Goal: Task Accomplishment & Management: Use online tool/utility

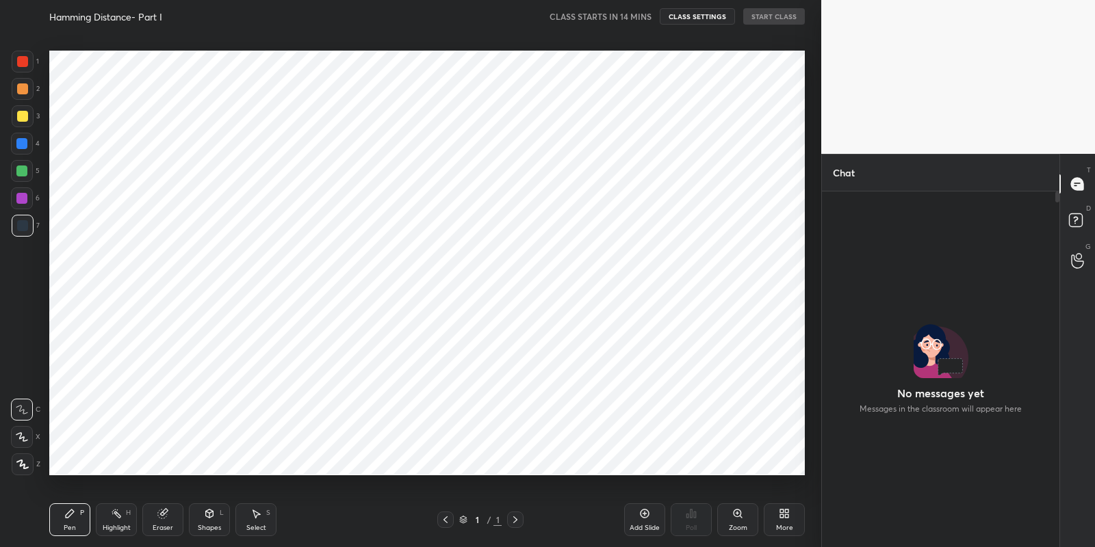
scroll to position [4, 4]
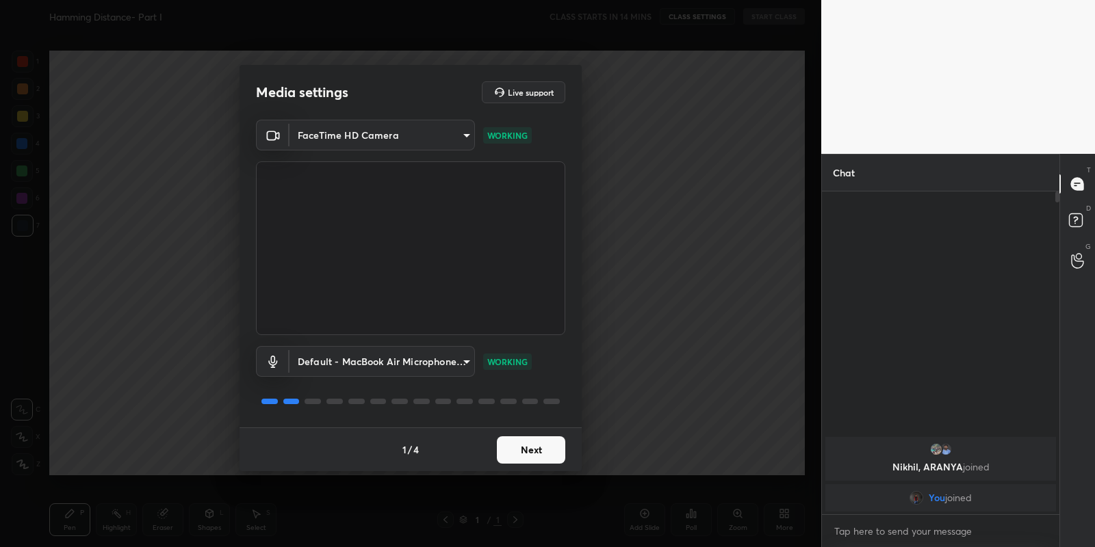
click at [538, 444] on button "Next" at bounding box center [531, 450] width 68 height 27
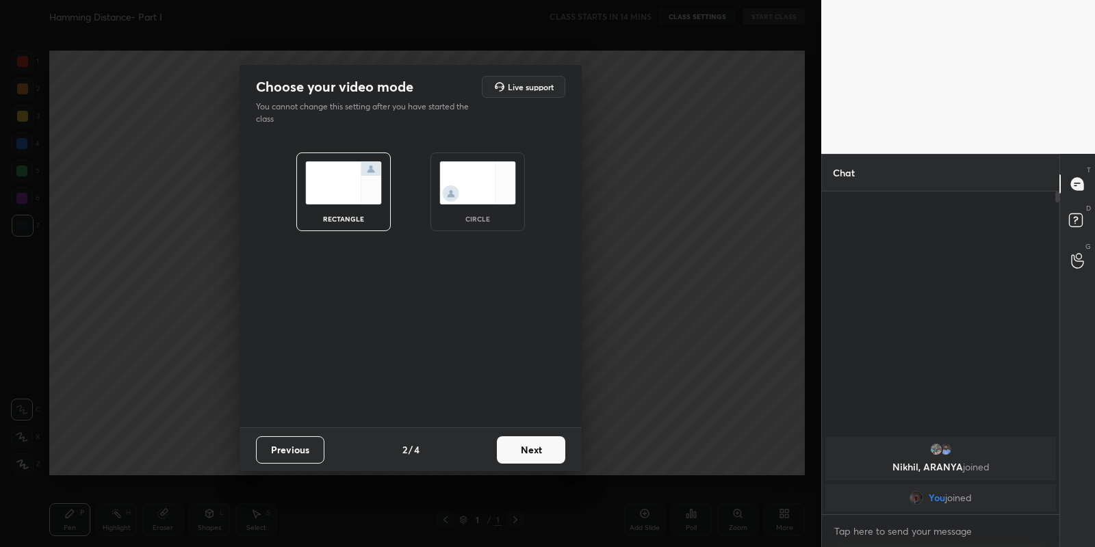
click at [538, 444] on button "Next" at bounding box center [531, 450] width 68 height 27
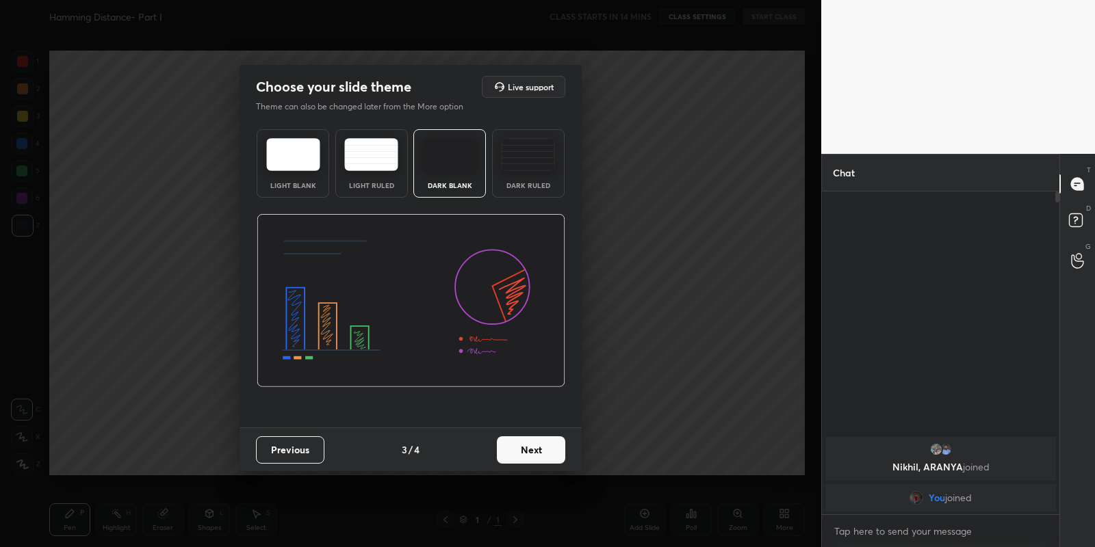
click at [538, 444] on button "Next" at bounding box center [531, 450] width 68 height 27
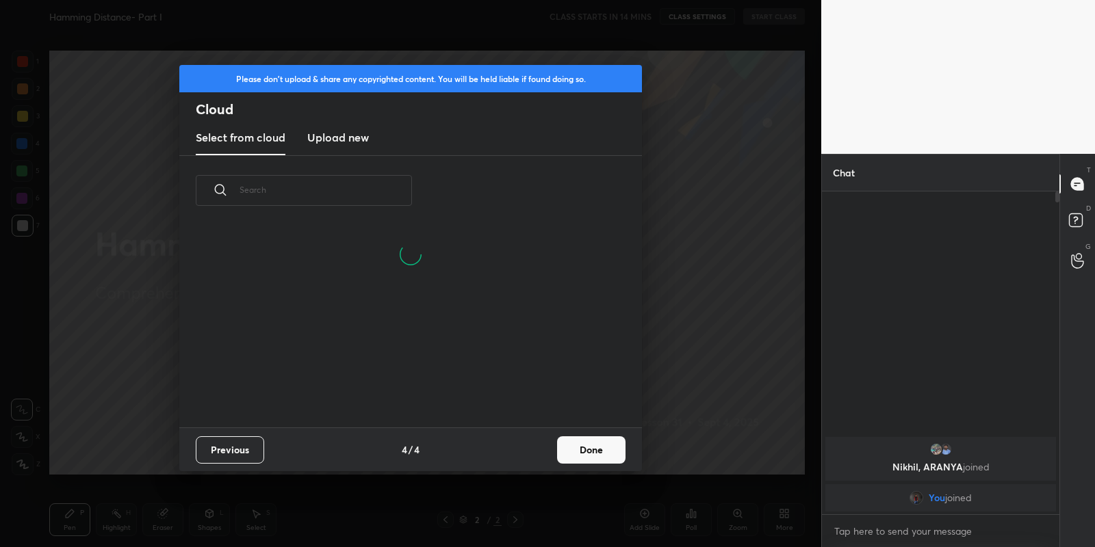
click at [344, 133] on h3 "Upload new" at bounding box center [338, 137] width 62 height 16
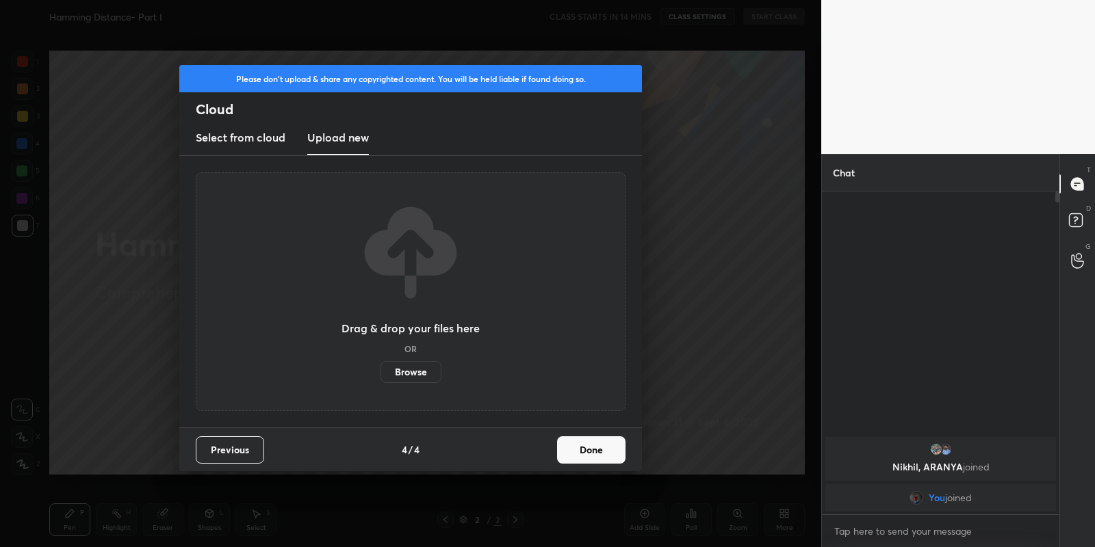
click at [409, 369] on label "Browse" at bounding box center [410, 372] width 61 height 22
click at [380, 369] on input "Browse" at bounding box center [380, 372] width 0 height 22
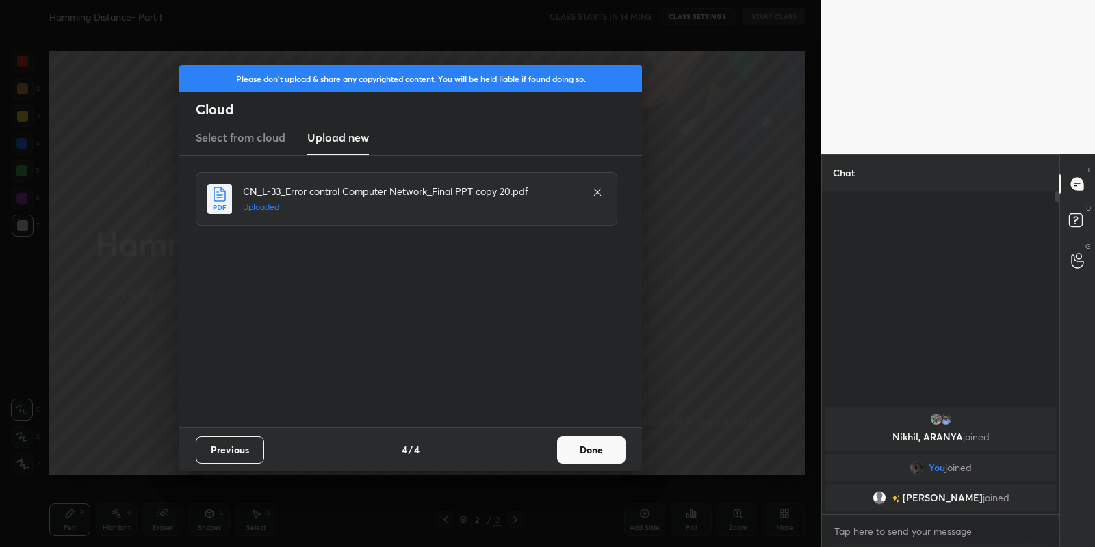
click at [594, 456] on button "Done" at bounding box center [591, 450] width 68 height 27
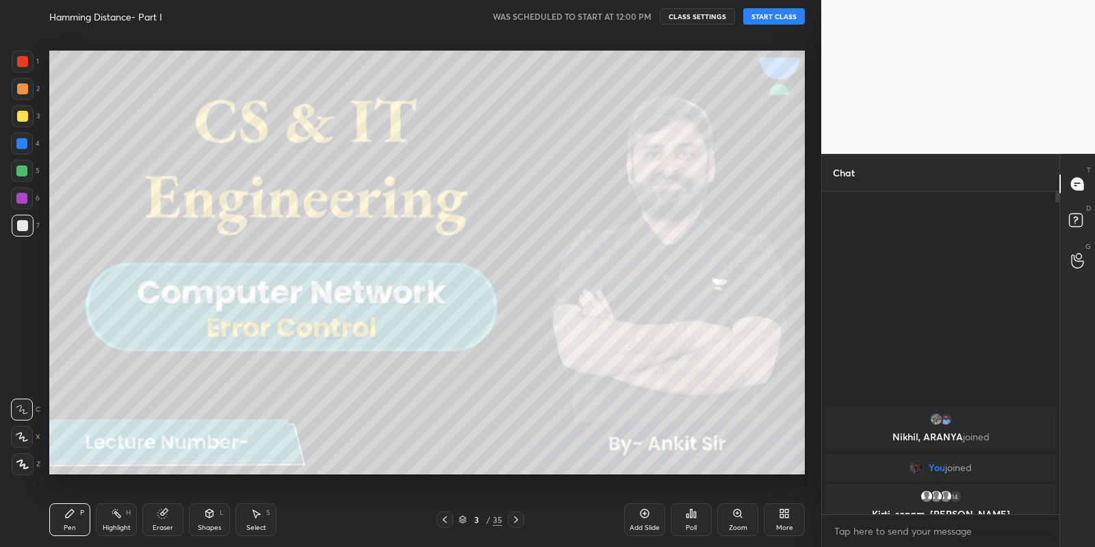
click at [774, 16] on button "START CLASS" at bounding box center [774, 16] width 62 height 16
drag, startPoint x: 211, startPoint y: 523, endPoint x: 214, endPoint y: 506, distance: 16.7
click at [213, 521] on div "Shapes L" at bounding box center [209, 520] width 41 height 33
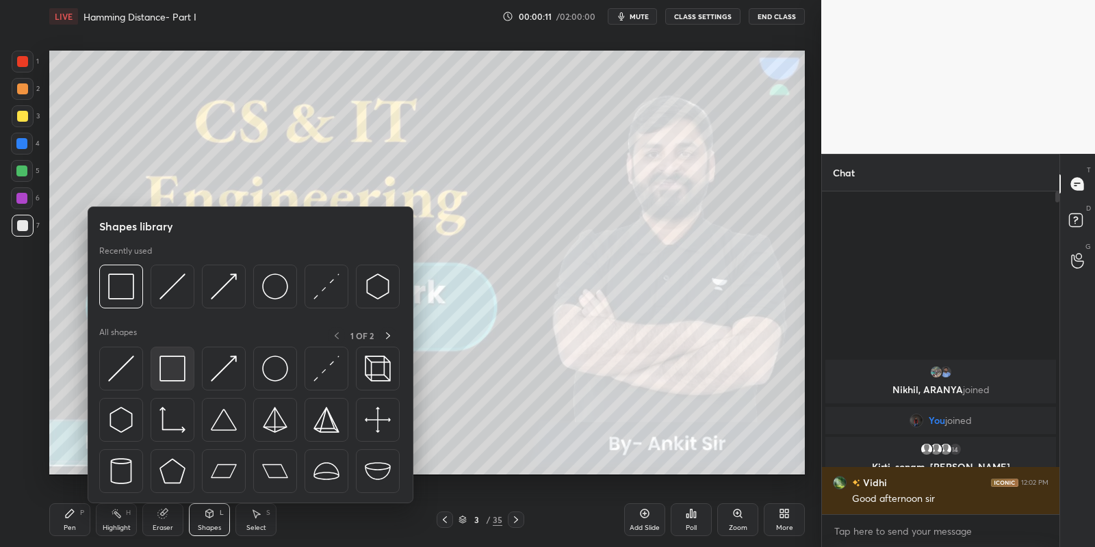
drag, startPoint x: 186, startPoint y: 371, endPoint x: 30, endPoint y: 120, distance: 295.1
click at [184, 372] on div at bounding box center [173, 369] width 44 height 44
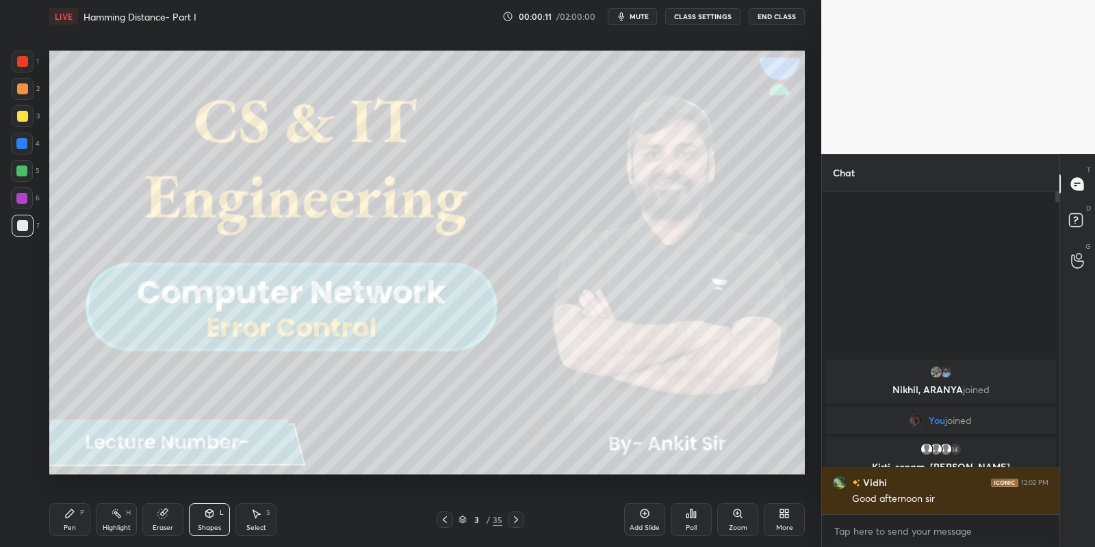
click at [29, 114] on div at bounding box center [23, 116] width 22 height 22
click at [75, 517] on div "Pen P" at bounding box center [69, 520] width 41 height 33
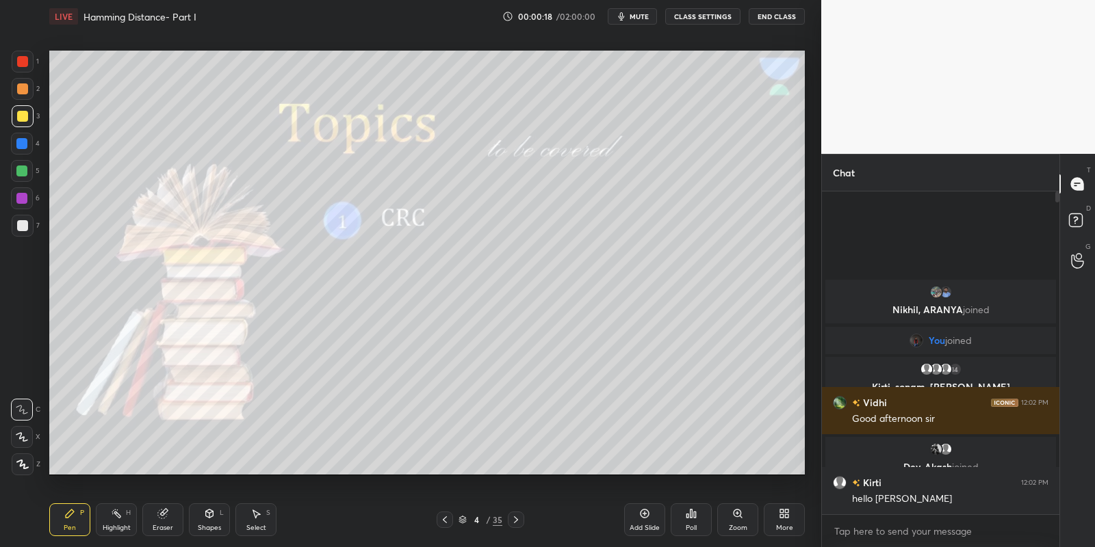
click at [216, 519] on div "Shapes L" at bounding box center [209, 520] width 41 height 33
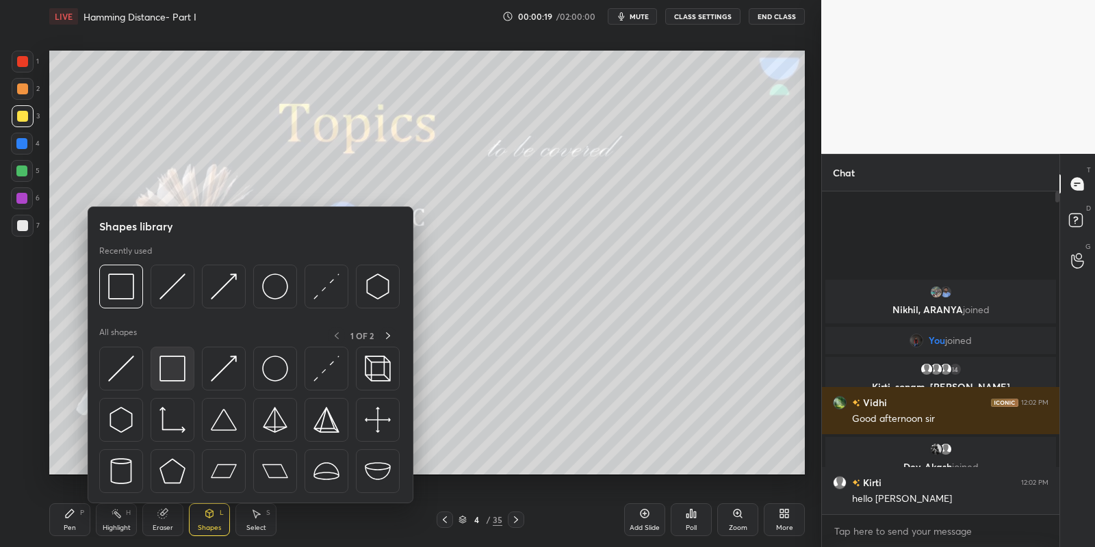
click at [185, 364] on div at bounding box center [173, 369] width 44 height 44
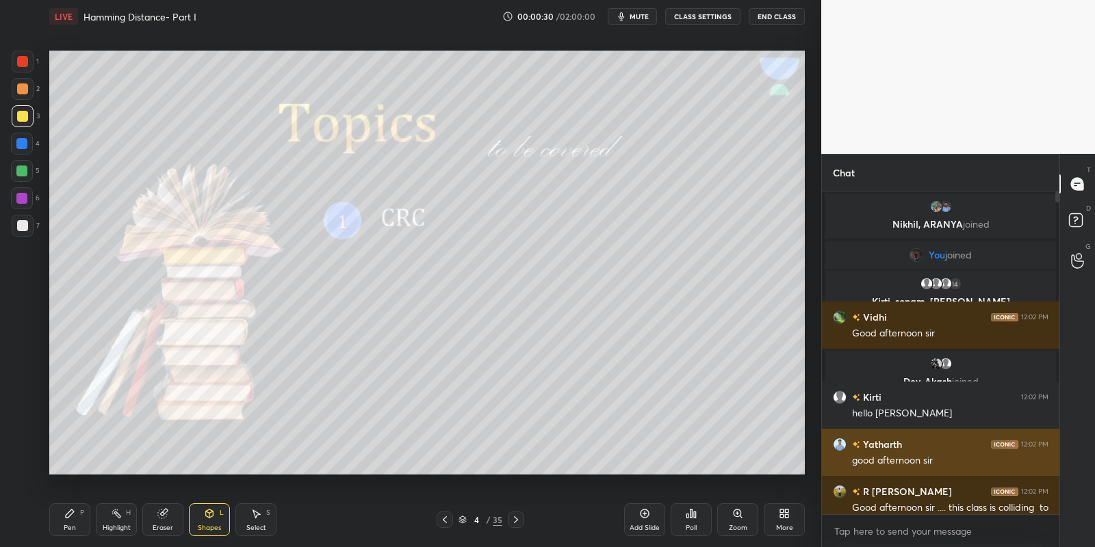
scroll to position [21, 0]
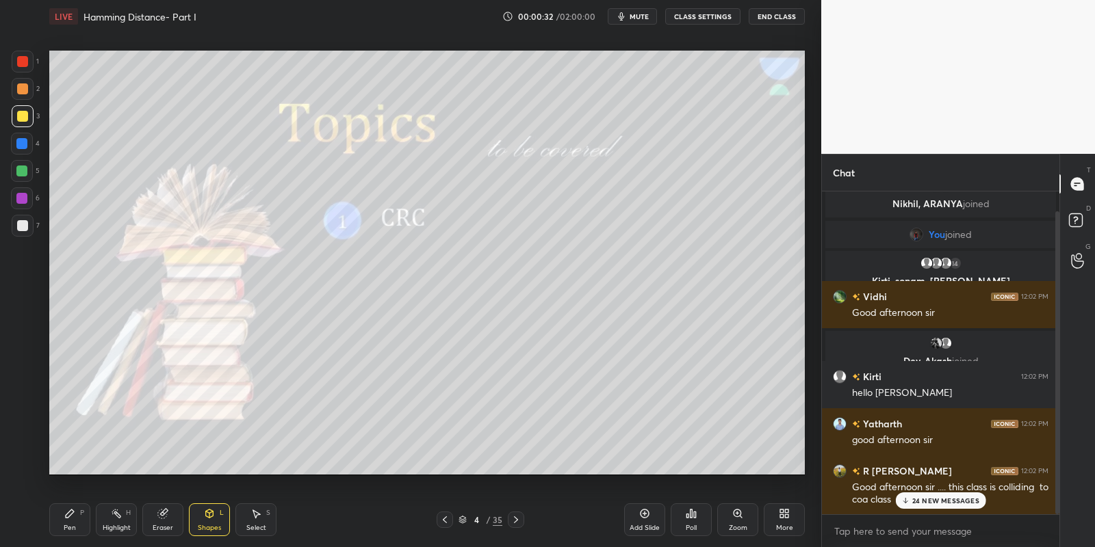
click at [936, 515] on div at bounding box center [940, 515] width 237 height 1
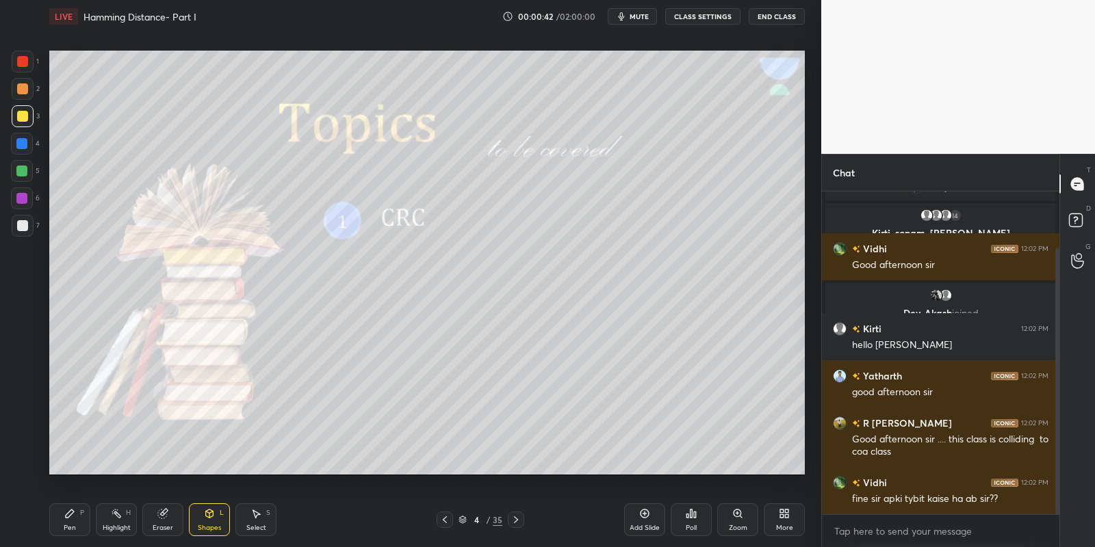
click at [89, 528] on div "Pen P" at bounding box center [69, 520] width 41 height 33
click at [122, 521] on div "Highlight H" at bounding box center [116, 520] width 41 height 33
click at [211, 516] on div "Shapes L" at bounding box center [209, 520] width 41 height 33
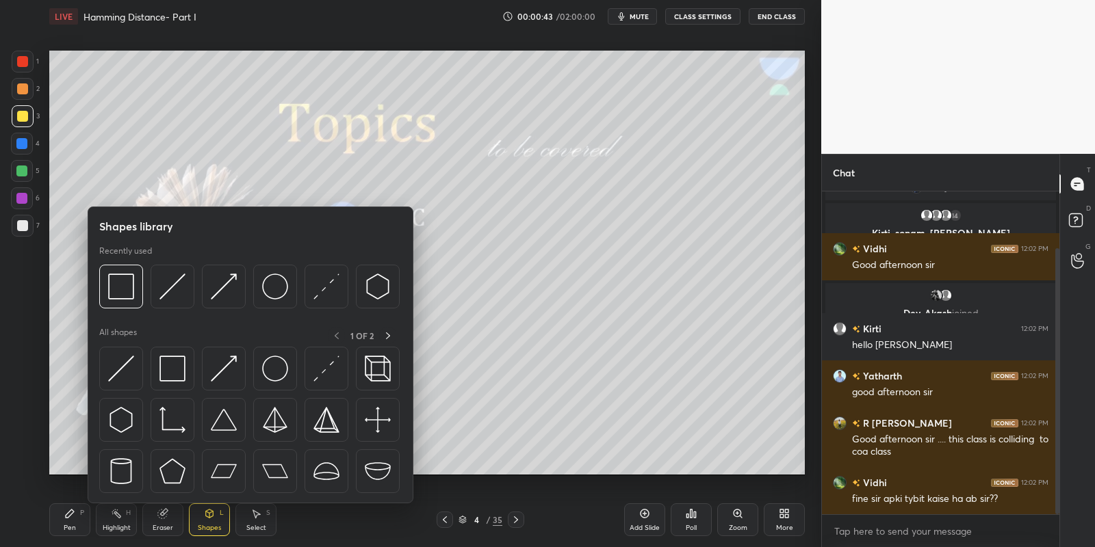
click at [136, 526] on div "Highlight H" at bounding box center [116, 520] width 41 height 33
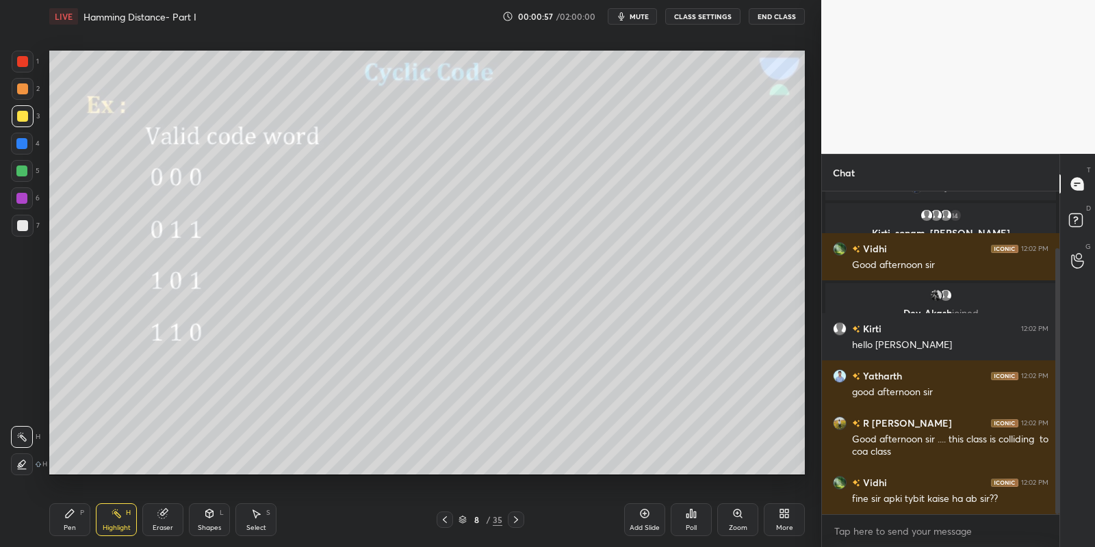
scroll to position [127, 0]
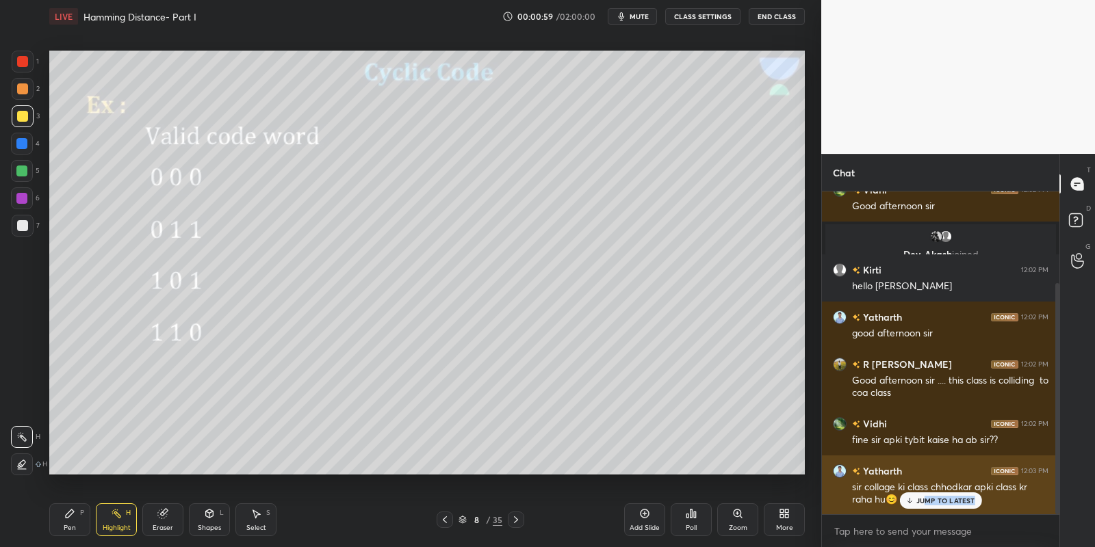
click at [928, 508] on div "JUMP TO LATEST" at bounding box center [940, 501] width 82 height 16
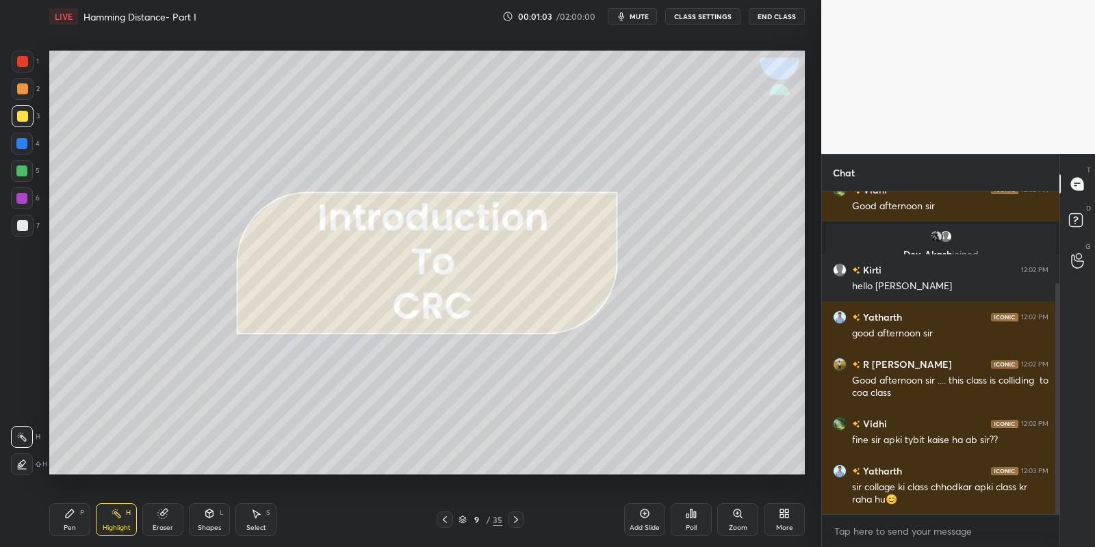
drag, startPoint x: 211, startPoint y: 520, endPoint x: 211, endPoint y: 509, distance: 11.0
click at [211, 517] on icon at bounding box center [210, 514] width 8 height 8
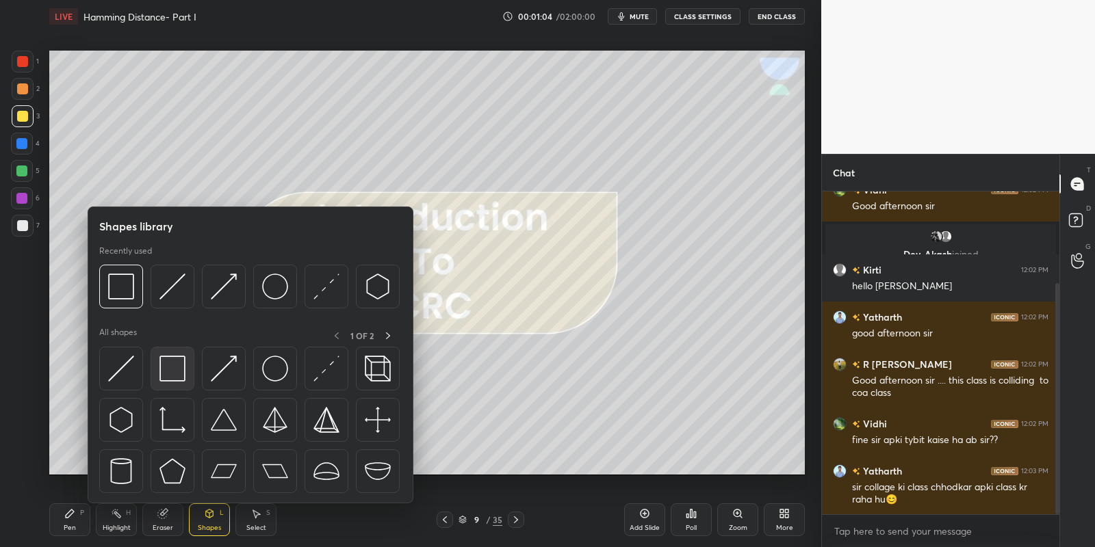
click at [177, 375] on img at bounding box center [172, 369] width 26 height 26
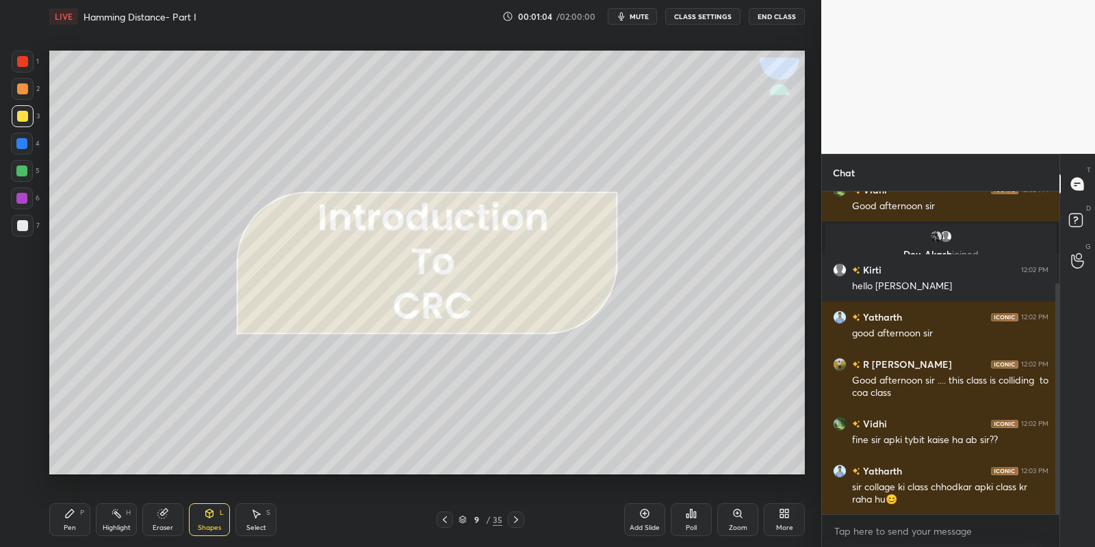
drag, startPoint x: 25, startPoint y: 175, endPoint x: 34, endPoint y: 171, distance: 8.9
click at [25, 172] on div at bounding box center [21, 171] width 11 height 11
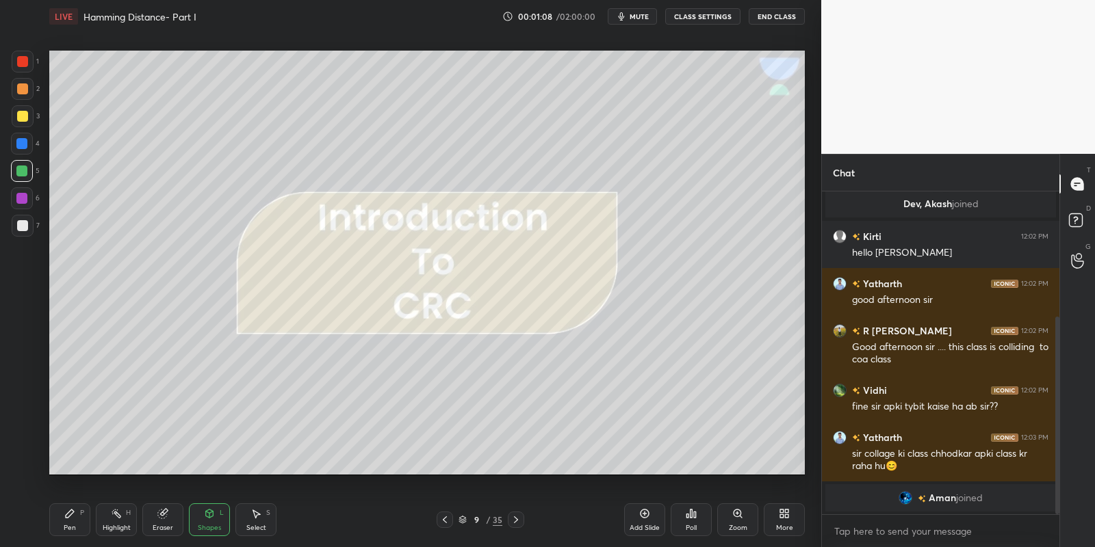
click at [68, 521] on div "Pen P" at bounding box center [69, 520] width 41 height 33
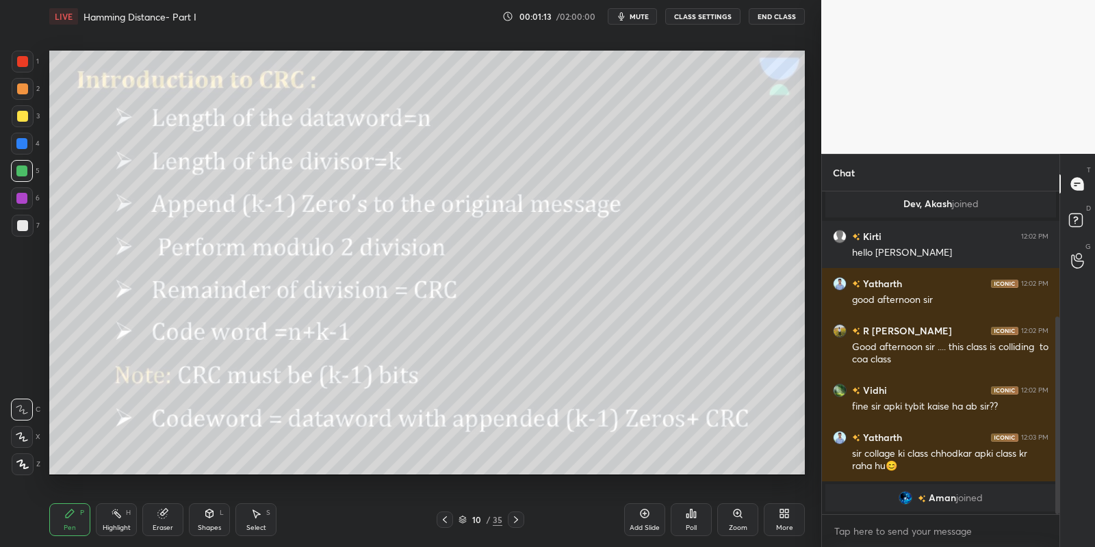
drag, startPoint x: 214, startPoint y: 524, endPoint x: 218, endPoint y: 508, distance: 16.3
click at [216, 521] on div "Shapes L" at bounding box center [209, 520] width 41 height 33
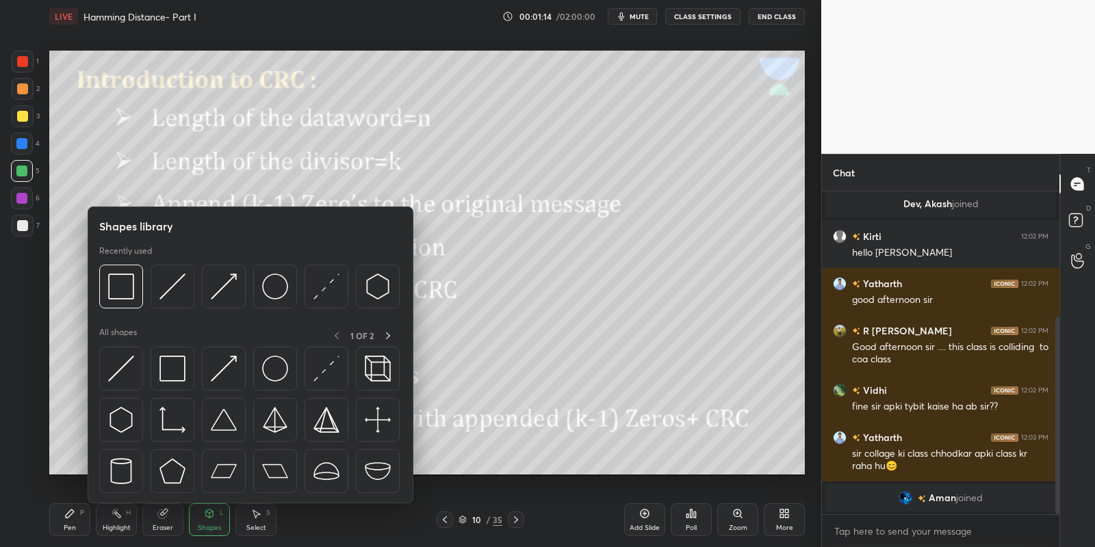
click at [174, 372] on img at bounding box center [172, 369] width 26 height 26
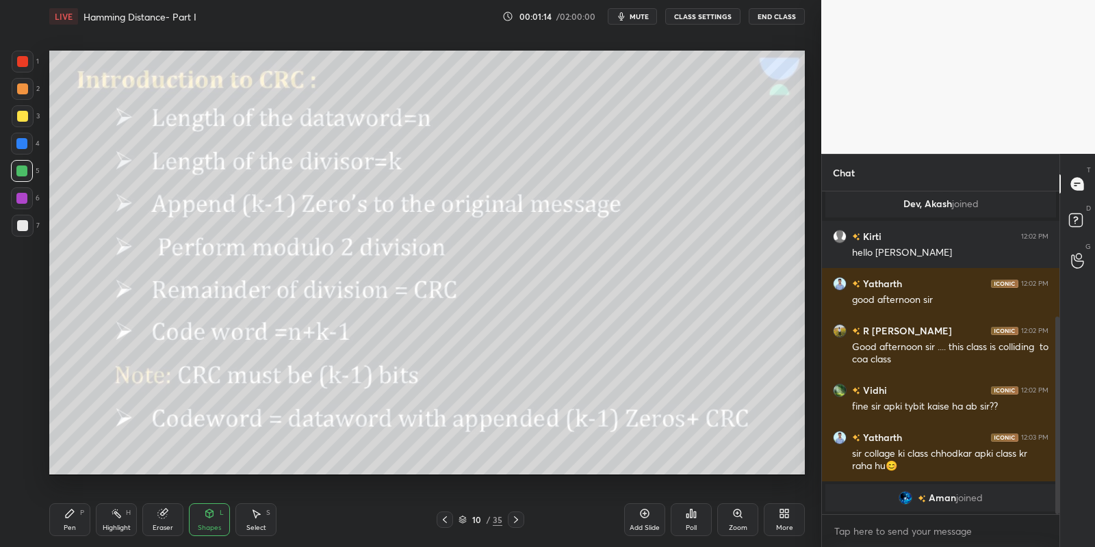
click at [31, 165] on div at bounding box center [22, 171] width 22 height 22
drag, startPoint x: 74, startPoint y: 521, endPoint x: 77, endPoint y: 513, distance: 8.3
click at [75, 520] on div "Pen P" at bounding box center [69, 520] width 41 height 33
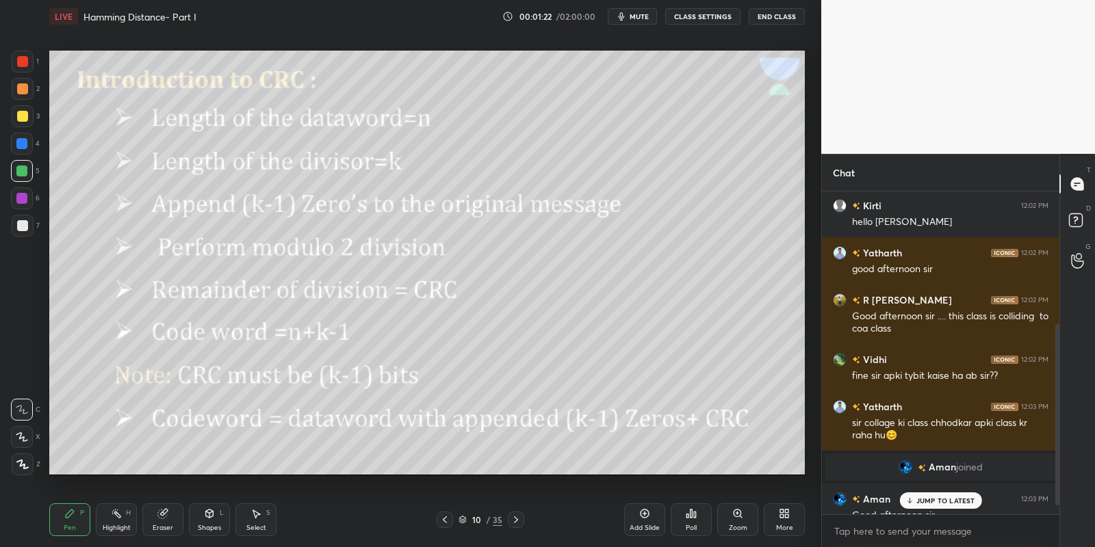
click at [118, 522] on div "Highlight H" at bounding box center [116, 520] width 41 height 33
click at [928, 495] on div "JUMP TO LATEST" at bounding box center [940, 501] width 82 height 16
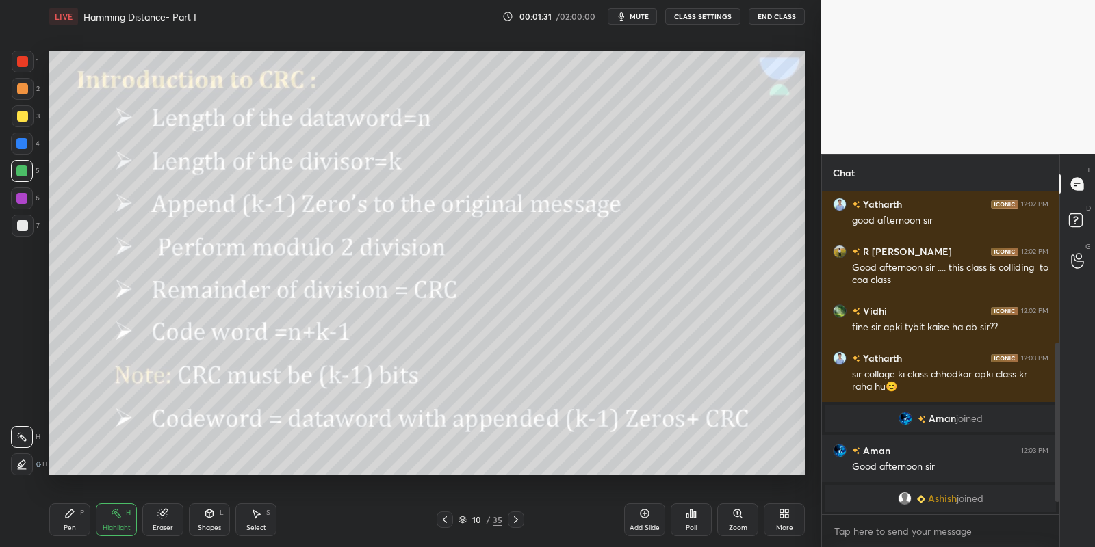
scroll to position [332, 0]
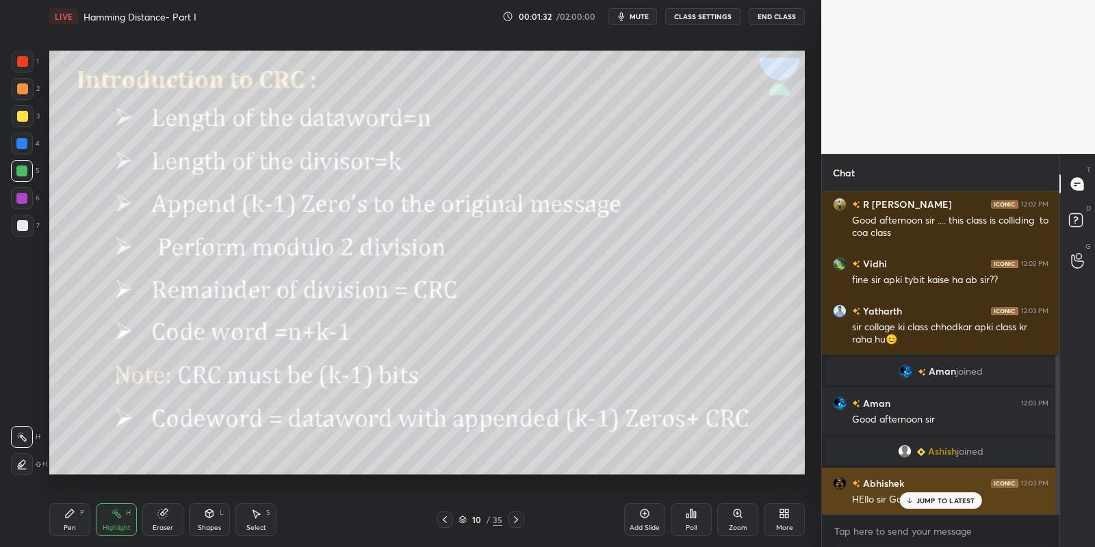
drag, startPoint x: 929, startPoint y: 500, endPoint x: 936, endPoint y: 493, distance: 9.2
click at [931, 499] on p "JUMP TO LATEST" at bounding box center [945, 501] width 59 height 8
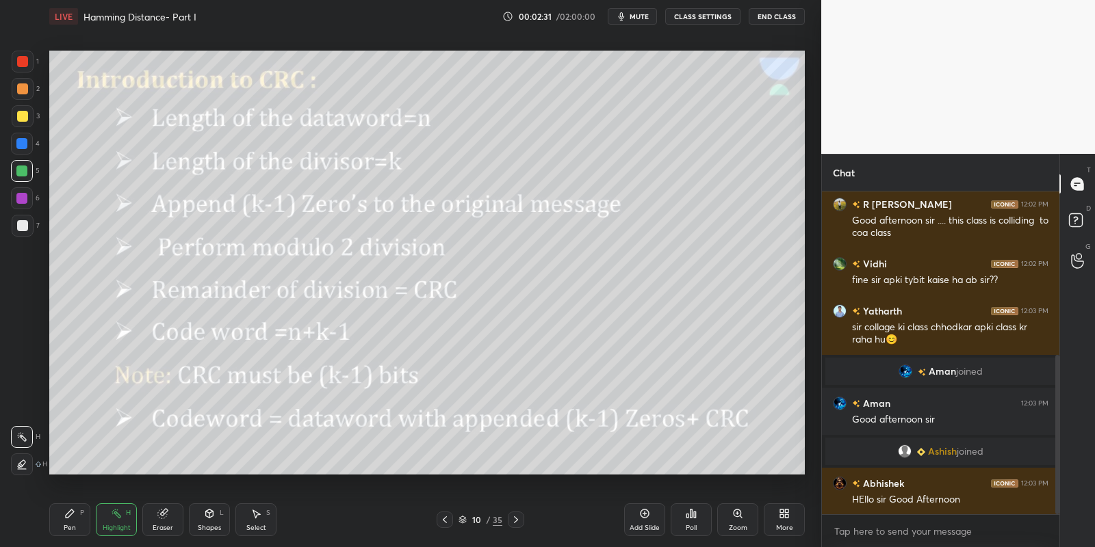
scroll to position [365, 0]
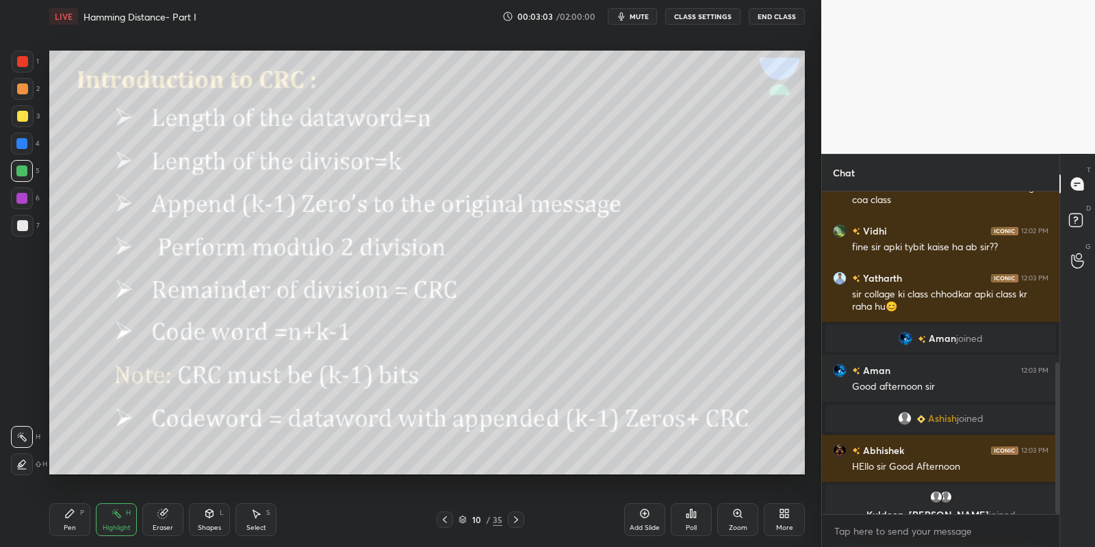
drag, startPoint x: 75, startPoint y: 527, endPoint x: 119, endPoint y: 528, distance: 44.5
click at [79, 528] on div "Pen P" at bounding box center [69, 520] width 41 height 33
drag, startPoint x: 124, startPoint y: 532, endPoint x: 138, endPoint y: 483, distance: 50.7
click at [124, 529] on div "Highlight" at bounding box center [117, 528] width 28 height 7
drag, startPoint x: 80, startPoint y: 524, endPoint x: 108, endPoint y: 525, distance: 28.1
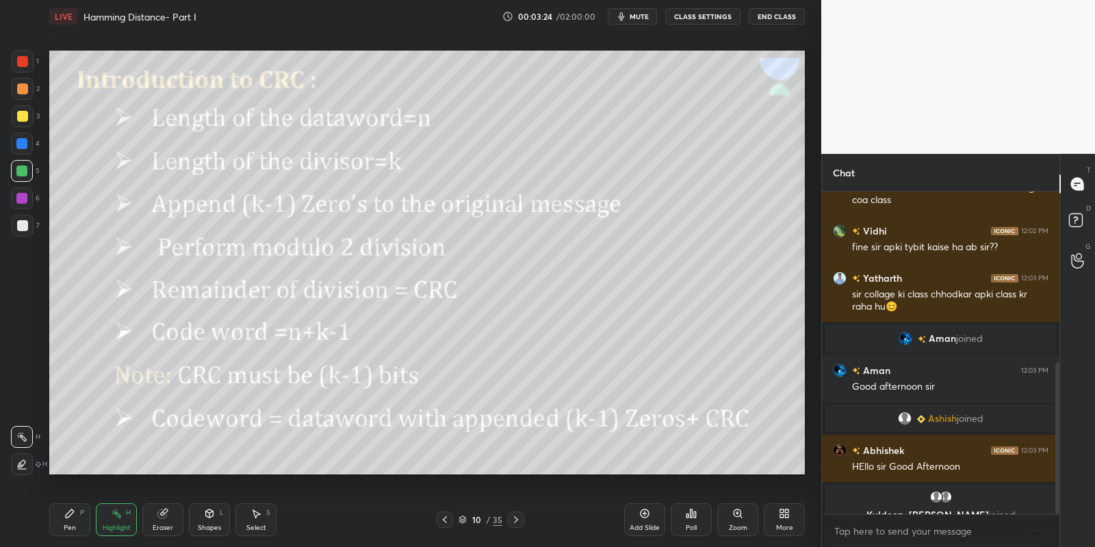
click at [86, 526] on div "Pen P" at bounding box center [69, 520] width 41 height 33
drag, startPoint x: 119, startPoint y: 535, endPoint x: 142, endPoint y: 478, distance: 61.8
click at [120, 530] on div "Highlight H" at bounding box center [116, 520] width 41 height 33
click at [210, 522] on div "Shapes L" at bounding box center [209, 520] width 41 height 33
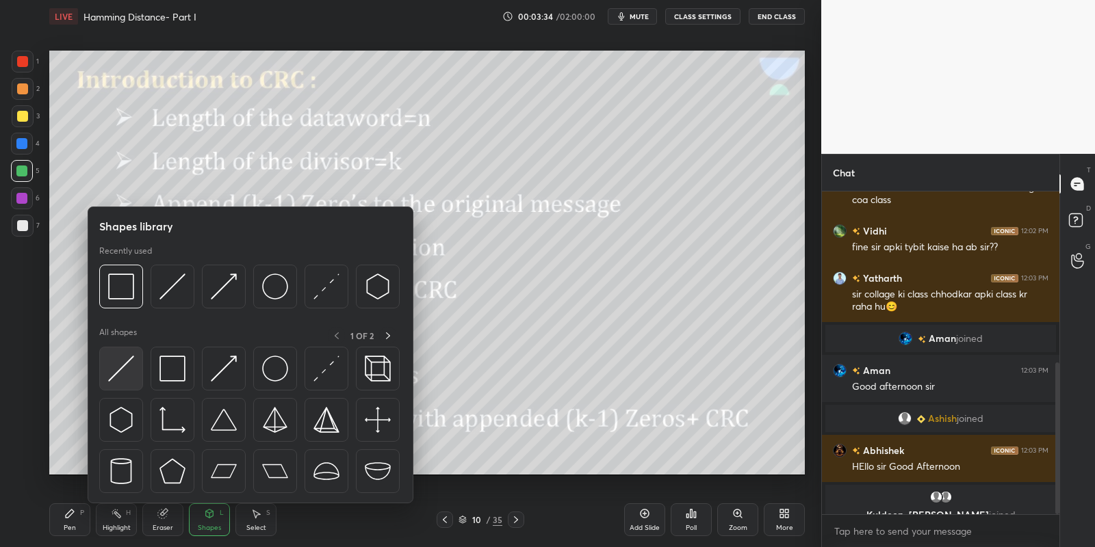
click at [135, 367] on div at bounding box center [121, 369] width 44 height 44
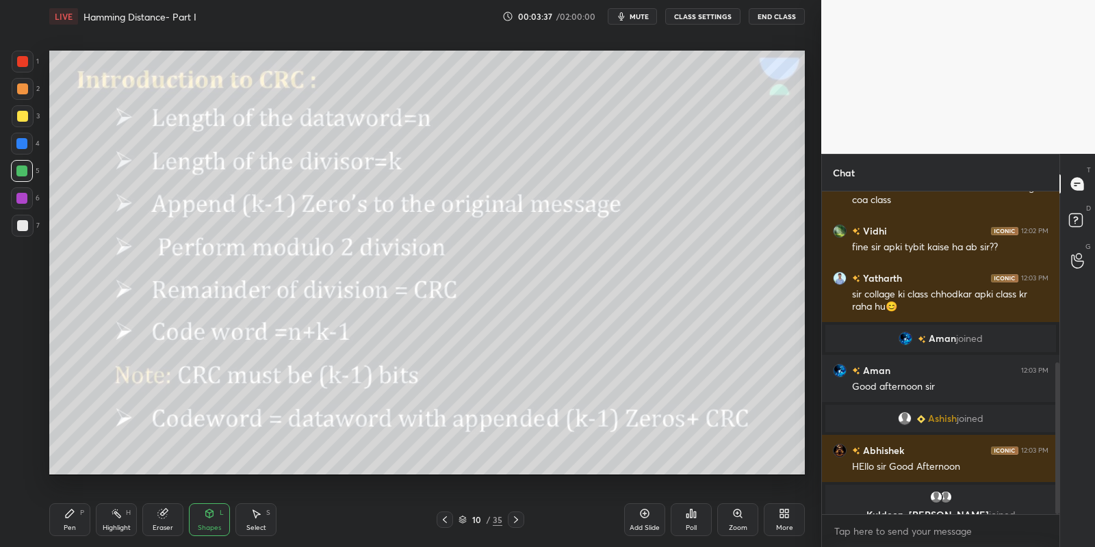
drag, startPoint x: 82, startPoint y: 523, endPoint x: 116, endPoint y: 521, distance: 34.2
click at [90, 522] on div "Pen P" at bounding box center [69, 520] width 41 height 33
click at [121, 523] on div "Highlight H" at bounding box center [116, 520] width 41 height 33
drag, startPoint x: 78, startPoint y: 532, endPoint x: 71, endPoint y: 482, distance: 50.4
click at [75, 529] on div "Pen P" at bounding box center [69, 520] width 41 height 33
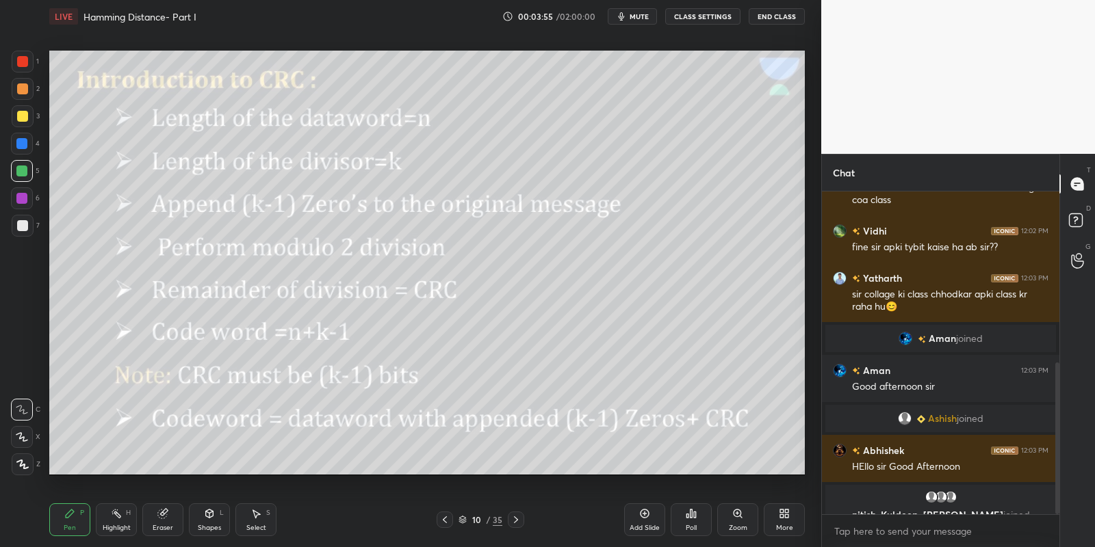
click at [21, 112] on div at bounding box center [22, 116] width 11 height 11
click at [118, 523] on div "Highlight H" at bounding box center [116, 520] width 41 height 33
click at [209, 525] on div "Shapes" at bounding box center [209, 528] width 23 height 7
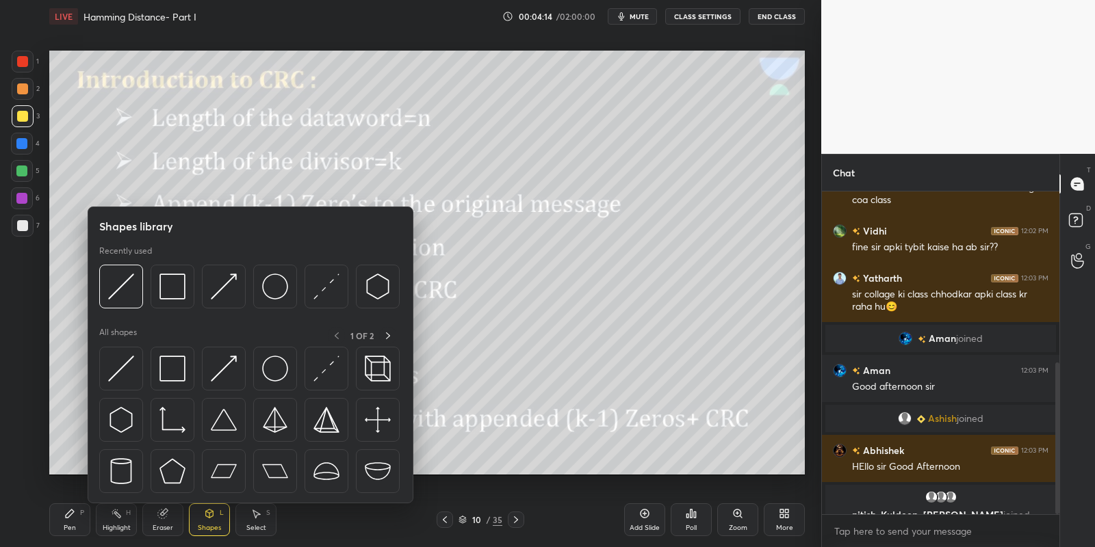
click at [121, 367] on img at bounding box center [121, 369] width 26 height 26
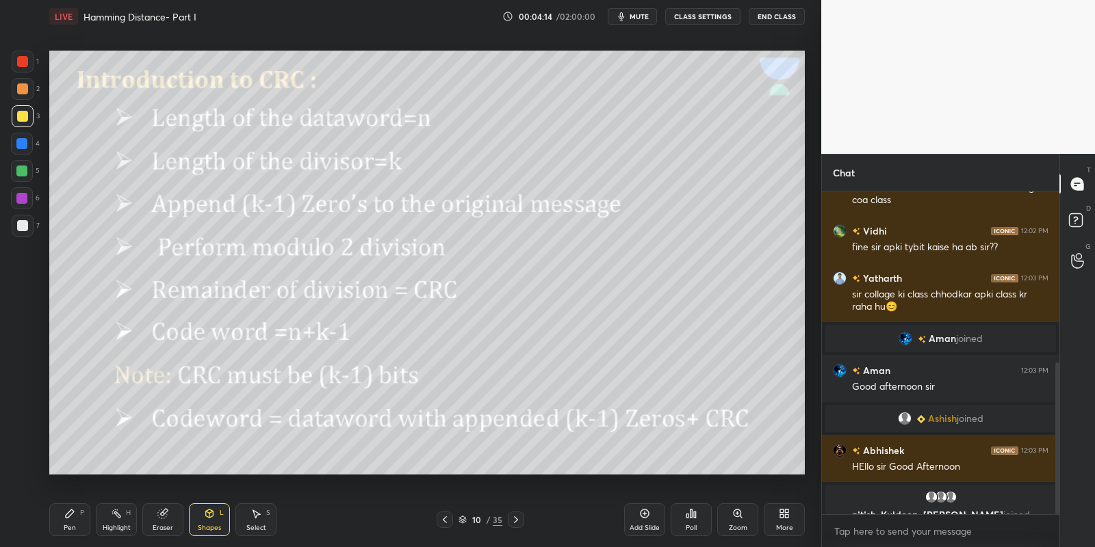
drag, startPoint x: 20, startPoint y: 168, endPoint x: 31, endPoint y: 164, distance: 11.5
click at [21, 166] on div at bounding box center [21, 171] width 11 height 11
click at [82, 527] on div "Pen P" at bounding box center [69, 520] width 41 height 33
drag, startPoint x: 120, startPoint y: 534, endPoint x: 123, endPoint y: 511, distance: 23.5
click at [118, 531] on div "Highlight H" at bounding box center [116, 520] width 41 height 33
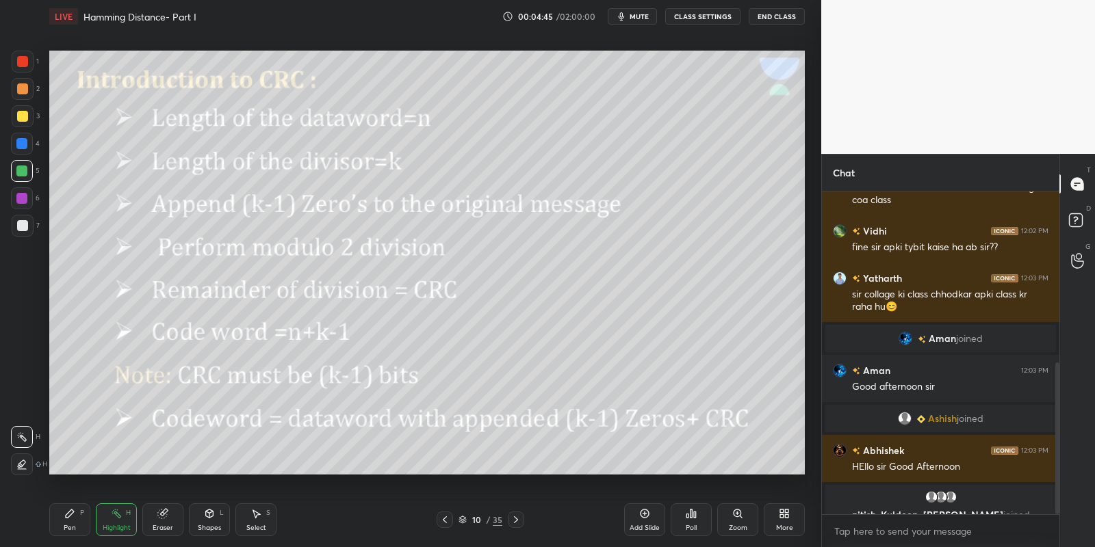
drag, startPoint x: 79, startPoint y: 523, endPoint x: 93, endPoint y: 520, distance: 14.6
click at [86, 522] on div "Pen P" at bounding box center [69, 520] width 41 height 33
click at [124, 526] on div "Highlight" at bounding box center [117, 528] width 28 height 7
click at [215, 522] on div "Shapes L" at bounding box center [209, 520] width 41 height 33
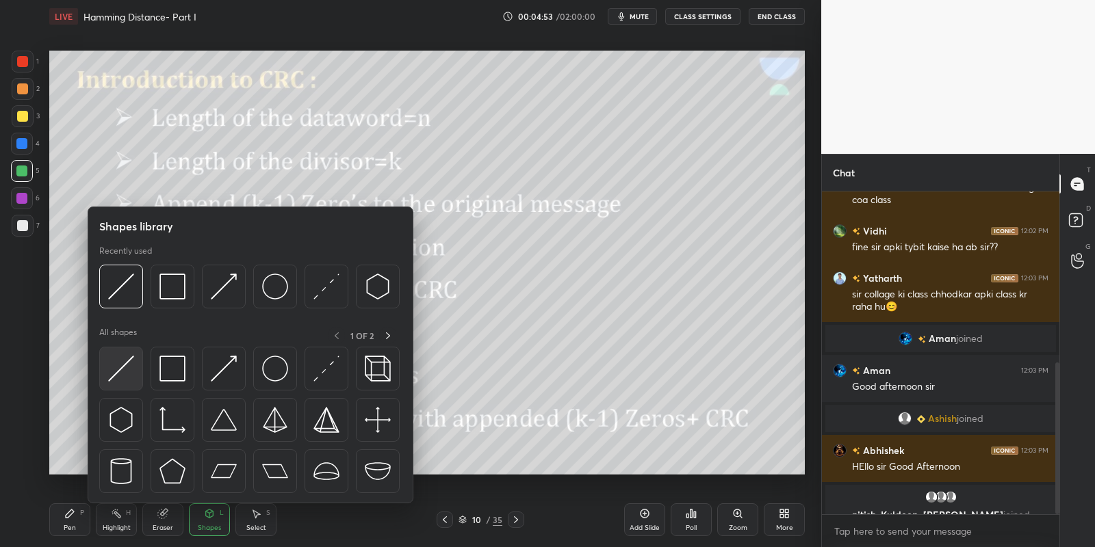
drag, startPoint x: 131, startPoint y: 366, endPoint x: 196, endPoint y: 396, distance: 72.0
click at [127, 366] on img at bounding box center [121, 369] width 26 height 26
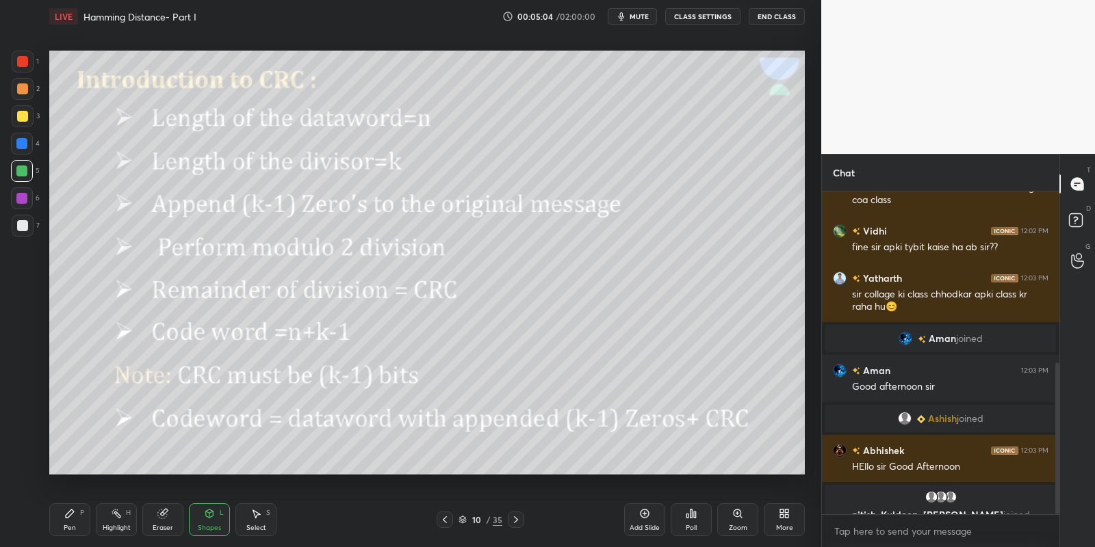
drag, startPoint x: 68, startPoint y: 518, endPoint x: 109, endPoint y: 525, distance: 42.3
click at [73, 520] on div "Pen P" at bounding box center [69, 520] width 41 height 33
click at [120, 526] on div "Highlight" at bounding box center [117, 528] width 28 height 7
drag, startPoint x: 79, startPoint y: 521, endPoint x: 94, endPoint y: 525, distance: 14.8
click at [89, 525] on div "Pen P" at bounding box center [69, 520] width 41 height 33
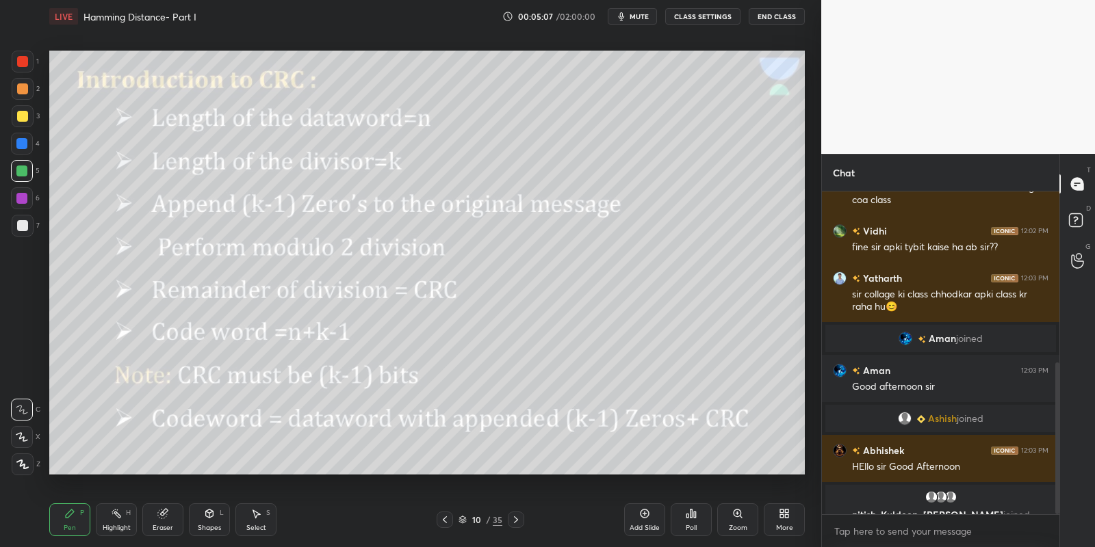
click at [128, 525] on div "Highlight" at bounding box center [117, 528] width 28 height 7
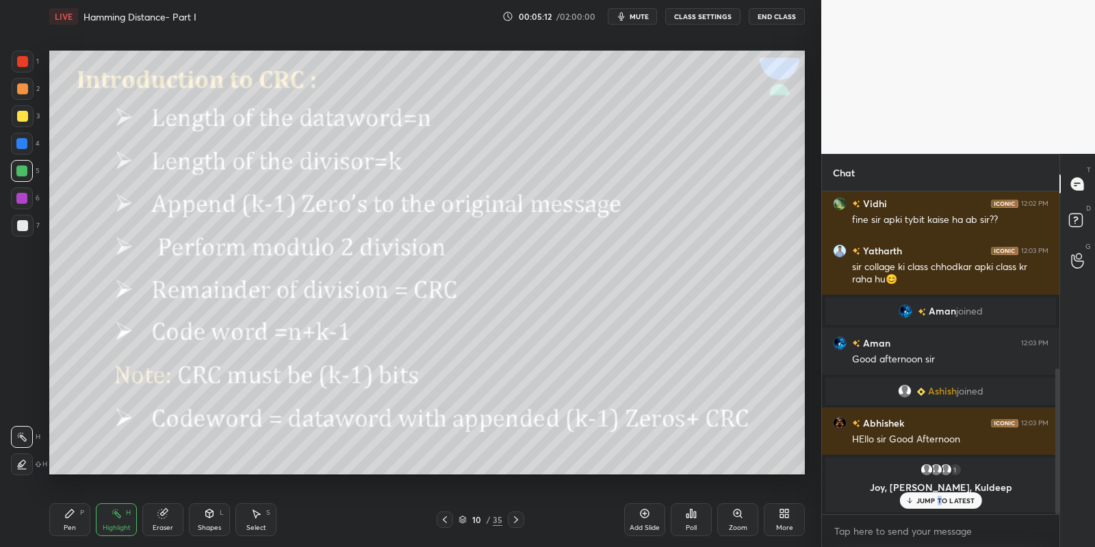
drag, startPoint x: 940, startPoint y: 497, endPoint x: 946, endPoint y: 505, distance: 9.9
click at [941, 498] on p "JUMP TO LATEST" at bounding box center [945, 501] width 59 height 8
drag, startPoint x: 68, startPoint y: 519, endPoint x: 115, endPoint y: 524, distance: 47.5
click at [70, 521] on div "Pen P" at bounding box center [69, 520] width 41 height 33
drag, startPoint x: 116, startPoint y: 525, endPoint x: 132, endPoint y: 513, distance: 20.1
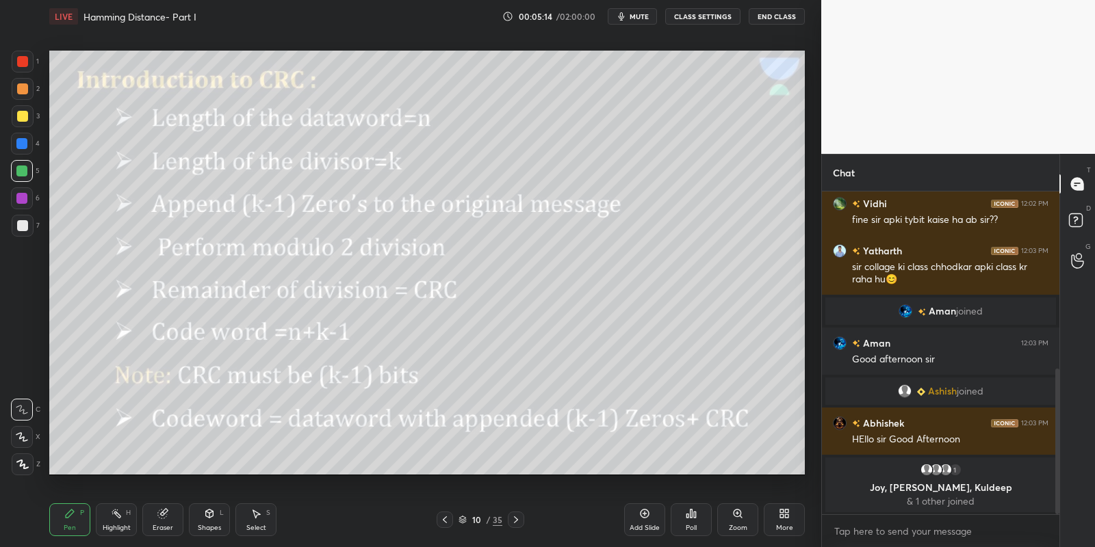
click at [117, 525] on div "Highlight" at bounding box center [117, 528] width 28 height 7
click at [72, 538] on div "Pen P Highlight H Eraser Shapes L Select S 10 / 35 Add Slide Poll Zoom More" at bounding box center [427, 520] width 756 height 55
drag, startPoint x: 19, startPoint y: 175, endPoint x: 34, endPoint y: 169, distance: 15.6
click at [20, 168] on div at bounding box center [21, 171] width 11 height 11
click at [74, 515] on icon at bounding box center [69, 513] width 11 height 11
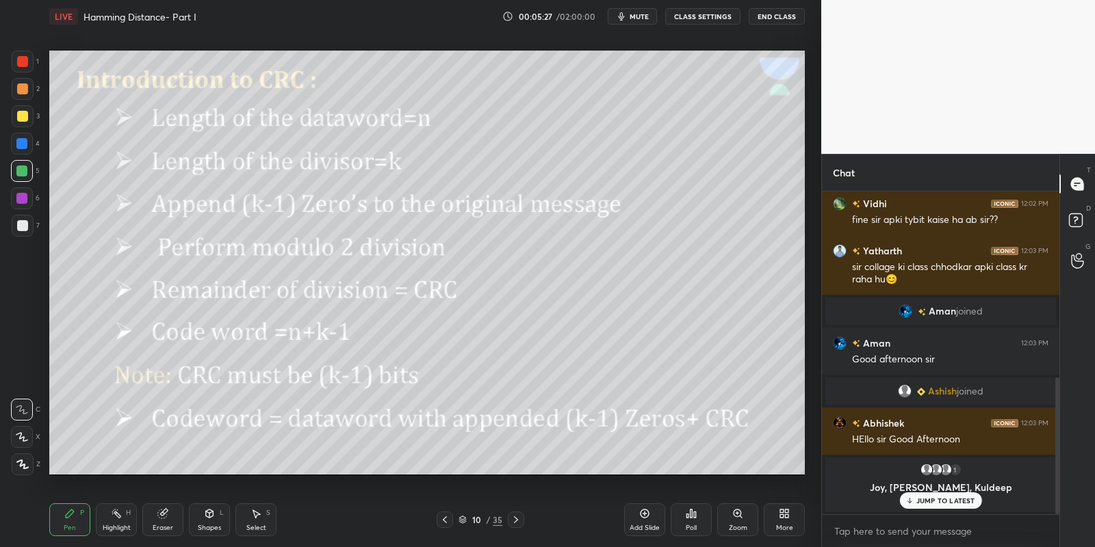
scroll to position [439, 0]
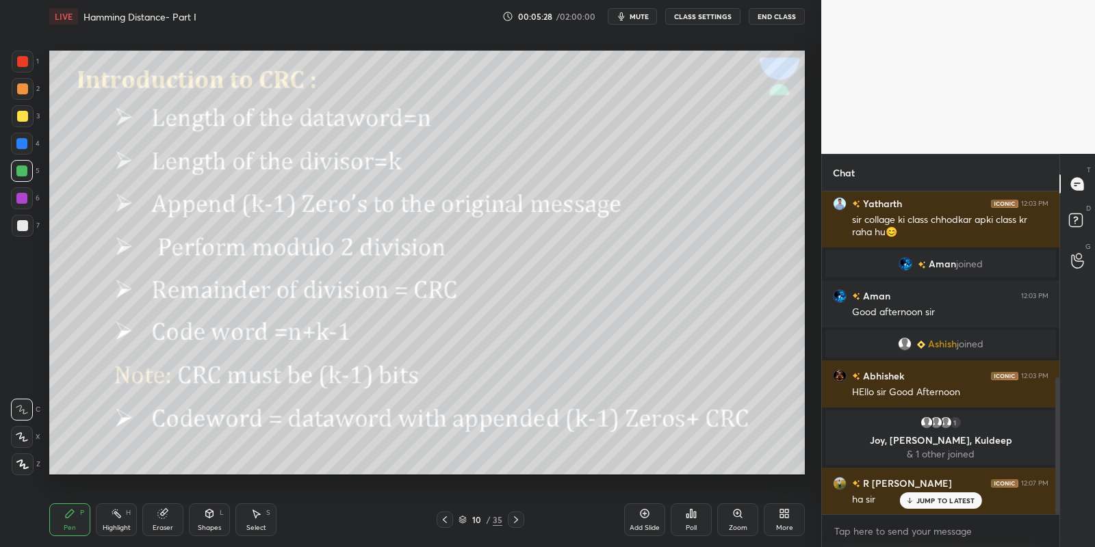
click at [113, 519] on div "Highlight H" at bounding box center [116, 520] width 41 height 33
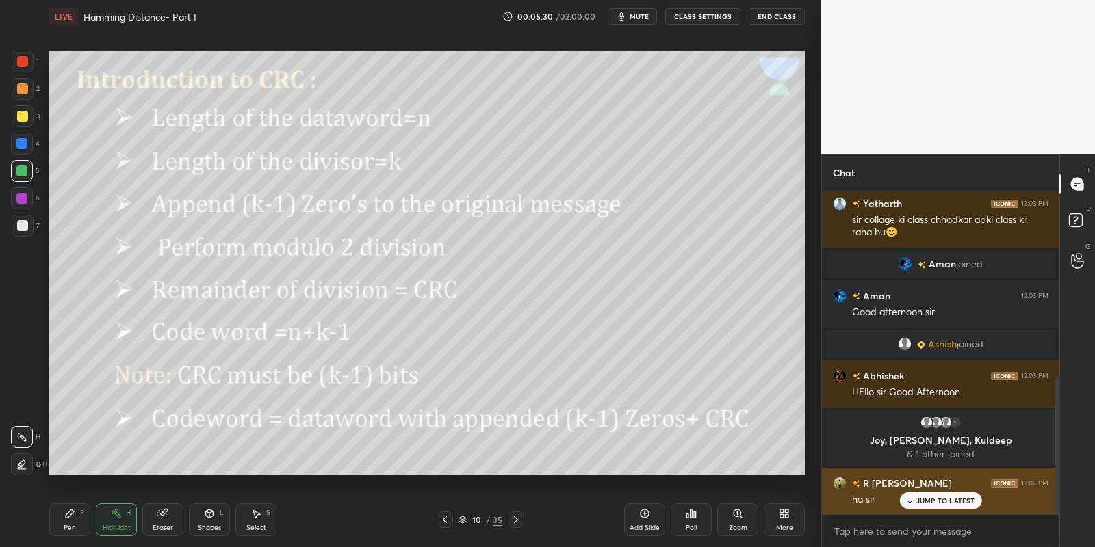
drag, startPoint x: 935, startPoint y: 499, endPoint x: 942, endPoint y: 495, distance: 7.7
click at [937, 497] on p "JUMP TO LATEST" at bounding box center [945, 501] width 59 height 8
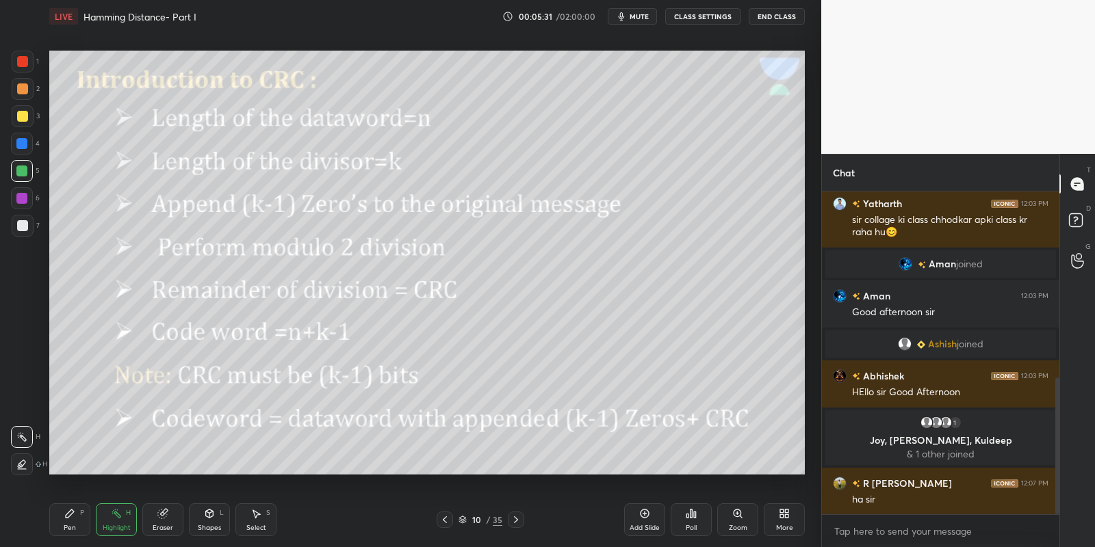
drag, startPoint x: 72, startPoint y: 521, endPoint x: 106, endPoint y: 519, distance: 34.3
click at [77, 525] on div "Pen P" at bounding box center [69, 520] width 41 height 33
click at [122, 521] on div "Highlight H" at bounding box center [116, 520] width 41 height 33
drag, startPoint x: 77, startPoint y: 526, endPoint x: 86, endPoint y: 524, distance: 9.1
click at [81, 525] on div "Pen P" at bounding box center [69, 520] width 41 height 33
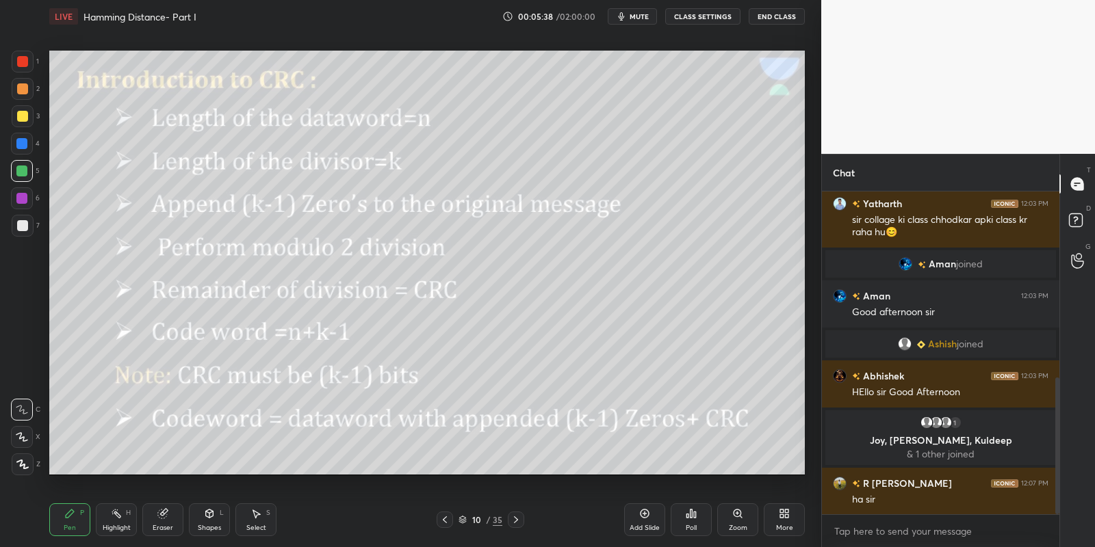
drag, startPoint x: 126, startPoint y: 528, endPoint x: 178, endPoint y: 512, distance: 54.5
click at [125, 532] on div "Highlight H" at bounding box center [116, 520] width 41 height 33
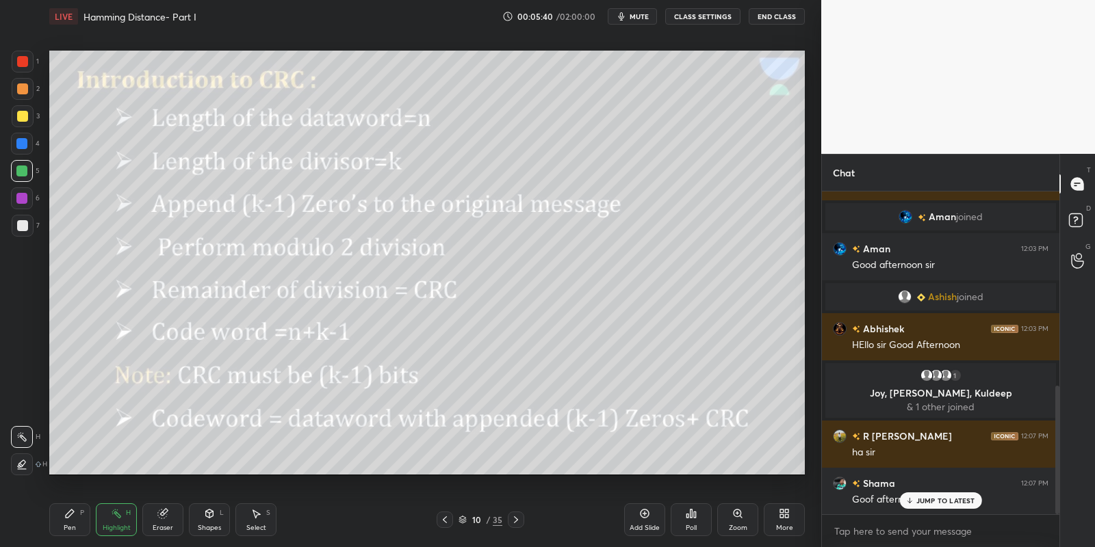
scroll to position [500, 0]
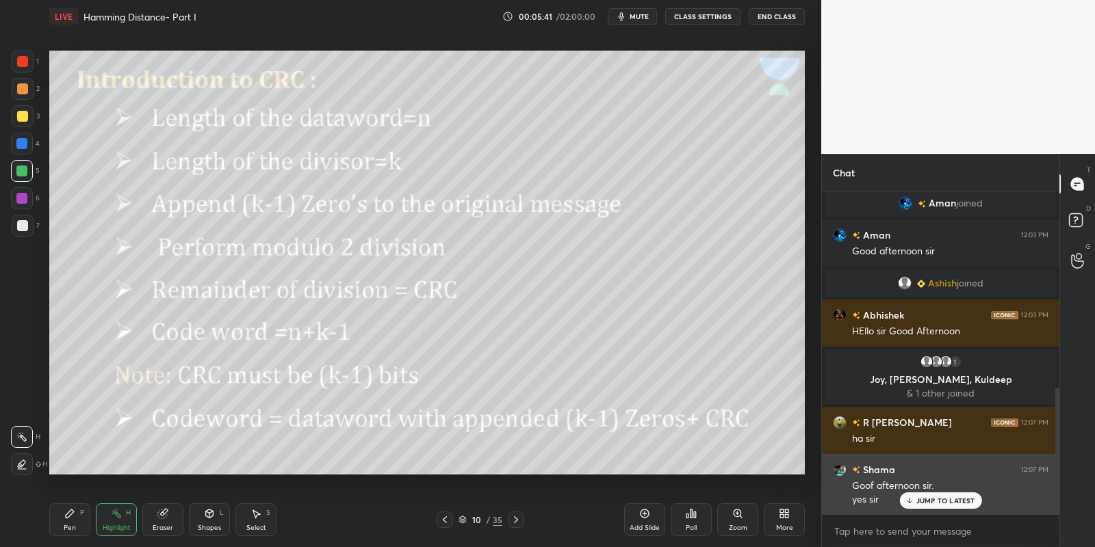
click at [936, 512] on div "Shama 12:07 PM Goof afternoon sir. yes sir" at bounding box center [940, 484] width 237 height 61
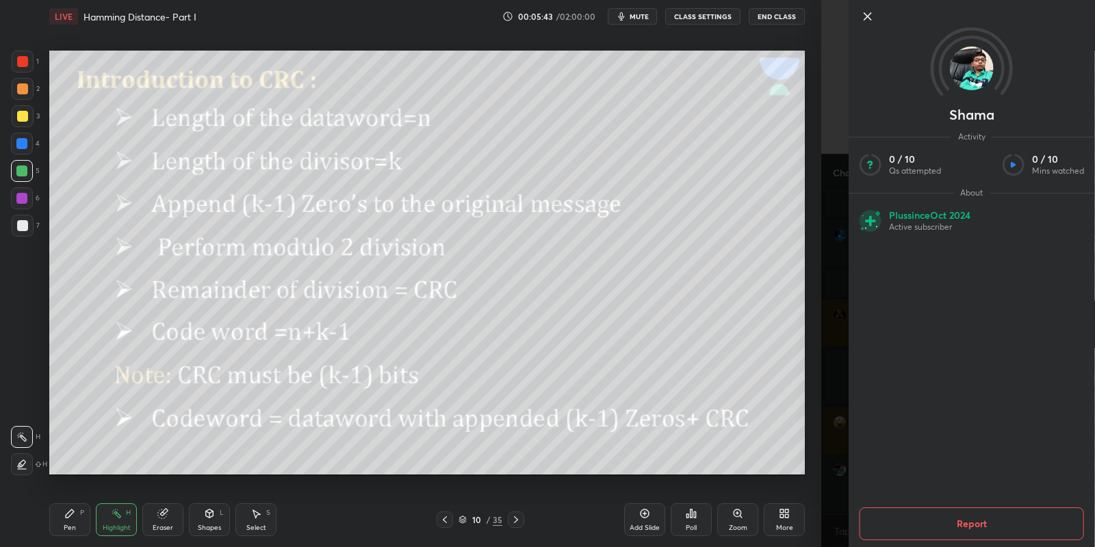
click at [872, 16] on icon at bounding box center [868, 16] width 16 height 16
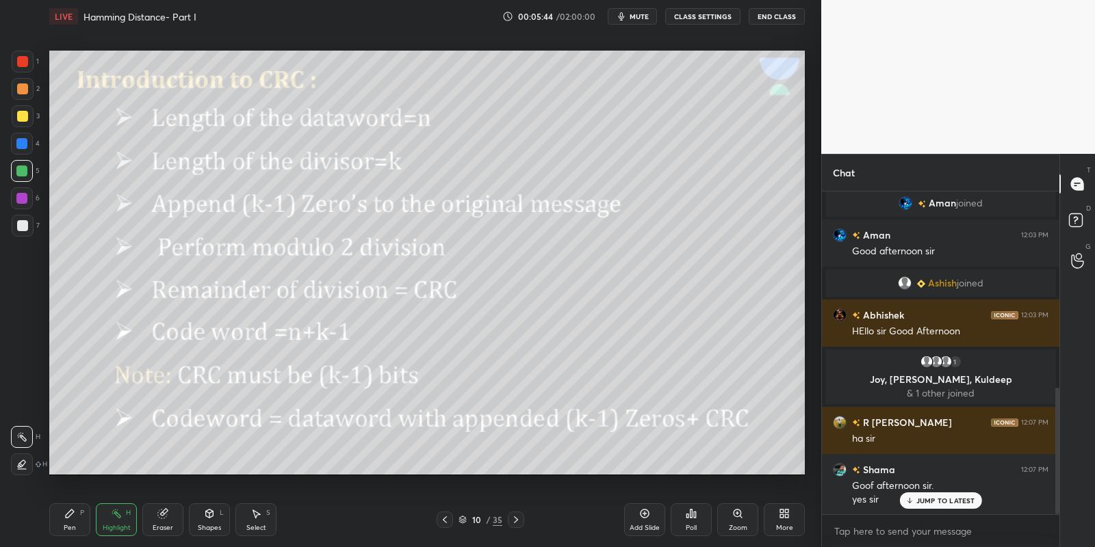
drag, startPoint x: 68, startPoint y: 528, endPoint x: 97, endPoint y: 521, distance: 30.4
click at [72, 527] on div "Pen" at bounding box center [70, 528] width 12 height 7
click at [105, 526] on div "Highlight" at bounding box center [117, 528] width 28 height 7
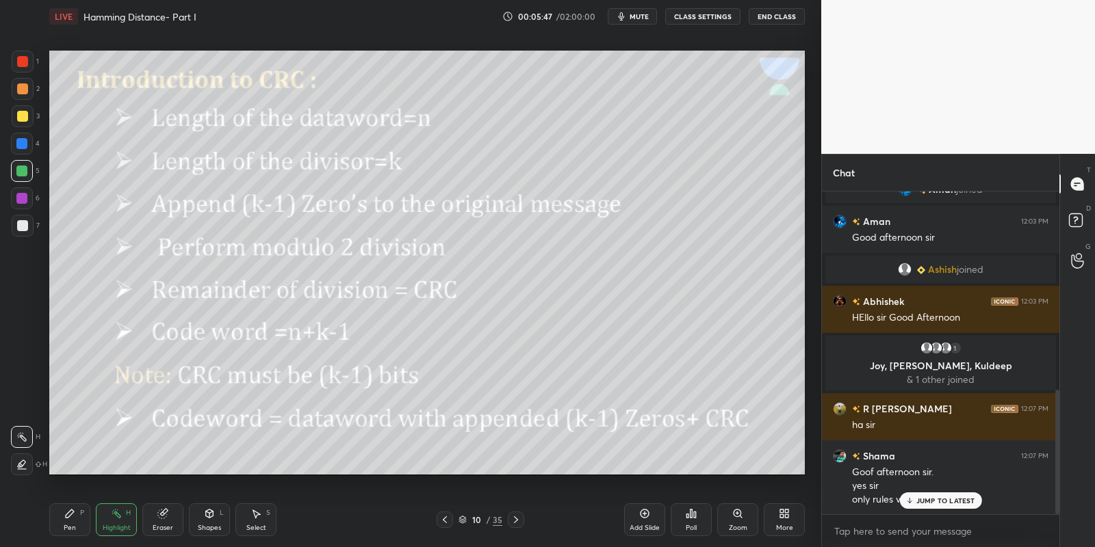
scroll to position [561, 0]
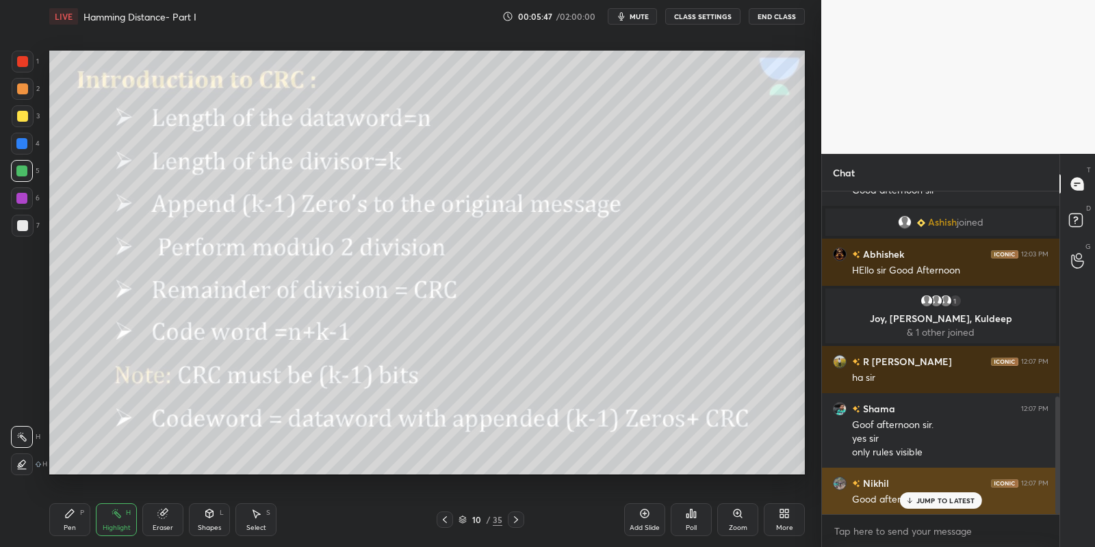
click at [925, 500] on p "JUMP TO LATEST" at bounding box center [945, 501] width 59 height 8
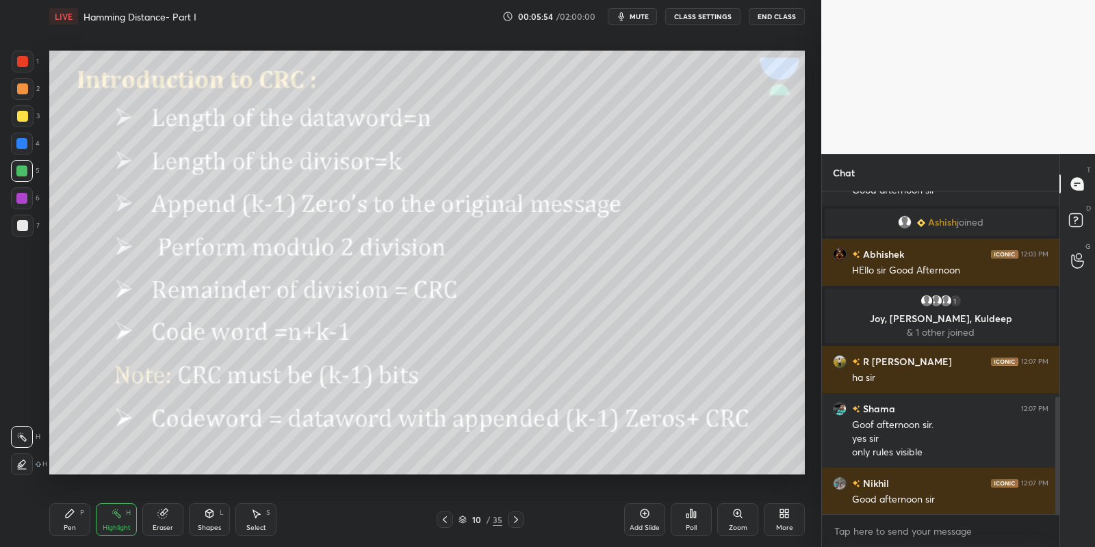
drag, startPoint x: 70, startPoint y: 525, endPoint x: 99, endPoint y: 524, distance: 28.8
click at [75, 526] on div "Pen P" at bounding box center [69, 520] width 41 height 33
drag, startPoint x: 112, startPoint y: 534, endPoint x: 119, endPoint y: 529, distance: 9.3
click at [115, 530] on div "Highlight H" at bounding box center [116, 520] width 41 height 33
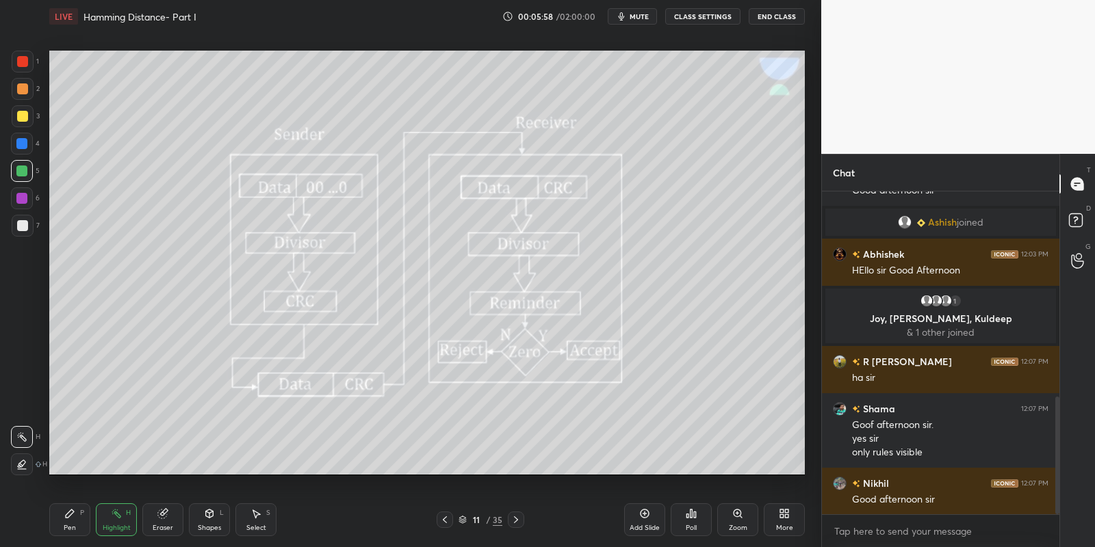
drag, startPoint x: 76, startPoint y: 521, endPoint x: 101, endPoint y: 522, distance: 25.4
click at [76, 520] on div "Pen P" at bounding box center [69, 520] width 41 height 33
drag, startPoint x: 115, startPoint y: 526, endPoint x: 114, endPoint y: 508, distance: 17.8
click at [115, 526] on div "Highlight" at bounding box center [117, 528] width 28 height 7
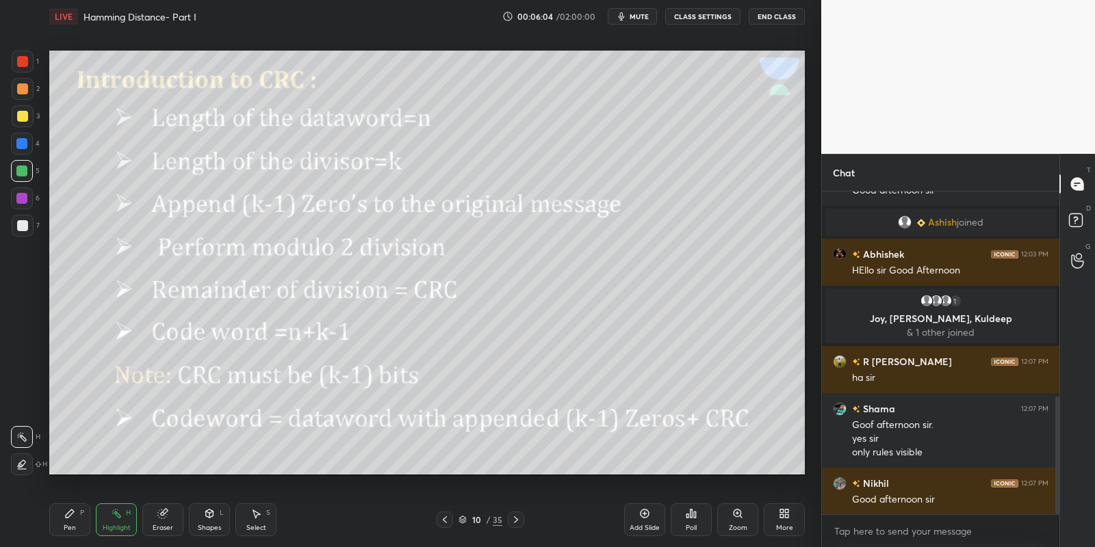
click at [112, 530] on div "Highlight" at bounding box center [117, 528] width 28 height 7
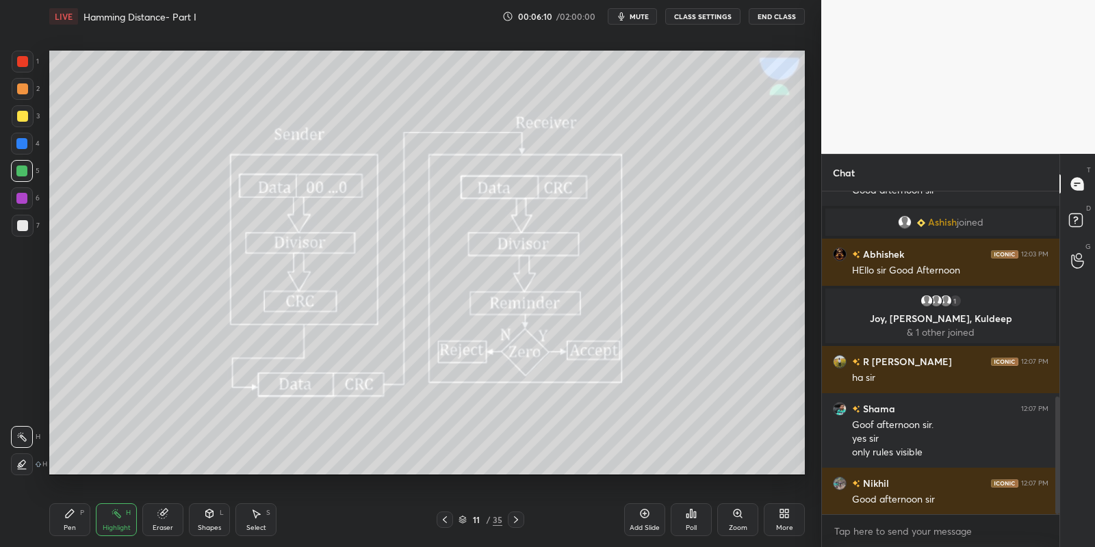
click at [77, 518] on div "Pen P" at bounding box center [69, 520] width 41 height 33
drag, startPoint x: 109, startPoint y: 524, endPoint x: 125, endPoint y: 476, distance: 50.4
click at [107, 521] on div "Highlight H" at bounding box center [116, 520] width 41 height 33
click at [68, 530] on div "Pen" at bounding box center [70, 528] width 12 height 7
click at [21, 115] on div at bounding box center [22, 116] width 11 height 11
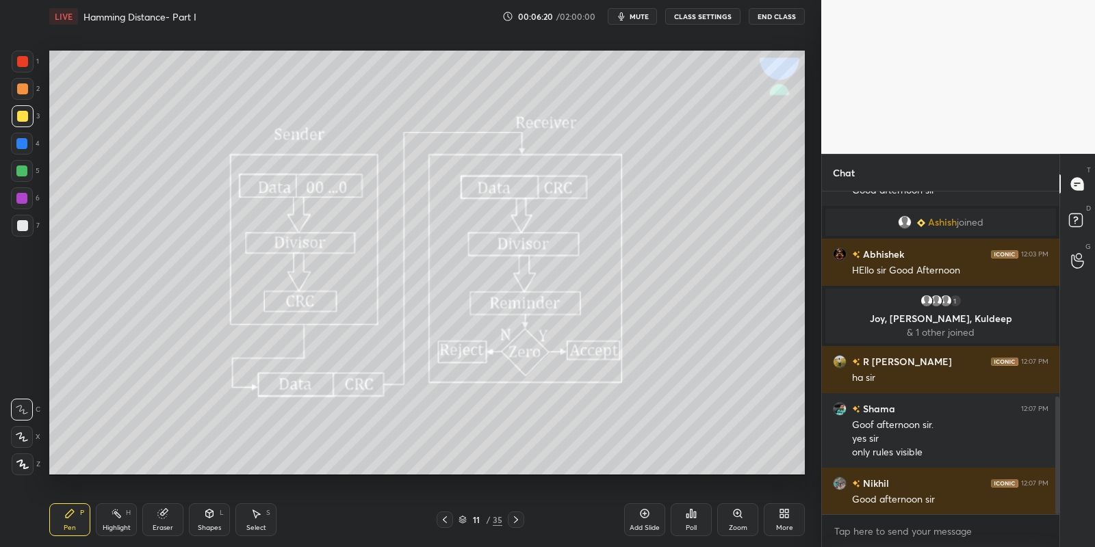
click at [112, 528] on div "Highlight" at bounding box center [117, 528] width 28 height 7
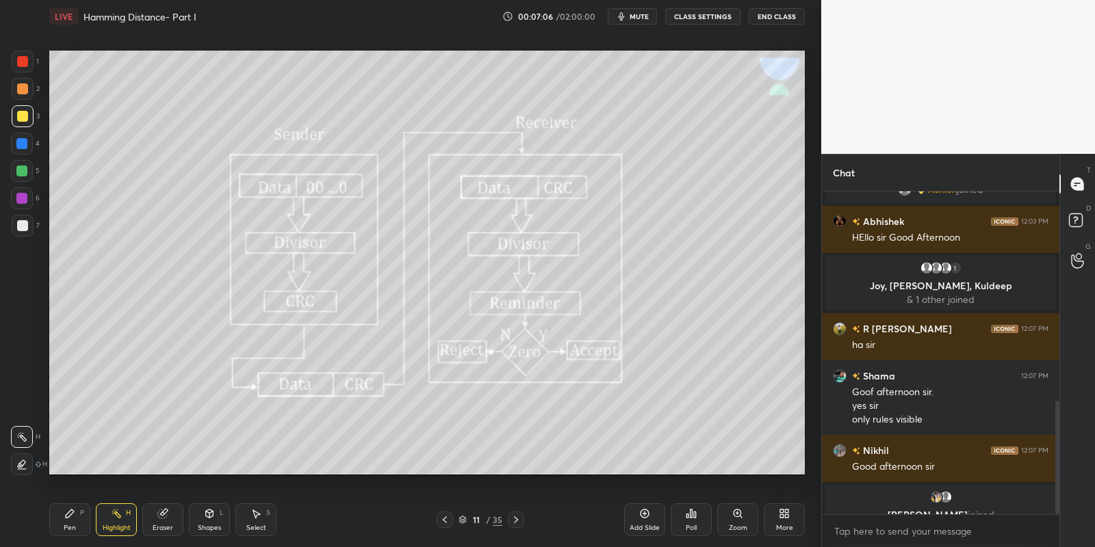
drag, startPoint x: 73, startPoint y: 534, endPoint x: 88, endPoint y: 528, distance: 17.2
click at [85, 530] on div "Pen P" at bounding box center [69, 520] width 41 height 33
click at [124, 525] on div "Highlight" at bounding box center [117, 528] width 28 height 7
drag, startPoint x: 76, startPoint y: 513, endPoint x: 100, endPoint y: 519, distance: 24.7
click at [81, 513] on div "Pen P" at bounding box center [69, 520] width 41 height 33
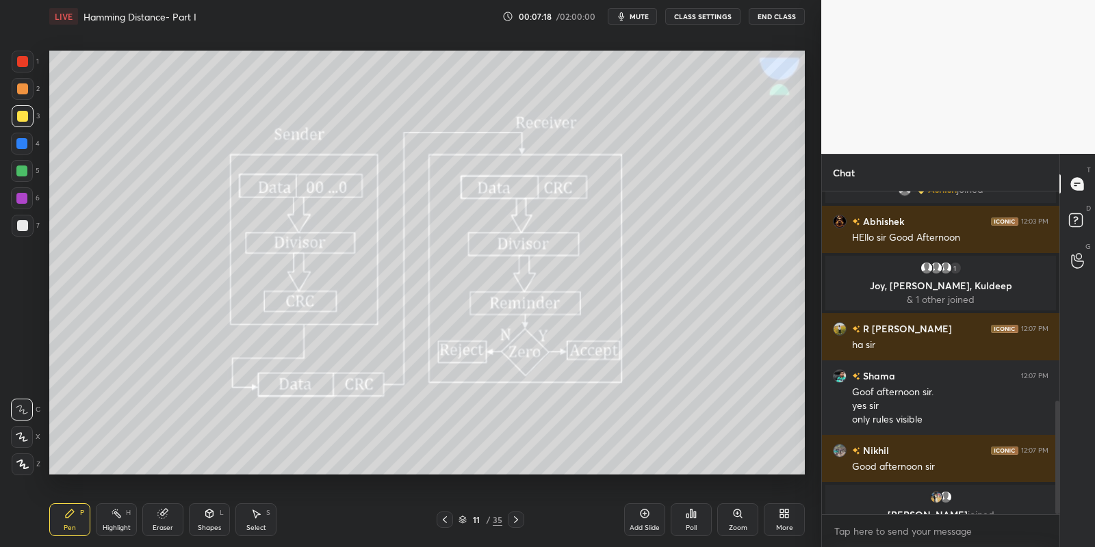
drag, startPoint x: 112, startPoint y: 525, endPoint x: 149, endPoint y: 480, distance: 58.4
click at [117, 521] on div "Highlight H" at bounding box center [116, 520] width 41 height 33
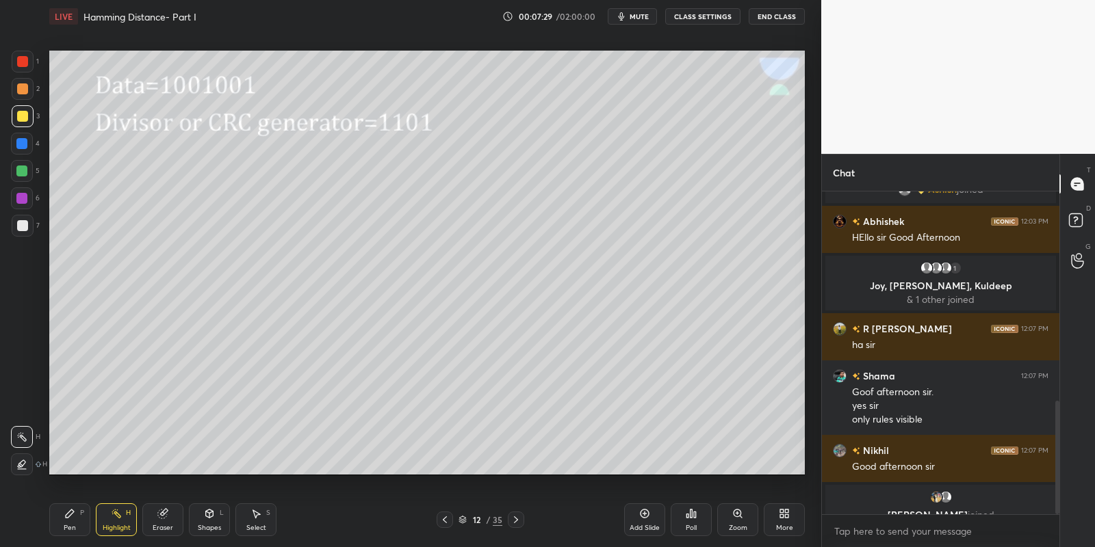
click at [76, 521] on div "Pen P" at bounding box center [69, 520] width 41 height 33
click at [16, 170] on div at bounding box center [21, 171] width 11 height 11
drag, startPoint x: 120, startPoint y: 533, endPoint x: 120, endPoint y: 518, distance: 15.1
click at [120, 532] on div "Highlight" at bounding box center [117, 528] width 28 height 7
click at [74, 531] on div "Pen" at bounding box center [70, 528] width 12 height 7
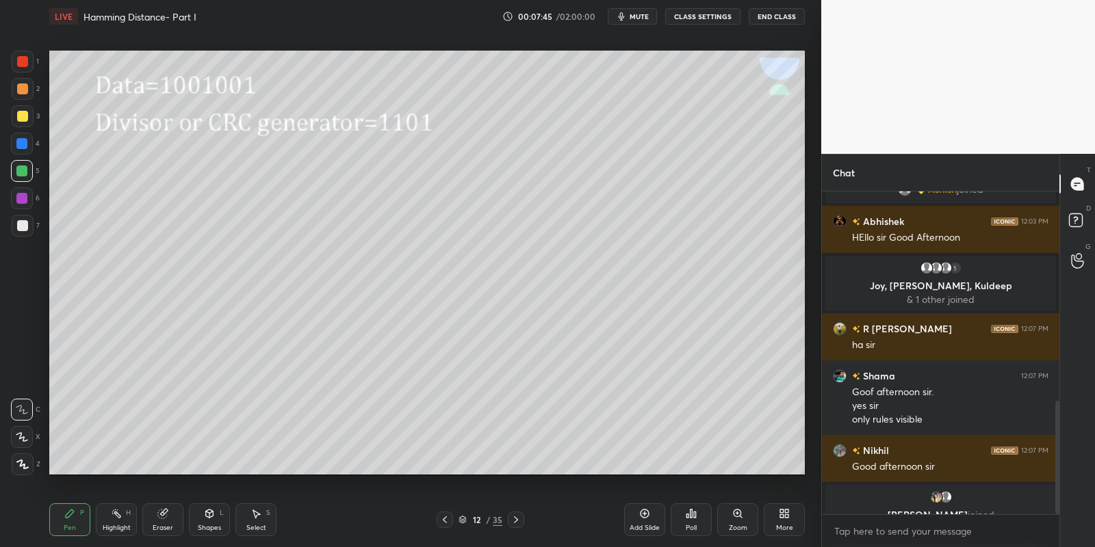
click at [19, 175] on div at bounding box center [21, 171] width 11 height 11
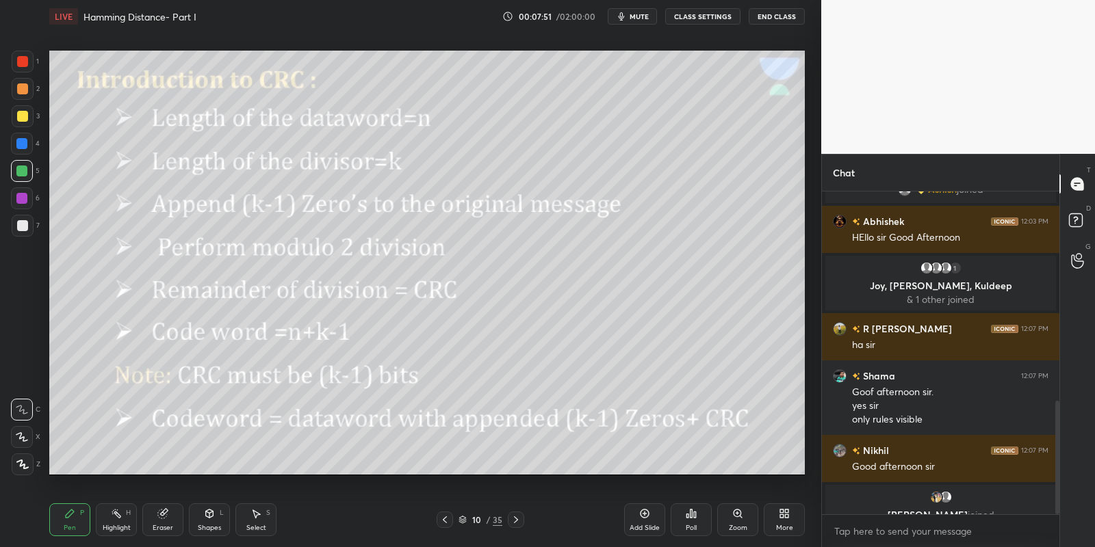
drag, startPoint x: 115, startPoint y: 525, endPoint x: 128, endPoint y: 490, distance: 37.2
click at [114, 524] on div "Highlight H" at bounding box center [116, 520] width 41 height 33
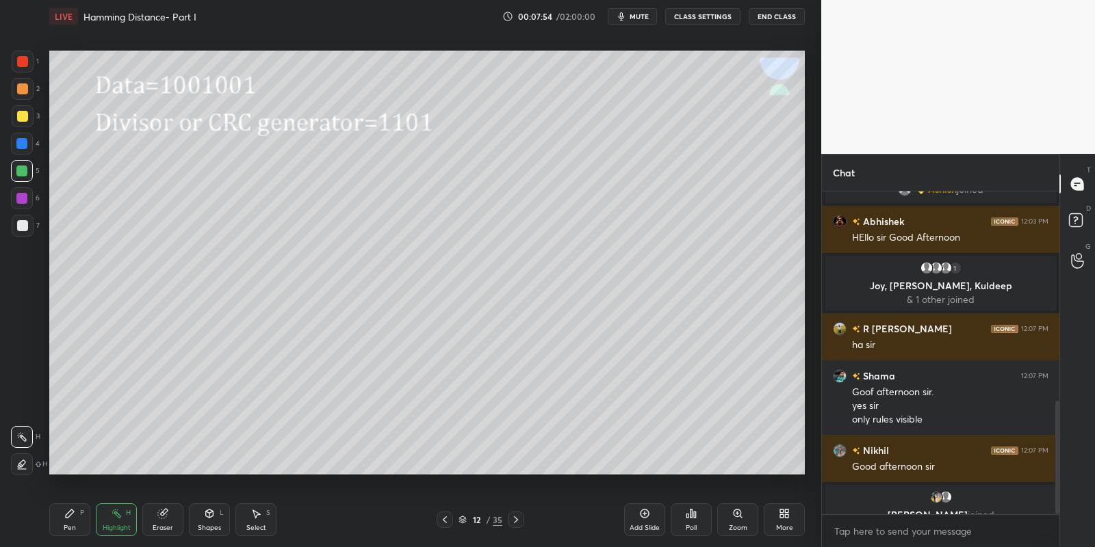
click at [81, 537] on div "Pen P Highlight H Eraser Shapes L Select S 12 / 35 Add Slide Poll Zoom More" at bounding box center [427, 520] width 756 height 55
drag, startPoint x: 75, startPoint y: 526, endPoint x: 81, endPoint y: 515, distance: 12.9
click at [76, 524] on div "Pen P" at bounding box center [69, 520] width 41 height 33
drag, startPoint x: 116, startPoint y: 526, endPoint x: 125, endPoint y: 492, distance: 35.2
click at [117, 525] on div "Highlight" at bounding box center [117, 528] width 28 height 7
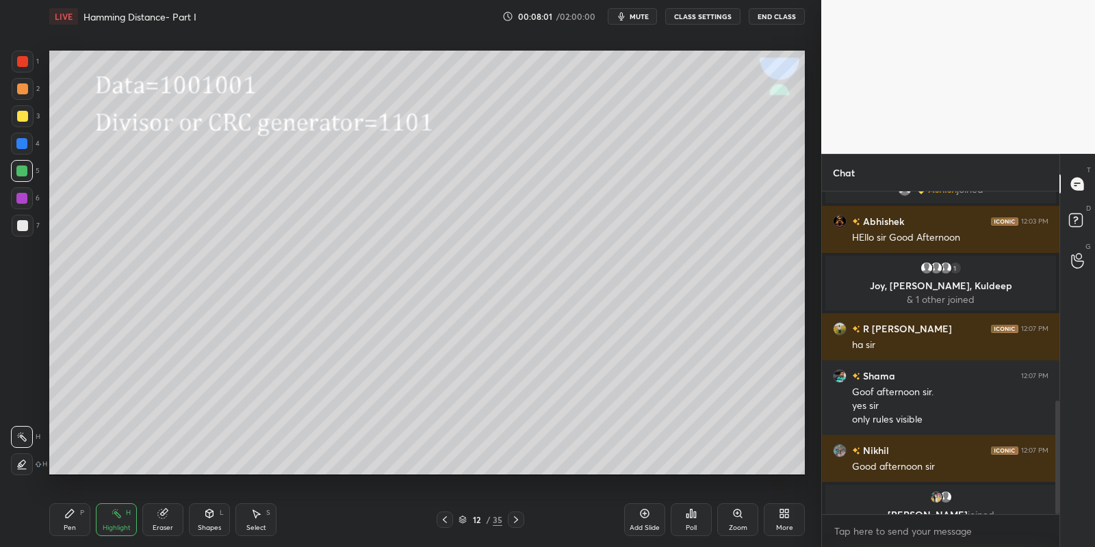
drag, startPoint x: 75, startPoint y: 523, endPoint x: 120, endPoint y: 479, distance: 62.9
click at [75, 522] on div "Pen P" at bounding box center [69, 520] width 41 height 33
click at [114, 514] on icon at bounding box center [116, 513] width 11 height 11
drag, startPoint x: 74, startPoint y: 537, endPoint x: 114, endPoint y: 491, distance: 61.6
click at [75, 537] on div "Pen P Highlight H Eraser Shapes L Select S 12 / 35 Add Slide Poll Zoom More" at bounding box center [427, 520] width 756 height 55
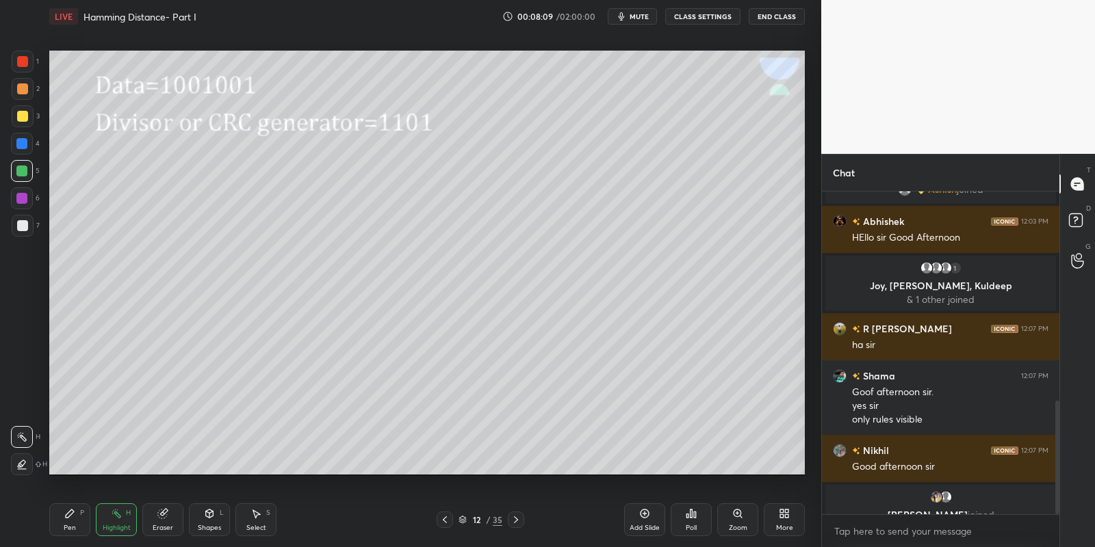
click at [75, 522] on div "Pen P" at bounding box center [69, 520] width 41 height 33
click at [68, 531] on div "Pen" at bounding box center [70, 528] width 12 height 7
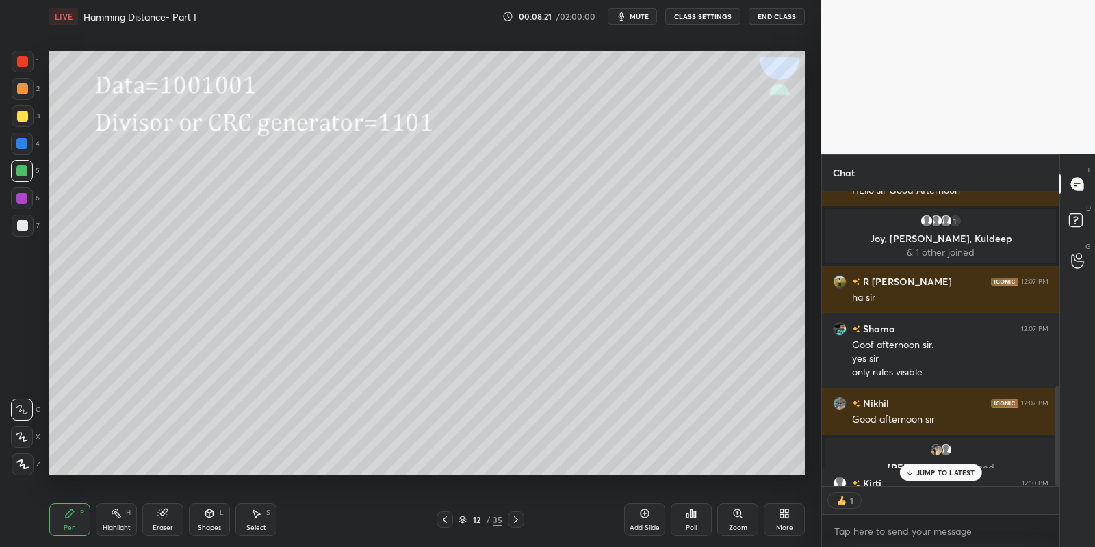
scroll to position [4, 4]
drag, startPoint x: 217, startPoint y: 534, endPoint x: 215, endPoint y: 504, distance: 30.2
click at [220, 530] on div "Shapes L" at bounding box center [209, 520] width 41 height 33
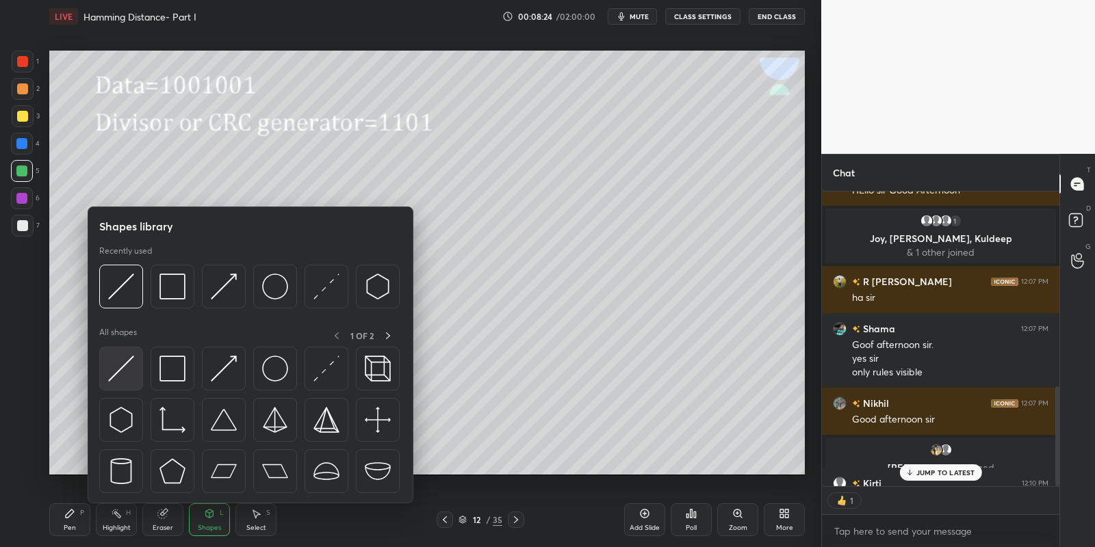
click at [125, 396] on div at bounding box center [250, 424] width 302 height 154
drag, startPoint x: 132, startPoint y: 398, endPoint x: 151, endPoint y: 380, distance: 25.7
click at [134, 394] on div at bounding box center [250, 424] width 302 height 154
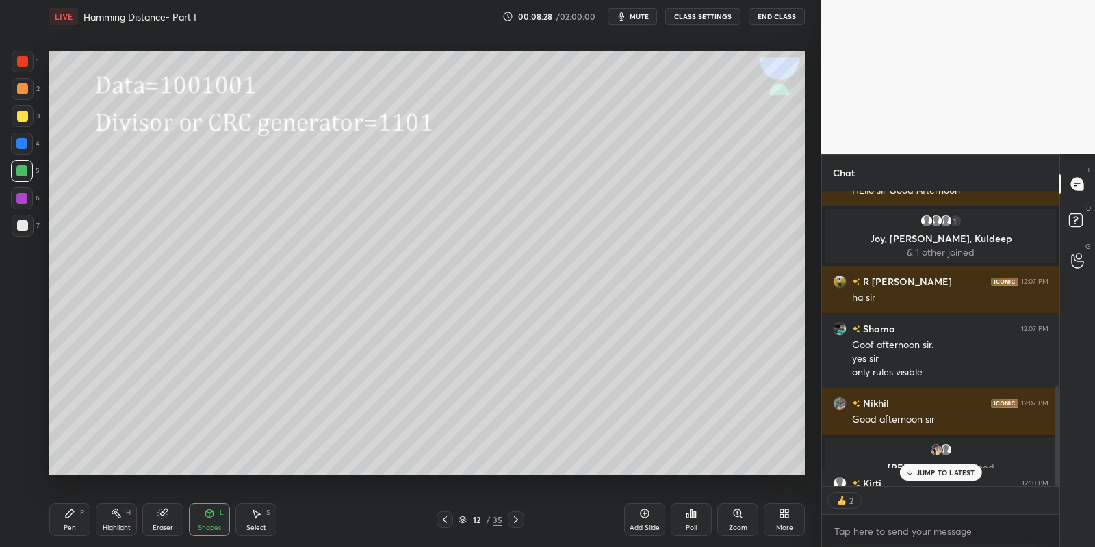
click at [69, 528] on div "Pen" at bounding box center [70, 528] width 12 height 7
click at [23, 118] on div at bounding box center [22, 116] width 11 height 11
click at [22, 175] on div at bounding box center [21, 171] width 11 height 11
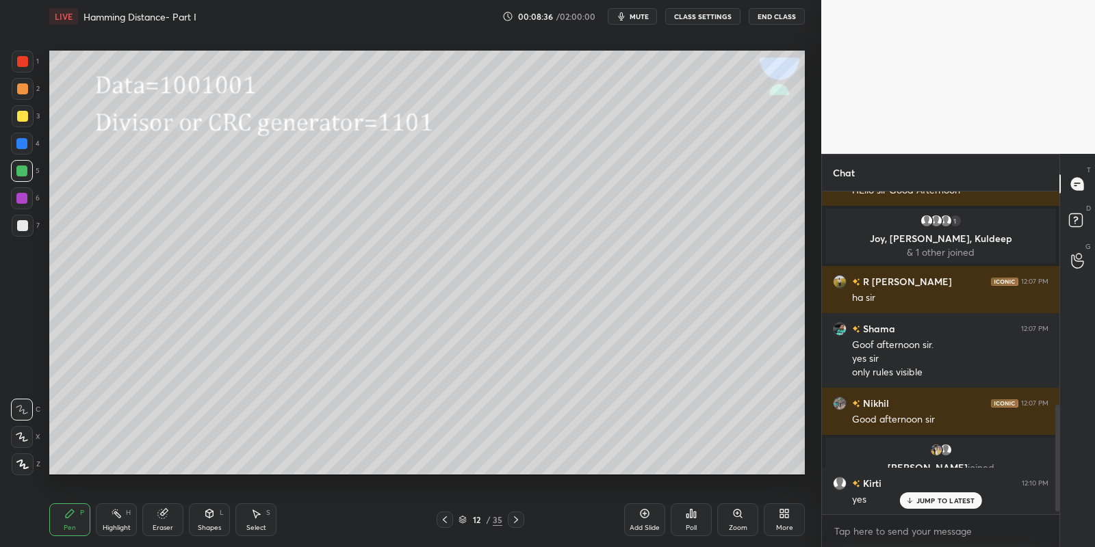
scroll to position [320, 234]
click at [21, 409] on icon at bounding box center [22, 410] width 12 height 10
click at [116, 523] on div "Highlight H" at bounding box center [116, 520] width 41 height 33
click at [109, 527] on div "Highlight" at bounding box center [117, 528] width 28 height 7
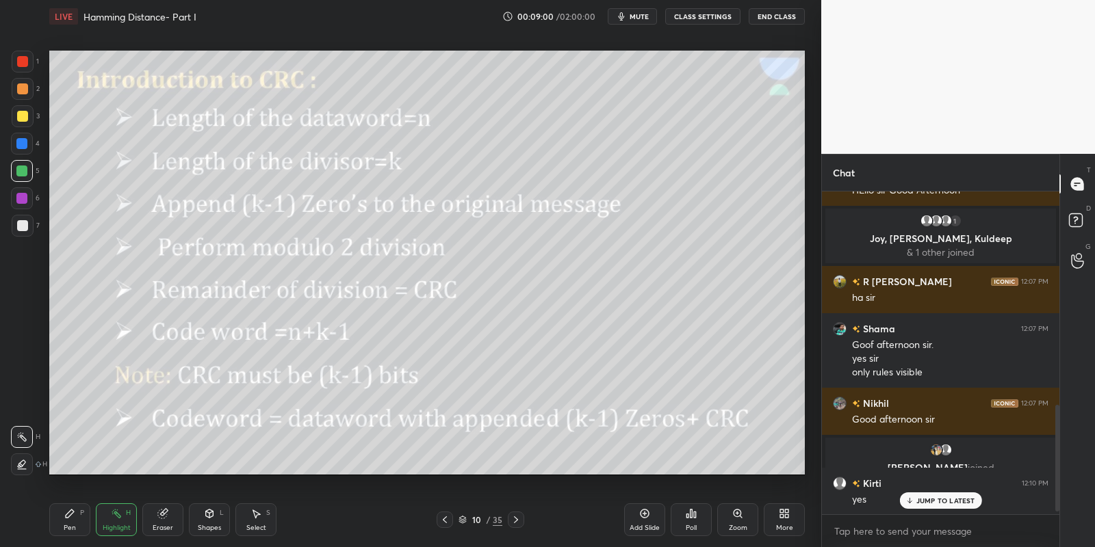
click at [112, 537] on div "Pen P Highlight H Eraser Shapes L Select S 10 / 35 Add Slide Poll Zoom More" at bounding box center [427, 520] width 756 height 55
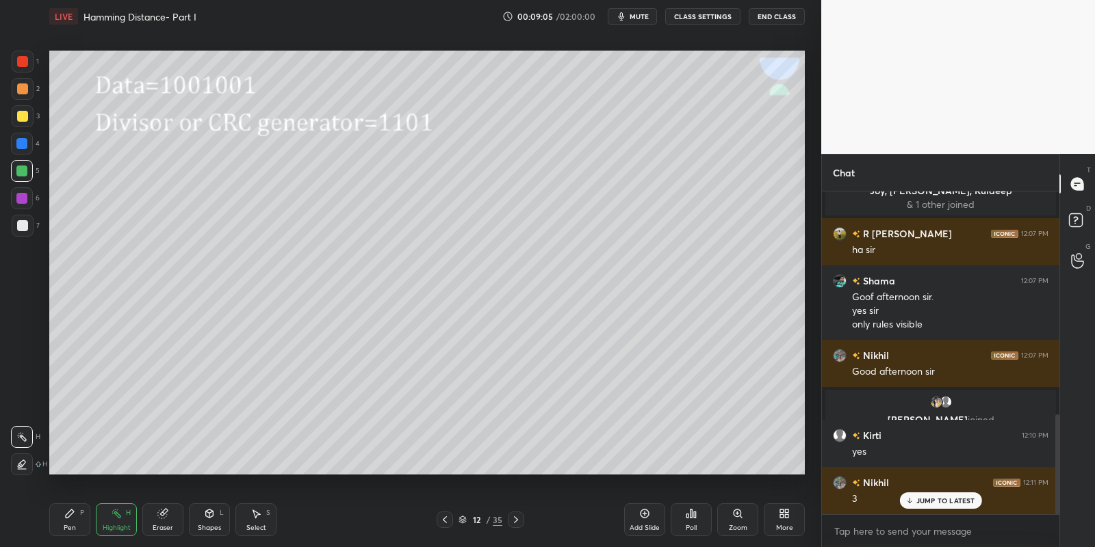
scroll to position [724, 0]
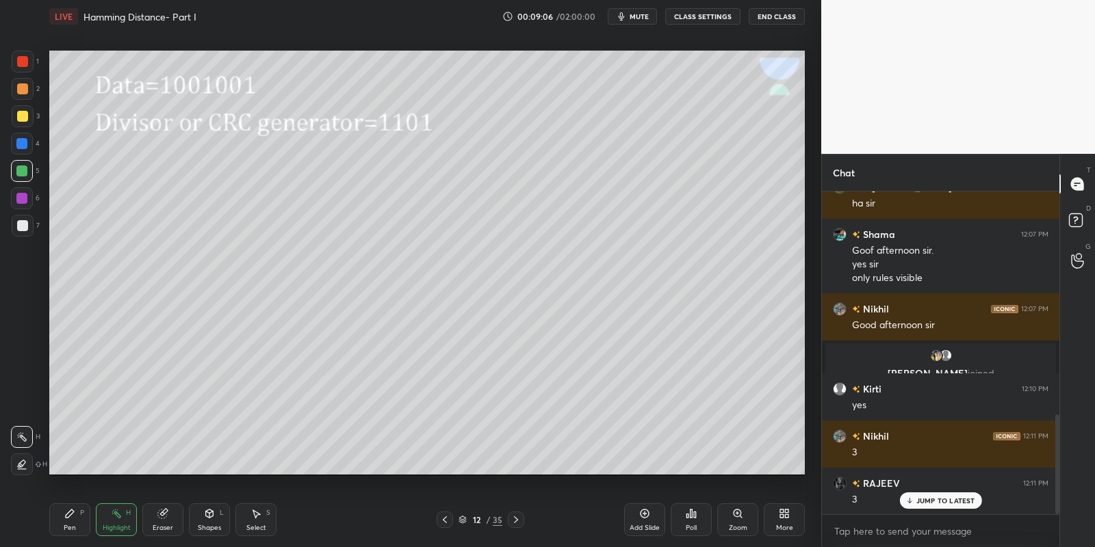
click at [80, 534] on div "Pen P" at bounding box center [69, 520] width 41 height 33
drag, startPoint x: 119, startPoint y: 539, endPoint x: 166, endPoint y: 476, distance: 78.2
click at [119, 537] on div "Pen P Highlight H Eraser Shapes L Select S 12 / 35 Add Slide Poll Zoom More" at bounding box center [427, 520] width 756 height 55
drag, startPoint x: 116, startPoint y: 524, endPoint x: 123, endPoint y: 488, distance: 36.4
click at [112, 521] on div "Highlight H" at bounding box center [116, 520] width 41 height 33
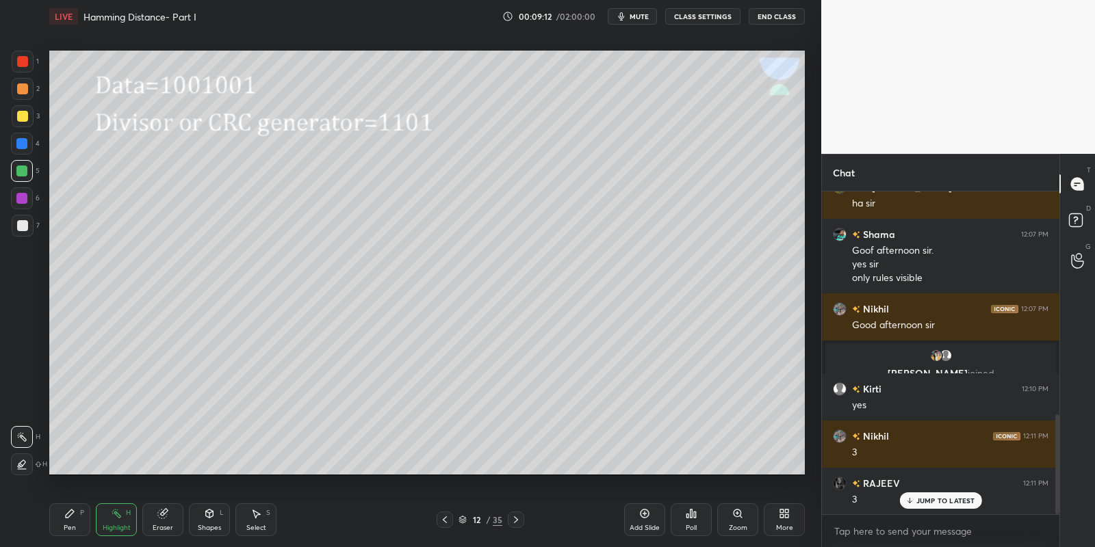
drag, startPoint x: 70, startPoint y: 526, endPoint x: 70, endPoint y: 510, distance: 16.4
click at [70, 526] on div "Pen" at bounding box center [70, 528] width 12 height 7
click at [21, 111] on div at bounding box center [22, 116] width 11 height 11
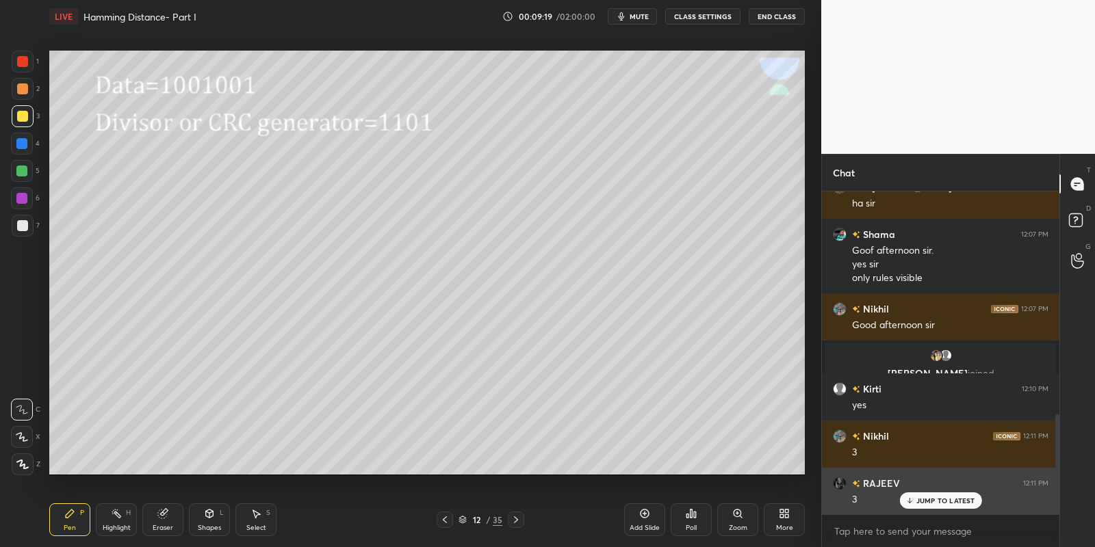
click at [932, 499] on p "JUMP TO LATEST" at bounding box center [945, 501] width 59 height 8
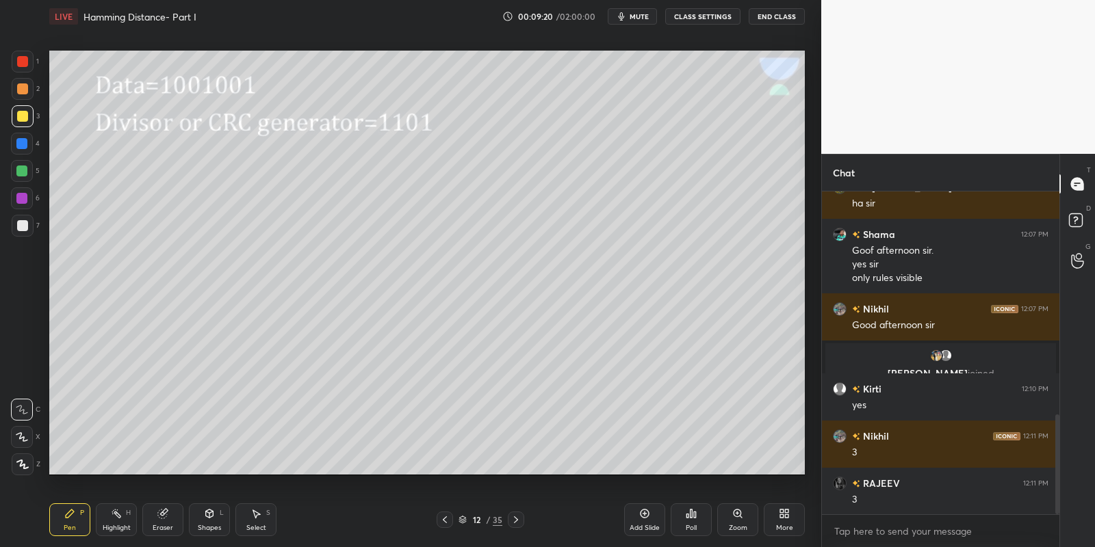
click at [120, 519] on div "Highlight H" at bounding box center [116, 520] width 41 height 33
click at [71, 530] on div "Pen" at bounding box center [70, 528] width 12 height 7
click at [16, 170] on div at bounding box center [21, 171] width 11 height 11
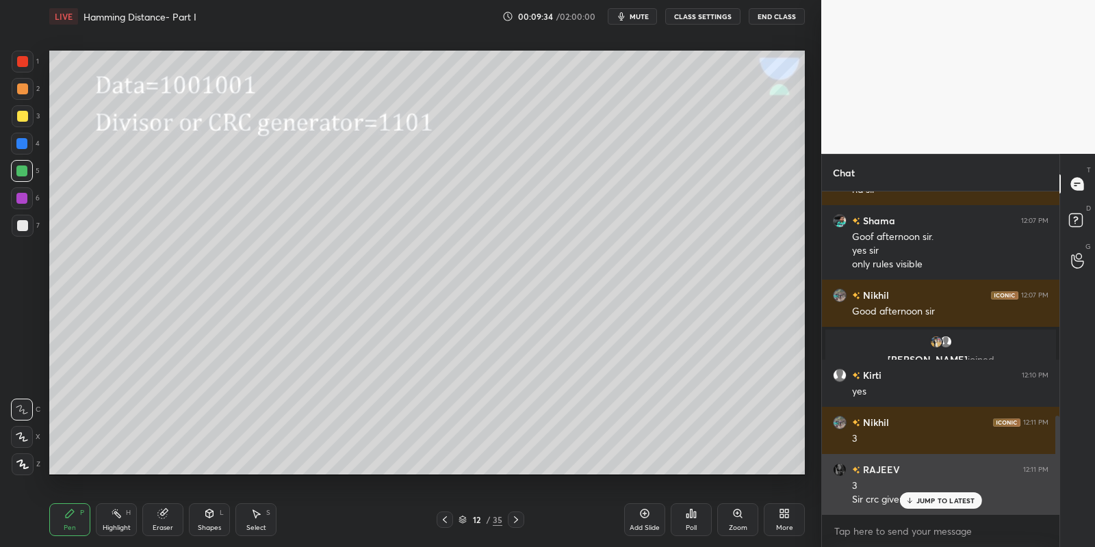
click at [921, 495] on div "JUMP TO LATEST" at bounding box center [940, 501] width 82 height 16
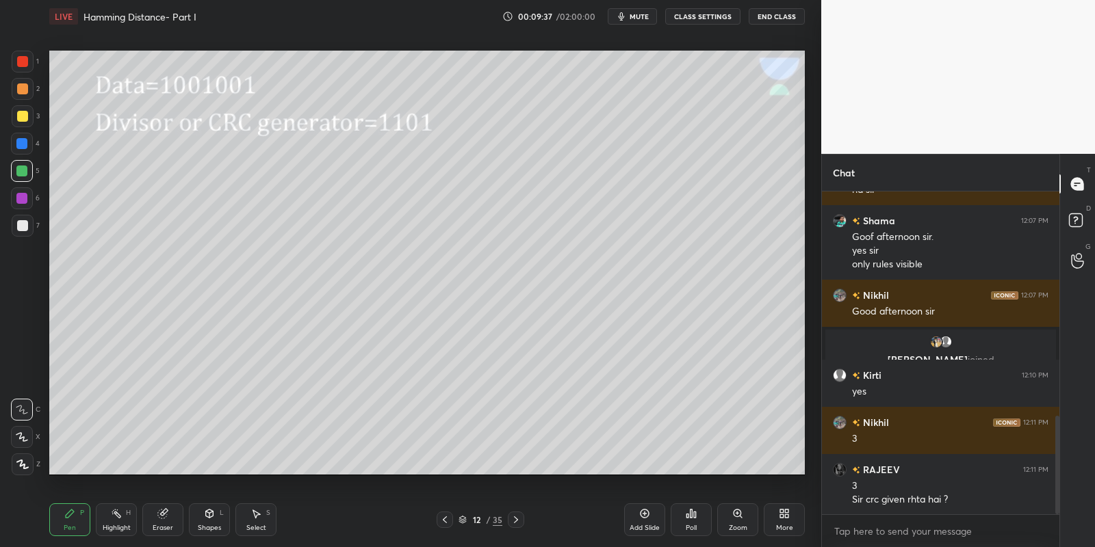
click at [115, 523] on div "Highlight H" at bounding box center [116, 520] width 41 height 33
click at [86, 521] on div "Pen P" at bounding box center [69, 520] width 41 height 33
click at [122, 531] on div "Highlight" at bounding box center [117, 528] width 28 height 7
drag, startPoint x: 64, startPoint y: 517, endPoint x: 109, endPoint y: 521, distance: 45.4
click at [70, 517] on icon at bounding box center [69, 513] width 11 height 11
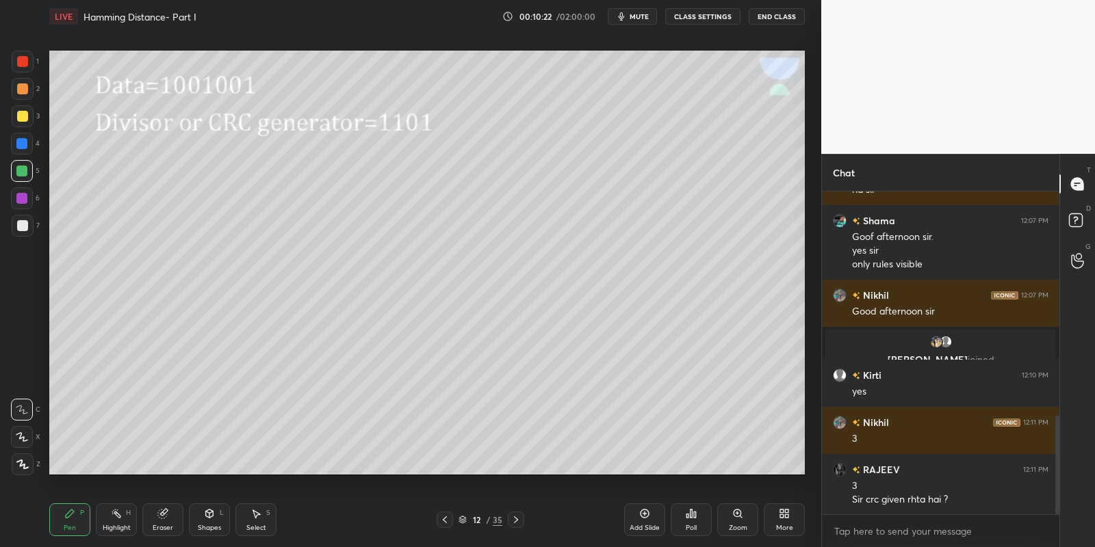
click at [116, 525] on div "Highlight" at bounding box center [117, 528] width 28 height 7
drag, startPoint x: 83, startPoint y: 528, endPoint x: 91, endPoint y: 526, distance: 8.0
click at [88, 527] on div "Pen P" at bounding box center [69, 520] width 41 height 33
drag, startPoint x: 253, startPoint y: 519, endPoint x: 250, endPoint y: 486, distance: 33.0
click at [247, 519] on div "Select S" at bounding box center [255, 520] width 41 height 33
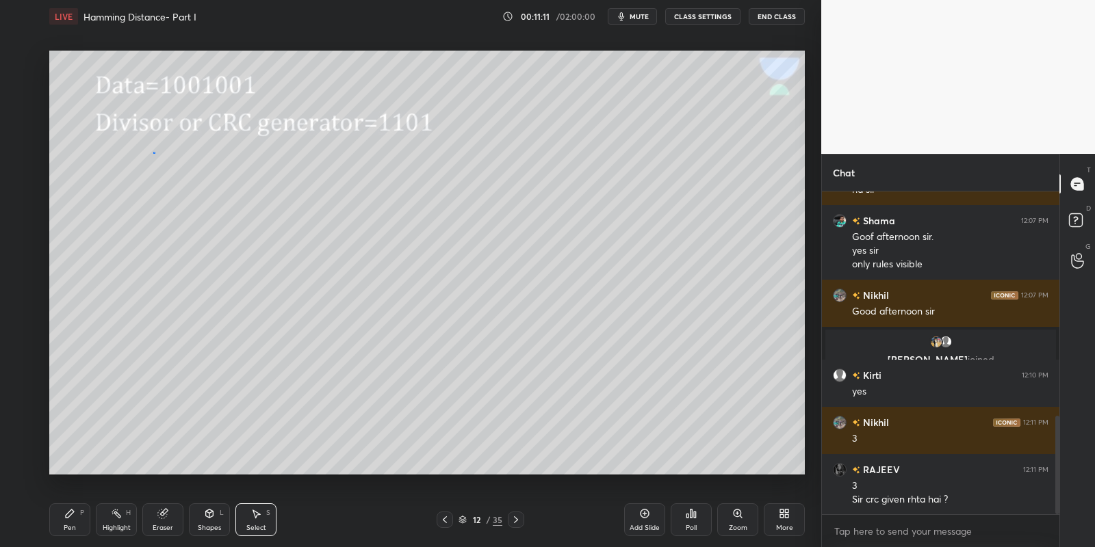
scroll to position [785, 0]
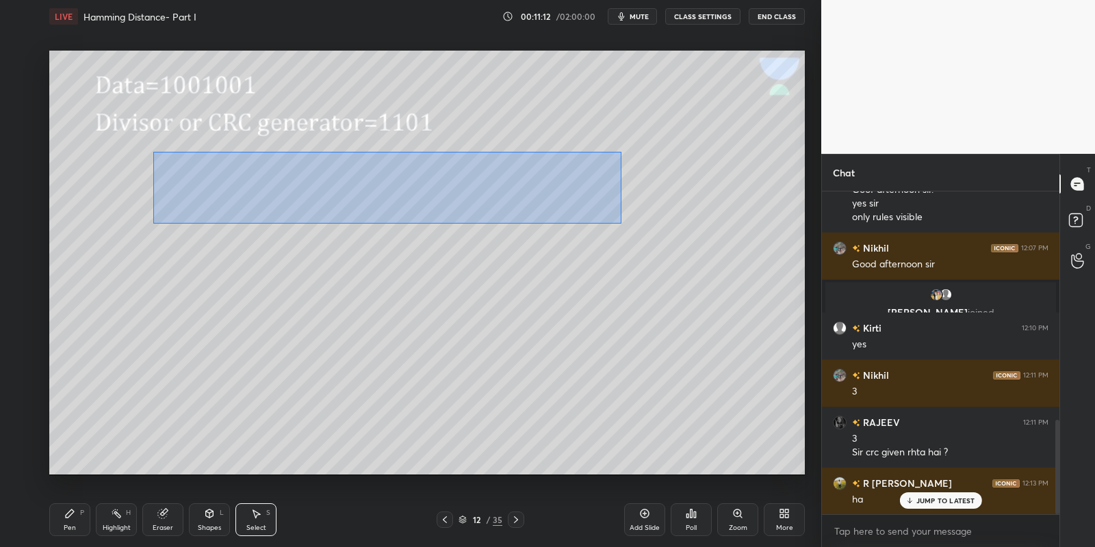
drag, startPoint x: 154, startPoint y: 151, endPoint x: 613, endPoint y: 216, distance: 463.7
click at [619, 222] on div "0 ° Undo Copy Duplicate Duplicate to new slide Delete" at bounding box center [427, 263] width 756 height 425
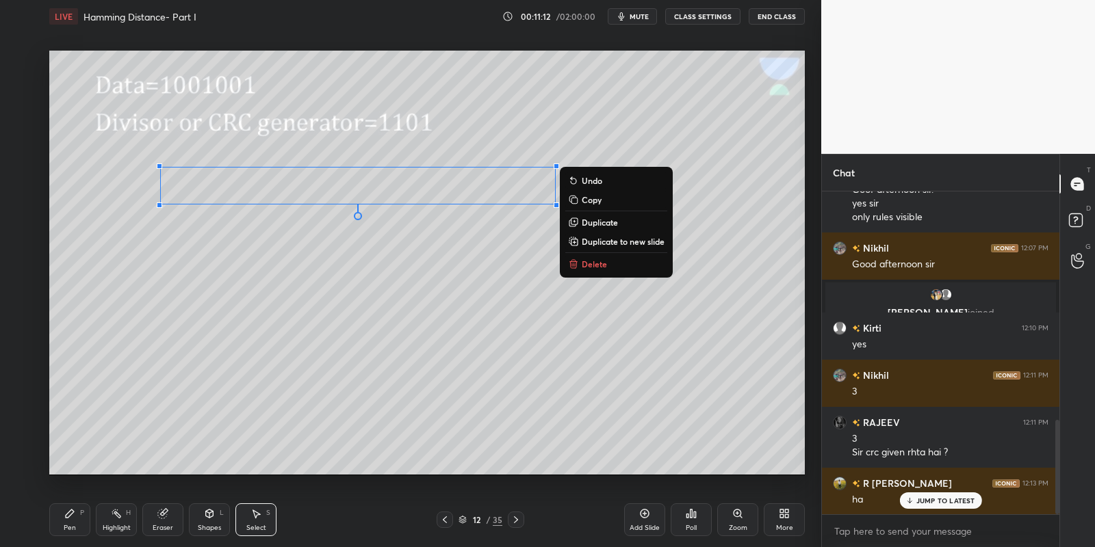
click at [602, 205] on button "Copy" at bounding box center [616, 200] width 102 height 16
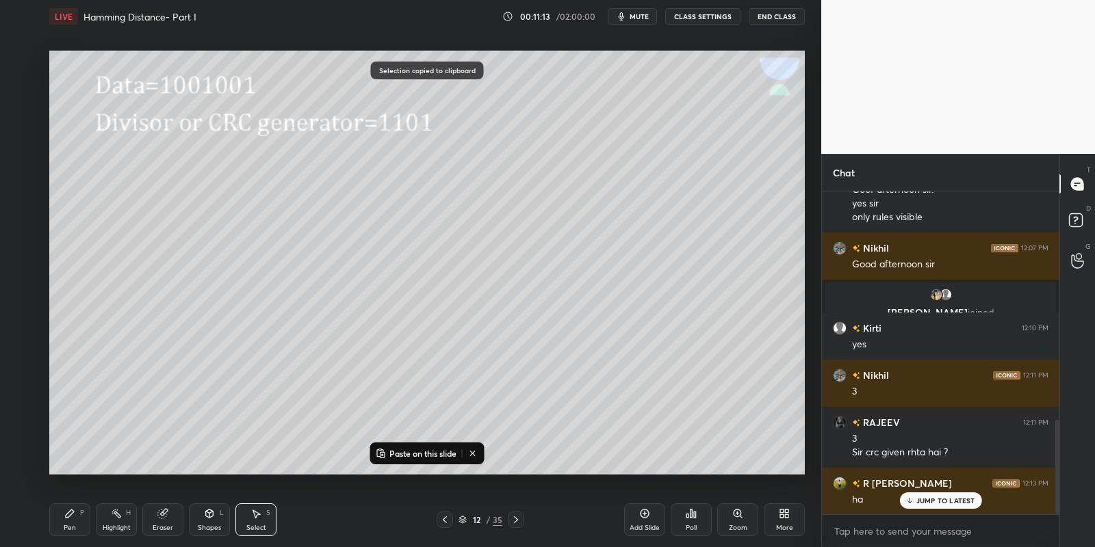
click at [516, 519] on icon at bounding box center [516, 520] width 11 height 11
click at [417, 446] on button "Paste on this slide" at bounding box center [416, 454] width 86 height 16
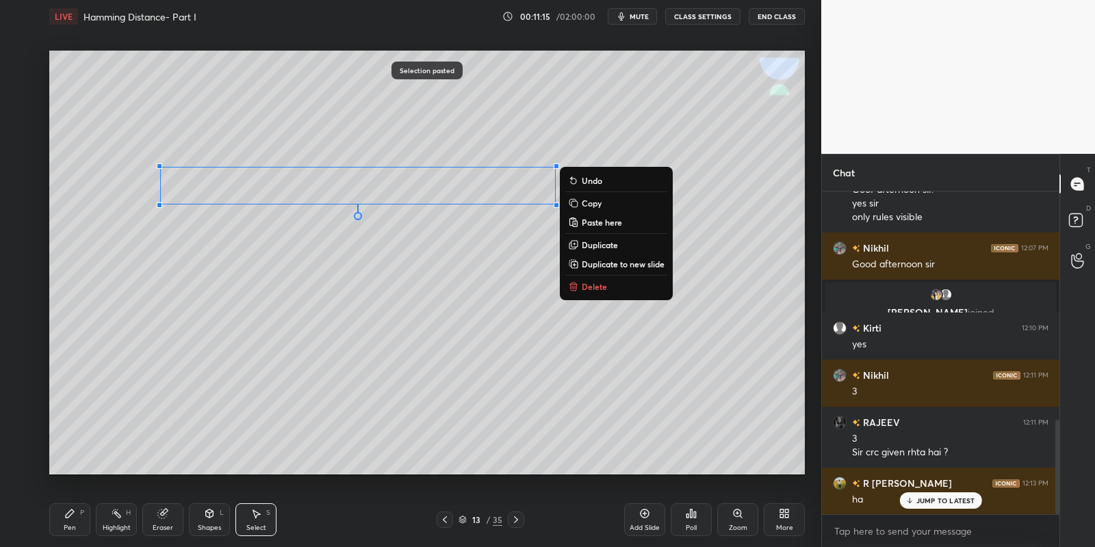
scroll to position [832, 0]
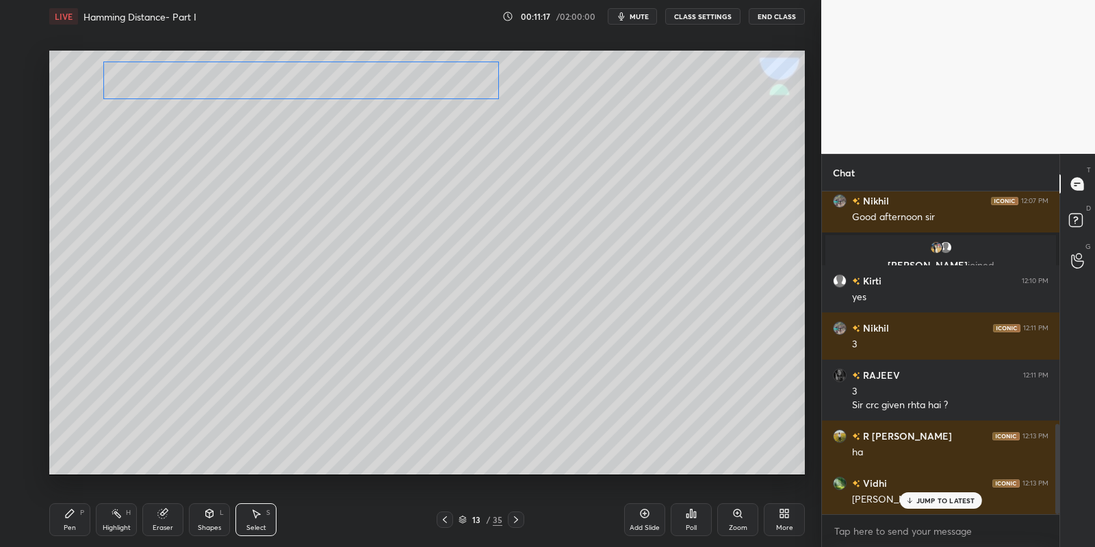
drag, startPoint x: 296, startPoint y: 194, endPoint x: 243, endPoint y: 91, distance: 115.4
click at [240, 90] on div "0 ° Undo Copy Paste here Duplicate Duplicate to new slide Delete" at bounding box center [427, 263] width 756 height 425
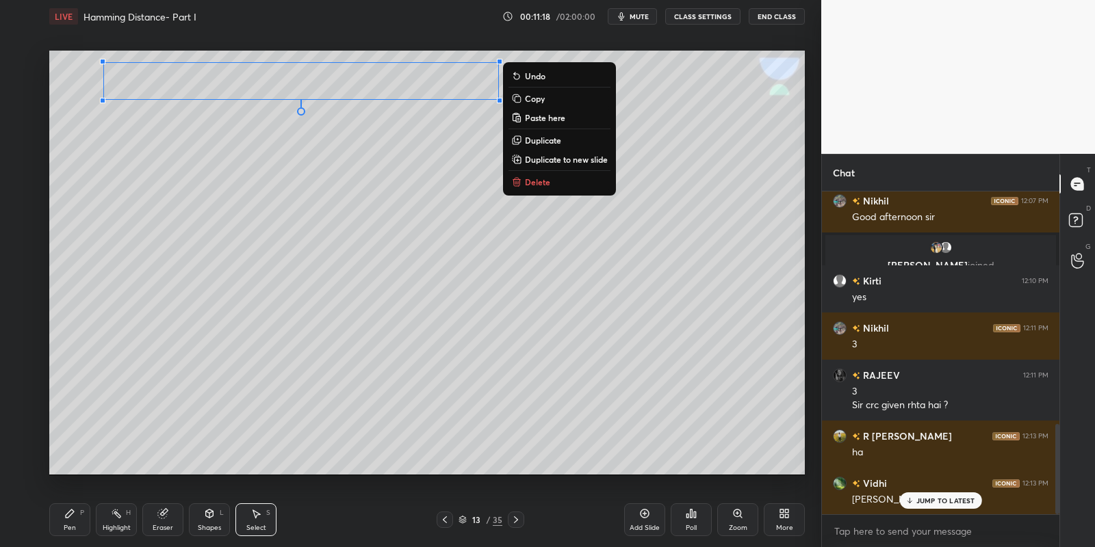
drag, startPoint x: 68, startPoint y: 524, endPoint x: 76, endPoint y: 521, distance: 8.9
click at [67, 524] on div "Pen P" at bounding box center [69, 520] width 41 height 33
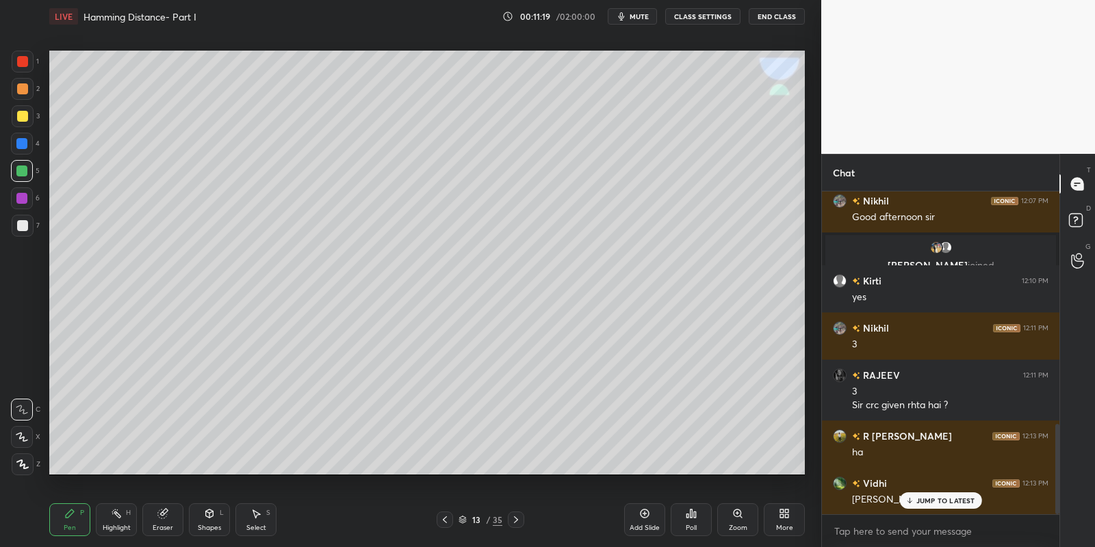
scroll to position [879, 0]
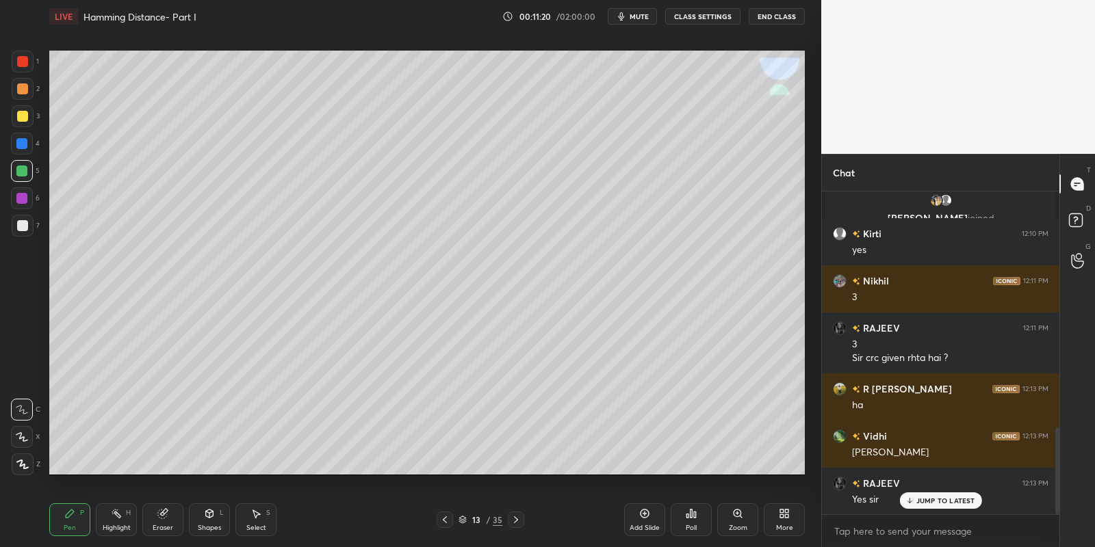
drag, startPoint x: 109, startPoint y: 529, endPoint x: 121, endPoint y: 489, distance: 42.0
click at [112, 523] on div "Highlight H" at bounding box center [116, 520] width 41 height 33
drag, startPoint x: 68, startPoint y: 528, endPoint x: 70, endPoint y: 487, distance: 40.4
click at [70, 525] on div "Pen" at bounding box center [70, 528] width 12 height 7
drag, startPoint x: 11, startPoint y: 170, endPoint x: 38, endPoint y: 161, distance: 29.0
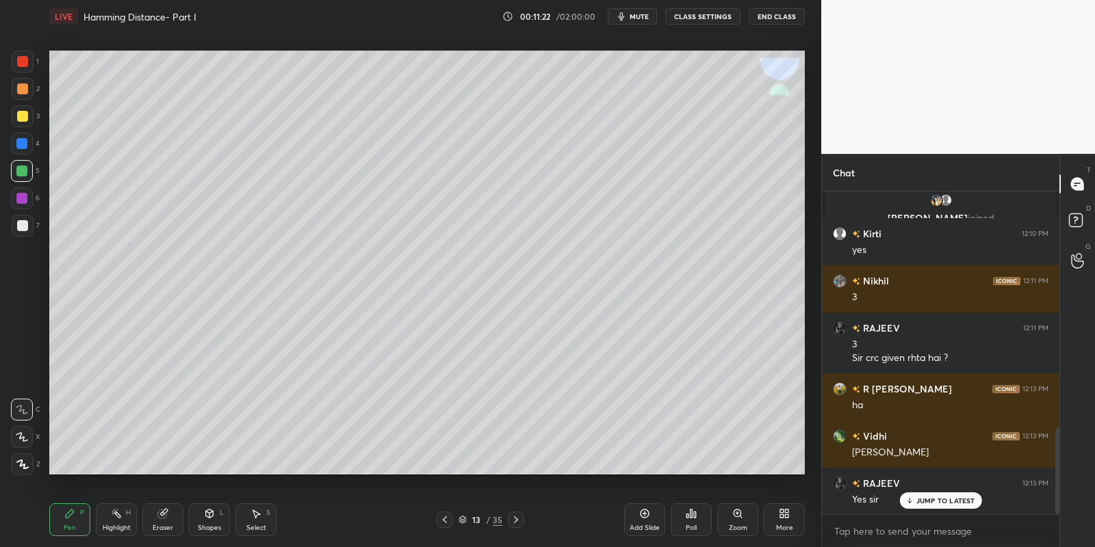
click at [11, 169] on div at bounding box center [22, 171] width 22 height 22
drag, startPoint x: 212, startPoint y: 521, endPoint x: 212, endPoint y: 506, distance: 14.4
click at [215, 518] on div "Shapes L" at bounding box center [209, 520] width 41 height 33
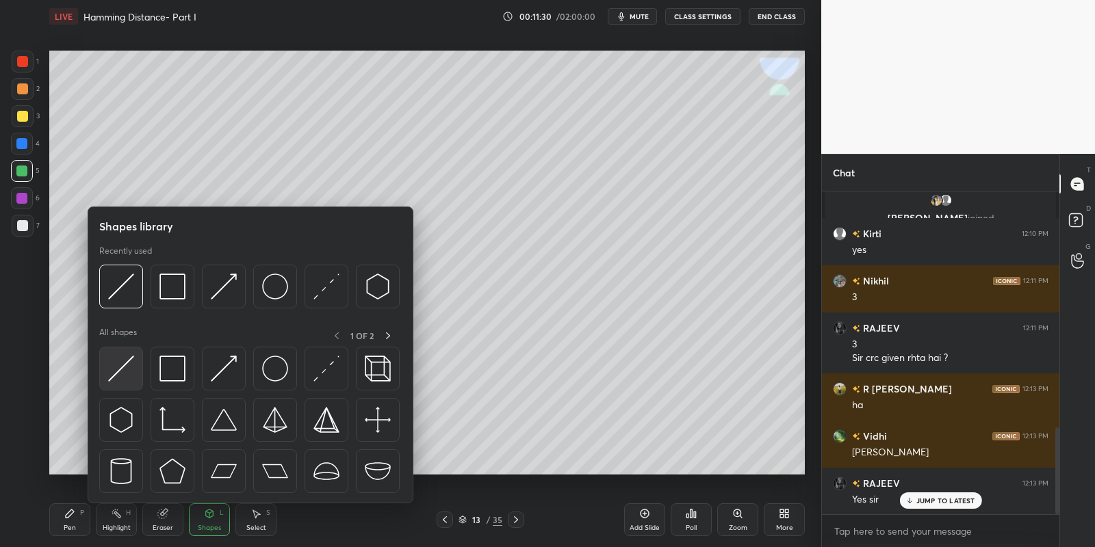
click at [125, 360] on img at bounding box center [121, 369] width 26 height 26
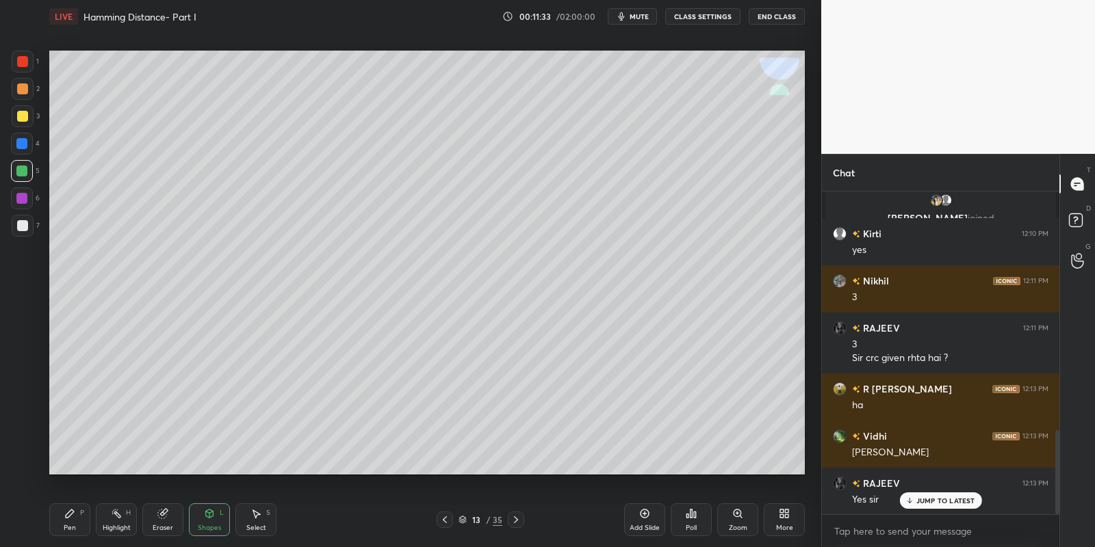
scroll to position [912, 0]
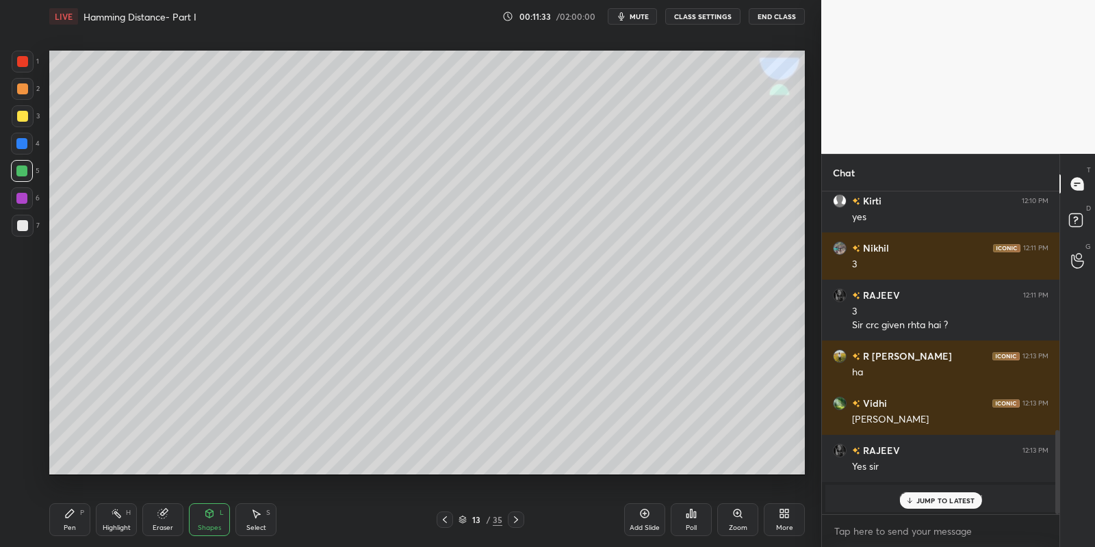
drag, startPoint x: 76, startPoint y: 526, endPoint x: 90, endPoint y: 499, distance: 30.3
click at [77, 524] on div "Pen P" at bounding box center [69, 520] width 41 height 33
drag, startPoint x: 111, startPoint y: 515, endPoint x: 125, endPoint y: 484, distance: 34.3
click at [112, 513] on icon at bounding box center [116, 513] width 11 height 11
drag, startPoint x: 69, startPoint y: 528, endPoint x: 79, endPoint y: 519, distance: 13.5
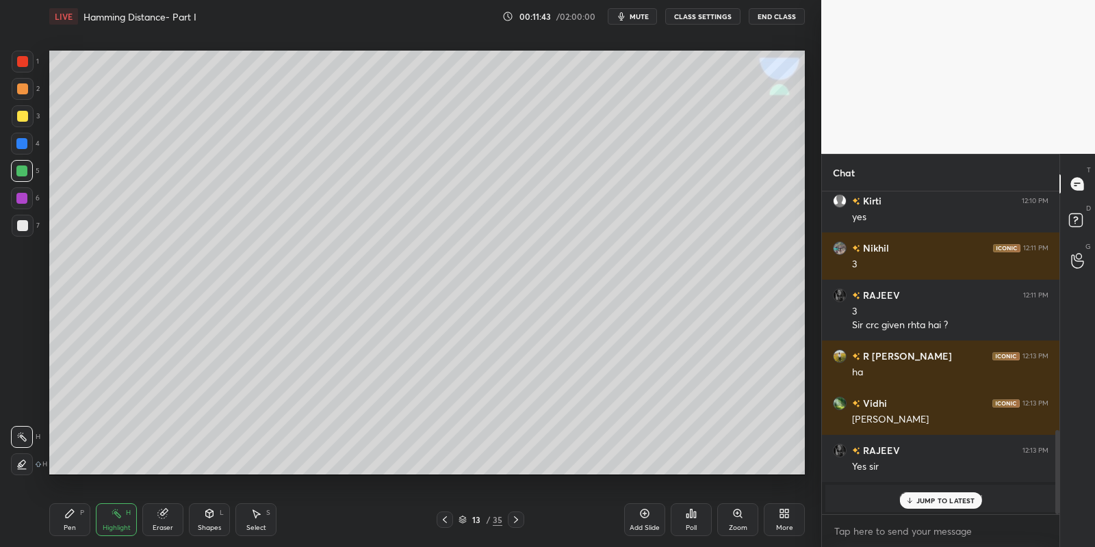
click at [71, 527] on div "Pen" at bounding box center [70, 528] width 12 height 7
click at [116, 526] on div "Highlight" at bounding box center [117, 528] width 28 height 7
drag, startPoint x: 74, startPoint y: 513, endPoint x: 96, endPoint y: 508, distance: 23.0
click at [73, 512] on icon at bounding box center [69, 513] width 11 height 11
drag, startPoint x: 105, startPoint y: 521, endPoint x: 105, endPoint y: 476, distance: 45.9
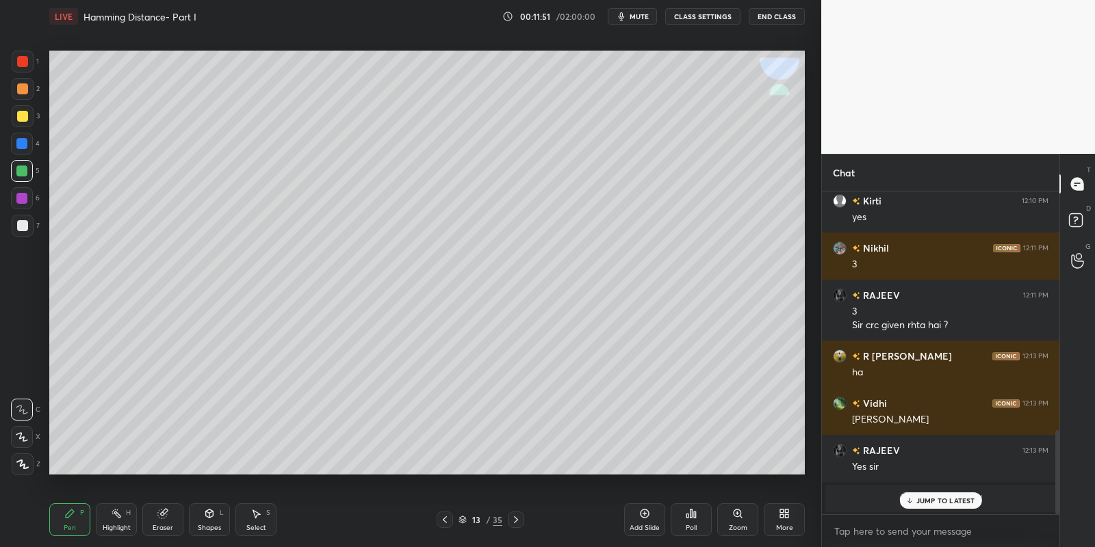
click at [106, 519] on div "Highlight H" at bounding box center [116, 520] width 41 height 33
drag, startPoint x: 73, startPoint y: 530, endPoint x: 78, endPoint y: 524, distance: 7.3
click at [75, 528] on div "Pen" at bounding box center [70, 528] width 12 height 7
click at [220, 530] on div "Shapes" at bounding box center [209, 528] width 23 height 7
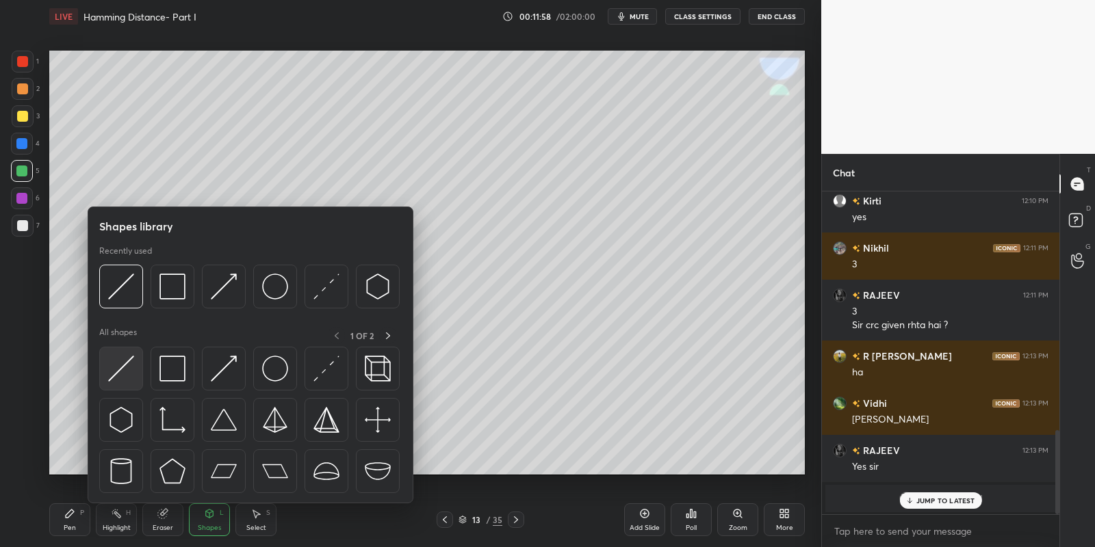
click at [136, 361] on div at bounding box center [121, 369] width 44 height 44
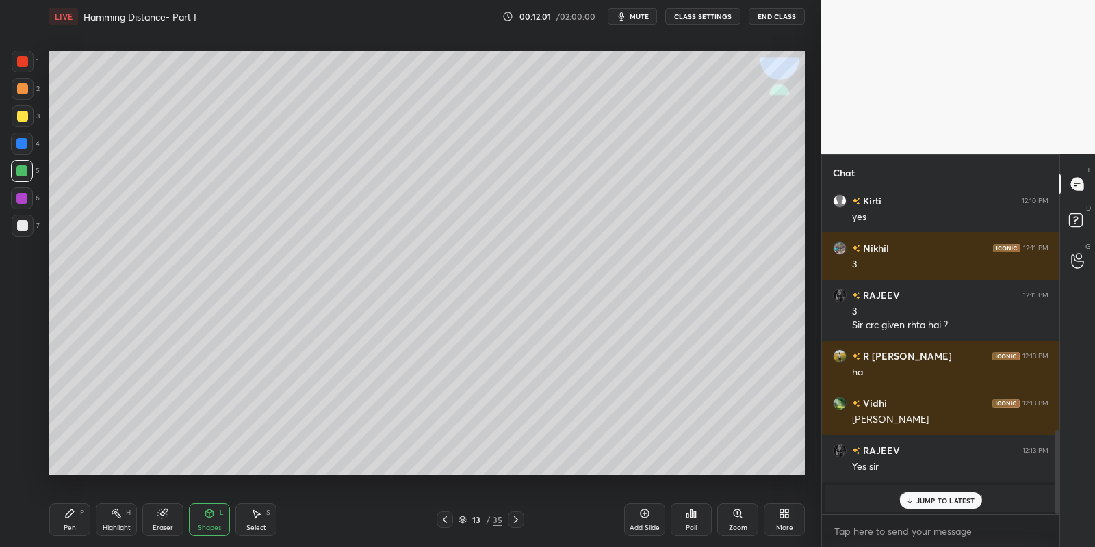
click at [73, 519] on div "Pen P" at bounding box center [69, 520] width 41 height 33
click at [215, 534] on div "Shapes L" at bounding box center [209, 520] width 41 height 33
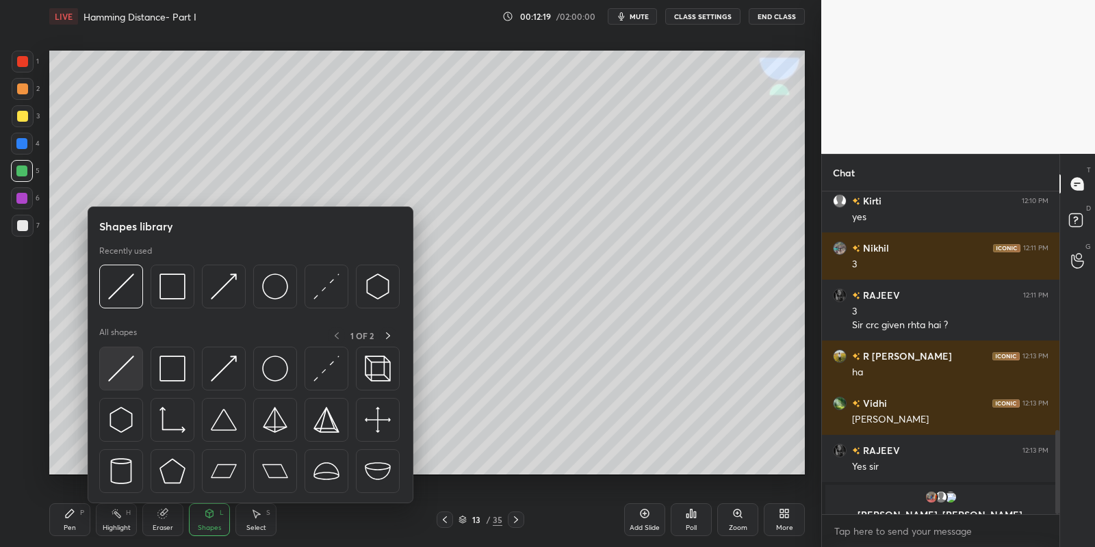
click at [105, 370] on div at bounding box center [121, 369] width 44 height 44
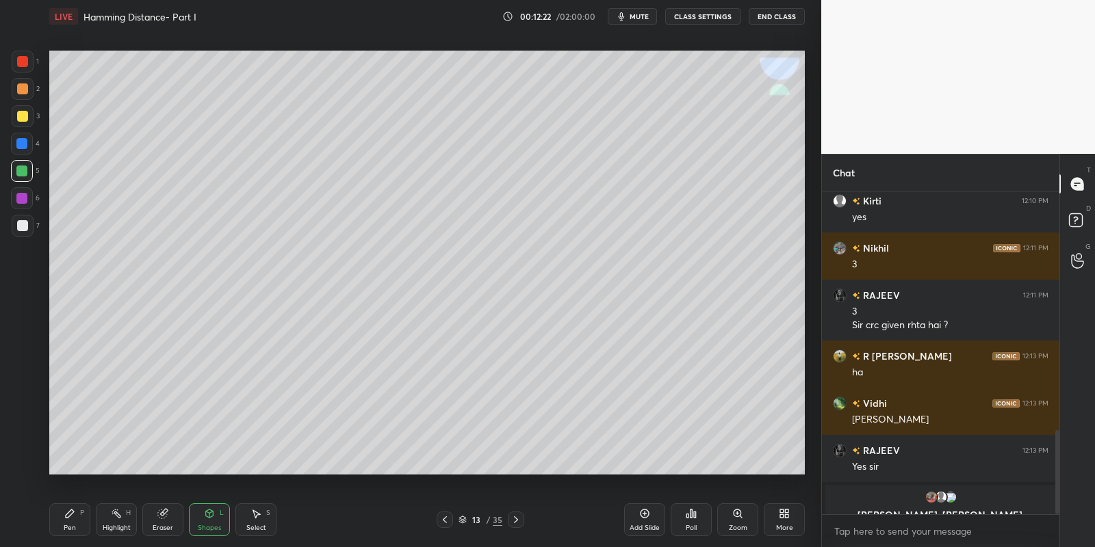
click at [72, 521] on div "Pen P" at bounding box center [69, 520] width 41 height 33
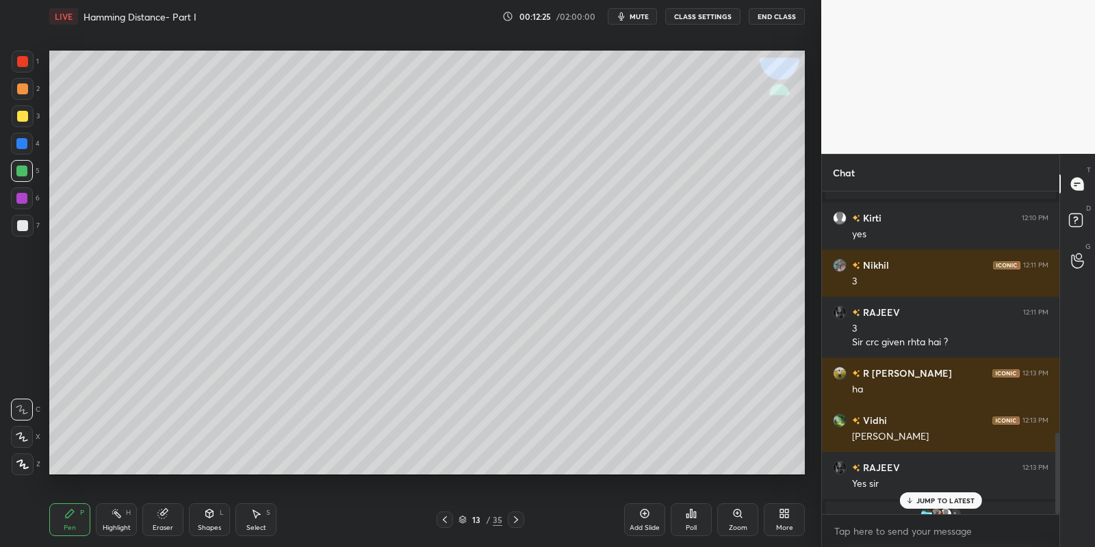
scroll to position [957, 0]
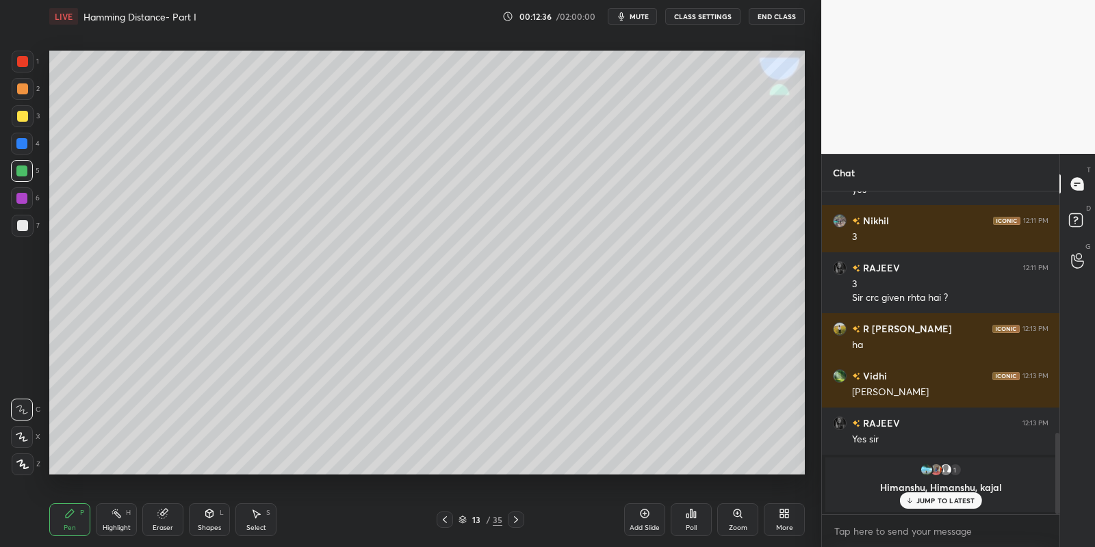
drag, startPoint x: 198, startPoint y: 529, endPoint x: 203, endPoint y: 519, distance: 10.7
click at [199, 528] on div "Shapes L" at bounding box center [209, 520] width 41 height 33
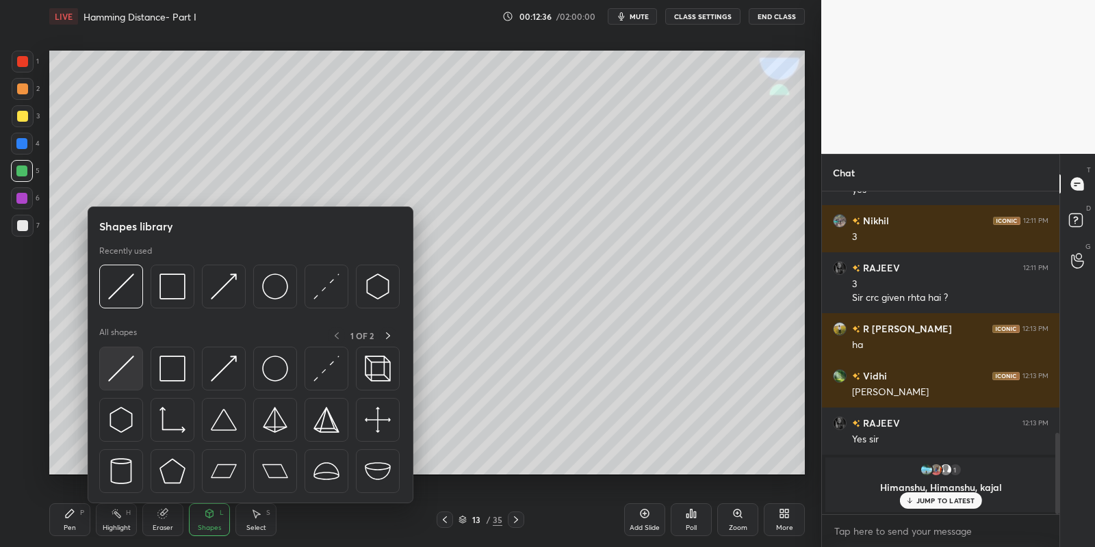
click at [136, 368] on div at bounding box center [121, 369] width 44 height 44
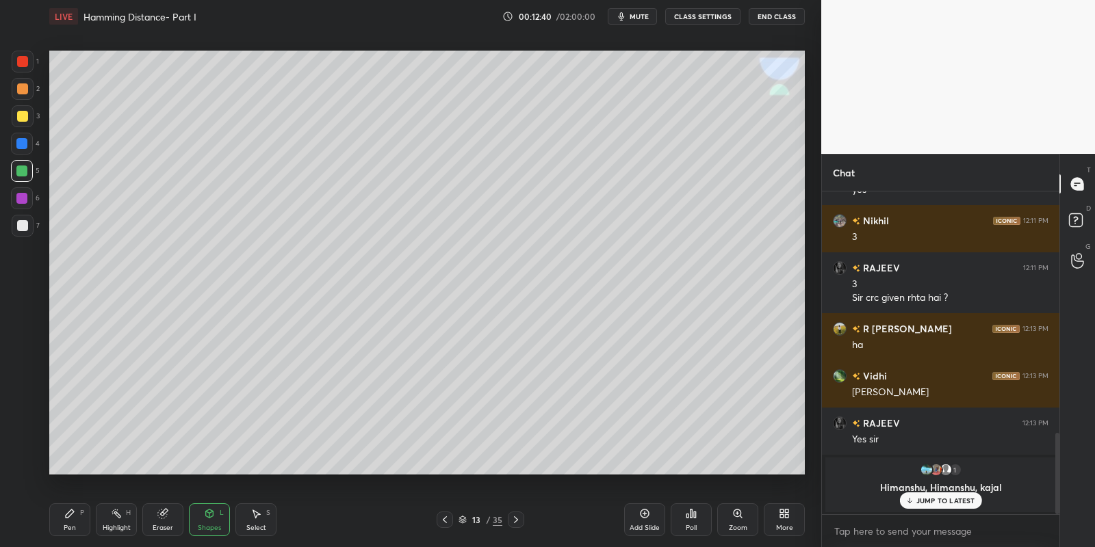
drag, startPoint x: 70, startPoint y: 519, endPoint x: 81, endPoint y: 493, distance: 28.2
click at [69, 517] on icon at bounding box center [69, 513] width 11 height 11
click at [209, 517] on icon at bounding box center [209, 513] width 11 height 11
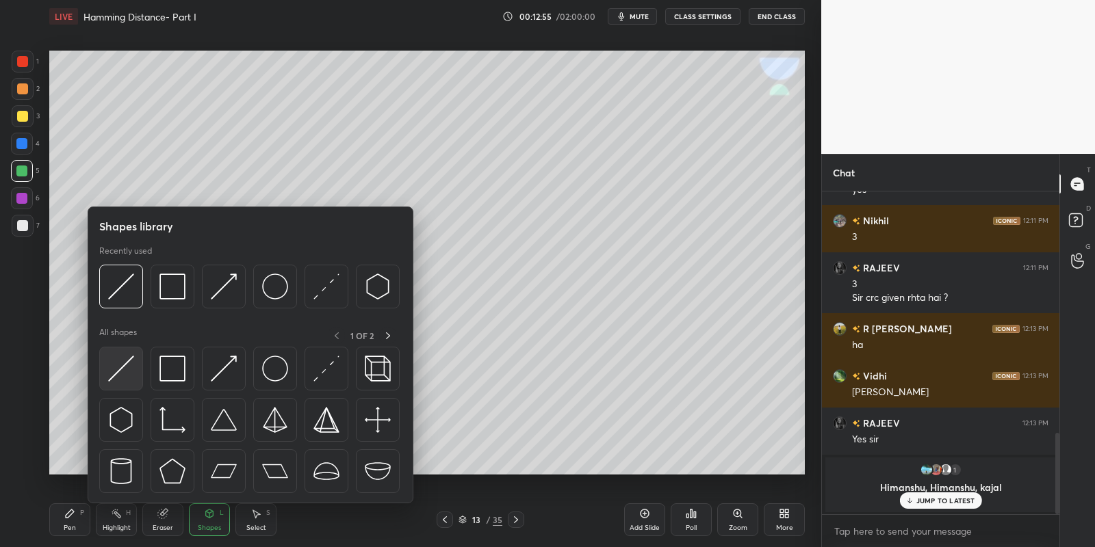
click at [133, 369] on img at bounding box center [121, 369] width 26 height 26
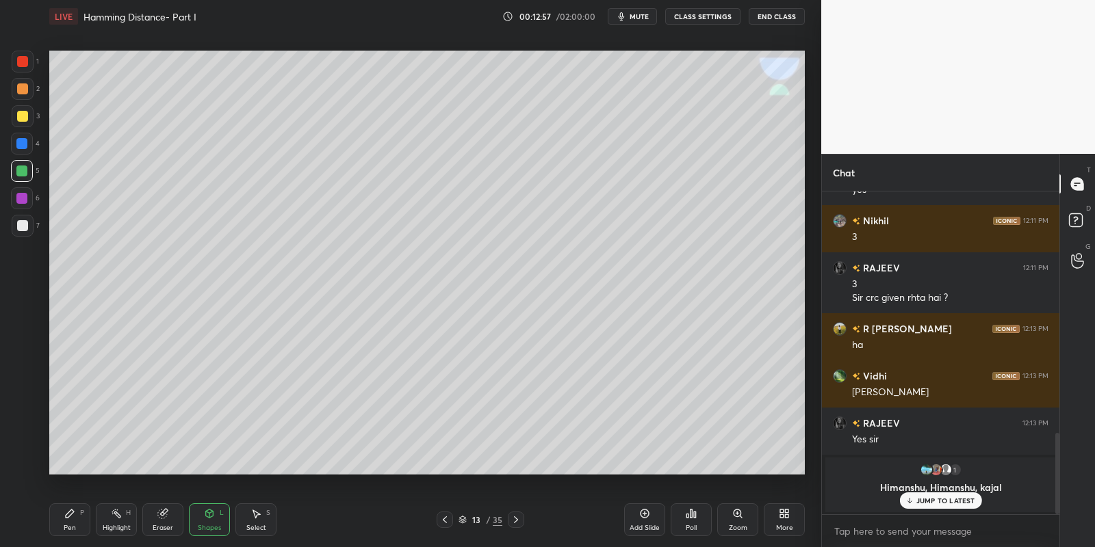
click at [68, 517] on icon at bounding box center [69, 513] width 11 height 11
drag, startPoint x: 214, startPoint y: 521, endPoint x: 207, endPoint y: 505, distance: 17.5
click at [212, 521] on div "Shapes L" at bounding box center [209, 520] width 41 height 33
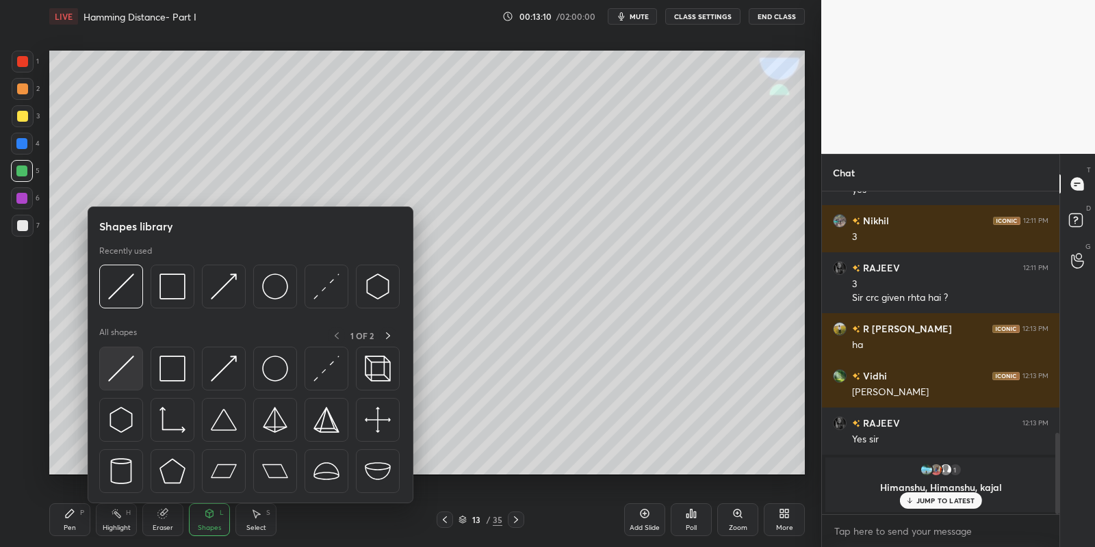
click at [133, 356] on div at bounding box center [121, 369] width 44 height 44
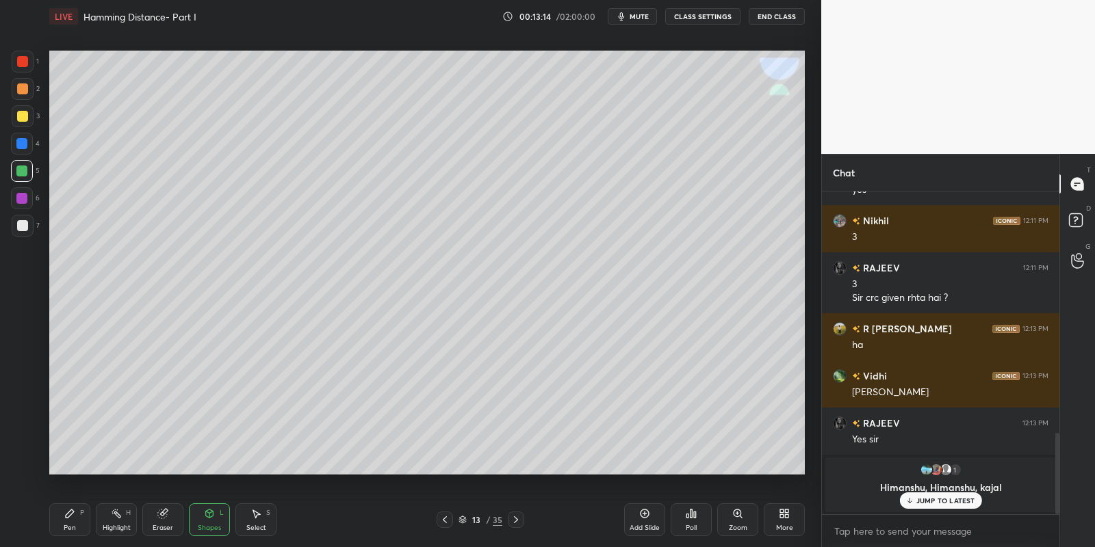
click at [62, 515] on div "Pen P" at bounding box center [69, 520] width 41 height 33
click at [936, 502] on p "JUMP TO LATEST" at bounding box center [945, 501] width 59 height 8
click at [66, 521] on div "Pen P" at bounding box center [69, 520] width 41 height 33
click at [106, 532] on div "Highlight" at bounding box center [117, 528] width 28 height 7
click at [59, 532] on div "Pen P" at bounding box center [69, 520] width 41 height 33
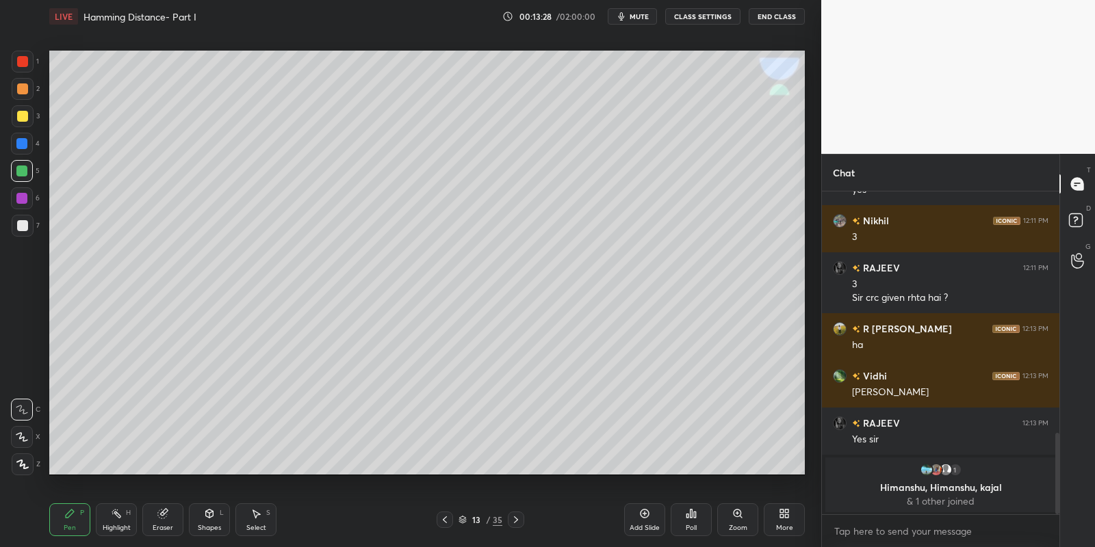
click at [540, 476] on div "Setting up your live class Poll for secs No correct answer Start poll" at bounding box center [427, 263] width 766 height 460
drag, startPoint x: 162, startPoint y: 524, endPoint x: 250, endPoint y: 507, distance: 89.1
click at [166, 521] on div "Eraser" at bounding box center [162, 520] width 41 height 33
drag, startPoint x: 71, startPoint y: 517, endPoint x: 79, endPoint y: 514, distance: 8.7
click at [73, 517] on icon at bounding box center [69, 513] width 11 height 11
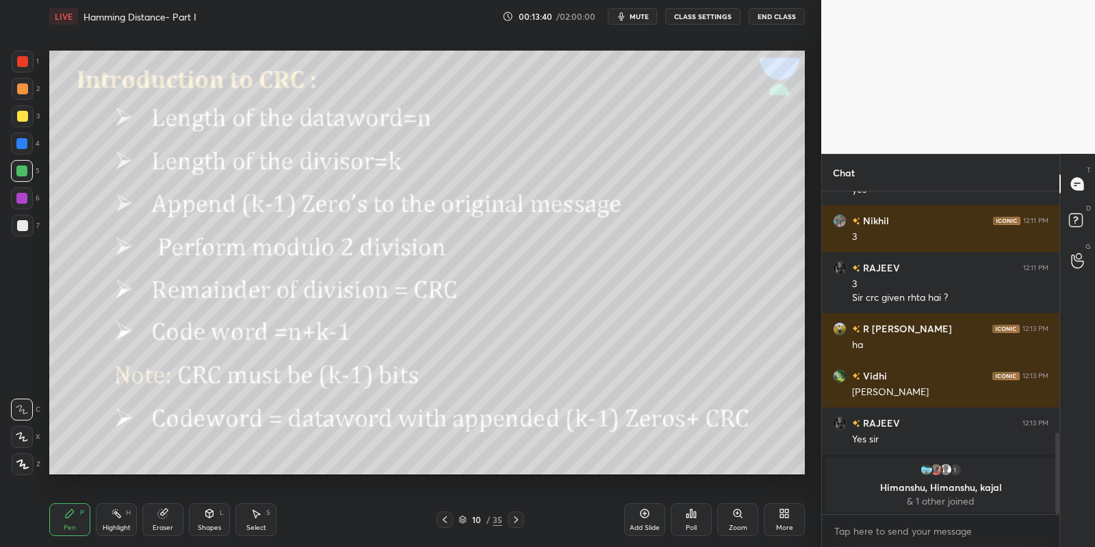
click at [117, 529] on div "Highlight" at bounding box center [117, 528] width 28 height 7
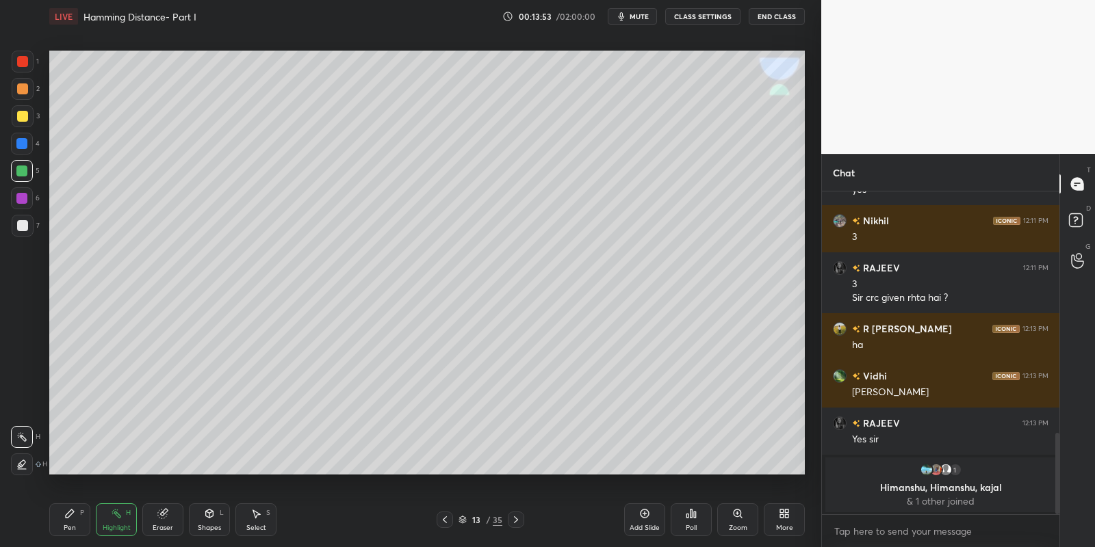
drag, startPoint x: 81, startPoint y: 517, endPoint x: 79, endPoint y: 497, distance: 20.6
click at [81, 517] on div "Pen P" at bounding box center [69, 520] width 41 height 33
click at [24, 116] on div at bounding box center [22, 116] width 11 height 11
click at [119, 512] on icon at bounding box center [116, 513] width 11 height 11
click at [72, 519] on icon at bounding box center [69, 513] width 11 height 11
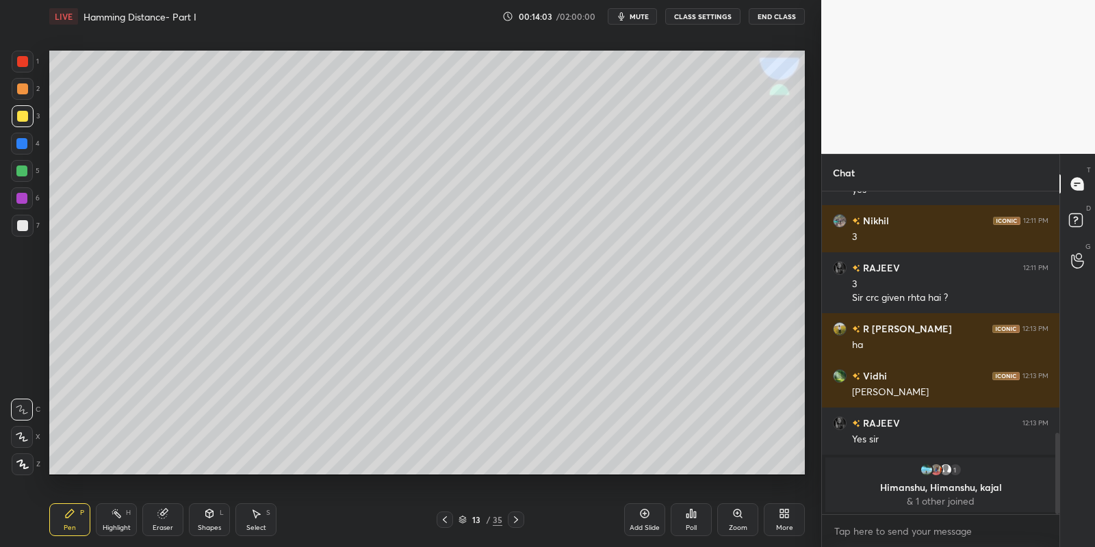
click at [211, 519] on div "Shapes L" at bounding box center [209, 520] width 41 height 33
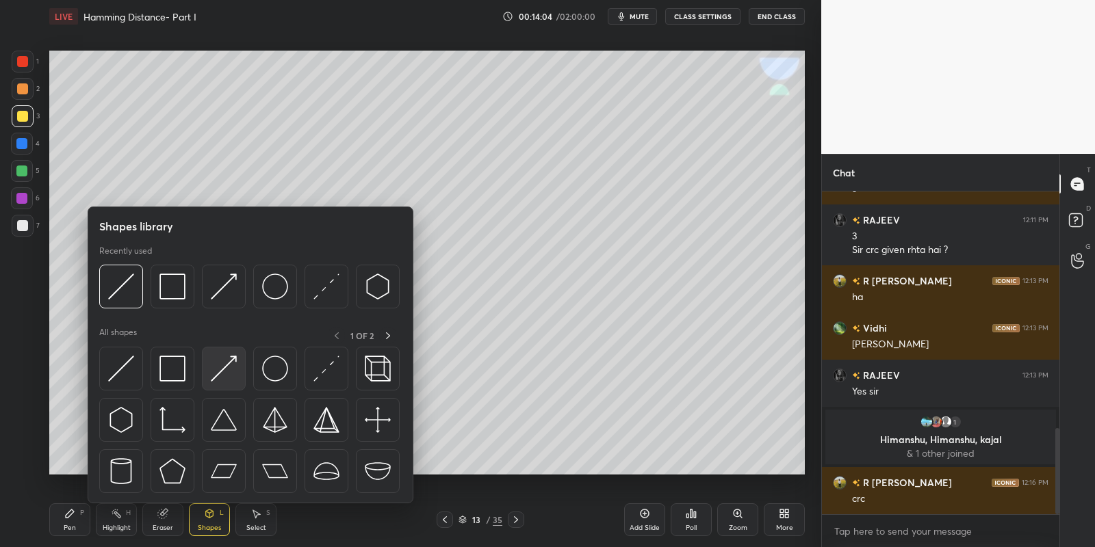
scroll to position [888, 0]
drag, startPoint x: 235, startPoint y: 359, endPoint x: 242, endPoint y: 352, distance: 9.2
click at [242, 352] on div at bounding box center [224, 369] width 44 height 44
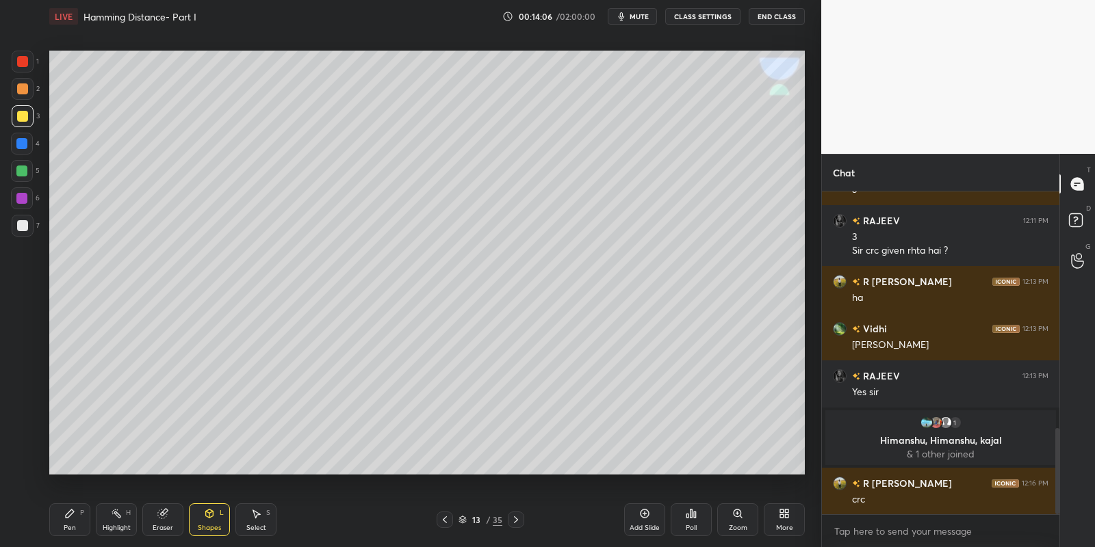
click at [60, 524] on div "Pen P" at bounding box center [69, 520] width 41 height 33
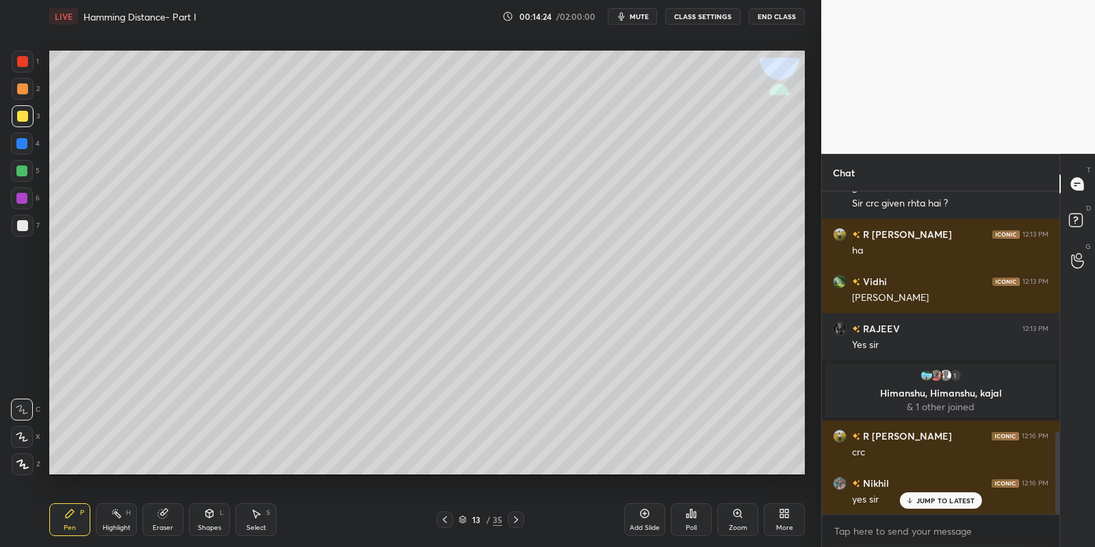
scroll to position [982, 0]
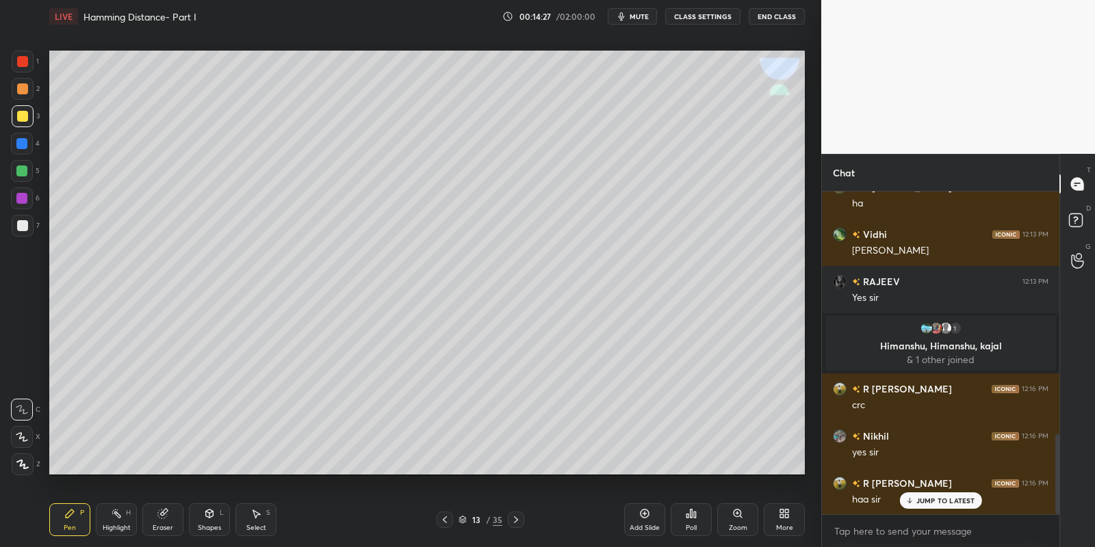
click at [519, 524] on div at bounding box center [516, 520] width 16 height 16
click at [75, 522] on div "Pen P" at bounding box center [69, 520] width 41 height 33
click at [18, 118] on div at bounding box center [22, 116] width 11 height 11
drag, startPoint x: 257, startPoint y: 526, endPoint x: 261, endPoint y: 488, distance: 37.9
click at [254, 525] on div "Select" at bounding box center [256, 528] width 20 height 7
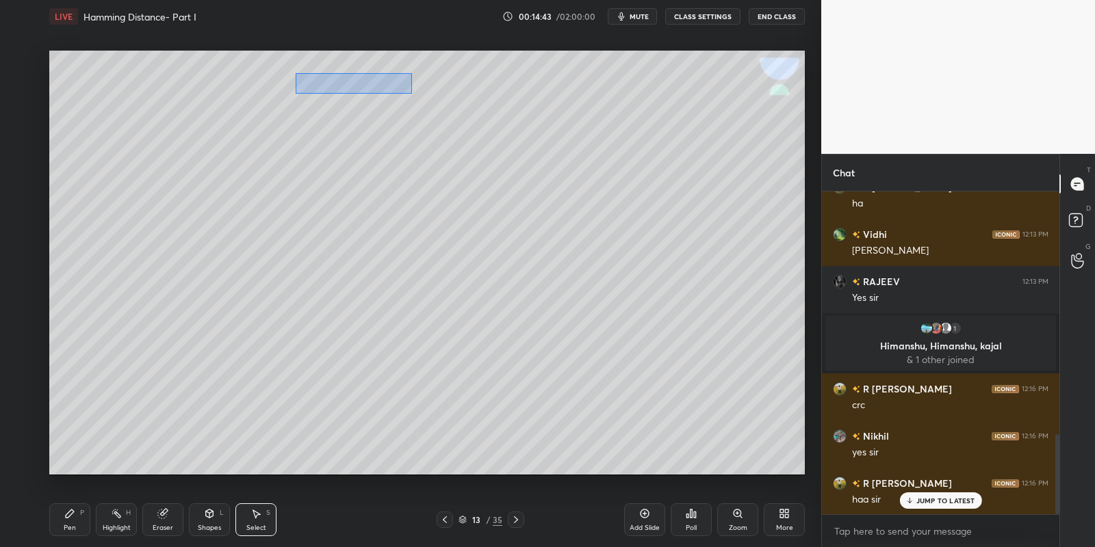
drag, startPoint x: 295, startPoint y: 72, endPoint x: 411, endPoint y: 94, distance: 118.4
click at [411, 94] on div "0 ° Undo Copy Paste here Duplicate Duplicate to new slide Delete" at bounding box center [427, 263] width 756 height 425
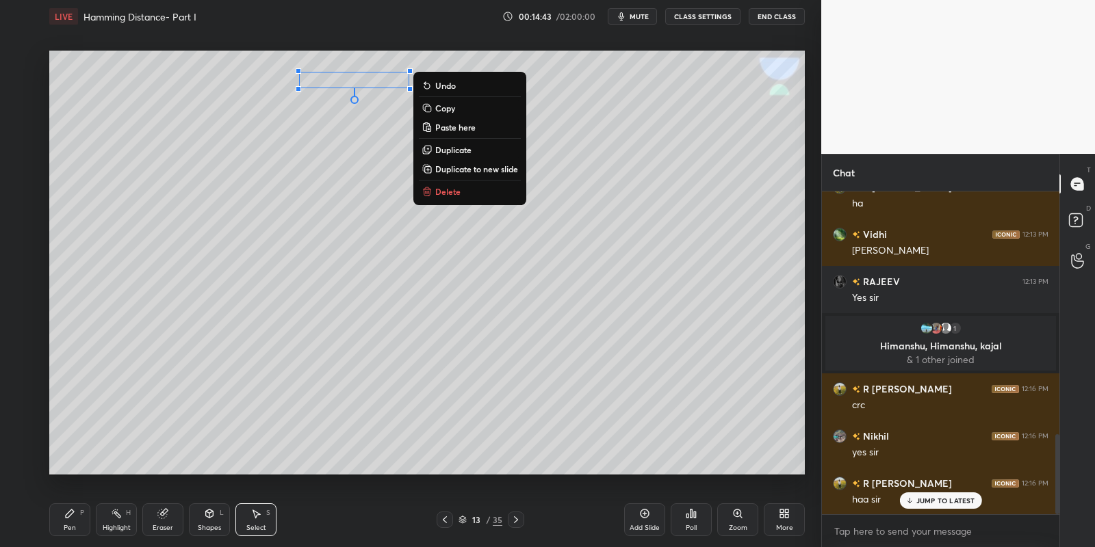
click at [456, 105] on button "Copy" at bounding box center [470, 108] width 102 height 16
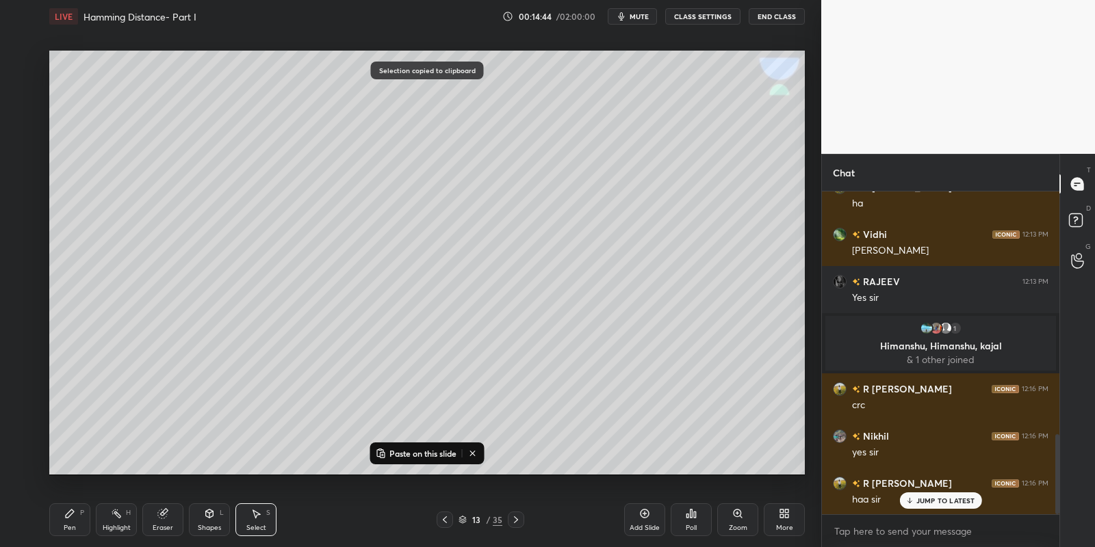
click at [513, 524] on div at bounding box center [516, 520] width 16 height 16
drag, startPoint x: 402, startPoint y: 450, endPoint x: 399, endPoint y: 443, distance: 8.0
click at [398, 449] on p "Paste on this slide" at bounding box center [422, 453] width 67 height 11
drag, startPoint x: 326, startPoint y: 79, endPoint x: 317, endPoint y: 70, distance: 12.6
click at [318, 70] on div "0 ° Undo Copy Paste here Duplicate Duplicate to new slide Delete" at bounding box center [427, 263] width 756 height 425
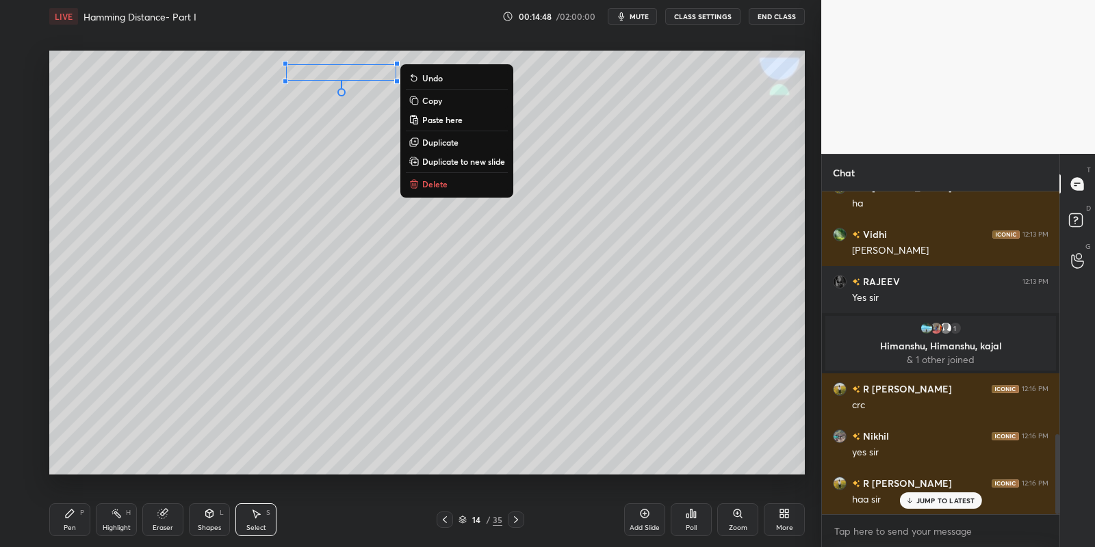
drag, startPoint x: 77, startPoint y: 523, endPoint x: 79, endPoint y: 515, distance: 8.5
click at [78, 520] on div "Pen P" at bounding box center [69, 520] width 41 height 33
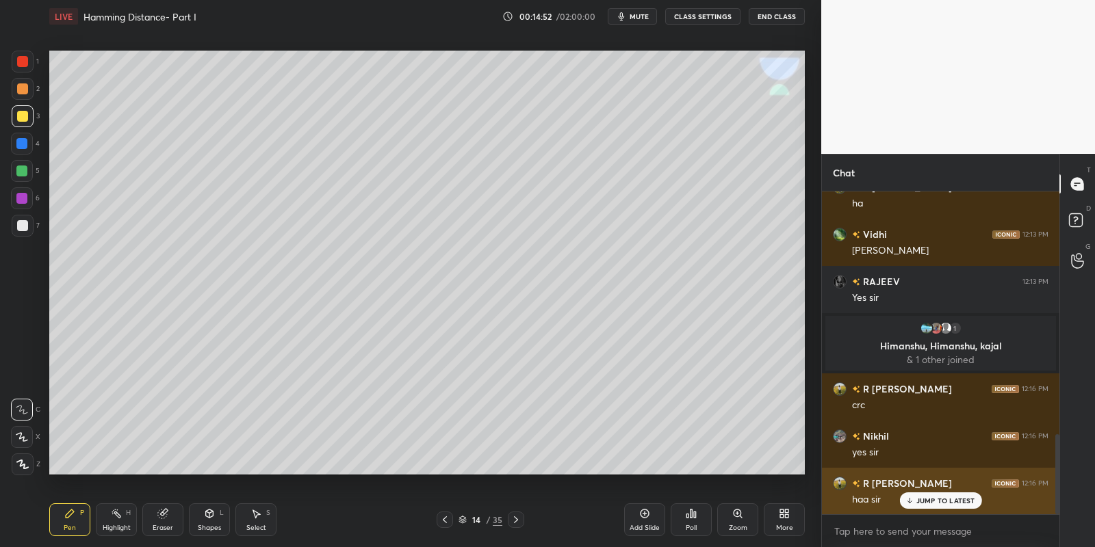
drag, startPoint x: 916, startPoint y: 506, endPoint x: 925, endPoint y: 503, distance: 9.3
click at [918, 504] on div "JUMP TO LATEST" at bounding box center [940, 501] width 82 height 16
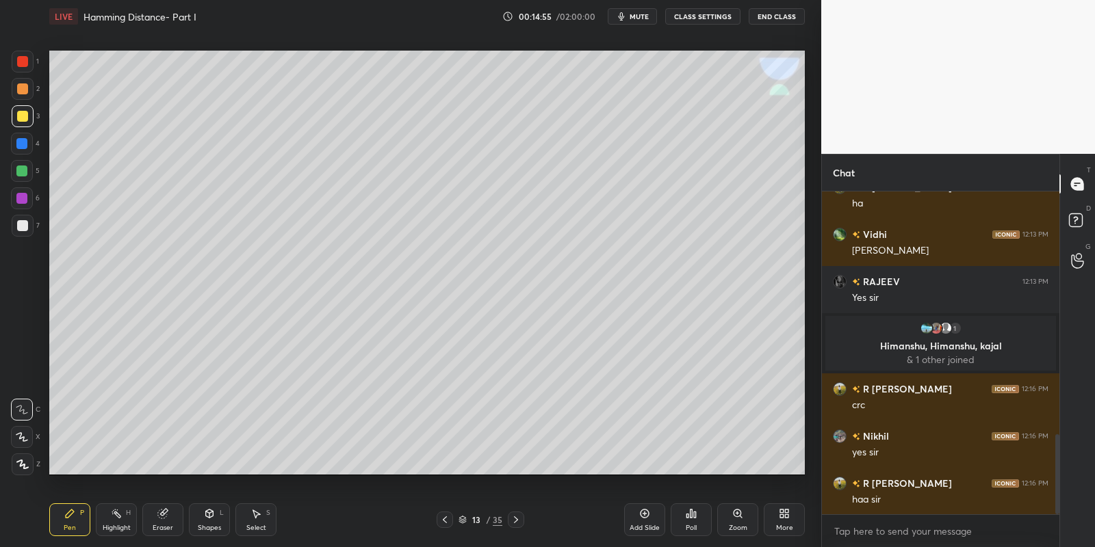
drag, startPoint x: 112, startPoint y: 529, endPoint x: 117, endPoint y: 500, distance: 29.3
click at [109, 528] on div "Highlight" at bounding box center [117, 528] width 28 height 7
click at [75, 521] on div "Pen P" at bounding box center [69, 520] width 41 height 33
click at [21, 116] on div at bounding box center [22, 116] width 11 height 11
drag, startPoint x: 69, startPoint y: 521, endPoint x: 102, endPoint y: 487, distance: 47.4
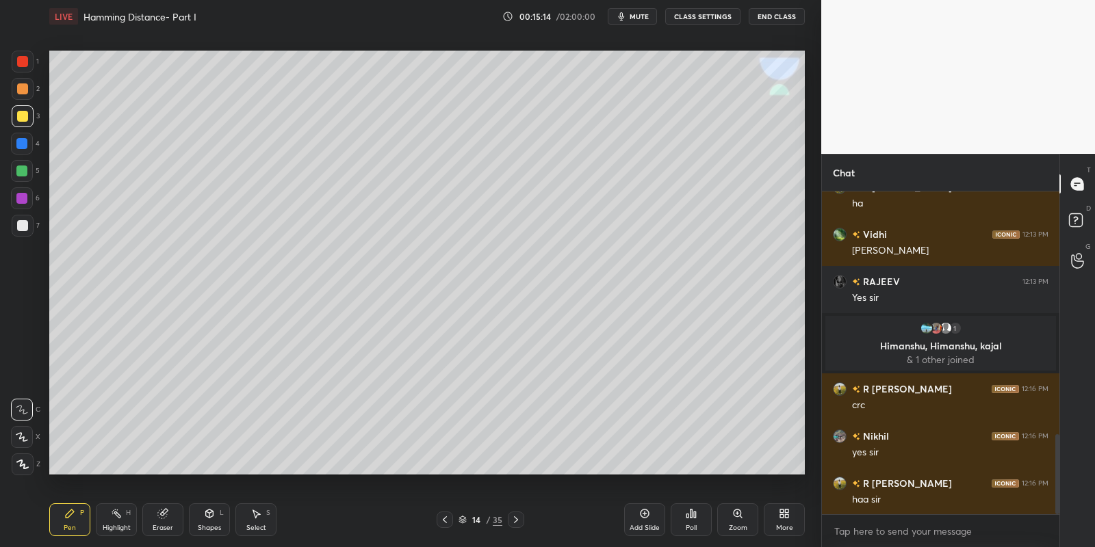
click at [72, 519] on div "Pen P" at bounding box center [69, 520] width 41 height 33
click at [27, 170] on div at bounding box center [22, 171] width 22 height 22
drag, startPoint x: 118, startPoint y: 530, endPoint x: 116, endPoint y: 521, distance: 8.3
click at [117, 528] on div "Highlight" at bounding box center [117, 528] width 28 height 7
drag, startPoint x: 71, startPoint y: 521, endPoint x: 99, endPoint y: 523, distance: 27.5
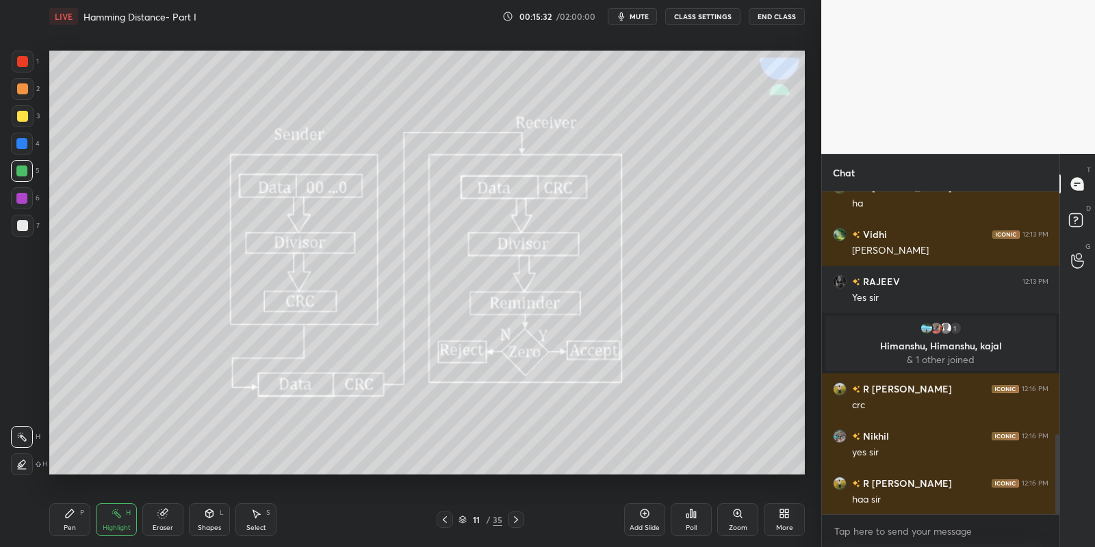
click at [83, 524] on div "Pen P" at bounding box center [69, 520] width 41 height 33
click at [116, 523] on div "Highlight H" at bounding box center [116, 520] width 41 height 33
drag, startPoint x: 69, startPoint y: 522, endPoint x: 72, endPoint y: 515, distance: 7.4
click at [70, 522] on div "Pen P" at bounding box center [69, 520] width 41 height 33
drag, startPoint x: 20, startPoint y: 118, endPoint x: 34, endPoint y: 118, distance: 13.7
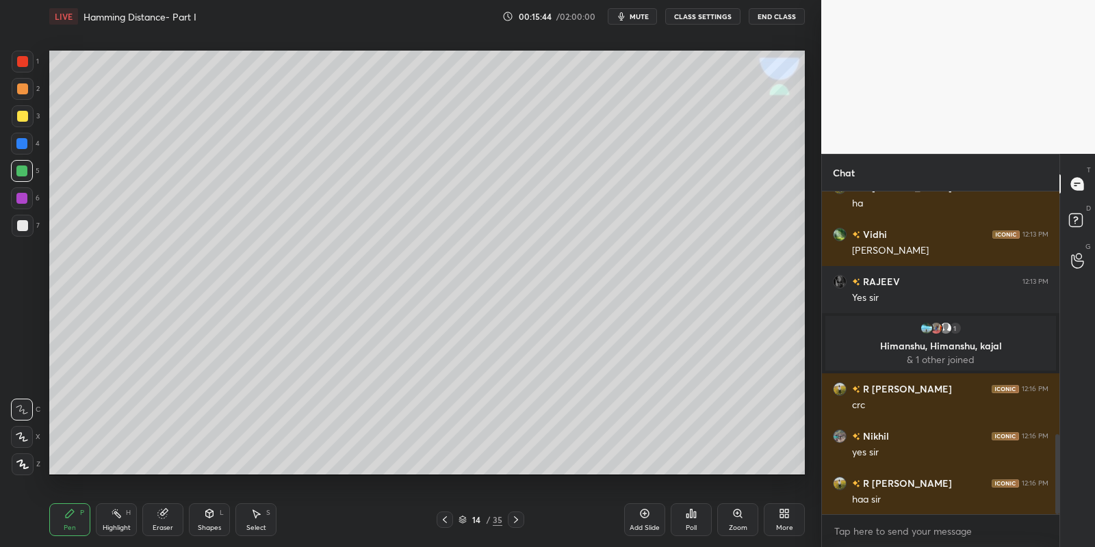
click at [21, 116] on div at bounding box center [22, 116] width 11 height 11
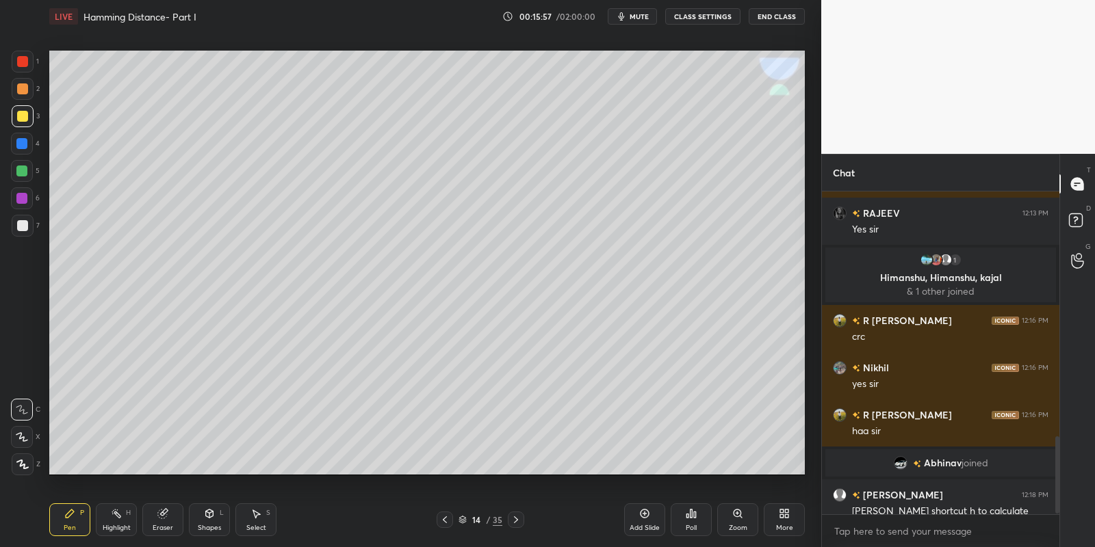
scroll to position [1027, 0]
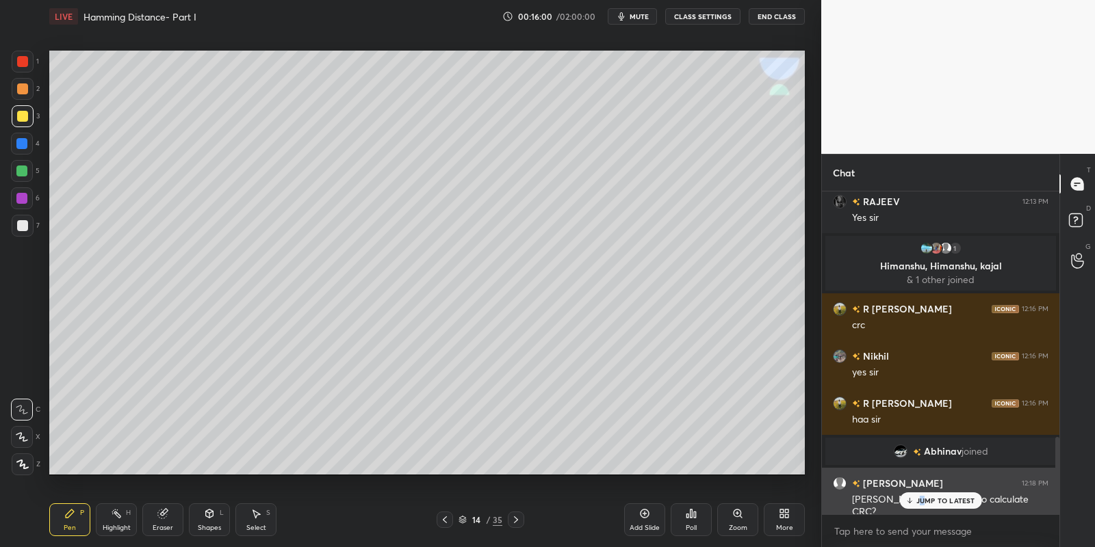
click at [923, 498] on p "JUMP TO LATEST" at bounding box center [945, 501] width 59 height 8
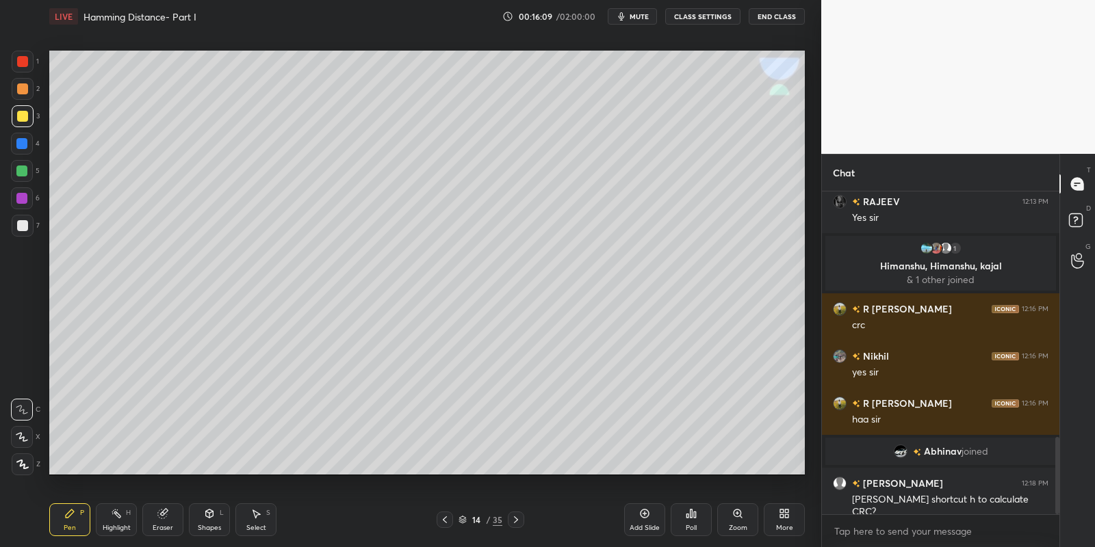
click at [116, 519] on div "Highlight H" at bounding box center [116, 520] width 41 height 33
drag, startPoint x: 216, startPoint y: 521, endPoint x: 218, endPoint y: 505, distance: 16.0
click at [218, 521] on div "Shapes L" at bounding box center [209, 520] width 41 height 33
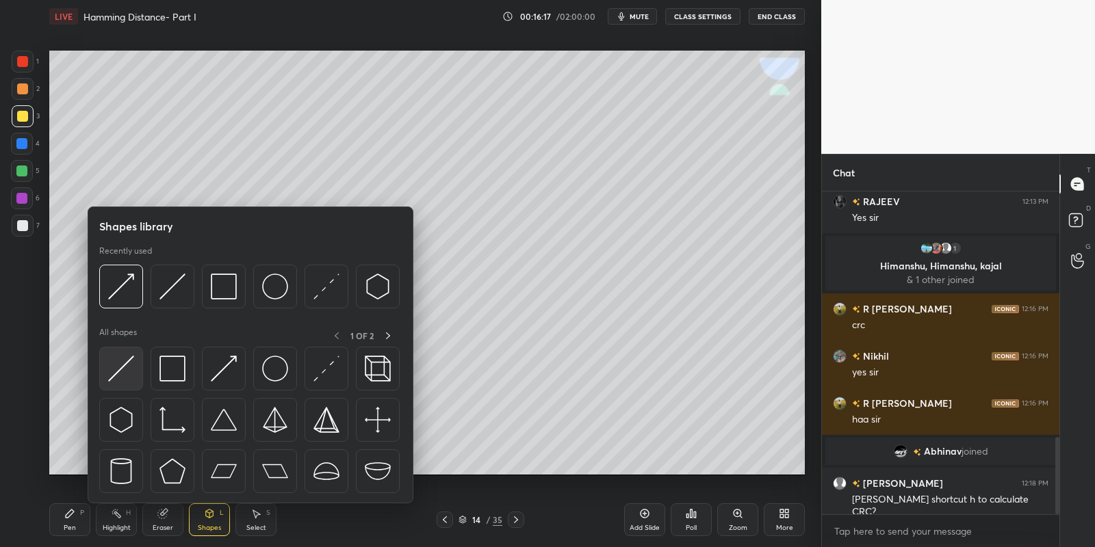
click at [136, 369] on div at bounding box center [121, 369] width 44 height 44
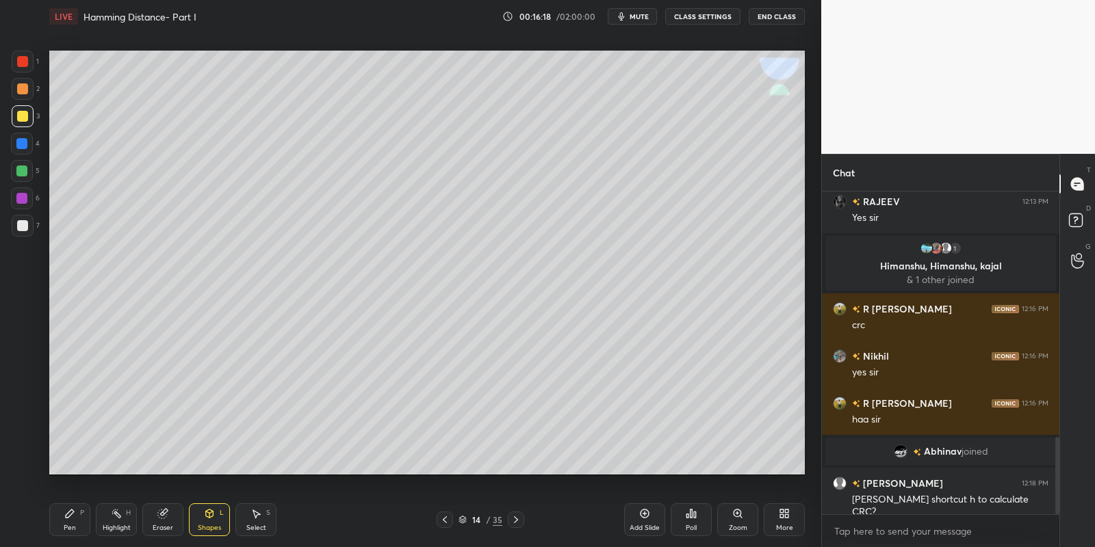
drag, startPoint x: 25, startPoint y: 165, endPoint x: 42, endPoint y: 167, distance: 17.2
click at [27, 164] on div at bounding box center [22, 171] width 22 height 22
drag, startPoint x: 156, startPoint y: 524, endPoint x: 155, endPoint y: 514, distance: 9.7
click at [155, 522] on div "Eraser" at bounding box center [162, 520] width 41 height 33
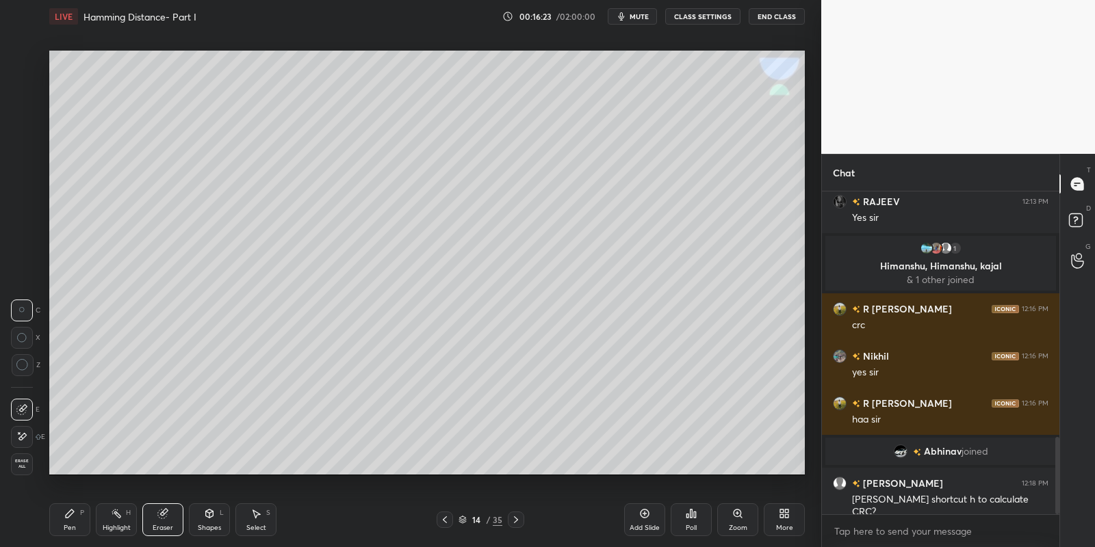
click at [74, 523] on div "Pen P" at bounding box center [69, 520] width 41 height 33
click at [13, 109] on div at bounding box center [23, 116] width 22 height 22
drag, startPoint x: 113, startPoint y: 532, endPoint x: 146, endPoint y: 477, distance: 64.4
click at [114, 529] on div "Highlight H" at bounding box center [116, 520] width 41 height 33
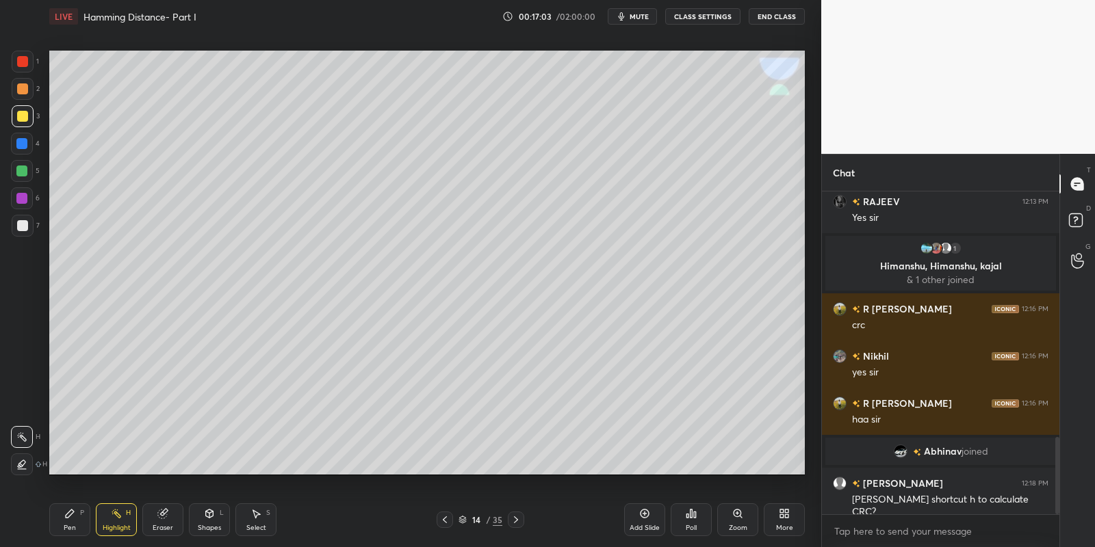
drag, startPoint x: 68, startPoint y: 517, endPoint x: 81, endPoint y: 512, distance: 13.9
click at [72, 514] on icon at bounding box center [69, 513] width 11 height 11
drag, startPoint x: 258, startPoint y: 521, endPoint x: 257, endPoint y: 506, distance: 15.8
click at [259, 519] on div "Select S" at bounding box center [255, 520] width 41 height 33
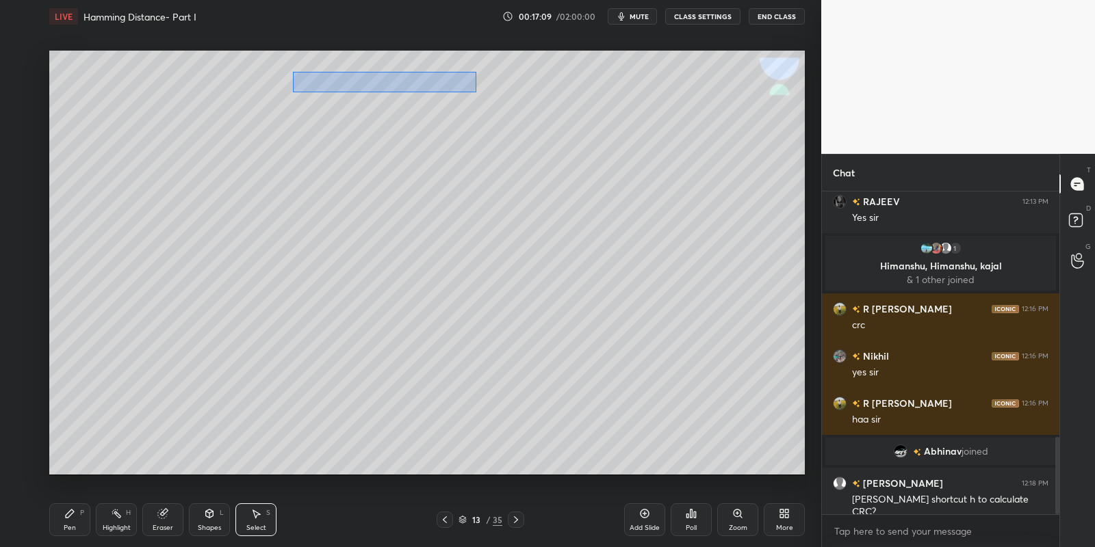
drag, startPoint x: 294, startPoint y: 71, endPoint x: 472, endPoint y: 91, distance: 178.4
click at [474, 92] on div "0 ° Undo Copy Paste here Duplicate Duplicate to new slide Delete" at bounding box center [427, 263] width 756 height 425
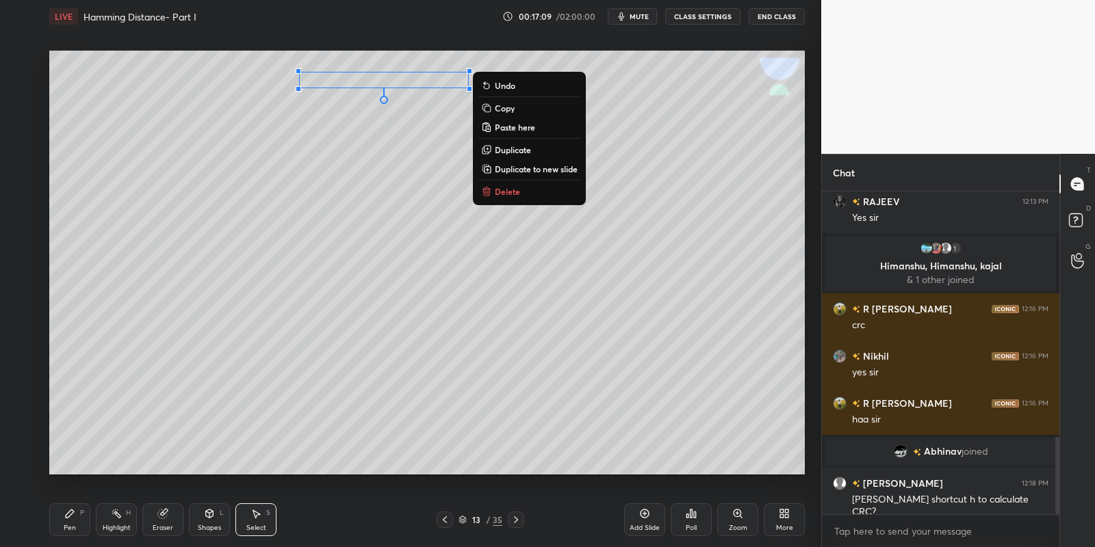
click at [508, 106] on p "Copy" at bounding box center [505, 108] width 20 height 11
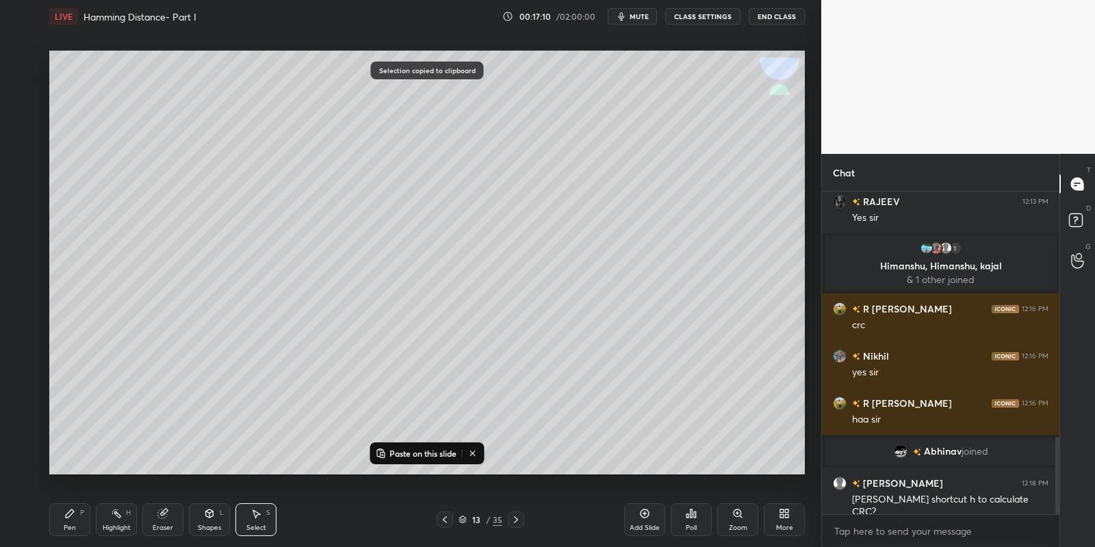
click at [510, 523] on div at bounding box center [516, 520] width 16 height 16
click at [413, 448] on p "Paste on this slide" at bounding box center [422, 453] width 67 height 11
drag, startPoint x: 387, startPoint y: 76, endPoint x: 381, endPoint y: 270, distance: 194.5
click at [371, 272] on div "0 ° Undo Copy Paste here Duplicate Duplicate to new slide Delete" at bounding box center [427, 263] width 756 height 425
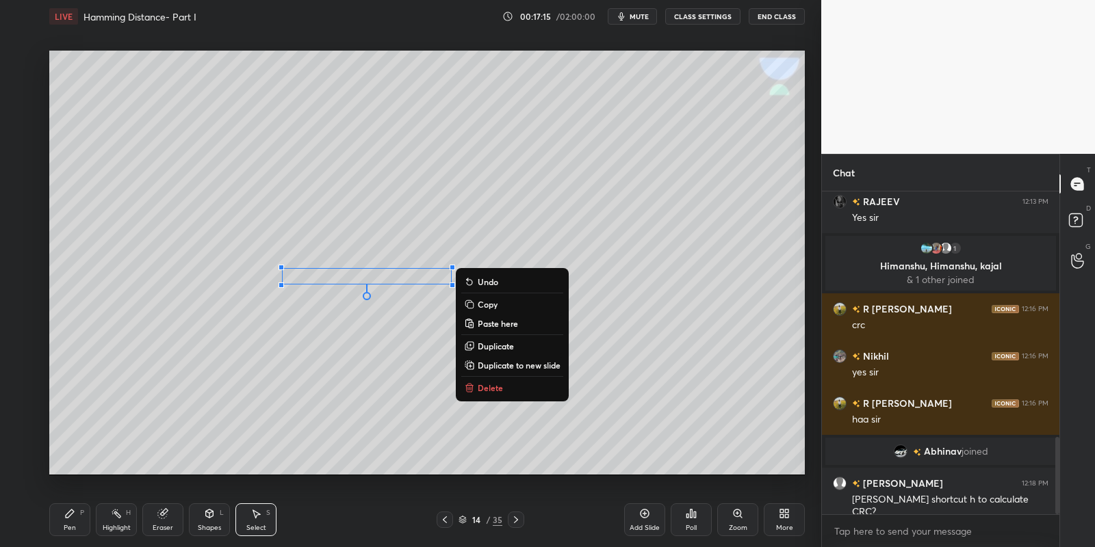
drag, startPoint x: 67, startPoint y: 524, endPoint x: 105, endPoint y: 483, distance: 56.2
click at [70, 522] on div "Pen P" at bounding box center [69, 520] width 41 height 33
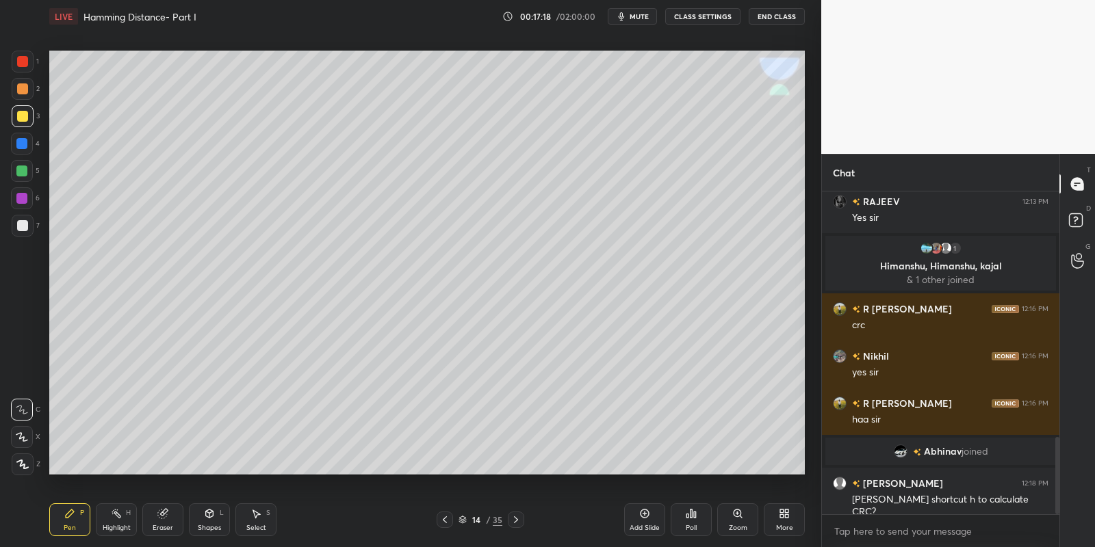
click at [130, 523] on div "Highlight H" at bounding box center [116, 520] width 41 height 33
drag, startPoint x: 111, startPoint y: 524, endPoint x: 122, endPoint y: 517, distance: 13.2
click at [121, 518] on div "Highlight H" at bounding box center [116, 520] width 41 height 33
drag, startPoint x: 69, startPoint y: 523, endPoint x: 74, endPoint y: 517, distance: 7.3
click at [72, 519] on div "Pen P" at bounding box center [69, 520] width 41 height 33
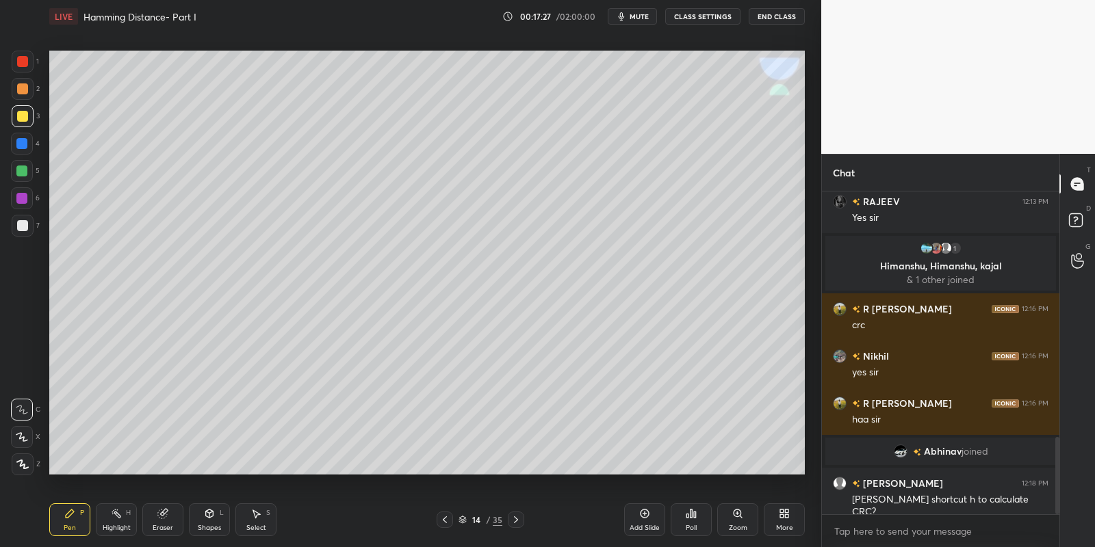
click at [214, 511] on icon at bounding box center [209, 513] width 11 height 11
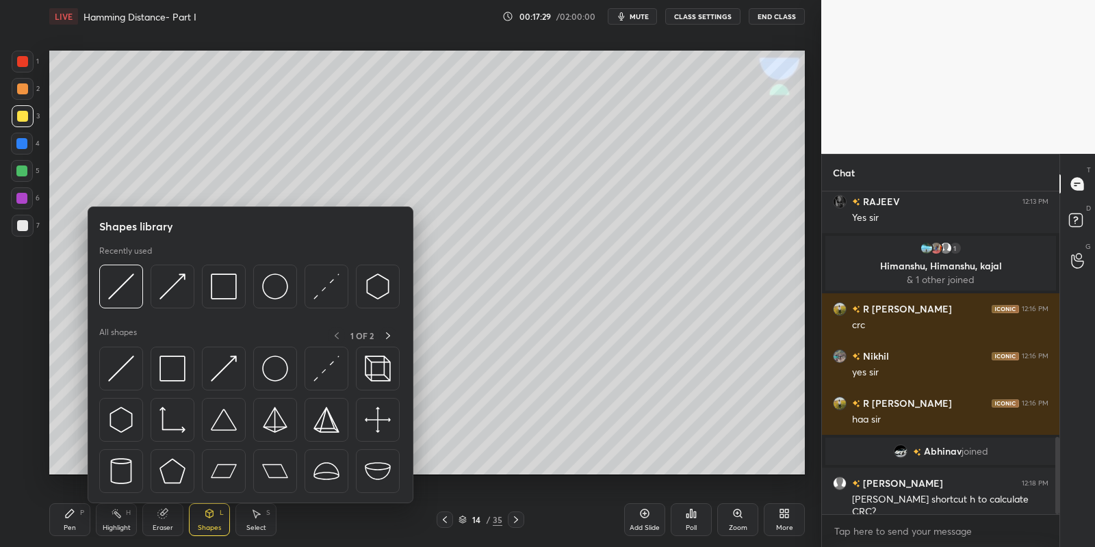
click at [119, 367] on img at bounding box center [121, 369] width 26 height 26
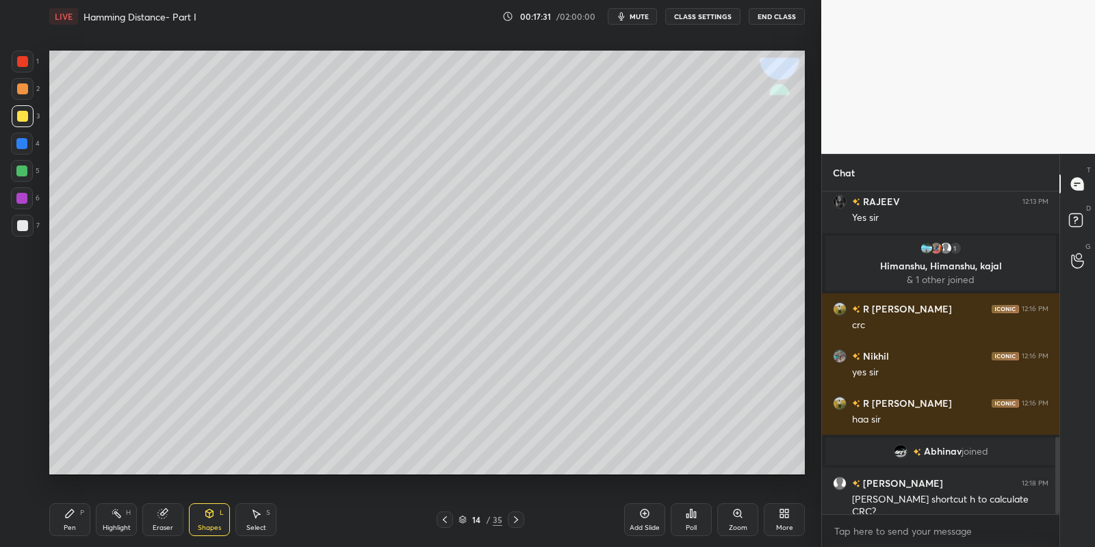
click at [74, 520] on div "Pen P" at bounding box center [69, 520] width 41 height 33
click at [209, 525] on div "Shapes" at bounding box center [209, 528] width 23 height 7
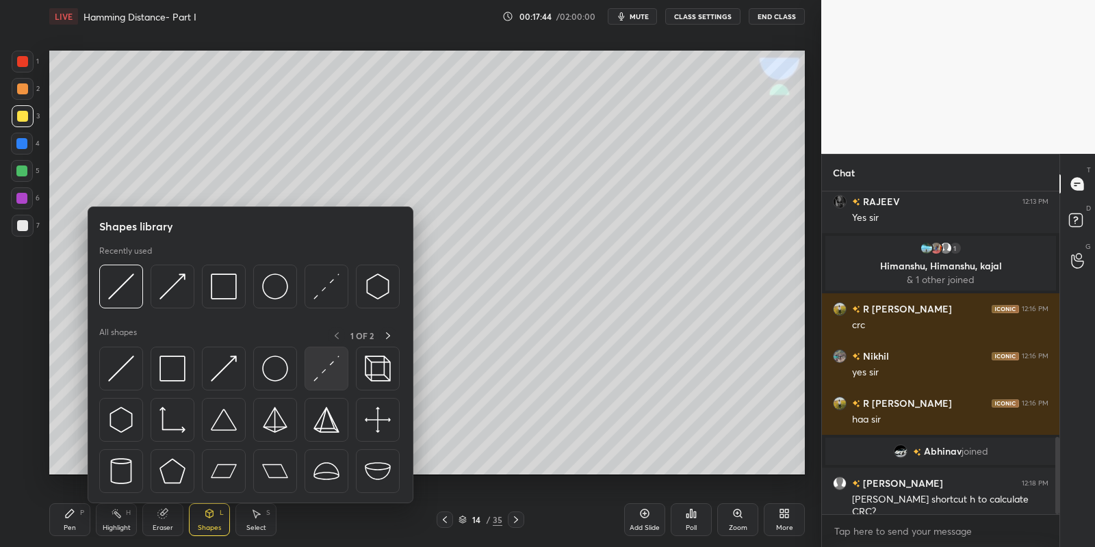
drag, startPoint x: 135, startPoint y: 361, endPoint x: 313, endPoint y: 362, distance: 178.6
click at [131, 362] on div at bounding box center [121, 369] width 44 height 44
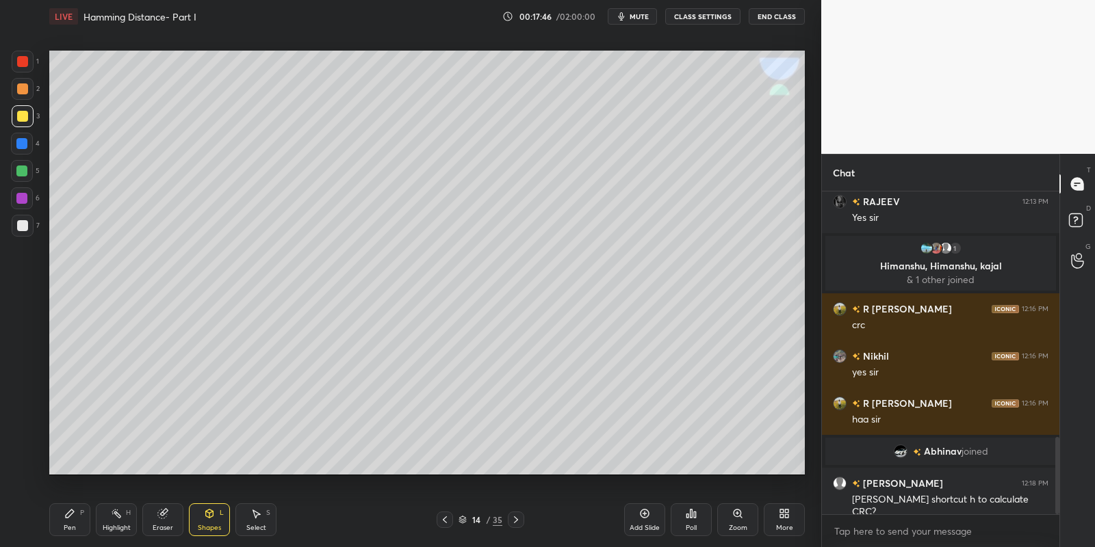
drag, startPoint x: 68, startPoint y: 526, endPoint x: 103, endPoint y: 521, distance: 35.9
click at [72, 525] on div "Pen" at bounding box center [70, 528] width 12 height 7
click at [114, 529] on div "Highlight" at bounding box center [117, 528] width 28 height 7
drag, startPoint x: 77, startPoint y: 517, endPoint x: 79, endPoint y: 528, distance: 10.5
click at [77, 517] on div "Pen P" at bounding box center [69, 520] width 41 height 33
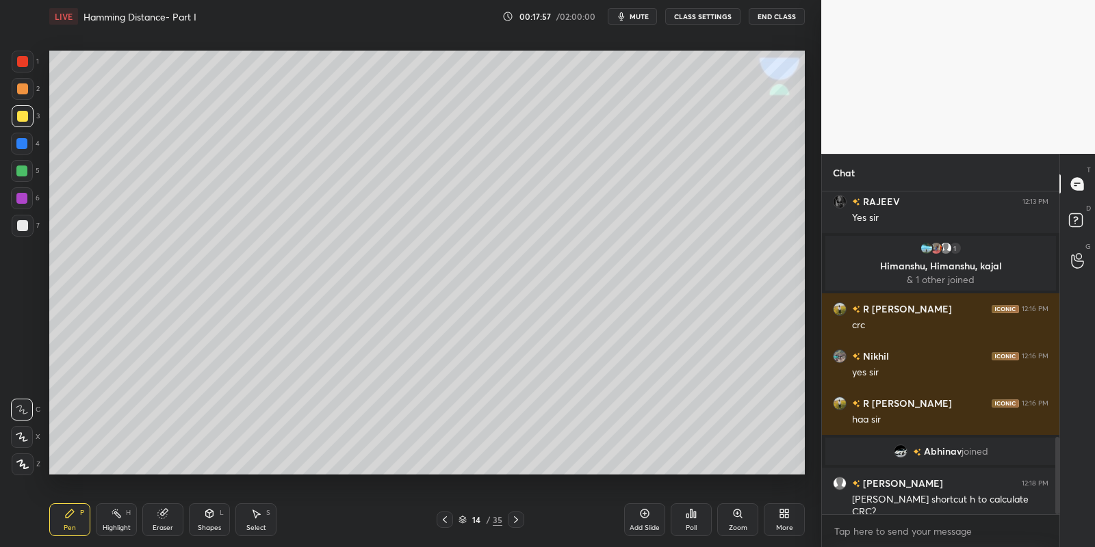
click at [114, 519] on div "Highlight H" at bounding box center [116, 520] width 41 height 33
click at [83, 528] on div "Pen P" at bounding box center [69, 520] width 41 height 33
drag, startPoint x: 112, startPoint y: 526, endPoint x: 118, endPoint y: 522, distance: 7.7
click at [116, 525] on div "Highlight" at bounding box center [117, 528] width 28 height 7
click at [263, 515] on div "Select S" at bounding box center [255, 520] width 41 height 33
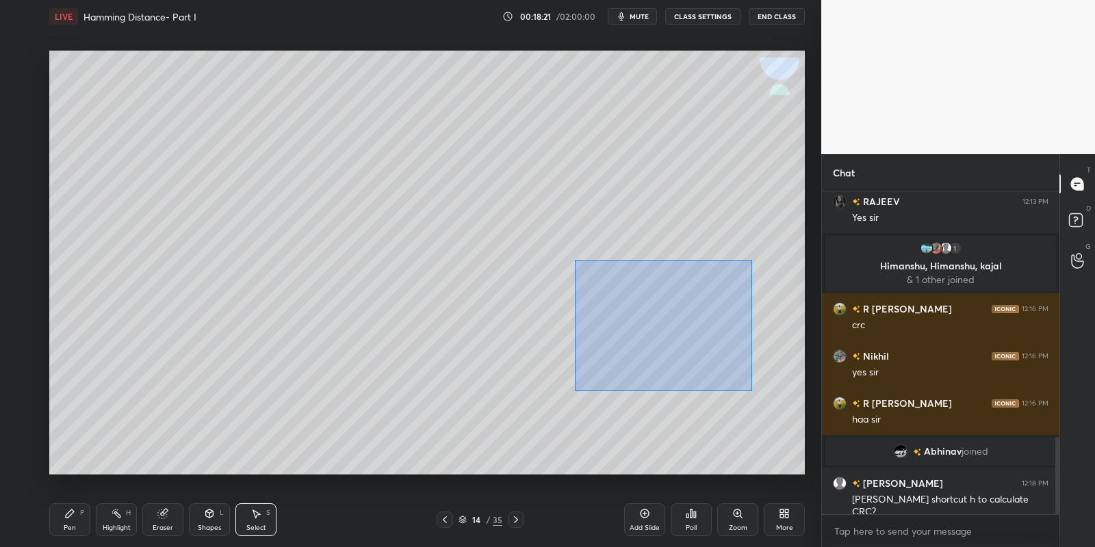
drag, startPoint x: 574, startPoint y: 259, endPoint x: 749, endPoint y: 385, distance: 215.4
click at [751, 387] on div "0 ° Undo Copy Paste here Duplicate Duplicate to new slide Delete" at bounding box center [427, 263] width 756 height 425
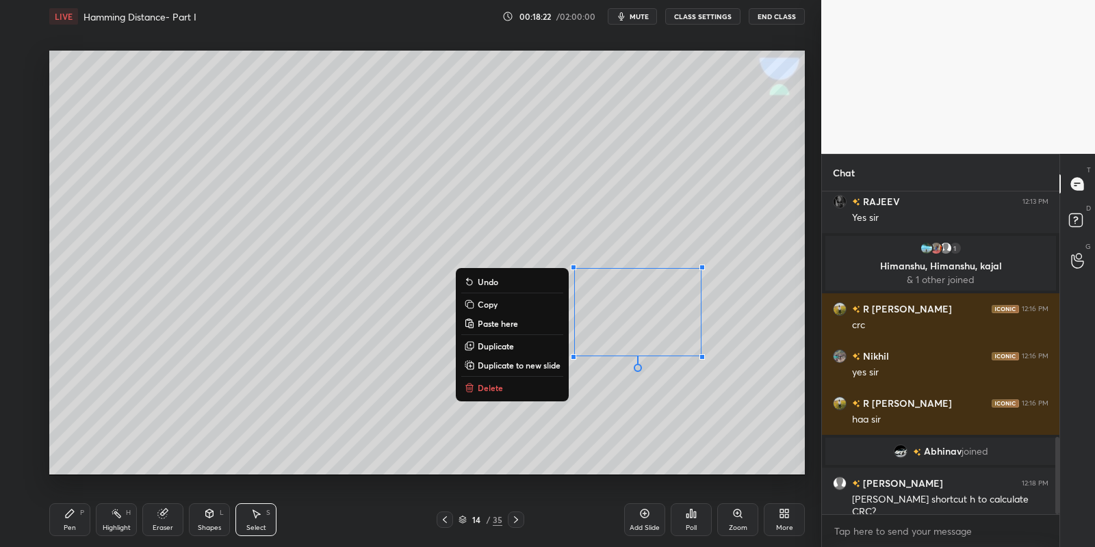
click at [491, 383] on p "Delete" at bounding box center [490, 388] width 25 height 11
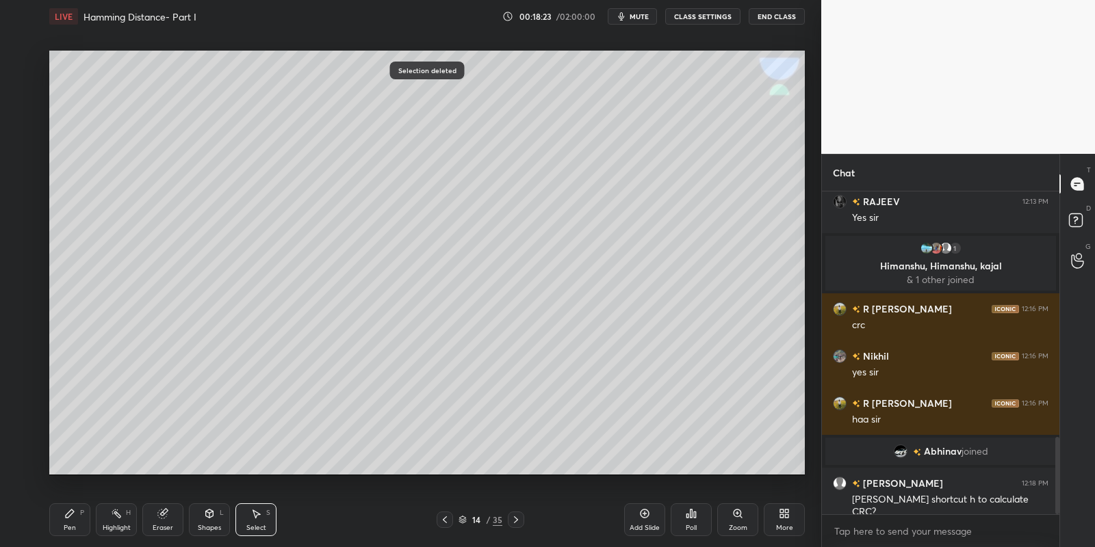
click at [83, 524] on div "Pen P" at bounding box center [69, 520] width 41 height 33
drag, startPoint x: 119, startPoint y: 526, endPoint x: 141, endPoint y: 492, distance: 40.1
click at [120, 525] on div "Highlight" at bounding box center [117, 528] width 28 height 7
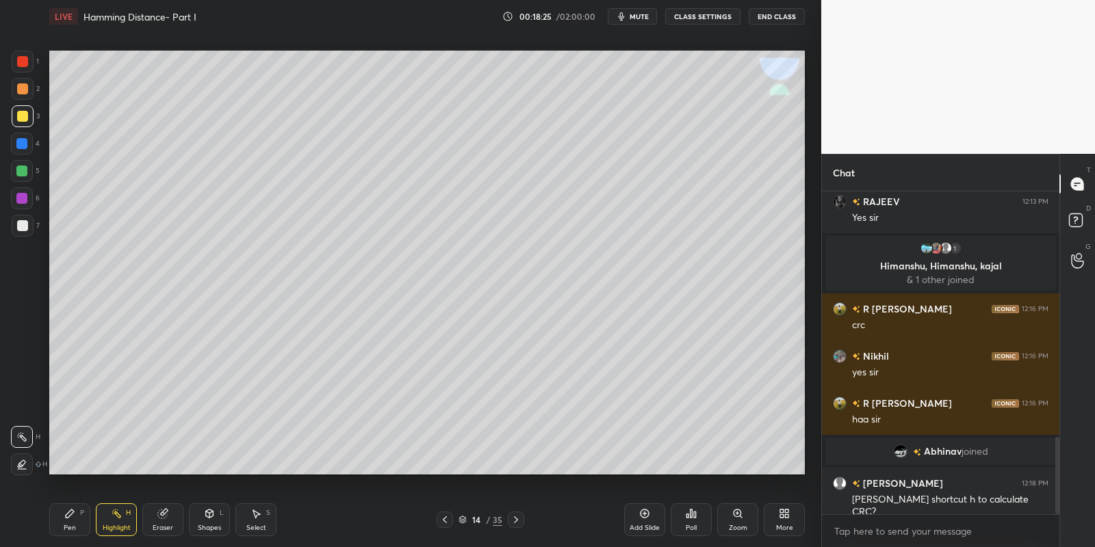
drag, startPoint x: 77, startPoint y: 515, endPoint x: 114, endPoint y: 526, distance: 37.9
click at [79, 515] on div "Pen P" at bounding box center [69, 520] width 41 height 33
click at [112, 526] on div "Highlight" at bounding box center [117, 528] width 28 height 7
click at [77, 526] on div "Pen P" at bounding box center [69, 520] width 41 height 33
click at [66, 517] on icon at bounding box center [69, 513] width 11 height 11
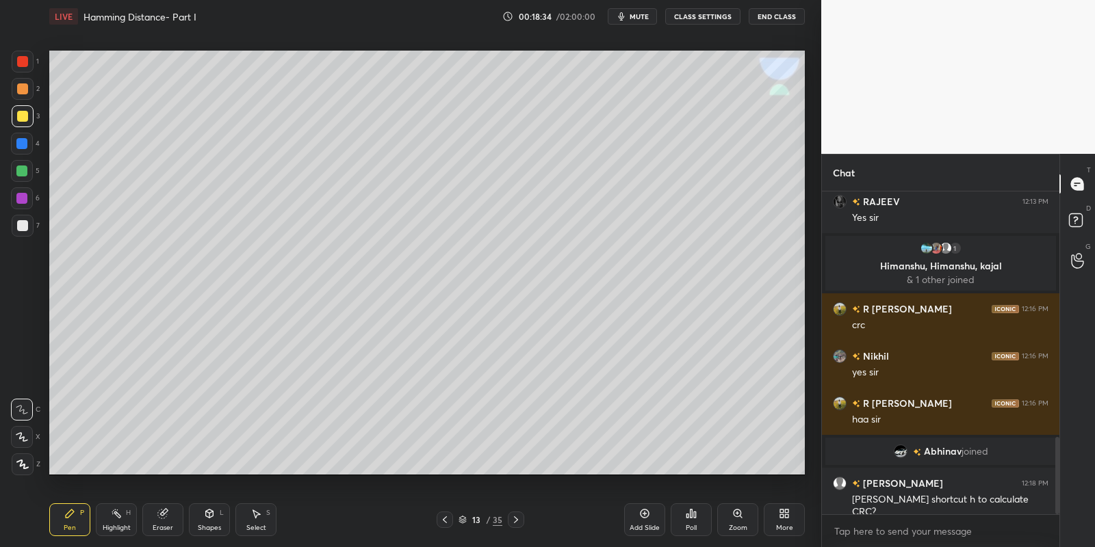
click at [112, 521] on div "Highlight H" at bounding box center [116, 520] width 41 height 33
click at [65, 527] on div "Pen" at bounding box center [70, 528] width 12 height 7
click at [104, 530] on div "Highlight H" at bounding box center [116, 520] width 41 height 33
click at [68, 525] on div "Pen" at bounding box center [70, 528] width 12 height 7
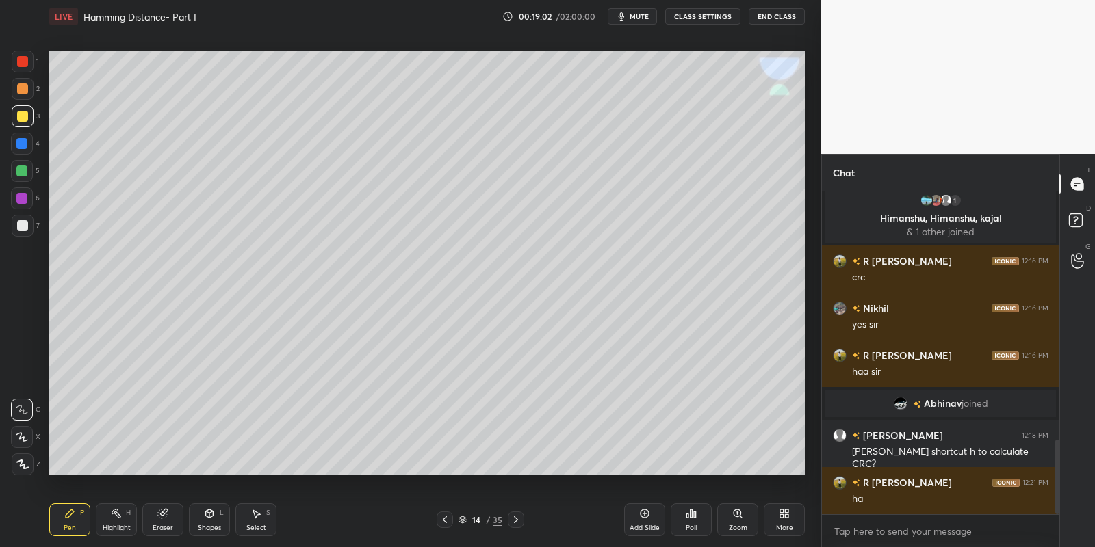
click at [21, 170] on div at bounding box center [21, 171] width 11 height 11
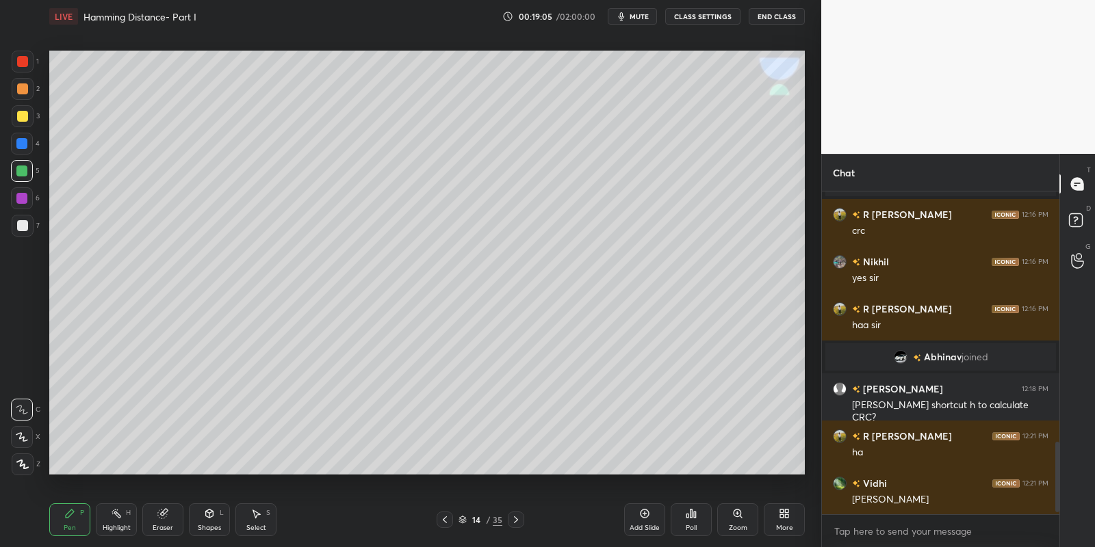
scroll to position [1168, 0]
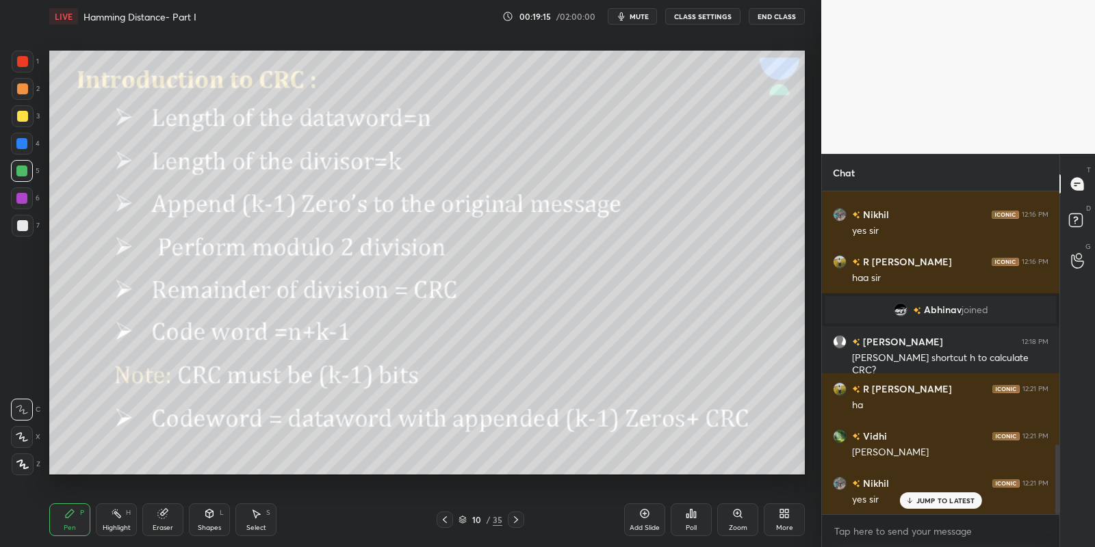
drag, startPoint x: 120, startPoint y: 521, endPoint x: 154, endPoint y: 493, distance: 44.3
click at [122, 521] on div "Highlight H" at bounding box center [116, 520] width 41 height 33
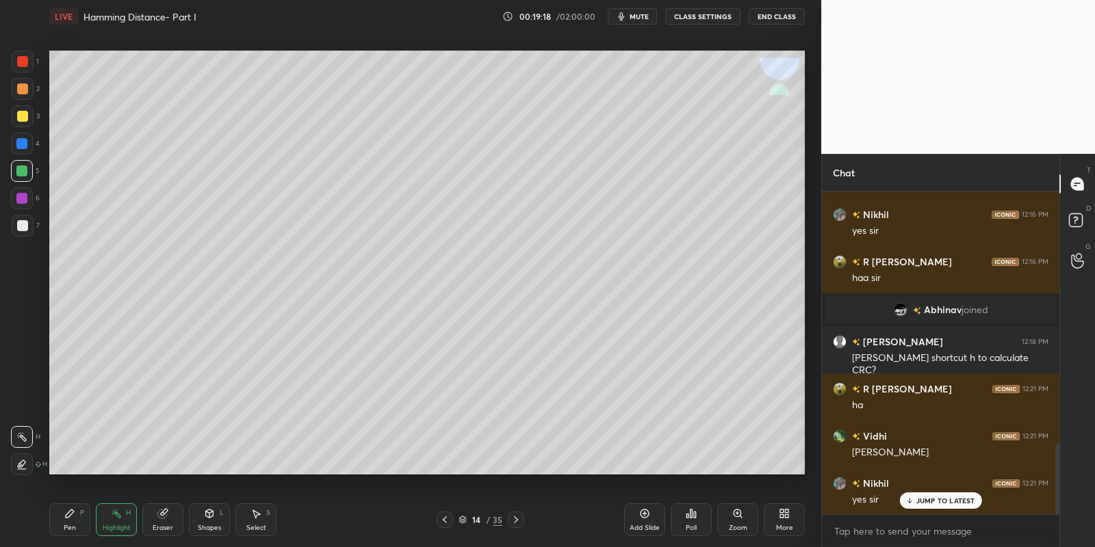
click at [69, 531] on div "Pen P" at bounding box center [69, 520] width 41 height 33
click at [119, 527] on div "Highlight" at bounding box center [117, 528] width 28 height 7
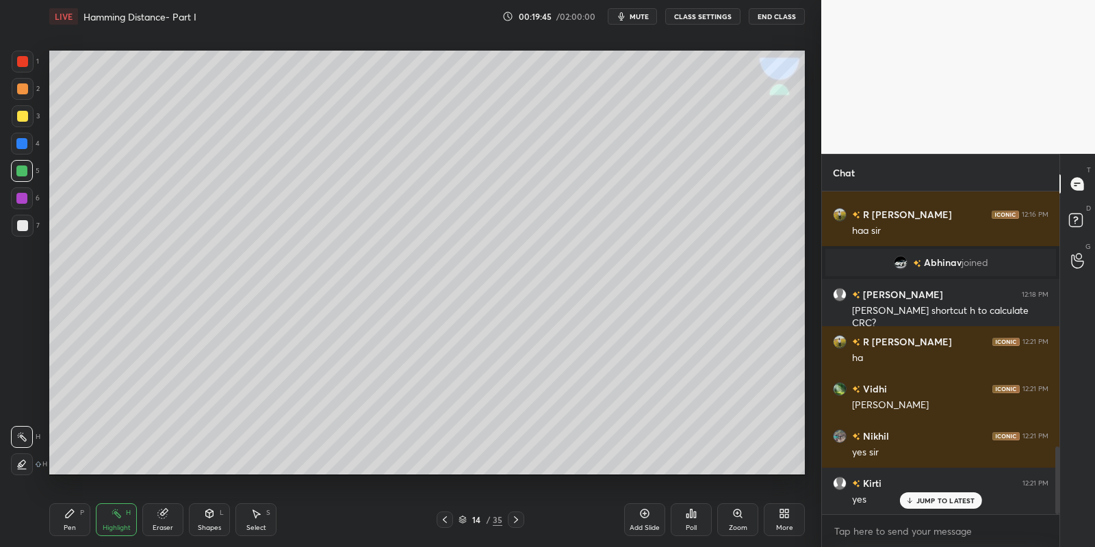
drag, startPoint x: 67, startPoint y: 521, endPoint x: 77, endPoint y: 515, distance: 11.0
click at [73, 517] on icon at bounding box center [69, 513] width 11 height 11
click at [108, 522] on div "Highlight H" at bounding box center [116, 520] width 41 height 33
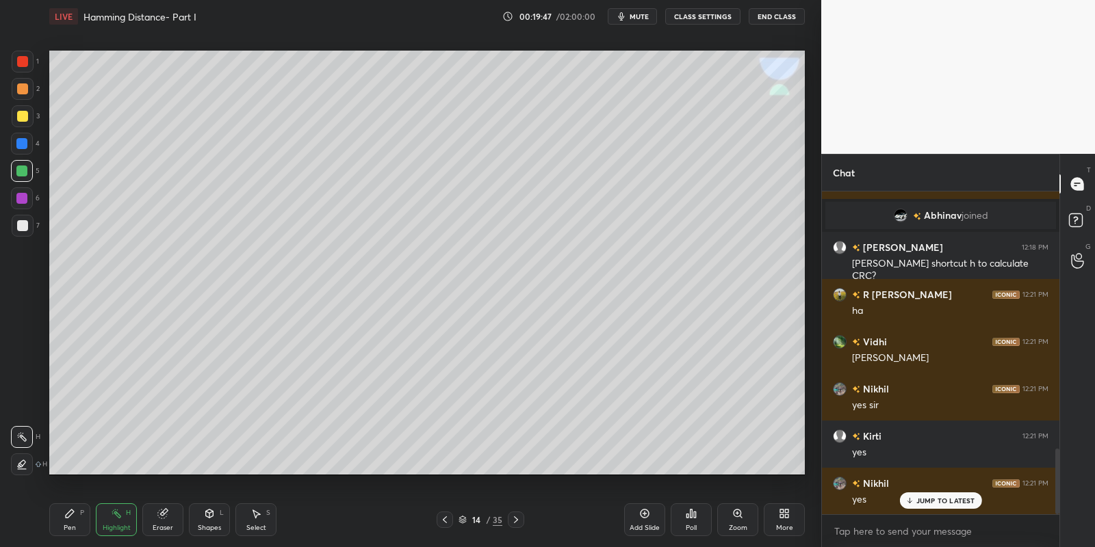
scroll to position [1311, 0]
click at [77, 521] on div "Pen P" at bounding box center [69, 520] width 41 height 33
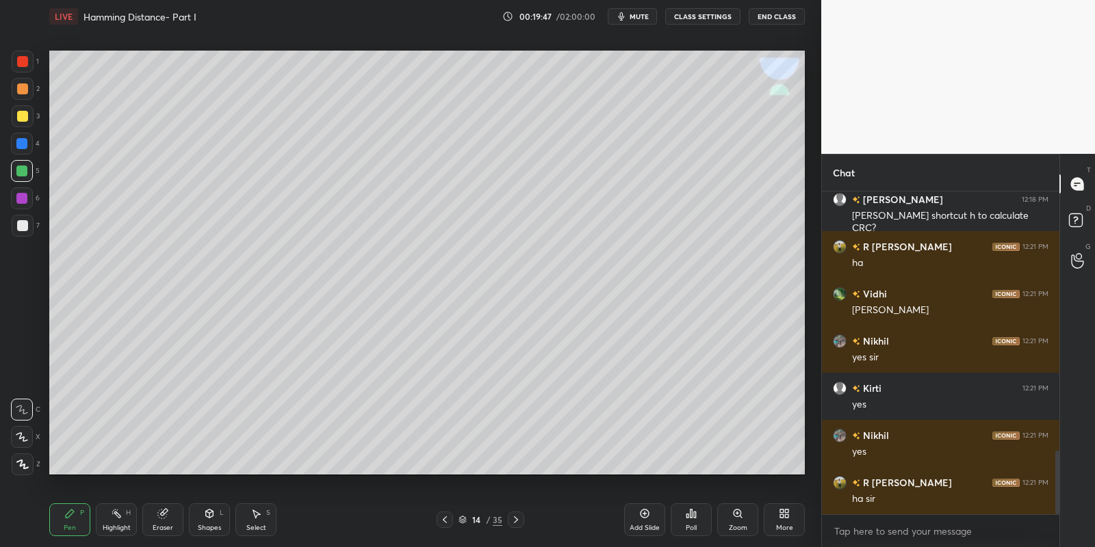
click at [117, 534] on div "Highlight H" at bounding box center [116, 520] width 41 height 33
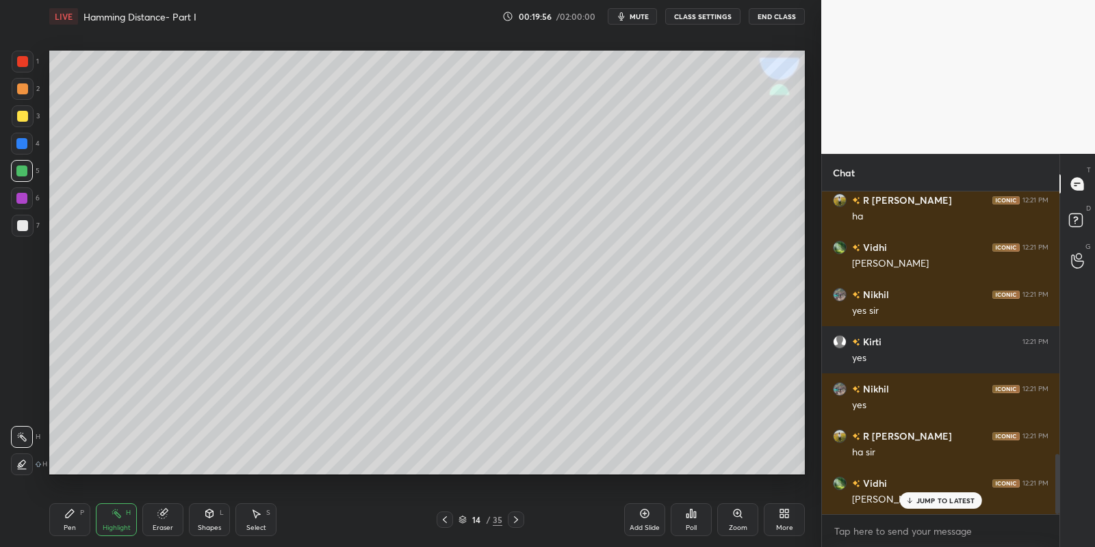
scroll to position [1404, 0]
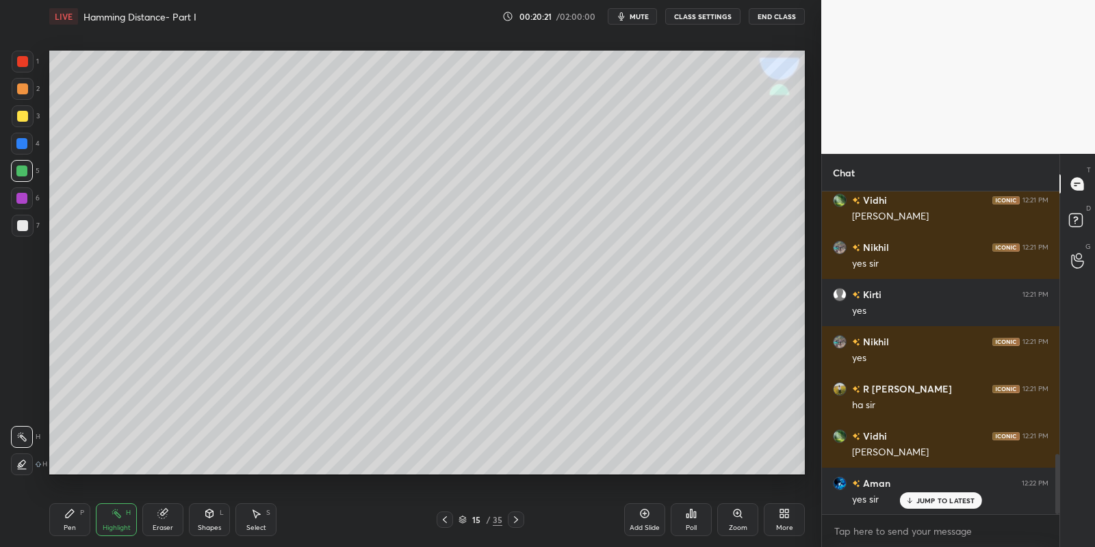
click at [77, 528] on div "Pen P" at bounding box center [69, 520] width 41 height 33
click at [17, 116] on div at bounding box center [22, 116] width 11 height 11
click at [227, 49] on div "Setting up your live class Poll for secs No correct answer Start poll" at bounding box center [427, 263] width 766 height 460
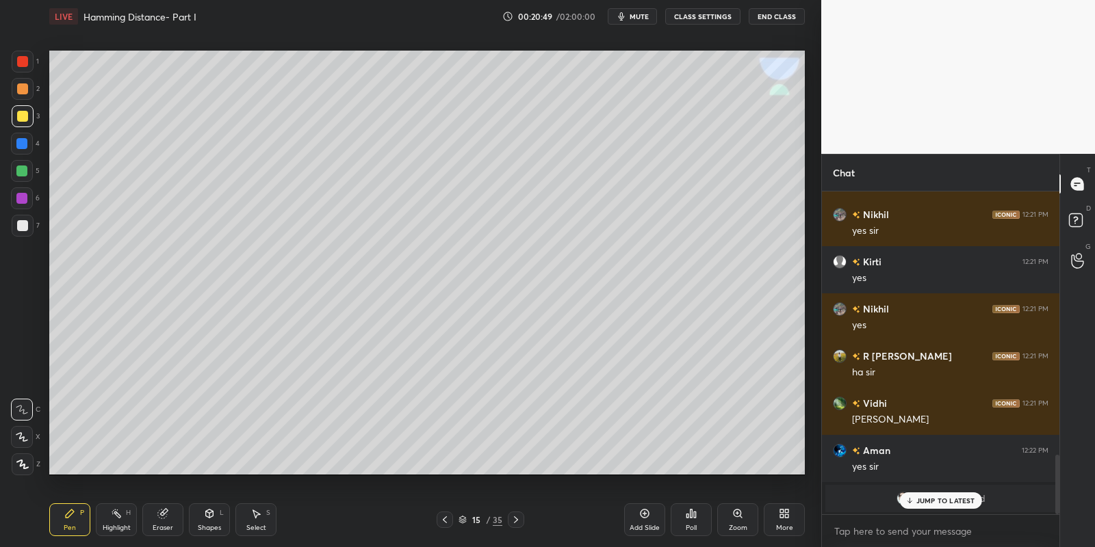
click at [217, 518] on div "Shapes L" at bounding box center [209, 520] width 41 height 33
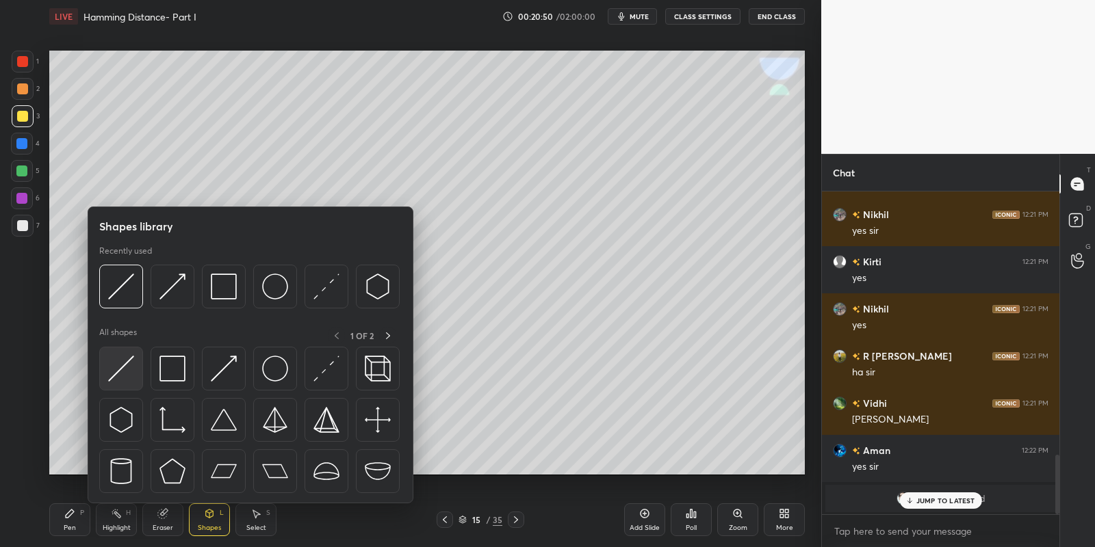
click at [133, 364] on img at bounding box center [121, 369] width 26 height 26
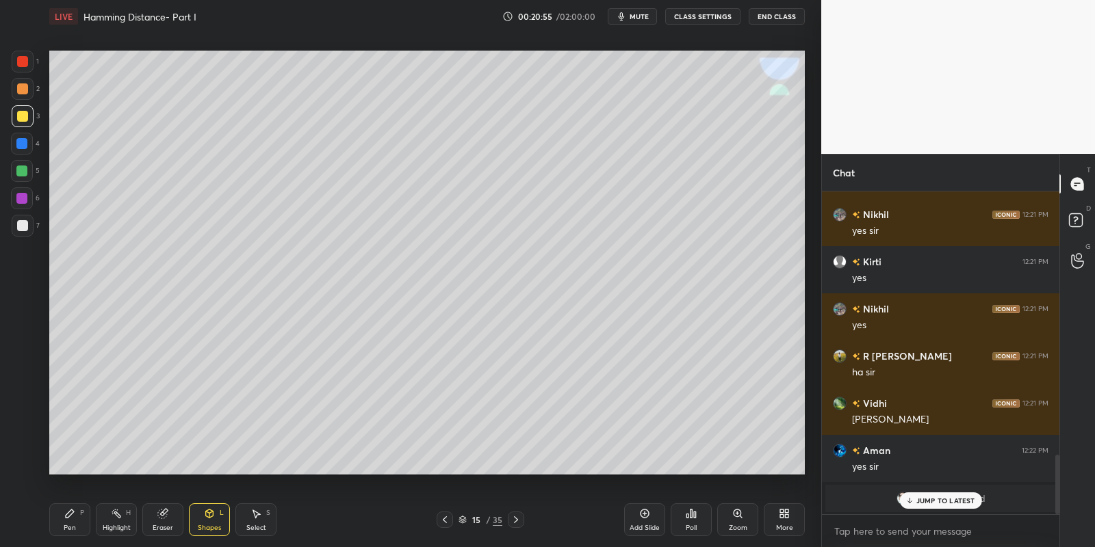
drag, startPoint x: 73, startPoint y: 523, endPoint x: 107, endPoint y: 521, distance: 33.6
click at [80, 522] on div "Pen P" at bounding box center [69, 520] width 41 height 33
click at [114, 524] on div "Highlight H" at bounding box center [116, 520] width 41 height 33
click at [159, 525] on div "Eraser" at bounding box center [163, 528] width 21 height 7
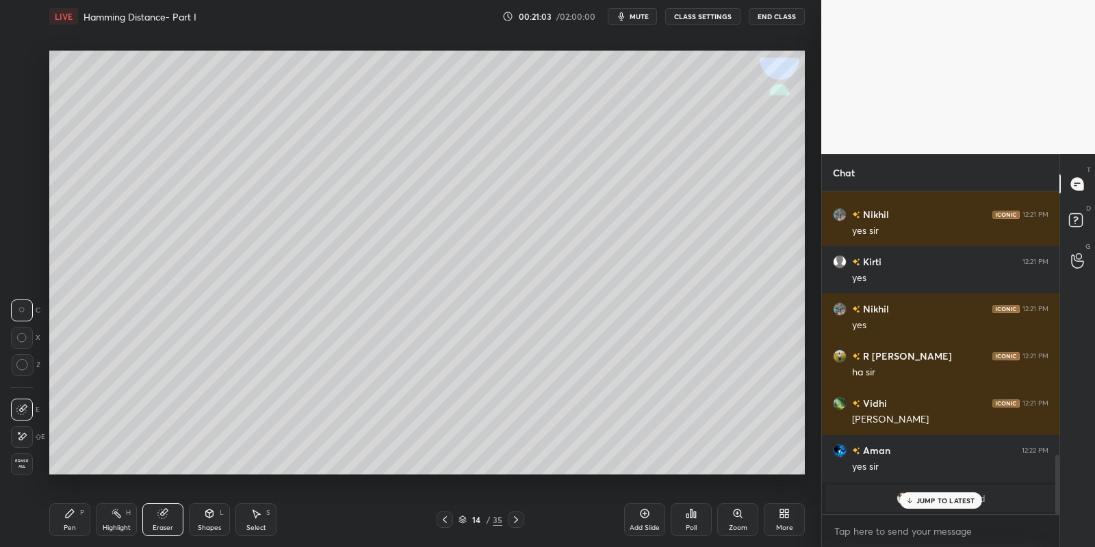
drag, startPoint x: 113, startPoint y: 523, endPoint x: 119, endPoint y: 514, distance: 10.8
click at [113, 521] on div "Highlight H" at bounding box center [116, 520] width 41 height 33
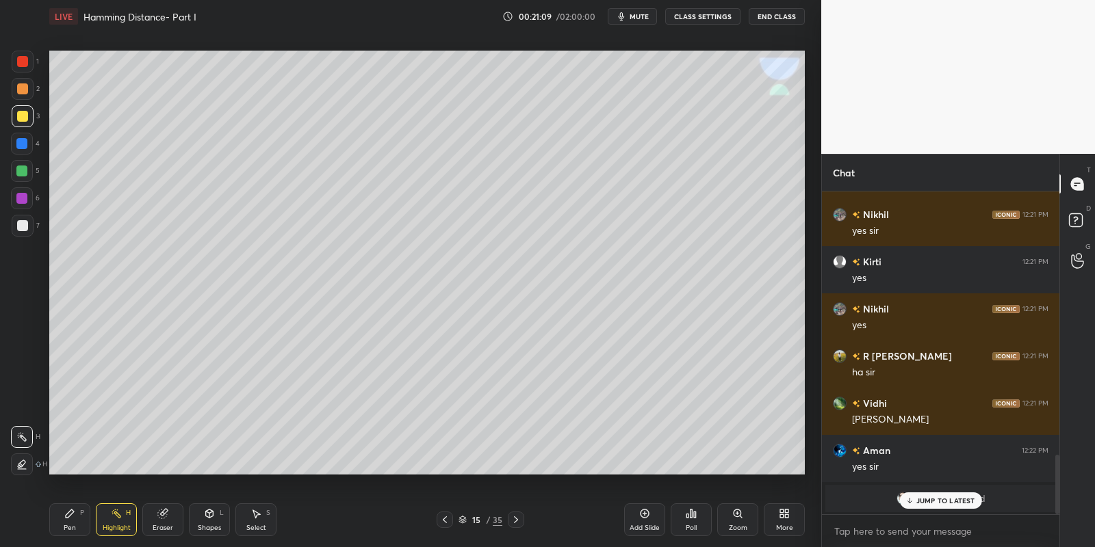
drag, startPoint x: 75, startPoint y: 530, endPoint x: 77, endPoint y: 508, distance: 21.3
click at [75, 528] on div "Pen P" at bounding box center [69, 520] width 41 height 33
click at [24, 169] on div at bounding box center [21, 171] width 11 height 11
drag, startPoint x: 216, startPoint y: 526, endPoint x: 216, endPoint y: 508, distance: 17.8
click at [217, 521] on div "Shapes L" at bounding box center [209, 520] width 41 height 33
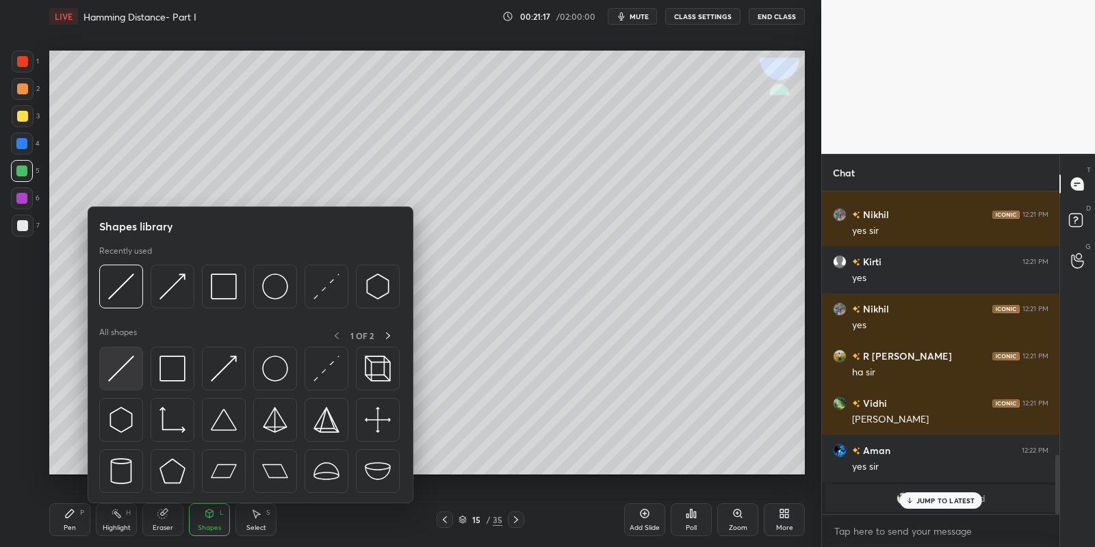
click at [140, 351] on div at bounding box center [121, 369] width 44 height 44
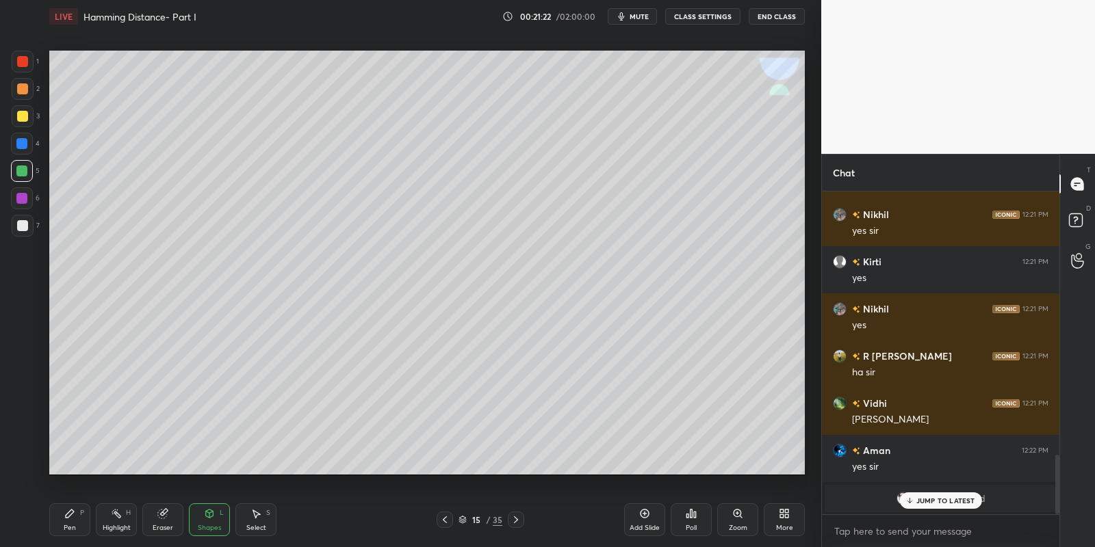
drag, startPoint x: 74, startPoint y: 530, endPoint x: 77, endPoint y: 506, distance: 24.9
click at [73, 528] on div "Pen" at bounding box center [70, 528] width 12 height 7
click at [114, 522] on div "Highlight H" at bounding box center [116, 520] width 41 height 33
drag, startPoint x: 73, startPoint y: 521, endPoint x: 81, endPoint y: 511, distance: 13.1
click at [74, 520] on div "Pen P" at bounding box center [69, 520] width 41 height 33
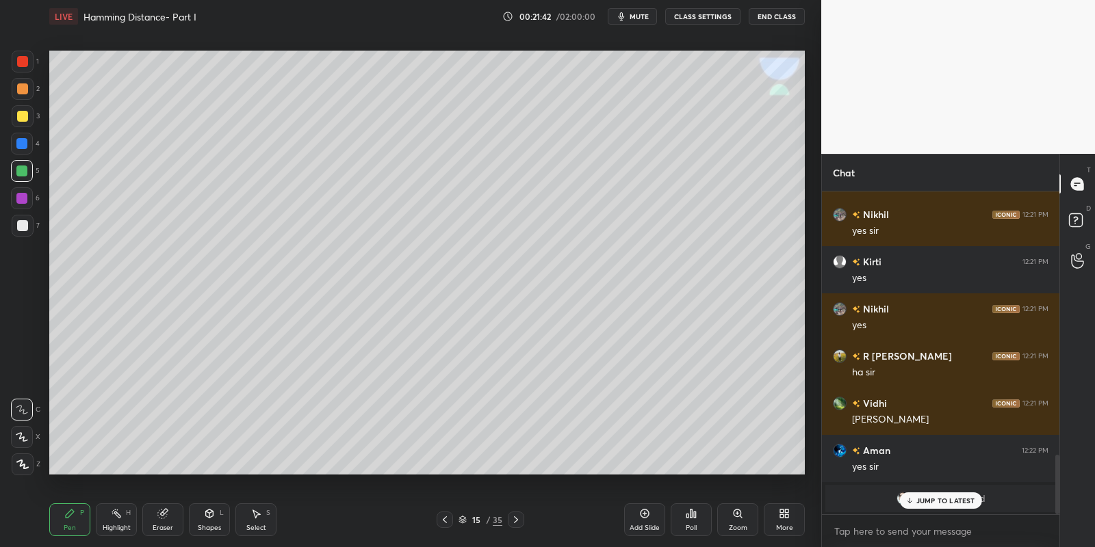
drag, startPoint x: 60, startPoint y: 527, endPoint x: 54, endPoint y: 511, distance: 17.3
click at [60, 526] on div "Pen P" at bounding box center [69, 520] width 41 height 33
click at [118, 520] on div "Highlight H" at bounding box center [116, 520] width 41 height 33
click at [69, 527] on div "Pen" at bounding box center [70, 528] width 12 height 7
click at [116, 517] on div "Highlight H" at bounding box center [116, 520] width 41 height 33
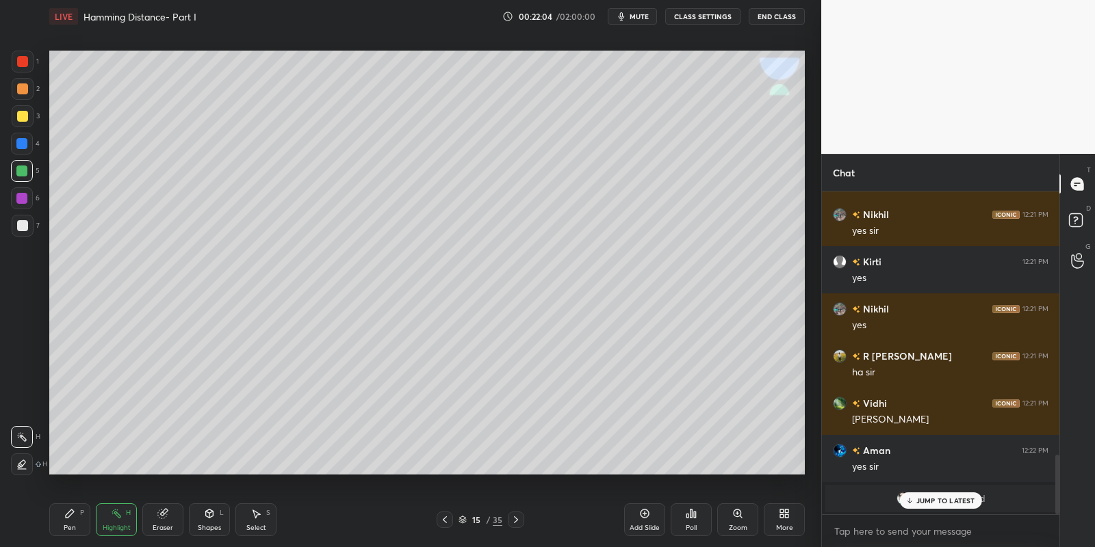
click at [73, 530] on div "Pen" at bounding box center [70, 528] width 12 height 7
click at [210, 527] on div "Shapes" at bounding box center [209, 528] width 23 height 7
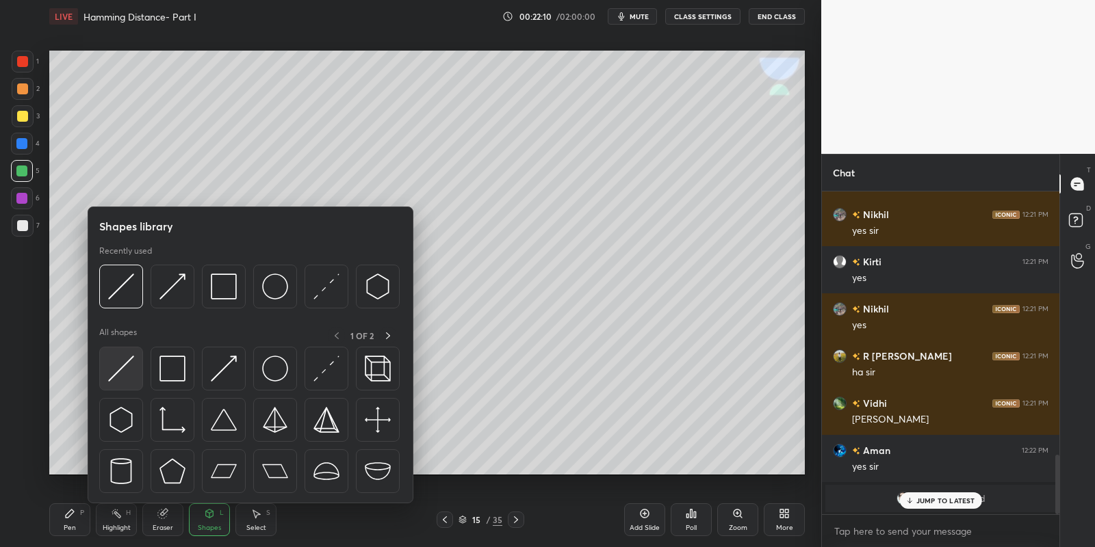
drag, startPoint x: 122, startPoint y: 385, endPoint x: 133, endPoint y: 372, distance: 17.0
click at [127, 379] on div at bounding box center [121, 369] width 44 height 44
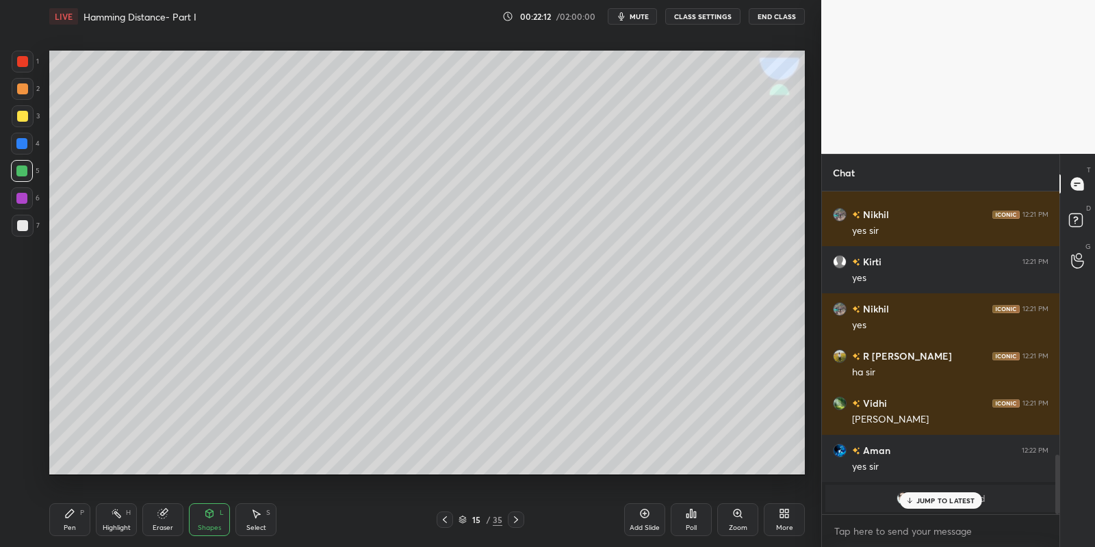
click at [75, 521] on div "Pen P" at bounding box center [69, 520] width 41 height 33
click at [213, 513] on icon at bounding box center [209, 513] width 11 height 11
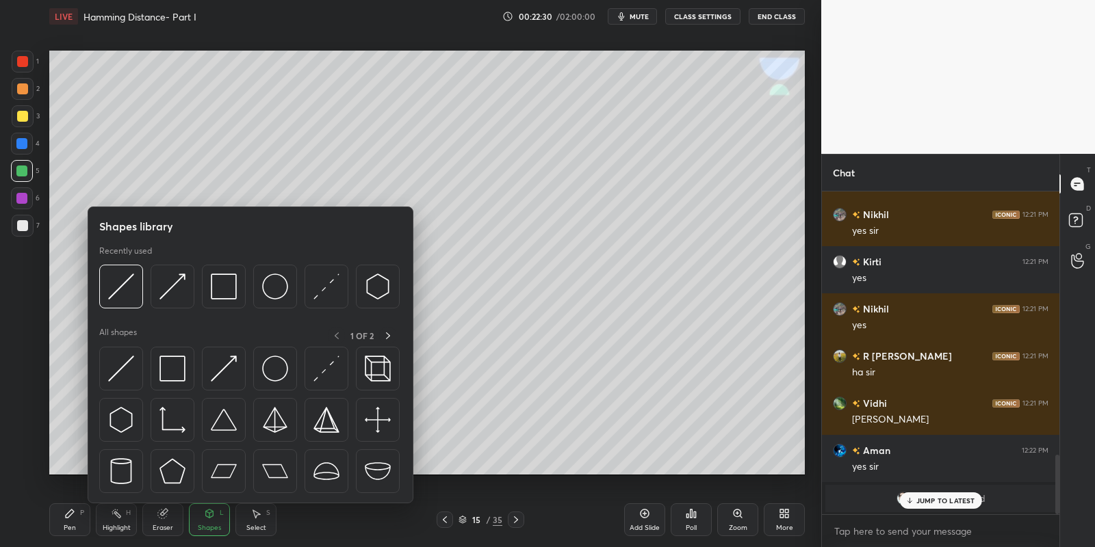
click at [133, 356] on img at bounding box center [121, 369] width 26 height 26
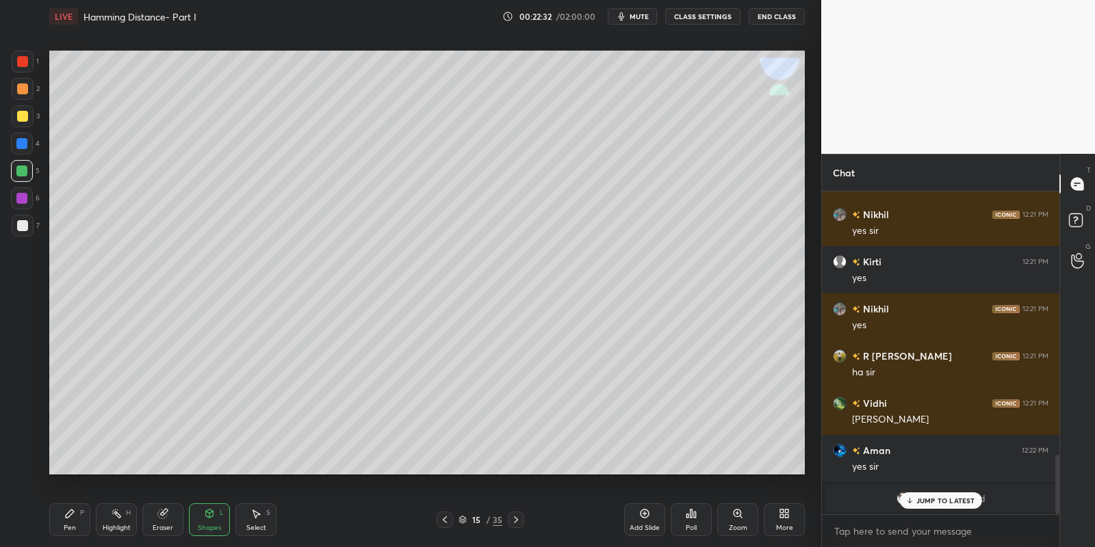
click at [72, 513] on icon at bounding box center [69, 513] width 11 height 11
drag, startPoint x: 208, startPoint y: 519, endPoint x: 207, endPoint y: 504, distance: 15.1
click at [209, 513] on icon at bounding box center [209, 513] width 11 height 11
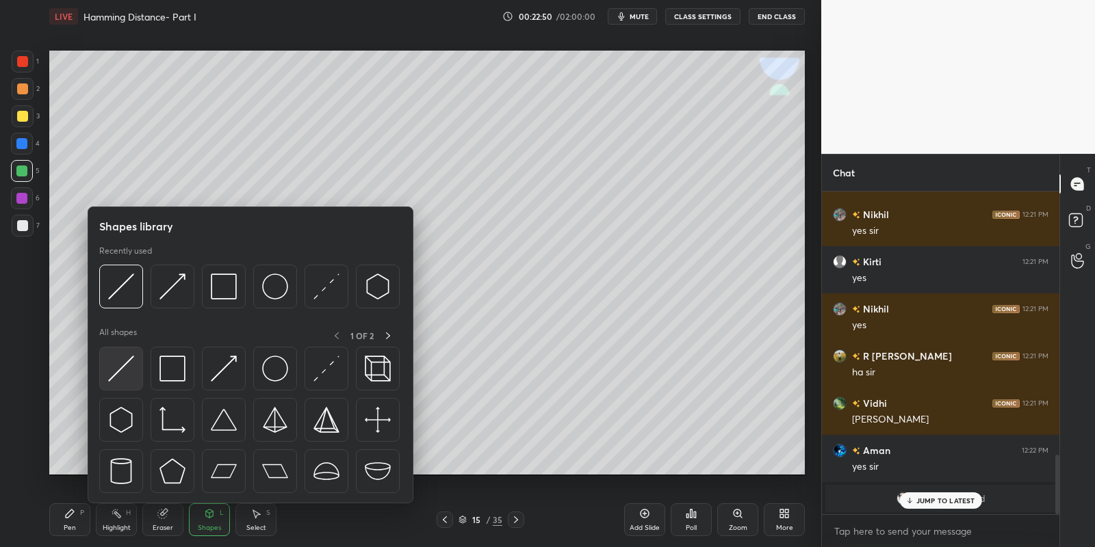
drag, startPoint x: 120, startPoint y: 370, endPoint x: 385, endPoint y: 270, distance: 283.1
click at [118, 370] on img at bounding box center [121, 369] width 26 height 26
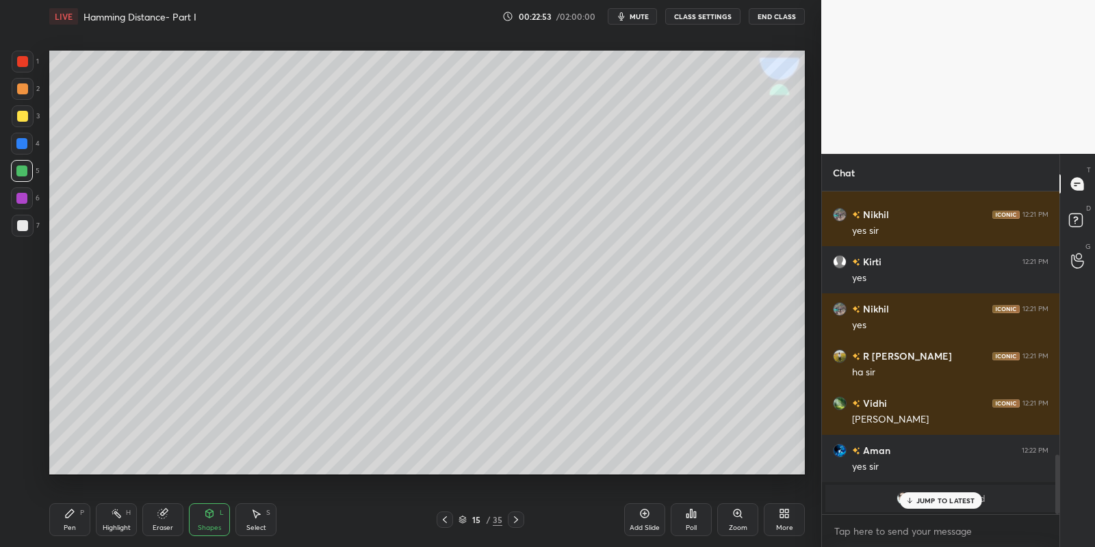
click at [75, 510] on div "Pen P" at bounding box center [69, 520] width 41 height 33
click at [212, 521] on div "Shapes L" at bounding box center [209, 520] width 41 height 33
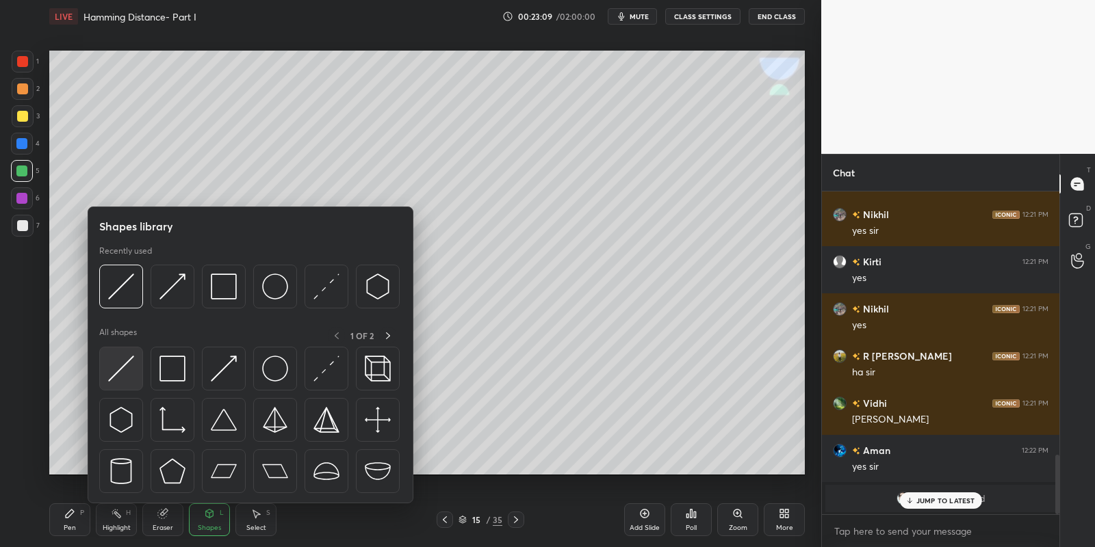
click at [122, 368] on img at bounding box center [121, 369] width 26 height 26
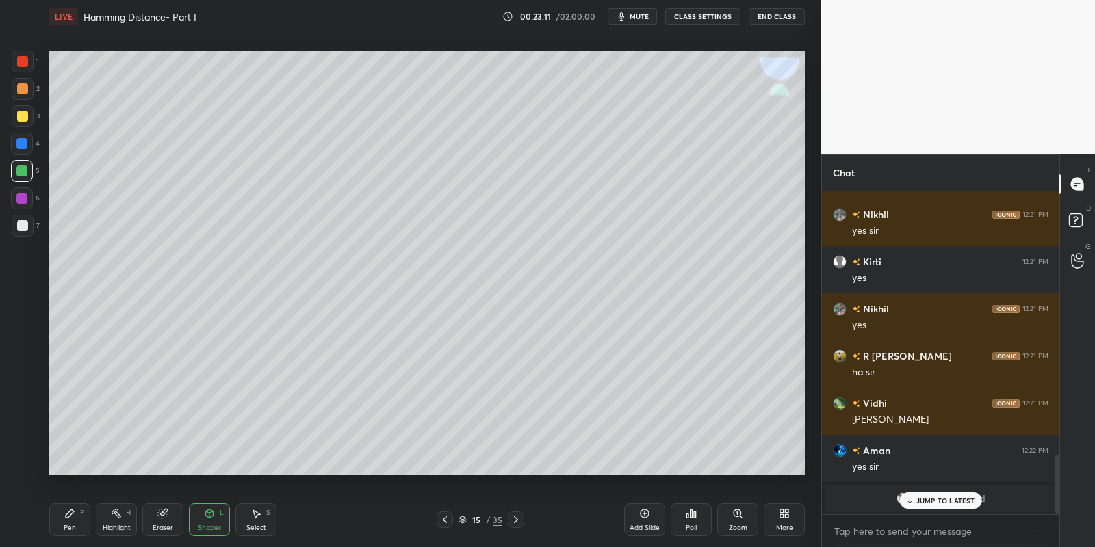
click at [71, 513] on icon at bounding box center [69, 513] width 11 height 11
drag, startPoint x: 211, startPoint y: 526, endPoint x: 205, endPoint y: 504, distance: 22.7
click at [212, 522] on div "Shapes L" at bounding box center [209, 520] width 41 height 33
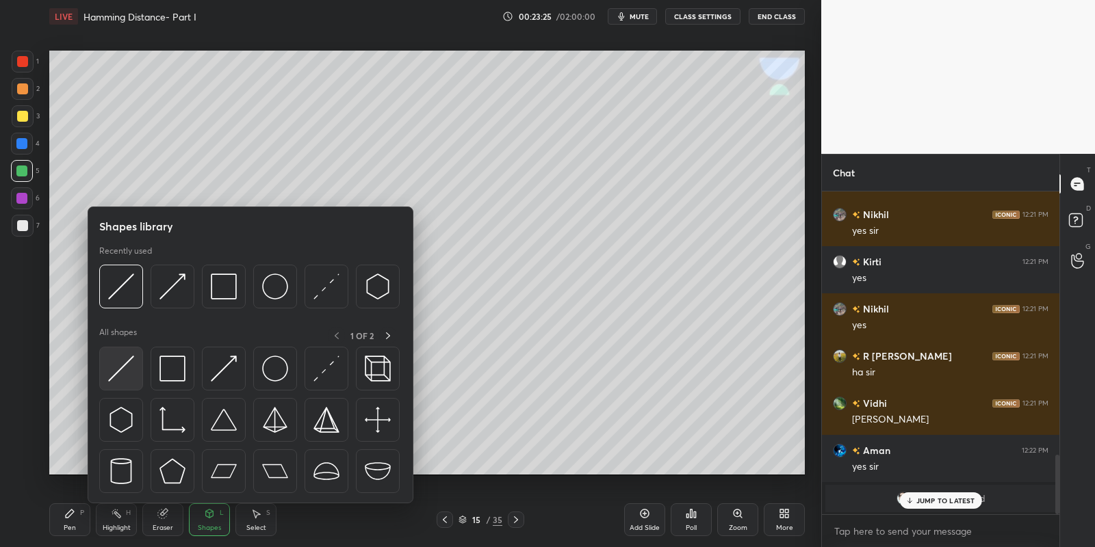
click at [123, 368] on img at bounding box center [121, 369] width 26 height 26
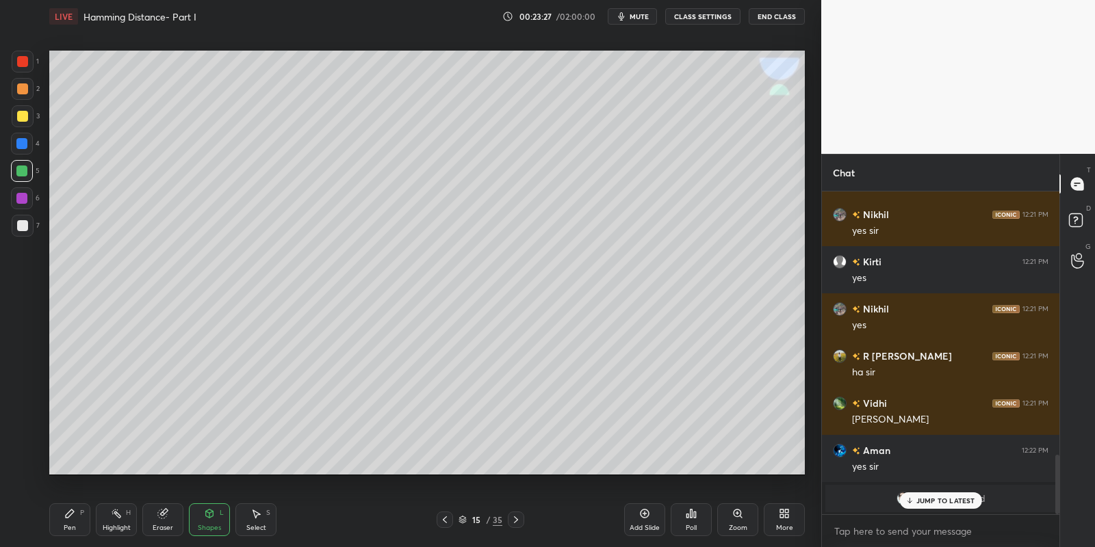
click at [71, 520] on div "Pen P" at bounding box center [69, 520] width 41 height 33
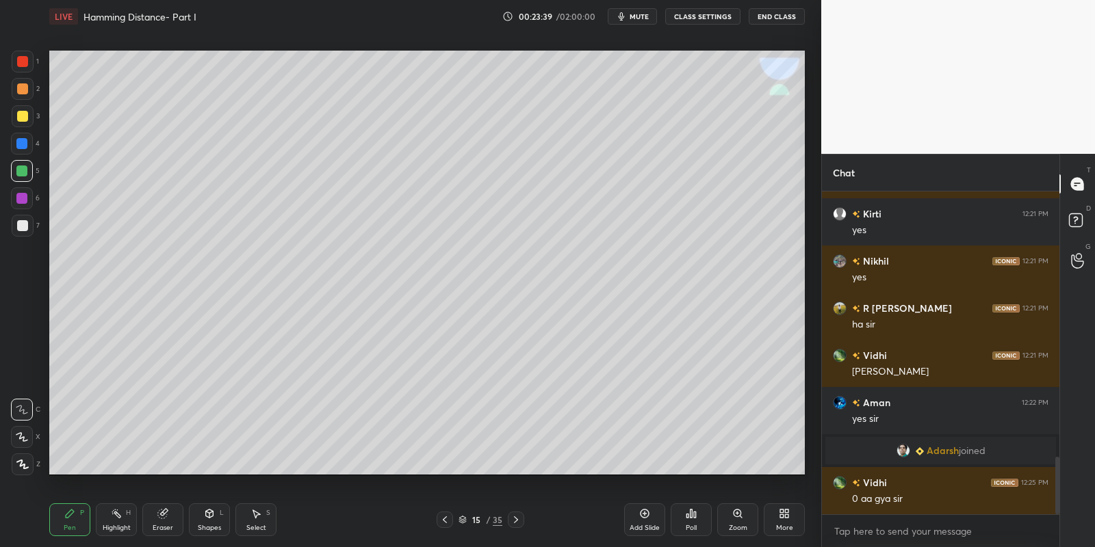
drag, startPoint x: 207, startPoint y: 519, endPoint x: 206, endPoint y: 508, distance: 11.0
click at [207, 518] on icon at bounding box center [209, 513] width 11 height 11
drag, startPoint x: 73, startPoint y: 520, endPoint x: 112, endPoint y: 506, distance: 42.2
click at [73, 517] on div "Pen P" at bounding box center [69, 520] width 41 height 33
drag, startPoint x: 206, startPoint y: 524, endPoint x: 205, endPoint y: 506, distance: 17.8
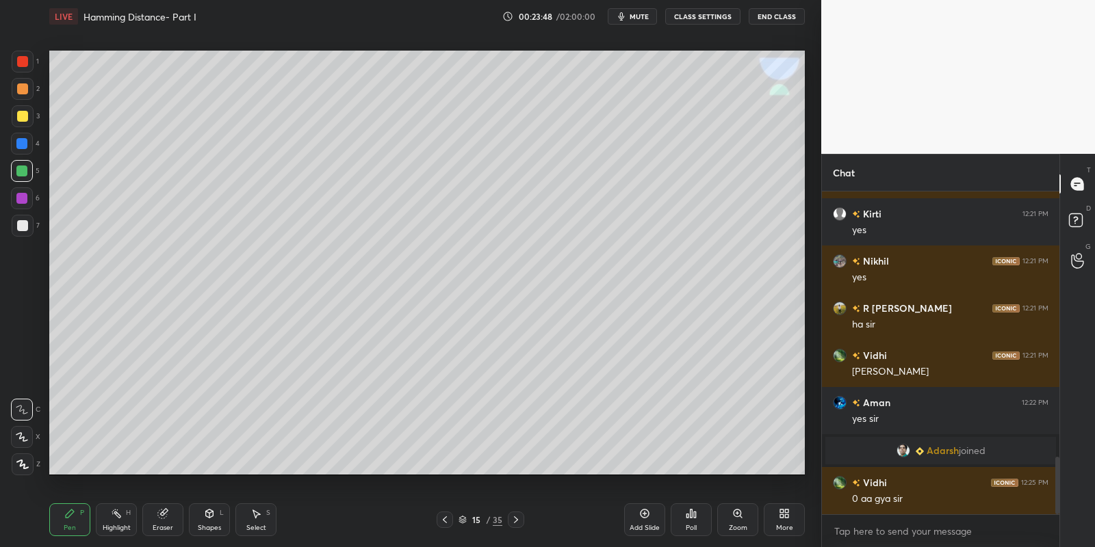
click at [207, 521] on div "Shapes L" at bounding box center [209, 520] width 41 height 33
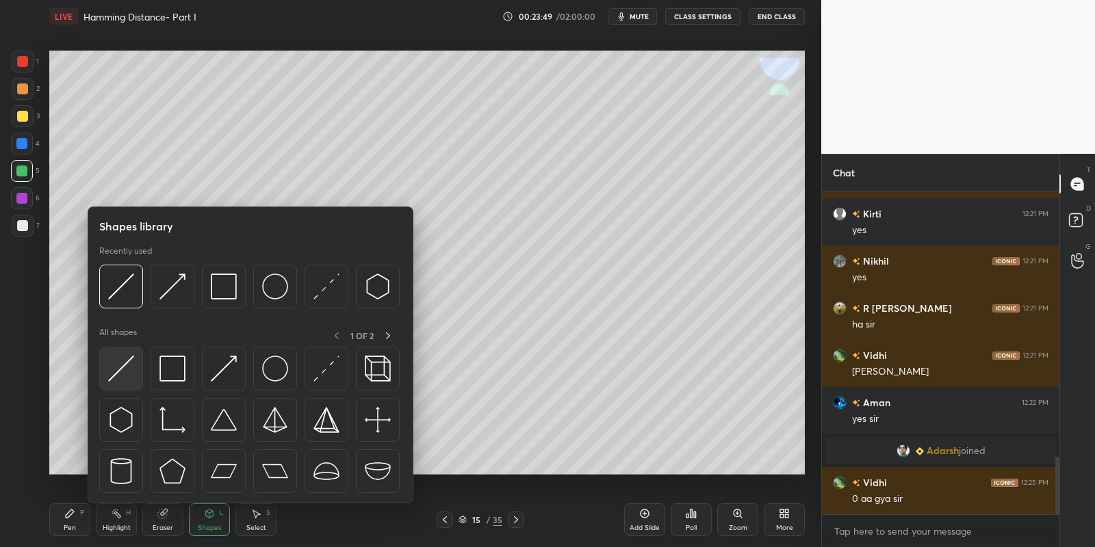
click at [117, 361] on img at bounding box center [121, 369] width 26 height 26
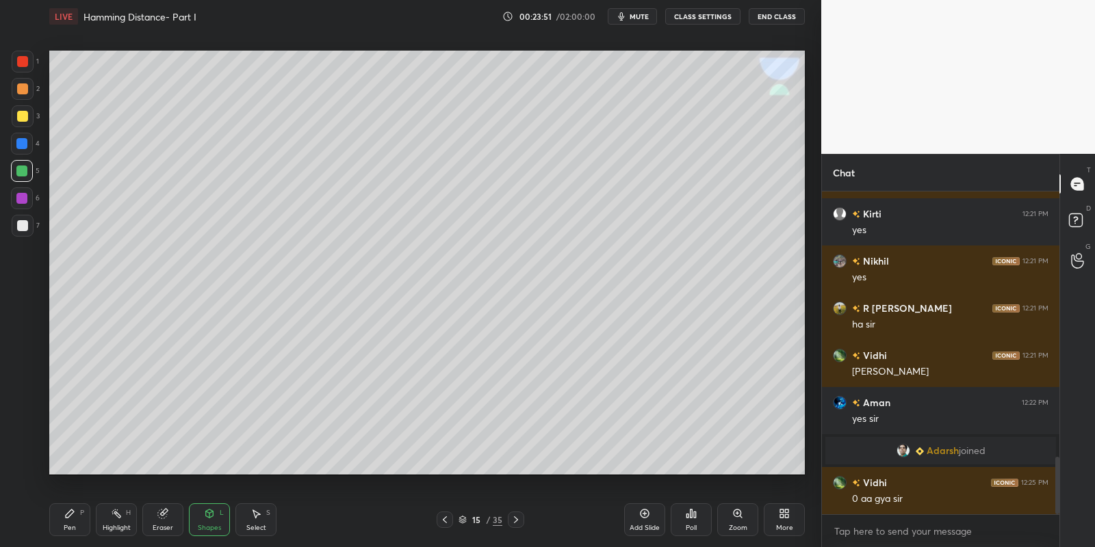
click at [69, 520] on div "Pen P" at bounding box center [69, 520] width 41 height 33
click at [118, 526] on div "Highlight" at bounding box center [117, 528] width 28 height 7
drag, startPoint x: 165, startPoint y: 523, endPoint x: 162, endPoint y: 503, distance: 20.1
click at [161, 518] on div "Eraser" at bounding box center [162, 520] width 41 height 33
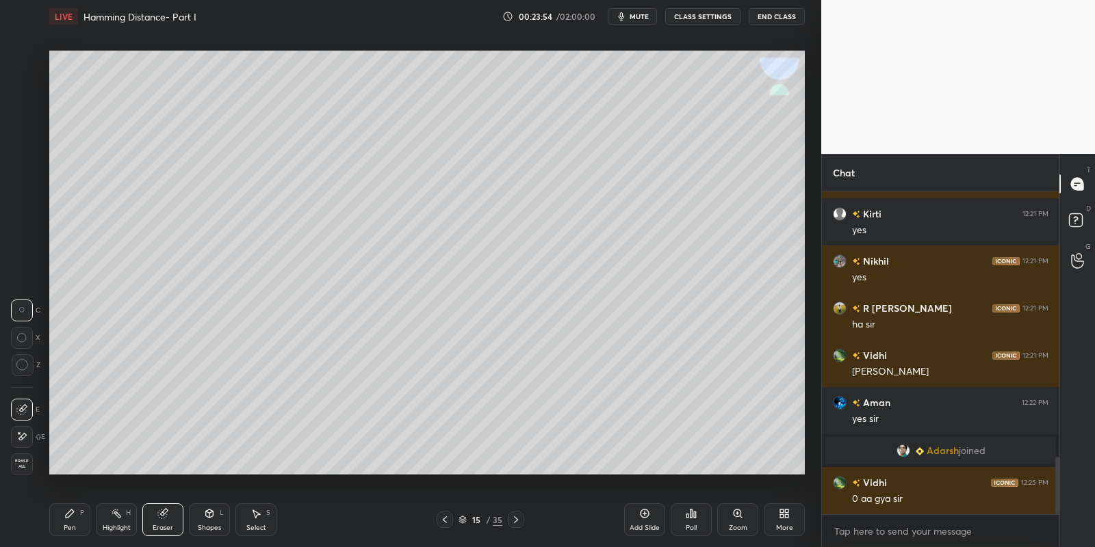
drag, startPoint x: 71, startPoint y: 518, endPoint x: 78, endPoint y: 517, distance: 7.0
click at [76, 518] on div "Pen P" at bounding box center [69, 520] width 41 height 33
click at [112, 519] on div "Highlight H" at bounding box center [116, 520] width 41 height 33
click at [72, 511] on icon at bounding box center [69, 513] width 11 height 11
click at [22, 114] on div at bounding box center [22, 116] width 11 height 11
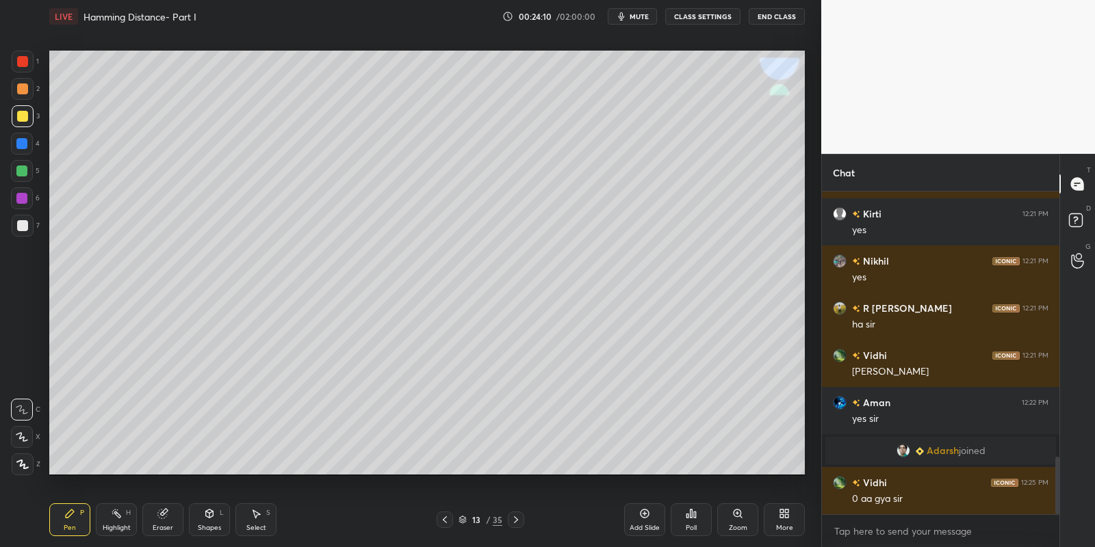
drag, startPoint x: 118, startPoint y: 522, endPoint x: 247, endPoint y: 482, distance: 135.3
click at [118, 521] on div "Highlight H" at bounding box center [116, 520] width 41 height 33
click at [213, 521] on div "Shapes L" at bounding box center [209, 520] width 41 height 33
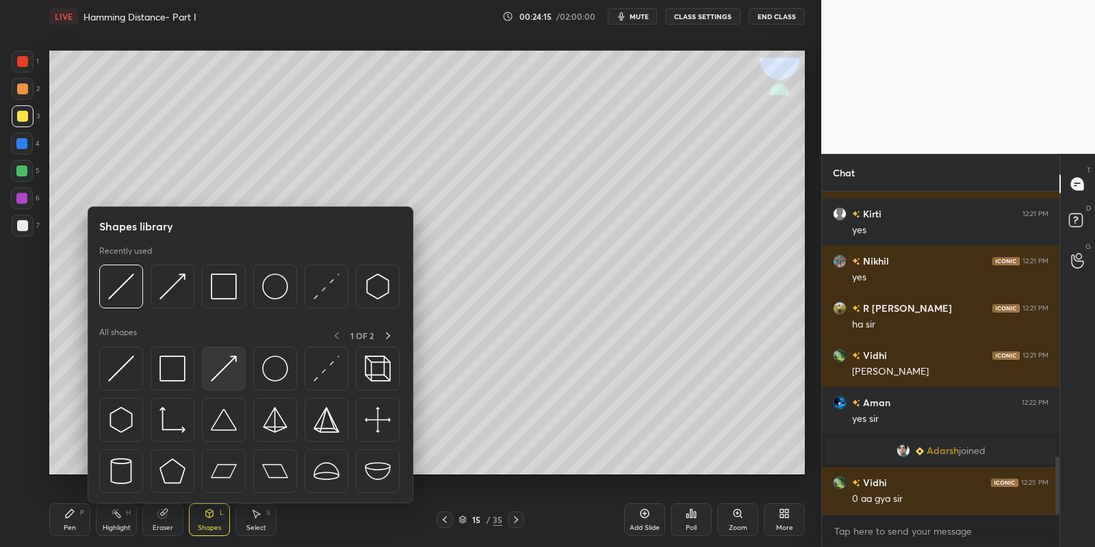
click at [231, 361] on img at bounding box center [224, 369] width 26 height 26
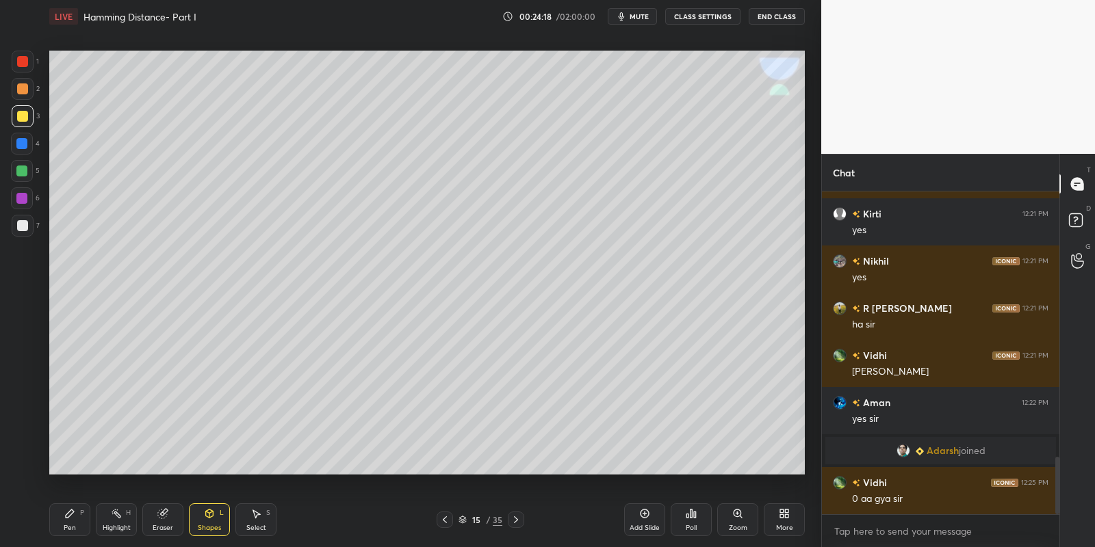
drag, startPoint x: 65, startPoint y: 521, endPoint x: 75, endPoint y: 517, distance: 10.7
click at [66, 521] on div "Pen P" at bounding box center [69, 520] width 41 height 33
drag, startPoint x: 125, startPoint y: 522, endPoint x: 142, endPoint y: 507, distance: 22.3
click at [125, 520] on div "Highlight H" at bounding box center [116, 520] width 41 height 33
drag, startPoint x: 116, startPoint y: 515, endPoint x: 209, endPoint y: 482, distance: 98.7
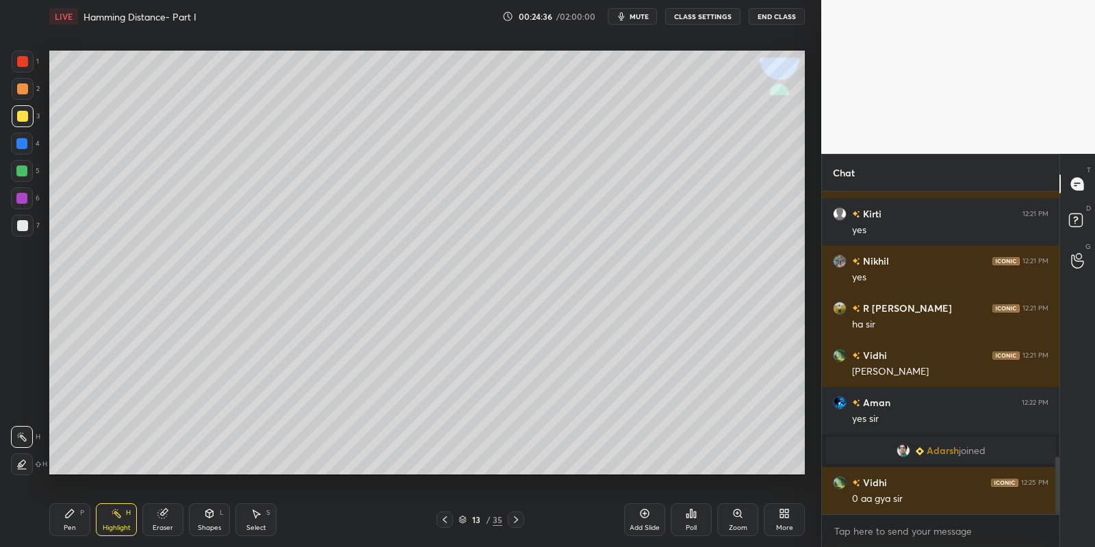
click at [125, 511] on div "Highlight H" at bounding box center [116, 520] width 41 height 33
drag, startPoint x: 67, startPoint y: 510, endPoint x: 82, endPoint y: 509, distance: 15.1
click at [76, 509] on div "Pen P" at bounding box center [69, 520] width 41 height 33
click at [118, 519] on div "Highlight H" at bounding box center [116, 520] width 41 height 33
click at [78, 520] on div "Pen P" at bounding box center [69, 520] width 41 height 33
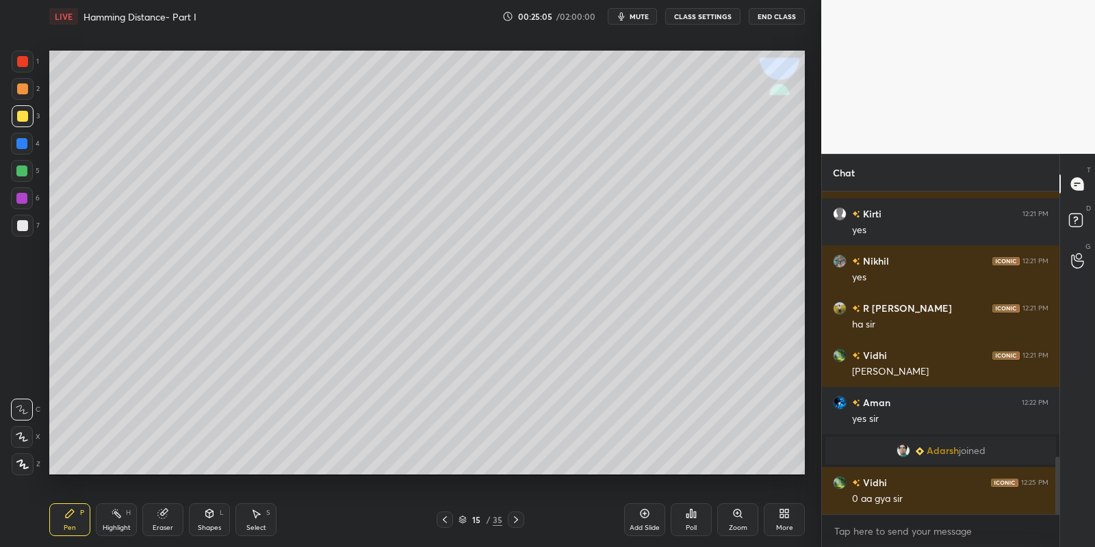
drag, startPoint x: 116, startPoint y: 524, endPoint x: 208, endPoint y: 480, distance: 101.6
click at [118, 524] on div "Highlight H" at bounding box center [116, 520] width 41 height 33
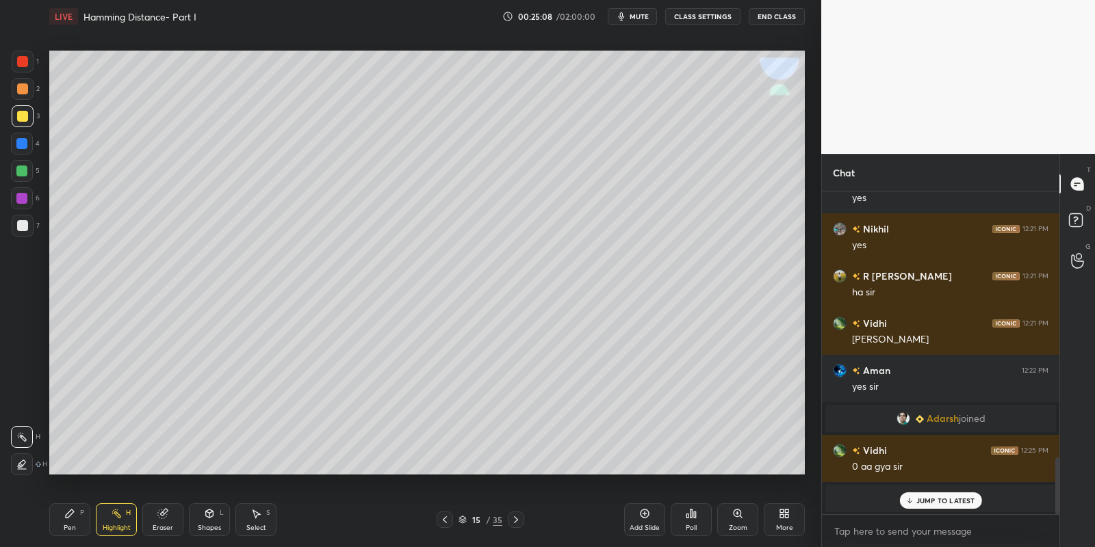
click at [924, 510] on div "RAJEEV 12:13 PM Yes sir 1 [PERSON_NAME], [GEOGRAPHIC_DATA], kajal & 1 other joi…" at bounding box center [940, 353] width 237 height 323
click at [912, 493] on div "RAJEEV 12:13 PM Yes sir 1 [PERSON_NAME], [GEOGRAPHIC_DATA], kajal & 1 other joi…" at bounding box center [940, 353] width 237 height 323
click at [908, 499] on icon at bounding box center [909, 501] width 9 height 8
click at [64, 537] on div "Pen P Highlight H Eraser Shapes L Select S 15 / 35 Add Slide Poll Zoom More" at bounding box center [427, 520] width 756 height 55
click at [213, 525] on div "Shapes" at bounding box center [209, 528] width 23 height 7
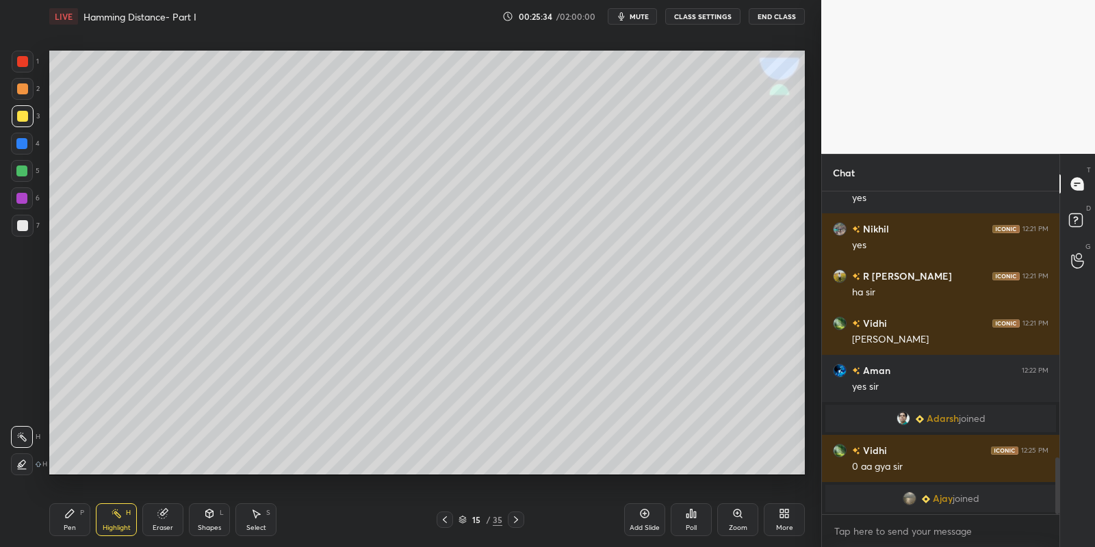
scroll to position [1365, 0]
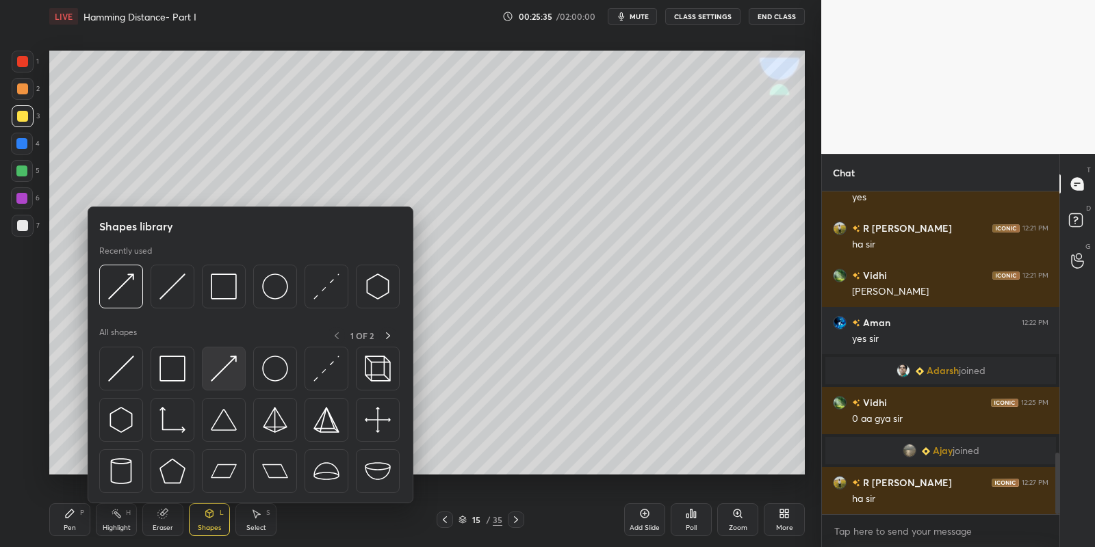
click at [233, 380] on img at bounding box center [224, 369] width 26 height 26
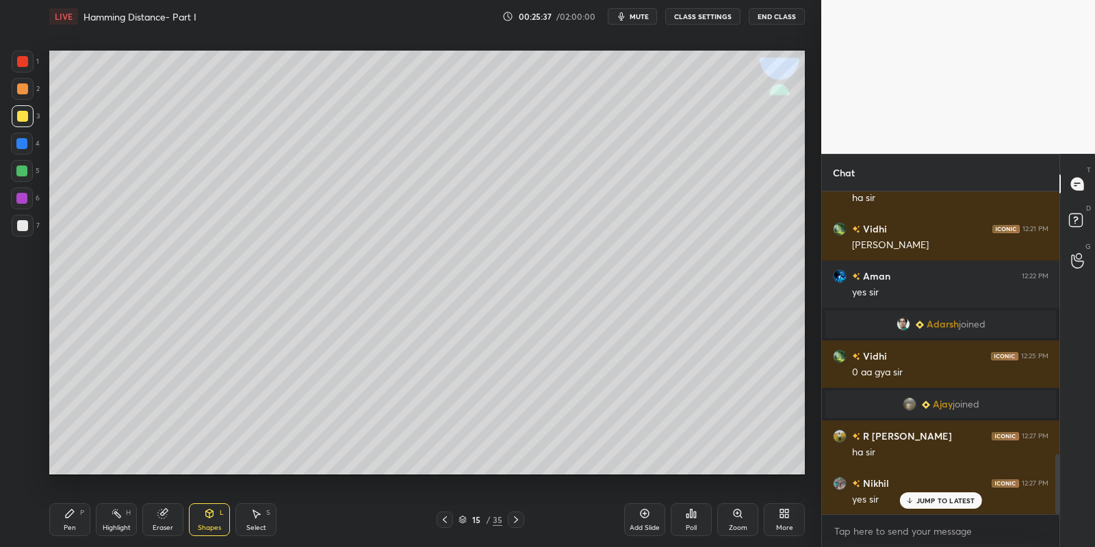
scroll to position [1459, 0]
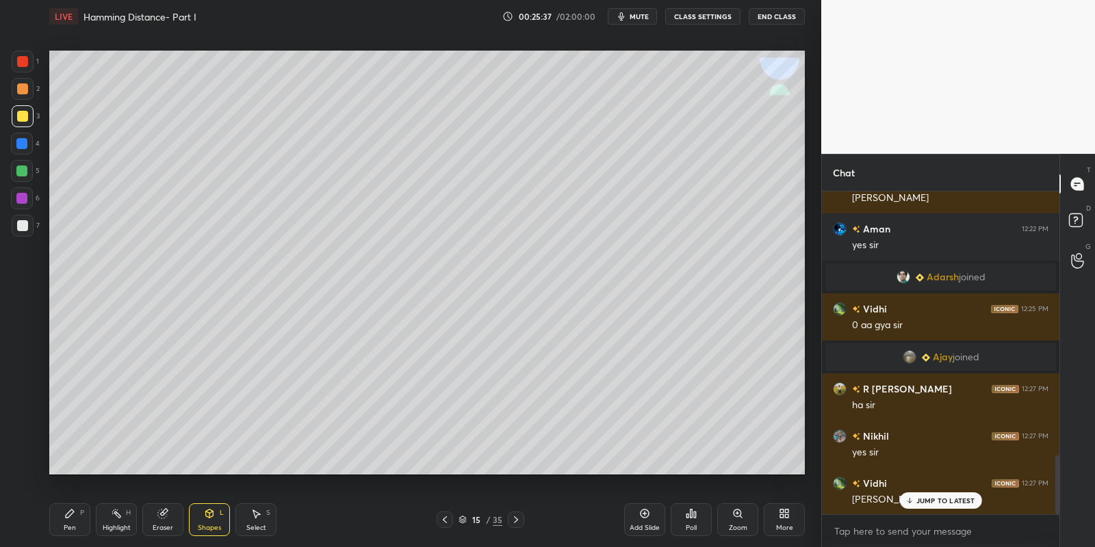
click at [73, 513] on icon at bounding box center [69, 513] width 11 height 11
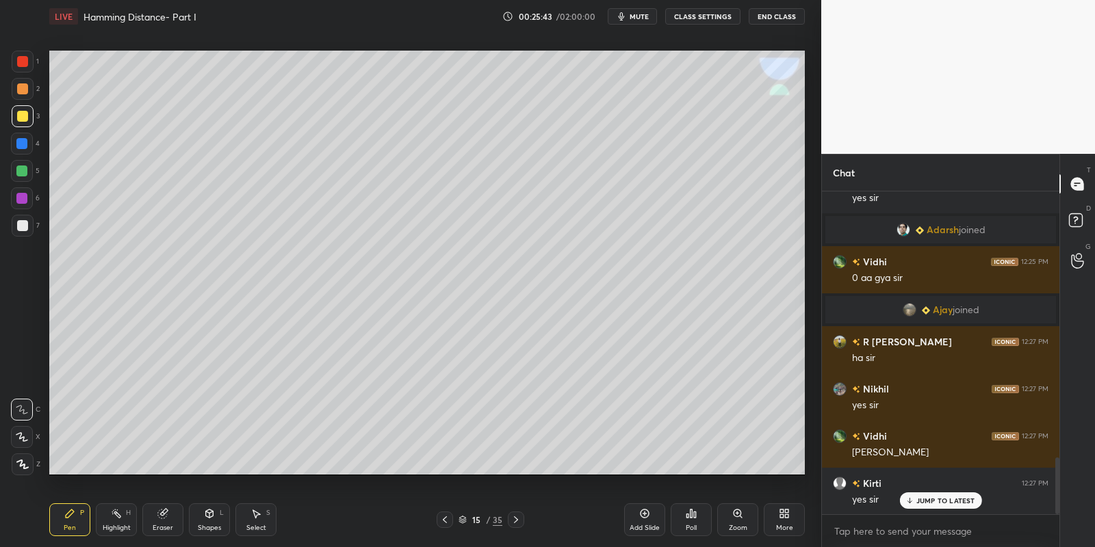
scroll to position [1553, 0]
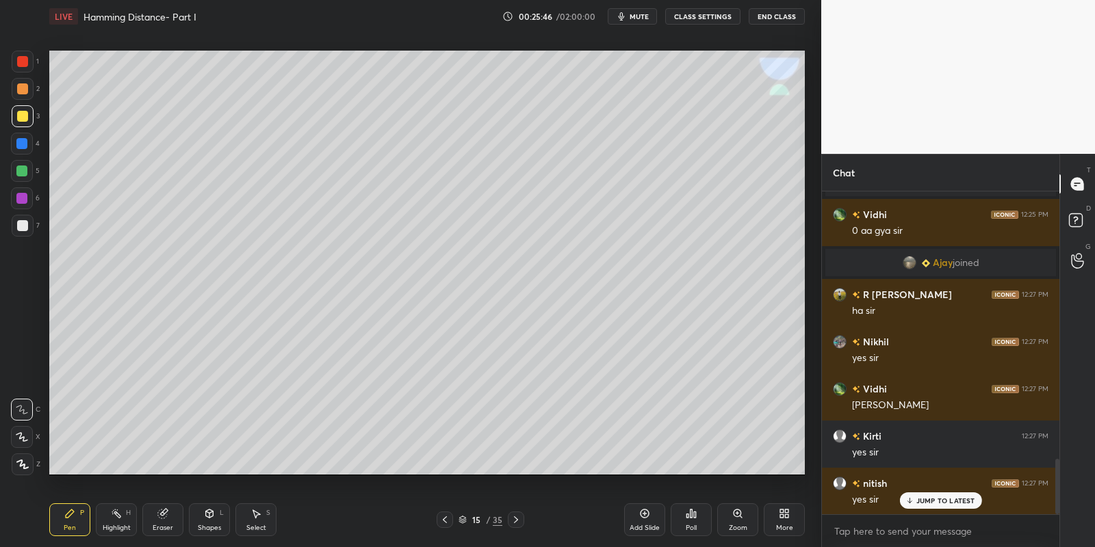
click at [212, 519] on div "Shapes L" at bounding box center [209, 520] width 41 height 33
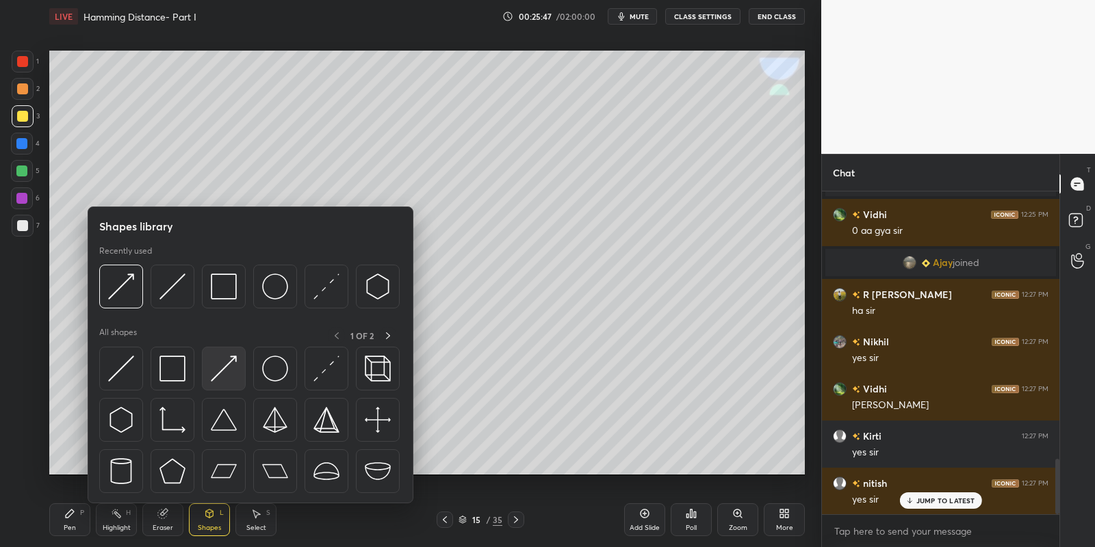
click at [227, 367] on img at bounding box center [224, 369] width 26 height 26
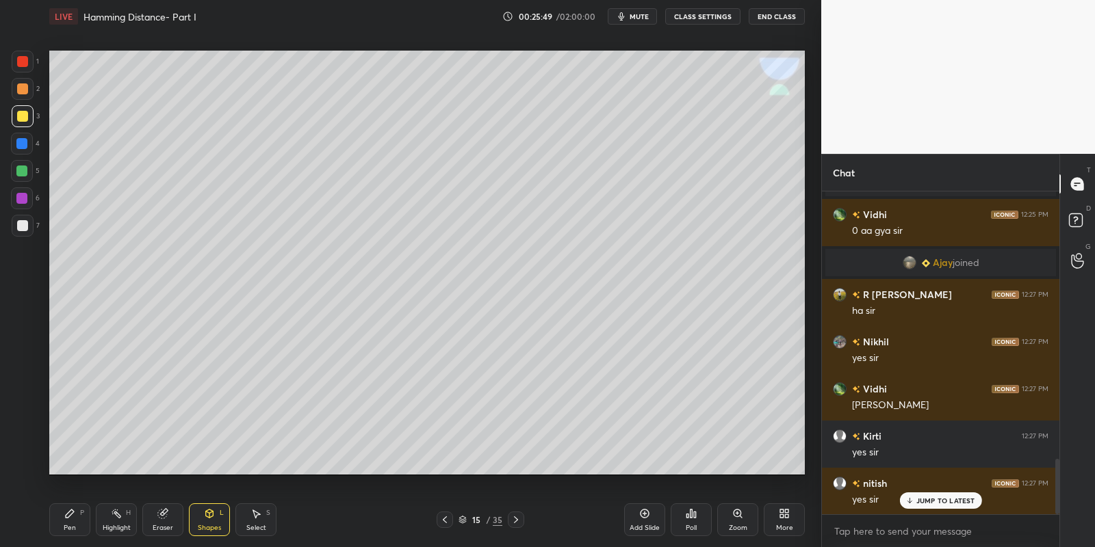
click at [75, 515] on icon at bounding box center [69, 513] width 11 height 11
drag, startPoint x: 214, startPoint y: 519, endPoint x: 216, endPoint y: 508, distance: 11.1
click at [215, 517] on div "Shapes L" at bounding box center [209, 520] width 41 height 33
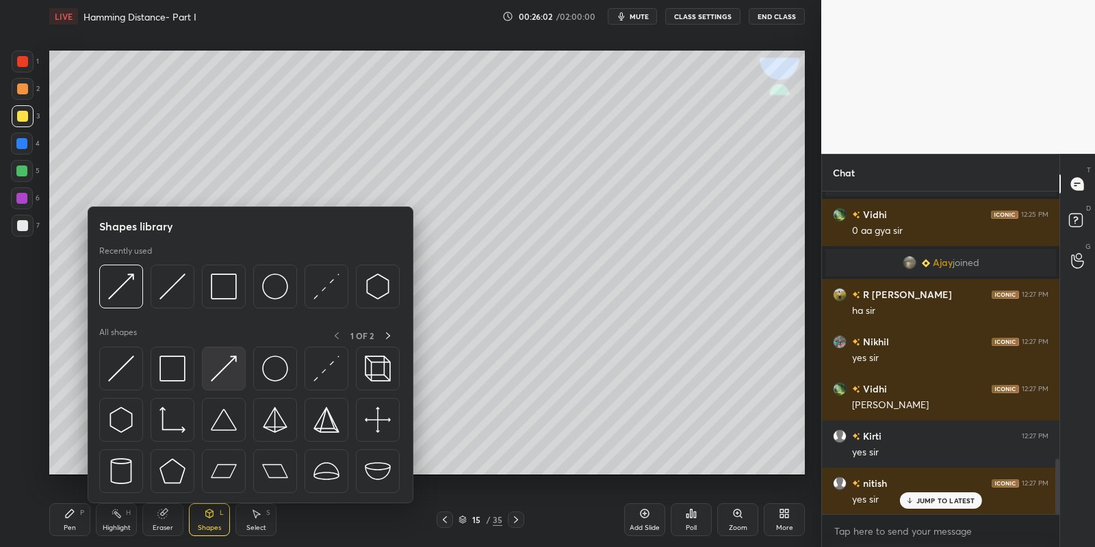
click at [222, 370] on img at bounding box center [224, 369] width 26 height 26
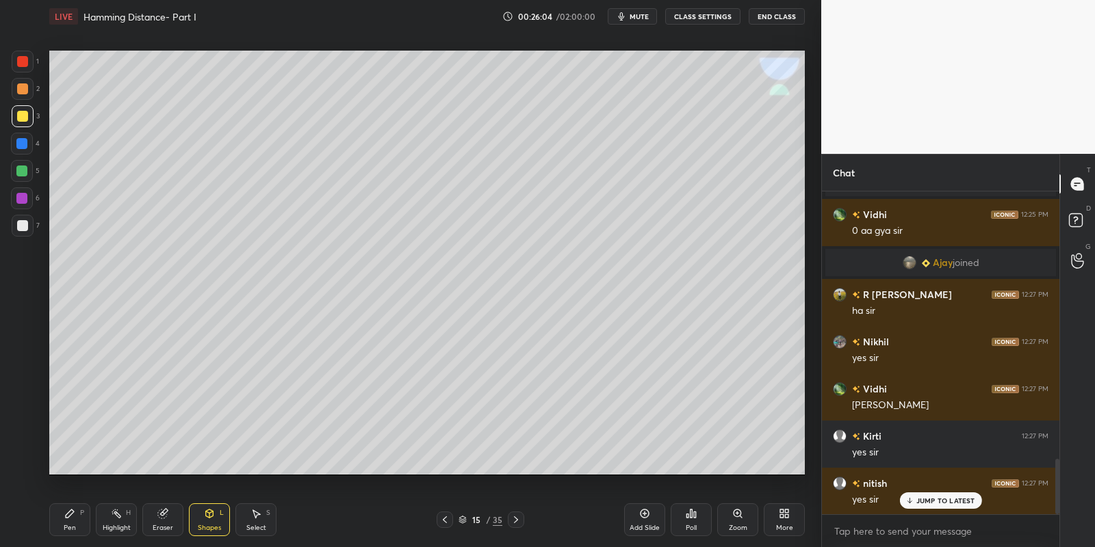
click at [71, 518] on div "Pen P" at bounding box center [69, 520] width 41 height 33
drag, startPoint x: 119, startPoint y: 531, endPoint x: 153, endPoint y: 519, distance: 36.1
click at [119, 529] on div "Highlight" at bounding box center [117, 528] width 28 height 7
drag, startPoint x: 68, startPoint y: 519, endPoint x: 88, endPoint y: 524, distance: 20.6
click at [71, 521] on div "Pen P" at bounding box center [69, 520] width 41 height 33
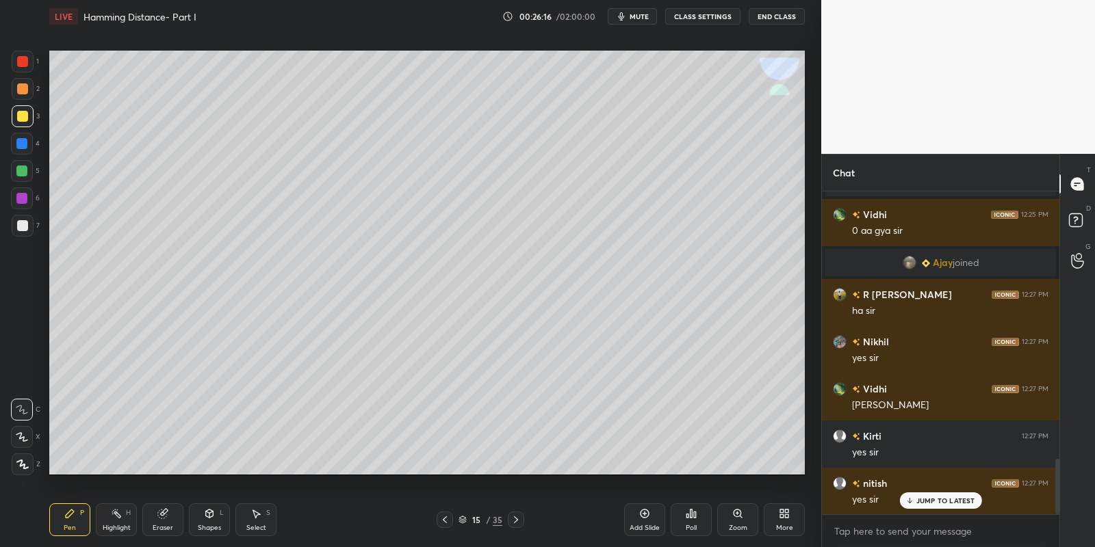
click at [106, 530] on div "Highlight" at bounding box center [117, 528] width 28 height 7
click at [259, 525] on div "Select" at bounding box center [256, 528] width 20 height 7
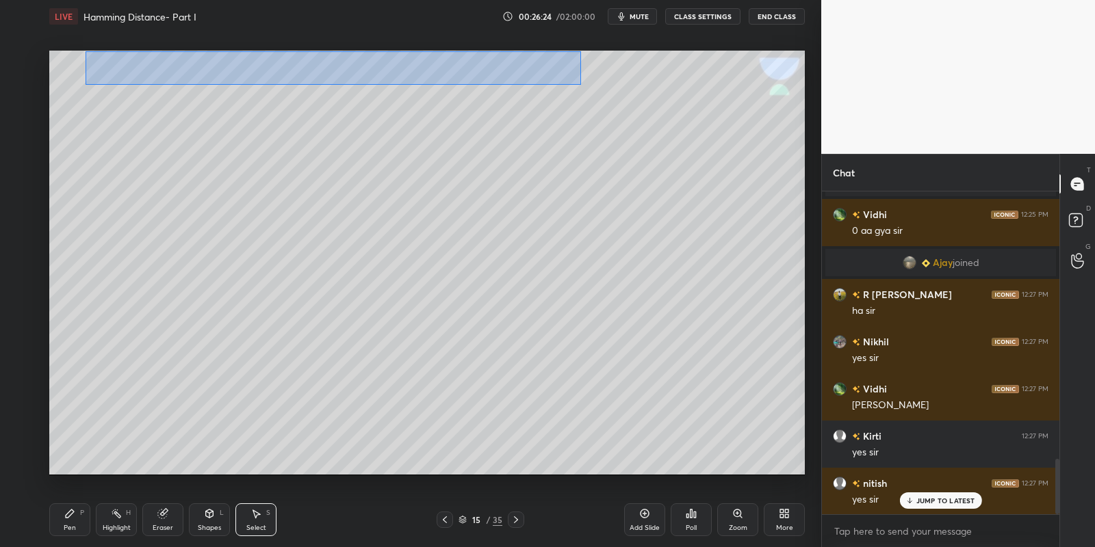
drag, startPoint x: 85, startPoint y: 51, endPoint x: 581, endPoint y: 80, distance: 497.0
click at [581, 83] on div "0 ° Undo Copy Paste here Duplicate Duplicate to new slide Delete" at bounding box center [427, 263] width 756 height 425
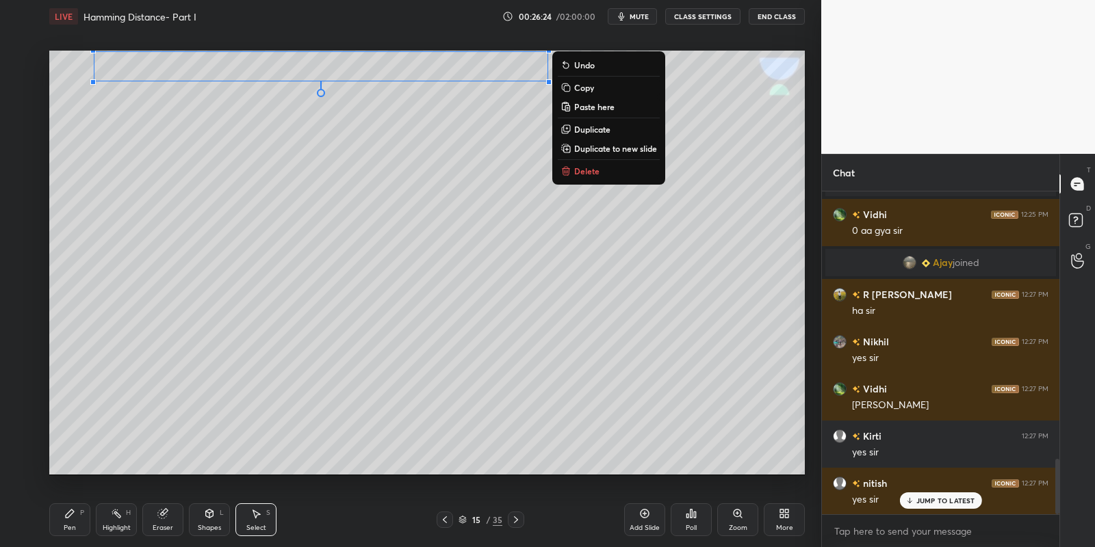
click at [591, 85] on p "Copy" at bounding box center [584, 87] width 20 height 11
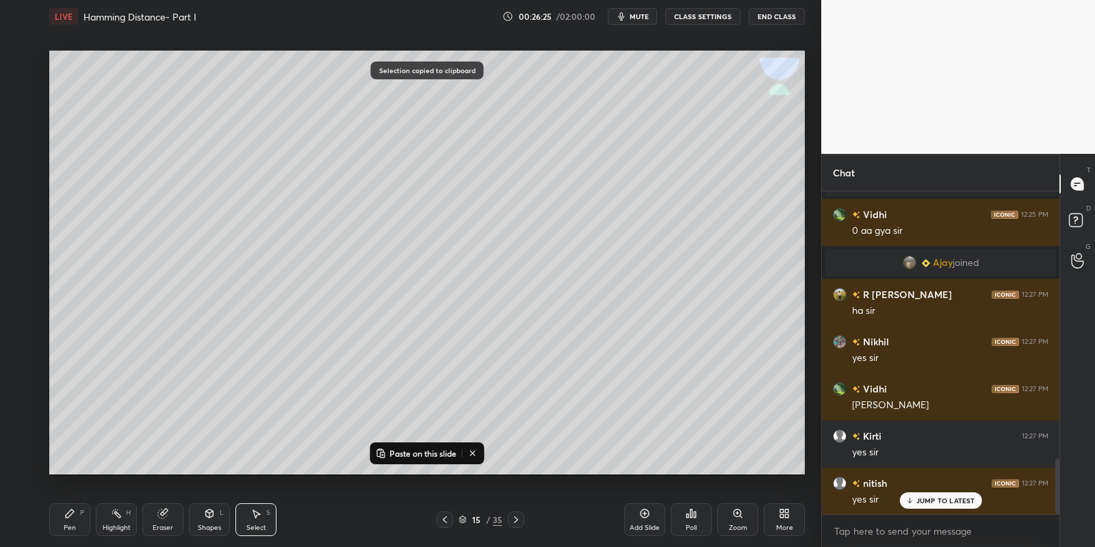
click at [516, 522] on icon at bounding box center [516, 520] width 11 height 11
click at [404, 448] on button "Paste on this slide" at bounding box center [416, 454] width 86 height 16
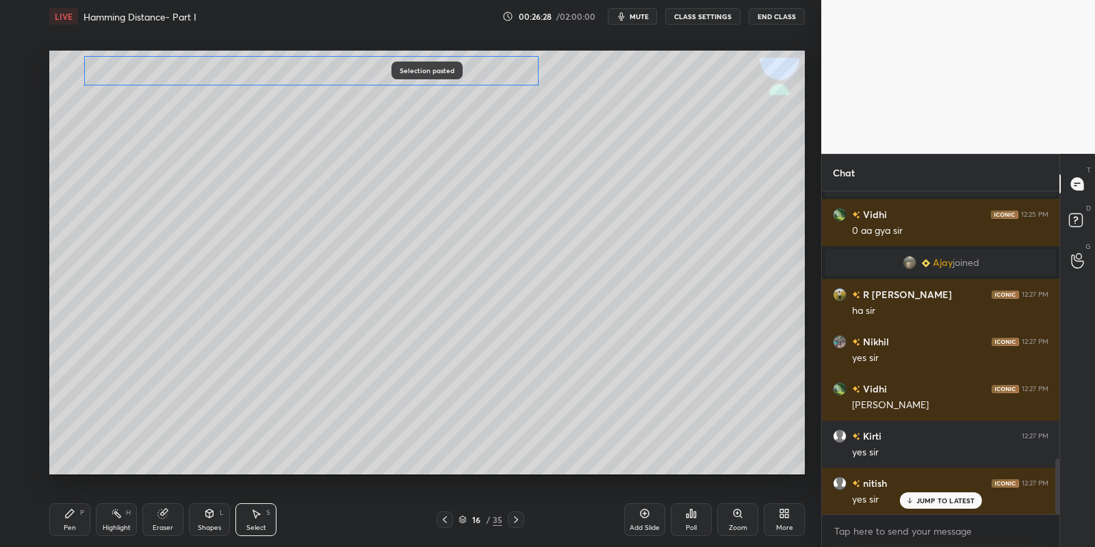
click at [248, 75] on div "0 ° Undo Copy Paste here Duplicate Duplicate to new slide Delete" at bounding box center [427, 263] width 756 height 425
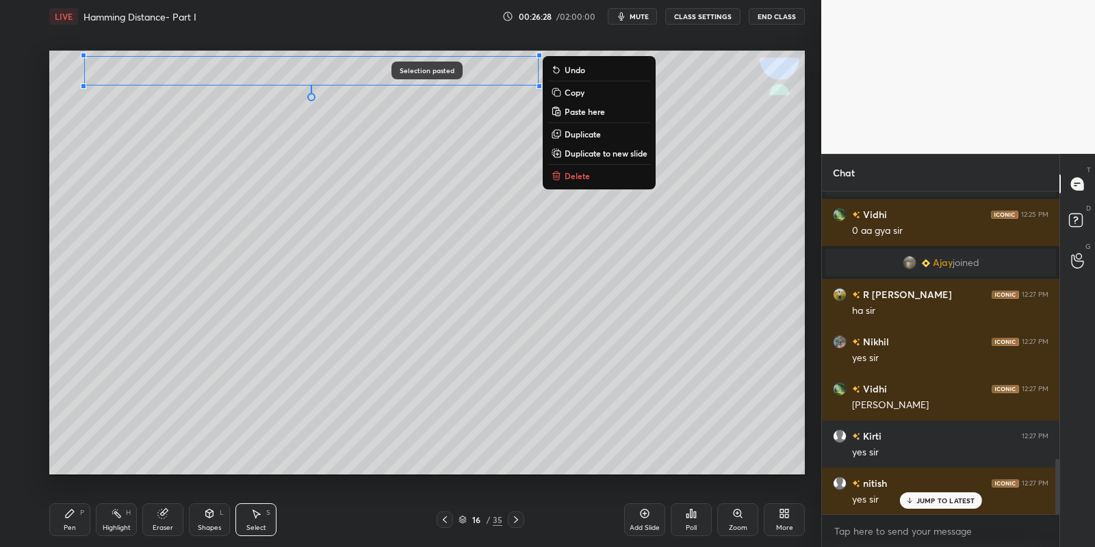
click at [74, 521] on div "Pen P" at bounding box center [69, 520] width 41 height 33
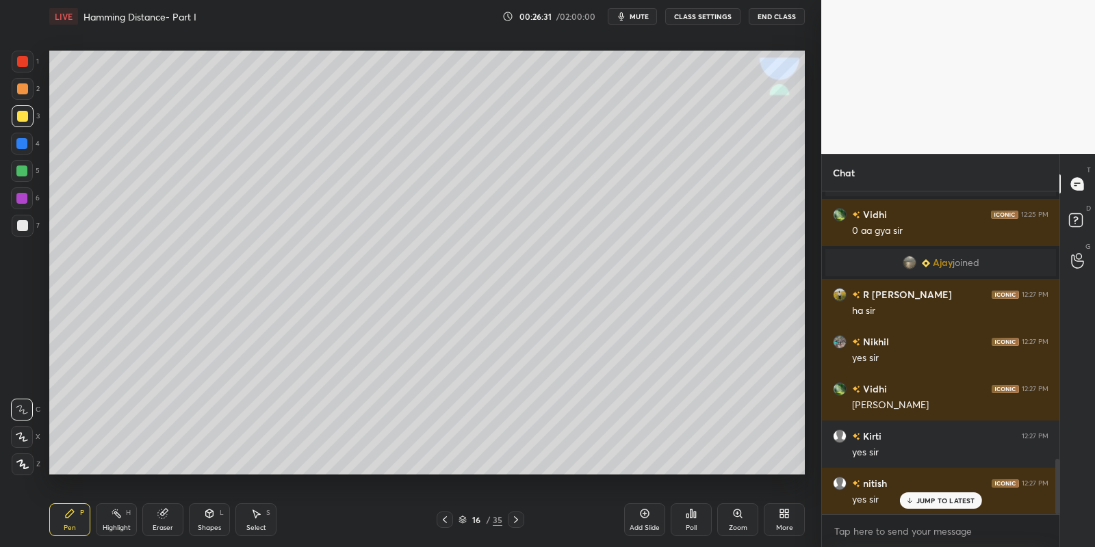
drag, startPoint x: 161, startPoint y: 522, endPoint x: 176, endPoint y: 480, distance: 44.4
click at [163, 517] on div "Eraser" at bounding box center [162, 520] width 41 height 33
click at [255, 523] on div "Select S" at bounding box center [255, 520] width 41 height 33
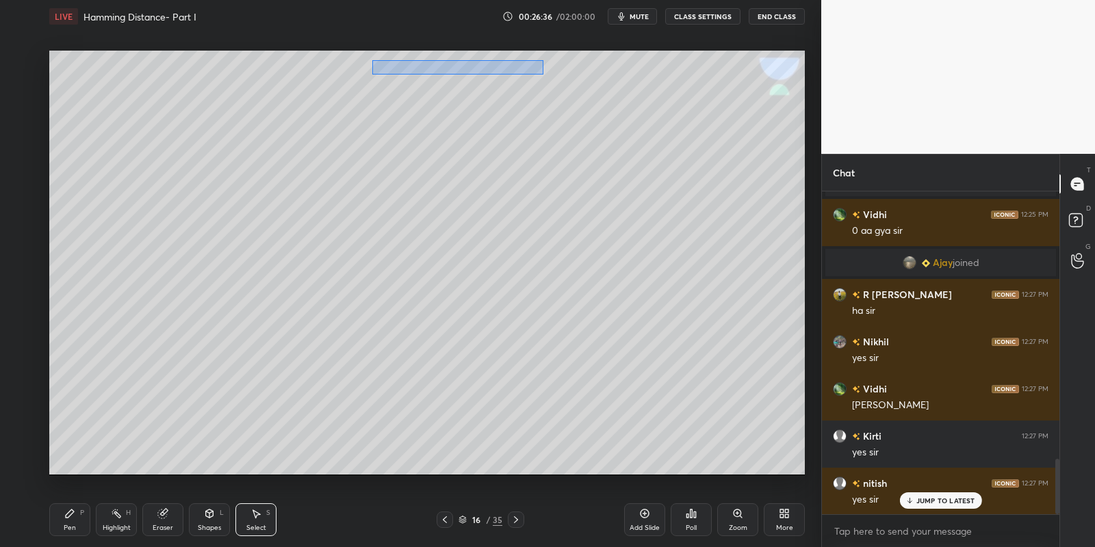
drag, startPoint x: 375, startPoint y: 60, endPoint x: 537, endPoint y: 68, distance: 162.4
click at [543, 72] on div "0 ° Undo Copy Paste here Duplicate Duplicate to new slide Delete" at bounding box center [427, 263] width 756 height 425
drag, startPoint x: 440, startPoint y: 62, endPoint x: 422, endPoint y: 52, distance: 20.8
click at [418, 57] on div "0 ° Undo Copy Paste here Duplicate Duplicate to new slide Delete" at bounding box center [427, 263] width 756 height 425
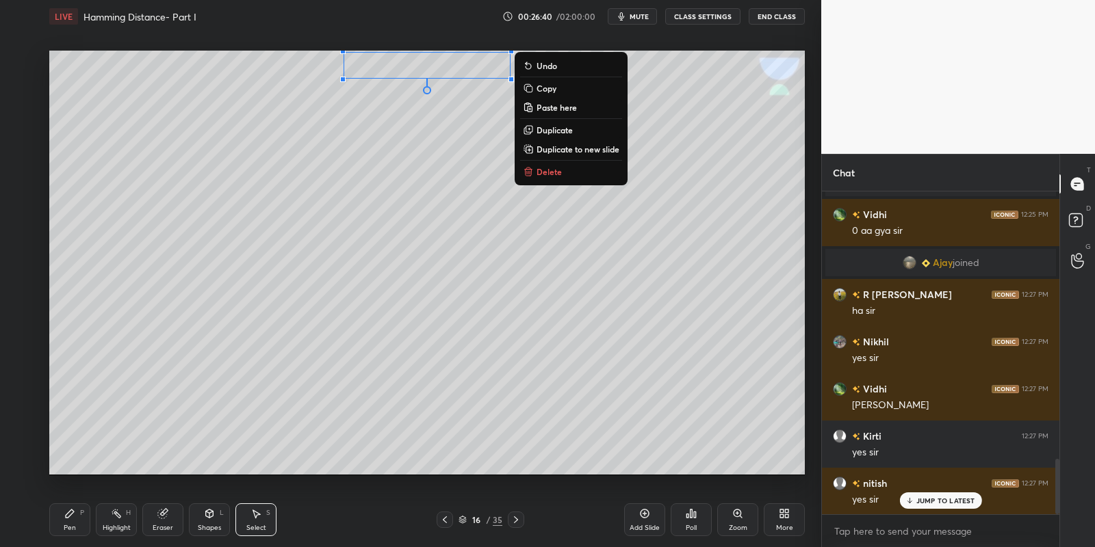
click at [70, 527] on div "Pen" at bounding box center [70, 528] width 12 height 7
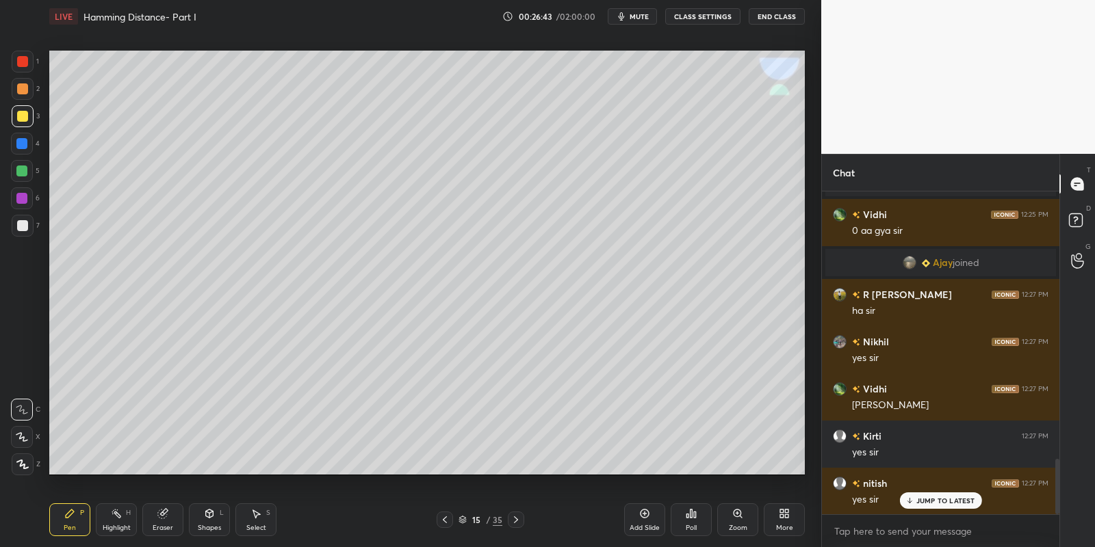
click at [258, 526] on div "Select" at bounding box center [256, 528] width 20 height 7
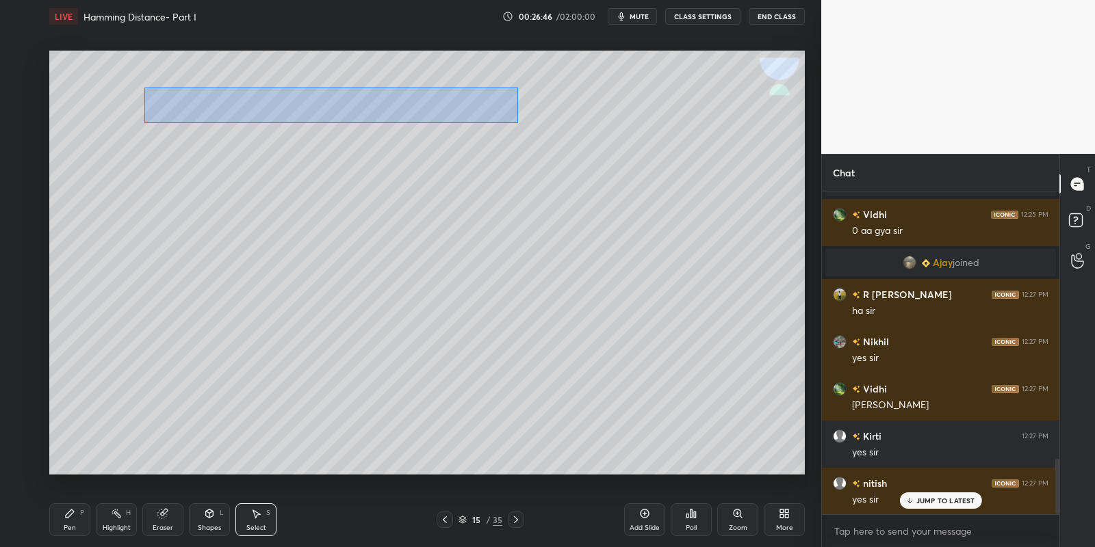
drag, startPoint x: 144, startPoint y: 88, endPoint x: 518, endPoint y: 120, distance: 375.8
click at [518, 121] on div "0 ° Undo Copy Paste here Duplicate Duplicate to new slide Delete" at bounding box center [427, 263] width 756 height 425
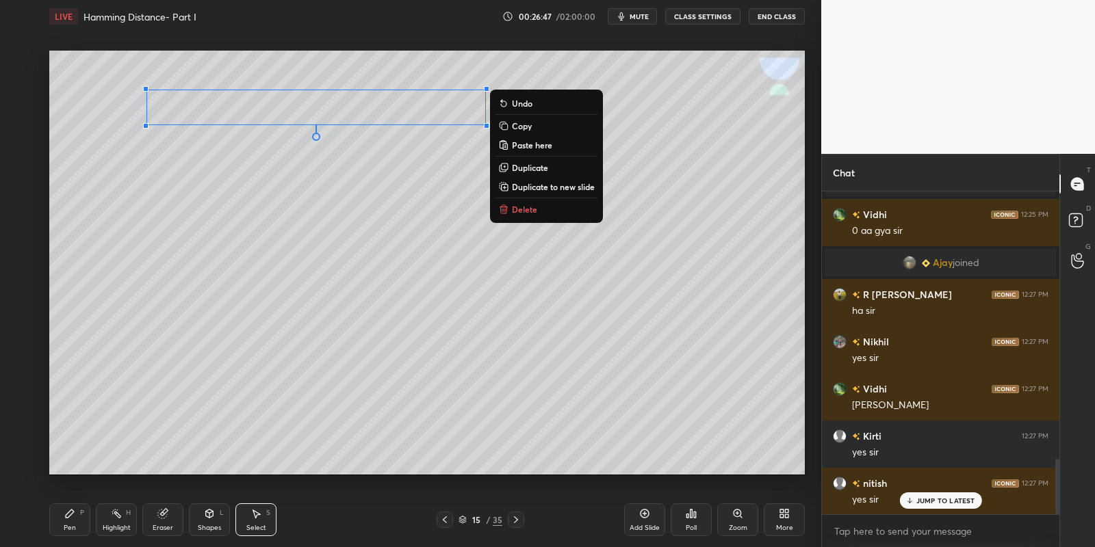
click at [533, 119] on button "Copy" at bounding box center [546, 126] width 102 height 16
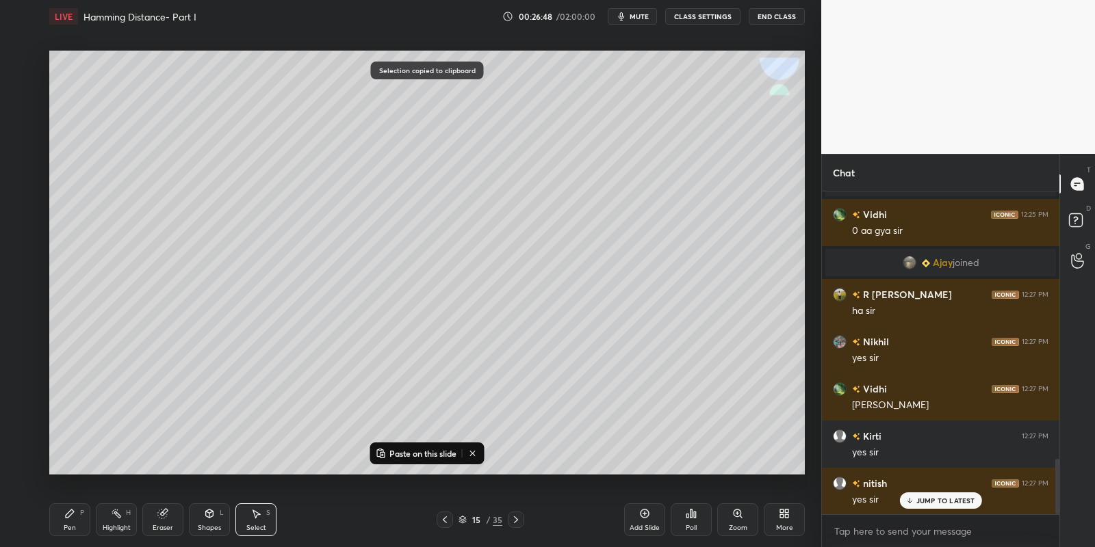
click at [517, 522] on icon at bounding box center [516, 520] width 11 height 11
click at [409, 451] on p "Paste on this slide" at bounding box center [422, 453] width 67 height 11
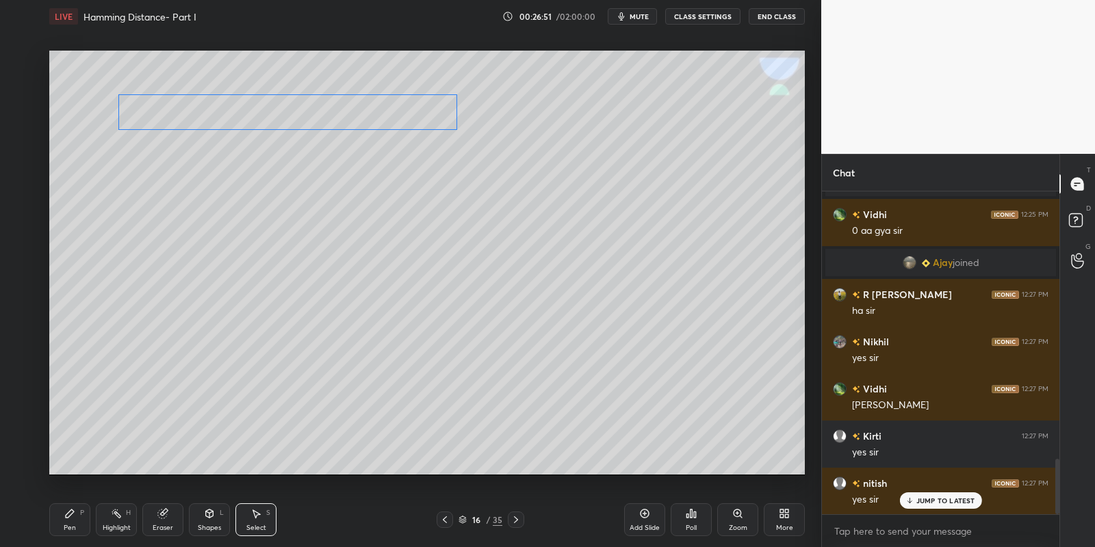
drag, startPoint x: 300, startPoint y: 113, endPoint x: 286, endPoint y: 114, distance: 13.7
click at [282, 114] on div "0 ° Undo Copy Paste here Duplicate Duplicate to new slide Delete" at bounding box center [427, 263] width 756 height 425
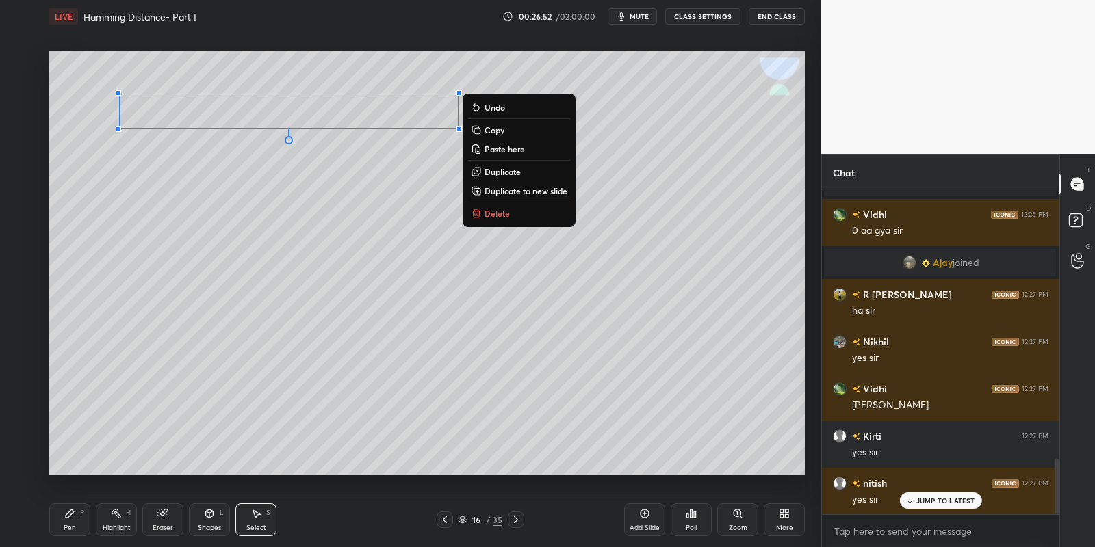
drag, startPoint x: 73, startPoint y: 524, endPoint x: 83, endPoint y: 521, distance: 10.6
click at [75, 524] on div "Pen P" at bounding box center [69, 520] width 41 height 33
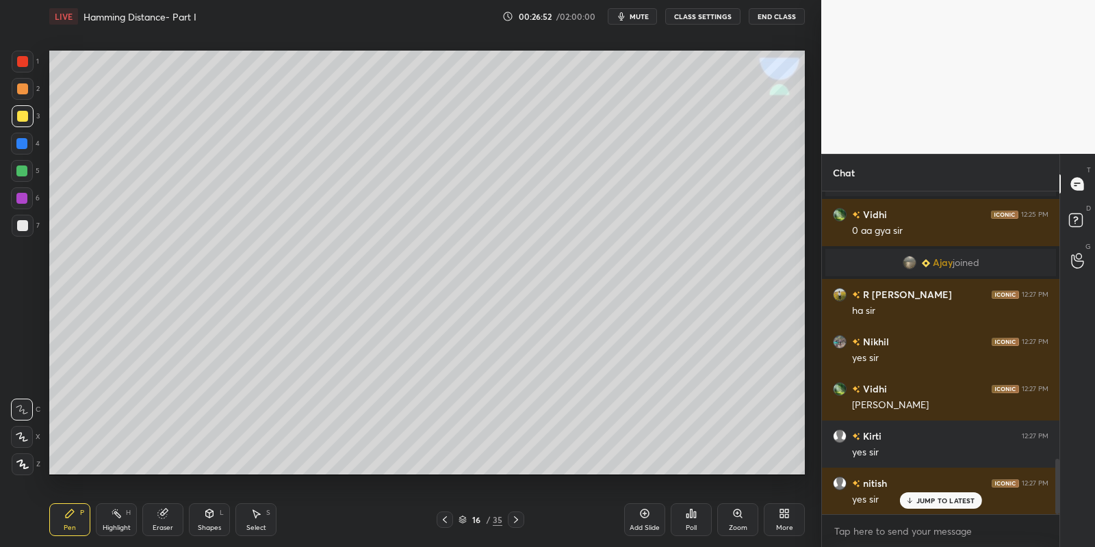
click at [114, 526] on div "Highlight" at bounding box center [117, 528] width 28 height 7
drag, startPoint x: 74, startPoint y: 532, endPoint x: 96, endPoint y: 487, distance: 50.5
click at [75, 529] on div "Pen P" at bounding box center [69, 520] width 41 height 33
drag, startPoint x: 162, startPoint y: 517, endPoint x: 176, endPoint y: 489, distance: 31.8
click at [162, 517] on icon at bounding box center [162, 514] width 9 height 9
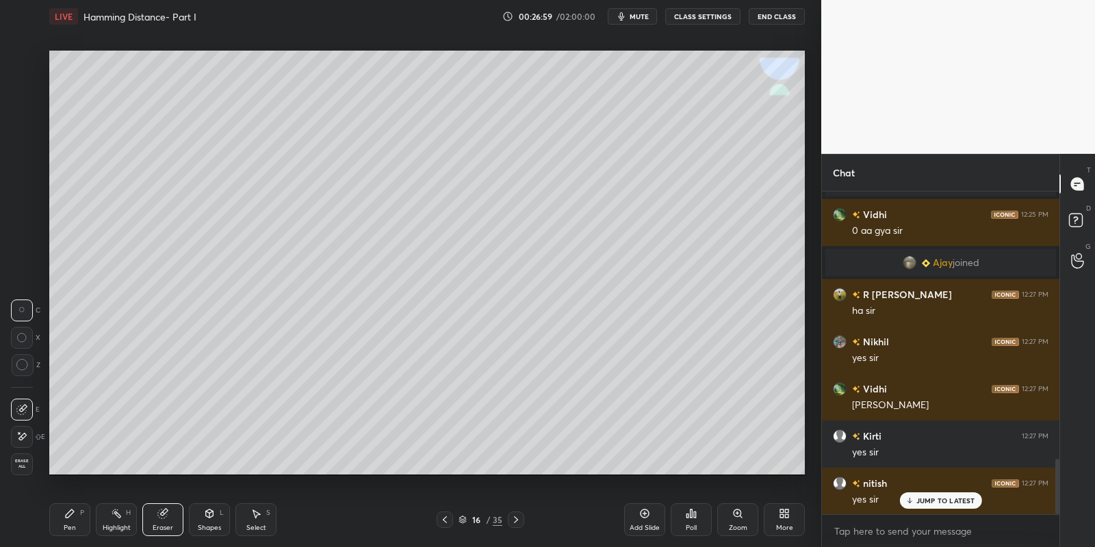
drag, startPoint x: 71, startPoint y: 525, endPoint x: 80, endPoint y: 481, distance: 44.7
click at [71, 525] on div "Pen" at bounding box center [70, 528] width 12 height 7
click at [23, 59] on div at bounding box center [22, 61] width 11 height 11
click at [114, 521] on div "Highlight H" at bounding box center [116, 520] width 41 height 33
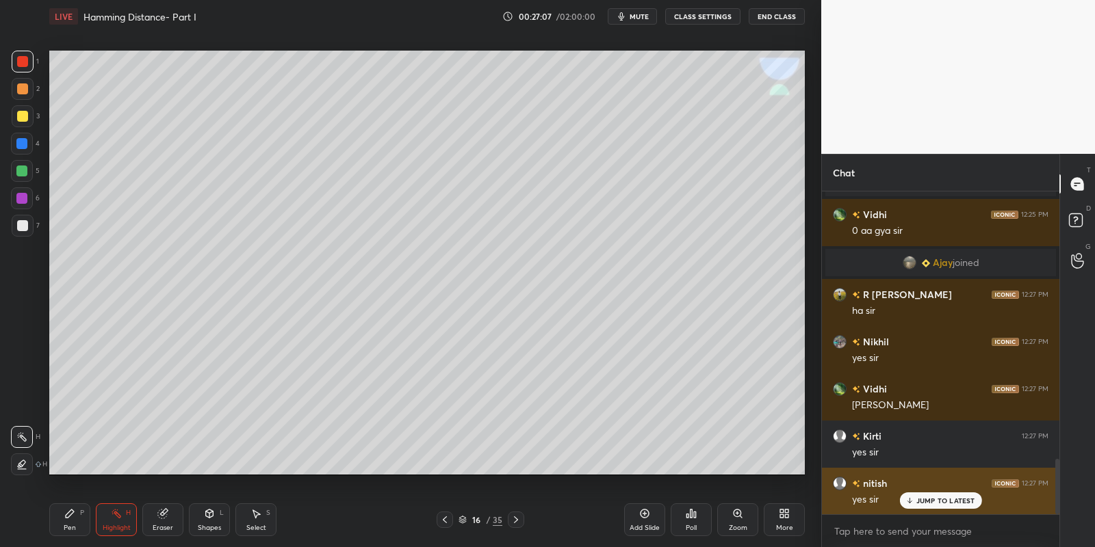
click at [920, 505] on div "JUMP TO LATEST" at bounding box center [940, 501] width 82 height 16
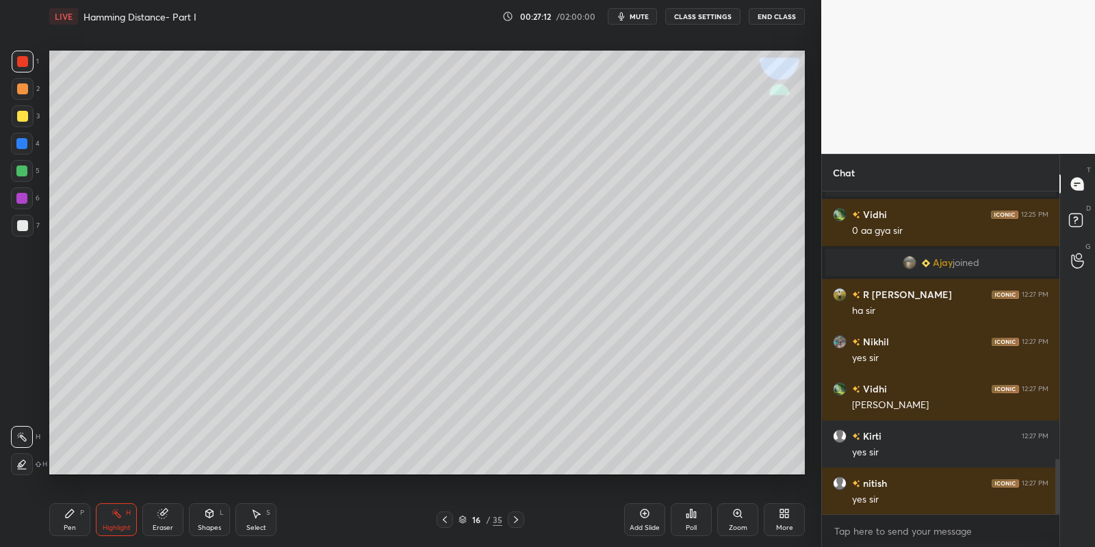
click at [93, 519] on div "Pen P Highlight H Eraser Shapes L Select S" at bounding box center [192, 520] width 287 height 33
click at [205, 528] on div "Shapes" at bounding box center [209, 528] width 23 height 7
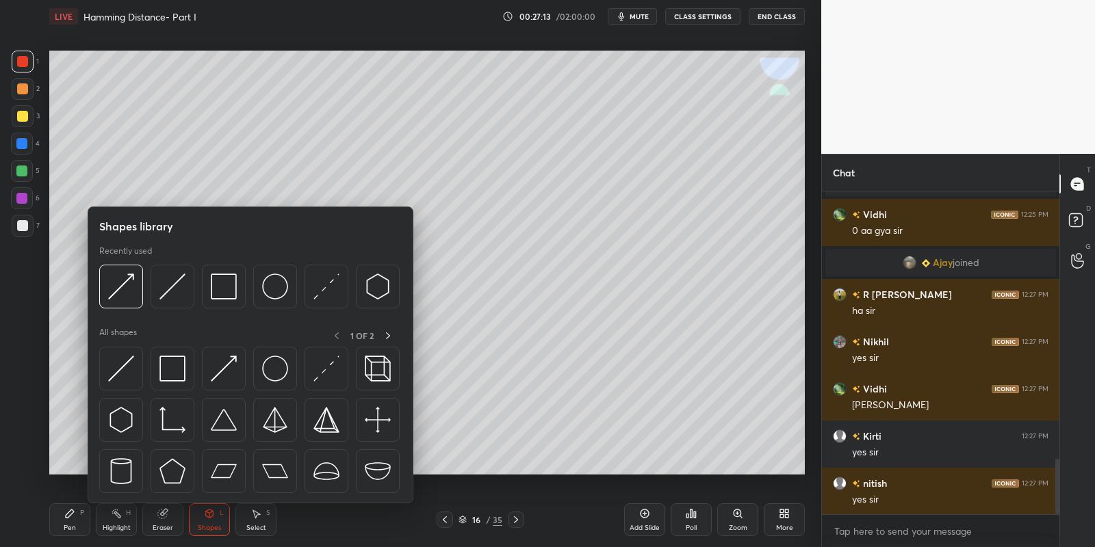
click at [76, 532] on div "Pen P" at bounding box center [69, 520] width 41 height 33
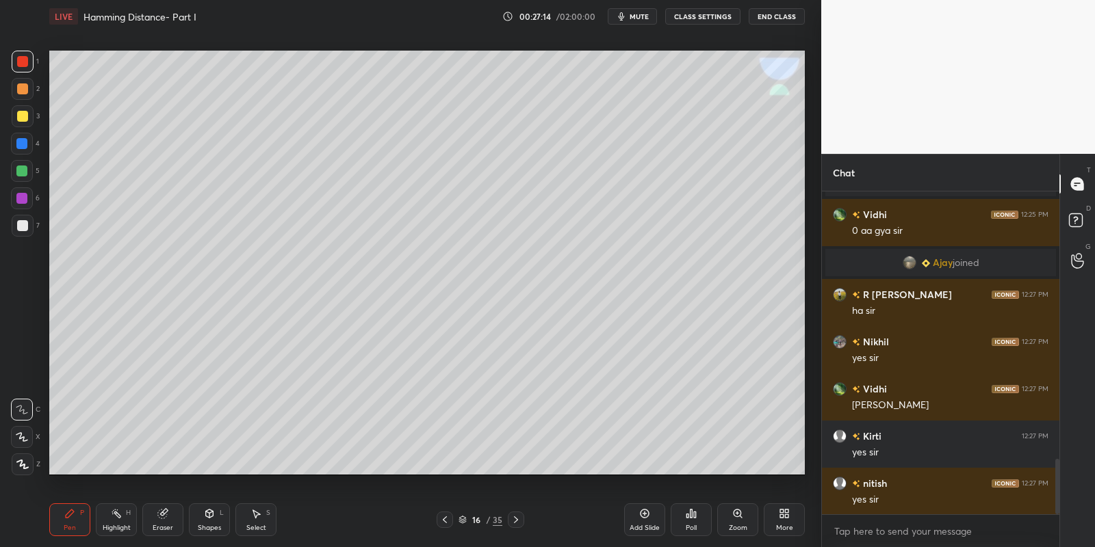
click at [23, 168] on div at bounding box center [21, 171] width 11 height 11
drag, startPoint x: 213, startPoint y: 523, endPoint x: 215, endPoint y: 508, distance: 15.2
click at [215, 520] on div "Shapes L" at bounding box center [209, 520] width 41 height 33
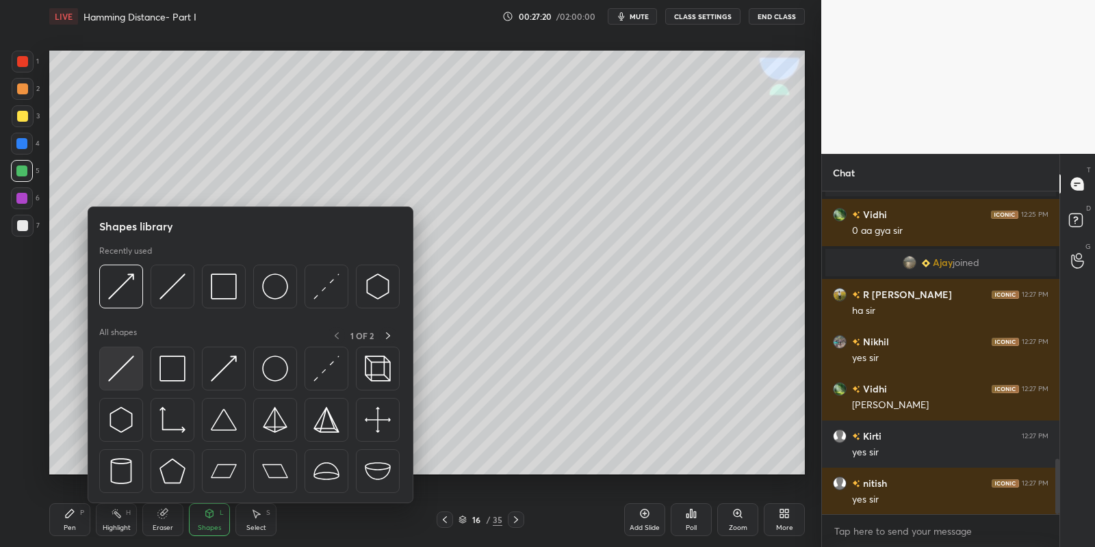
click at [119, 363] on img at bounding box center [121, 369] width 26 height 26
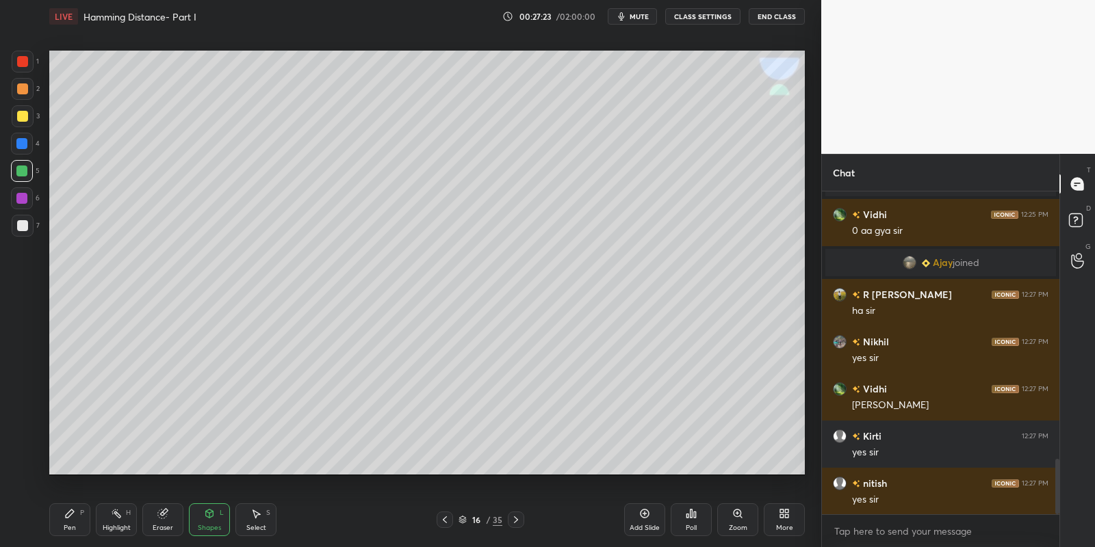
drag, startPoint x: 70, startPoint y: 521, endPoint x: 79, endPoint y: 489, distance: 32.5
click at [70, 517] on icon at bounding box center [69, 513] width 11 height 11
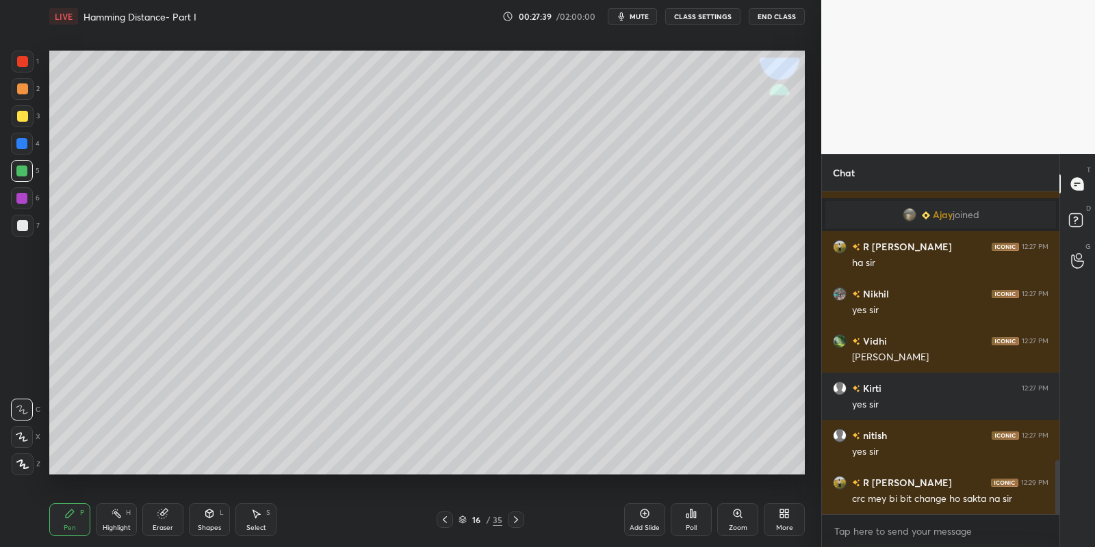
drag, startPoint x: 214, startPoint y: 527, endPoint x: 209, endPoint y: 506, distance: 21.7
click at [213, 525] on div "Shapes" at bounding box center [209, 528] width 23 height 7
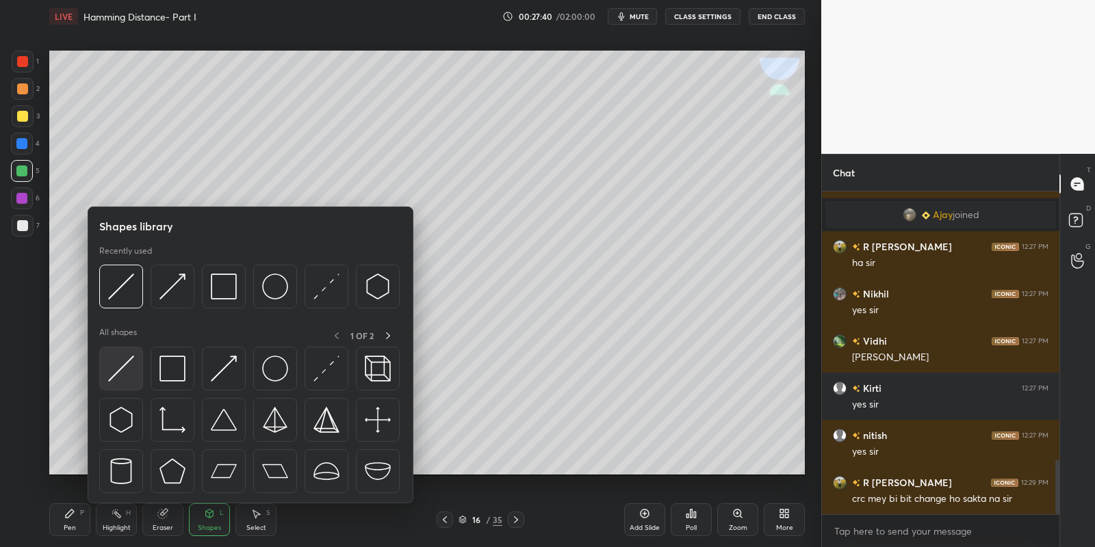
drag, startPoint x: 124, startPoint y: 365, endPoint x: 131, endPoint y: 361, distance: 8.0
click at [131, 361] on img at bounding box center [121, 369] width 26 height 26
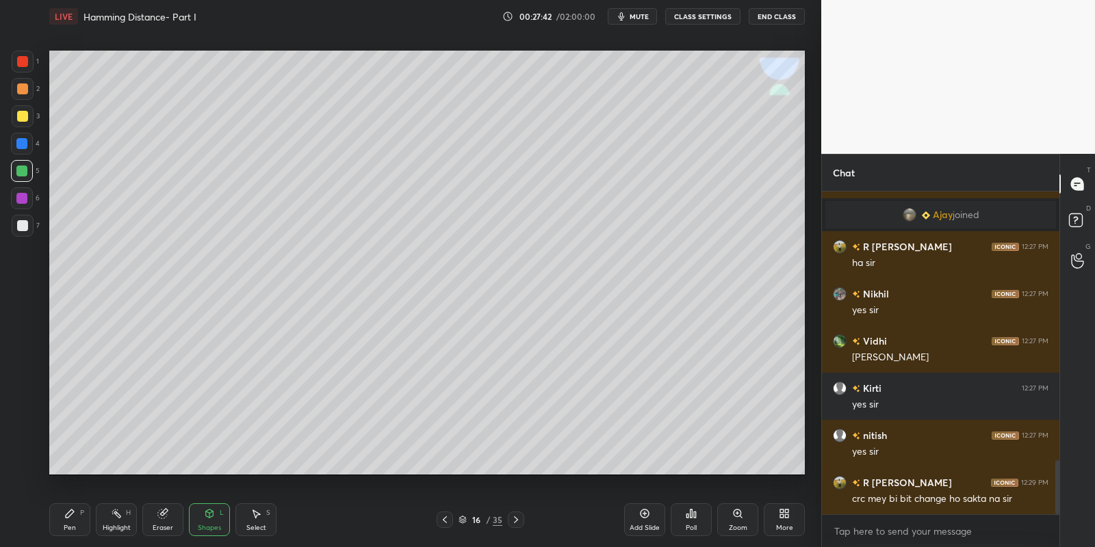
click at [72, 513] on icon at bounding box center [70, 514] width 8 height 8
drag, startPoint x: 66, startPoint y: 529, endPoint x: 69, endPoint y: 508, distance: 20.8
click at [62, 529] on div "Pen P" at bounding box center [69, 520] width 41 height 33
drag, startPoint x: 208, startPoint y: 520, endPoint x: 201, endPoint y: 504, distance: 17.8
click at [207, 518] on div "Shapes L" at bounding box center [209, 520] width 41 height 33
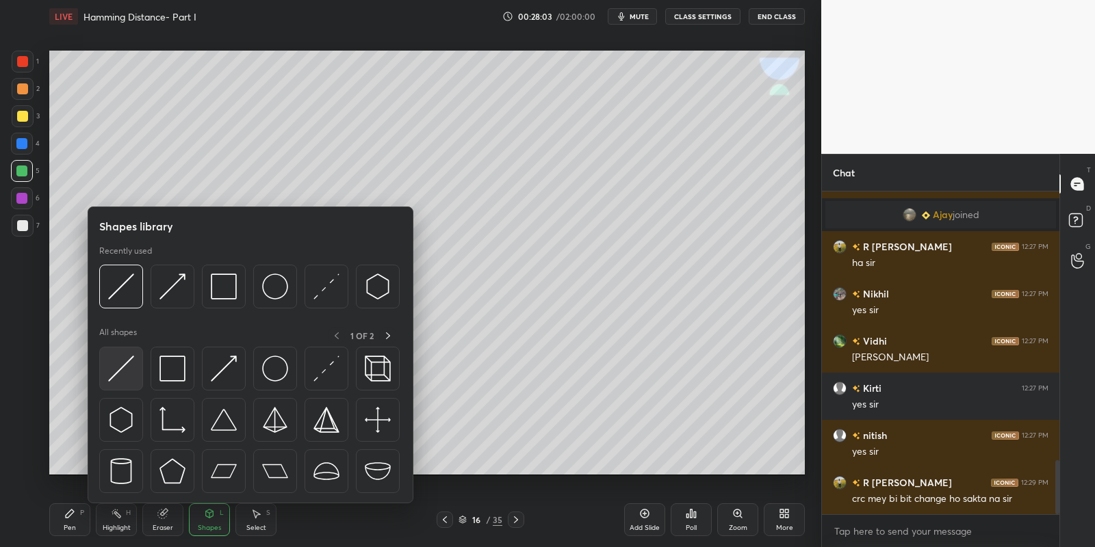
drag, startPoint x: 122, startPoint y: 370, endPoint x: 359, endPoint y: 274, distance: 255.4
click at [124, 367] on img at bounding box center [121, 369] width 26 height 26
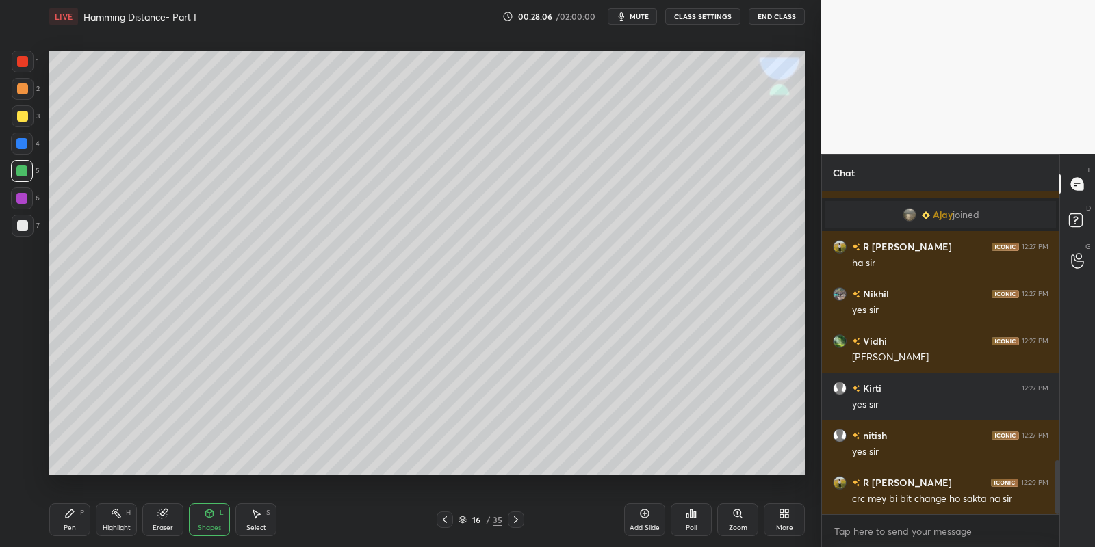
click at [77, 519] on div "Pen P" at bounding box center [69, 520] width 41 height 33
drag, startPoint x: 212, startPoint y: 522, endPoint x: 213, endPoint y: 507, distance: 15.1
click at [212, 521] on div "Shapes L" at bounding box center [209, 520] width 41 height 33
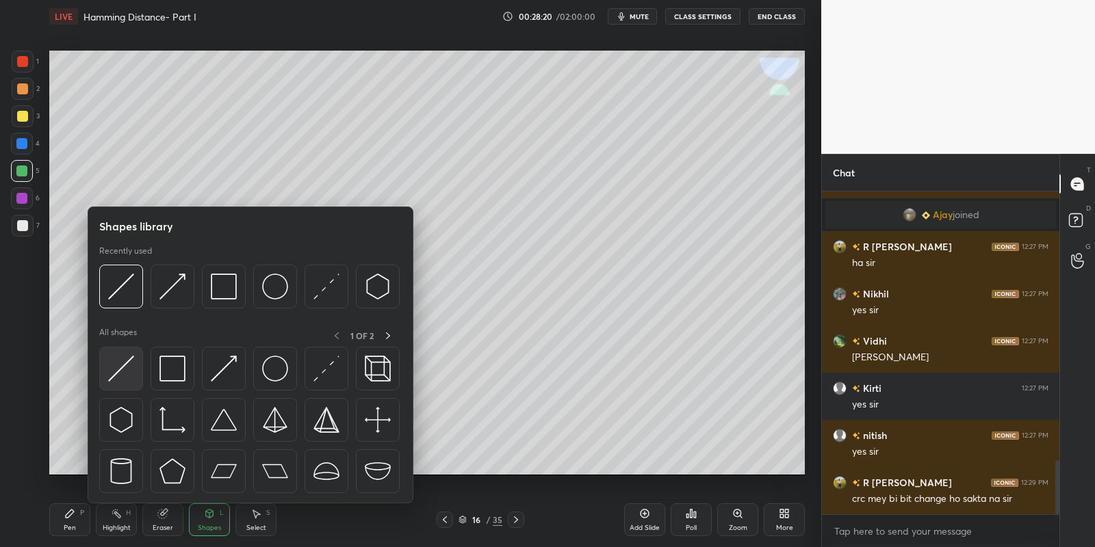
drag, startPoint x: 131, startPoint y: 357, endPoint x: 380, endPoint y: 332, distance: 250.4
click at [131, 360] on img at bounding box center [121, 369] width 26 height 26
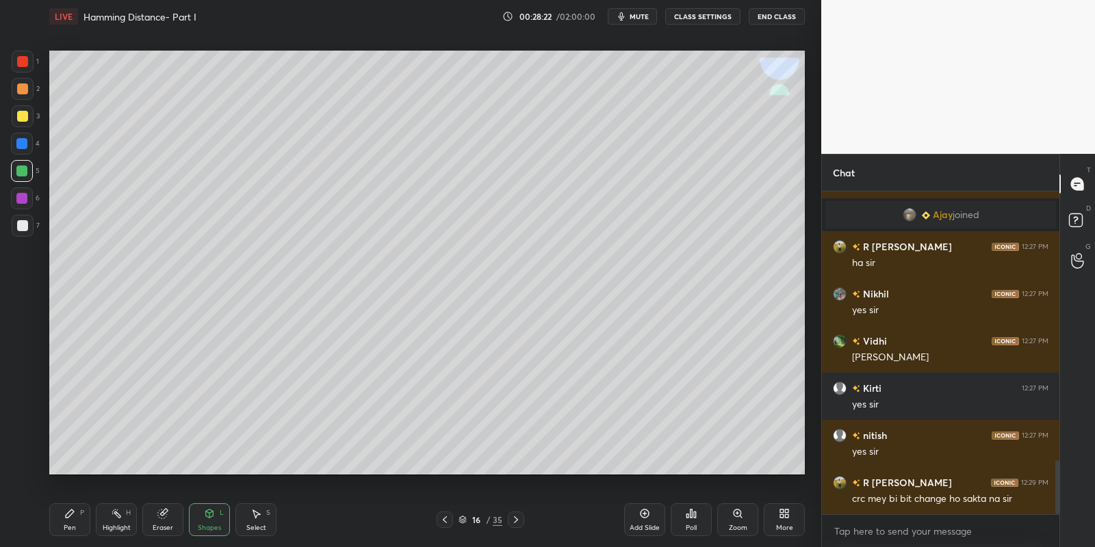
drag, startPoint x: 66, startPoint y: 524, endPoint x: 79, endPoint y: 511, distance: 17.9
click at [71, 519] on div "Pen P" at bounding box center [69, 520] width 41 height 33
click at [21, 118] on div at bounding box center [22, 116] width 11 height 11
click at [64, 526] on div "Pen" at bounding box center [70, 528] width 12 height 7
drag, startPoint x: 214, startPoint y: 520, endPoint x: 215, endPoint y: 506, distance: 14.4
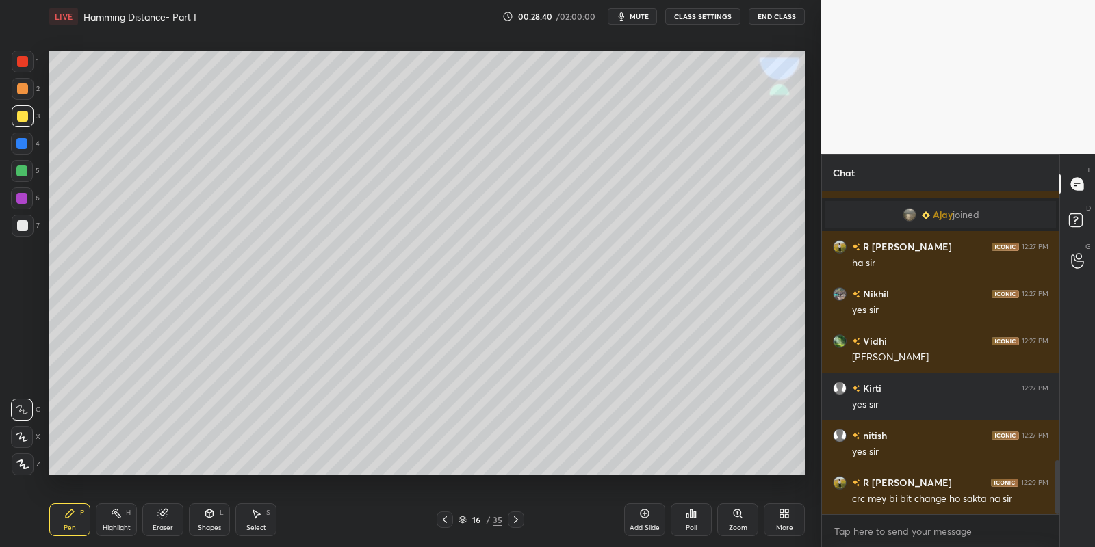
click at [213, 519] on icon at bounding box center [209, 513] width 11 height 11
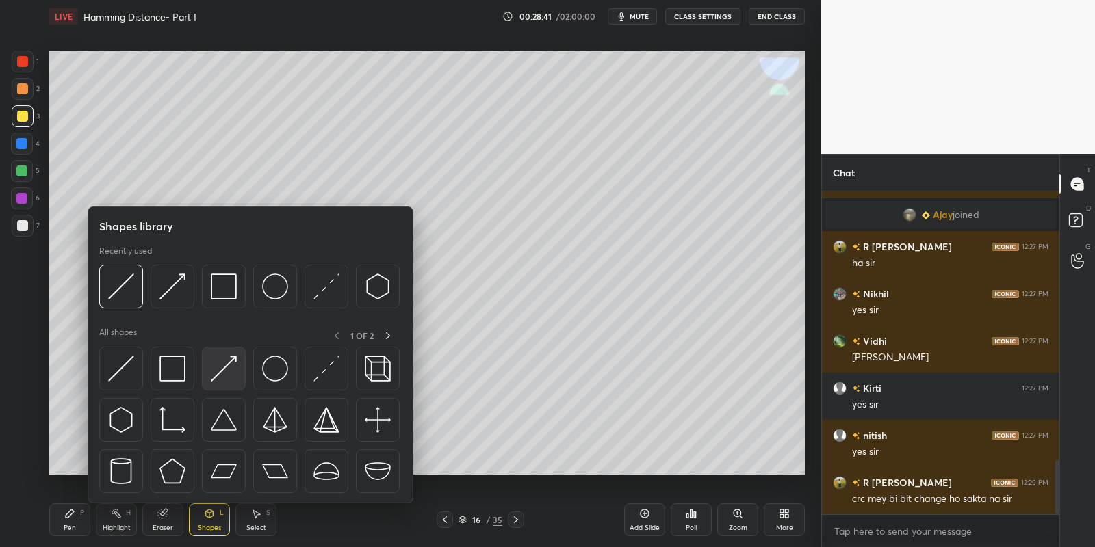
click at [242, 356] on div at bounding box center [224, 369] width 44 height 44
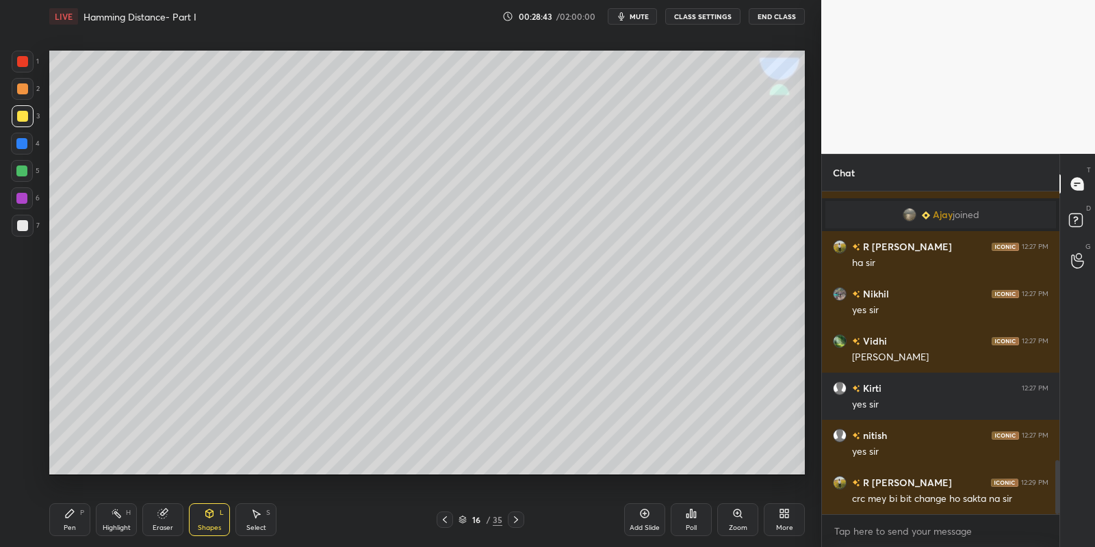
click at [72, 525] on div "Pen" at bounding box center [70, 528] width 12 height 7
click at [64, 533] on div "Pen P" at bounding box center [69, 520] width 41 height 33
drag, startPoint x: 210, startPoint y: 517, endPoint x: 216, endPoint y: 504, distance: 14.1
click at [213, 515] on icon at bounding box center [210, 514] width 8 height 8
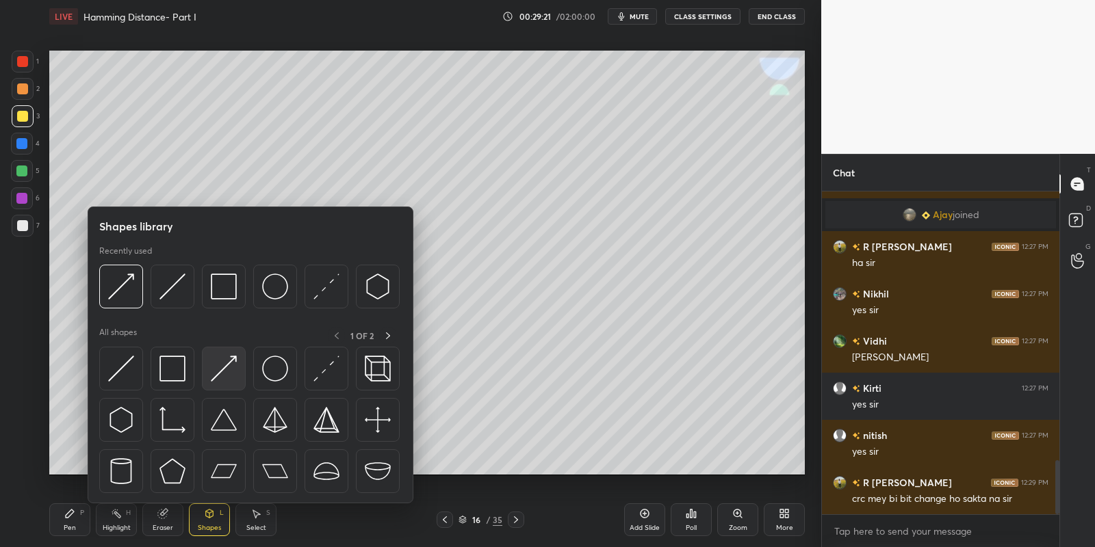
click at [226, 365] on img at bounding box center [224, 369] width 26 height 26
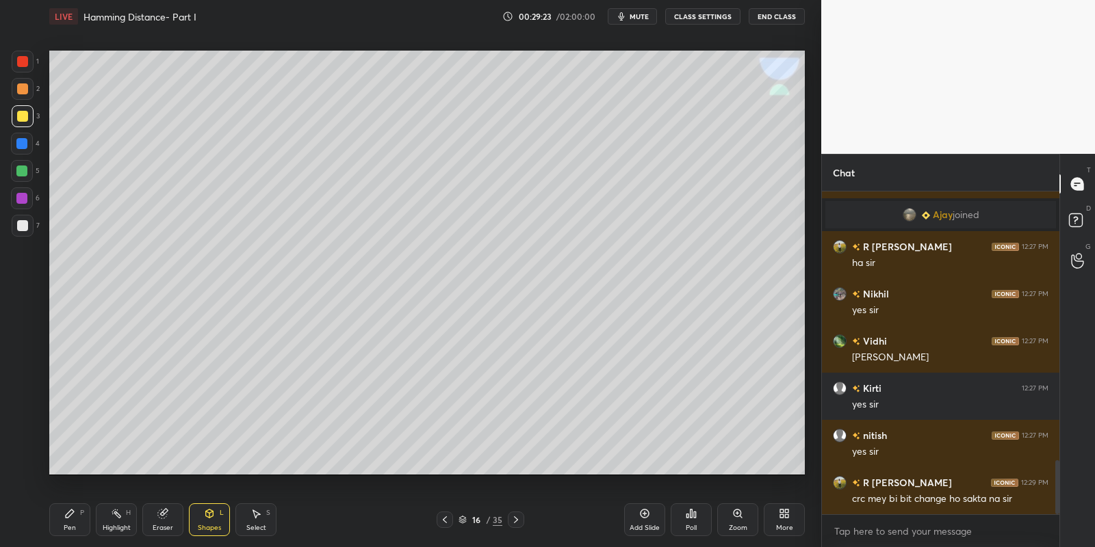
click at [66, 522] on div "Pen P" at bounding box center [69, 520] width 41 height 33
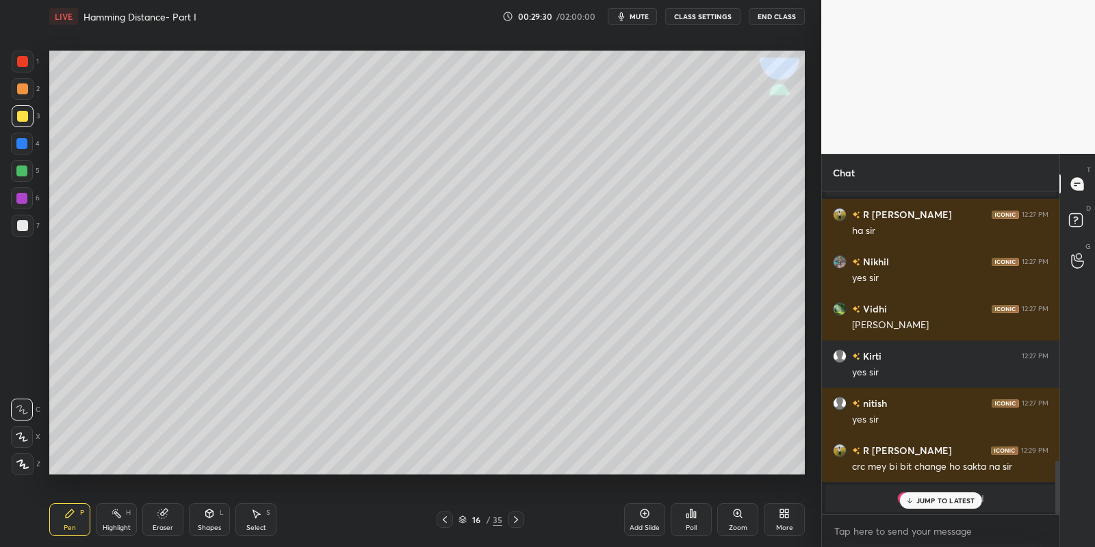
click at [75, 521] on div "Pen P" at bounding box center [69, 520] width 41 height 33
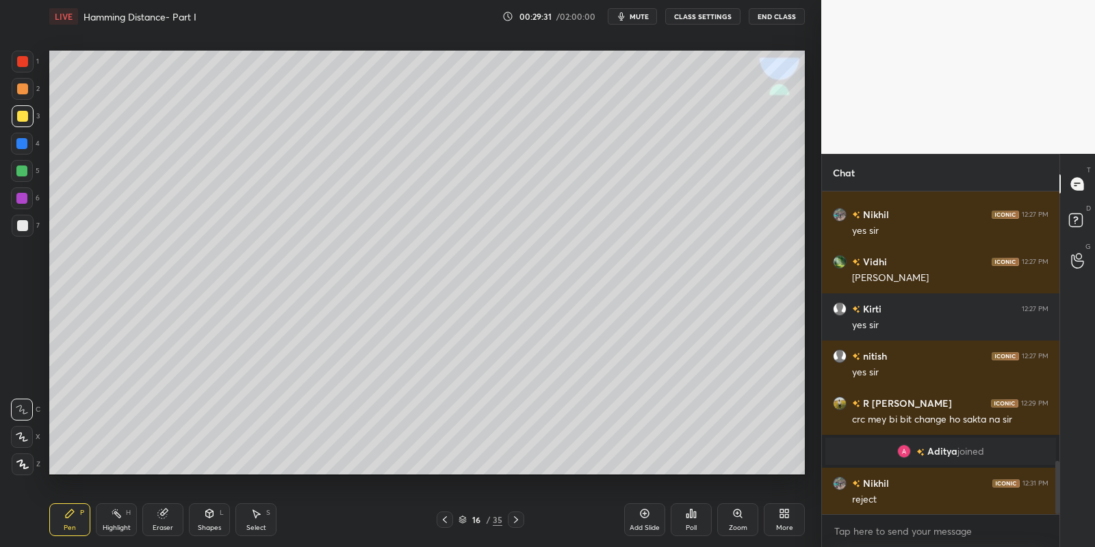
scroll to position [1639, 0]
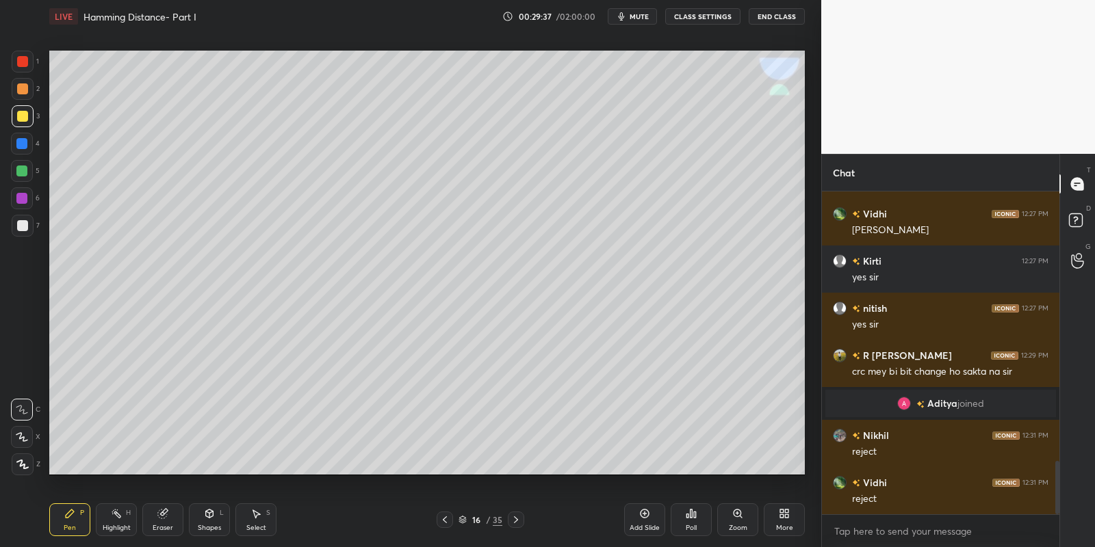
click at [220, 518] on div "Shapes L" at bounding box center [209, 520] width 41 height 33
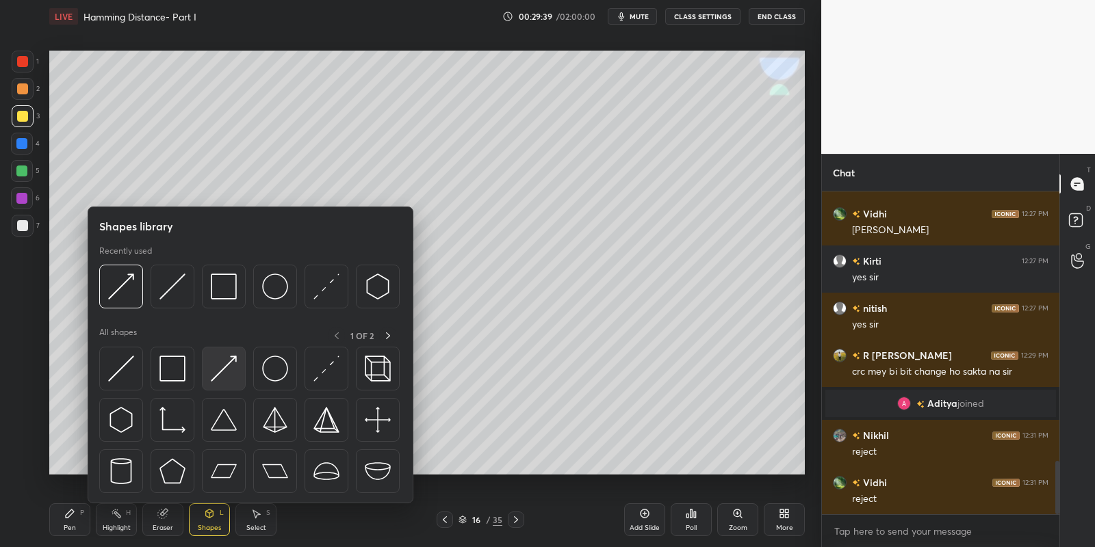
click at [238, 363] on div at bounding box center [224, 369] width 44 height 44
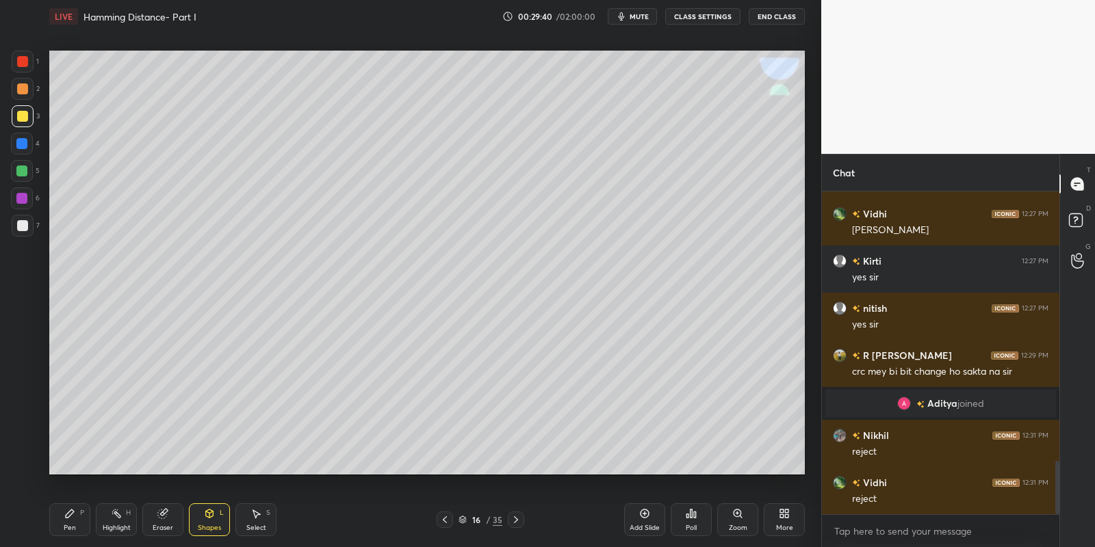
drag, startPoint x: 70, startPoint y: 522, endPoint x: 164, endPoint y: 494, distance: 97.2
click at [71, 521] on div "Pen P" at bounding box center [69, 520] width 41 height 33
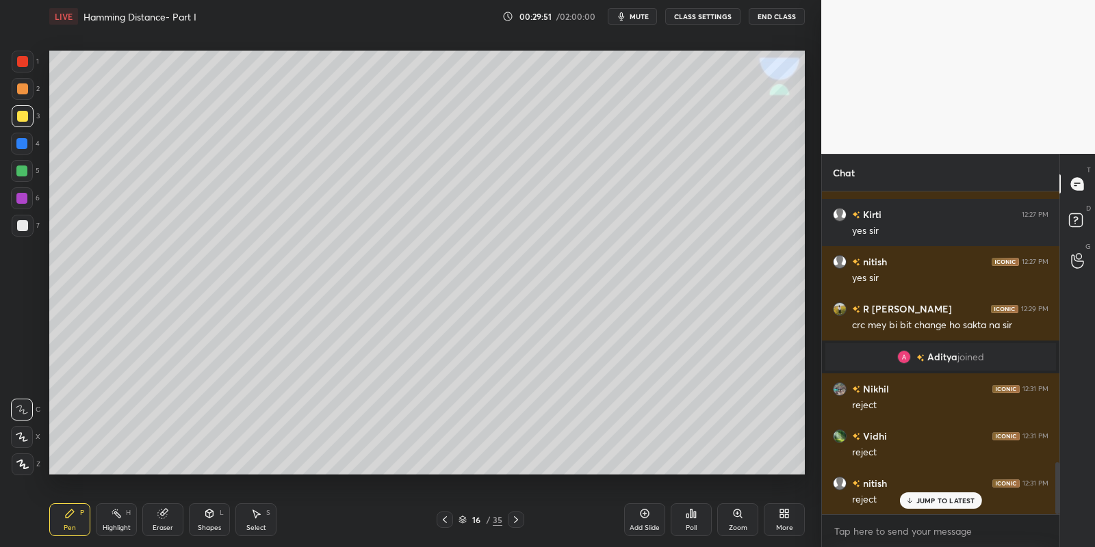
drag, startPoint x: 121, startPoint y: 526, endPoint x: 153, endPoint y: 504, distance: 38.5
click at [123, 521] on div "Highlight H" at bounding box center [116, 520] width 41 height 33
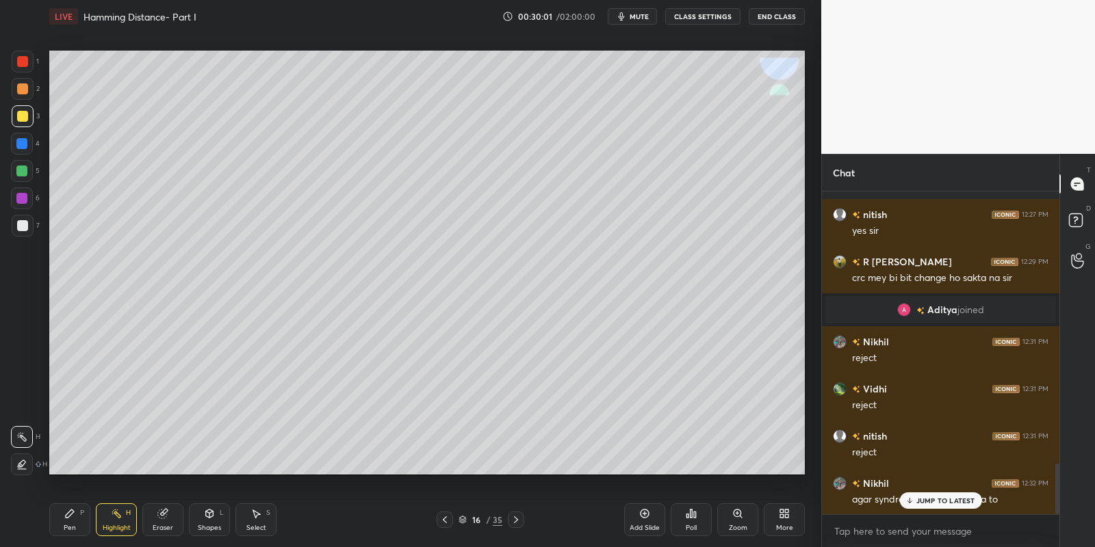
drag, startPoint x: 76, startPoint y: 516, endPoint x: 104, endPoint y: 511, distance: 28.5
click at [82, 516] on div "Pen P" at bounding box center [69, 520] width 41 height 33
drag, startPoint x: 117, startPoint y: 524, endPoint x: 136, endPoint y: 477, distance: 51.0
click at [120, 520] on div "Highlight H" at bounding box center [116, 520] width 41 height 33
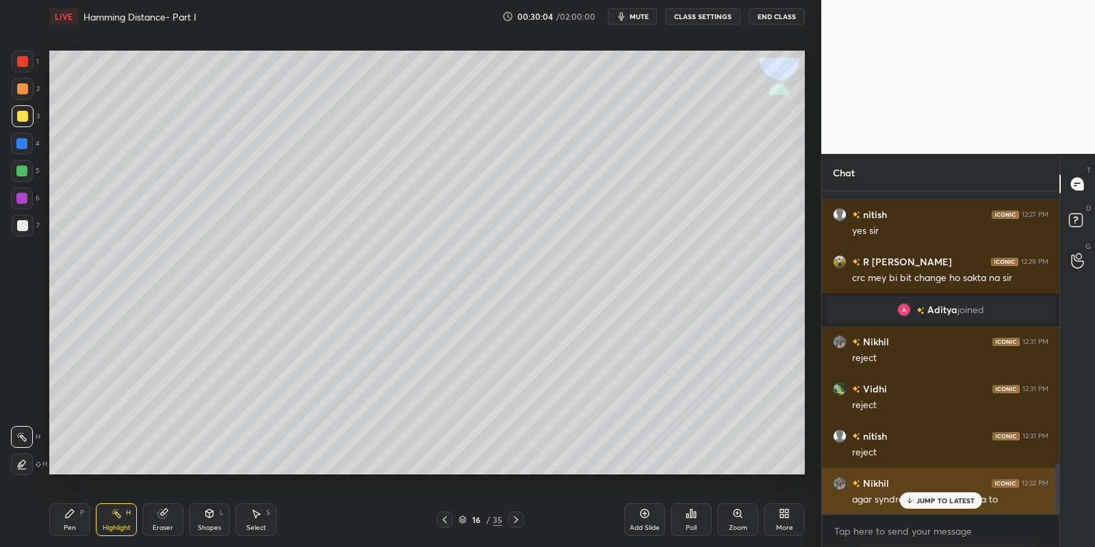
click at [920, 508] on div "JUMP TO LATEST" at bounding box center [940, 501] width 82 height 16
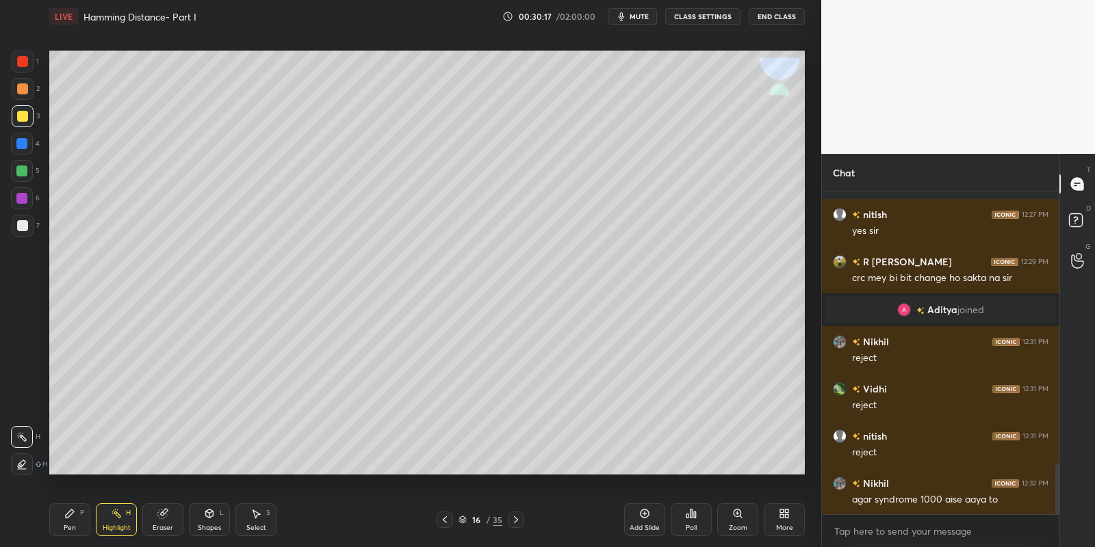
click at [79, 526] on div "Pen P" at bounding box center [69, 520] width 41 height 33
drag, startPoint x: 121, startPoint y: 534, endPoint x: 145, endPoint y: 506, distance: 36.9
click at [121, 532] on div "Highlight" at bounding box center [117, 528] width 28 height 7
drag, startPoint x: 77, startPoint y: 521, endPoint x: 108, endPoint y: 521, distance: 31.5
click at [79, 517] on div "Pen P" at bounding box center [69, 520] width 41 height 33
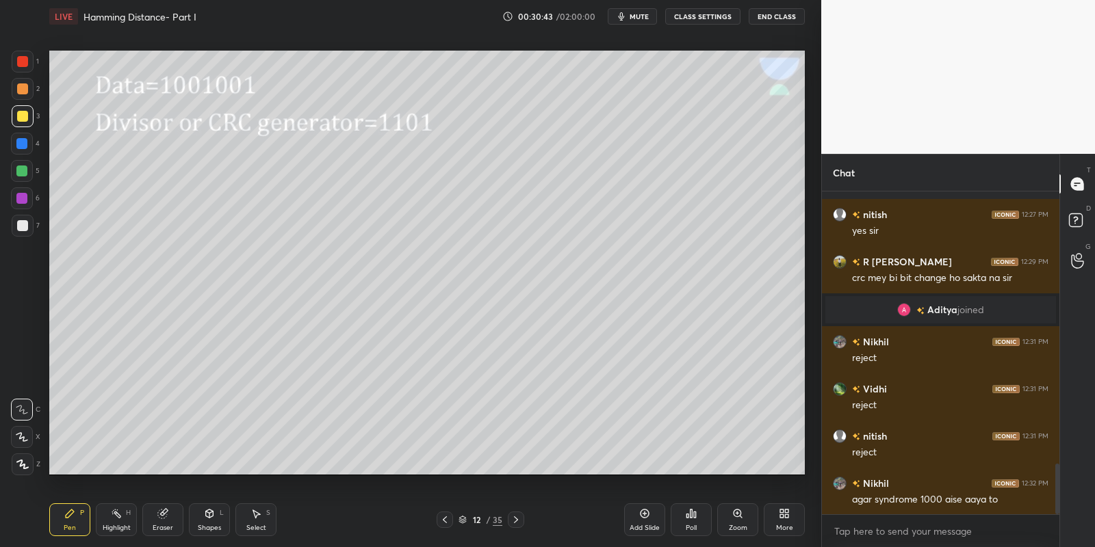
drag, startPoint x: 114, startPoint y: 526, endPoint x: 127, endPoint y: 496, distance: 32.2
click at [114, 522] on div "Highlight H" at bounding box center [116, 520] width 41 height 33
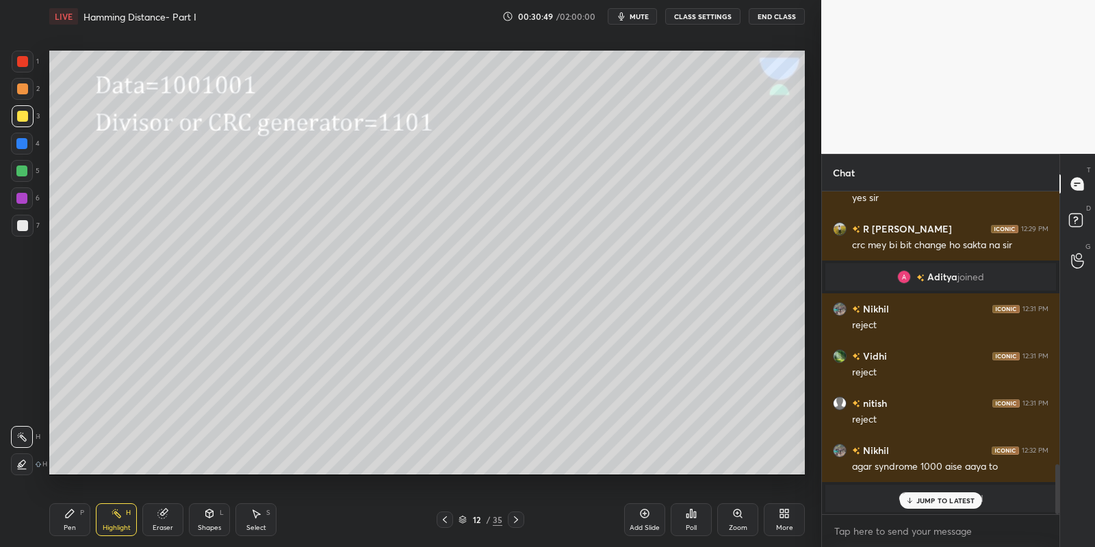
click at [928, 502] on p "JUMP TO LATEST" at bounding box center [945, 501] width 59 height 8
click at [70, 523] on div "Pen P" at bounding box center [69, 520] width 41 height 33
click at [263, 525] on div "Select" at bounding box center [256, 528] width 20 height 7
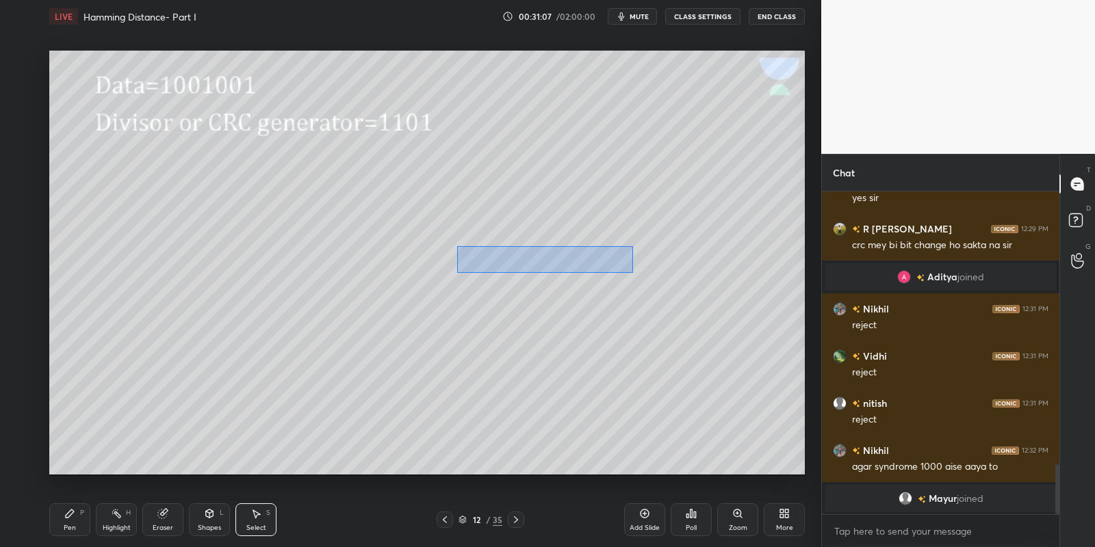
scroll to position [1749, 0]
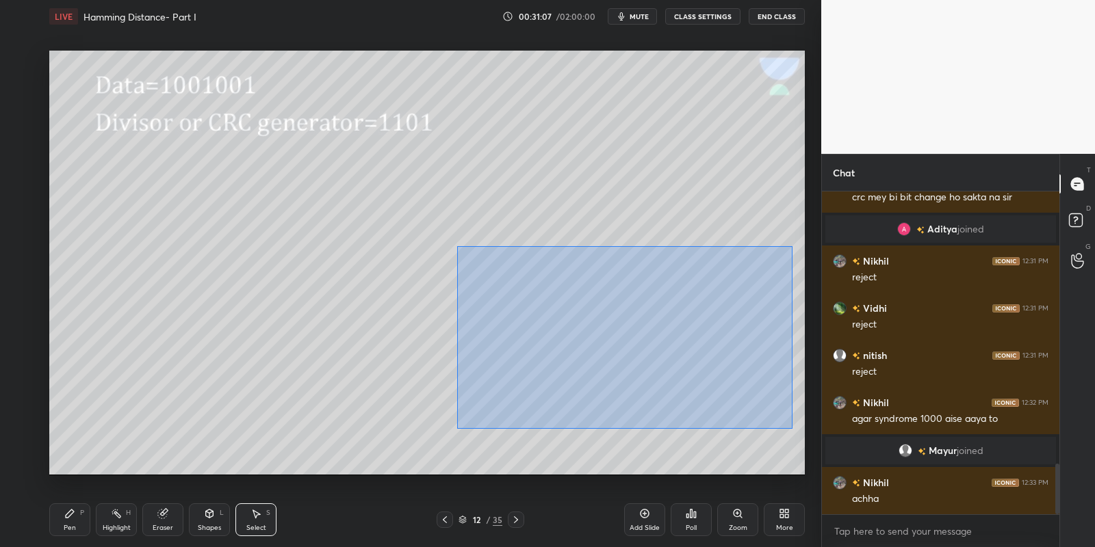
drag, startPoint x: 489, startPoint y: 237, endPoint x: 792, endPoint y: 432, distance: 360.5
click at [794, 433] on div "0 ° Undo Copy Paste here Duplicate Duplicate to new slide Delete" at bounding box center [427, 263] width 756 height 425
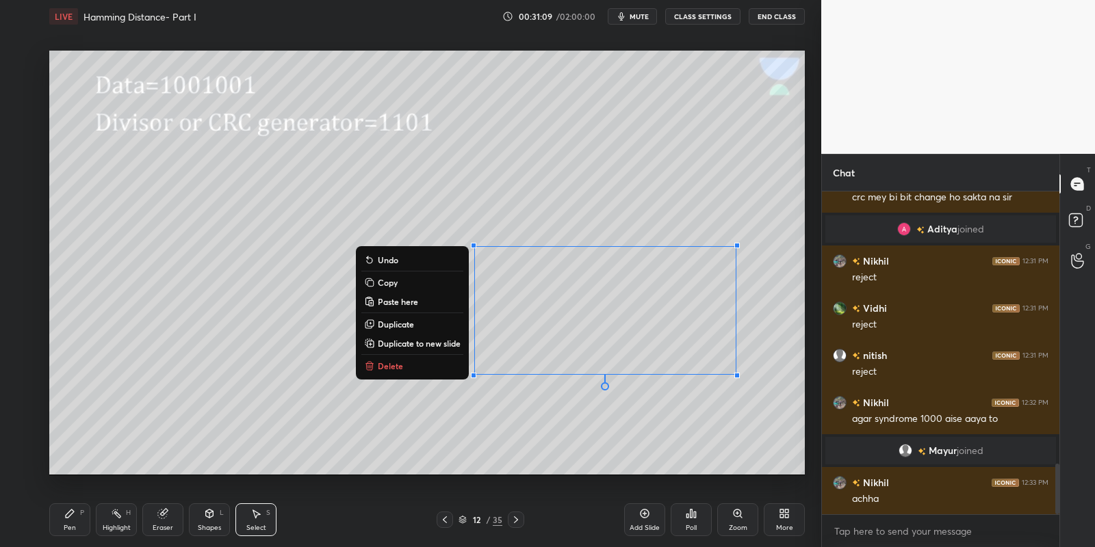
click at [77, 520] on div "Pen P" at bounding box center [69, 520] width 41 height 33
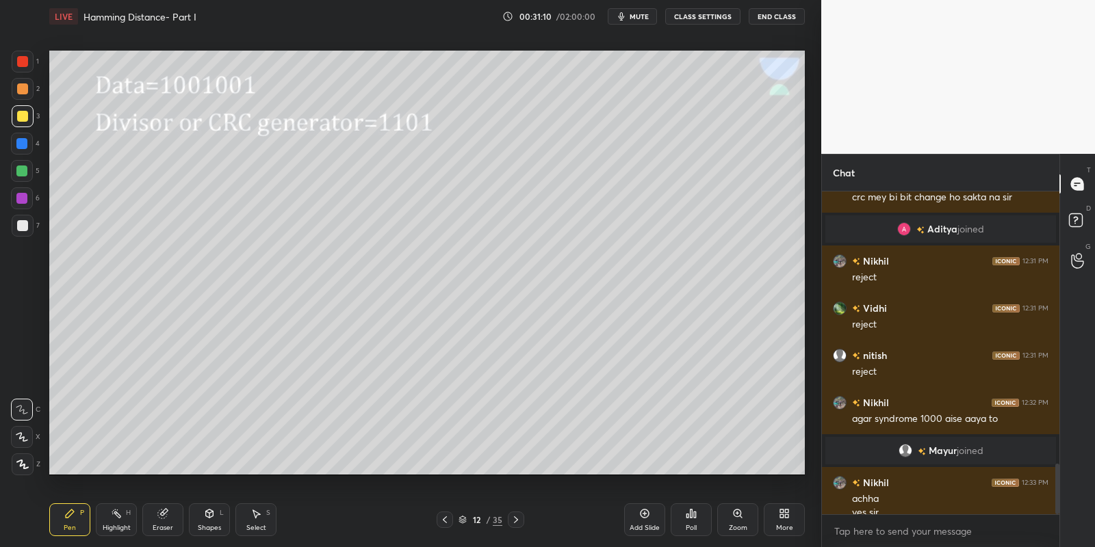
scroll to position [1762, 0]
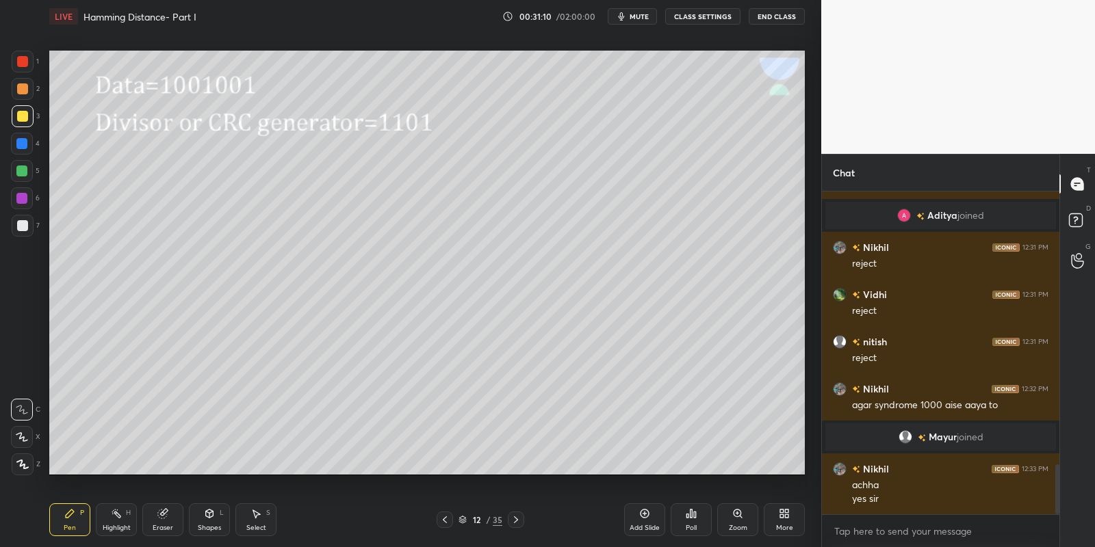
drag, startPoint x: 122, startPoint y: 524, endPoint x: 145, endPoint y: 516, distance: 24.0
click at [120, 525] on div "Highlight" at bounding box center [117, 528] width 28 height 7
drag, startPoint x: 259, startPoint y: 517, endPoint x: 294, endPoint y: 478, distance: 51.8
click at [264, 515] on div "Select S" at bounding box center [255, 520] width 41 height 33
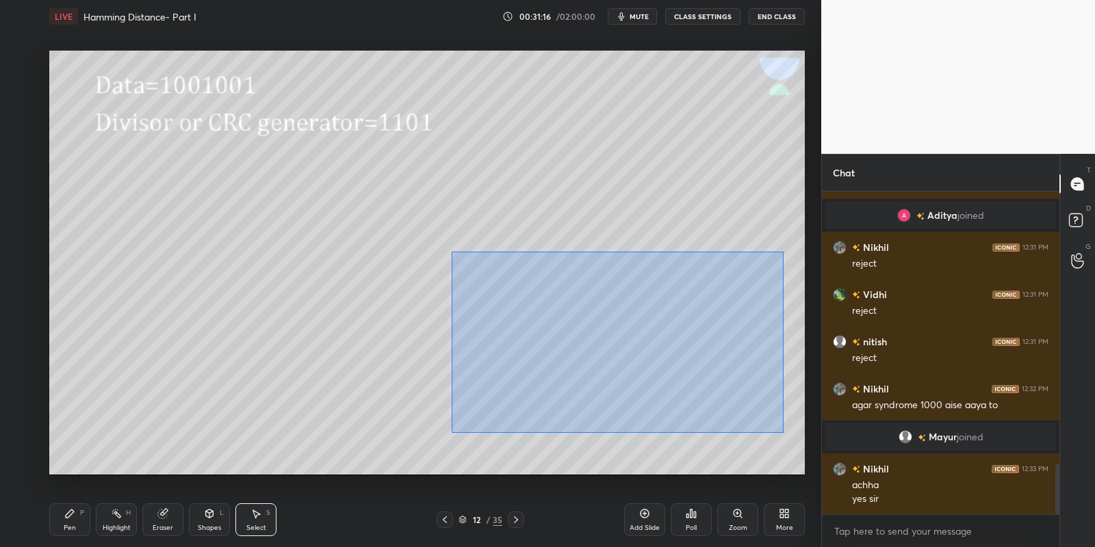
drag, startPoint x: 452, startPoint y: 252, endPoint x: 780, endPoint y: 426, distance: 372.0
click at [782, 432] on div "0 ° Undo Copy Paste here Duplicate Duplicate to new slide Delete" at bounding box center [427, 263] width 756 height 425
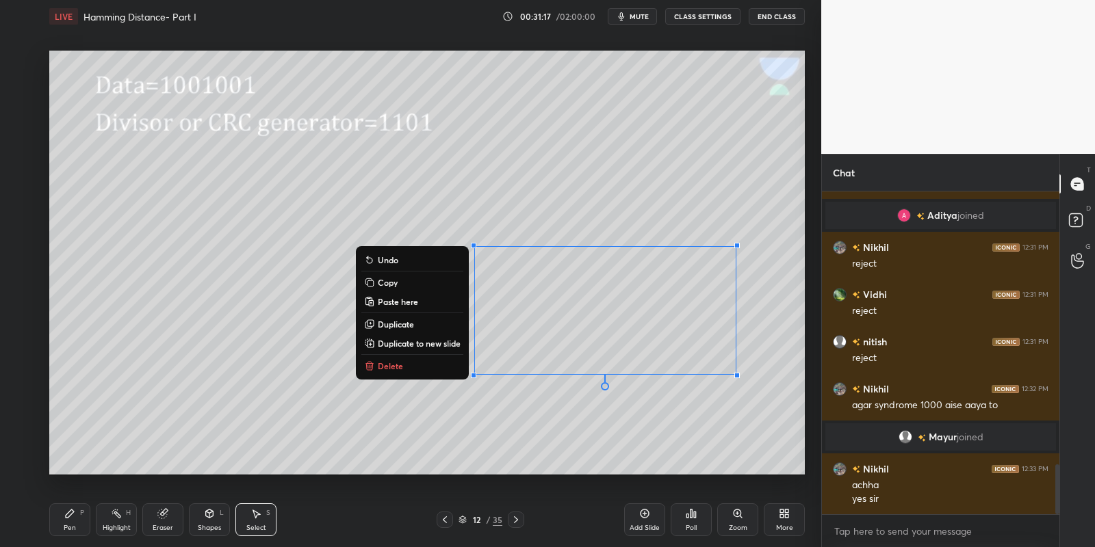
click at [415, 362] on button "Delete" at bounding box center [412, 366] width 102 height 16
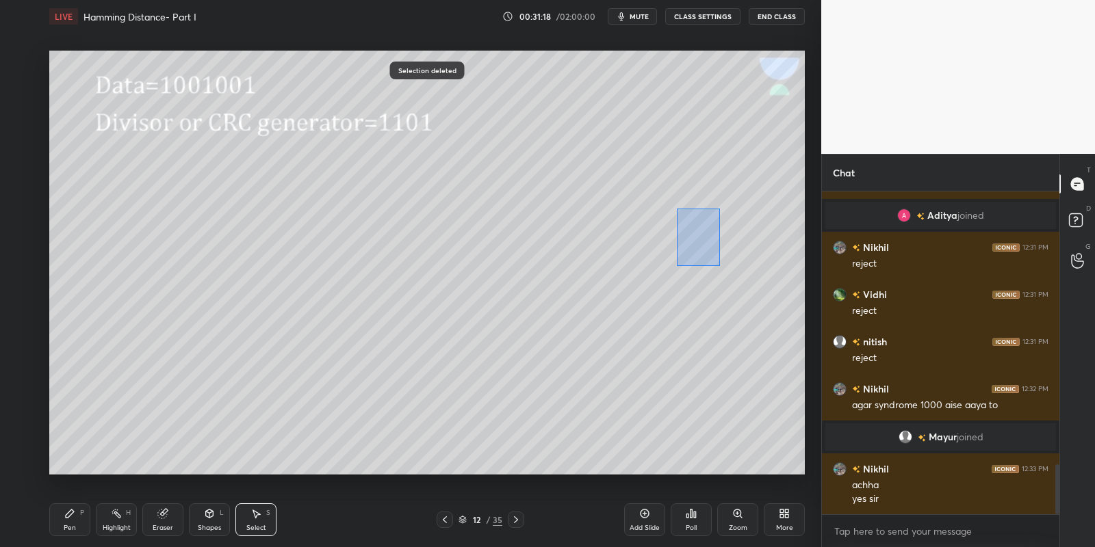
drag, startPoint x: 685, startPoint y: 220, endPoint x: 719, endPoint y: 263, distance: 55.2
click at [720, 267] on div "0 ° Undo Copy Paste here Duplicate Duplicate to new slide Delete" at bounding box center [427, 263] width 756 height 425
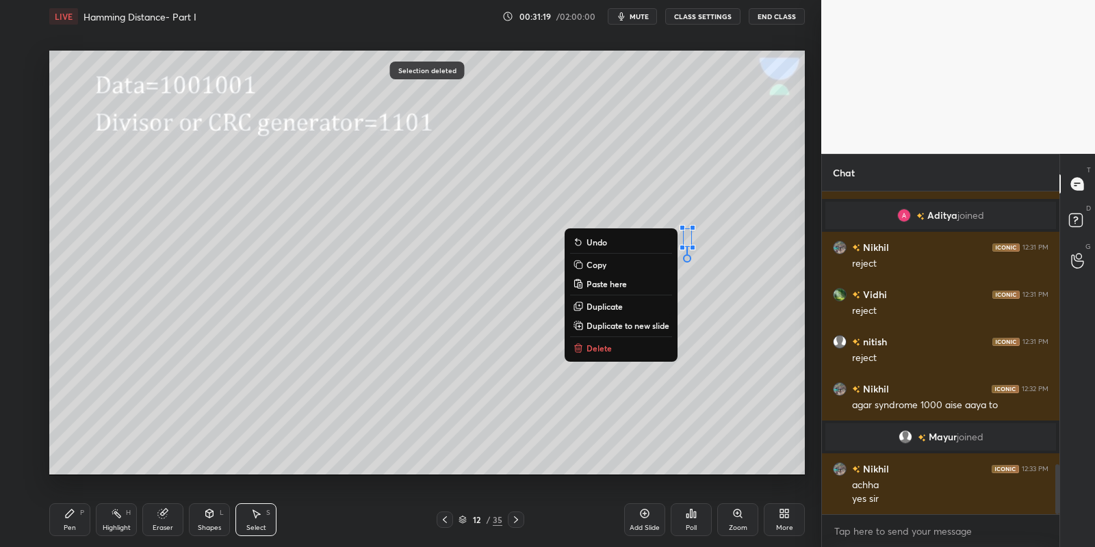
click at [639, 344] on button "Delete" at bounding box center [621, 348] width 102 height 16
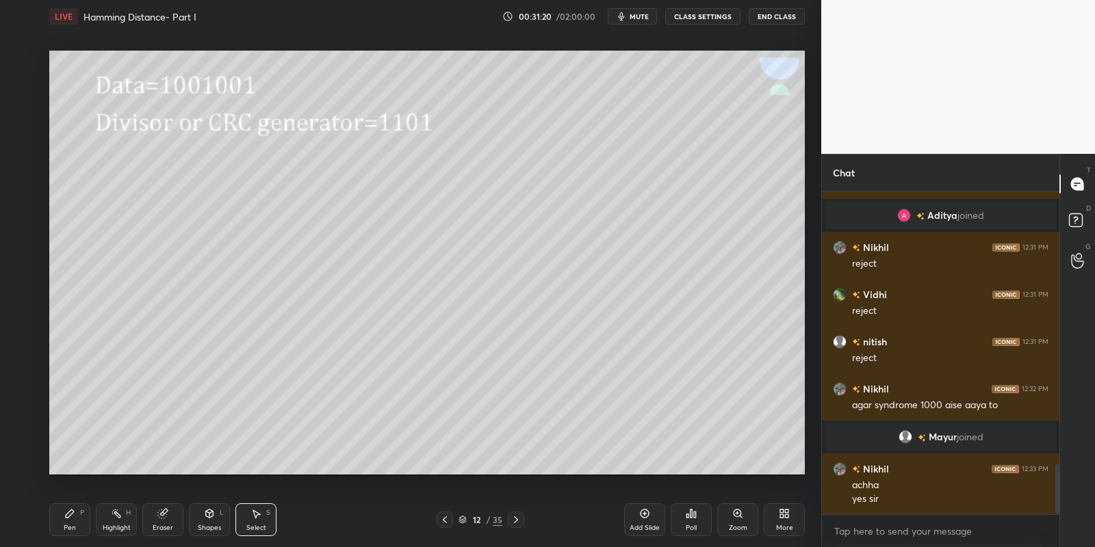
click at [86, 521] on div "Pen P" at bounding box center [69, 520] width 41 height 33
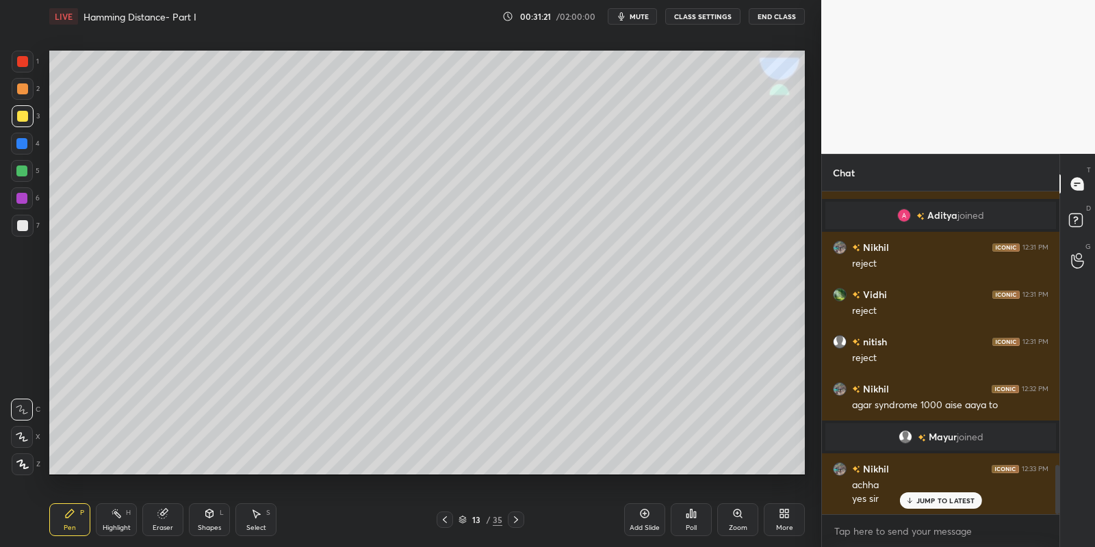
scroll to position [1809, 0]
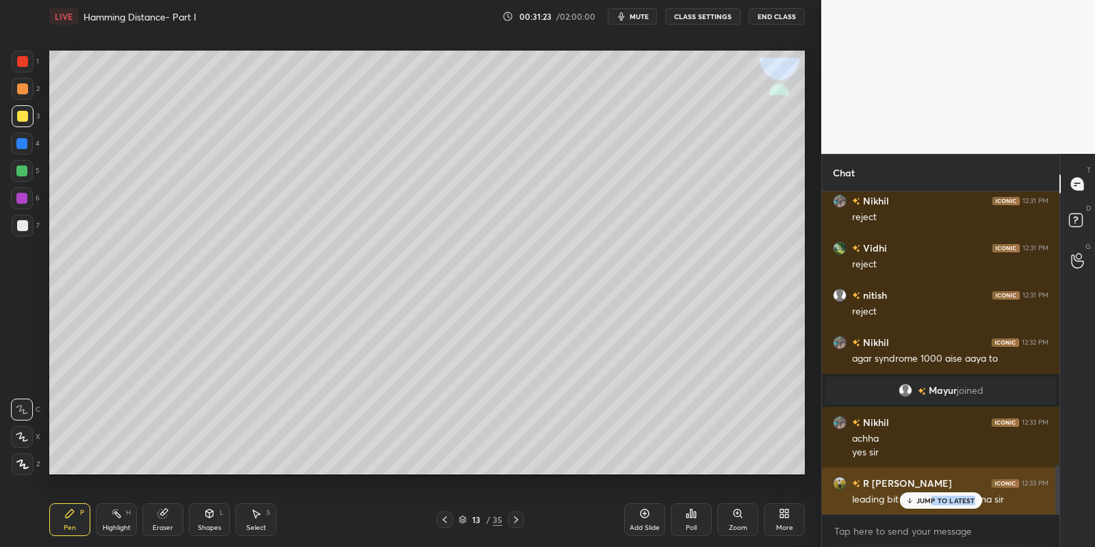
click at [931, 502] on div "JUMP TO LATEST" at bounding box center [940, 501] width 82 height 16
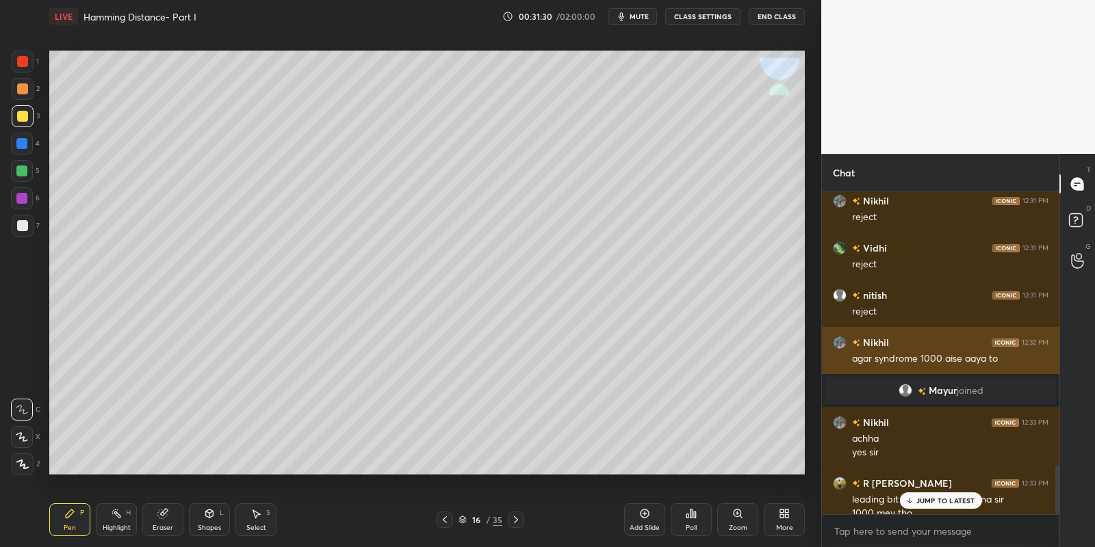
scroll to position [1822, 0]
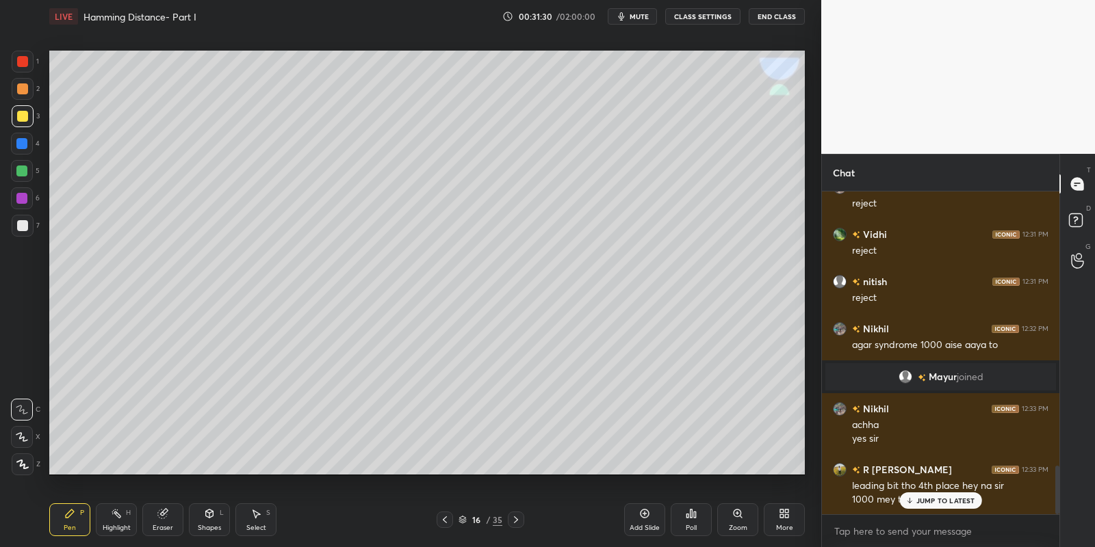
drag, startPoint x: 118, startPoint y: 530, endPoint x: 151, endPoint y: 509, distance: 39.7
click at [118, 530] on div "Highlight" at bounding box center [117, 528] width 28 height 7
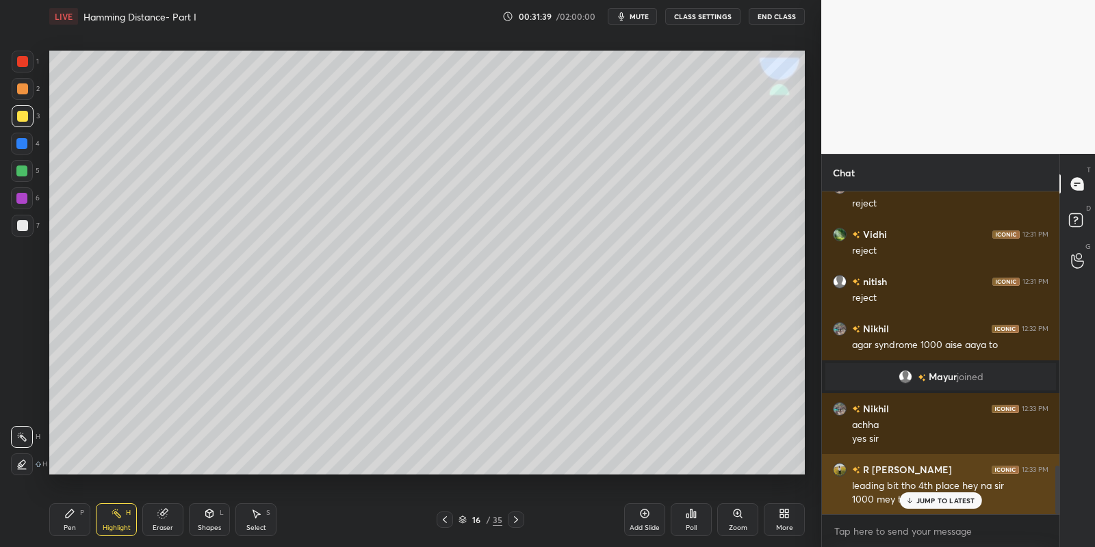
click at [931, 506] on div "JUMP TO LATEST" at bounding box center [940, 501] width 82 height 16
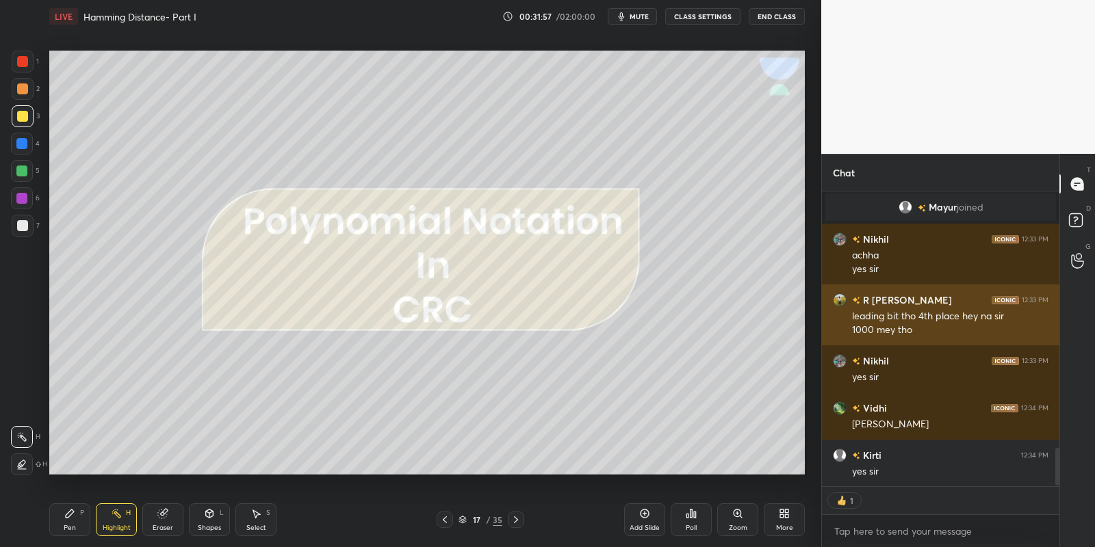
scroll to position [2040, 0]
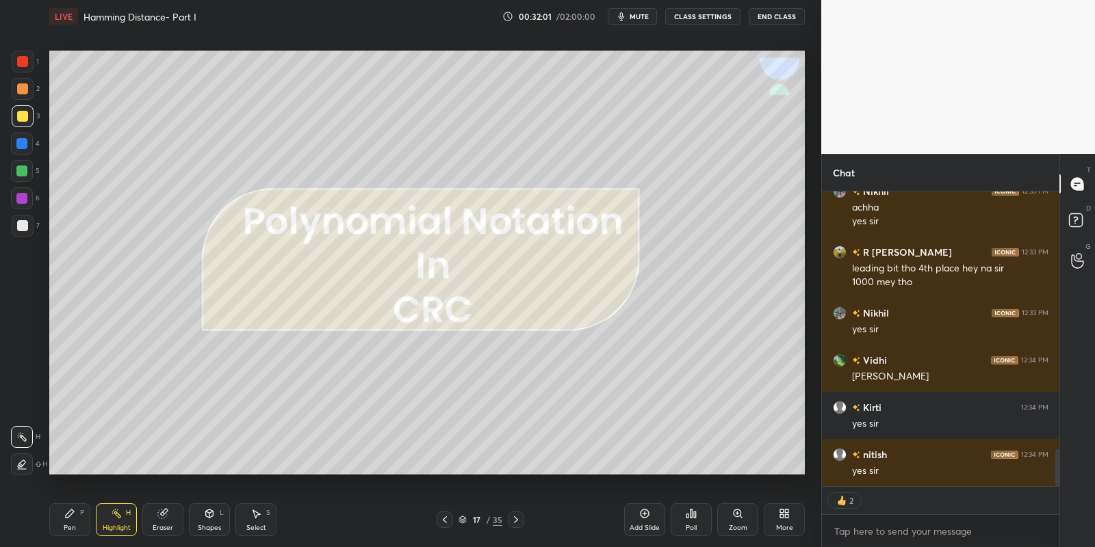
drag, startPoint x: 213, startPoint y: 521, endPoint x: 216, endPoint y: 515, distance: 7.4
click at [214, 518] on div "Shapes L" at bounding box center [209, 520] width 41 height 33
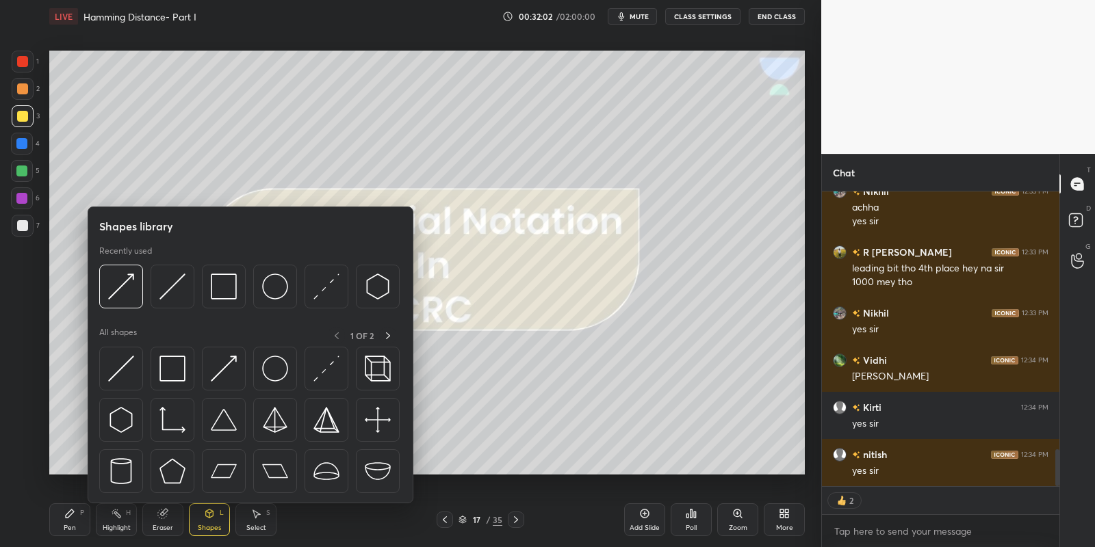
click at [179, 363] on img at bounding box center [172, 369] width 26 height 26
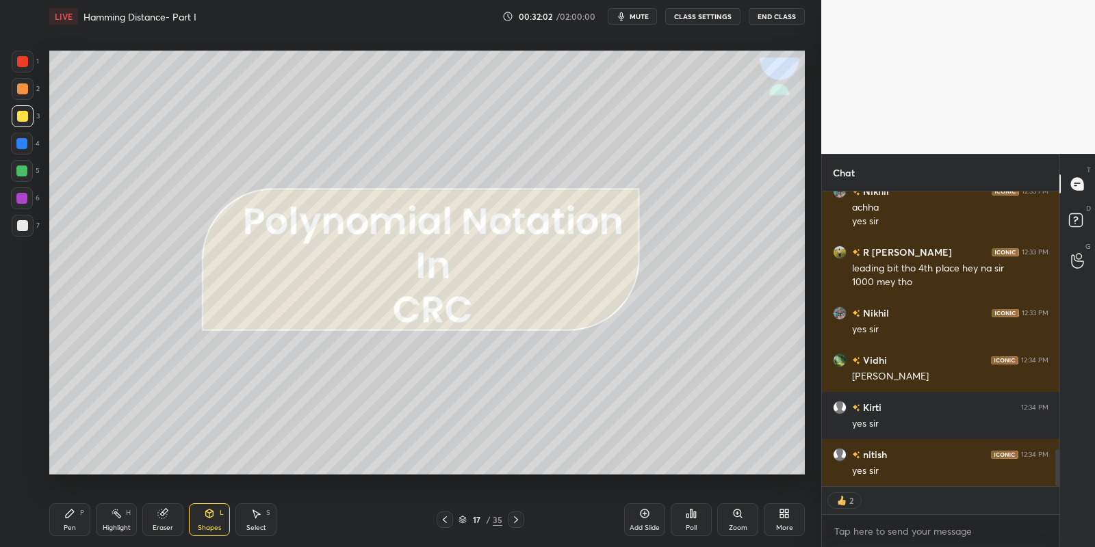
click at [16, 166] on div at bounding box center [22, 171] width 22 height 22
click at [99, 521] on div "Pen P Highlight H Eraser Shapes L Select S" at bounding box center [192, 520] width 287 height 33
drag, startPoint x: 125, startPoint y: 525, endPoint x: 156, endPoint y: 489, distance: 47.5
click at [127, 522] on div "Highlight H" at bounding box center [116, 520] width 41 height 33
drag, startPoint x: 76, startPoint y: 519, endPoint x: 89, endPoint y: 513, distance: 14.4
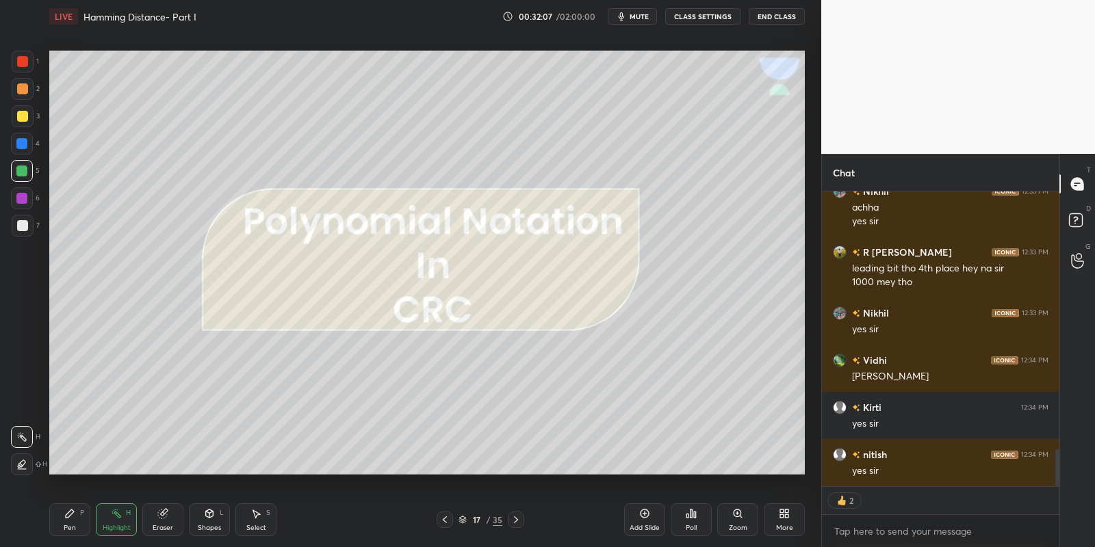
click at [80, 517] on div "P" at bounding box center [82, 513] width 4 height 7
drag, startPoint x: 122, startPoint y: 521, endPoint x: 151, endPoint y: 482, distance: 49.0
click at [123, 519] on div "Highlight H" at bounding box center [116, 520] width 41 height 33
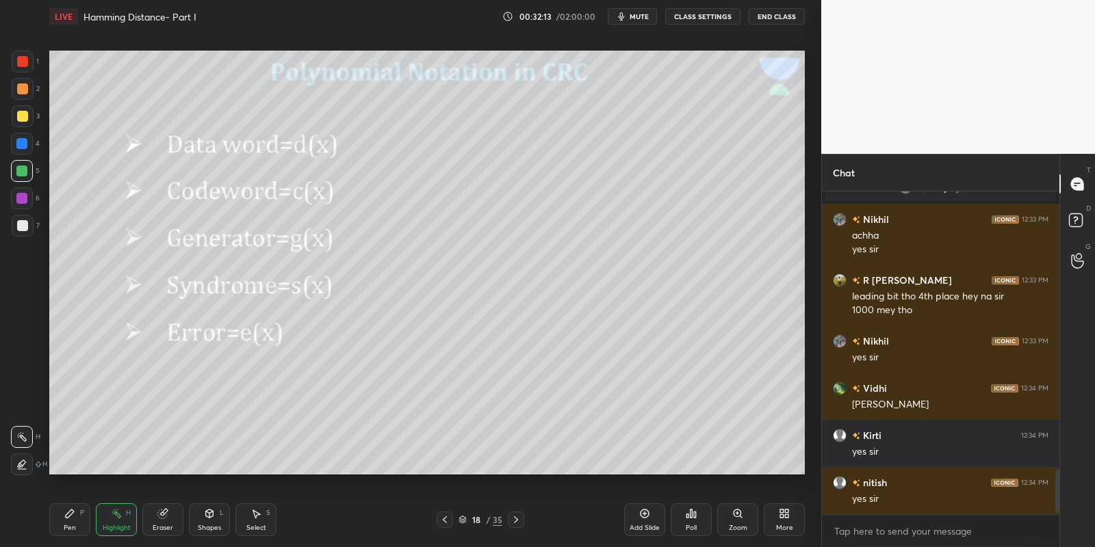
click at [214, 525] on div "Shapes" at bounding box center [209, 528] width 23 height 7
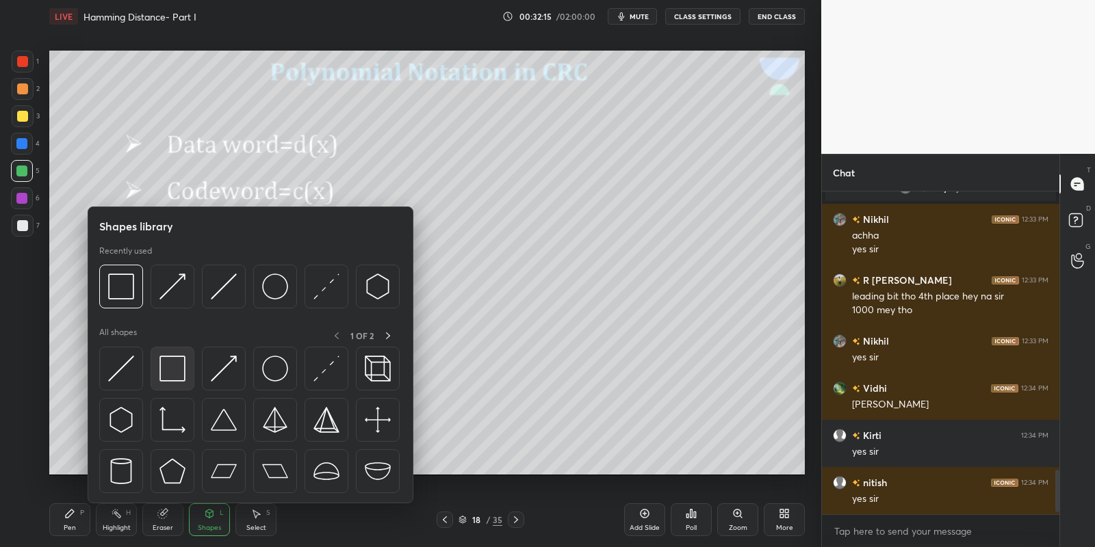
click at [183, 363] on div at bounding box center [173, 369] width 44 height 44
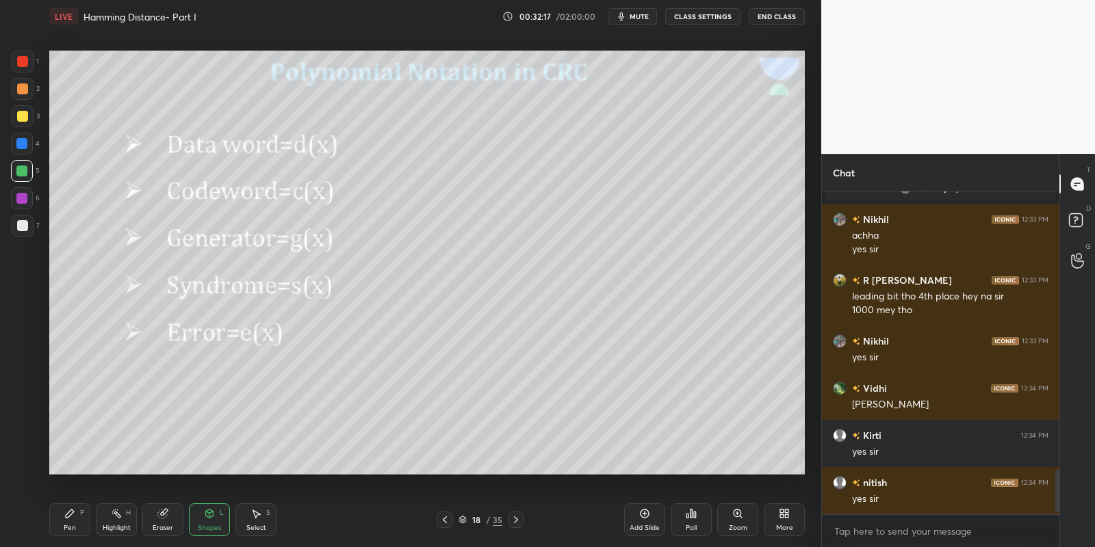
click at [68, 530] on div "Pen" at bounding box center [70, 528] width 12 height 7
drag, startPoint x: 20, startPoint y: 122, endPoint x: 29, endPoint y: 118, distance: 9.5
click at [22, 120] on div at bounding box center [22, 116] width 11 height 11
click at [23, 174] on div at bounding box center [21, 171] width 11 height 11
drag, startPoint x: 161, startPoint y: 518, endPoint x: 162, endPoint y: 498, distance: 20.6
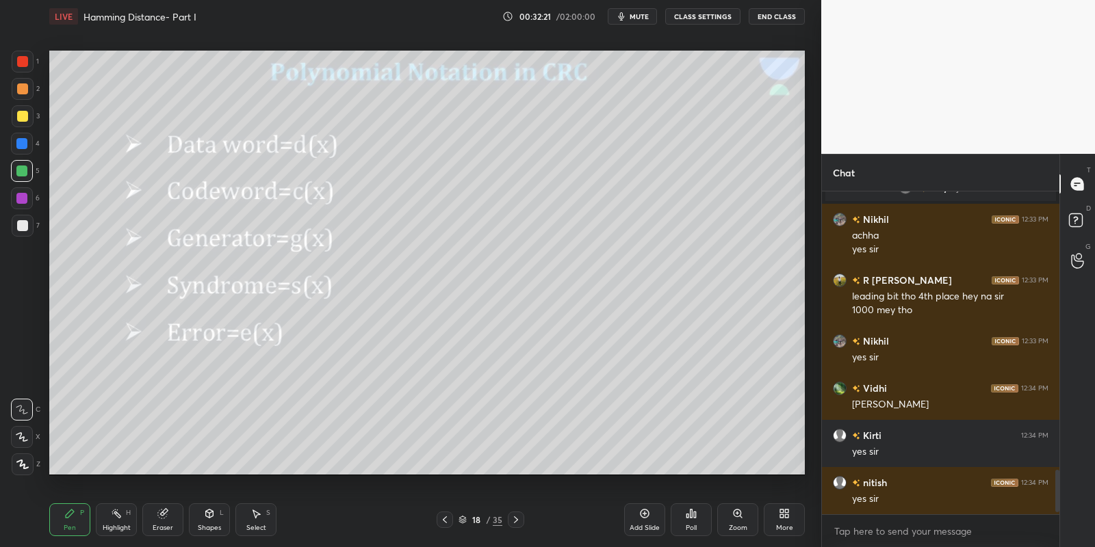
click at [164, 512] on icon at bounding box center [162, 514] width 9 height 9
click at [72, 522] on div "Pen P" at bounding box center [69, 520] width 41 height 33
drag, startPoint x: 118, startPoint y: 519, endPoint x: 115, endPoint y: 492, distance: 27.5
click at [116, 515] on div "Highlight H" at bounding box center [116, 520] width 41 height 33
click at [66, 532] on div "Pen" at bounding box center [70, 528] width 12 height 7
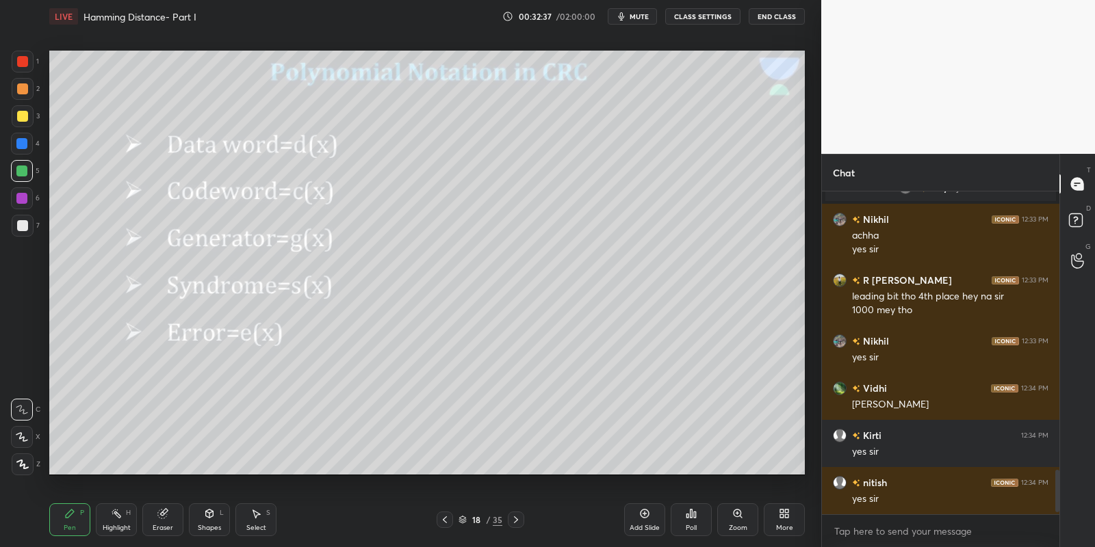
drag, startPoint x: 116, startPoint y: 513, endPoint x: 137, endPoint y: 478, distance: 41.1
click at [118, 507] on div "Highlight H" at bounding box center [116, 520] width 41 height 33
click at [67, 526] on div "Pen" at bounding box center [70, 528] width 12 height 7
drag, startPoint x: 119, startPoint y: 519, endPoint x: 126, endPoint y: 487, distance: 32.2
click at [120, 515] on div "Highlight H" at bounding box center [116, 520] width 41 height 33
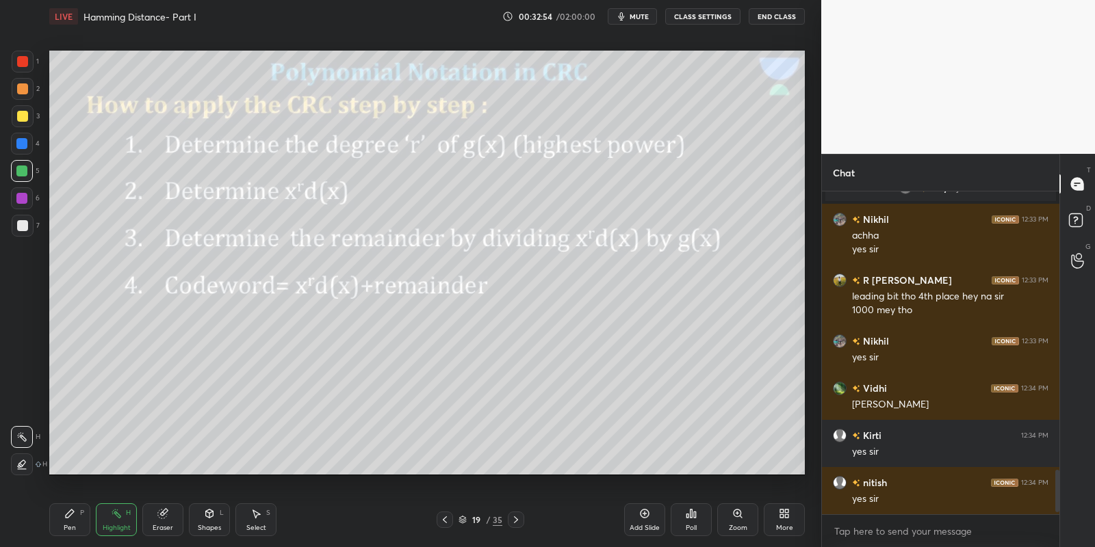
drag, startPoint x: 211, startPoint y: 521, endPoint x: 212, endPoint y: 506, distance: 14.4
click at [211, 520] on div "Shapes L" at bounding box center [209, 520] width 41 height 33
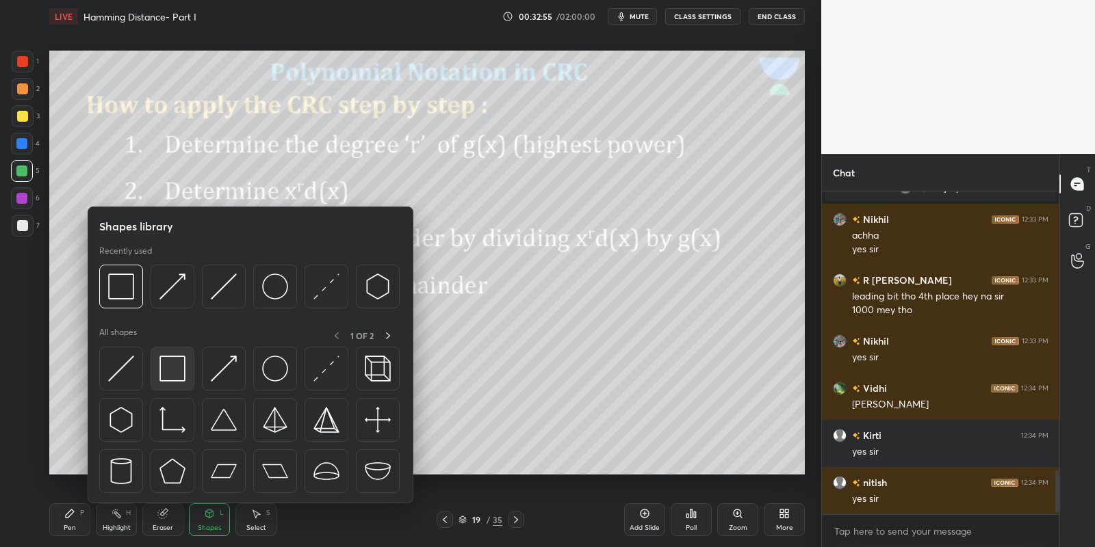
drag, startPoint x: 168, startPoint y: 387, endPoint x: 175, endPoint y: 378, distance: 11.7
click at [172, 381] on div at bounding box center [173, 369] width 44 height 44
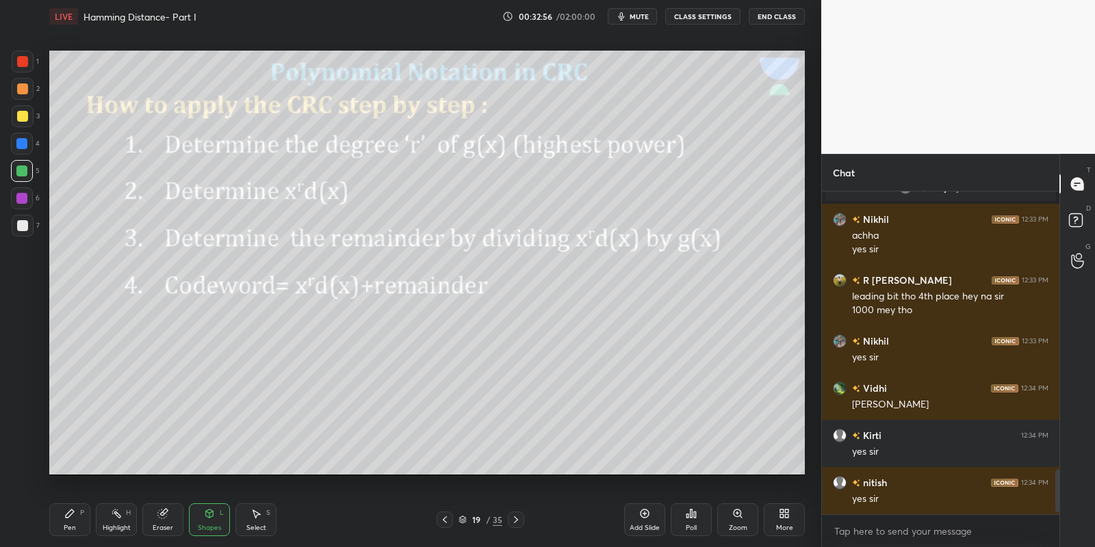
drag, startPoint x: 24, startPoint y: 169, endPoint x: 38, endPoint y: 158, distance: 18.1
click at [25, 168] on div at bounding box center [21, 171] width 11 height 11
drag, startPoint x: 21, startPoint y: 113, endPoint x: 41, endPoint y: 109, distance: 20.9
click at [22, 112] on div at bounding box center [22, 116] width 11 height 11
click at [81, 526] on div "Pen P" at bounding box center [69, 520] width 41 height 33
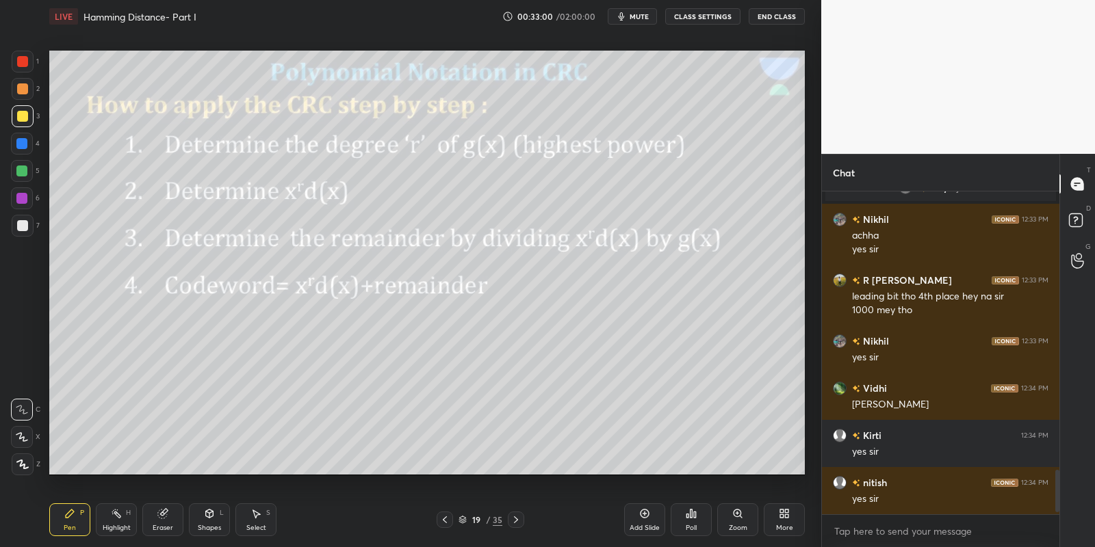
click at [120, 521] on div "Highlight H" at bounding box center [116, 520] width 41 height 33
drag, startPoint x: 153, startPoint y: 524, endPoint x: 165, endPoint y: 484, distance: 42.0
click at [155, 516] on div "Eraser" at bounding box center [162, 520] width 41 height 33
click at [68, 532] on div "Pen" at bounding box center [70, 528] width 12 height 7
click at [204, 528] on div "Shapes" at bounding box center [209, 528] width 23 height 7
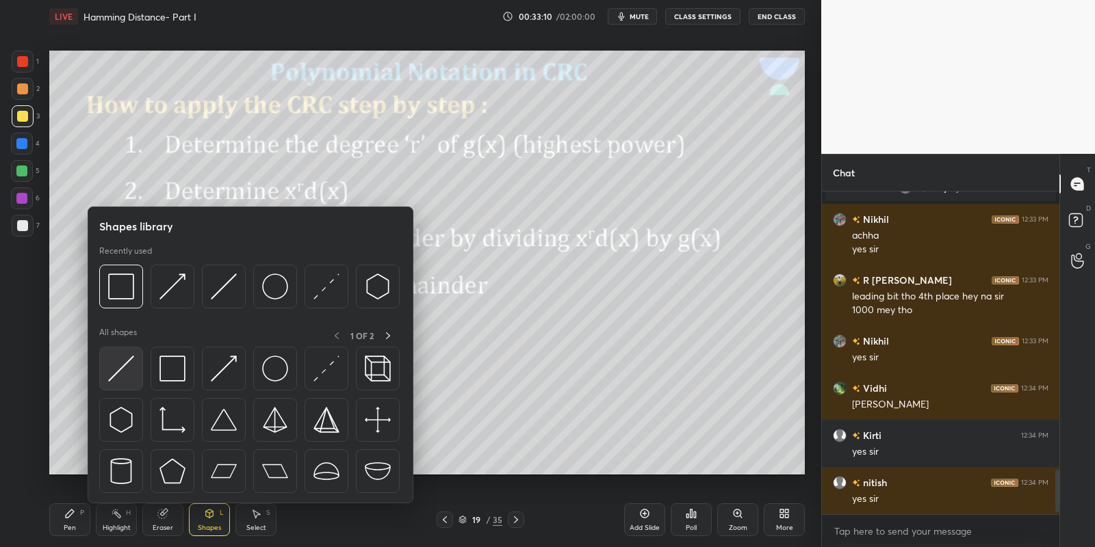
click at [122, 385] on div at bounding box center [121, 369] width 44 height 44
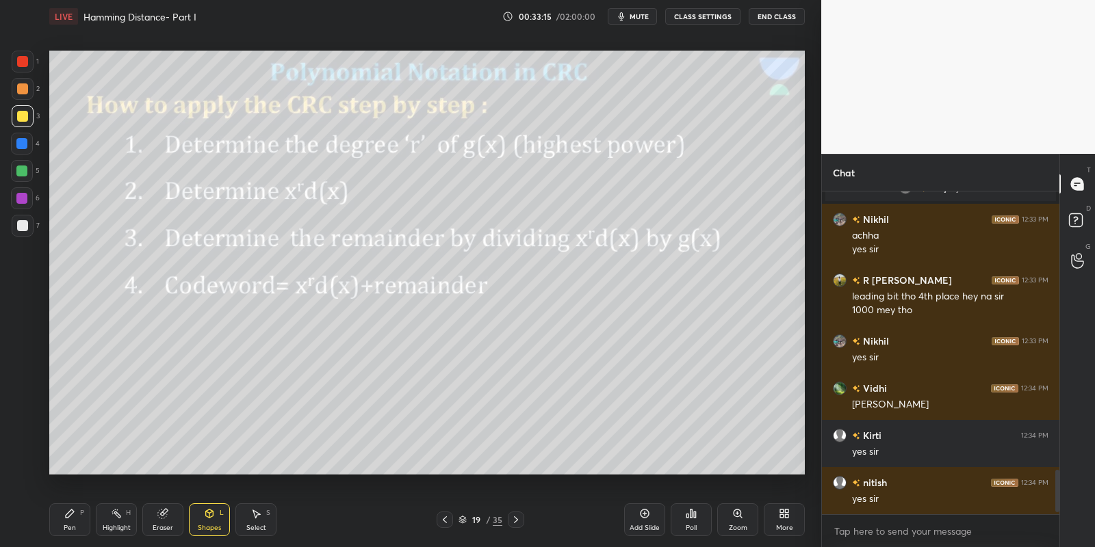
drag, startPoint x: 81, startPoint y: 522, endPoint x: 89, endPoint y: 521, distance: 7.7
click at [87, 521] on div "Pen P" at bounding box center [69, 520] width 41 height 33
click at [116, 515] on rect at bounding box center [117, 515] width 7 height 7
drag, startPoint x: 76, startPoint y: 516, endPoint x: 81, endPoint y: 510, distance: 8.2
click at [79, 511] on div "Pen P" at bounding box center [69, 520] width 41 height 33
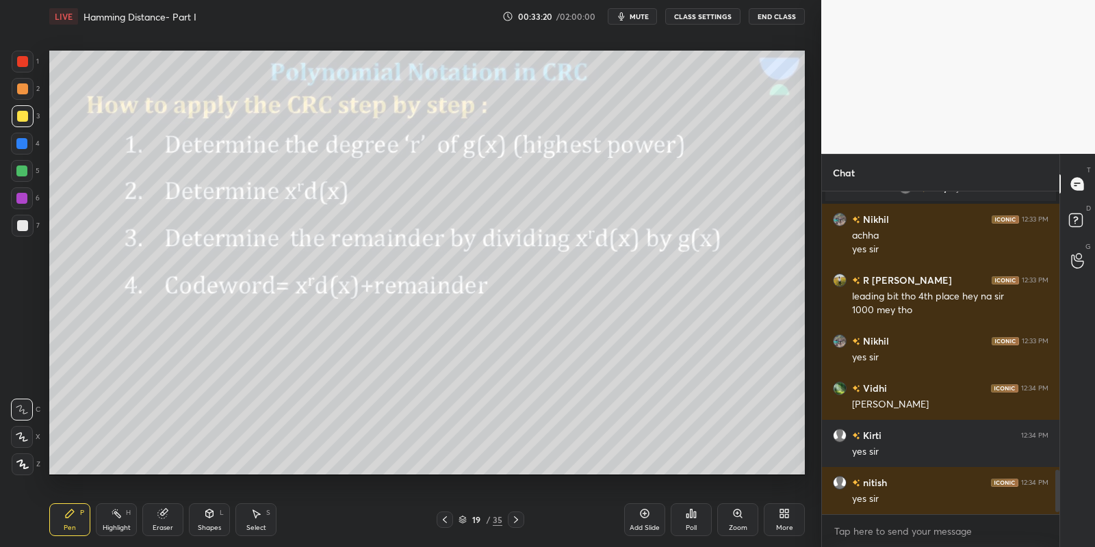
drag, startPoint x: 111, startPoint y: 518, endPoint x: 107, endPoint y: 509, distance: 9.8
click at [109, 510] on div "Highlight H" at bounding box center [116, 520] width 41 height 33
drag, startPoint x: 77, startPoint y: 524, endPoint x: 117, endPoint y: 524, distance: 39.7
click at [86, 519] on div "Pen P" at bounding box center [69, 520] width 41 height 33
click at [119, 521] on div "Highlight H" at bounding box center [116, 520] width 41 height 33
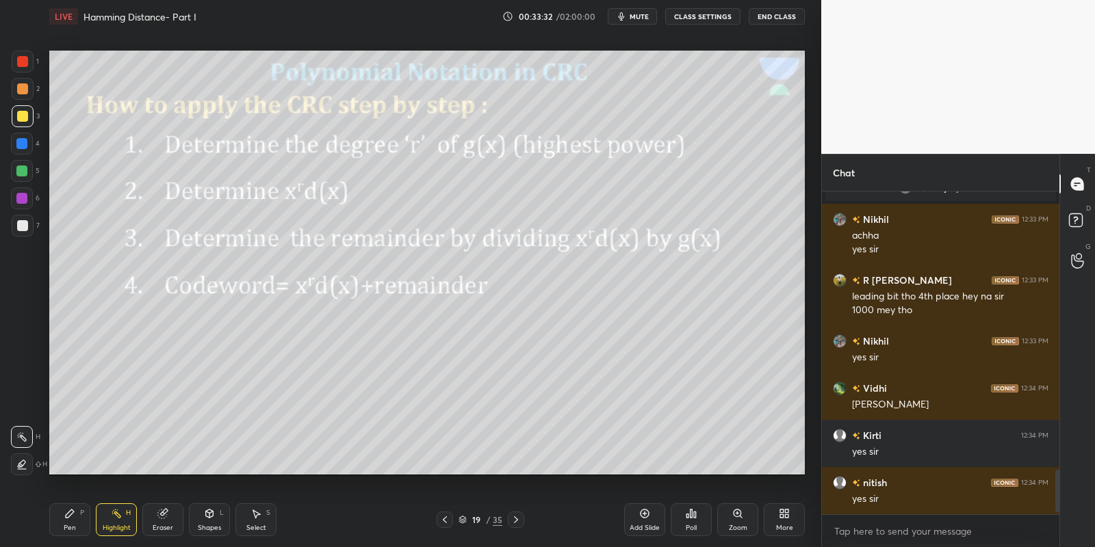
click at [72, 517] on icon at bounding box center [69, 513] width 11 height 11
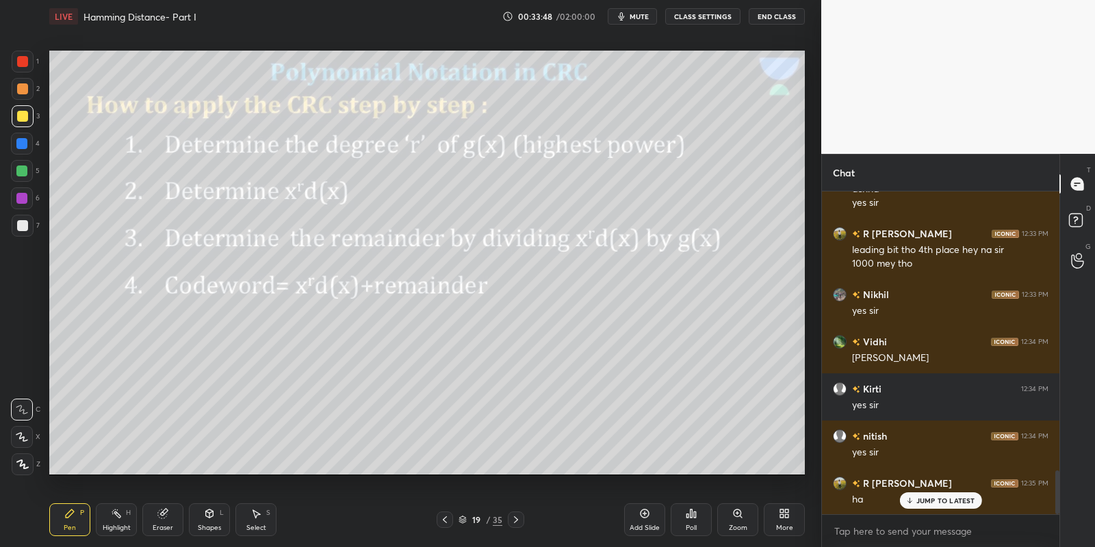
scroll to position [2072, 0]
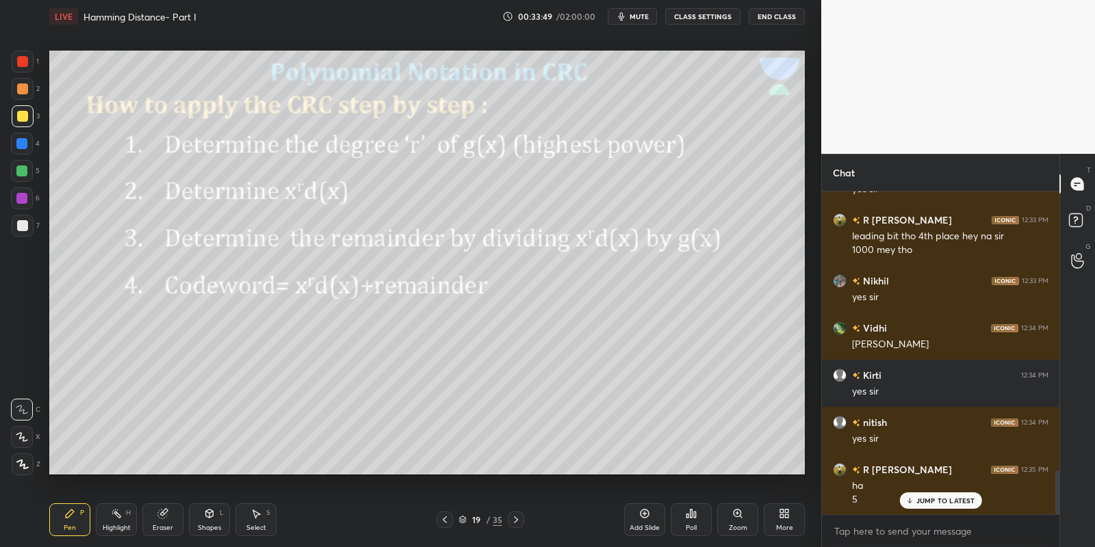
drag, startPoint x: 115, startPoint y: 526, endPoint x: 118, endPoint y: 517, distance: 9.3
click at [116, 522] on div "Highlight H" at bounding box center [116, 520] width 41 height 33
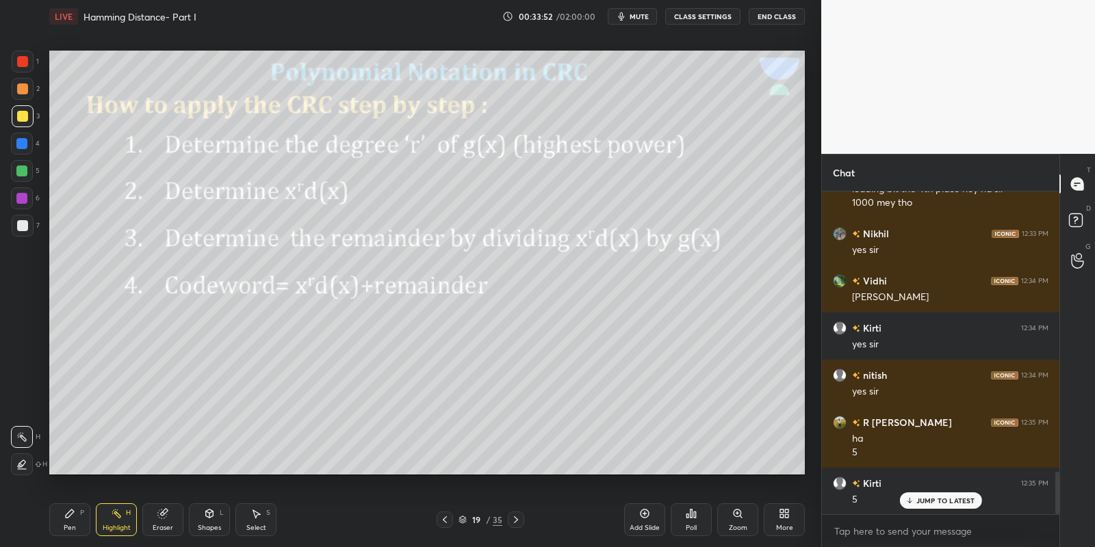
drag, startPoint x: 73, startPoint y: 531, endPoint x: 90, endPoint y: 521, distance: 19.0
click at [75, 530] on div "Pen" at bounding box center [70, 528] width 12 height 7
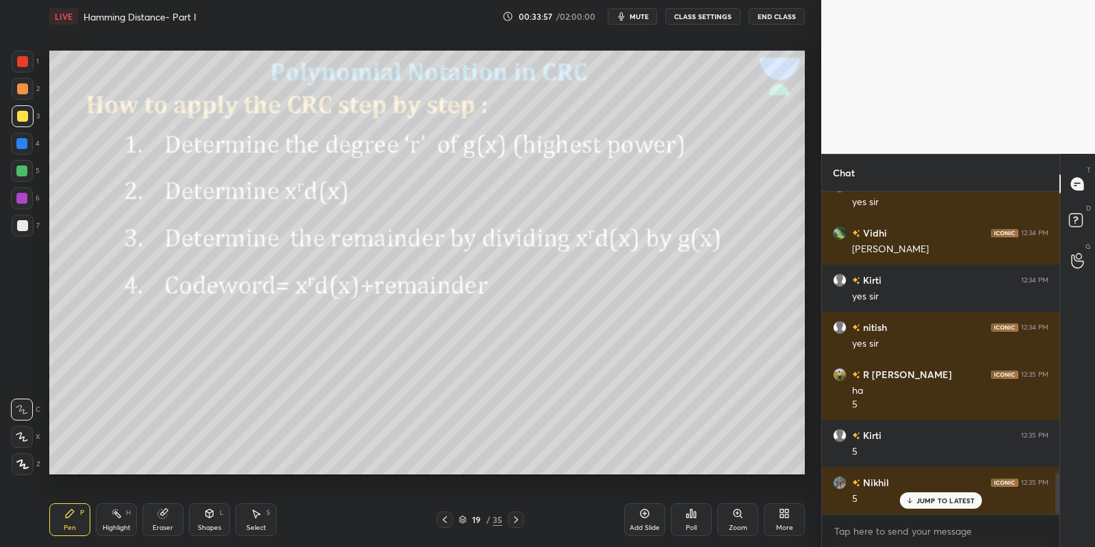
click at [914, 504] on div "JUMP TO LATEST" at bounding box center [940, 501] width 82 height 16
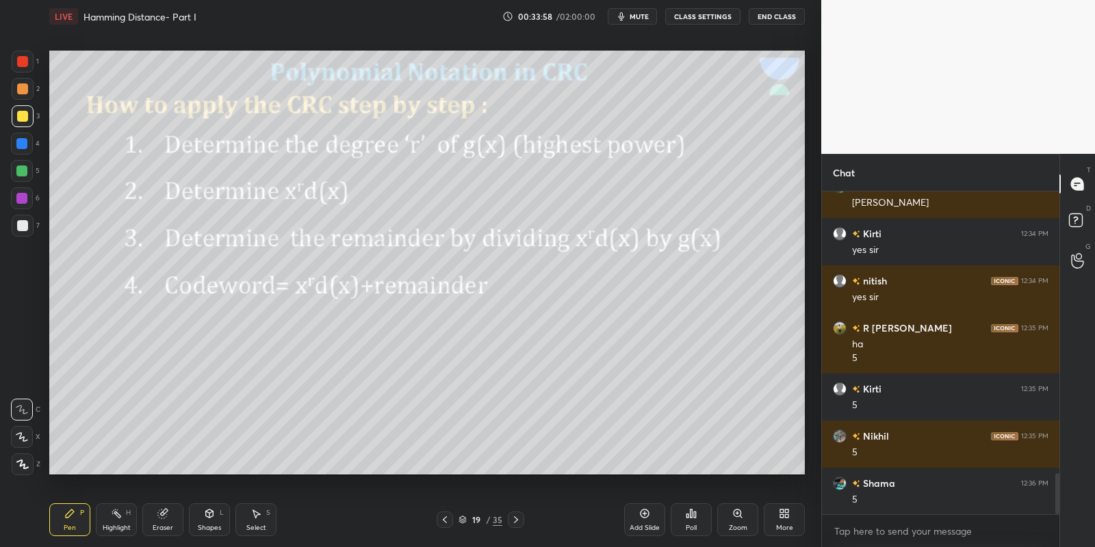
scroll to position [2262, 0]
click at [217, 521] on div "Shapes L" at bounding box center [209, 520] width 41 height 33
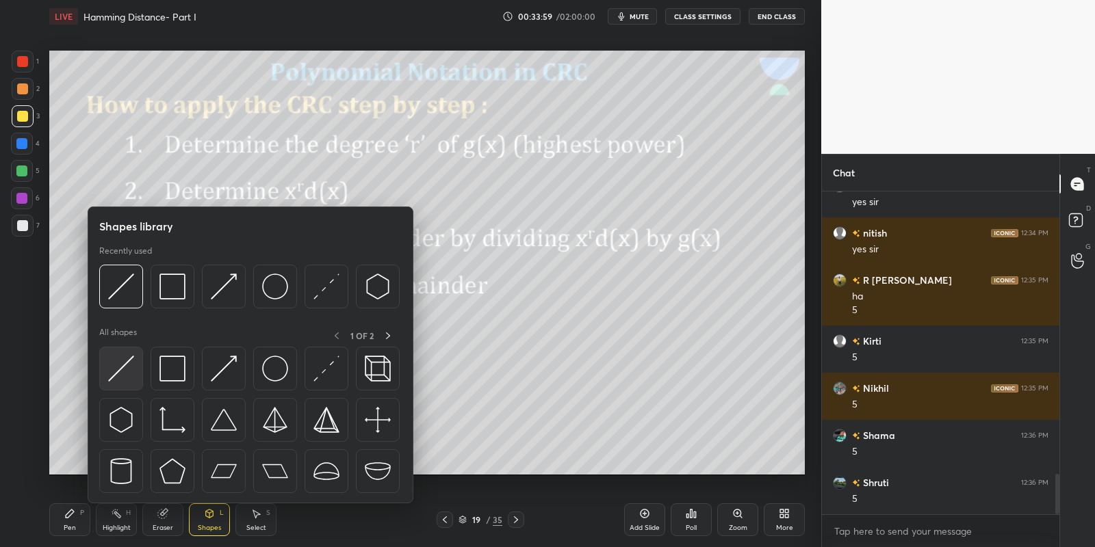
click at [129, 364] on img at bounding box center [121, 369] width 26 height 26
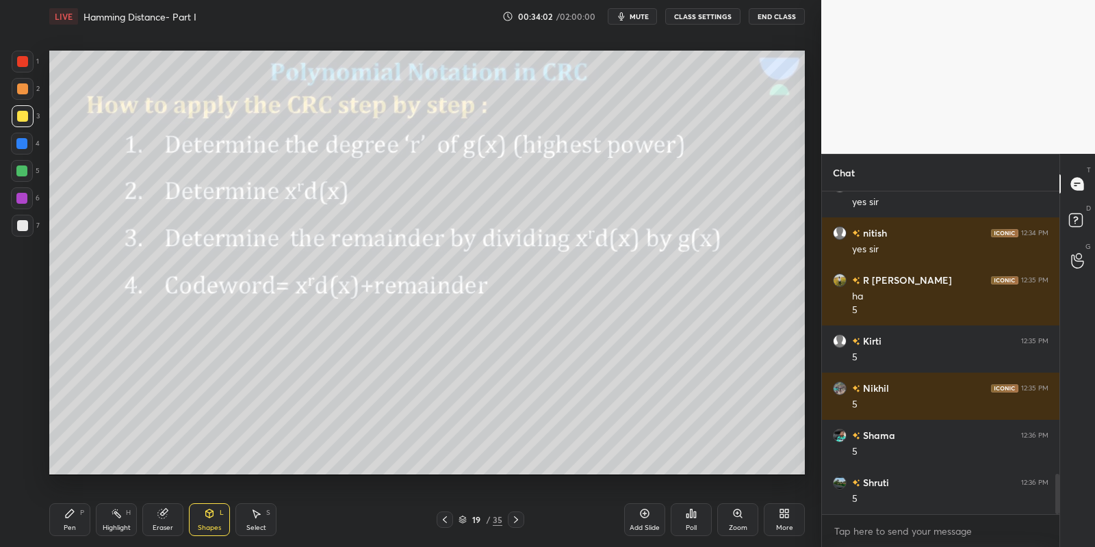
click at [87, 517] on div "Pen P" at bounding box center [69, 520] width 41 height 33
drag, startPoint x: 123, startPoint y: 522, endPoint x: 140, endPoint y: 484, distance: 42.0
click at [125, 520] on div "Highlight H" at bounding box center [116, 520] width 41 height 33
drag, startPoint x: 159, startPoint y: 519, endPoint x: 163, endPoint y: 493, distance: 27.0
click at [159, 517] on div "Eraser" at bounding box center [162, 520] width 41 height 33
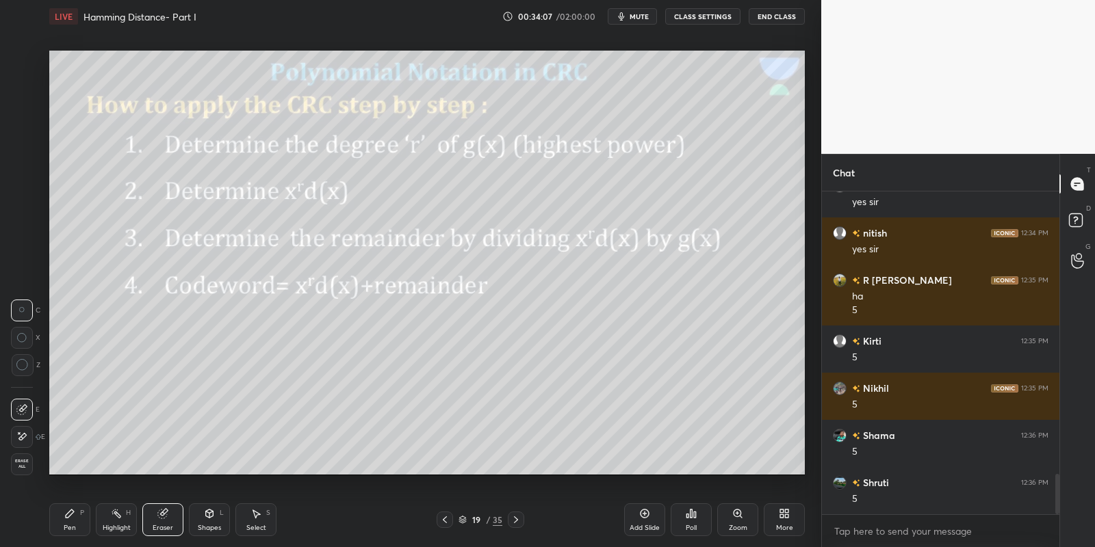
click at [211, 523] on div "Shapes L" at bounding box center [209, 520] width 41 height 33
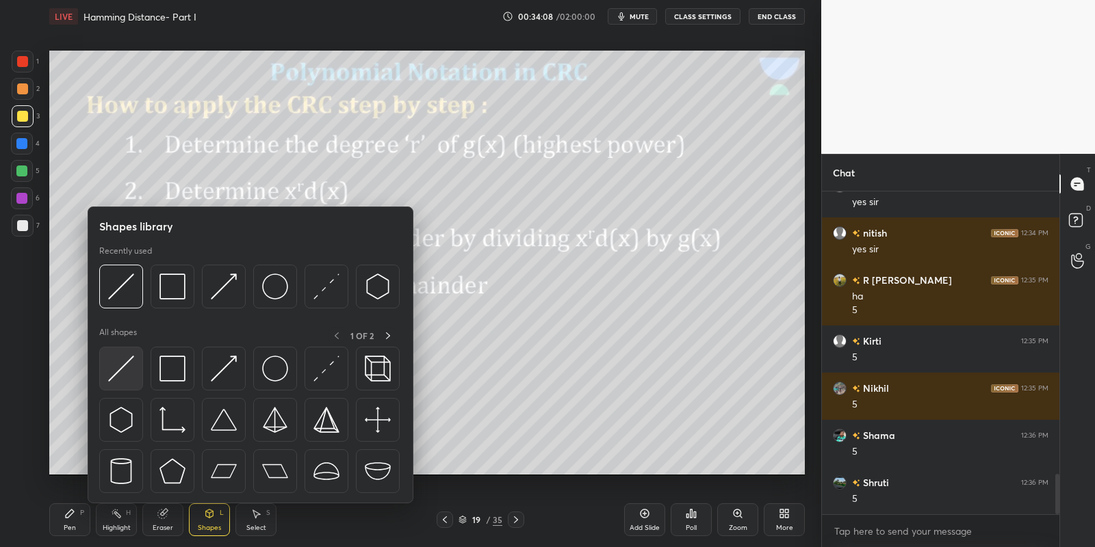
click at [124, 364] on img at bounding box center [121, 369] width 26 height 26
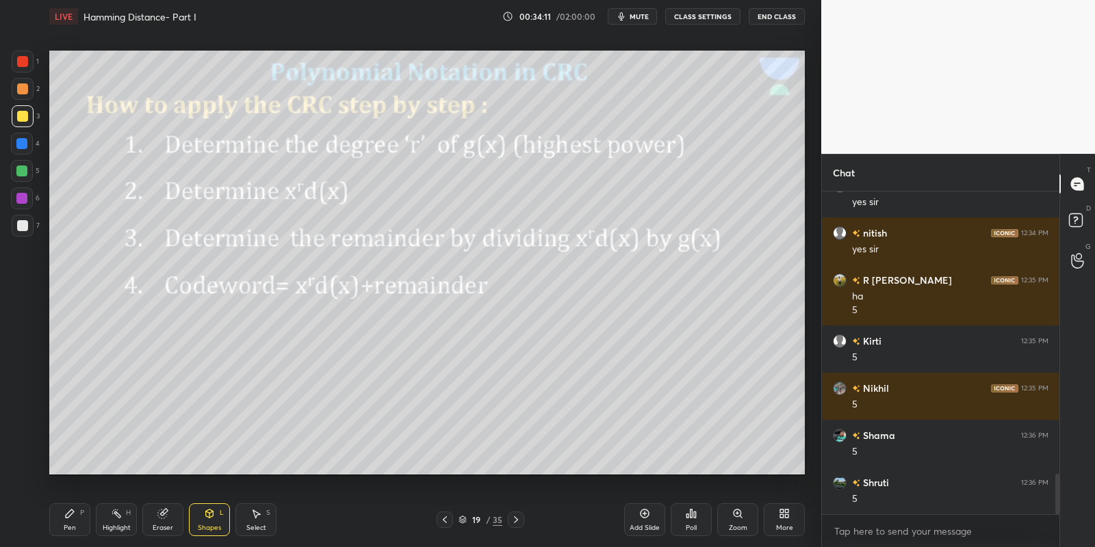
click at [93, 518] on div "Pen P Highlight H Eraser Shapes L Select S" at bounding box center [192, 520] width 287 height 33
click at [127, 521] on div "Highlight H" at bounding box center [116, 520] width 41 height 33
drag, startPoint x: 217, startPoint y: 528, endPoint x: 217, endPoint y: 506, distance: 22.6
click at [217, 525] on div "Shapes" at bounding box center [209, 528] width 23 height 7
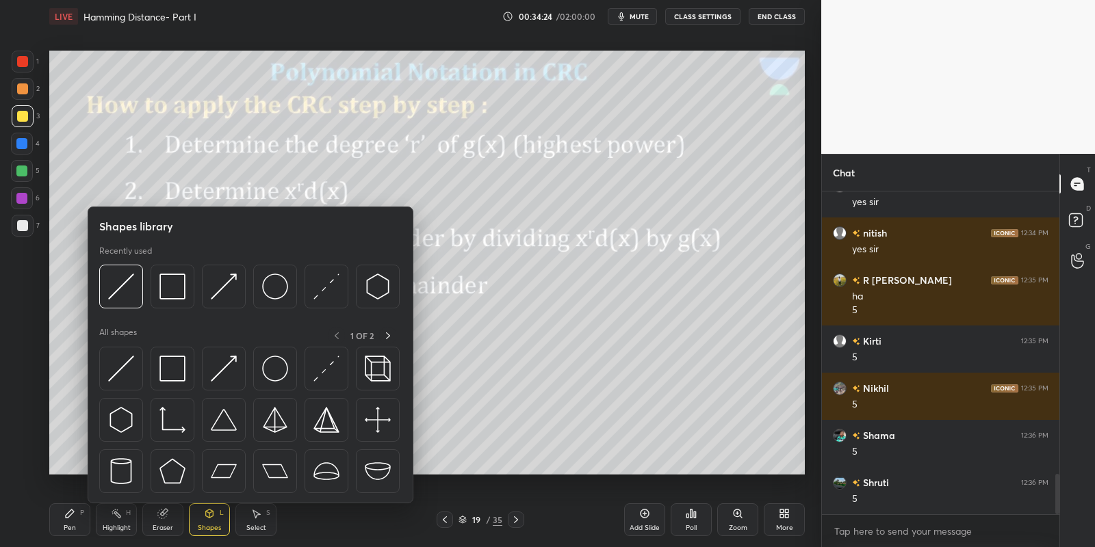
click at [127, 370] on img at bounding box center [121, 369] width 26 height 26
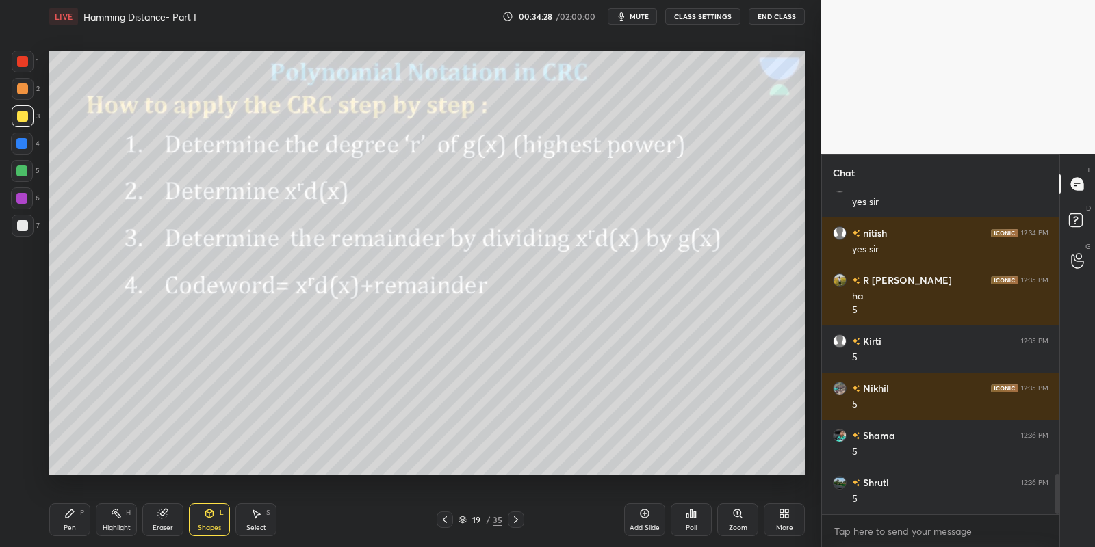
click at [76, 530] on div "Pen P" at bounding box center [69, 520] width 41 height 33
drag, startPoint x: 113, startPoint y: 533, endPoint x: 118, endPoint y: 521, distance: 12.6
click at [116, 530] on div "Highlight" at bounding box center [117, 528] width 28 height 7
drag, startPoint x: 207, startPoint y: 522, endPoint x: 206, endPoint y: 508, distance: 14.4
click at [206, 521] on div "Shapes L" at bounding box center [209, 520] width 41 height 33
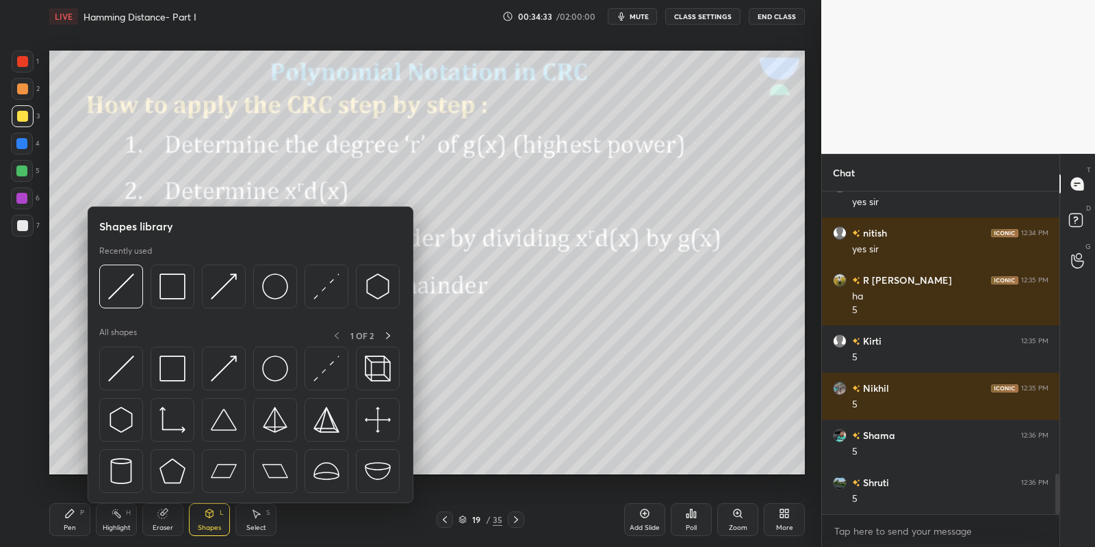
click at [124, 366] on img at bounding box center [121, 369] width 26 height 26
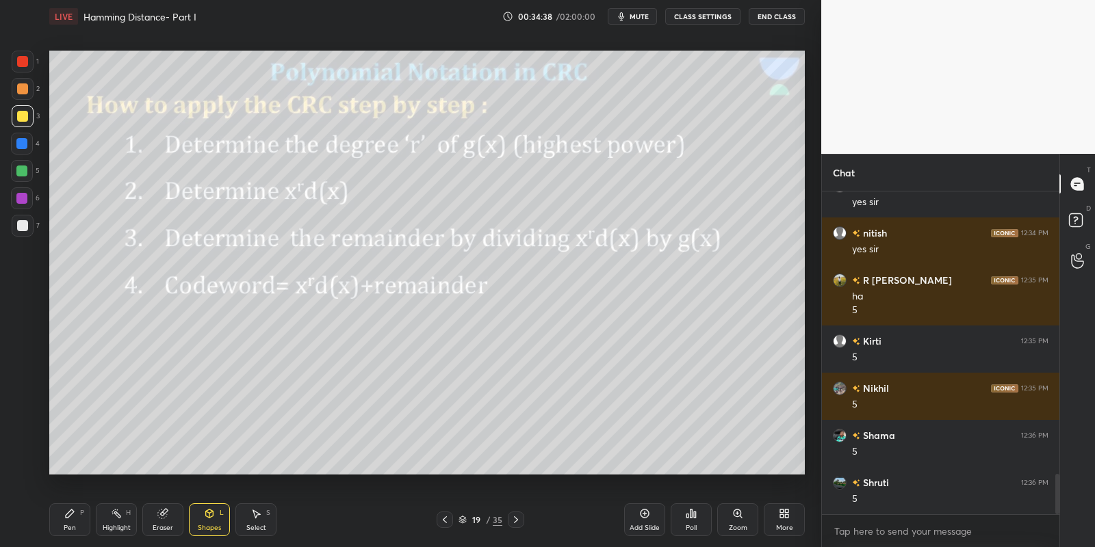
click at [83, 524] on div "Pen P" at bounding box center [69, 520] width 41 height 33
drag, startPoint x: 110, startPoint y: 530, endPoint x: 112, endPoint y: 523, distance: 7.7
click at [111, 526] on div "Highlight" at bounding box center [117, 528] width 28 height 7
click at [82, 522] on div "Pen P" at bounding box center [69, 520] width 41 height 33
click at [23, 177] on div at bounding box center [22, 171] width 22 height 22
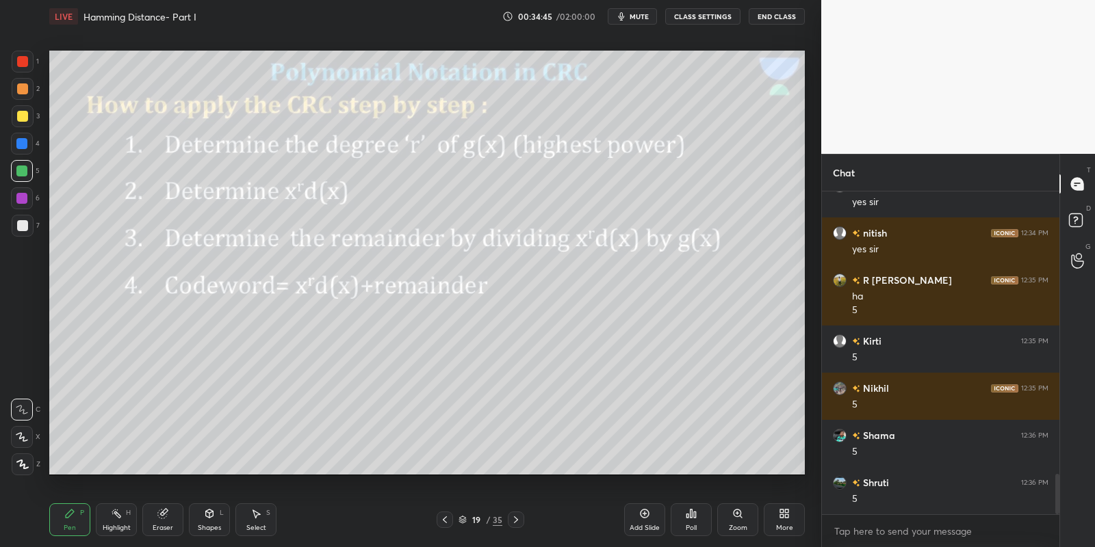
scroll to position [2308, 0]
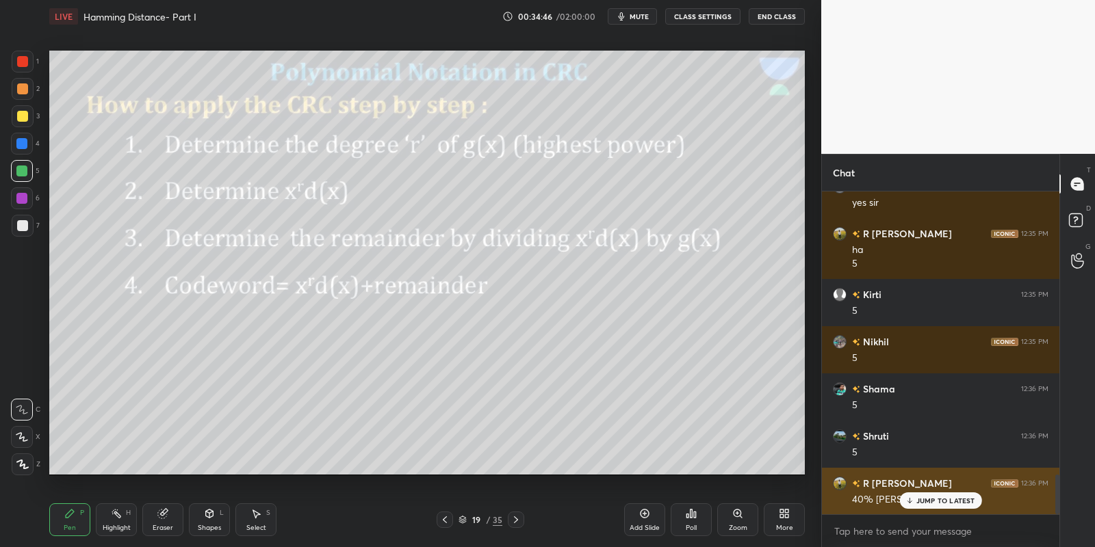
drag, startPoint x: 945, startPoint y: 497, endPoint x: 949, endPoint y: 506, distance: 9.8
click at [945, 498] on p "JUMP TO LATEST" at bounding box center [945, 501] width 59 height 8
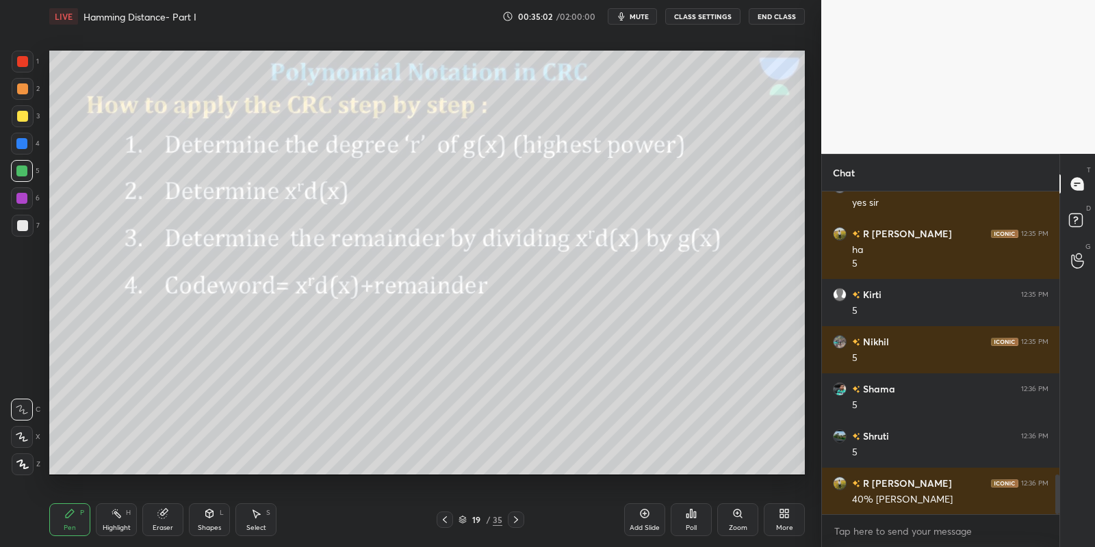
drag, startPoint x: 118, startPoint y: 522, endPoint x: 118, endPoint y: 515, distance: 7.5
click at [120, 519] on div "Highlight H" at bounding box center [116, 520] width 41 height 33
drag, startPoint x: 83, startPoint y: 519, endPoint x: 98, endPoint y: 512, distance: 15.9
click at [91, 515] on div "Pen P Highlight H Eraser Shapes L Select S" at bounding box center [192, 520] width 287 height 33
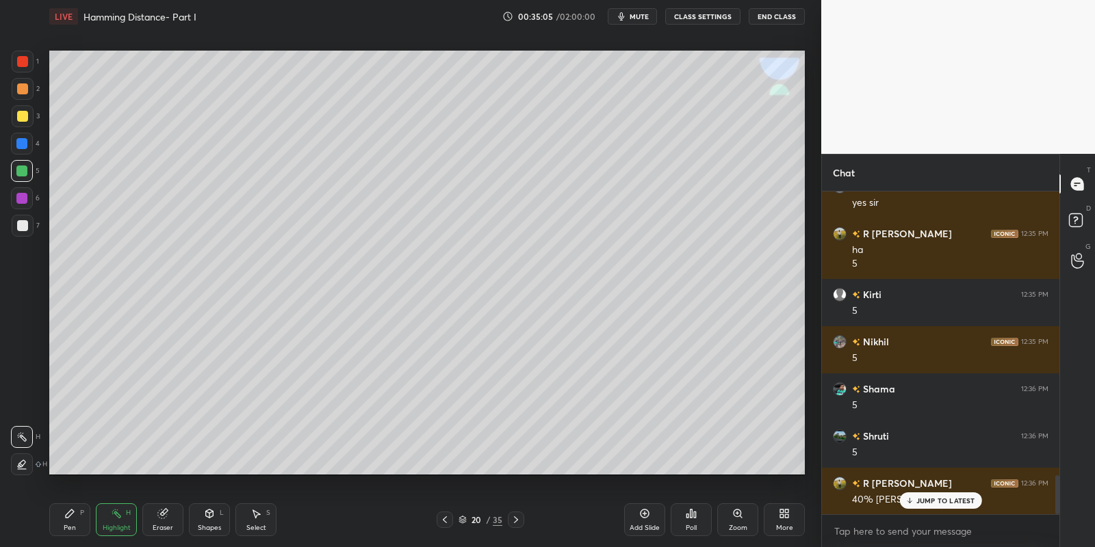
scroll to position [2356, 0]
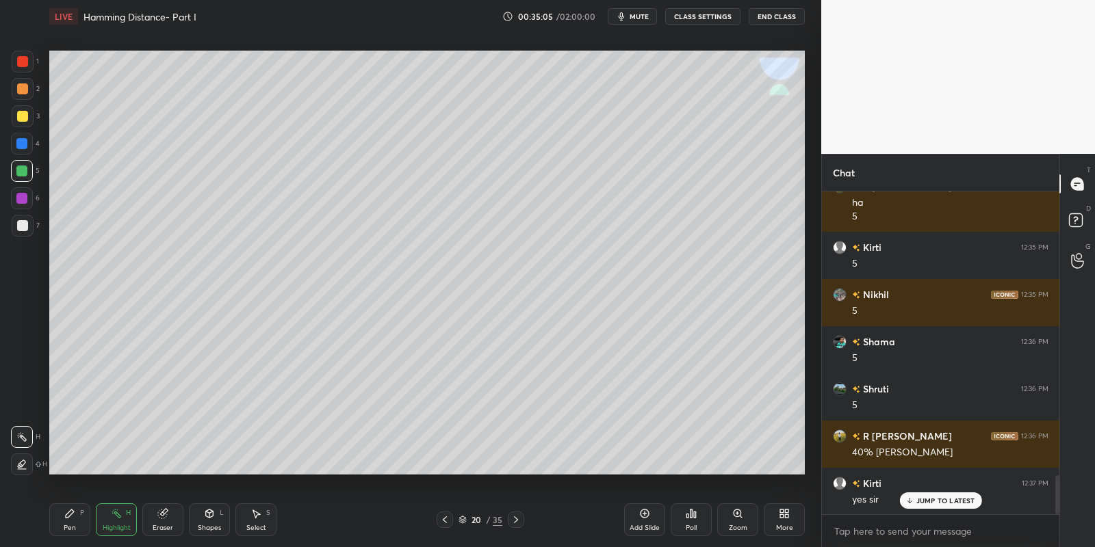
click at [64, 525] on div "Pen" at bounding box center [70, 528] width 12 height 7
click at [22, 112] on div at bounding box center [22, 116] width 11 height 11
drag, startPoint x: 65, startPoint y: 525, endPoint x: 68, endPoint y: 511, distance: 14.6
click at [65, 521] on div "Pen P" at bounding box center [69, 520] width 41 height 33
drag, startPoint x: 216, startPoint y: 530, endPoint x: 215, endPoint y: 509, distance: 21.2
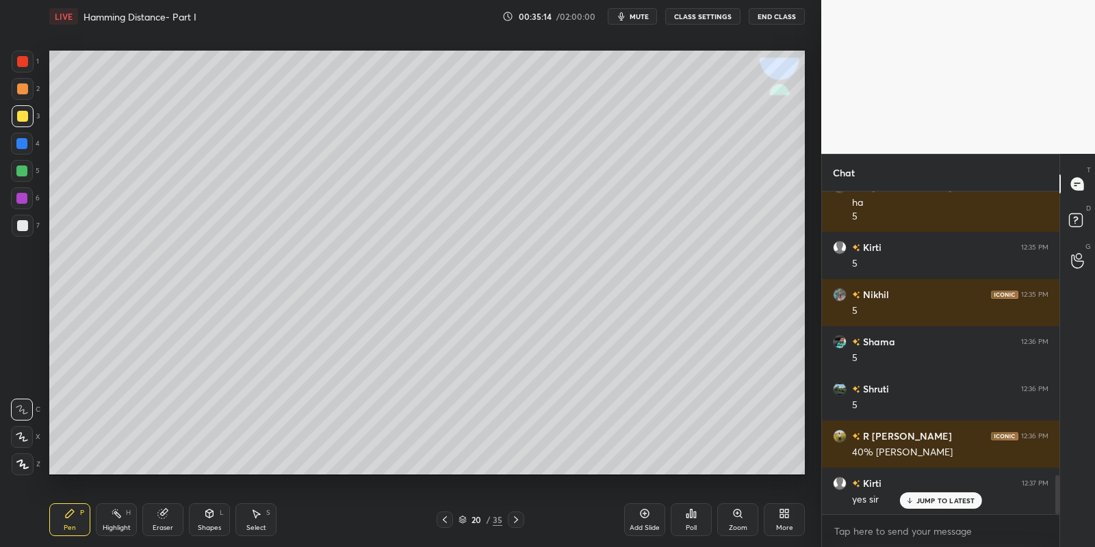
click at [215, 525] on div "Shapes" at bounding box center [209, 528] width 23 height 7
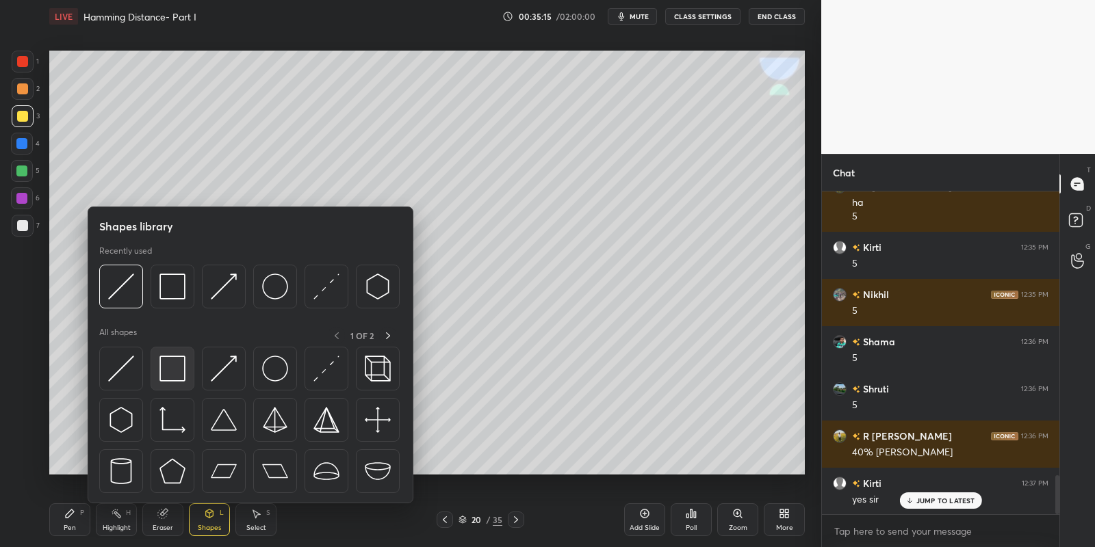
click at [177, 372] on img at bounding box center [172, 369] width 26 height 26
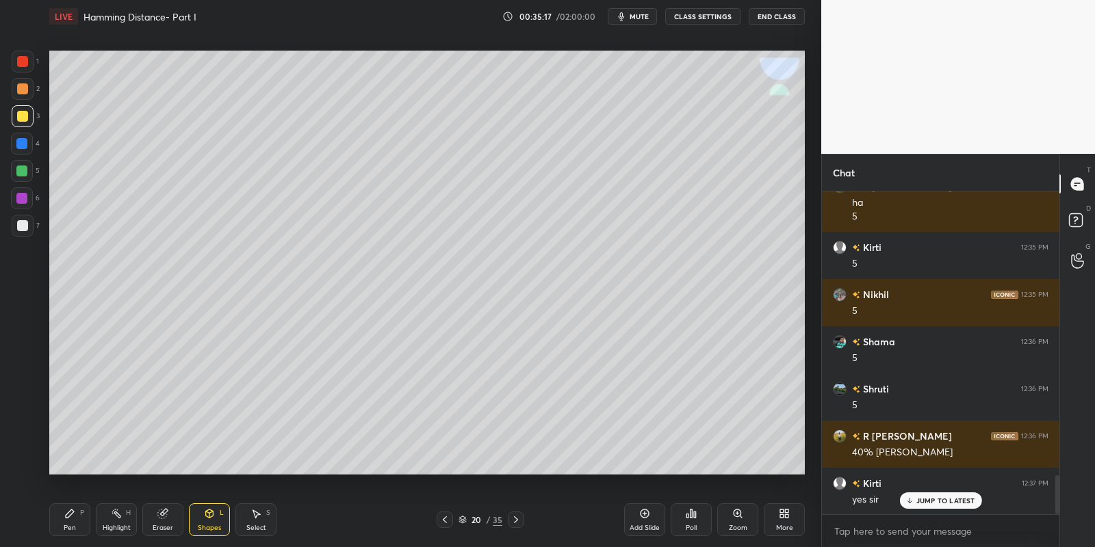
click at [73, 519] on icon at bounding box center [69, 513] width 11 height 11
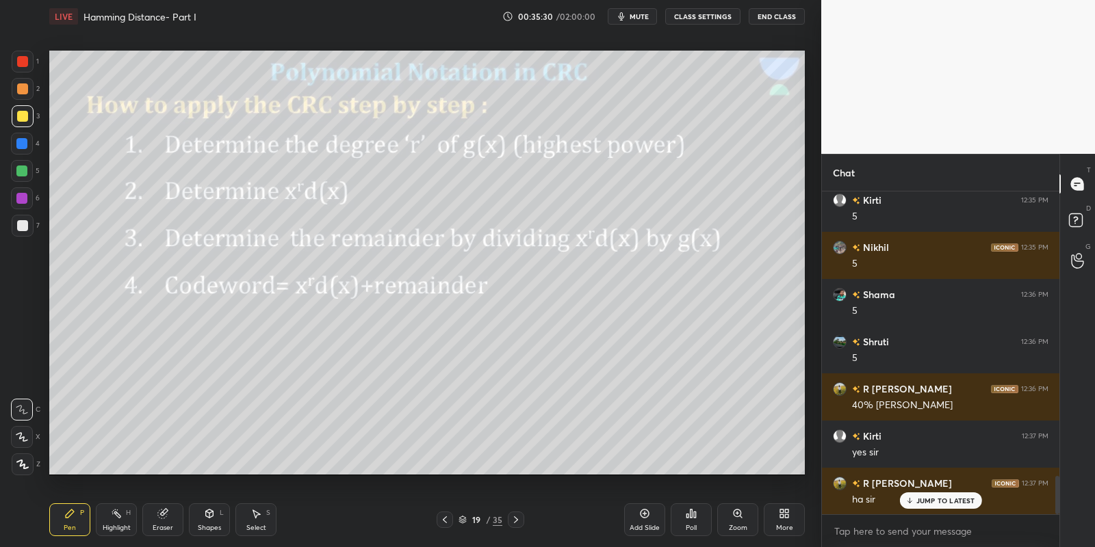
scroll to position [2416, 0]
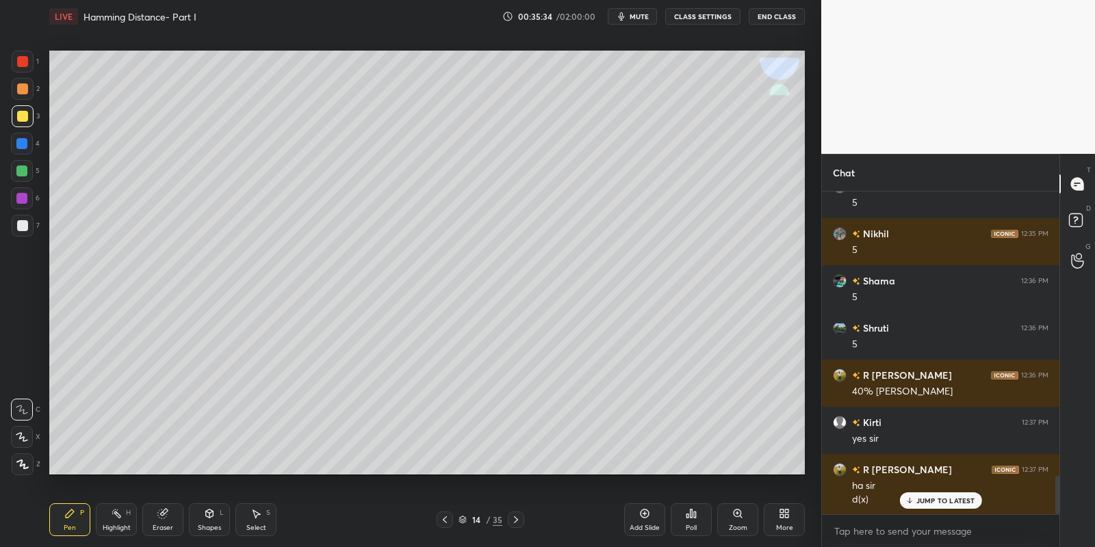
drag, startPoint x: 119, startPoint y: 526, endPoint x: 127, endPoint y: 488, distance: 38.5
click at [114, 527] on div "Highlight" at bounding box center [117, 528] width 28 height 7
drag, startPoint x: 74, startPoint y: 530, endPoint x: 81, endPoint y: 506, distance: 24.3
click at [75, 528] on div "Pen P" at bounding box center [69, 520] width 41 height 33
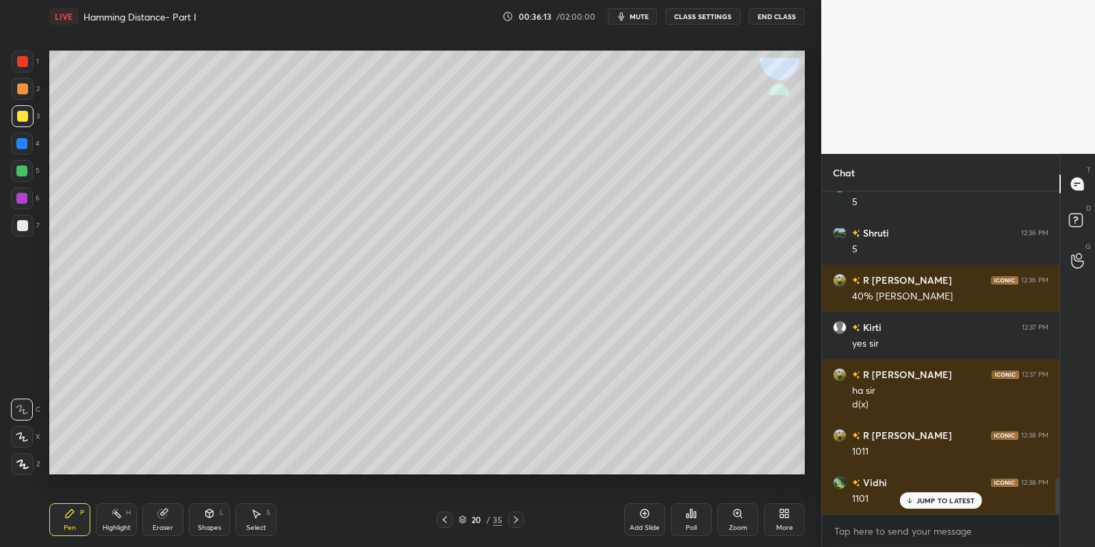
scroll to position [2544, 0]
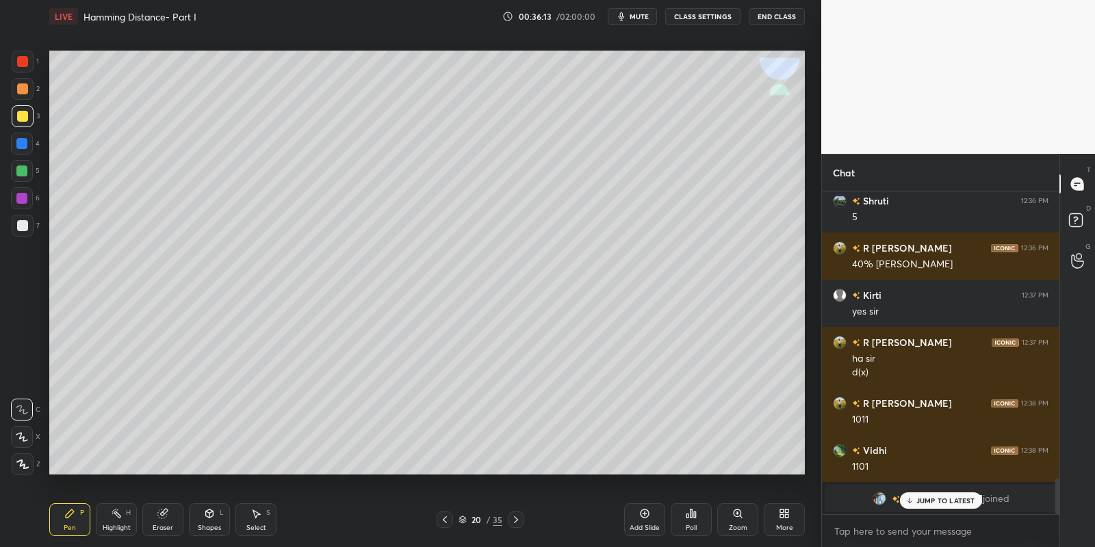
drag, startPoint x: 69, startPoint y: 530, endPoint x: 96, endPoint y: 491, distance: 47.3
click at [69, 530] on div "Pen" at bounding box center [70, 528] width 12 height 7
click at [116, 522] on div "Highlight H" at bounding box center [116, 520] width 41 height 33
click at [252, 525] on div "Select" at bounding box center [256, 528] width 20 height 7
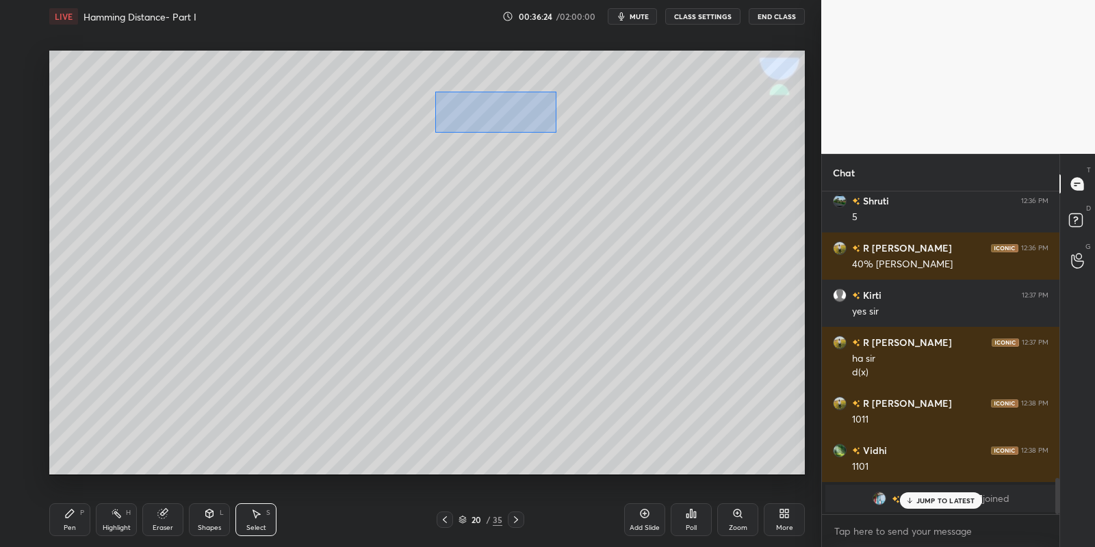
drag, startPoint x: 434, startPoint y: 91, endPoint x: 547, endPoint y: 128, distance: 119.5
click at [555, 131] on div "0 ° Undo Copy Paste here Duplicate Duplicate to new slide Delete" at bounding box center [427, 263] width 756 height 425
drag, startPoint x: 513, startPoint y: 112, endPoint x: 526, endPoint y: 112, distance: 13.7
click at [539, 113] on div "0 ° Undo Copy Paste here Duplicate Duplicate to new slide Delete" at bounding box center [427, 263] width 756 height 425
drag, startPoint x: 440, startPoint y: 89, endPoint x: 560, endPoint y: 114, distance: 122.9
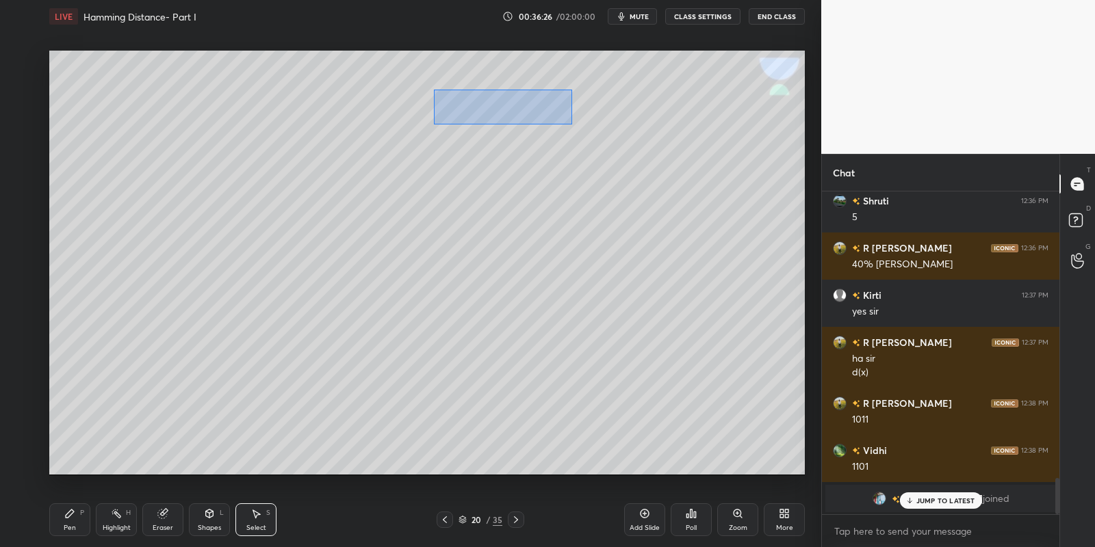
click at [572, 122] on div "0 ° Undo Copy Paste here Duplicate Duplicate to new slide Delete" at bounding box center [427, 263] width 756 height 425
drag, startPoint x: 484, startPoint y: 106, endPoint x: 517, endPoint y: 105, distance: 32.9
click at [517, 105] on div "0 ° Undo Copy Paste here Duplicate Duplicate to new slide Delete" at bounding box center [427, 263] width 756 height 425
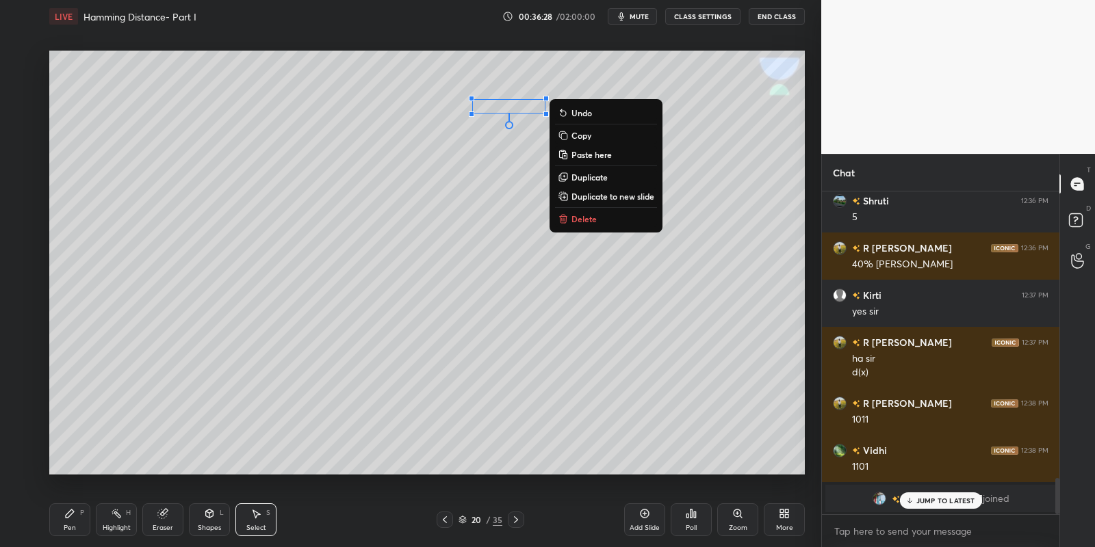
drag, startPoint x: 72, startPoint y: 528, endPoint x: 88, endPoint y: 502, distance: 30.4
click at [73, 527] on div "Pen" at bounding box center [70, 528] width 12 height 7
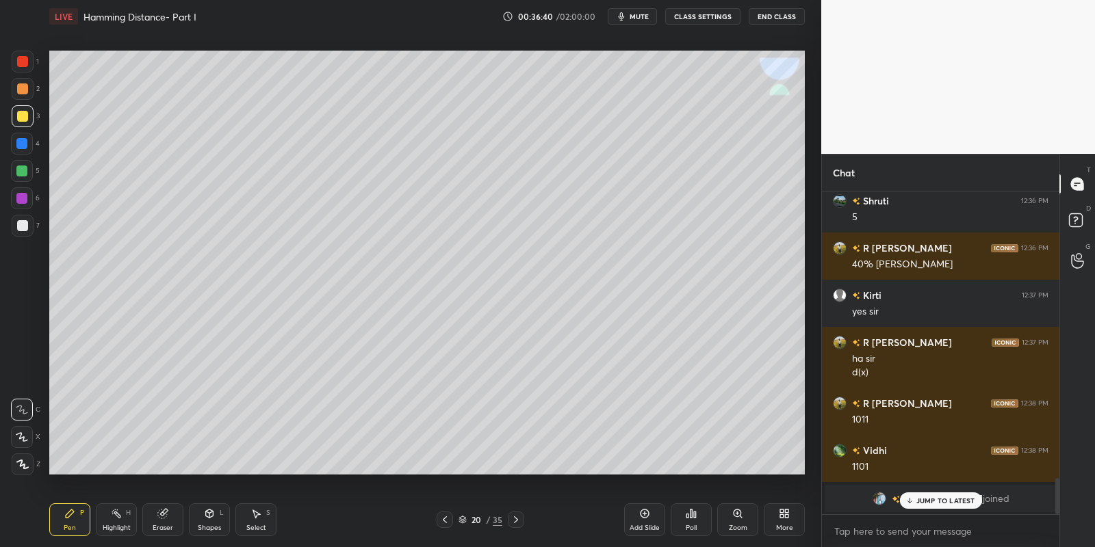
click at [213, 529] on div "Shapes" at bounding box center [209, 528] width 23 height 7
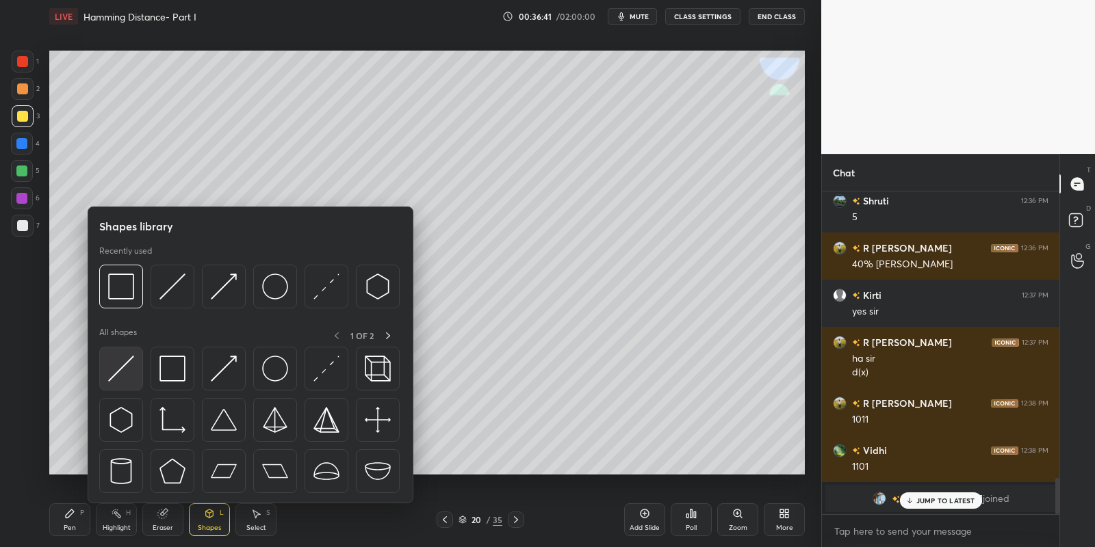
drag, startPoint x: 133, startPoint y: 365, endPoint x: 36, endPoint y: 118, distance: 265.5
click at [127, 367] on img at bounding box center [121, 369] width 26 height 26
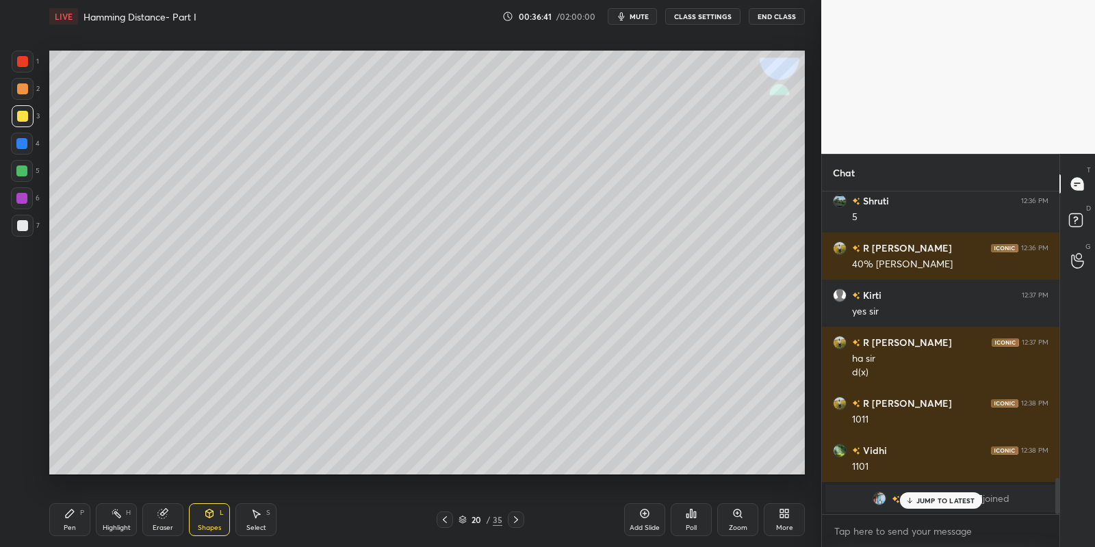
drag, startPoint x: 20, startPoint y: 112, endPoint x: 34, endPoint y: 114, distance: 14.6
click at [22, 113] on div at bounding box center [22, 116] width 11 height 11
click at [78, 518] on div "Pen P" at bounding box center [69, 520] width 41 height 33
click at [18, 169] on div at bounding box center [21, 171] width 11 height 11
drag, startPoint x: 220, startPoint y: 527, endPoint x: 222, endPoint y: 516, distance: 11.1
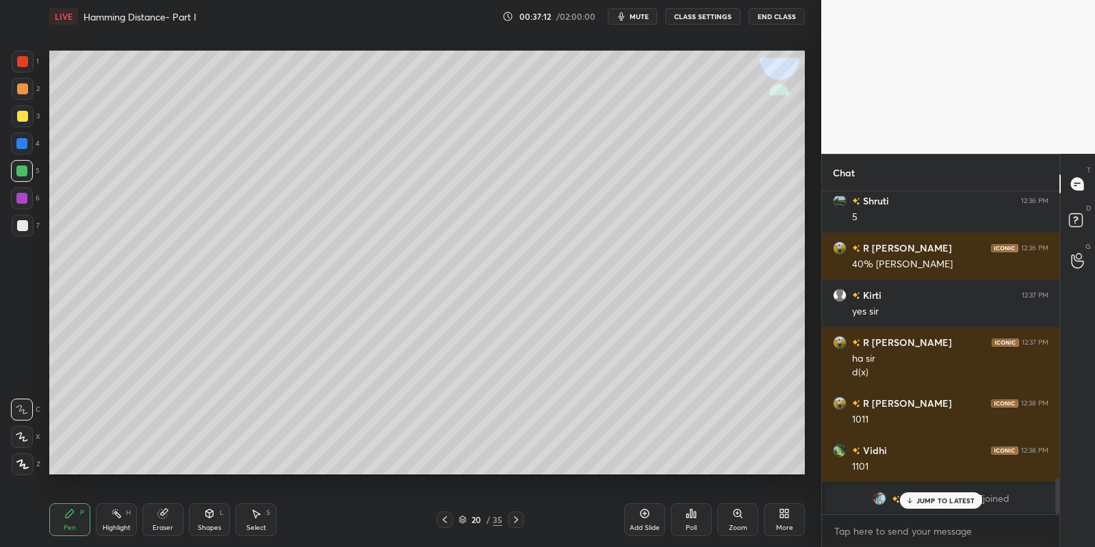
click at [220, 526] on div "Shapes" at bounding box center [209, 528] width 23 height 7
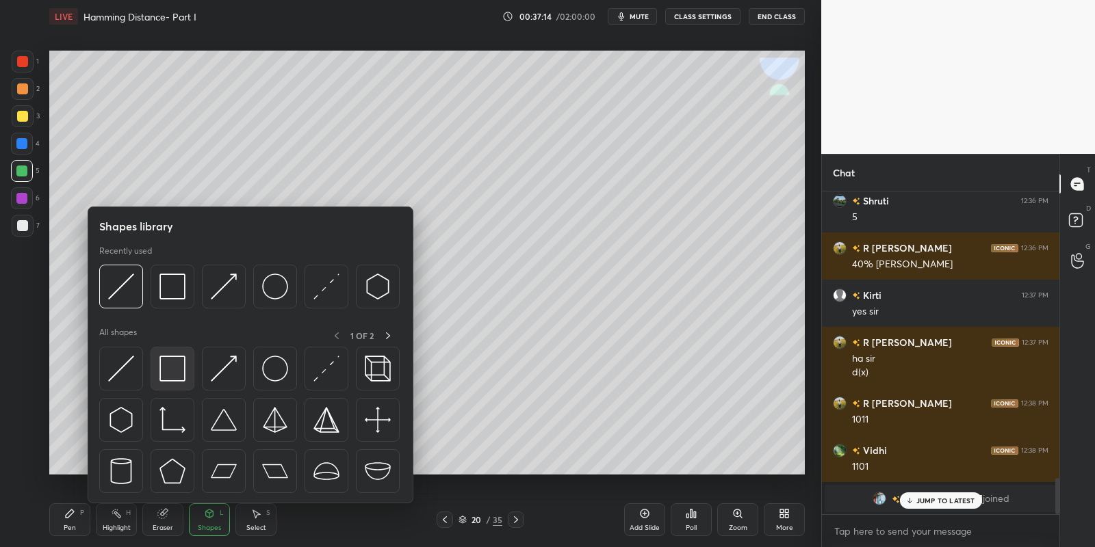
drag, startPoint x: 190, startPoint y: 378, endPoint x: 18, endPoint y: 162, distance: 275.2
click at [188, 378] on div at bounding box center [173, 369] width 44 height 44
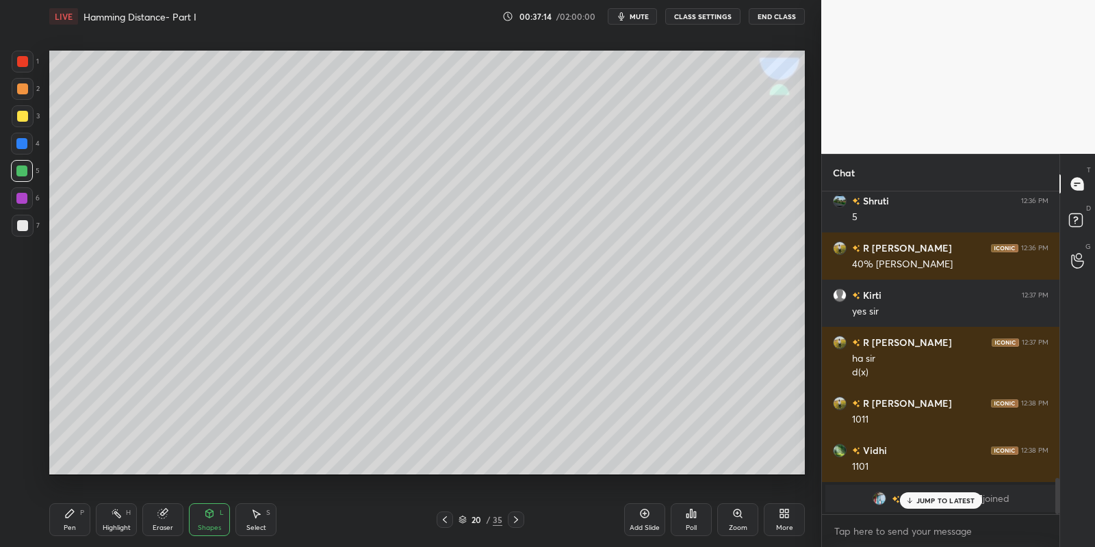
drag, startPoint x: 19, startPoint y: 162, endPoint x: 30, endPoint y: 159, distance: 11.3
click at [20, 162] on div at bounding box center [22, 171] width 22 height 22
click at [214, 513] on icon at bounding box center [209, 513] width 11 height 11
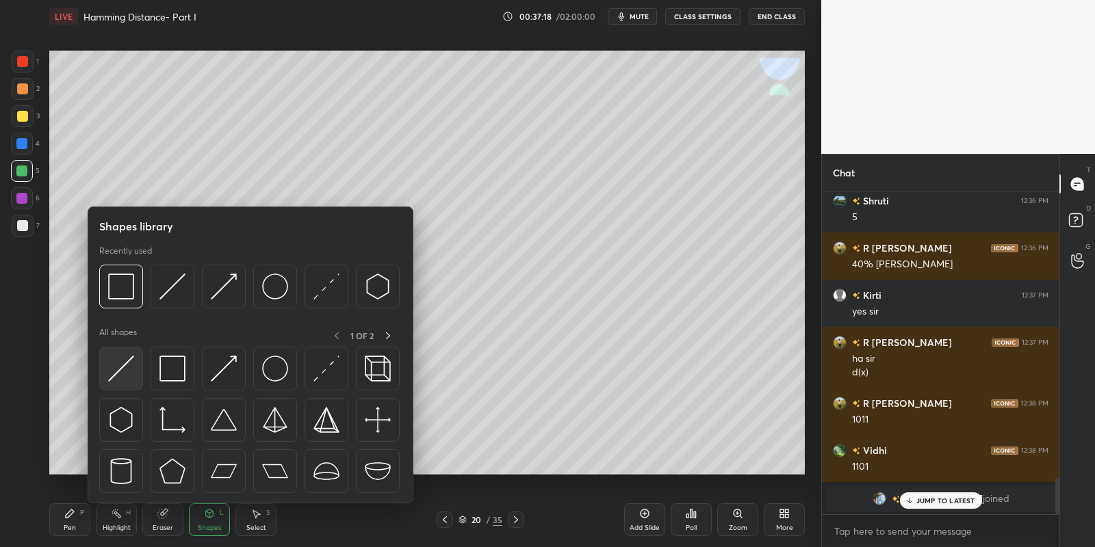
click at [134, 368] on div at bounding box center [121, 369] width 44 height 44
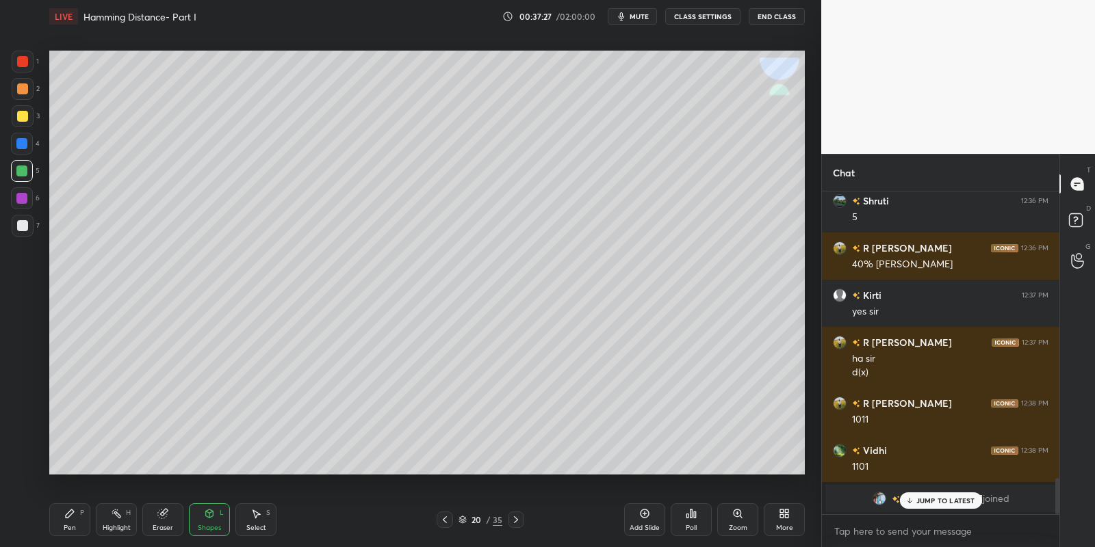
click at [74, 517] on div "Pen P" at bounding box center [69, 520] width 41 height 33
click at [25, 114] on div at bounding box center [22, 116] width 11 height 11
click at [68, 515] on icon at bounding box center [70, 514] width 8 height 8
click at [25, 116] on div at bounding box center [22, 116] width 11 height 11
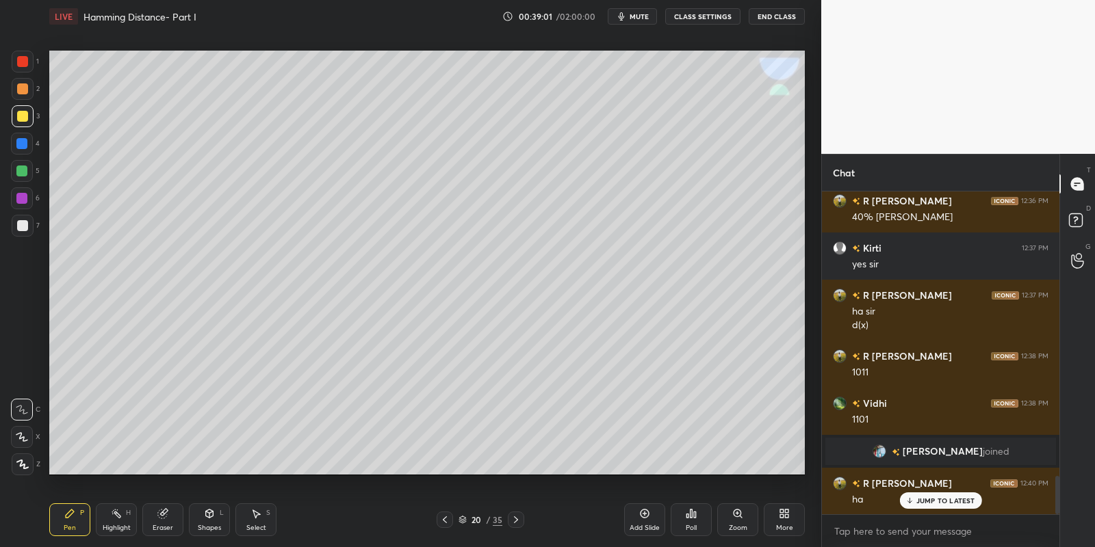
scroll to position [2462, 0]
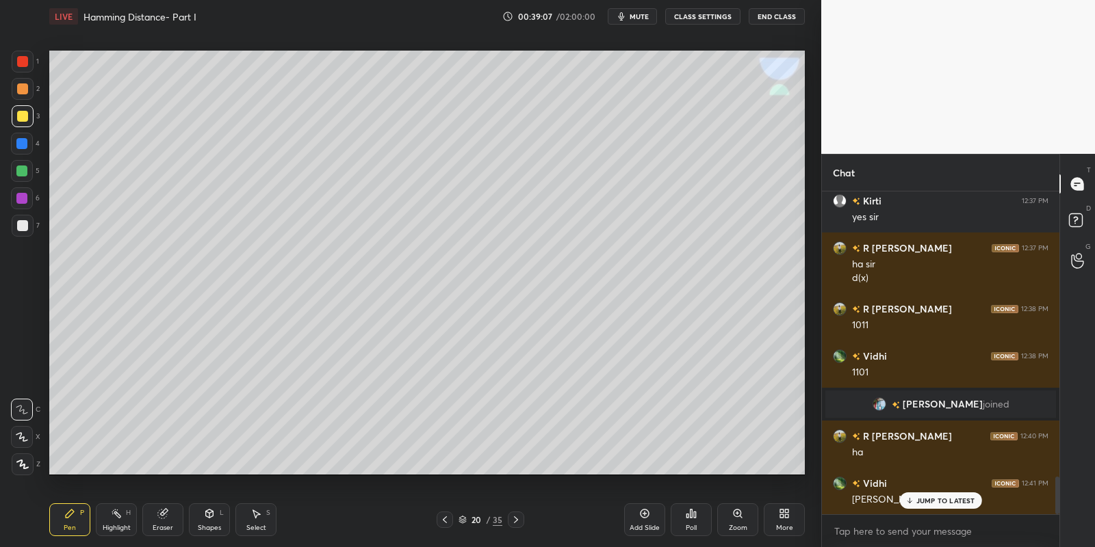
drag, startPoint x: 254, startPoint y: 524, endPoint x: 259, endPoint y: 505, distance: 19.1
click at [257, 521] on div "Select S" at bounding box center [255, 520] width 41 height 33
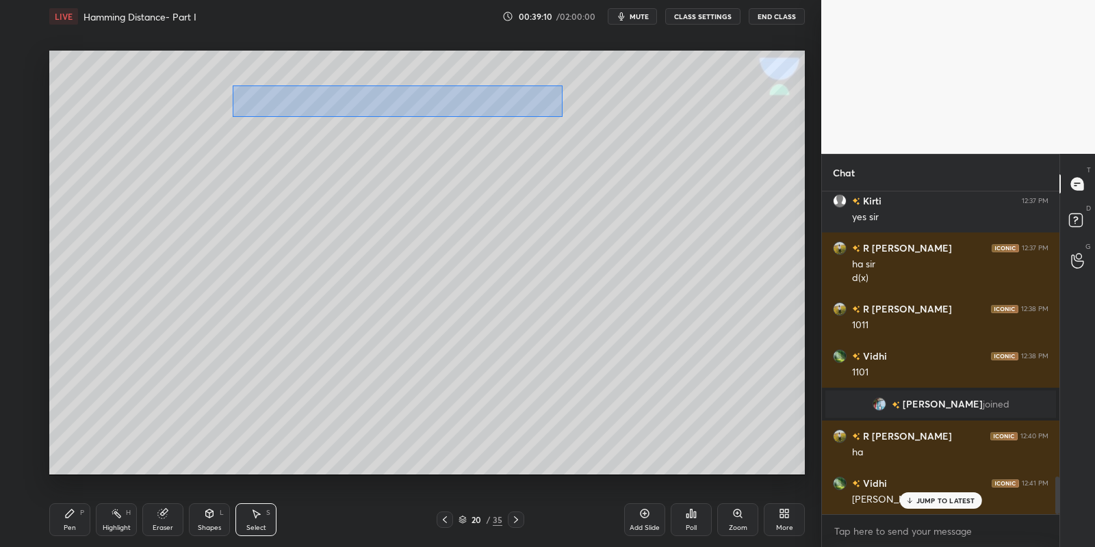
drag, startPoint x: 233, startPoint y: 86, endPoint x: 559, endPoint y: 113, distance: 327.6
click at [561, 115] on div "0 ° Undo Copy Paste here Duplicate Duplicate to new slide Delete" at bounding box center [427, 263] width 756 height 425
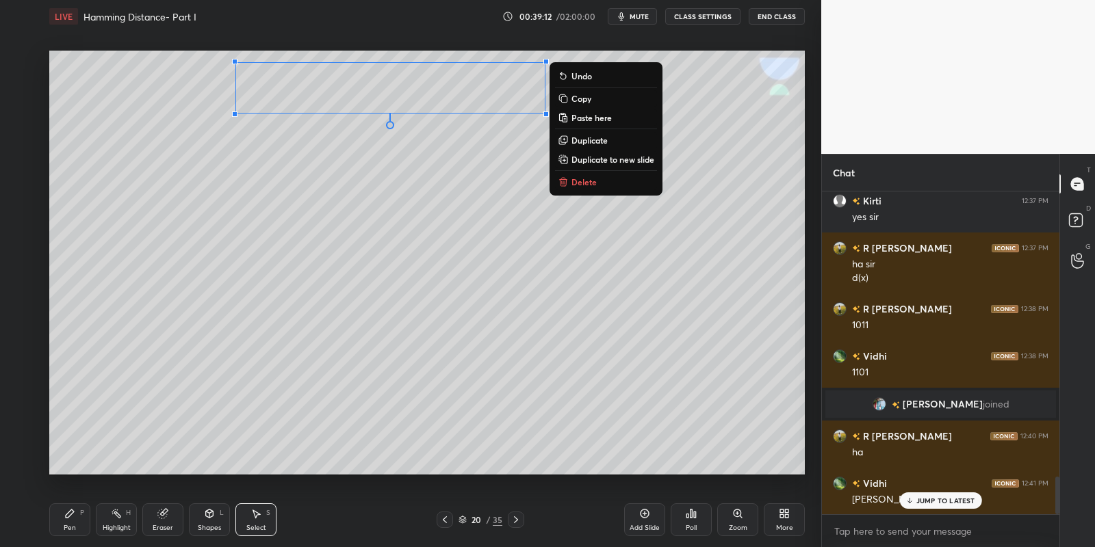
click at [68, 519] on icon at bounding box center [69, 513] width 11 height 11
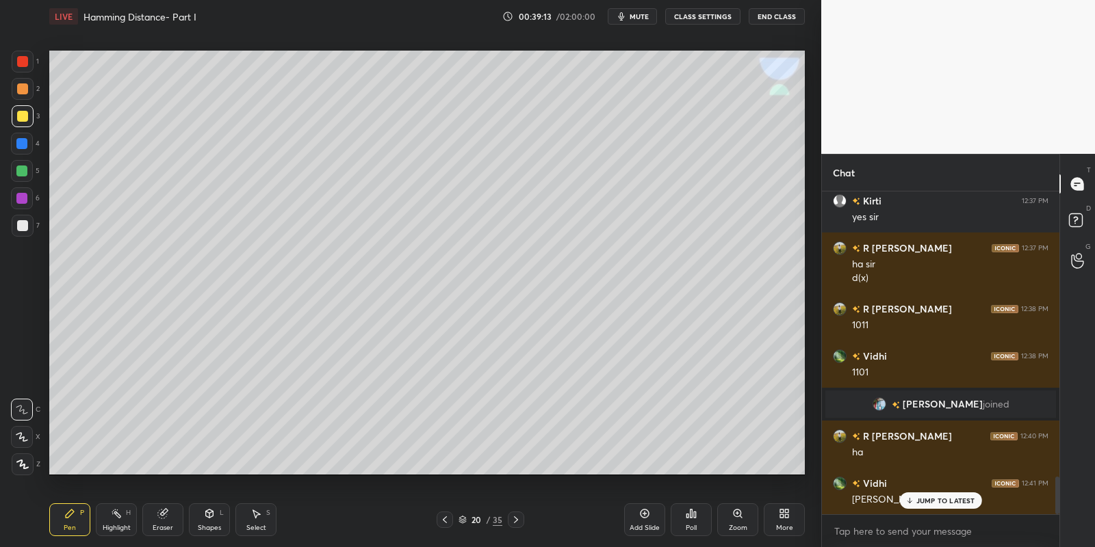
click at [252, 519] on div "Select S" at bounding box center [255, 520] width 41 height 33
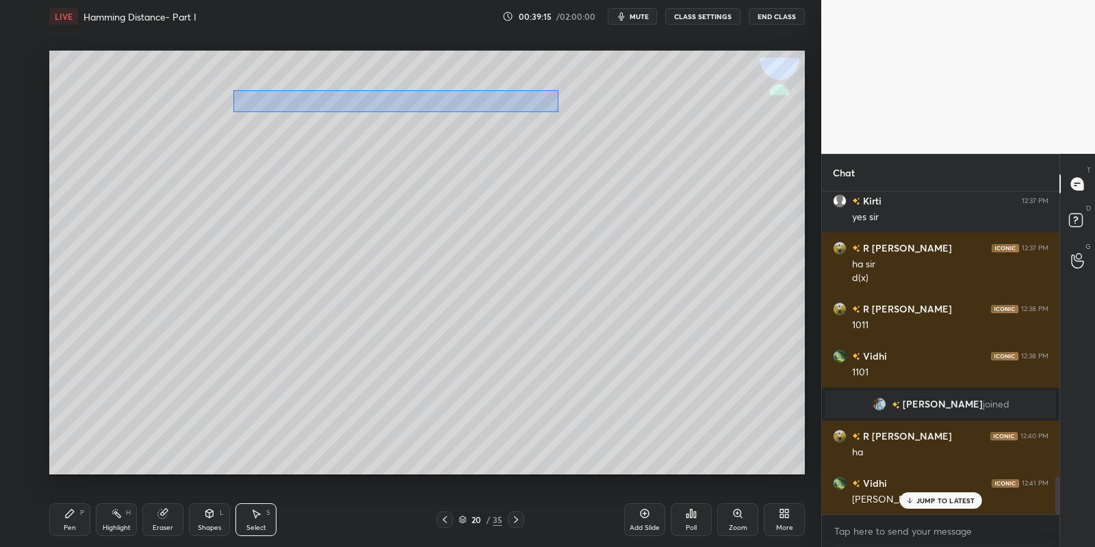
drag, startPoint x: 232, startPoint y: 90, endPoint x: 555, endPoint y: 109, distance: 323.5
click at [557, 110] on div "0 ° Undo Copy Paste here Duplicate Duplicate to new slide Delete" at bounding box center [427, 263] width 756 height 425
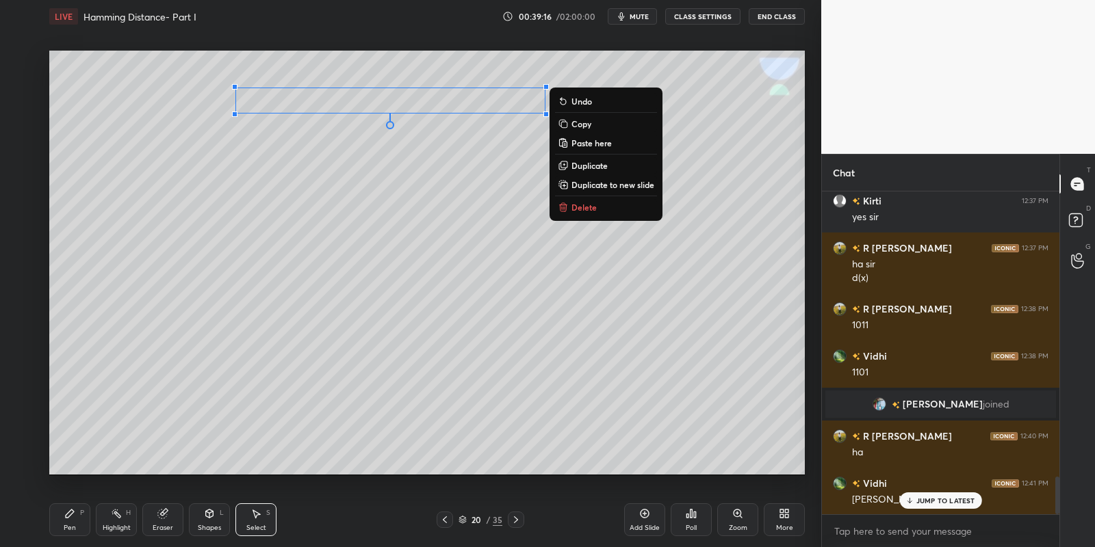
click at [581, 120] on p "Copy" at bounding box center [581, 123] width 20 height 11
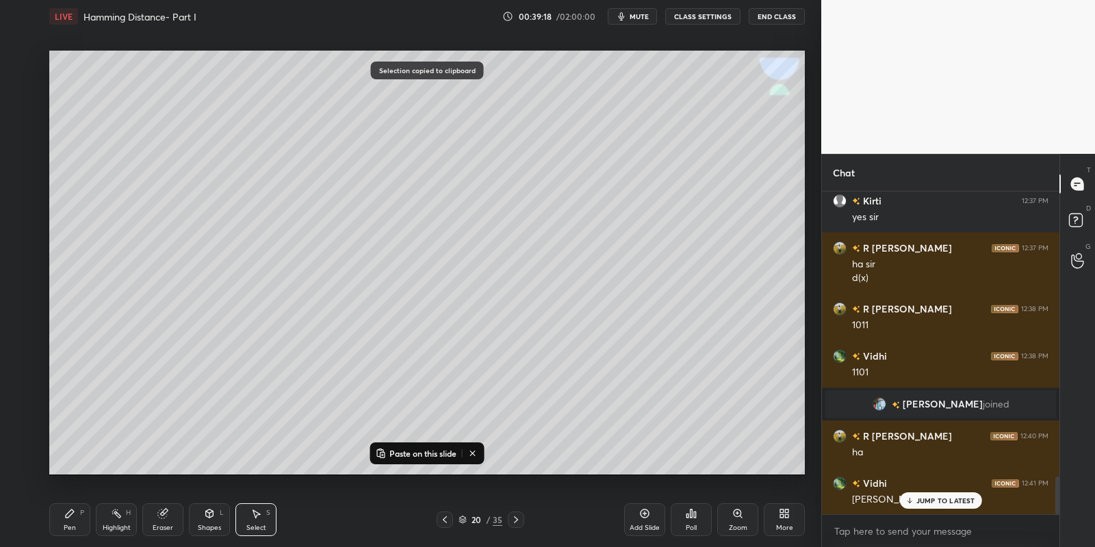
click at [512, 521] on icon at bounding box center [516, 520] width 11 height 11
click at [415, 448] on p "Paste on this slide" at bounding box center [422, 453] width 67 height 11
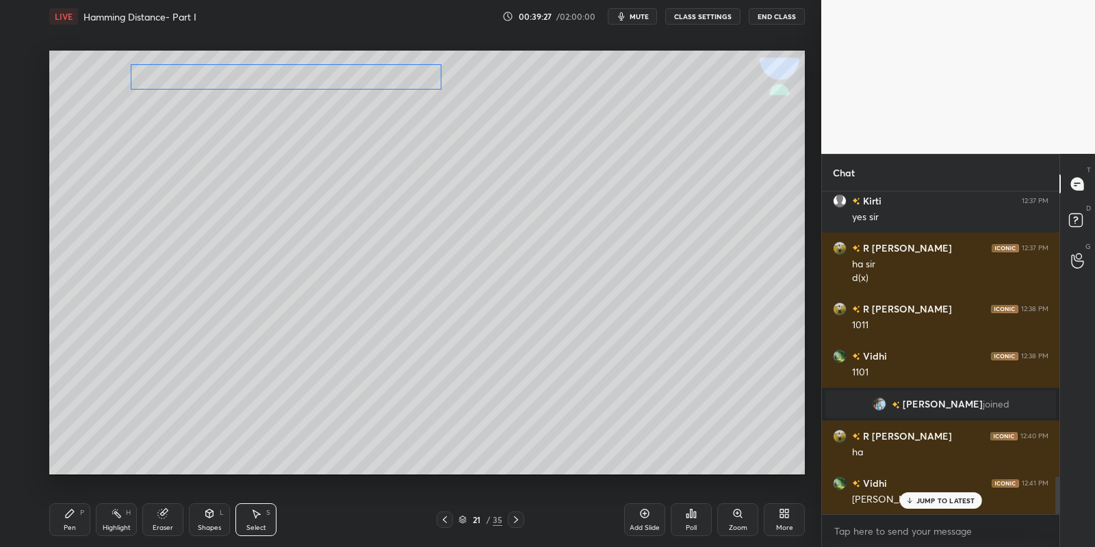
drag, startPoint x: 328, startPoint y: 91, endPoint x: 232, endPoint y: 62, distance: 100.7
click at [231, 66] on div "0 ° Undo Copy Paste here Duplicate Duplicate to new slide Delete" at bounding box center [427, 263] width 756 height 425
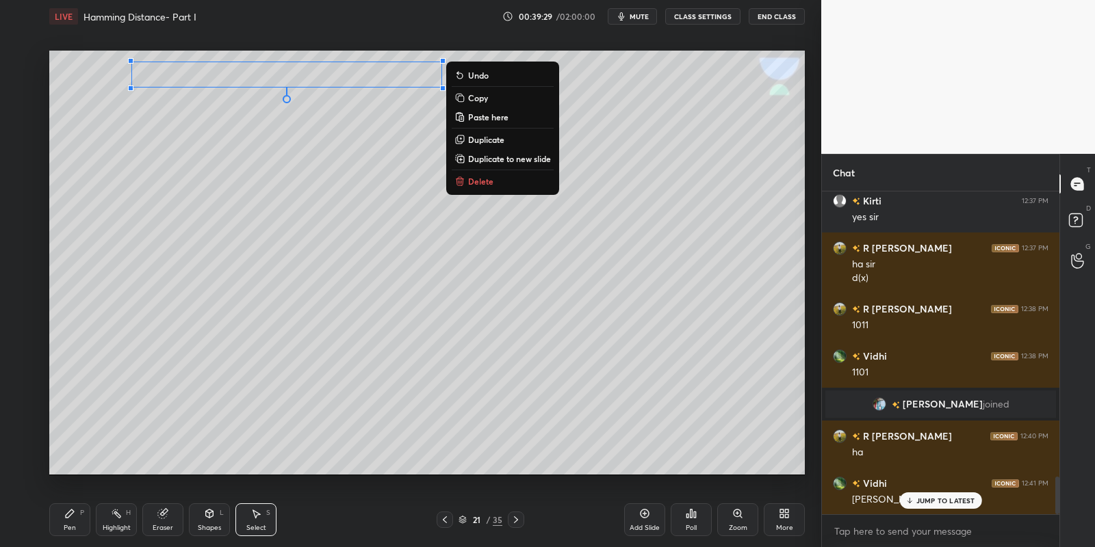
click at [79, 521] on div "Pen P" at bounding box center [69, 520] width 41 height 33
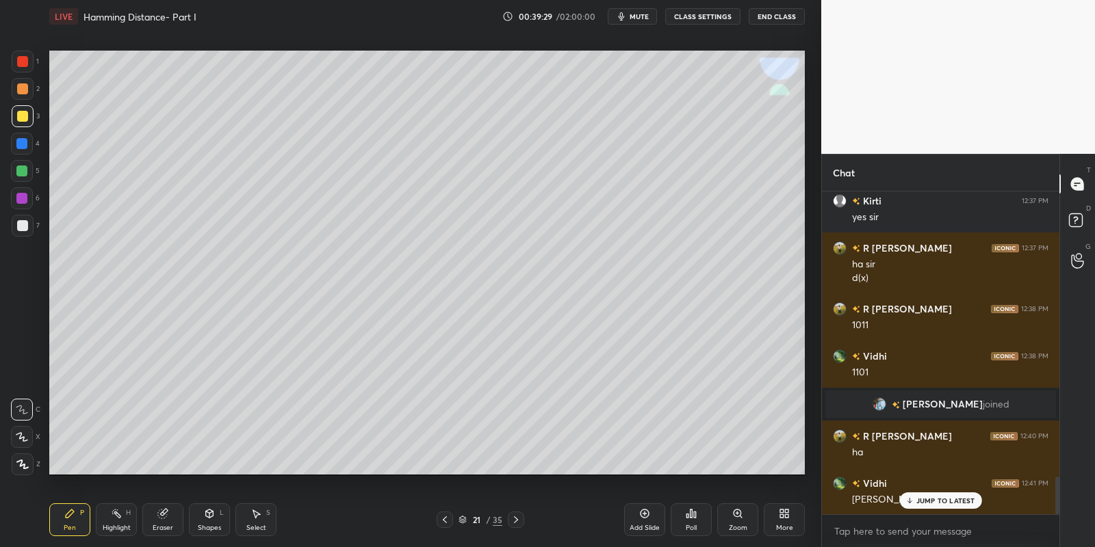
drag, startPoint x: 114, startPoint y: 526, endPoint x: 135, endPoint y: 477, distance: 52.7
click at [112, 522] on div "Highlight H" at bounding box center [116, 520] width 41 height 33
drag, startPoint x: 88, startPoint y: 524, endPoint x: 183, endPoint y: 513, distance: 96.4
click at [92, 524] on div "Pen P Highlight H Eraser Shapes L Select S" at bounding box center [192, 520] width 287 height 33
drag, startPoint x: 207, startPoint y: 526, endPoint x: 199, endPoint y: 518, distance: 10.6
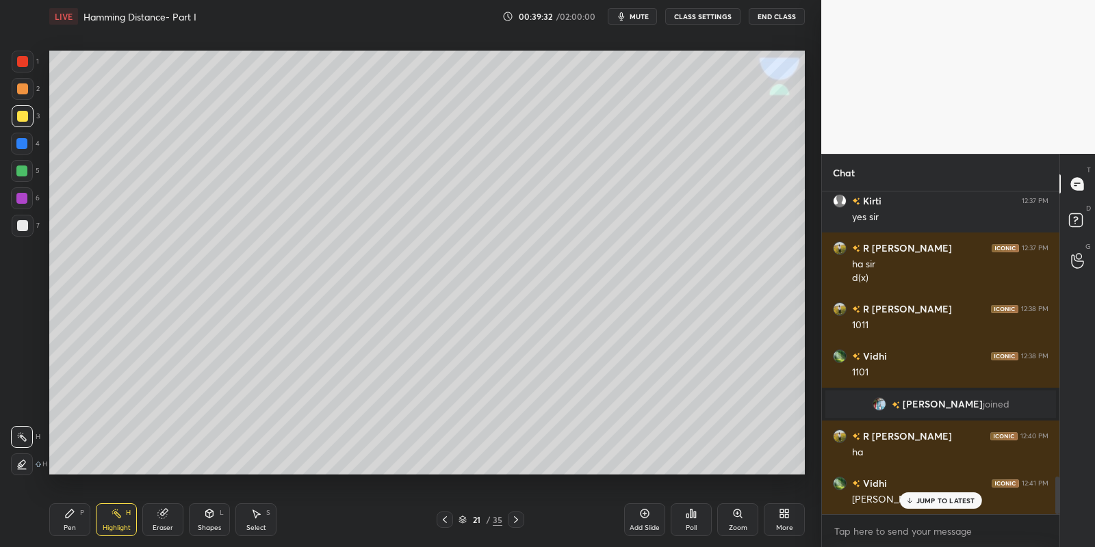
click at [205, 526] on div "Shapes" at bounding box center [209, 528] width 23 height 7
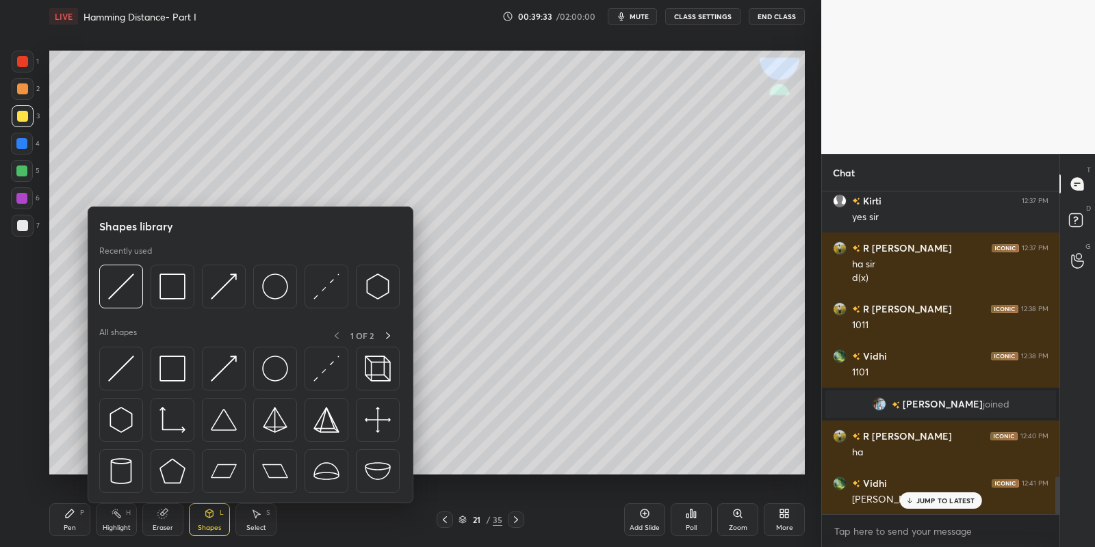
drag, startPoint x: 87, startPoint y: 517, endPoint x: 130, endPoint y: 519, distance: 43.2
click at [91, 521] on div "Pen P Highlight H Eraser Shapes L Select S" at bounding box center [192, 520] width 287 height 33
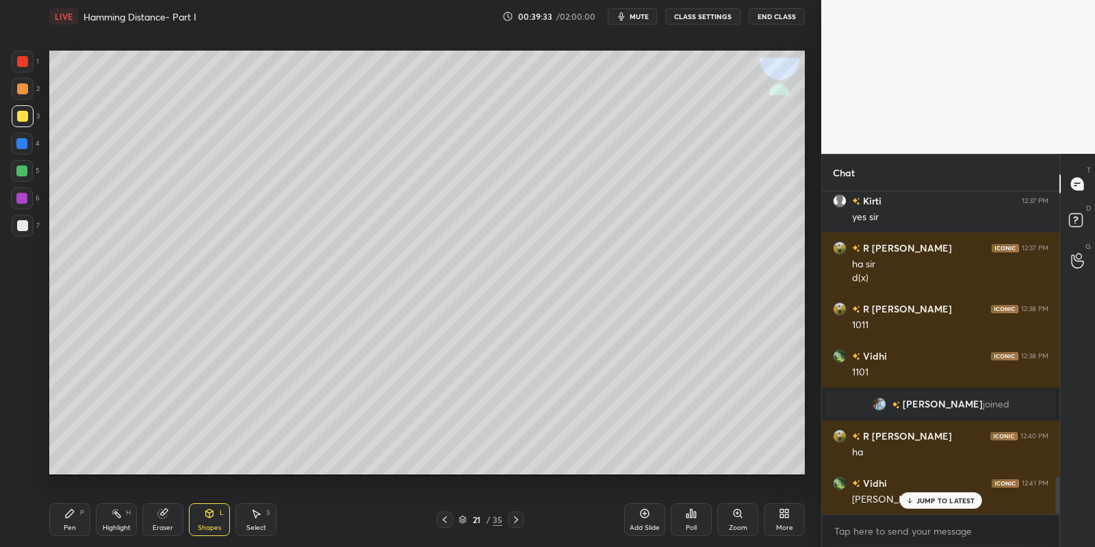
click at [202, 530] on div "Shapes" at bounding box center [209, 528] width 23 height 7
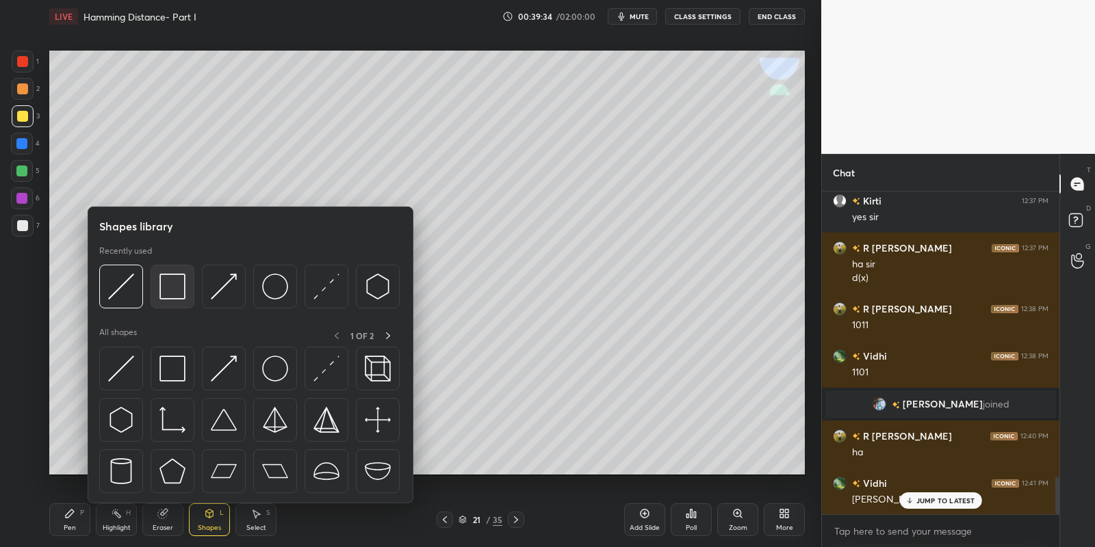
drag, startPoint x: 183, startPoint y: 286, endPoint x: 179, endPoint y: 293, distance: 8.4
click at [179, 292] on img at bounding box center [172, 287] width 26 height 26
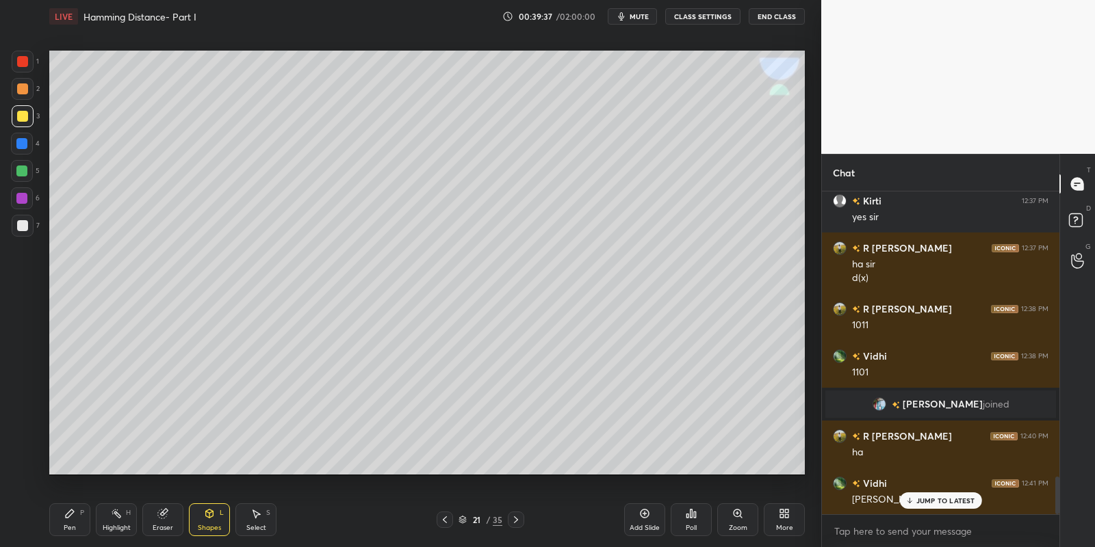
click at [204, 530] on div "Shapes" at bounding box center [209, 528] width 23 height 7
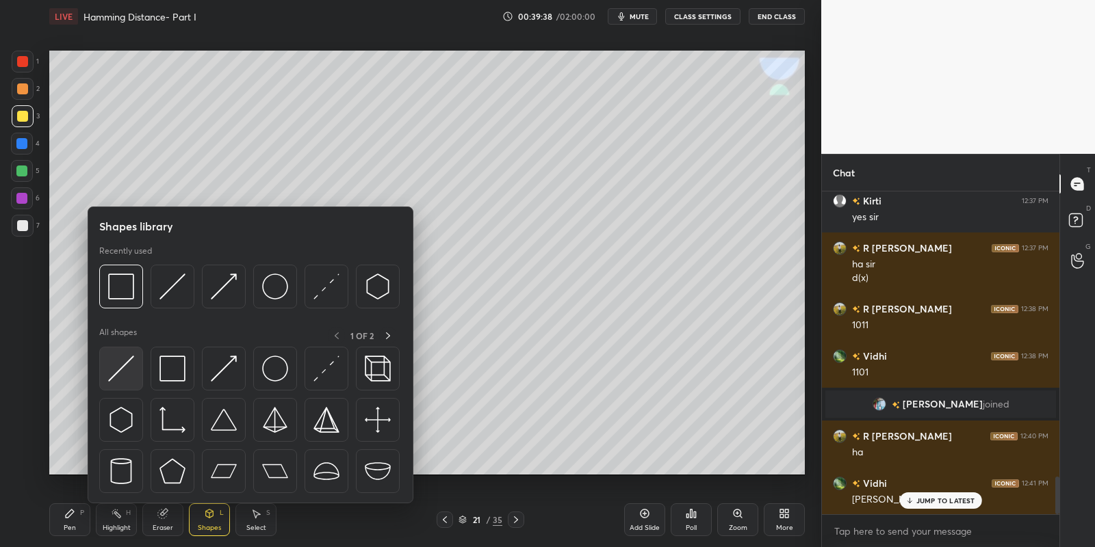
click at [135, 369] on div at bounding box center [121, 369] width 44 height 44
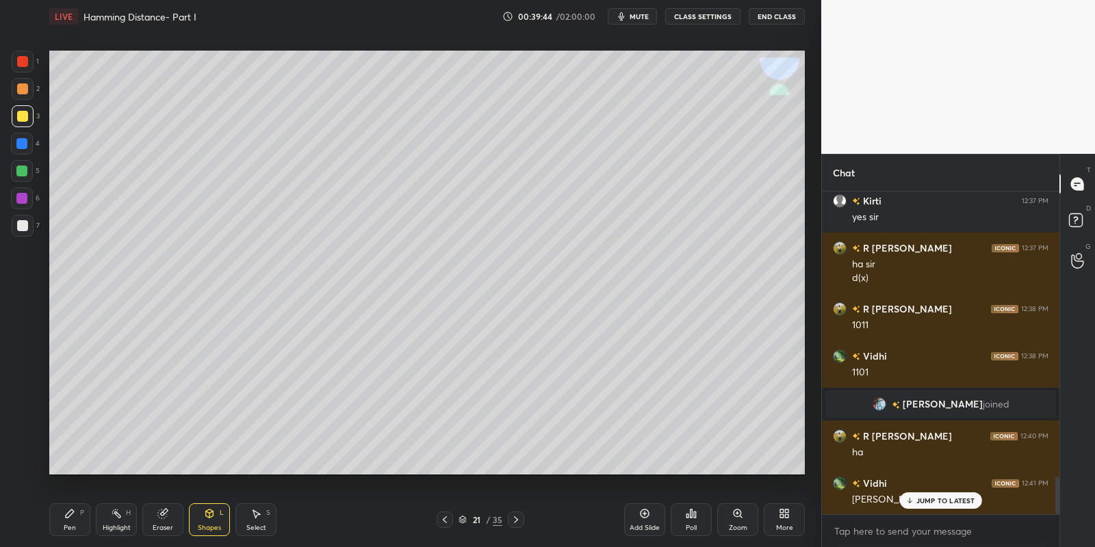
drag, startPoint x: 252, startPoint y: 529, endPoint x: 252, endPoint y: 520, distance: 8.9
click at [251, 525] on div "Select" at bounding box center [256, 528] width 20 height 7
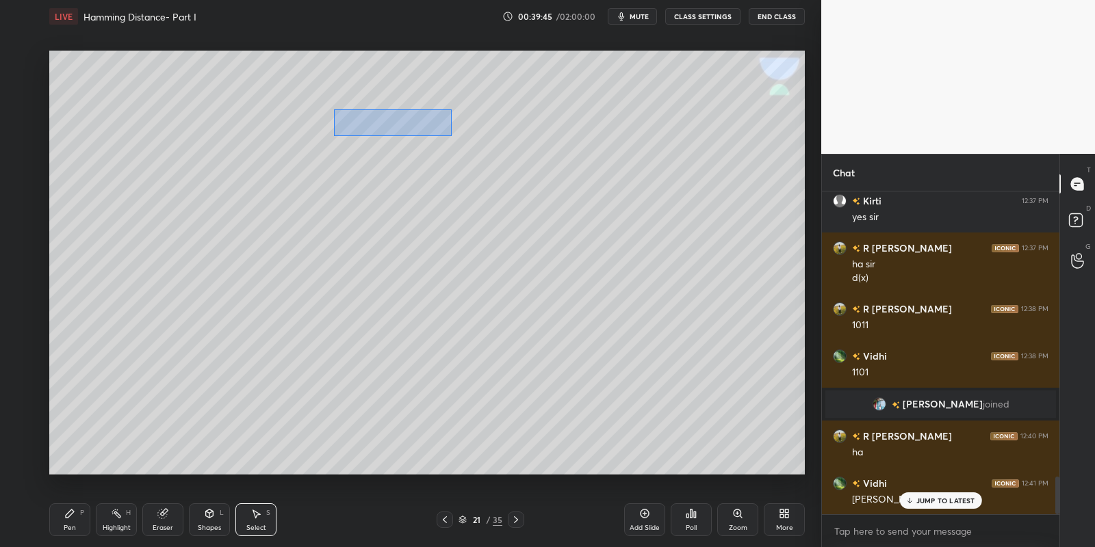
drag, startPoint x: 363, startPoint y: 116, endPoint x: 597, endPoint y: 178, distance: 242.0
click at [609, 186] on div "0 ° Undo Copy Paste here Duplicate Duplicate to new slide Delete" at bounding box center [427, 263] width 756 height 425
drag, startPoint x: 453, startPoint y: 136, endPoint x: 412, endPoint y: 149, distance: 43.1
click at [409, 152] on div "0 ° Undo Copy Paste here Duplicate Duplicate to new slide Delete" at bounding box center [427, 263] width 756 height 425
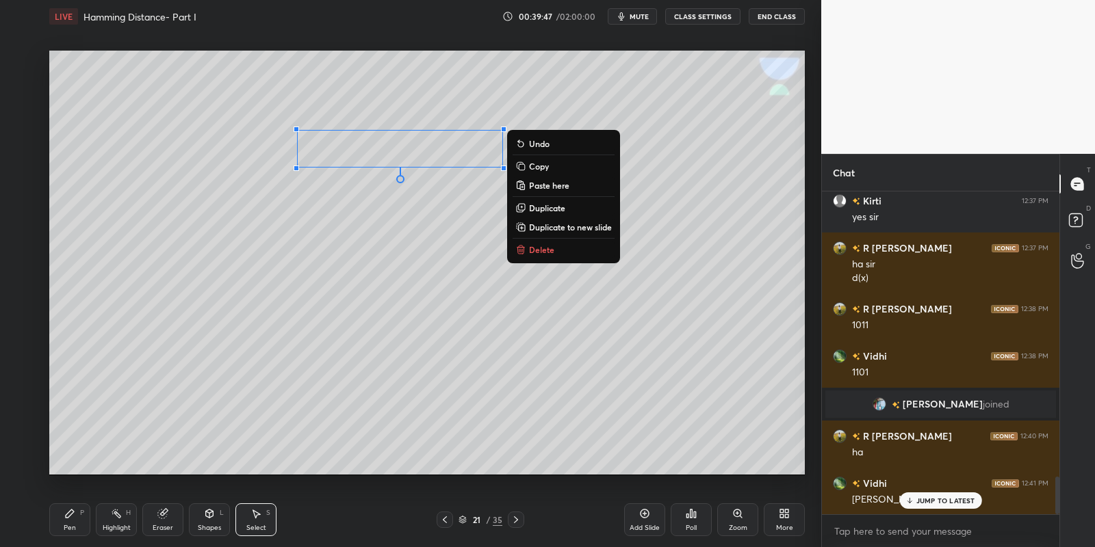
drag, startPoint x: 73, startPoint y: 528, endPoint x: 72, endPoint y: 516, distance: 11.7
click at [73, 526] on div "Pen" at bounding box center [70, 528] width 12 height 7
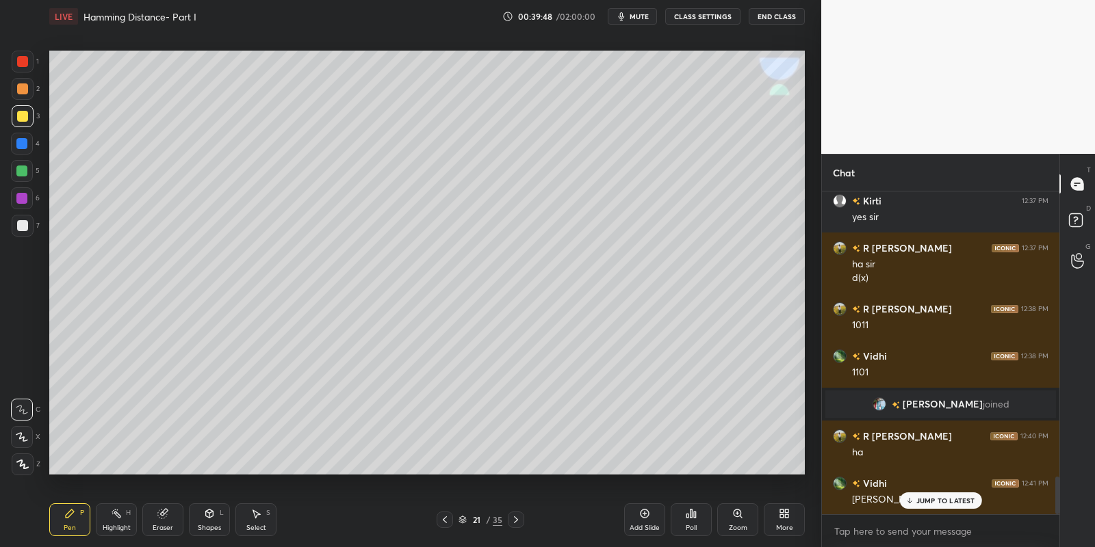
click at [21, 166] on div at bounding box center [21, 171] width 11 height 11
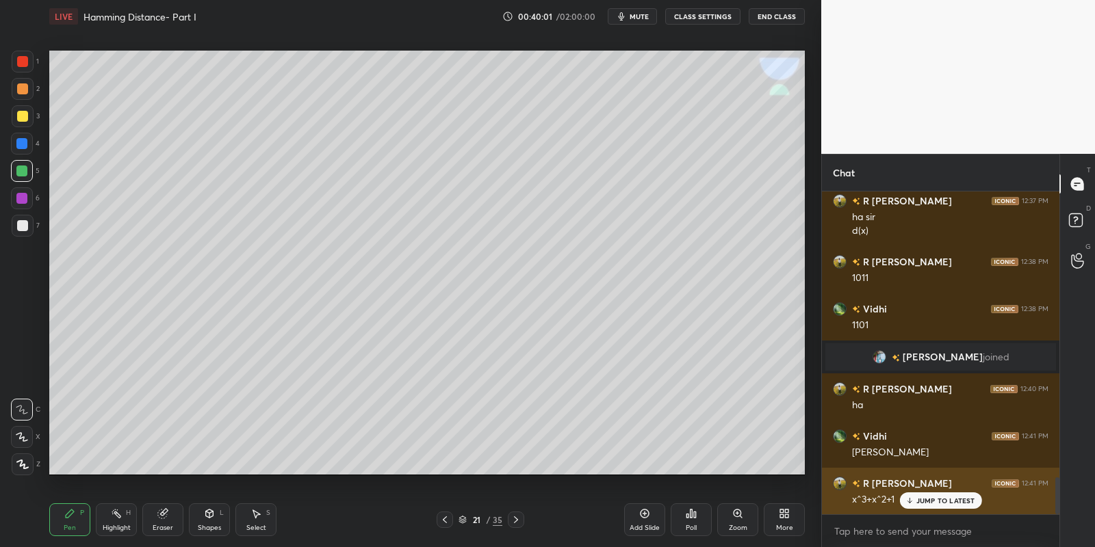
drag, startPoint x: 922, startPoint y: 502, endPoint x: 922, endPoint y: 511, distance: 8.2
click at [922, 503] on p "JUMP TO LATEST" at bounding box center [945, 501] width 59 height 8
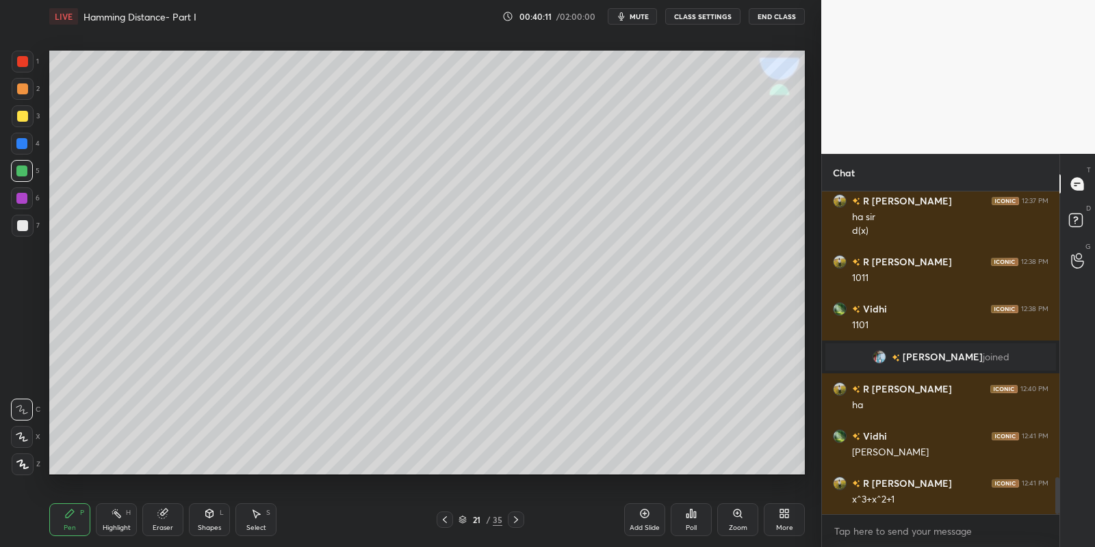
drag, startPoint x: 19, startPoint y: 114, endPoint x: 26, endPoint y: 109, distance: 8.8
click at [20, 114] on div at bounding box center [22, 116] width 11 height 11
drag, startPoint x: 259, startPoint y: 512, endPoint x: 272, endPoint y: 481, distance: 33.2
click at [259, 509] on icon at bounding box center [255, 513] width 11 height 11
drag, startPoint x: 382, startPoint y: 218, endPoint x: 405, endPoint y: 240, distance: 31.5
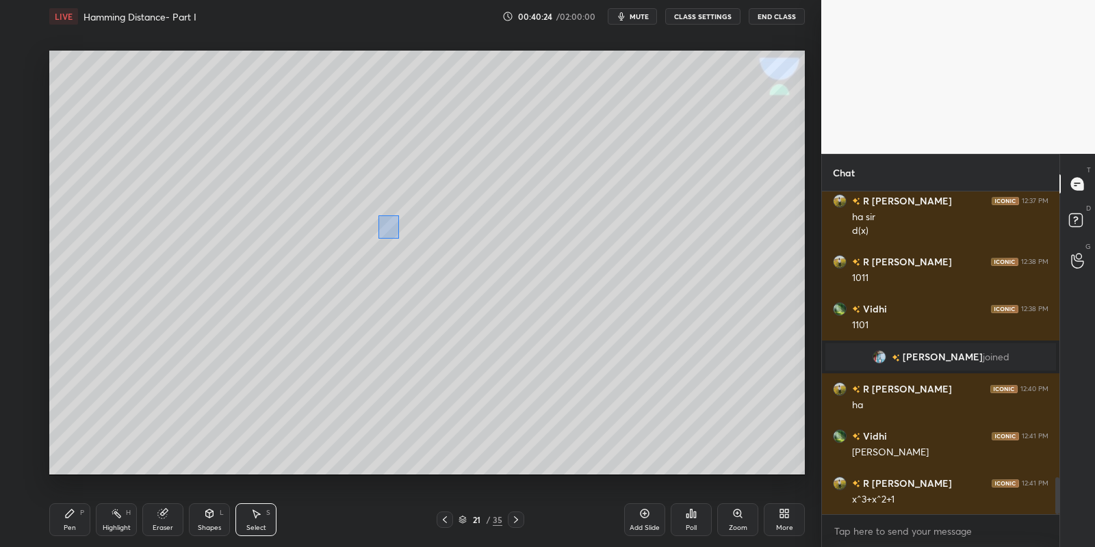
click at [417, 253] on div "0 ° Undo Copy Paste here Duplicate Duplicate to new slide Delete" at bounding box center [427, 263] width 756 height 425
click at [411, 233] on div "0 ° Undo Copy Paste here Duplicate Duplicate to new slide Delete" at bounding box center [427, 263] width 756 height 425
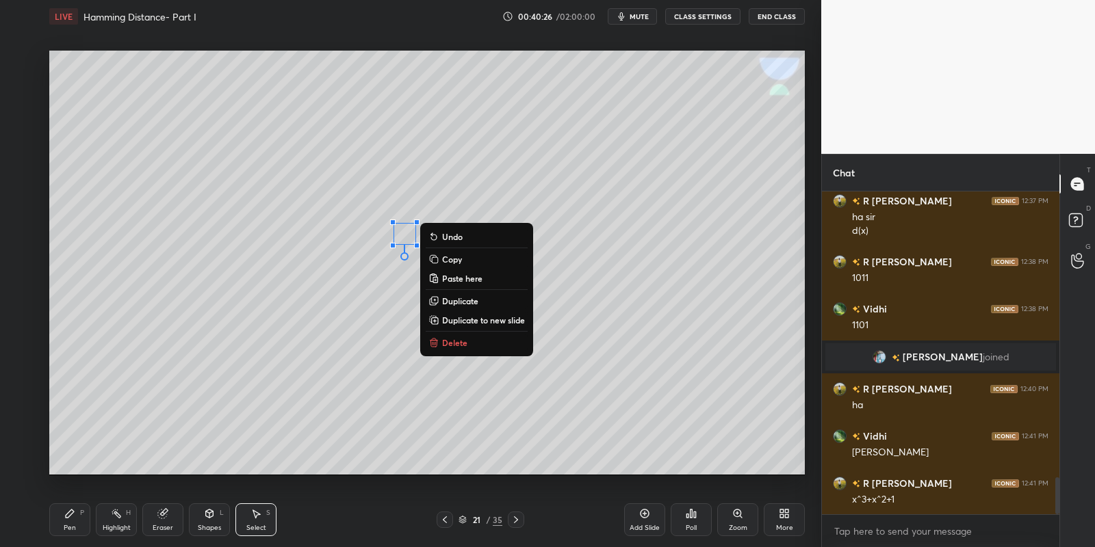
click at [71, 516] on icon at bounding box center [69, 513] width 11 height 11
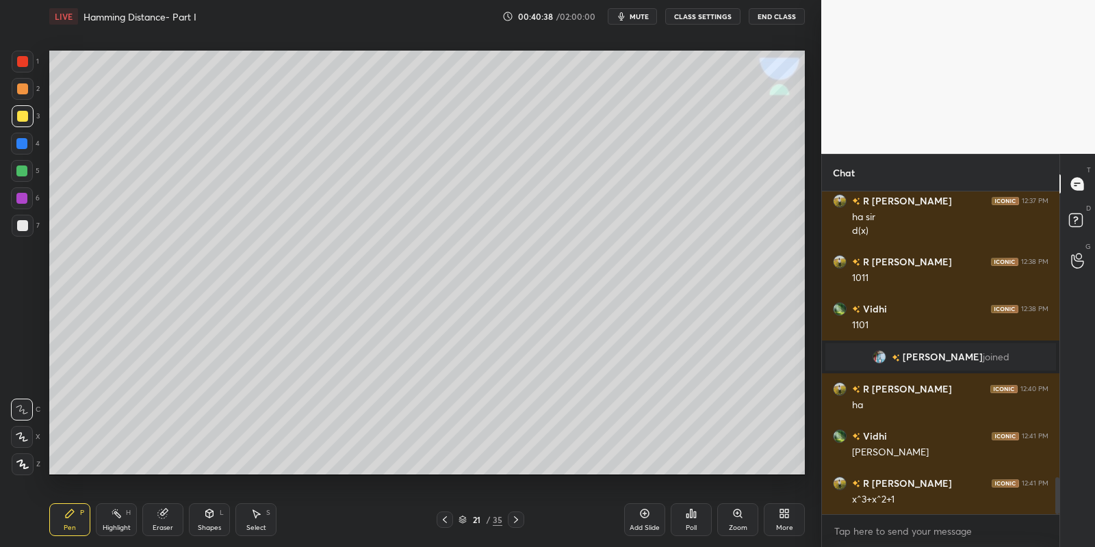
click at [67, 542] on div "Pen P Highlight H Eraser Shapes L Select S 21 / 35 Add Slide Poll Zoom More" at bounding box center [427, 520] width 756 height 55
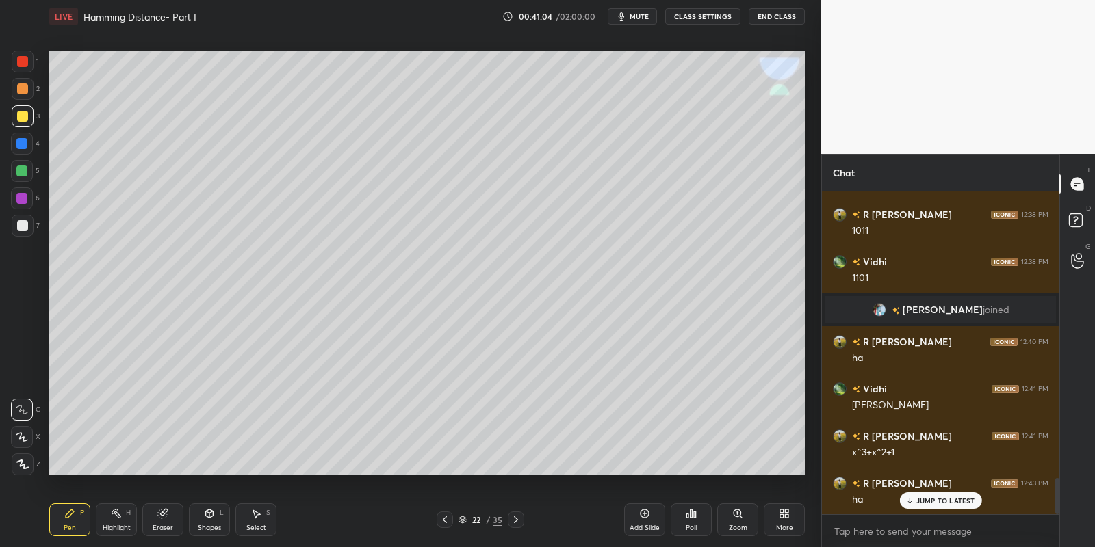
click at [75, 517] on div "Pen P" at bounding box center [69, 520] width 41 height 33
drag, startPoint x: 11, startPoint y: 121, endPoint x: 20, endPoint y: 92, distance: 30.1
click at [12, 118] on div at bounding box center [23, 116] width 22 height 22
click at [21, 88] on div at bounding box center [22, 88] width 11 height 11
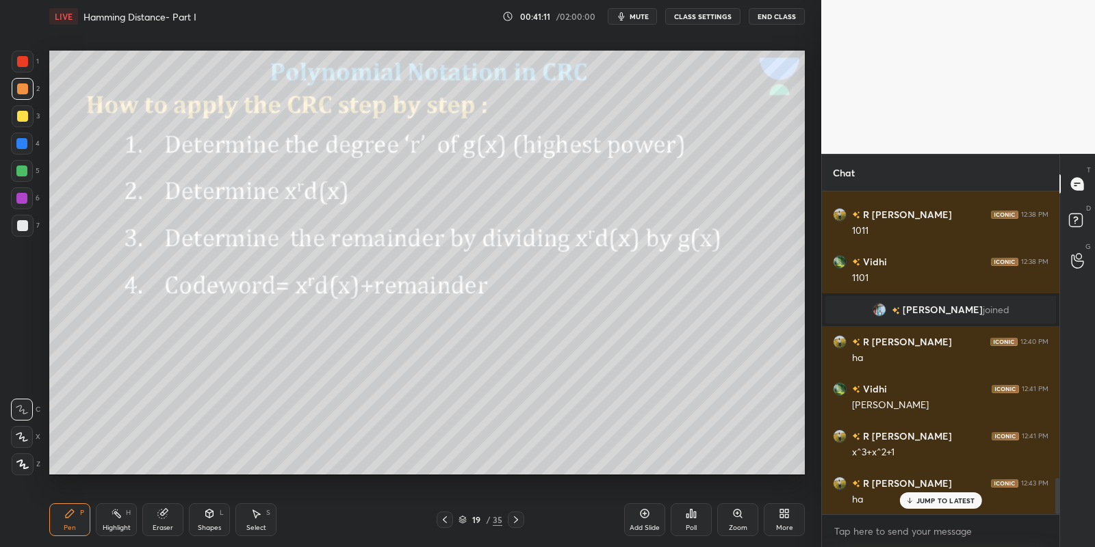
scroll to position [2589, 0]
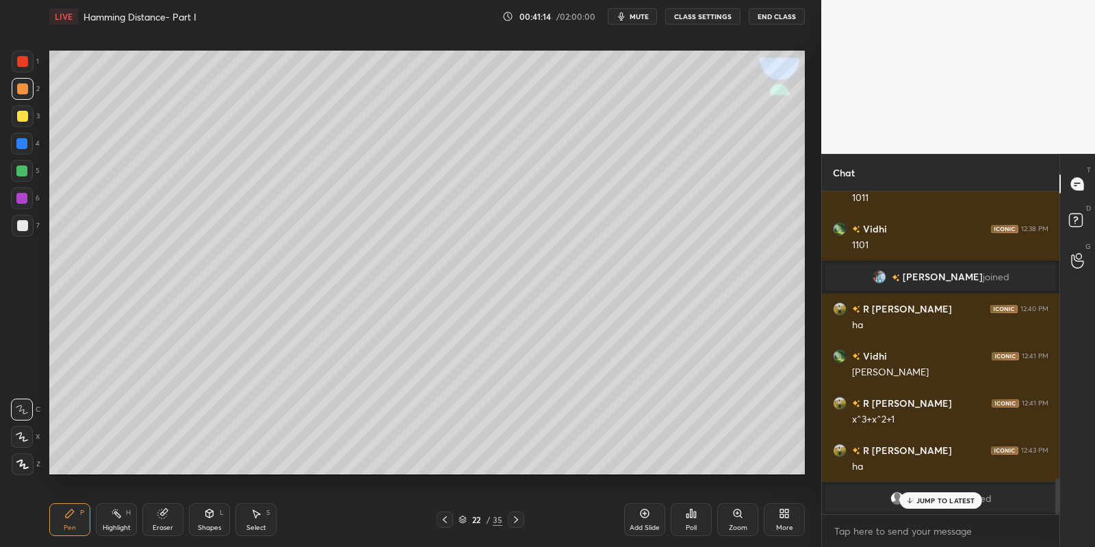
drag, startPoint x: 72, startPoint y: 524, endPoint x: 73, endPoint y: 510, distance: 13.8
click at [73, 520] on div "Pen P" at bounding box center [69, 520] width 41 height 33
drag, startPoint x: 23, startPoint y: 120, endPoint x: 29, endPoint y: 106, distance: 15.6
click at [25, 120] on div at bounding box center [22, 116] width 11 height 11
click at [213, 521] on div "Shapes L" at bounding box center [209, 520] width 41 height 33
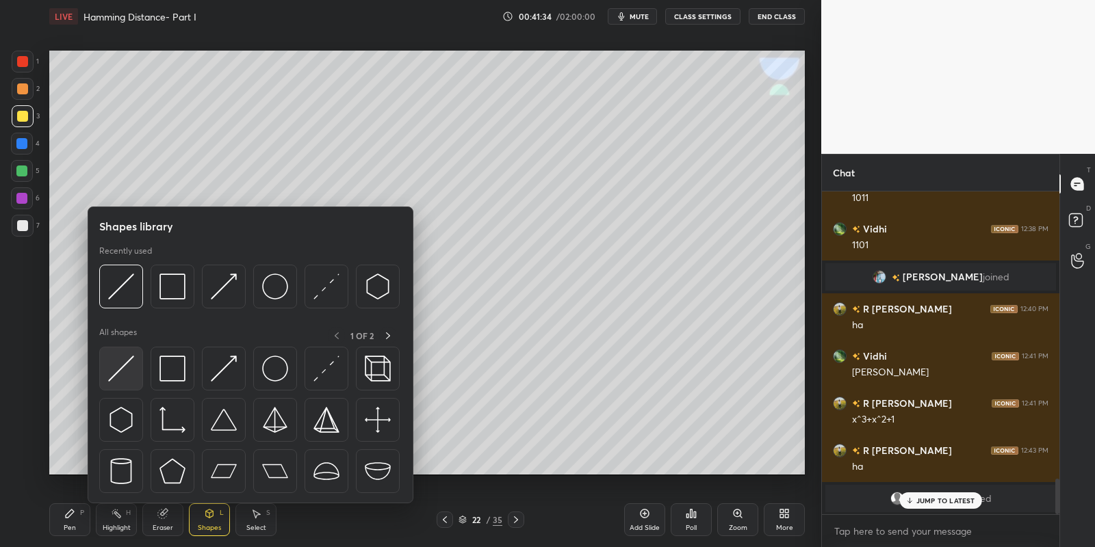
click at [130, 366] on img at bounding box center [121, 369] width 26 height 26
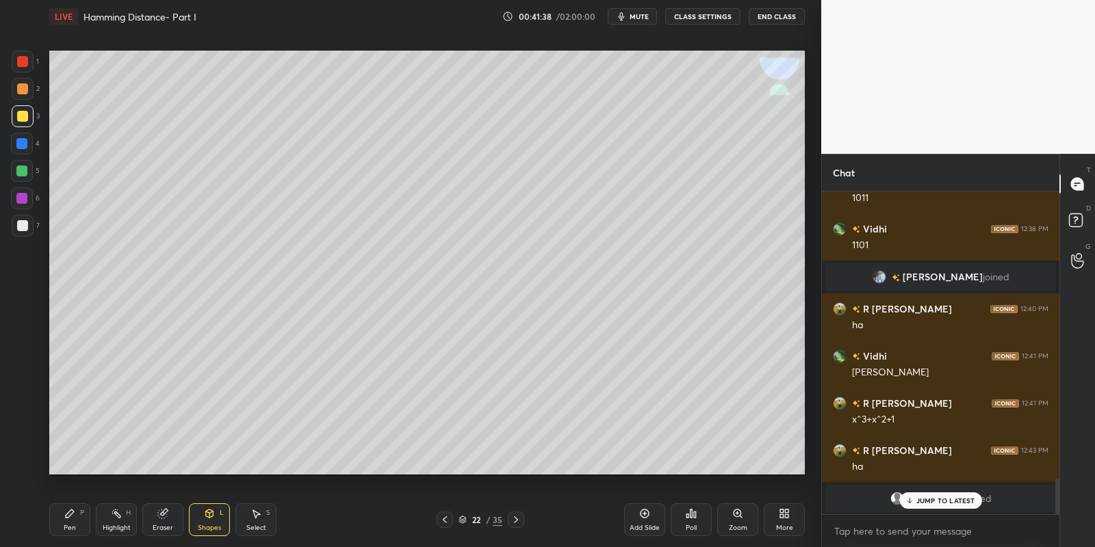
click at [933, 500] on p "JUMP TO LATEST" at bounding box center [945, 501] width 59 height 8
drag, startPoint x: 69, startPoint y: 521, endPoint x: 86, endPoint y: 521, distance: 16.4
click at [74, 524] on div "Pen P" at bounding box center [69, 520] width 41 height 33
click at [116, 527] on div "Highlight" at bounding box center [117, 528] width 28 height 7
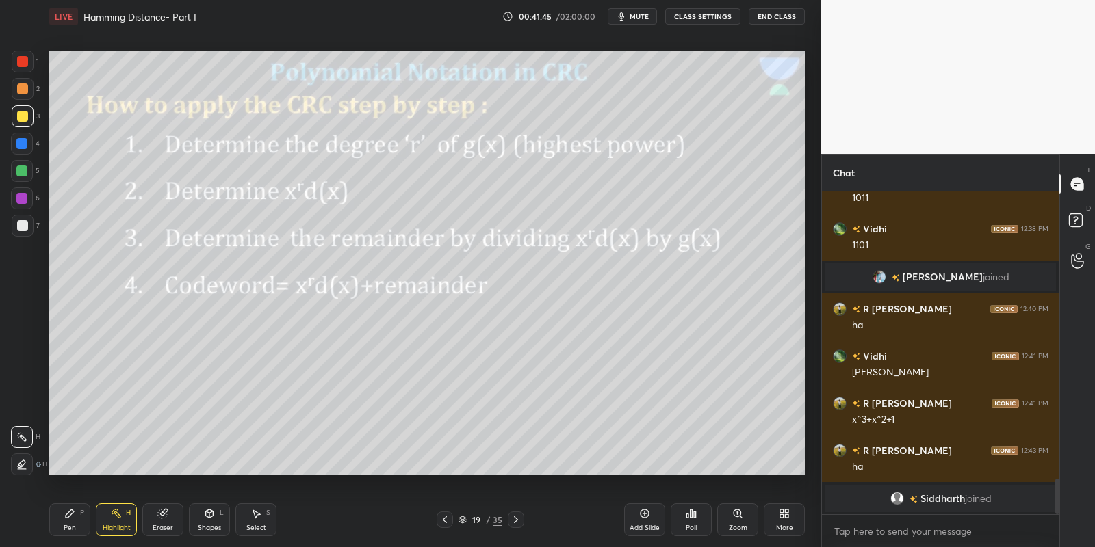
drag, startPoint x: 83, startPoint y: 521, endPoint x: 114, endPoint y: 520, distance: 30.8
click at [88, 520] on div "Pen P" at bounding box center [69, 520] width 41 height 33
drag, startPoint x: 119, startPoint y: 528, endPoint x: 137, endPoint y: 488, distance: 43.5
click at [119, 527] on div "Highlight" at bounding box center [117, 528] width 28 height 7
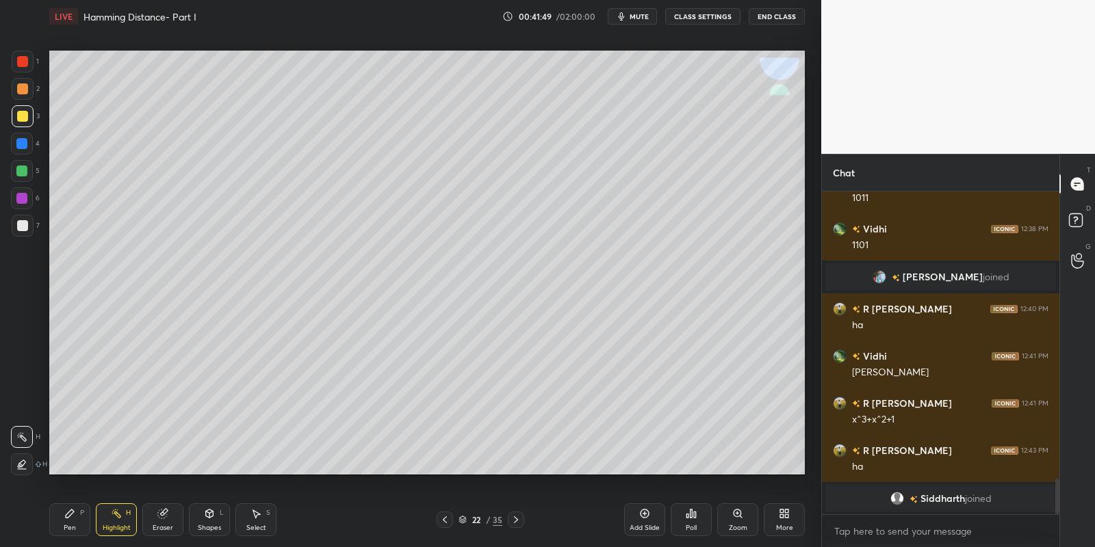
click at [81, 535] on div "Pen P" at bounding box center [69, 520] width 41 height 33
drag, startPoint x: 21, startPoint y: 117, endPoint x: 40, endPoint y: 128, distance: 21.5
click at [23, 120] on div at bounding box center [22, 116] width 11 height 11
click at [258, 515] on icon at bounding box center [255, 513] width 11 height 11
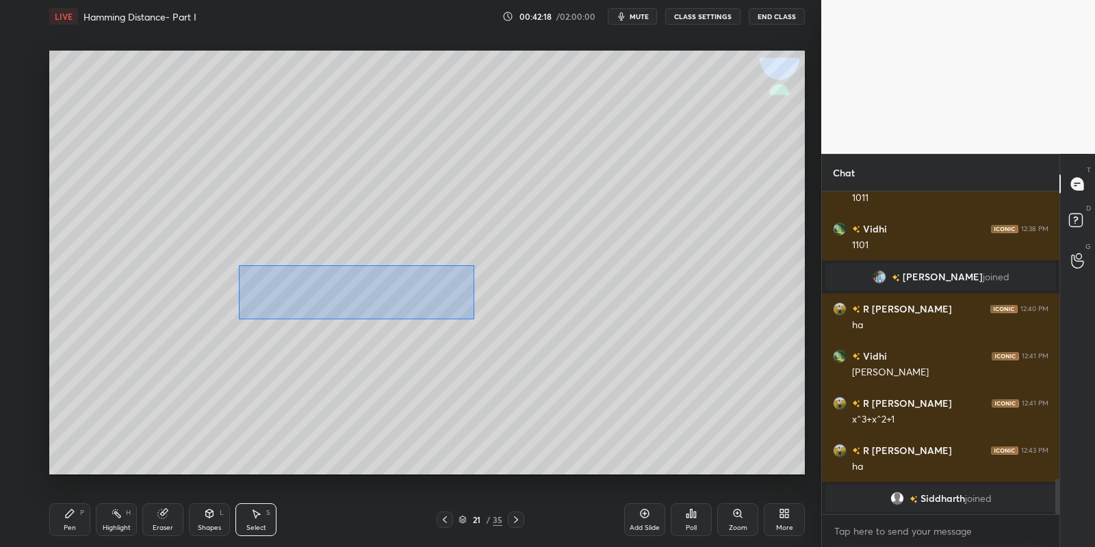
drag, startPoint x: 237, startPoint y: 264, endPoint x: 480, endPoint y: 310, distance: 247.2
click at [476, 318] on div "0 ° Undo Copy Paste here Duplicate Duplicate to new slide Delete" at bounding box center [427, 263] width 756 height 425
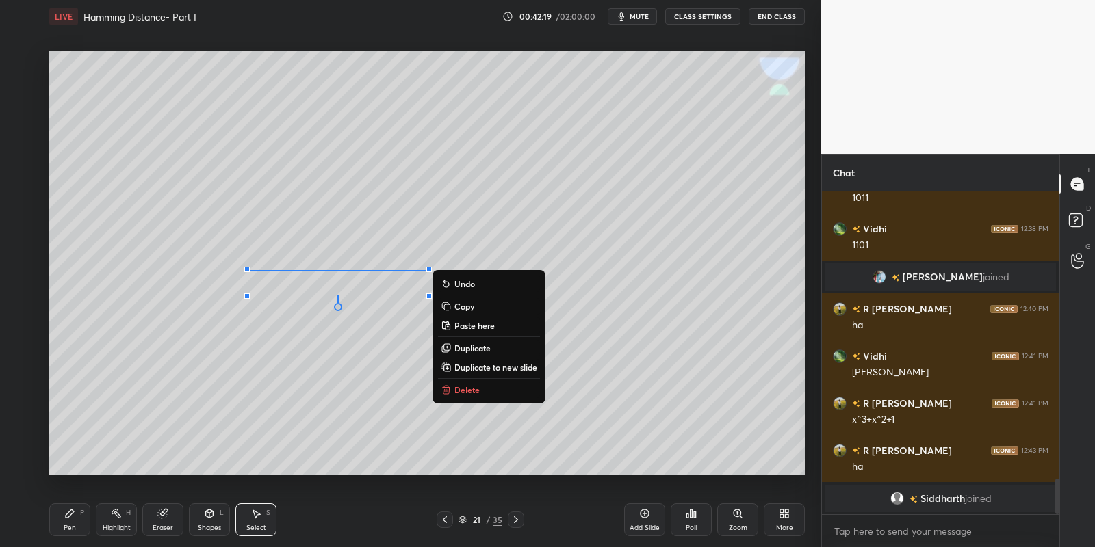
click at [478, 300] on button "Copy" at bounding box center [489, 306] width 102 height 16
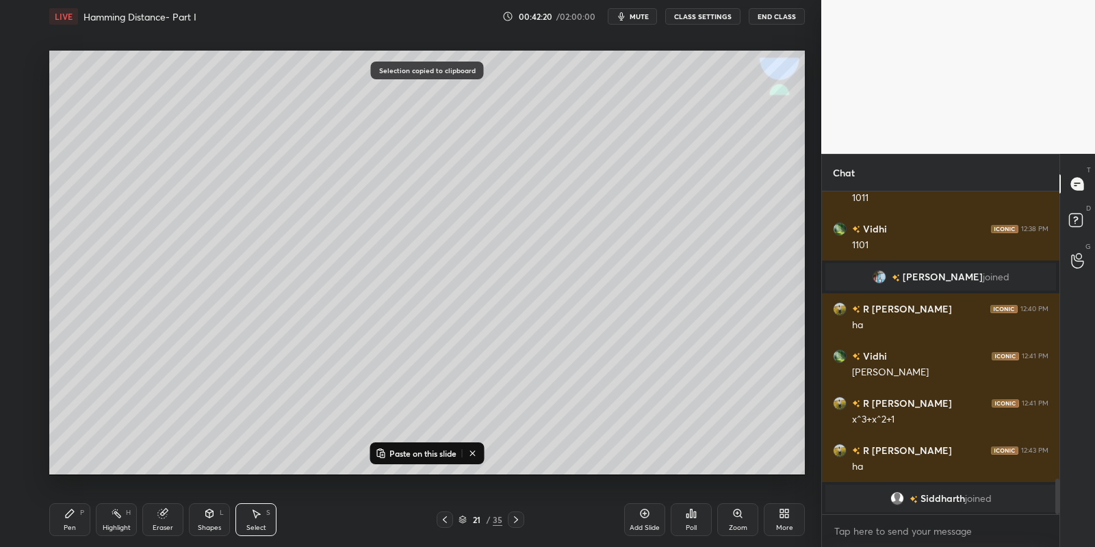
click at [515, 521] on icon at bounding box center [516, 520] width 11 height 11
drag, startPoint x: 404, startPoint y: 450, endPoint x: 410, endPoint y: 443, distance: 8.8
click at [406, 448] on p "Paste on this slide" at bounding box center [422, 453] width 67 height 11
drag, startPoint x: 329, startPoint y: 282, endPoint x: 325, endPoint y: 159, distance: 122.6
click at [324, 159] on div "0 ° Undo Copy Paste here Duplicate Duplicate to new slide Delete" at bounding box center [427, 263] width 756 height 425
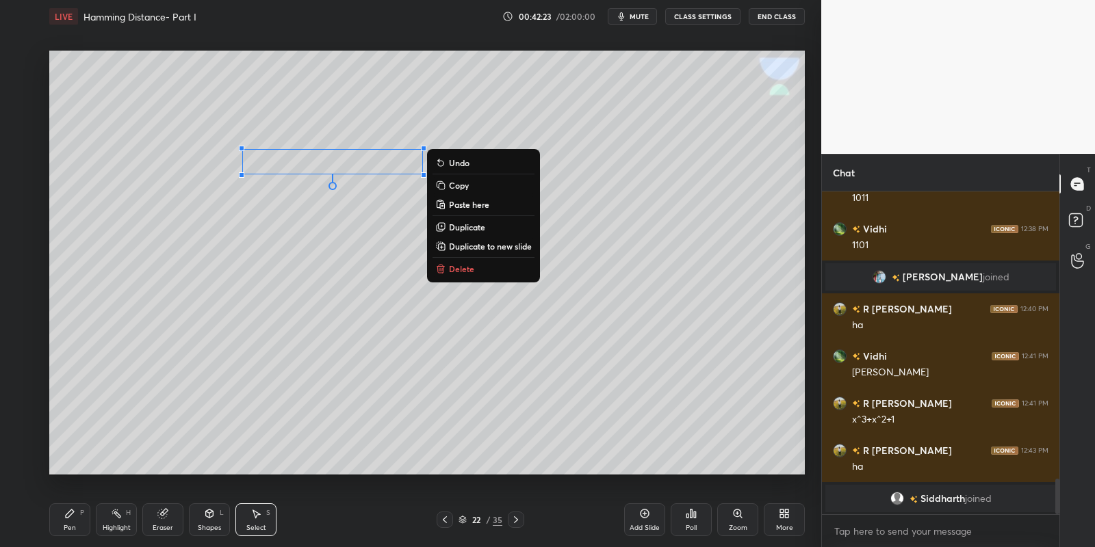
drag, startPoint x: 68, startPoint y: 528, endPoint x: 76, endPoint y: 525, distance: 8.0
click at [71, 528] on div "Pen" at bounding box center [70, 528] width 12 height 7
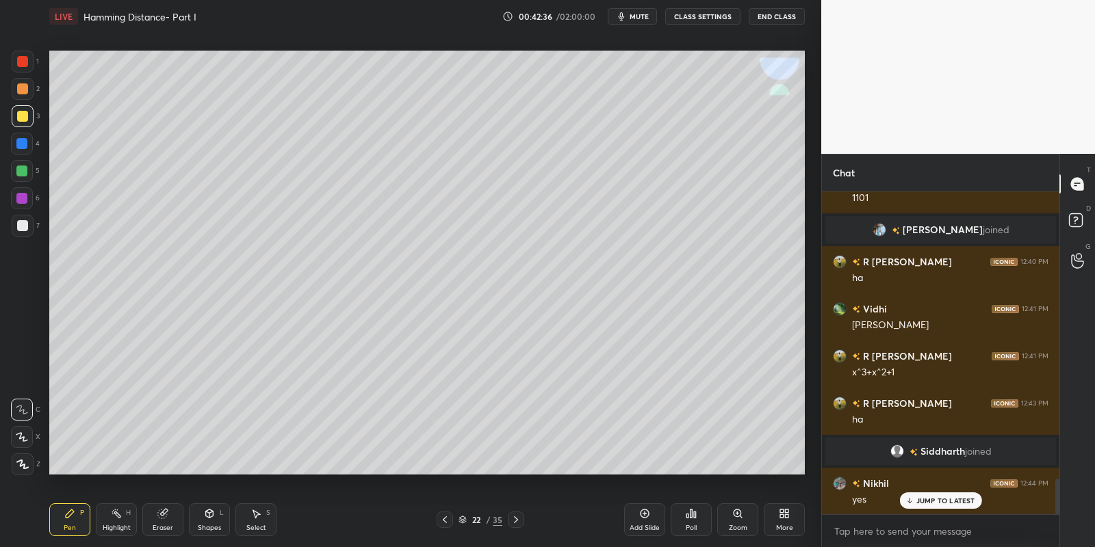
scroll to position [2683, 0]
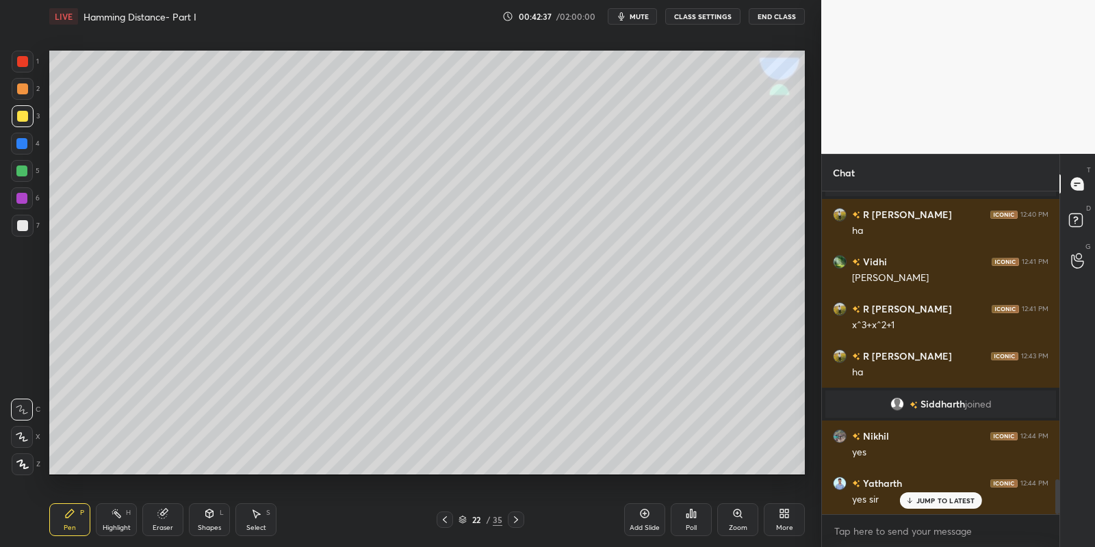
drag, startPoint x: 70, startPoint y: 525, endPoint x: 75, endPoint y: 513, distance: 12.6
click at [73, 521] on div "Pen P" at bounding box center [69, 520] width 41 height 33
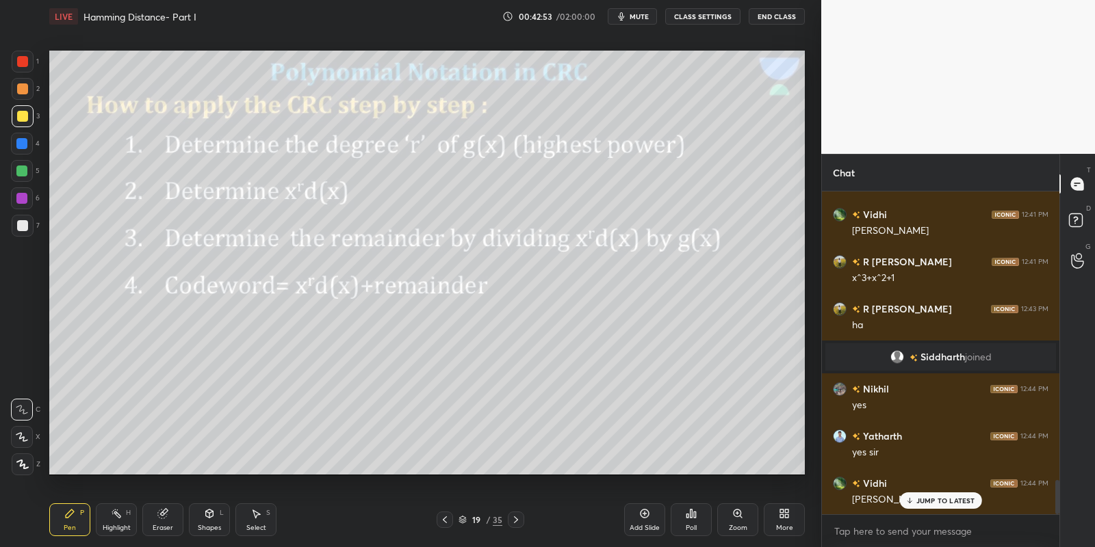
drag, startPoint x: 114, startPoint y: 528, endPoint x: 118, endPoint y: 519, distance: 9.5
click at [116, 526] on div "Highlight" at bounding box center [117, 528] width 28 height 7
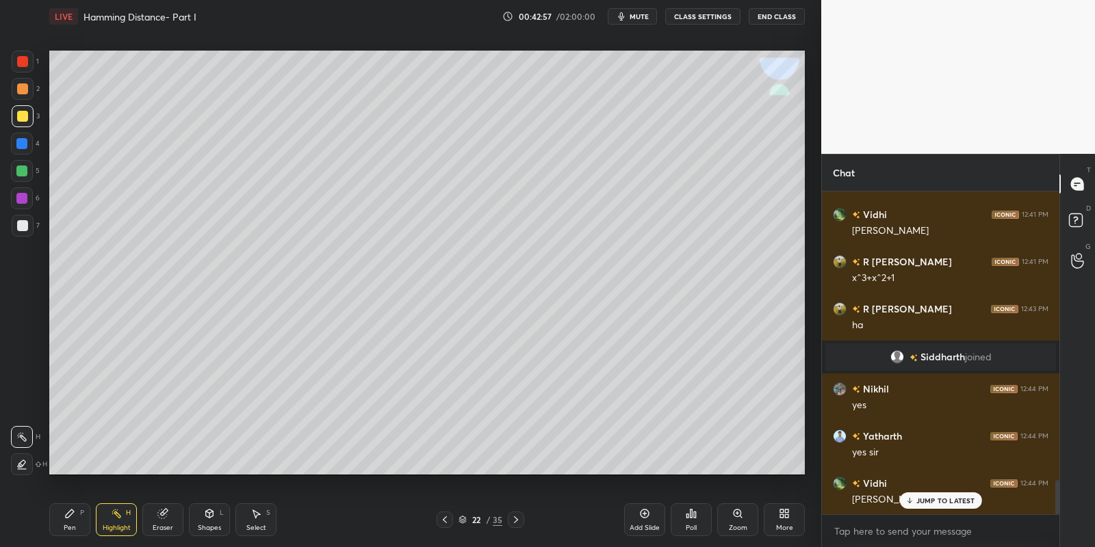
drag, startPoint x: 71, startPoint y: 529, endPoint x: 73, endPoint y: 519, distance: 9.8
click at [71, 529] on div "Pen" at bounding box center [70, 528] width 12 height 7
drag, startPoint x: 259, startPoint y: 527, endPoint x: 279, endPoint y: 485, distance: 45.9
click at [261, 523] on div "Select S" at bounding box center [255, 520] width 41 height 33
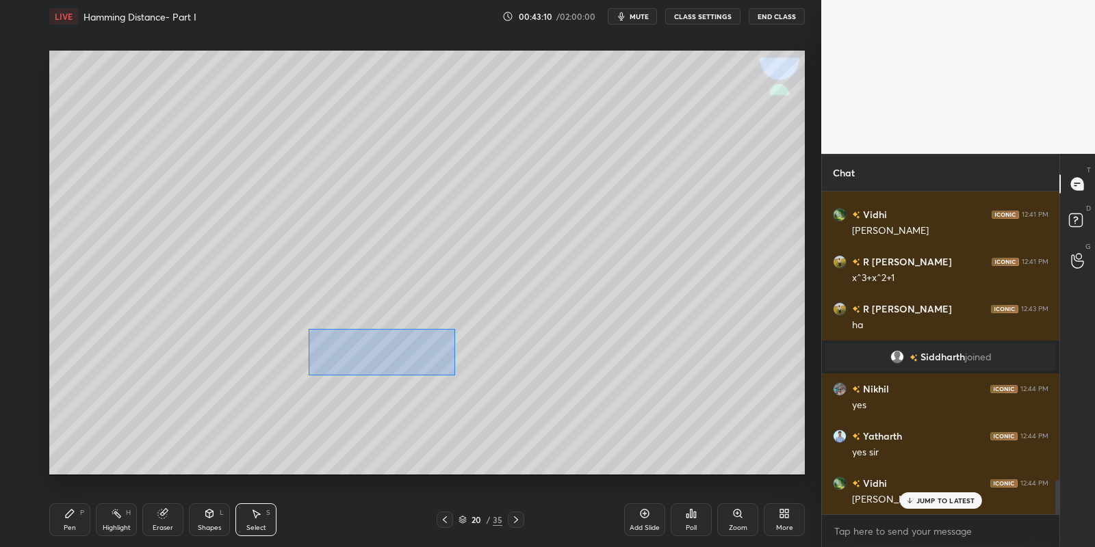
drag, startPoint x: 309, startPoint y: 328, endPoint x: 450, endPoint y: 372, distance: 148.1
click at [454, 375] on div "0 ° Undo Copy Paste here Duplicate Duplicate to new slide Delete" at bounding box center [427, 263] width 756 height 425
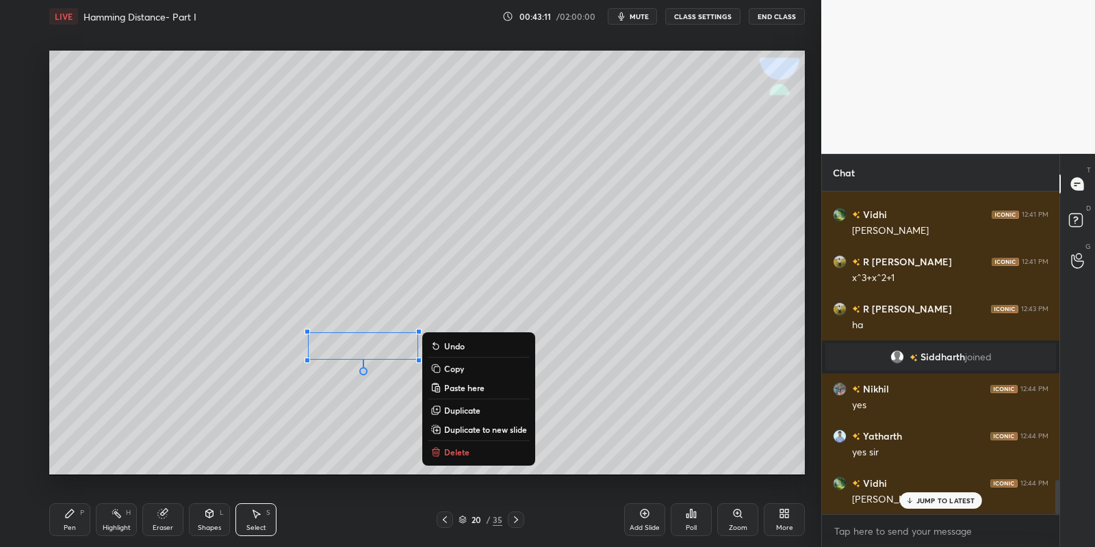
click at [460, 366] on p "Copy" at bounding box center [454, 368] width 20 height 11
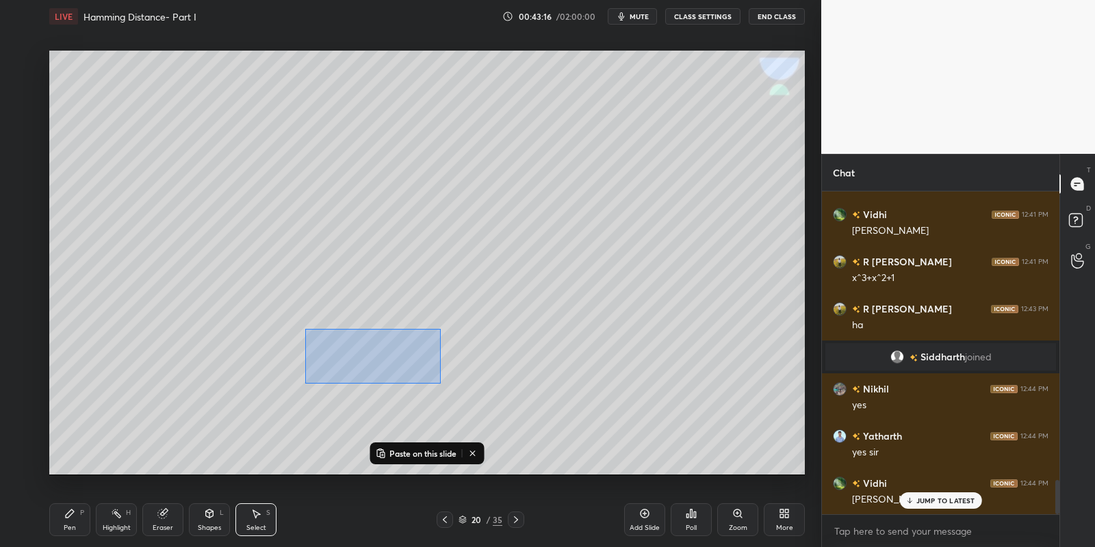
drag, startPoint x: 302, startPoint y: 325, endPoint x: 437, endPoint y: 378, distance: 145.0
click at [439, 381] on div "0 ° Undo Copy Paste here Duplicate Duplicate to new slide Delete" at bounding box center [427, 263] width 756 height 425
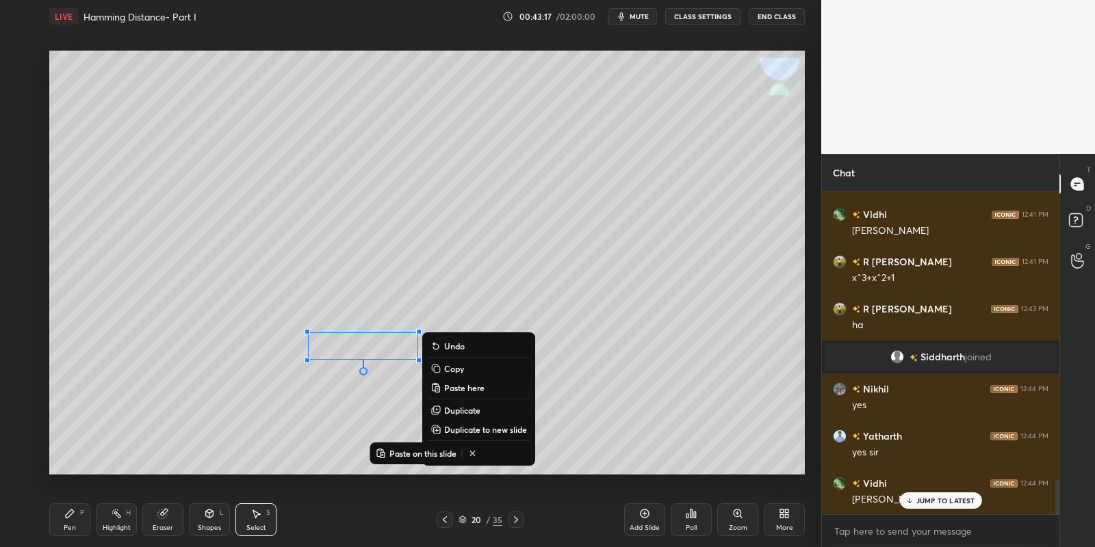
click at [89, 512] on div "Pen P Highlight H Eraser Shapes L Select S" at bounding box center [192, 520] width 287 height 33
click at [76, 521] on div "Pen P" at bounding box center [69, 520] width 41 height 33
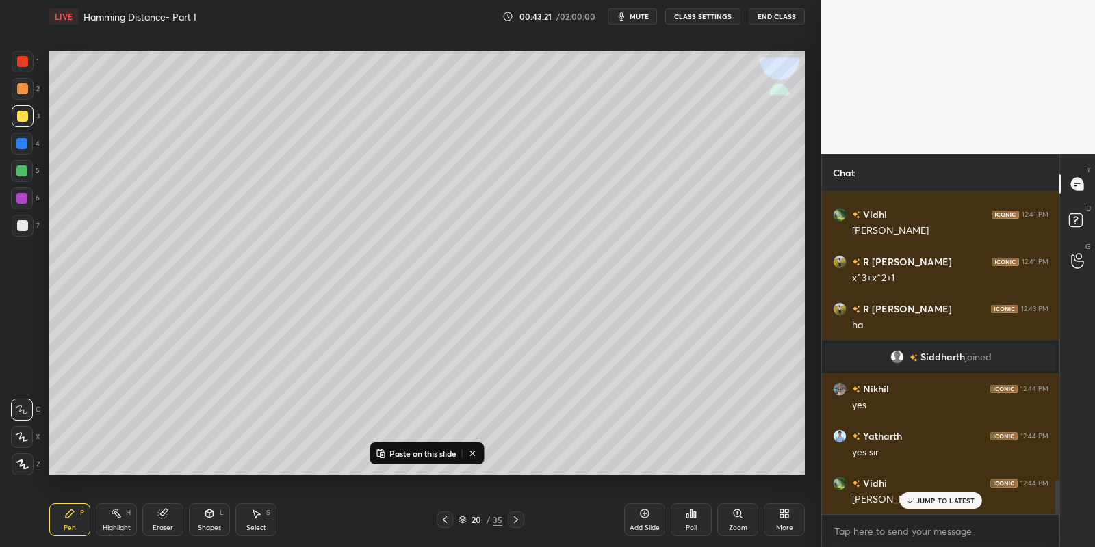
click at [513, 521] on icon at bounding box center [516, 520] width 11 height 11
click at [423, 446] on button "Paste on this slide" at bounding box center [416, 454] width 86 height 16
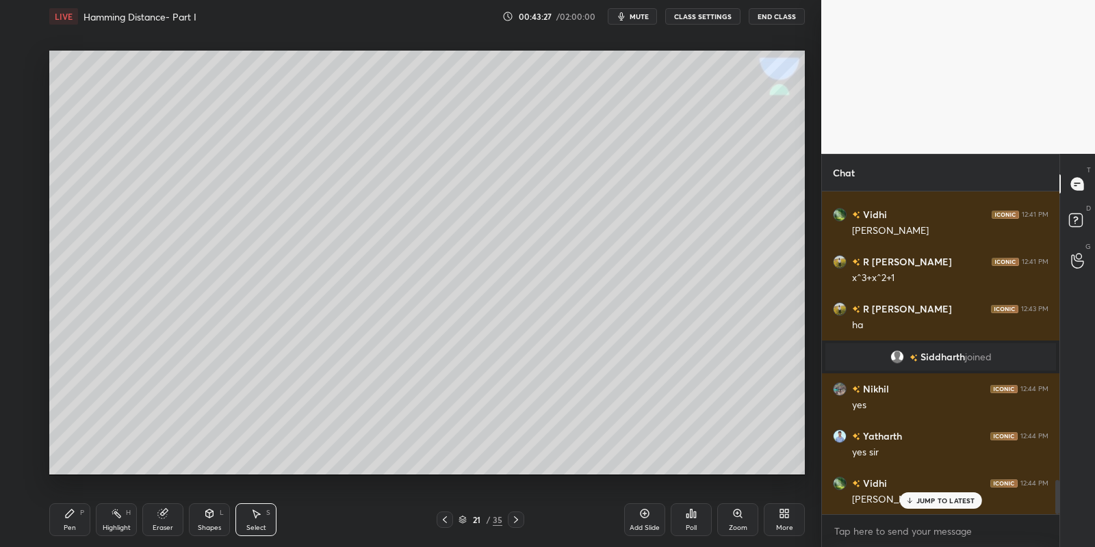
click at [171, 515] on div "Eraser" at bounding box center [162, 520] width 41 height 33
drag, startPoint x: 68, startPoint y: 517, endPoint x: 68, endPoint y: 506, distance: 10.3
click at [68, 511] on icon at bounding box center [69, 513] width 11 height 11
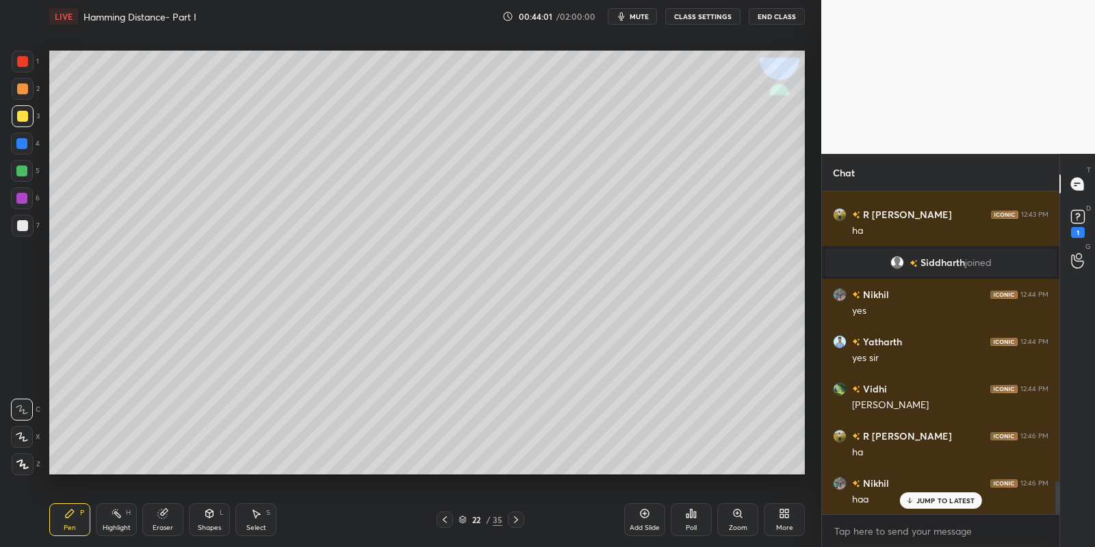
scroll to position [2872, 0]
click at [214, 525] on div "Shapes" at bounding box center [209, 528] width 23 height 7
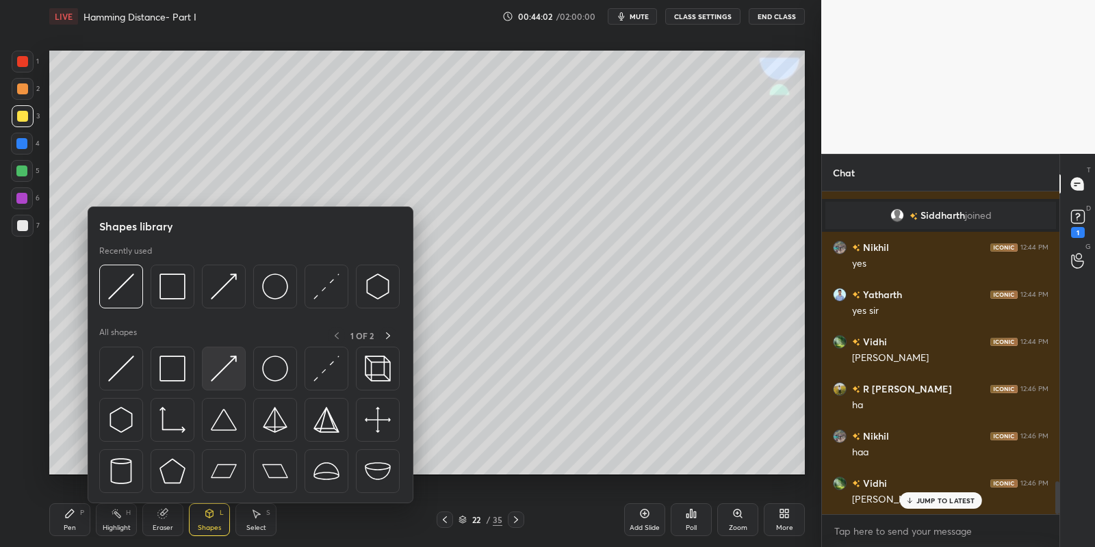
scroll to position [2919, 0]
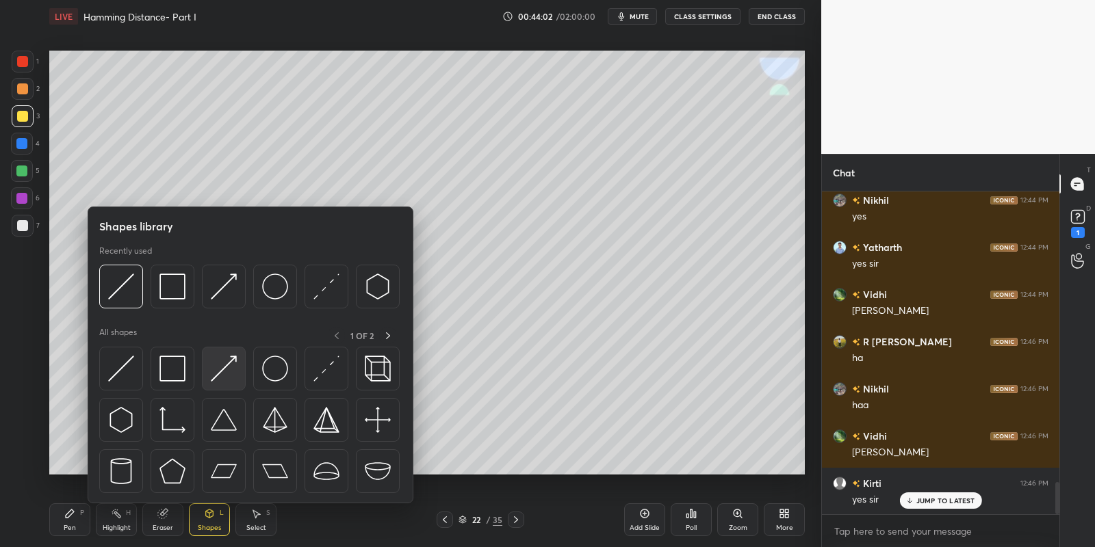
click at [227, 370] on img at bounding box center [224, 369] width 26 height 26
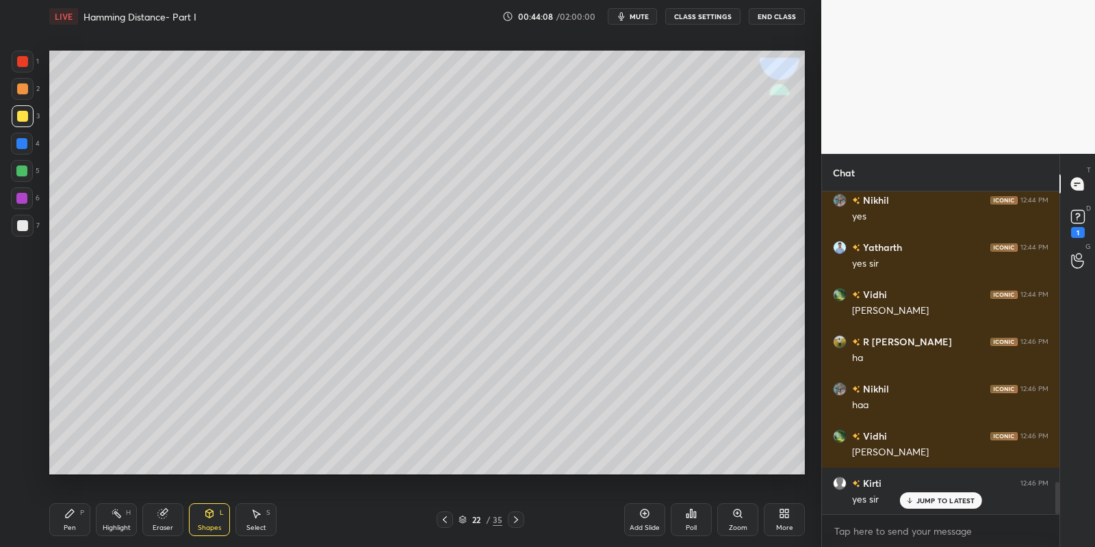
drag, startPoint x: 72, startPoint y: 520, endPoint x: 108, endPoint y: 522, distance: 36.3
click at [75, 519] on div "Pen P" at bounding box center [69, 520] width 41 height 33
click at [107, 523] on div "Highlight H" at bounding box center [116, 520] width 41 height 33
click at [68, 517] on icon at bounding box center [69, 513] width 11 height 11
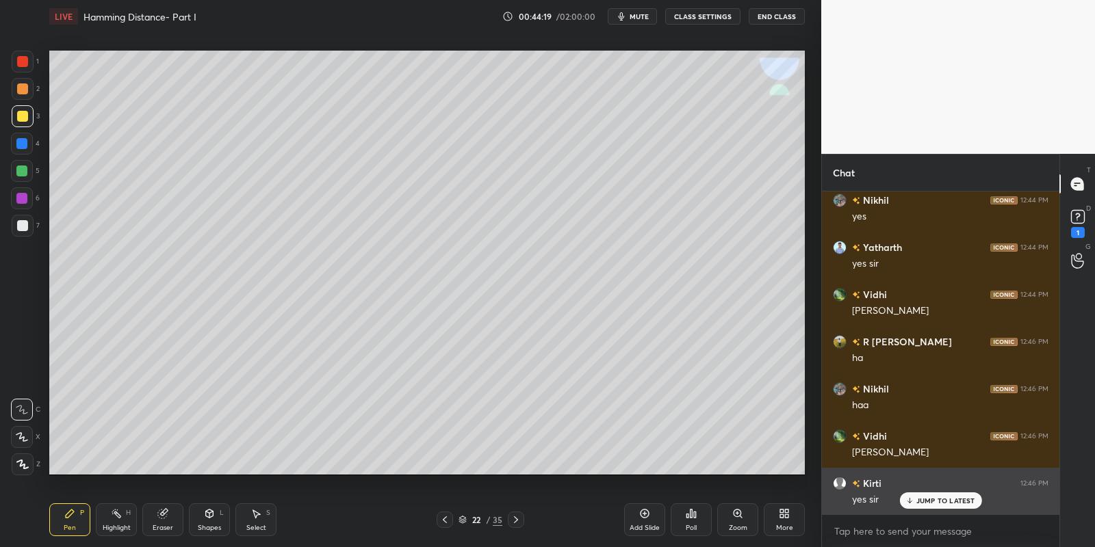
click at [930, 497] on p "JUMP TO LATEST" at bounding box center [945, 501] width 59 height 8
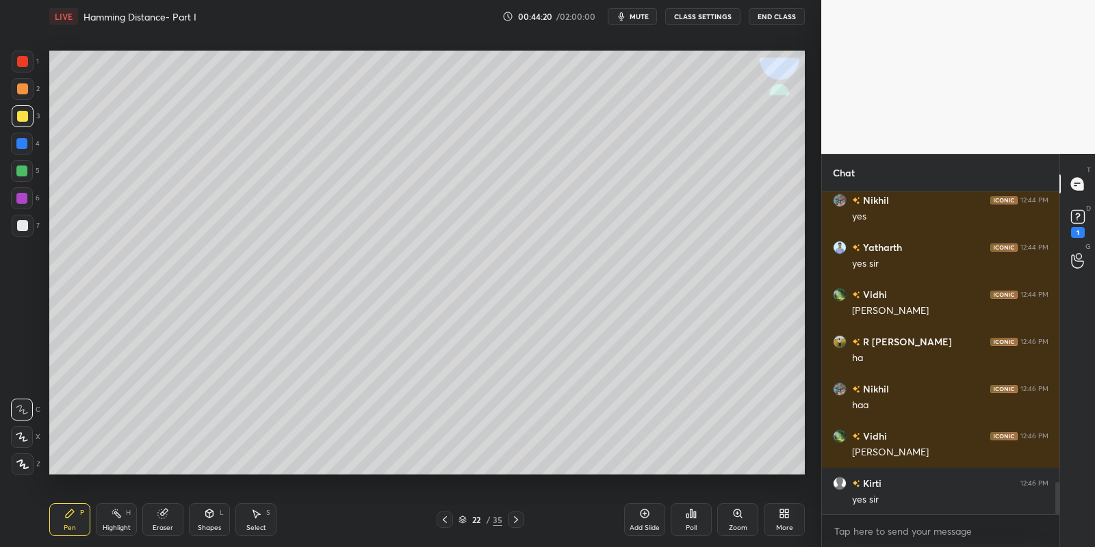
drag, startPoint x: 112, startPoint y: 522, endPoint x: 104, endPoint y: 514, distance: 11.6
click at [114, 520] on div "Highlight H" at bounding box center [116, 520] width 41 height 33
click at [88, 513] on div "Pen P" at bounding box center [69, 520] width 41 height 33
drag, startPoint x: 120, startPoint y: 526, endPoint x: 121, endPoint y: 519, distance: 7.0
click at [120, 521] on div "Highlight H" at bounding box center [116, 520] width 41 height 33
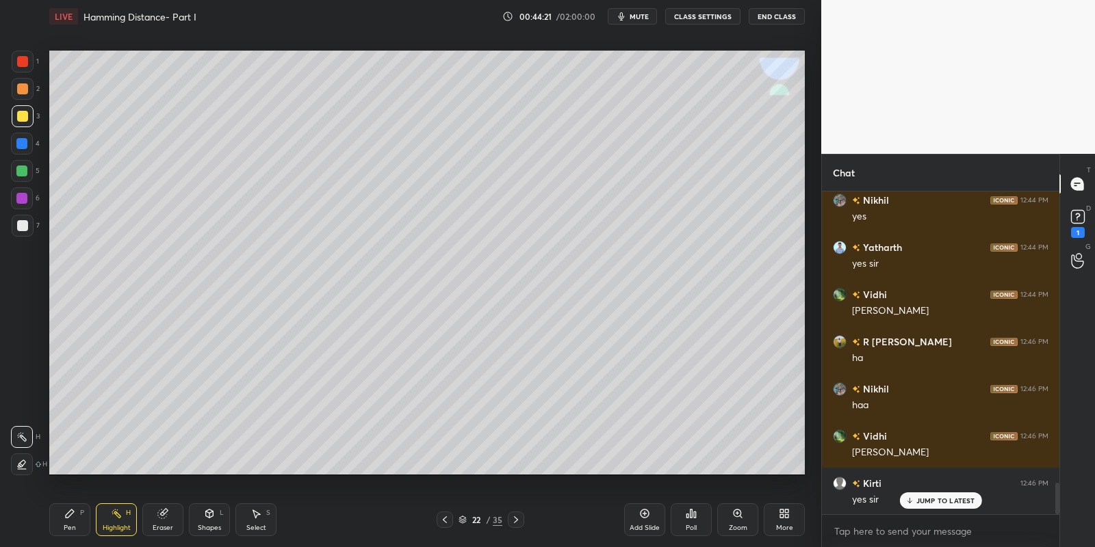
scroll to position [2967, 0]
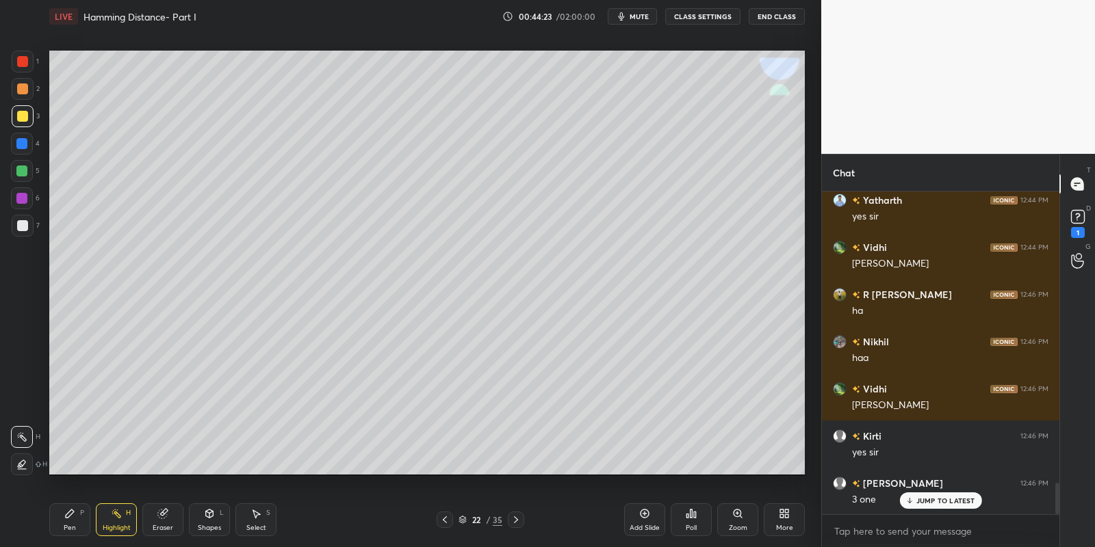
click at [71, 517] on icon at bounding box center [69, 513] width 11 height 11
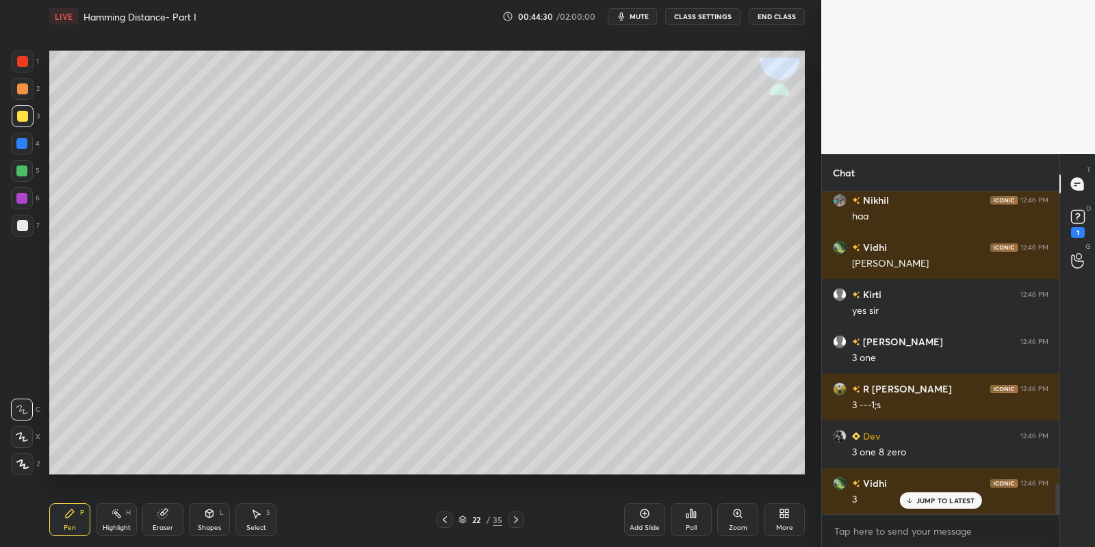
scroll to position [3156, 0]
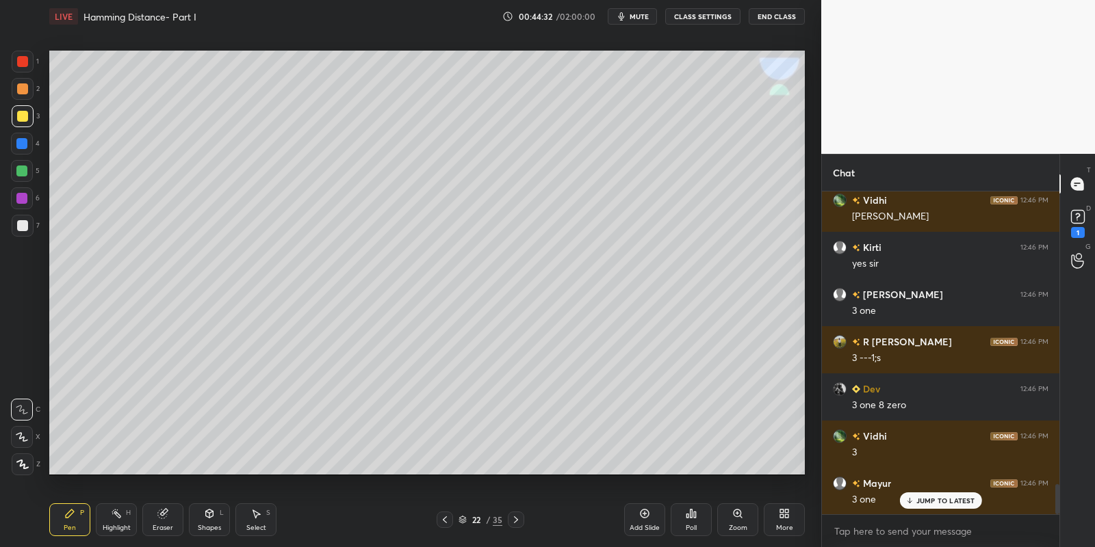
click at [120, 513] on icon at bounding box center [116, 513] width 11 height 11
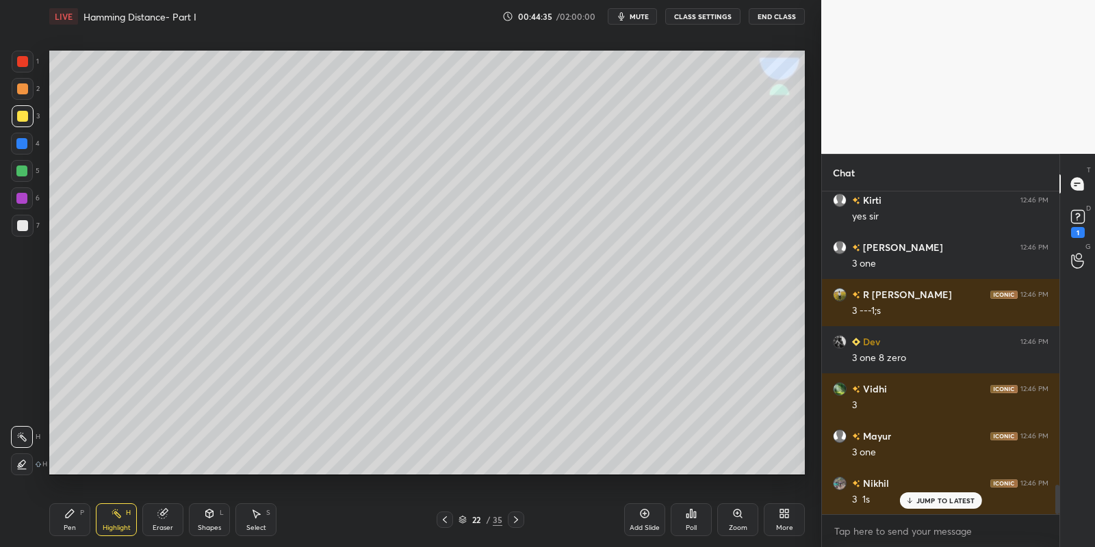
click at [73, 515] on icon at bounding box center [69, 513] width 11 height 11
click at [114, 522] on div "Highlight H" at bounding box center [116, 520] width 41 height 33
click at [75, 519] on div "Pen P" at bounding box center [69, 520] width 41 height 33
click at [259, 519] on icon at bounding box center [255, 513] width 11 height 11
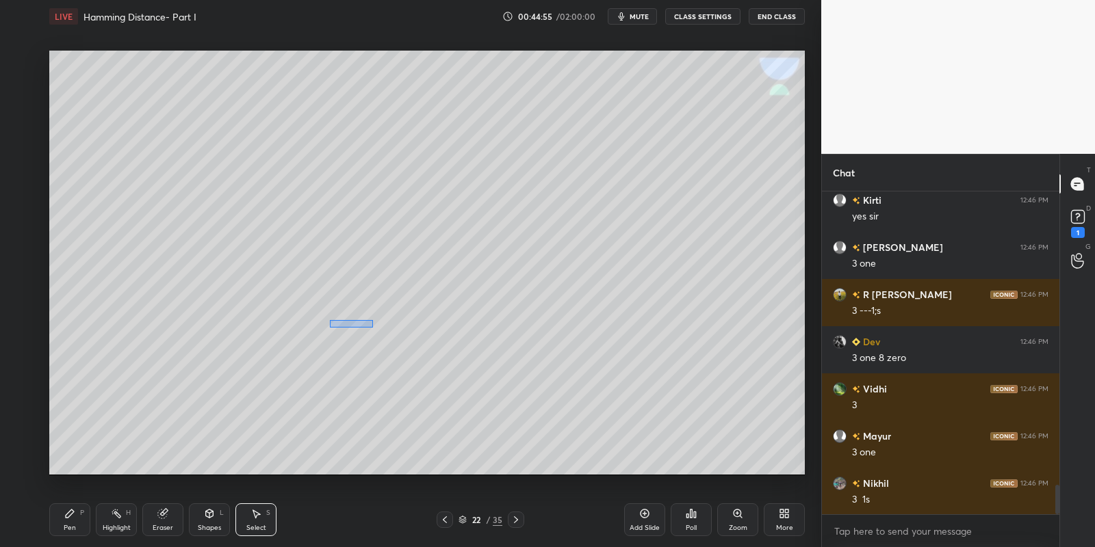
scroll to position [3251, 0]
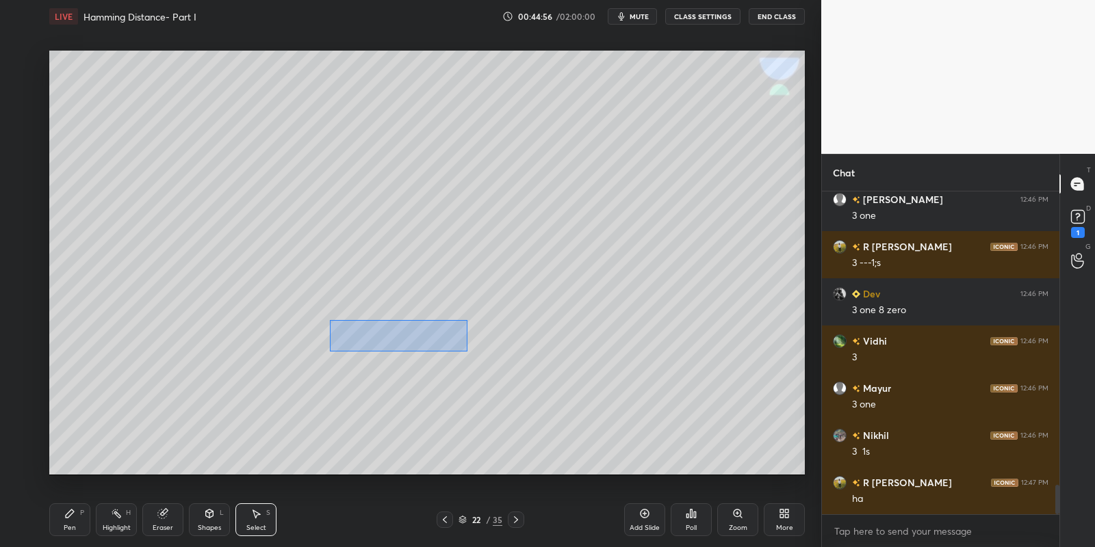
drag, startPoint x: 328, startPoint y: 319, endPoint x: 465, endPoint y: 350, distance: 141.1
click at [466, 351] on div "0 ° Undo Copy Paste here Duplicate Duplicate to new slide Delete" at bounding box center [427, 263] width 756 height 425
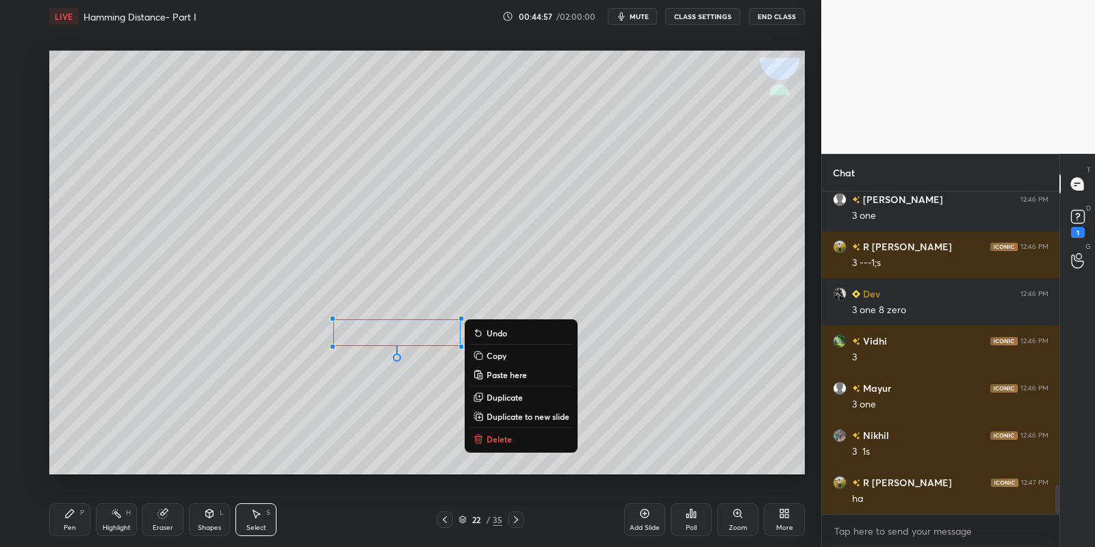
click at [493, 357] on p "Copy" at bounding box center [497, 355] width 20 height 11
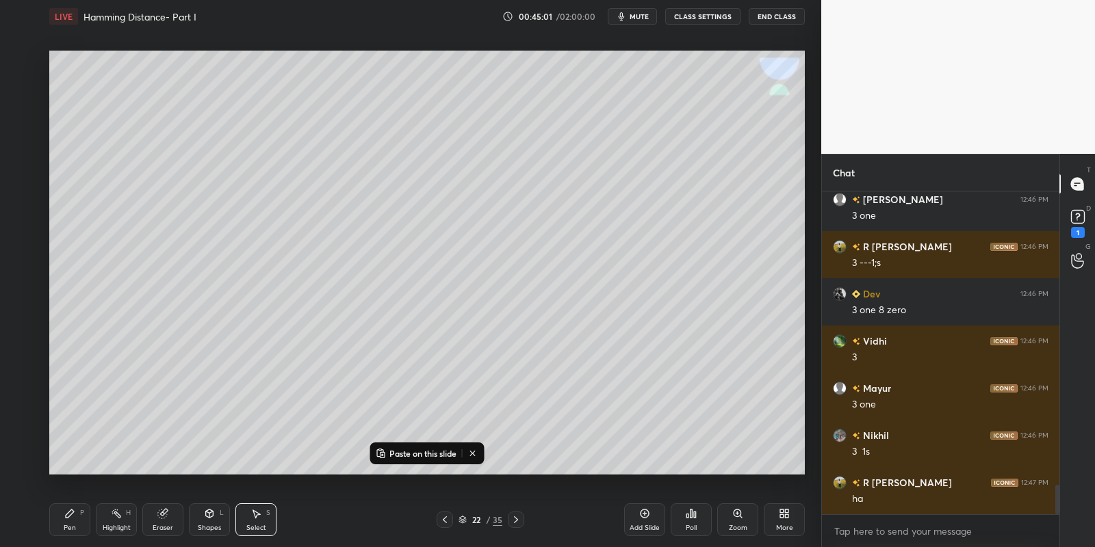
click at [407, 451] on p "Paste on this slide" at bounding box center [422, 453] width 67 height 11
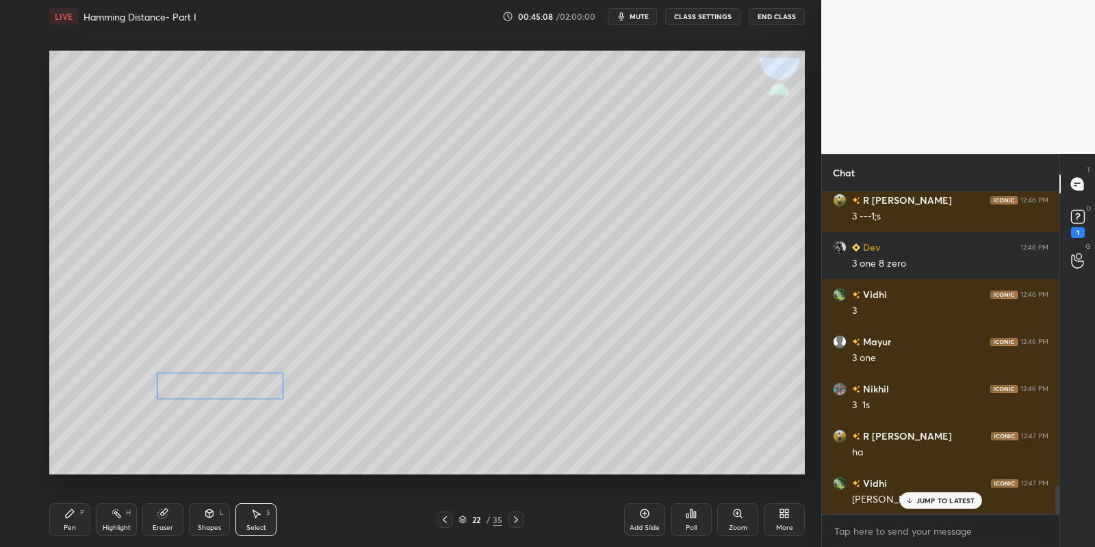
scroll to position [3344, 0]
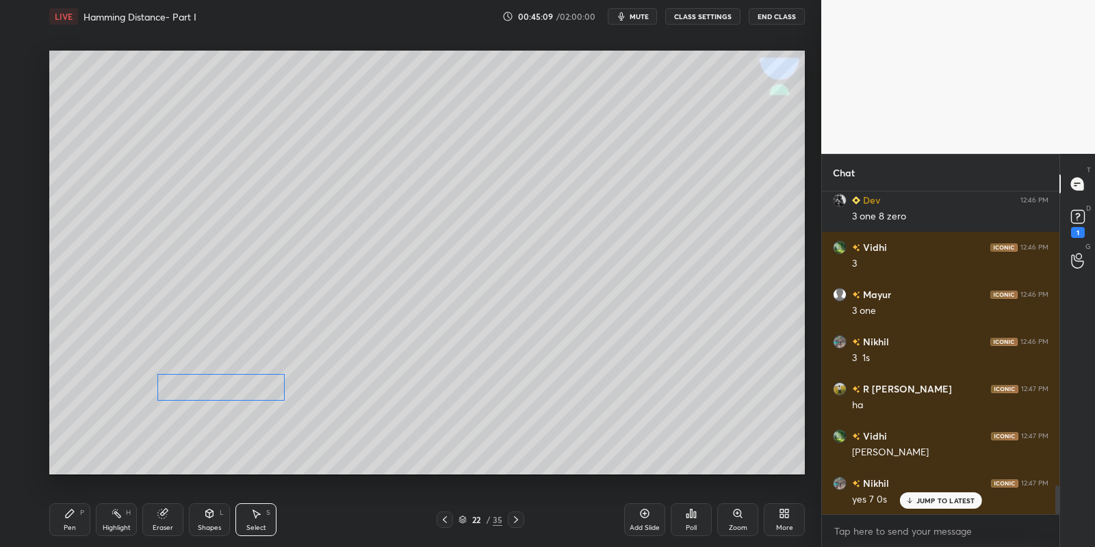
drag, startPoint x: 389, startPoint y: 350, endPoint x: 198, endPoint y: 385, distance: 194.1
click at [199, 386] on div "0 ° Undo Copy Paste here Duplicate Duplicate to new slide Delete" at bounding box center [427, 263] width 756 height 425
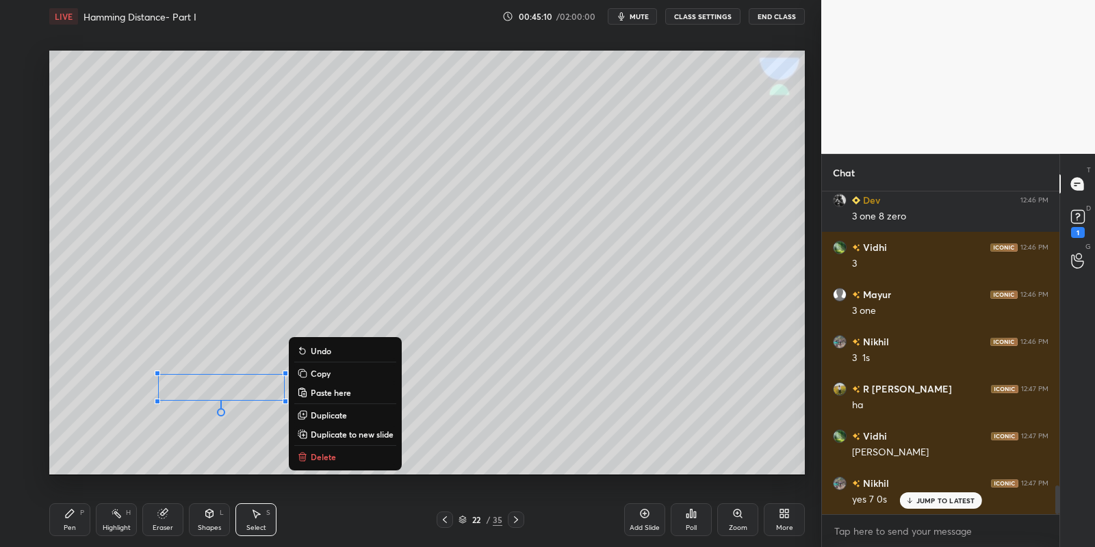
click at [311, 452] on p "Delete" at bounding box center [323, 457] width 25 height 11
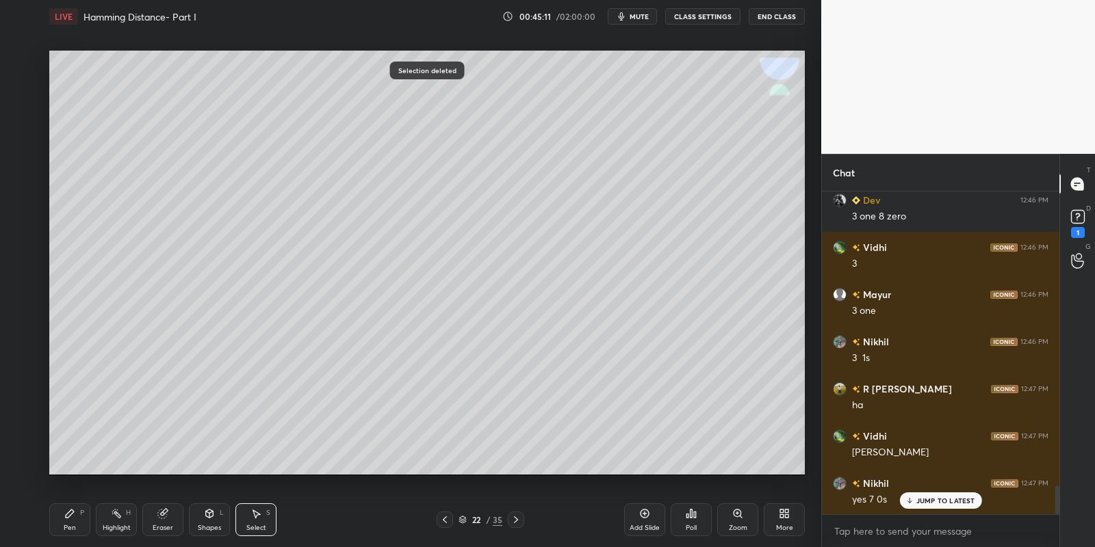
drag, startPoint x: 260, startPoint y: 513, endPoint x: 268, endPoint y: 499, distance: 15.6
click at [259, 513] on icon at bounding box center [255, 513] width 11 height 11
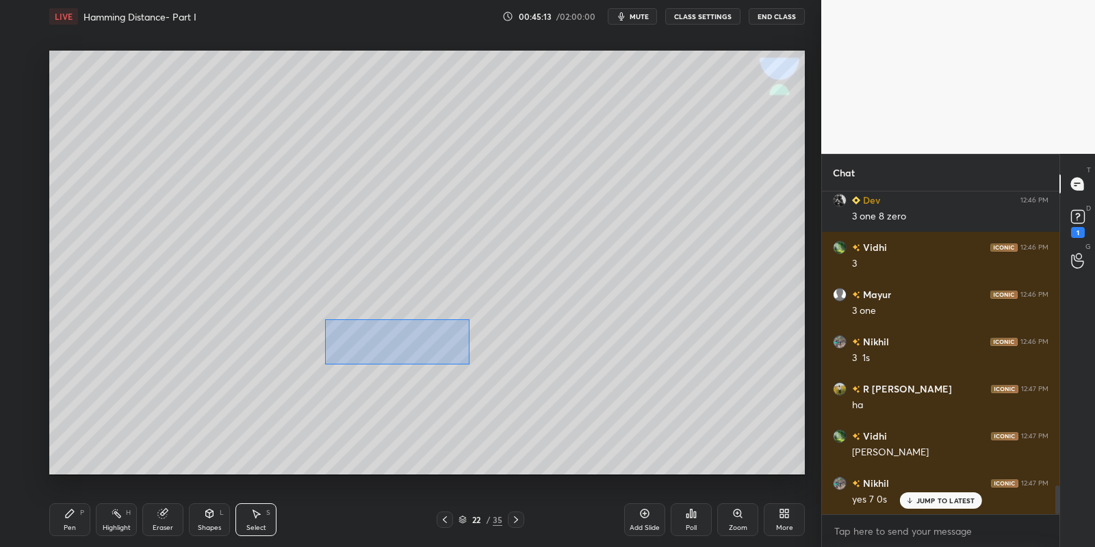
drag, startPoint x: 336, startPoint y: 319, endPoint x: 471, endPoint y: 361, distance: 141.1
click at [471, 361] on div "0 ° Undo Copy Paste here Duplicate Duplicate to new slide Delete" at bounding box center [427, 263] width 756 height 425
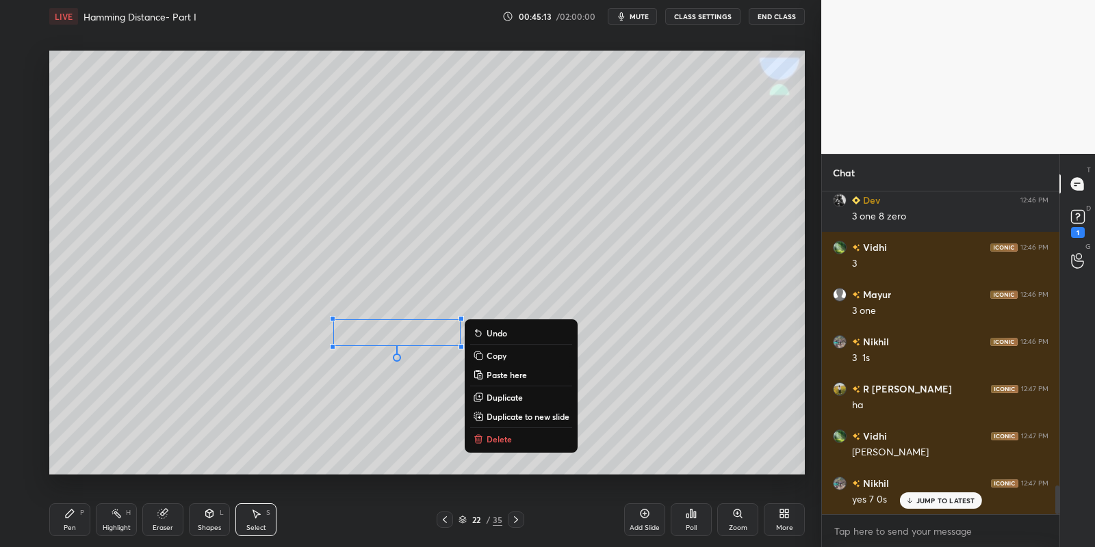
click at [496, 357] on p "Copy" at bounding box center [497, 355] width 20 height 11
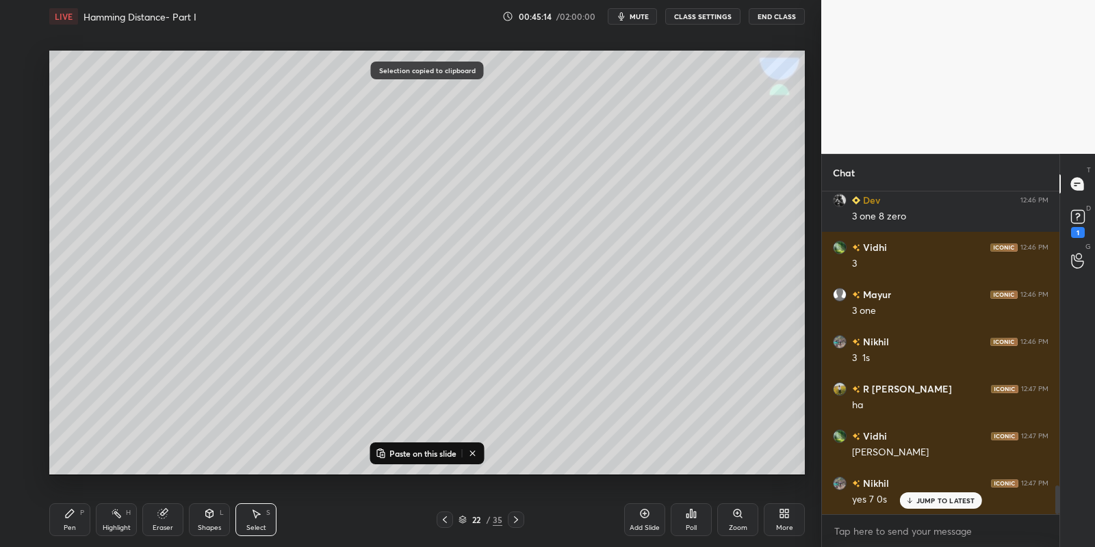
click at [512, 519] on icon at bounding box center [516, 520] width 11 height 11
click at [410, 450] on p "Paste on this slide" at bounding box center [422, 453] width 67 height 11
drag, startPoint x: 383, startPoint y: 327, endPoint x: 322, endPoint y: 79, distance: 255.8
click at [323, 79] on div "0 ° Undo Copy Paste here Duplicate Duplicate to new slide Delete" at bounding box center [427, 263] width 756 height 425
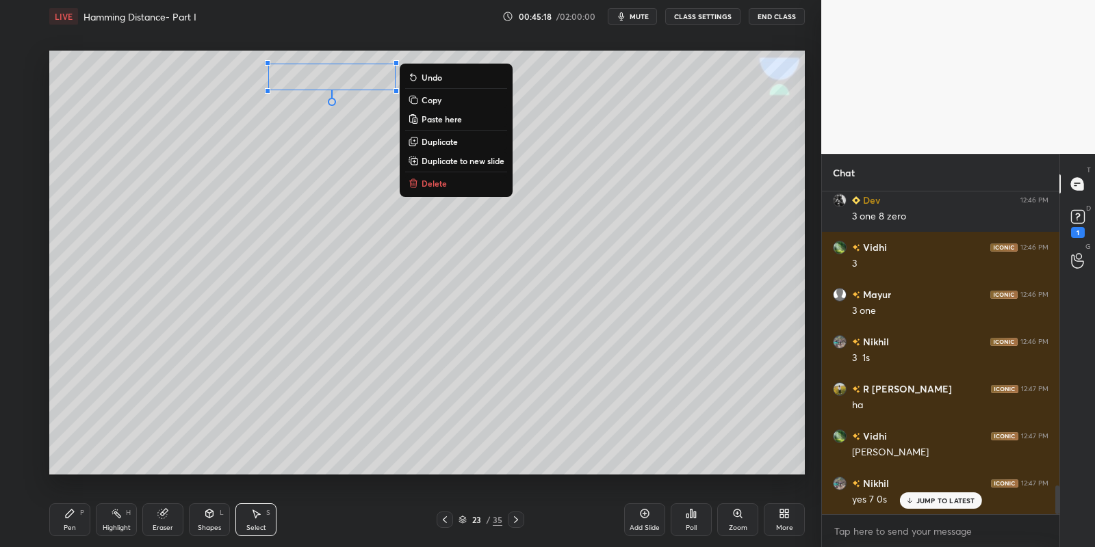
click at [74, 517] on div "Pen P" at bounding box center [69, 520] width 41 height 33
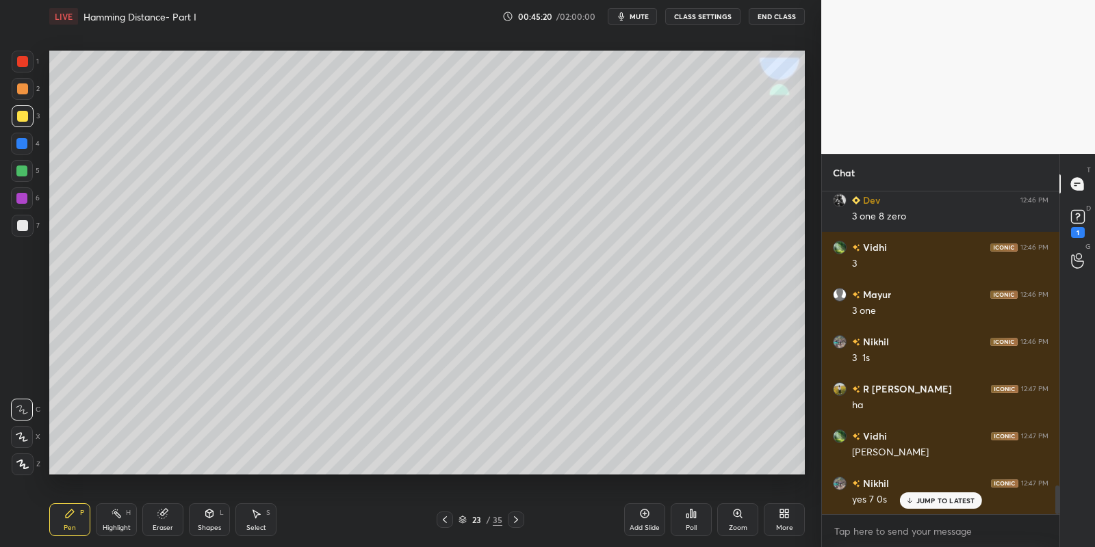
click at [74, 514] on icon at bounding box center [69, 513] width 11 height 11
drag, startPoint x: 22, startPoint y: 120, endPoint x: 40, endPoint y: 109, distance: 21.3
click at [23, 120] on div at bounding box center [22, 116] width 11 height 11
drag, startPoint x: 255, startPoint y: 518, endPoint x: 257, endPoint y: 484, distance: 34.3
click at [253, 517] on icon at bounding box center [255, 513] width 11 height 11
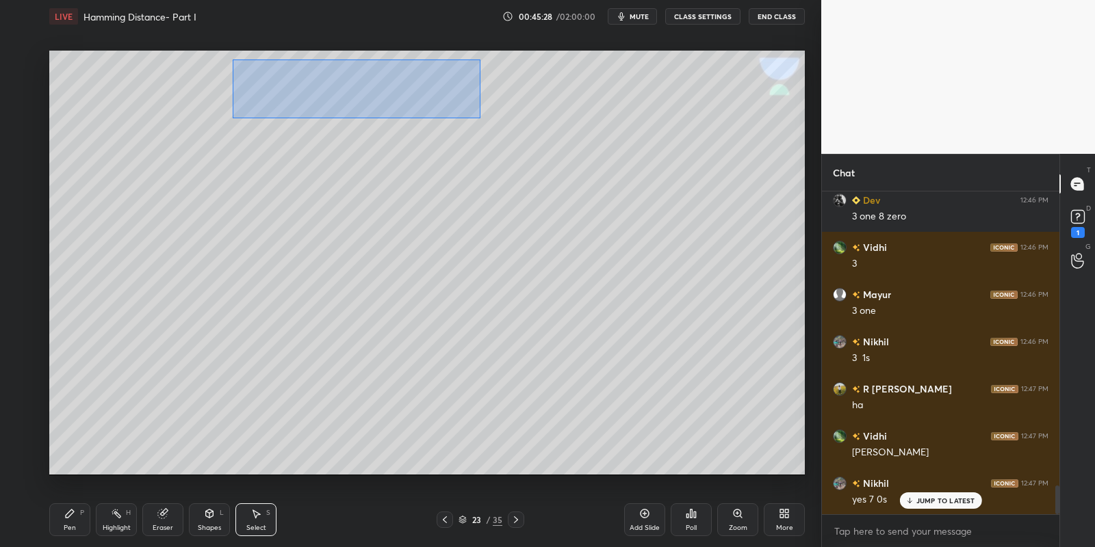
drag, startPoint x: 233, startPoint y: 60, endPoint x: 437, endPoint y: 102, distance: 207.6
click at [480, 118] on div "0 ° Undo Copy Paste here Duplicate Duplicate to new slide Delete" at bounding box center [427, 263] width 756 height 425
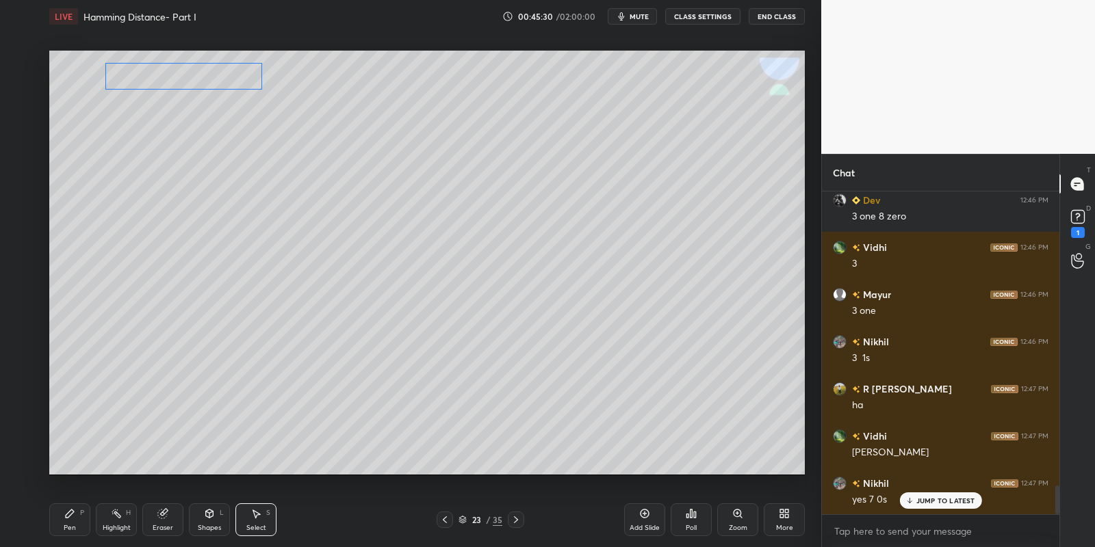
drag, startPoint x: 366, startPoint y: 77, endPoint x: 245, endPoint y: 80, distance: 121.2
click at [235, 77] on div "0 ° Undo Copy Paste here Duplicate Duplicate to new slide Delete" at bounding box center [427, 263] width 756 height 425
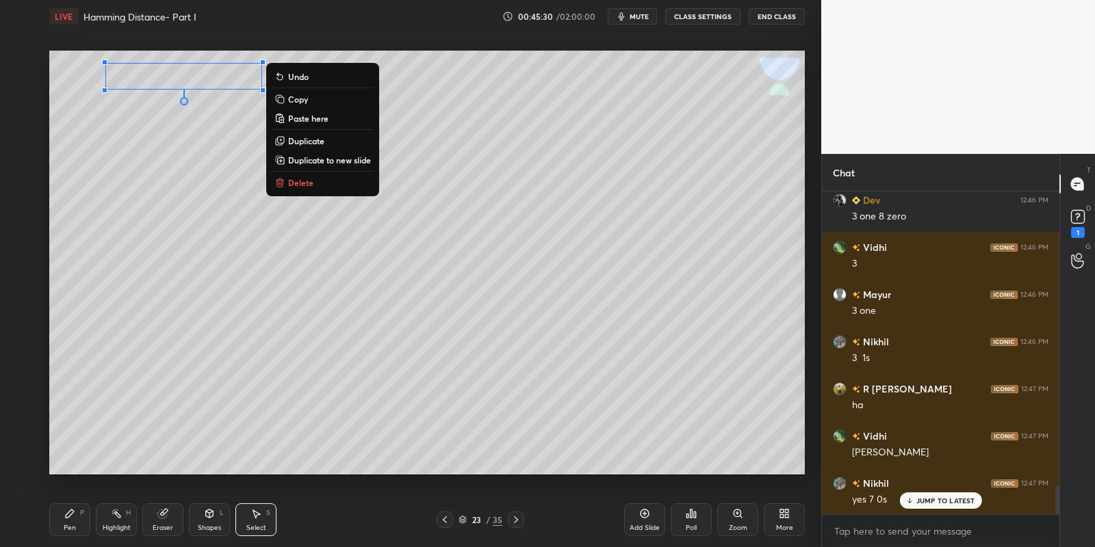
click at [68, 521] on div "Pen P" at bounding box center [69, 520] width 41 height 33
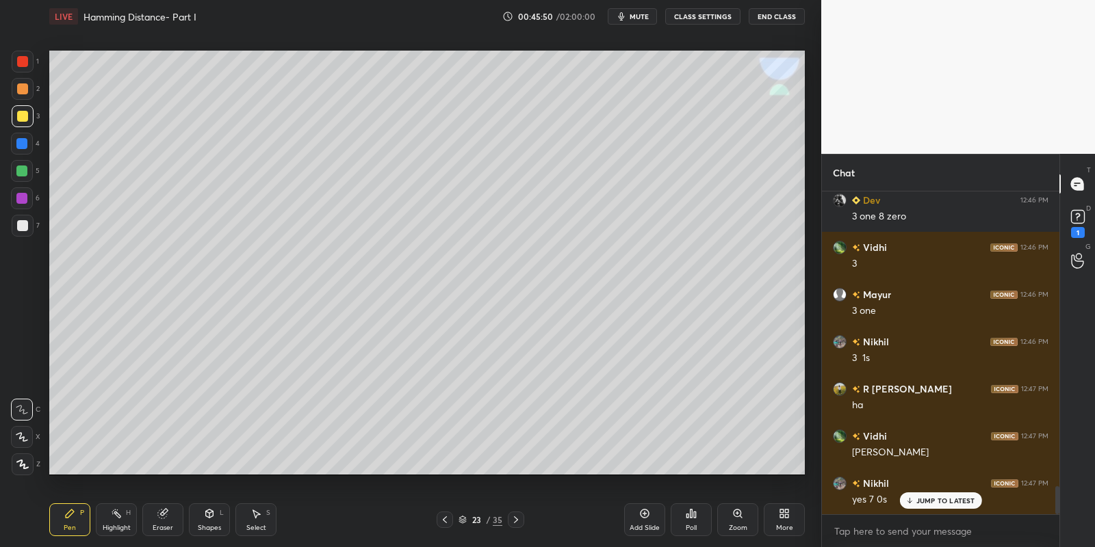
scroll to position [3377, 0]
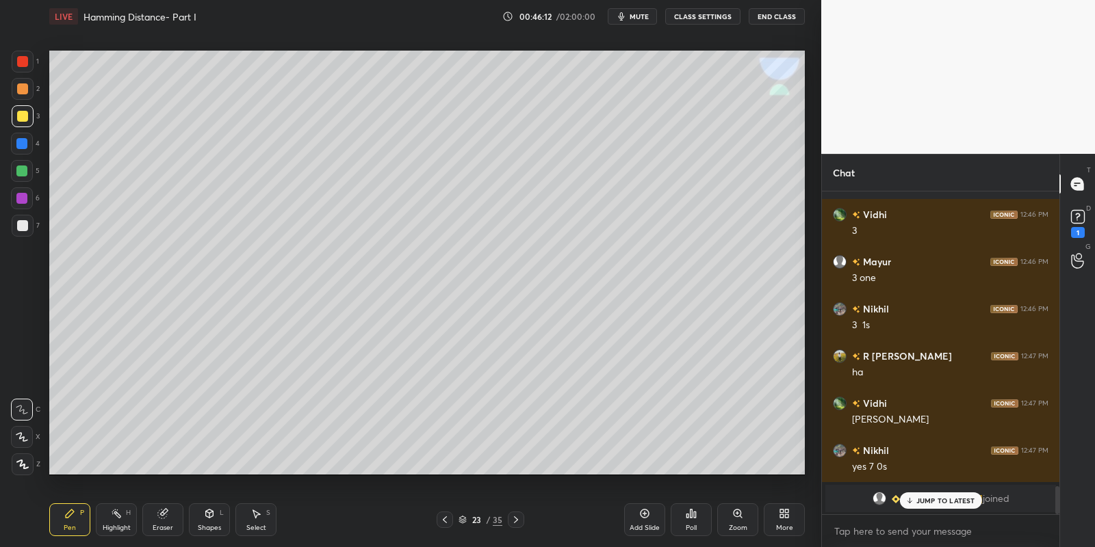
click at [61, 528] on div "Pen P" at bounding box center [69, 520] width 41 height 33
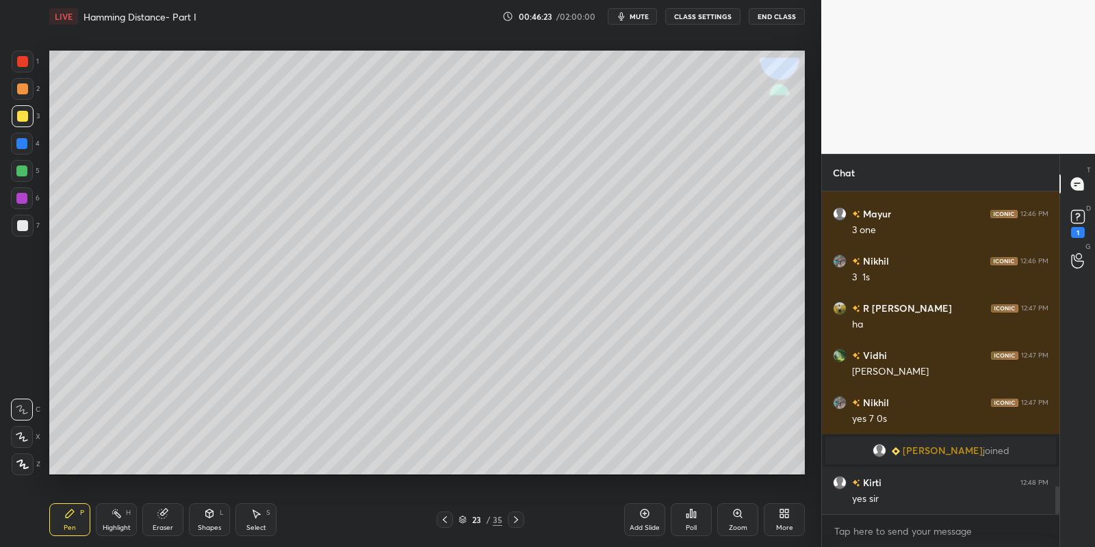
drag, startPoint x: 115, startPoint y: 516, endPoint x: 113, endPoint y: 500, distance: 16.6
click at [116, 516] on icon at bounding box center [116, 513] width 11 height 11
click at [58, 514] on div "Pen P" at bounding box center [69, 520] width 41 height 33
click at [60, 517] on div "Pen P" at bounding box center [69, 520] width 41 height 33
click at [120, 519] on div "Highlight H" at bounding box center [116, 520] width 41 height 33
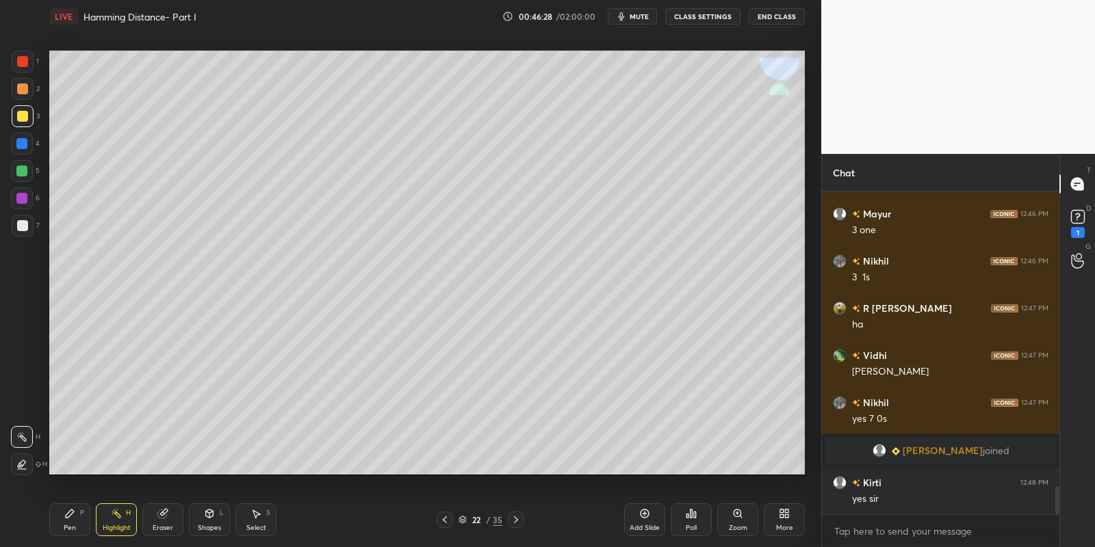
scroll to position [3472, 0]
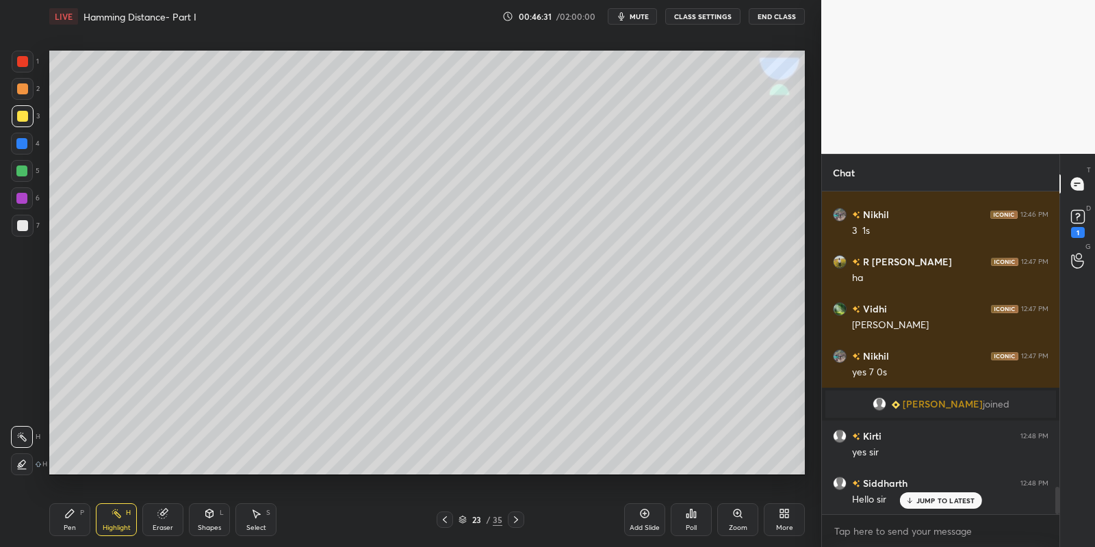
click at [208, 519] on div "Shapes L" at bounding box center [209, 520] width 41 height 33
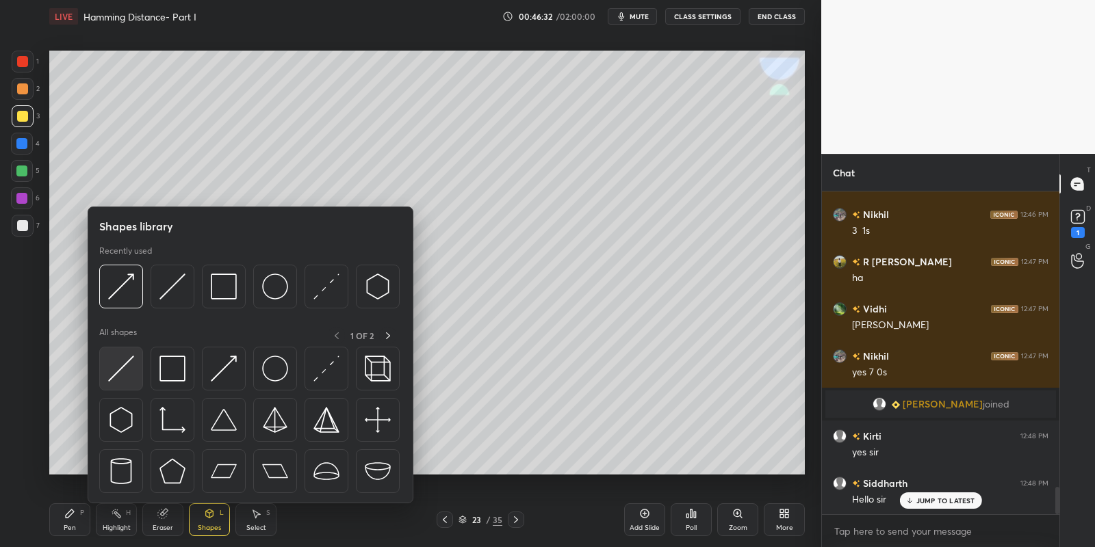
drag, startPoint x: 133, startPoint y: 367, endPoint x: 24, endPoint y: 166, distance: 228.7
click at [129, 367] on img at bounding box center [121, 369] width 26 height 26
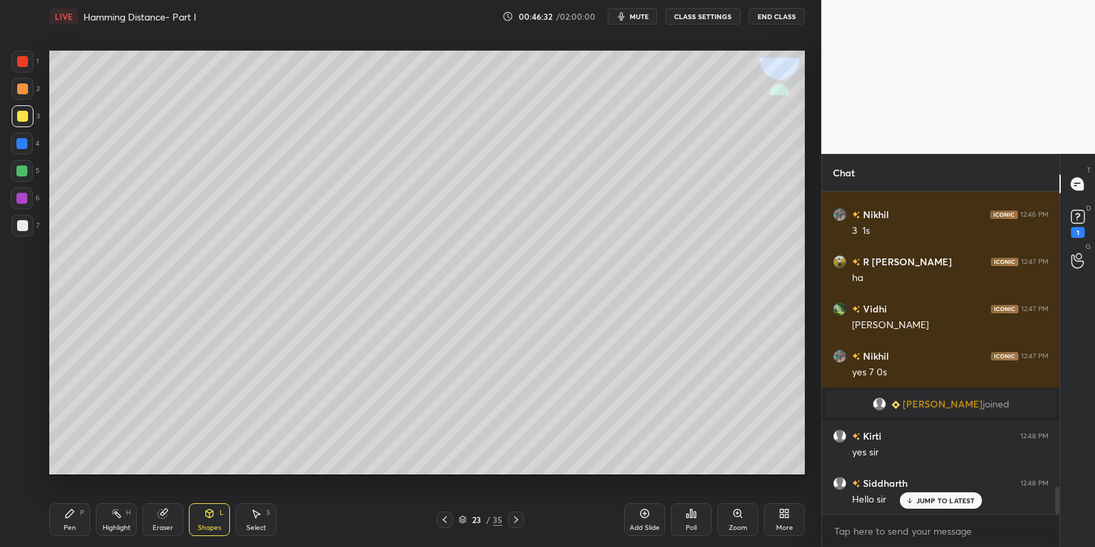
drag, startPoint x: 21, startPoint y: 167, endPoint x: 33, endPoint y: 157, distance: 16.0
click at [23, 163] on div at bounding box center [22, 171] width 22 height 22
drag, startPoint x: 71, startPoint y: 526, endPoint x: 70, endPoint y: 519, distance: 6.9
click at [68, 525] on div "Pen" at bounding box center [70, 528] width 12 height 7
drag, startPoint x: 108, startPoint y: 522, endPoint x: 111, endPoint y: 513, distance: 9.3
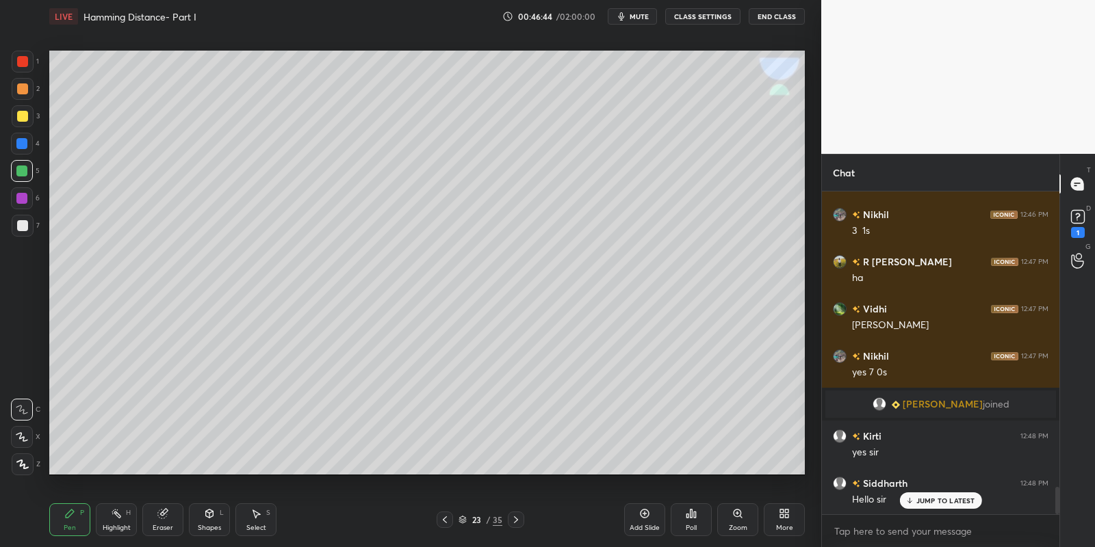
click at [110, 517] on div "Highlight H" at bounding box center [116, 520] width 41 height 33
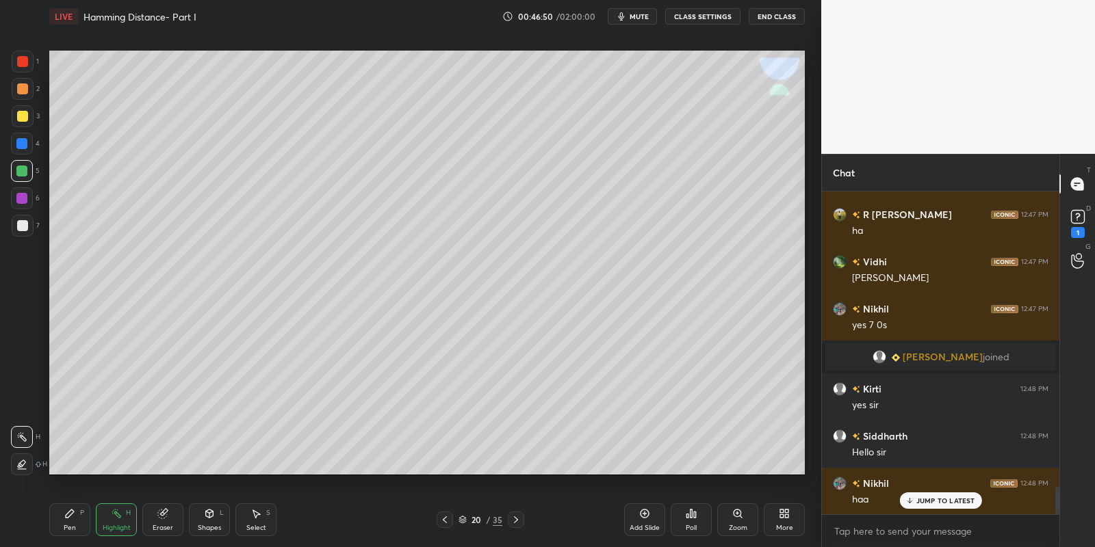
click at [114, 526] on div "Highlight" at bounding box center [117, 528] width 28 height 7
click at [212, 517] on div "Shapes L" at bounding box center [209, 520] width 41 height 33
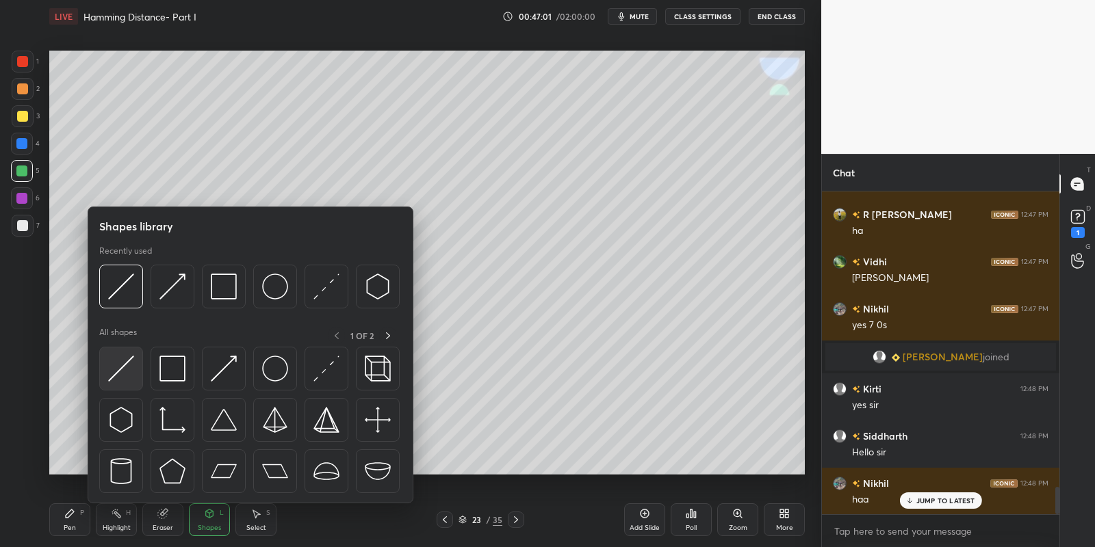
drag, startPoint x: 131, startPoint y: 365, endPoint x: 23, endPoint y: 151, distance: 239.6
click at [127, 362] on img at bounding box center [121, 369] width 26 height 26
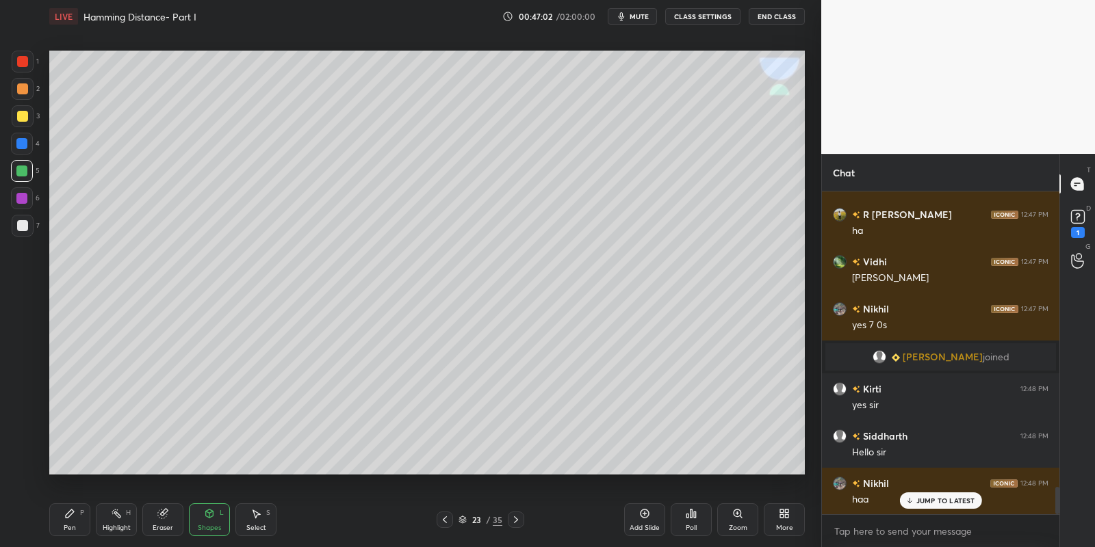
click at [25, 158] on div "4" at bounding box center [25, 146] width 29 height 27
drag, startPoint x: 20, startPoint y: 167, endPoint x: 36, endPoint y: 160, distance: 17.2
click at [22, 166] on div at bounding box center [21, 171] width 11 height 11
drag, startPoint x: 73, startPoint y: 521, endPoint x: 85, endPoint y: 504, distance: 21.6
click at [73, 521] on div "Pen P" at bounding box center [69, 520] width 41 height 33
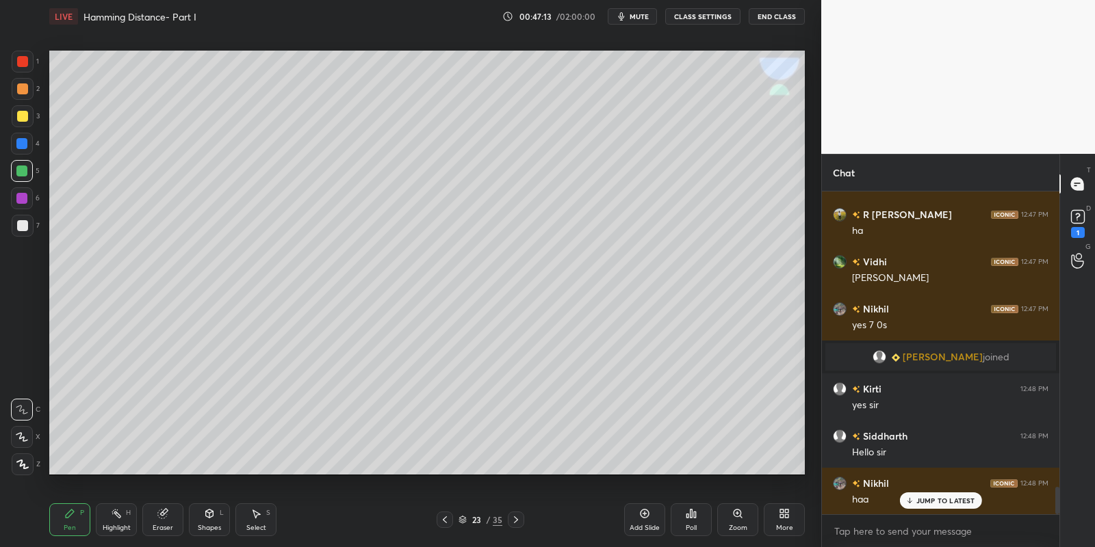
click at [114, 514] on icon at bounding box center [116, 513] width 11 height 11
click at [112, 526] on div "Highlight" at bounding box center [117, 528] width 28 height 7
drag, startPoint x: 68, startPoint y: 519, endPoint x: 96, endPoint y: 517, distance: 28.1
click at [72, 523] on div "Pen P" at bounding box center [69, 520] width 41 height 33
click at [117, 526] on div "Highlight" at bounding box center [117, 528] width 28 height 7
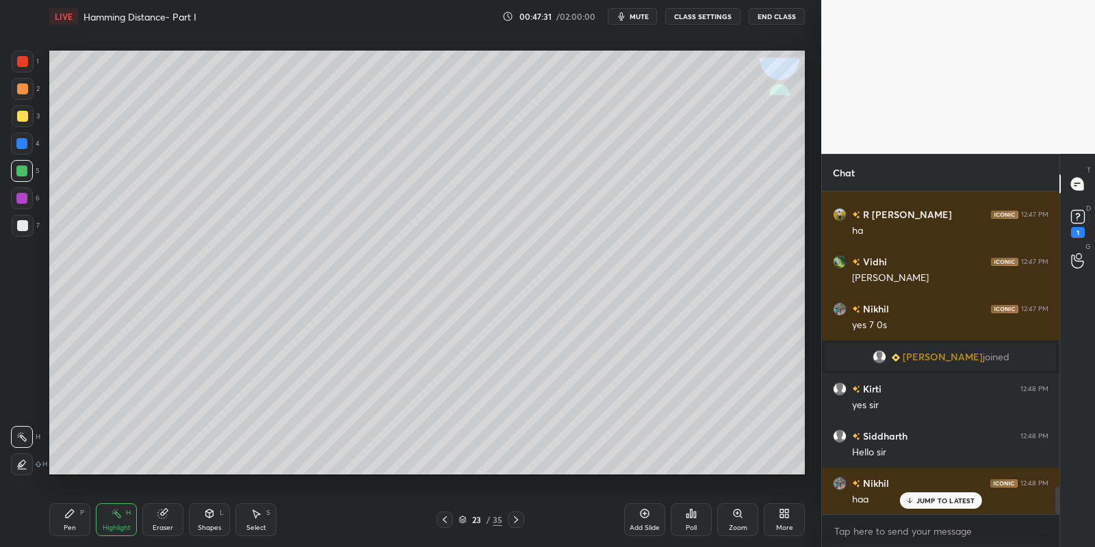
drag, startPoint x: 67, startPoint y: 517, endPoint x: 81, endPoint y: 517, distance: 13.7
click at [75, 519] on div "Pen P" at bounding box center [69, 520] width 41 height 33
drag, startPoint x: 116, startPoint y: 526, endPoint x: 131, endPoint y: 475, distance: 52.8
click at [118, 525] on div "Highlight" at bounding box center [117, 528] width 28 height 7
drag, startPoint x: 68, startPoint y: 519, endPoint x: 92, endPoint y: 508, distance: 25.7
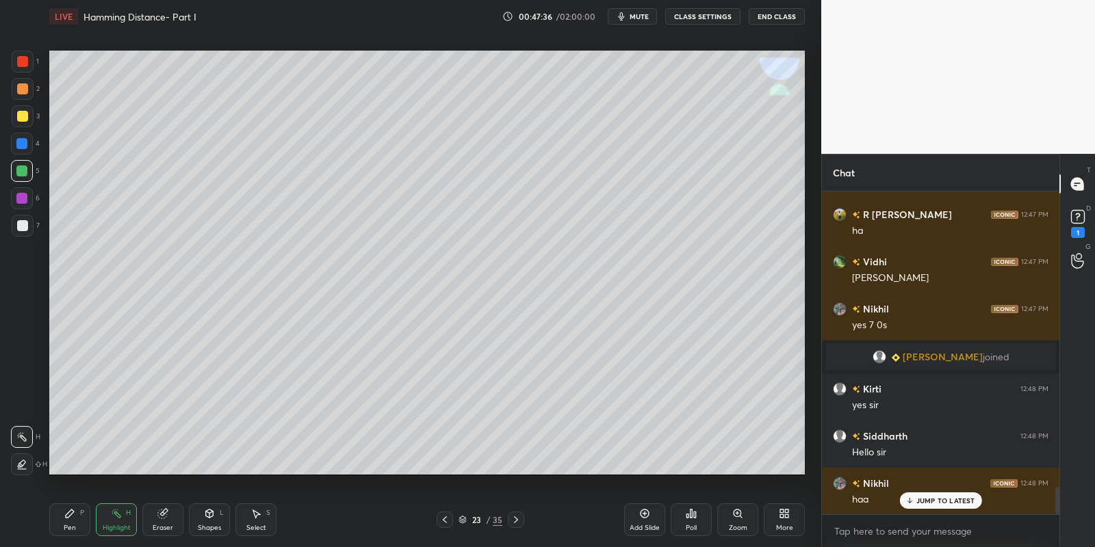
click at [74, 517] on div "Pen P" at bounding box center [69, 520] width 41 height 33
click at [112, 520] on div "Highlight H" at bounding box center [116, 520] width 41 height 33
click at [121, 514] on div "Highlight H" at bounding box center [116, 520] width 41 height 33
click at [77, 514] on div "Pen P" at bounding box center [69, 520] width 41 height 33
click at [104, 525] on div "Highlight" at bounding box center [117, 528] width 28 height 7
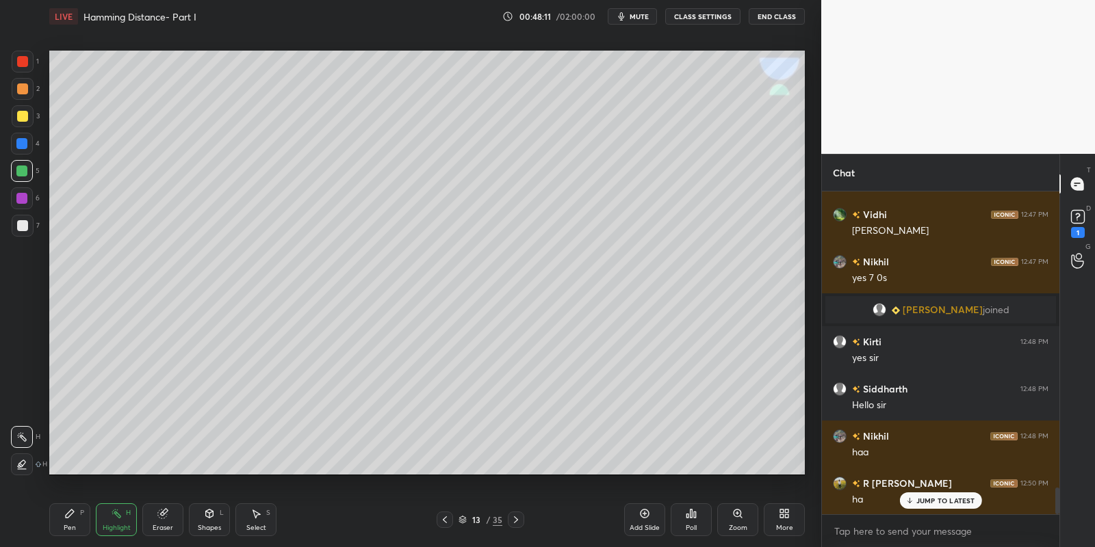
scroll to position [3613, 0]
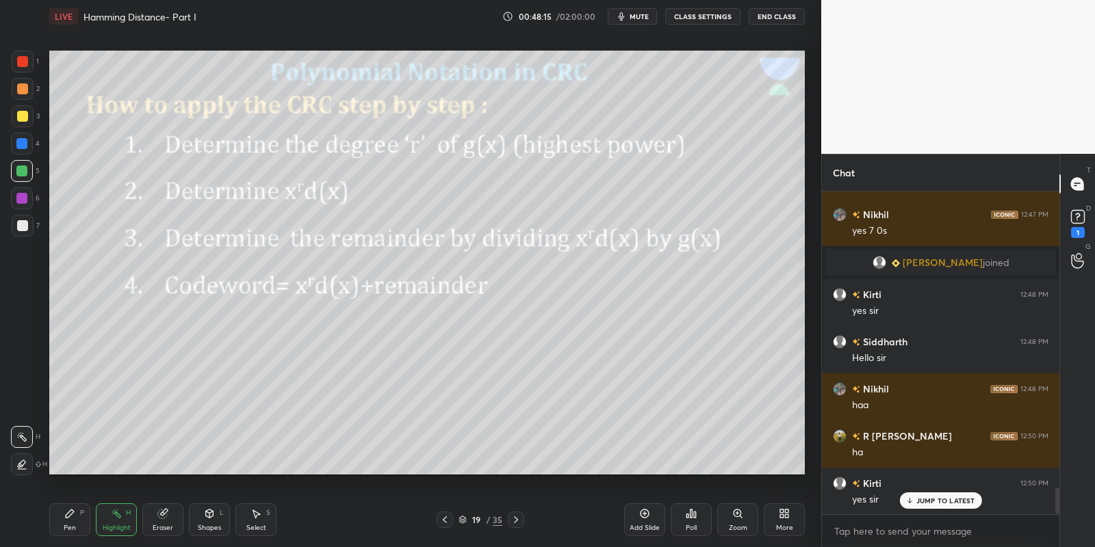
drag, startPoint x: 77, startPoint y: 527, endPoint x: 112, endPoint y: 524, distance: 35.0
click at [79, 524] on div "Pen P" at bounding box center [69, 520] width 41 height 33
click at [107, 525] on div "Highlight" at bounding box center [117, 528] width 28 height 7
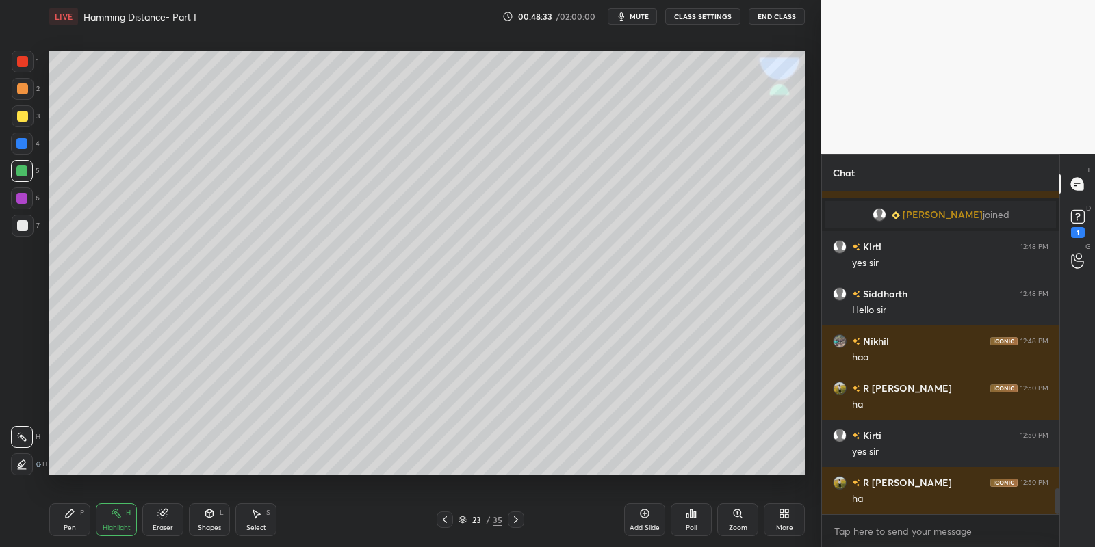
click at [66, 527] on div "Pen" at bounding box center [70, 528] width 12 height 7
drag, startPoint x: 19, startPoint y: 179, endPoint x: 25, endPoint y: 129, distance: 51.0
click at [19, 177] on div at bounding box center [22, 171] width 22 height 22
click at [26, 120] on div at bounding box center [23, 116] width 22 height 22
drag, startPoint x: 120, startPoint y: 517, endPoint x: 124, endPoint y: 508, distance: 9.8
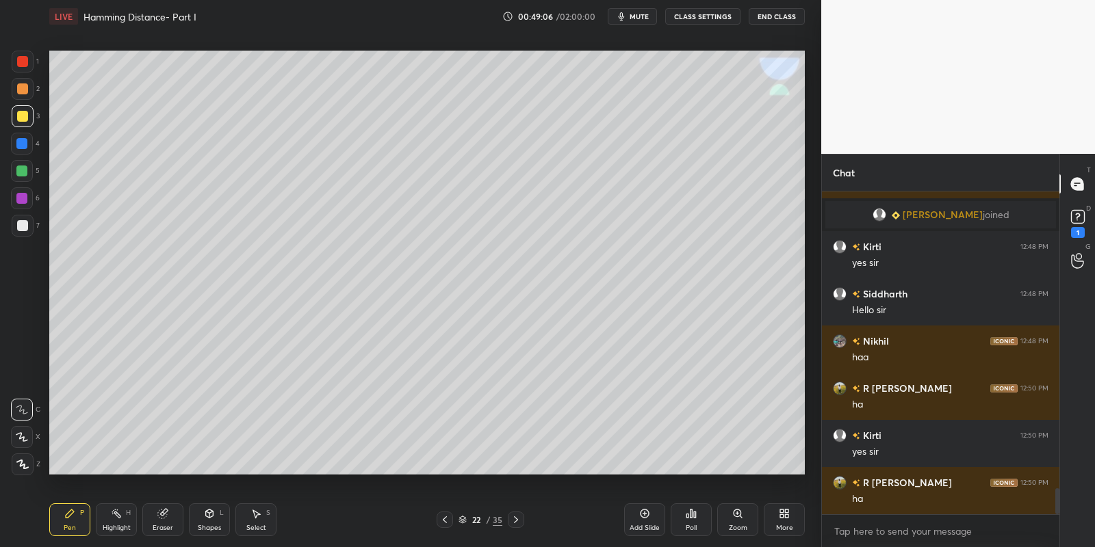
click at [122, 513] on div "Highlight H" at bounding box center [116, 520] width 41 height 33
click at [74, 521] on div "Pen P" at bounding box center [69, 520] width 41 height 33
click at [207, 526] on div "Shapes" at bounding box center [209, 528] width 23 height 7
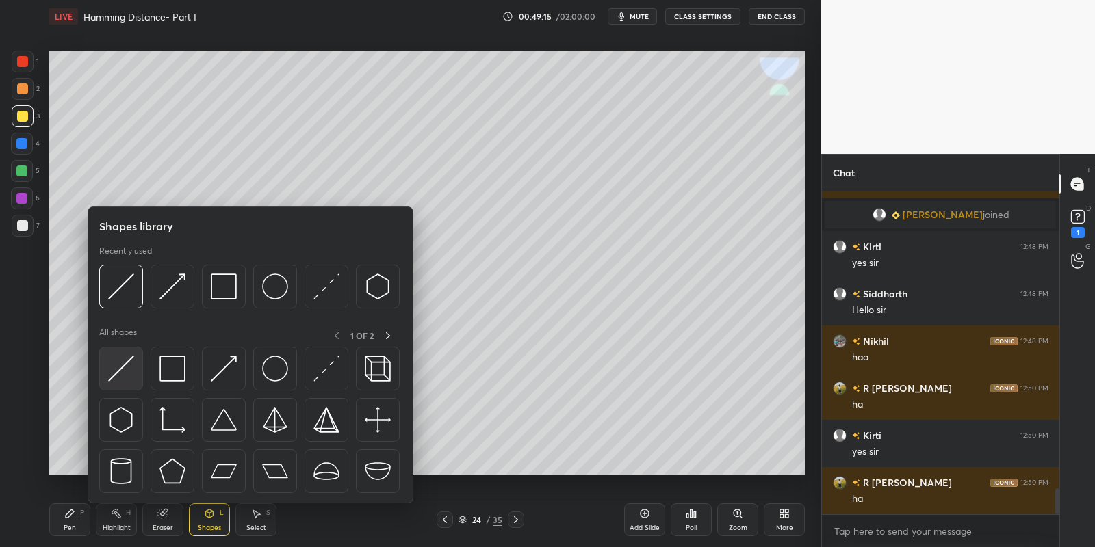
click at [135, 363] on div at bounding box center [121, 369] width 44 height 44
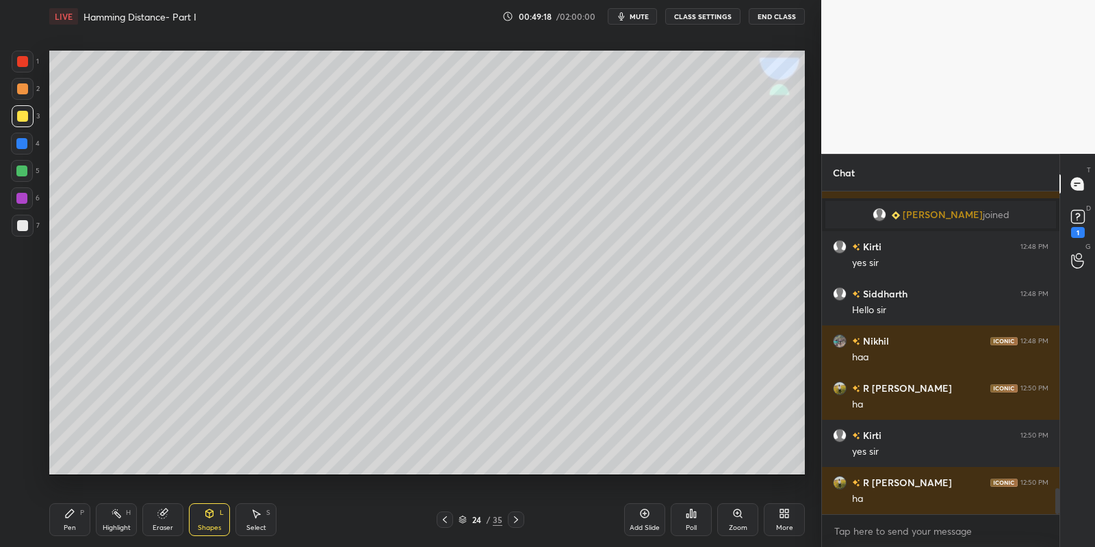
drag, startPoint x: 66, startPoint y: 517, endPoint x: 69, endPoint y: 511, distance: 7.4
click at [68, 514] on icon at bounding box center [70, 514] width 8 height 8
click at [124, 519] on div "Highlight H" at bounding box center [116, 520] width 41 height 33
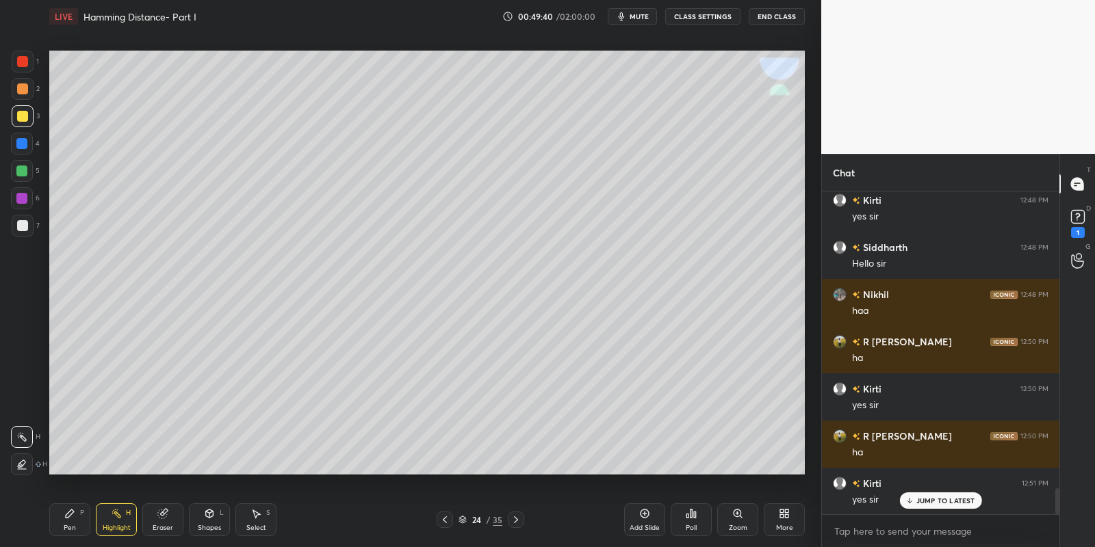
drag, startPoint x: 72, startPoint y: 522, endPoint x: 74, endPoint y: 494, distance: 28.1
click at [72, 521] on div "Pen P" at bounding box center [69, 520] width 41 height 33
drag, startPoint x: 202, startPoint y: 524, endPoint x: 198, endPoint y: 507, distance: 17.4
click at [202, 521] on div "Shapes L" at bounding box center [209, 520] width 41 height 33
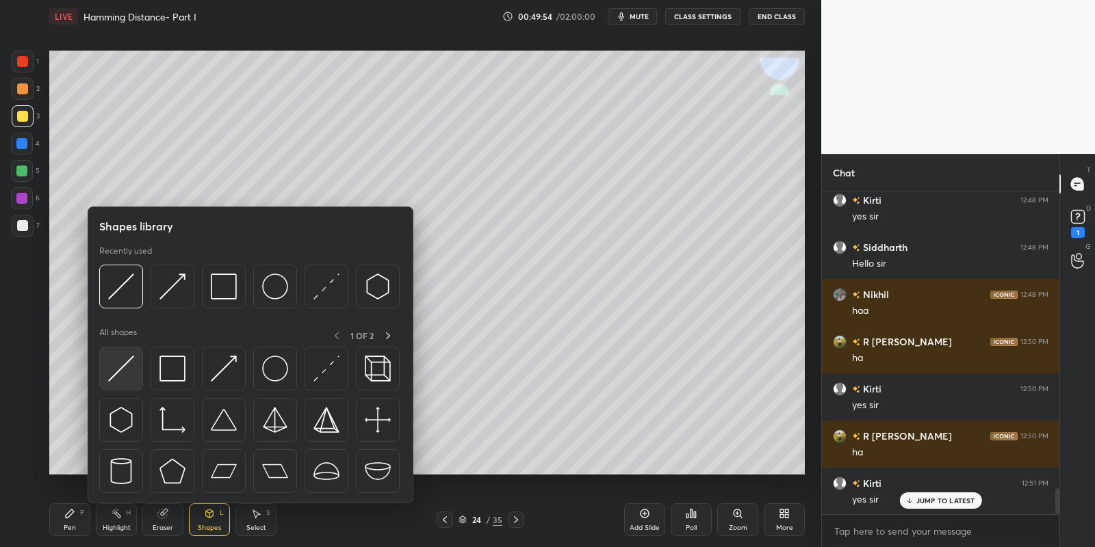
drag, startPoint x: 119, startPoint y: 361, endPoint x: 339, endPoint y: 286, distance: 232.6
click at [116, 361] on img at bounding box center [121, 369] width 26 height 26
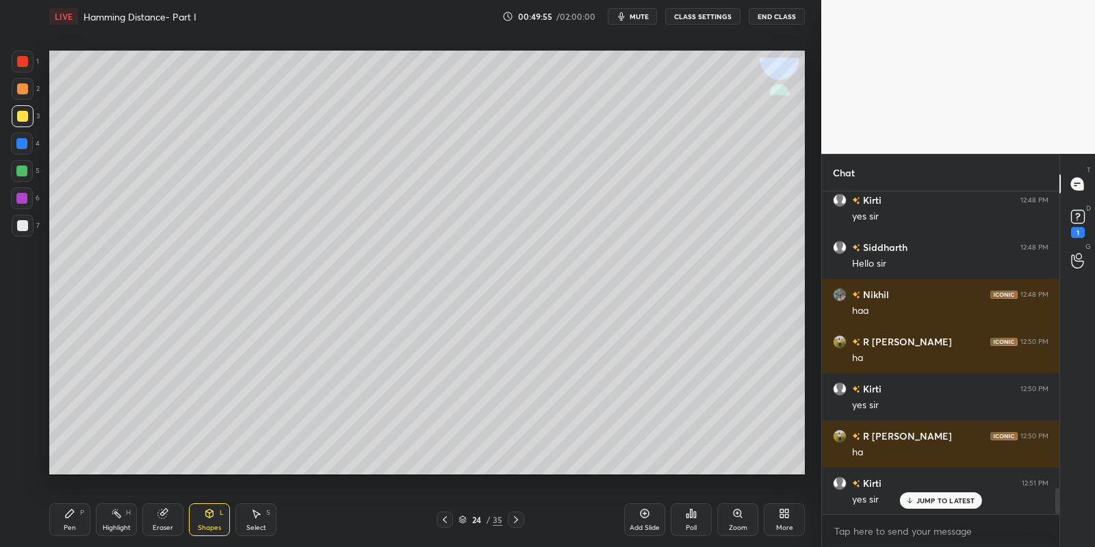
click at [81, 519] on div "Pen P" at bounding box center [69, 520] width 41 height 33
click at [118, 525] on div "Highlight" at bounding box center [117, 528] width 28 height 7
click at [88, 515] on div "Pen P" at bounding box center [69, 520] width 41 height 33
click at [125, 516] on div "Highlight H" at bounding box center [116, 520] width 41 height 33
drag, startPoint x: 117, startPoint y: 519, endPoint x: 132, endPoint y: 478, distance: 43.1
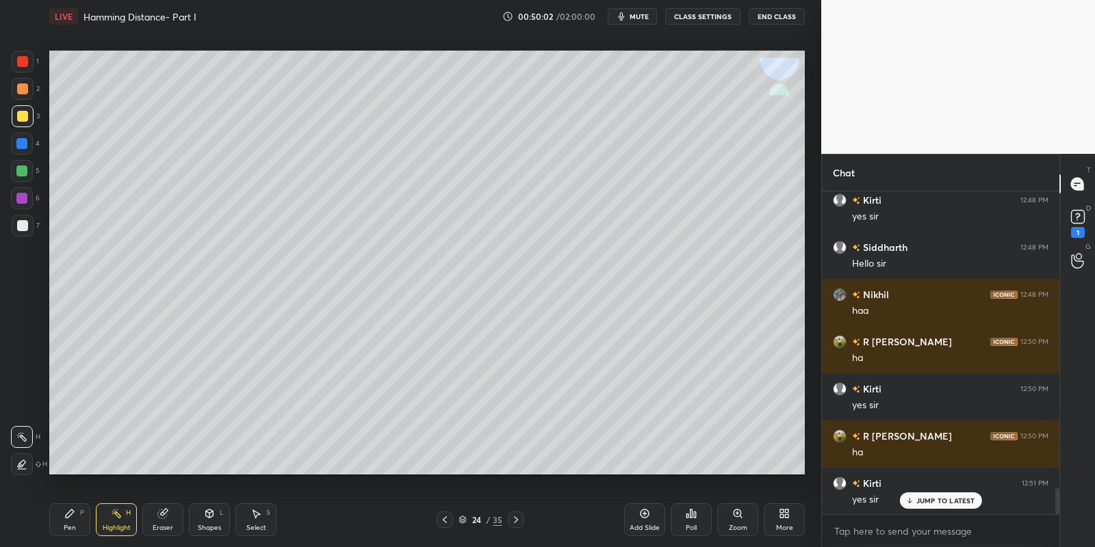
click at [124, 511] on div "Highlight H" at bounding box center [116, 520] width 41 height 33
click at [65, 513] on div "Pen P" at bounding box center [69, 520] width 41 height 33
click at [73, 515] on icon at bounding box center [69, 513] width 11 height 11
drag, startPoint x: 31, startPoint y: 108, endPoint x: 46, endPoint y: 114, distance: 16.0
click at [33, 107] on div "3" at bounding box center [26, 116] width 28 height 22
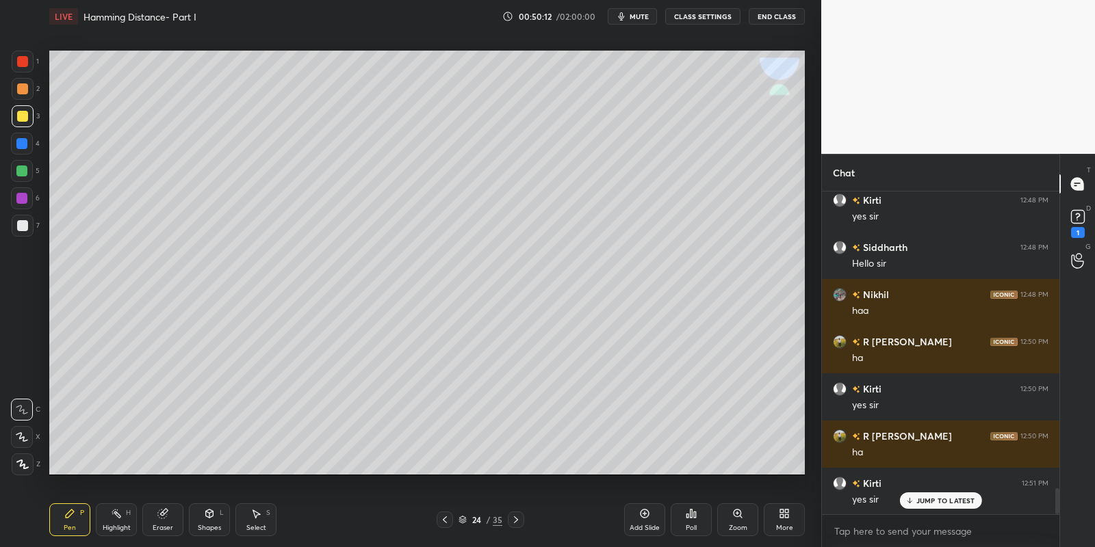
drag, startPoint x: 115, startPoint y: 517, endPoint x: 118, endPoint y: 488, distance: 29.6
click at [116, 508] on icon at bounding box center [116, 513] width 11 height 11
click at [65, 517] on icon at bounding box center [69, 513] width 11 height 11
click at [112, 525] on div "Highlight" at bounding box center [117, 528] width 28 height 7
click at [66, 521] on div "Pen P" at bounding box center [69, 520] width 41 height 33
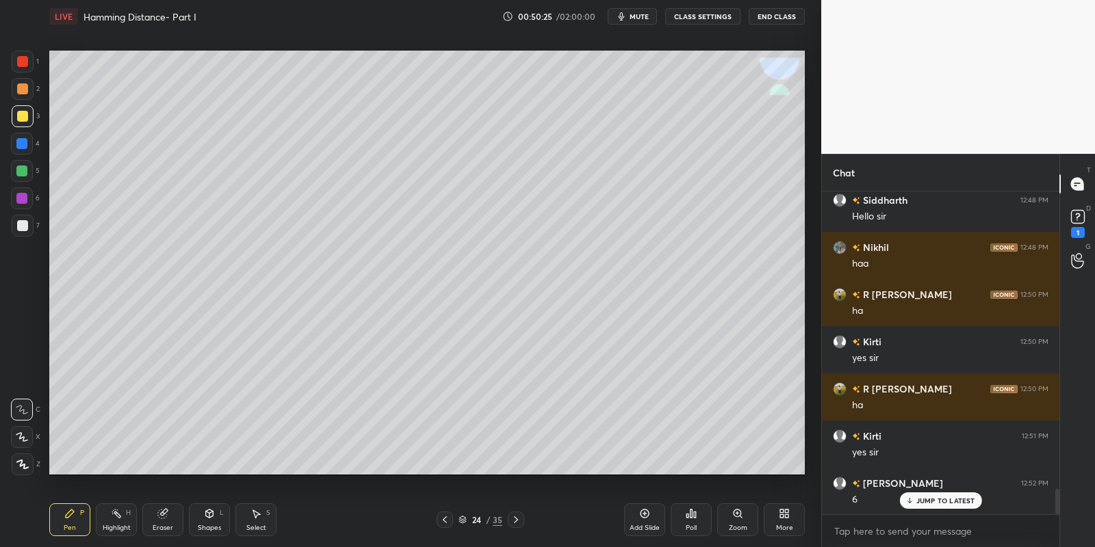
scroll to position [3802, 0]
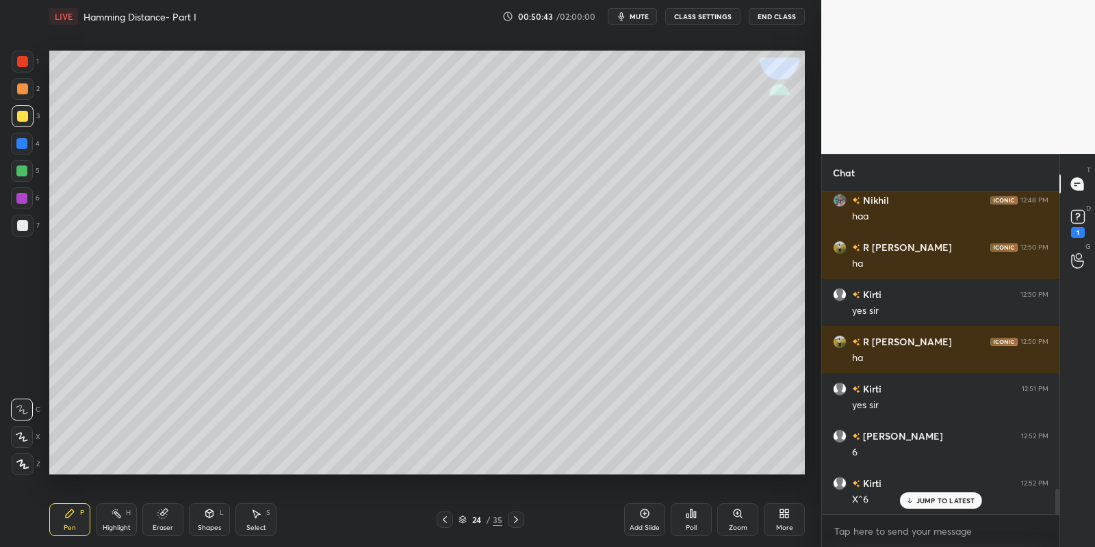
drag, startPoint x: 207, startPoint y: 520, endPoint x: 207, endPoint y: 506, distance: 13.7
click at [207, 516] on div "Shapes L" at bounding box center [209, 520] width 41 height 33
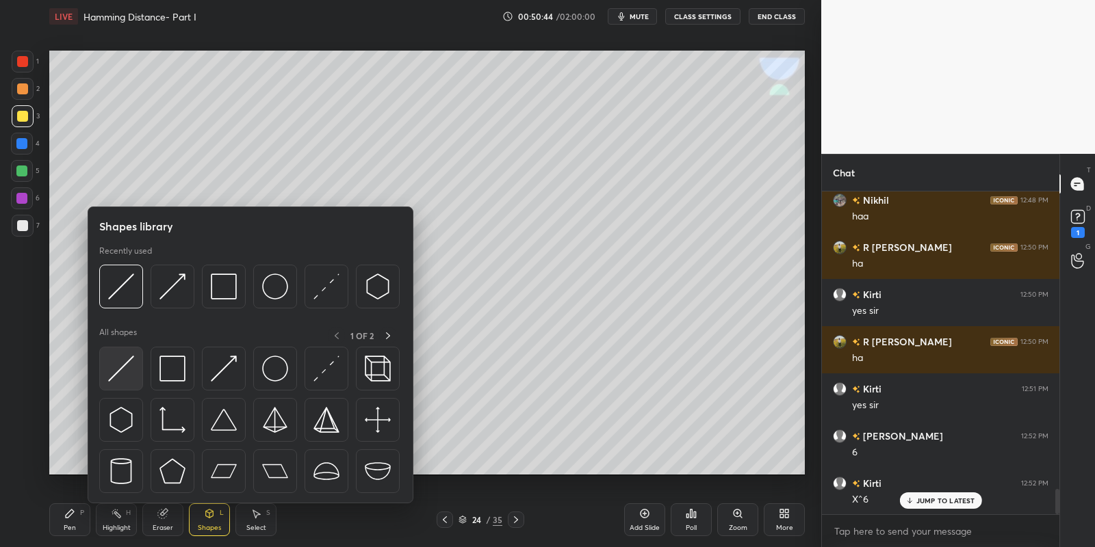
click at [126, 363] on img at bounding box center [121, 369] width 26 height 26
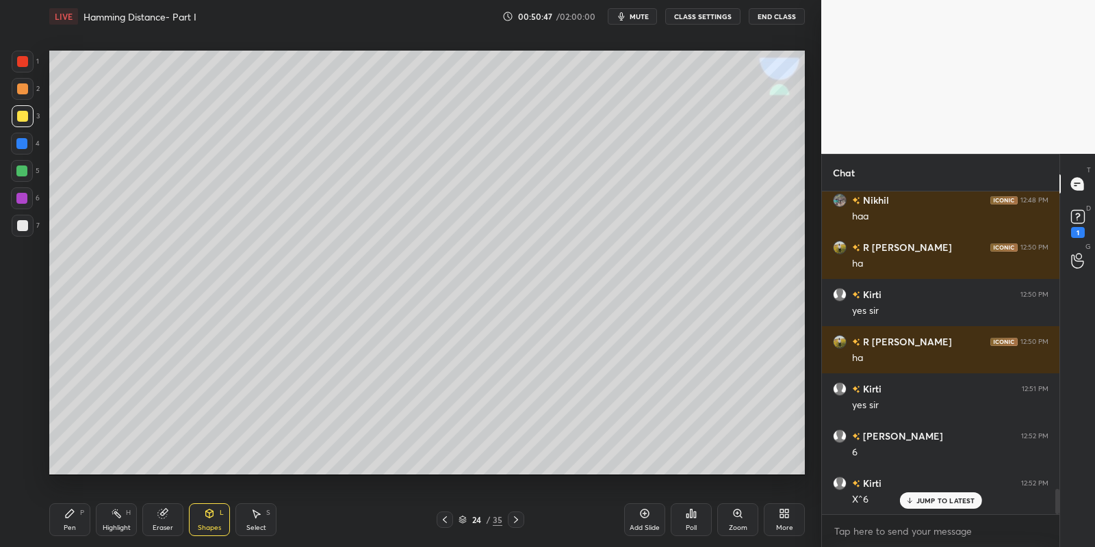
drag, startPoint x: 207, startPoint y: 523, endPoint x: 209, endPoint y: 508, distance: 15.2
click at [209, 515] on div "Shapes L" at bounding box center [209, 520] width 41 height 33
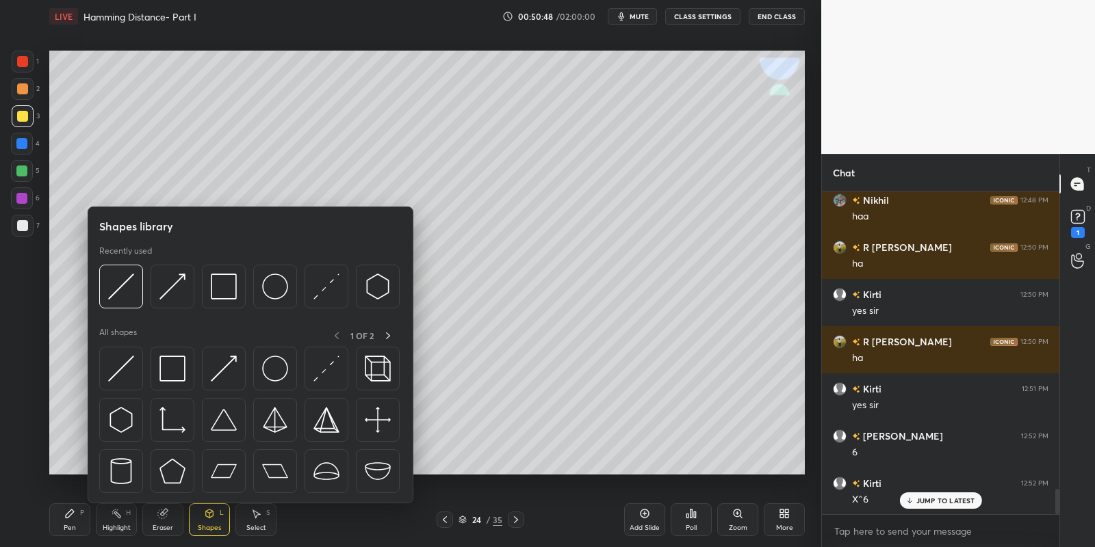
click at [126, 353] on div at bounding box center [121, 369] width 44 height 44
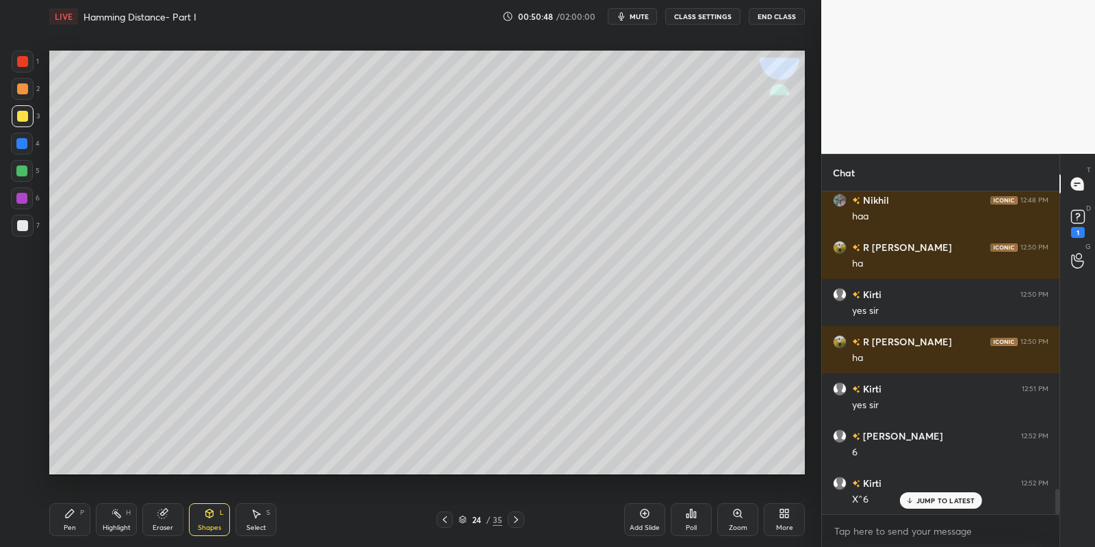
click at [26, 166] on div at bounding box center [22, 171] width 22 height 22
drag, startPoint x: 74, startPoint y: 524, endPoint x: 75, endPoint y: 512, distance: 12.3
click at [73, 524] on div "Pen P" at bounding box center [69, 520] width 41 height 33
drag, startPoint x: 114, startPoint y: 527, endPoint x: 112, endPoint y: 508, distance: 18.6
click at [114, 518] on div "Highlight H" at bounding box center [116, 520] width 41 height 33
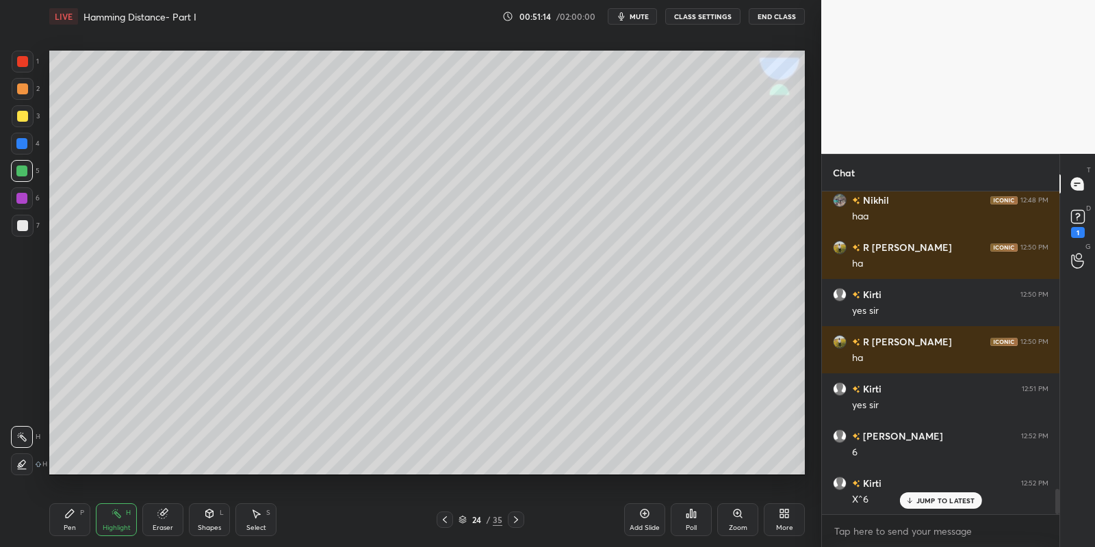
click at [71, 517] on icon at bounding box center [69, 513] width 11 height 11
drag, startPoint x: 112, startPoint y: 522, endPoint x: 115, endPoint y: 485, distance: 37.8
click at [112, 517] on div "Highlight H" at bounding box center [116, 520] width 41 height 33
drag, startPoint x: 114, startPoint y: 515, endPoint x: 129, endPoint y: 482, distance: 36.4
click at [116, 508] on icon at bounding box center [116, 513] width 11 height 11
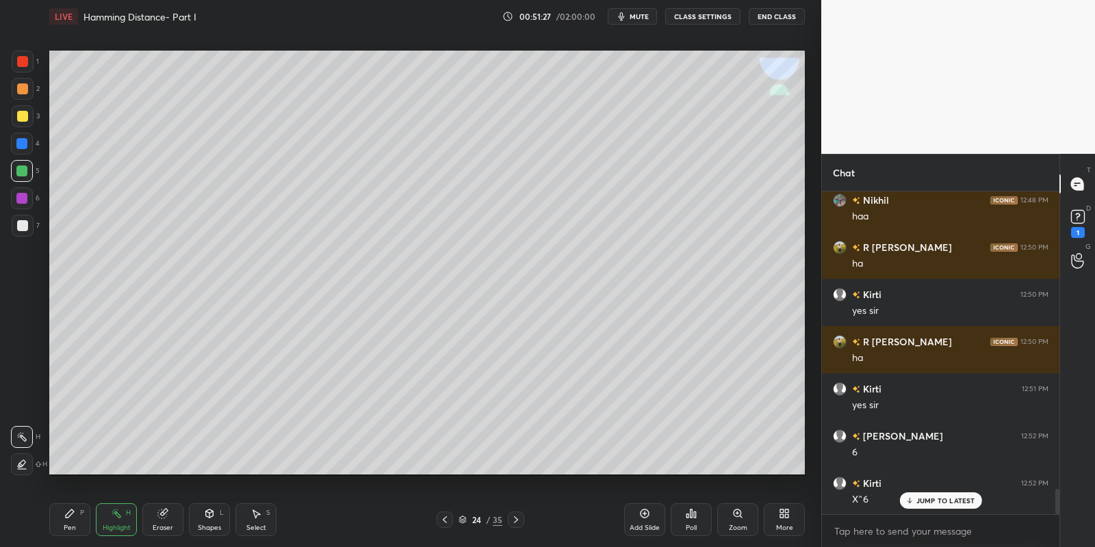
click at [318, 82] on div "Setting up your live class Poll for secs No correct answer Start poll" at bounding box center [427, 263] width 766 height 460
drag, startPoint x: 89, startPoint y: 511, endPoint x: 118, endPoint y: 509, distance: 28.8
click at [91, 511] on div "Pen P Highlight H Eraser Shapes L Select S" at bounding box center [192, 520] width 287 height 33
click at [209, 524] on div "Shapes L" at bounding box center [209, 520] width 41 height 33
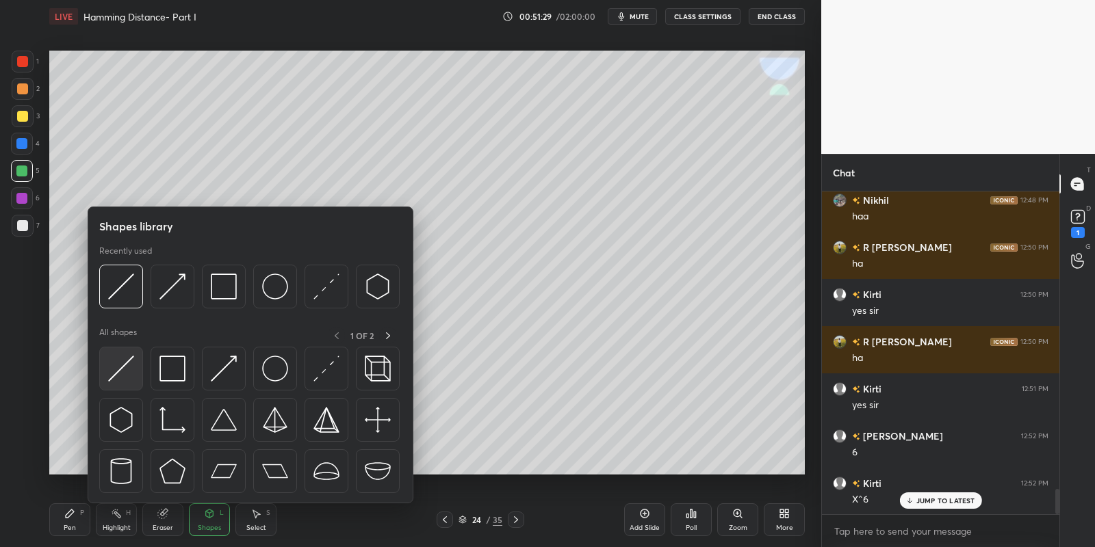
click at [125, 352] on div at bounding box center [121, 369] width 44 height 44
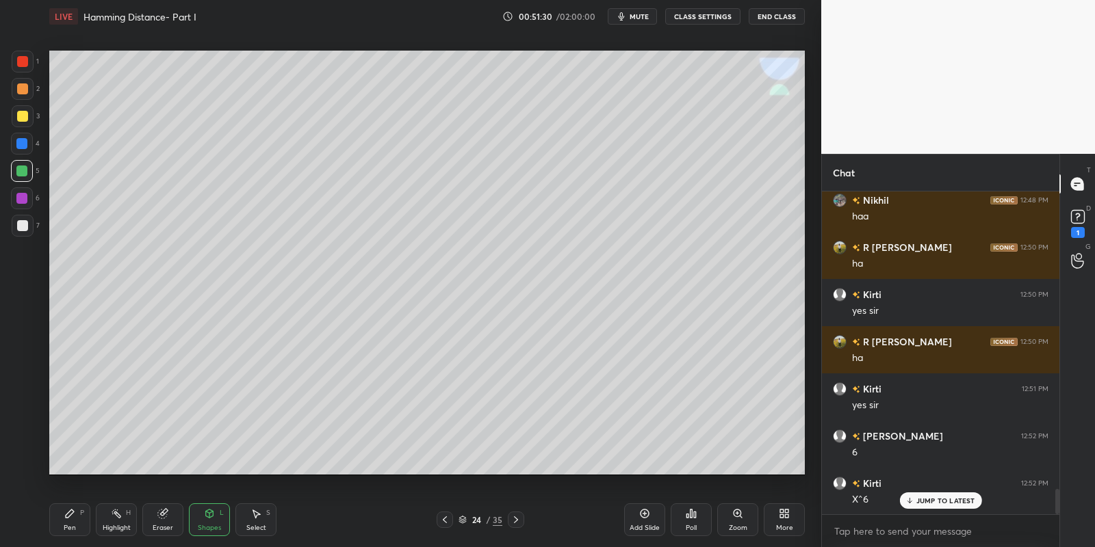
drag, startPoint x: 33, startPoint y: 168, endPoint x: 44, endPoint y: 164, distance: 11.7
click at [34, 168] on div "5" at bounding box center [25, 171] width 29 height 22
click at [21, 112] on div at bounding box center [22, 116] width 11 height 11
click at [71, 521] on div "Pen P" at bounding box center [69, 520] width 41 height 33
drag, startPoint x: 112, startPoint y: 520, endPoint x: 112, endPoint y: 499, distance: 21.2
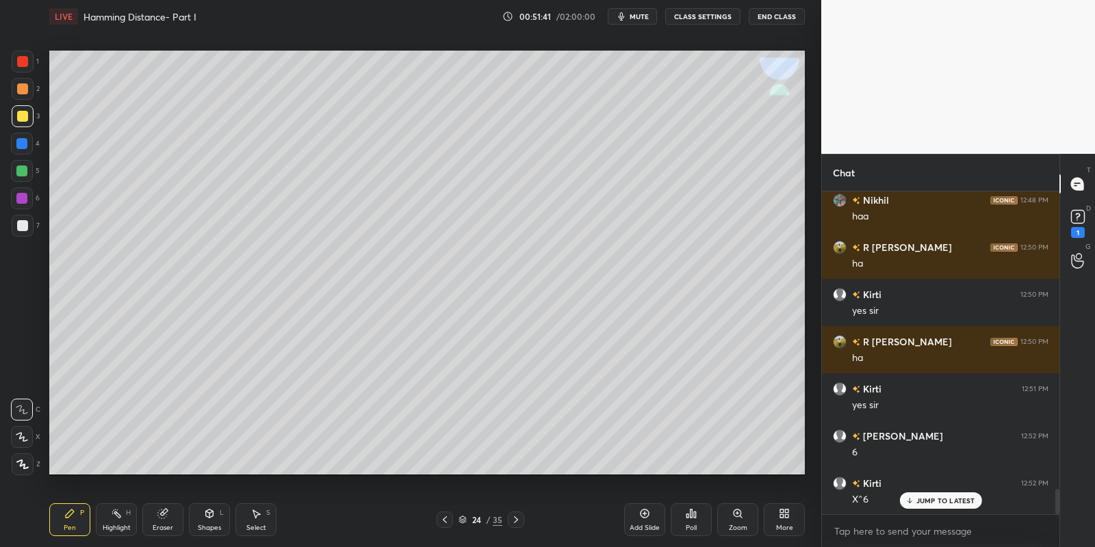
click at [112, 515] on div "Highlight H" at bounding box center [116, 520] width 41 height 33
click at [69, 514] on icon at bounding box center [70, 514] width 8 height 8
drag, startPoint x: 205, startPoint y: 516, endPoint x: 205, endPoint y: 508, distance: 7.6
click at [206, 513] on icon at bounding box center [210, 514] width 8 height 8
drag, startPoint x: 199, startPoint y: 526, endPoint x: 203, endPoint y: 507, distance: 18.8
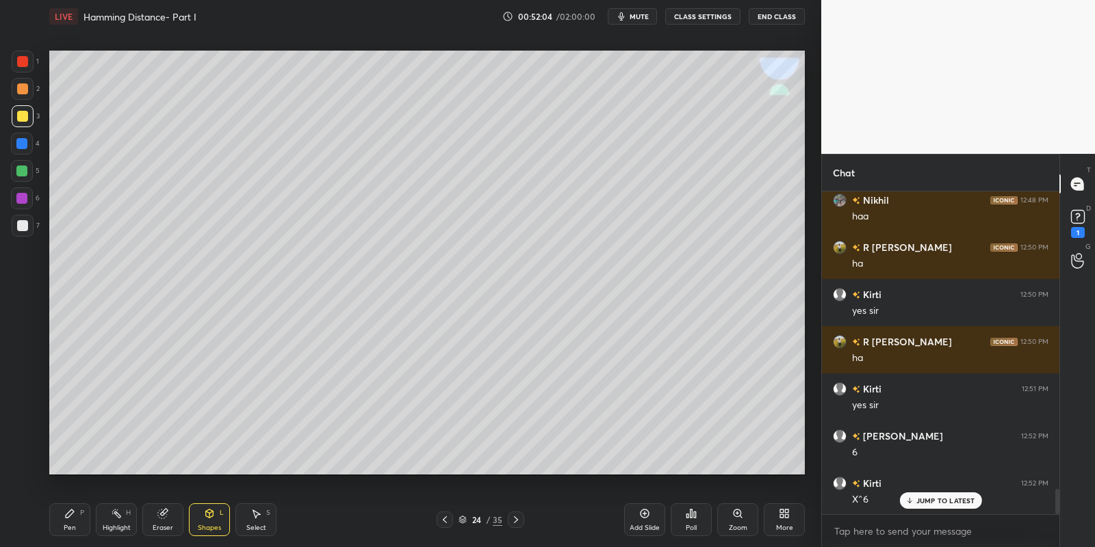
click at [202, 519] on div "Shapes L" at bounding box center [209, 520] width 41 height 33
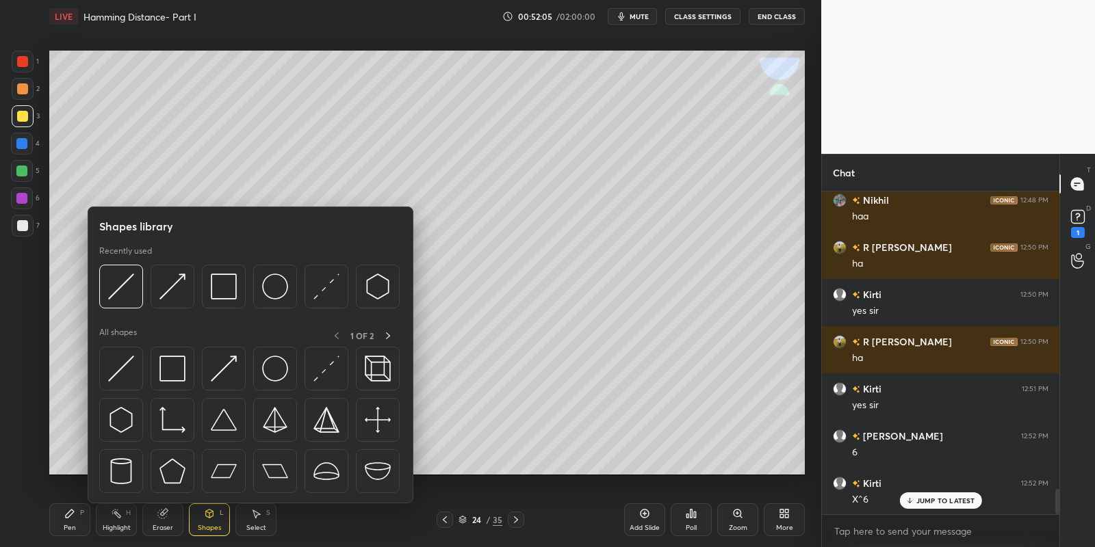
click at [122, 357] on img at bounding box center [121, 369] width 26 height 26
click at [33, 157] on div "4" at bounding box center [25, 146] width 29 height 27
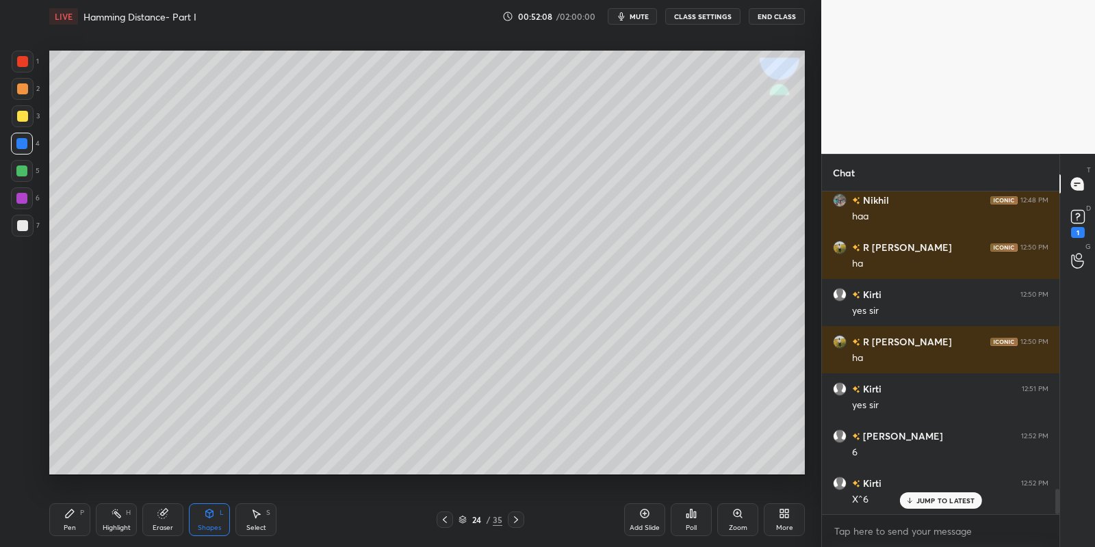
drag, startPoint x: 77, startPoint y: 519, endPoint x: 116, endPoint y: 519, distance: 38.3
click at [84, 516] on div "Pen P" at bounding box center [69, 520] width 41 height 33
drag, startPoint x: 116, startPoint y: 519, endPoint x: 119, endPoint y: 500, distance: 20.1
click at [118, 516] on icon at bounding box center [116, 513] width 11 height 11
click at [70, 518] on div "Pen P" at bounding box center [69, 520] width 41 height 33
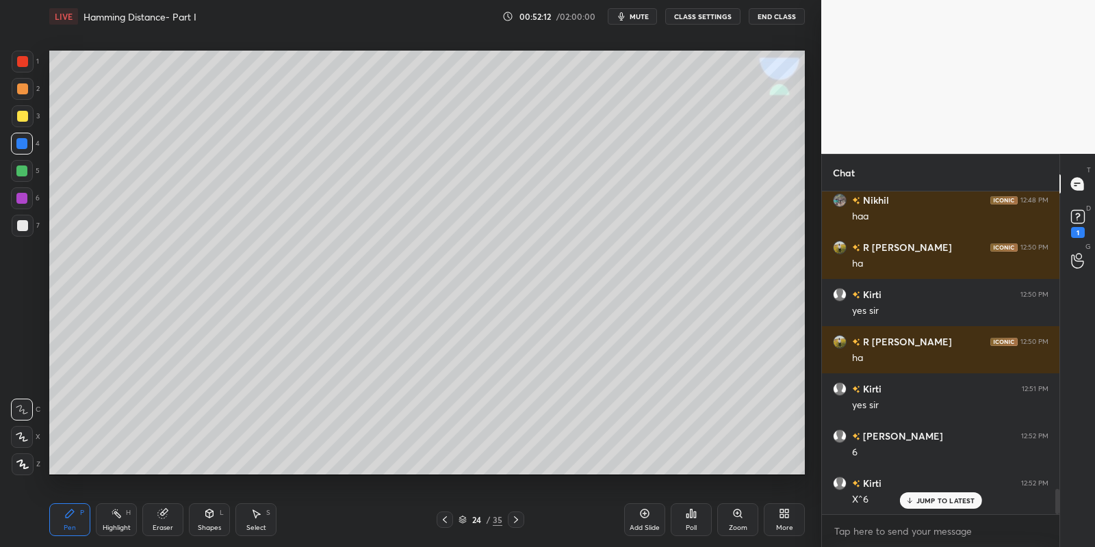
click at [25, 114] on div at bounding box center [22, 116] width 11 height 11
click at [213, 520] on div "Shapes L" at bounding box center [209, 520] width 41 height 33
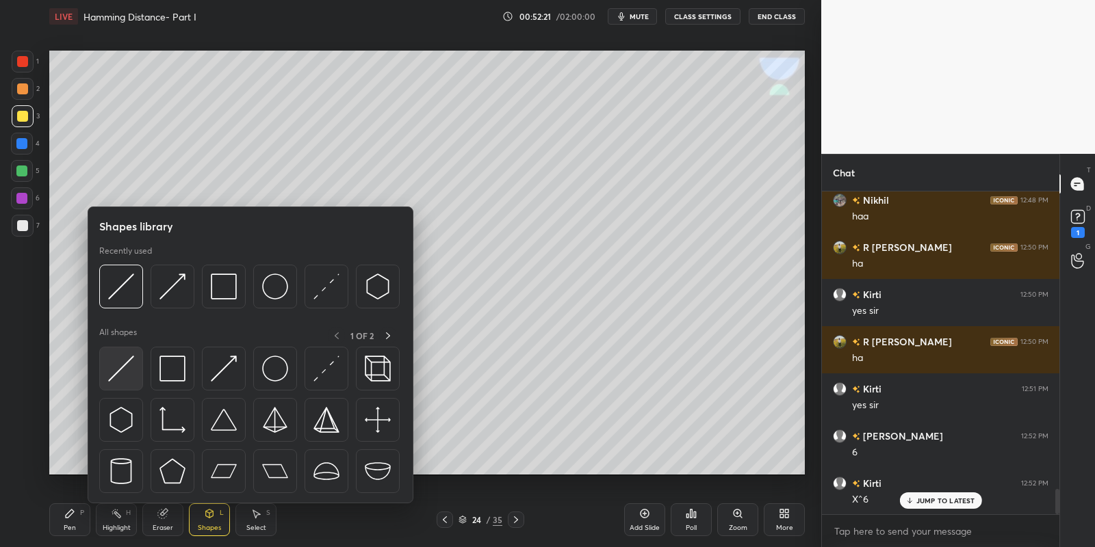
click at [140, 354] on div at bounding box center [121, 369] width 44 height 44
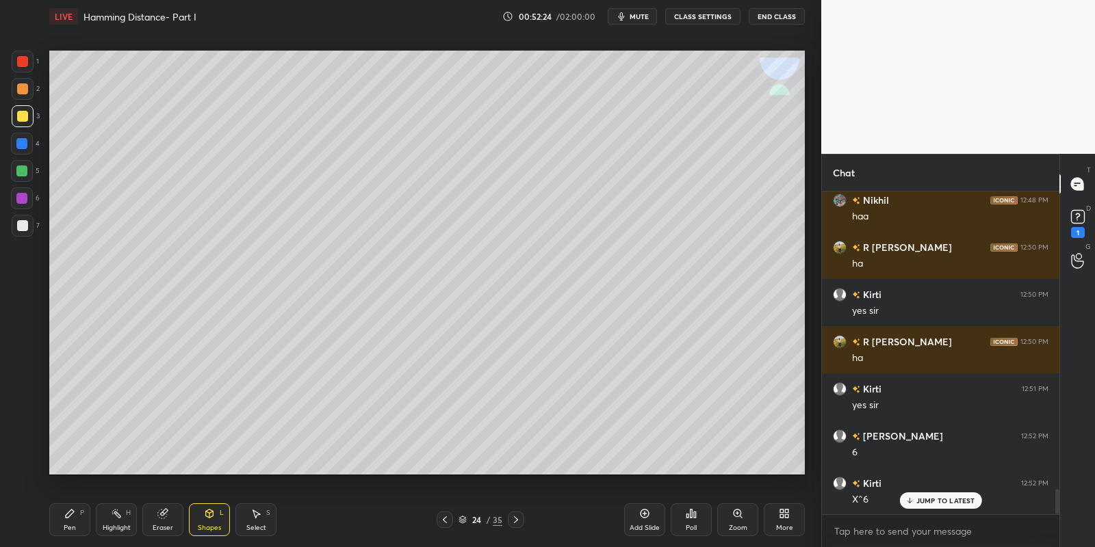
drag, startPoint x: 114, startPoint y: 515, endPoint x: 128, endPoint y: 491, distance: 28.5
click at [115, 511] on icon at bounding box center [116, 513] width 11 height 11
click at [73, 517] on icon at bounding box center [69, 513] width 11 height 11
drag, startPoint x: 210, startPoint y: 516, endPoint x: 214, endPoint y: 508, distance: 8.9
click at [213, 511] on icon at bounding box center [209, 513] width 11 height 11
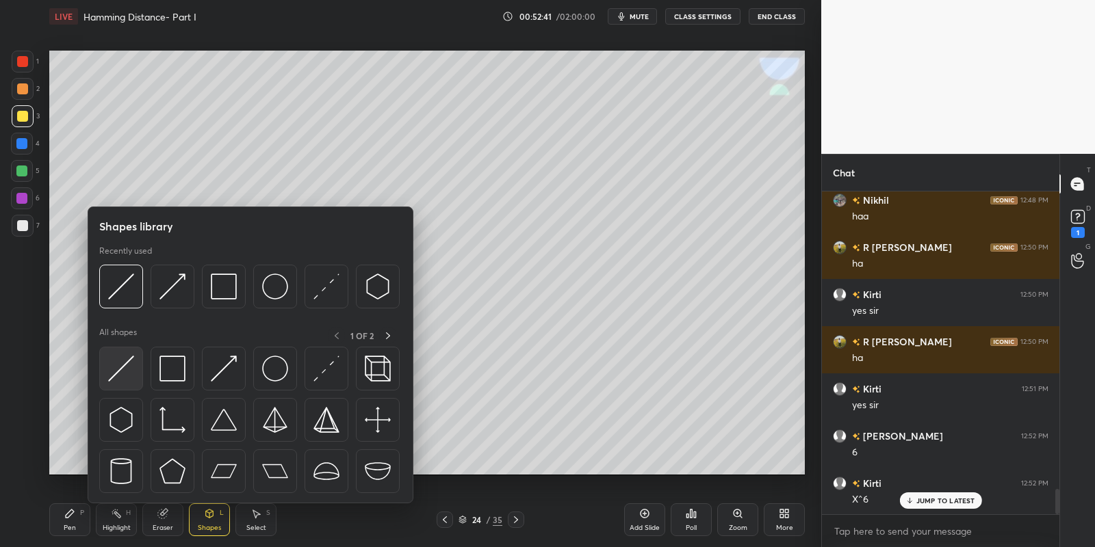
click at [127, 357] on img at bounding box center [121, 369] width 26 height 26
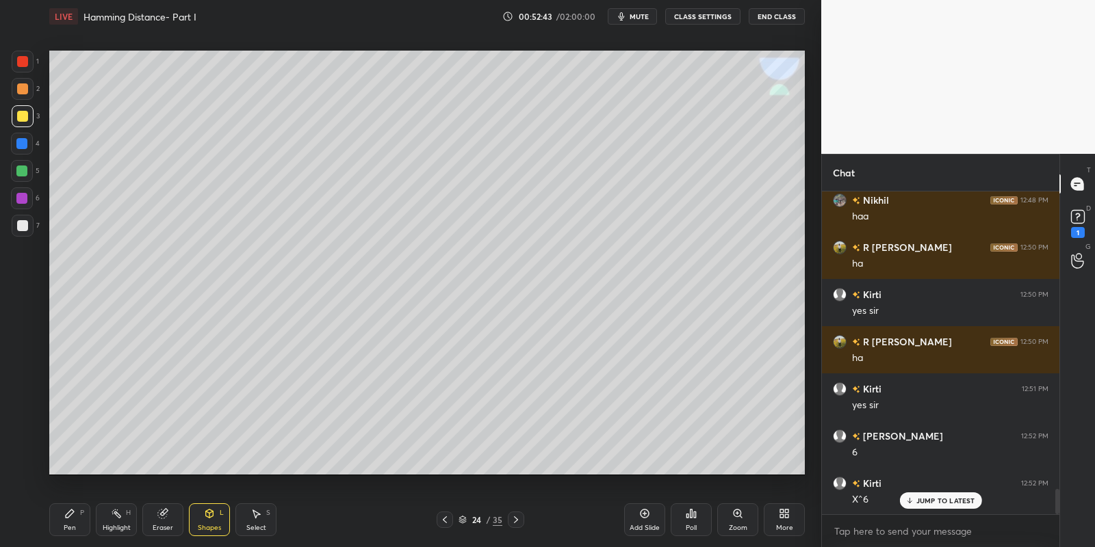
click at [218, 506] on div "Shapes L" at bounding box center [209, 520] width 41 height 33
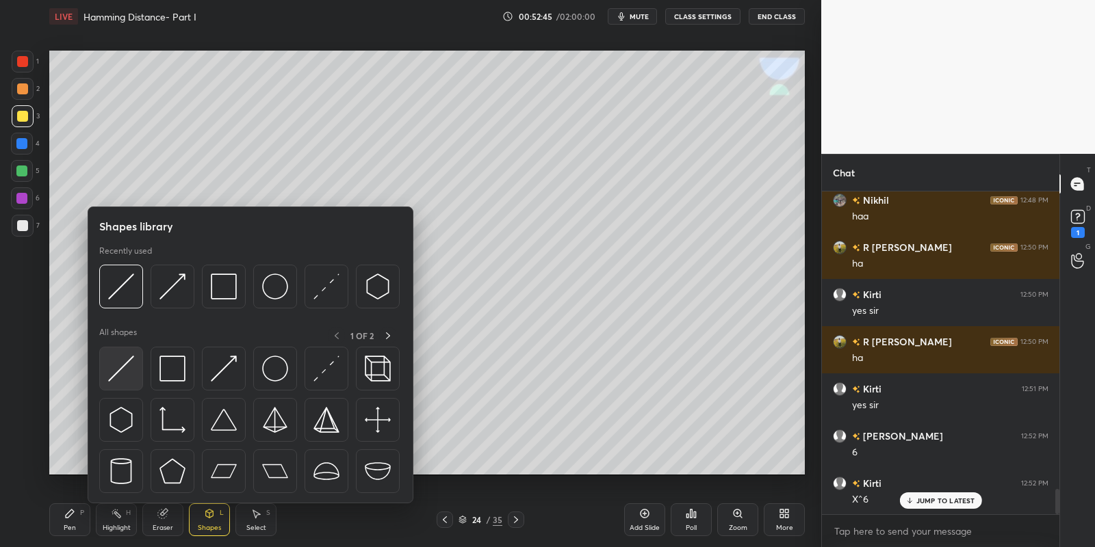
drag, startPoint x: 131, startPoint y: 359, endPoint x: 26, endPoint y: 60, distance: 316.2
click at [124, 359] on img at bounding box center [121, 369] width 26 height 26
click at [27, 60] on div at bounding box center [23, 62] width 22 height 22
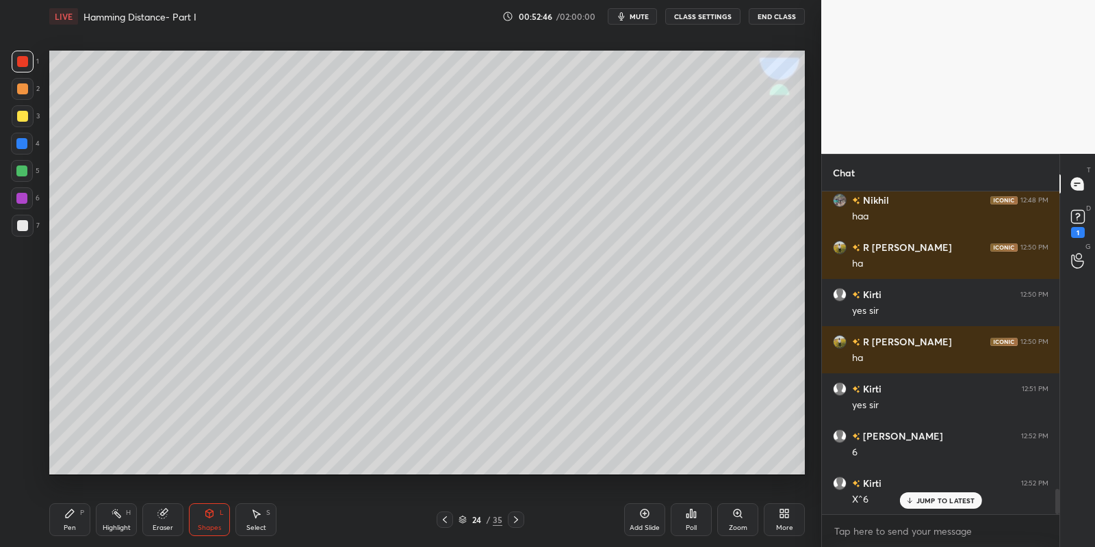
drag, startPoint x: 23, startPoint y: 163, endPoint x: 38, endPoint y: 144, distance: 23.8
click at [24, 163] on div at bounding box center [22, 171] width 22 height 22
click at [75, 521] on div "Pen P" at bounding box center [69, 520] width 41 height 33
drag, startPoint x: 120, startPoint y: 529, endPoint x: 117, endPoint y: 491, distance: 37.8
click at [119, 528] on div "Highlight" at bounding box center [117, 528] width 28 height 7
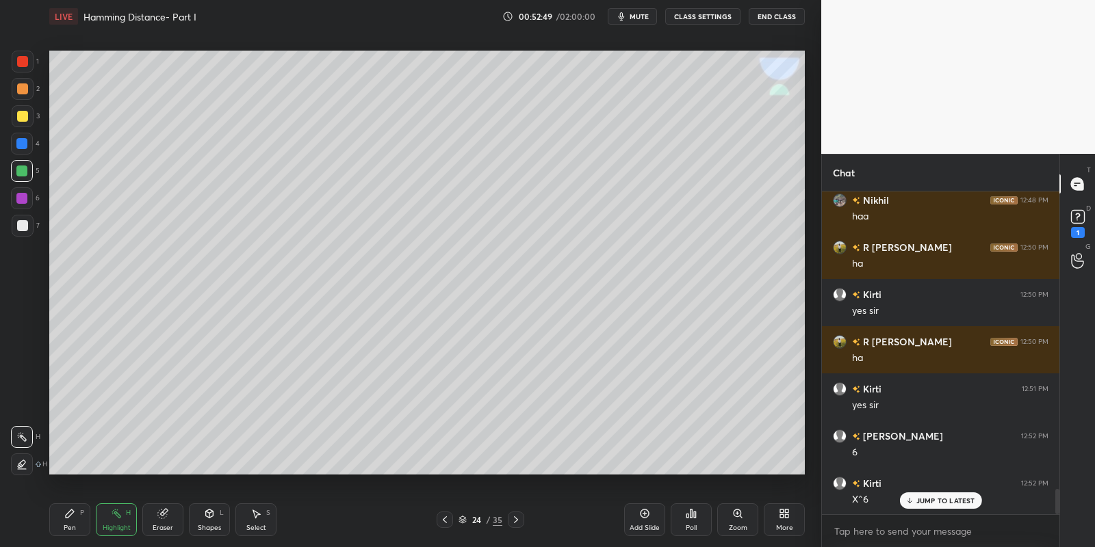
drag, startPoint x: 23, startPoint y: 108, endPoint x: 34, endPoint y: 116, distance: 12.7
click at [24, 110] on div at bounding box center [23, 116] width 22 height 22
click at [70, 525] on div "Pen" at bounding box center [70, 528] width 12 height 7
drag, startPoint x: 109, startPoint y: 515, endPoint x: 140, endPoint y: 481, distance: 46.5
click at [112, 513] on div "Highlight H" at bounding box center [116, 520] width 41 height 33
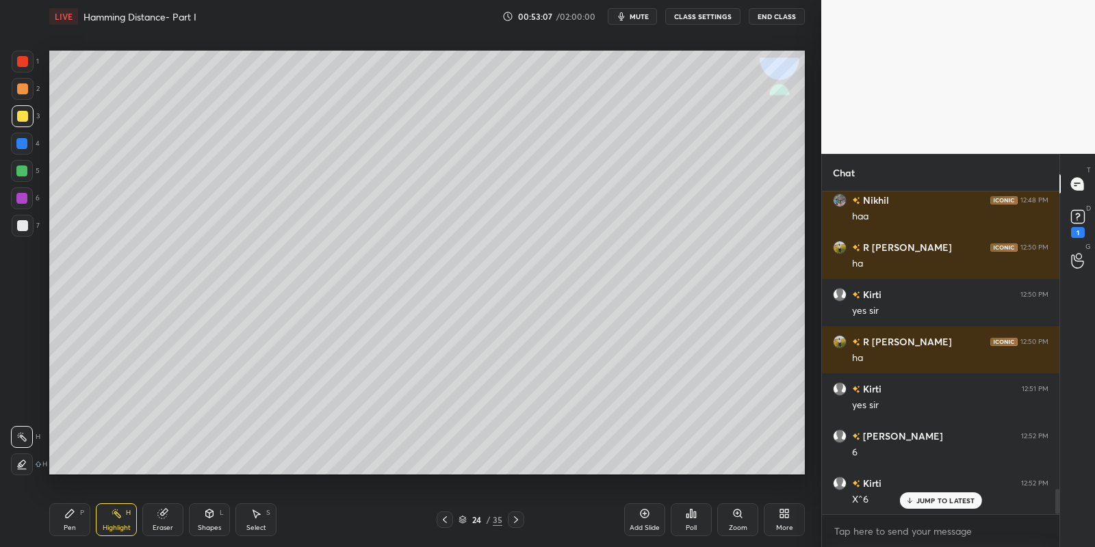
click at [66, 527] on div "Pen" at bounding box center [70, 528] width 12 height 7
drag, startPoint x: 205, startPoint y: 517, endPoint x: 203, endPoint y: 506, distance: 11.3
click at [207, 515] on icon at bounding box center [210, 514] width 8 height 8
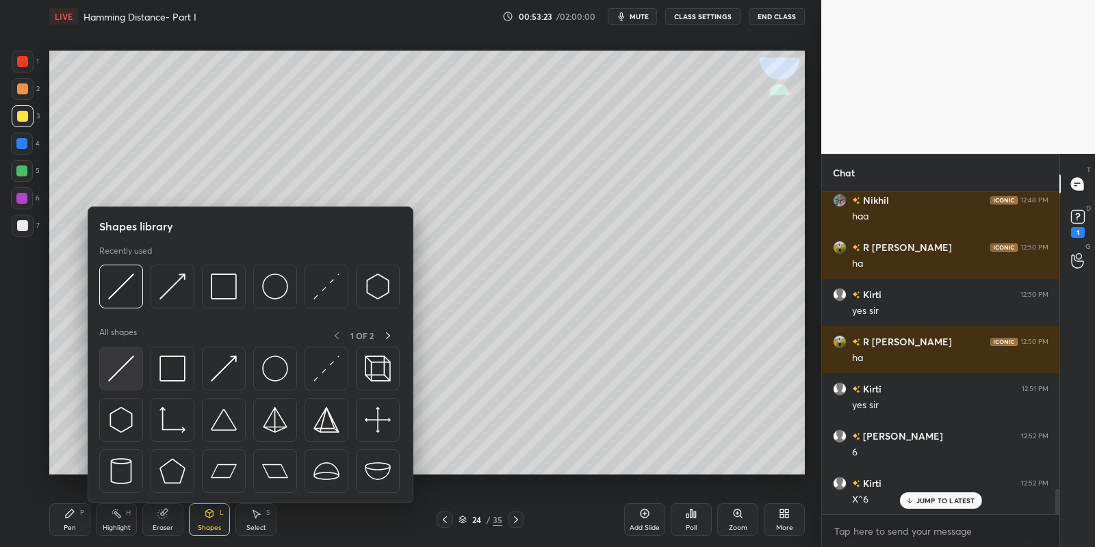
click at [133, 354] on div at bounding box center [121, 369] width 44 height 44
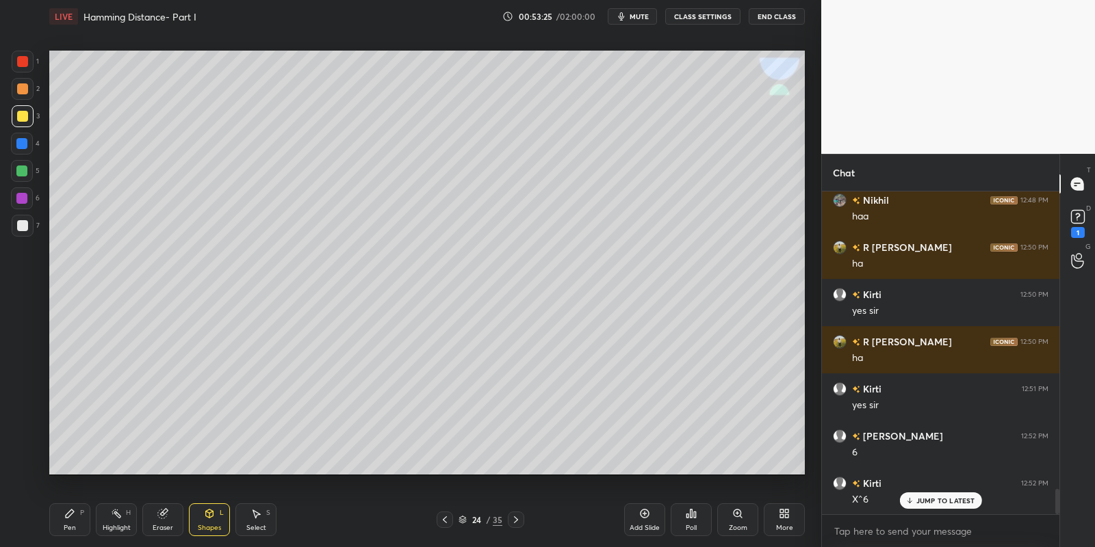
click at [205, 522] on div "Shapes L" at bounding box center [209, 520] width 41 height 33
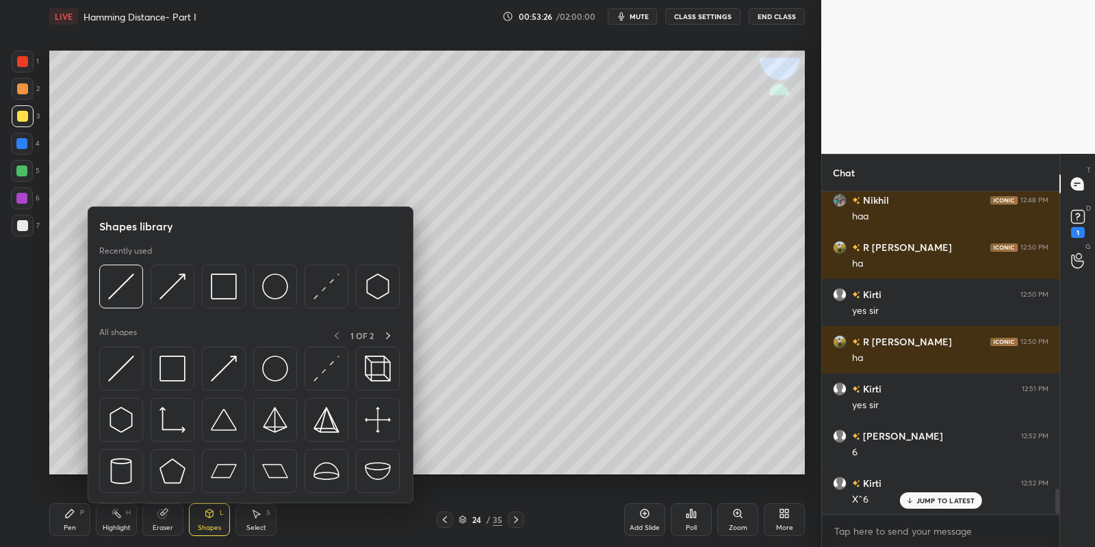
click at [120, 364] on img at bounding box center [121, 369] width 26 height 26
click at [24, 170] on div at bounding box center [21, 171] width 11 height 11
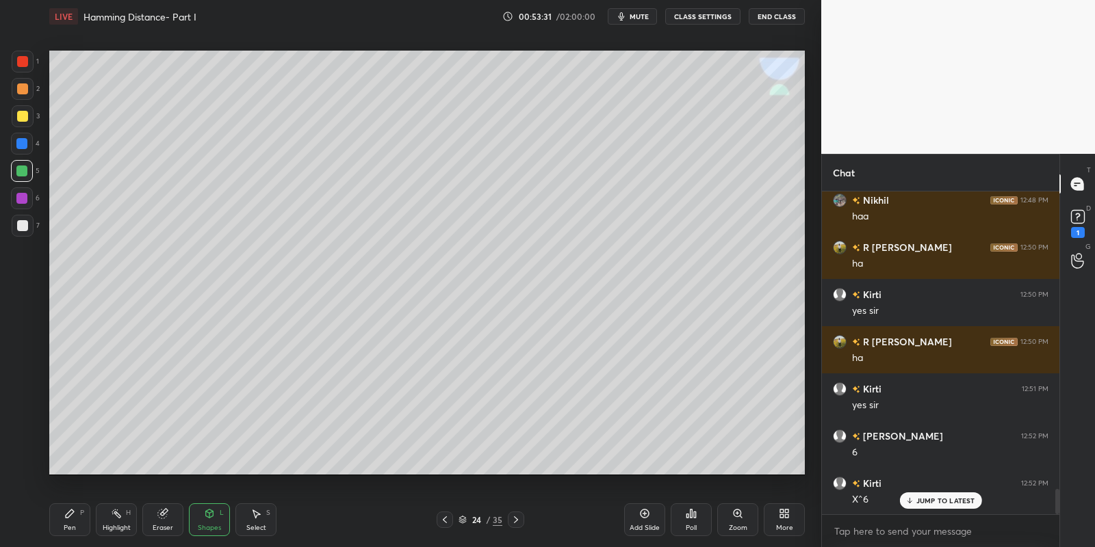
drag, startPoint x: 69, startPoint y: 521, endPoint x: 72, endPoint y: 480, distance: 40.5
click at [69, 520] on div "Pen P" at bounding box center [69, 520] width 41 height 33
drag, startPoint x: 25, startPoint y: 116, endPoint x: 32, endPoint y: 112, distance: 8.9
click at [25, 116] on div at bounding box center [22, 116] width 11 height 11
click at [117, 508] on div "Highlight H" at bounding box center [116, 520] width 41 height 33
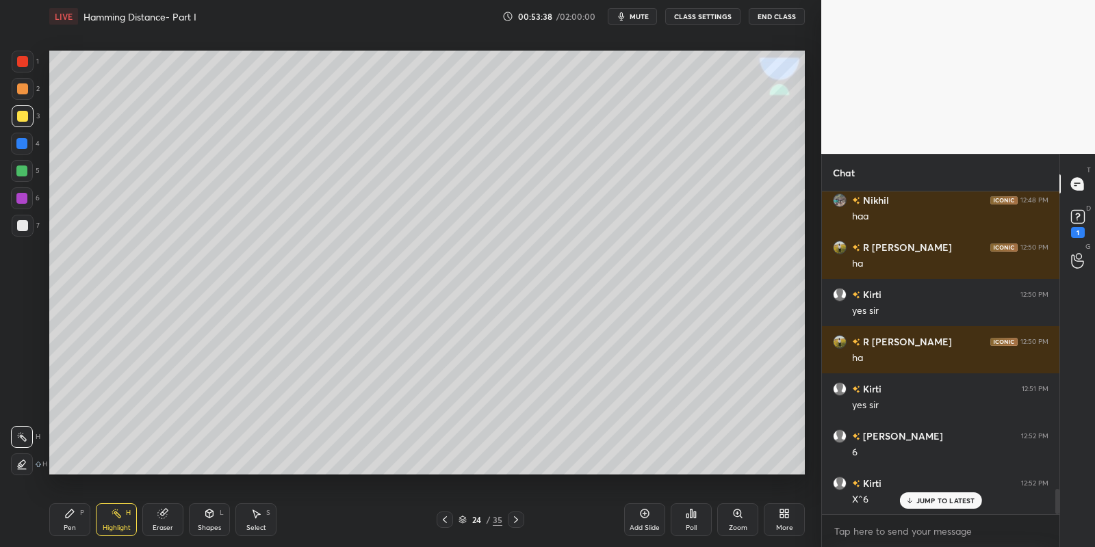
click at [67, 520] on div "Pen P" at bounding box center [69, 520] width 41 height 33
click at [208, 520] on div "Shapes L" at bounding box center [209, 520] width 41 height 33
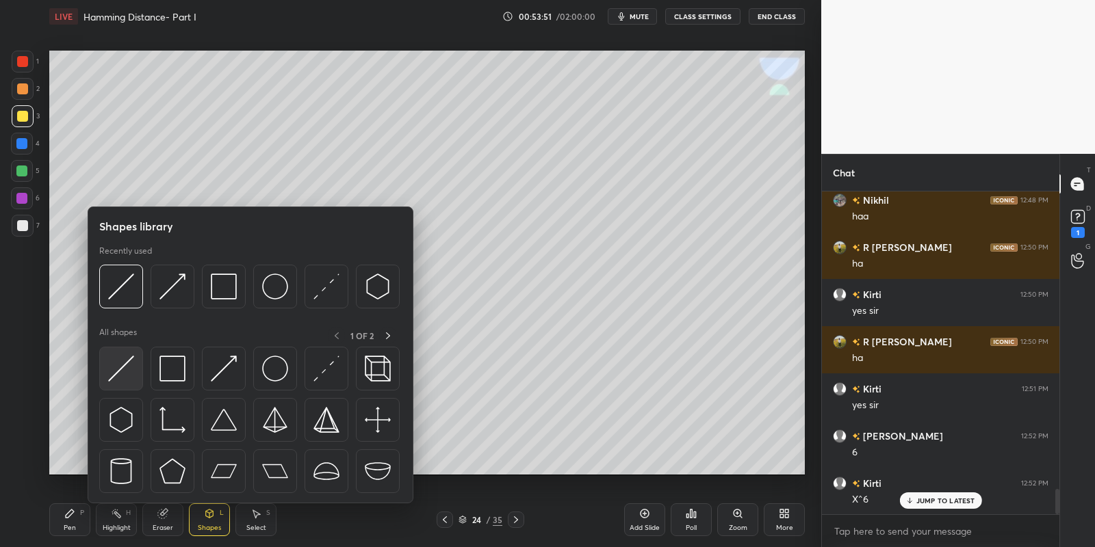
drag, startPoint x: 120, startPoint y: 357, endPoint x: 128, endPoint y: 352, distance: 9.3
click at [127, 352] on div at bounding box center [121, 369] width 44 height 44
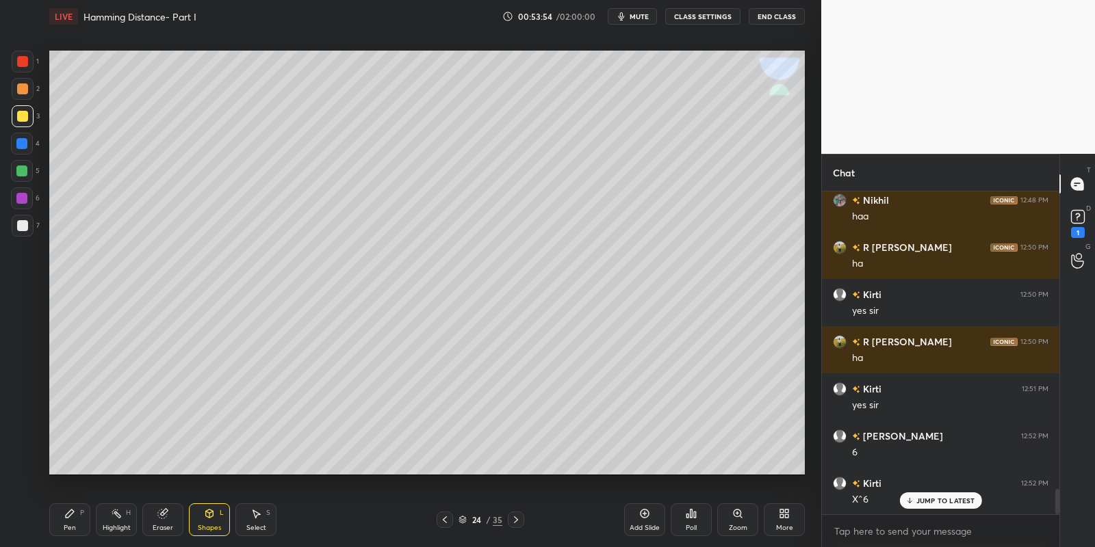
click at [205, 515] on icon at bounding box center [209, 513] width 11 height 11
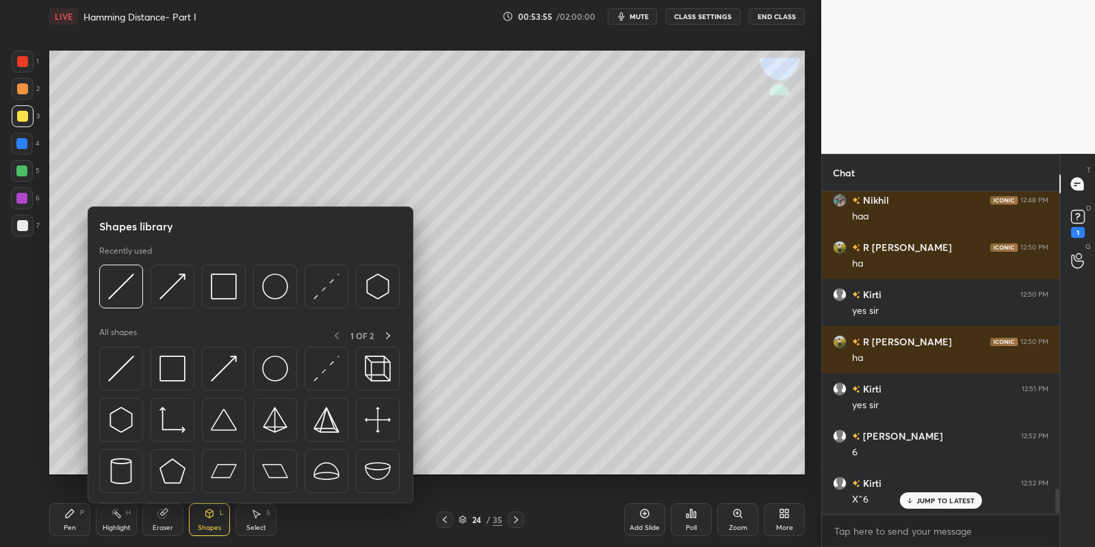
click at [132, 356] on div at bounding box center [121, 369] width 44 height 44
click at [24, 162] on div at bounding box center [22, 171] width 22 height 22
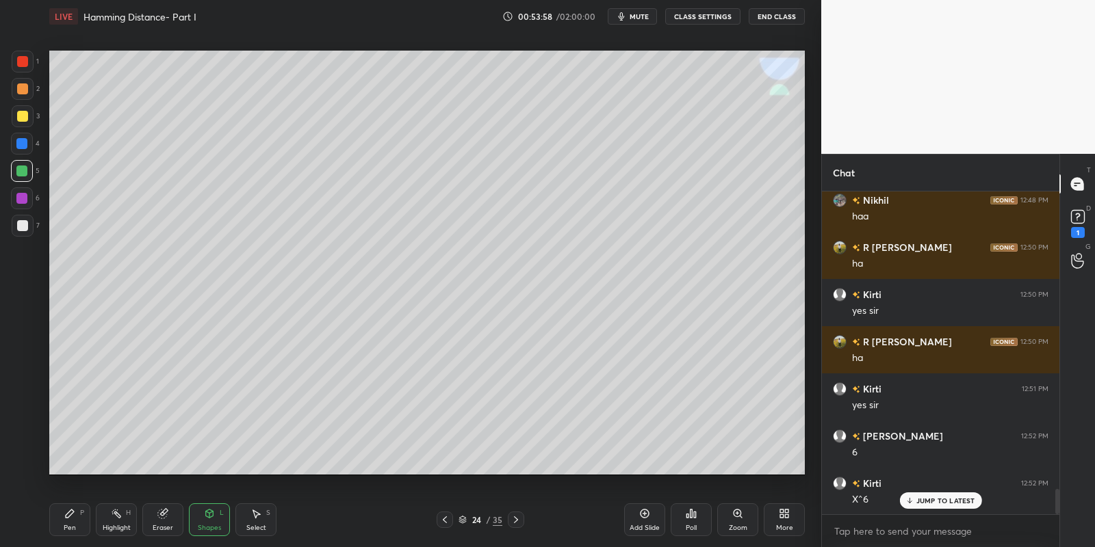
drag, startPoint x: 60, startPoint y: 515, endPoint x: 75, endPoint y: 478, distance: 40.8
click at [61, 515] on div "Pen P" at bounding box center [69, 520] width 41 height 33
drag, startPoint x: 13, startPoint y: 109, endPoint x: 20, endPoint y: 109, distance: 6.9
click at [14, 111] on div at bounding box center [23, 116] width 22 height 22
click at [209, 521] on div "Shapes L" at bounding box center [209, 520] width 41 height 33
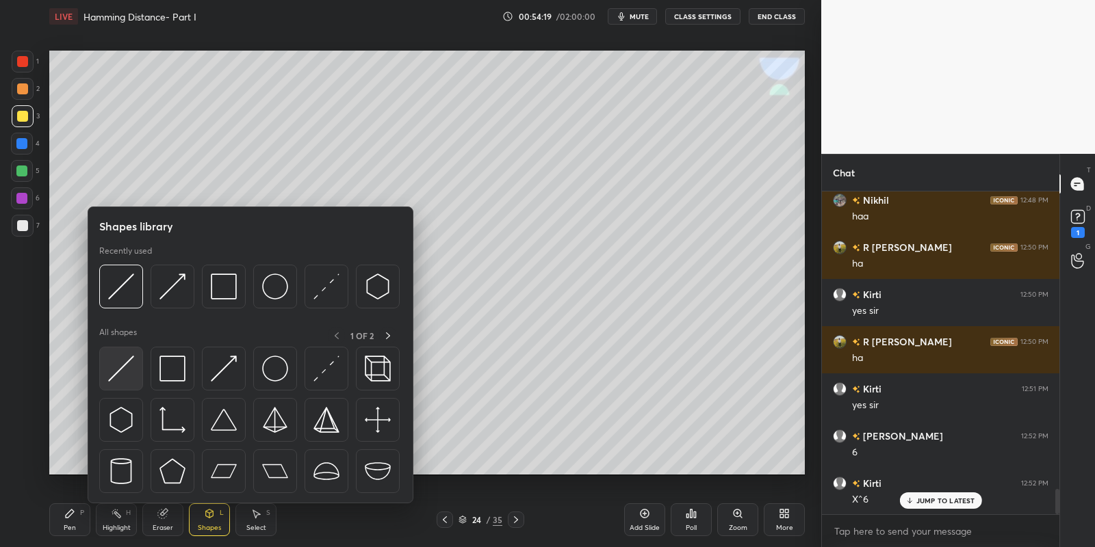
click at [129, 376] on img at bounding box center [121, 369] width 26 height 26
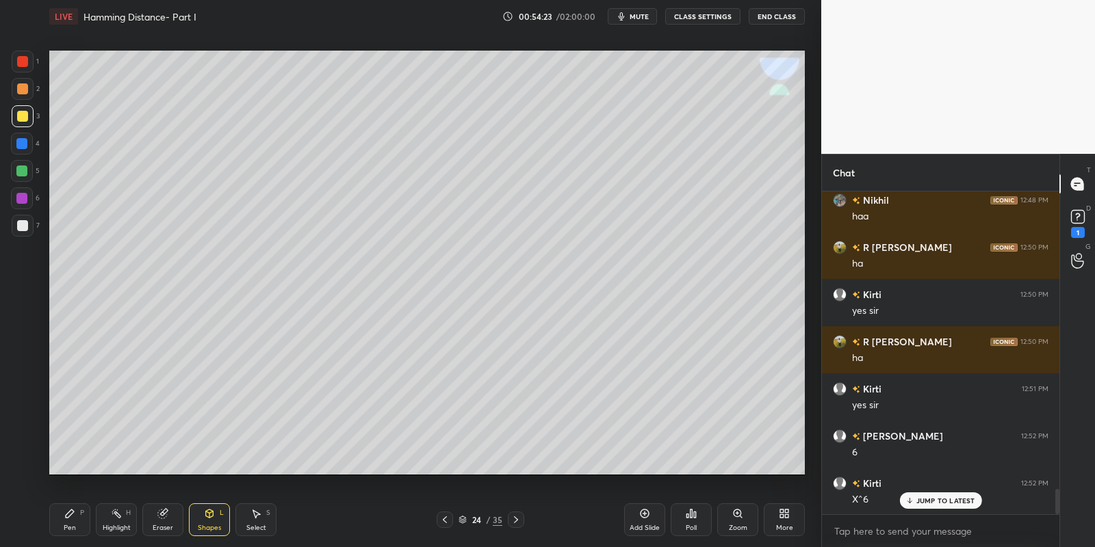
click at [214, 517] on icon at bounding box center [209, 513] width 11 height 11
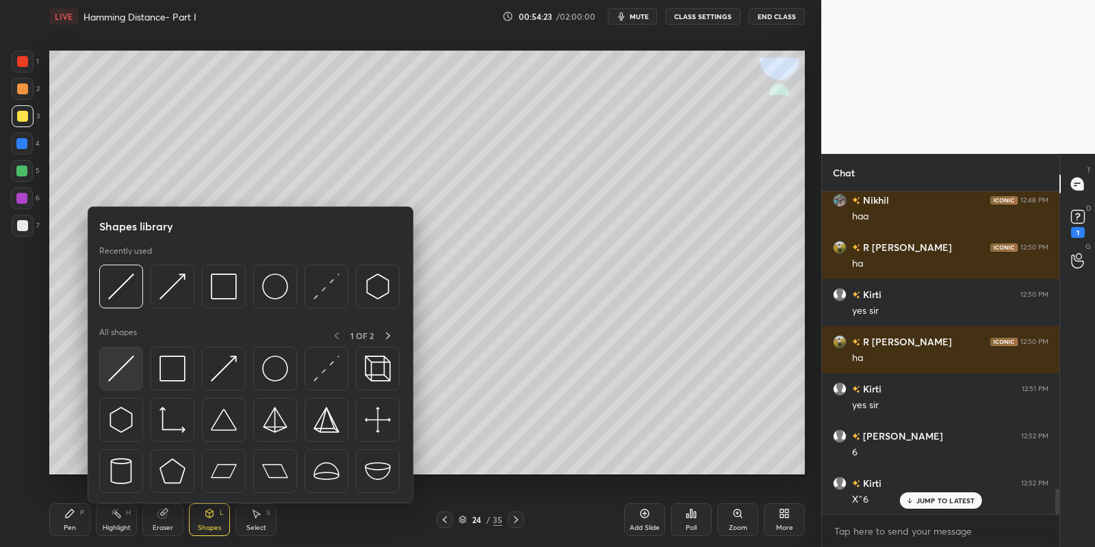
click at [136, 365] on div at bounding box center [121, 369] width 44 height 44
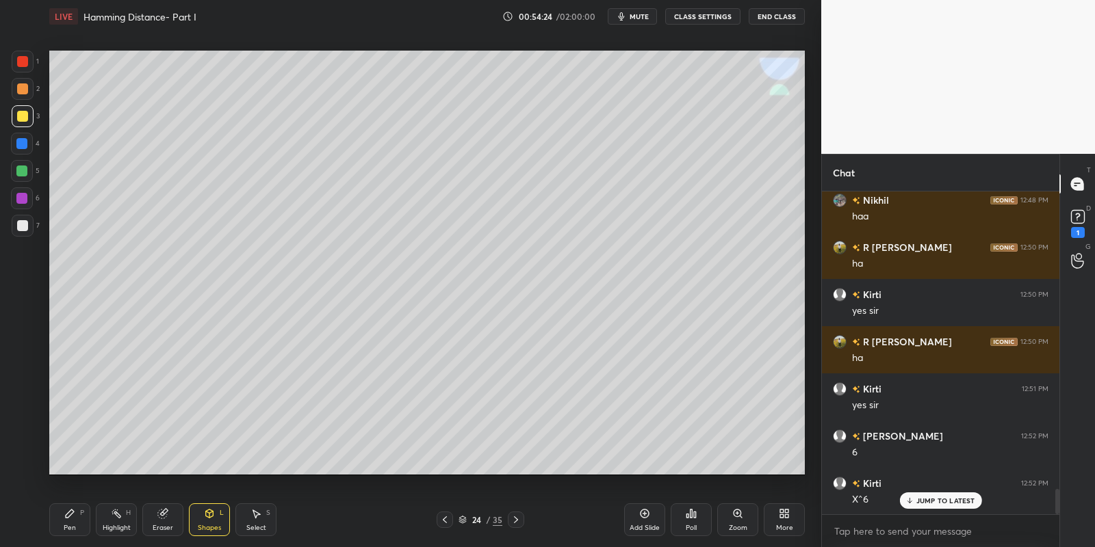
drag, startPoint x: 23, startPoint y: 164, endPoint x: 35, endPoint y: 164, distance: 11.6
click at [25, 165] on div at bounding box center [22, 171] width 22 height 22
click at [69, 508] on div "Pen P" at bounding box center [69, 520] width 41 height 33
drag, startPoint x: 158, startPoint y: 522, endPoint x: 160, endPoint y: 515, distance: 7.1
click at [159, 517] on div "Eraser" at bounding box center [162, 520] width 41 height 33
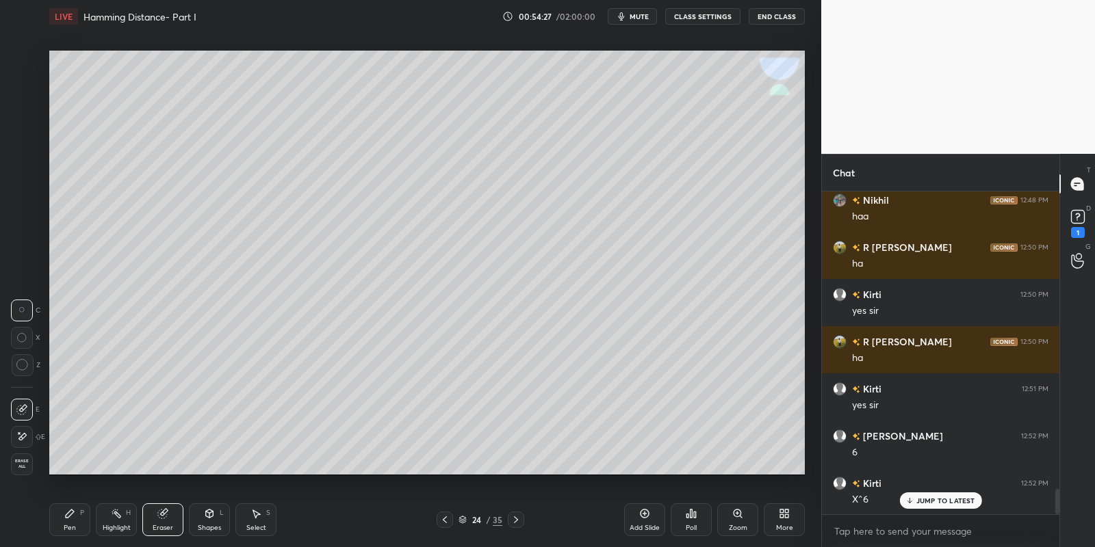
drag, startPoint x: 122, startPoint y: 534, endPoint x: 122, endPoint y: 524, distance: 9.6
click at [122, 529] on div "Highlight H" at bounding box center [116, 520] width 41 height 33
drag, startPoint x: 169, startPoint y: 526, endPoint x: 166, endPoint y: 484, distance: 42.5
click at [167, 526] on div "Eraser" at bounding box center [163, 528] width 21 height 7
click at [74, 517] on icon at bounding box center [69, 513] width 11 height 11
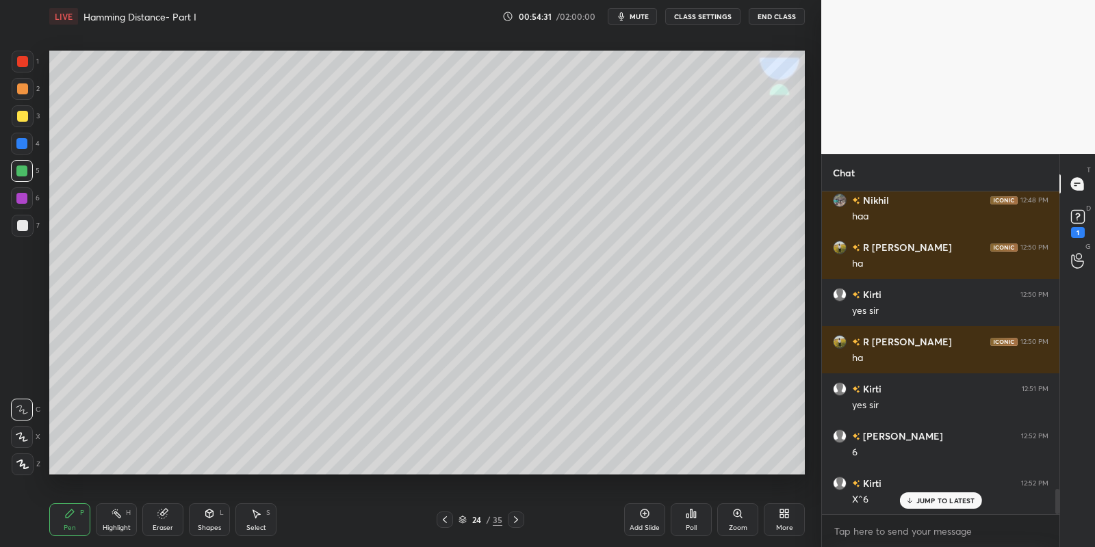
click at [21, 117] on div at bounding box center [22, 116] width 11 height 11
drag, startPoint x: 118, startPoint y: 515, endPoint x: 122, endPoint y: 508, distance: 8.0
click at [121, 511] on icon at bounding box center [116, 513] width 11 height 11
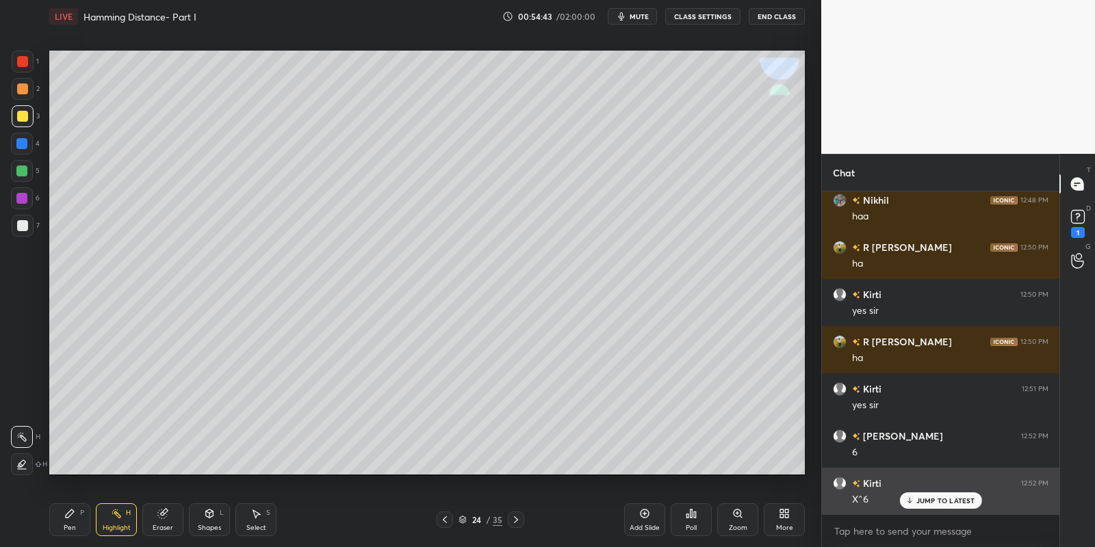
click at [928, 508] on div "JUMP TO LATEST" at bounding box center [940, 501] width 82 height 16
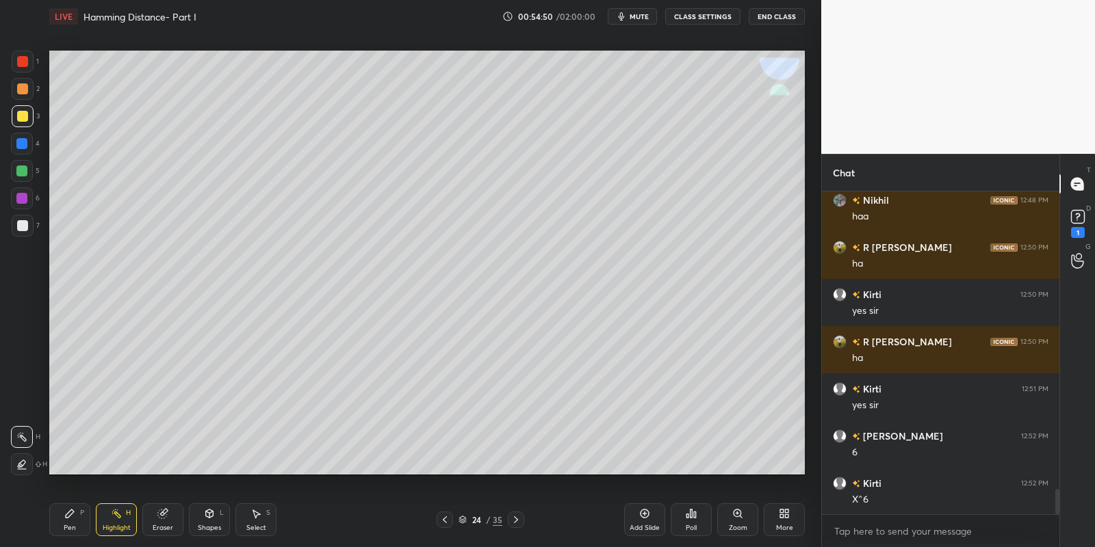
drag, startPoint x: 75, startPoint y: 517, endPoint x: 90, endPoint y: 515, distance: 15.3
click at [82, 516] on div "Pen P" at bounding box center [69, 520] width 41 height 33
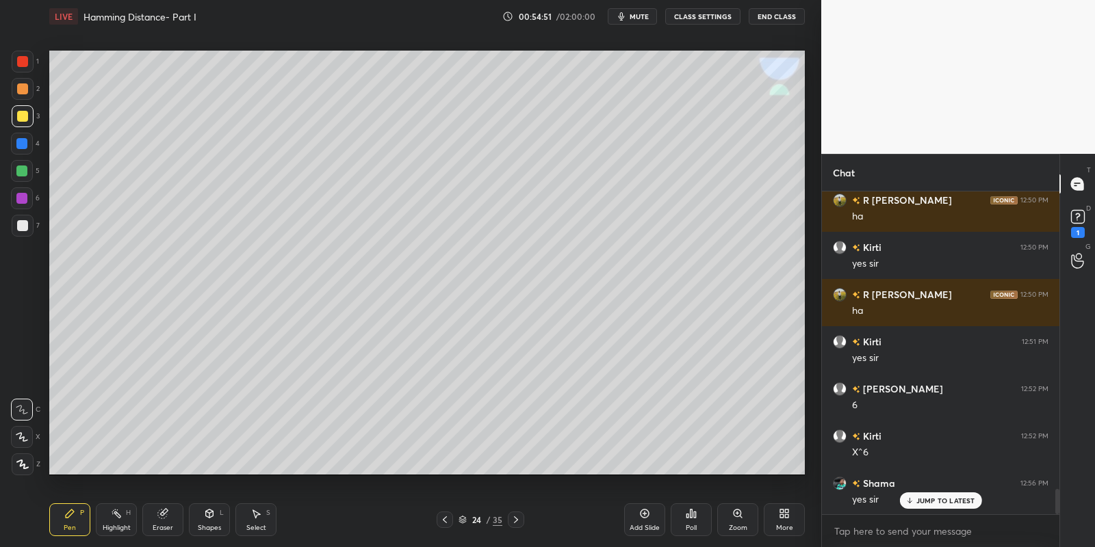
click at [113, 519] on icon at bounding box center [116, 513] width 11 height 11
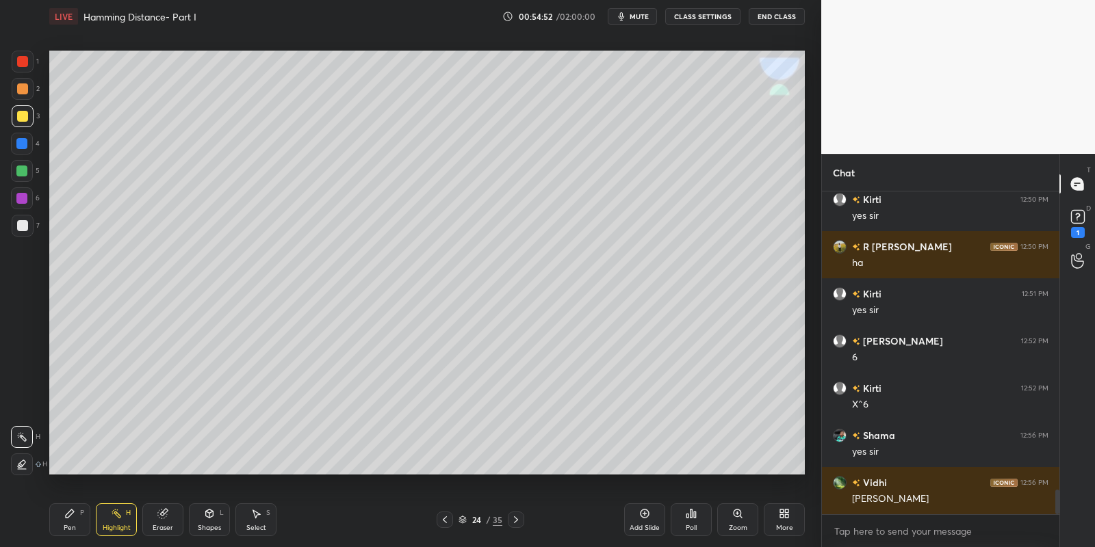
drag, startPoint x: 25, startPoint y: 168, endPoint x: 33, endPoint y: 189, distance: 22.1
click at [25, 170] on div at bounding box center [21, 171] width 11 height 11
drag, startPoint x: 70, startPoint y: 512, endPoint x: 111, endPoint y: 488, distance: 46.9
click at [69, 513] on icon at bounding box center [70, 514] width 8 height 8
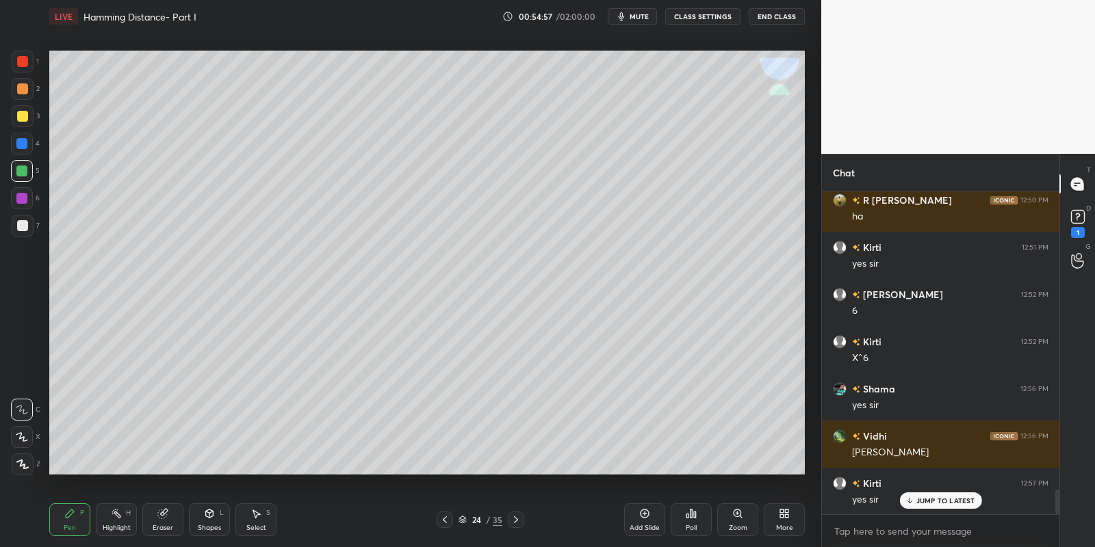
click at [218, 512] on div "Shapes L" at bounding box center [209, 520] width 41 height 33
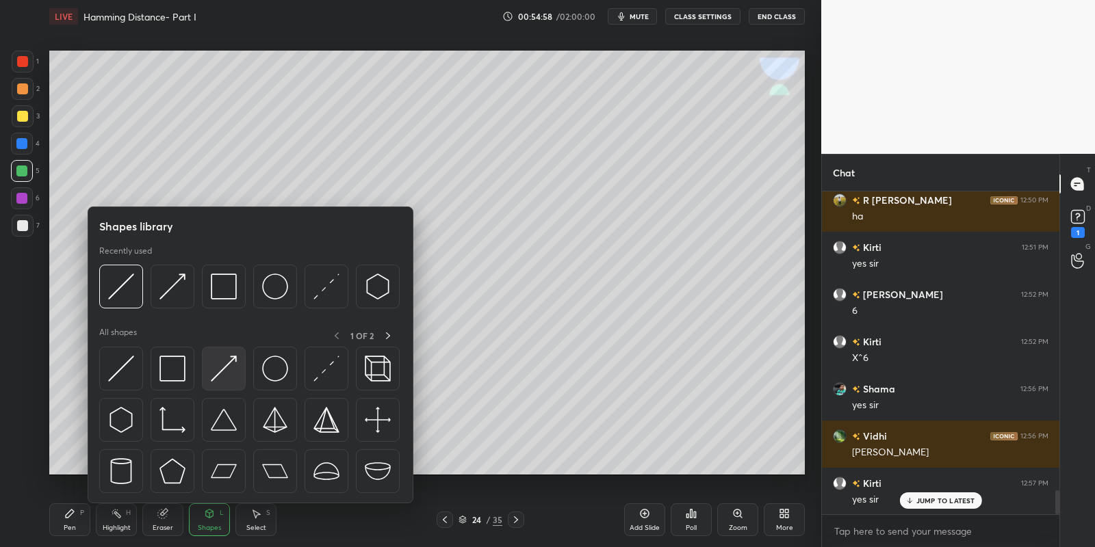
scroll to position [3991, 0]
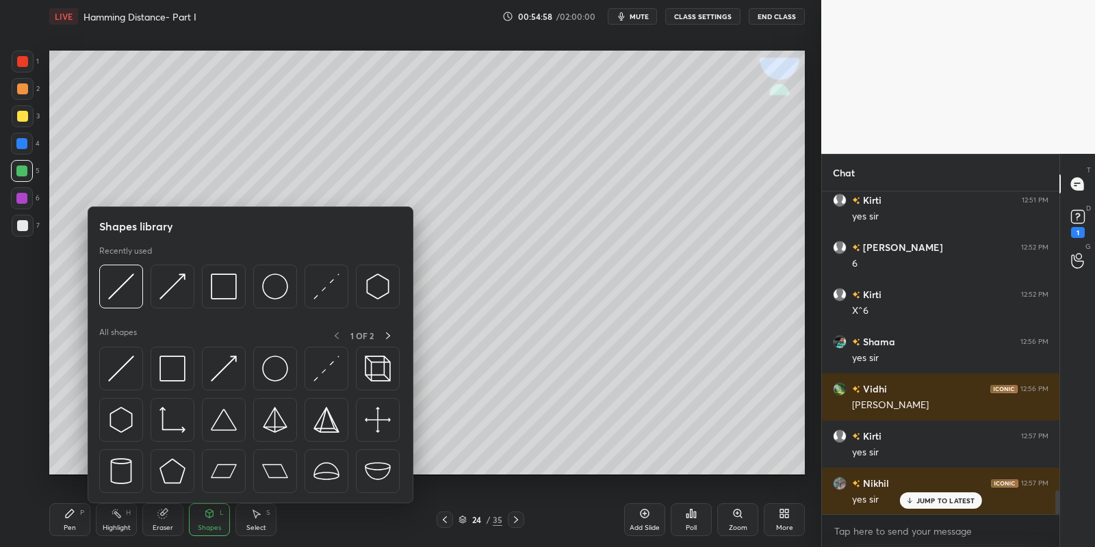
click at [249, 358] on div at bounding box center [250, 424] width 302 height 154
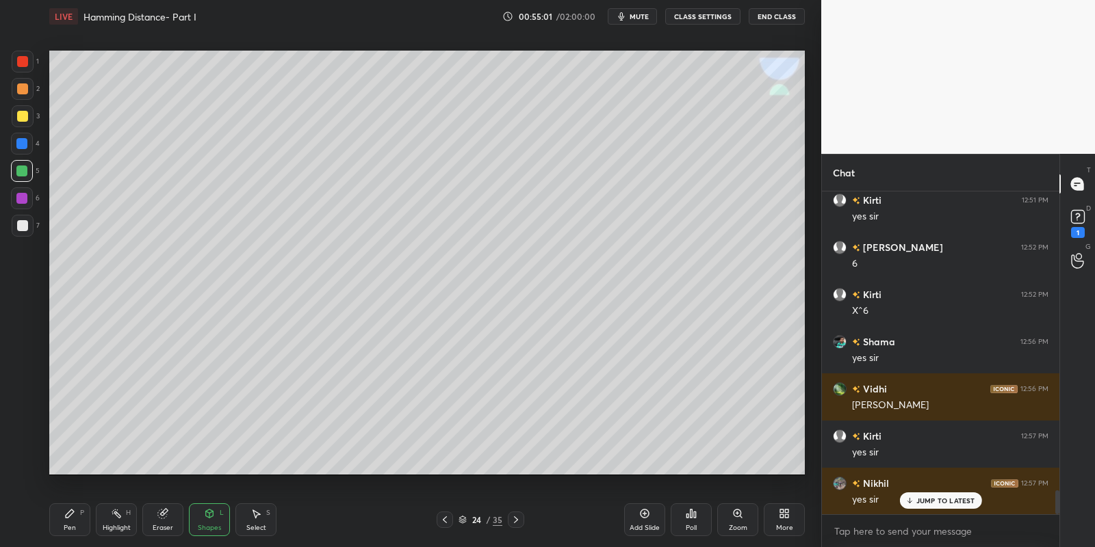
click at [78, 515] on div "Pen P" at bounding box center [69, 520] width 41 height 33
drag, startPoint x: 211, startPoint y: 526, endPoint x: 214, endPoint y: 511, distance: 15.2
click at [211, 525] on div "Shapes" at bounding box center [209, 528] width 23 height 7
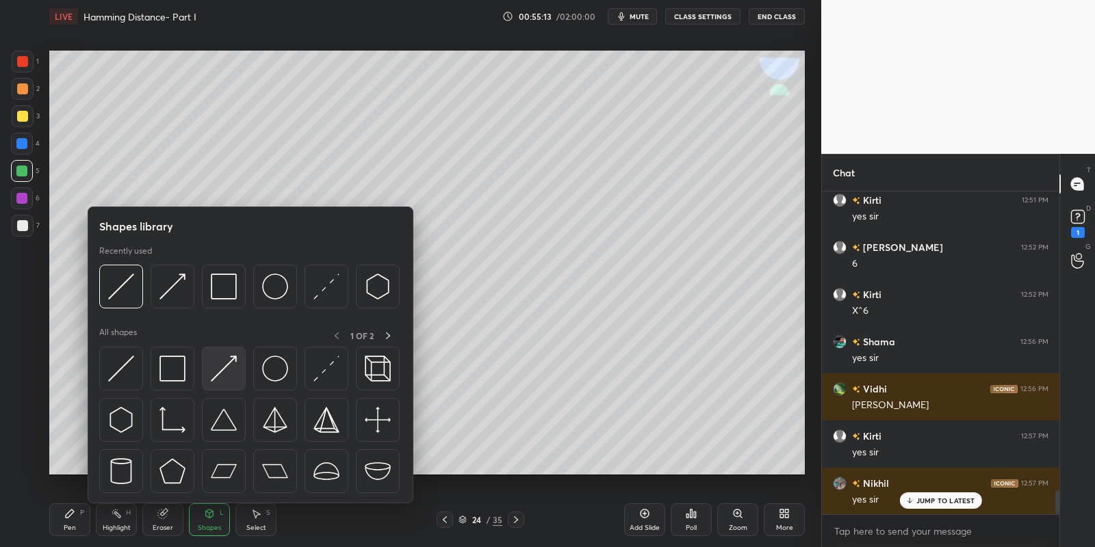
drag, startPoint x: 234, startPoint y: 362, endPoint x: 20, endPoint y: 224, distance: 254.6
click at [230, 361] on img at bounding box center [224, 369] width 26 height 26
click at [18, 226] on div at bounding box center [22, 225] width 11 height 11
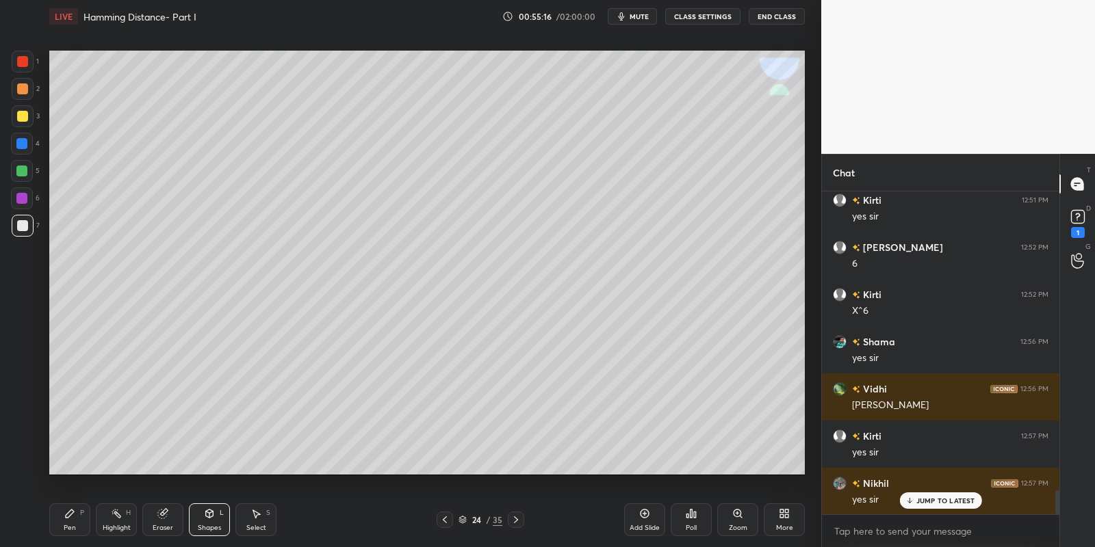
drag, startPoint x: 79, startPoint y: 524, endPoint x: 138, endPoint y: 476, distance: 75.4
click at [79, 522] on div "Pen P" at bounding box center [69, 520] width 41 height 33
click at [120, 517] on icon at bounding box center [116, 513] width 11 height 11
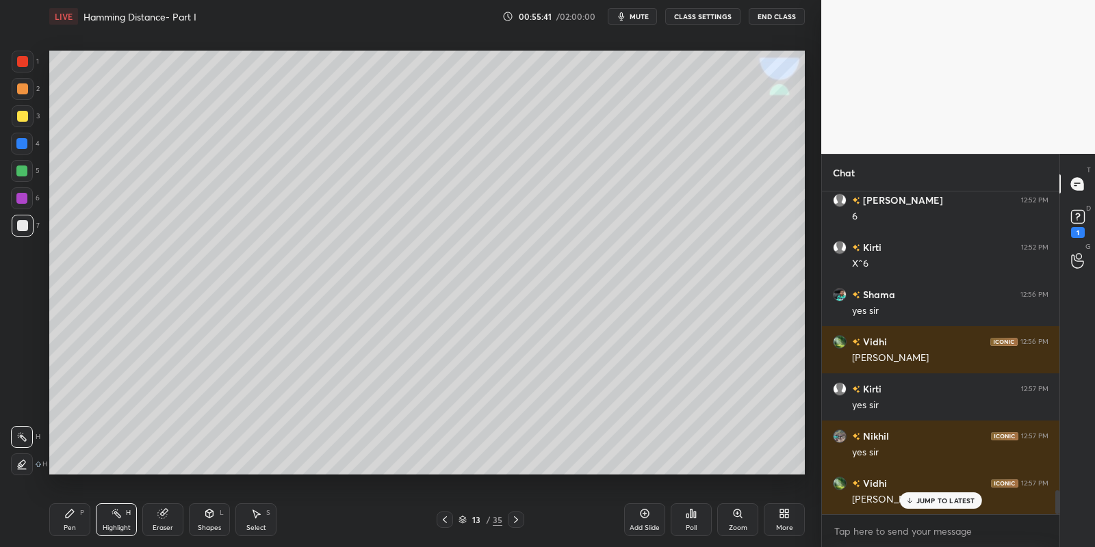
scroll to position [4086, 0]
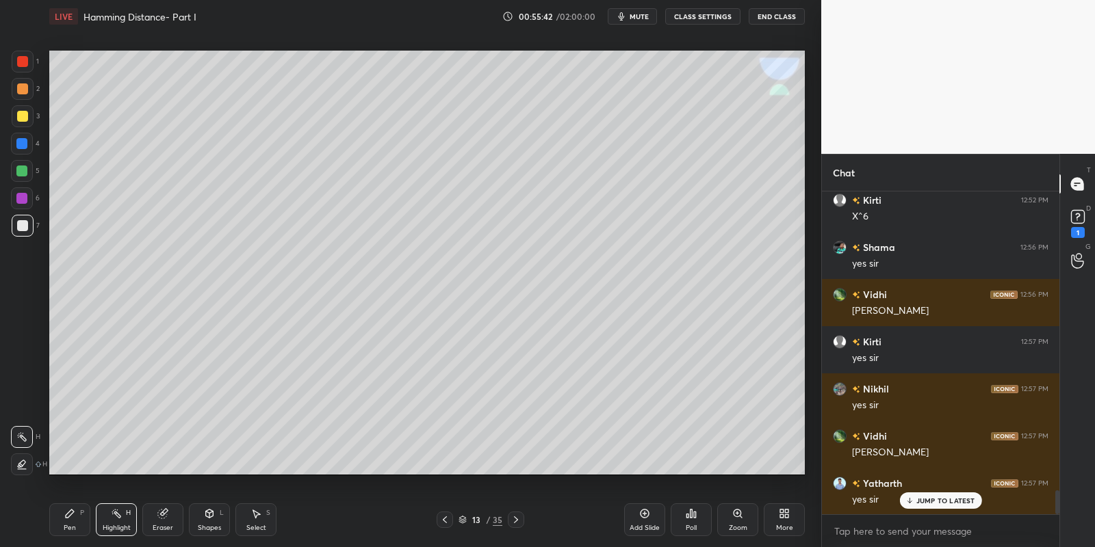
click at [68, 515] on icon at bounding box center [70, 514] width 8 height 8
drag, startPoint x: 115, startPoint y: 528, endPoint x: 123, endPoint y: 519, distance: 12.6
click at [117, 525] on div "Highlight" at bounding box center [117, 528] width 28 height 7
drag, startPoint x: 68, startPoint y: 518, endPoint x: 75, endPoint y: 516, distance: 7.1
click at [73, 517] on icon at bounding box center [69, 513] width 11 height 11
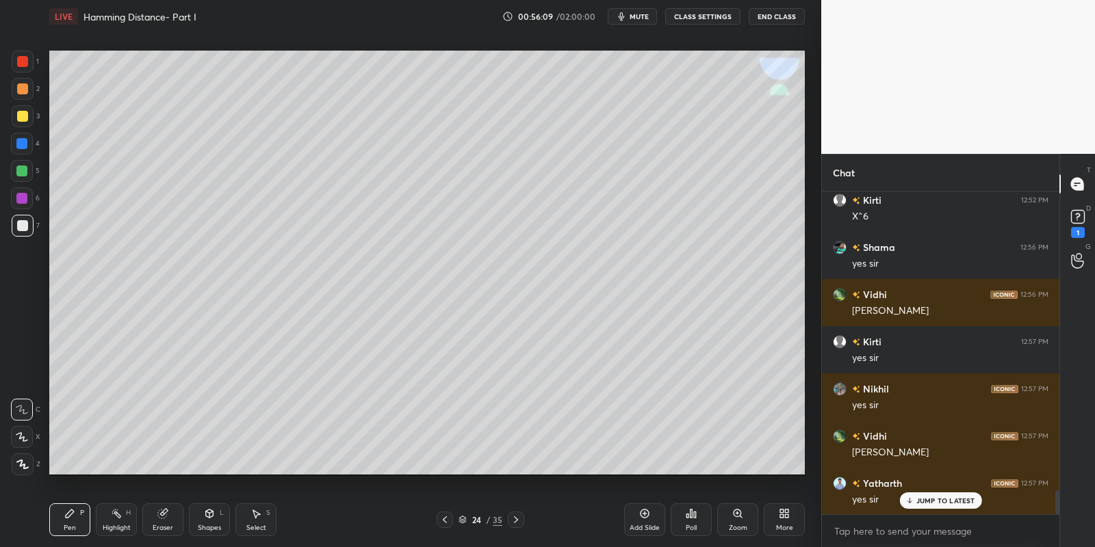
drag, startPoint x: 99, startPoint y: 528, endPoint x: 119, endPoint y: 503, distance: 32.1
click at [101, 524] on div "Highlight H" at bounding box center [116, 520] width 41 height 33
click at [266, 42] on div "Setting up your live class Poll for secs No correct answer Start poll" at bounding box center [427, 263] width 766 height 460
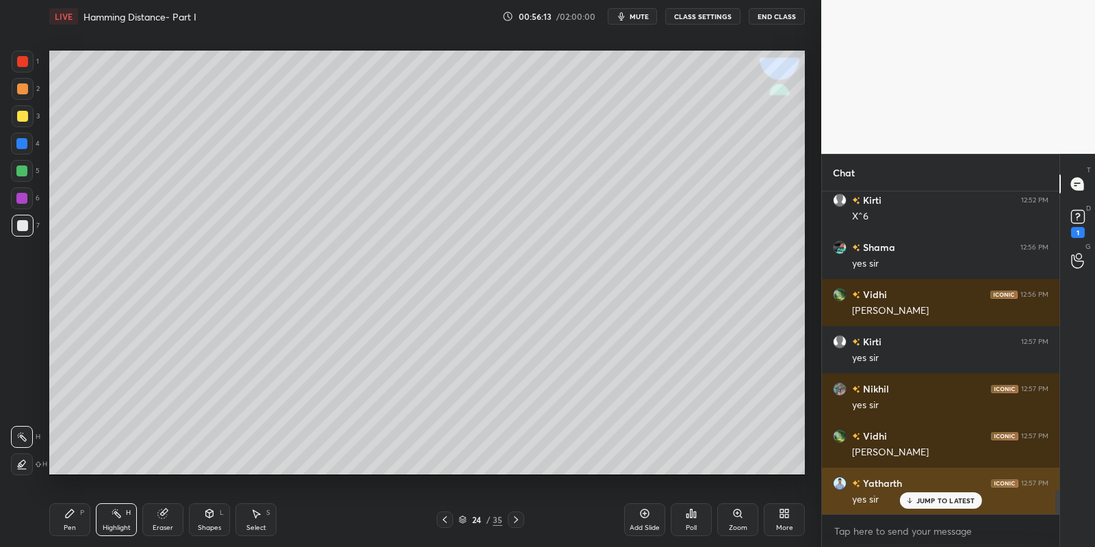
click at [920, 497] on p "JUMP TO LATEST" at bounding box center [945, 501] width 59 height 8
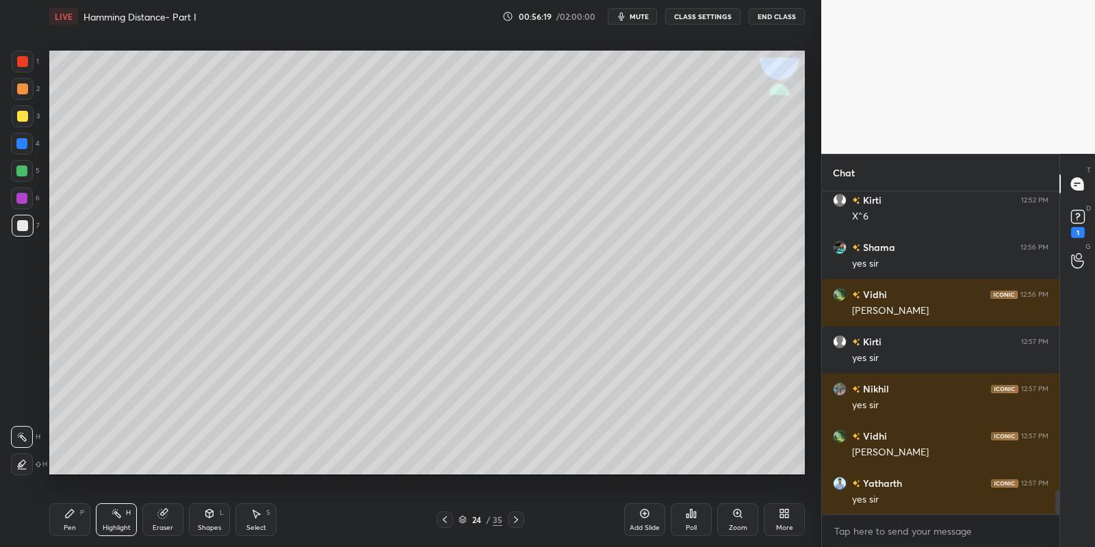
click at [74, 522] on div "Pen P" at bounding box center [69, 520] width 41 height 33
click at [116, 516] on icon at bounding box center [116, 513] width 11 height 11
click at [68, 515] on icon at bounding box center [70, 514] width 8 height 8
drag, startPoint x: 118, startPoint y: 517, endPoint x: 140, endPoint y: 511, distance: 23.4
click at [119, 513] on icon at bounding box center [116, 513] width 11 height 11
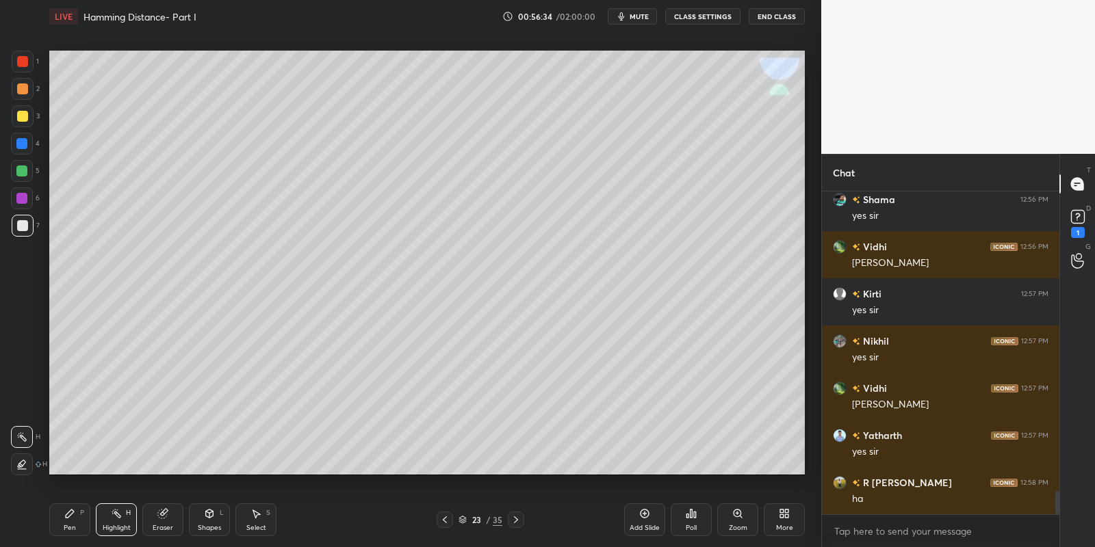
scroll to position [4180, 0]
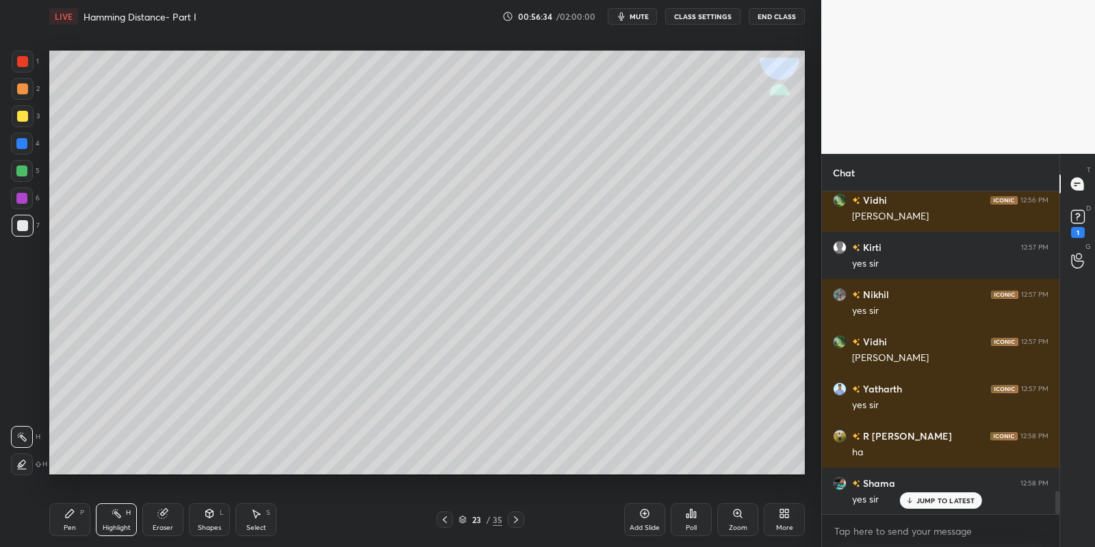
drag, startPoint x: 70, startPoint y: 527, endPoint x: 114, endPoint y: 521, distance: 44.2
click at [72, 532] on div "Pen P" at bounding box center [69, 520] width 41 height 33
drag, startPoint x: 116, startPoint y: 524, endPoint x: 132, endPoint y: 495, distance: 32.2
click at [116, 526] on div "Highlight H" at bounding box center [116, 520] width 41 height 33
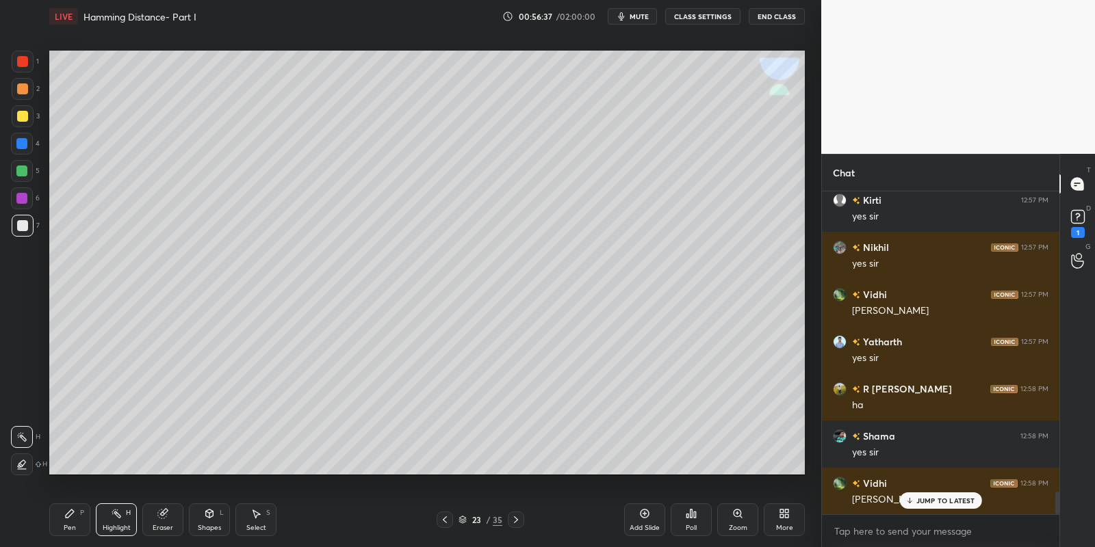
scroll to position [4274, 0]
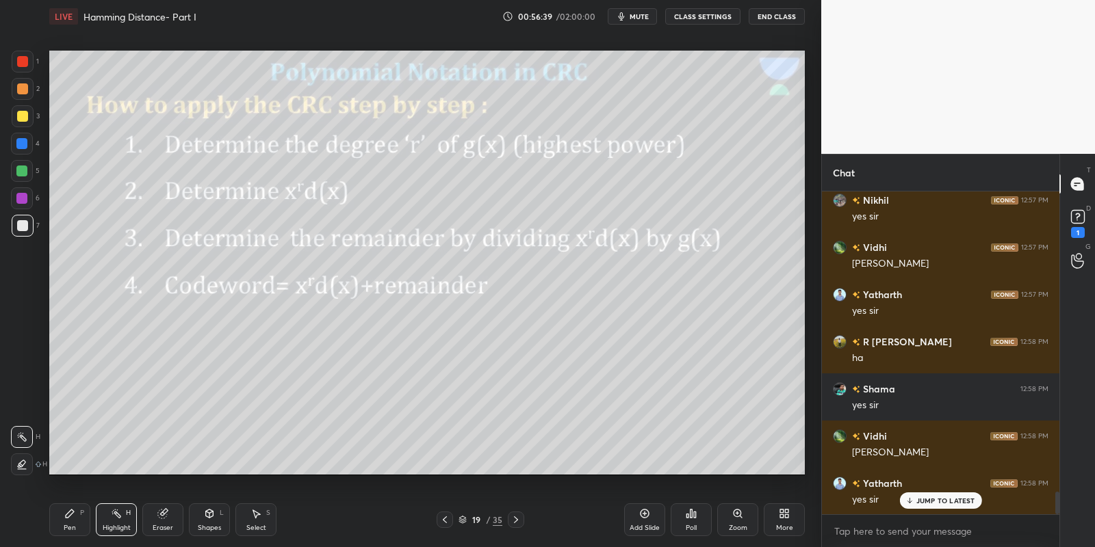
click at [71, 525] on div "Pen" at bounding box center [70, 528] width 12 height 7
drag, startPoint x: 108, startPoint y: 524, endPoint x: 116, endPoint y: 508, distance: 17.8
click at [109, 520] on div "Highlight H" at bounding box center [116, 520] width 41 height 33
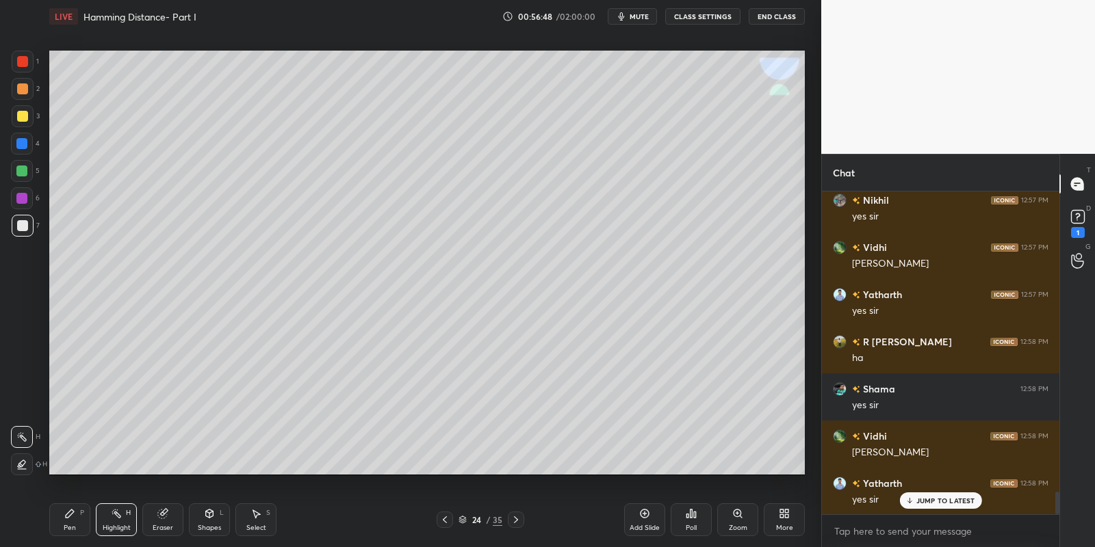
click at [641, 517] on div "Add Slide" at bounding box center [644, 520] width 41 height 33
drag, startPoint x: 69, startPoint y: 520, endPoint x: 69, endPoint y: 489, distance: 31.5
click at [70, 517] on icon at bounding box center [69, 513] width 11 height 11
drag, startPoint x: 18, startPoint y: 116, endPoint x: 47, endPoint y: 104, distance: 31.6
click at [20, 114] on div at bounding box center [22, 116] width 11 height 11
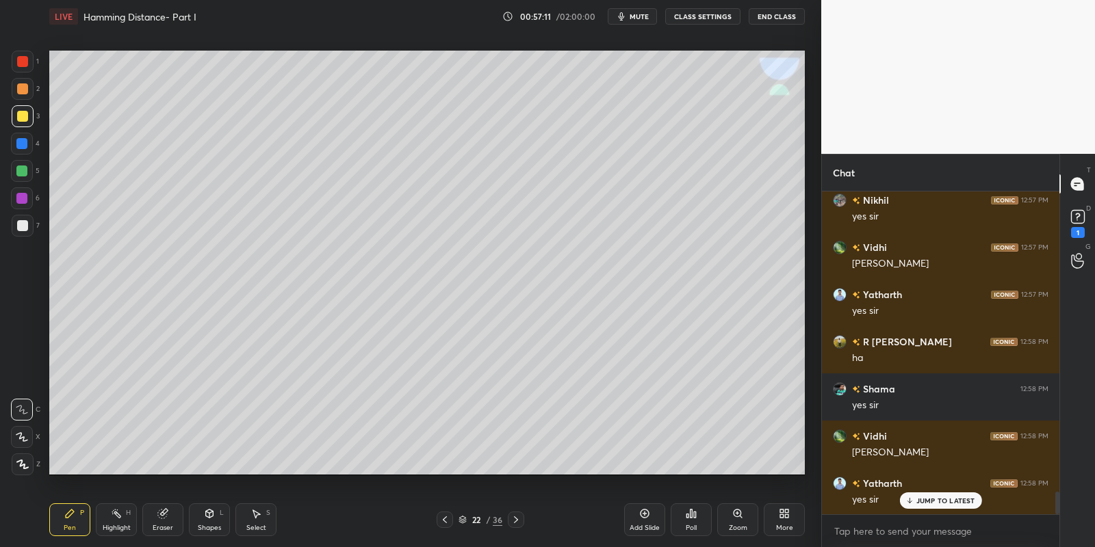
drag, startPoint x: 122, startPoint y: 521, endPoint x: 164, endPoint y: 486, distance: 54.9
click at [124, 517] on div "Highlight H" at bounding box center [116, 520] width 41 height 33
drag, startPoint x: 68, startPoint y: 520, endPoint x: 78, endPoint y: 489, distance: 32.3
click at [70, 517] on icon at bounding box center [69, 513] width 11 height 11
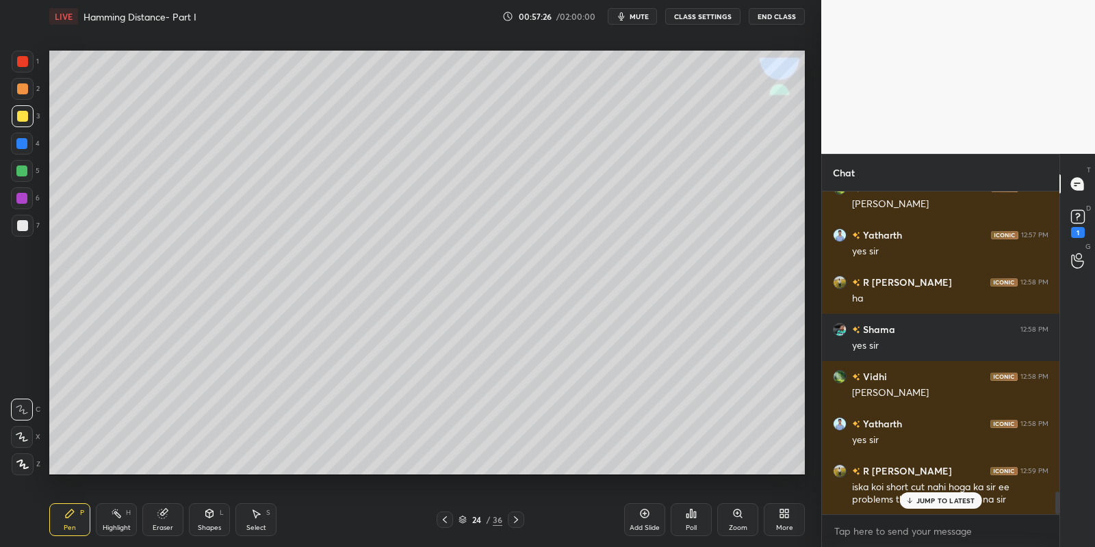
drag, startPoint x: 117, startPoint y: 517, endPoint x: 194, endPoint y: 489, distance: 82.0
click at [123, 514] on div "Highlight H" at bounding box center [116, 520] width 41 height 33
drag, startPoint x: 68, startPoint y: 524, endPoint x: 77, endPoint y: 511, distance: 15.4
click at [69, 523] on div "Pen P" at bounding box center [69, 520] width 41 height 33
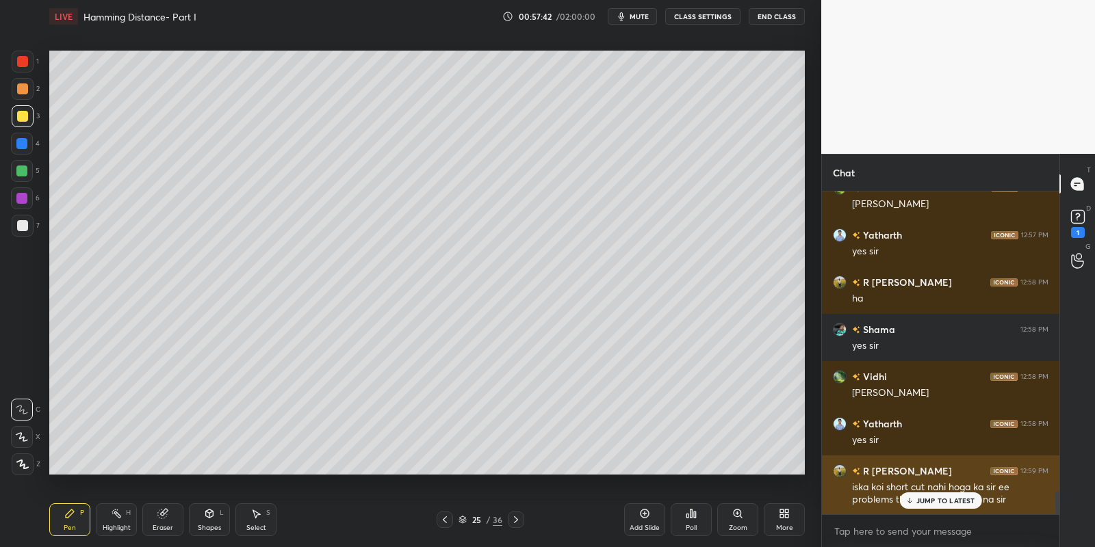
click at [915, 501] on div "JUMP TO LATEST" at bounding box center [940, 501] width 82 height 16
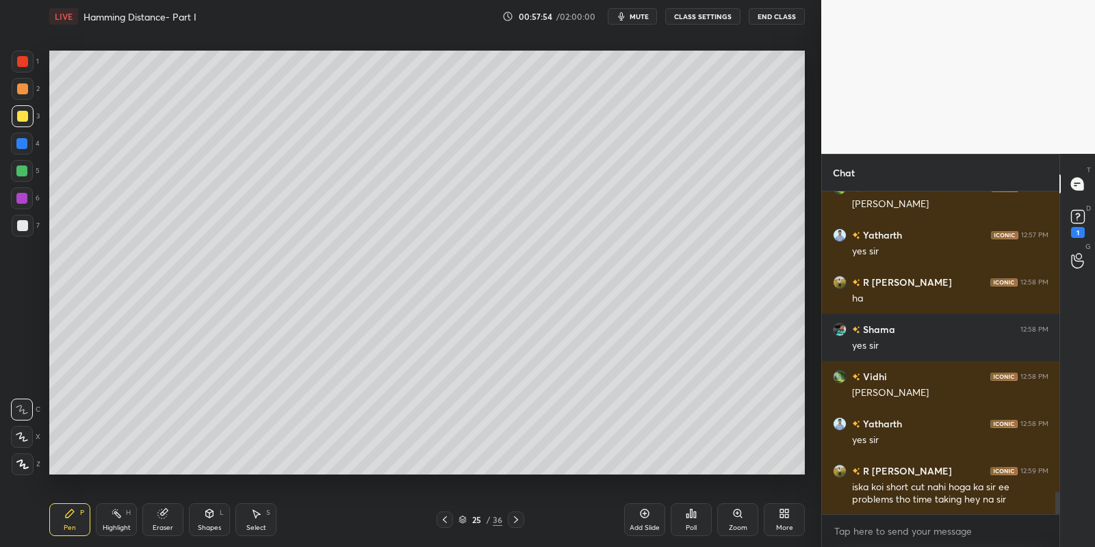
drag, startPoint x: 75, startPoint y: 522, endPoint x: 114, endPoint y: 524, distance: 39.0
click at [82, 522] on div "Pen P" at bounding box center [69, 520] width 41 height 33
click at [121, 531] on div "Highlight" at bounding box center [117, 528] width 28 height 7
drag, startPoint x: 65, startPoint y: 535, endPoint x: 92, endPoint y: 481, distance: 60.6
click at [68, 534] on div "Pen P" at bounding box center [69, 520] width 41 height 33
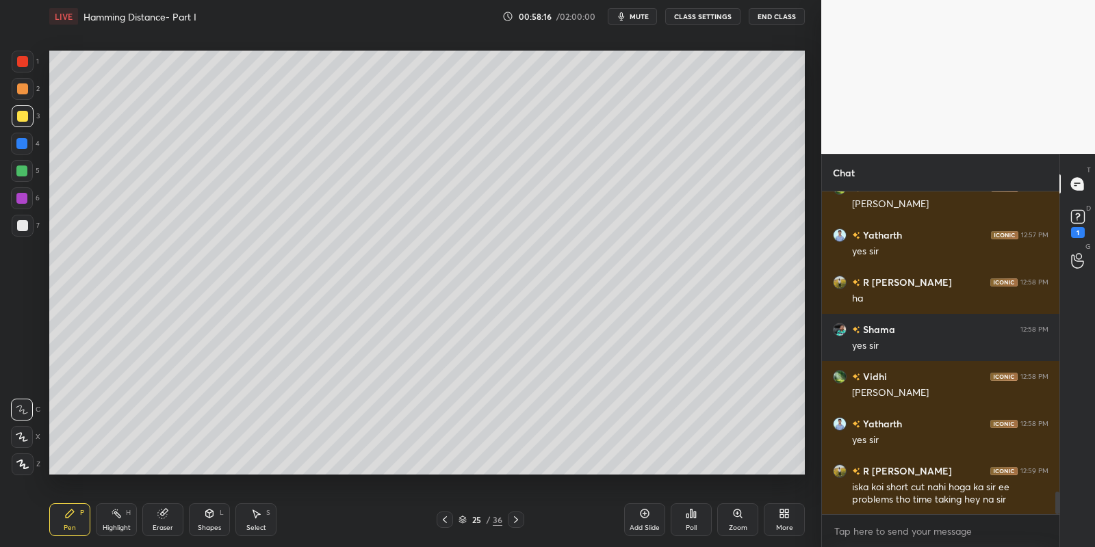
click at [207, 525] on div "Shapes" at bounding box center [209, 528] width 23 height 7
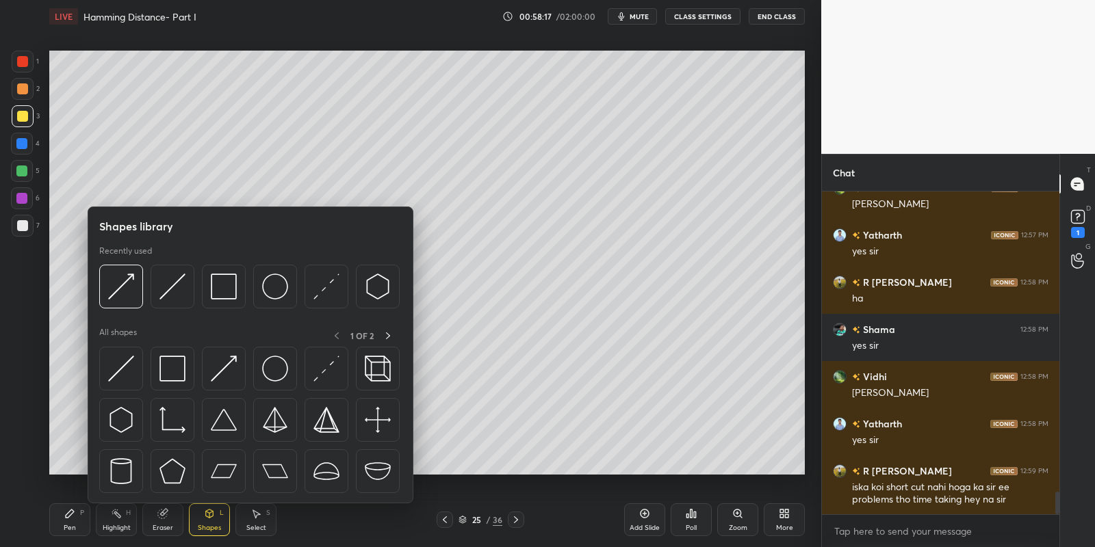
click at [122, 357] on img at bounding box center [121, 369] width 26 height 26
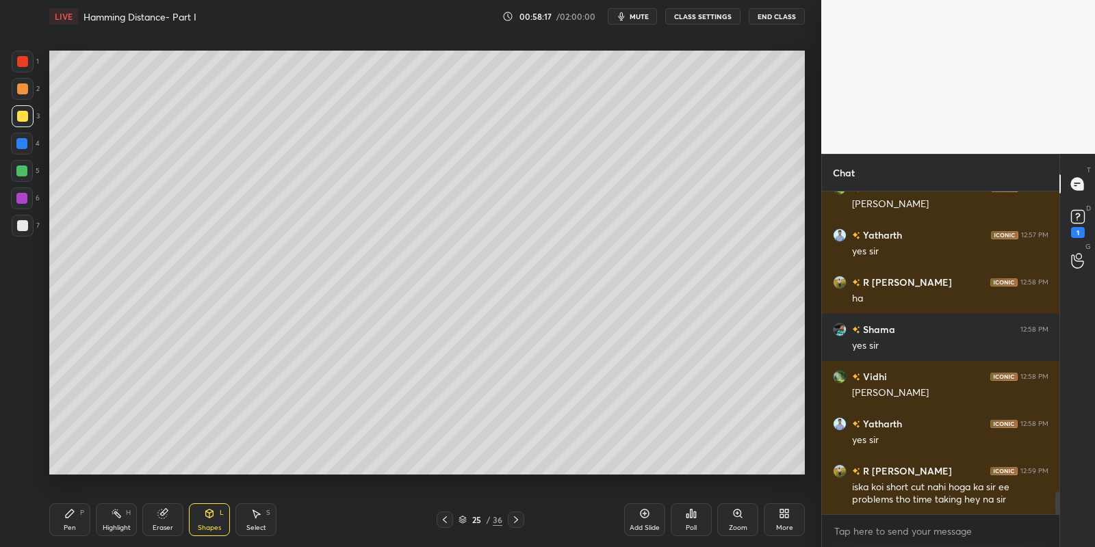
click at [28, 223] on div at bounding box center [23, 226] width 22 height 22
click at [75, 510] on icon at bounding box center [69, 513] width 11 height 11
click at [109, 512] on div "Highlight H" at bounding box center [116, 520] width 41 height 33
drag, startPoint x: 65, startPoint y: 530, endPoint x: 107, endPoint y: 479, distance: 66.6
click at [67, 526] on div "Pen" at bounding box center [70, 528] width 12 height 7
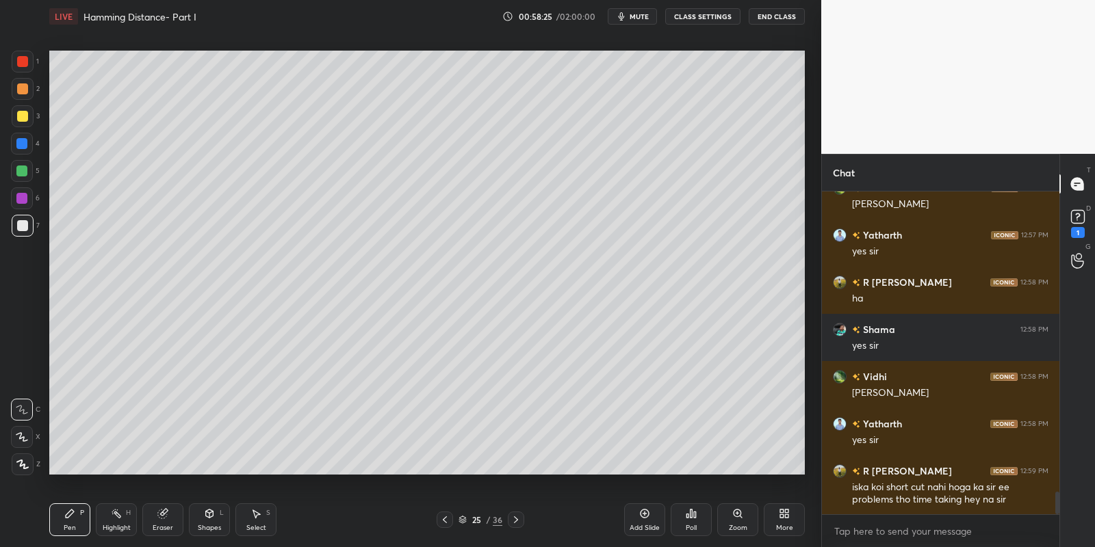
drag, startPoint x: 209, startPoint y: 532, endPoint x: 209, endPoint y: 525, distance: 7.5
click at [209, 527] on div "Shapes" at bounding box center [209, 528] width 23 height 7
click at [80, 515] on div "Pen P" at bounding box center [69, 520] width 41 height 33
click at [115, 525] on div "Highlight" at bounding box center [117, 528] width 28 height 7
click at [79, 528] on div "Pen P" at bounding box center [69, 520] width 41 height 33
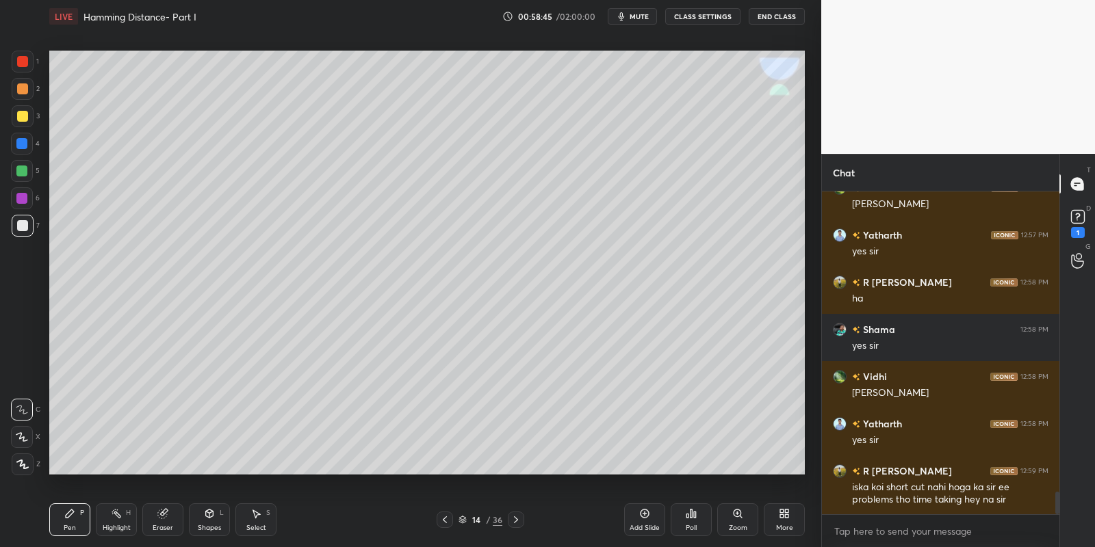
click at [110, 522] on div "Highlight H" at bounding box center [116, 520] width 41 height 33
click at [644, 516] on icon at bounding box center [644, 513] width 11 height 11
click at [65, 524] on div "Pen P" at bounding box center [69, 520] width 41 height 33
click at [27, 113] on div at bounding box center [23, 116] width 22 height 22
click at [257, 522] on div "Select S" at bounding box center [255, 520] width 41 height 33
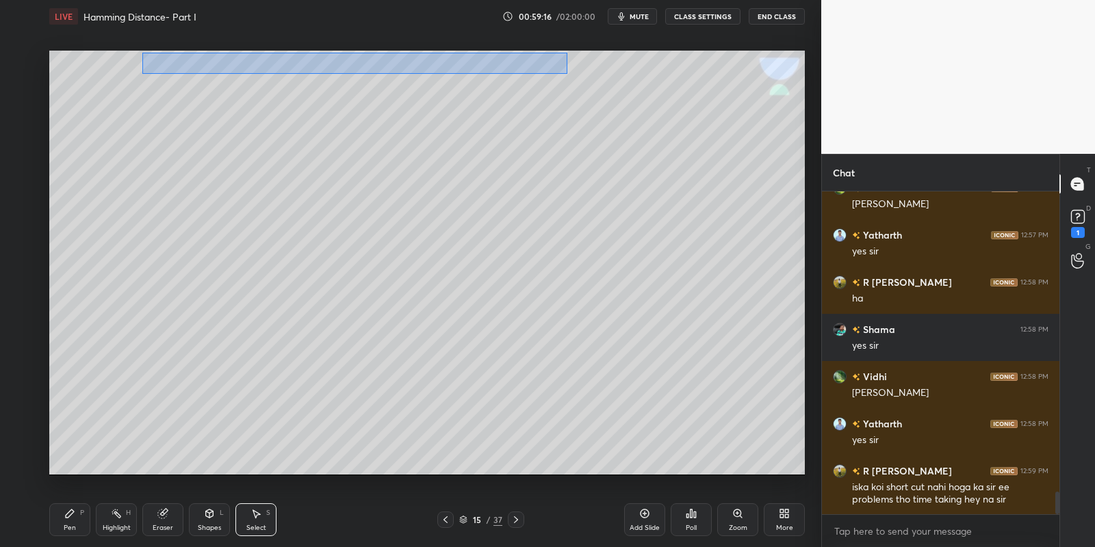
drag, startPoint x: 145, startPoint y: 53, endPoint x: 568, endPoint y: 71, distance: 423.3
click at [568, 72] on div "0 ° Undo Copy Paste here Duplicate Duplicate to new slide Delete" at bounding box center [427, 263] width 756 height 425
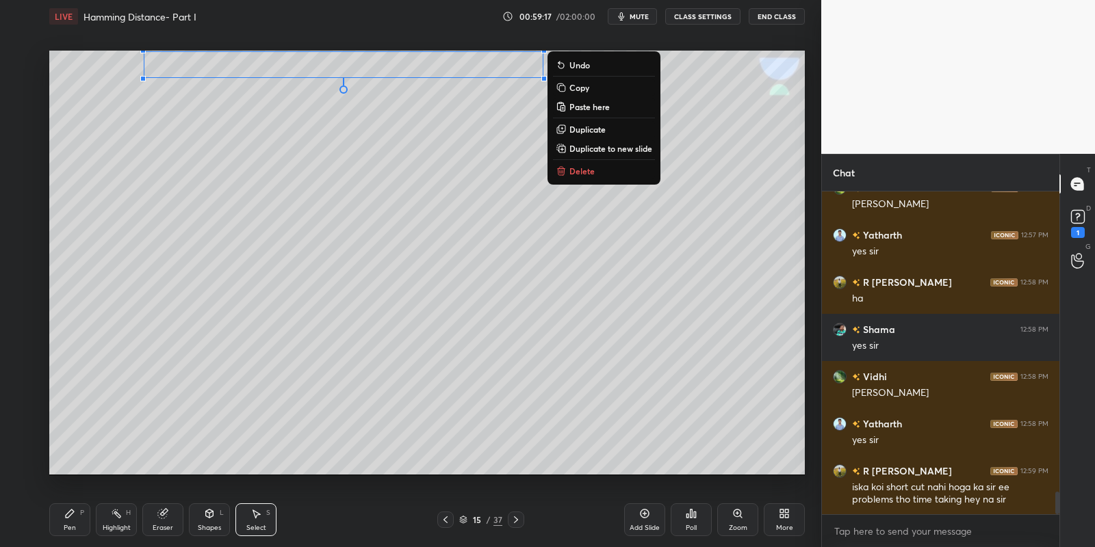
click at [590, 88] on button "Copy" at bounding box center [604, 87] width 102 height 16
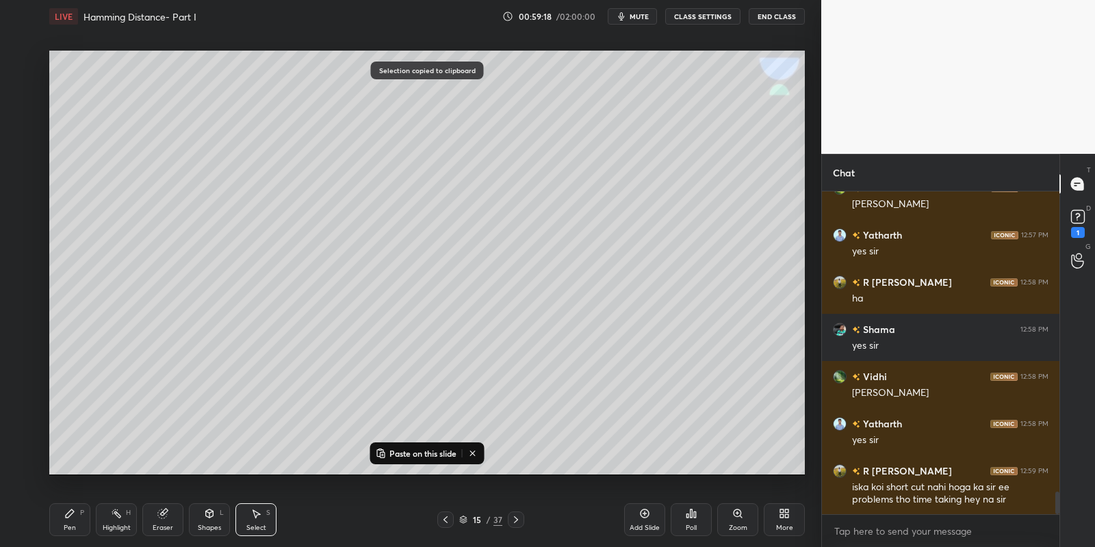
click at [517, 523] on icon at bounding box center [516, 520] width 11 height 11
click at [514, 516] on icon at bounding box center [516, 520] width 11 height 11
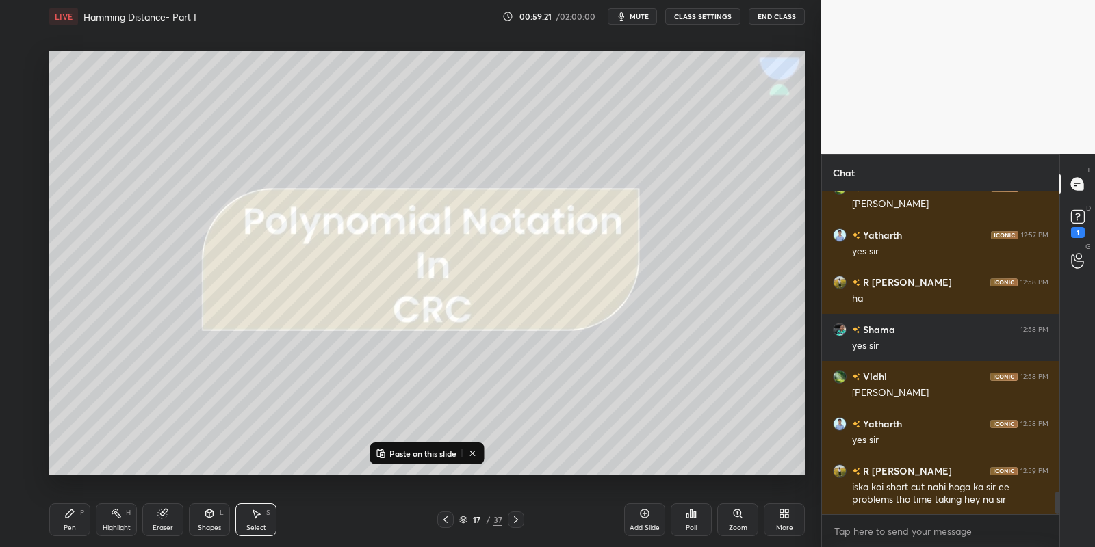
click at [517, 515] on icon at bounding box center [516, 520] width 11 height 11
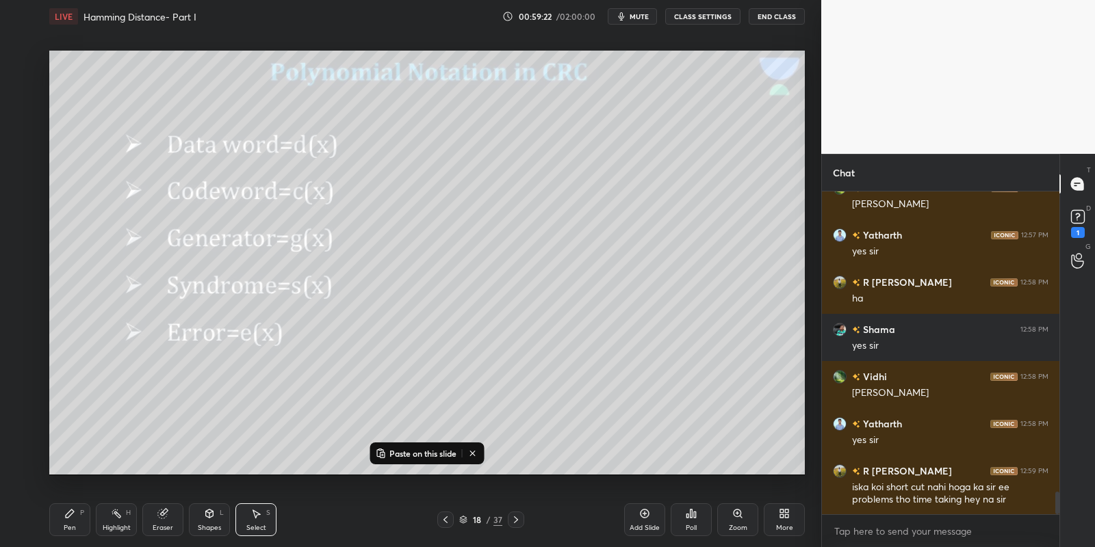
click at [516, 515] on icon at bounding box center [516, 520] width 11 height 11
click at [517, 515] on icon at bounding box center [516, 520] width 11 height 11
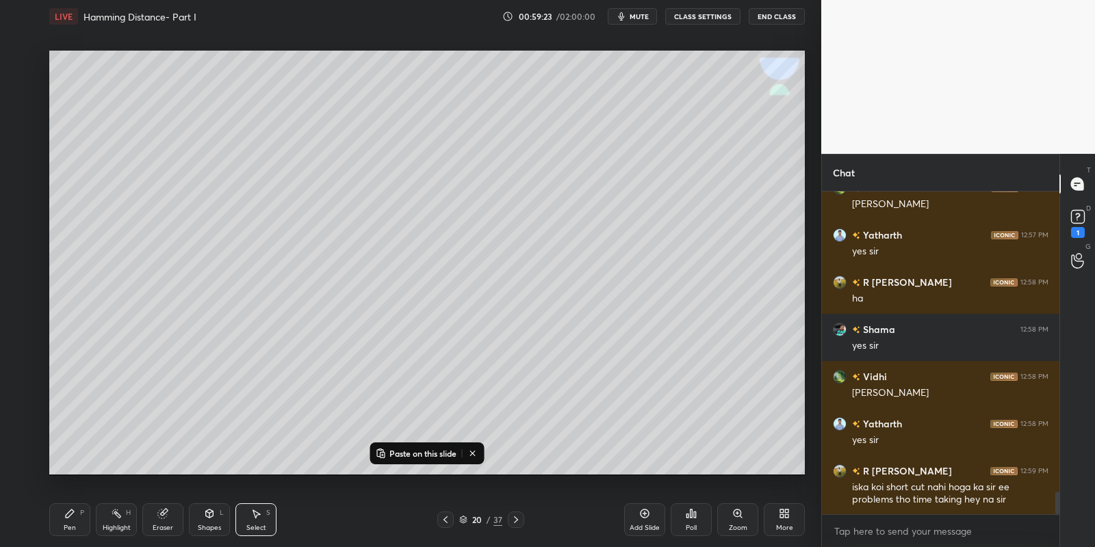
click at [518, 515] on icon at bounding box center [516, 520] width 11 height 11
click at [517, 515] on icon at bounding box center [516, 520] width 11 height 11
click at [516, 515] on icon at bounding box center [516, 520] width 11 height 11
click at [514, 516] on icon at bounding box center [516, 520] width 11 height 11
click at [515, 515] on icon at bounding box center [516, 520] width 11 height 11
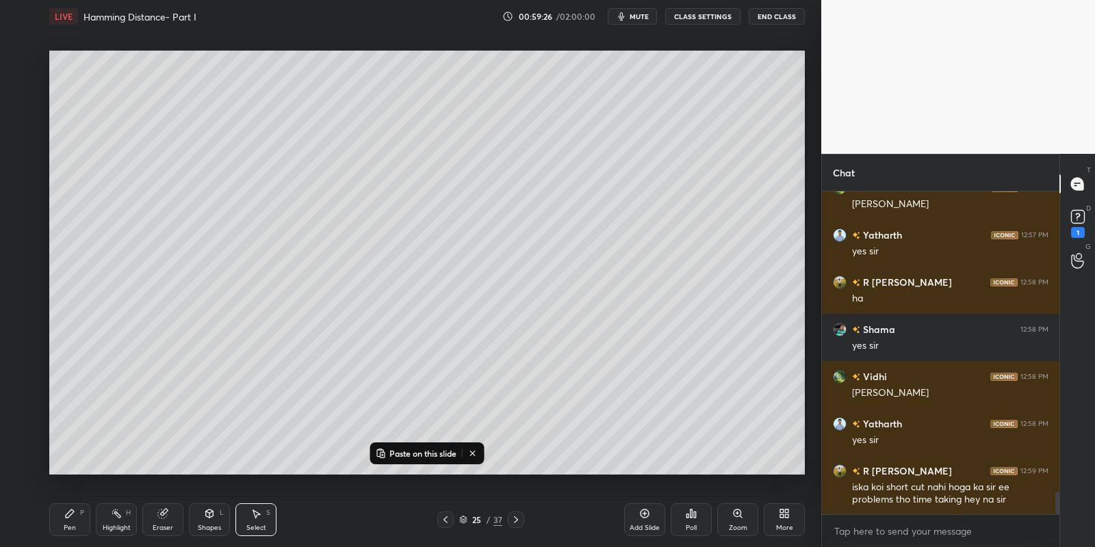
click at [416, 453] on p "Paste on this slide" at bounding box center [422, 453] width 67 height 11
drag, startPoint x: 346, startPoint y: 60, endPoint x: 356, endPoint y: 268, distance: 207.6
click at [357, 268] on div "0 ° Undo Copy Paste here Duplicate Duplicate to new slide Delete" at bounding box center [427, 263] width 756 height 425
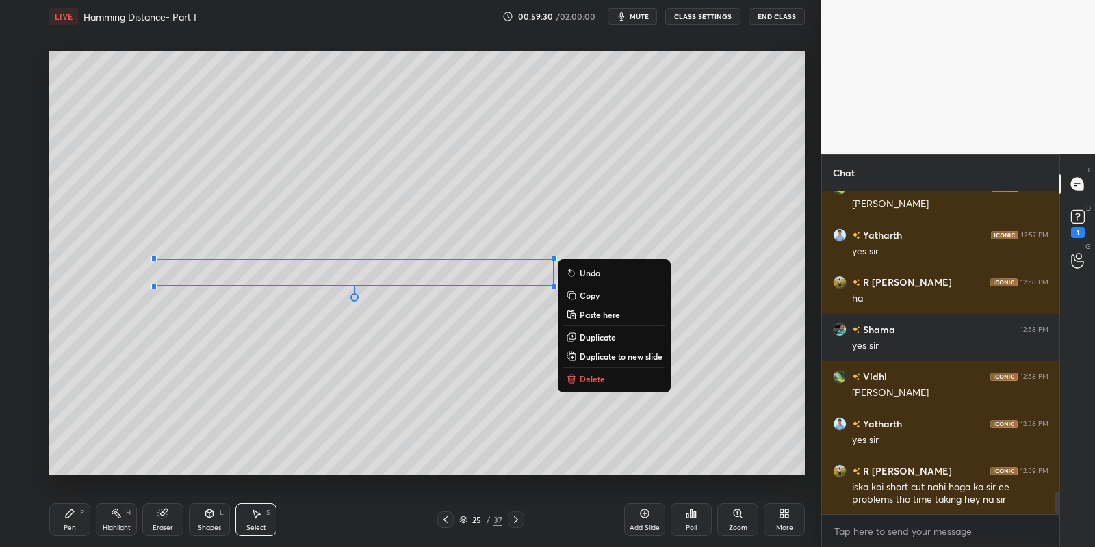
click at [77, 516] on div "Pen P" at bounding box center [69, 520] width 41 height 33
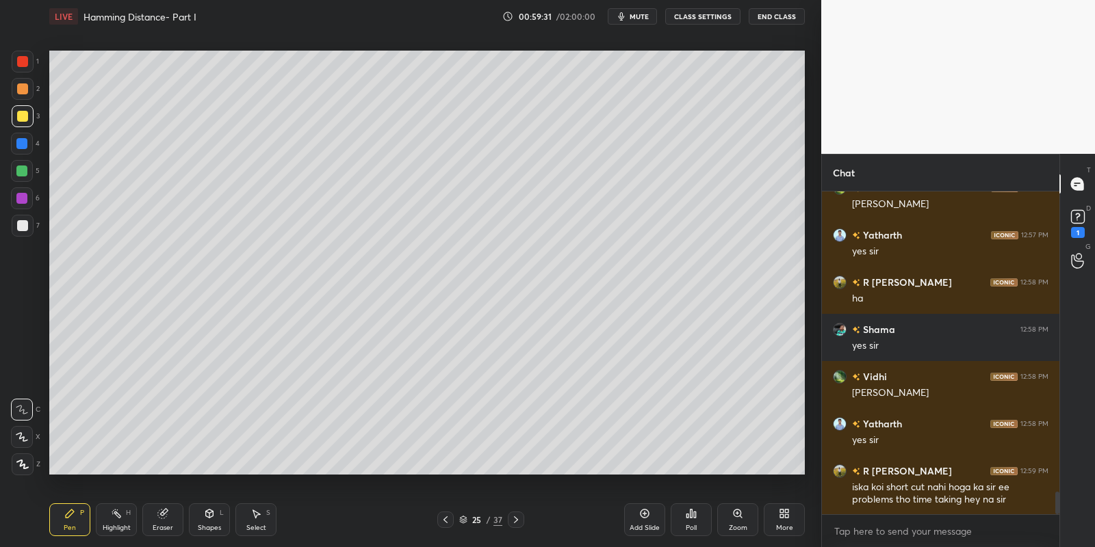
drag, startPoint x: 212, startPoint y: 529, endPoint x: 213, endPoint y: 521, distance: 7.6
click at [212, 527] on div "Shapes" at bounding box center [209, 528] width 23 height 7
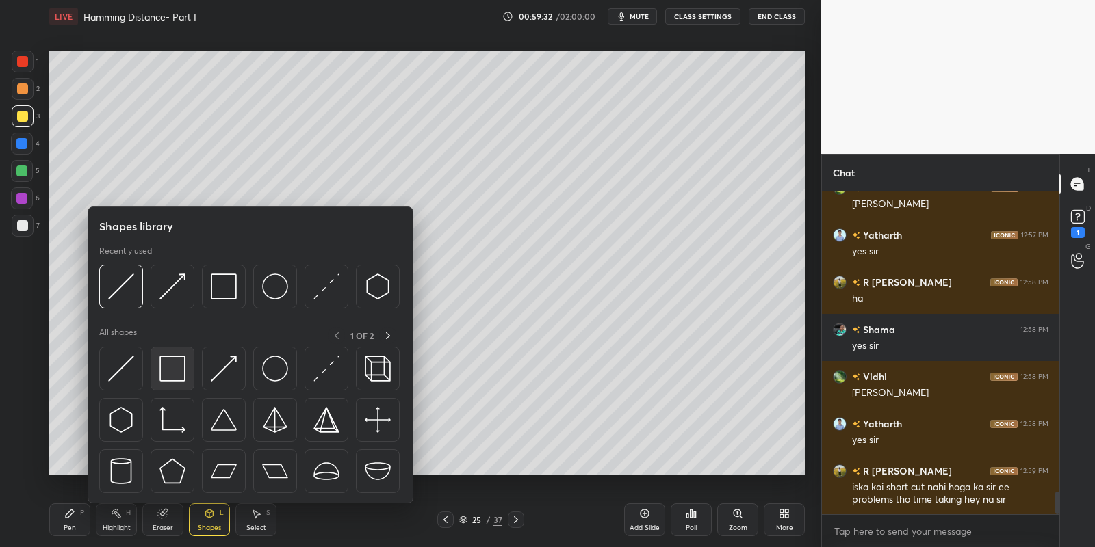
click at [181, 366] on img at bounding box center [172, 369] width 26 height 26
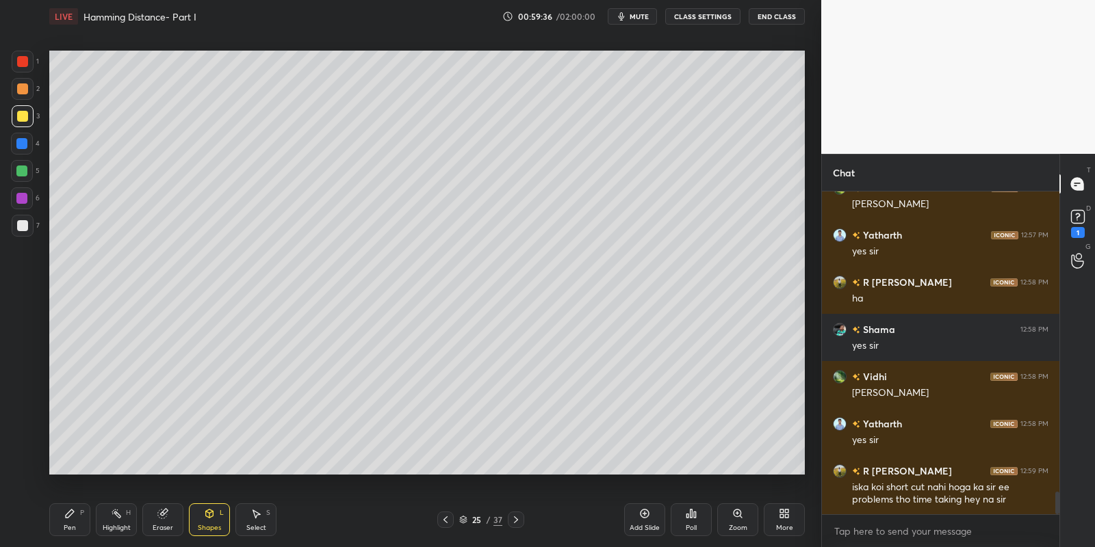
drag, startPoint x: 76, startPoint y: 517, endPoint x: 110, endPoint y: 522, distance: 34.7
click at [84, 518] on div "Pen P" at bounding box center [69, 520] width 41 height 33
click at [118, 526] on div "Highlight" at bounding box center [117, 528] width 28 height 7
click at [114, 518] on icon at bounding box center [116, 513] width 11 height 11
drag, startPoint x: 255, startPoint y: 521, endPoint x: 273, endPoint y: 487, distance: 38.0
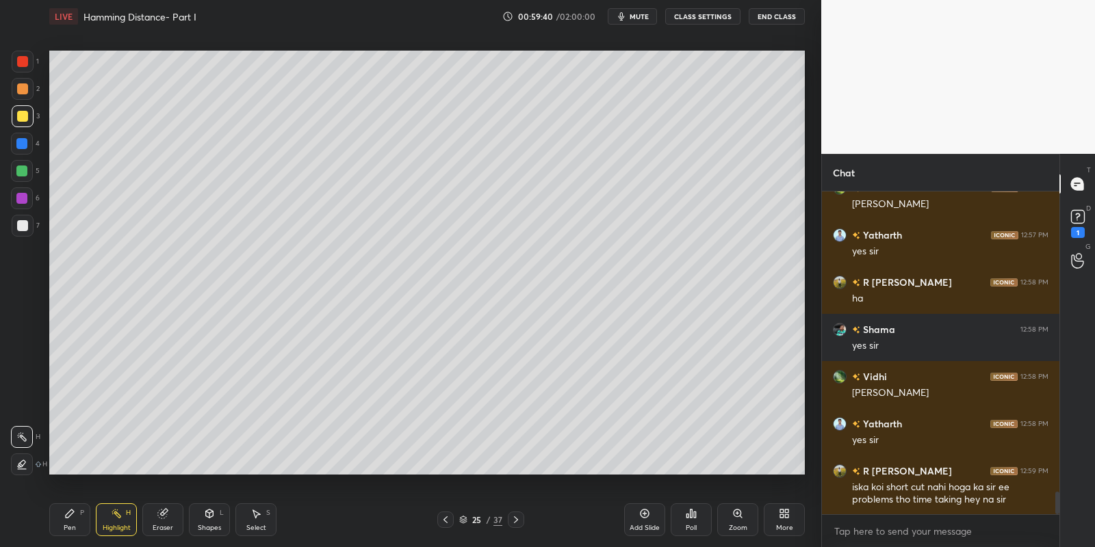
click at [257, 521] on div "Select S" at bounding box center [255, 520] width 41 height 33
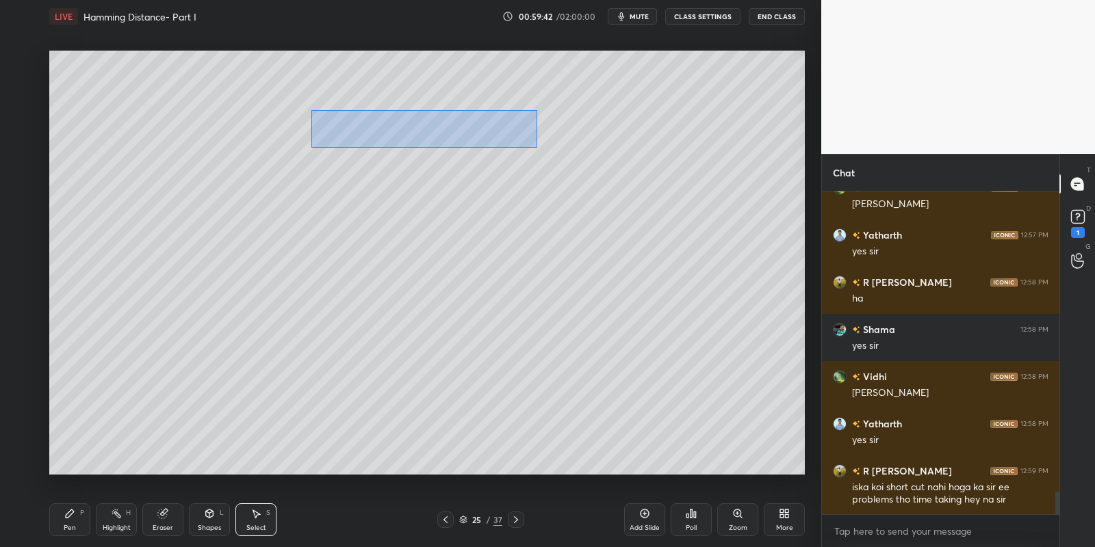
drag, startPoint x: 311, startPoint y: 109, endPoint x: 538, endPoint y: 146, distance: 230.1
click at [538, 147] on div "0 ° Undo Copy Paste here Duplicate Duplicate to new slide Delete" at bounding box center [427, 263] width 756 height 425
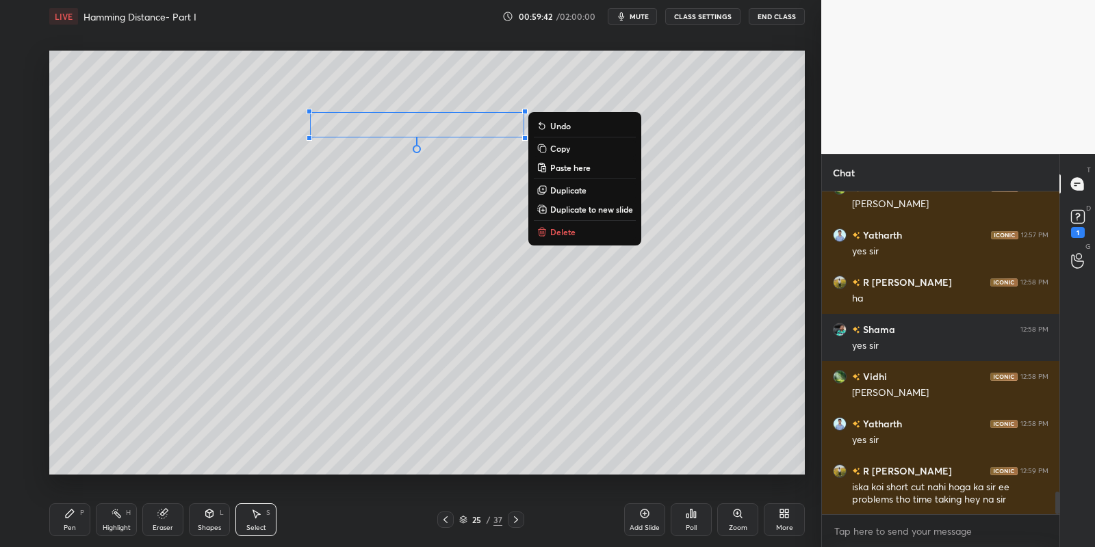
click at [563, 148] on p "Copy" at bounding box center [560, 148] width 20 height 11
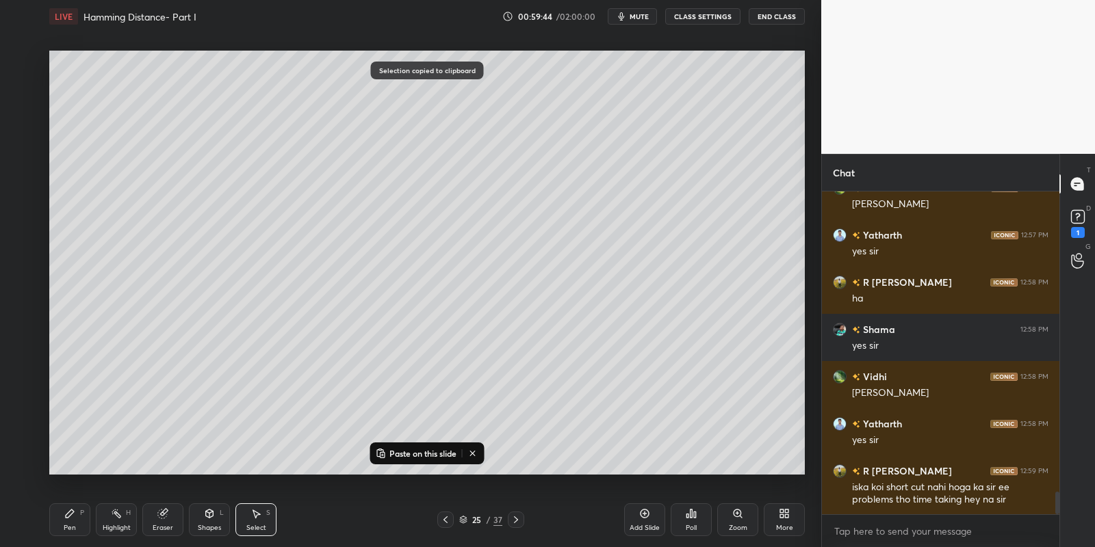
click at [515, 519] on icon at bounding box center [516, 520] width 11 height 11
click at [418, 450] on p "Paste on this slide" at bounding box center [422, 453] width 67 height 11
drag, startPoint x: 376, startPoint y: 125, endPoint x: 331, endPoint y: 70, distance: 71.1
click at [332, 70] on div "0 ° Undo Copy Paste here Duplicate Duplicate to new slide Delete" at bounding box center [427, 263] width 756 height 425
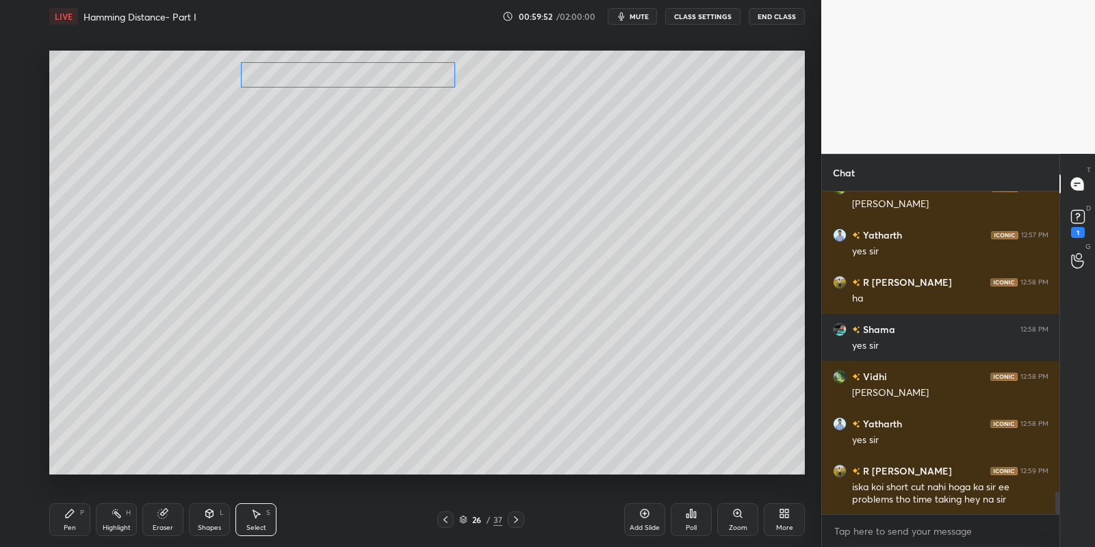
drag, startPoint x: 354, startPoint y: 75, endPoint x: 328, endPoint y: 81, distance: 26.6
click at [328, 81] on div "0 ° Undo Copy Paste here Duplicate Duplicate to new slide Delete" at bounding box center [427, 263] width 756 height 425
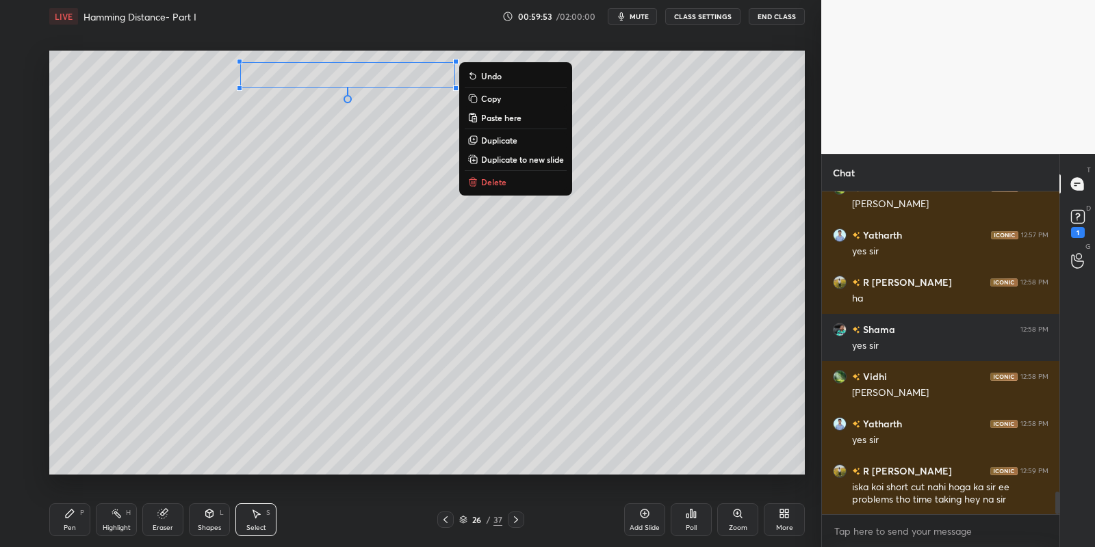
click at [73, 516] on icon at bounding box center [69, 513] width 11 height 11
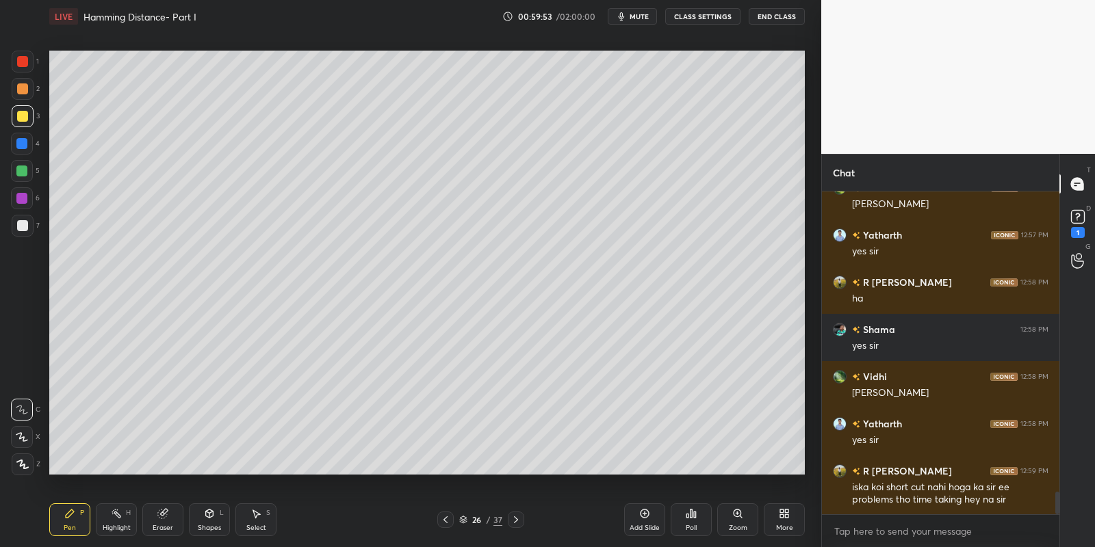
click at [196, 526] on div "Shapes L" at bounding box center [209, 520] width 41 height 33
click at [69, 522] on div "Pen P" at bounding box center [69, 520] width 41 height 33
click at [116, 536] on div "Highlight H" at bounding box center [116, 520] width 41 height 33
drag, startPoint x: 118, startPoint y: 533, endPoint x: 133, endPoint y: 495, distance: 41.2
click at [116, 532] on div "Highlight H" at bounding box center [116, 520] width 41 height 33
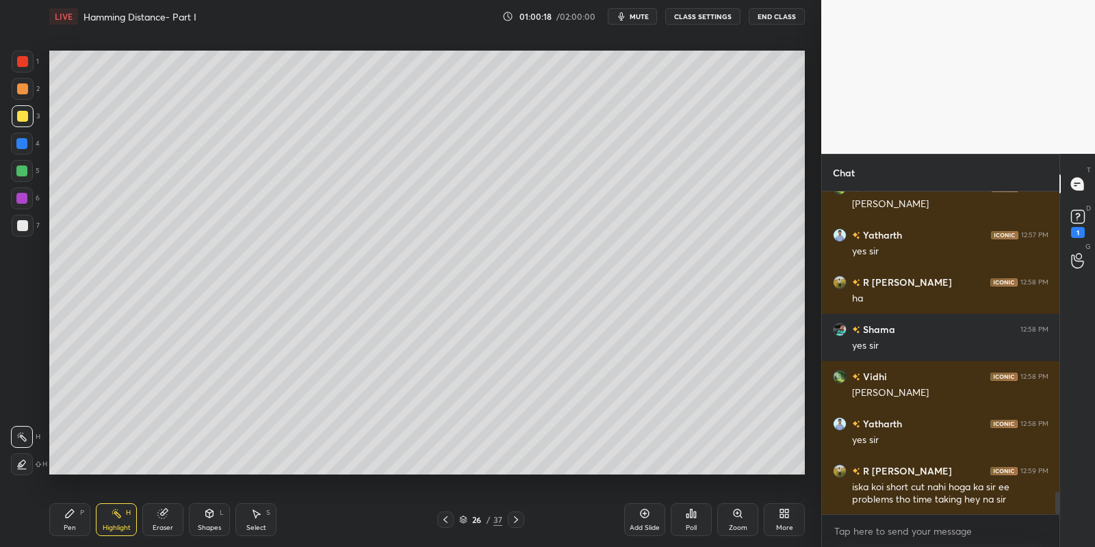
drag, startPoint x: 71, startPoint y: 517, endPoint x: 80, endPoint y: 502, distance: 18.1
click at [70, 517] on icon at bounding box center [69, 513] width 11 height 11
drag, startPoint x: 209, startPoint y: 515, endPoint x: 212, endPoint y: 506, distance: 9.3
click at [211, 510] on icon at bounding box center [209, 513] width 11 height 11
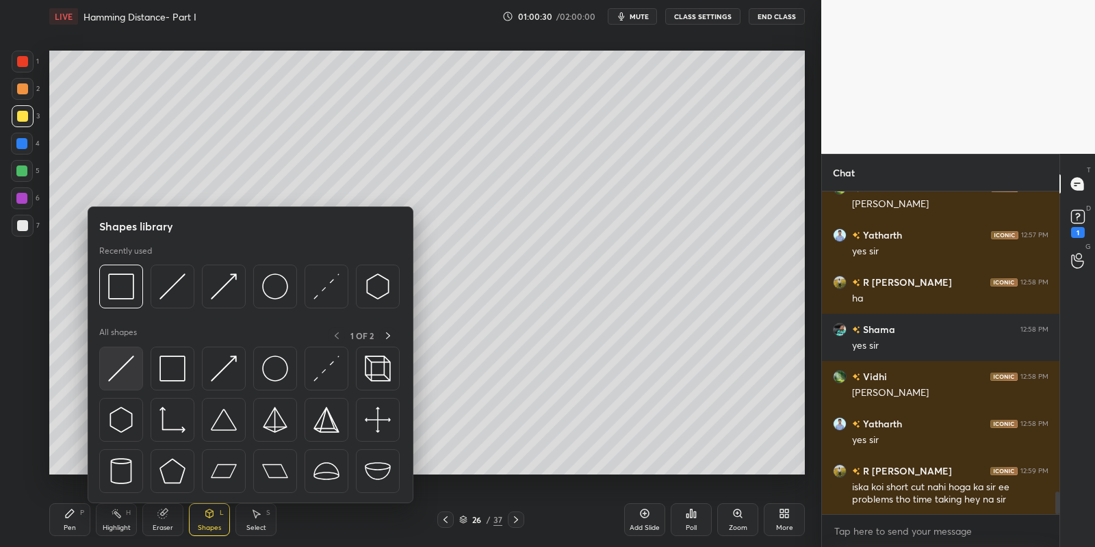
drag, startPoint x: 133, startPoint y: 372, endPoint x: 24, endPoint y: 225, distance: 183.0
click at [133, 370] on img at bounding box center [121, 369] width 26 height 26
click at [25, 224] on div at bounding box center [22, 225] width 11 height 11
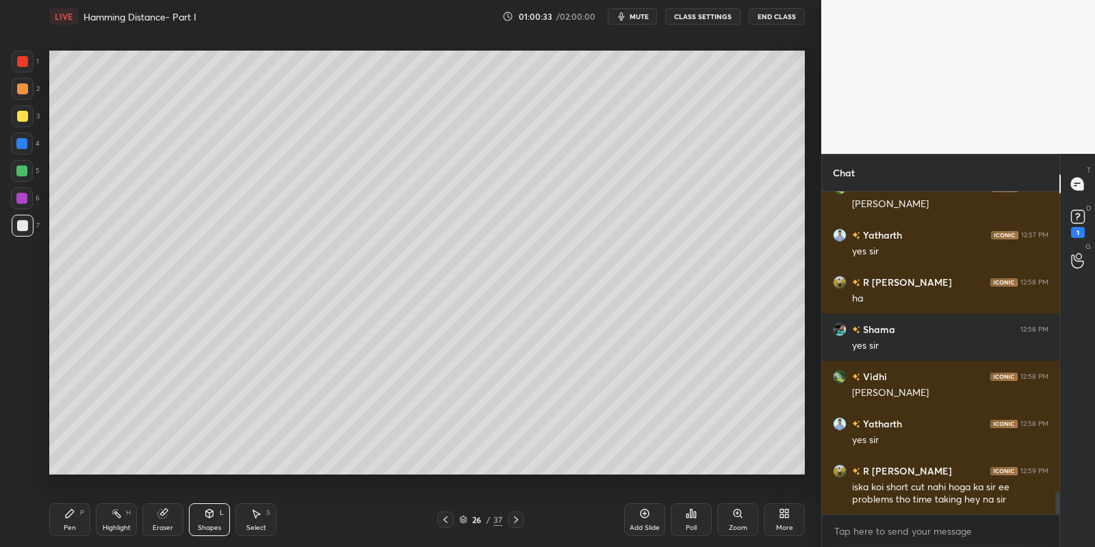
click at [157, 516] on div "Eraser" at bounding box center [162, 520] width 41 height 33
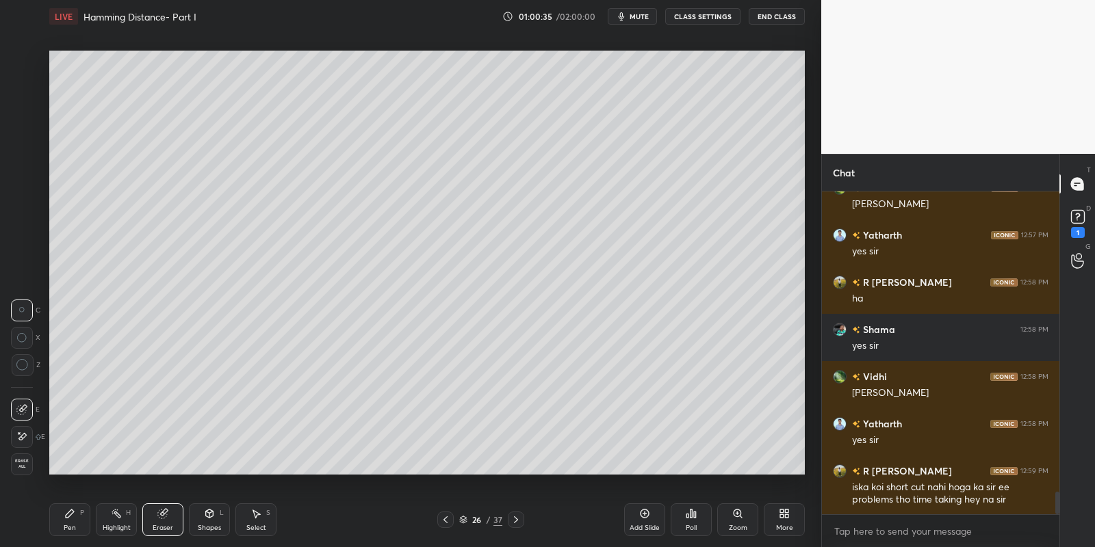
drag, startPoint x: 71, startPoint y: 531, endPoint x: 71, endPoint y: 489, distance: 42.4
click at [71, 525] on div "Pen" at bounding box center [70, 528] width 12 height 7
drag, startPoint x: 25, startPoint y: 225, endPoint x: 35, endPoint y: 202, distance: 25.4
click at [26, 226] on div at bounding box center [22, 225] width 11 height 11
drag, startPoint x: 211, startPoint y: 514, endPoint x: 213, endPoint y: 505, distance: 9.0
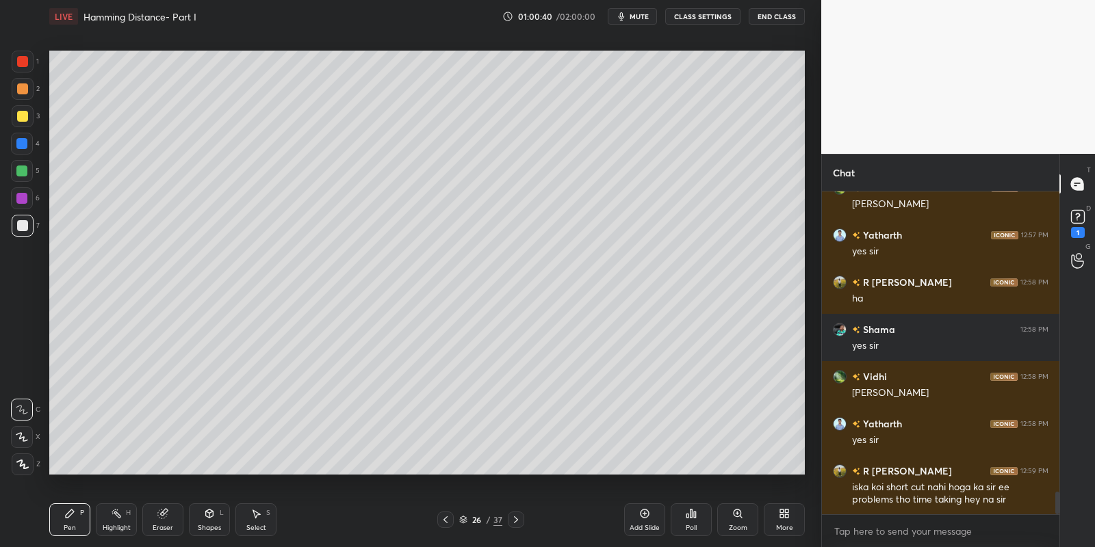
click at [214, 508] on icon at bounding box center [209, 513] width 11 height 11
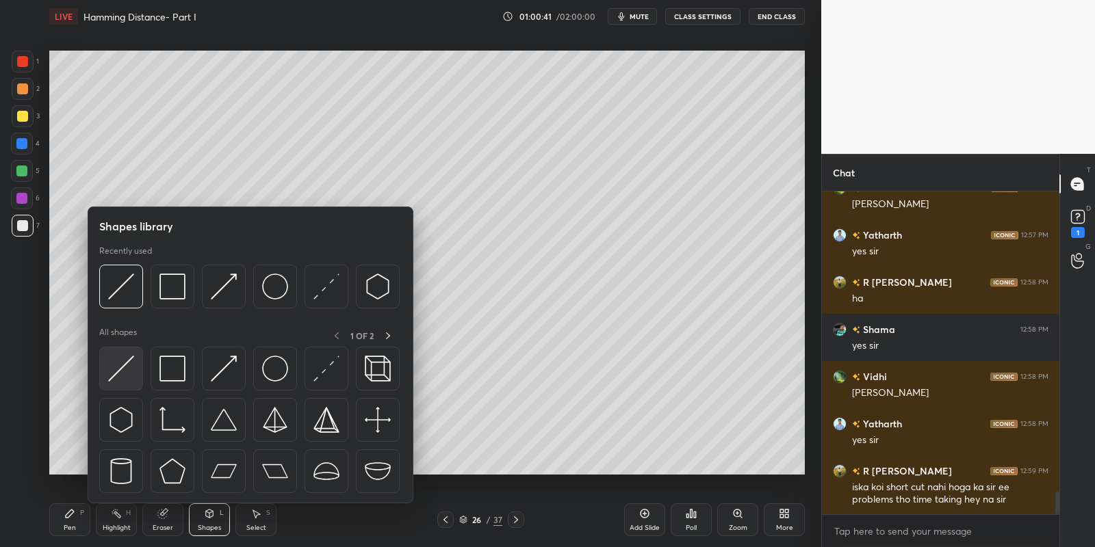
click at [130, 354] on div at bounding box center [121, 369] width 44 height 44
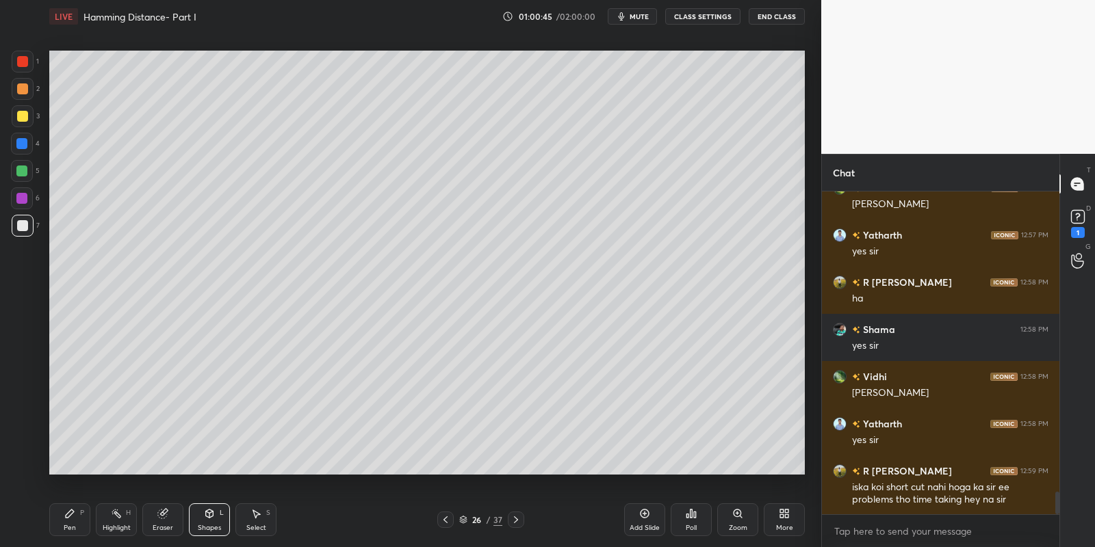
drag, startPoint x: 77, startPoint y: 515, endPoint x: 112, endPoint y: 521, distance: 35.4
click at [81, 513] on div "Pen P" at bounding box center [69, 520] width 41 height 33
drag, startPoint x: 112, startPoint y: 521, endPoint x: 121, endPoint y: 482, distance: 39.3
click at [114, 514] on icon at bounding box center [116, 513] width 11 height 11
click at [127, 515] on div "Highlight H" at bounding box center [116, 520] width 41 height 33
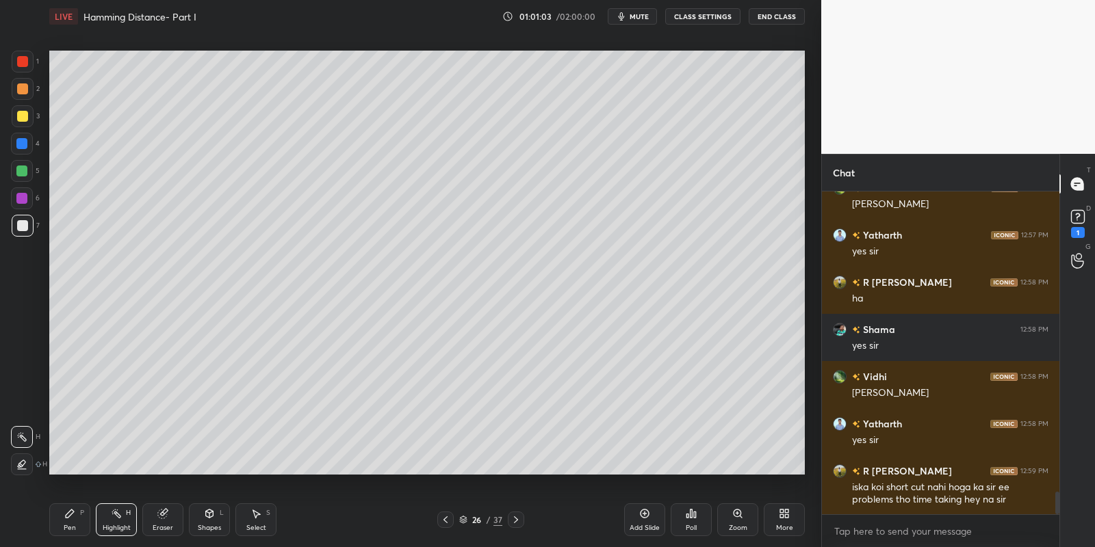
click at [641, 12] on button "mute" at bounding box center [632, 16] width 49 height 16
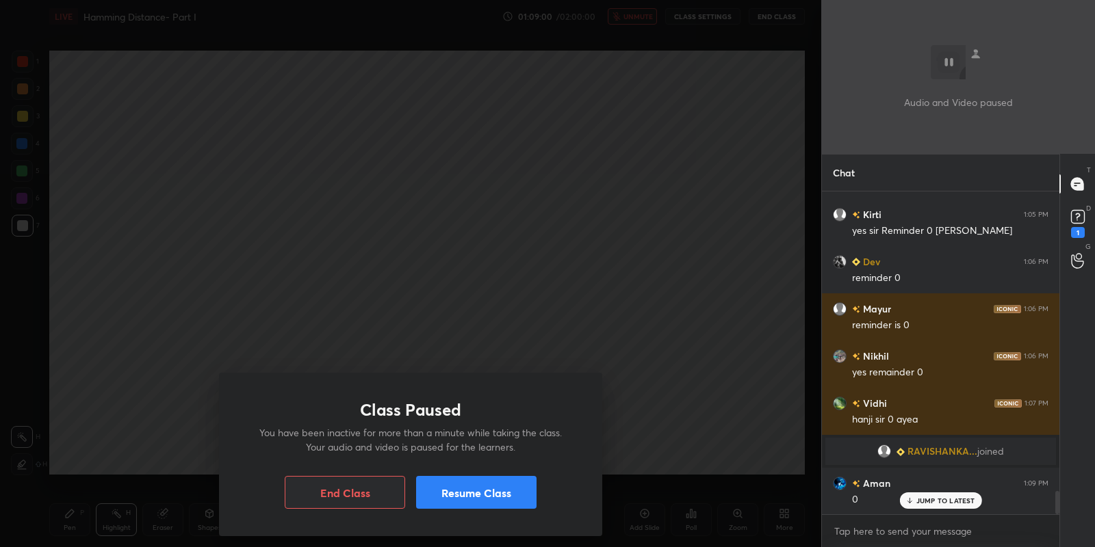
scroll to position [4227, 0]
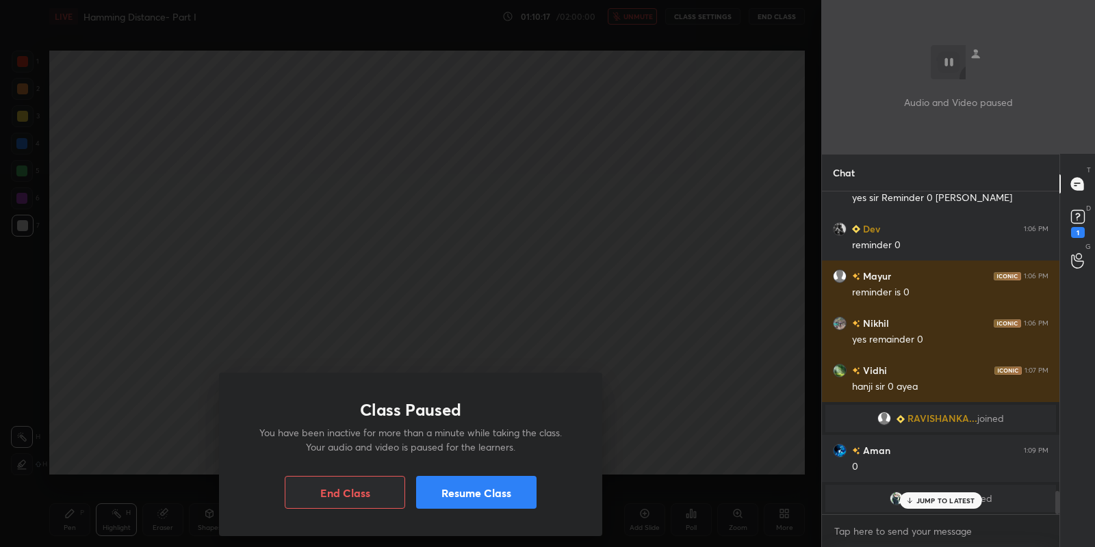
click at [480, 500] on button "Resume Class" at bounding box center [476, 492] width 120 height 33
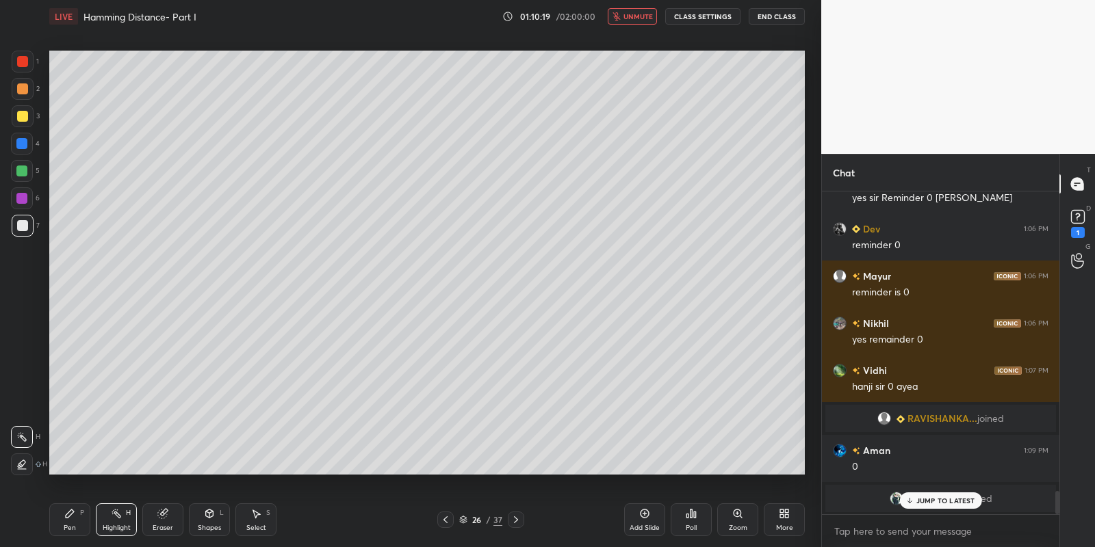
click at [640, 20] on span "unmute" at bounding box center [637, 17] width 29 height 10
click at [954, 498] on p "JUMP TO LATEST" at bounding box center [945, 501] width 59 height 8
click at [78, 523] on div "Pen P" at bounding box center [69, 520] width 41 height 33
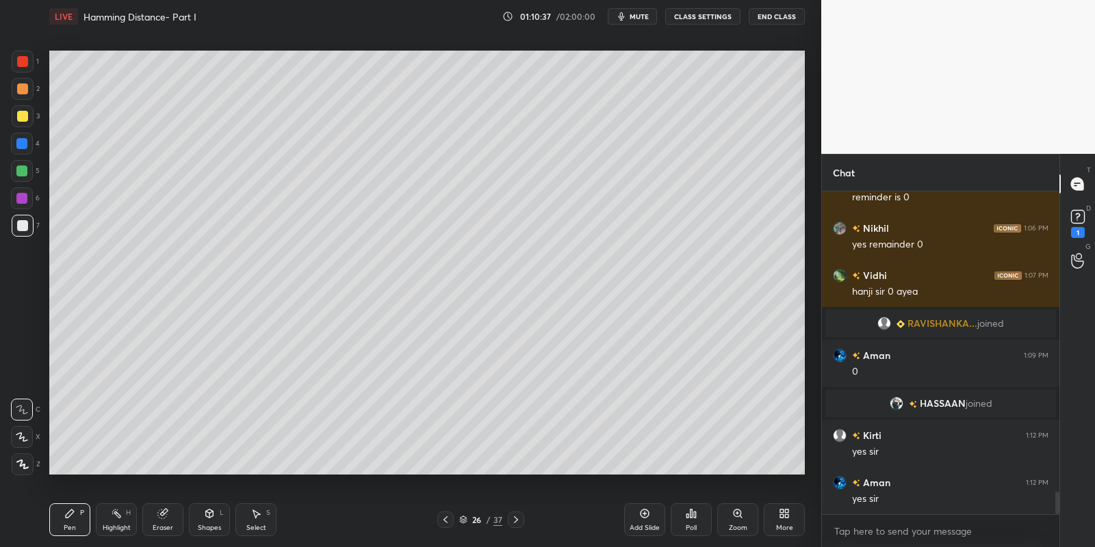
scroll to position [4368, 0]
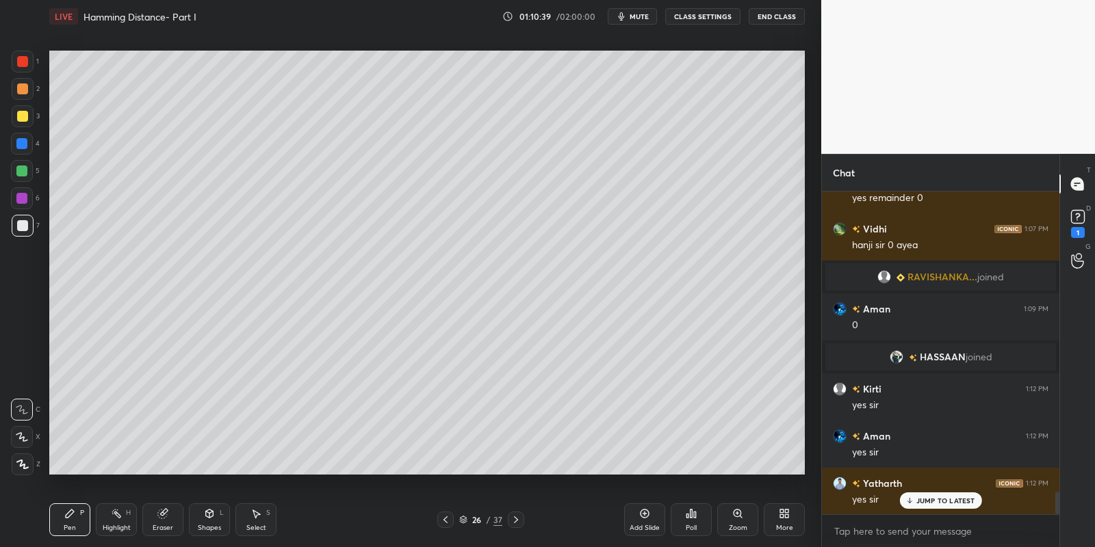
drag, startPoint x: 23, startPoint y: 169, endPoint x: 25, endPoint y: 127, distance: 41.8
click at [21, 167] on div at bounding box center [21, 171] width 11 height 11
click at [19, 115] on div at bounding box center [22, 116] width 11 height 11
drag, startPoint x: 117, startPoint y: 521, endPoint x: 122, endPoint y: 477, distance: 44.8
click at [117, 516] on div "Highlight H" at bounding box center [116, 520] width 41 height 33
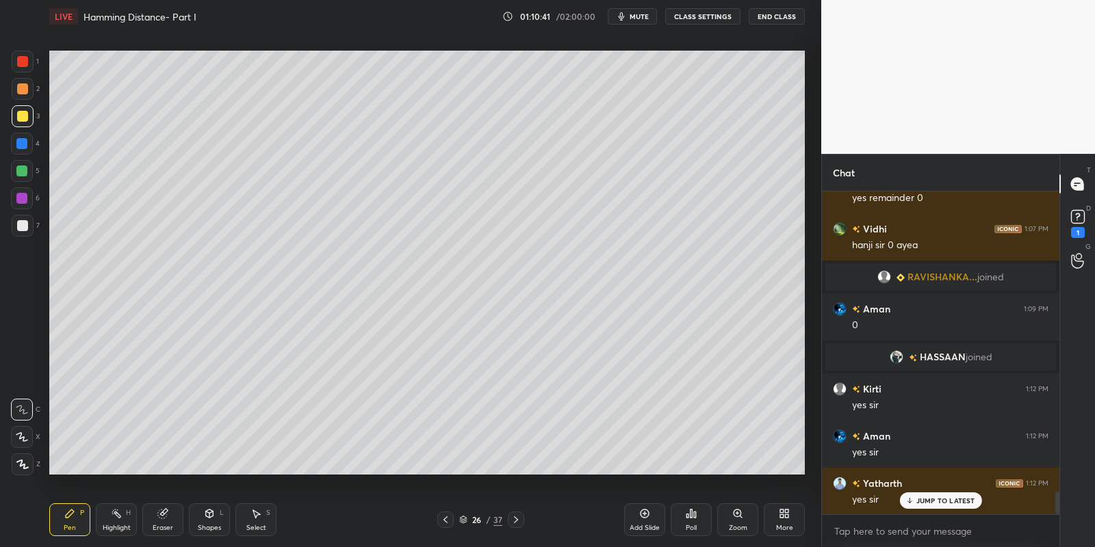
scroll to position [4415, 0]
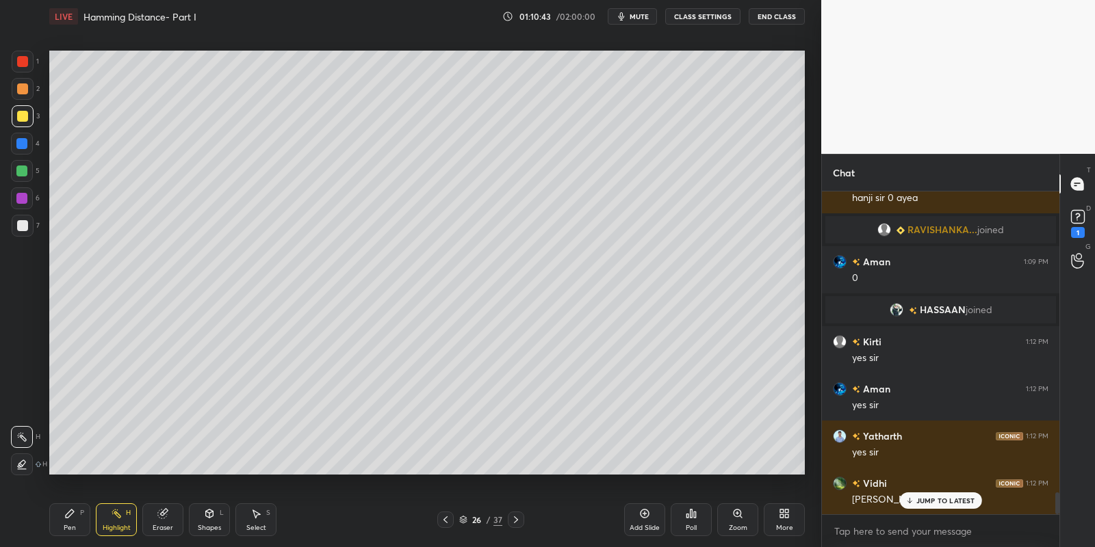
drag, startPoint x: 75, startPoint y: 528, endPoint x: 80, endPoint y: 480, distance: 48.1
click at [77, 522] on div "Pen P" at bounding box center [69, 520] width 41 height 33
click at [21, 121] on div at bounding box center [23, 116] width 22 height 22
click at [216, 521] on div "Shapes L" at bounding box center [209, 520] width 41 height 33
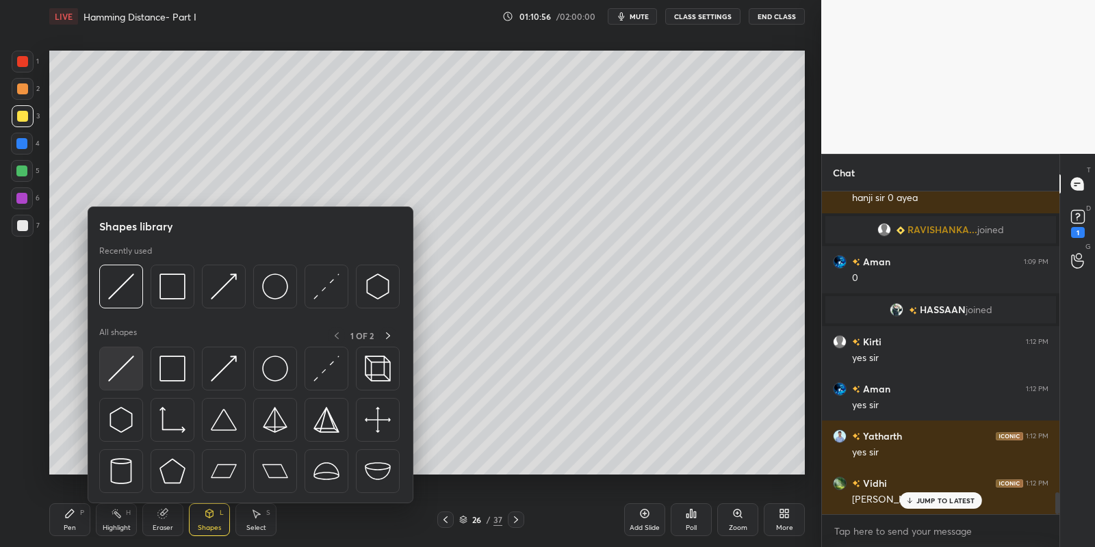
click at [120, 372] on img at bounding box center [121, 369] width 26 height 26
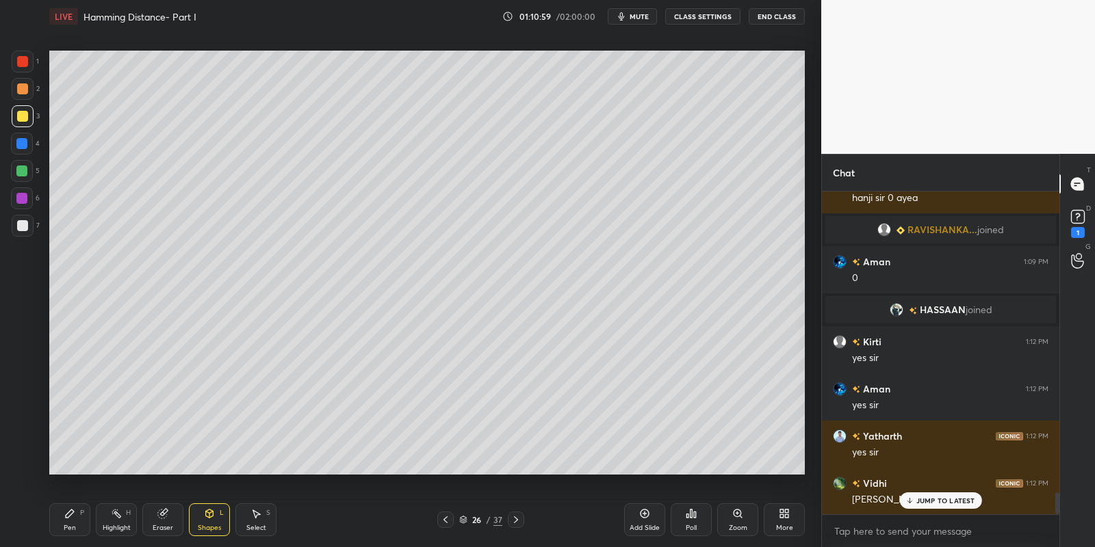
drag, startPoint x: 218, startPoint y: 530, endPoint x: 214, endPoint y: 513, distance: 18.3
click at [215, 527] on div "Shapes" at bounding box center [209, 528] width 23 height 7
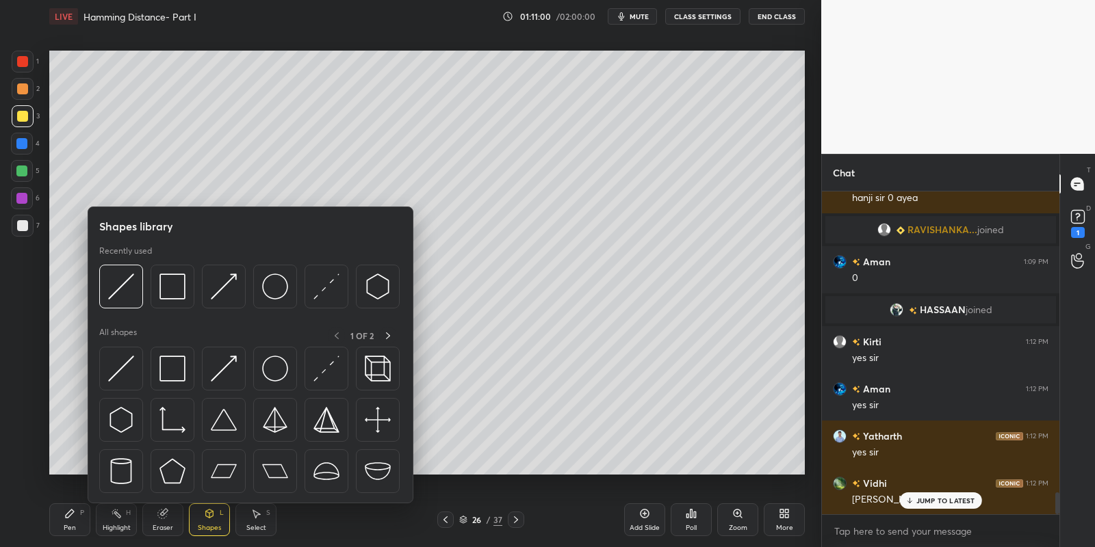
click at [122, 362] on img at bounding box center [121, 369] width 26 height 26
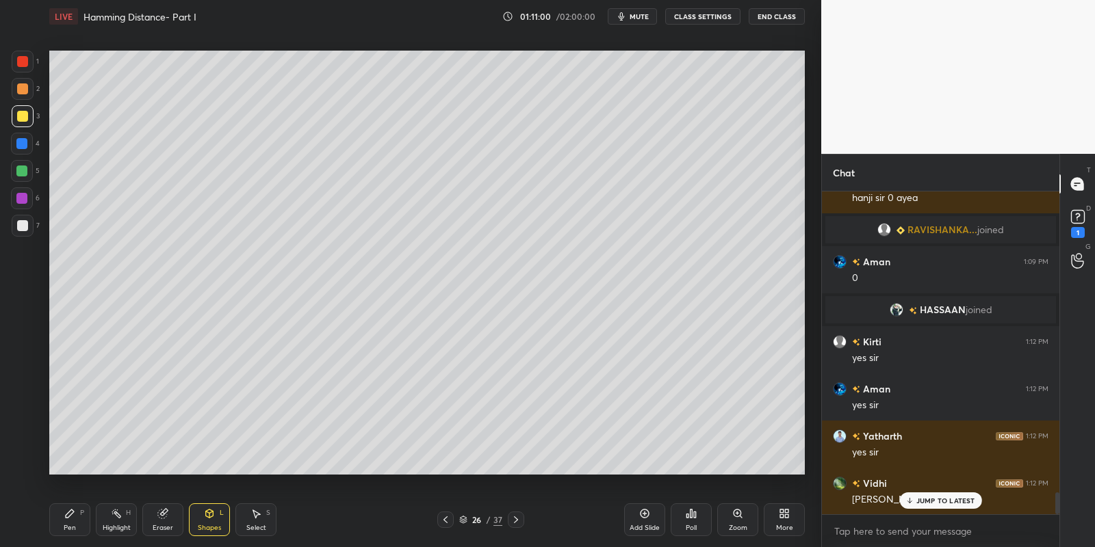
click at [21, 166] on div at bounding box center [22, 171] width 22 height 22
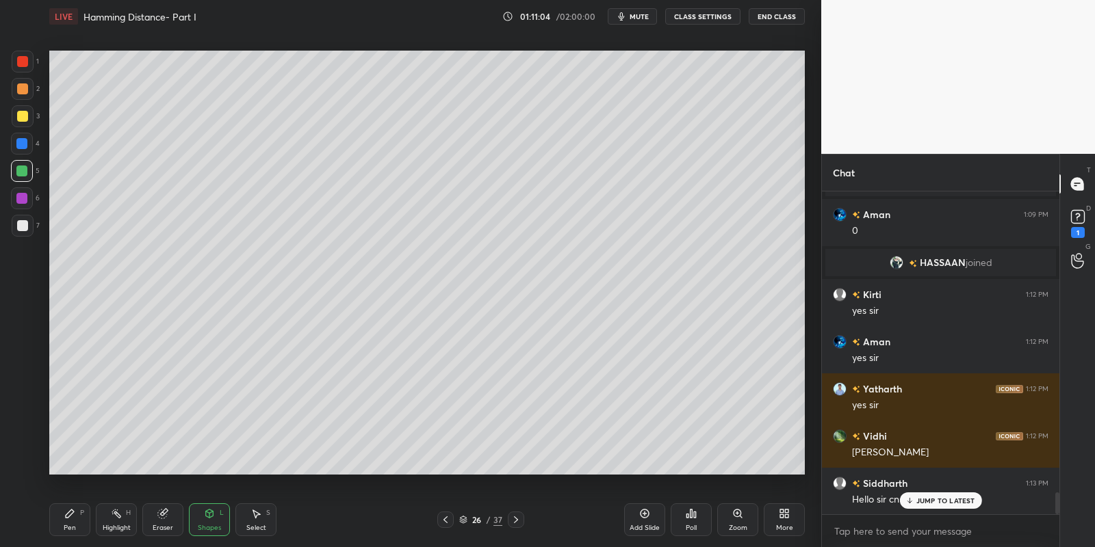
click at [79, 528] on div "Pen P" at bounding box center [69, 520] width 41 height 33
click at [24, 122] on div at bounding box center [23, 116] width 22 height 22
click at [914, 507] on div "JUMP TO LATEST" at bounding box center [940, 501] width 82 height 16
drag, startPoint x: 74, startPoint y: 521, endPoint x: 80, endPoint y: 508, distance: 14.4
click at [75, 521] on div "Pen P" at bounding box center [69, 520] width 41 height 33
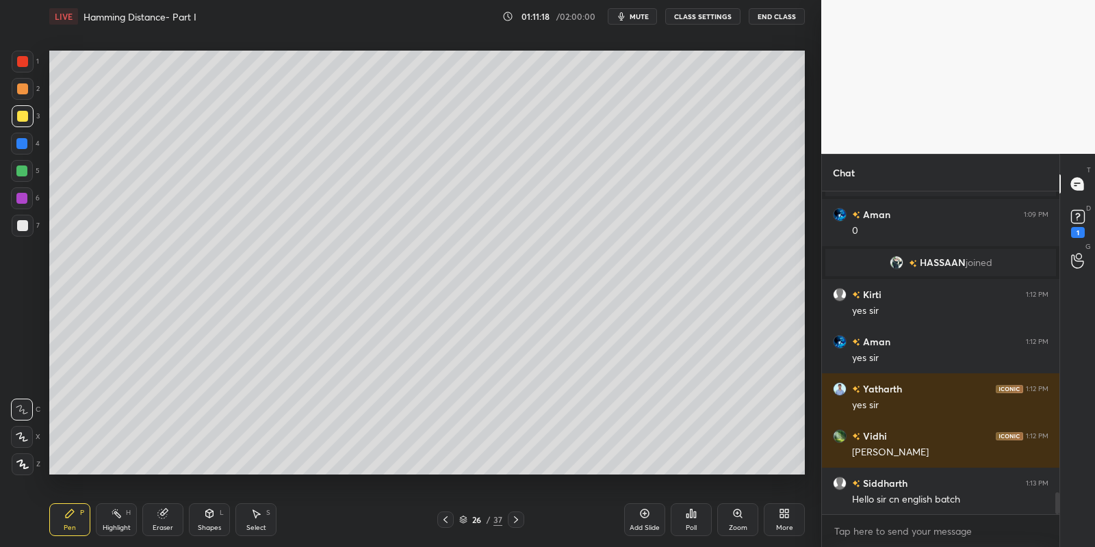
scroll to position [4476, 0]
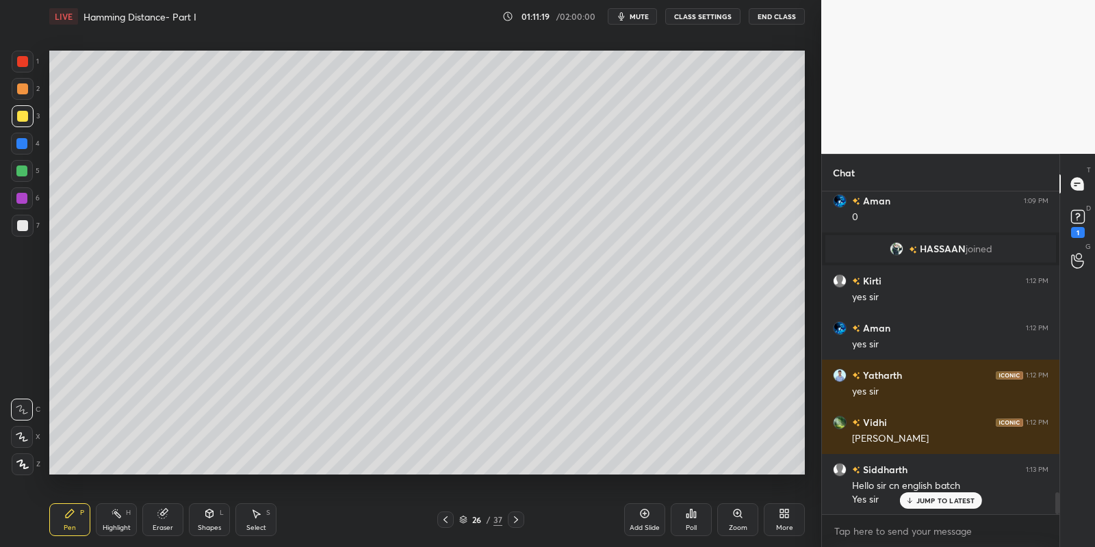
click at [28, 116] on div at bounding box center [23, 116] width 22 height 22
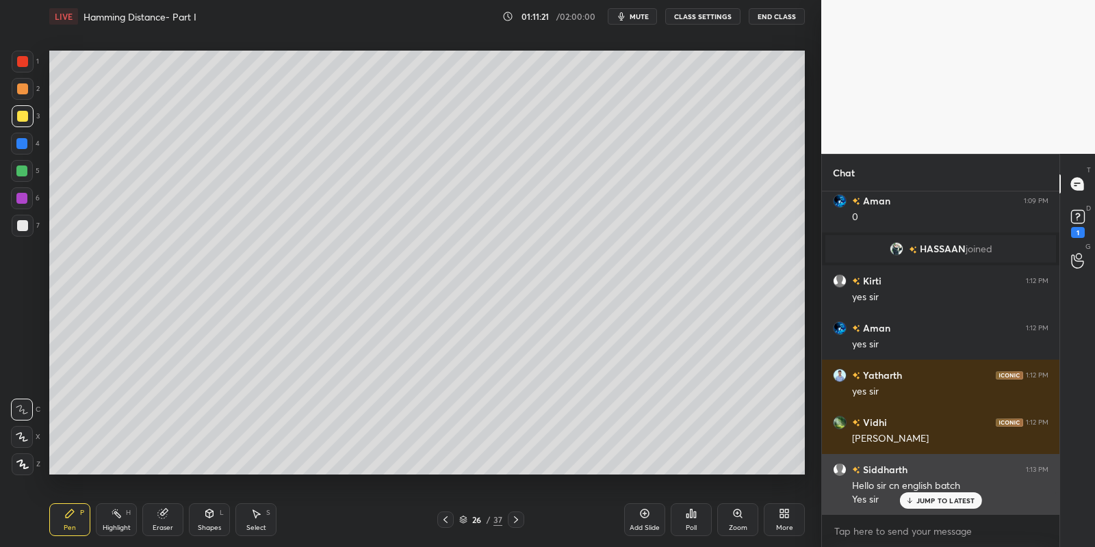
click at [927, 497] on p "JUMP TO LATEST" at bounding box center [945, 501] width 59 height 8
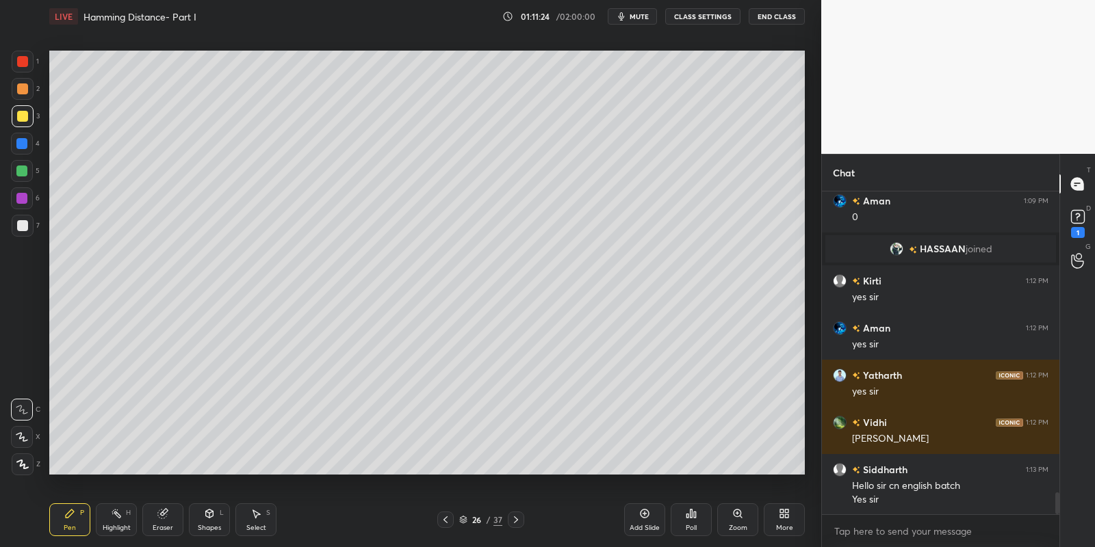
drag, startPoint x: 120, startPoint y: 530, endPoint x: 114, endPoint y: 524, distance: 8.7
click at [120, 528] on div "Highlight" at bounding box center [117, 528] width 28 height 7
drag, startPoint x: 77, startPoint y: 519, endPoint x: 83, endPoint y: 515, distance: 7.7
click at [81, 519] on div "Pen P" at bounding box center [69, 520] width 41 height 33
drag, startPoint x: 20, startPoint y: 119, endPoint x: 29, endPoint y: 132, distance: 16.2
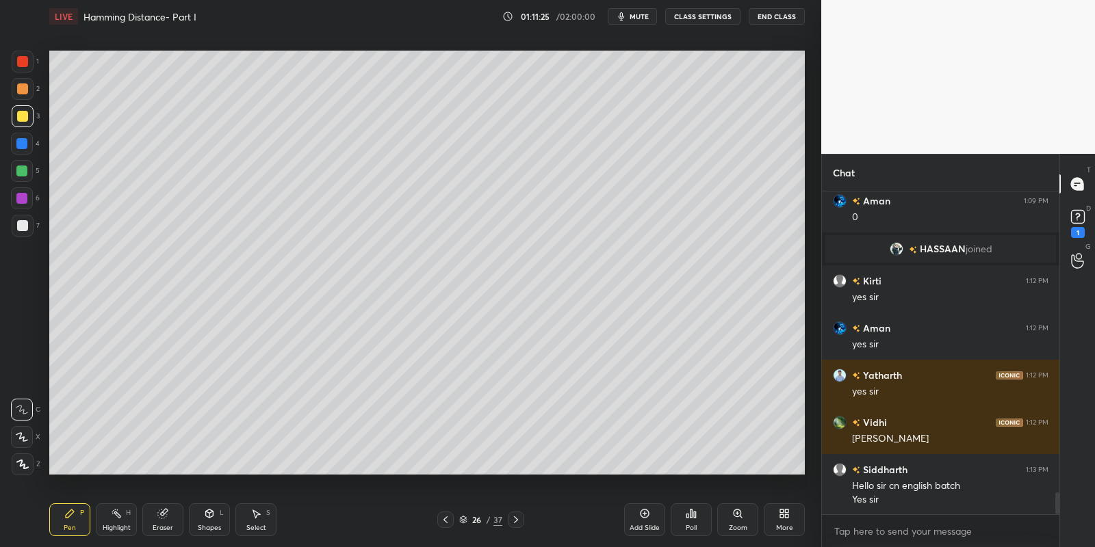
click at [21, 118] on div at bounding box center [22, 116] width 11 height 11
drag, startPoint x: 122, startPoint y: 524, endPoint x: 117, endPoint y: 509, distance: 15.1
click at [122, 521] on div "Highlight H" at bounding box center [116, 520] width 41 height 33
click at [88, 517] on div "Pen P" at bounding box center [69, 520] width 41 height 33
click at [78, 534] on div "Pen P" at bounding box center [69, 520] width 41 height 33
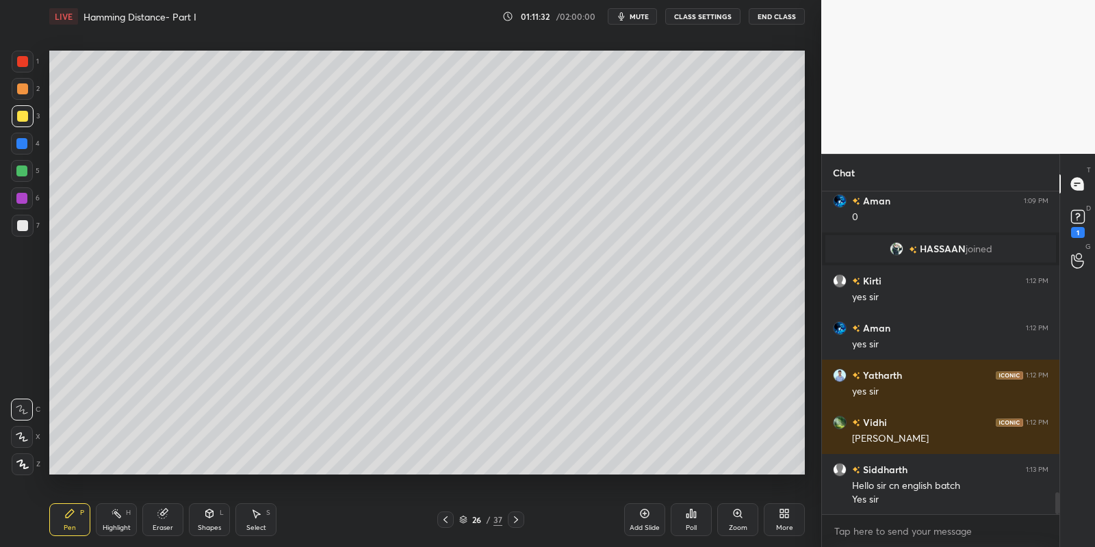
click at [28, 121] on div at bounding box center [23, 116] width 22 height 22
click at [119, 519] on div "Highlight H" at bounding box center [116, 520] width 41 height 33
click at [75, 519] on div "Pen P" at bounding box center [69, 520] width 41 height 33
click at [118, 521] on div "Highlight H" at bounding box center [116, 520] width 41 height 33
click at [81, 517] on div "Pen P" at bounding box center [69, 520] width 41 height 33
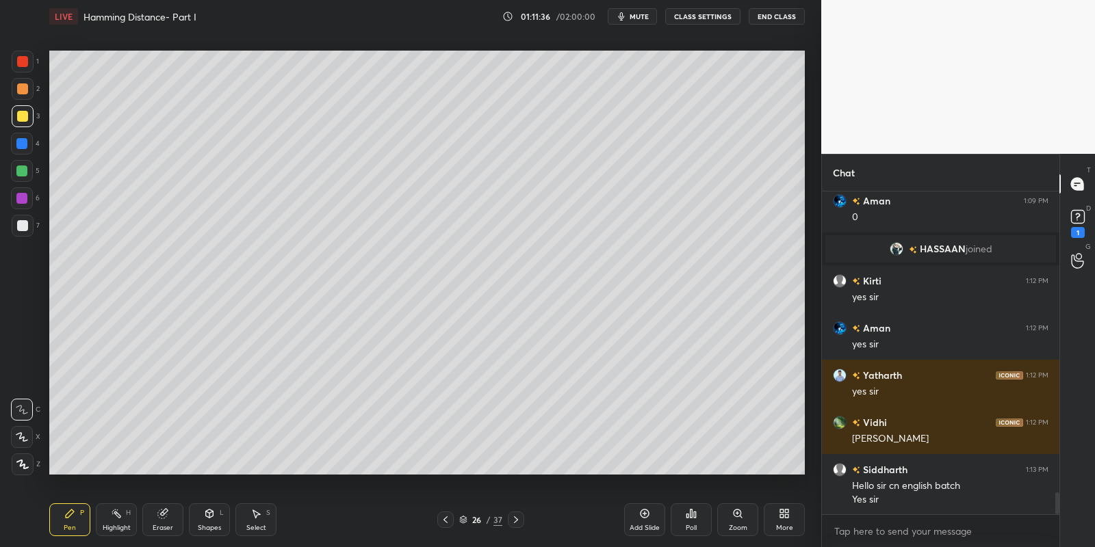
drag, startPoint x: 118, startPoint y: 521, endPoint x: 96, endPoint y: 519, distance: 22.7
click at [118, 519] on div "Highlight H" at bounding box center [116, 520] width 41 height 33
click at [79, 522] on div "Pen P" at bounding box center [69, 520] width 41 height 33
click at [77, 530] on div "Pen P" at bounding box center [69, 520] width 41 height 33
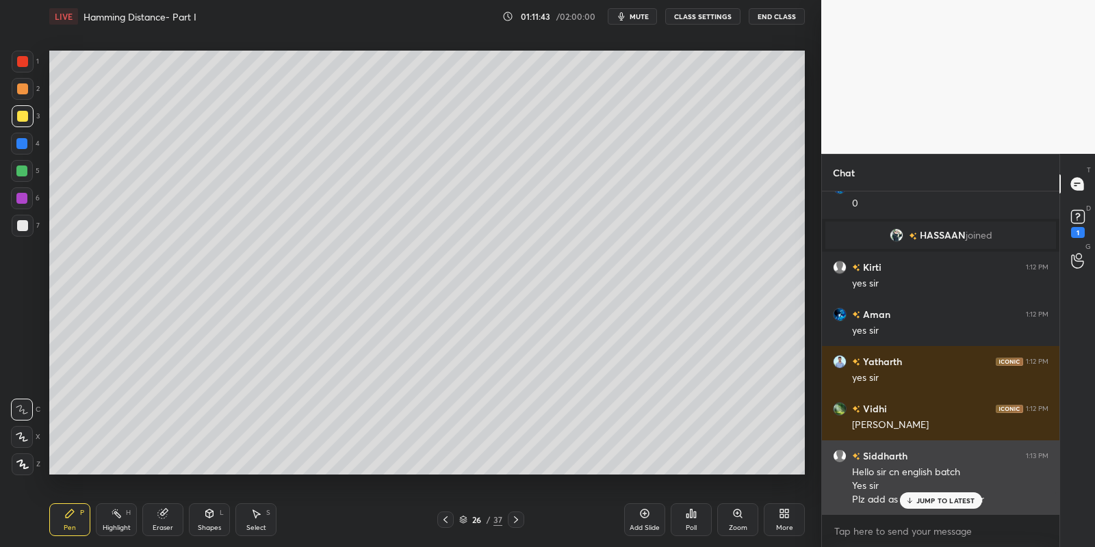
click at [920, 499] on p "JUMP TO LATEST" at bounding box center [945, 501] width 59 height 8
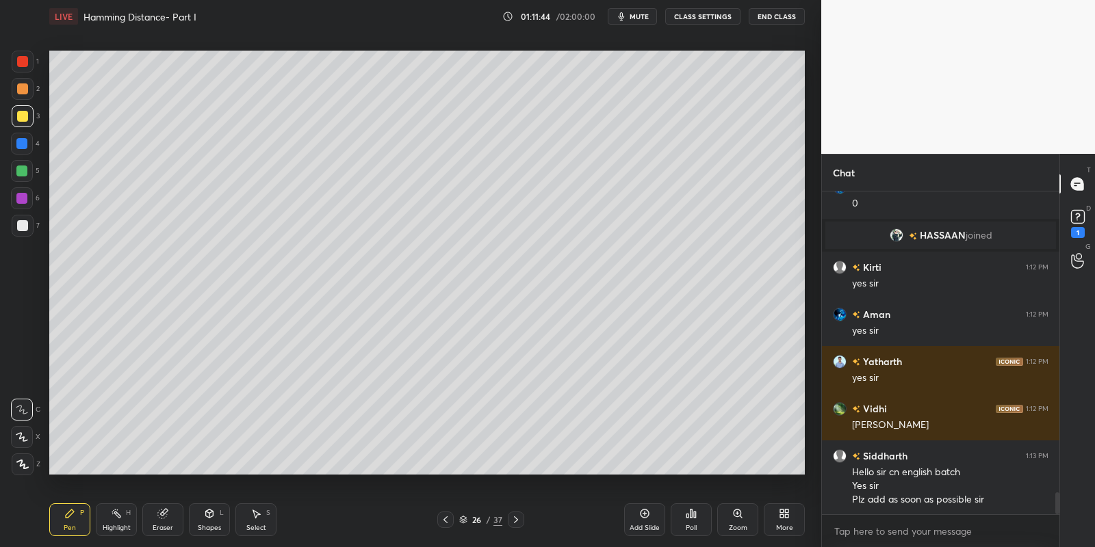
scroll to position [4504, 0]
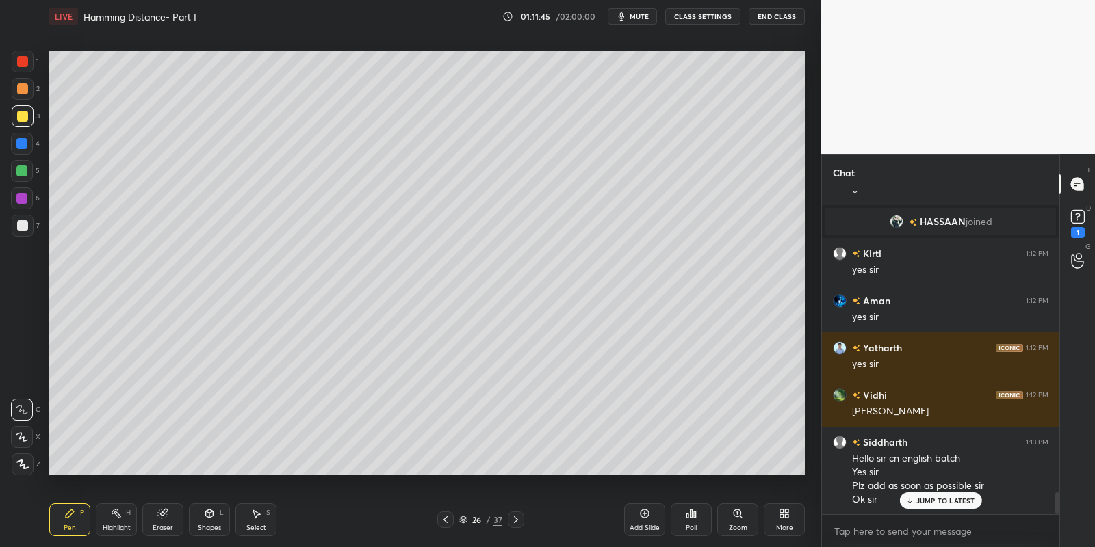
drag, startPoint x: 112, startPoint y: 526, endPoint x: 90, endPoint y: 523, distance: 22.1
click at [111, 525] on div "Highlight" at bounding box center [117, 528] width 28 height 7
click at [79, 525] on div "Pen P" at bounding box center [69, 520] width 41 height 33
drag, startPoint x: 112, startPoint y: 524, endPoint x: 136, endPoint y: 482, distance: 47.8
click at [116, 521] on div "Highlight H" at bounding box center [116, 520] width 41 height 33
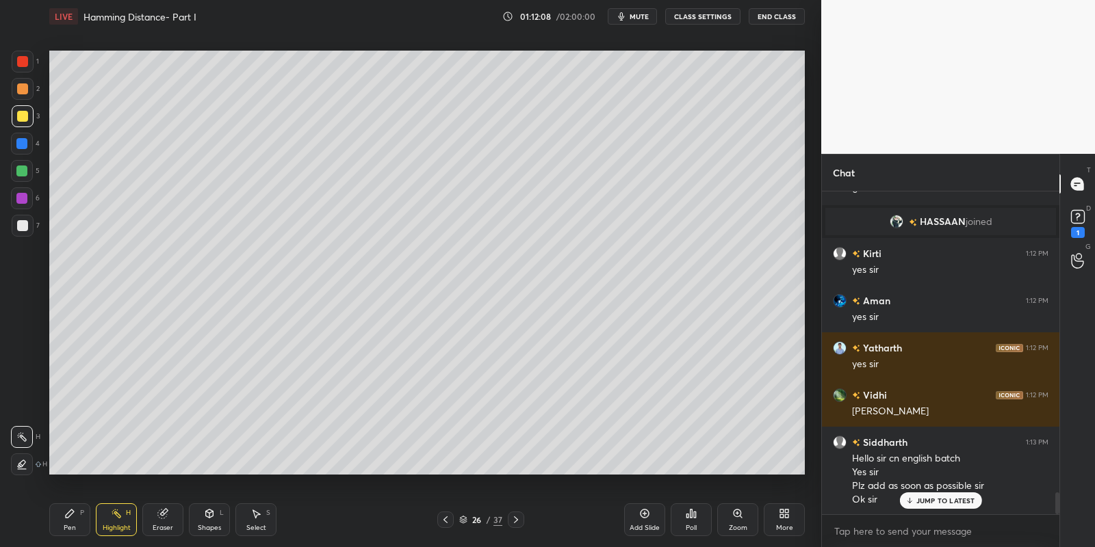
drag, startPoint x: 65, startPoint y: 519, endPoint x: 106, endPoint y: 479, distance: 57.1
click at [67, 517] on icon at bounding box center [69, 513] width 11 height 11
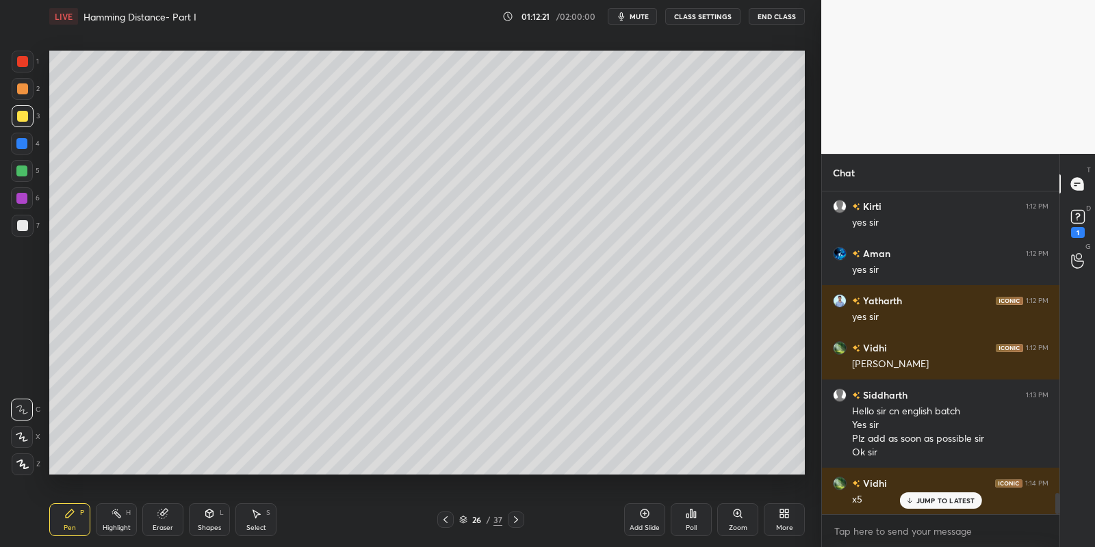
drag, startPoint x: 211, startPoint y: 517, endPoint x: 211, endPoint y: 505, distance: 12.3
click at [212, 515] on icon at bounding box center [210, 514] width 8 height 8
drag, startPoint x: 212, startPoint y: 533, endPoint x: 215, endPoint y: 506, distance: 26.8
click at [213, 530] on div "Shapes L" at bounding box center [209, 520] width 41 height 33
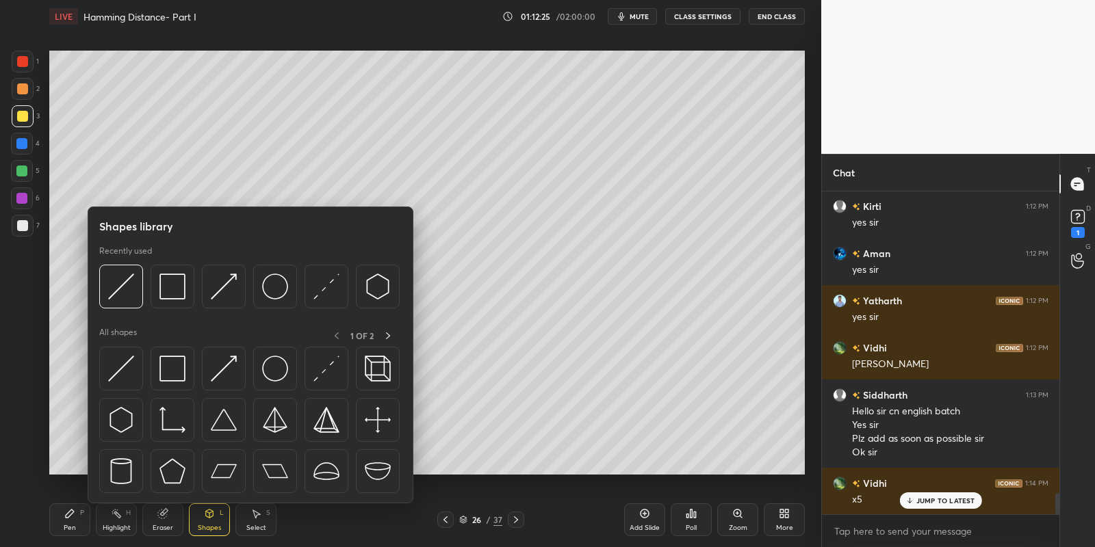
click at [27, 167] on div at bounding box center [21, 171] width 11 height 11
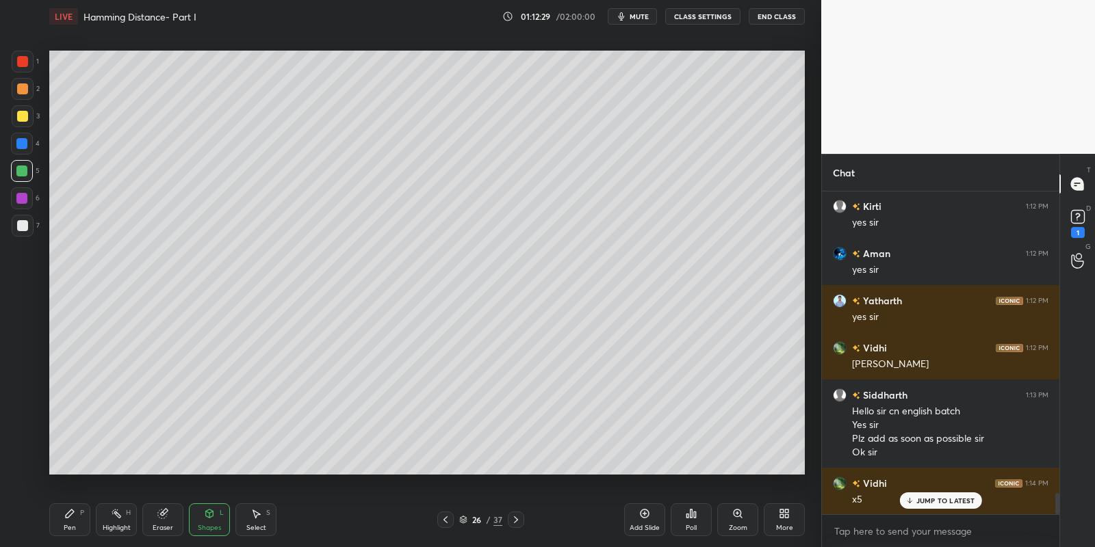
drag, startPoint x: 73, startPoint y: 522, endPoint x: 77, endPoint y: 509, distance: 13.4
click at [75, 519] on div "Pen P" at bounding box center [69, 520] width 41 height 33
click at [25, 117] on div at bounding box center [22, 116] width 11 height 11
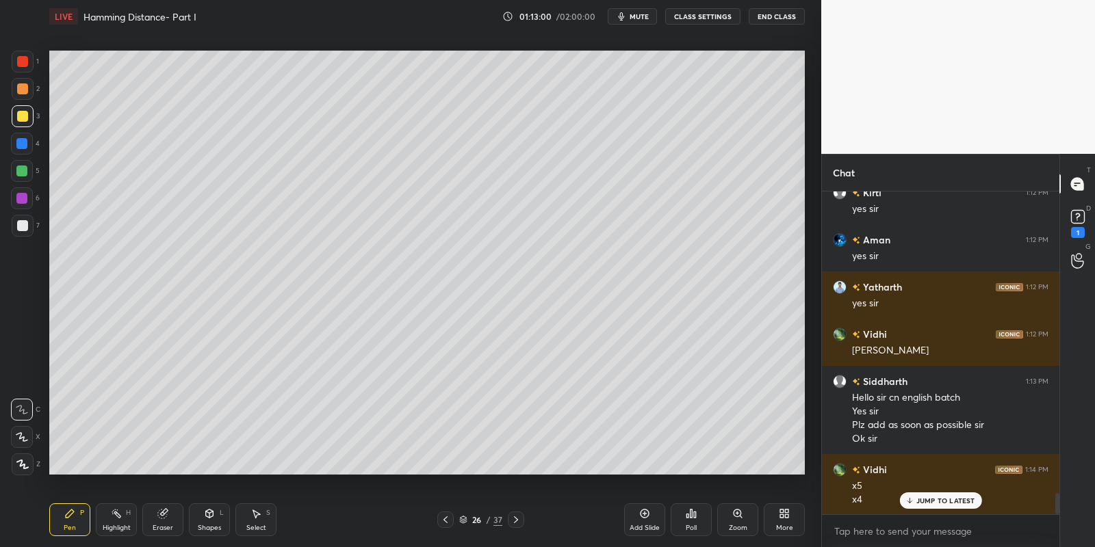
click at [214, 525] on div "Shapes" at bounding box center [209, 528] width 23 height 7
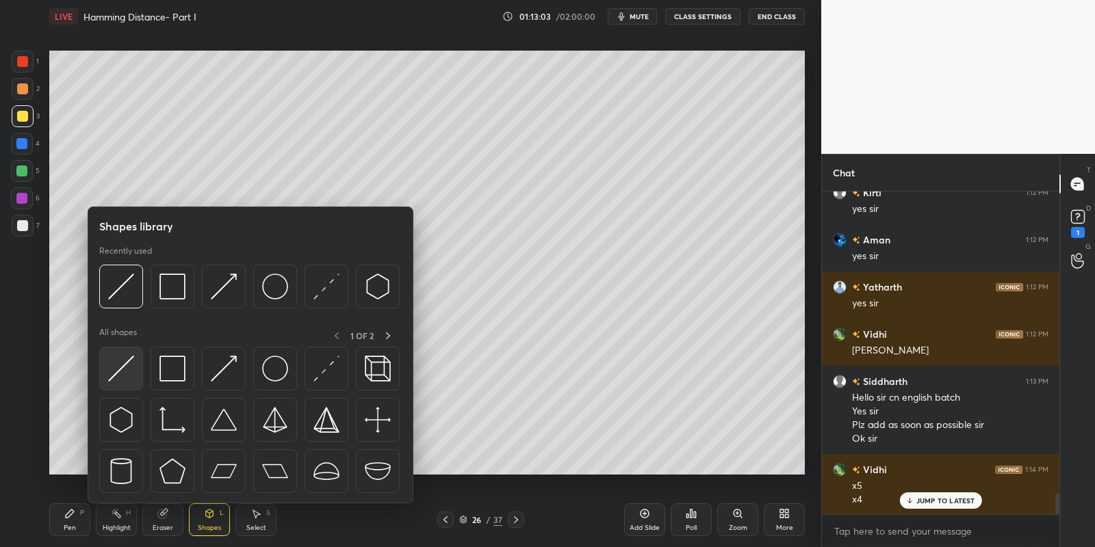
drag, startPoint x: 140, startPoint y: 351, endPoint x: 331, endPoint y: 222, distance: 230.2
click at [140, 350] on div at bounding box center [121, 369] width 44 height 44
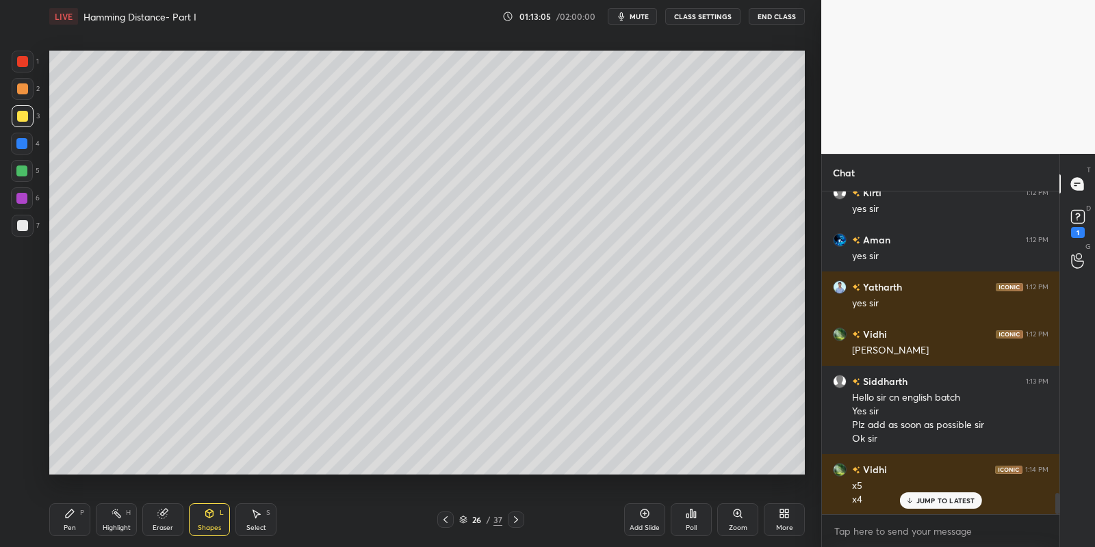
drag, startPoint x: 207, startPoint y: 524, endPoint x: 207, endPoint y: 508, distance: 15.1
click at [207, 519] on div "Shapes L" at bounding box center [209, 520] width 41 height 33
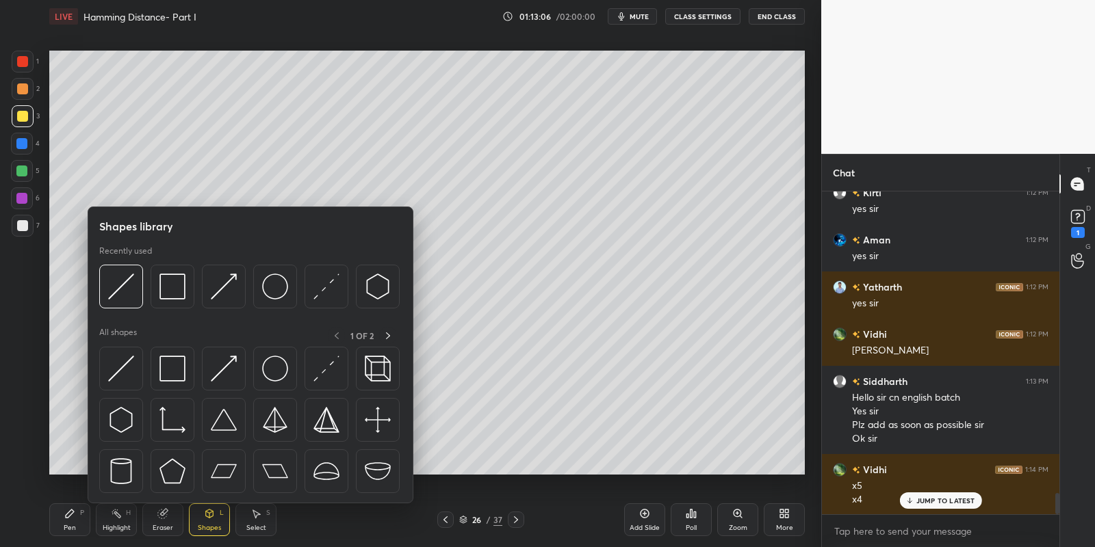
click at [42, 167] on div "1 2 3 4 5 6 7 C X Z C X Z E E Erase all H H" at bounding box center [22, 263] width 44 height 425
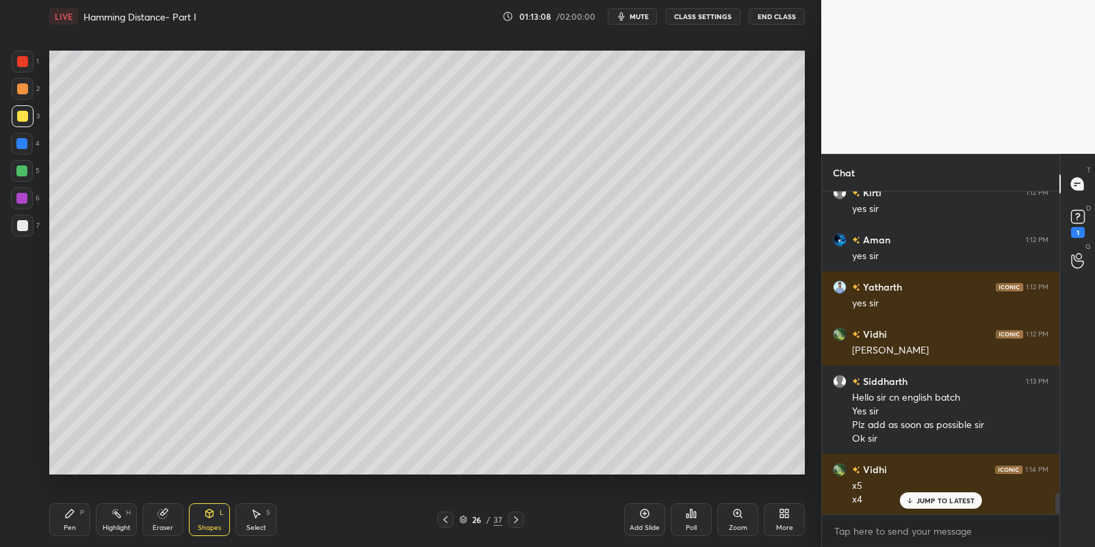
click at [73, 515] on div "Pen P" at bounding box center [69, 520] width 41 height 33
drag, startPoint x: 20, startPoint y: 114, endPoint x: 35, endPoint y: 124, distance: 18.2
click at [22, 113] on div at bounding box center [22, 116] width 11 height 11
drag, startPoint x: 215, startPoint y: 522, endPoint x: 214, endPoint y: 509, distance: 13.1
click at [216, 519] on div "Shapes L" at bounding box center [209, 520] width 41 height 33
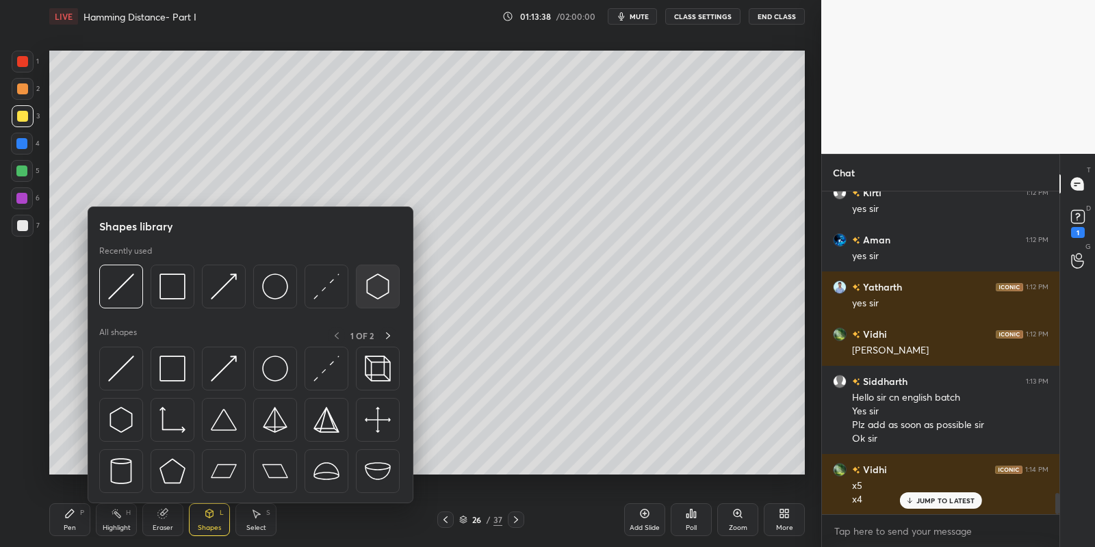
click at [133, 361] on div at bounding box center [121, 369] width 44 height 44
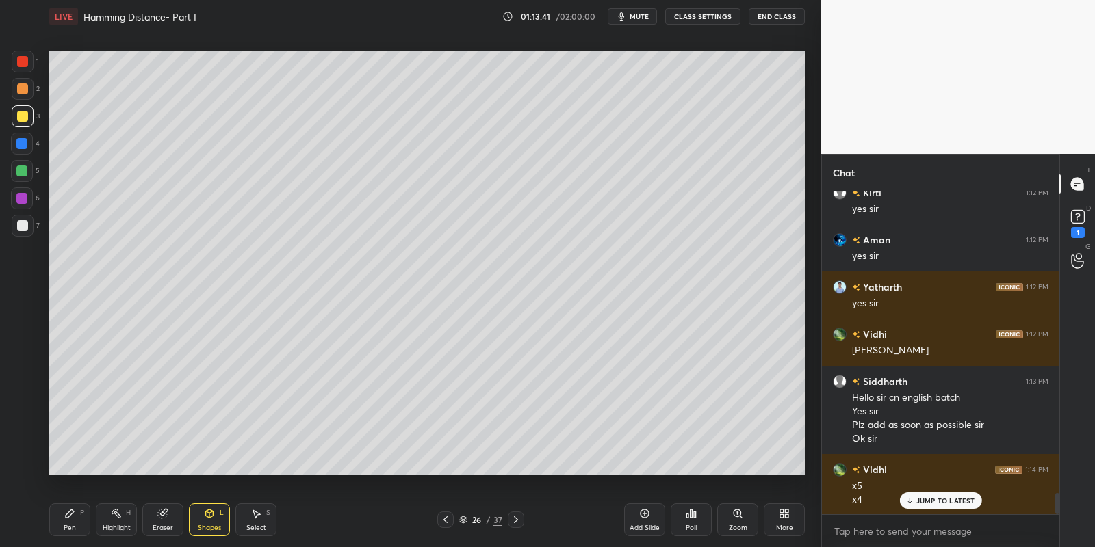
drag, startPoint x: 76, startPoint y: 525, endPoint x: 163, endPoint y: 517, distance: 87.2
click at [83, 527] on div "Pen P" at bounding box center [69, 520] width 41 height 33
drag, startPoint x: 160, startPoint y: 519, endPoint x: 177, endPoint y: 495, distance: 29.4
click at [157, 519] on div "Eraser" at bounding box center [162, 520] width 41 height 33
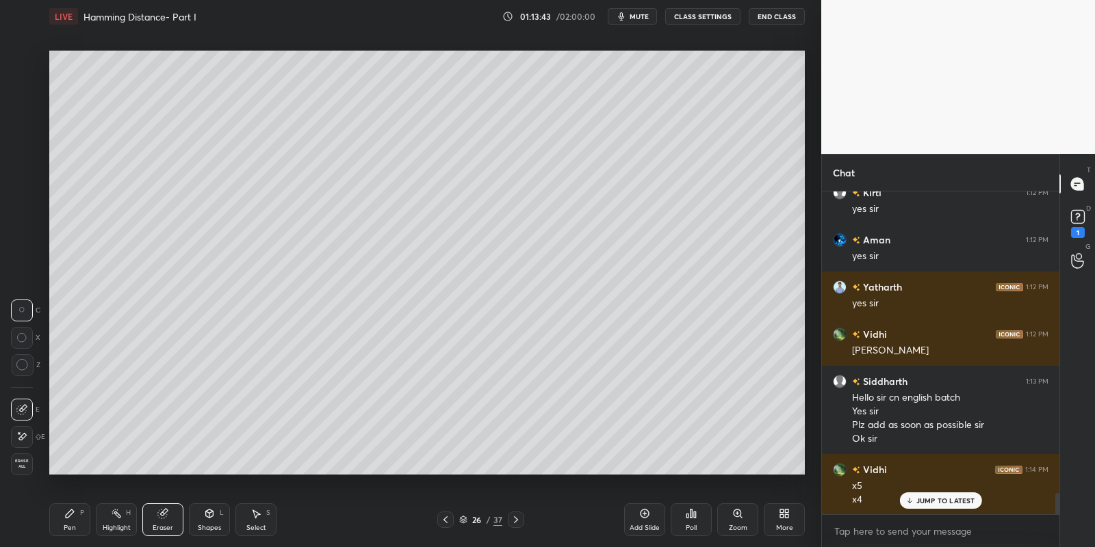
drag, startPoint x: 79, startPoint y: 515, endPoint x: 85, endPoint y: 508, distance: 8.2
click at [81, 514] on div "P" at bounding box center [82, 513] width 4 height 7
click at [211, 513] on icon at bounding box center [209, 513] width 11 height 11
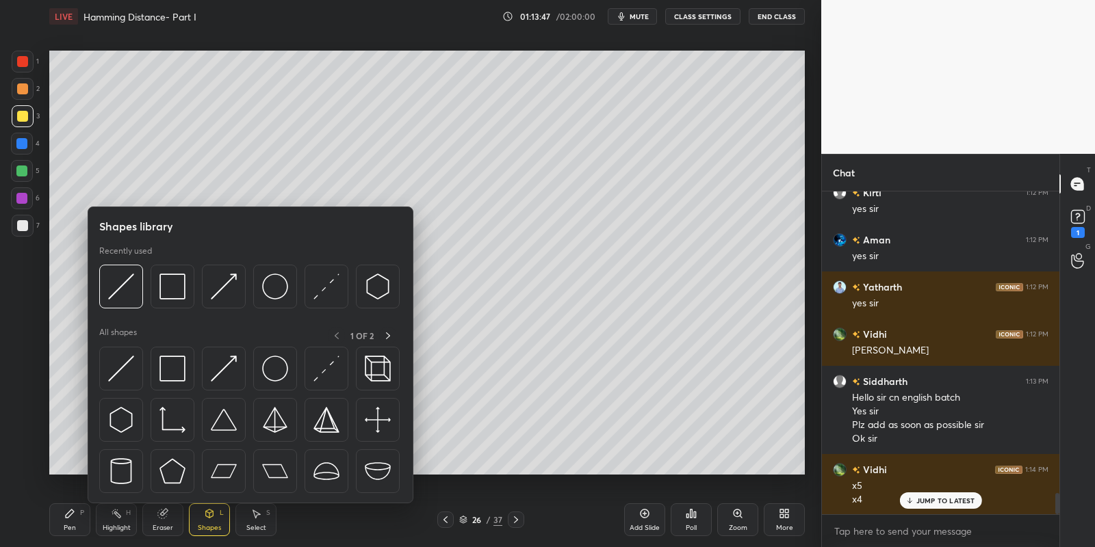
click at [25, 161] on div at bounding box center [22, 171] width 22 height 22
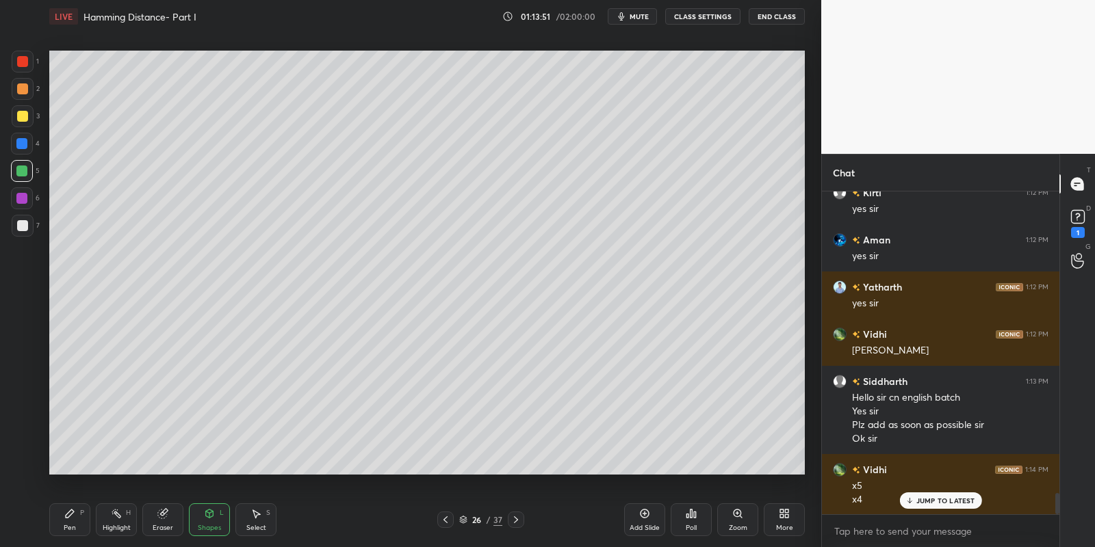
click at [66, 521] on div "Pen P" at bounding box center [69, 520] width 41 height 33
click at [19, 121] on div at bounding box center [23, 116] width 22 height 22
drag, startPoint x: 210, startPoint y: 520, endPoint x: 208, endPoint y: 505, distance: 15.2
click at [210, 515] on div "Shapes L" at bounding box center [209, 520] width 41 height 33
drag, startPoint x: 197, startPoint y: 524, endPoint x: 198, endPoint y: 508, distance: 15.8
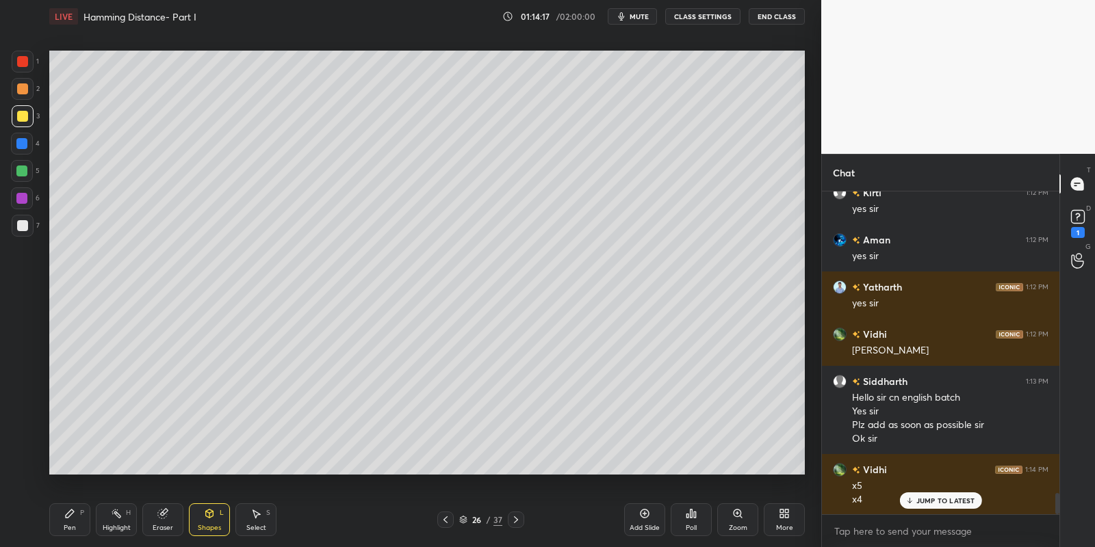
click at [198, 521] on div "Shapes L" at bounding box center [209, 520] width 41 height 33
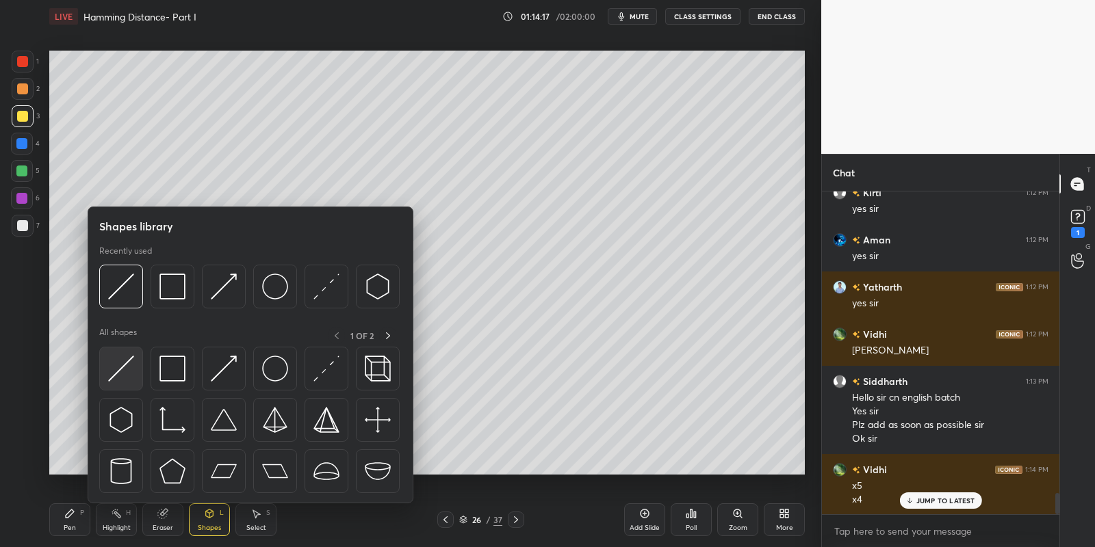
click at [127, 383] on div at bounding box center [121, 369] width 44 height 44
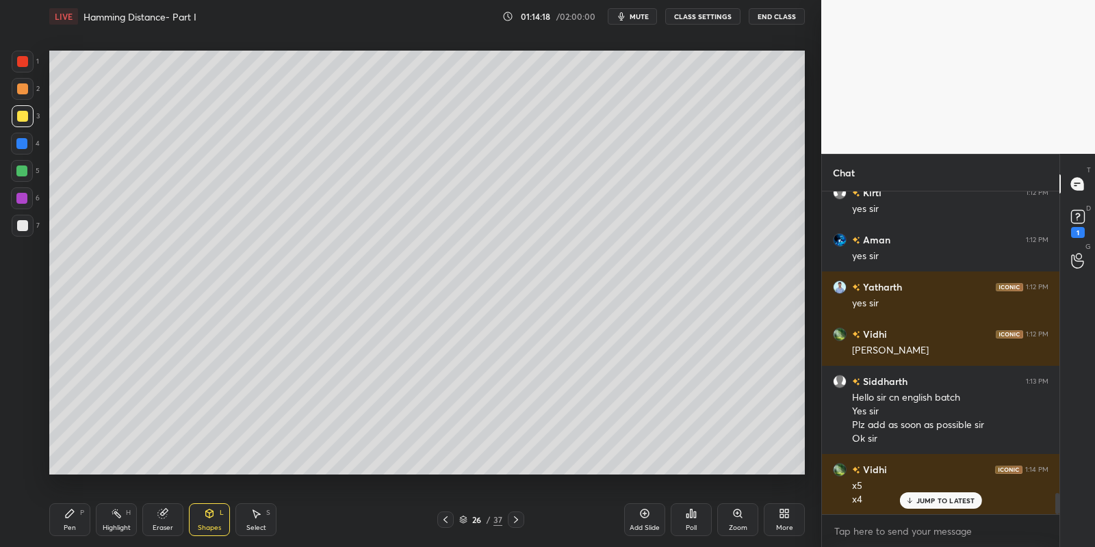
drag, startPoint x: 34, startPoint y: 175, endPoint x: 44, endPoint y: 173, distance: 9.7
click at [34, 173] on div "5" at bounding box center [25, 171] width 29 height 22
click at [73, 519] on div "Pen P" at bounding box center [69, 520] width 41 height 33
click at [25, 118] on div at bounding box center [22, 116] width 11 height 11
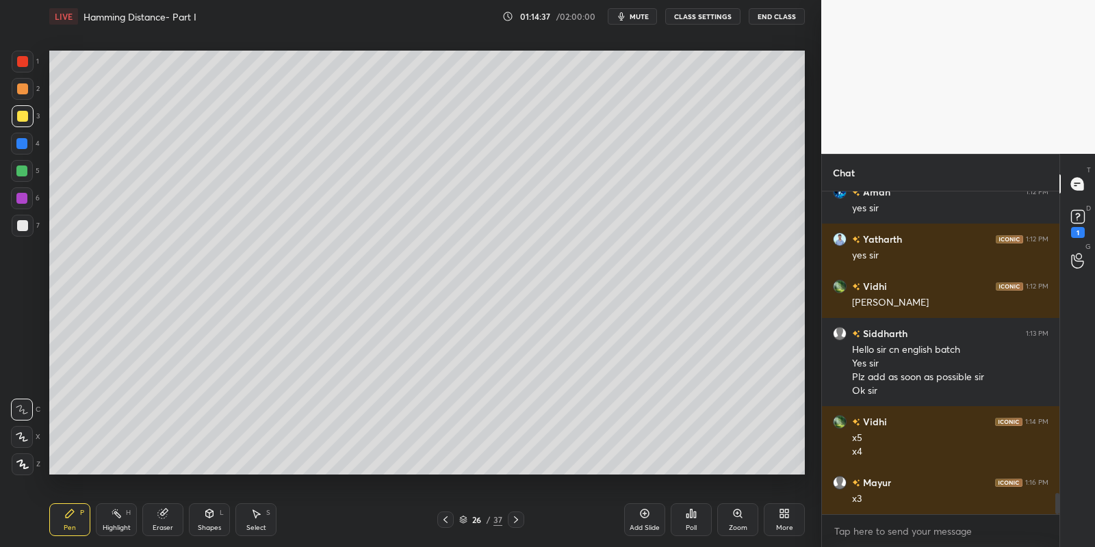
drag, startPoint x: 211, startPoint y: 527, endPoint x: 211, endPoint y: 518, distance: 8.9
click at [210, 525] on div "Shapes" at bounding box center [209, 528] width 23 height 7
click at [216, 512] on div "Shapes L" at bounding box center [209, 520] width 41 height 33
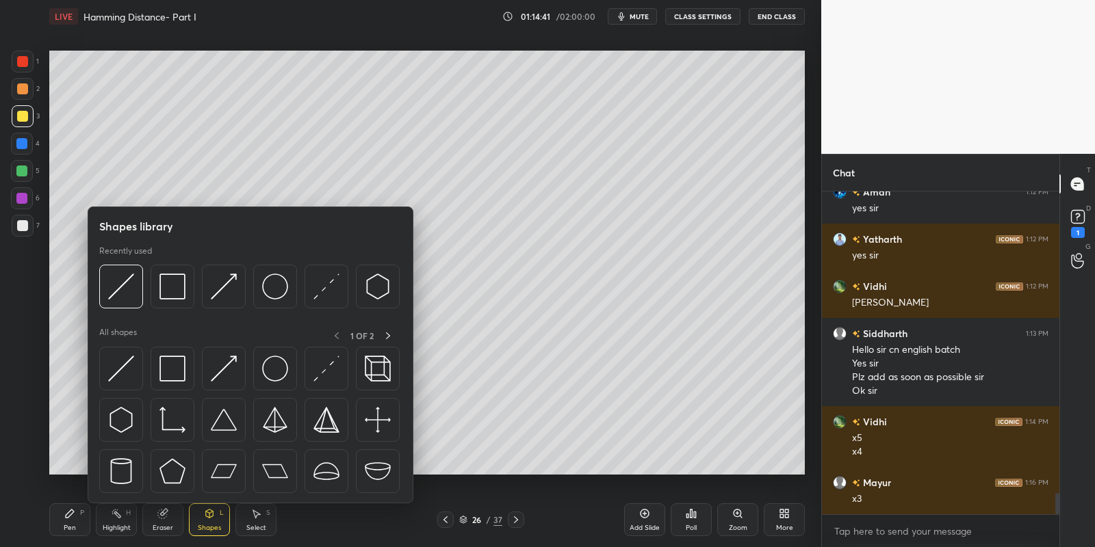
click at [34, 162] on div "5" at bounding box center [25, 171] width 29 height 22
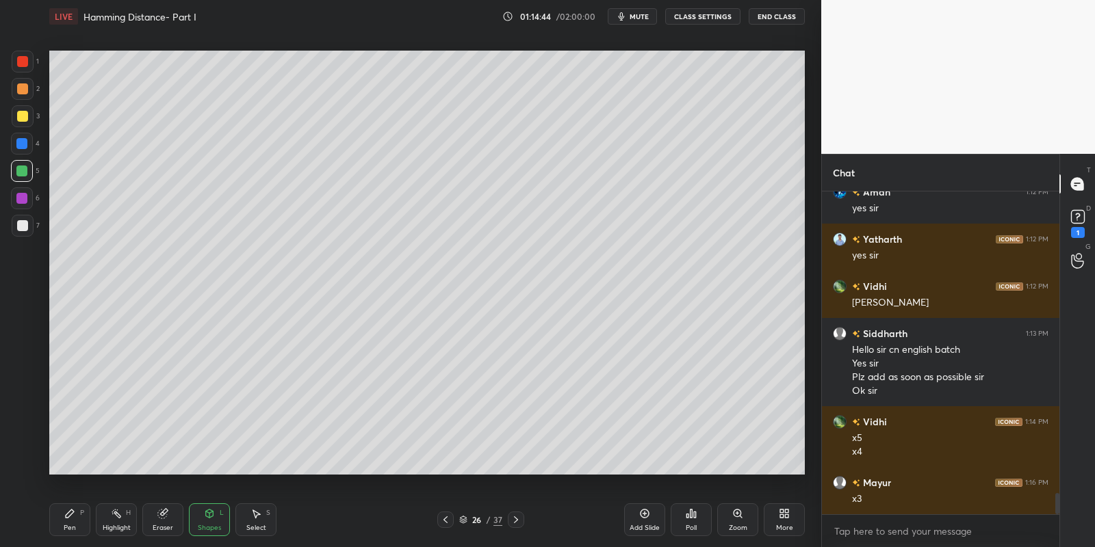
click at [70, 521] on div "Pen P" at bounding box center [69, 520] width 41 height 33
click at [196, 520] on div "Shapes L" at bounding box center [209, 520] width 41 height 33
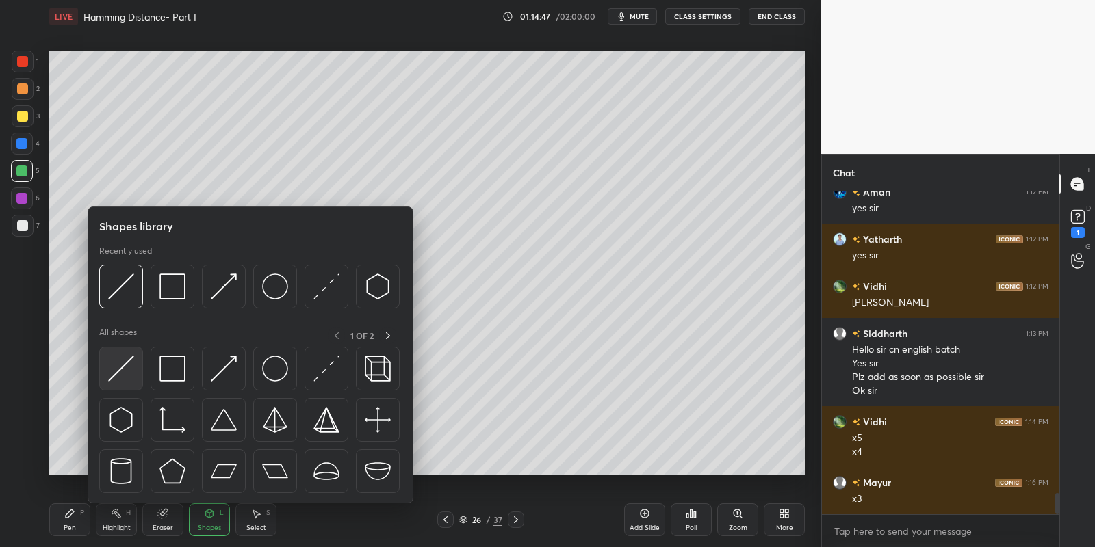
click at [140, 375] on div at bounding box center [121, 369] width 44 height 44
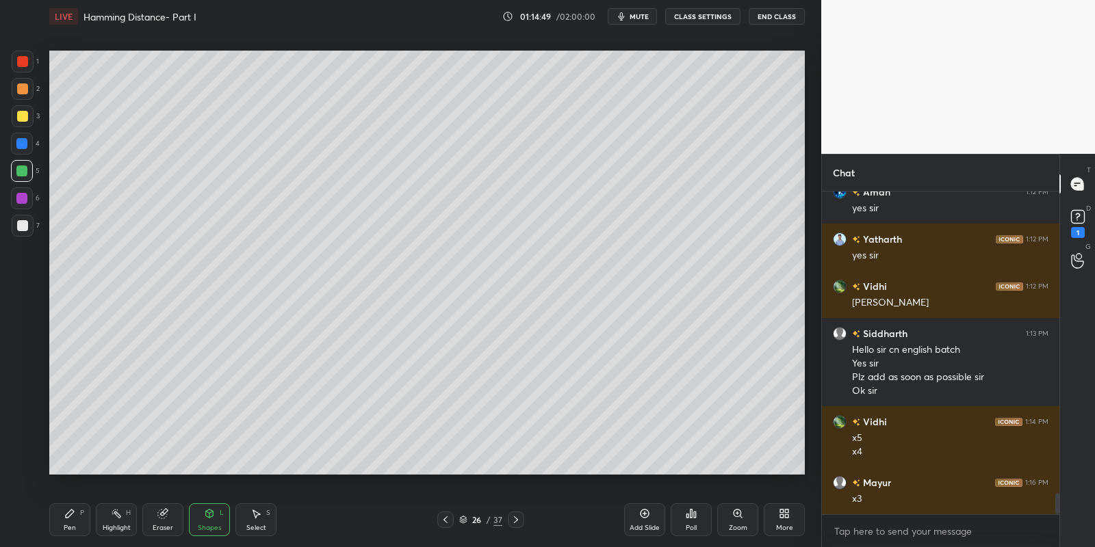
click at [224, 506] on div "Shapes L" at bounding box center [209, 520] width 41 height 33
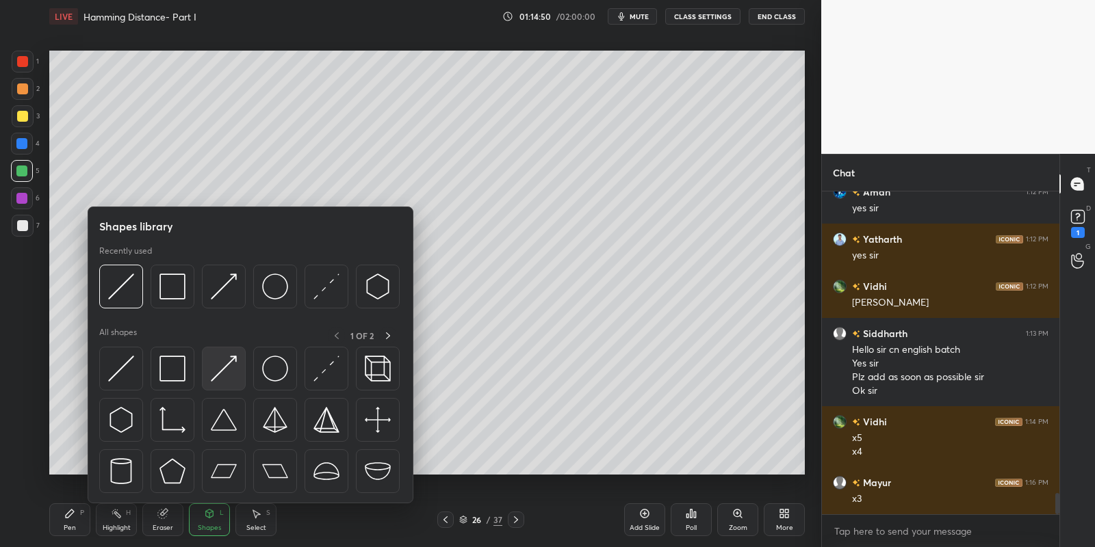
click at [226, 356] on div at bounding box center [224, 369] width 44 height 44
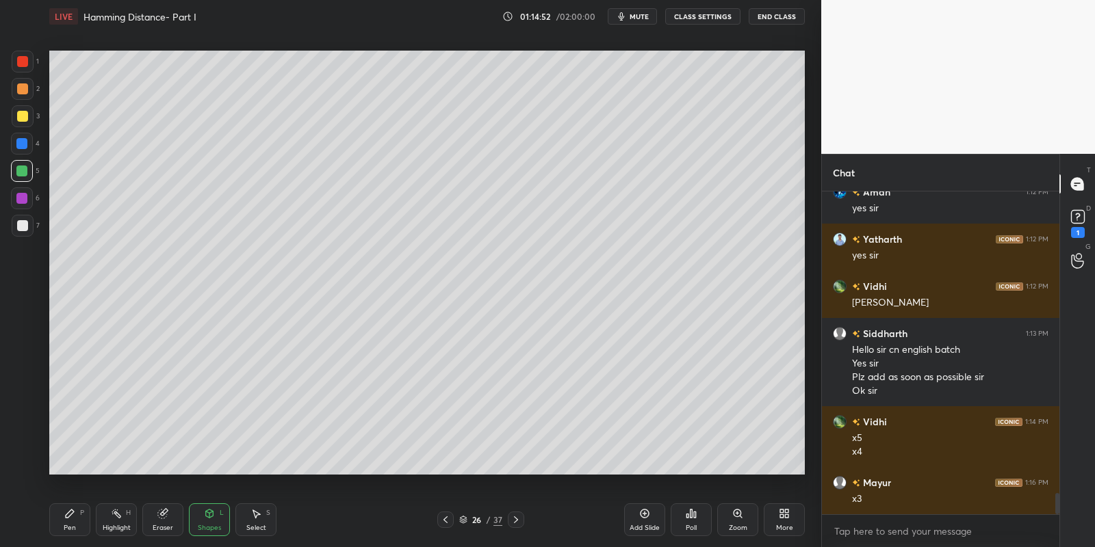
click at [77, 517] on div "Pen P" at bounding box center [69, 520] width 41 height 33
click at [18, 222] on div at bounding box center [22, 225] width 11 height 11
click at [214, 517] on icon at bounding box center [209, 513] width 11 height 11
click at [73, 517] on div "Pen P" at bounding box center [69, 520] width 41 height 33
click at [211, 515] on icon at bounding box center [209, 513] width 11 height 11
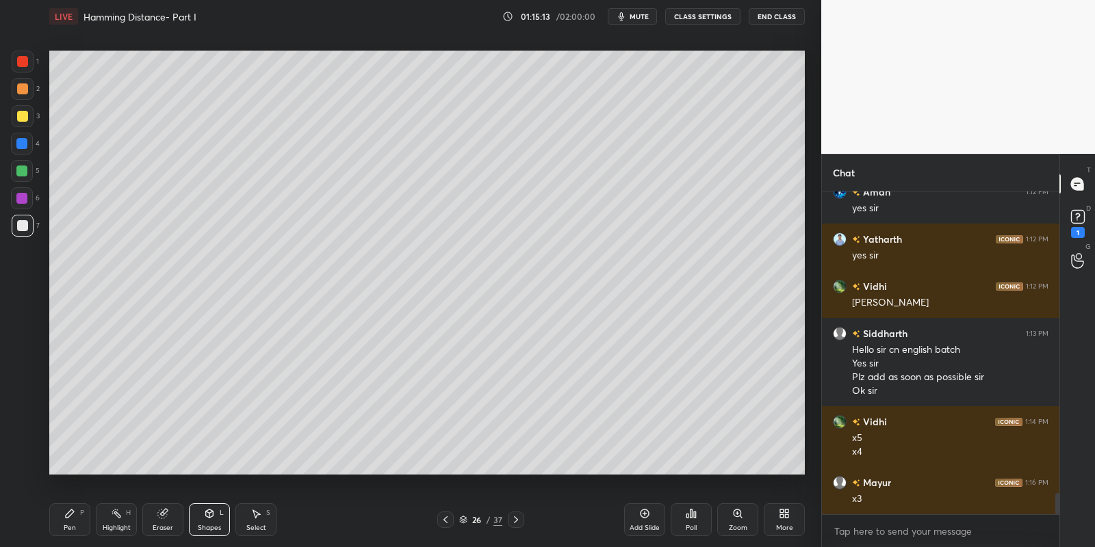
click at [69, 519] on icon at bounding box center [69, 513] width 11 height 11
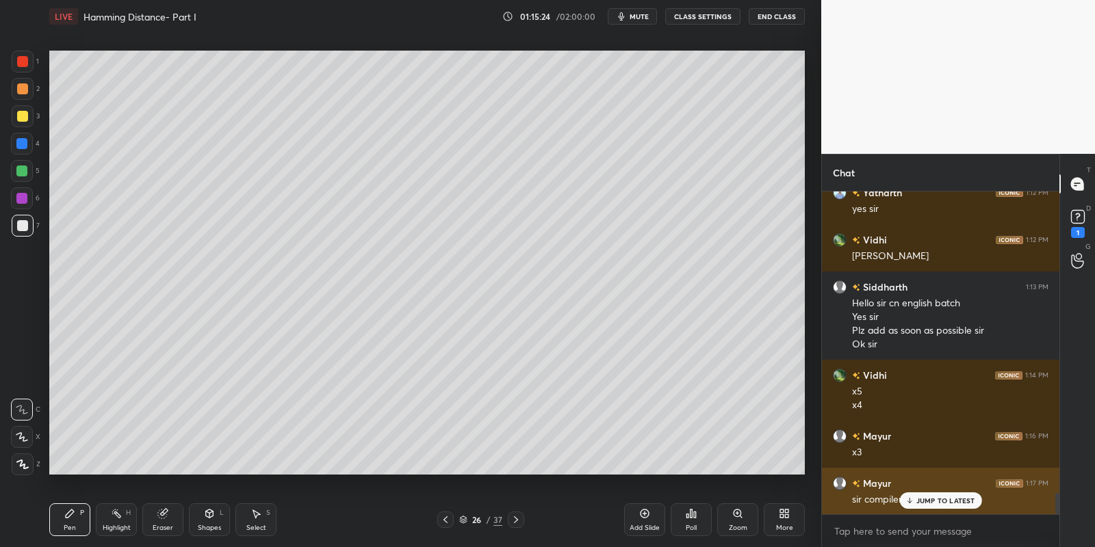
click at [942, 502] on p "JUMP TO LATEST" at bounding box center [945, 501] width 59 height 8
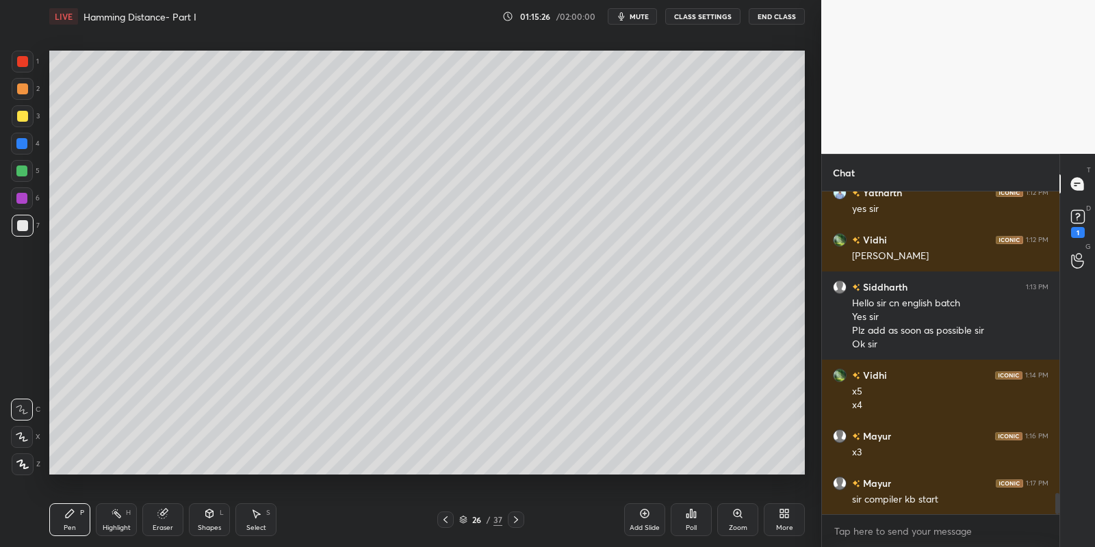
click at [122, 517] on div "Highlight H" at bounding box center [116, 520] width 41 height 33
click at [1084, 218] on icon at bounding box center [1078, 217] width 21 height 21
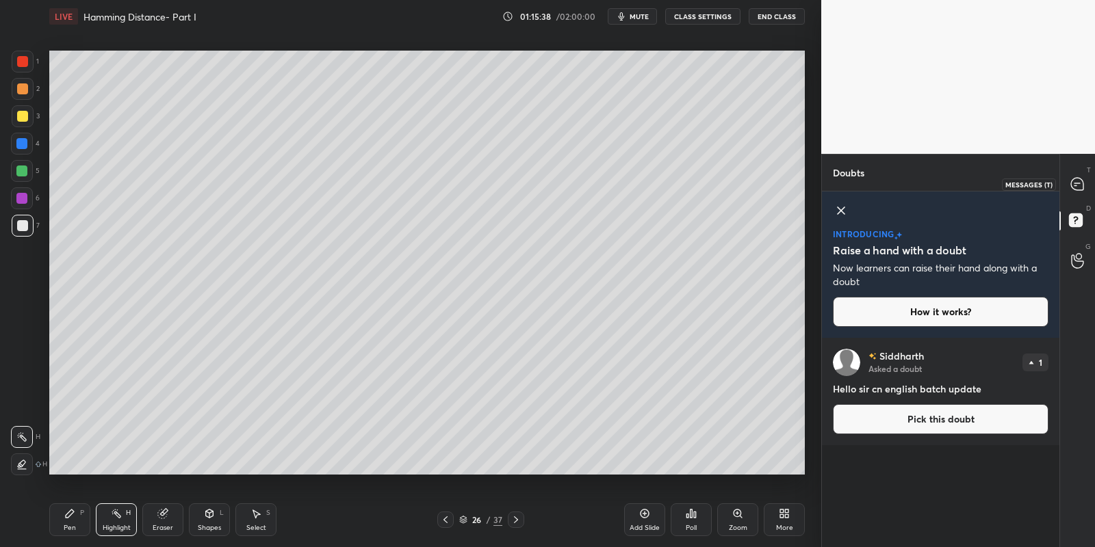
click at [1081, 183] on icon at bounding box center [1077, 184] width 12 height 12
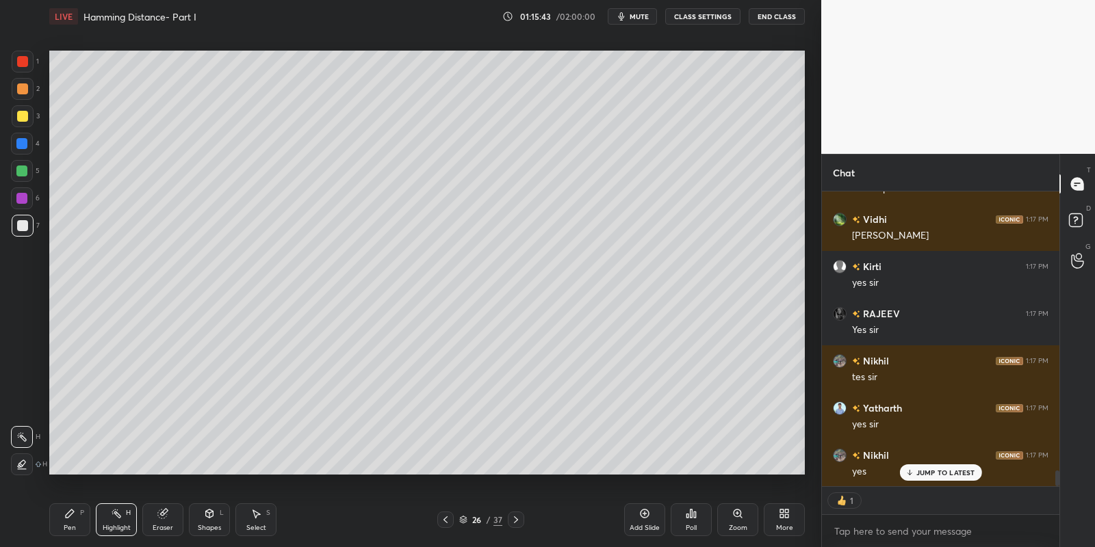
scroll to position [5315, 0]
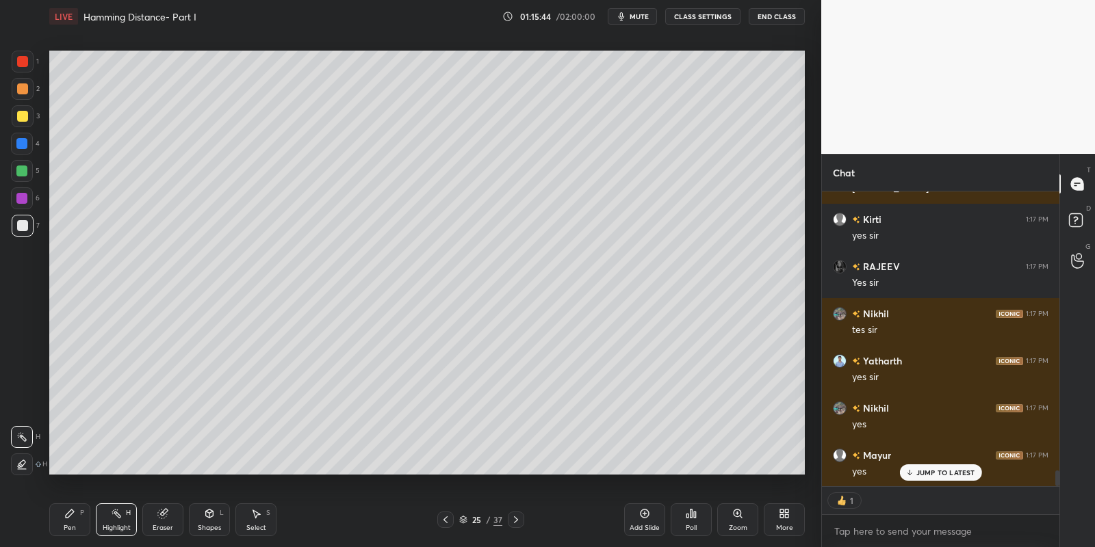
click at [122, 519] on div "Highlight H" at bounding box center [116, 520] width 41 height 33
drag, startPoint x: 69, startPoint y: 530, endPoint x: 94, endPoint y: 521, distance: 26.8
click at [73, 530] on div "Pen P" at bounding box center [69, 520] width 41 height 33
drag, startPoint x: 143, startPoint y: 519, endPoint x: 204, endPoint y: 484, distance: 70.5
click at [137, 522] on div "Pen P Highlight H Eraser Shapes L Select S" at bounding box center [192, 520] width 287 height 33
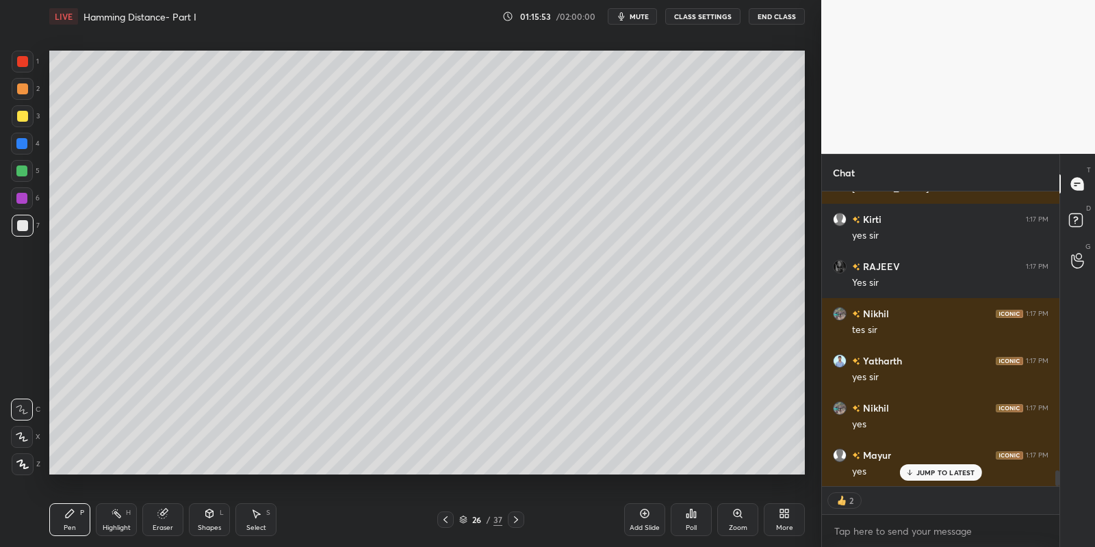
click at [116, 521] on div "Highlight H" at bounding box center [116, 520] width 41 height 33
drag, startPoint x: 162, startPoint y: 521, endPoint x: 196, endPoint y: 511, distance: 35.7
click at [163, 520] on div "Eraser" at bounding box center [162, 520] width 41 height 33
type textarea "x"
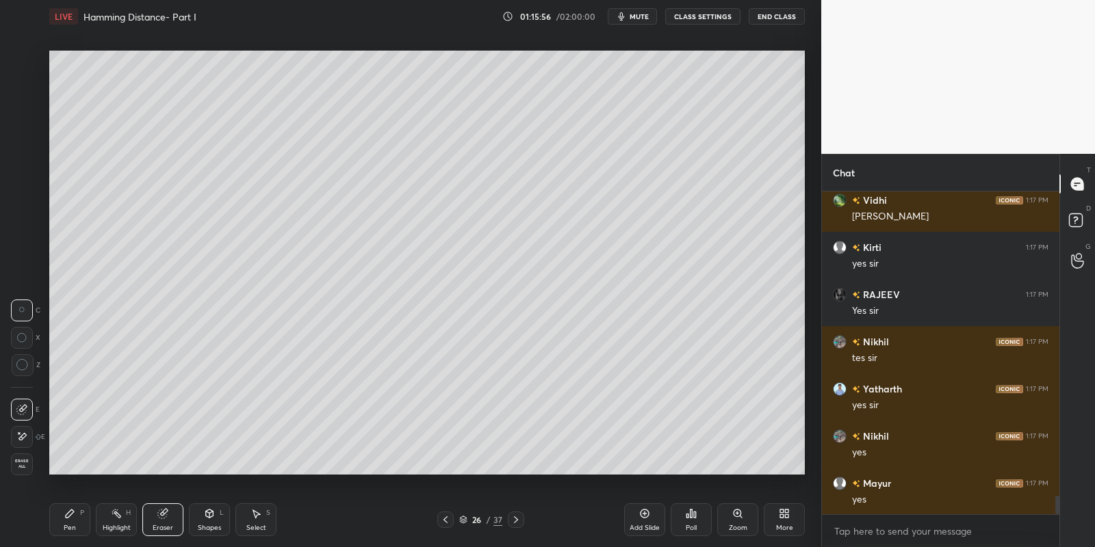
scroll to position [5287, 0]
click at [76, 527] on div "Pen P" at bounding box center [69, 520] width 41 height 33
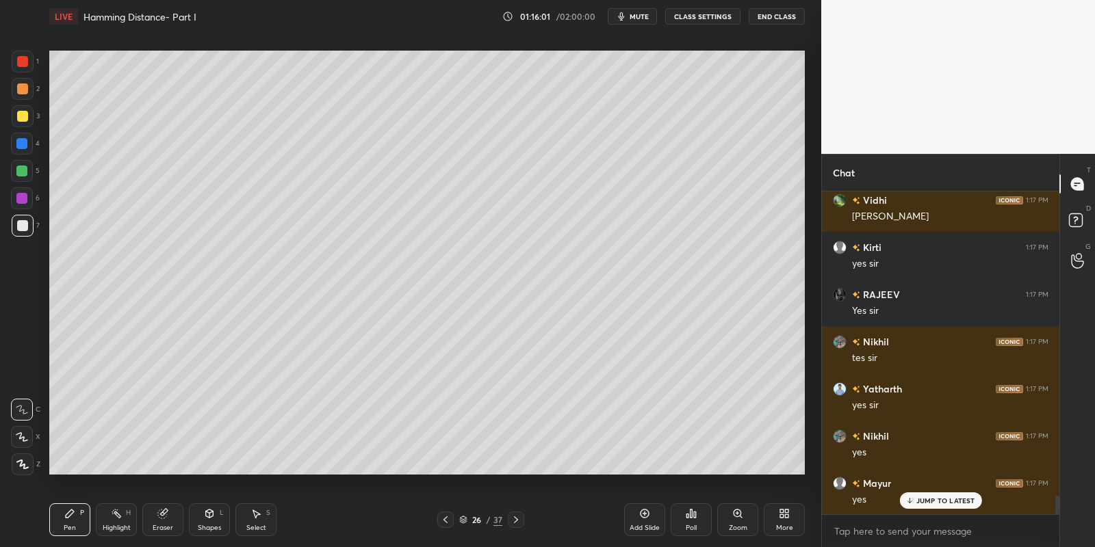
click at [122, 521] on div "Highlight H" at bounding box center [116, 520] width 41 height 33
drag, startPoint x: 67, startPoint y: 526, endPoint x: 81, endPoint y: 518, distance: 16.2
click at [78, 520] on div "Pen P" at bounding box center [69, 520] width 41 height 33
drag, startPoint x: 122, startPoint y: 524, endPoint x: 127, endPoint y: 508, distance: 17.3
click at [126, 514] on div "Highlight H" at bounding box center [116, 520] width 41 height 33
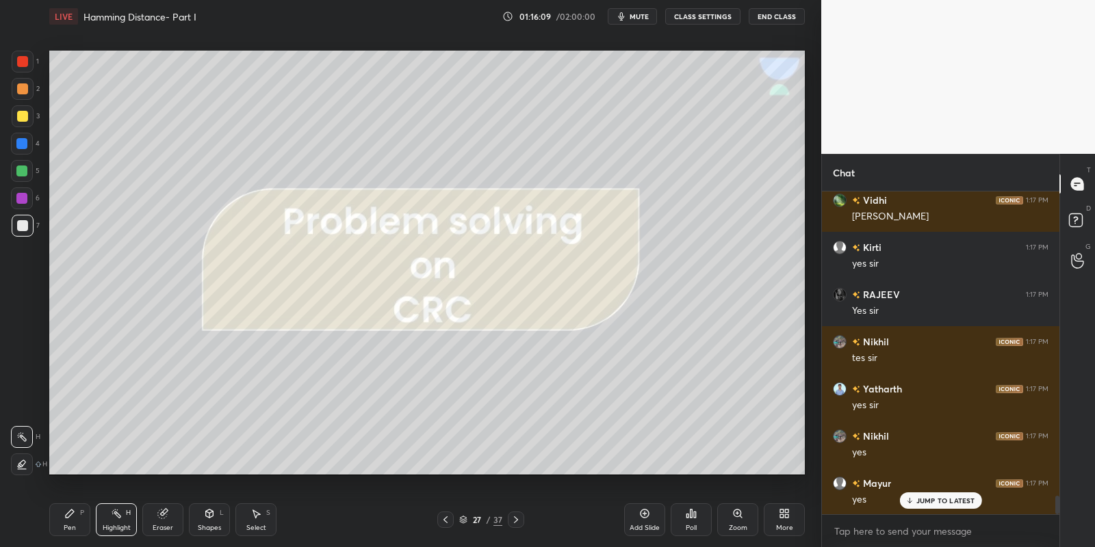
click at [220, 530] on div "Shapes L" at bounding box center [209, 520] width 41 height 33
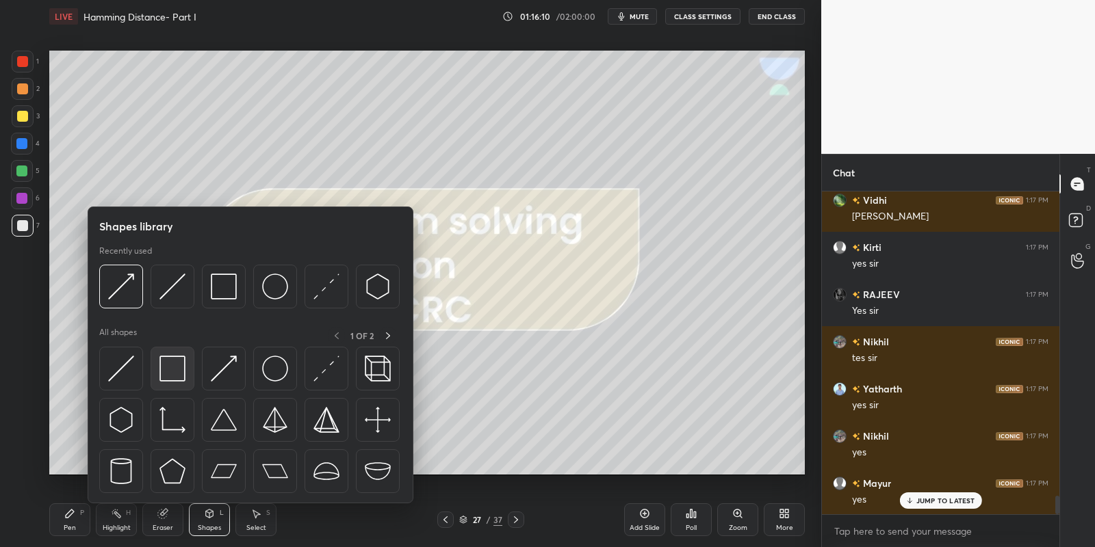
drag, startPoint x: 192, startPoint y: 364, endPoint x: 23, endPoint y: 163, distance: 263.2
click at [188, 365] on div at bounding box center [173, 369] width 44 height 44
click at [23, 164] on div at bounding box center [22, 171] width 22 height 22
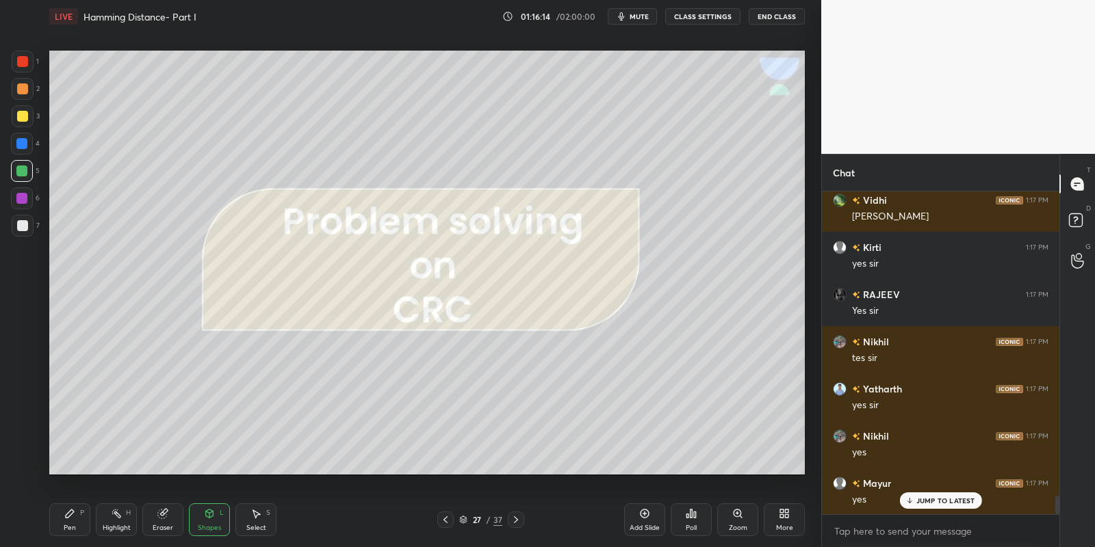
drag, startPoint x: 80, startPoint y: 521, endPoint x: 114, endPoint y: 511, distance: 35.1
click at [88, 517] on div "Pen P" at bounding box center [69, 520] width 41 height 33
drag, startPoint x: 116, startPoint y: 521, endPoint x: 129, endPoint y: 506, distance: 19.4
click at [121, 516] on icon at bounding box center [116, 513] width 11 height 11
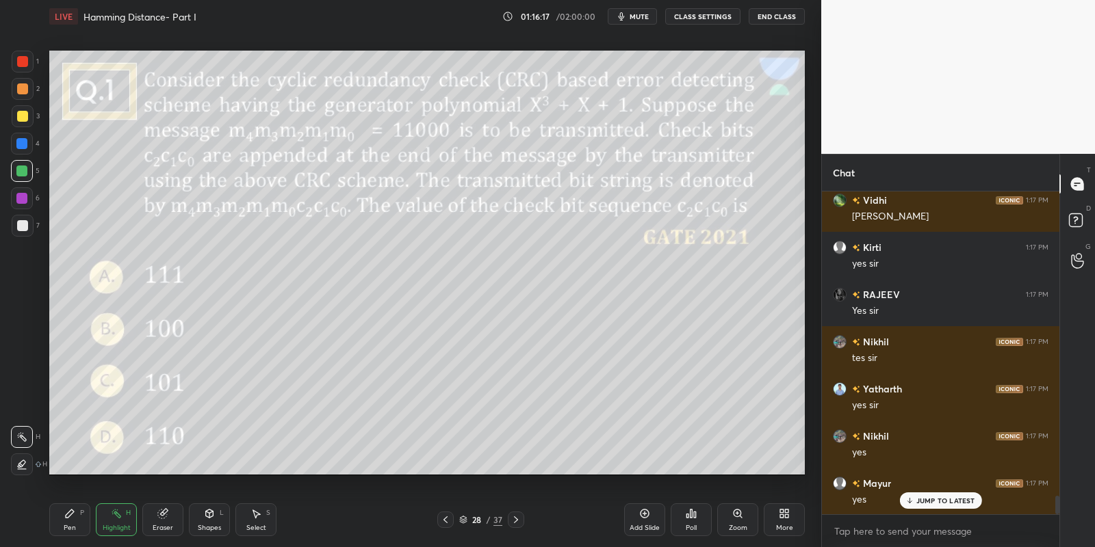
drag, startPoint x: 212, startPoint y: 532, endPoint x: 210, endPoint y: 521, distance: 11.1
click at [209, 531] on div "Shapes" at bounding box center [209, 528] width 23 height 7
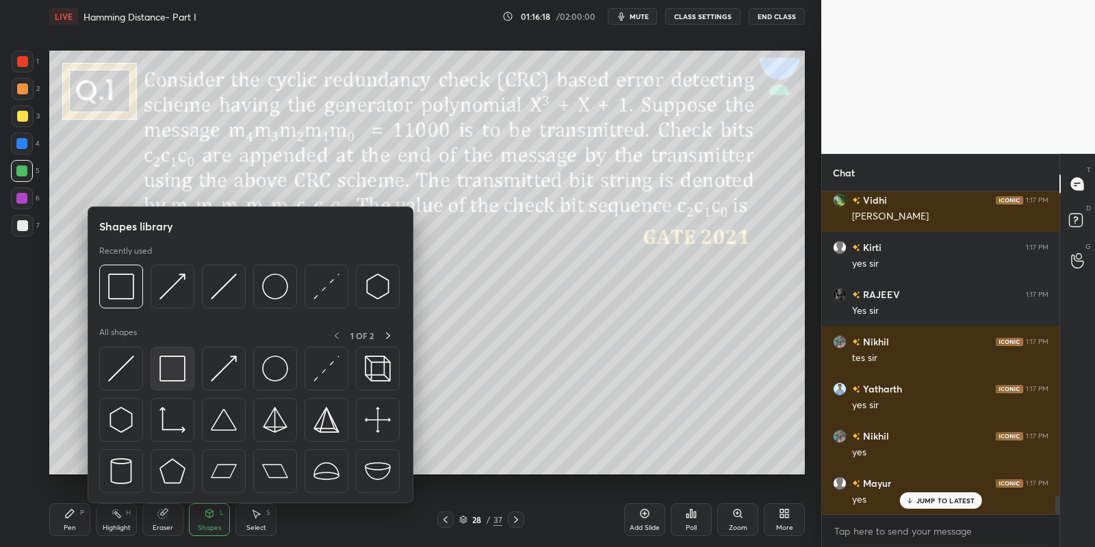
click at [190, 364] on div at bounding box center [173, 369] width 44 height 44
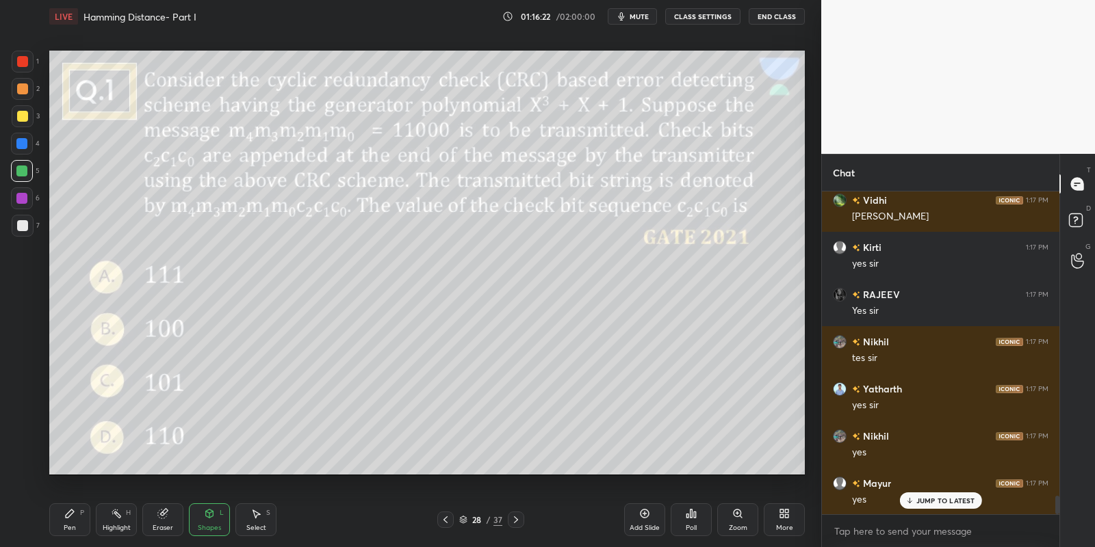
click at [77, 519] on div "Pen P" at bounding box center [69, 520] width 41 height 33
click at [120, 523] on div "Highlight H" at bounding box center [116, 520] width 41 height 33
drag, startPoint x: 209, startPoint y: 521, endPoint x: 211, endPoint y: 514, distance: 7.1
click at [211, 517] on div "Shapes L" at bounding box center [209, 520] width 41 height 33
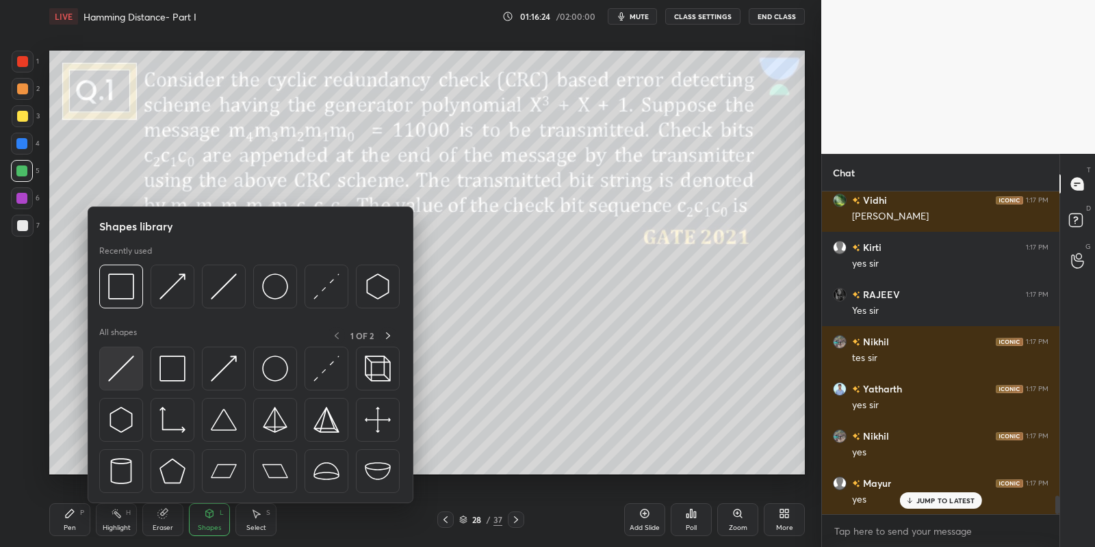
click at [128, 356] on img at bounding box center [121, 369] width 26 height 26
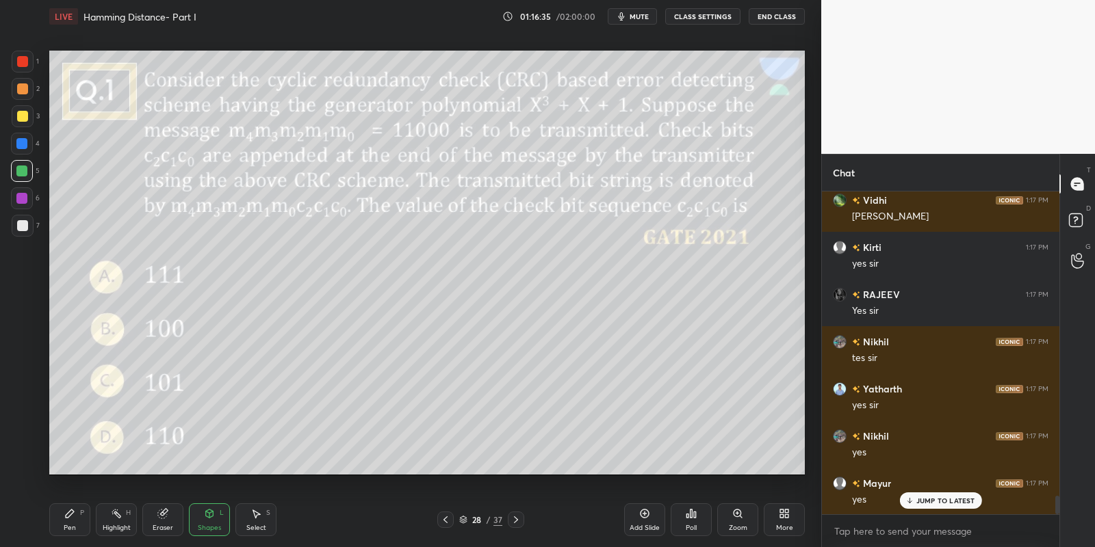
drag, startPoint x: 79, startPoint y: 527, endPoint x: 77, endPoint y: 534, distance: 7.8
click at [74, 528] on div "Pen P" at bounding box center [69, 520] width 41 height 33
drag, startPoint x: 18, startPoint y: 114, endPoint x: 29, endPoint y: 122, distance: 13.1
click at [20, 114] on div at bounding box center [22, 116] width 11 height 11
click at [120, 518] on div "Highlight H" at bounding box center [116, 520] width 41 height 33
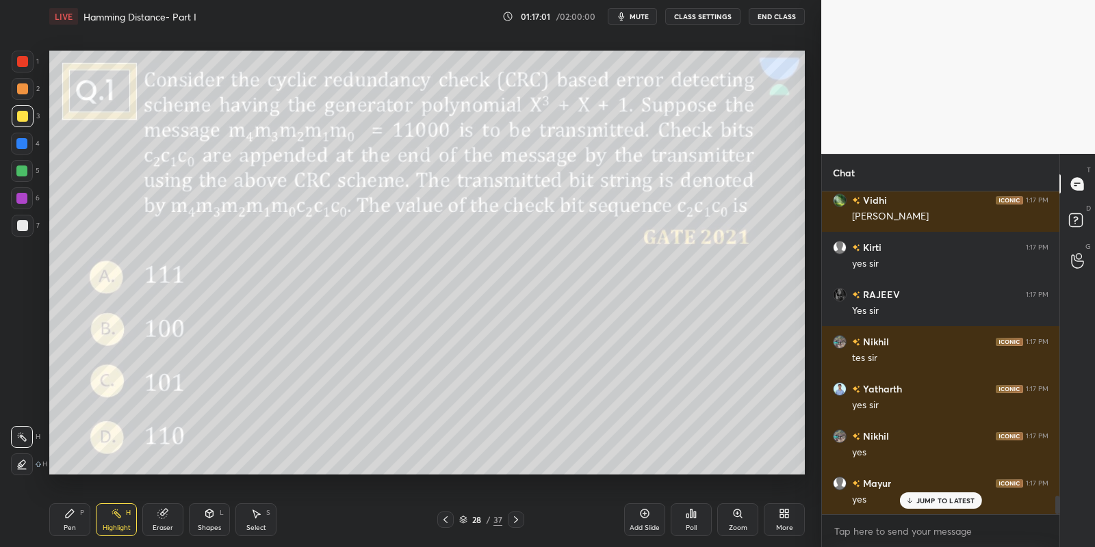
drag, startPoint x: 108, startPoint y: 512, endPoint x: 121, endPoint y: 515, distance: 13.4
click at [107, 513] on div "Highlight H" at bounding box center [116, 520] width 41 height 33
click at [214, 512] on icon at bounding box center [209, 513] width 11 height 11
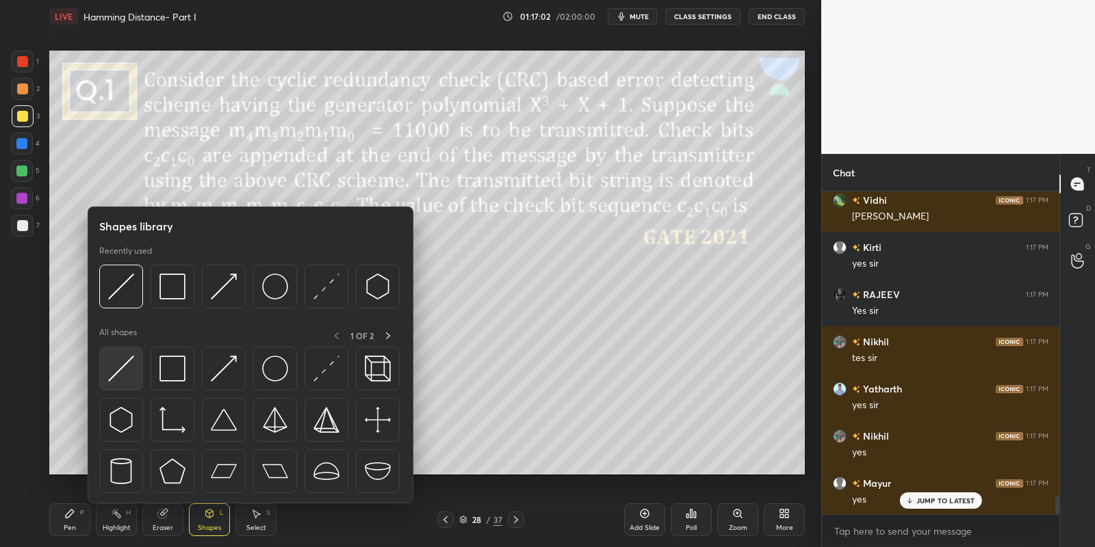
click at [123, 386] on div at bounding box center [121, 369] width 44 height 44
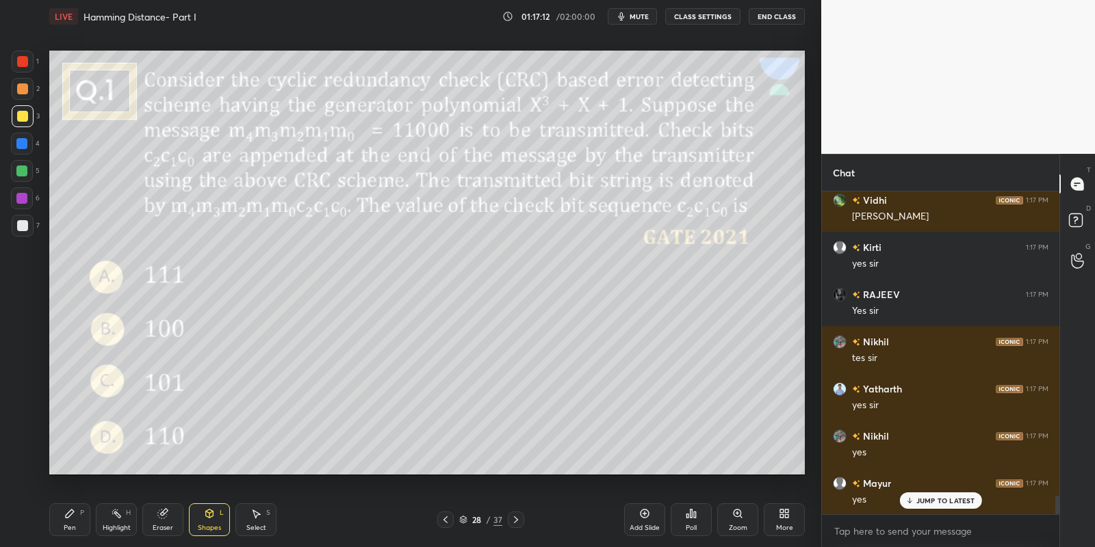
click at [80, 533] on div "Pen P" at bounding box center [69, 520] width 41 height 33
click at [207, 526] on div "Shapes" at bounding box center [209, 528] width 23 height 7
drag, startPoint x: 92, startPoint y: 518, endPoint x: 128, endPoint y: 519, distance: 36.3
click at [97, 516] on div "Pen P Highlight H Eraser Shapes L Select S" at bounding box center [192, 520] width 287 height 33
click at [127, 516] on div "Highlight H" at bounding box center [116, 520] width 41 height 33
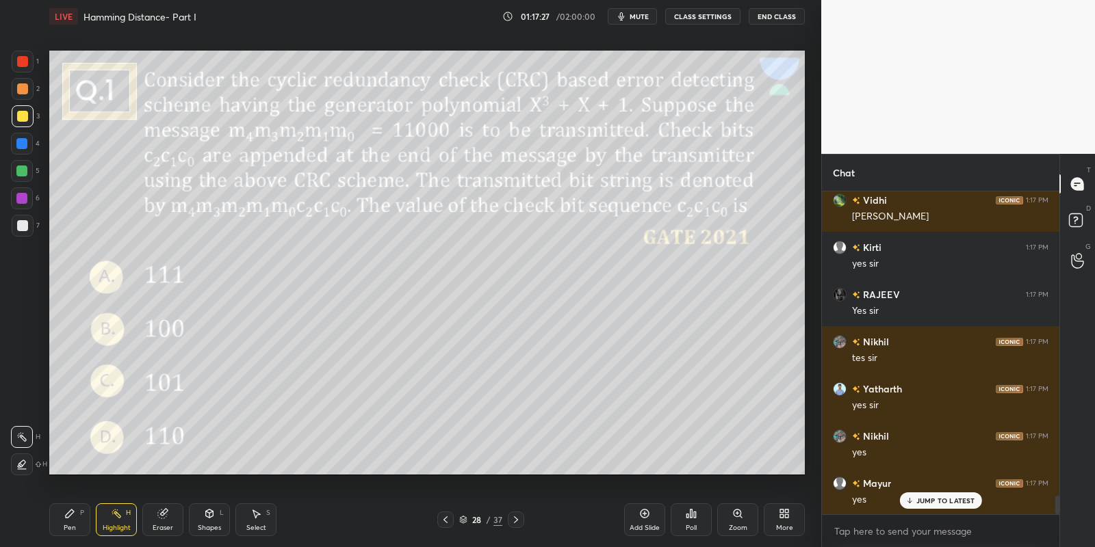
click at [207, 525] on div "Shapes" at bounding box center [209, 528] width 23 height 7
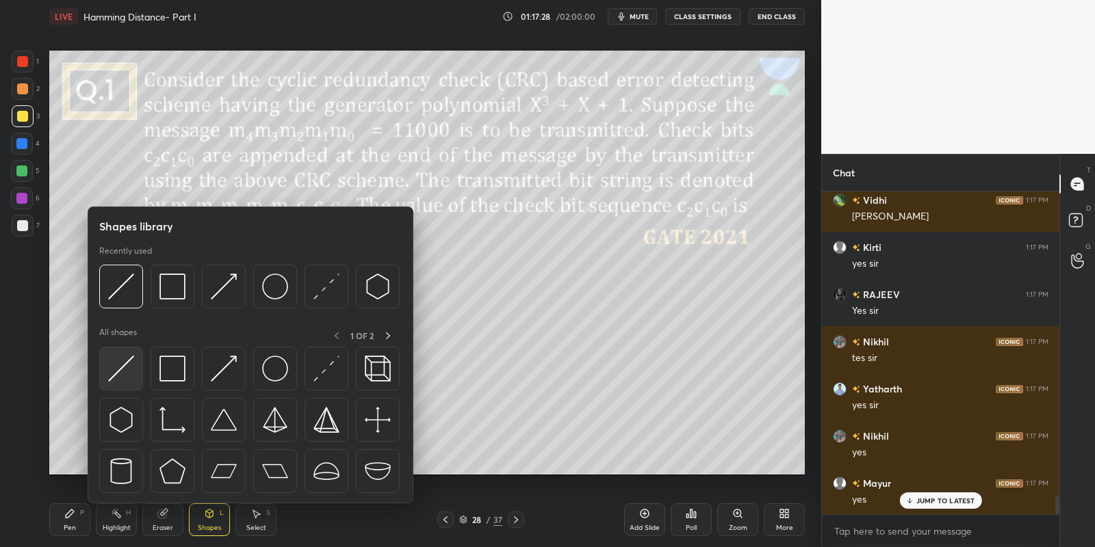
click at [135, 354] on div at bounding box center [121, 369] width 44 height 44
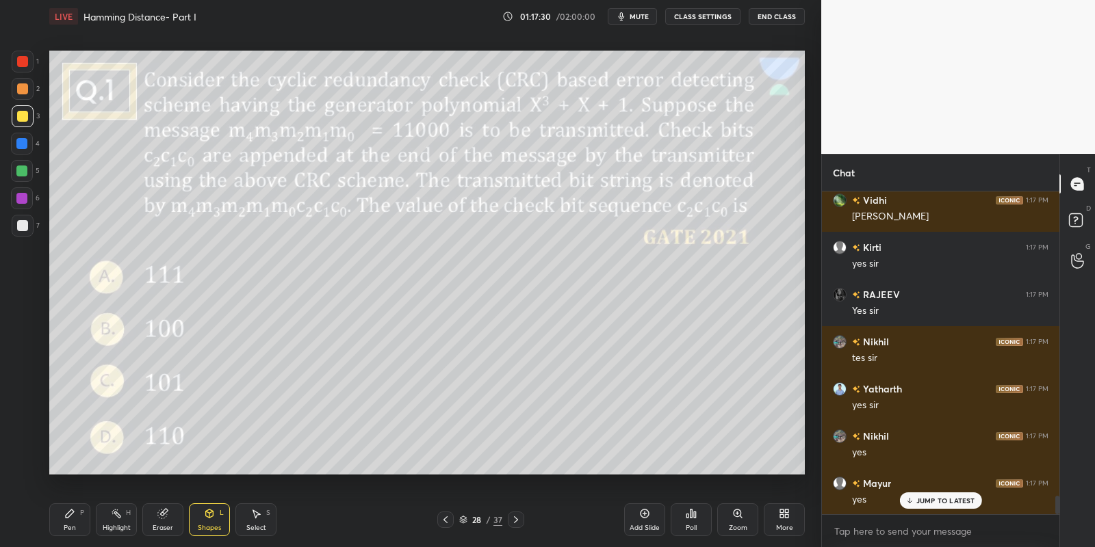
click at [83, 525] on div "Pen P" at bounding box center [69, 520] width 41 height 33
click at [120, 525] on div "Highlight H" at bounding box center [116, 520] width 41 height 33
click at [75, 515] on icon at bounding box center [69, 513] width 11 height 11
click at [112, 515] on div "Highlight H" at bounding box center [116, 520] width 41 height 33
drag, startPoint x: 206, startPoint y: 520, endPoint x: 203, endPoint y: 504, distance: 16.8
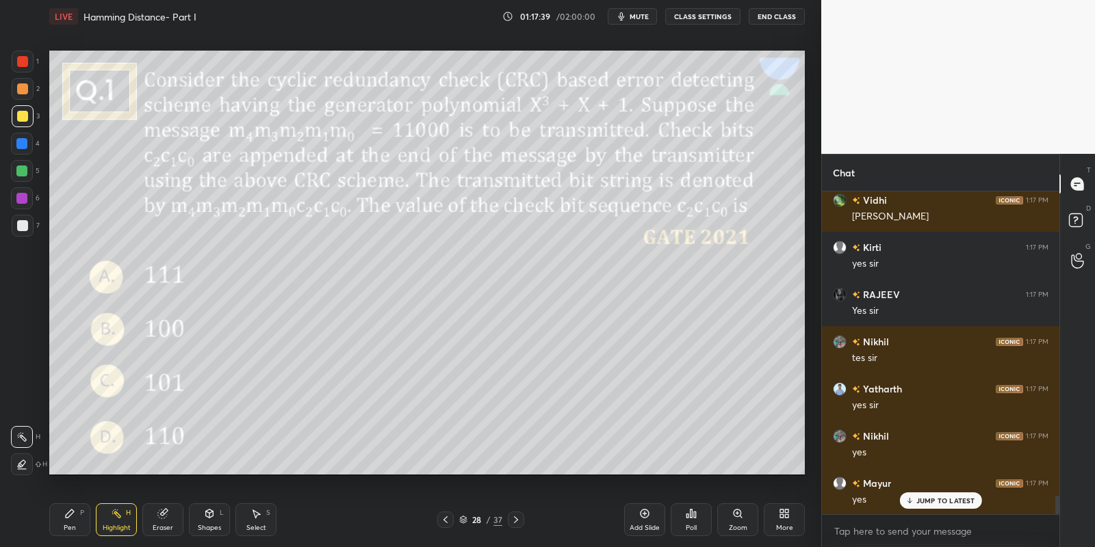
click at [202, 521] on div "Shapes L" at bounding box center [209, 520] width 41 height 33
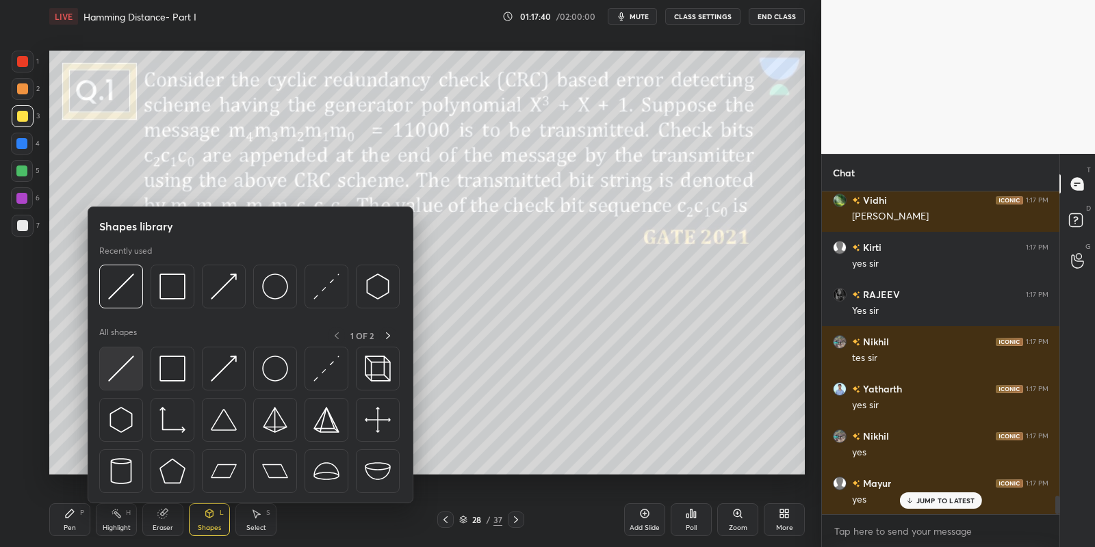
click at [132, 369] on img at bounding box center [121, 369] width 26 height 26
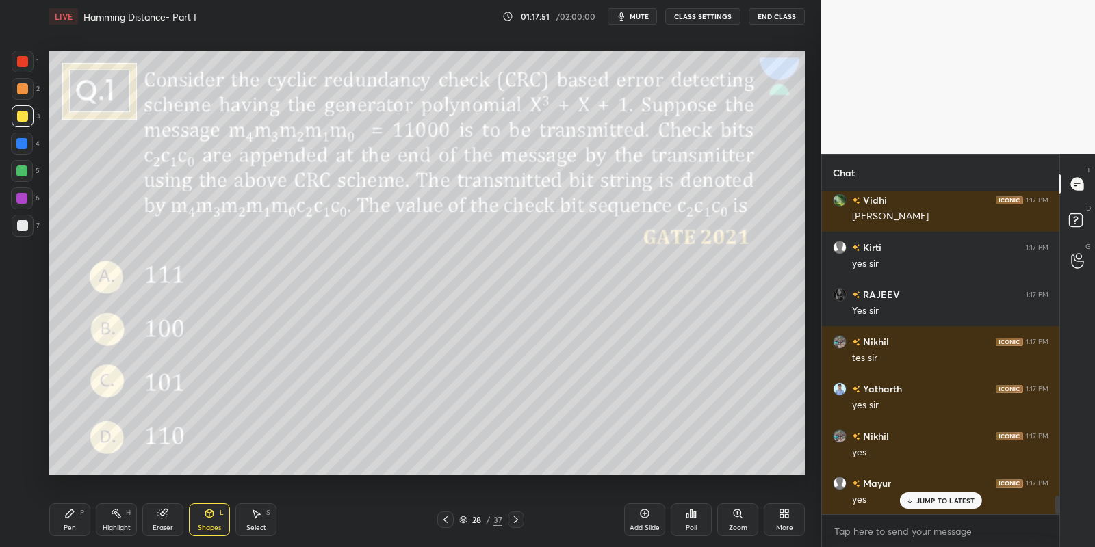
click at [101, 524] on div "Highlight H" at bounding box center [116, 520] width 41 height 33
drag, startPoint x: 159, startPoint y: 521, endPoint x: 162, endPoint y: 500, distance: 21.5
click at [155, 521] on div "Eraser" at bounding box center [162, 520] width 41 height 33
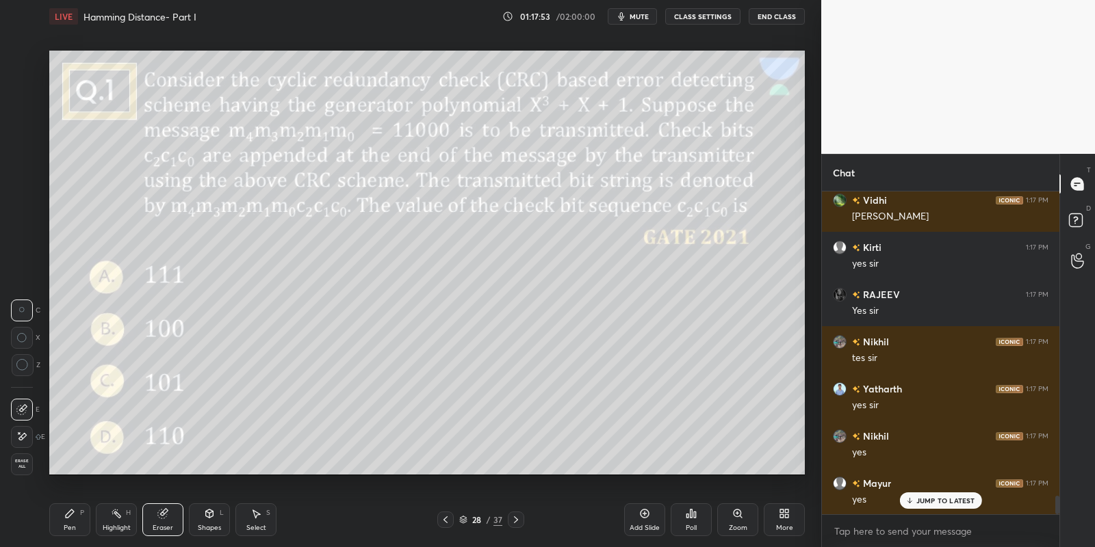
drag, startPoint x: 229, startPoint y: 528, endPoint x: 221, endPoint y: 497, distance: 32.5
click at [230, 524] on div "Pen P Highlight H Eraser Shapes L Select S" at bounding box center [192, 520] width 287 height 33
click at [213, 522] on div "Shapes L" at bounding box center [209, 520] width 41 height 33
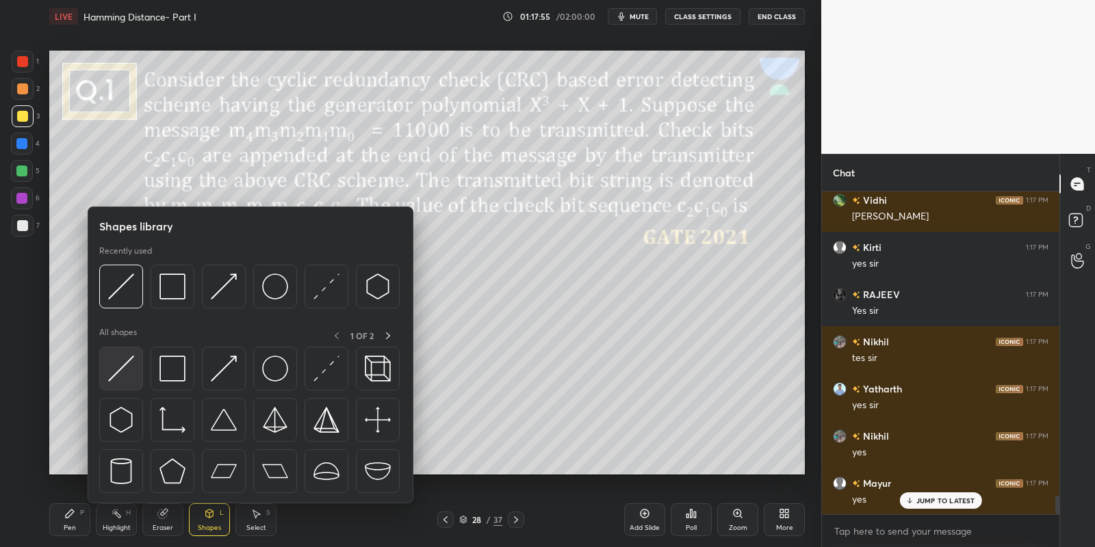
click at [136, 383] on div at bounding box center [121, 369] width 44 height 44
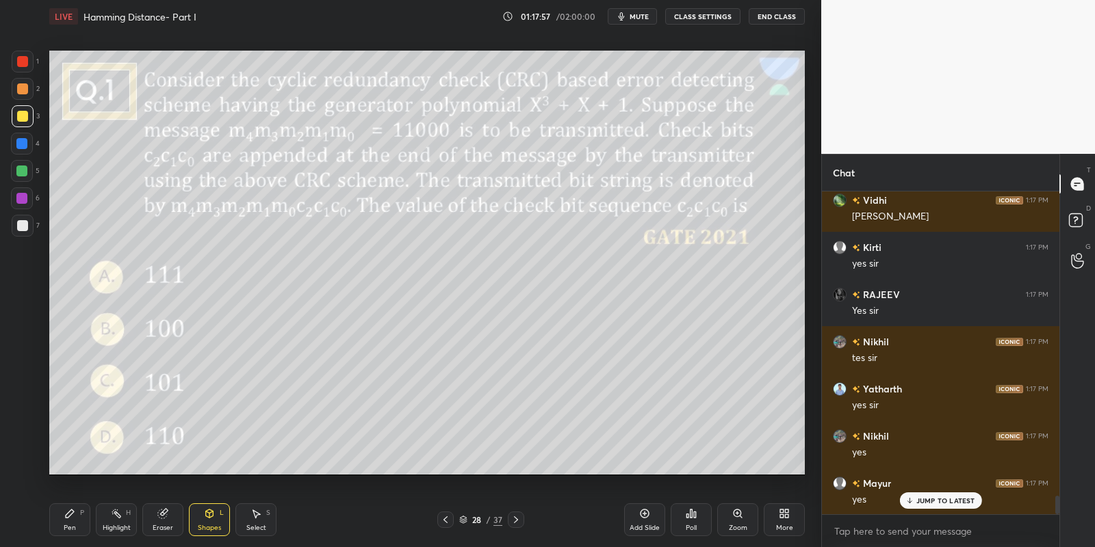
drag, startPoint x: 79, startPoint y: 524, endPoint x: 120, endPoint y: 524, distance: 41.8
click at [82, 524] on div "Pen P" at bounding box center [69, 520] width 41 height 33
drag, startPoint x: 120, startPoint y: 524, endPoint x: 121, endPoint y: 515, distance: 8.9
click at [117, 525] on div "Highlight H" at bounding box center [116, 520] width 41 height 33
click at [207, 520] on div "Shapes L" at bounding box center [209, 520] width 41 height 33
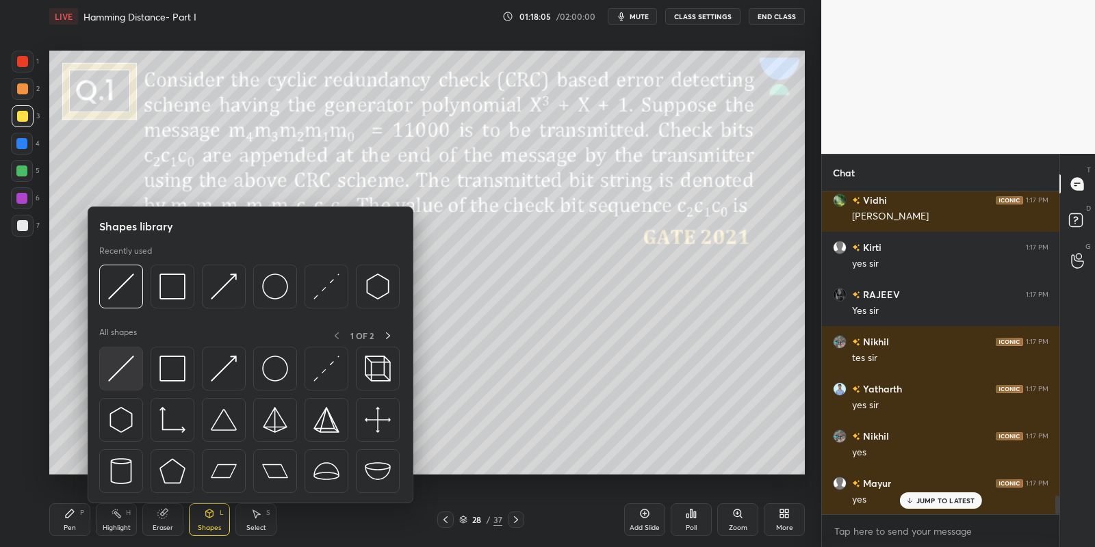
drag, startPoint x: 96, startPoint y: 378, endPoint x: 126, endPoint y: 364, distance: 32.7
click at [100, 380] on div "Shapes library Recently used All shapes 1 OF 2" at bounding box center [251, 355] width 326 height 297
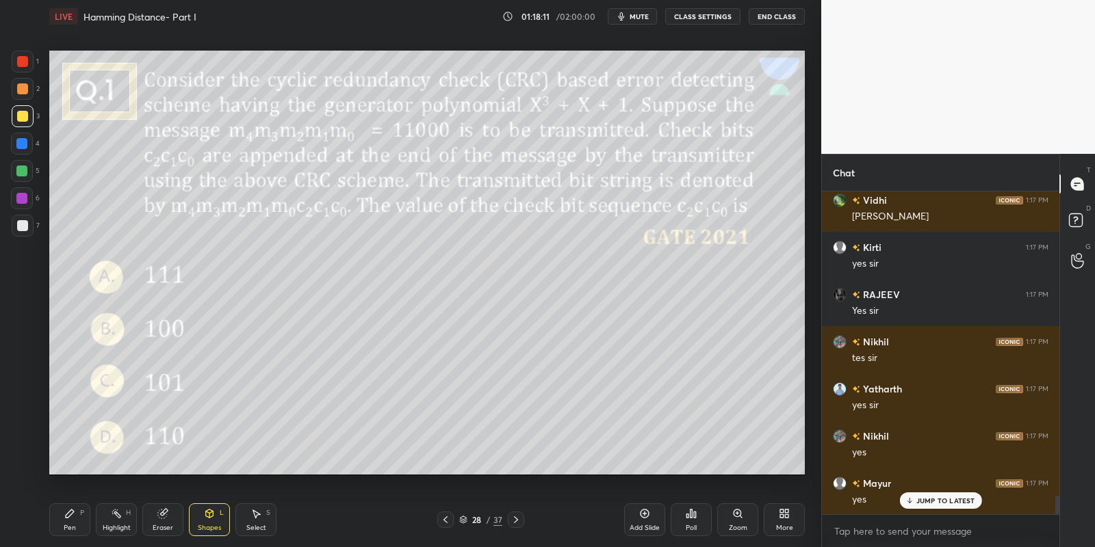
scroll to position [5334, 0]
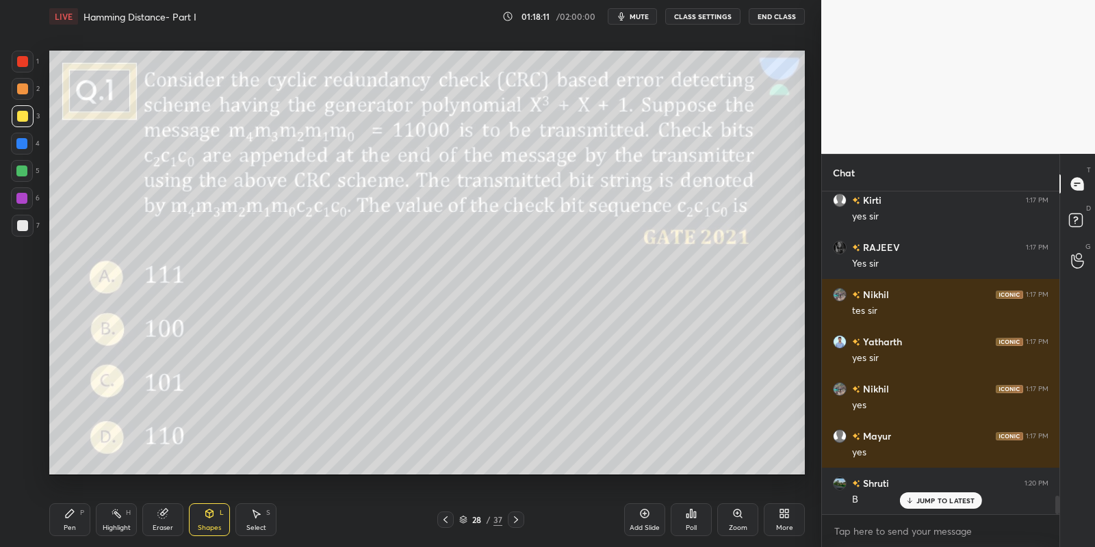
drag, startPoint x: 70, startPoint y: 523, endPoint x: 91, endPoint y: 516, distance: 22.3
click at [75, 521] on div "Pen P" at bounding box center [69, 520] width 41 height 33
click at [112, 513] on icon at bounding box center [116, 513] width 11 height 11
click at [511, 523] on icon at bounding box center [516, 520] width 11 height 11
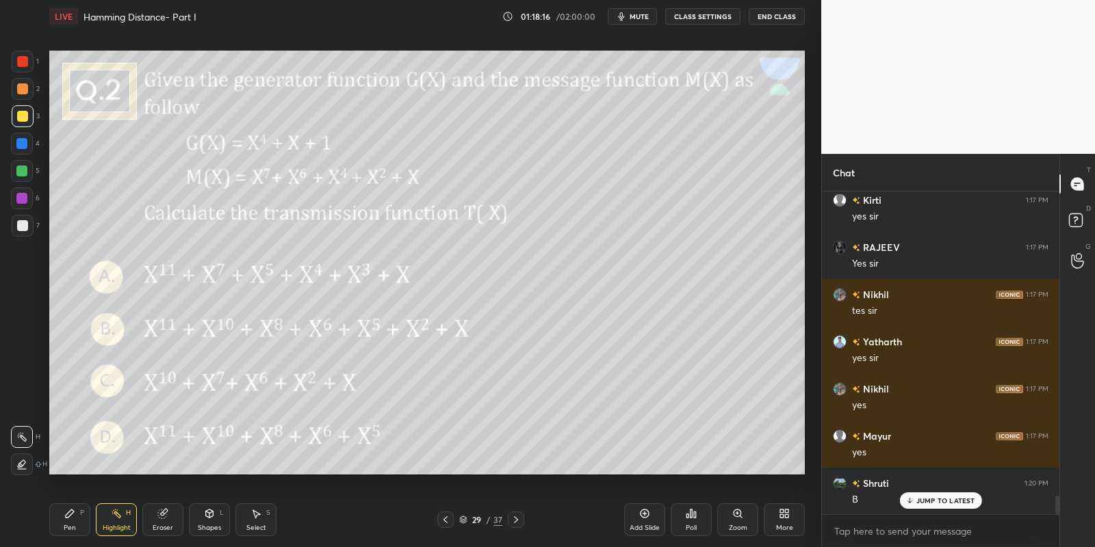
click at [446, 520] on icon at bounding box center [445, 520] width 11 height 11
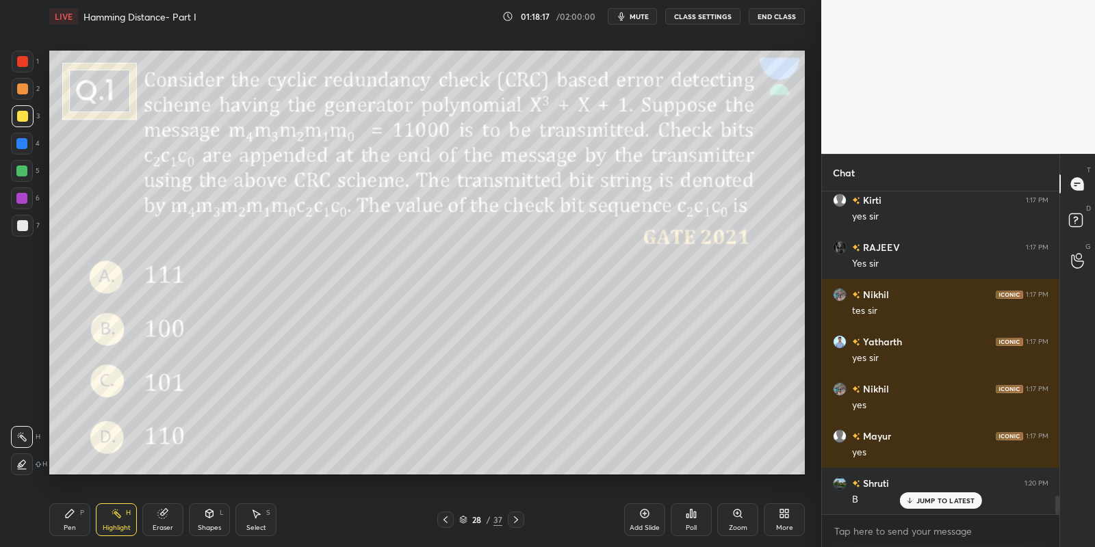
click at [632, 514] on div "Add Slide" at bounding box center [644, 520] width 41 height 33
drag, startPoint x: 75, startPoint y: 518, endPoint x: 74, endPoint y: 482, distance: 35.6
click at [72, 517] on div "Pen P" at bounding box center [69, 520] width 41 height 33
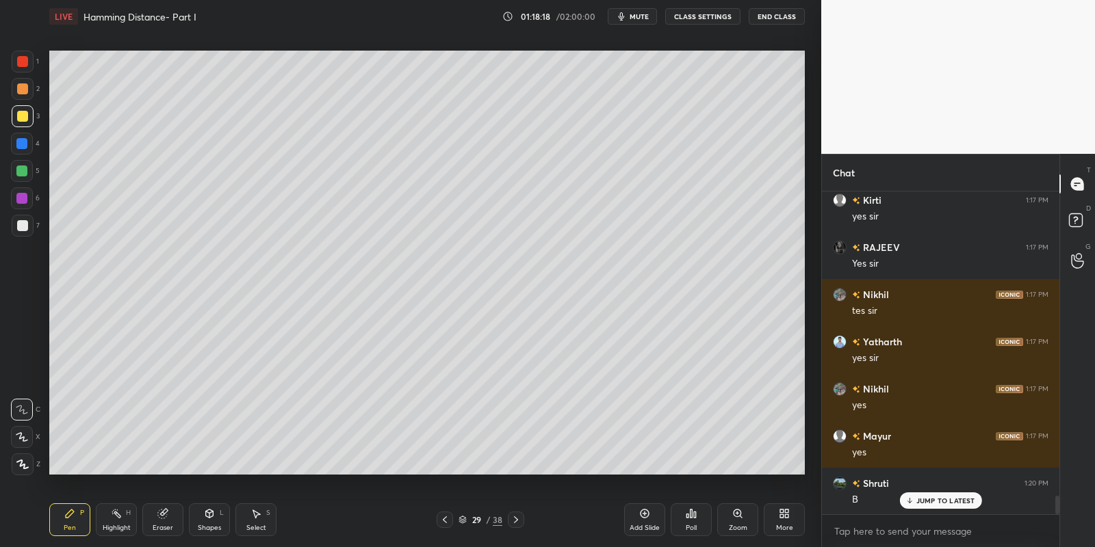
drag, startPoint x: 18, startPoint y: 111, endPoint x: 40, endPoint y: 104, distance: 23.6
click at [18, 110] on div at bounding box center [23, 116] width 22 height 22
drag, startPoint x: 217, startPoint y: 527, endPoint x: 218, endPoint y: 504, distance: 22.6
click at [218, 526] on div "Shapes" at bounding box center [209, 528] width 23 height 7
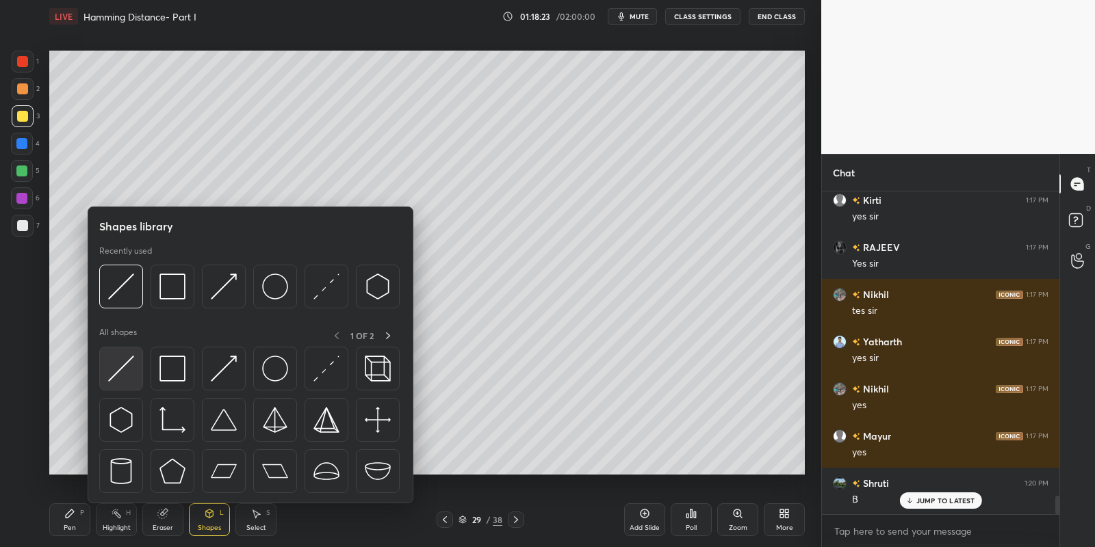
click at [132, 357] on img at bounding box center [121, 369] width 26 height 26
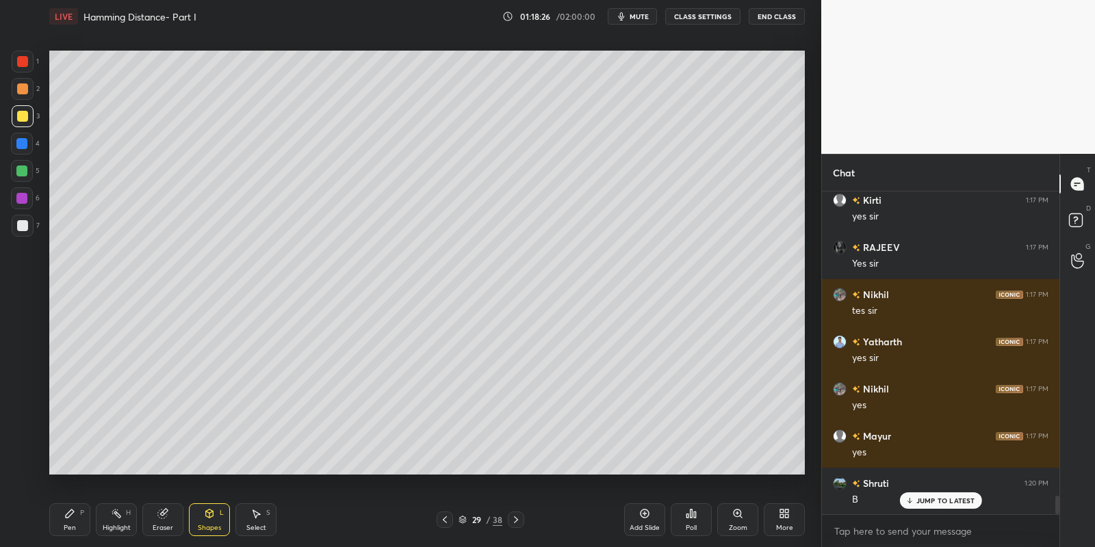
drag, startPoint x: 65, startPoint y: 523, endPoint x: 86, endPoint y: 481, distance: 46.5
click at [68, 519] on div "Pen P" at bounding box center [69, 520] width 41 height 33
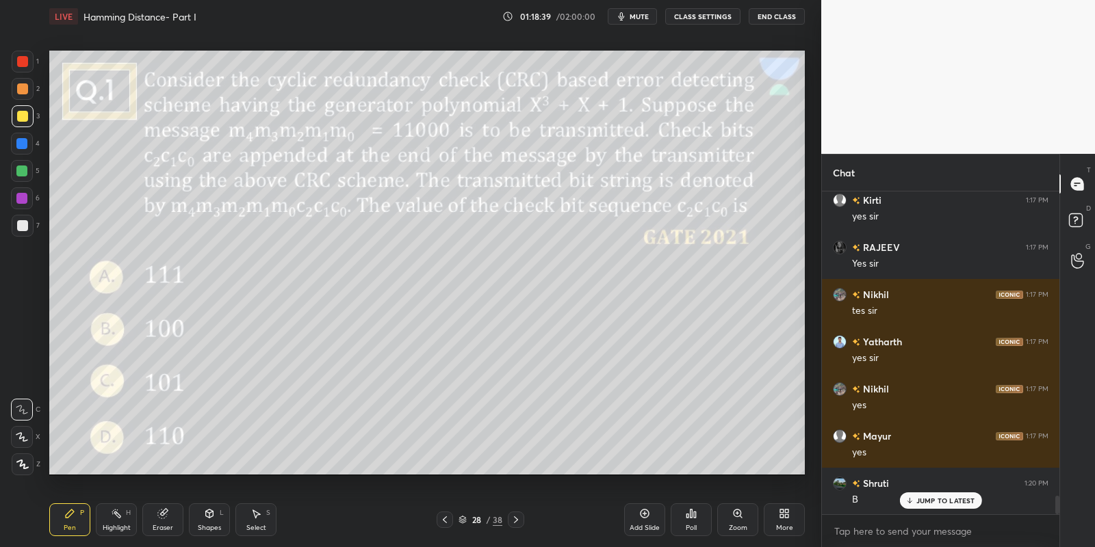
click at [119, 521] on div "Highlight H" at bounding box center [116, 520] width 41 height 33
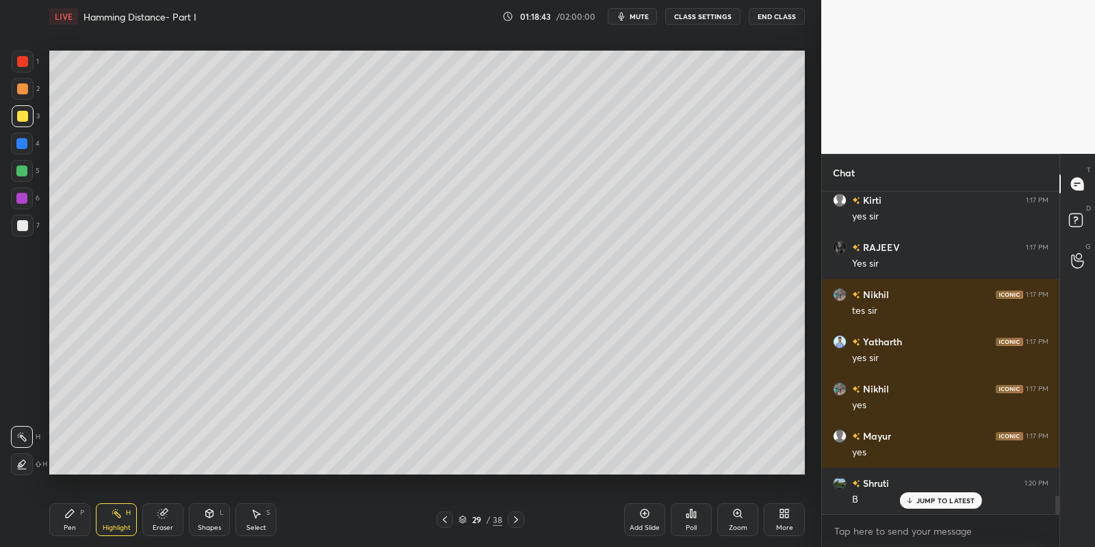
click at [75, 528] on div "Pen" at bounding box center [70, 528] width 12 height 7
click at [22, 170] on div at bounding box center [21, 171] width 11 height 11
click at [74, 530] on div "Pen P" at bounding box center [69, 520] width 41 height 33
click at [21, 116] on div at bounding box center [22, 116] width 11 height 11
drag, startPoint x: 216, startPoint y: 524, endPoint x: 214, endPoint y: 507, distance: 16.7
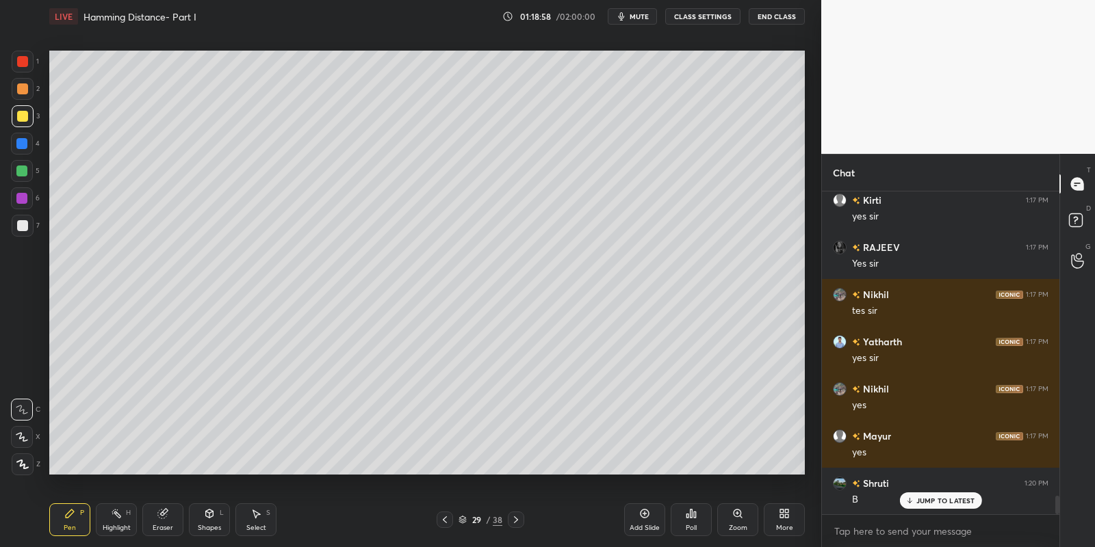
click at [215, 521] on div "Shapes L" at bounding box center [209, 520] width 41 height 33
drag, startPoint x: 67, startPoint y: 526, endPoint x: 95, endPoint y: 490, distance: 45.3
click at [68, 524] on div "Pen P" at bounding box center [69, 520] width 41 height 33
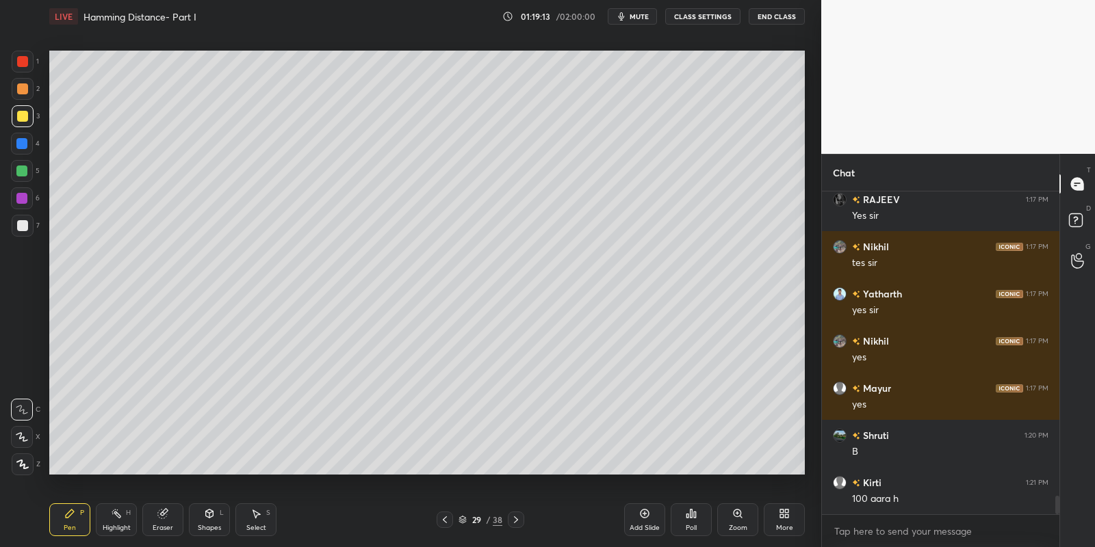
click at [216, 518] on div "Shapes L" at bounding box center [209, 520] width 41 height 33
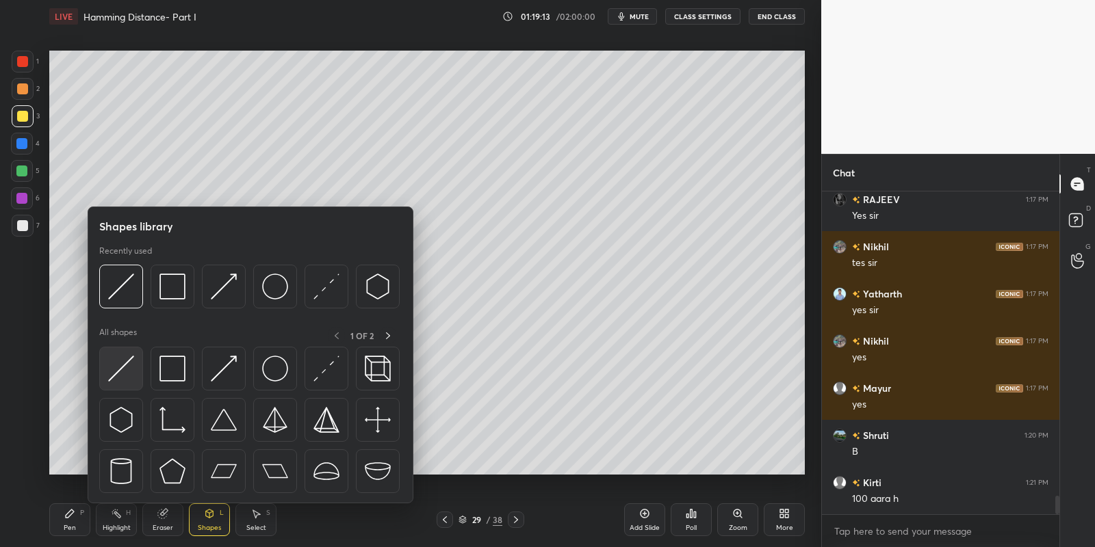
click at [139, 369] on div at bounding box center [121, 369] width 44 height 44
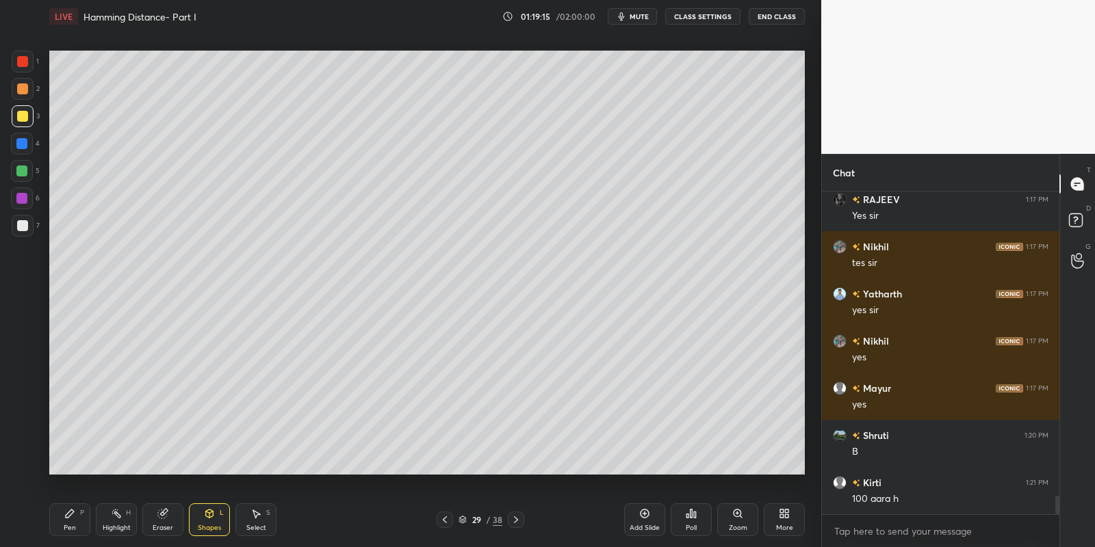
click at [70, 522] on div "Pen P" at bounding box center [69, 520] width 41 height 33
drag, startPoint x: 166, startPoint y: 524, endPoint x: 181, endPoint y: 486, distance: 41.4
click at [163, 522] on div "Eraser" at bounding box center [162, 520] width 41 height 33
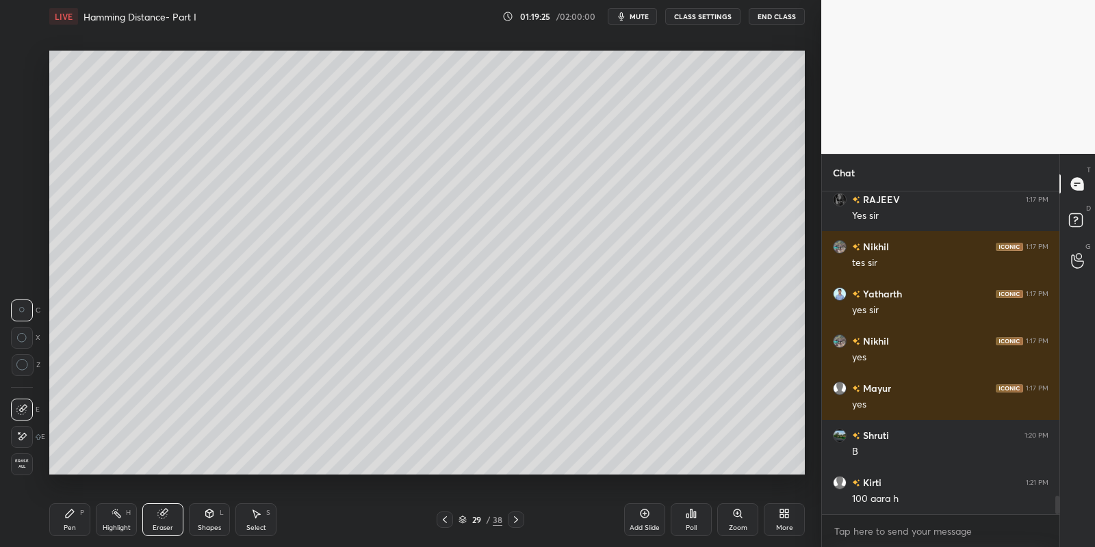
click at [72, 511] on icon at bounding box center [70, 514] width 8 height 8
drag, startPoint x: 217, startPoint y: 517, endPoint x: 216, endPoint y: 508, distance: 8.9
click at [216, 513] on div "Shapes L" at bounding box center [209, 520] width 41 height 33
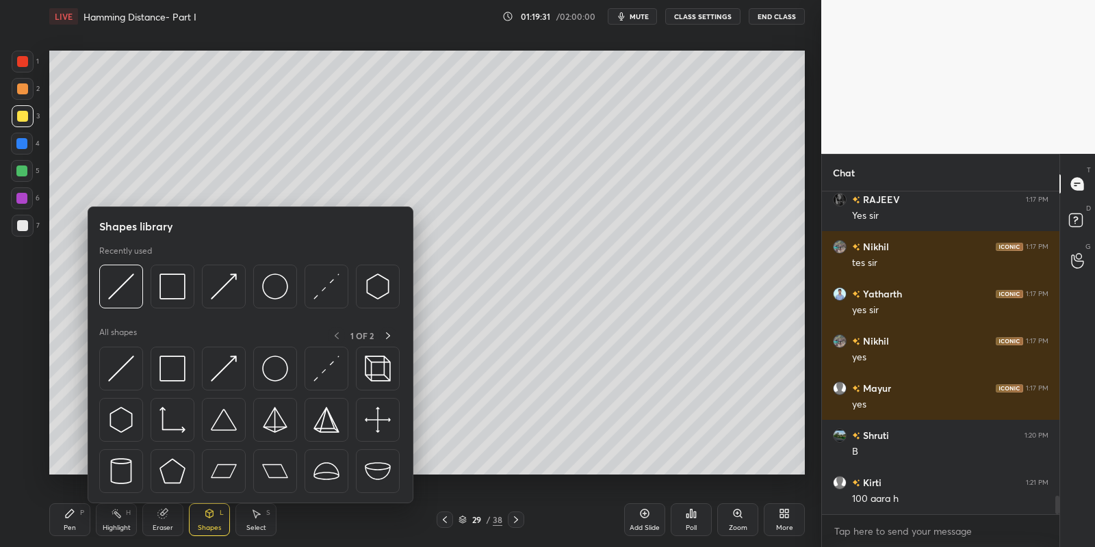
click at [143, 362] on div at bounding box center [250, 424] width 302 height 154
drag, startPoint x: 140, startPoint y: 355, endPoint x: 407, endPoint y: 240, distance: 290.2
click at [143, 357] on div at bounding box center [250, 424] width 302 height 154
click at [127, 364] on img at bounding box center [121, 369] width 26 height 26
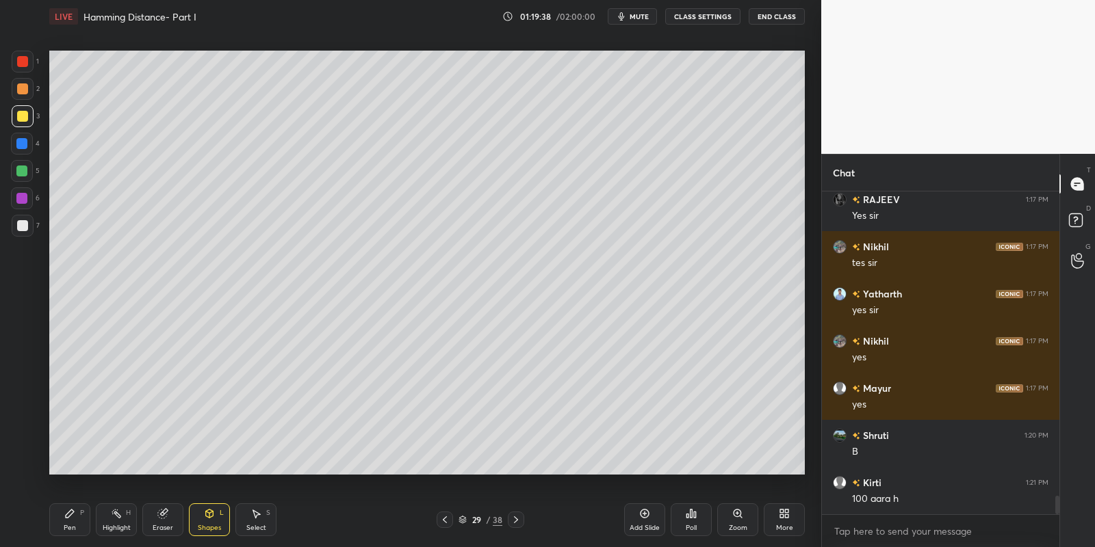
drag, startPoint x: 66, startPoint y: 519, endPoint x: 86, endPoint y: 503, distance: 24.8
click at [72, 517] on icon at bounding box center [69, 513] width 11 height 11
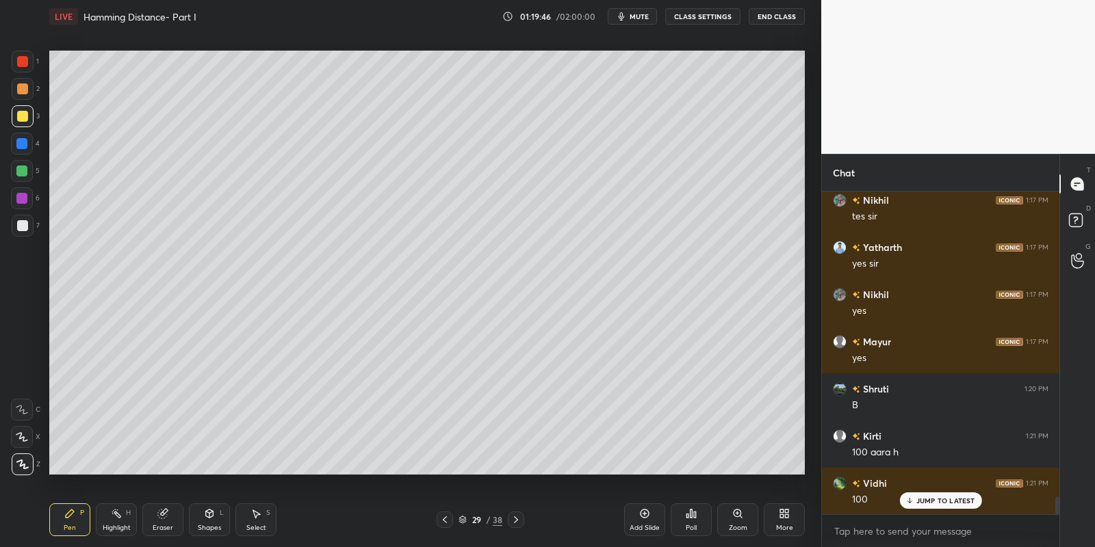
scroll to position [5476, 0]
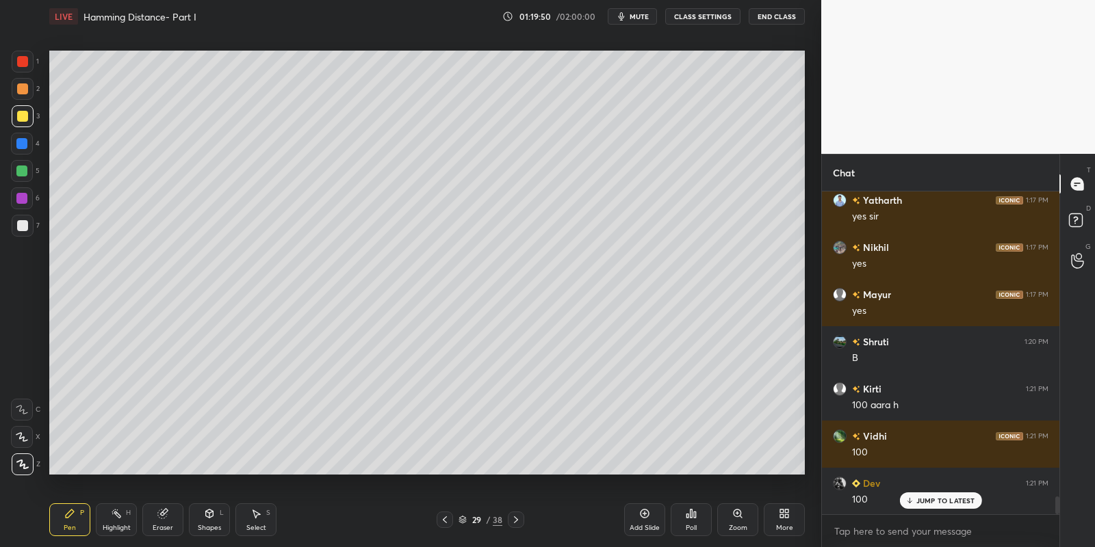
click at [119, 520] on div "Highlight H" at bounding box center [116, 520] width 41 height 33
click at [76, 519] on div "Pen P" at bounding box center [69, 520] width 41 height 33
drag, startPoint x: 20, startPoint y: 174, endPoint x: 36, endPoint y: 172, distance: 16.6
click at [22, 173] on div at bounding box center [21, 171] width 11 height 11
click at [21, 430] on div at bounding box center [22, 437] width 22 height 22
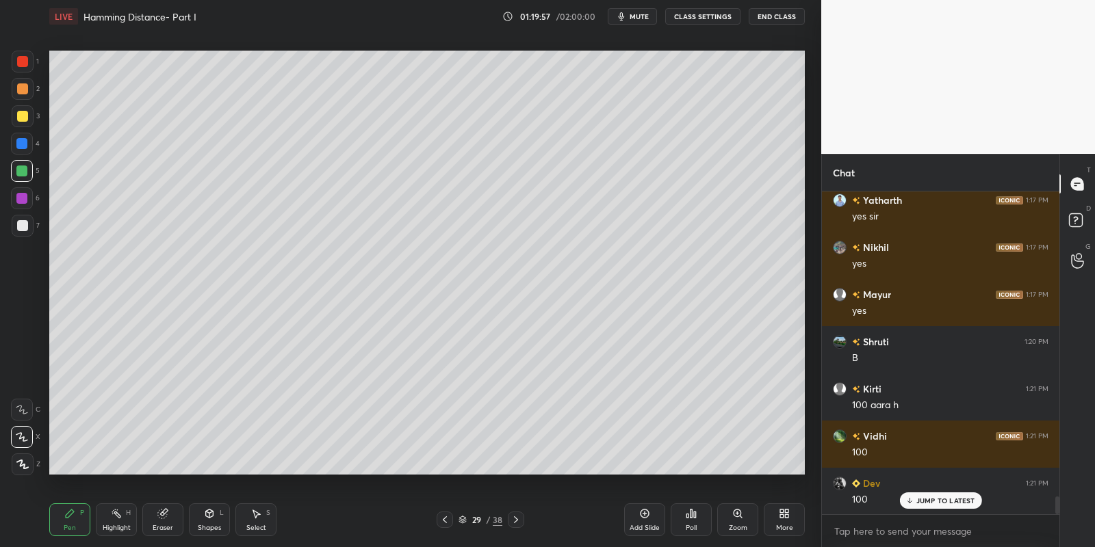
click at [23, 405] on icon at bounding box center [22, 410] width 12 height 10
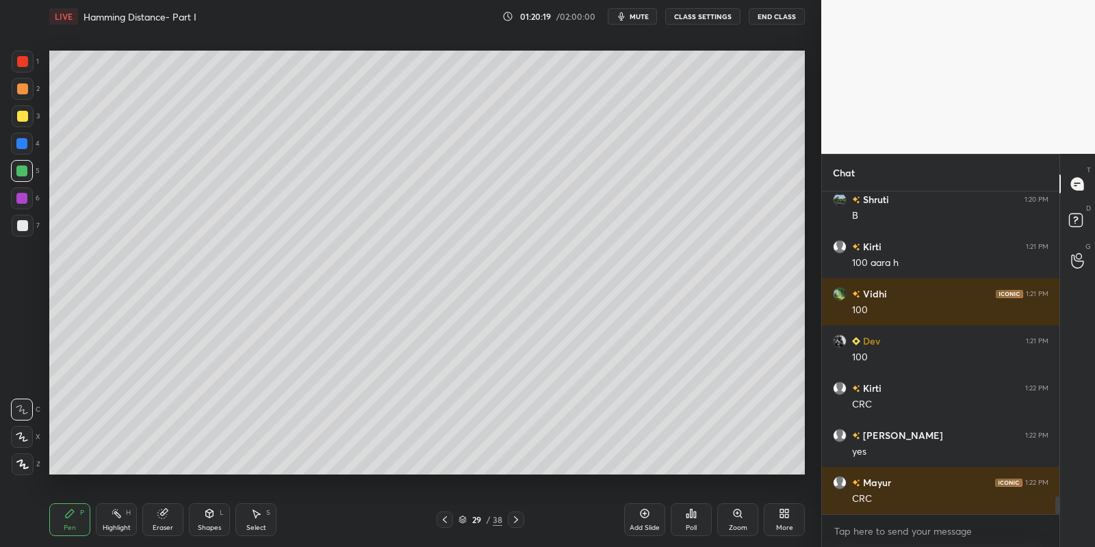
scroll to position [5665, 0]
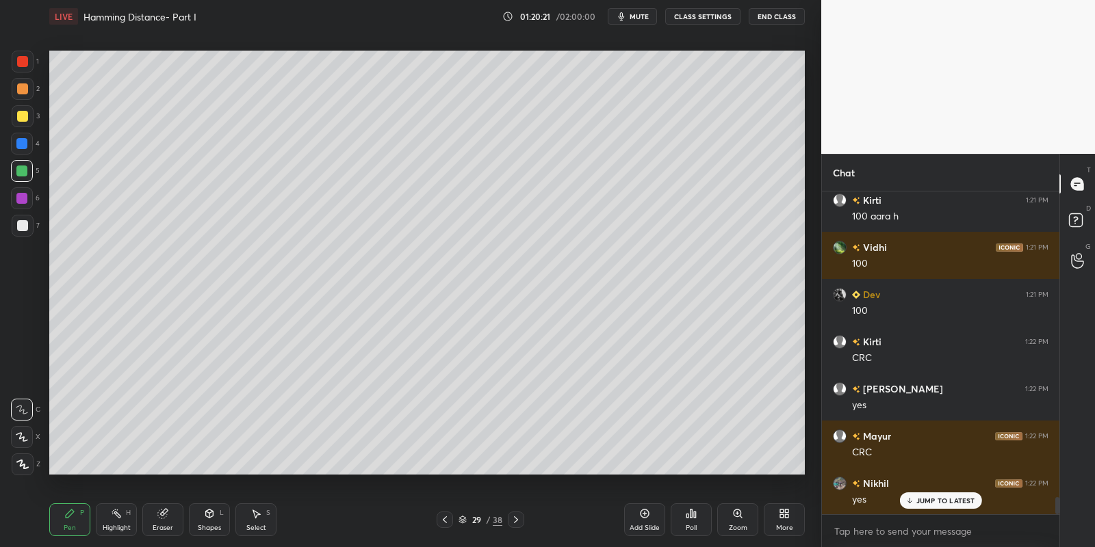
click at [118, 515] on rect at bounding box center [117, 515] width 7 height 7
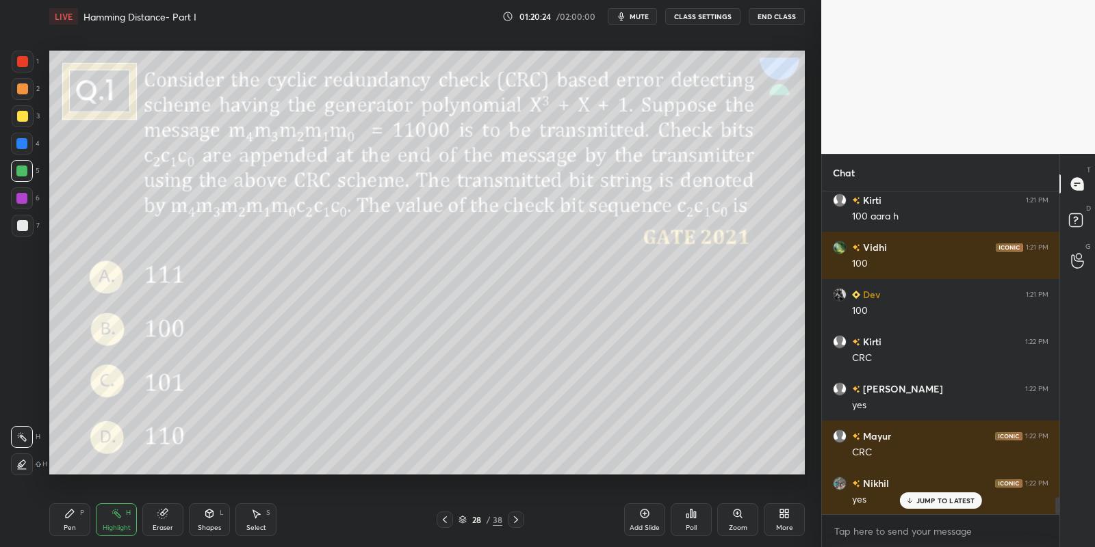
click at [68, 525] on div "Pen P" at bounding box center [69, 520] width 41 height 33
click at [153, 522] on div "Eraser" at bounding box center [162, 520] width 41 height 33
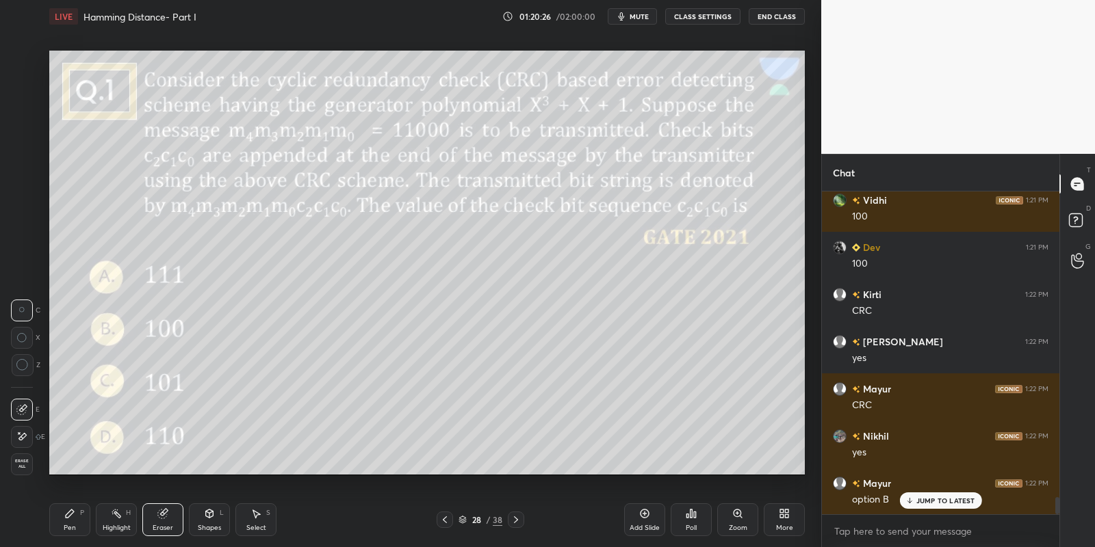
drag, startPoint x: 75, startPoint y: 520, endPoint x: 78, endPoint y: 486, distance: 34.3
click at [76, 518] on div "Pen P" at bounding box center [69, 520] width 41 height 33
drag, startPoint x: 23, startPoint y: 166, endPoint x: 44, endPoint y: 182, distance: 26.3
click at [26, 169] on div at bounding box center [21, 171] width 11 height 11
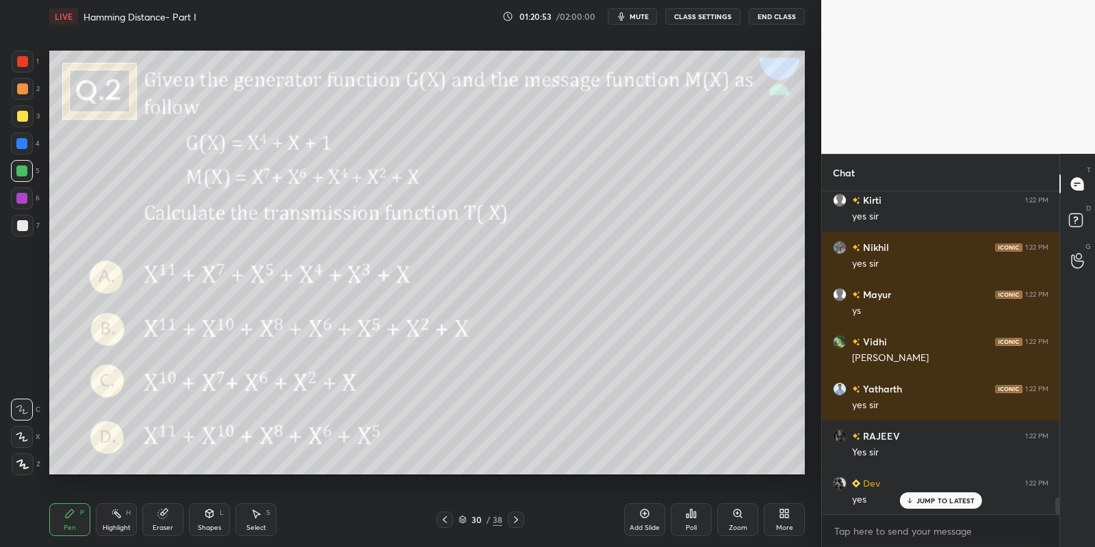
scroll to position [6091, 0]
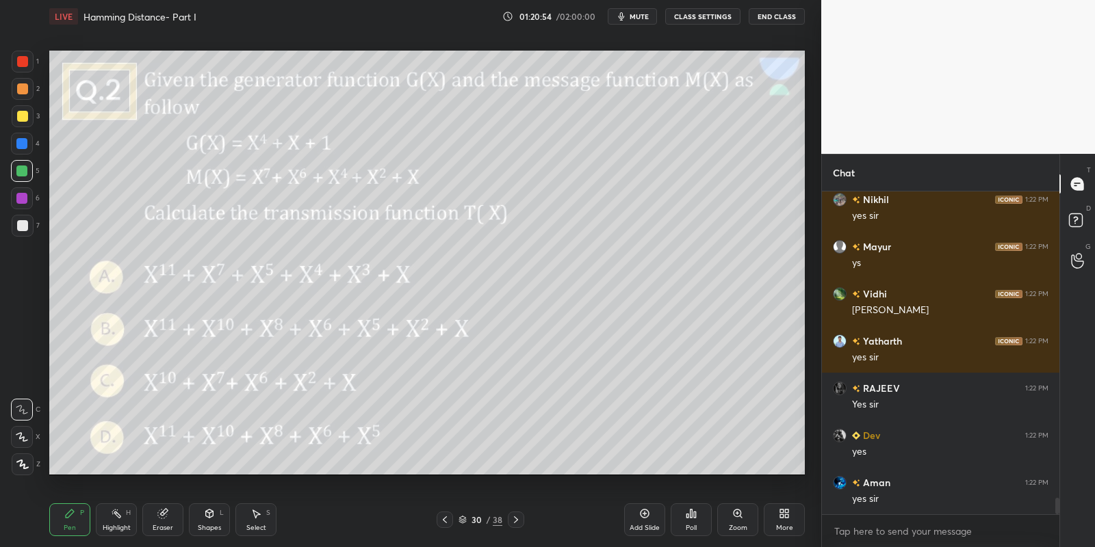
click at [695, 514] on icon at bounding box center [695, 515] width 2 height 6
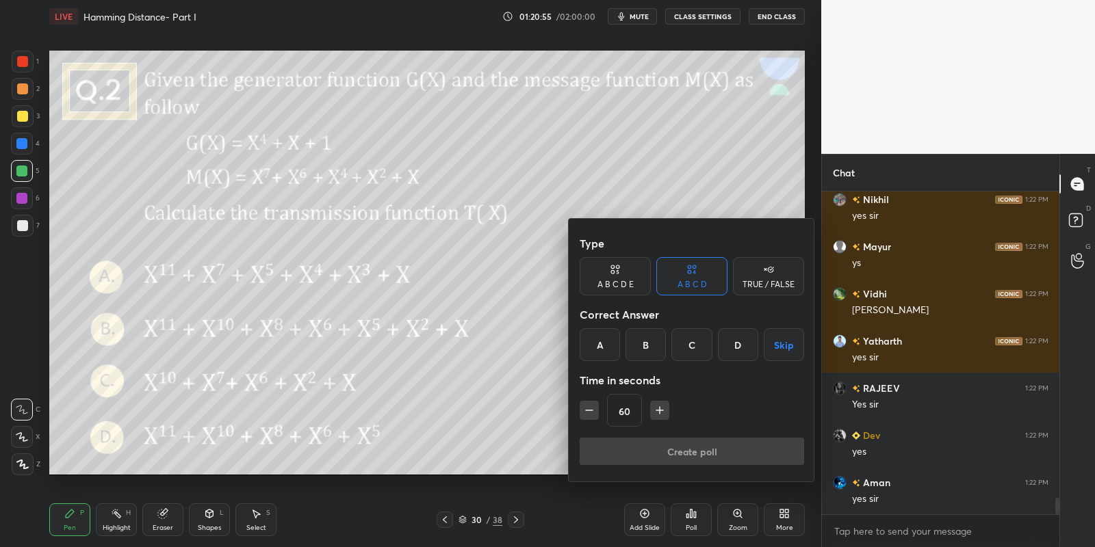
click at [645, 333] on div "B" at bounding box center [645, 344] width 40 height 33
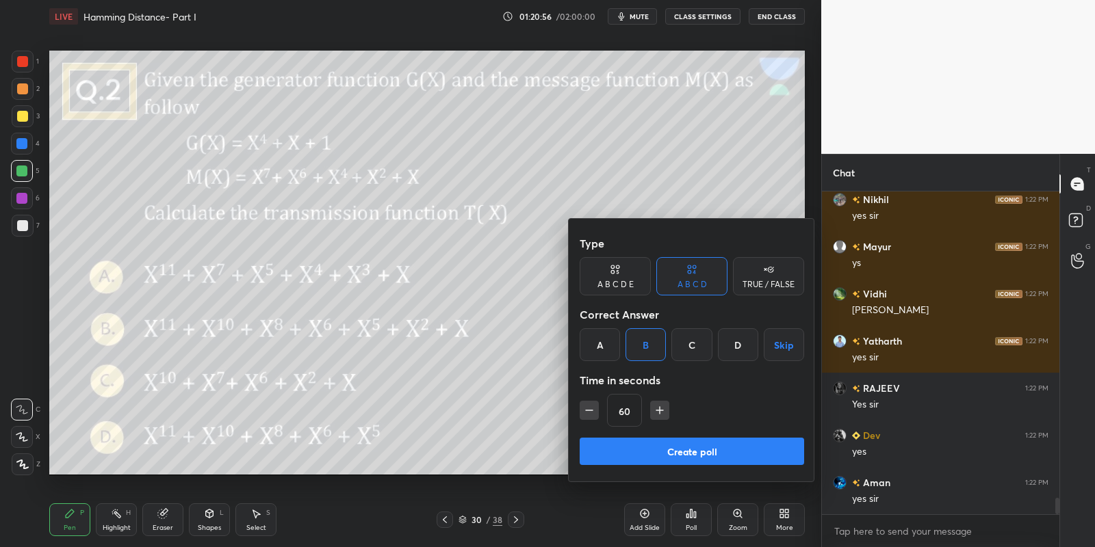
click at [662, 404] on icon "button" at bounding box center [660, 411] width 14 height 14
click at [662, 404] on icon "button" at bounding box center [666, 411] width 14 height 14
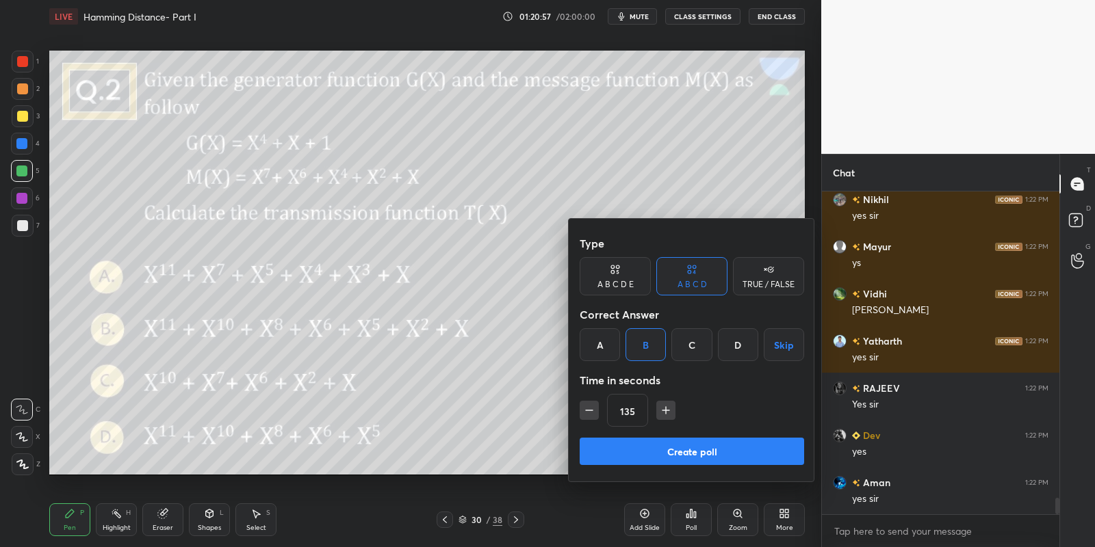
click at [662, 404] on icon "button" at bounding box center [666, 411] width 14 height 14
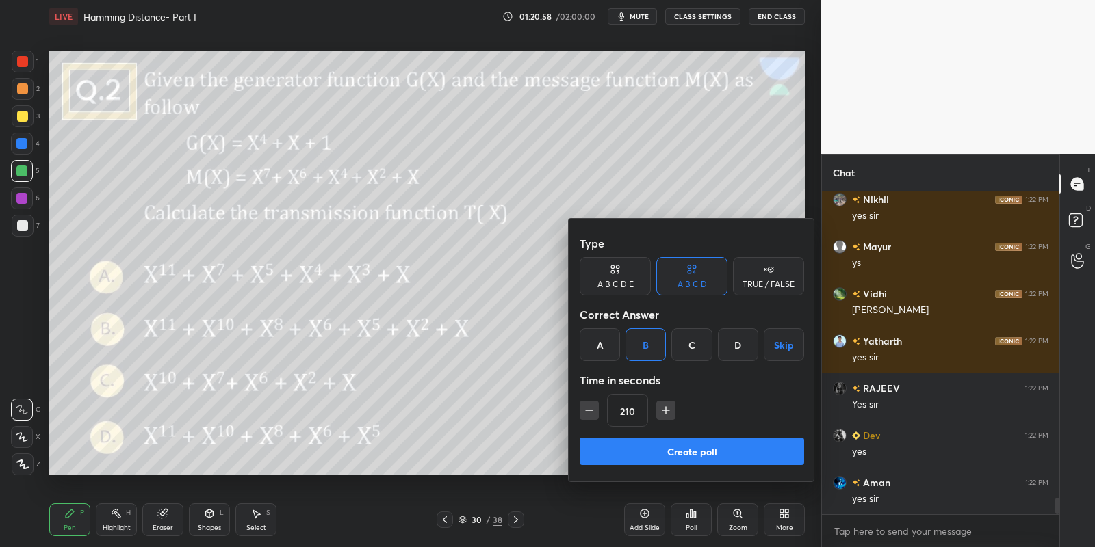
click at [662, 404] on icon "button" at bounding box center [666, 411] width 14 height 14
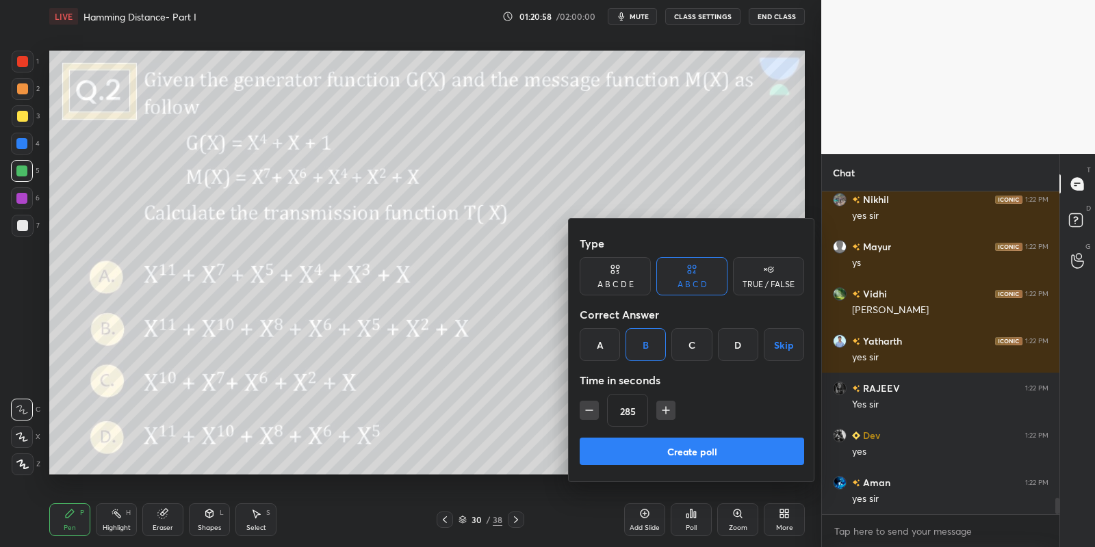
click at [662, 404] on icon "button" at bounding box center [666, 411] width 14 height 14
type input "300"
click at [638, 451] on button "Create poll" at bounding box center [692, 451] width 224 height 27
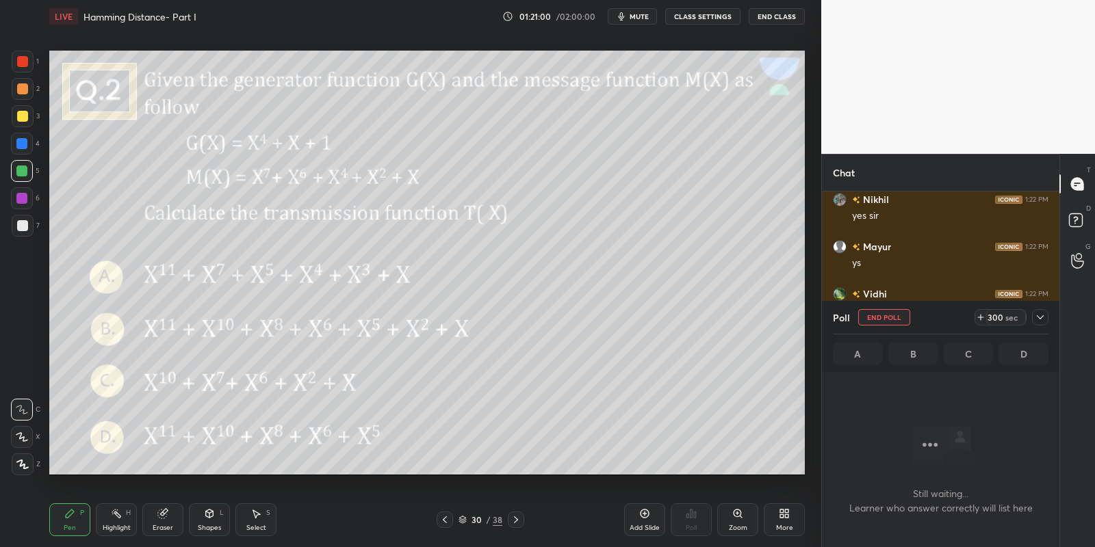
scroll to position [4, 4]
click at [647, 16] on span "mute" at bounding box center [639, 17] width 19 height 10
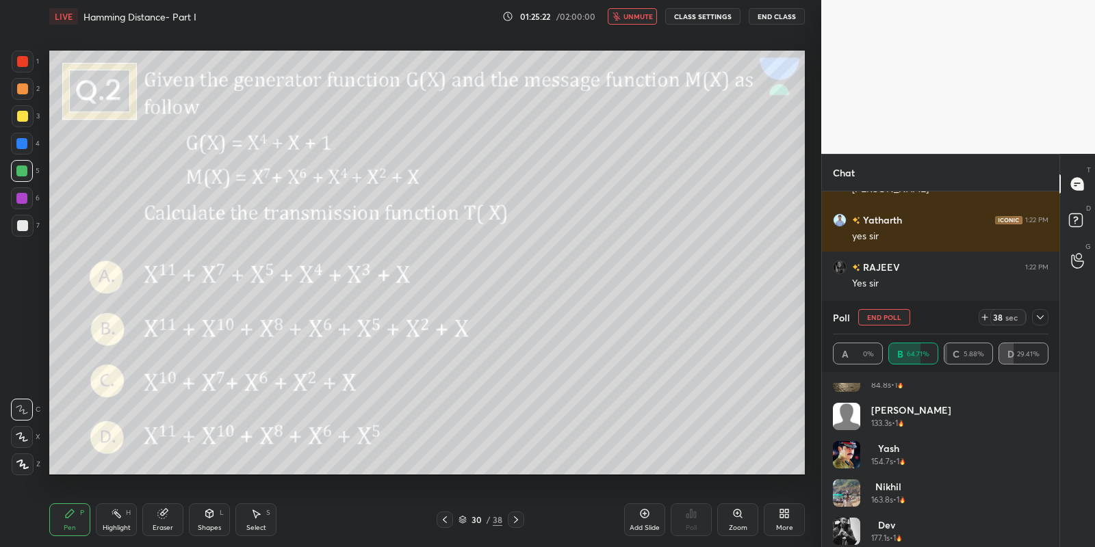
scroll to position [0, 0]
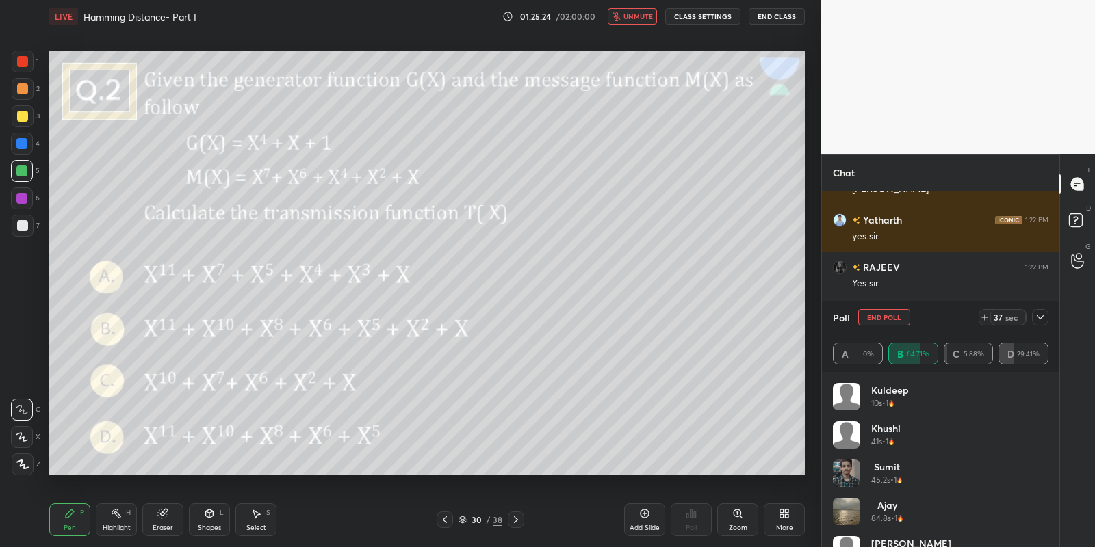
click at [636, 9] on button "unmute" at bounding box center [632, 16] width 49 height 16
click at [112, 527] on div "Highlight" at bounding box center [117, 528] width 28 height 7
drag, startPoint x: 68, startPoint y: 528, endPoint x: 72, endPoint y: 495, distance: 33.7
click at [68, 530] on div "Pen" at bounding box center [70, 528] width 12 height 7
click at [20, 116] on div at bounding box center [22, 116] width 11 height 11
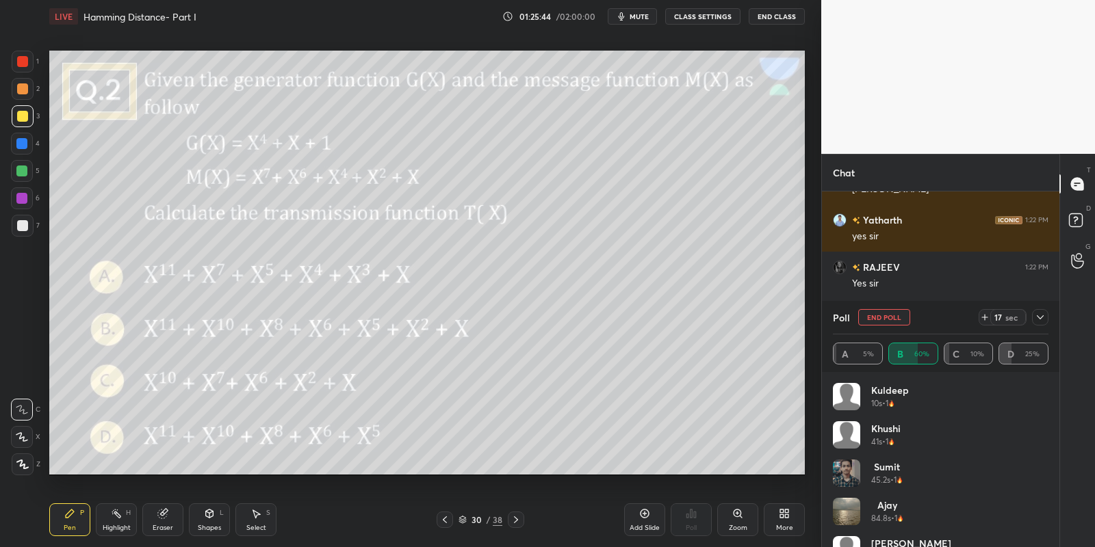
click at [112, 522] on div "Highlight H" at bounding box center [116, 520] width 41 height 33
drag, startPoint x: 76, startPoint y: 528, endPoint x: 92, endPoint y: 480, distance: 50.0
click at [77, 526] on div "Pen P" at bounding box center [69, 520] width 41 height 33
drag, startPoint x: 17, startPoint y: 110, endPoint x: 34, endPoint y: 109, distance: 16.5
click at [17, 109] on div at bounding box center [23, 116] width 22 height 22
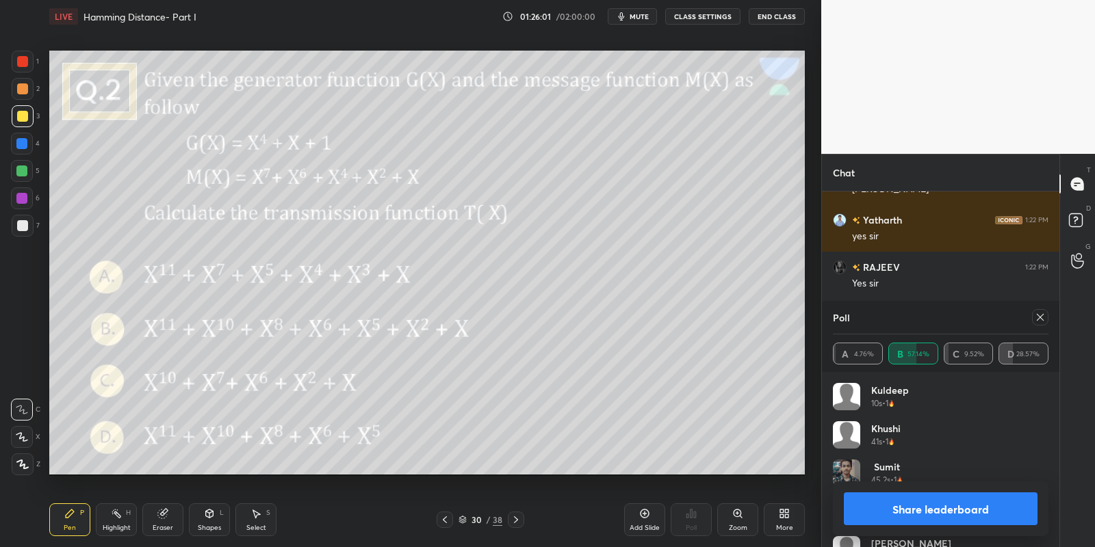
click at [893, 517] on button "Share leaderboard" at bounding box center [941, 509] width 194 height 33
type textarea "x"
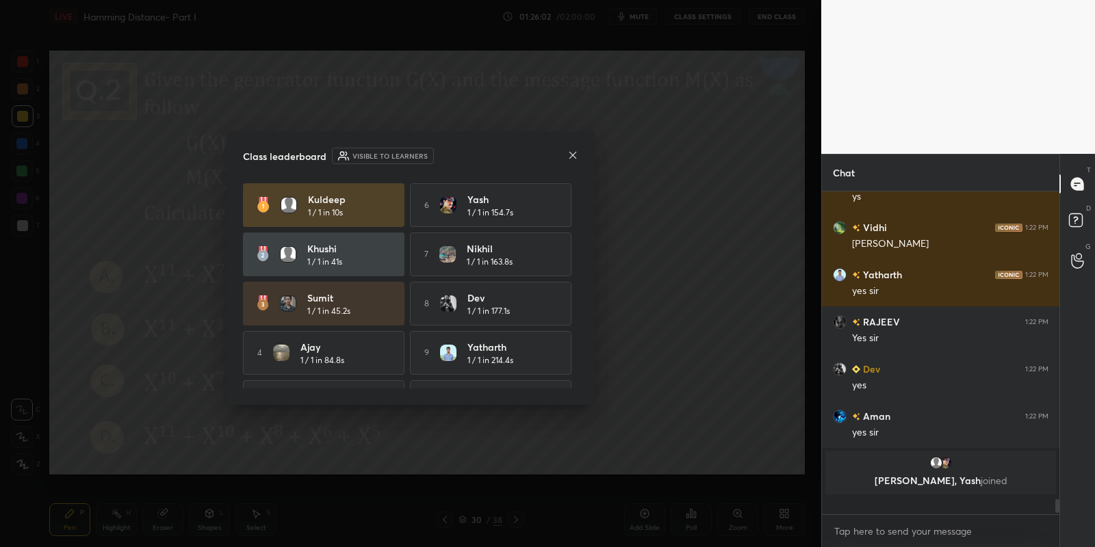
scroll to position [6144, 0]
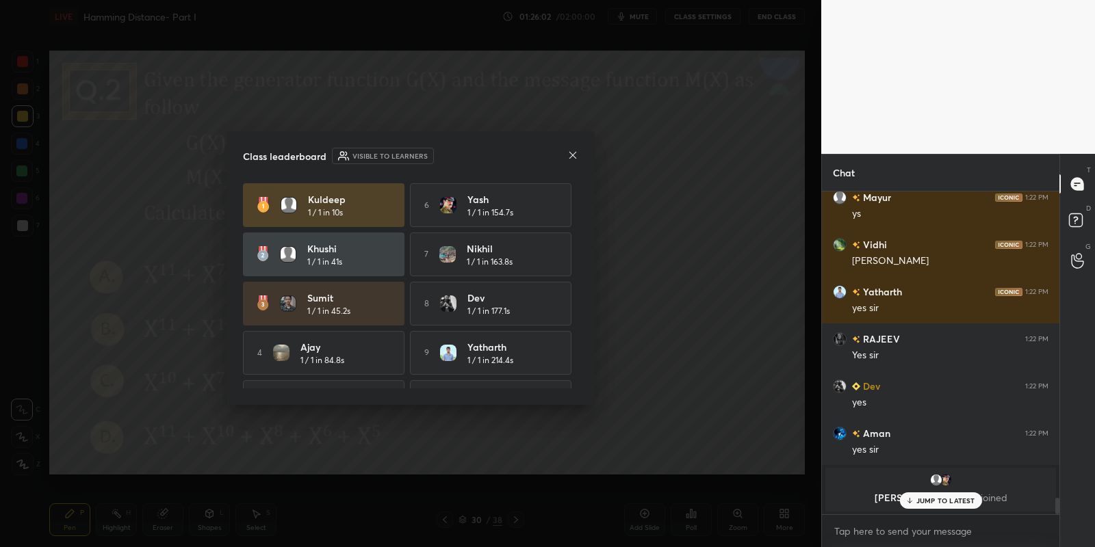
click at [572, 151] on icon at bounding box center [572, 155] width 11 height 11
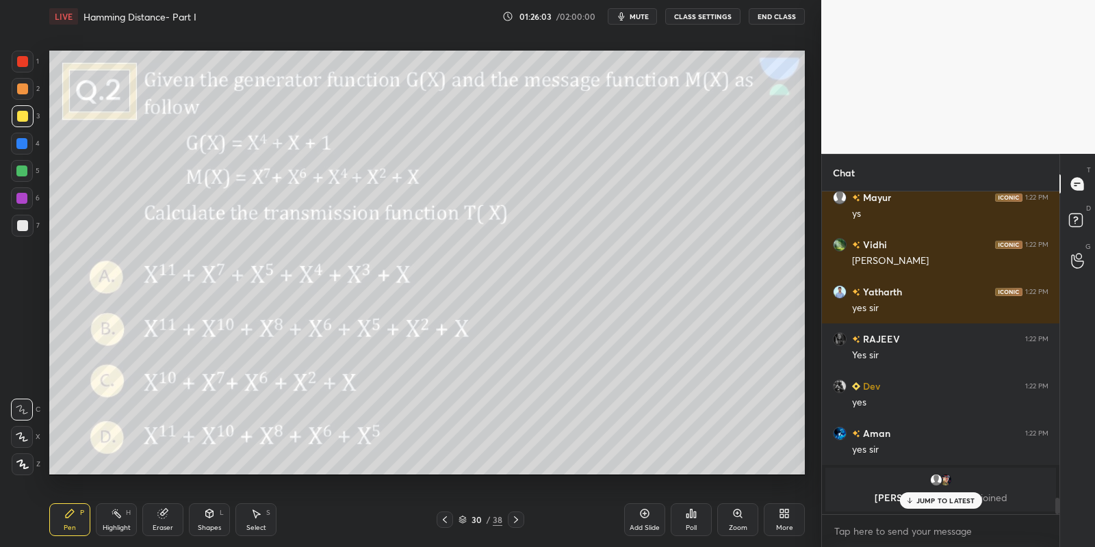
drag, startPoint x: 111, startPoint y: 526, endPoint x: 116, endPoint y: 509, distance: 17.8
click at [109, 526] on div "Highlight" at bounding box center [117, 528] width 28 height 7
drag, startPoint x: 71, startPoint y: 526, endPoint x: 108, endPoint y: 519, distance: 37.5
click at [80, 524] on div "Pen P" at bounding box center [69, 520] width 41 height 33
click at [112, 521] on div "Highlight H" at bounding box center [116, 520] width 41 height 33
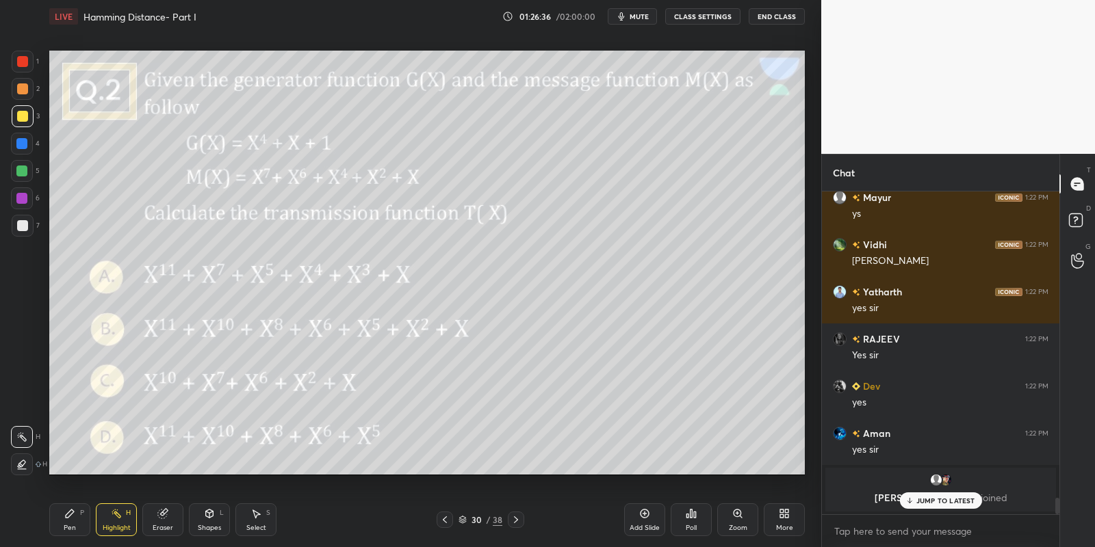
click at [74, 524] on div "Pen P" at bounding box center [69, 520] width 41 height 33
click at [919, 502] on p "JUMP TO LATEST" at bounding box center [945, 501] width 59 height 8
click at [641, 523] on div "Add Slide" at bounding box center [644, 520] width 41 height 33
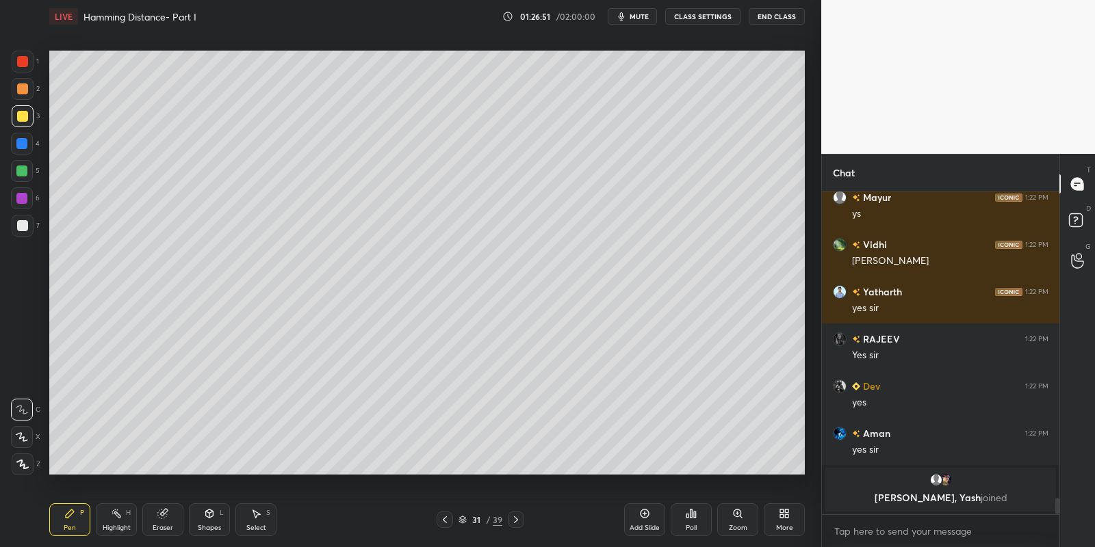
click at [77, 514] on div "Pen P" at bounding box center [69, 520] width 41 height 33
click at [23, 170] on div at bounding box center [21, 171] width 11 height 11
drag, startPoint x: 255, startPoint y: 521, endPoint x: 264, endPoint y: 476, distance: 45.5
click at [256, 518] on div "Select S" at bounding box center [255, 520] width 41 height 33
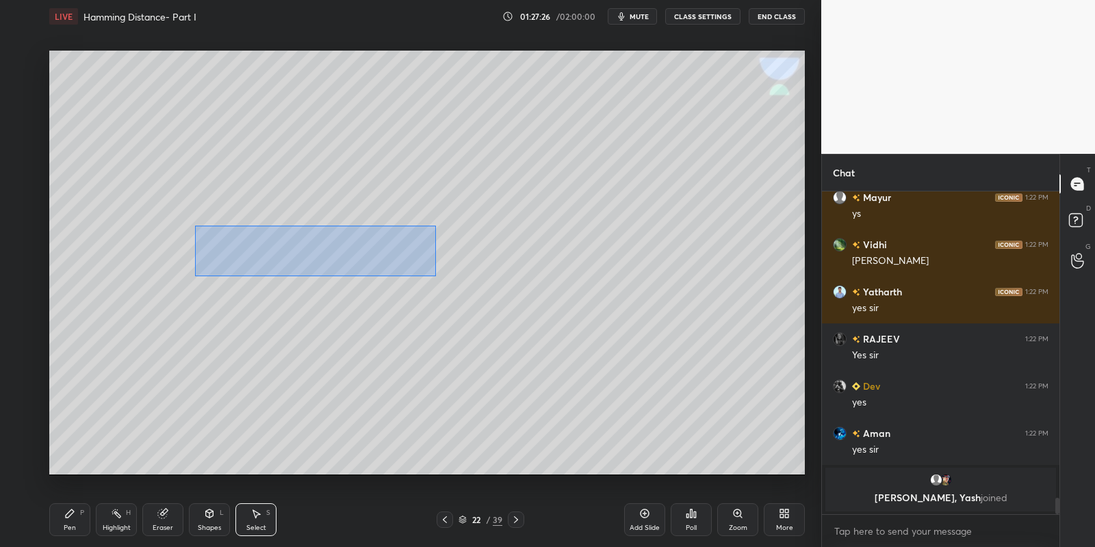
drag, startPoint x: 195, startPoint y: 226, endPoint x: 427, endPoint y: 278, distance: 237.8
click at [434, 274] on div "0 ° Undo Copy Paste here Duplicate Duplicate to new slide Delete" at bounding box center [427, 263] width 756 height 425
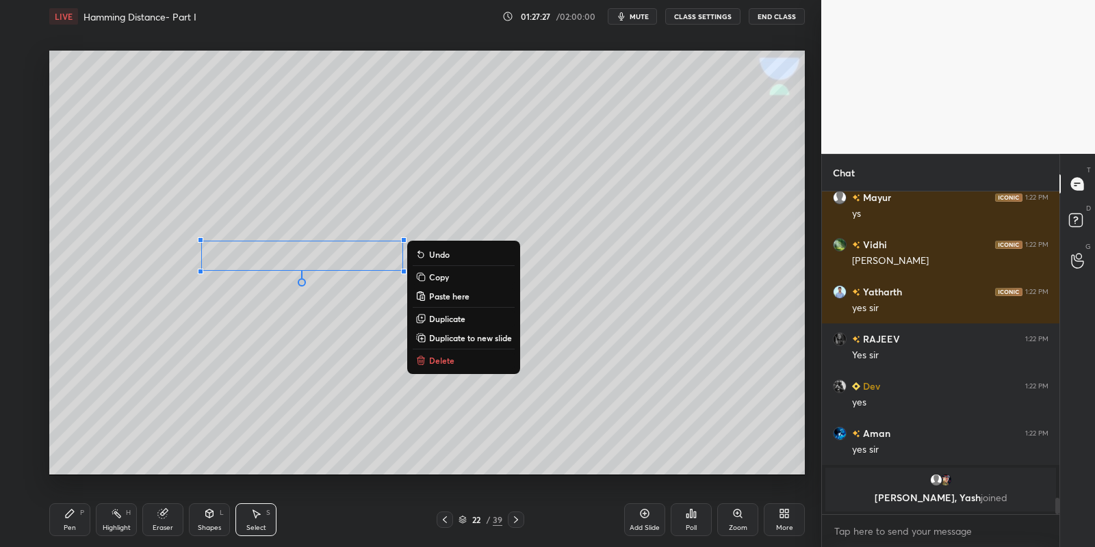
click at [89, 524] on div "Pen P" at bounding box center [69, 520] width 41 height 33
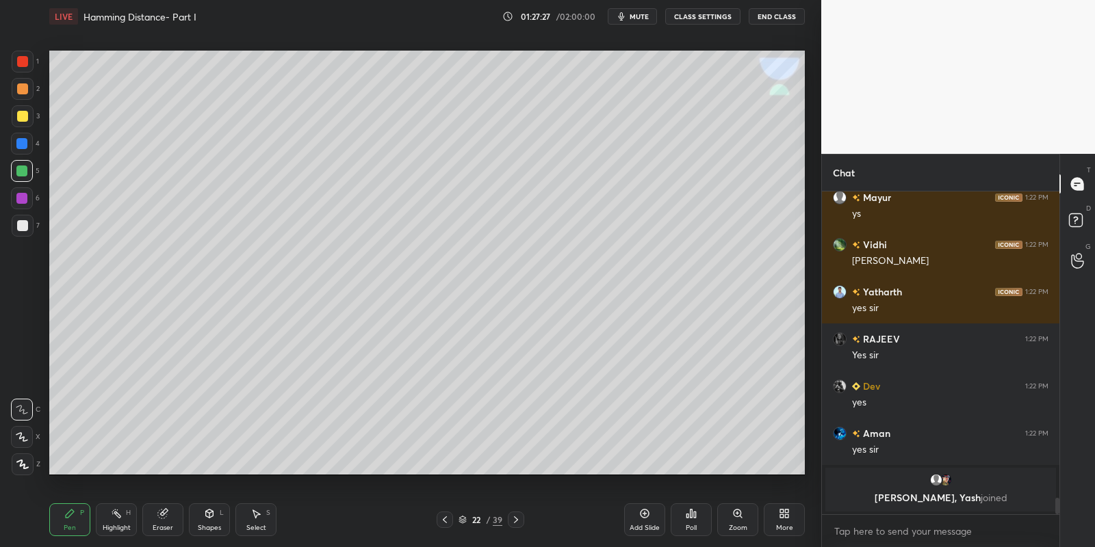
click at [261, 526] on div "Select" at bounding box center [256, 528] width 20 height 7
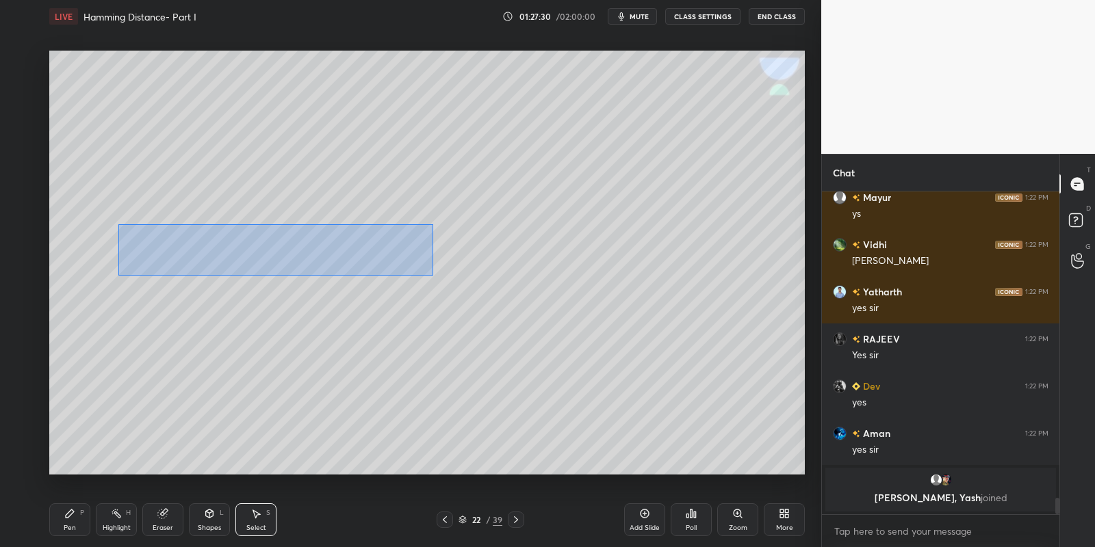
drag, startPoint x: 118, startPoint y: 224, endPoint x: 431, endPoint y: 273, distance: 317.2
click at [432, 274] on div "0 ° Undo Copy Paste here Duplicate Duplicate to new slide Delete" at bounding box center [427, 263] width 756 height 425
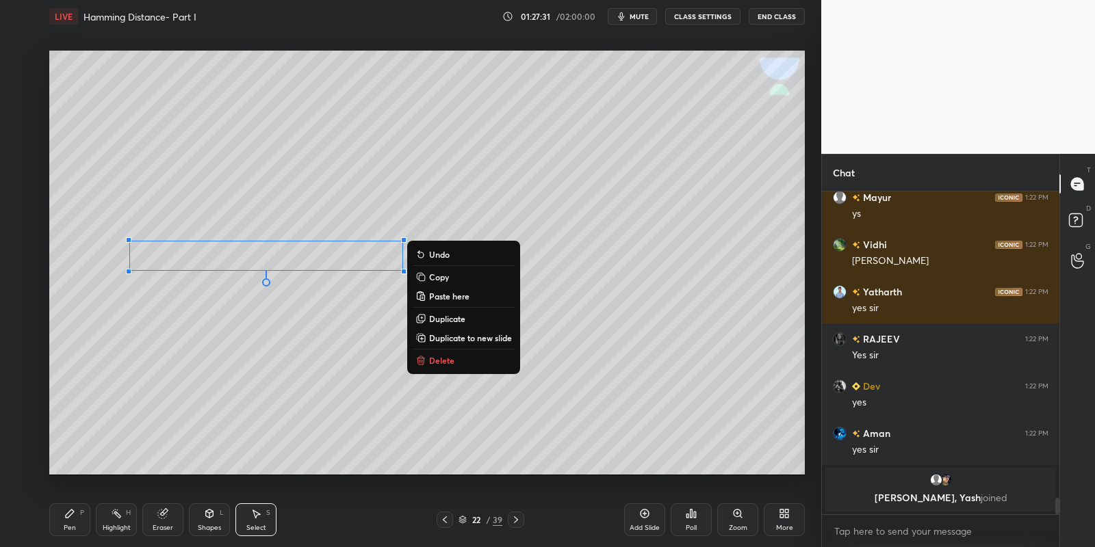
click at [470, 276] on button "Copy" at bounding box center [464, 277] width 102 height 16
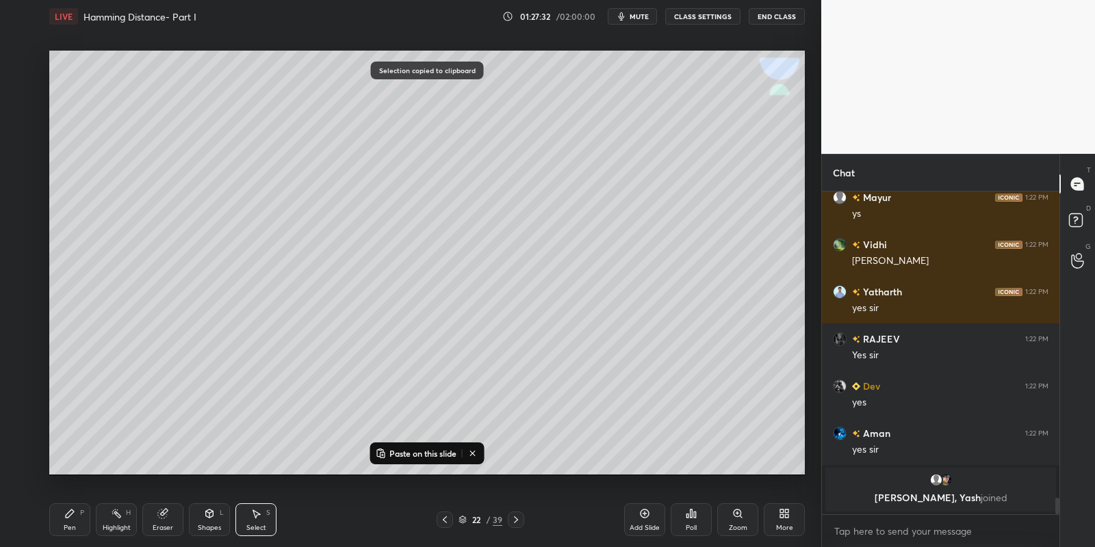
click at [515, 516] on icon at bounding box center [516, 520] width 11 height 11
click at [517, 520] on icon at bounding box center [516, 520] width 11 height 11
click at [519, 521] on icon at bounding box center [516, 520] width 11 height 11
click at [517, 522] on icon at bounding box center [516, 520] width 11 height 11
click at [517, 521] on icon at bounding box center [516, 520] width 11 height 11
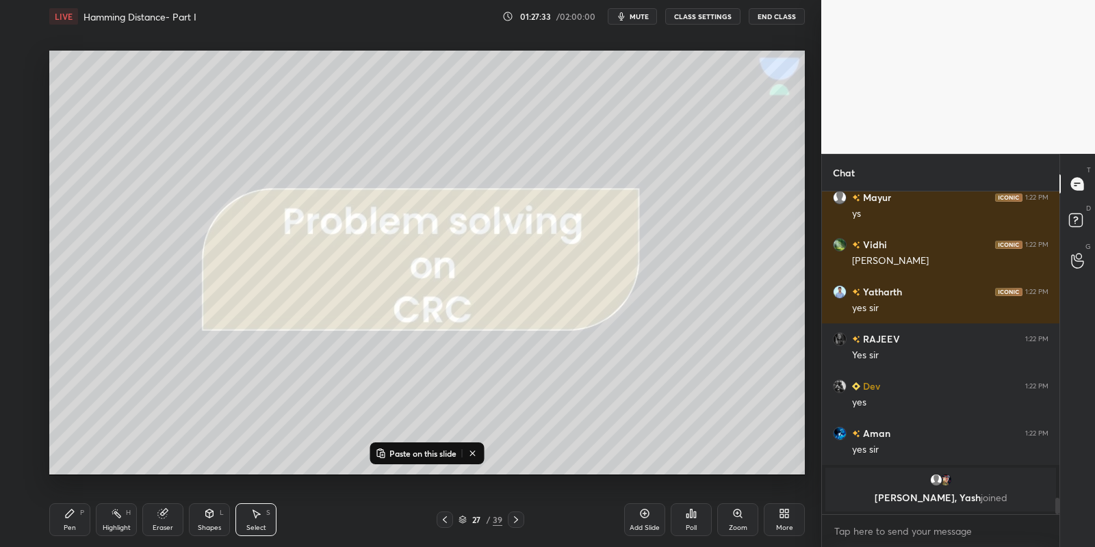
click at [518, 522] on icon at bounding box center [516, 520] width 11 height 11
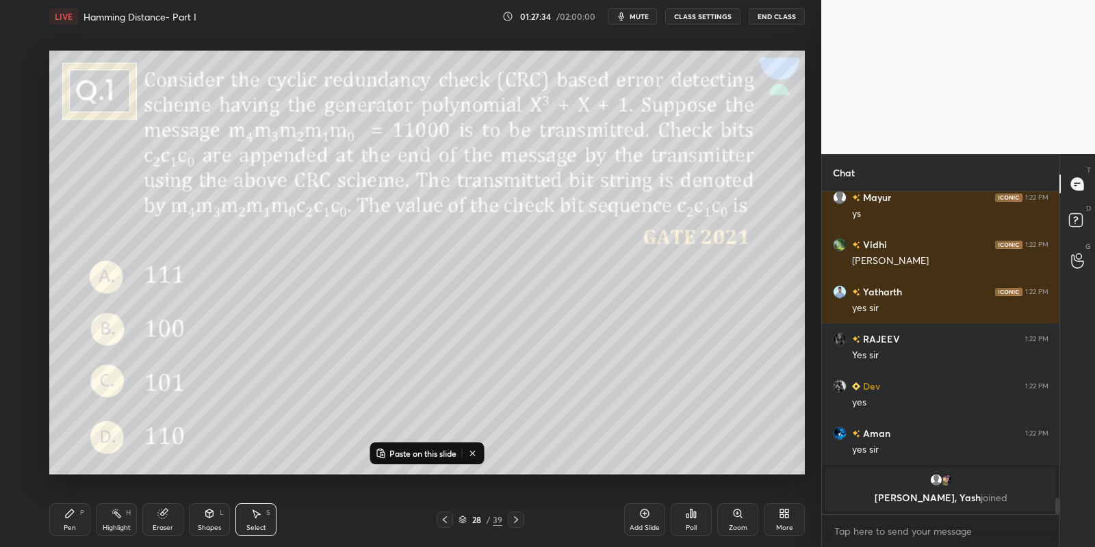
click at [518, 520] on icon at bounding box center [516, 520] width 11 height 11
click at [519, 522] on icon at bounding box center [516, 520] width 11 height 11
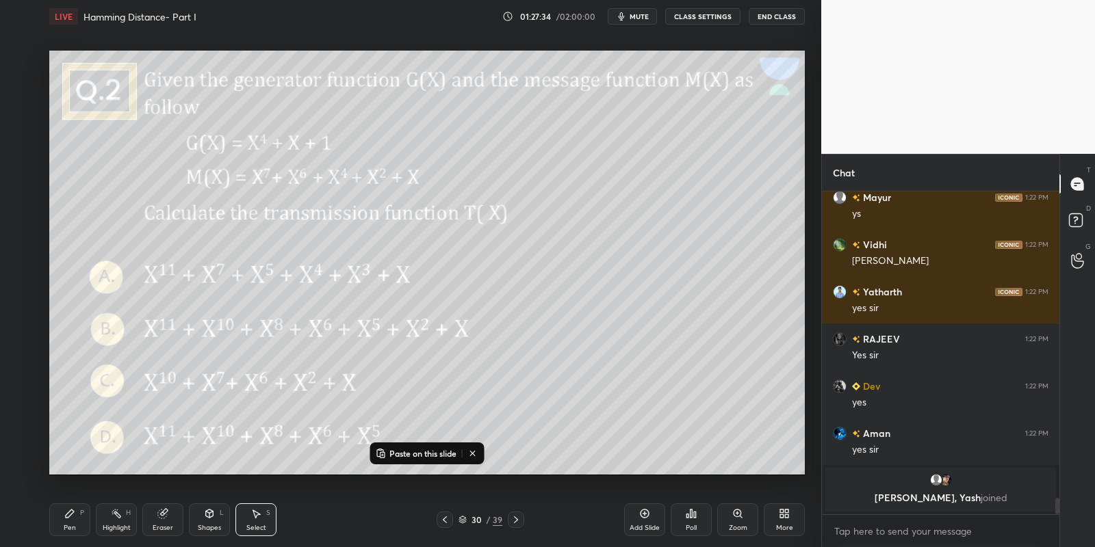
click at [519, 521] on icon at bounding box center [516, 520] width 11 height 11
click at [418, 447] on button "Paste on this slide" at bounding box center [416, 454] width 86 height 16
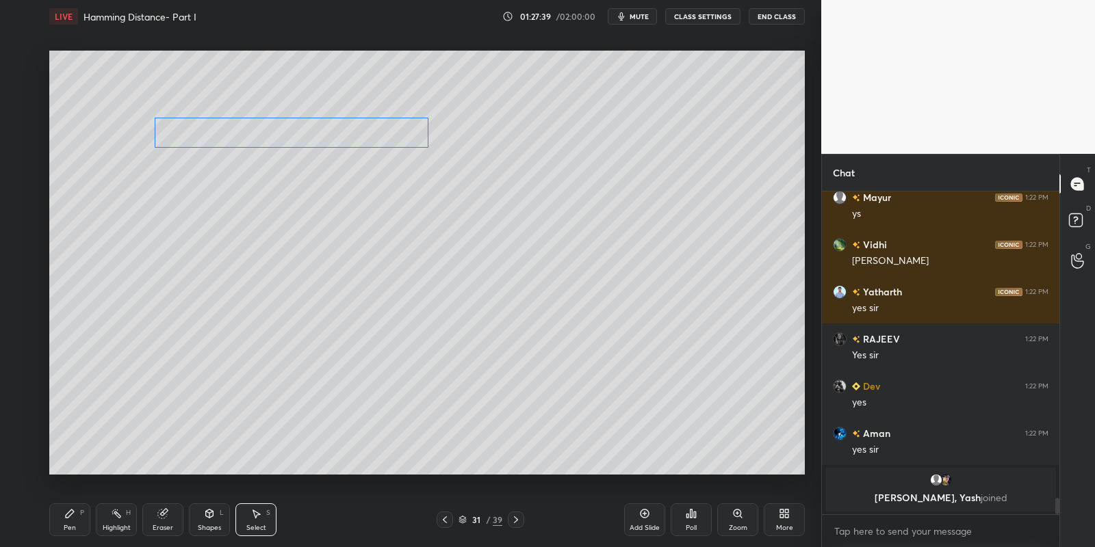
drag, startPoint x: 266, startPoint y: 250, endPoint x: 286, endPoint y: 135, distance: 117.3
click at [287, 135] on div "0 ° Undo Copy Paste here Duplicate Duplicate to new slide Delete" at bounding box center [427, 263] width 756 height 425
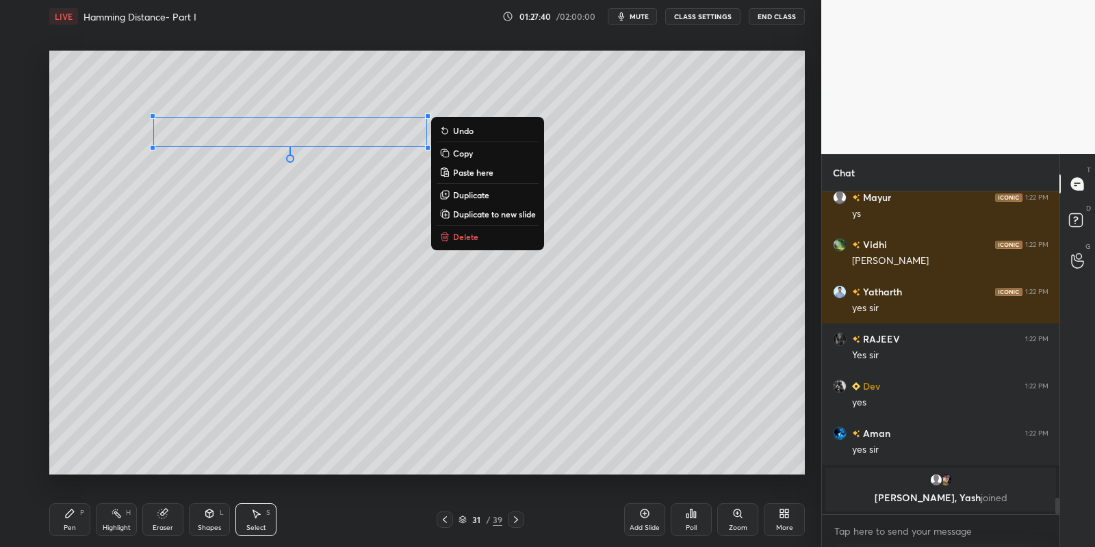
drag, startPoint x: 159, startPoint y: 526, endPoint x: 160, endPoint y: 508, distance: 17.8
click at [159, 521] on div "Eraser" at bounding box center [162, 520] width 41 height 33
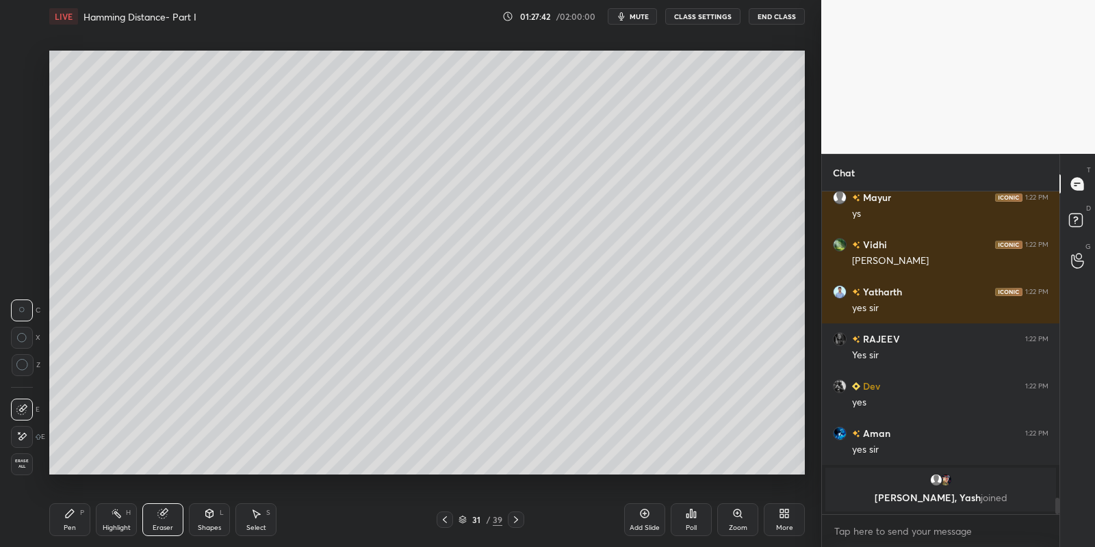
click at [254, 525] on div "Select" at bounding box center [256, 528] width 20 height 7
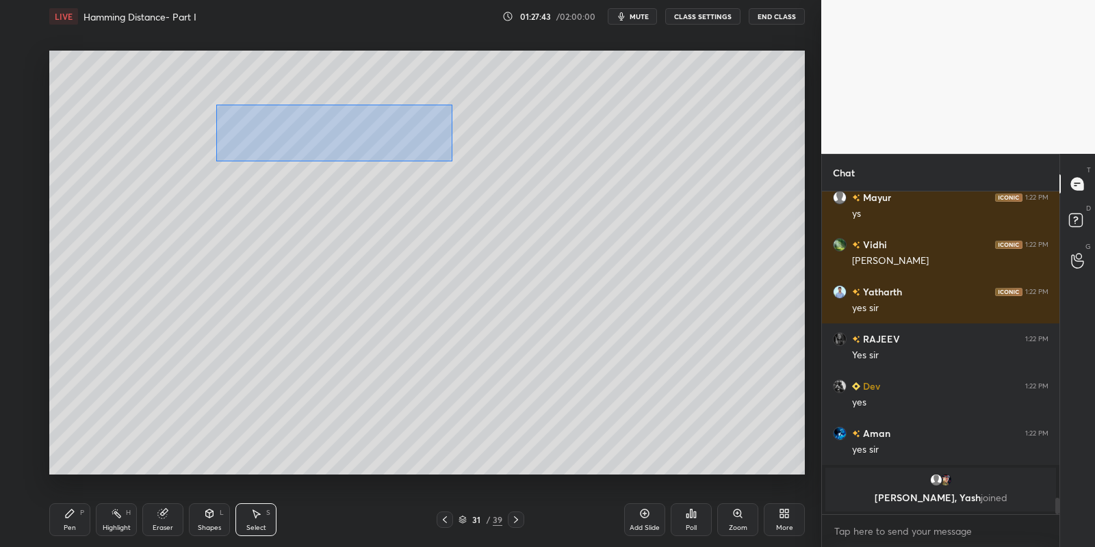
drag, startPoint x: 218, startPoint y: 105, endPoint x: 468, endPoint y: 162, distance: 256.3
click at [493, 174] on div "0 ° Undo Copy Paste here Duplicate Duplicate to new slide Delete" at bounding box center [427, 263] width 756 height 425
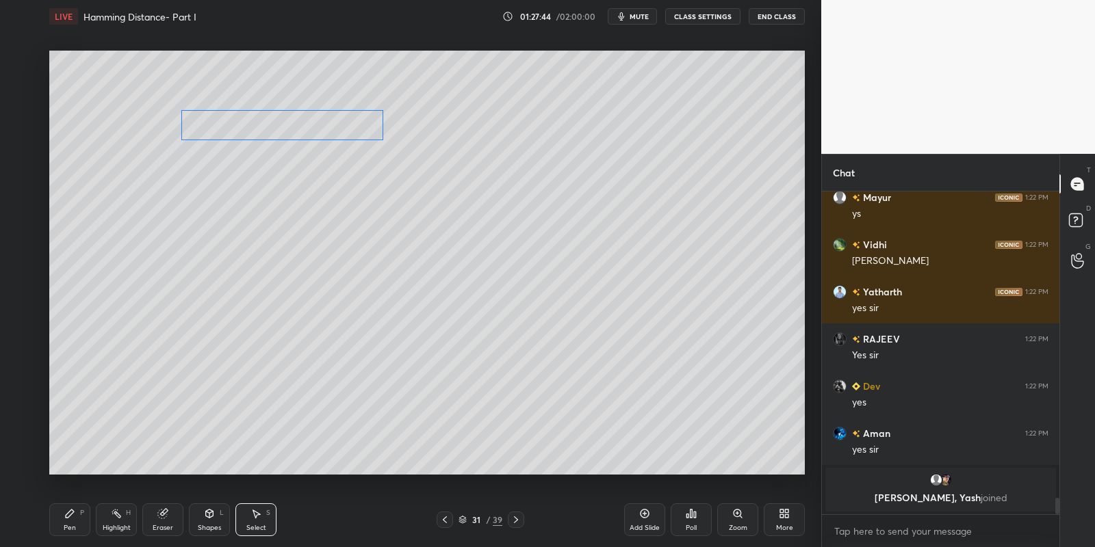
drag, startPoint x: 309, startPoint y: 140, endPoint x: 270, endPoint y: 134, distance: 40.1
click at [270, 134] on div "0 ° Undo Copy Paste here Duplicate Duplicate to new slide Delete" at bounding box center [427, 263] width 756 height 425
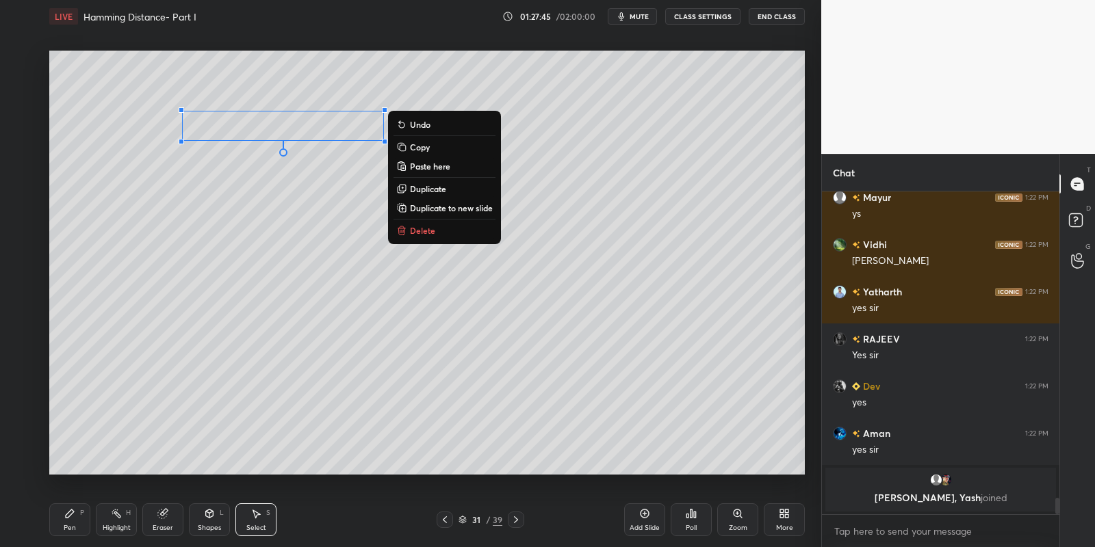
click at [71, 526] on div "Pen" at bounding box center [70, 528] width 12 height 7
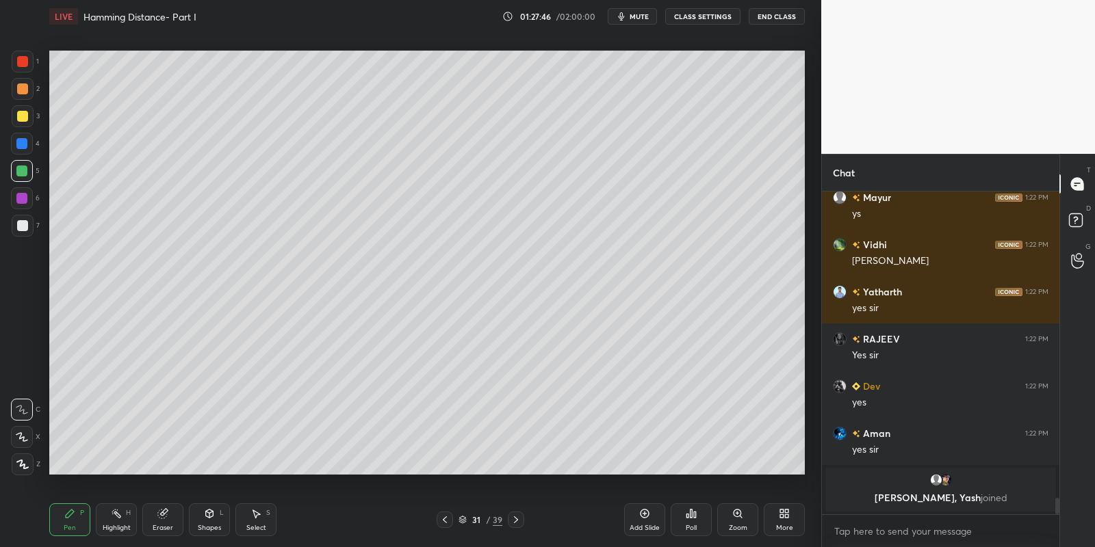
click at [22, 168] on div at bounding box center [21, 171] width 11 height 11
click at [116, 527] on div "Highlight" at bounding box center [117, 528] width 28 height 7
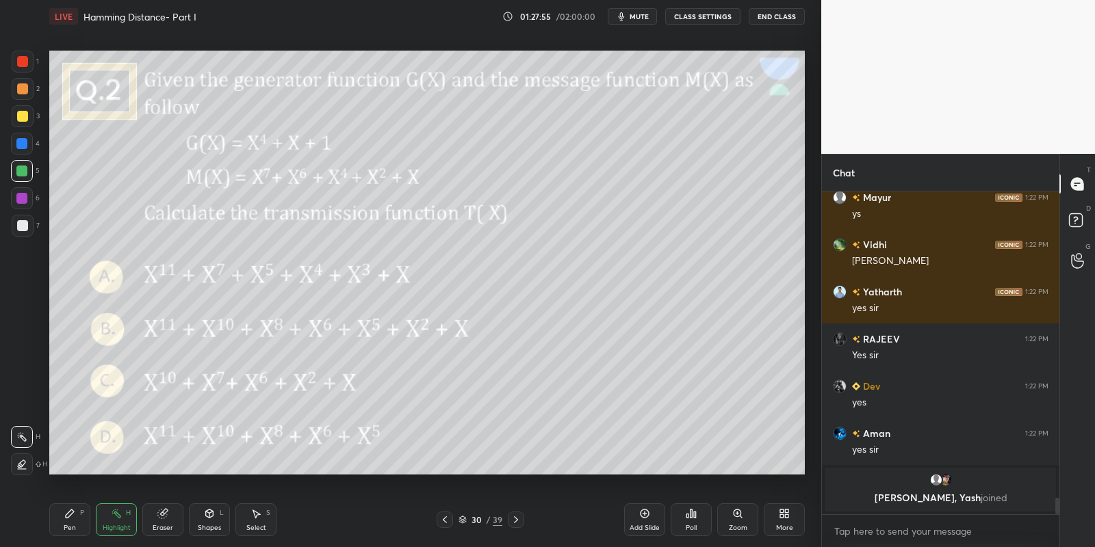
click at [79, 528] on div "Pen P" at bounding box center [69, 520] width 41 height 33
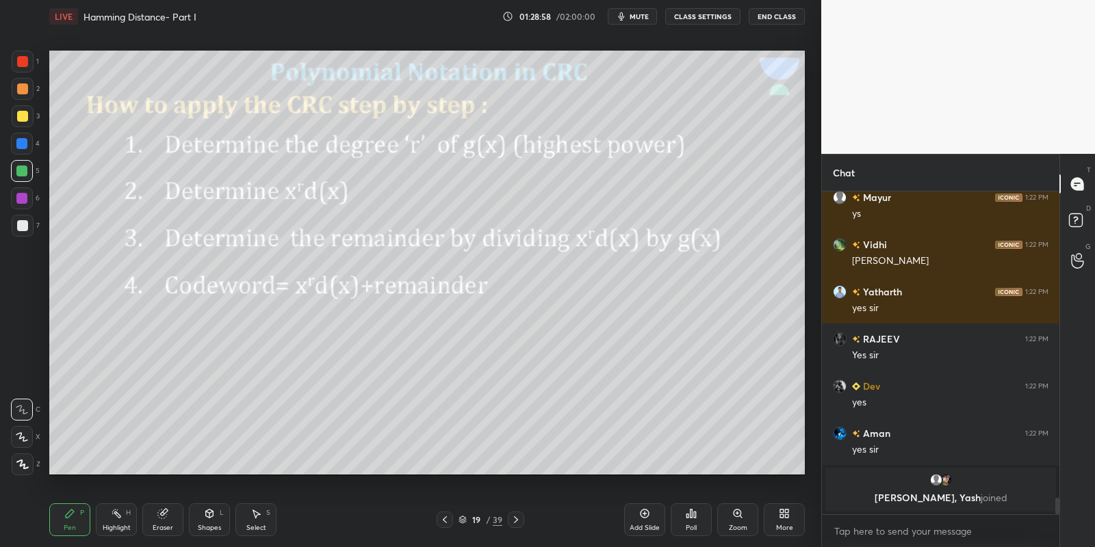
click at [105, 523] on div "Highlight H" at bounding box center [116, 520] width 41 height 33
click at [116, 525] on div "Highlight" at bounding box center [117, 528] width 28 height 7
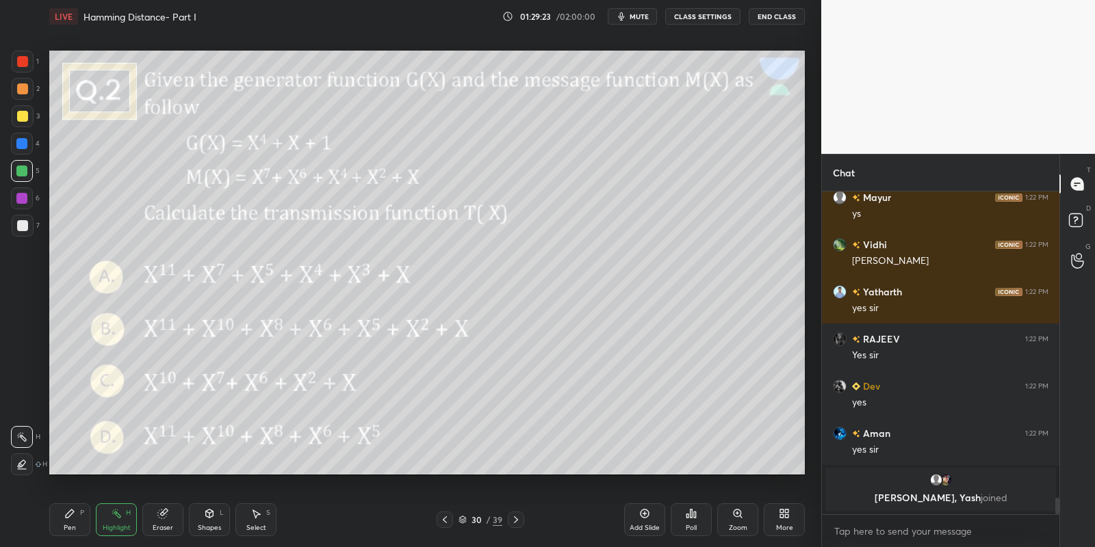
drag, startPoint x: 212, startPoint y: 528, endPoint x: 219, endPoint y: 504, distance: 25.6
click at [214, 523] on div "Shapes L" at bounding box center [209, 520] width 41 height 33
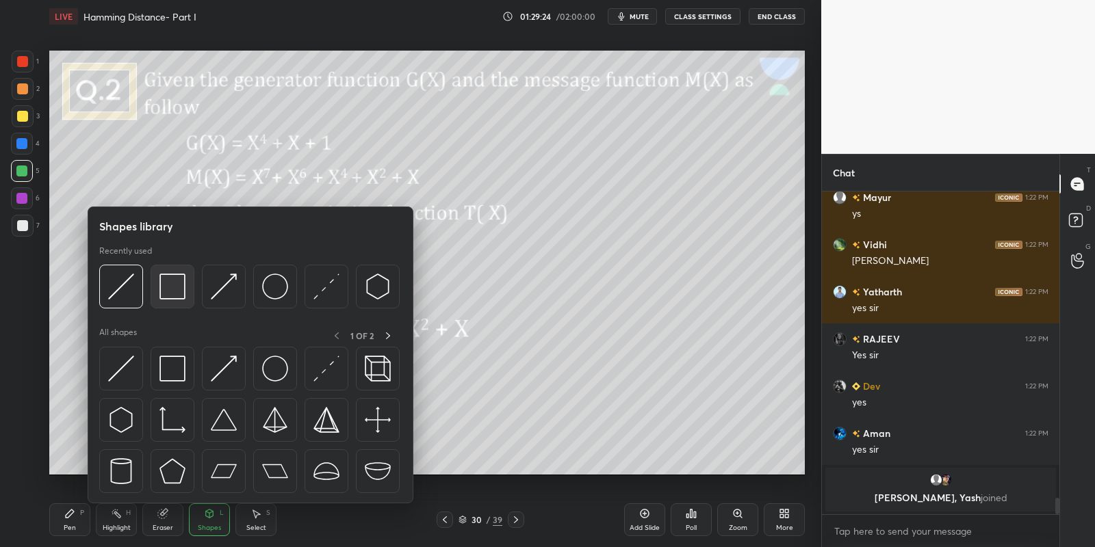
click at [127, 366] on img at bounding box center [121, 369] width 26 height 26
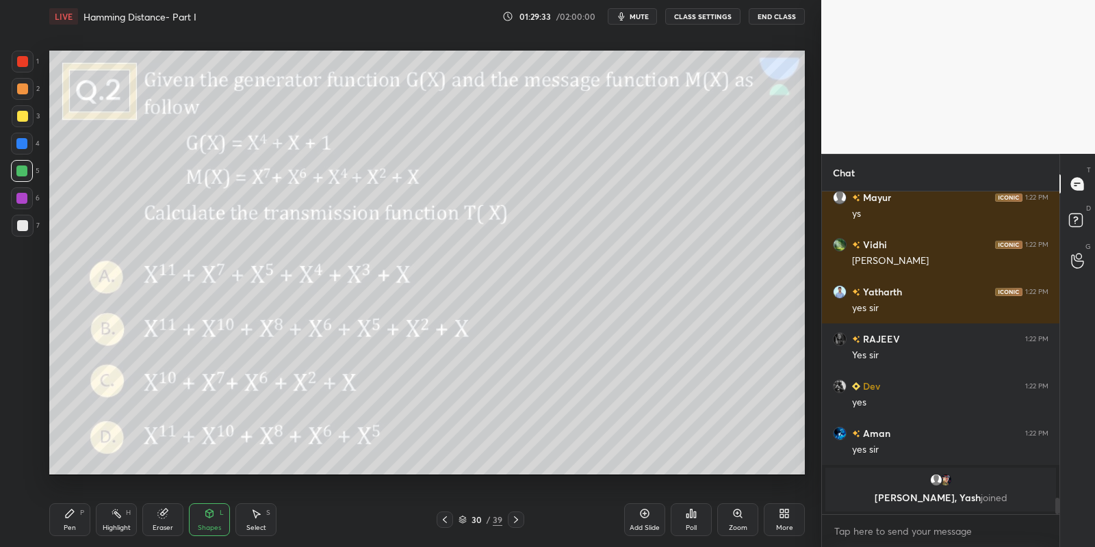
drag, startPoint x: 85, startPoint y: 518, endPoint x: 127, endPoint y: 529, distance: 43.2
click at [91, 519] on div "Pen P Highlight H Eraser Shapes L Select S" at bounding box center [192, 520] width 287 height 33
click at [128, 525] on div "Highlight" at bounding box center [117, 528] width 28 height 7
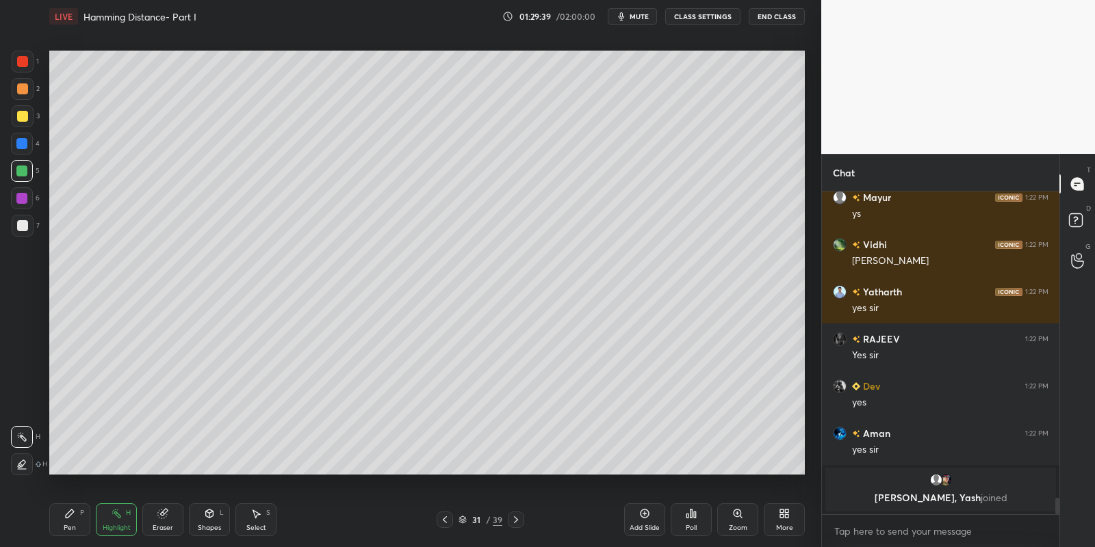
click at [70, 527] on div "Pen" at bounding box center [70, 528] width 12 height 7
click at [116, 525] on div "Highlight" at bounding box center [117, 528] width 28 height 7
drag, startPoint x: 64, startPoint y: 532, endPoint x: 90, endPoint y: 481, distance: 57.5
click at [65, 530] on div "Pen" at bounding box center [70, 528] width 12 height 7
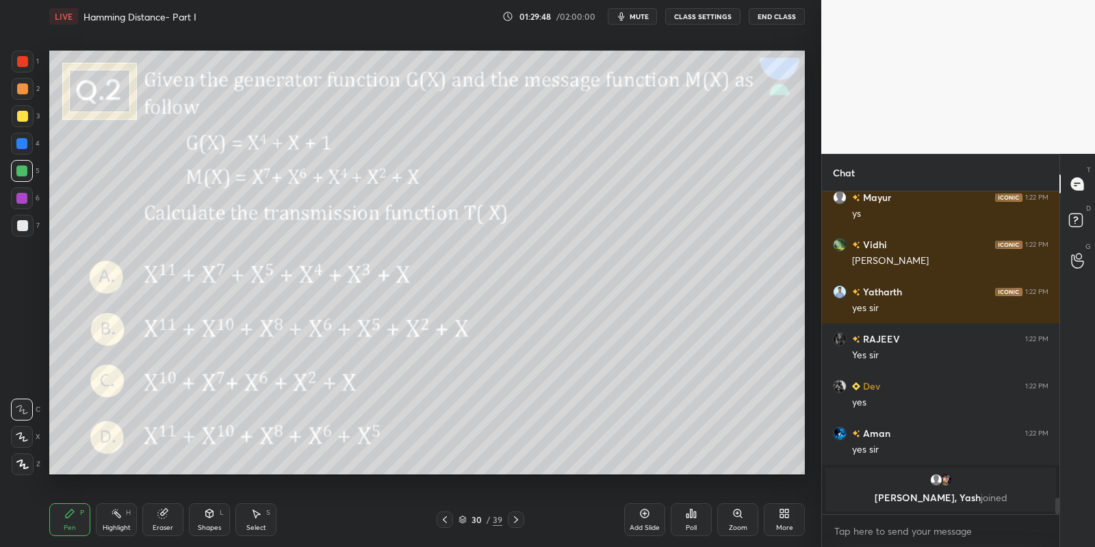
drag, startPoint x: 203, startPoint y: 524, endPoint x: 199, endPoint y: 506, distance: 17.4
click at [203, 527] on div "Shapes" at bounding box center [209, 528] width 23 height 7
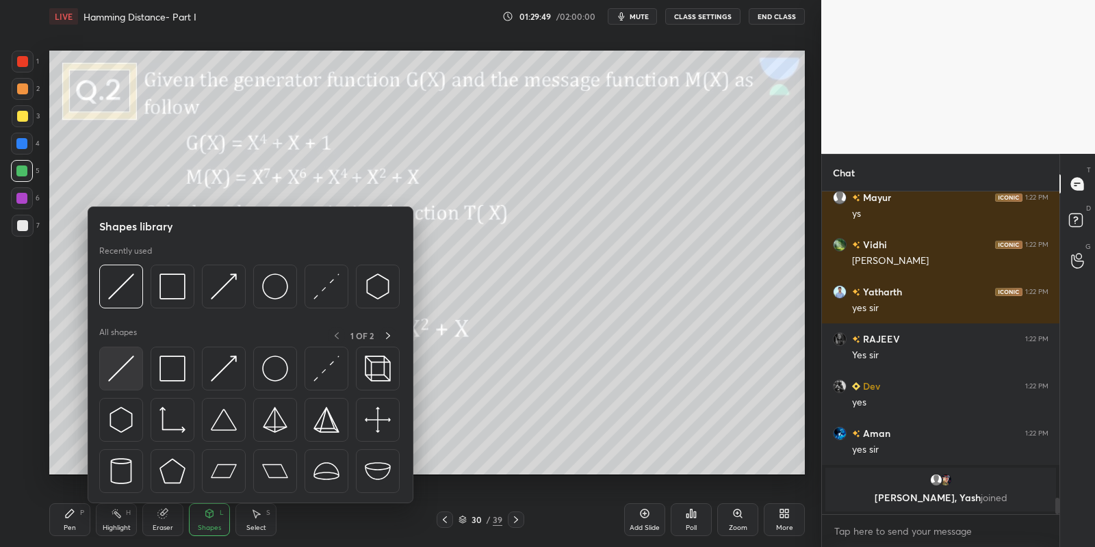
drag, startPoint x: 125, startPoint y: 372, endPoint x: 154, endPoint y: 315, distance: 64.6
click at [128, 370] on img at bounding box center [121, 369] width 26 height 26
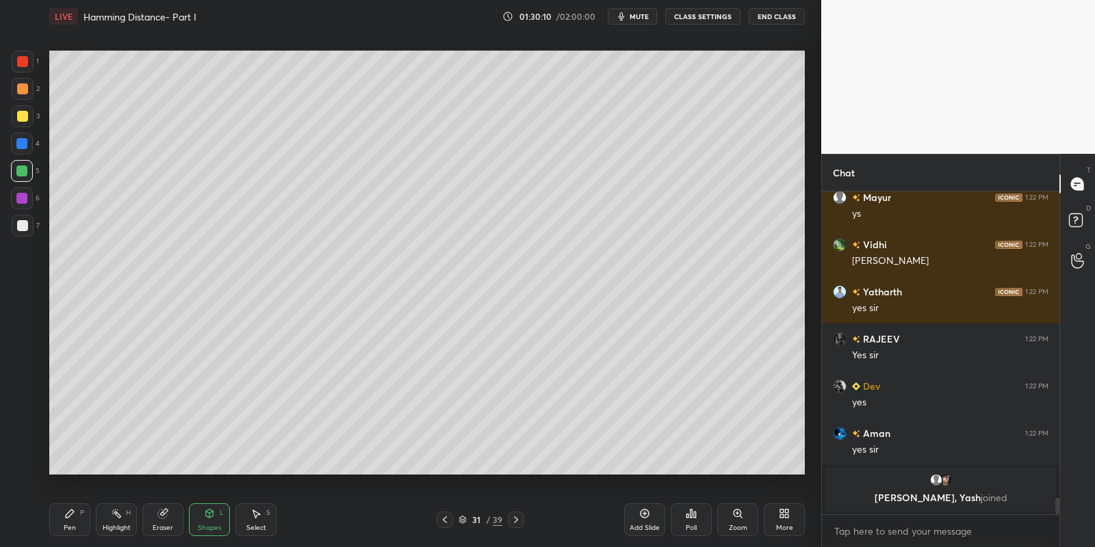
drag, startPoint x: 116, startPoint y: 530, endPoint x: 130, endPoint y: 515, distance: 20.3
click at [116, 528] on div "Highlight" at bounding box center [117, 528] width 28 height 7
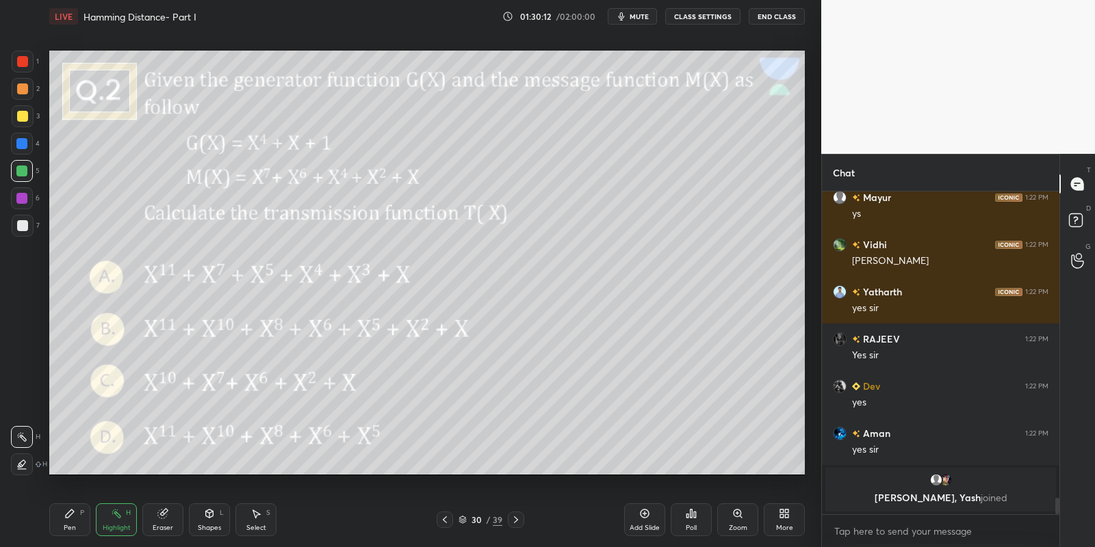
click at [79, 532] on div "Pen P" at bounding box center [69, 520] width 41 height 33
drag, startPoint x: 122, startPoint y: 531, endPoint x: 134, endPoint y: 502, distance: 31.3
click at [122, 529] on div "Highlight" at bounding box center [117, 528] width 28 height 7
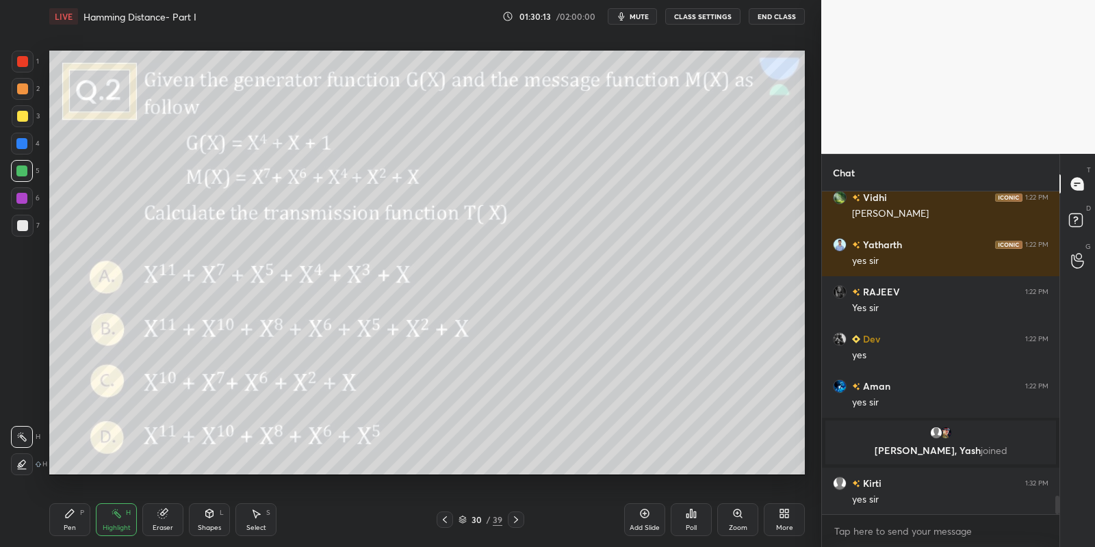
scroll to position [5367, 0]
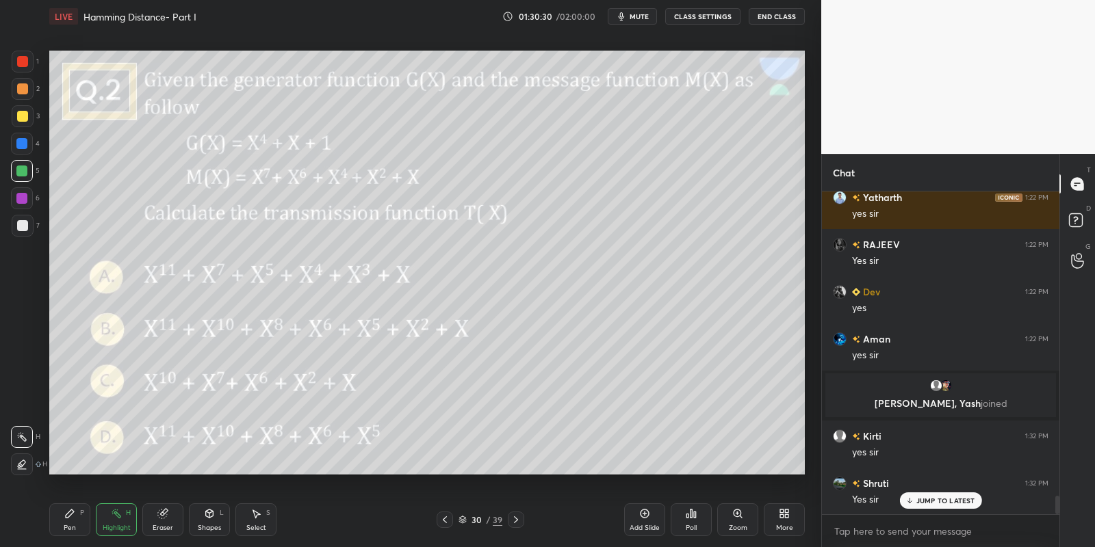
click at [79, 521] on div "Pen P" at bounding box center [69, 520] width 41 height 33
click at [116, 531] on div "Highlight" at bounding box center [117, 528] width 28 height 7
drag, startPoint x: 920, startPoint y: 502, endPoint x: 928, endPoint y: 504, distance: 8.0
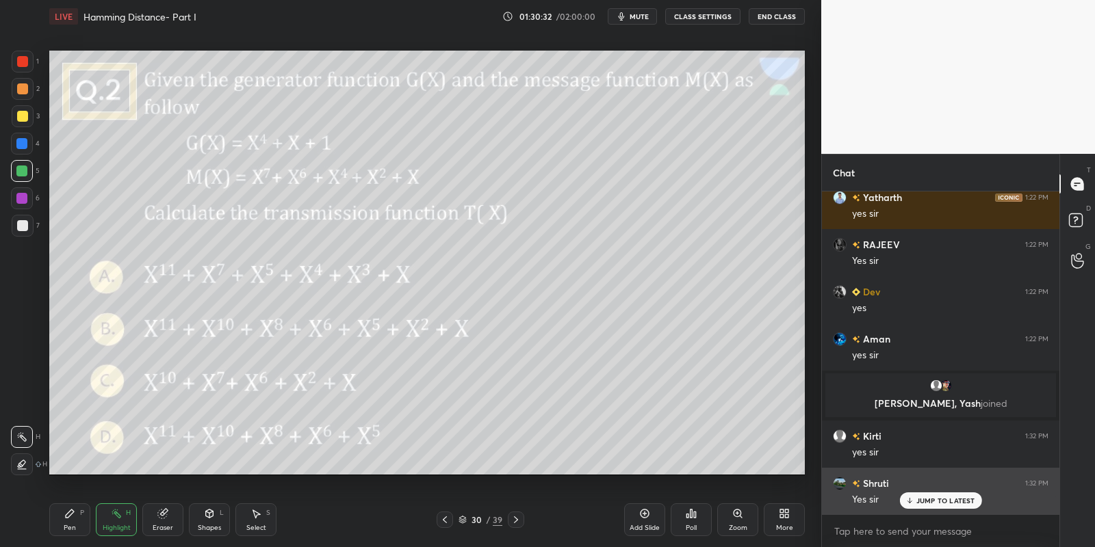
click at [920, 502] on p "JUMP TO LATEST" at bounding box center [945, 501] width 59 height 8
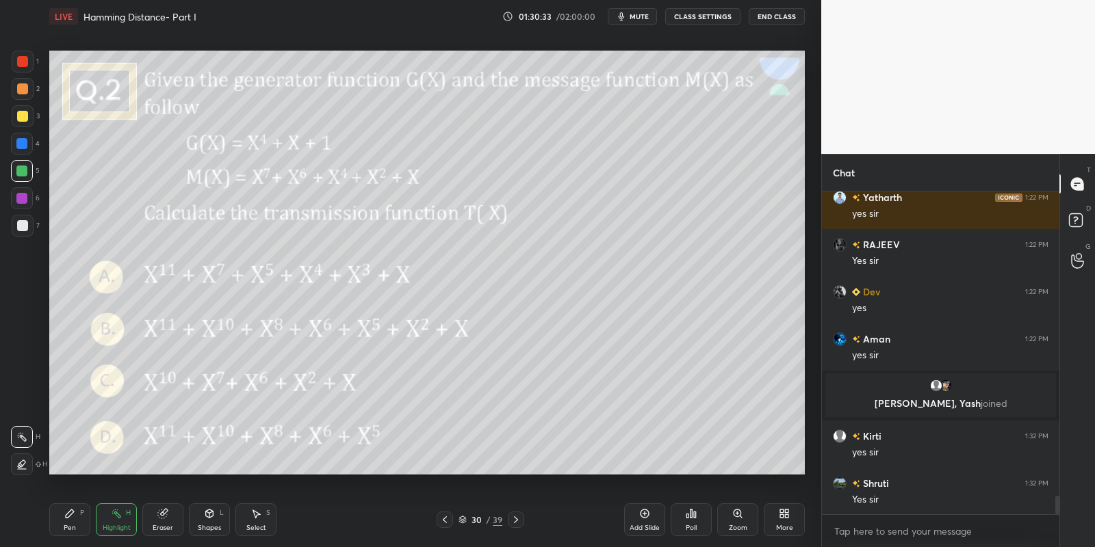
click at [118, 525] on div "Highlight" at bounding box center [117, 528] width 28 height 7
drag, startPoint x: 63, startPoint y: 517, endPoint x: 104, endPoint y: 529, distance: 42.9
click at [73, 515] on icon at bounding box center [69, 513] width 11 height 11
drag, startPoint x: 104, startPoint y: 529, endPoint x: 114, endPoint y: 504, distance: 26.7
click at [106, 525] on div "Highlight" at bounding box center [117, 528] width 28 height 7
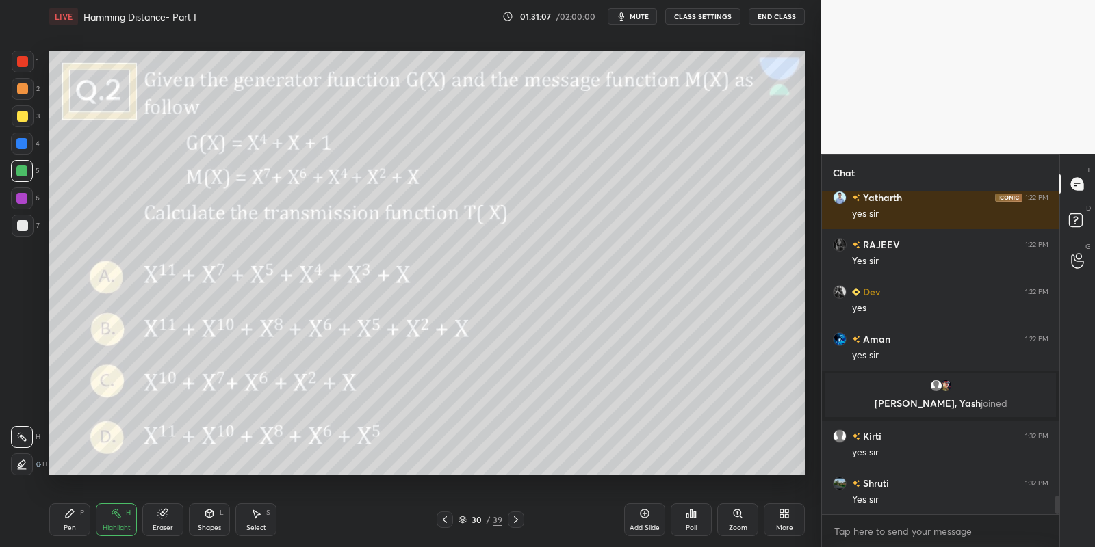
click at [517, 519] on icon at bounding box center [516, 520] width 11 height 11
drag, startPoint x: 76, startPoint y: 523, endPoint x: 83, endPoint y: 511, distance: 14.1
click at [79, 521] on div "Pen P" at bounding box center [69, 520] width 41 height 33
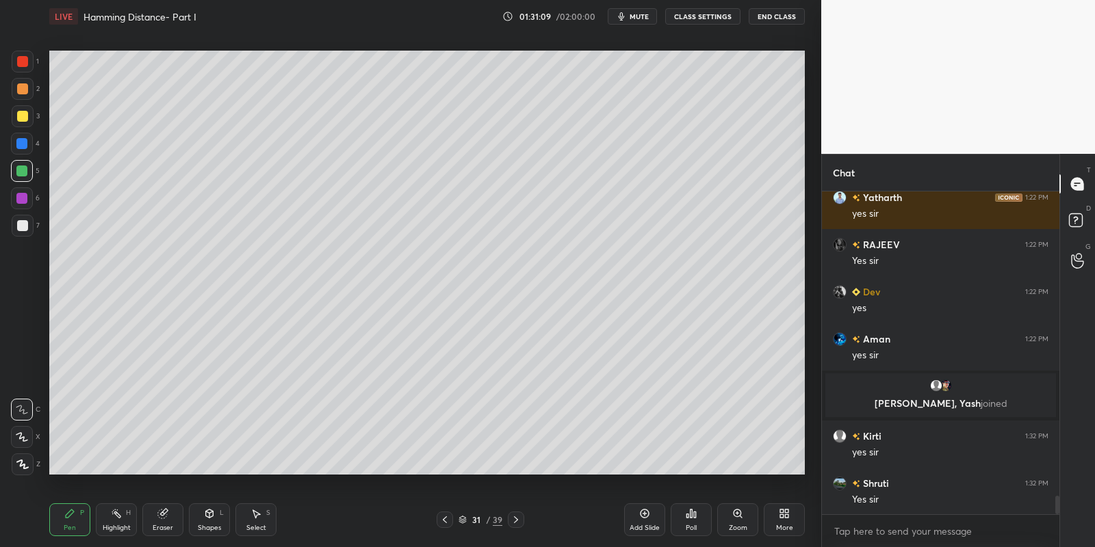
click at [22, 119] on div at bounding box center [22, 116] width 11 height 11
click at [27, 173] on div at bounding box center [21, 171] width 11 height 11
drag, startPoint x: 250, startPoint y: 517, endPoint x: 251, endPoint y: 485, distance: 32.2
click at [248, 510] on div "Select S" at bounding box center [255, 520] width 41 height 33
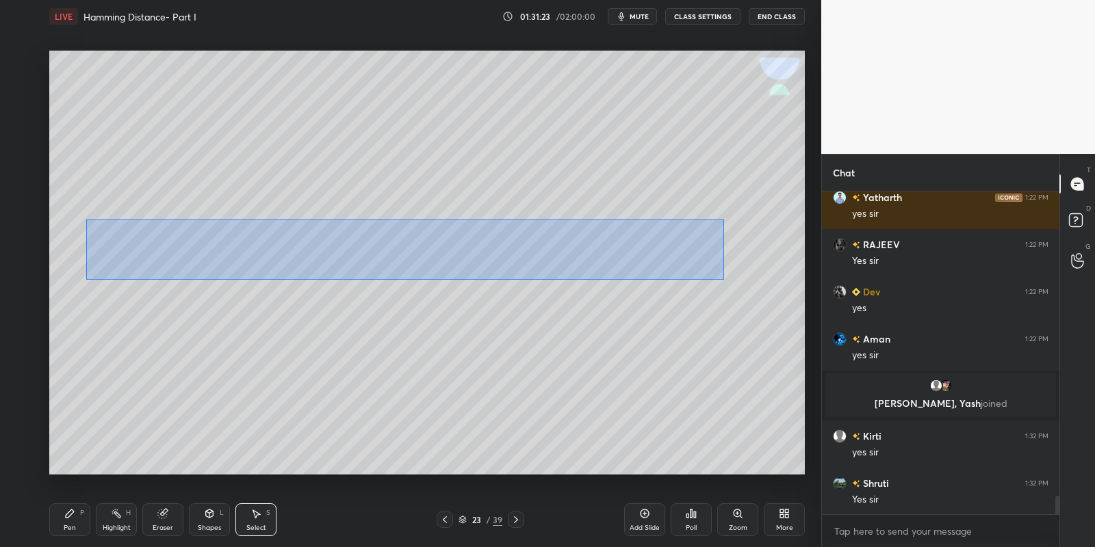
drag, startPoint x: 87, startPoint y: 219, endPoint x: 715, endPoint y: 279, distance: 631.0
click at [723, 279] on div "0 ° Undo Copy Paste here Duplicate Duplicate to new slide Delete" at bounding box center [427, 263] width 756 height 425
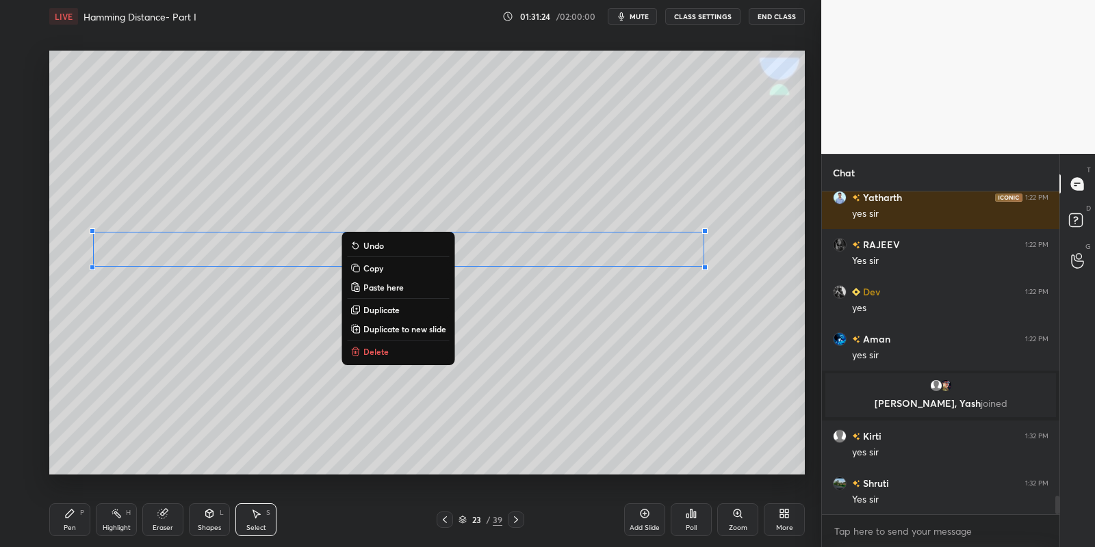
click at [391, 267] on button "Copy" at bounding box center [398, 268] width 102 height 16
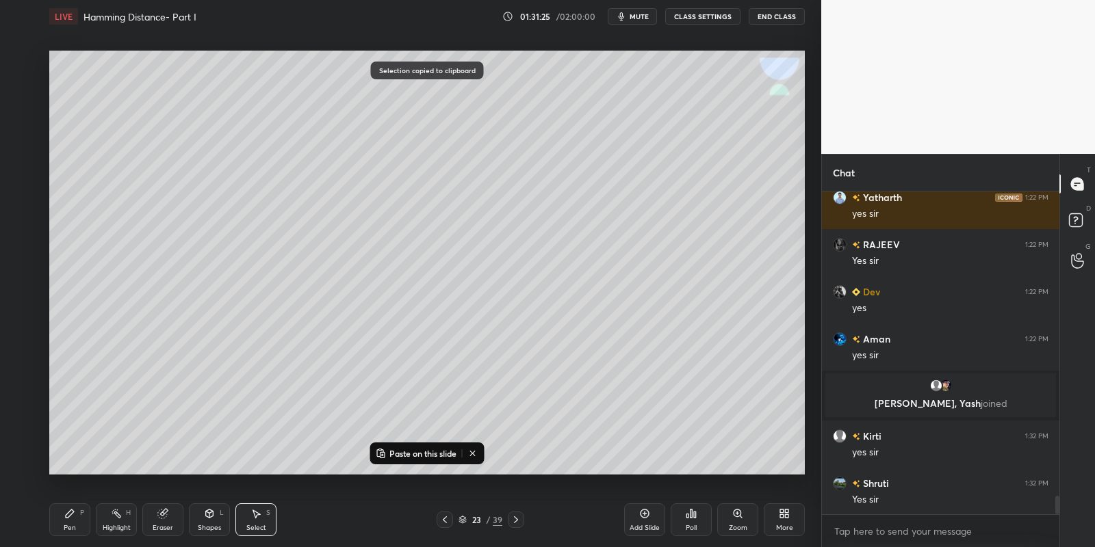
click at [511, 523] on icon at bounding box center [516, 520] width 11 height 11
click at [508, 524] on div at bounding box center [516, 520] width 16 height 16
click at [512, 521] on icon at bounding box center [516, 520] width 11 height 11
click at [513, 520] on icon at bounding box center [516, 520] width 11 height 11
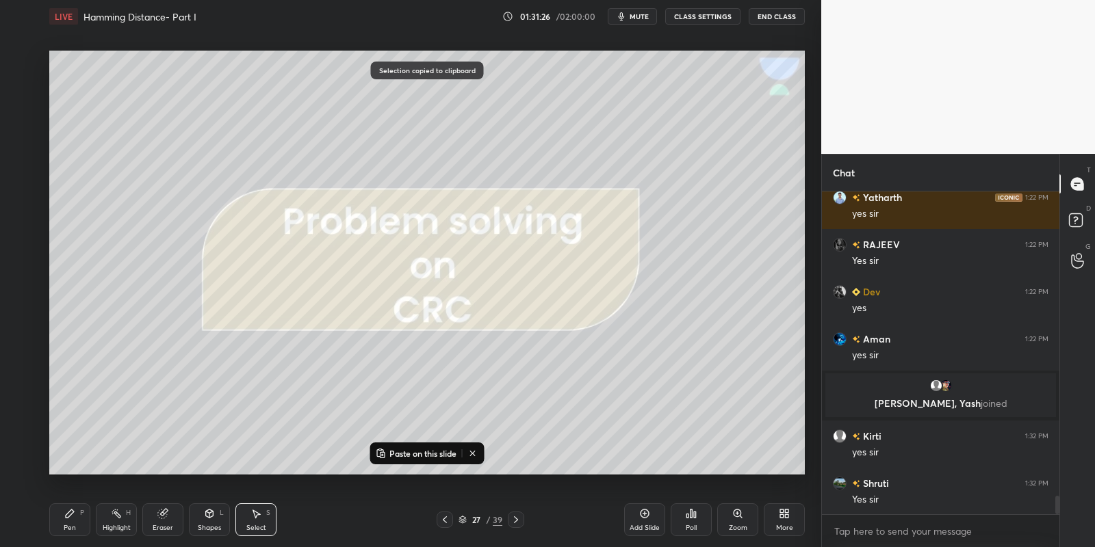
click at [514, 521] on icon at bounding box center [516, 520] width 11 height 11
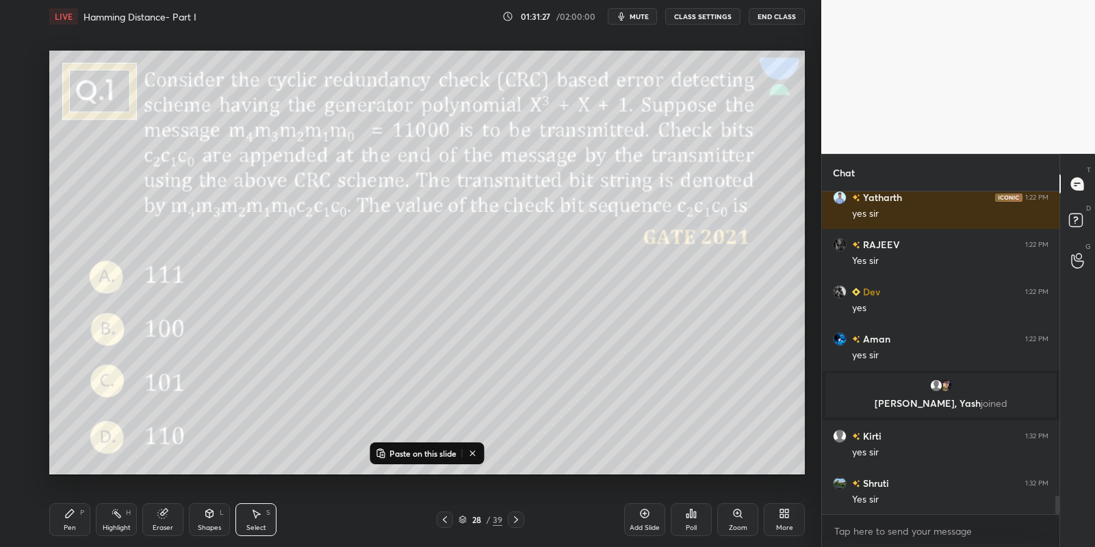
click at [513, 521] on icon at bounding box center [516, 520] width 11 height 11
click at [514, 522] on icon at bounding box center [516, 520] width 11 height 11
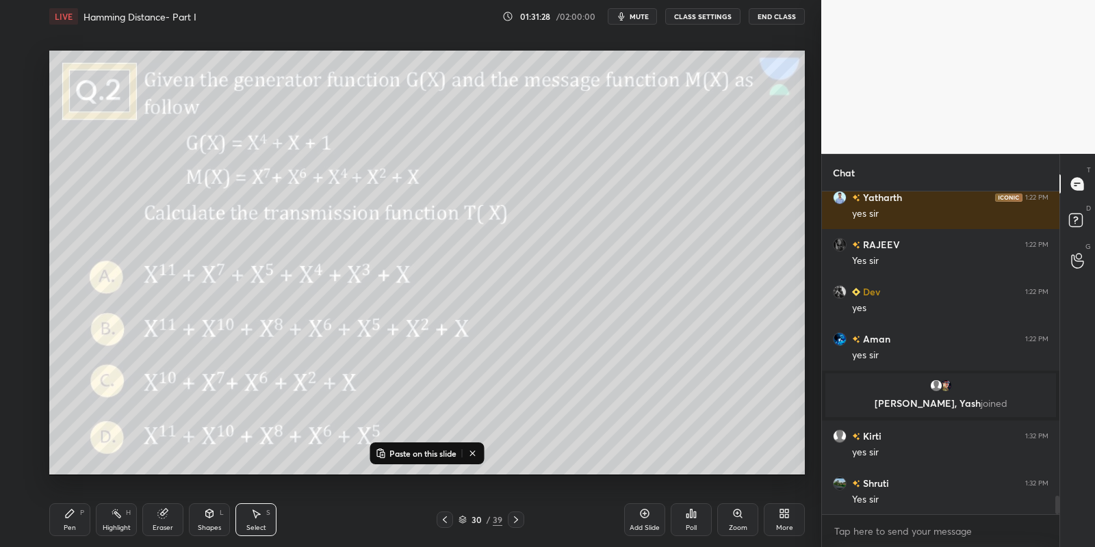
click at [514, 524] on icon at bounding box center [516, 520] width 11 height 11
drag, startPoint x: 416, startPoint y: 451, endPoint x: 417, endPoint y: 444, distance: 7.0
click at [415, 452] on p "Paste on this slide" at bounding box center [422, 453] width 67 height 11
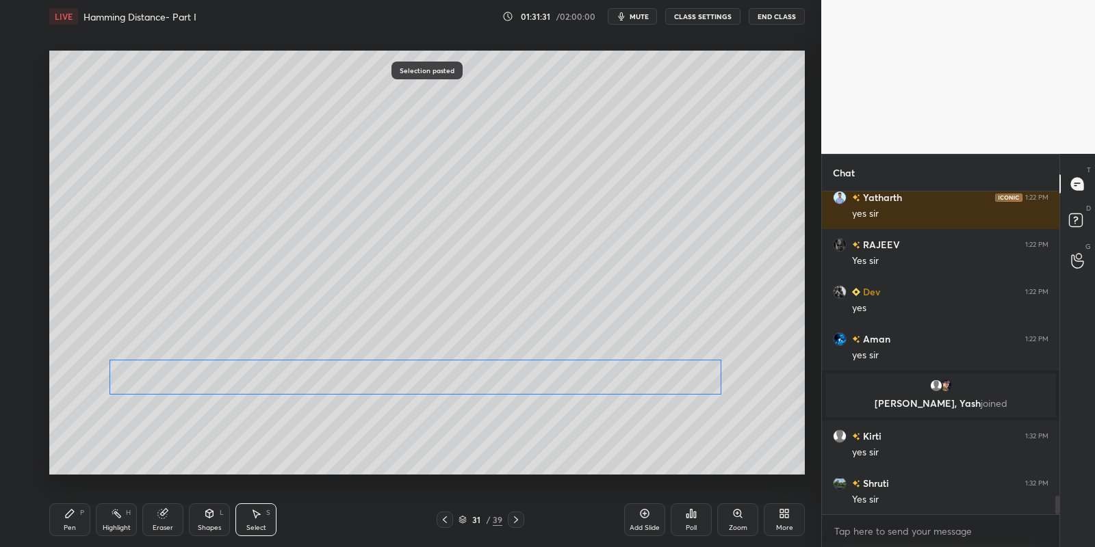
drag, startPoint x: 270, startPoint y: 255, endPoint x: 272, endPoint y: 383, distance: 127.3
click at [286, 380] on div "0 ° Undo Copy Paste here Duplicate Duplicate to new slide Delete" at bounding box center [427, 263] width 756 height 425
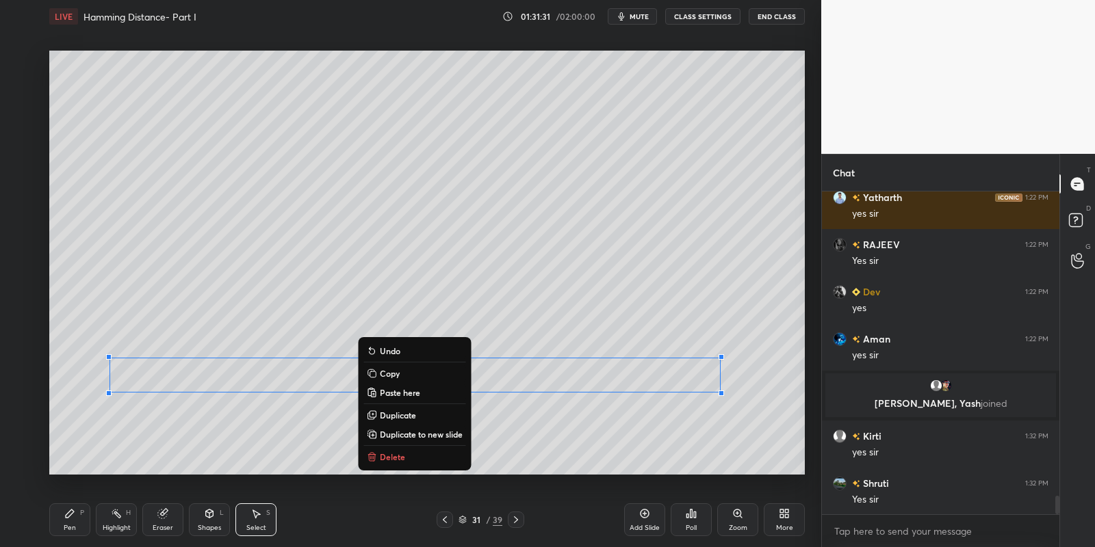
drag, startPoint x: 79, startPoint y: 515, endPoint x: 138, endPoint y: 509, distance: 59.8
click at [82, 517] on div "Pen P" at bounding box center [69, 520] width 41 height 33
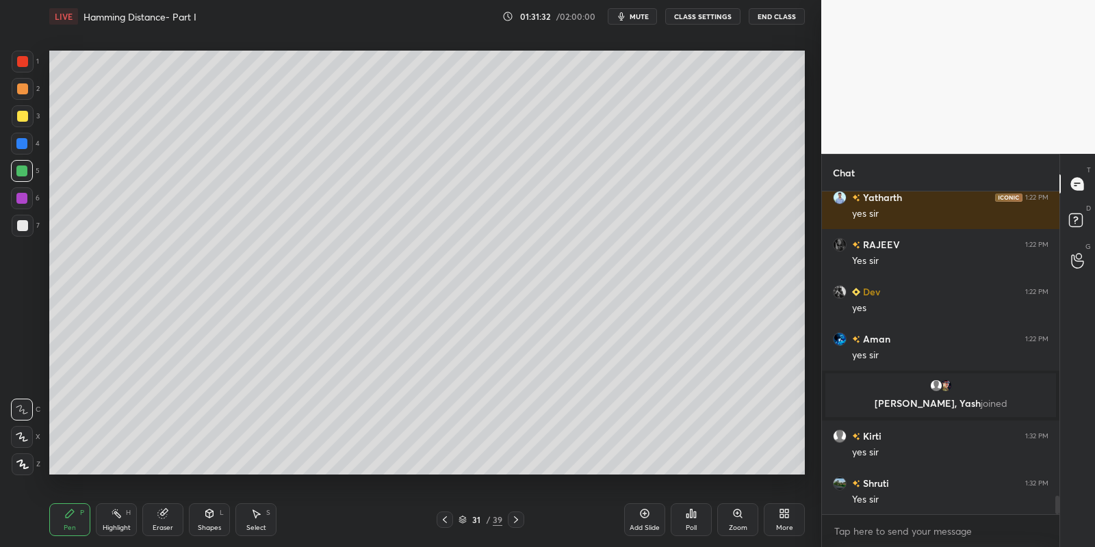
click at [159, 519] on div "Eraser" at bounding box center [162, 520] width 41 height 33
click at [251, 516] on icon at bounding box center [255, 513] width 11 height 11
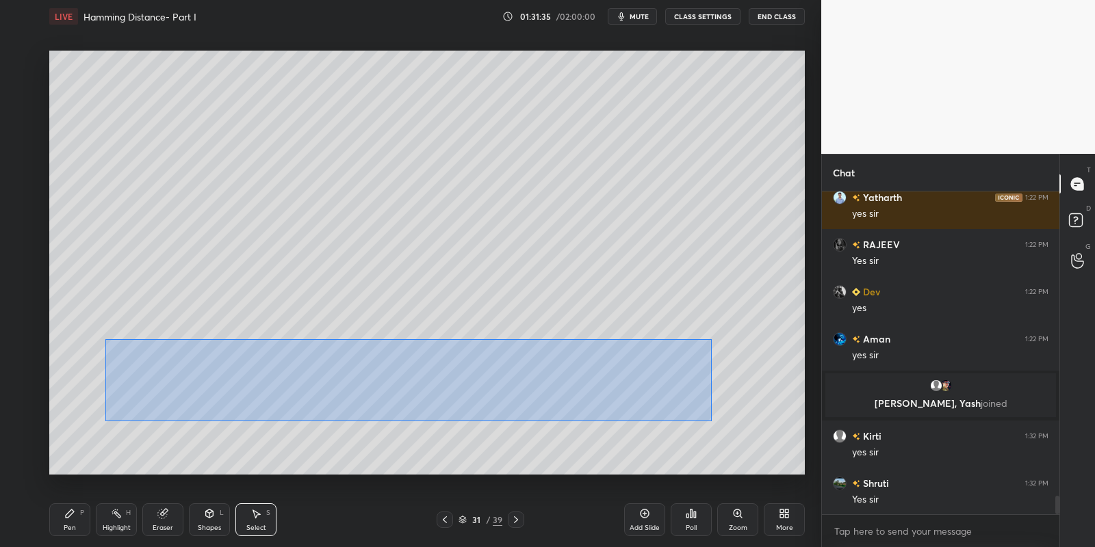
drag, startPoint x: 106, startPoint y: 339, endPoint x: 707, endPoint y: 404, distance: 604.3
click at [738, 415] on div "0 ° Undo Copy Paste here Duplicate Duplicate to new slide Delete" at bounding box center [427, 263] width 756 height 425
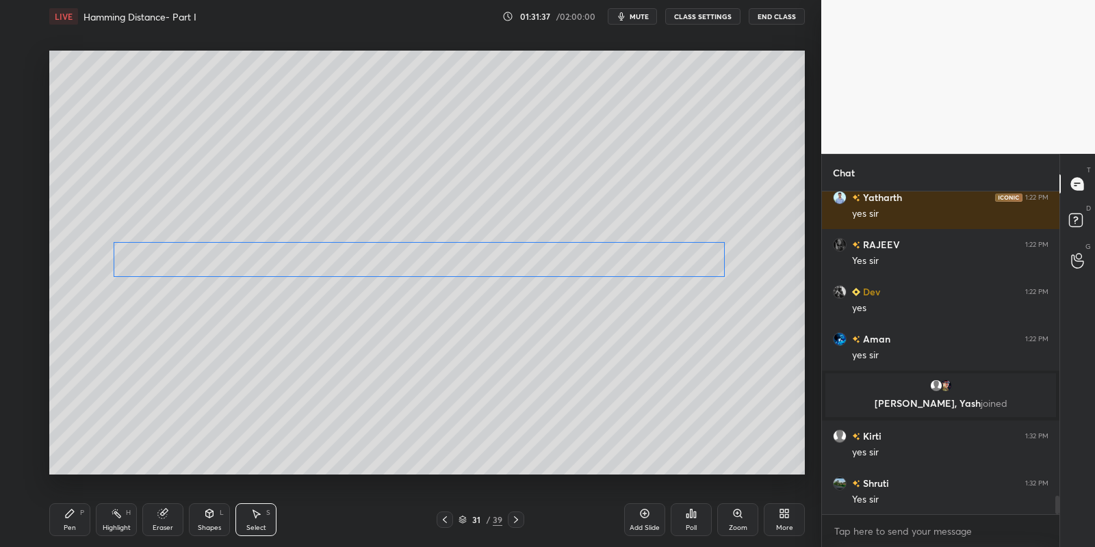
drag, startPoint x: 567, startPoint y: 356, endPoint x: 567, endPoint y: 253, distance: 102.7
click at [569, 254] on div "0 ° Undo Copy Paste here Duplicate Duplicate to new slide Delete" at bounding box center [427, 263] width 756 height 425
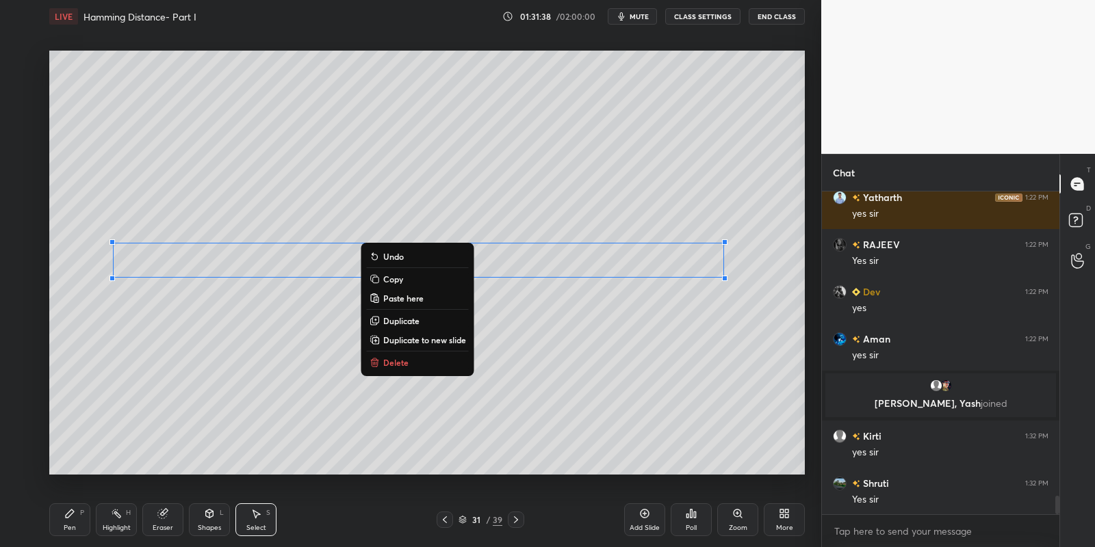
click at [81, 530] on div "Pen P" at bounding box center [69, 520] width 41 height 33
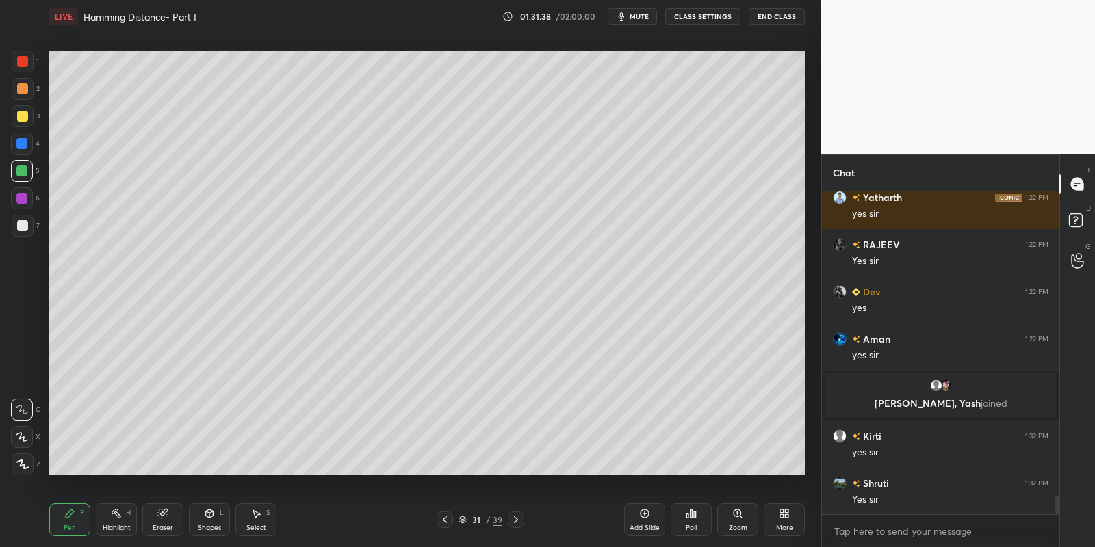
click at [153, 525] on div "Eraser" at bounding box center [163, 528] width 21 height 7
click at [70, 522] on div "Pen P" at bounding box center [69, 520] width 41 height 33
drag, startPoint x: 19, startPoint y: 178, endPoint x: 44, endPoint y: 188, distance: 26.4
click at [23, 179] on div at bounding box center [22, 171] width 22 height 22
click at [114, 528] on div "Highlight" at bounding box center [117, 528] width 28 height 7
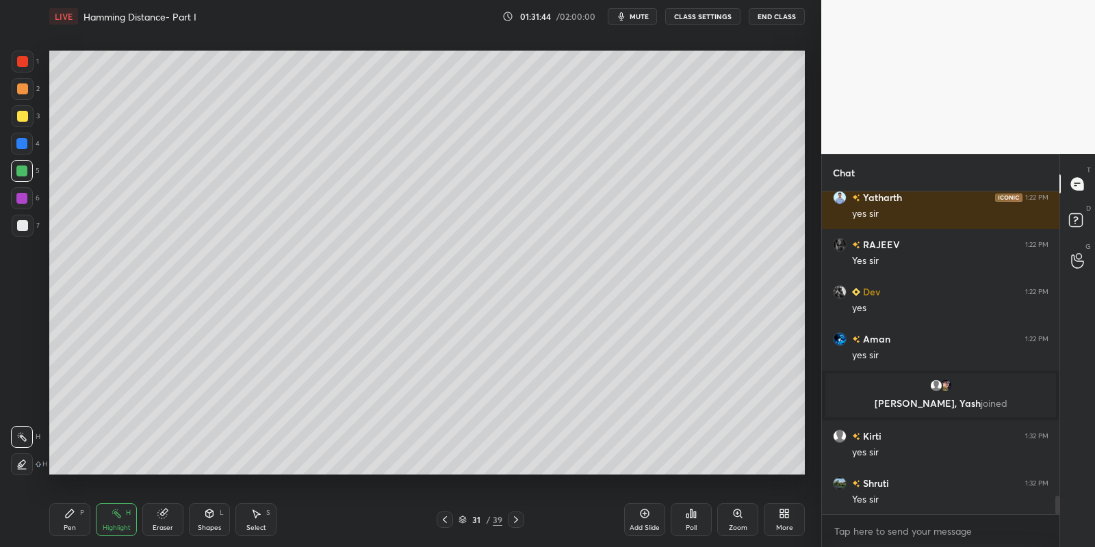
click at [256, 518] on div "Select S" at bounding box center [255, 520] width 41 height 33
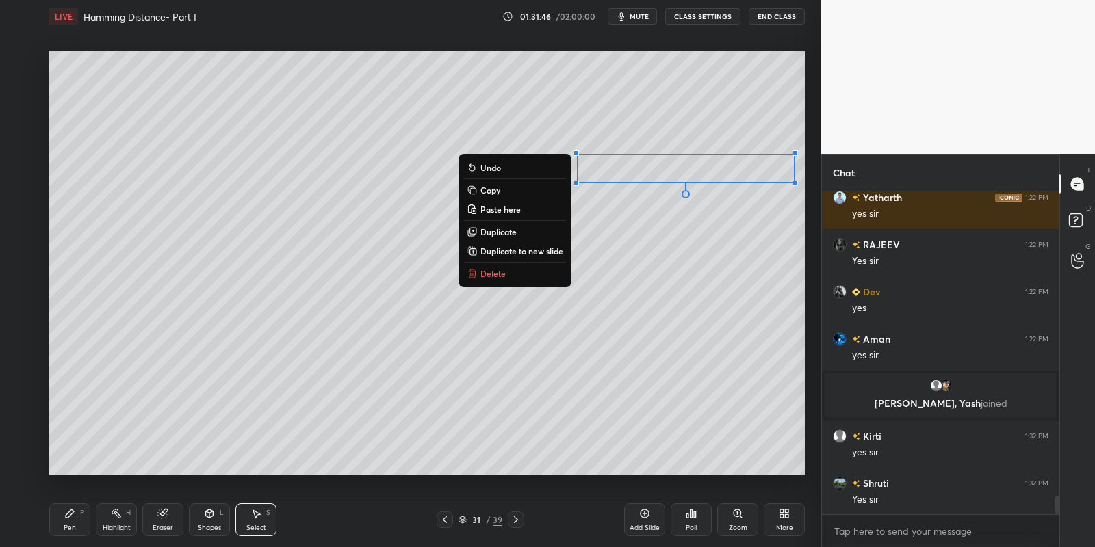
drag, startPoint x: 574, startPoint y: 149, endPoint x: 801, endPoint y: 190, distance: 230.8
click at [803, 192] on div "0 ° Undo Copy Paste here Duplicate Duplicate to new slide Delete" at bounding box center [427, 263] width 756 height 425
click at [508, 190] on button "Copy" at bounding box center [515, 190] width 102 height 16
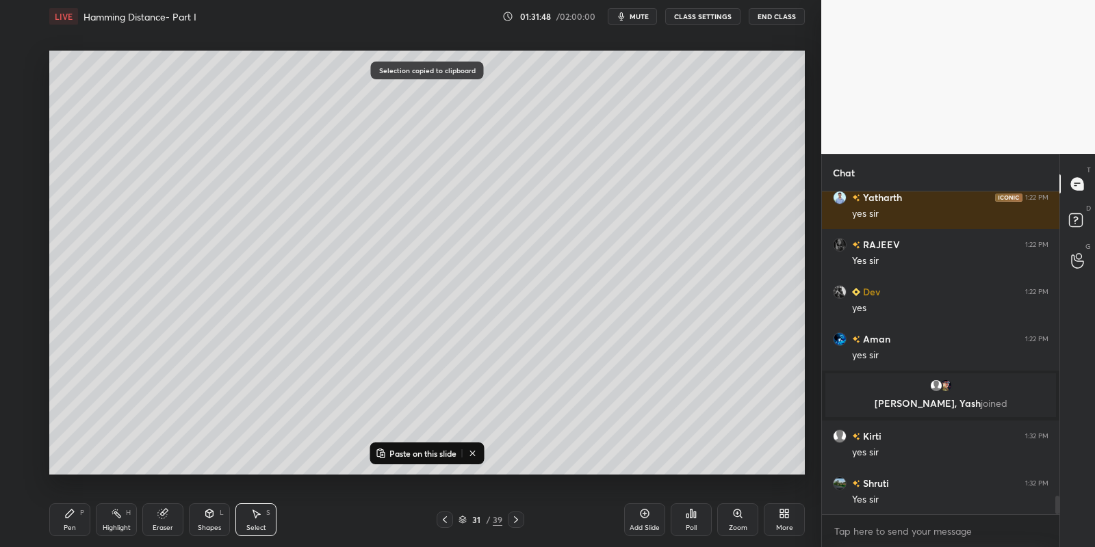
click at [638, 514] on div "Add Slide" at bounding box center [644, 520] width 41 height 33
click at [409, 449] on p "Paste on this slide" at bounding box center [422, 453] width 67 height 11
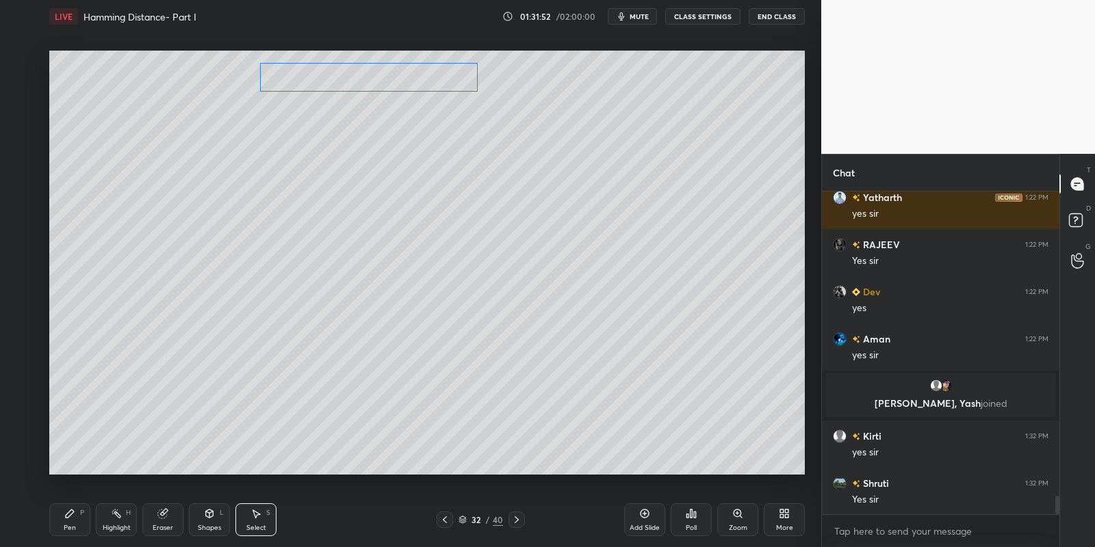
drag, startPoint x: 636, startPoint y: 165, endPoint x: 324, endPoint y: 73, distance: 325.5
click at [324, 73] on div "0 ° Undo Copy Paste here Duplicate Duplicate to new slide Delete" at bounding box center [427, 263] width 756 height 425
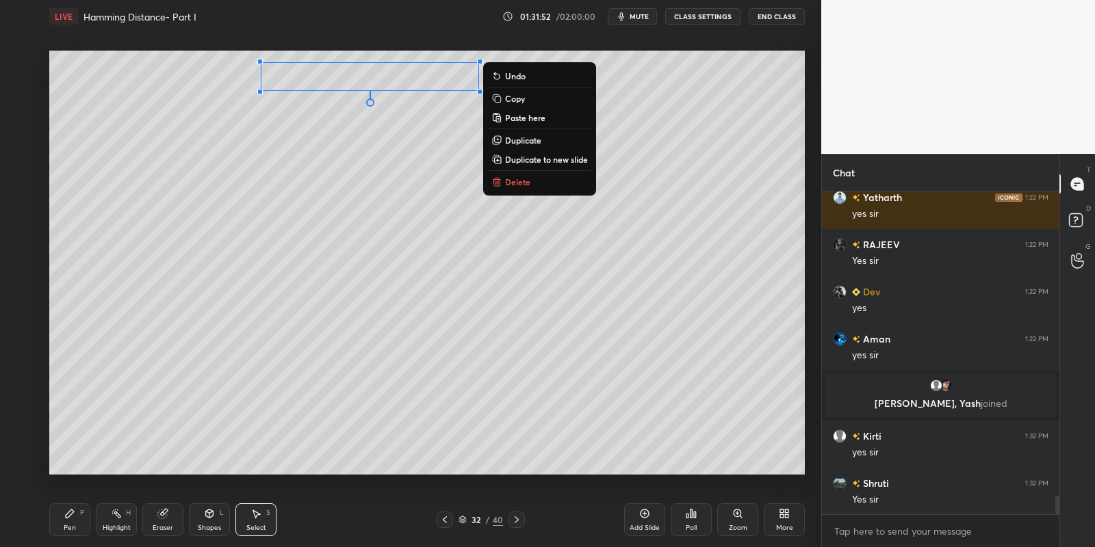
drag, startPoint x: 68, startPoint y: 527, endPoint x: 120, endPoint y: 517, distance: 53.0
click at [73, 528] on div "Pen" at bounding box center [70, 528] width 12 height 7
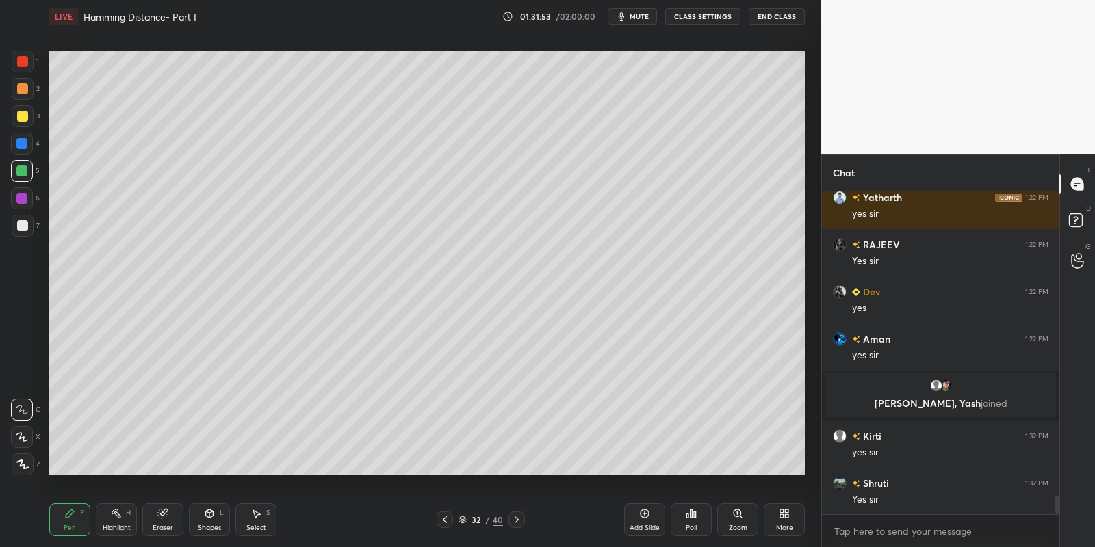
drag, startPoint x: 207, startPoint y: 520, endPoint x: 201, endPoint y: 505, distance: 16.3
click at [206, 521] on div "Shapes L" at bounding box center [209, 520] width 41 height 33
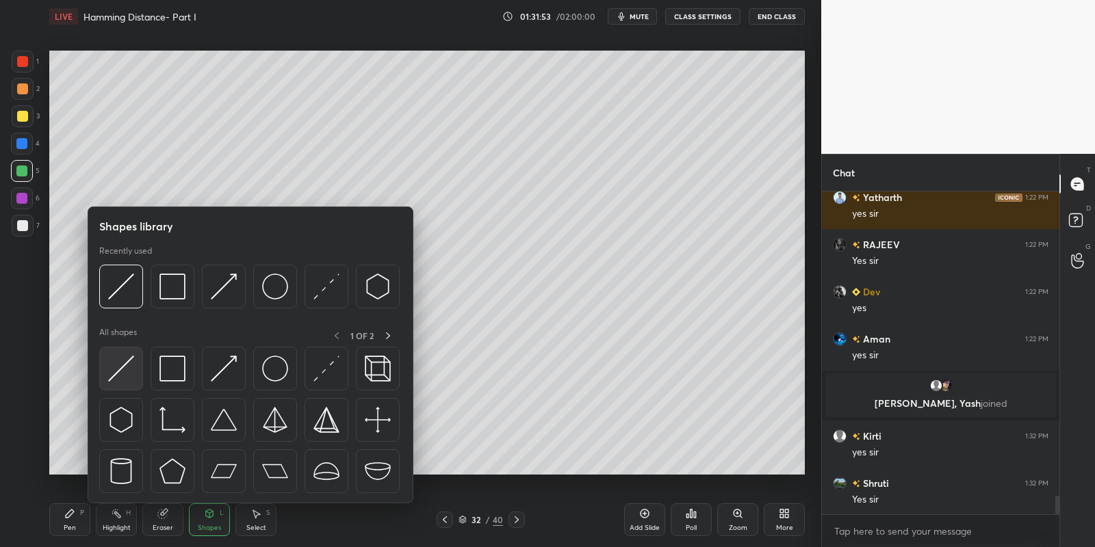
click at [116, 386] on div at bounding box center [121, 369] width 44 height 44
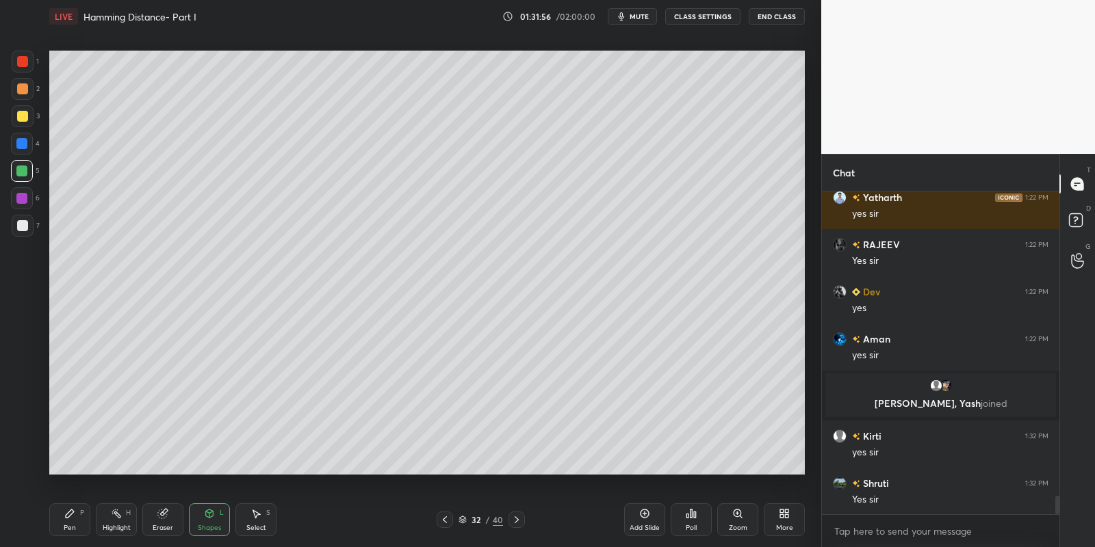
drag, startPoint x: 70, startPoint y: 521, endPoint x: 83, endPoint y: 490, distance: 34.1
click at [70, 520] on div "Pen P" at bounding box center [69, 520] width 41 height 33
drag, startPoint x: 257, startPoint y: 528, endPoint x: 264, endPoint y: 482, distance: 46.5
click at [253, 530] on div "Select" at bounding box center [256, 528] width 20 height 7
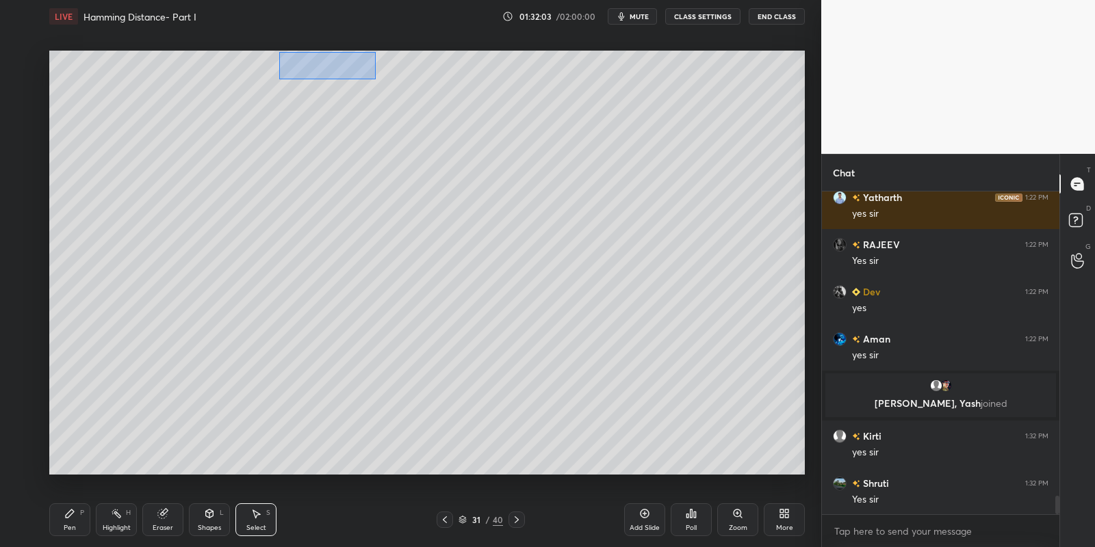
drag, startPoint x: 295, startPoint y: 52, endPoint x: 376, endPoint y: 77, distance: 84.4
click at [376, 78] on div "0 ° Undo Copy Paste here Duplicate Duplicate to new slide Delete" at bounding box center [427, 263] width 756 height 425
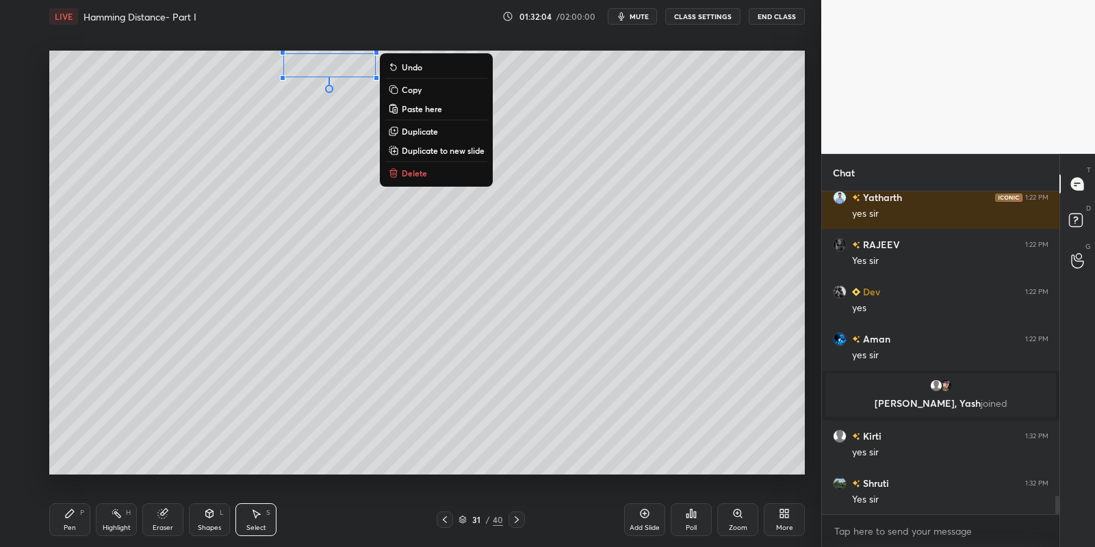
click at [411, 87] on p "Copy" at bounding box center [412, 89] width 20 height 11
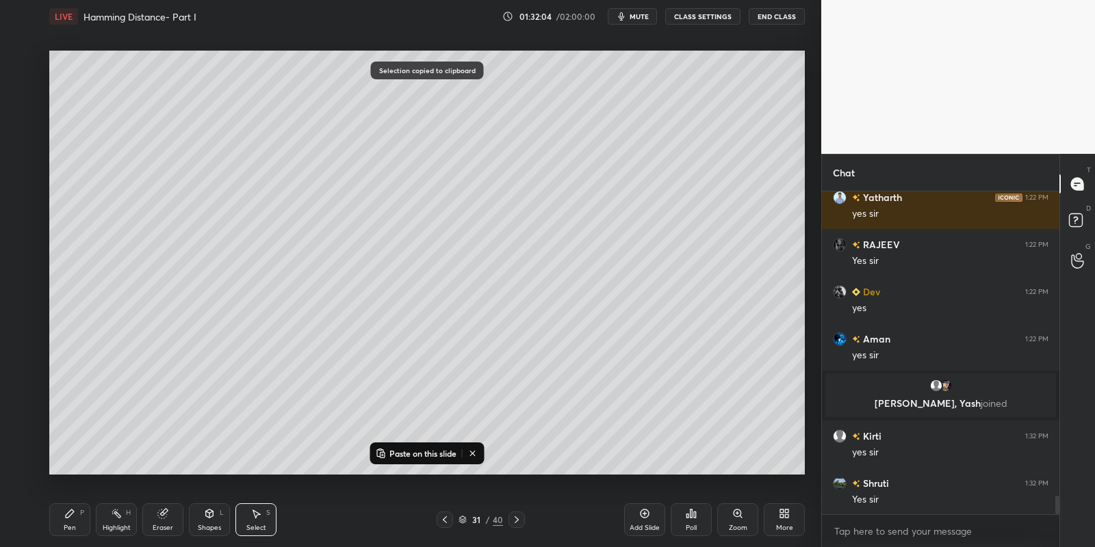
click at [512, 522] on icon at bounding box center [516, 520] width 11 height 11
click at [409, 448] on p "Paste on this slide" at bounding box center [422, 453] width 67 height 11
drag, startPoint x: 329, startPoint y: 66, endPoint x: 201, endPoint y: 122, distance: 140.4
click at [187, 79] on div "0 ° Undo Copy Paste here Duplicate Duplicate to new slide Delete" at bounding box center [427, 263] width 756 height 425
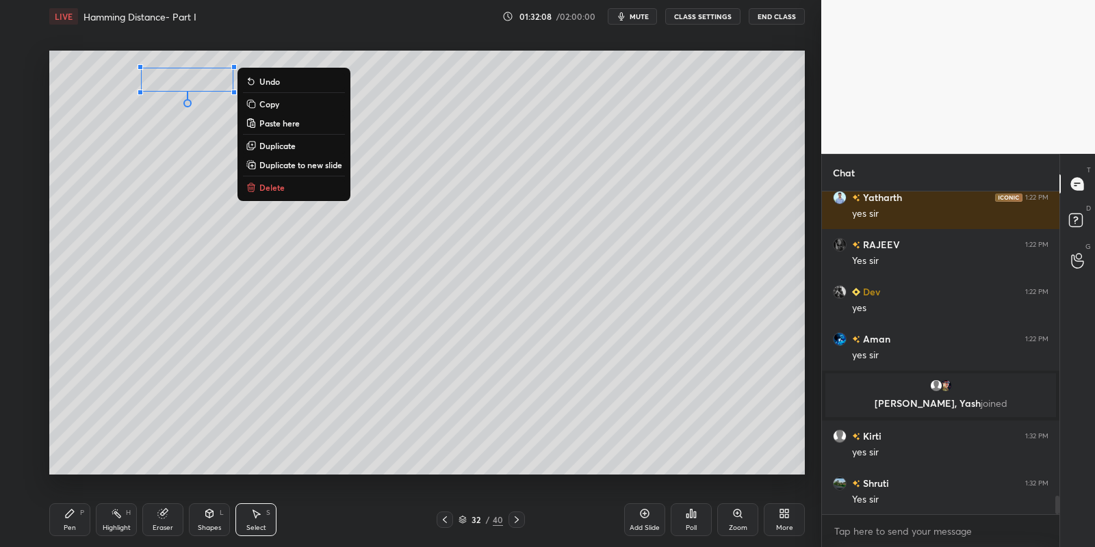
drag, startPoint x: 70, startPoint y: 522, endPoint x: 77, endPoint y: 489, distance: 33.4
click at [73, 521] on div "Pen P" at bounding box center [69, 520] width 41 height 33
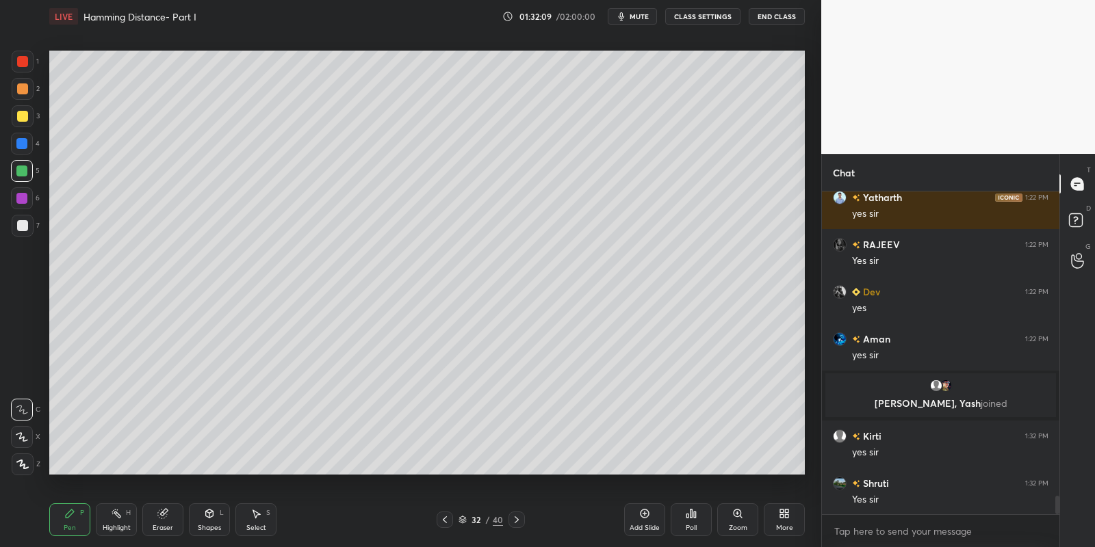
drag, startPoint x: 21, startPoint y: 120, endPoint x: 25, endPoint y: 110, distance: 10.7
click at [21, 117] on div at bounding box center [22, 116] width 11 height 11
drag, startPoint x: 216, startPoint y: 526, endPoint x: 215, endPoint y: 510, distance: 16.5
click at [218, 521] on div "Shapes L" at bounding box center [209, 520] width 41 height 33
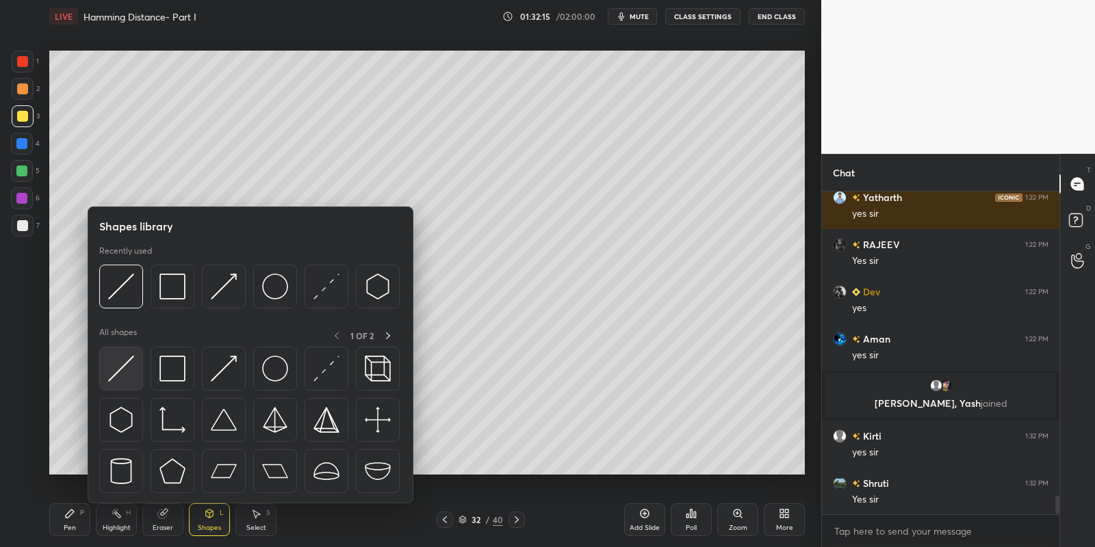
click at [125, 373] on img at bounding box center [121, 369] width 26 height 26
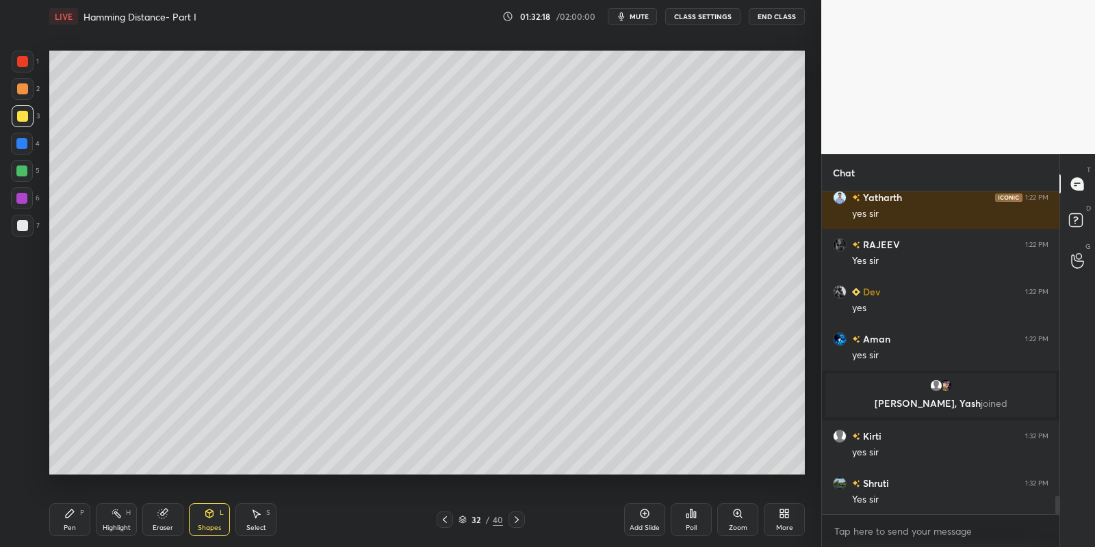
drag, startPoint x: 79, startPoint y: 521, endPoint x: 116, endPoint y: 519, distance: 36.4
click at [86, 517] on div "Pen P" at bounding box center [69, 520] width 41 height 33
click at [116, 519] on div "Highlight H" at bounding box center [116, 520] width 41 height 33
drag, startPoint x: 88, startPoint y: 517, endPoint x: 88, endPoint y: 486, distance: 30.8
click at [88, 517] on div "Pen P" at bounding box center [69, 520] width 41 height 33
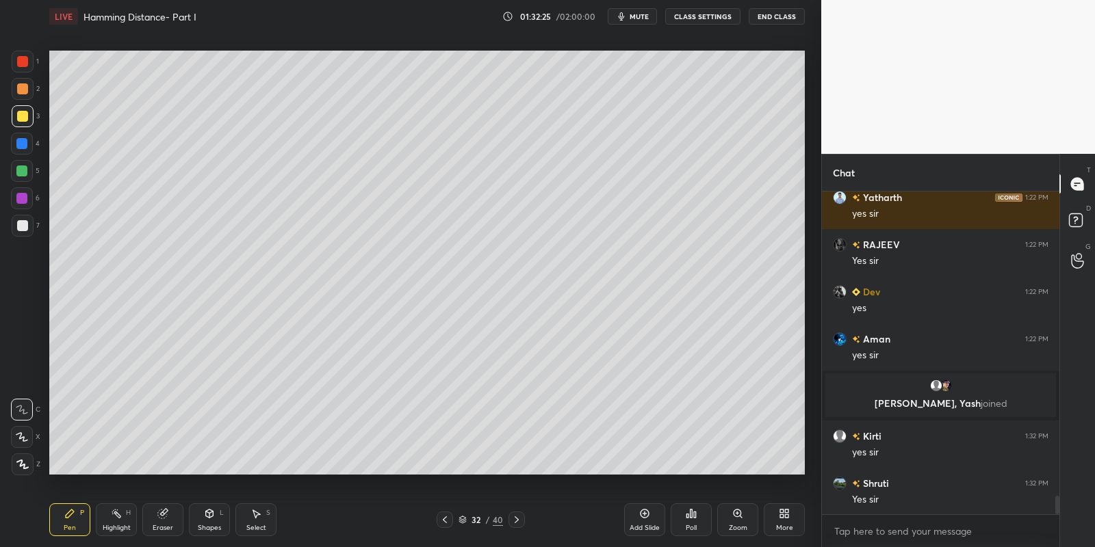
click at [20, 166] on div at bounding box center [21, 171] width 11 height 11
click at [211, 518] on div "Shapes L" at bounding box center [209, 520] width 41 height 33
drag, startPoint x: 211, startPoint y: 521, endPoint x: 211, endPoint y: 510, distance: 11.0
click at [211, 517] on div "Shapes L" at bounding box center [209, 520] width 41 height 33
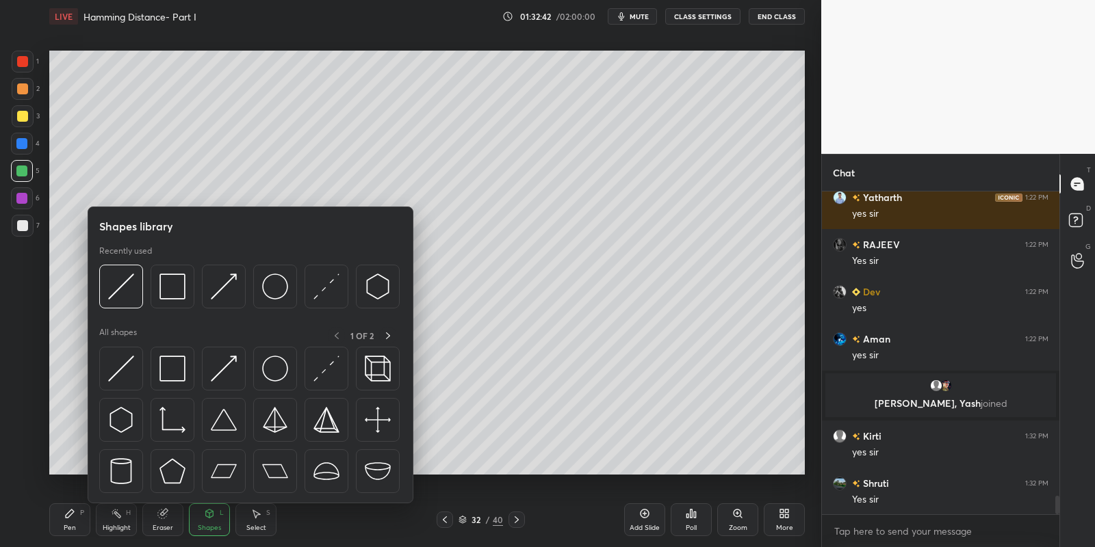
click at [31, 115] on div "3" at bounding box center [26, 116] width 28 height 22
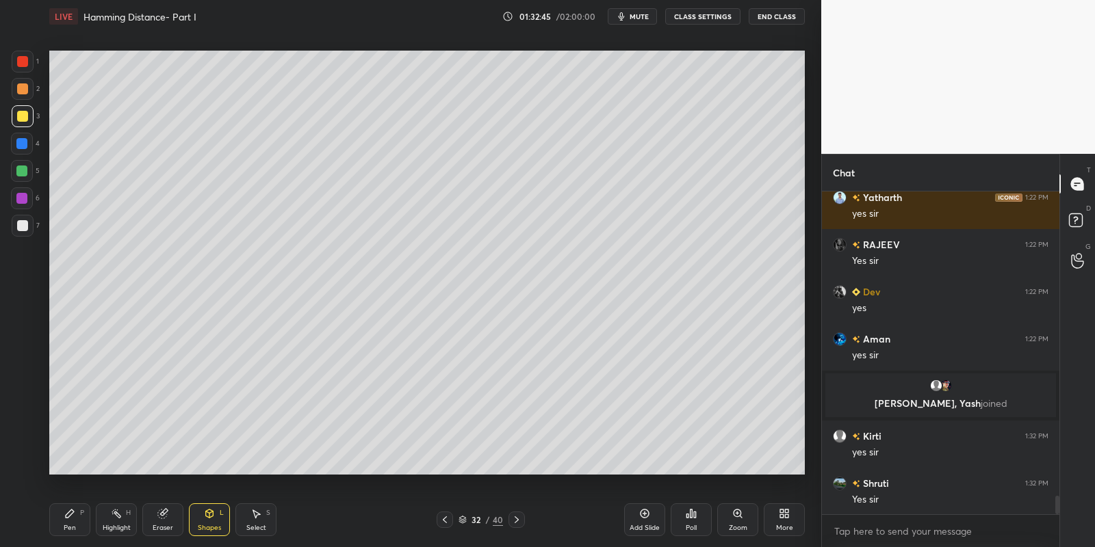
click at [75, 519] on div "Pen P" at bounding box center [69, 520] width 41 height 33
click at [25, 174] on div at bounding box center [21, 171] width 11 height 11
drag, startPoint x: 209, startPoint y: 530, endPoint x: 207, endPoint y: 508, distance: 21.9
click at [209, 526] on div "Shapes" at bounding box center [209, 528] width 23 height 7
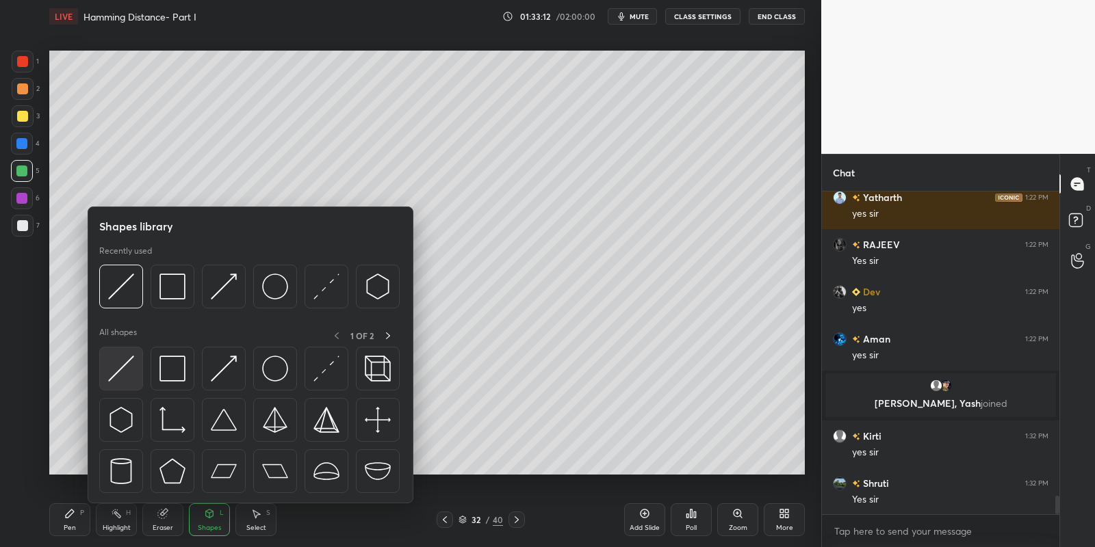
click at [131, 365] on div at bounding box center [121, 369] width 44 height 44
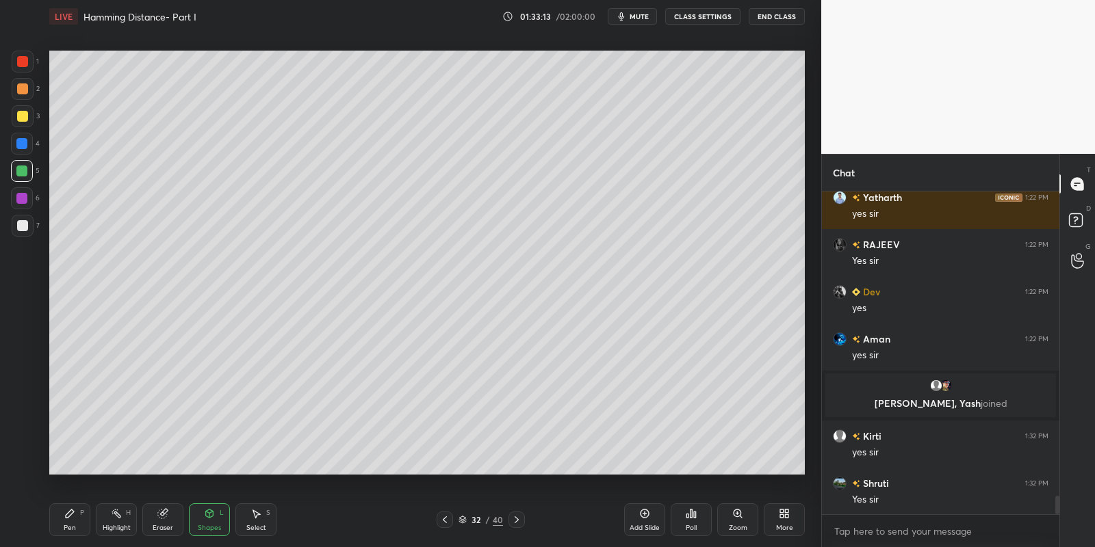
click at [205, 525] on div "Shapes" at bounding box center [209, 528] width 23 height 7
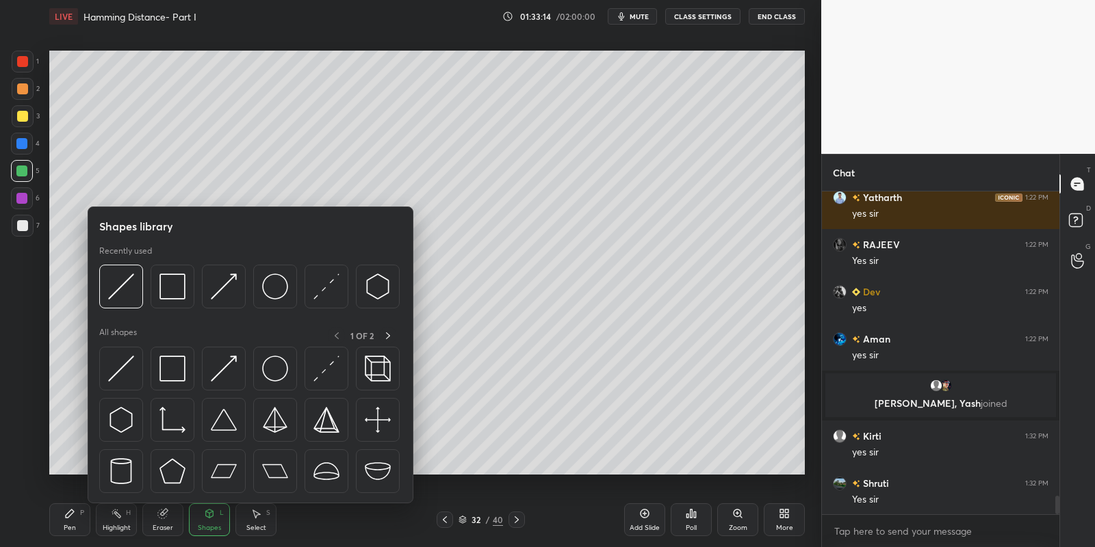
click at [23, 113] on div at bounding box center [23, 116] width 22 height 22
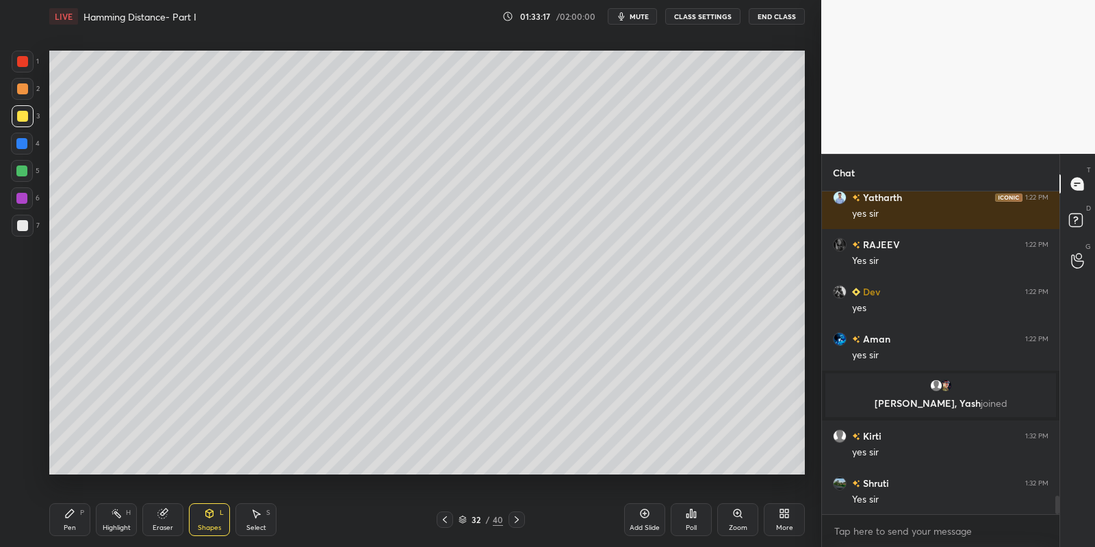
click at [73, 519] on div "Pen P" at bounding box center [69, 520] width 41 height 33
drag, startPoint x: 27, startPoint y: 177, endPoint x: 42, endPoint y: 179, distance: 15.2
click at [27, 177] on div at bounding box center [22, 171] width 22 height 22
click at [116, 519] on div "Highlight H" at bounding box center [116, 520] width 41 height 33
click at [75, 513] on icon at bounding box center [69, 513] width 11 height 11
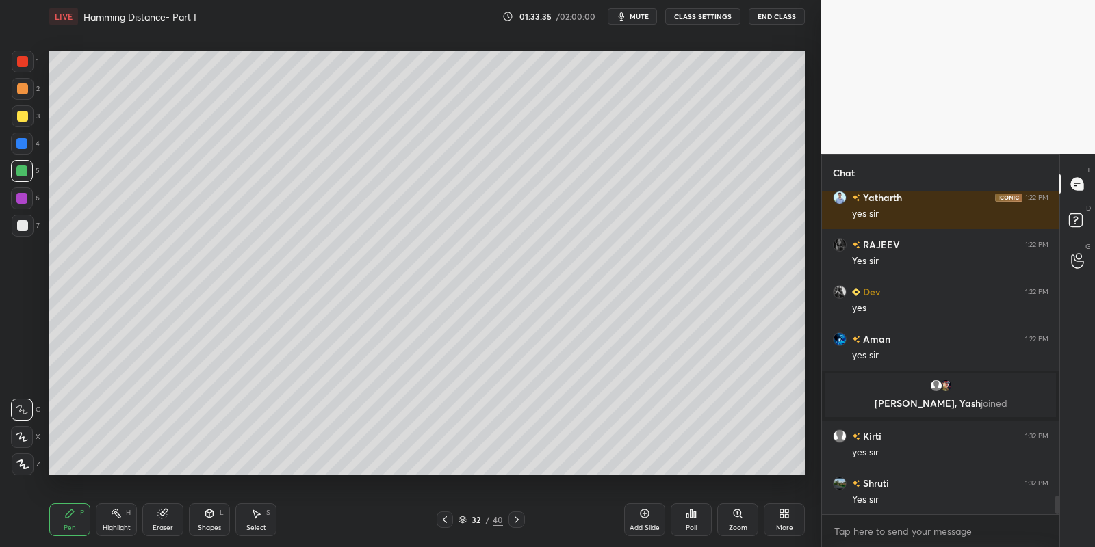
drag, startPoint x: 209, startPoint y: 520, endPoint x: 207, endPoint y: 506, distance: 14.4
click at [208, 519] on div "Shapes L" at bounding box center [209, 520] width 41 height 33
drag, startPoint x: 210, startPoint y: 515, endPoint x: 208, endPoint y: 504, distance: 11.1
click at [209, 509] on icon at bounding box center [209, 513] width 11 height 11
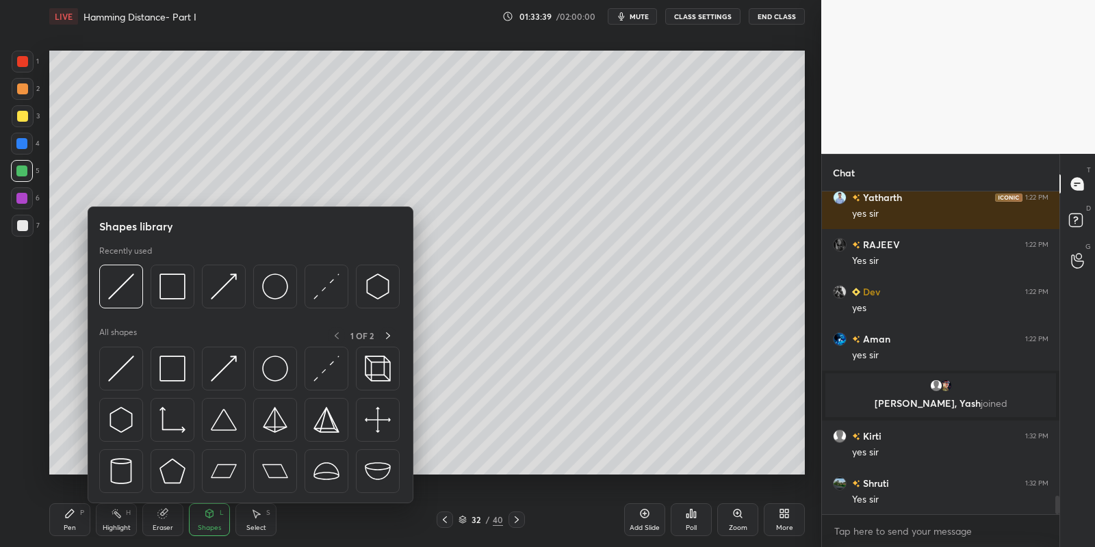
click at [26, 110] on div at bounding box center [23, 116] width 22 height 22
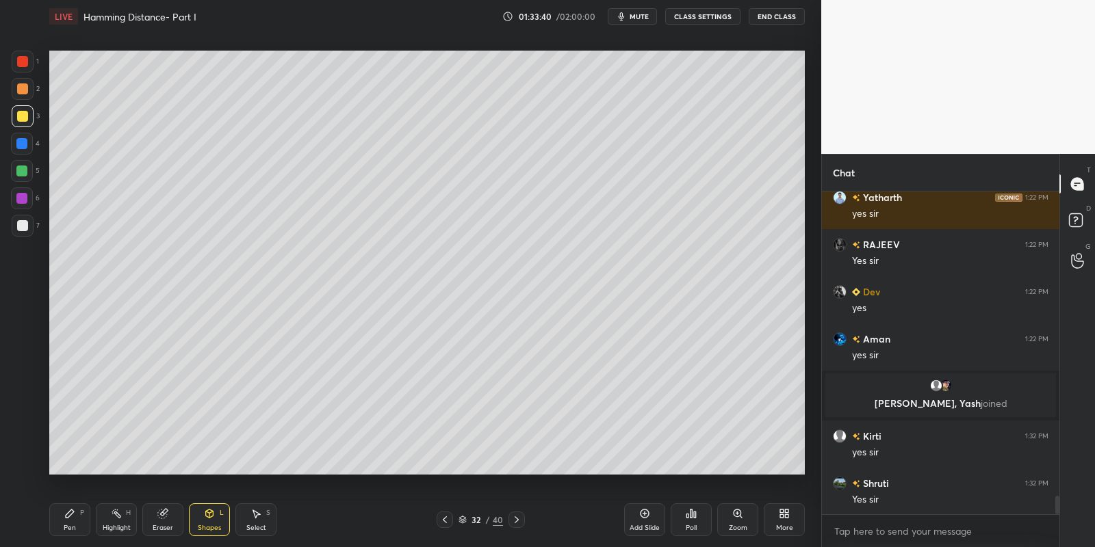
drag, startPoint x: 69, startPoint y: 525, endPoint x: 78, endPoint y: 485, distance: 41.3
click at [67, 526] on div "Pen" at bounding box center [70, 528] width 12 height 7
click at [26, 166] on div at bounding box center [22, 171] width 22 height 22
drag, startPoint x: 117, startPoint y: 518, endPoint x: 112, endPoint y: 488, distance: 30.5
click at [116, 519] on icon at bounding box center [116, 513] width 11 height 11
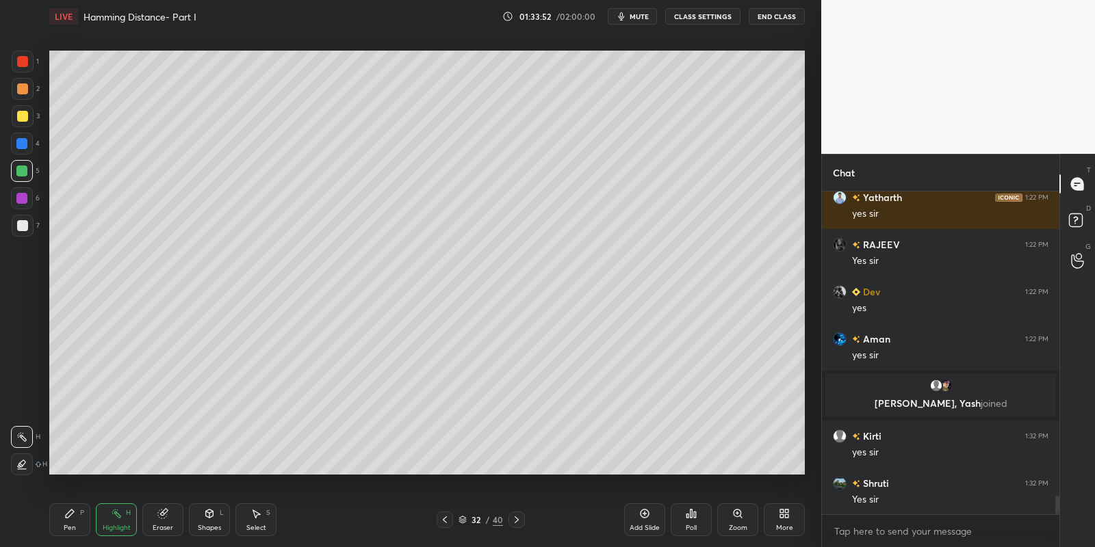
click at [77, 516] on div "Pen P" at bounding box center [69, 520] width 41 height 33
drag, startPoint x: 17, startPoint y: 116, endPoint x: 44, endPoint y: 120, distance: 27.7
click at [18, 120] on div at bounding box center [22, 116] width 11 height 11
drag, startPoint x: 217, startPoint y: 521, endPoint x: 223, endPoint y: 504, distance: 17.5
click at [216, 520] on div "Shapes L" at bounding box center [209, 520] width 41 height 33
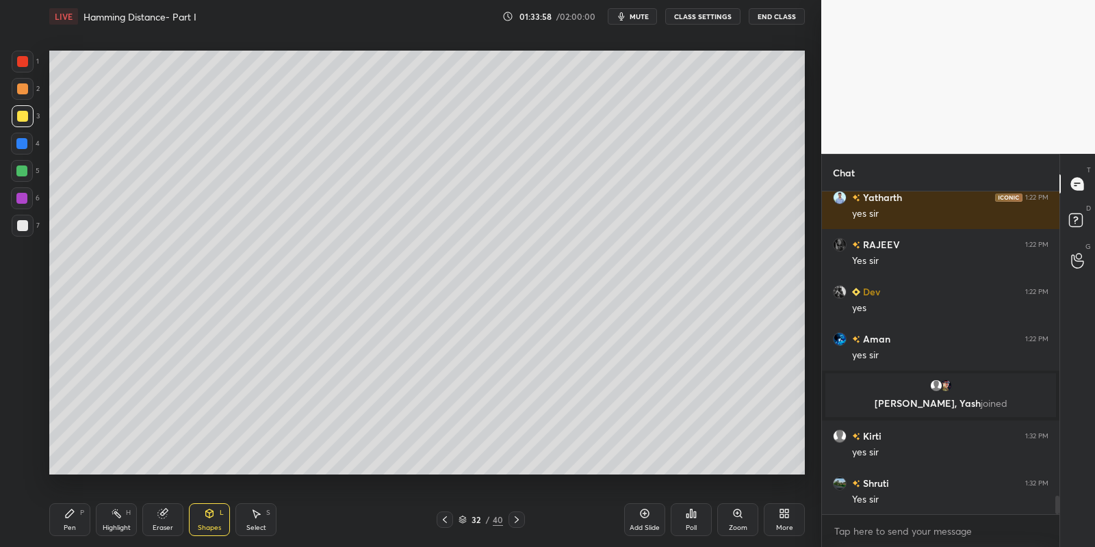
drag, startPoint x: 67, startPoint y: 528, endPoint x: 135, endPoint y: 483, distance: 81.0
click at [70, 525] on div "Pen" at bounding box center [70, 528] width 12 height 7
click at [27, 170] on div at bounding box center [21, 171] width 11 height 11
click at [261, 528] on div "Select" at bounding box center [256, 528] width 20 height 7
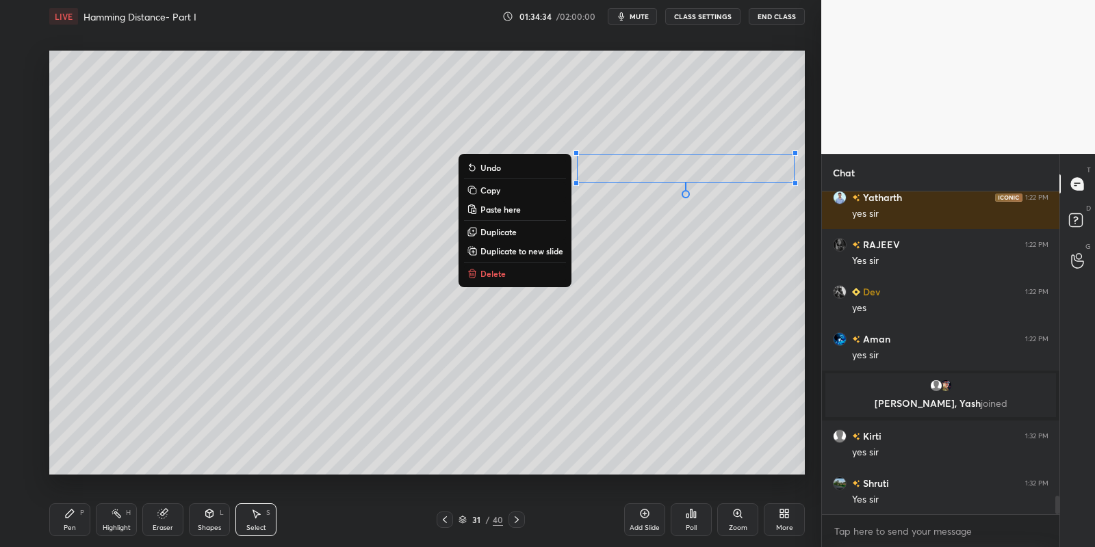
drag, startPoint x: 571, startPoint y: 146, endPoint x: 795, endPoint y: 188, distance: 226.8
click at [803, 194] on div "0 ° Undo Copy Paste here Duplicate Duplicate to new slide Delete" at bounding box center [427, 263] width 756 height 425
click at [505, 190] on button "Copy" at bounding box center [515, 190] width 102 height 16
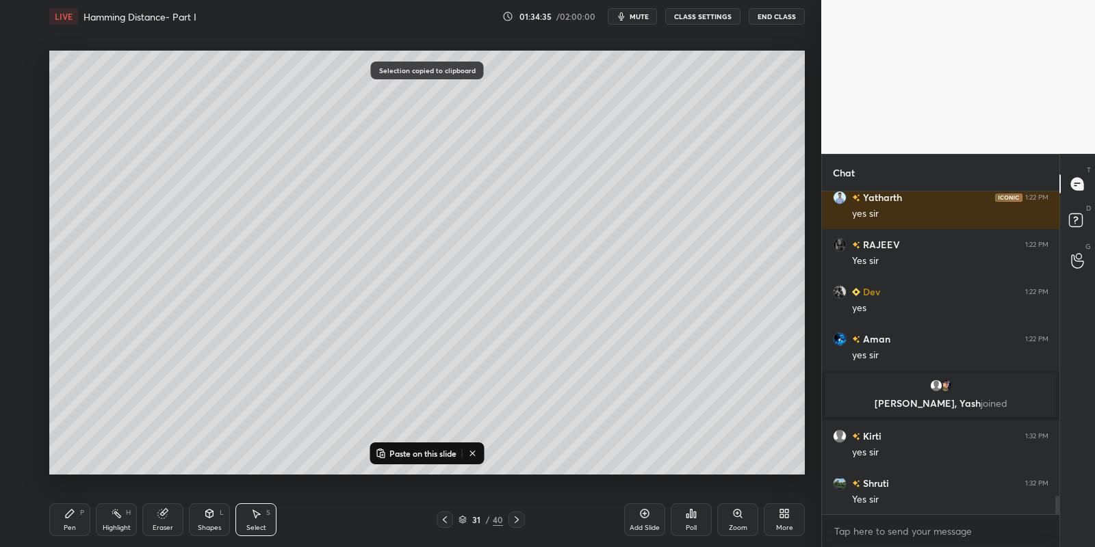
drag, startPoint x: 517, startPoint y: 519, endPoint x: 516, endPoint y: 513, distance: 6.9
click at [516, 518] on icon at bounding box center [517, 520] width 4 height 7
click at [406, 451] on p "Paste on this slide" at bounding box center [422, 453] width 67 height 11
drag, startPoint x: 654, startPoint y: 171, endPoint x: 370, endPoint y: 427, distance: 382.8
click at [370, 428] on div "0 ° Undo Copy Paste here Duplicate Duplicate to new slide Delete" at bounding box center [427, 263] width 756 height 425
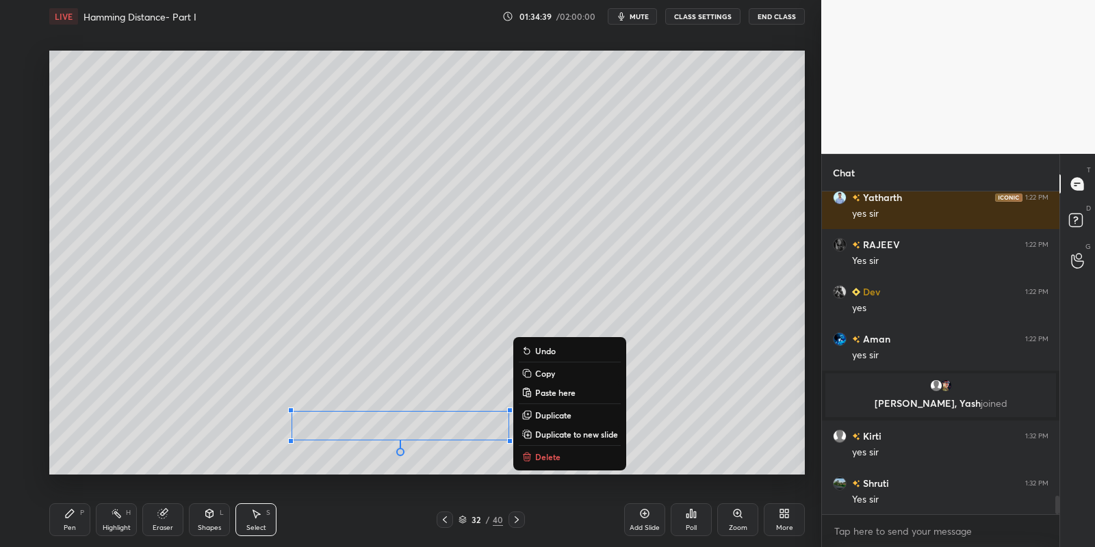
click at [70, 519] on icon at bounding box center [69, 513] width 11 height 11
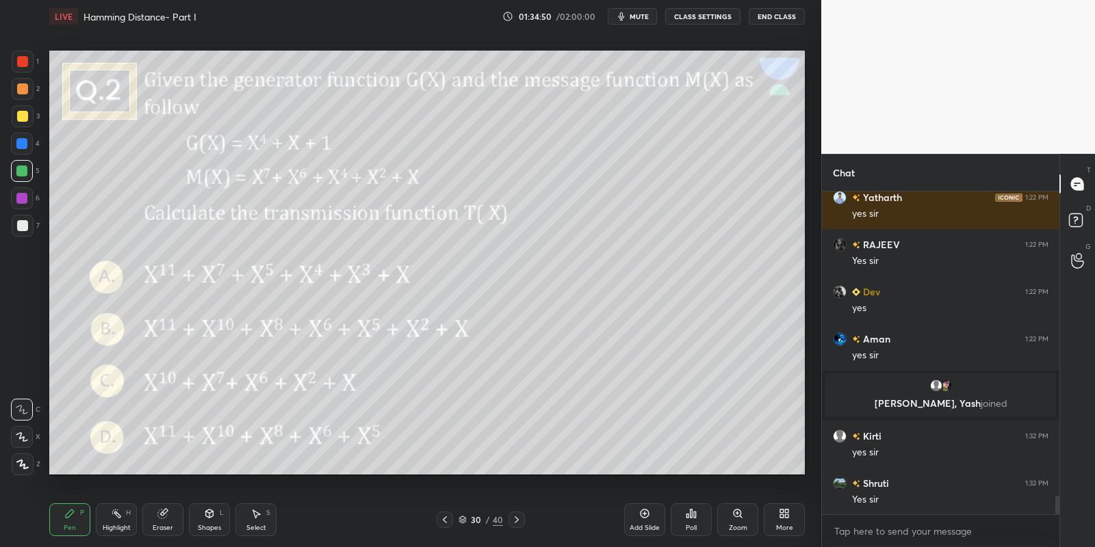
drag, startPoint x: 200, startPoint y: 530, endPoint x: 196, endPoint y: 506, distance: 23.5
click at [200, 529] on div "Shapes" at bounding box center [209, 528] width 23 height 7
drag, startPoint x: 68, startPoint y: 525, endPoint x: 76, endPoint y: 517, distance: 11.1
click at [69, 524] on div "Pen P" at bounding box center [69, 520] width 41 height 33
drag, startPoint x: 122, startPoint y: 541, endPoint x: 153, endPoint y: 476, distance: 71.9
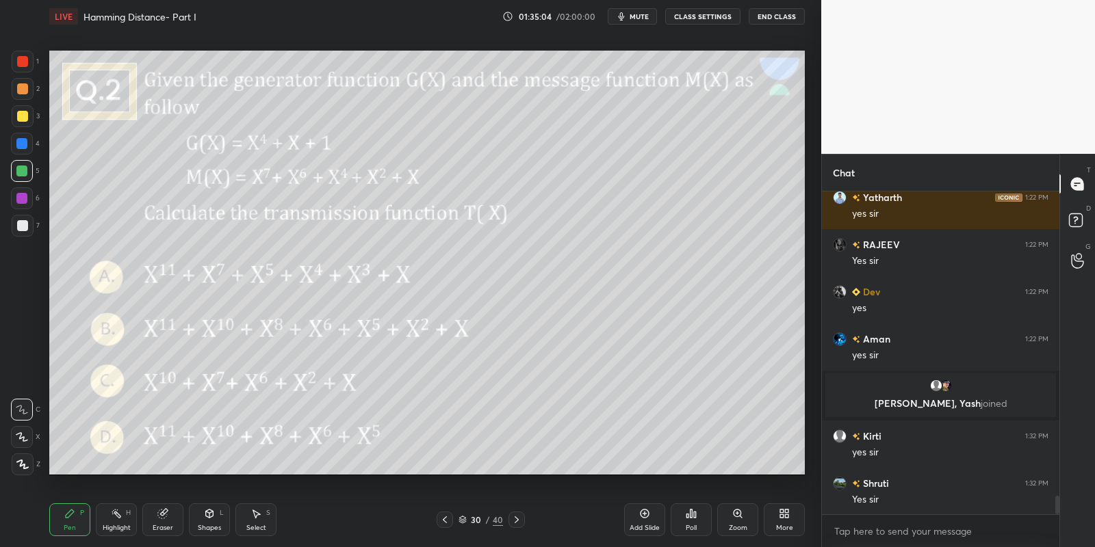
click at [123, 538] on div "Pen P Highlight H Eraser Shapes L Select S 30 / 40 Add Slide Poll Zoom More" at bounding box center [427, 520] width 756 height 55
click at [112, 520] on div "Highlight H" at bounding box center [116, 520] width 41 height 33
drag, startPoint x: 68, startPoint y: 518, endPoint x: 111, endPoint y: 530, distance: 44.0
click at [77, 517] on div "Pen P" at bounding box center [69, 520] width 41 height 33
drag, startPoint x: 111, startPoint y: 530, endPoint x: 123, endPoint y: 497, distance: 35.1
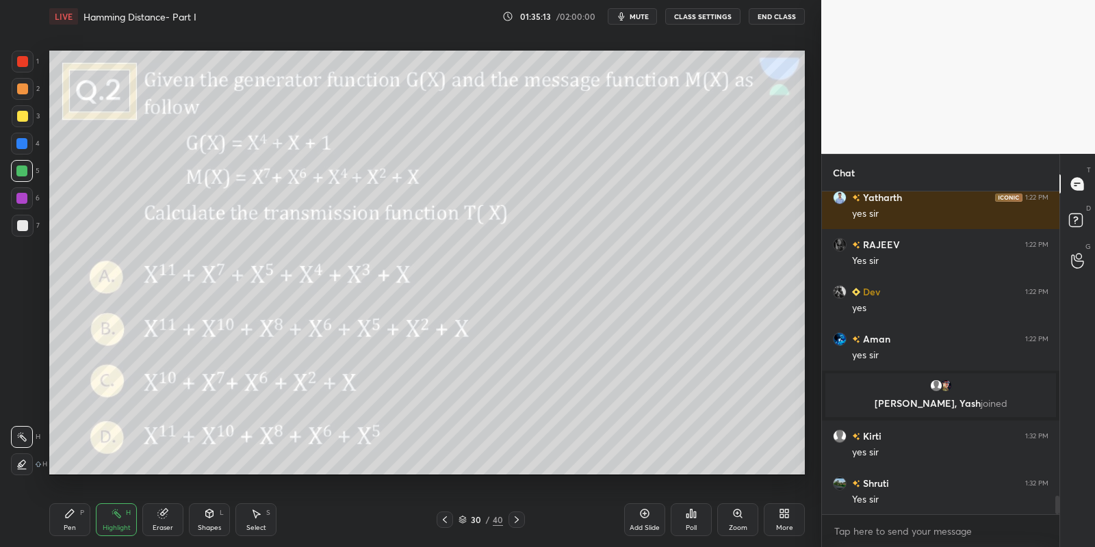
click at [114, 528] on div "Highlight" at bounding box center [117, 528] width 28 height 7
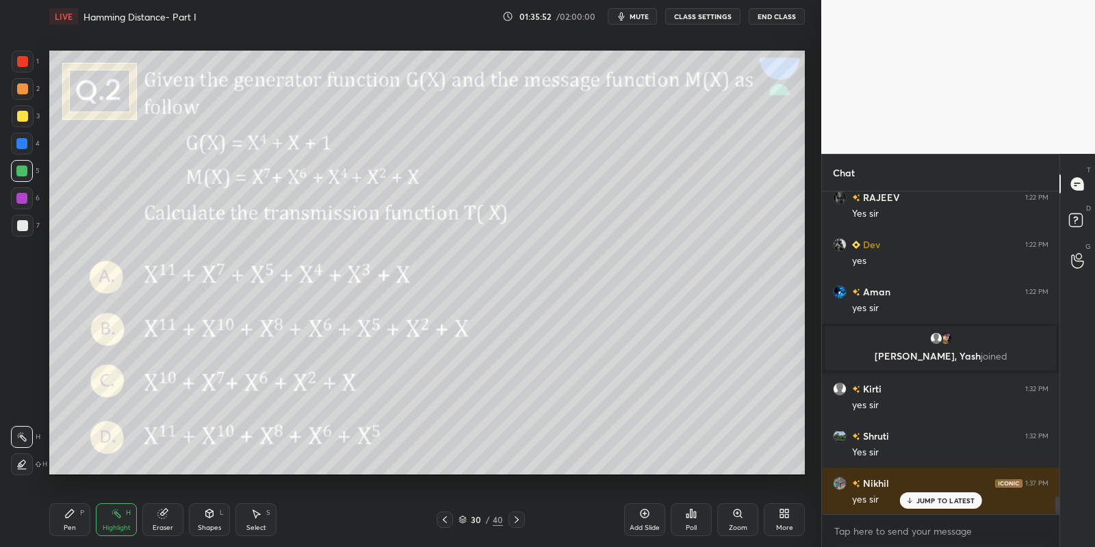
scroll to position [5461, 0]
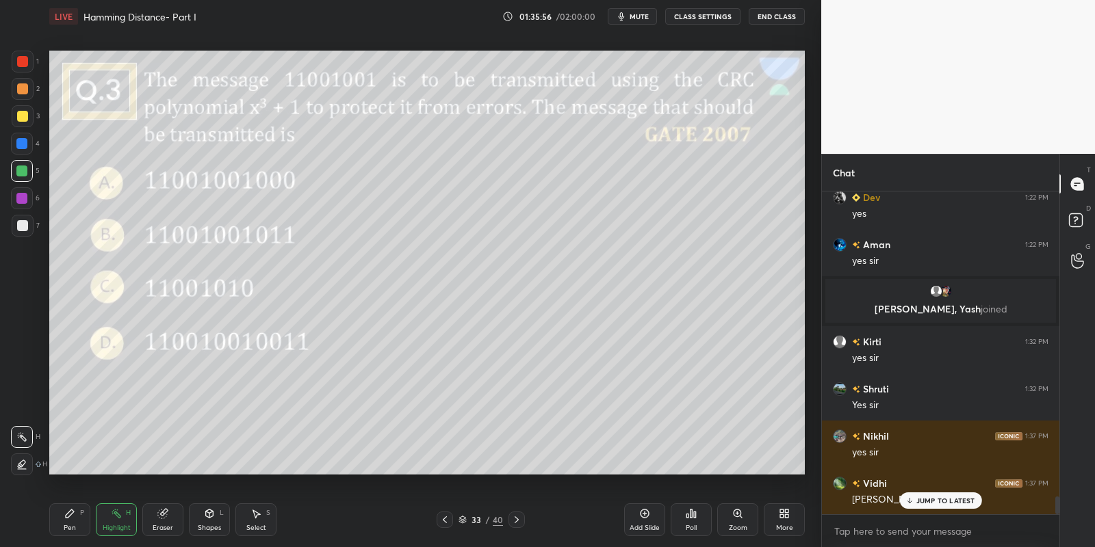
drag, startPoint x: 210, startPoint y: 522, endPoint x: 215, endPoint y: 504, distance: 19.1
click at [209, 523] on div "Shapes L" at bounding box center [209, 520] width 41 height 33
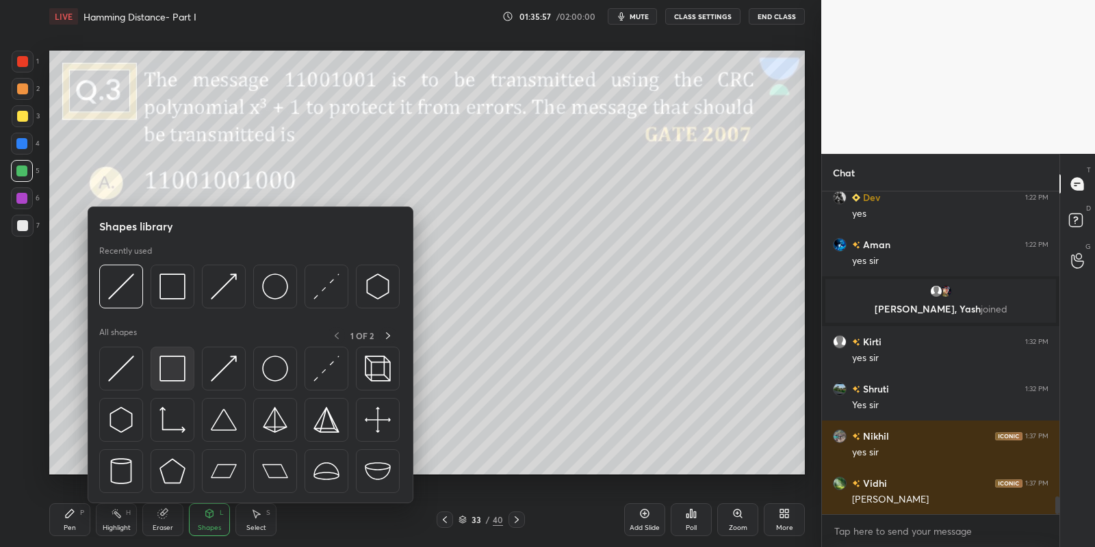
scroll to position [5509, 0]
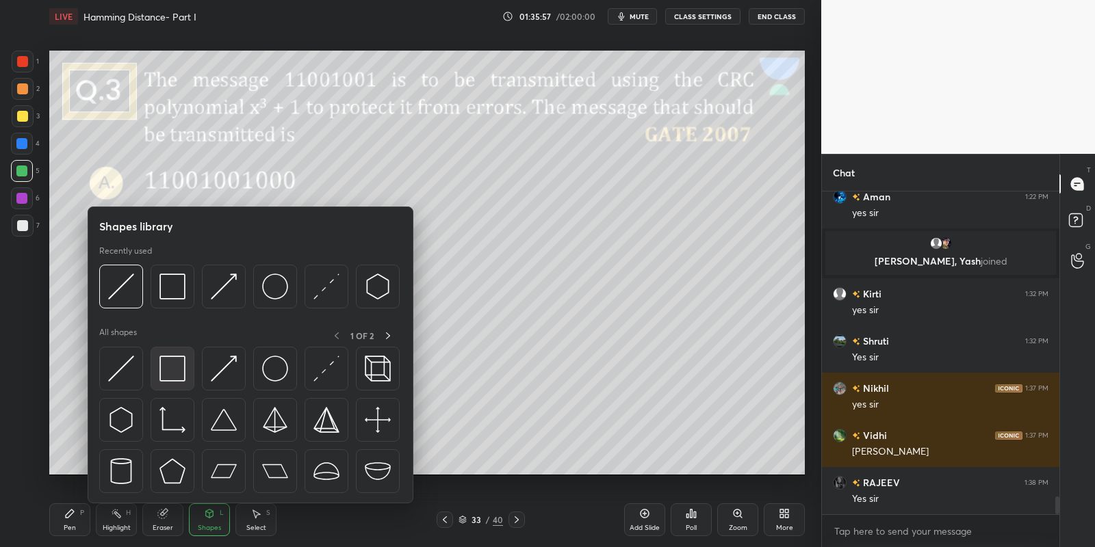
drag, startPoint x: 168, startPoint y: 381, endPoint x: 183, endPoint y: 374, distance: 16.8
click at [183, 373] on img at bounding box center [172, 369] width 26 height 26
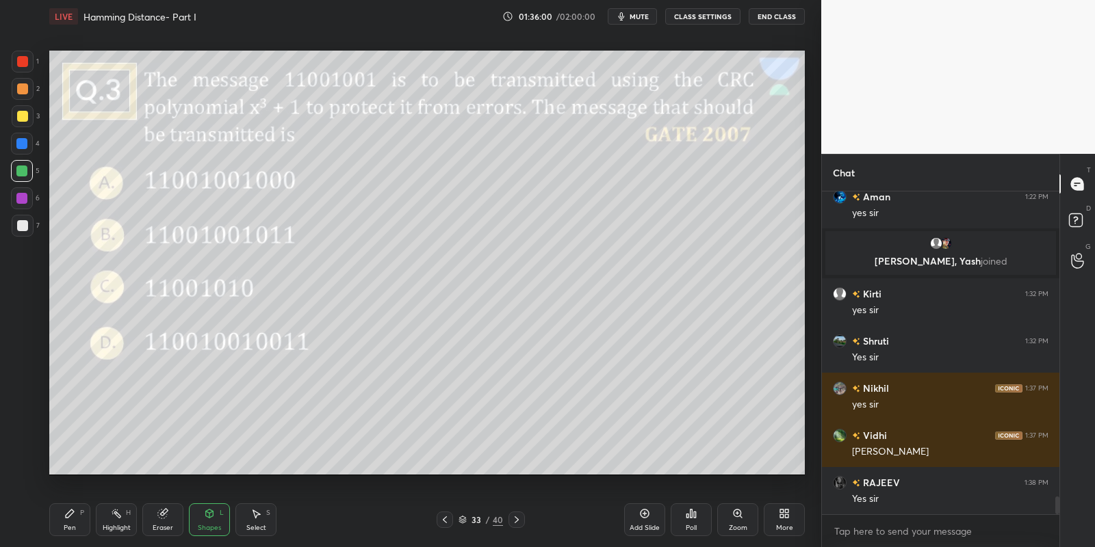
drag, startPoint x: 107, startPoint y: 524, endPoint x: 153, endPoint y: 520, distance: 45.4
click at [109, 527] on div "Highlight" at bounding box center [117, 528] width 28 height 7
click at [215, 525] on div "Shapes" at bounding box center [209, 528] width 23 height 7
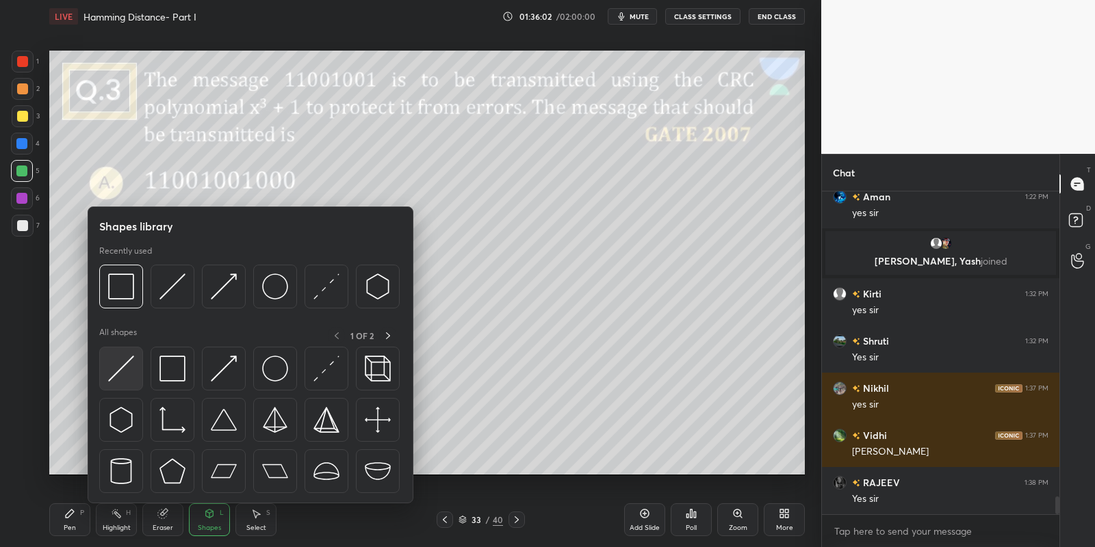
click at [127, 367] on img at bounding box center [121, 369] width 26 height 26
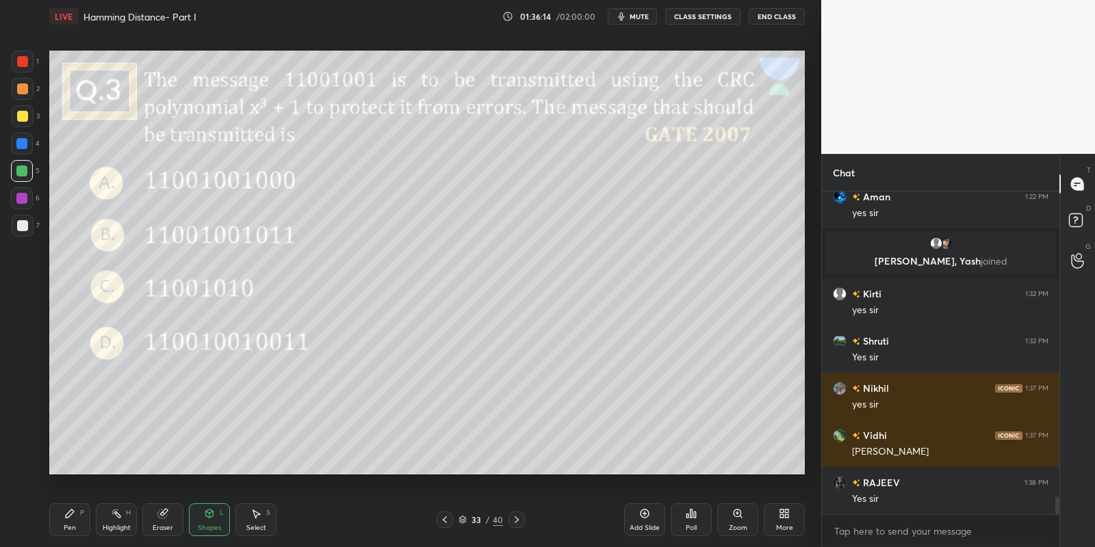
drag, startPoint x: 118, startPoint y: 519, endPoint x: 125, endPoint y: 481, distance: 38.3
click at [117, 518] on icon at bounding box center [116, 513] width 11 height 11
drag, startPoint x: 64, startPoint y: 521, endPoint x: 74, endPoint y: 515, distance: 11.4
click at [64, 521] on div "Pen P" at bounding box center [69, 520] width 41 height 33
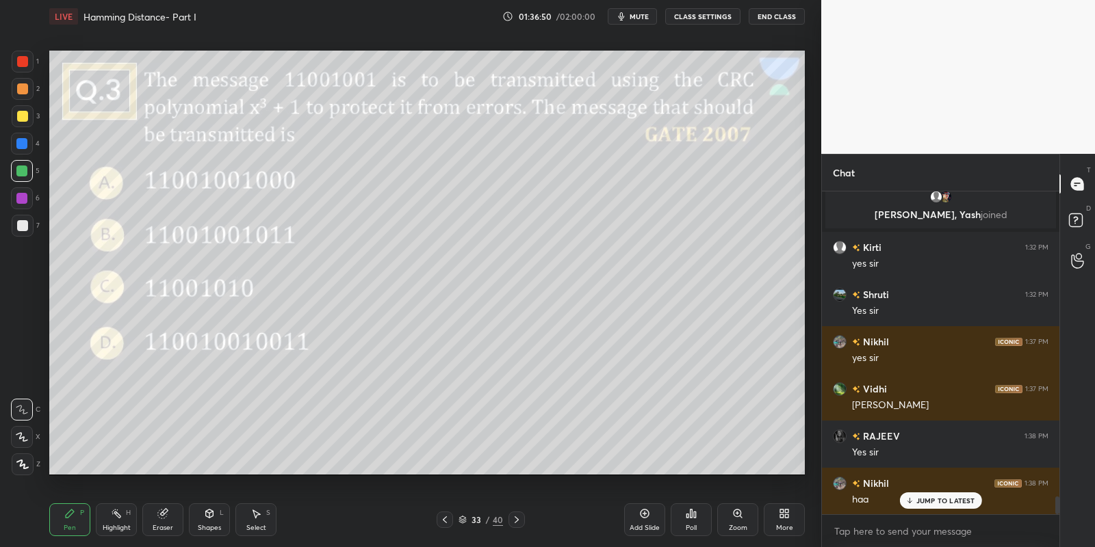
scroll to position [5603, 0]
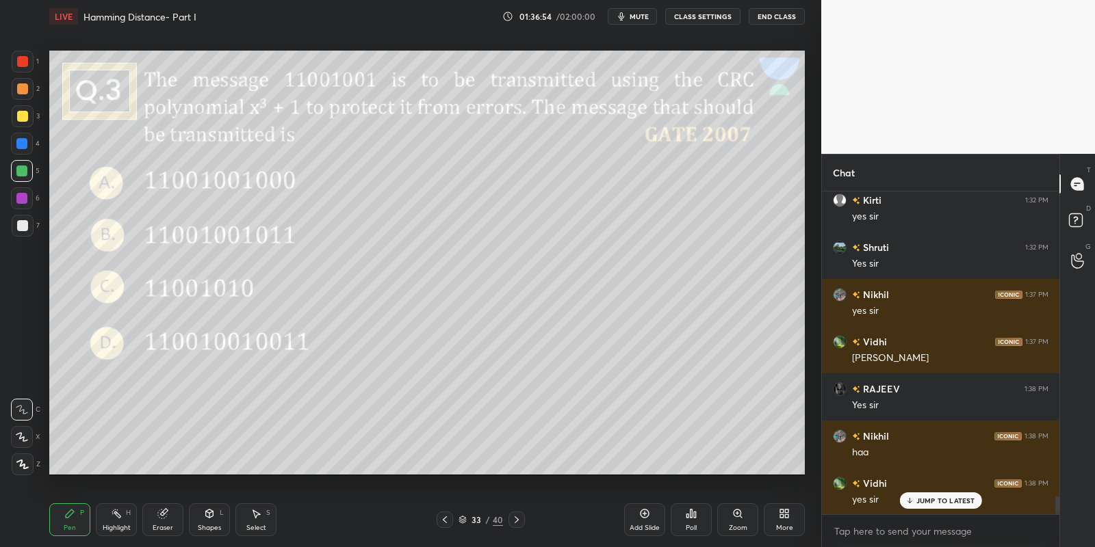
click at [695, 510] on icon at bounding box center [691, 513] width 11 height 11
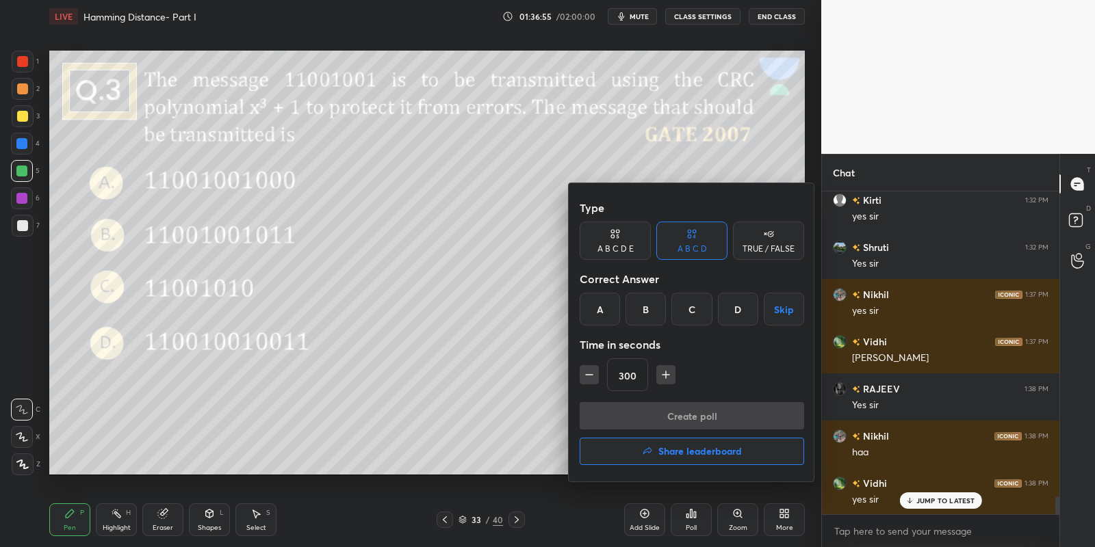
click at [649, 313] on div "B" at bounding box center [645, 309] width 40 height 33
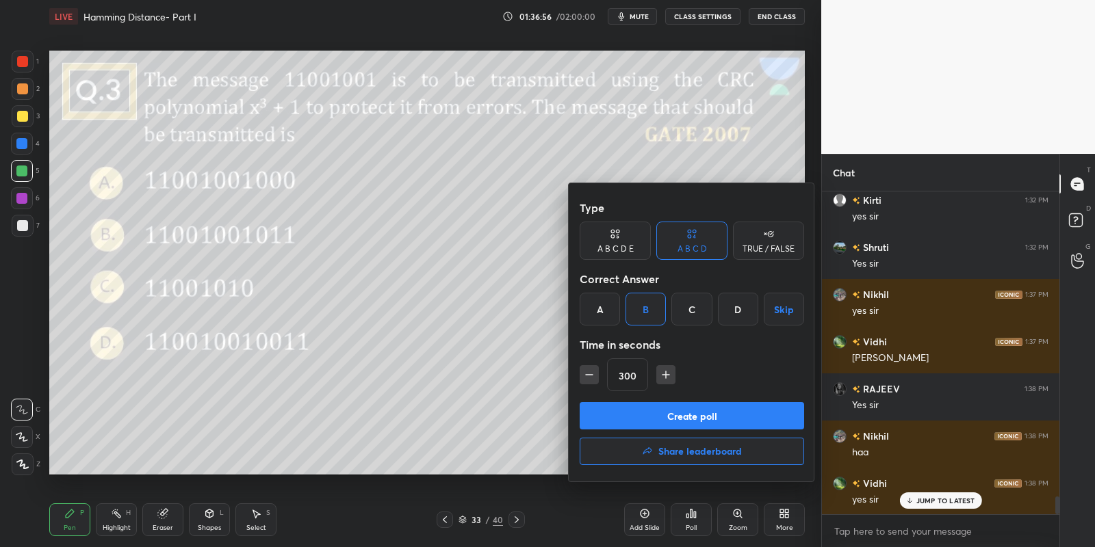
click at [590, 375] on icon "button" at bounding box center [589, 375] width 7 height 0
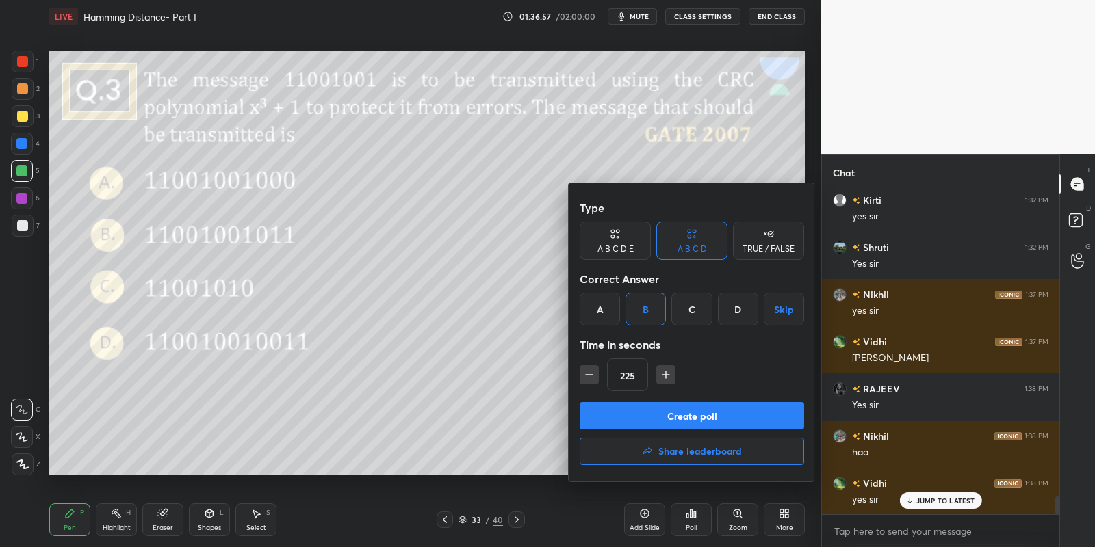
click at [590, 375] on icon "button" at bounding box center [589, 375] width 7 height 0
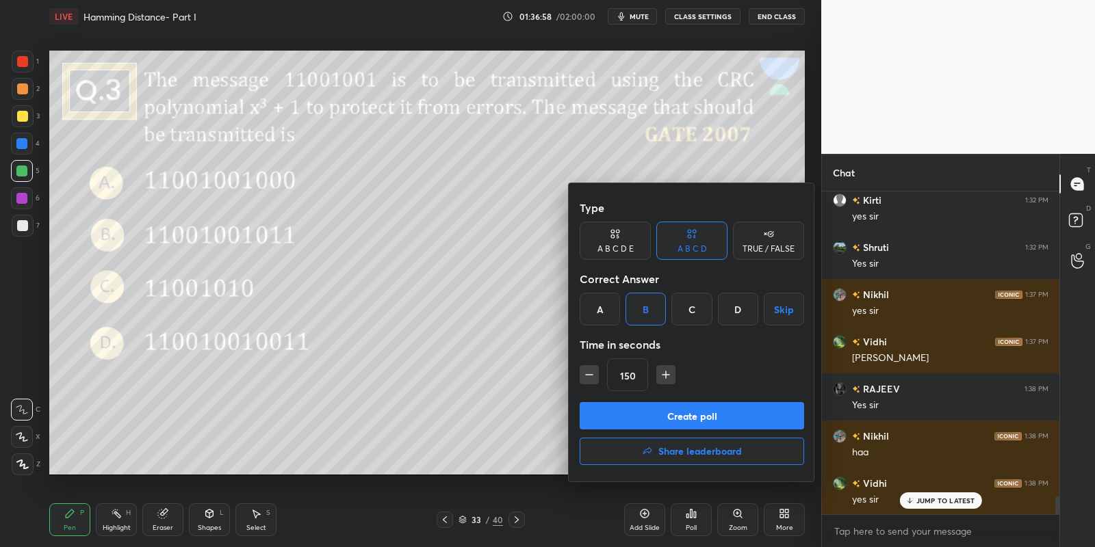
click at [590, 375] on icon "button" at bounding box center [589, 375] width 7 height 0
type input "120"
click at [627, 422] on button "Create poll" at bounding box center [692, 415] width 224 height 27
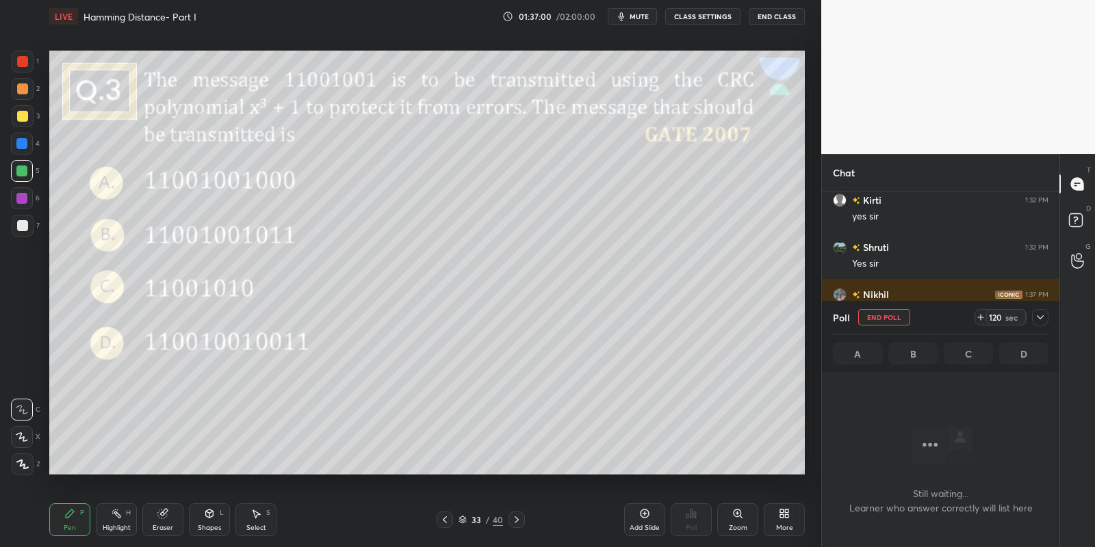
scroll to position [4, 4]
click at [649, 14] on span "mute" at bounding box center [639, 17] width 19 height 10
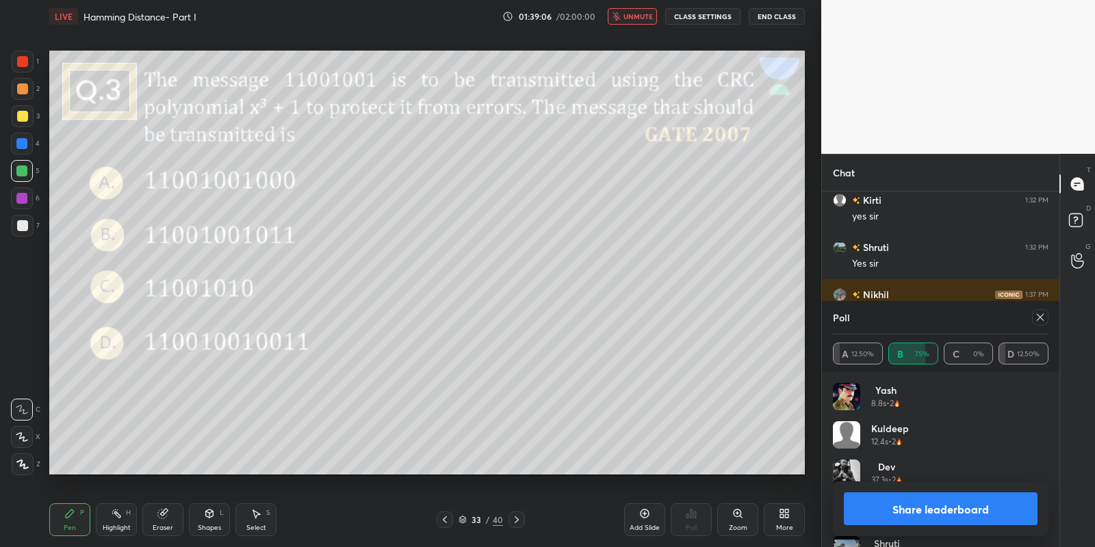
click at [914, 513] on button "Share leaderboard" at bounding box center [941, 509] width 194 height 33
type textarea "x"
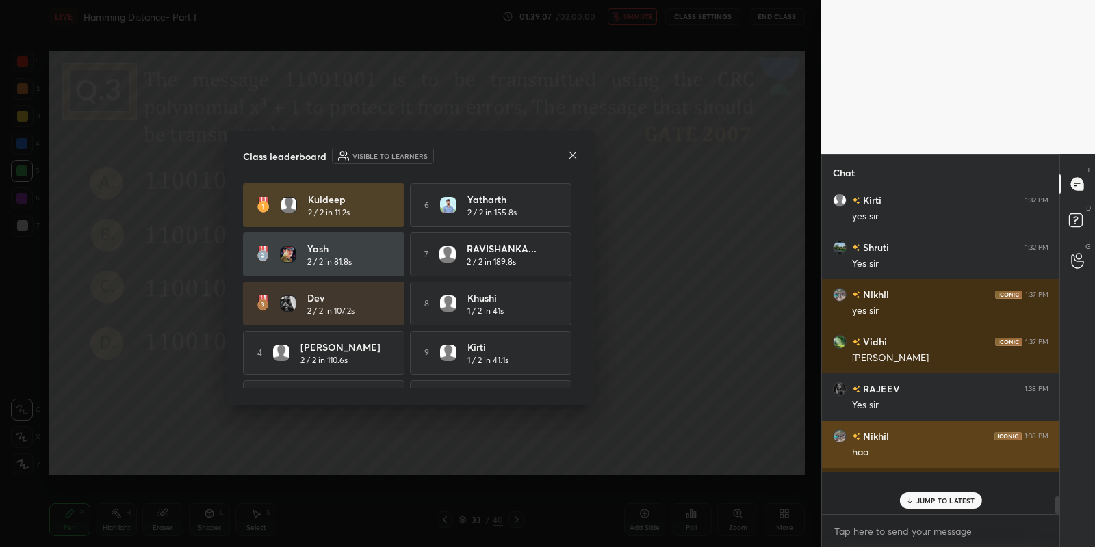
scroll to position [4, 4]
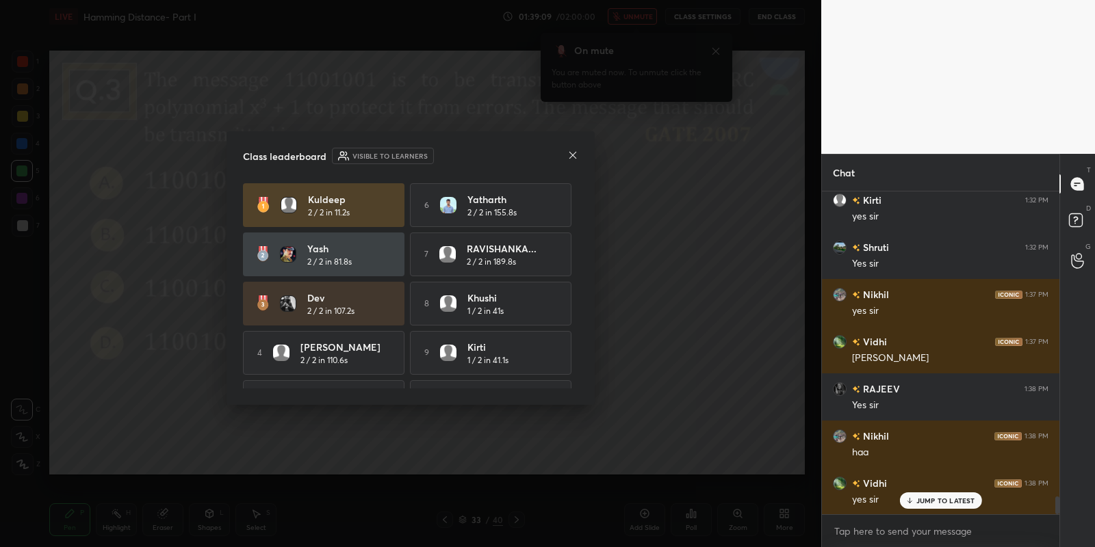
click at [570, 157] on icon at bounding box center [572, 154] width 7 height 7
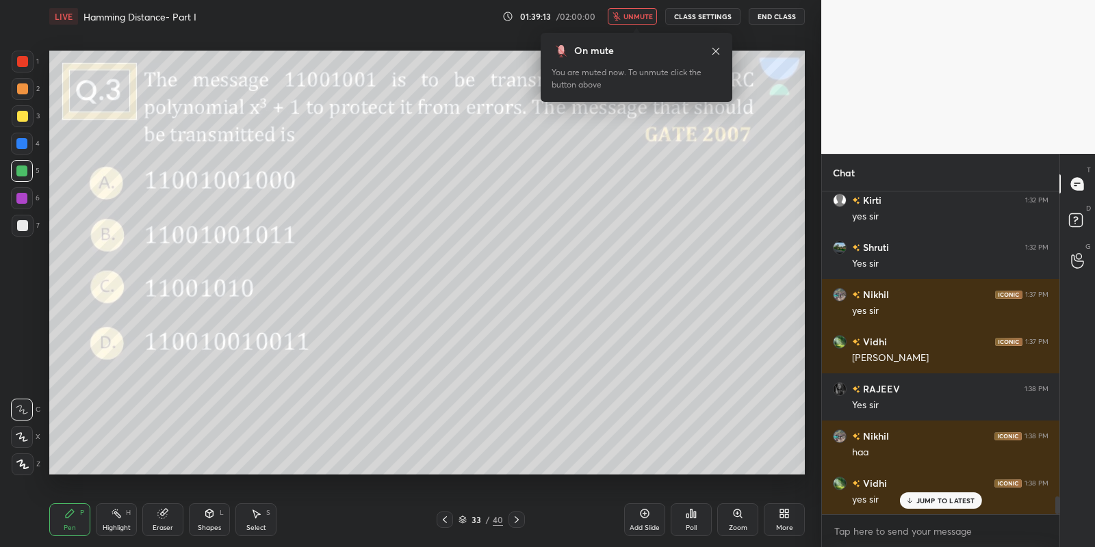
click at [717, 53] on icon at bounding box center [715, 50] width 7 height 7
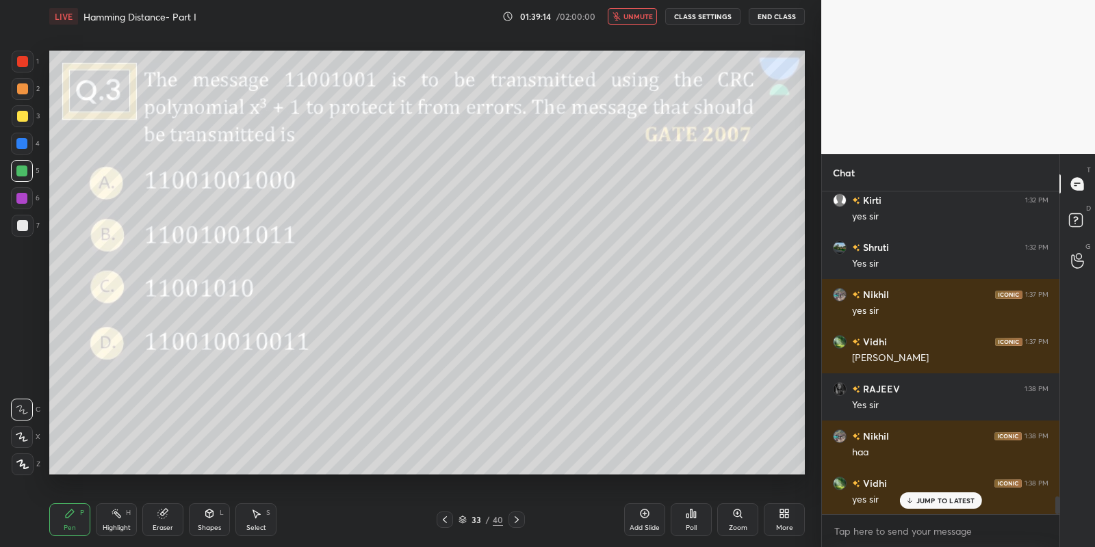
click at [630, 18] on span "unmute" at bounding box center [637, 17] width 29 height 10
click at [929, 499] on p "JUMP TO LATEST" at bounding box center [945, 501] width 59 height 8
click at [64, 528] on div "Pen" at bounding box center [70, 528] width 12 height 7
click at [780, 516] on icon at bounding box center [781, 516] width 3 height 3
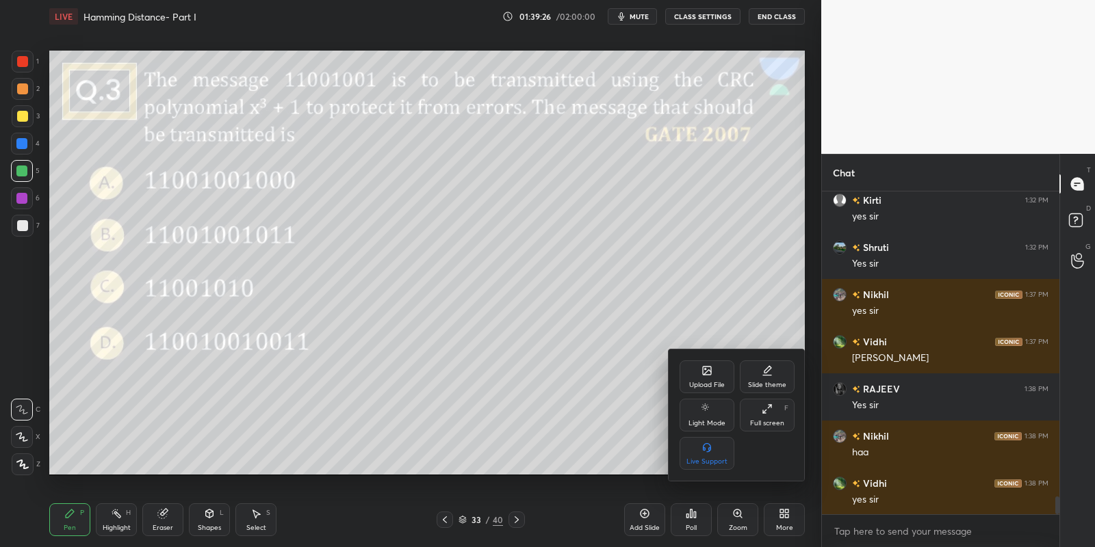
click at [700, 370] on div "Upload File" at bounding box center [707, 377] width 55 height 33
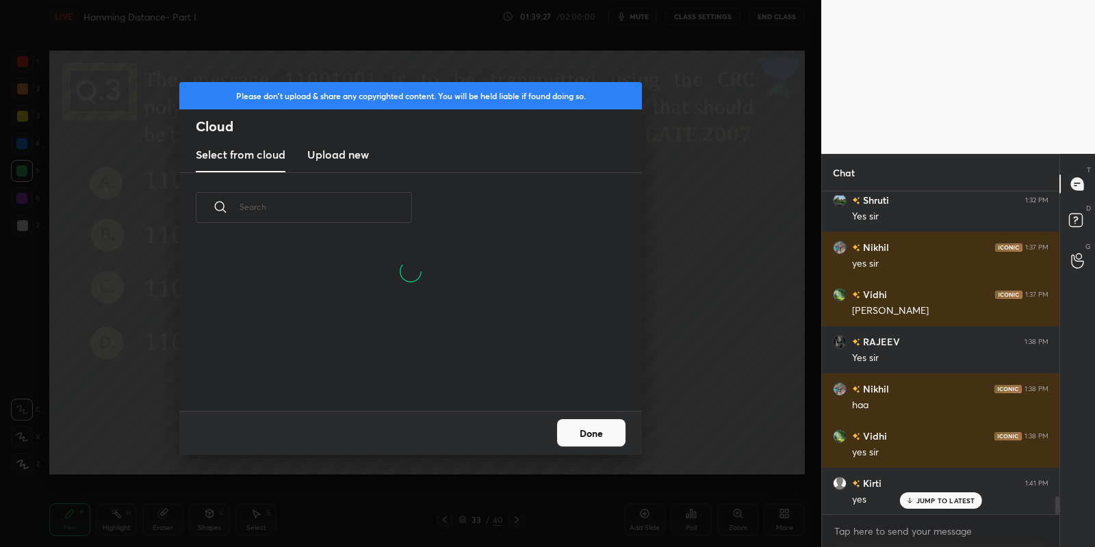
click at [341, 150] on h3 "Upload new" at bounding box center [338, 154] width 62 height 16
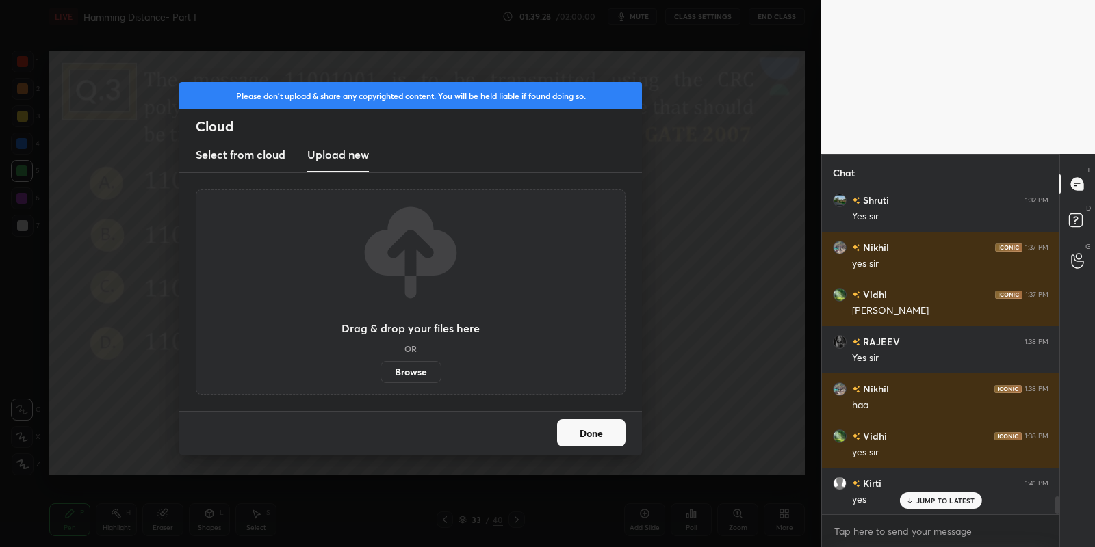
click at [404, 370] on label "Browse" at bounding box center [410, 372] width 61 height 22
click at [380, 370] on input "Browse" at bounding box center [380, 372] width 0 height 22
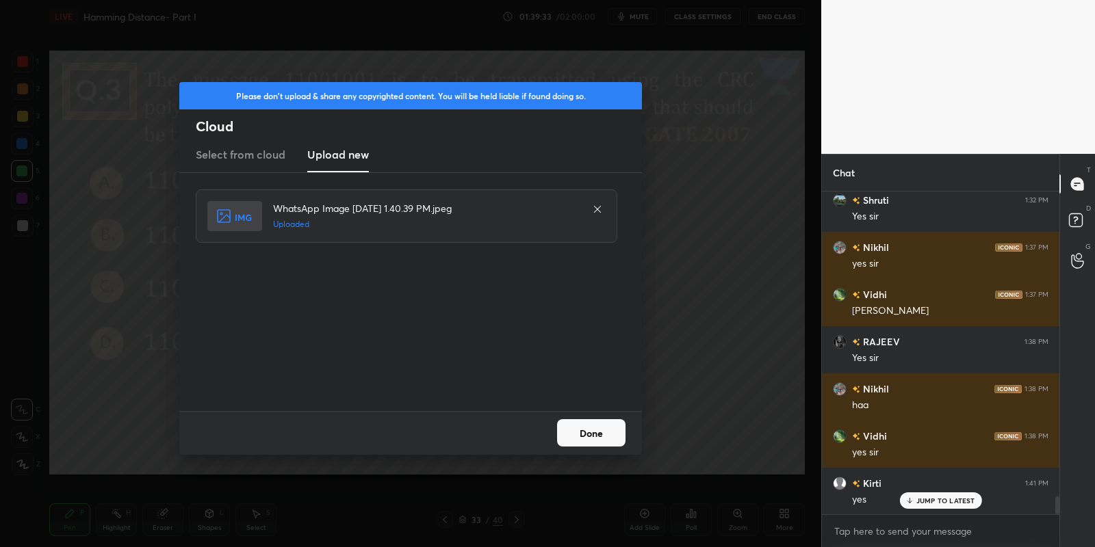
click at [588, 433] on button "Done" at bounding box center [591, 433] width 68 height 27
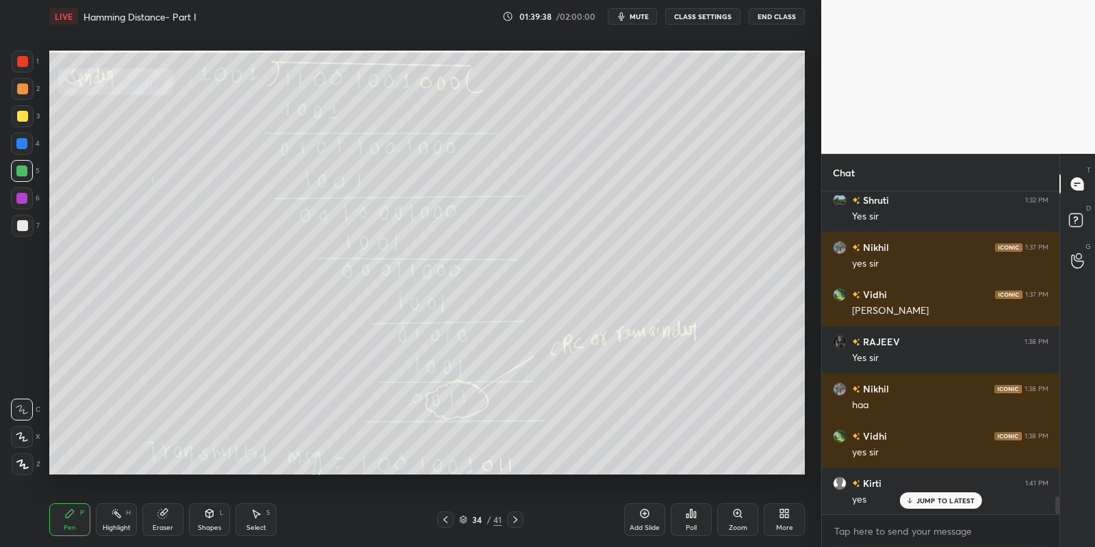
click at [68, 532] on div "Pen" at bounding box center [70, 528] width 12 height 7
click at [121, 517] on div "Highlight H" at bounding box center [116, 520] width 41 height 33
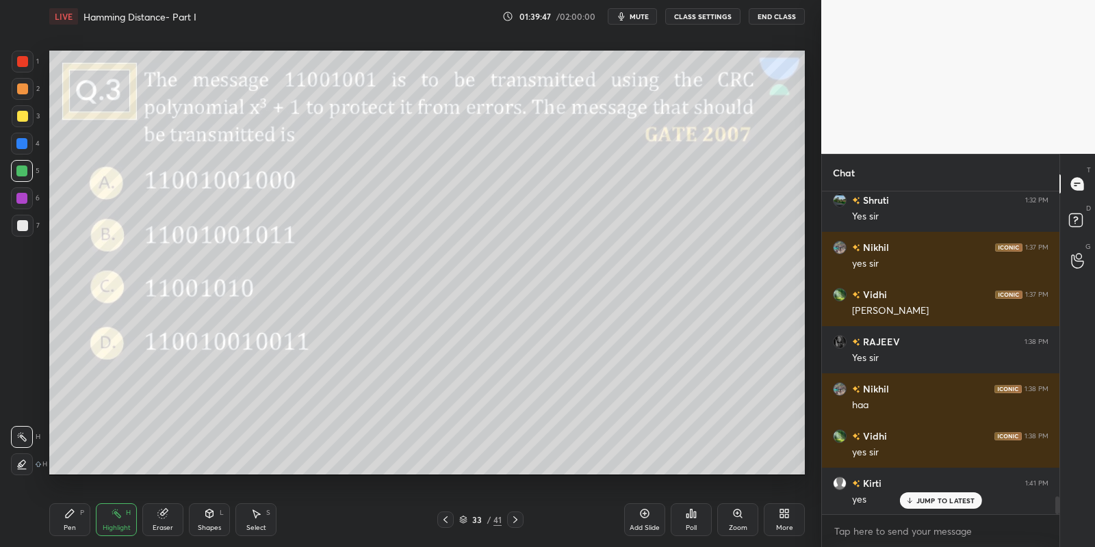
scroll to position [5697, 0]
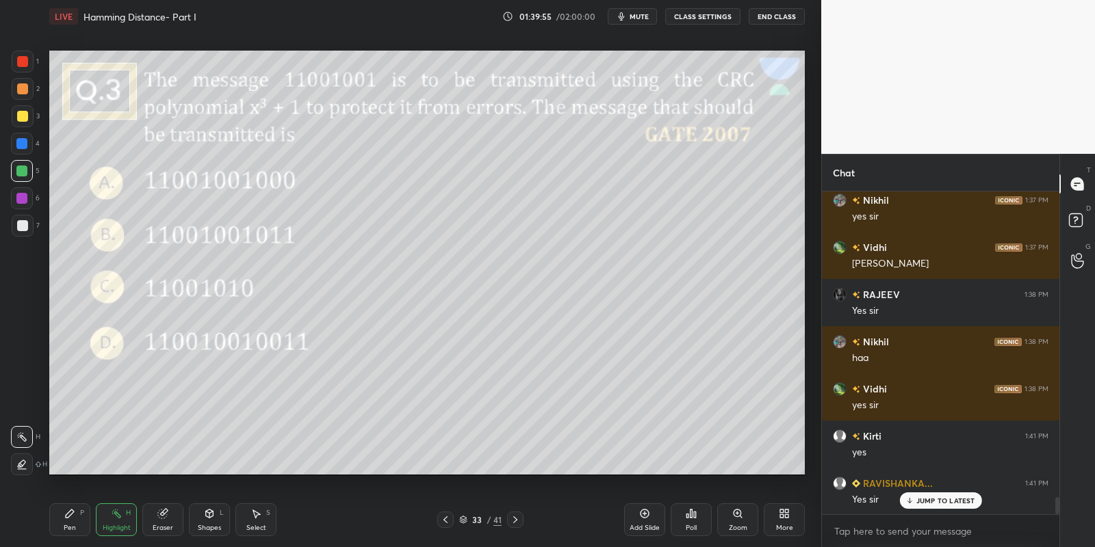
drag, startPoint x: 61, startPoint y: 515, endPoint x: 71, endPoint y: 515, distance: 10.3
click at [67, 516] on div "Pen P" at bounding box center [69, 520] width 41 height 33
drag, startPoint x: 102, startPoint y: 527, endPoint x: 98, endPoint y: 484, distance: 43.3
click at [103, 523] on div "Highlight H" at bounding box center [116, 520] width 41 height 33
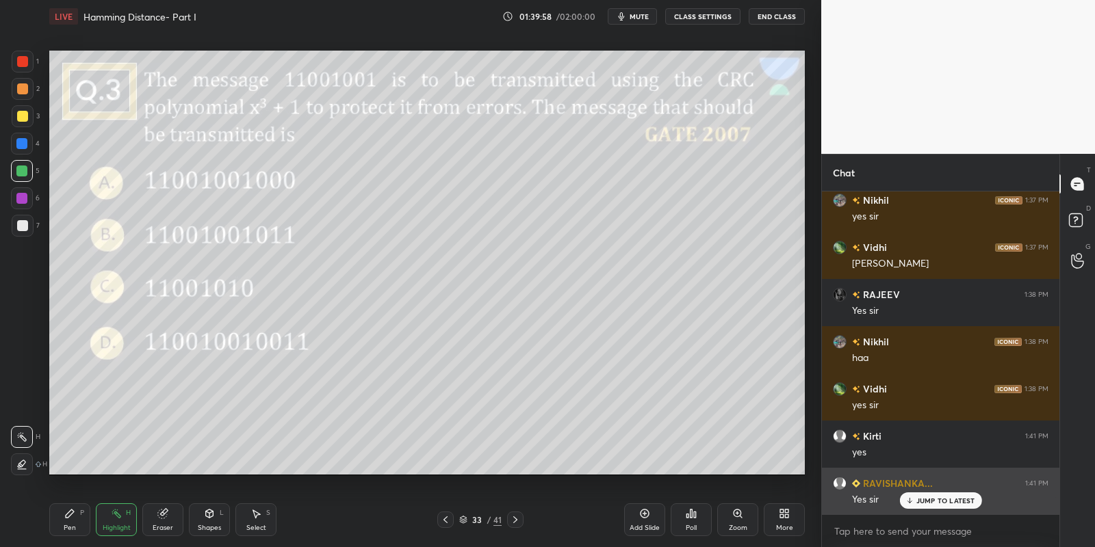
click at [918, 497] on div "JUMP TO LATEST" at bounding box center [940, 501] width 82 height 16
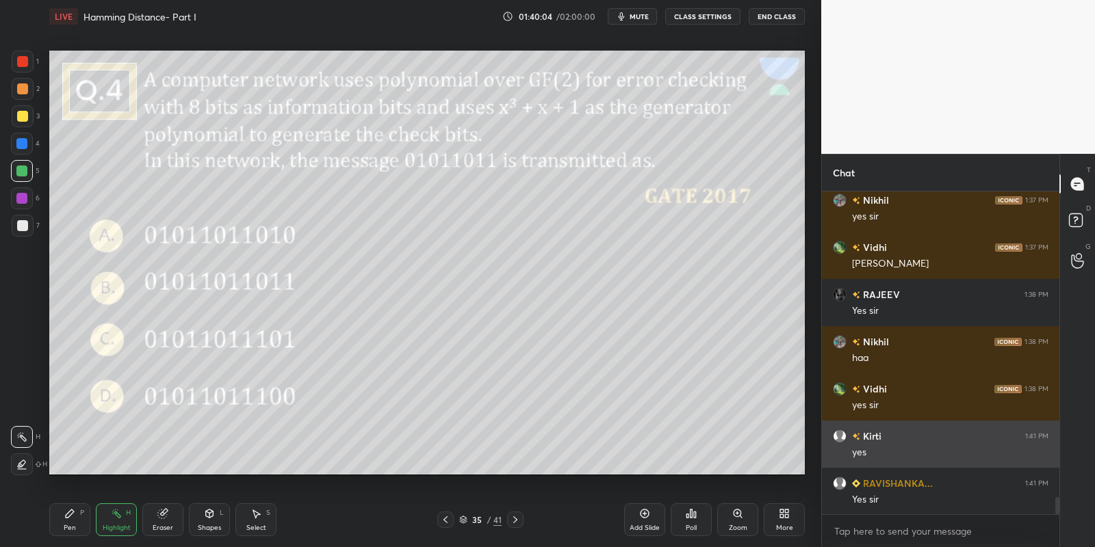
scroll to position [5745, 0]
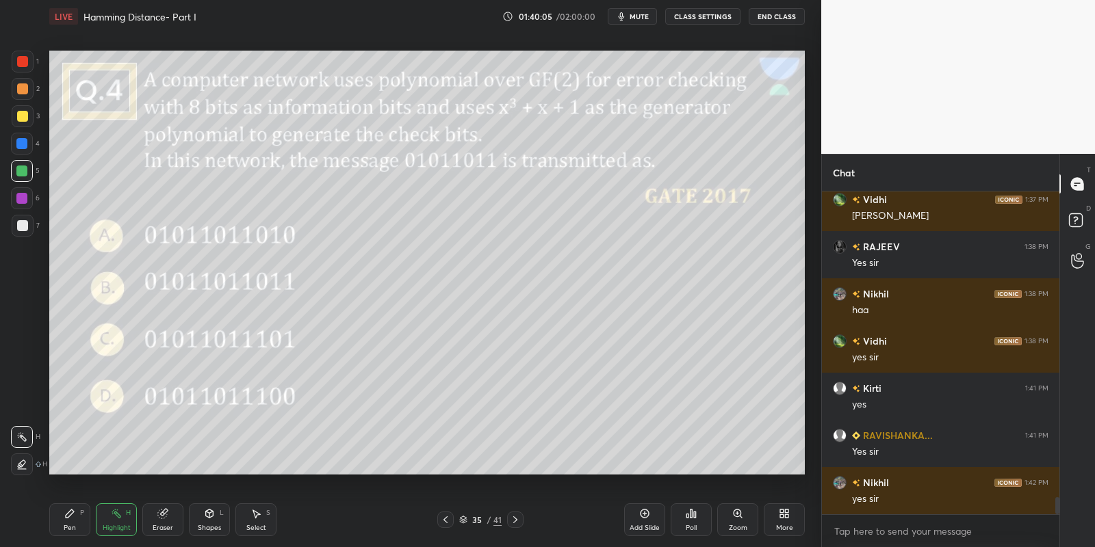
click at [211, 522] on div "Shapes L" at bounding box center [209, 520] width 41 height 33
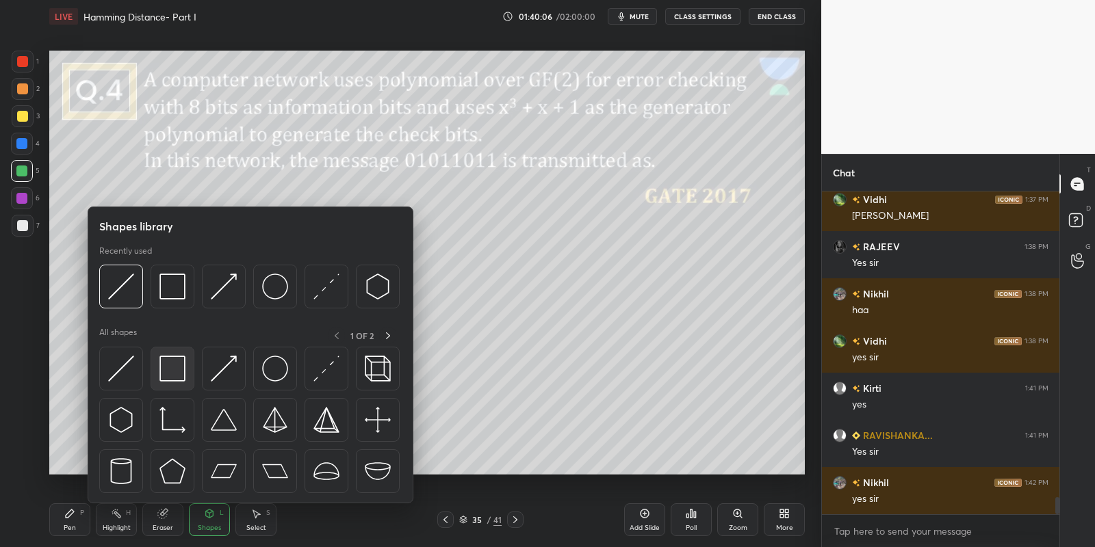
click at [175, 383] on div at bounding box center [173, 369] width 44 height 44
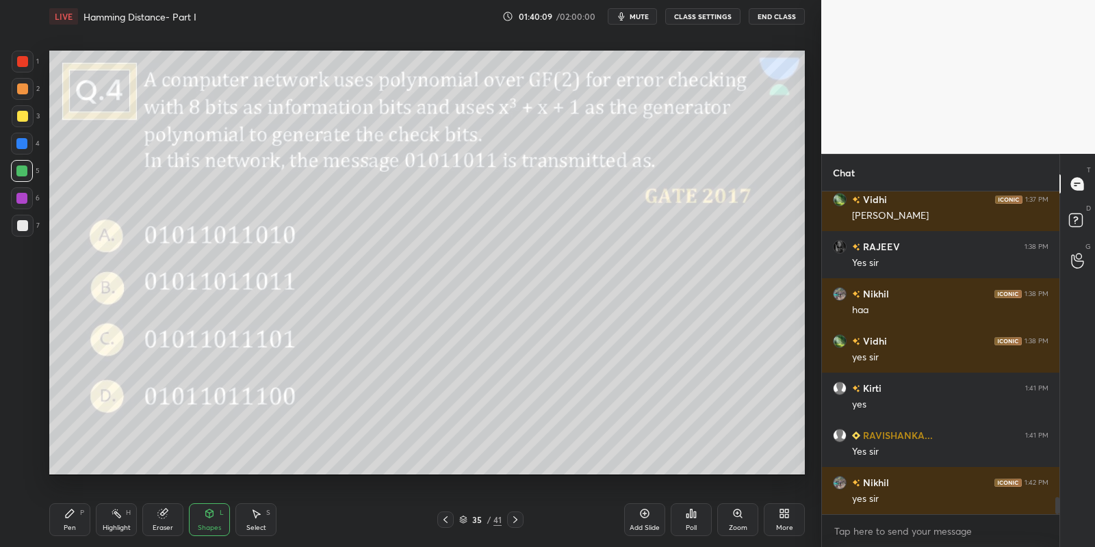
drag, startPoint x: 75, startPoint y: 518, endPoint x: 82, endPoint y: 519, distance: 6.9
click at [75, 519] on div "Pen P" at bounding box center [69, 520] width 41 height 33
click at [210, 524] on div "Shapes L" at bounding box center [209, 520] width 41 height 33
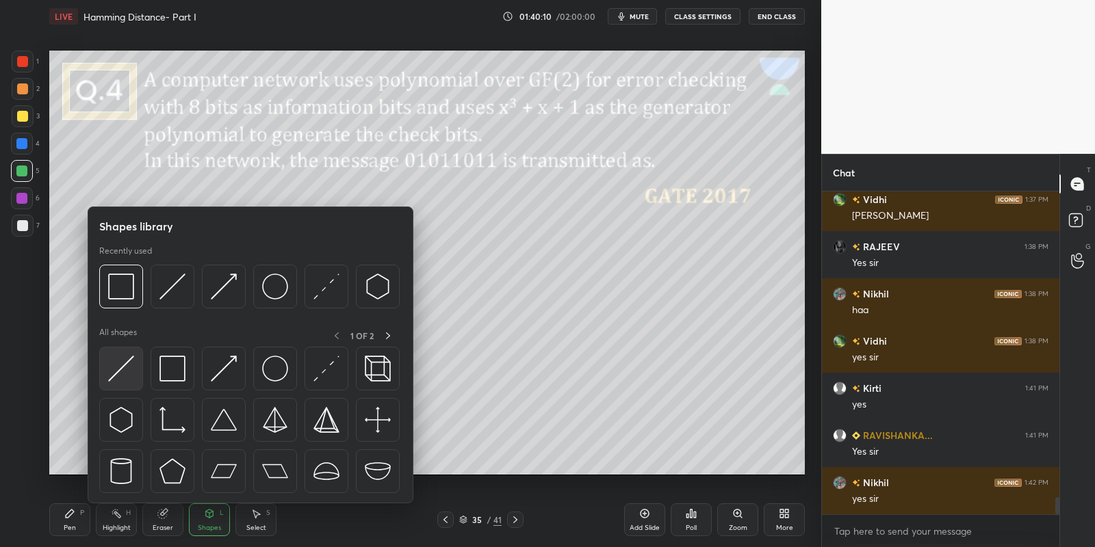
click at [128, 357] on img at bounding box center [121, 369] width 26 height 26
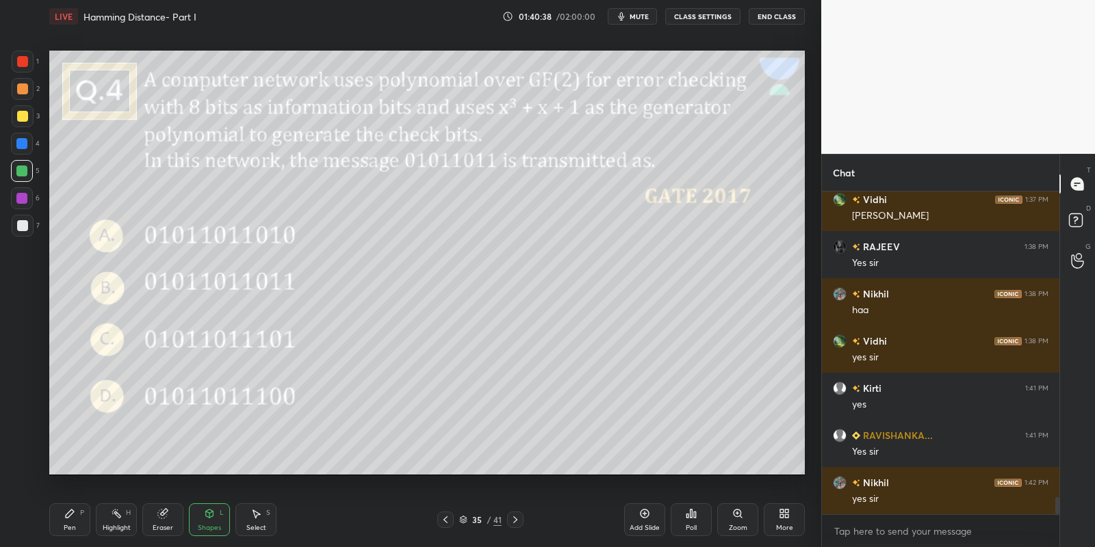
click at [73, 519] on div "Pen P" at bounding box center [69, 520] width 41 height 33
click at [17, 168] on div at bounding box center [21, 171] width 11 height 11
click at [112, 525] on div "Highlight" at bounding box center [117, 528] width 28 height 7
drag, startPoint x: 66, startPoint y: 530, endPoint x: 73, endPoint y: 536, distance: 9.2
click at [66, 530] on div "Pen" at bounding box center [70, 528] width 12 height 7
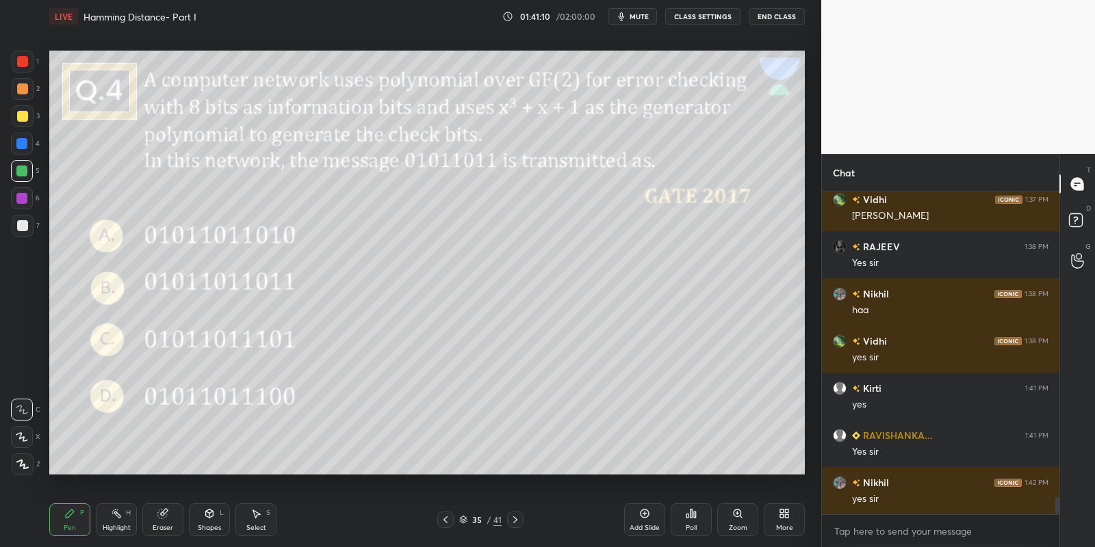
click at [641, 517] on icon at bounding box center [644, 513] width 11 height 11
drag, startPoint x: 68, startPoint y: 524, endPoint x: 71, endPoint y: 488, distance: 36.4
click at [69, 525] on div "Pen P" at bounding box center [69, 520] width 41 height 33
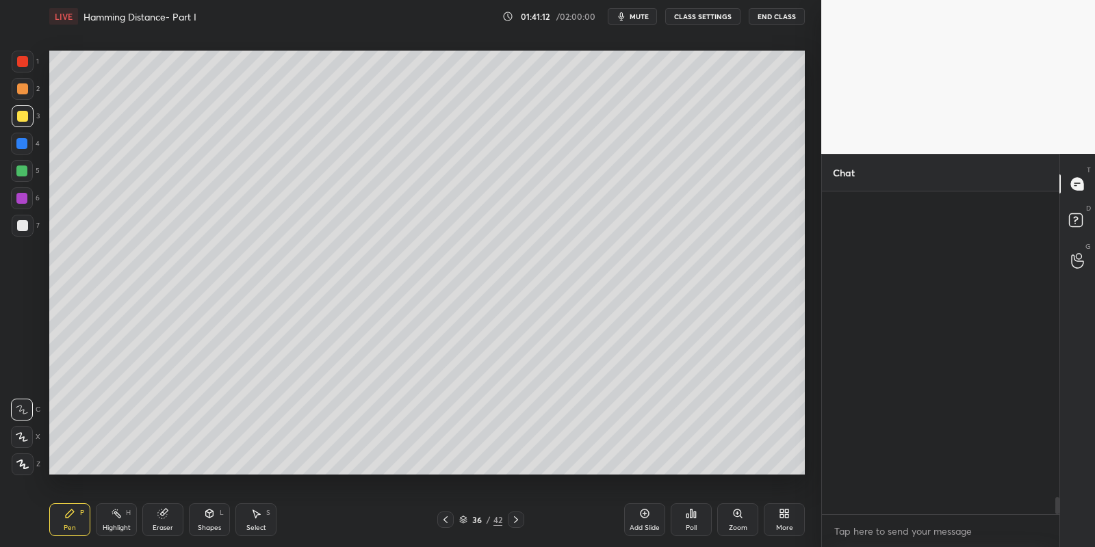
scroll to position [206, 234]
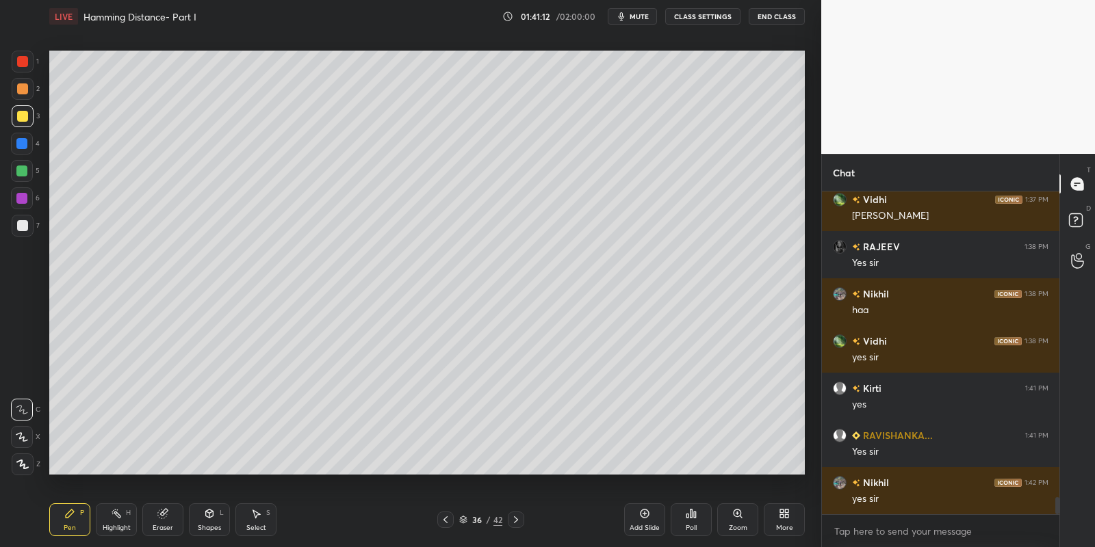
click at [27, 177] on div at bounding box center [22, 171] width 22 height 22
drag, startPoint x: 207, startPoint y: 518, endPoint x: 210, endPoint y: 504, distance: 14.1
click at [208, 513] on div "Shapes L" at bounding box center [209, 520] width 41 height 33
click at [72, 506] on div "Pen P" at bounding box center [69, 520] width 41 height 33
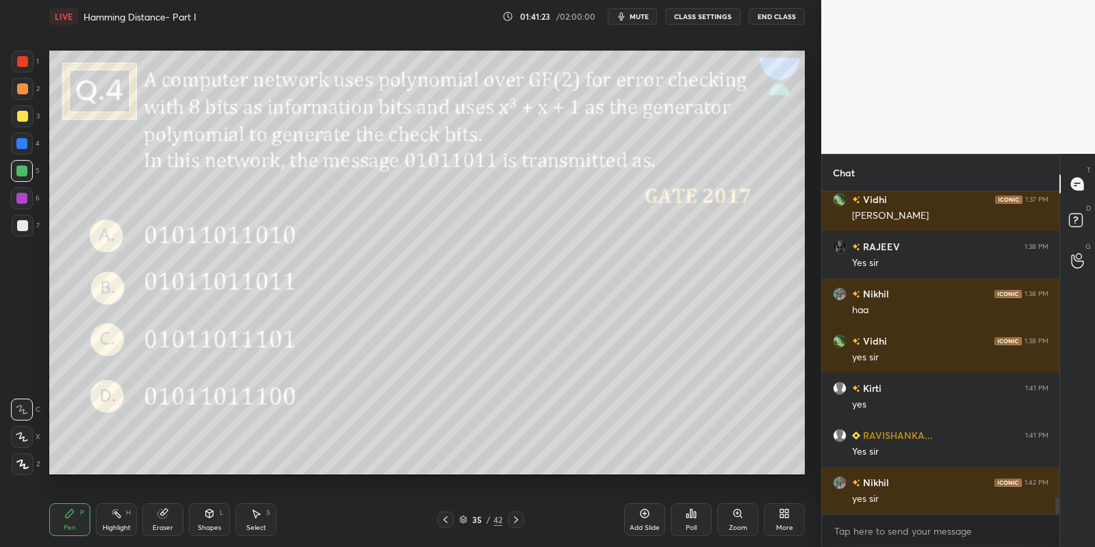
drag, startPoint x: 266, startPoint y: 519, endPoint x: 285, endPoint y: 494, distance: 31.8
click at [268, 517] on div "Select S" at bounding box center [255, 520] width 41 height 33
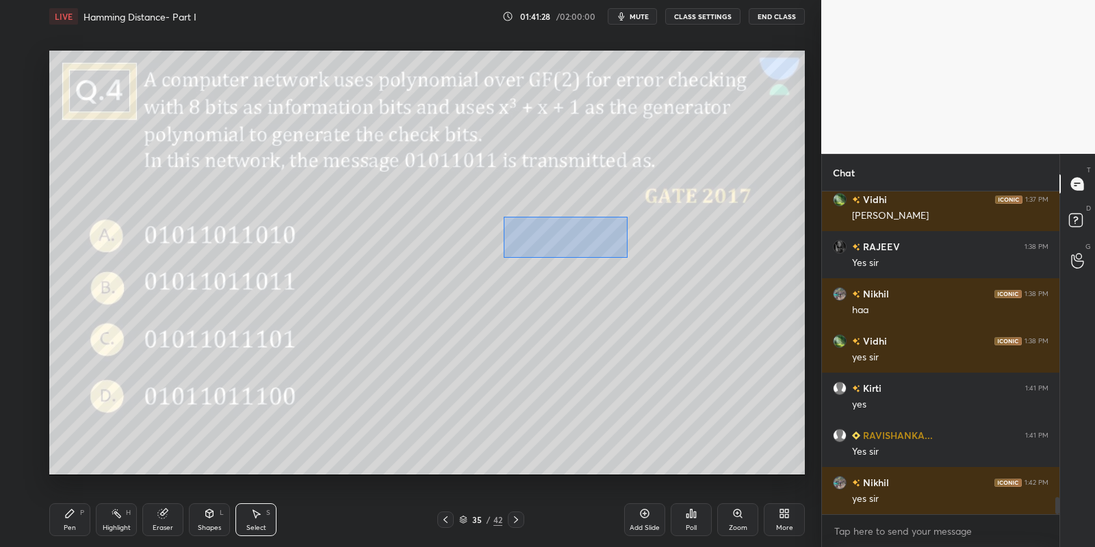
drag, startPoint x: 513, startPoint y: 223, endPoint x: 623, endPoint y: 245, distance: 111.7
click at [627, 256] on div "0 ° Undo Copy Paste here Duplicate Duplicate to new slide Delete" at bounding box center [427, 263] width 756 height 425
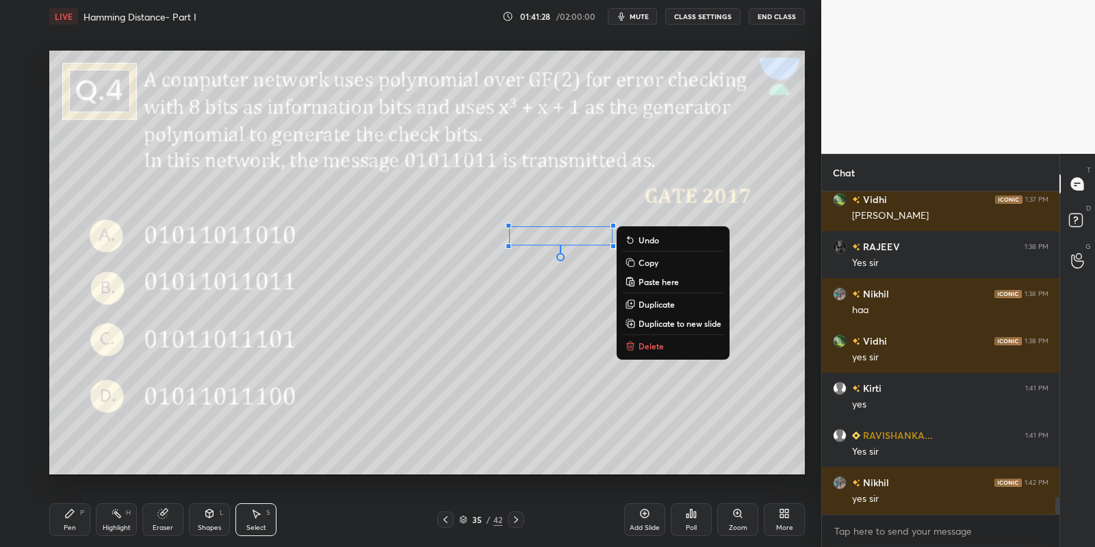
click at [647, 262] on p "Copy" at bounding box center [648, 262] width 20 height 11
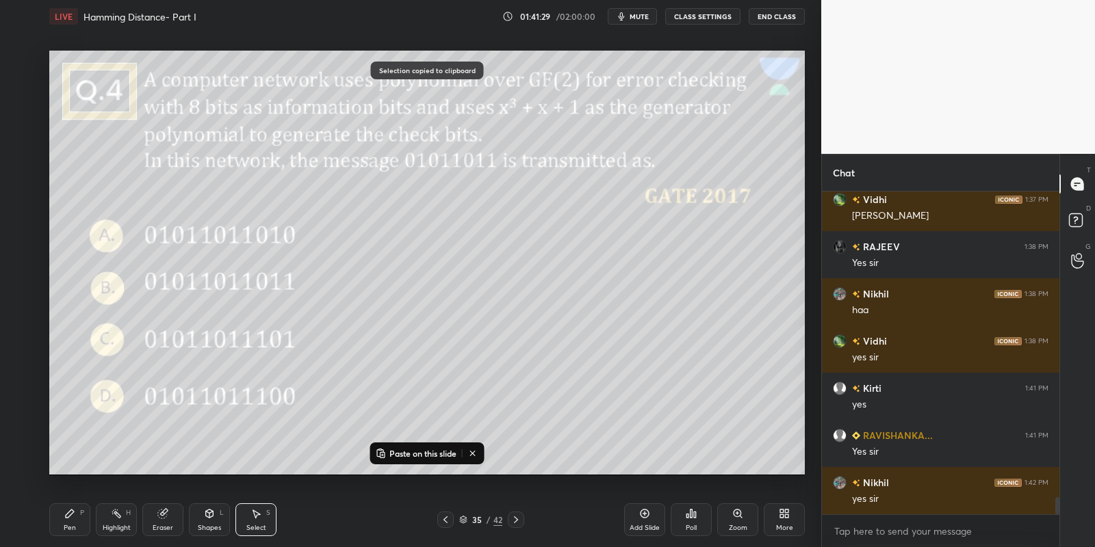
click at [513, 515] on icon at bounding box center [516, 520] width 11 height 11
click at [402, 452] on p "Paste on this slide" at bounding box center [422, 453] width 67 height 11
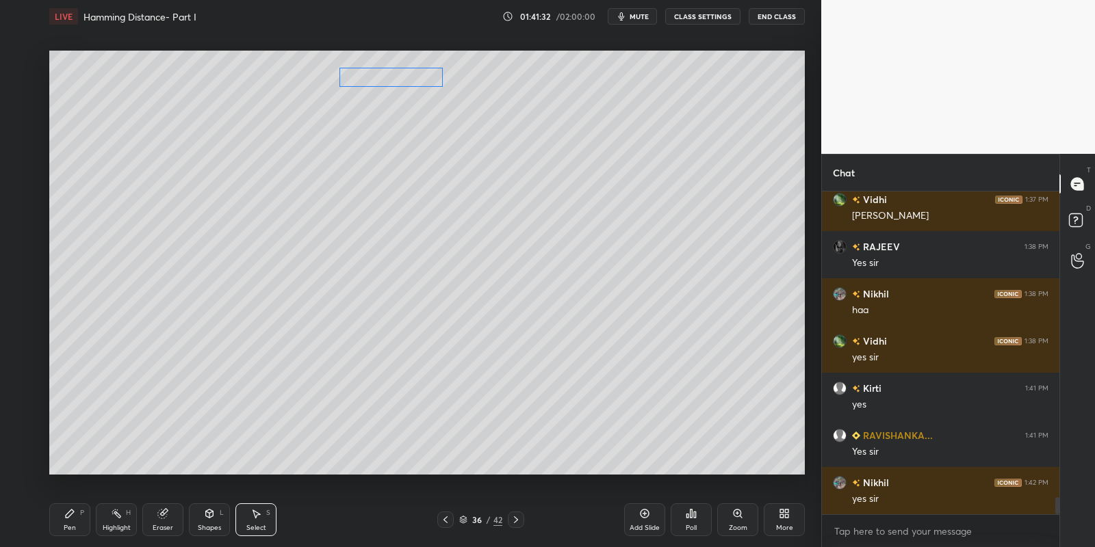
drag, startPoint x: 547, startPoint y: 237, endPoint x: 388, endPoint y: 76, distance: 226.5
click at [387, 76] on div "0 ° Undo Copy Paste here Duplicate Duplicate to new slide Delete" at bounding box center [427, 263] width 756 height 425
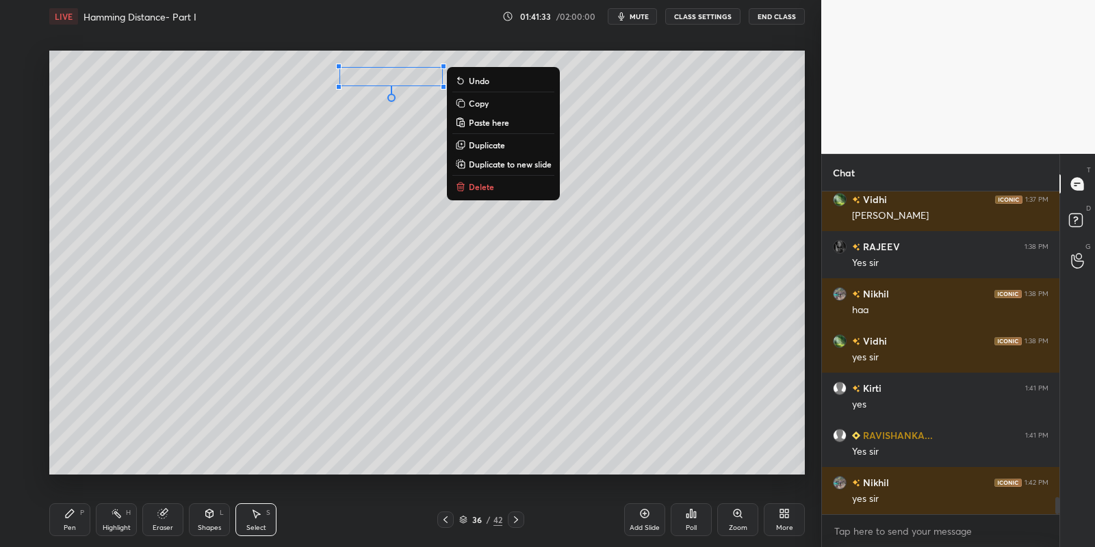
click at [79, 519] on div "Pen P" at bounding box center [69, 520] width 41 height 33
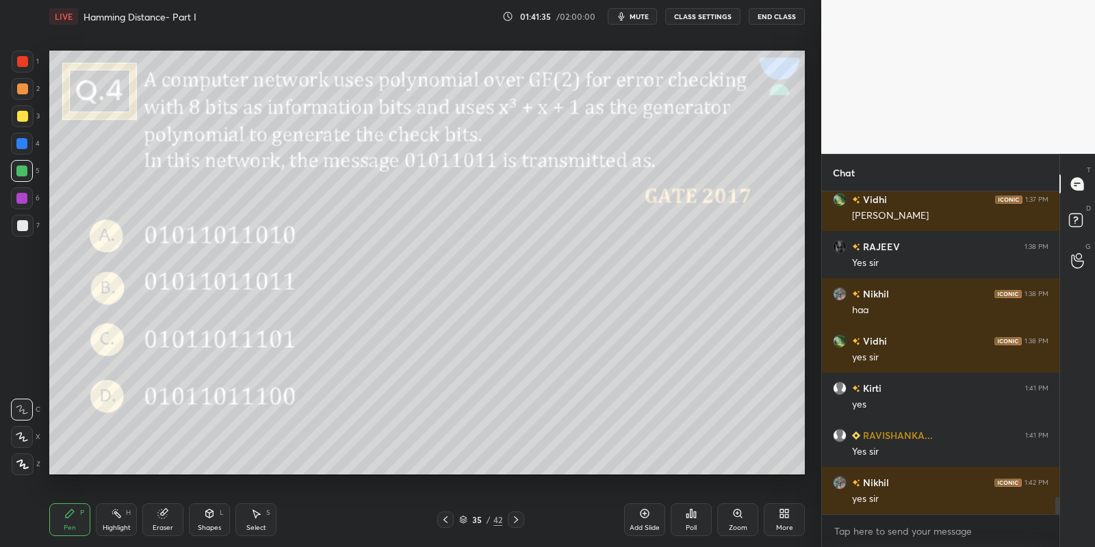
click at [120, 512] on icon at bounding box center [116, 513] width 11 height 11
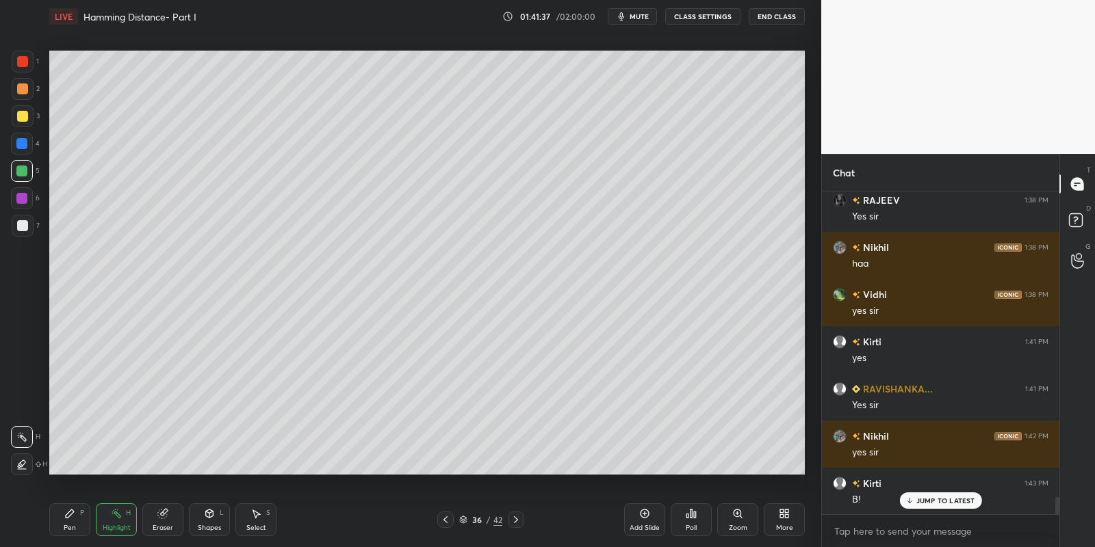
click at [77, 519] on div "Pen P" at bounding box center [69, 520] width 41 height 33
drag, startPoint x: 19, startPoint y: 121, endPoint x: 25, endPoint y: 116, distance: 7.7
click at [20, 118] on div at bounding box center [22, 116] width 11 height 11
click at [16, 175] on div at bounding box center [22, 171] width 22 height 22
click at [121, 518] on div "Highlight H" at bounding box center [116, 520] width 41 height 33
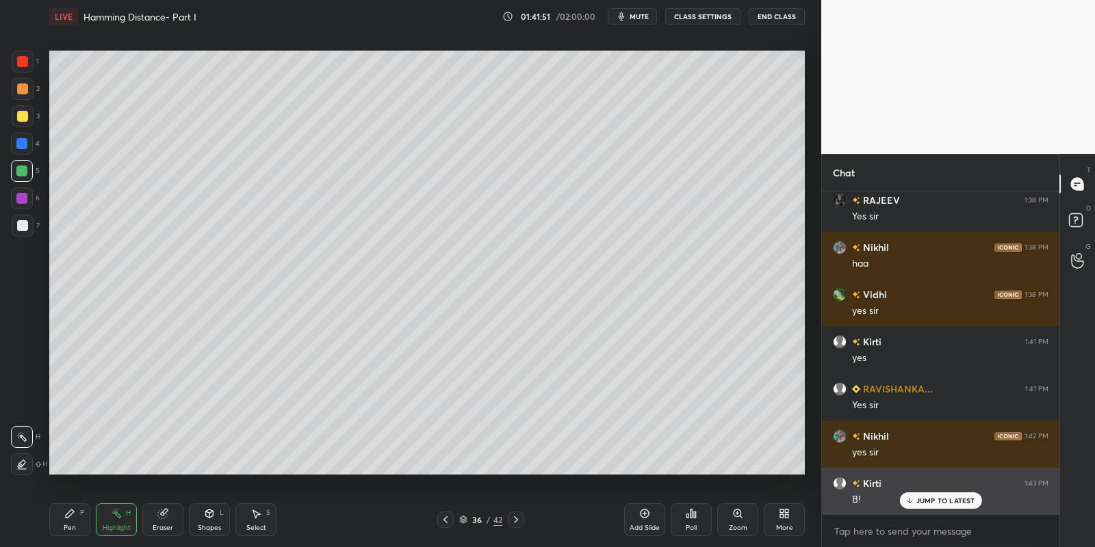
click at [925, 501] on p "JUMP TO LATEST" at bounding box center [945, 501] width 59 height 8
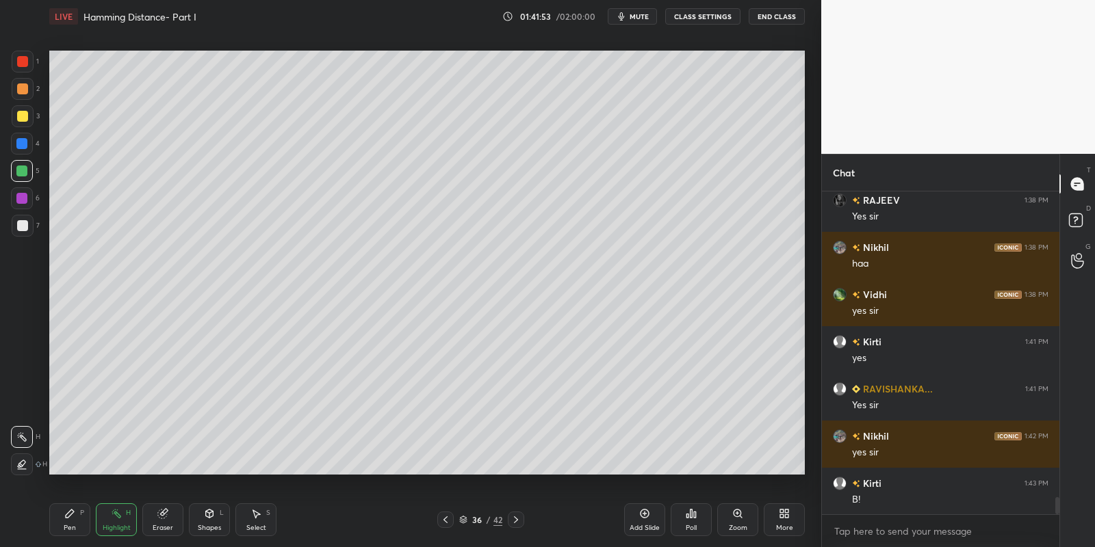
drag, startPoint x: 70, startPoint y: 532, endPoint x: 76, endPoint y: 517, distance: 16.9
click at [70, 530] on div "Pen" at bounding box center [70, 528] width 12 height 7
click at [16, 177] on div at bounding box center [22, 171] width 22 height 22
click at [248, 527] on div "Select" at bounding box center [256, 528] width 20 height 7
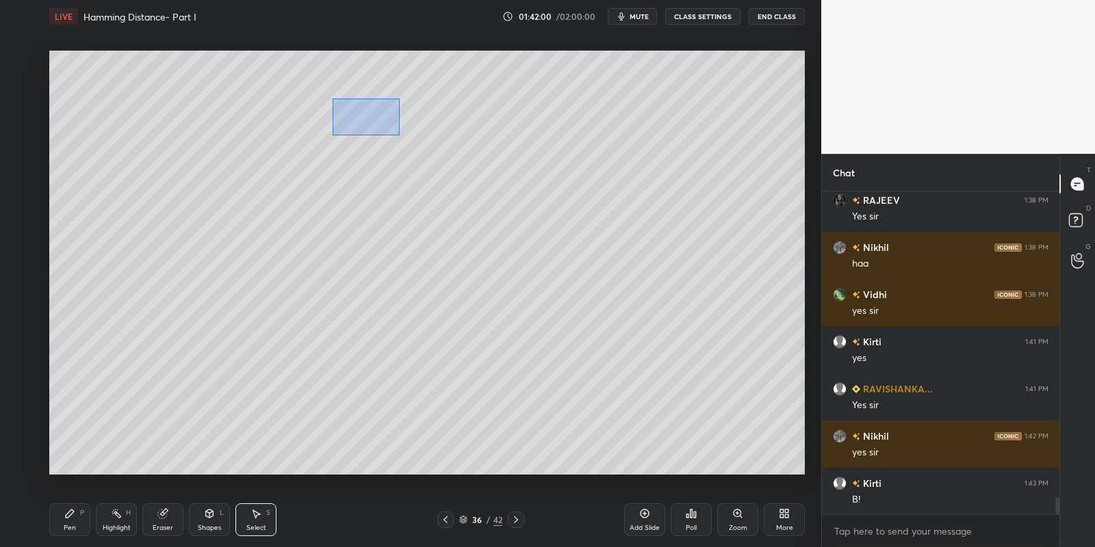
drag, startPoint x: 352, startPoint y: 107, endPoint x: 404, endPoint y: 137, distance: 59.5
click at [404, 137] on div "0 ° Undo Copy Paste here Duplicate Duplicate to new slide Delete" at bounding box center [427, 263] width 756 height 425
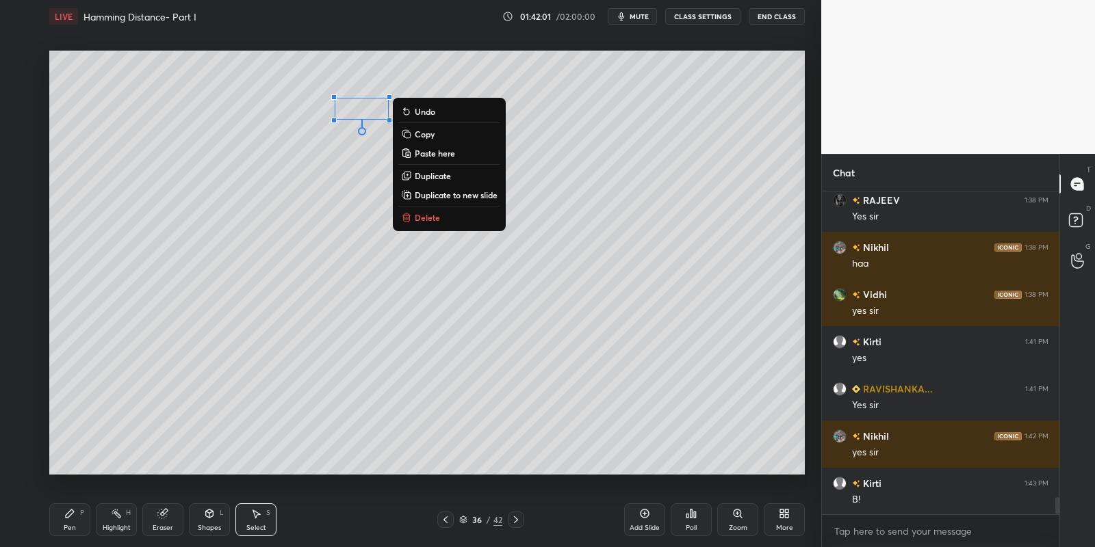
click at [432, 224] on button "Delete" at bounding box center [449, 217] width 102 height 16
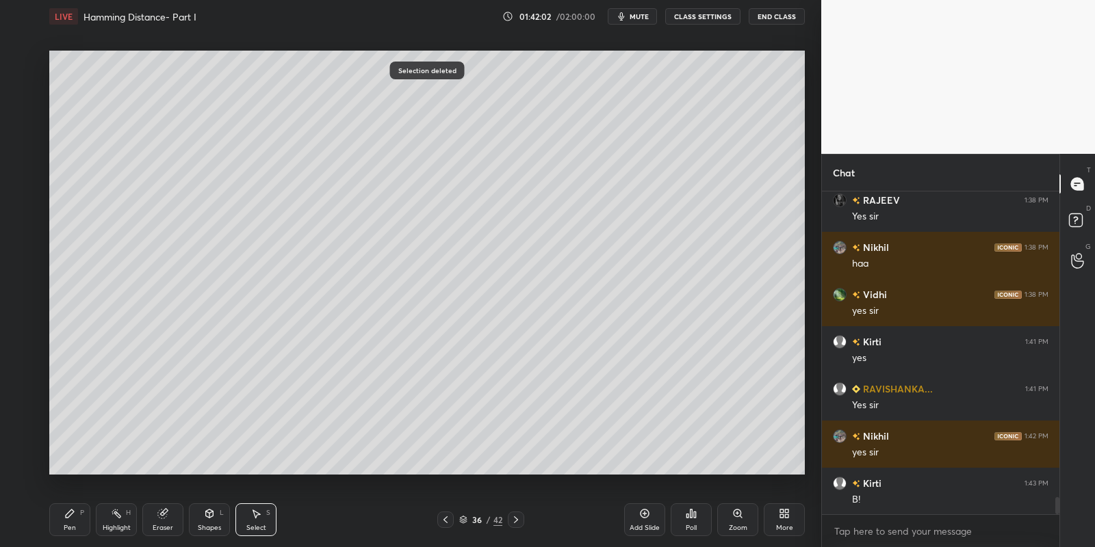
drag, startPoint x: 62, startPoint y: 526, endPoint x: 64, endPoint y: 493, distance: 32.2
click at [63, 526] on div "Pen P" at bounding box center [69, 520] width 41 height 33
drag, startPoint x: 25, startPoint y: 168, endPoint x: 33, endPoint y: 165, distance: 8.9
click at [25, 168] on div at bounding box center [21, 171] width 11 height 11
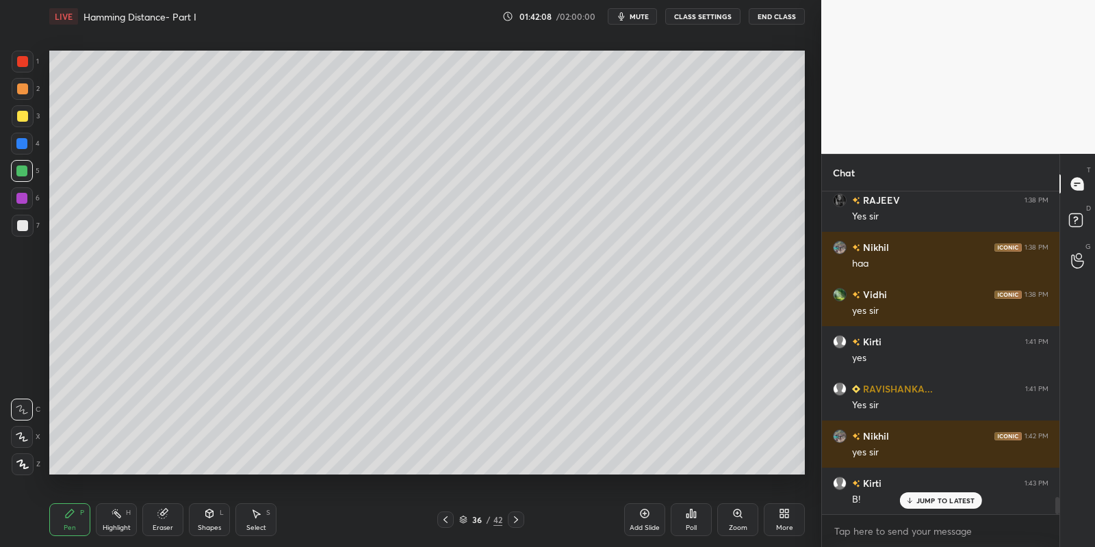
scroll to position [5824, 0]
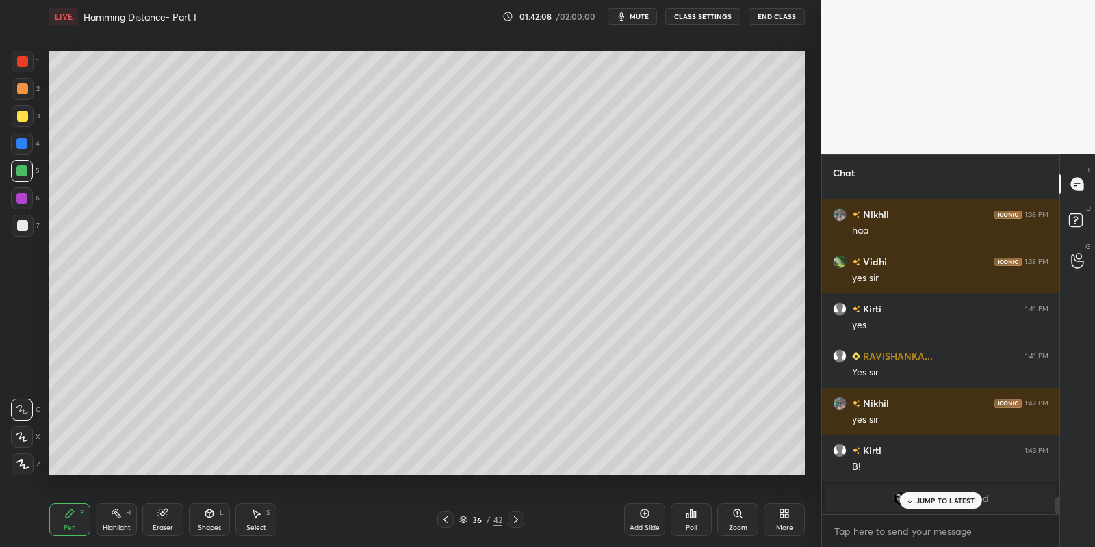
click at [212, 513] on icon at bounding box center [209, 513] width 11 height 11
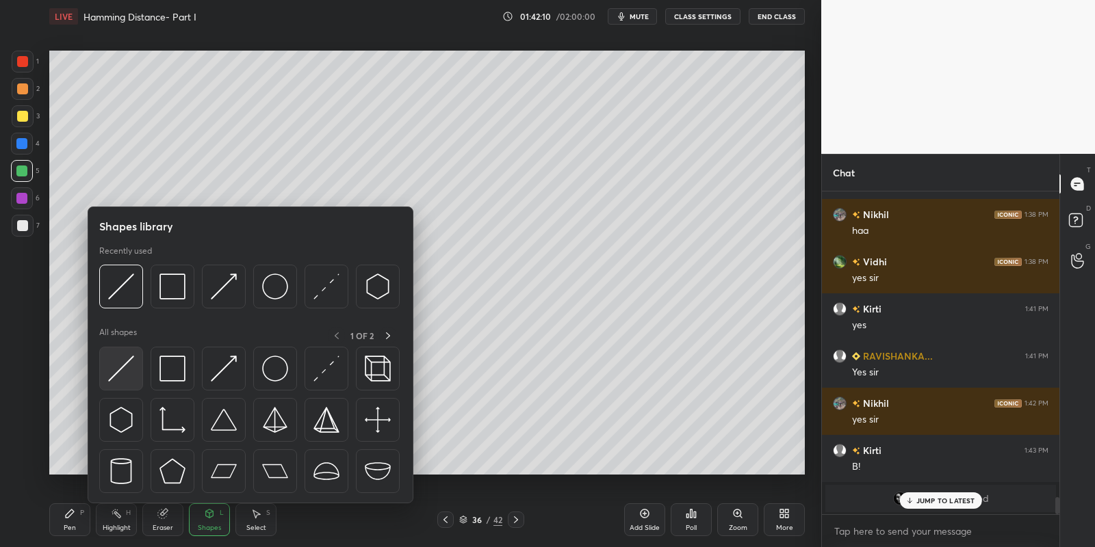
click at [136, 356] on div at bounding box center [121, 369] width 44 height 44
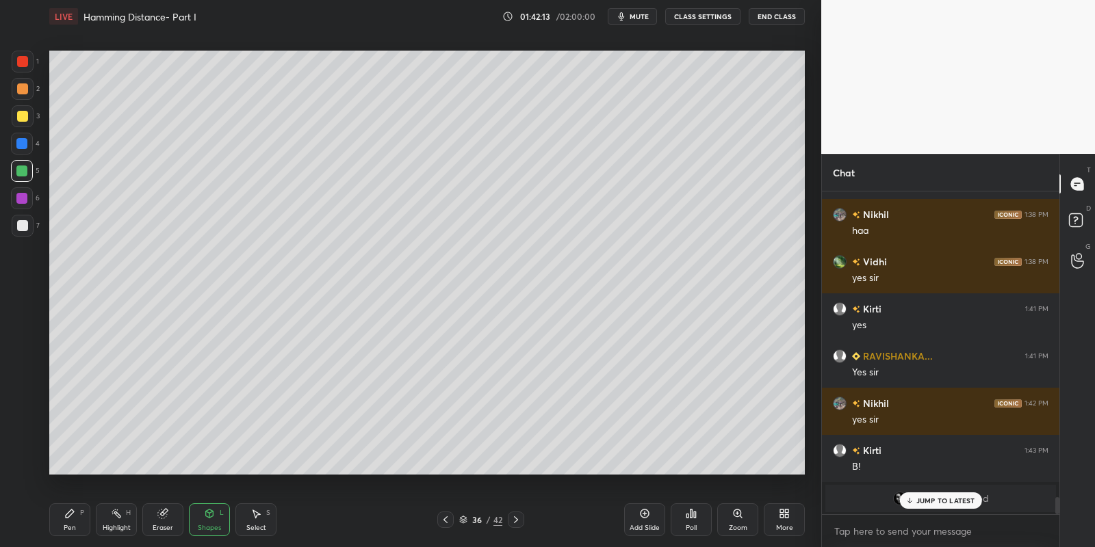
click at [69, 534] on div "Pen P" at bounding box center [69, 520] width 41 height 33
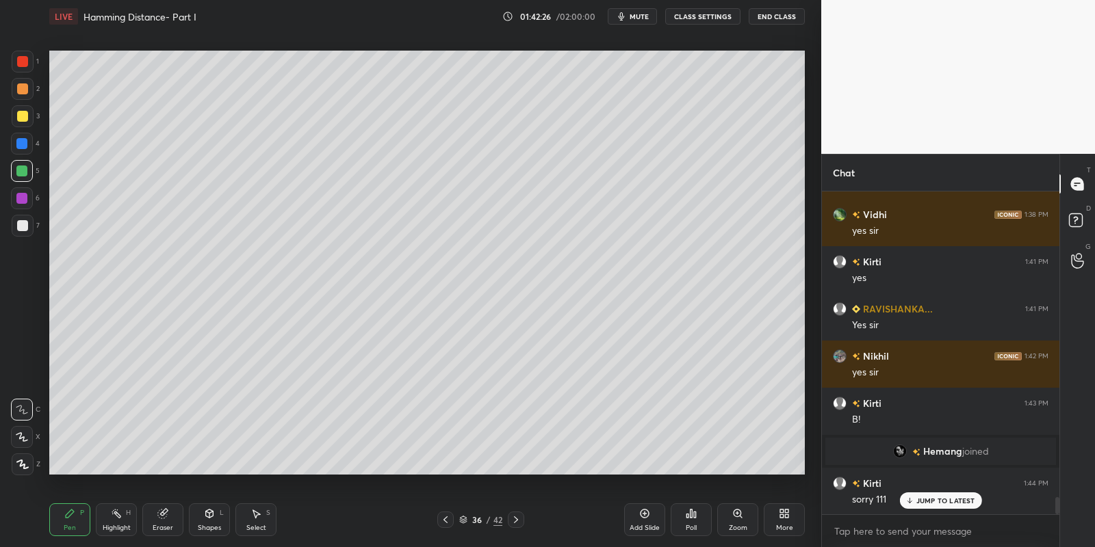
click at [922, 505] on p "JUMP TO LATEST" at bounding box center [945, 501] width 59 height 8
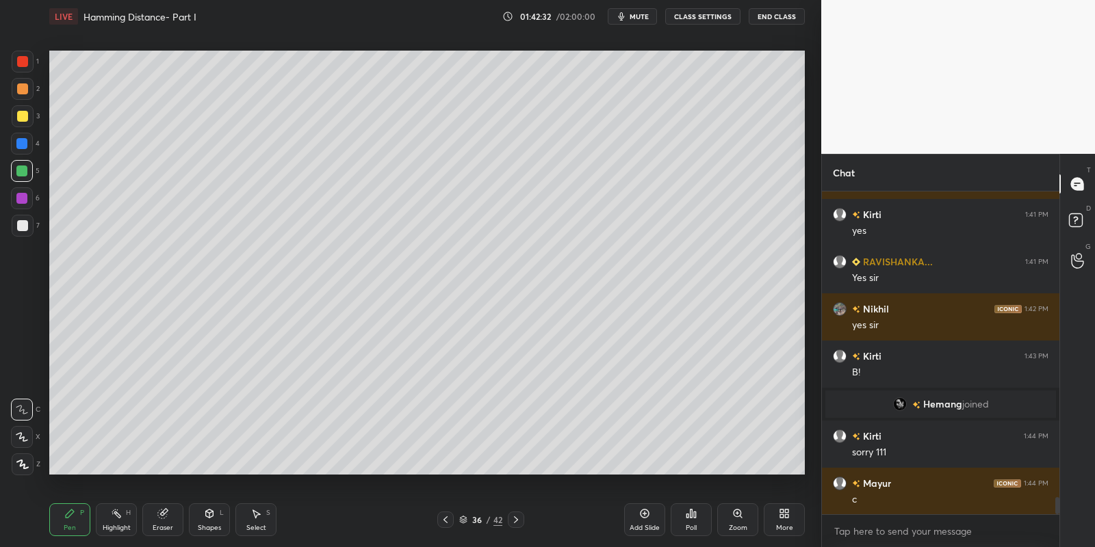
scroll to position [5824, 0]
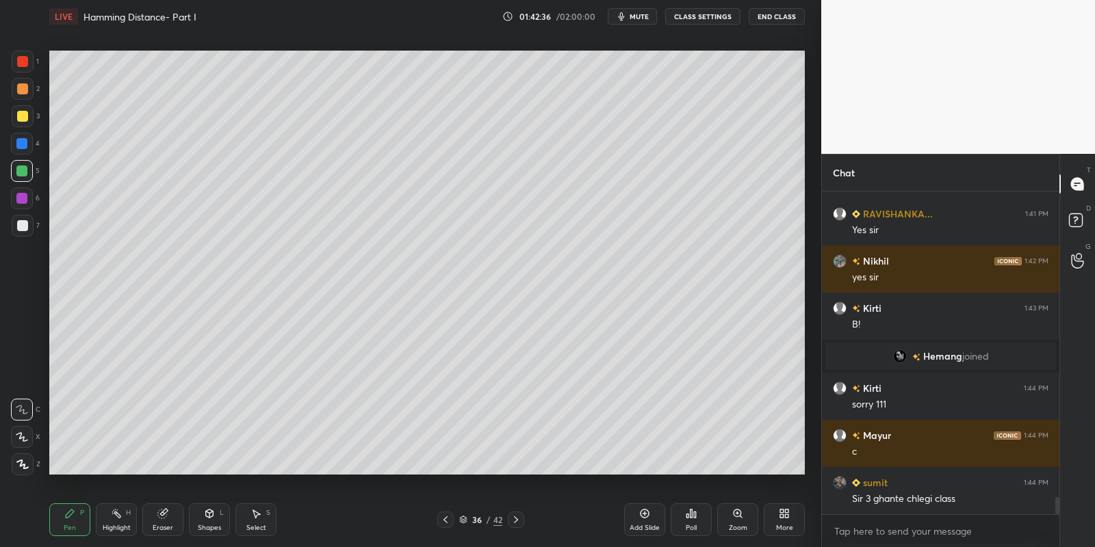
drag, startPoint x: 66, startPoint y: 537, endPoint x: 79, endPoint y: 496, distance: 43.1
click at [67, 537] on div "Pen P Highlight H Eraser Shapes L Select S 36 / 42 Add Slide Poll Zoom More" at bounding box center [427, 520] width 756 height 55
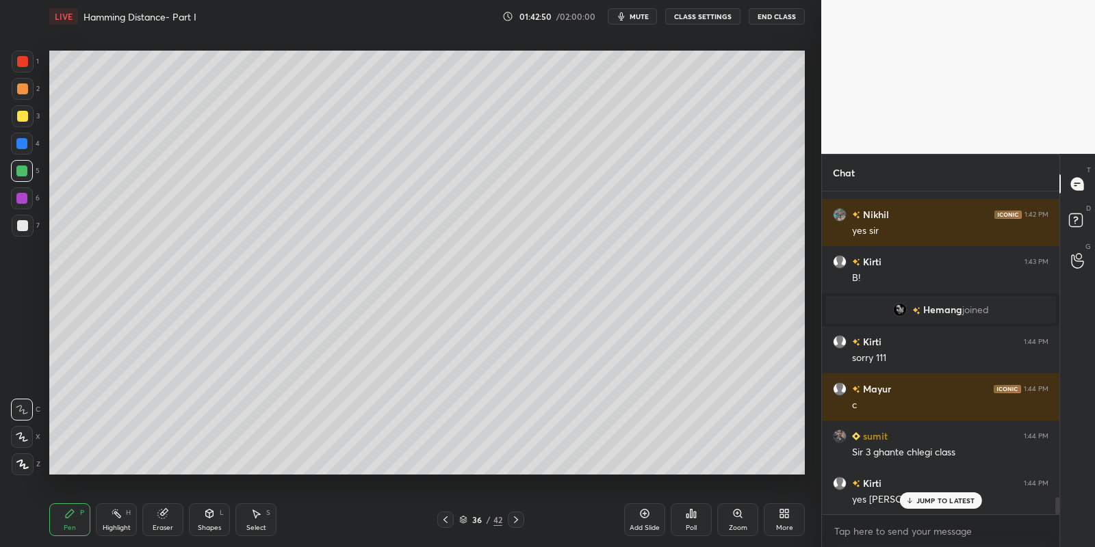
drag, startPoint x: 210, startPoint y: 538, endPoint x: 211, endPoint y: 519, distance: 18.5
click at [211, 535] on div "Pen P Highlight H Eraser Shapes L Select S 36 / 42 Add Slide Poll Zoom More" at bounding box center [427, 520] width 756 height 55
drag, startPoint x: 211, startPoint y: 513, endPoint x: 209, endPoint y: 504, distance: 9.7
click at [211, 512] on icon at bounding box center [210, 513] width 8 height 2
click at [81, 521] on div "Pen P" at bounding box center [69, 520] width 41 height 33
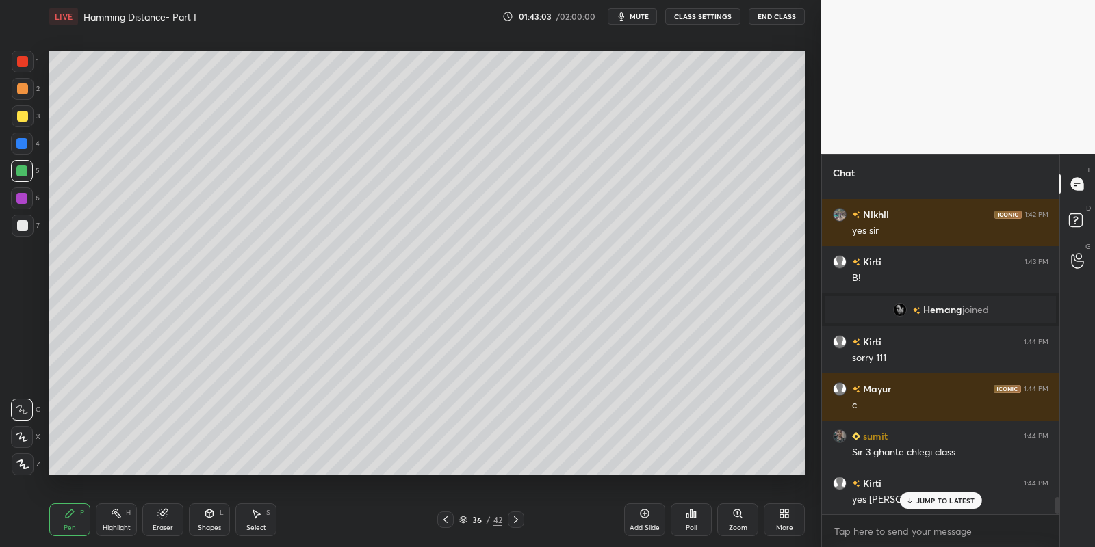
drag, startPoint x: 208, startPoint y: 528, endPoint x: 207, endPoint y: 518, distance: 10.3
click at [208, 527] on div "Shapes" at bounding box center [209, 528] width 23 height 7
click at [62, 528] on div "Pen P" at bounding box center [69, 520] width 41 height 33
click at [215, 515] on div "Shapes L" at bounding box center [209, 520] width 41 height 33
drag, startPoint x: 70, startPoint y: 520, endPoint x: 82, endPoint y: 482, distance: 40.3
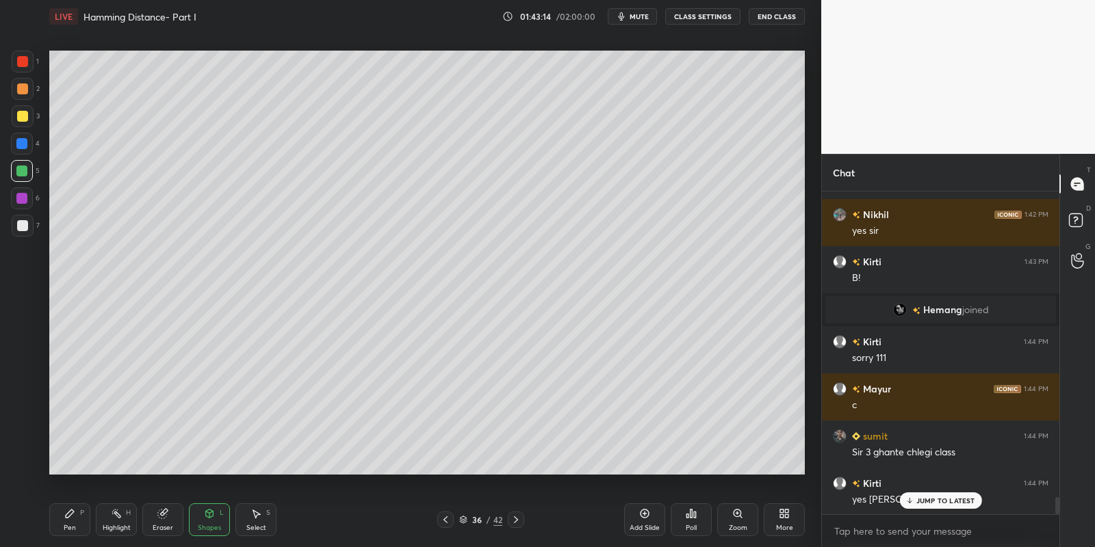
click at [73, 517] on icon at bounding box center [69, 513] width 11 height 11
click at [23, 116] on div at bounding box center [22, 116] width 11 height 11
click at [218, 505] on div "Shapes L" at bounding box center [209, 520] width 41 height 33
drag, startPoint x: 69, startPoint y: 528, endPoint x: 155, endPoint y: 476, distance: 101.1
click at [71, 528] on div "Pen" at bounding box center [70, 528] width 12 height 7
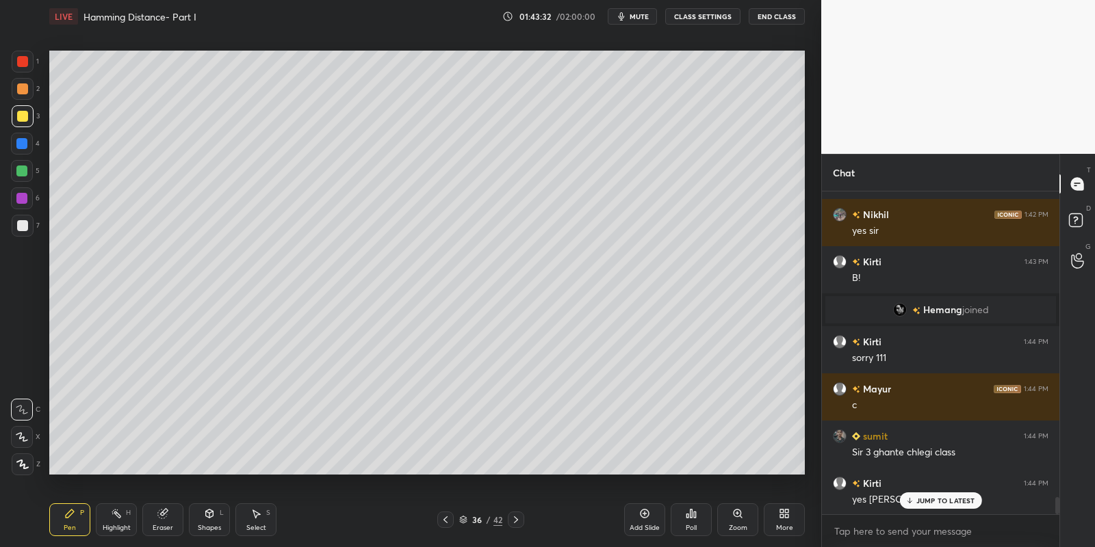
drag, startPoint x: 70, startPoint y: 515, endPoint x: 72, endPoint y: 508, distance: 7.1
click at [70, 514] on icon at bounding box center [70, 514] width 8 height 8
click at [19, 122] on div at bounding box center [23, 116] width 22 height 22
click at [257, 521] on div "Select S" at bounding box center [255, 520] width 41 height 33
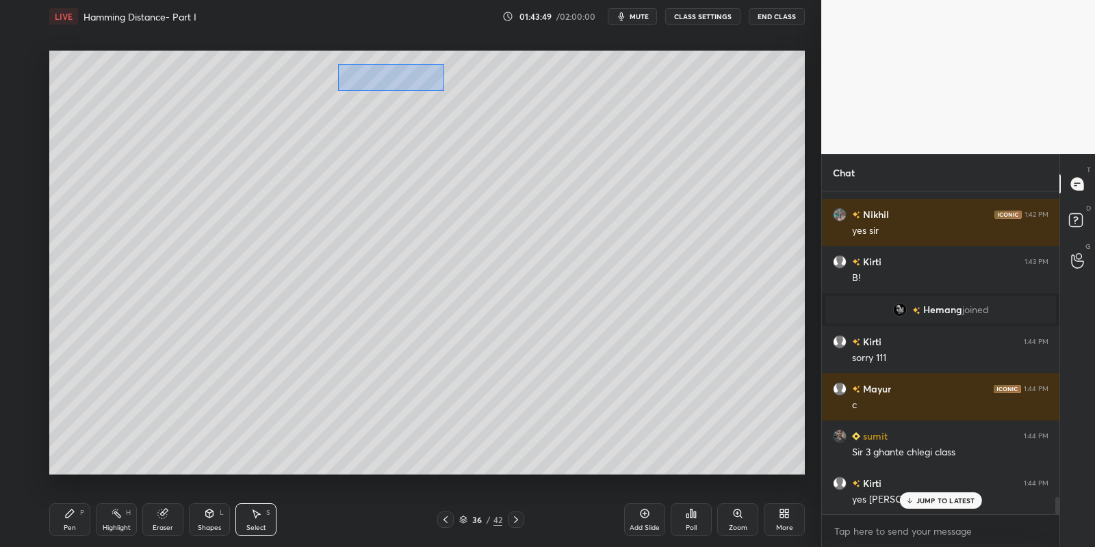
drag, startPoint x: 345, startPoint y: 66, endPoint x: 443, endPoint y: 88, distance: 101.1
click at [443, 90] on div "0 ° Undo Copy Paste here Duplicate Duplicate to new slide Delete" at bounding box center [427, 263] width 756 height 425
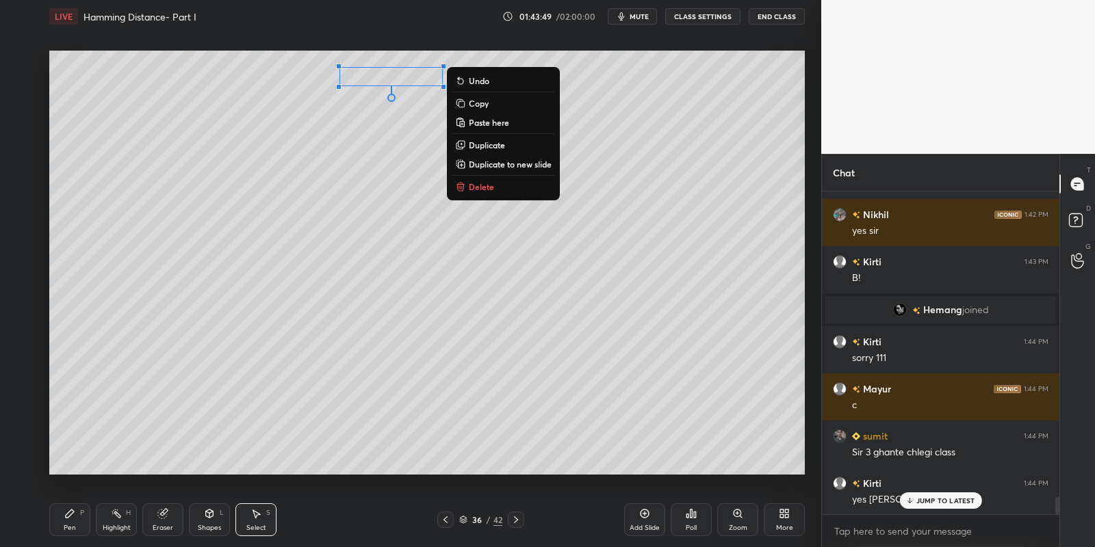
click at [478, 99] on button "Copy" at bounding box center [503, 103] width 102 height 16
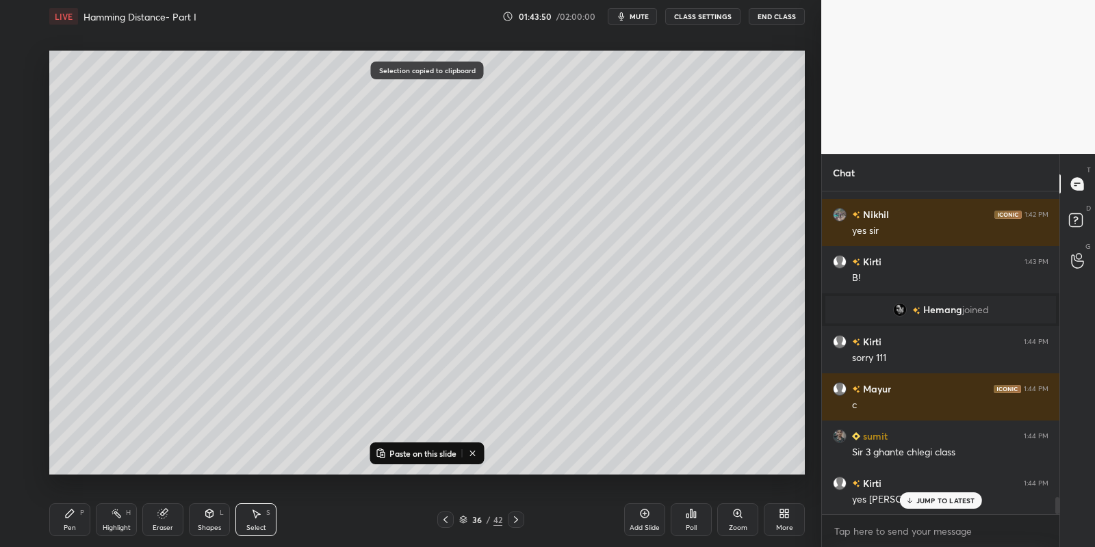
click at [405, 451] on p "Paste on this slide" at bounding box center [422, 453] width 67 height 11
drag, startPoint x: 411, startPoint y: 90, endPoint x: 443, endPoint y: 333, distance: 245.7
click at [443, 335] on div "0 ° Undo Copy Paste here Duplicate Duplicate to new slide Delete" at bounding box center [427, 263] width 756 height 425
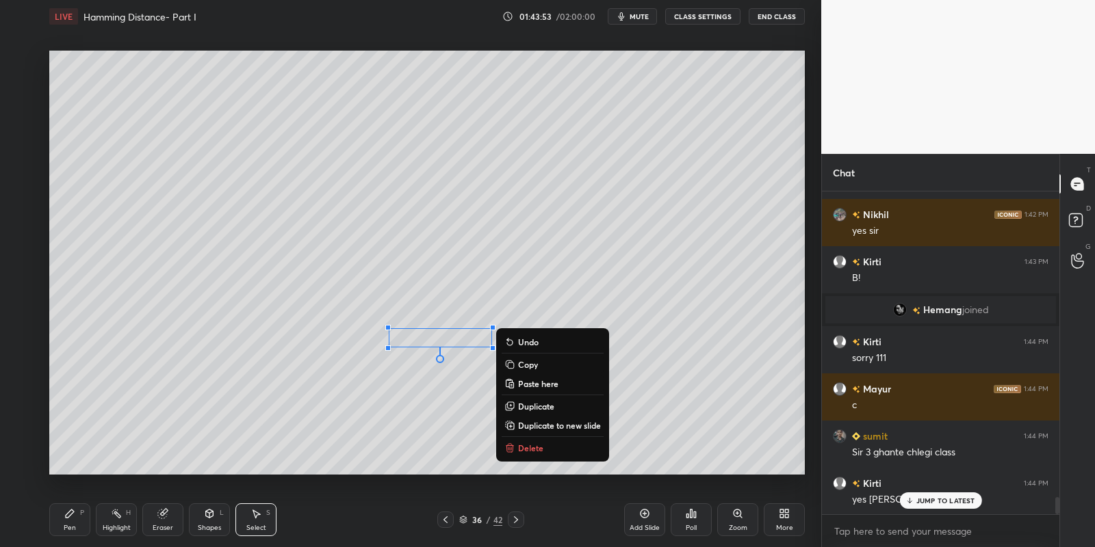
drag, startPoint x: 66, startPoint y: 528, endPoint x: 73, endPoint y: 510, distance: 19.5
click at [67, 527] on div "Pen" at bounding box center [70, 528] width 12 height 7
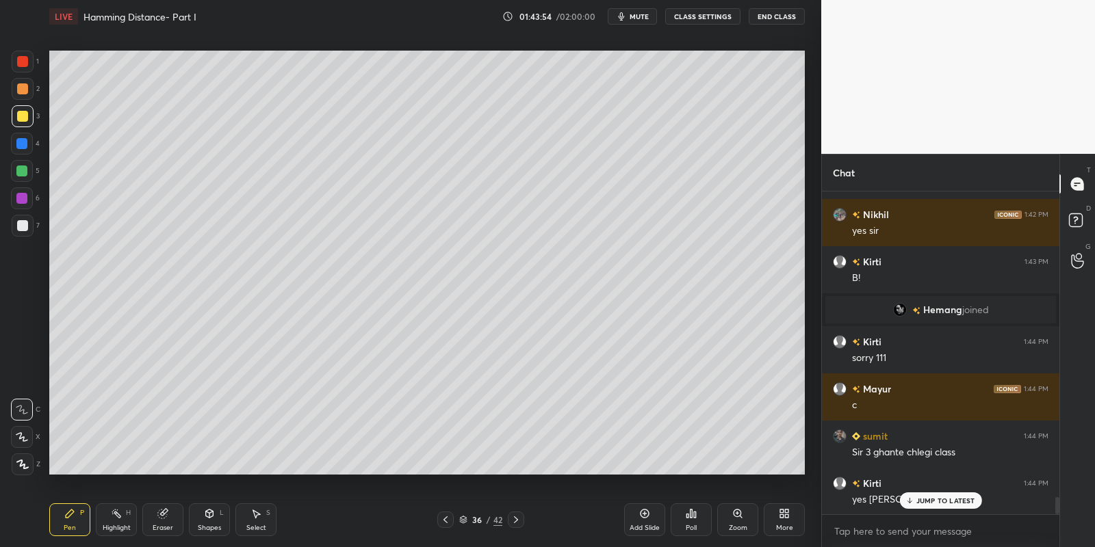
click at [18, 116] on div at bounding box center [22, 116] width 11 height 11
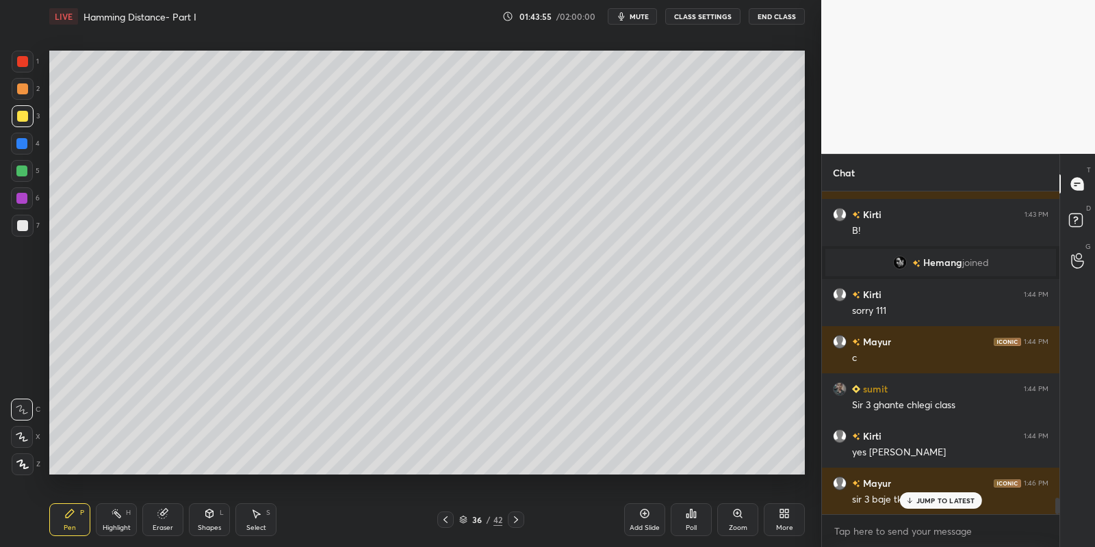
click at [25, 223] on div at bounding box center [22, 225] width 11 height 11
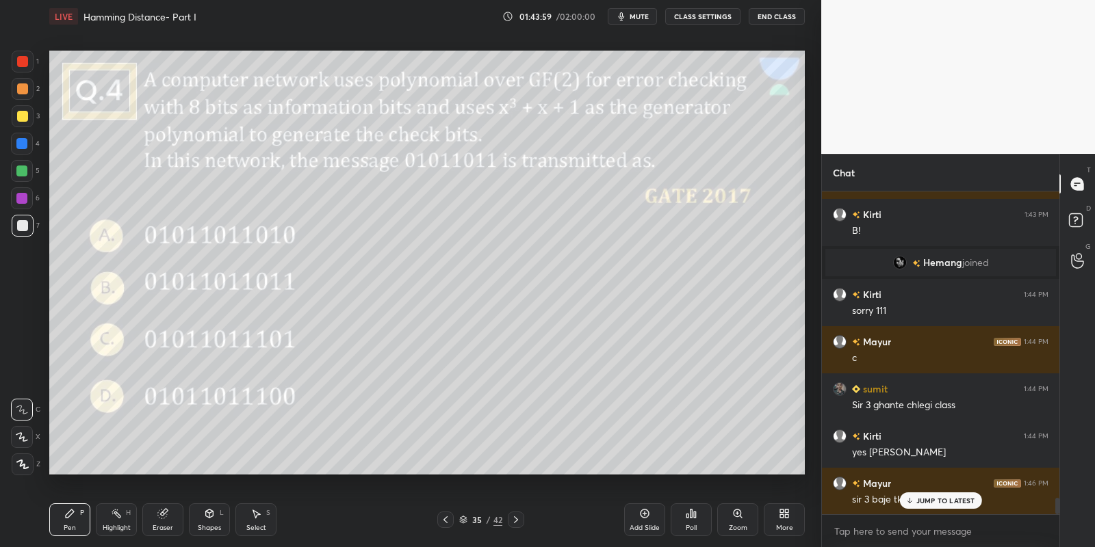
click at [22, 116] on div at bounding box center [22, 116] width 11 height 11
click at [16, 160] on div "1 2 3 4 5 6 7" at bounding box center [25, 147] width 29 height 192
click at [18, 167] on div at bounding box center [21, 171] width 11 height 11
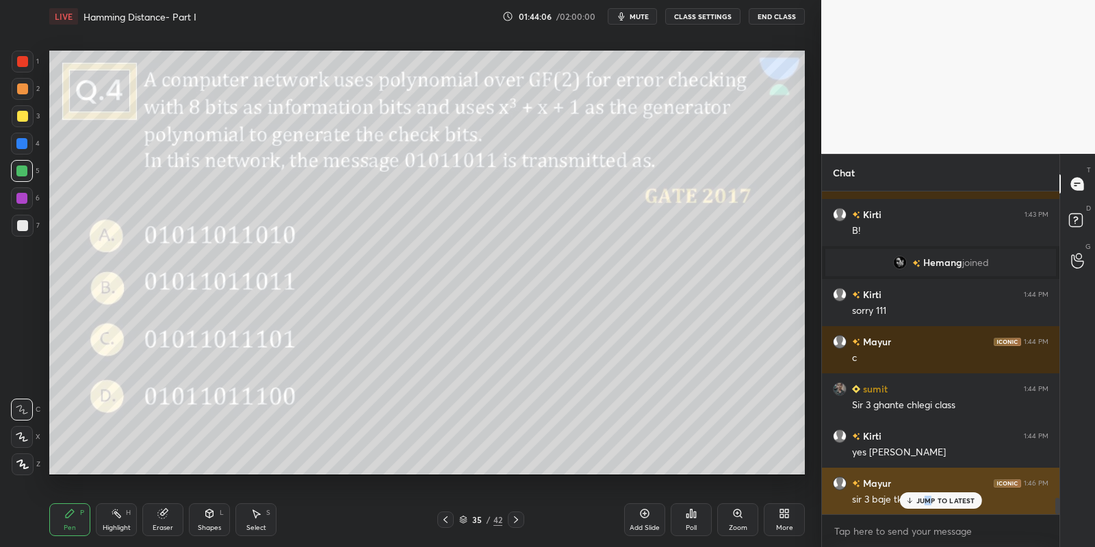
click at [929, 499] on p "JUMP TO LATEST" at bounding box center [945, 501] width 59 height 8
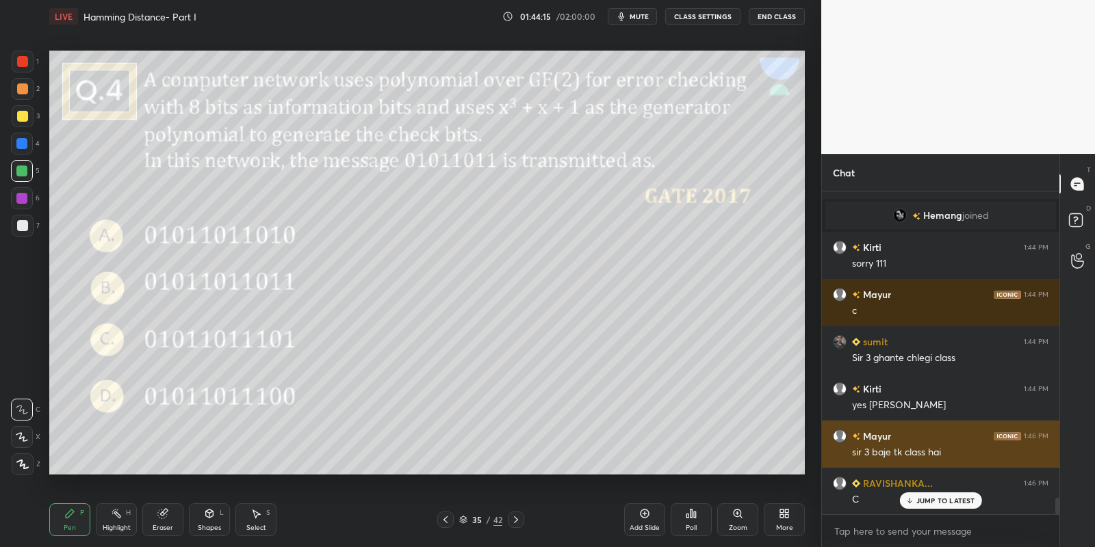
scroll to position [6012, 0]
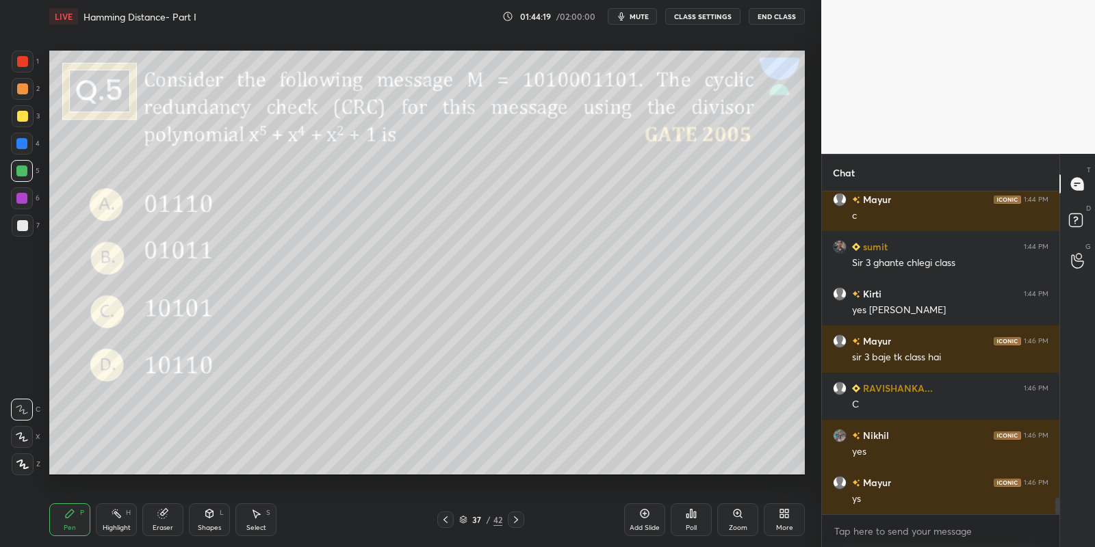
click at [217, 525] on div "Shapes" at bounding box center [209, 528] width 23 height 7
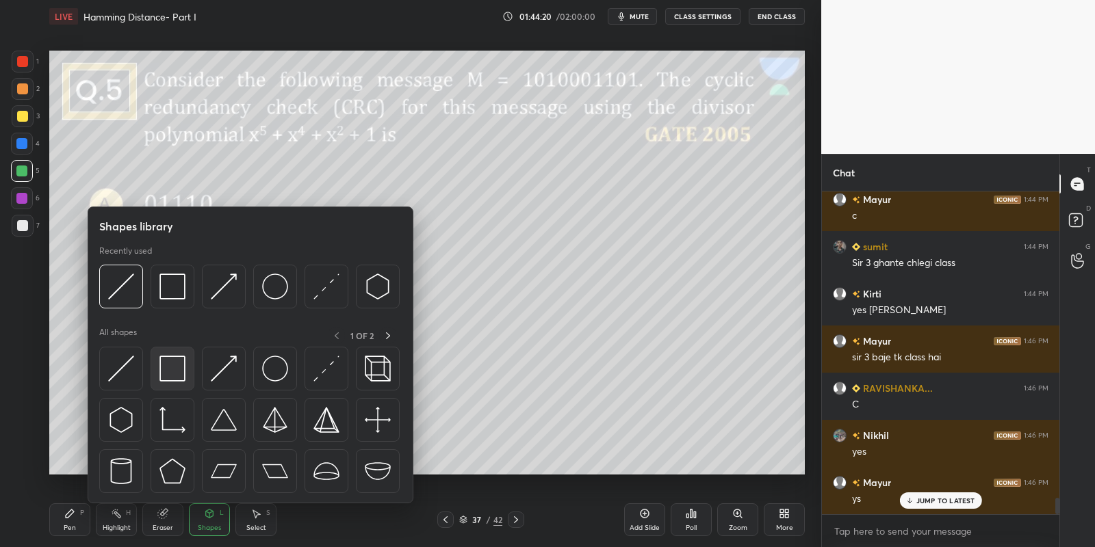
scroll to position [6106, 0]
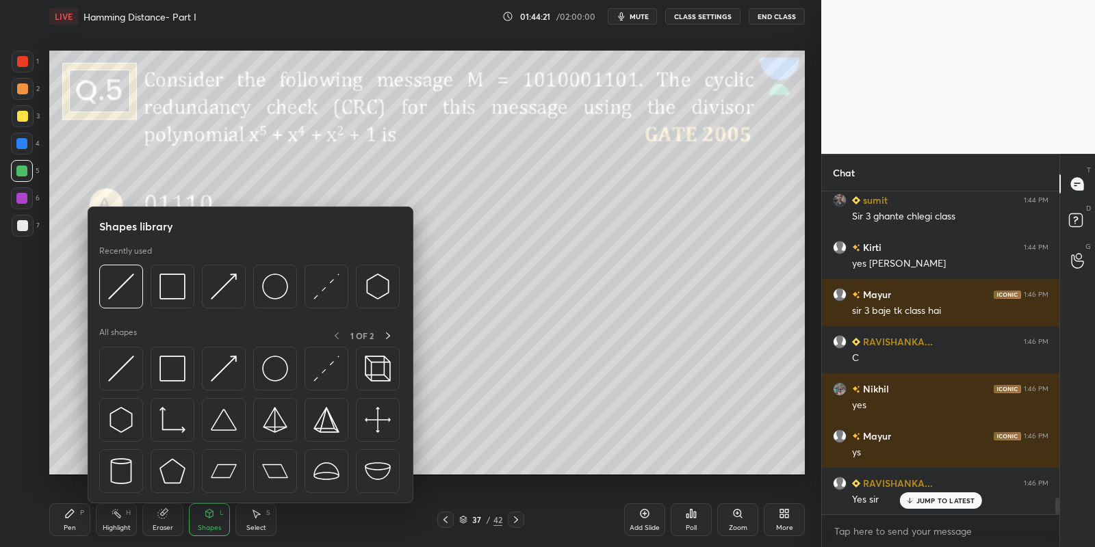
click at [181, 369] on div at bounding box center [173, 369] width 44 height 44
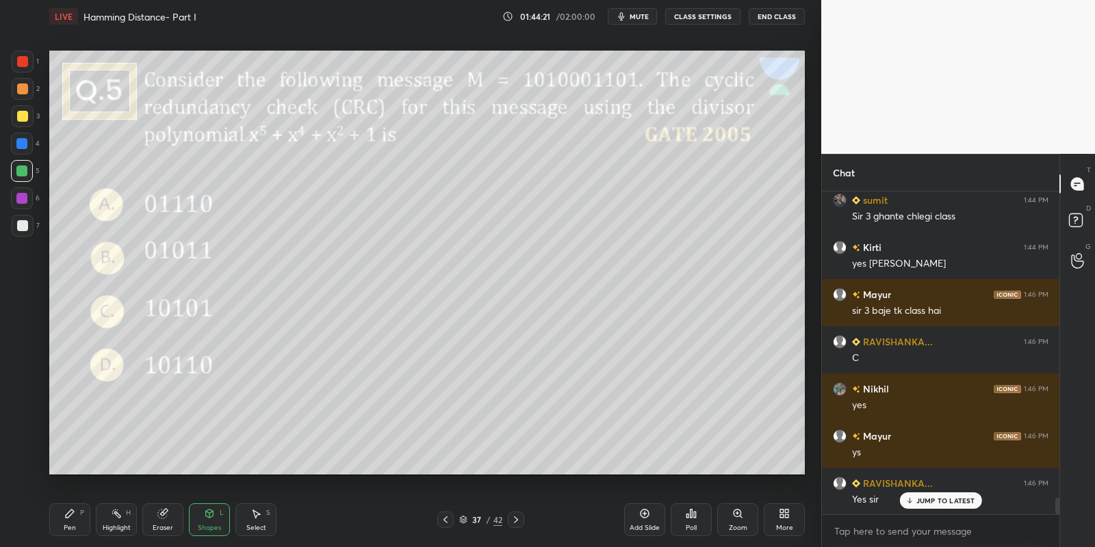
click at [22, 178] on div at bounding box center [22, 171] width 22 height 22
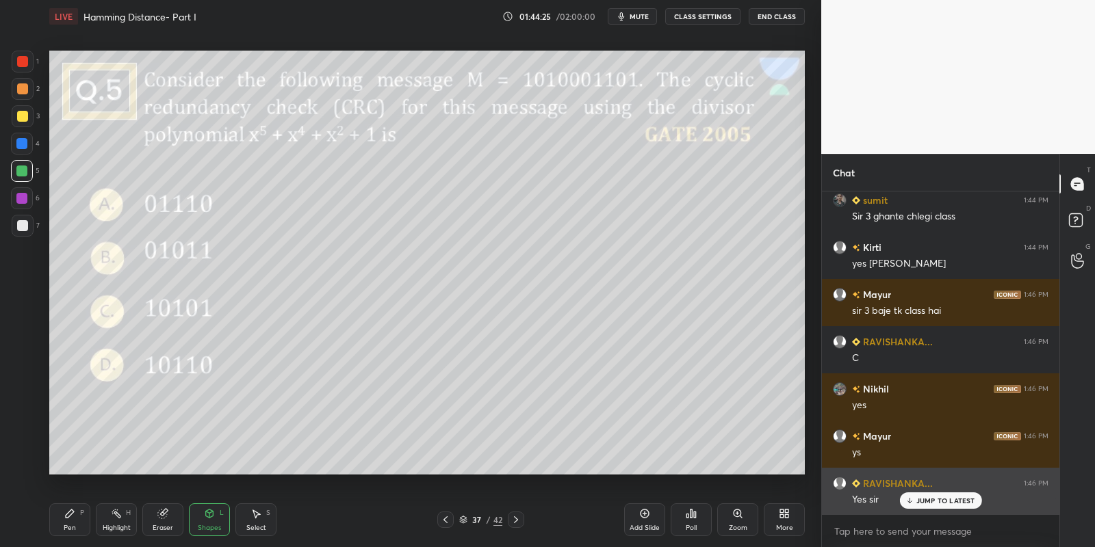
click at [922, 500] on p "JUMP TO LATEST" at bounding box center [945, 501] width 59 height 8
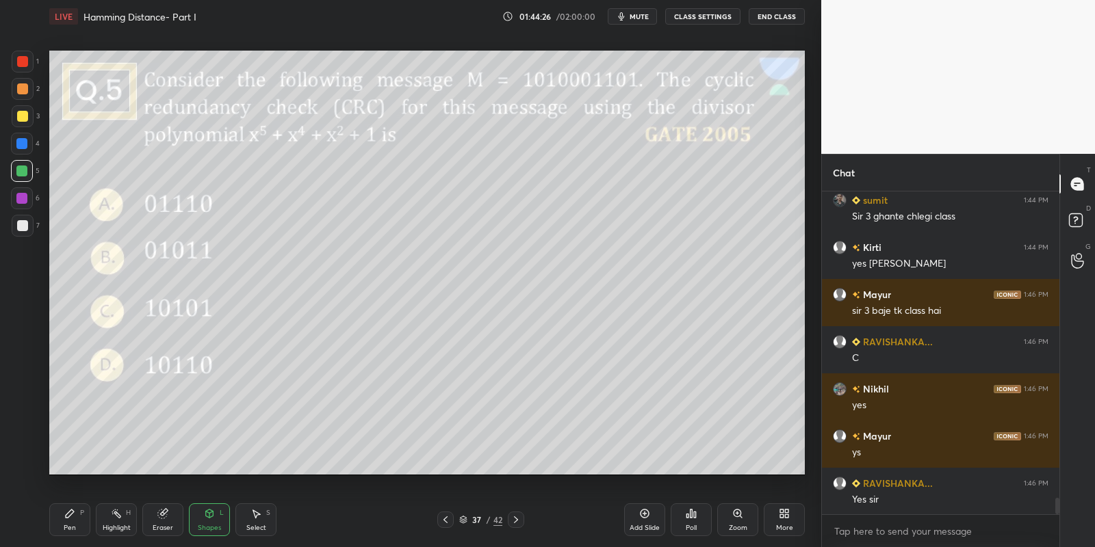
click at [86, 522] on div "Pen P" at bounding box center [69, 520] width 41 height 33
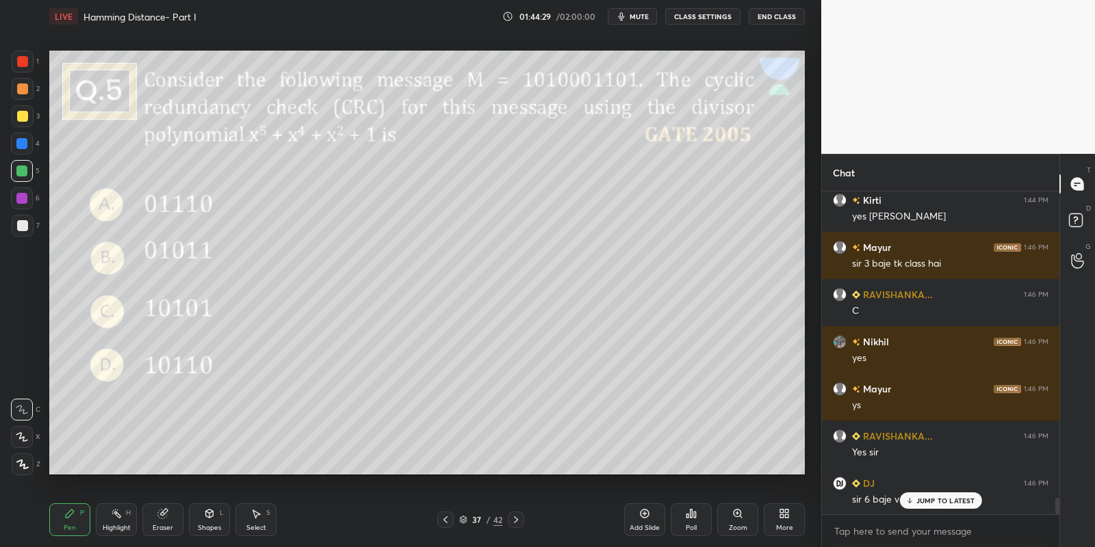
scroll to position [6201, 0]
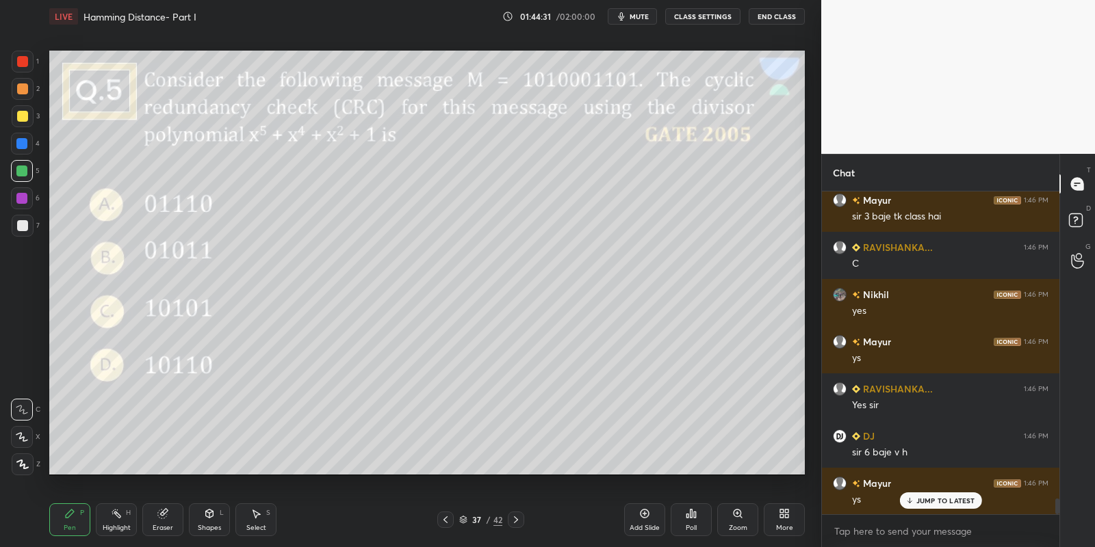
click at [693, 512] on icon at bounding box center [691, 513] width 11 height 11
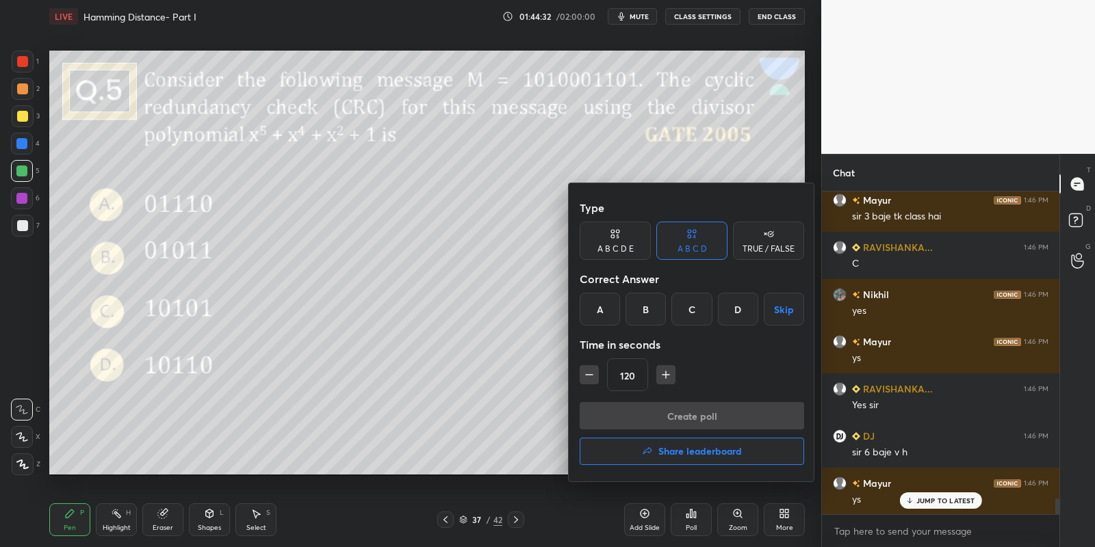
click at [604, 309] on div "A" at bounding box center [600, 309] width 40 height 33
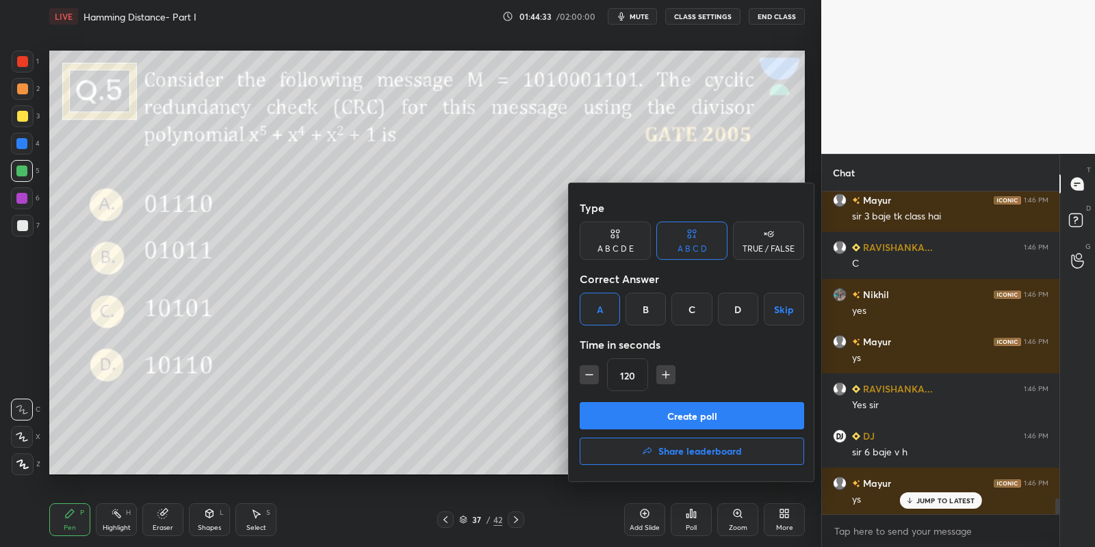
click at [666, 368] on icon "button" at bounding box center [666, 375] width 14 height 14
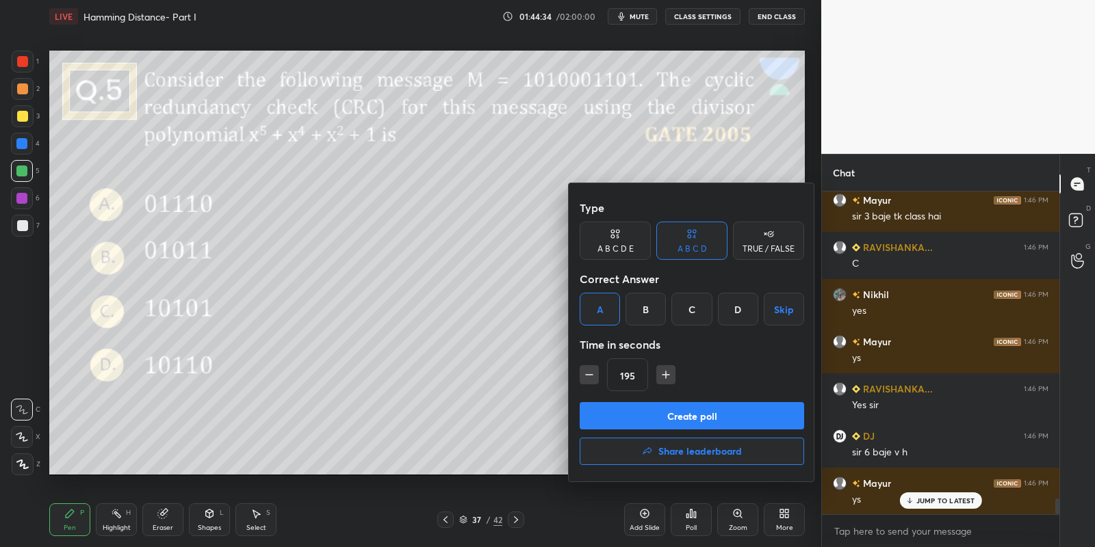
click at [666, 368] on icon "button" at bounding box center [666, 375] width 14 height 14
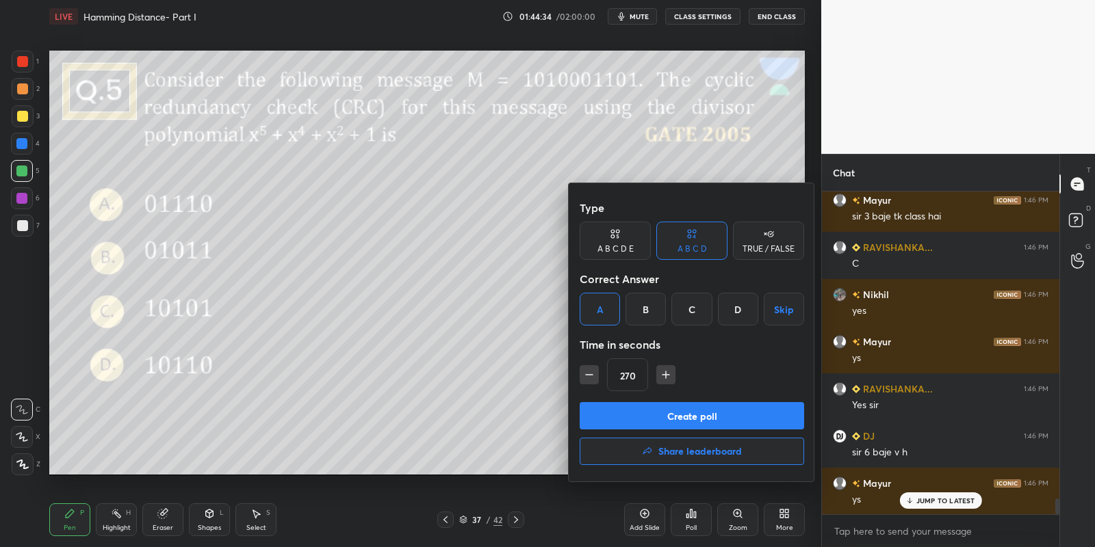
click at [666, 368] on icon "button" at bounding box center [666, 375] width 14 height 14
type input "300"
click at [651, 413] on button "Create poll" at bounding box center [692, 415] width 224 height 27
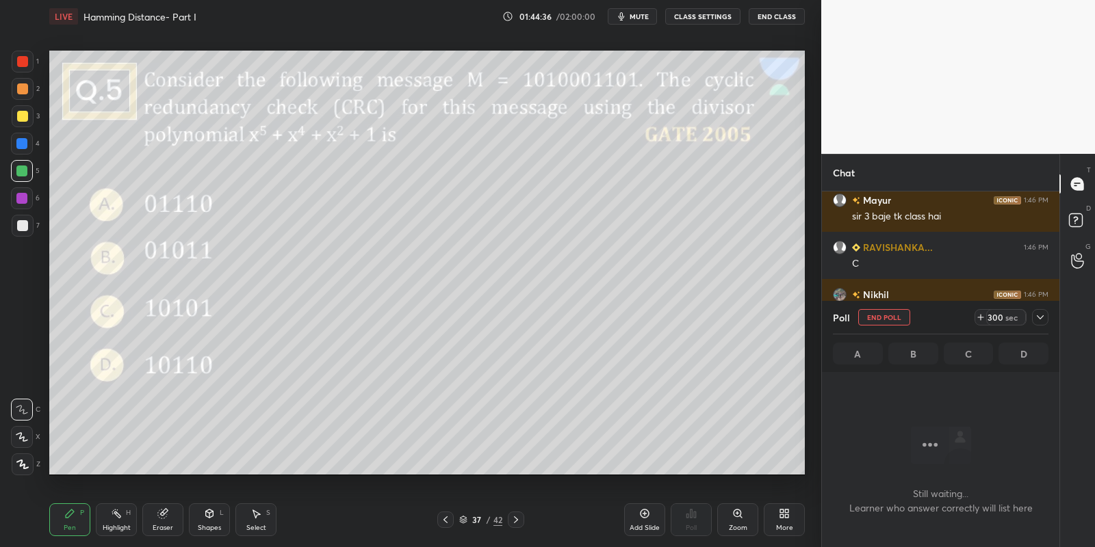
scroll to position [4, 4]
click at [653, 12] on button "mute" at bounding box center [632, 16] width 49 height 16
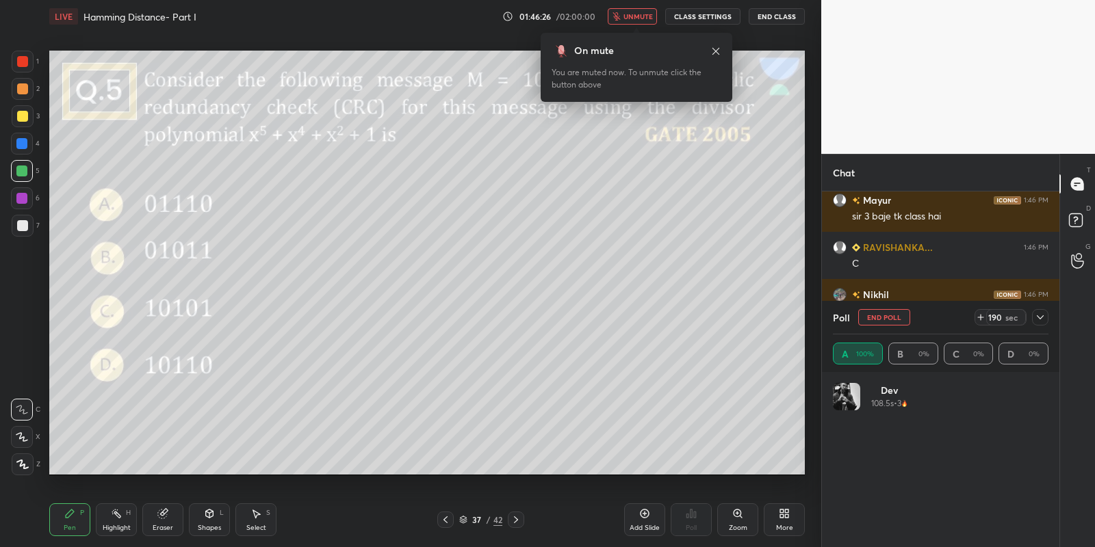
scroll to position [160, 212]
click at [653, 12] on span "unmute" at bounding box center [637, 17] width 29 height 10
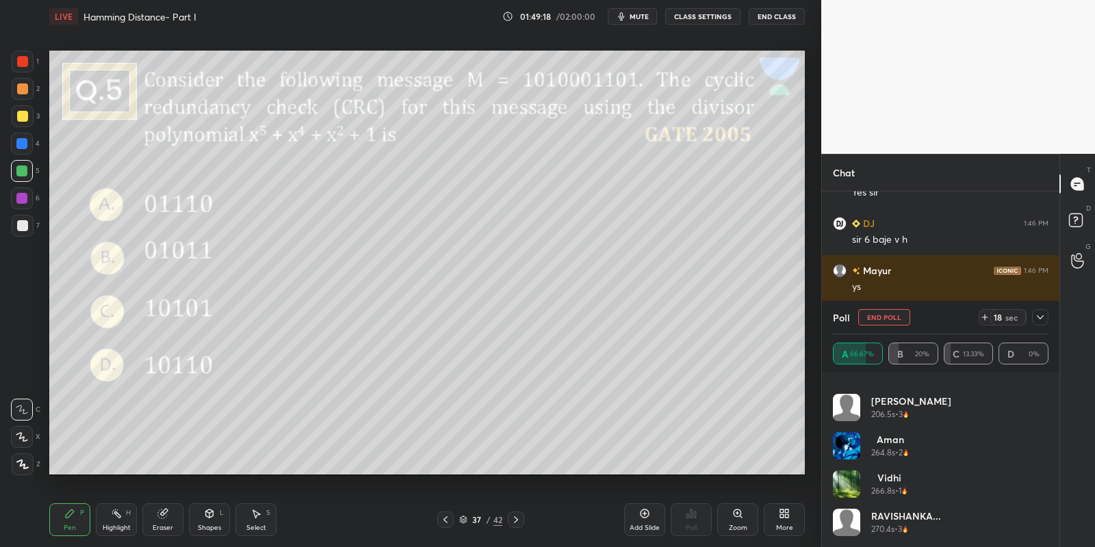
scroll to position [6462, 0]
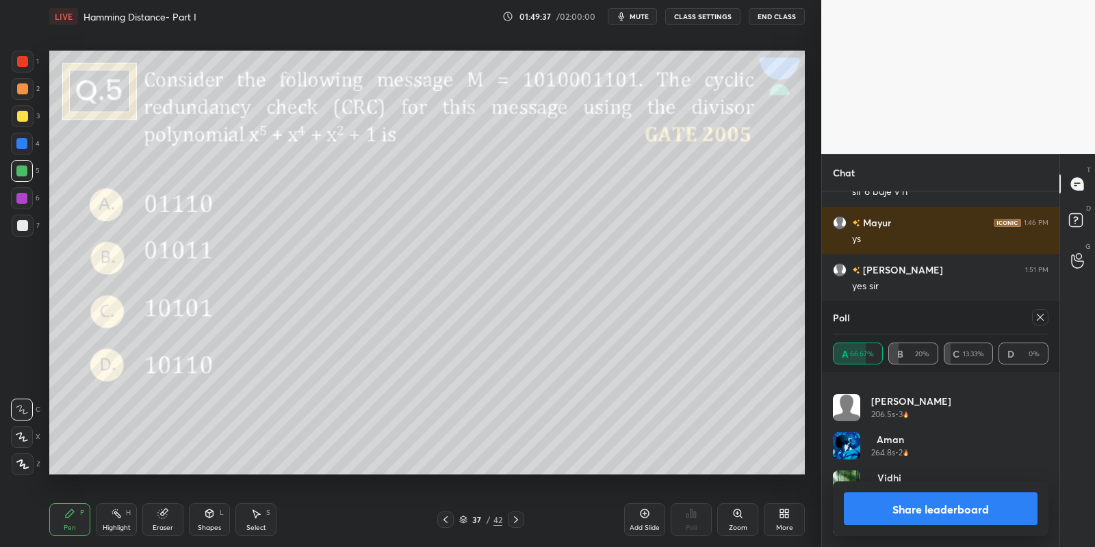
click at [907, 518] on button "Share leaderboard" at bounding box center [941, 509] width 194 height 33
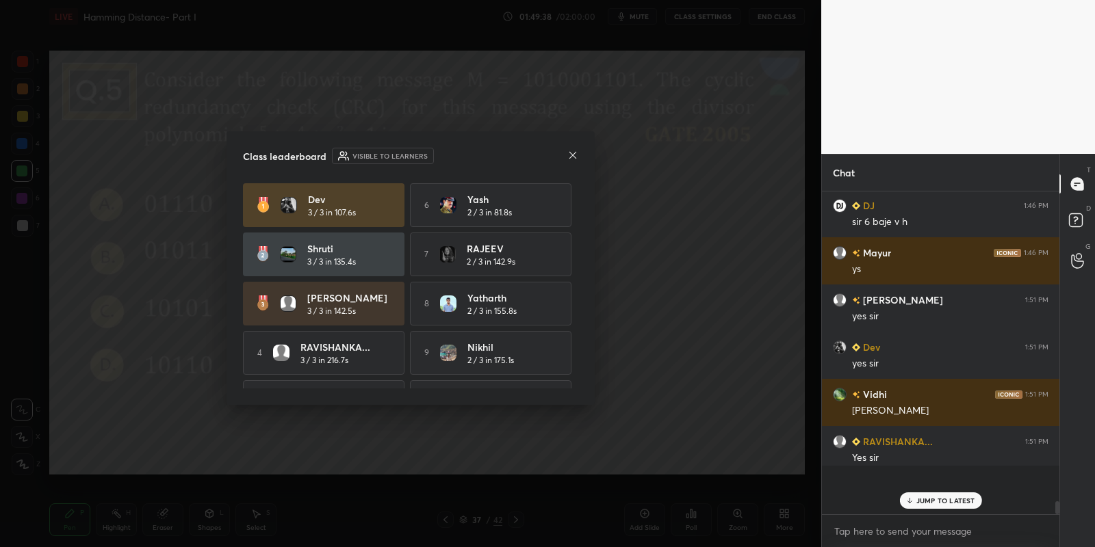
scroll to position [0, 0]
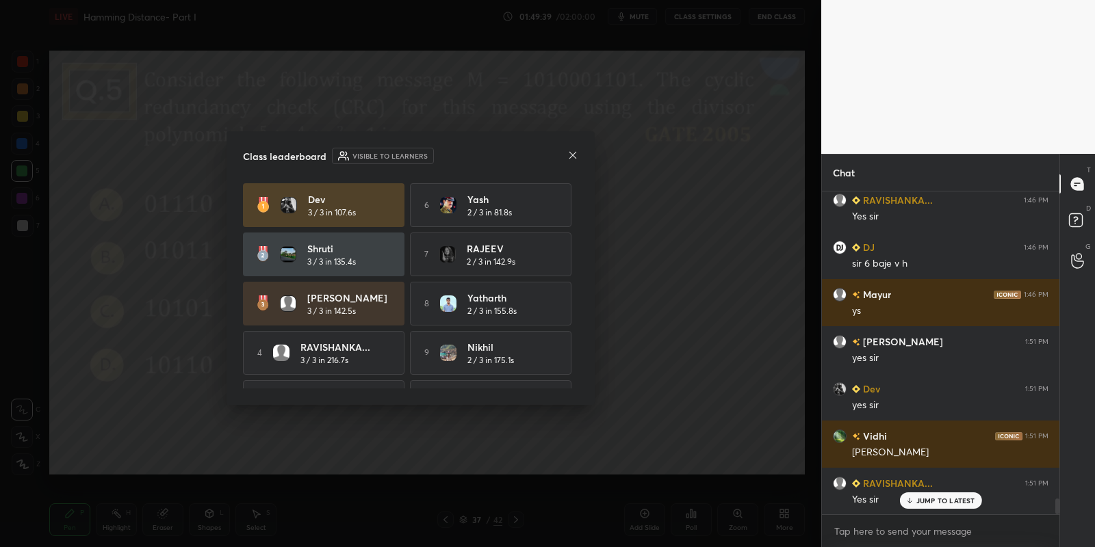
click at [571, 154] on icon at bounding box center [572, 155] width 11 height 11
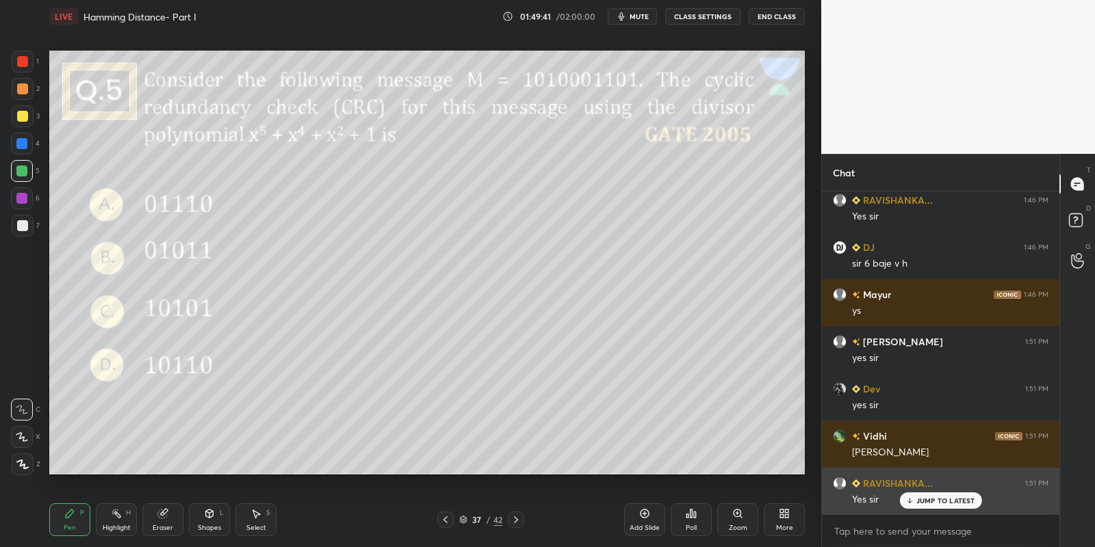
click at [938, 491] on div "Yes sir" at bounding box center [950, 499] width 196 height 16
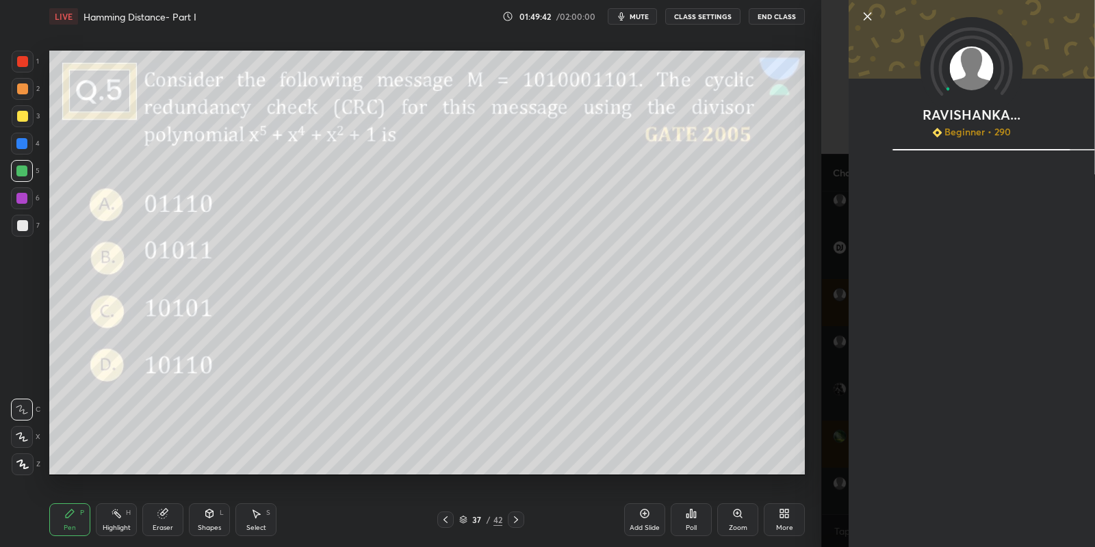
click at [868, 13] on icon at bounding box center [868, 16] width 16 height 16
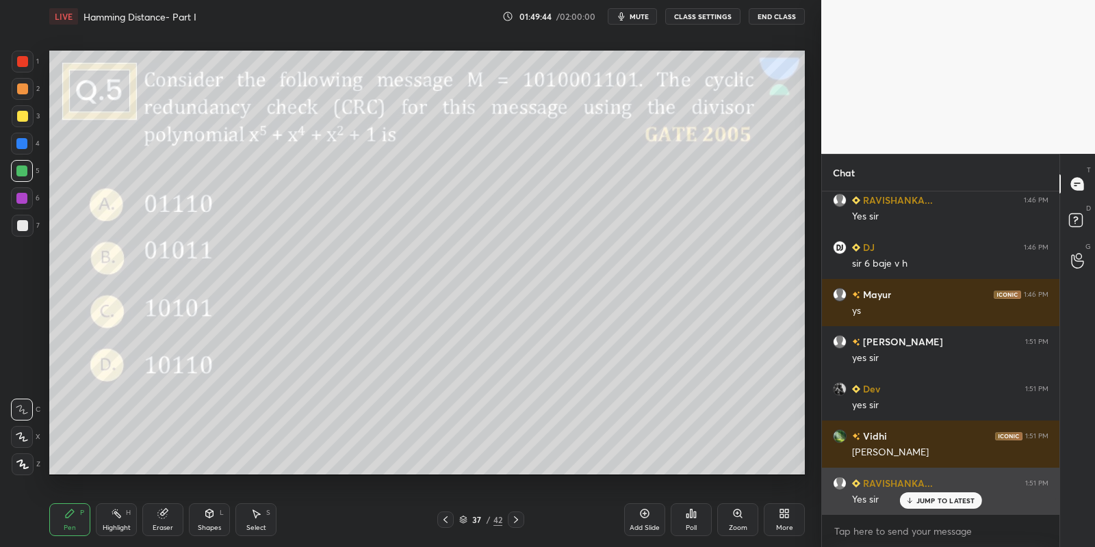
click at [922, 510] on div "RAVISHANKA... 1:51 PM Yes sir" at bounding box center [940, 491] width 237 height 47
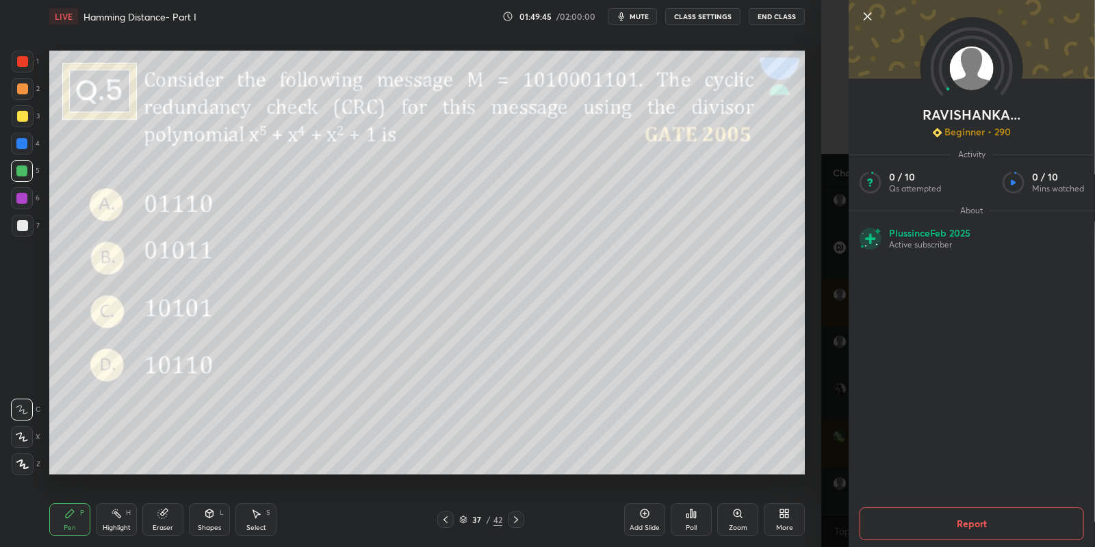
click at [868, 14] on icon at bounding box center [868, 16] width 16 height 16
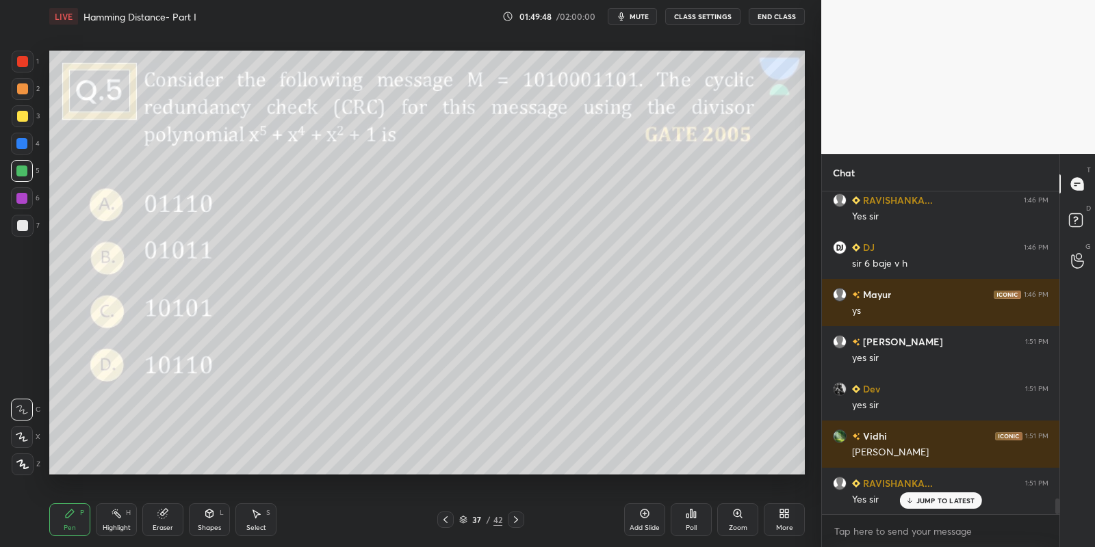
drag, startPoint x: 81, startPoint y: 538, endPoint x: 68, endPoint y: 480, distance: 58.9
click at [77, 536] on div "Pen P" at bounding box center [69, 520] width 41 height 33
drag, startPoint x: 23, startPoint y: 173, endPoint x: 31, endPoint y: 178, distance: 9.5
click at [27, 176] on div at bounding box center [22, 171] width 22 height 22
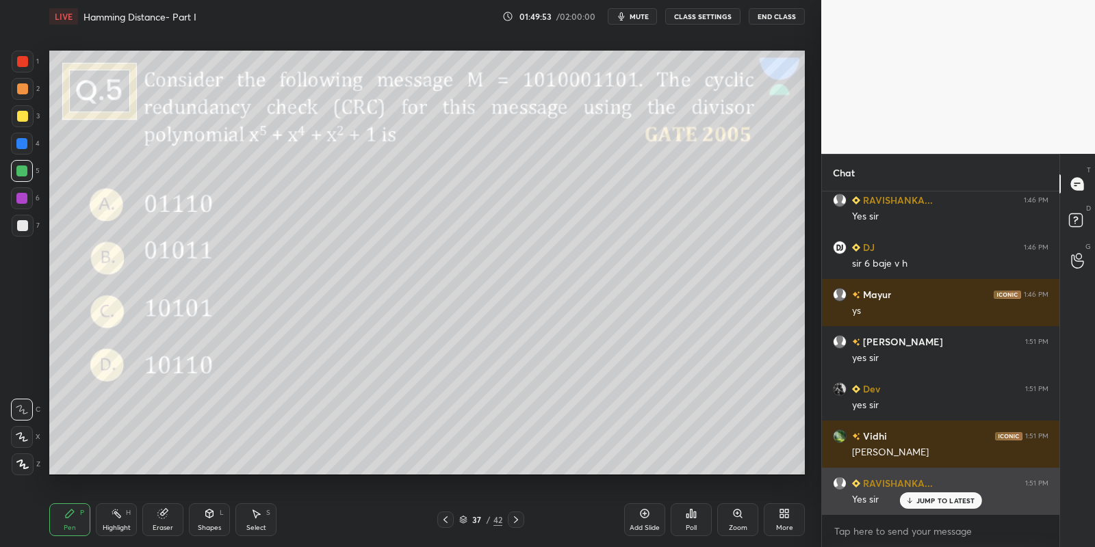
click at [926, 504] on div "JUMP TO LATEST" at bounding box center [940, 501] width 82 height 16
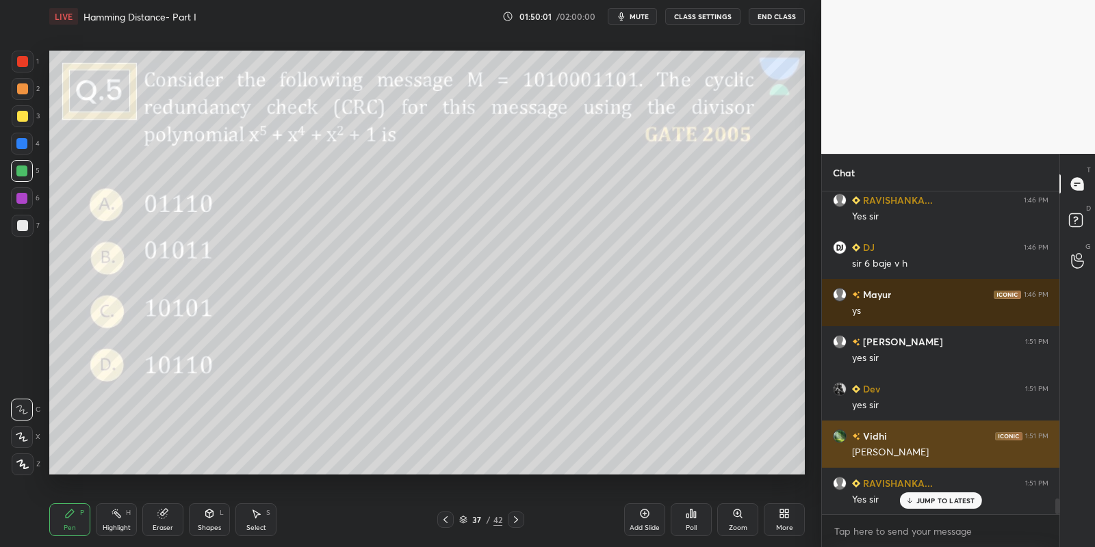
scroll to position [6437, 0]
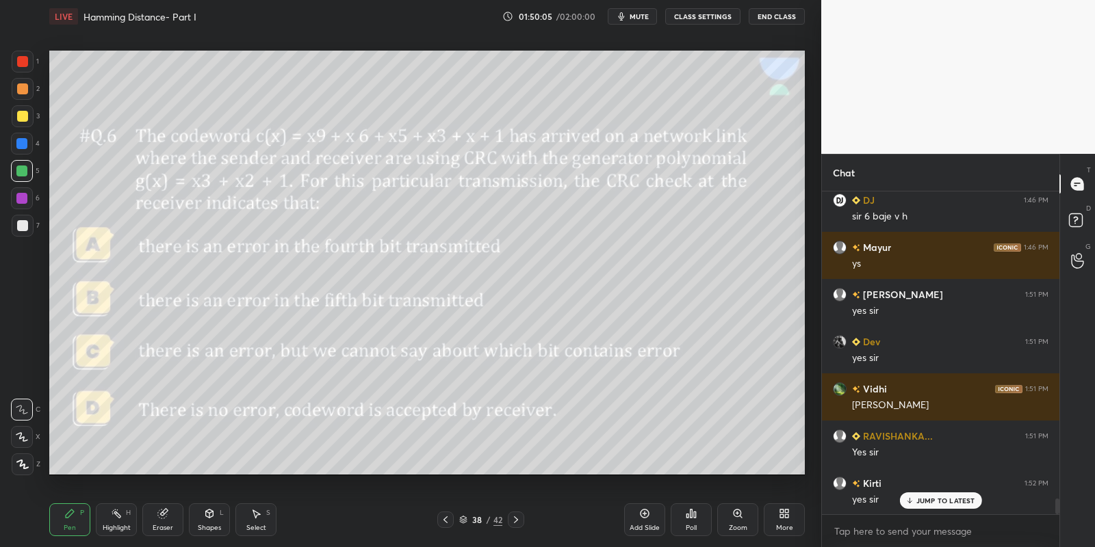
click at [122, 530] on div "Highlight" at bounding box center [117, 528] width 28 height 7
click at [216, 525] on div "Shapes" at bounding box center [209, 528] width 23 height 7
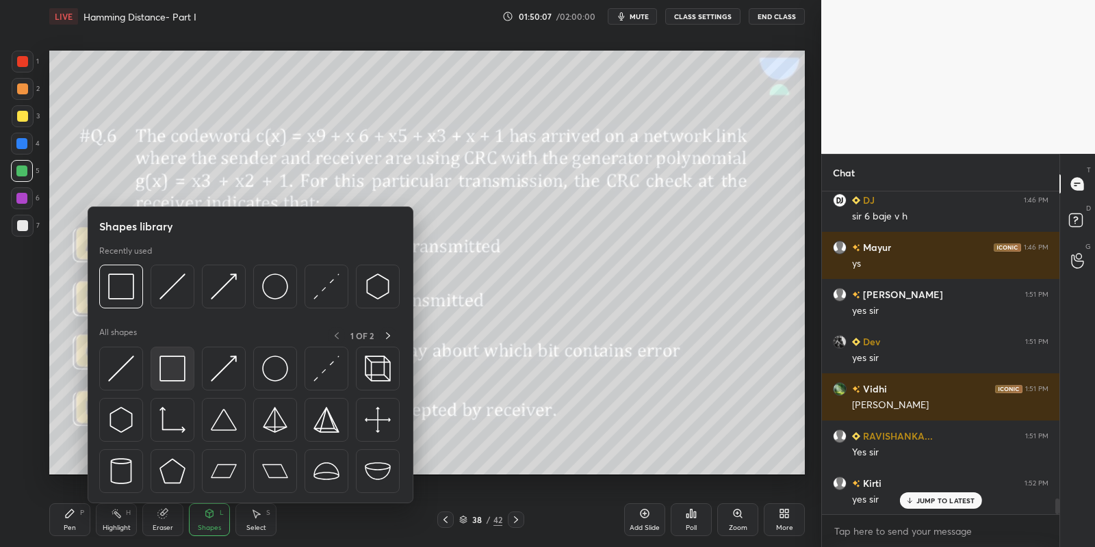
click at [172, 377] on img at bounding box center [172, 369] width 26 height 26
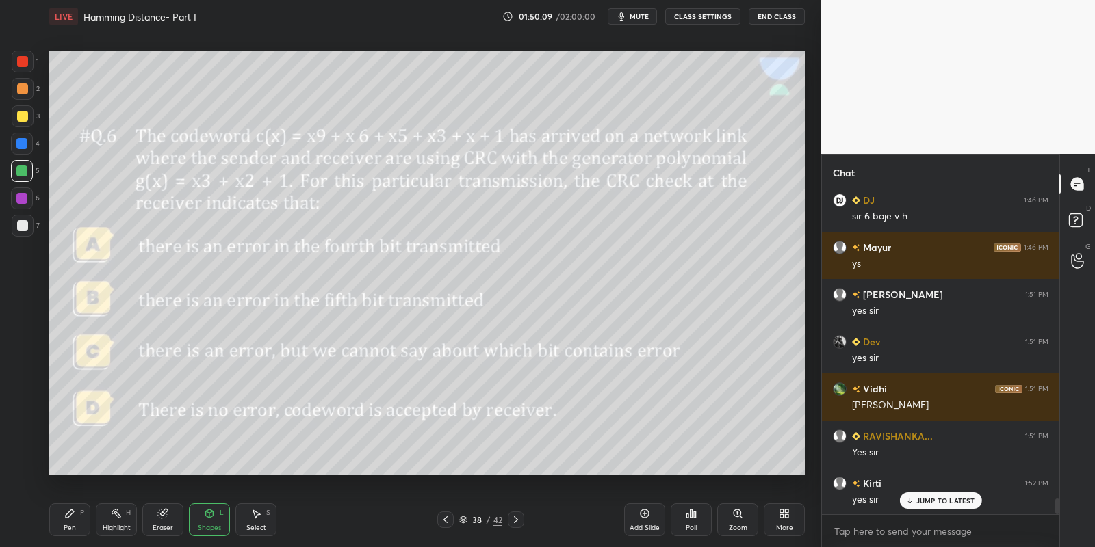
drag, startPoint x: 218, startPoint y: 525, endPoint x: 218, endPoint y: 515, distance: 9.6
click at [218, 523] on div "Shapes L" at bounding box center [209, 520] width 41 height 33
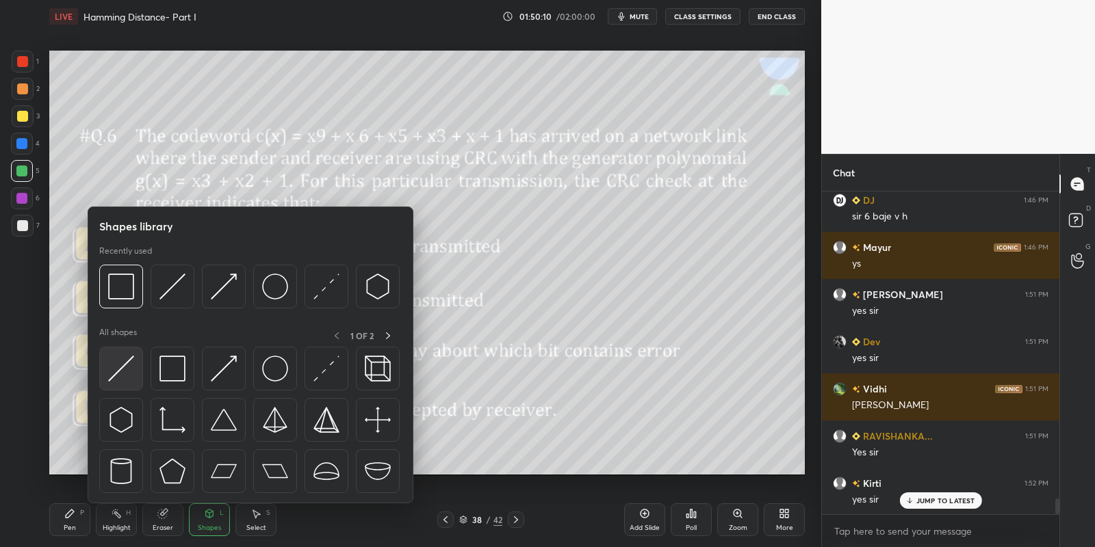
click at [116, 363] on img at bounding box center [121, 369] width 26 height 26
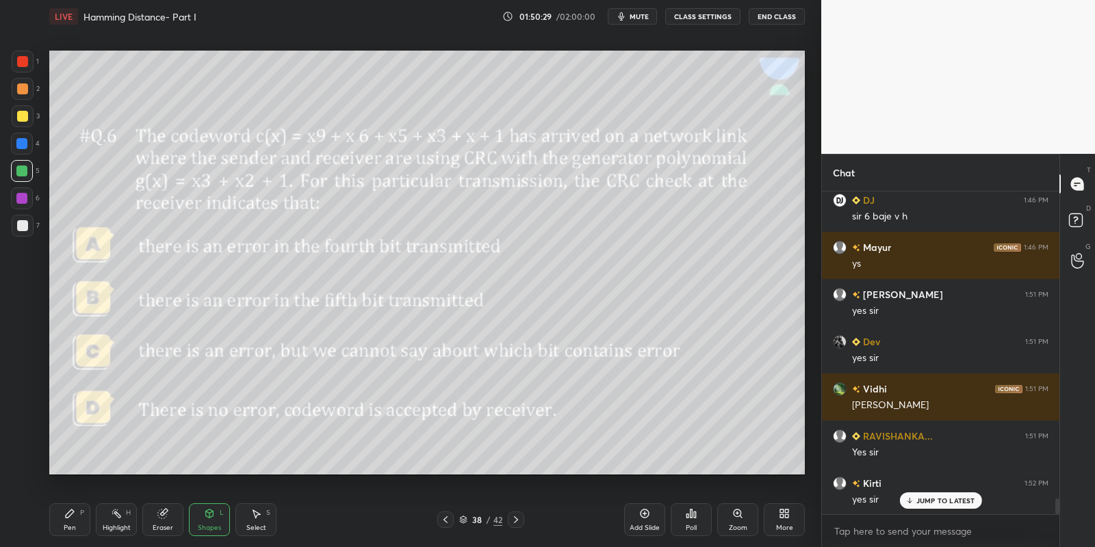
click at [90, 516] on div "Pen P" at bounding box center [69, 520] width 41 height 33
click at [115, 522] on div "Highlight H" at bounding box center [116, 520] width 41 height 33
click at [74, 532] on div "Pen" at bounding box center [70, 528] width 12 height 7
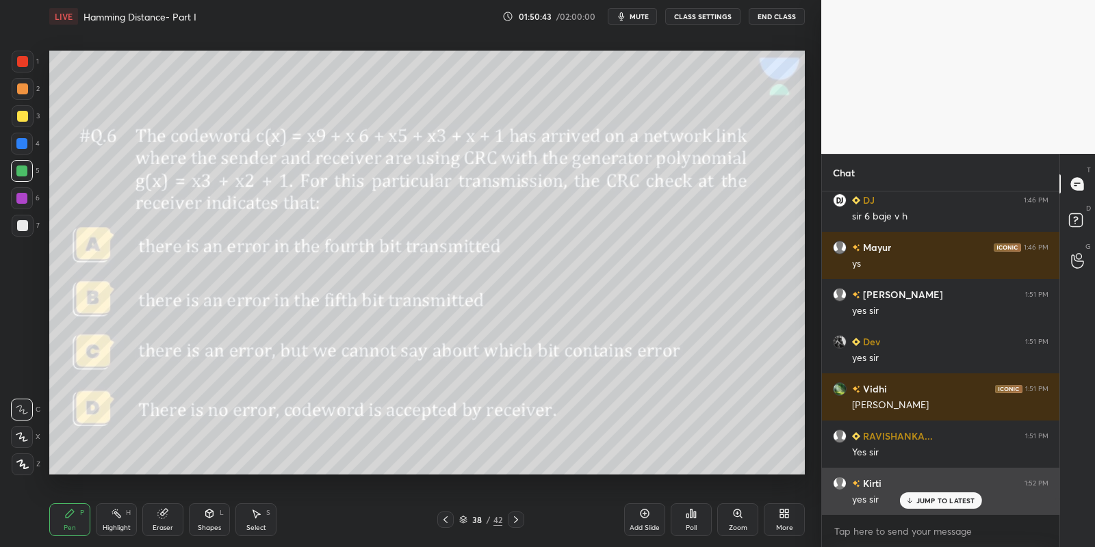
click at [940, 500] on p "JUMP TO LATEST" at bounding box center [945, 501] width 59 height 8
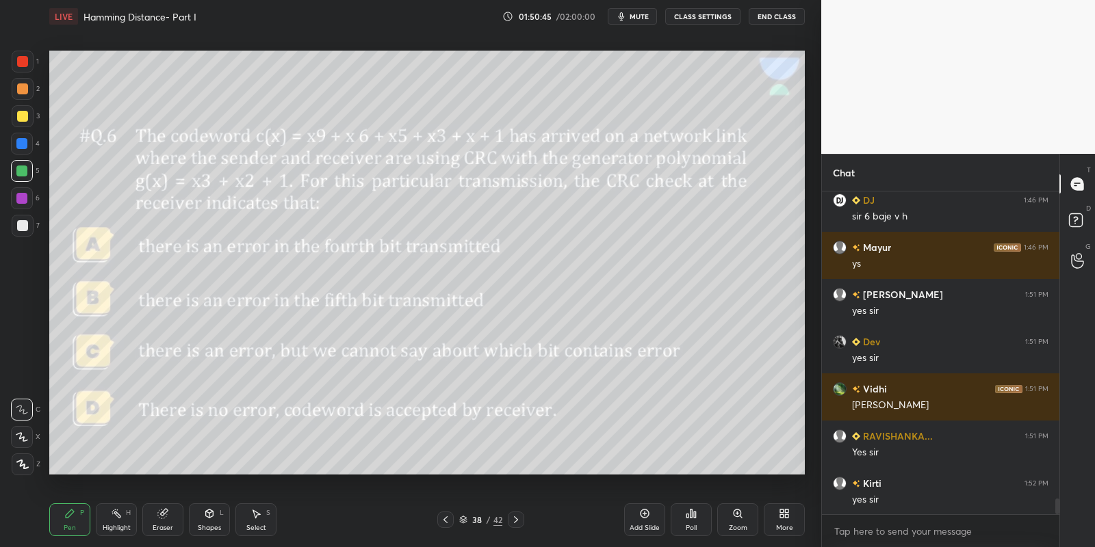
drag, startPoint x: 116, startPoint y: 526, endPoint x: 127, endPoint y: 492, distance: 35.3
click at [118, 521] on div "Highlight H" at bounding box center [116, 520] width 41 height 33
drag, startPoint x: 69, startPoint y: 526, endPoint x: 84, endPoint y: 524, distance: 15.3
click at [75, 526] on div "Pen P" at bounding box center [69, 520] width 41 height 33
click at [109, 527] on div "Highlight H" at bounding box center [116, 520] width 41 height 33
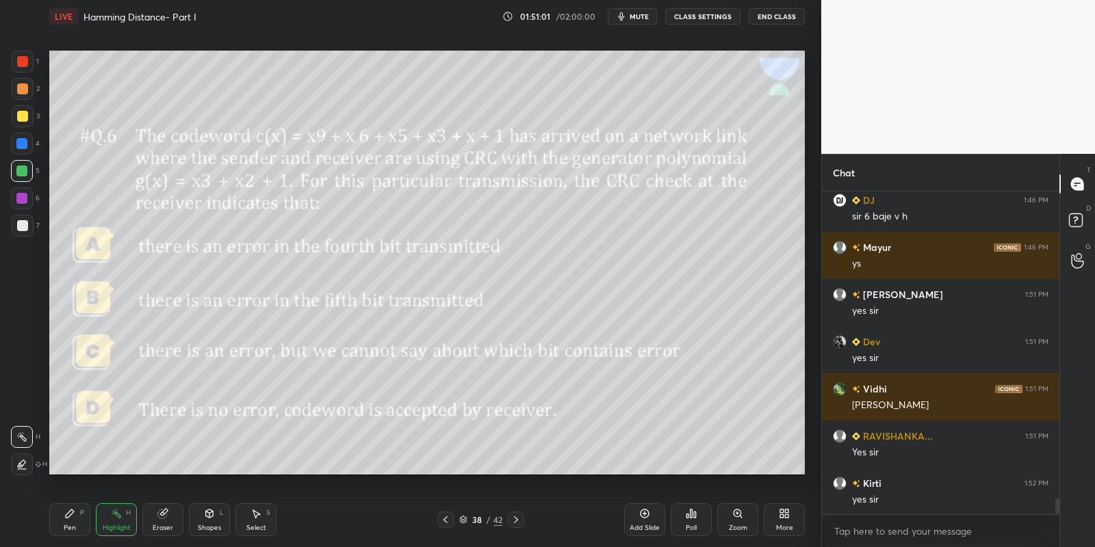
click at [67, 519] on div "Pen P" at bounding box center [69, 520] width 41 height 33
click at [110, 530] on div "Highlight" at bounding box center [117, 528] width 28 height 7
click at [112, 525] on div "Highlight" at bounding box center [117, 528] width 28 height 7
click at [648, 519] on div "Add Slide" at bounding box center [644, 520] width 41 height 33
click at [69, 526] on div "Pen" at bounding box center [70, 528] width 12 height 7
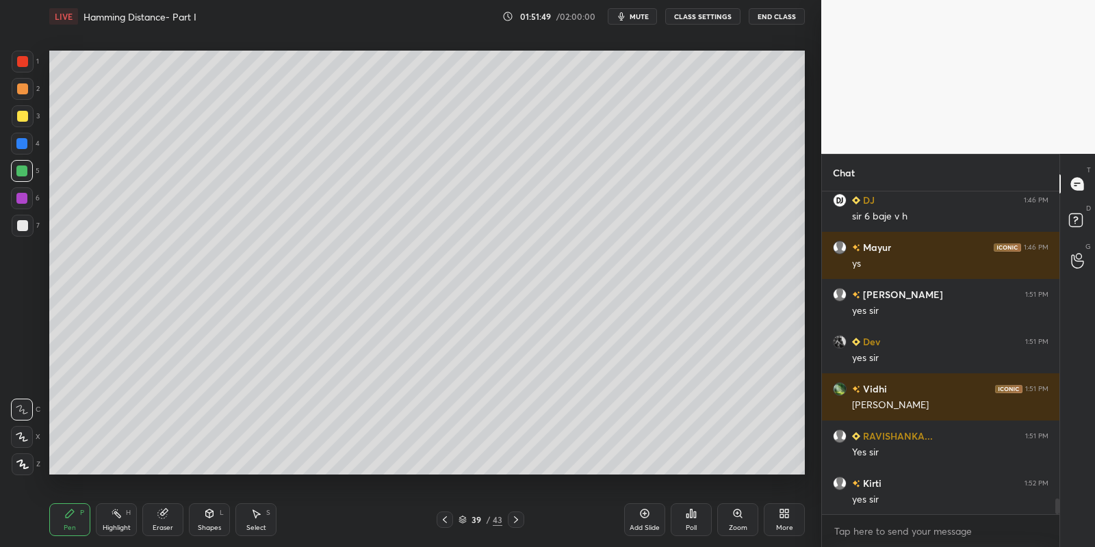
click at [17, 120] on div at bounding box center [22, 116] width 11 height 11
click at [222, 522] on div "Shapes L" at bounding box center [209, 520] width 41 height 33
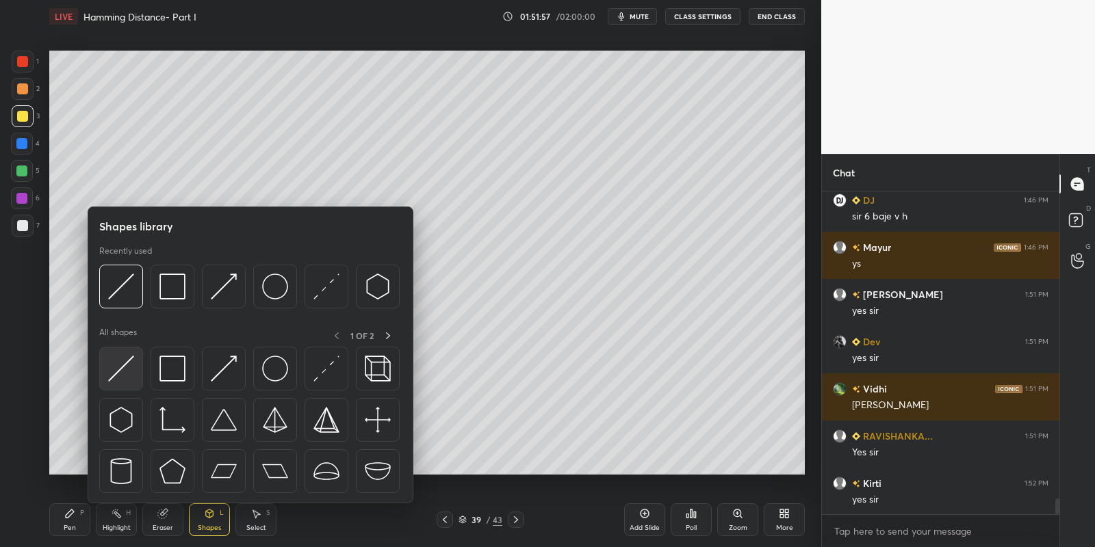
click at [130, 383] on div at bounding box center [121, 369] width 44 height 44
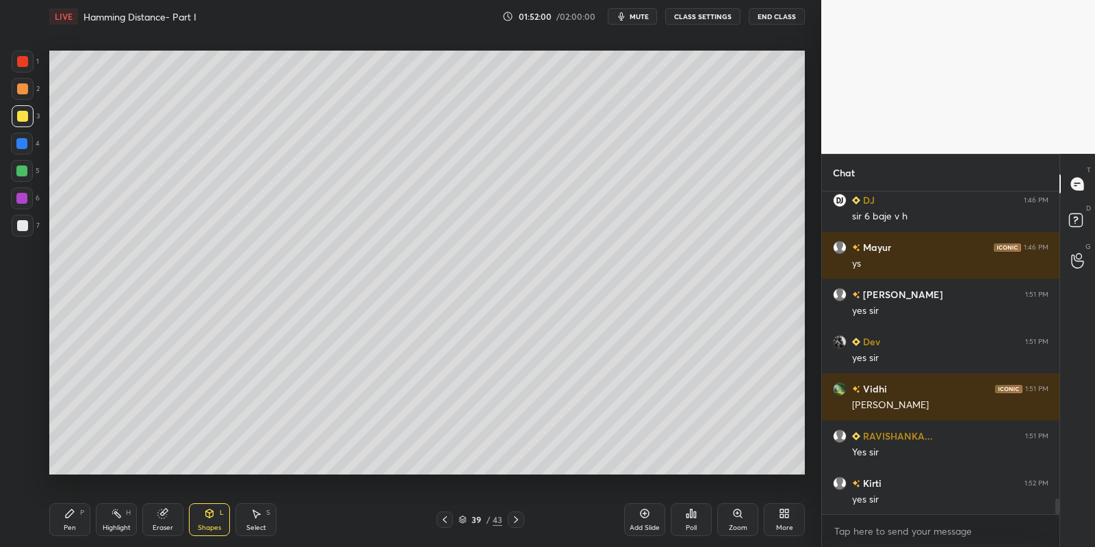
click at [214, 518] on icon at bounding box center [209, 513] width 11 height 11
click at [79, 522] on div "Pen P" at bounding box center [69, 520] width 41 height 33
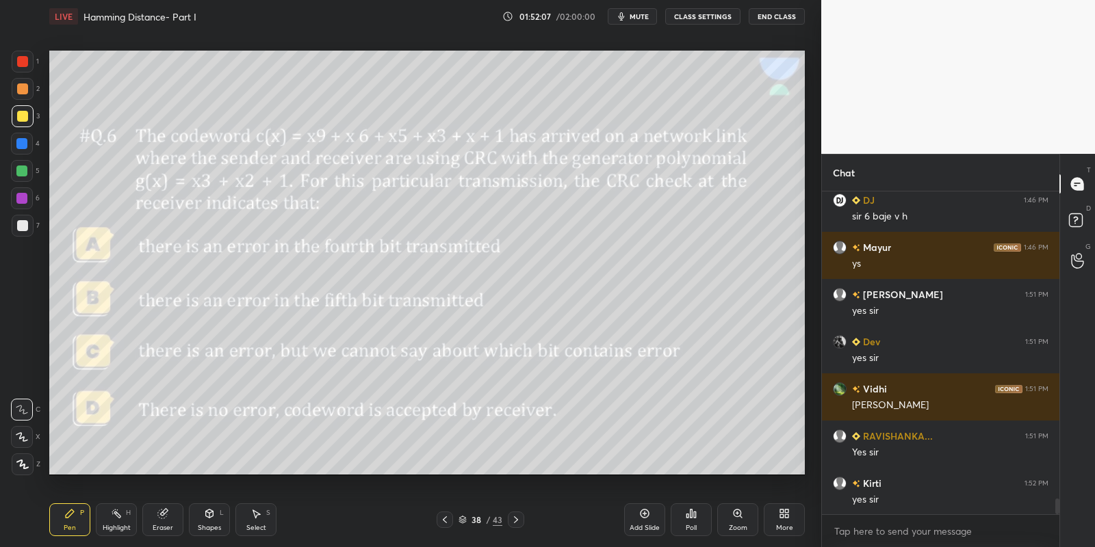
drag, startPoint x: 260, startPoint y: 528, endPoint x: 266, endPoint y: 515, distance: 13.8
click at [261, 525] on div "Select" at bounding box center [256, 528] width 20 height 7
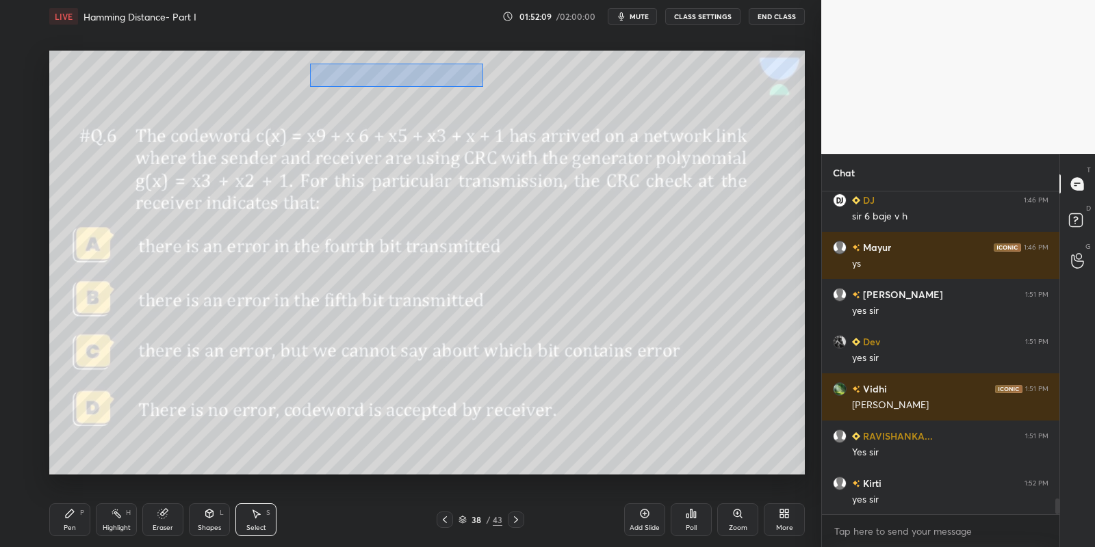
drag, startPoint x: 309, startPoint y: 62, endPoint x: 483, endPoint y: 85, distance: 175.3
click at [483, 86] on div "0 ° Undo Copy Paste here Duplicate Duplicate to new slide Delete" at bounding box center [427, 263] width 756 height 425
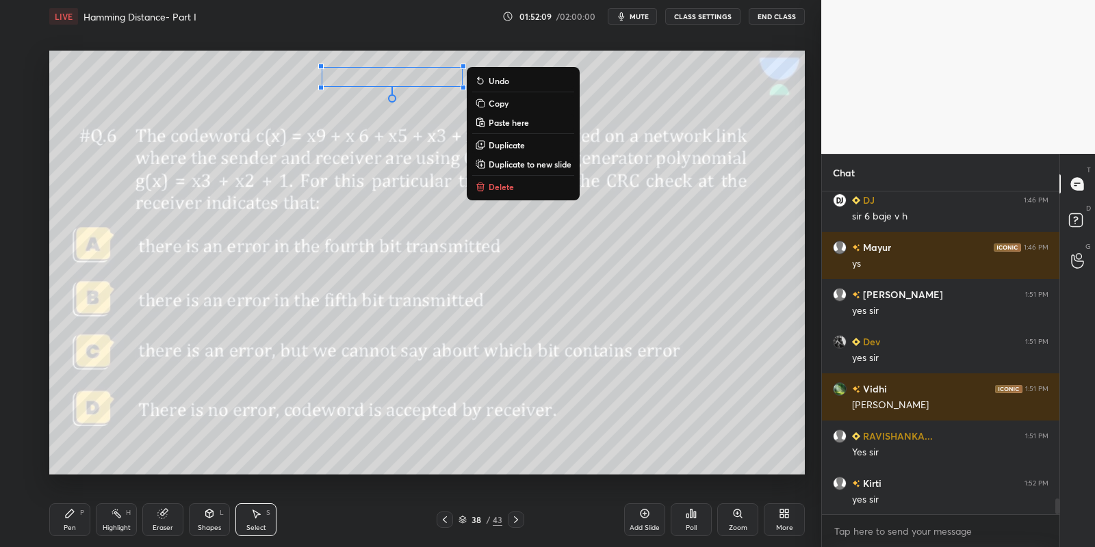
drag, startPoint x: 521, startPoint y: 105, endPoint x: 523, endPoint y: 125, distance: 19.3
click at [521, 105] on button "Copy" at bounding box center [523, 103] width 102 height 16
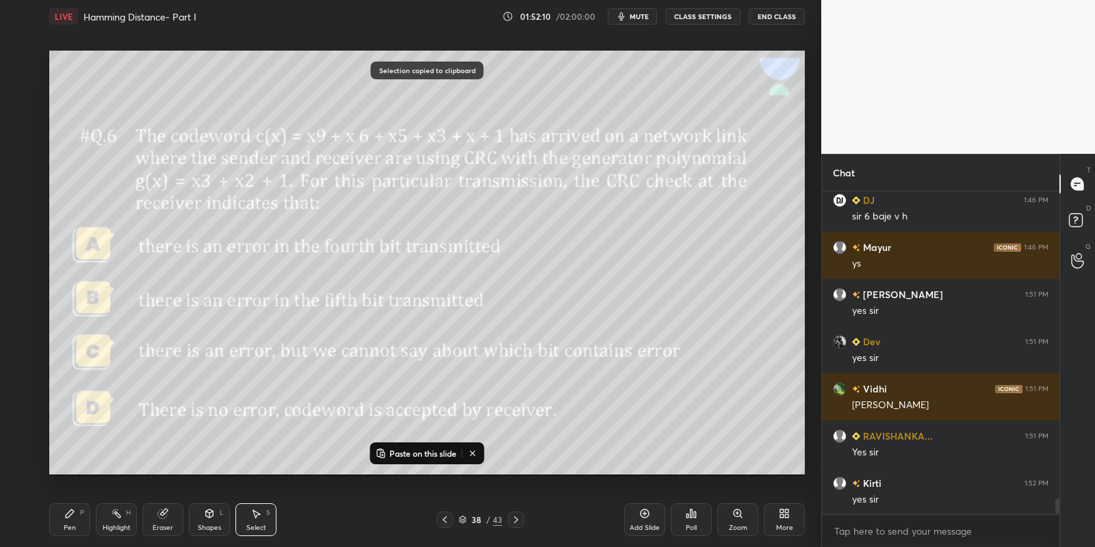
click at [510, 525] on div at bounding box center [516, 520] width 16 height 16
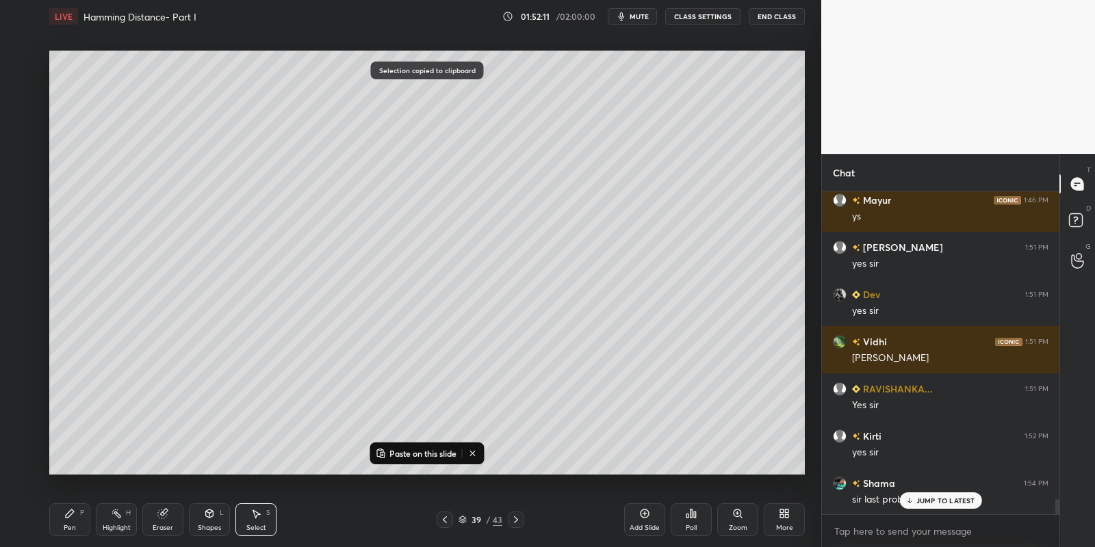
click at [412, 456] on p "Paste on this slide" at bounding box center [422, 453] width 67 height 11
drag, startPoint x: 367, startPoint y: 86, endPoint x: 359, endPoint y: 77, distance: 12.1
click at [359, 77] on div "0 ° Undo Copy Paste here Duplicate Duplicate to new slide Delete" at bounding box center [427, 263] width 756 height 425
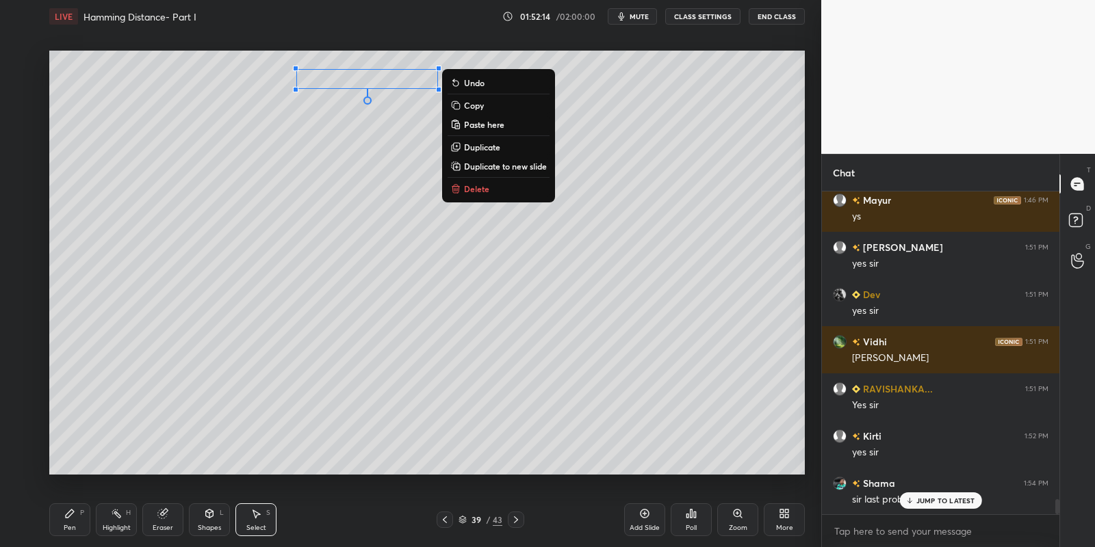
drag, startPoint x: 79, startPoint y: 526, endPoint x: 112, endPoint y: 521, distance: 33.9
click at [84, 527] on div "Pen P" at bounding box center [69, 520] width 41 height 33
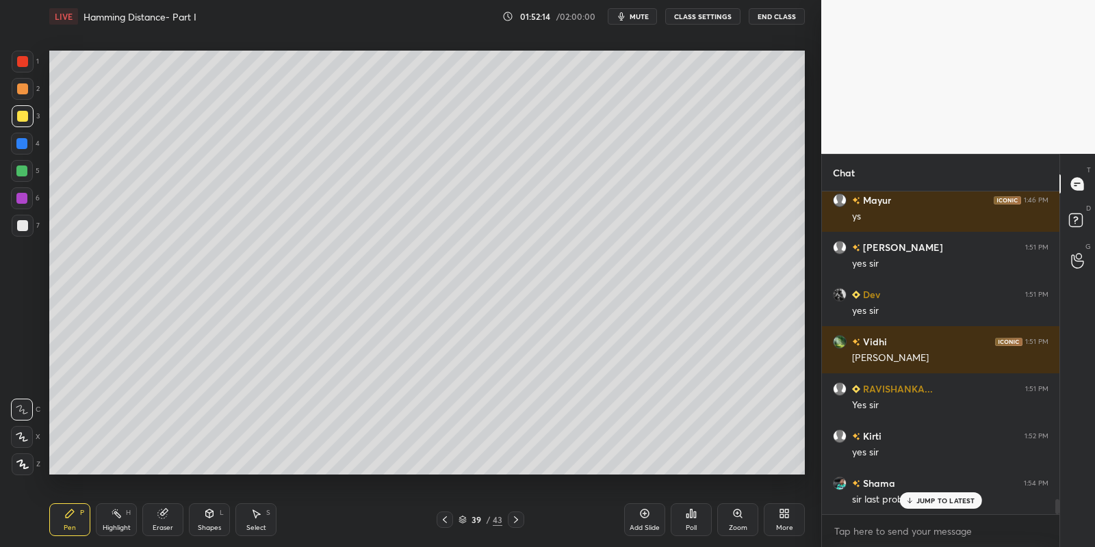
click at [125, 525] on div "Highlight" at bounding box center [117, 528] width 28 height 7
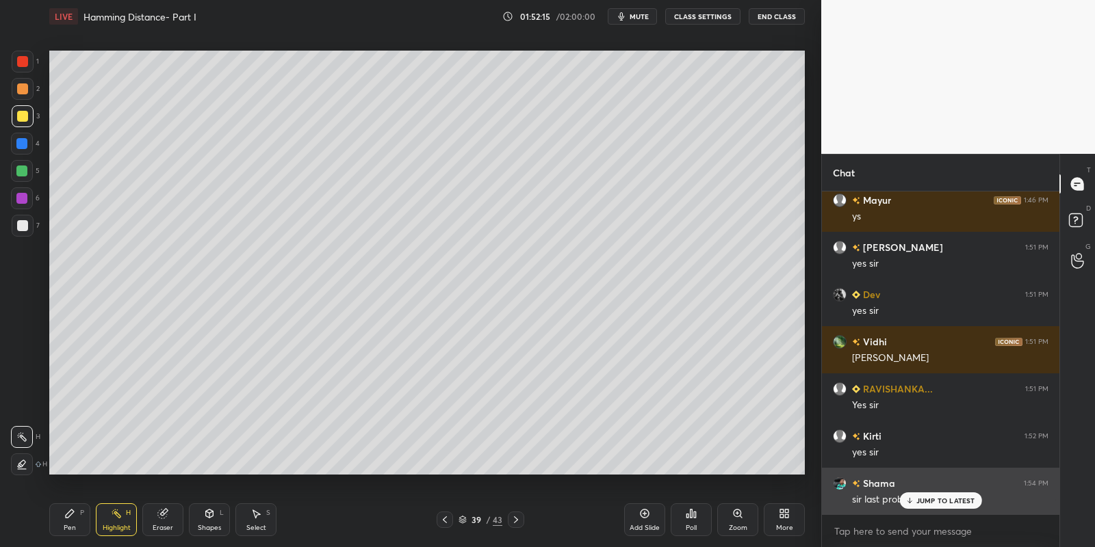
click at [936, 500] on p "JUMP TO LATEST" at bounding box center [945, 501] width 59 height 8
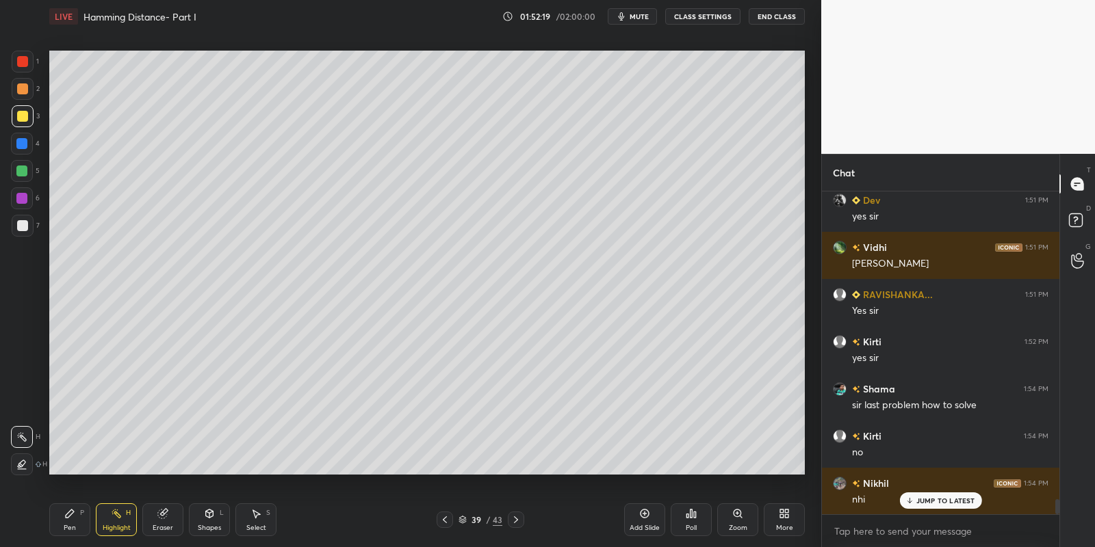
scroll to position [6626, 0]
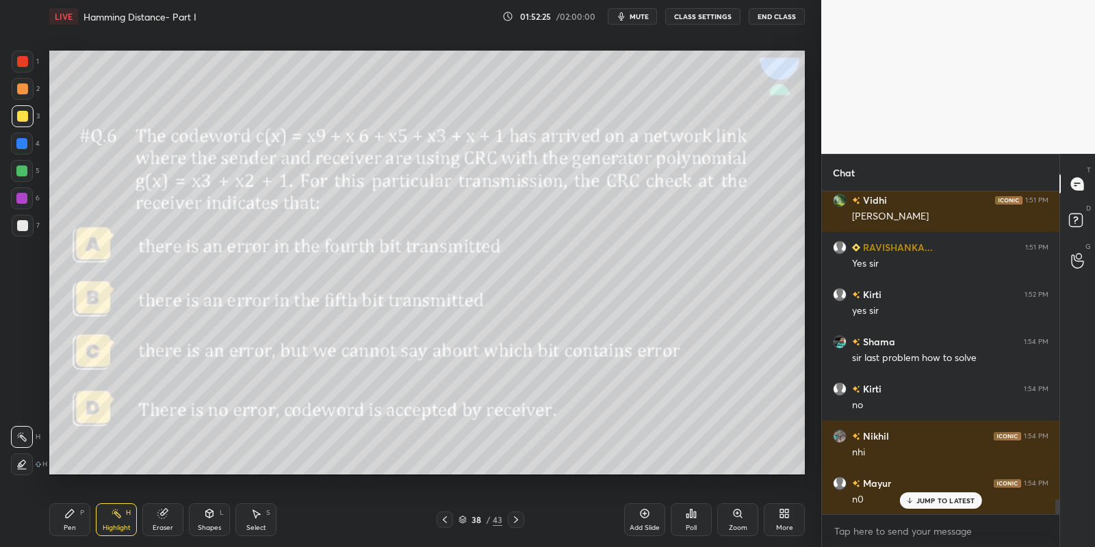
drag, startPoint x: 117, startPoint y: 515, endPoint x: 145, endPoint y: 489, distance: 38.3
click at [115, 518] on icon at bounding box center [116, 513] width 11 height 11
drag, startPoint x: 77, startPoint y: 519, endPoint x: 81, endPoint y: 494, distance: 25.8
click at [79, 517] on div "Pen P" at bounding box center [69, 520] width 41 height 33
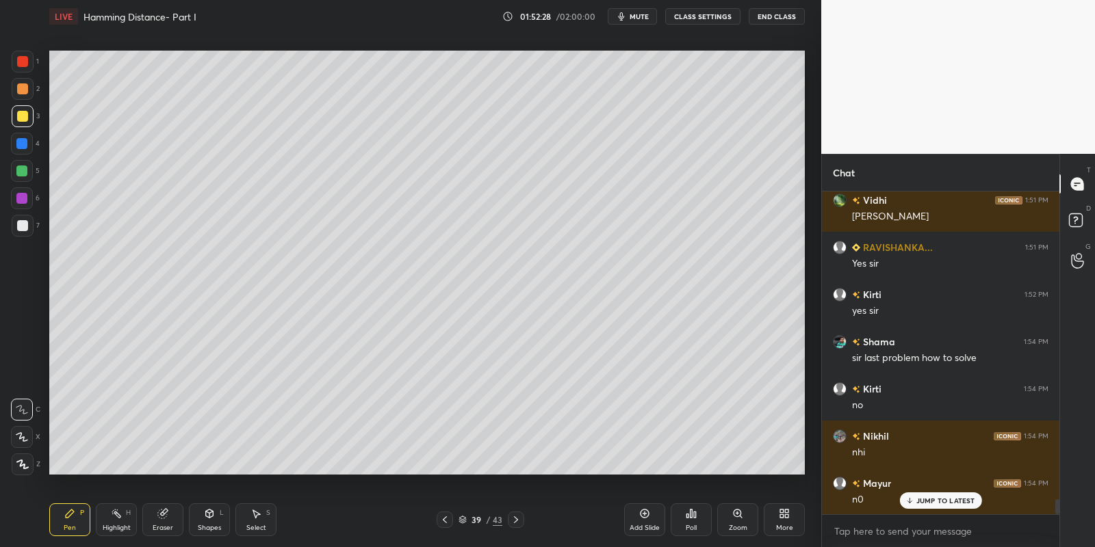
click at [18, 170] on div at bounding box center [21, 171] width 11 height 11
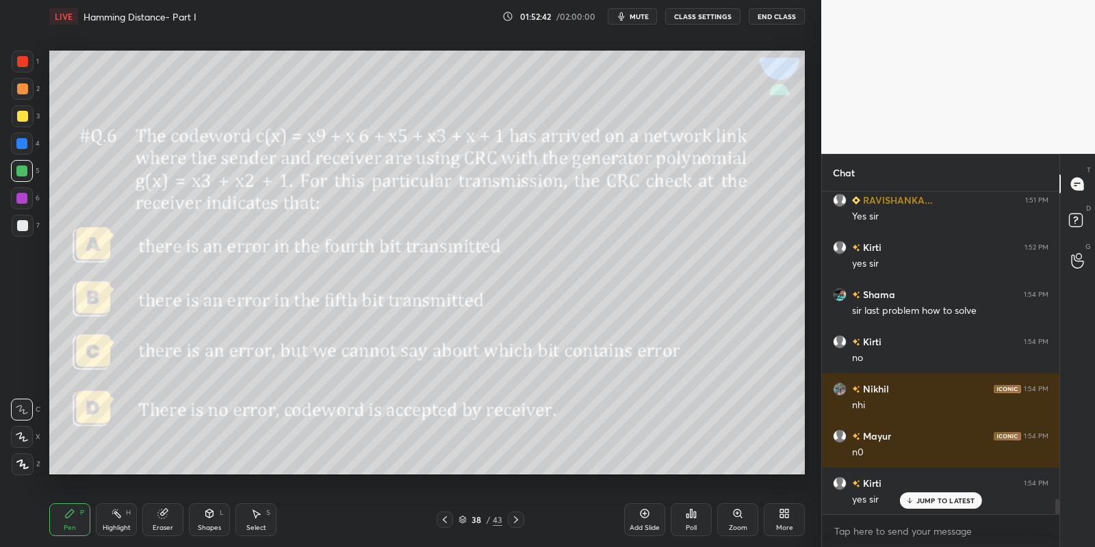
scroll to position [6720, 0]
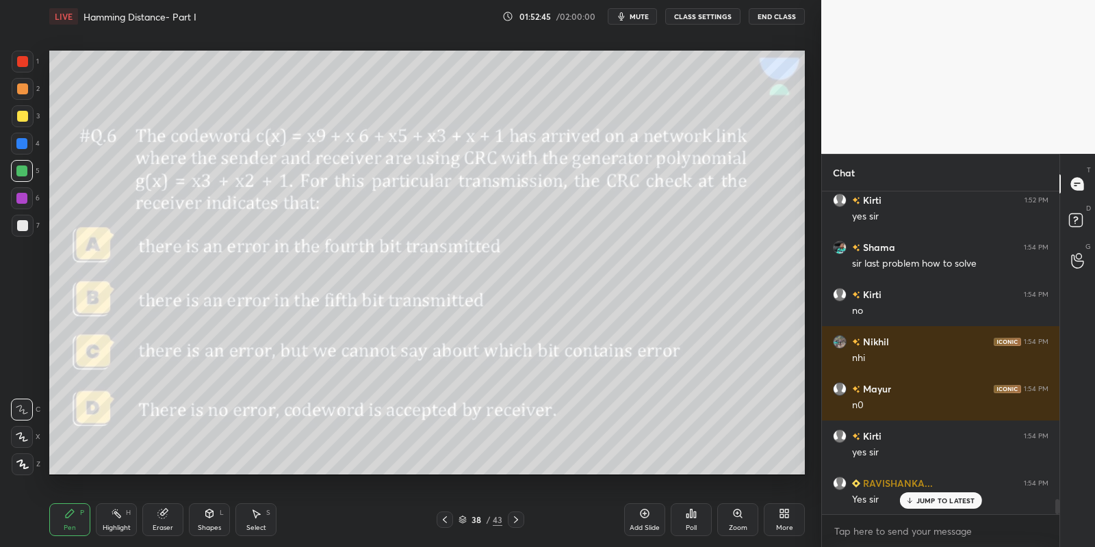
click at [691, 517] on icon at bounding box center [692, 514] width 2 height 8
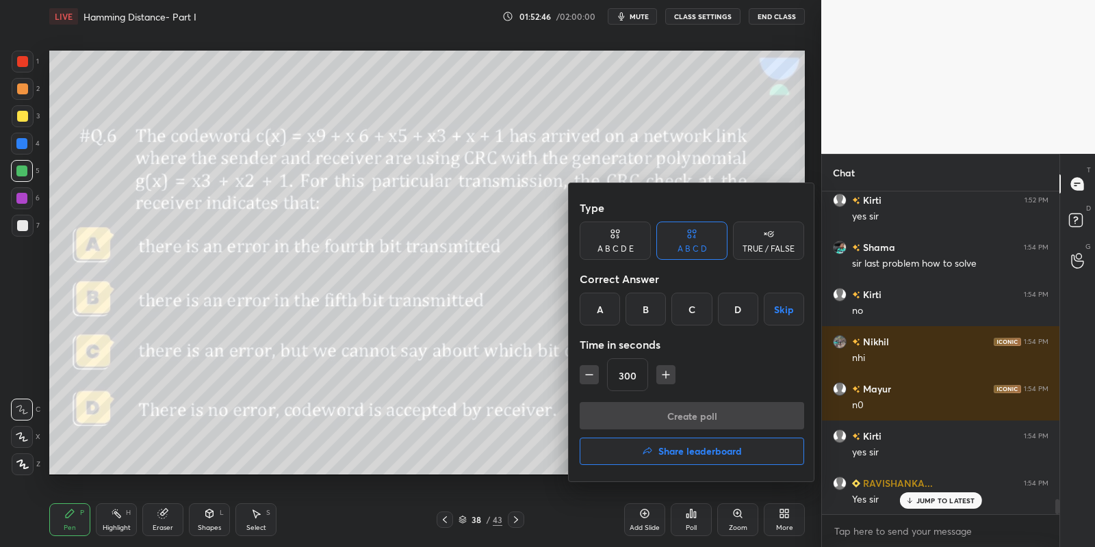
click at [695, 305] on div "C" at bounding box center [691, 309] width 40 height 33
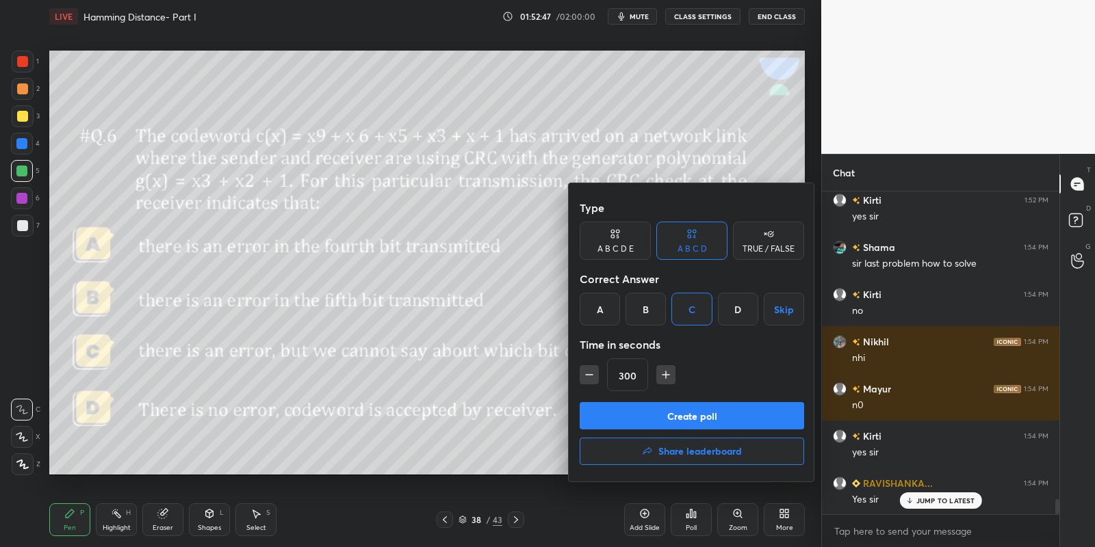
click at [591, 375] on icon "button" at bounding box center [589, 375] width 7 height 0
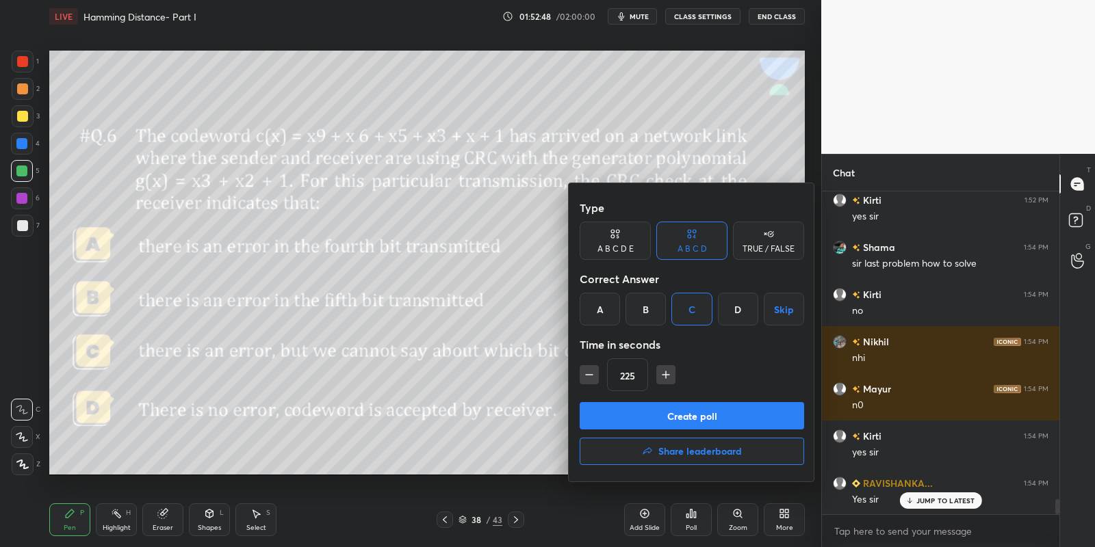
click at [591, 375] on icon "button" at bounding box center [589, 375] width 7 height 0
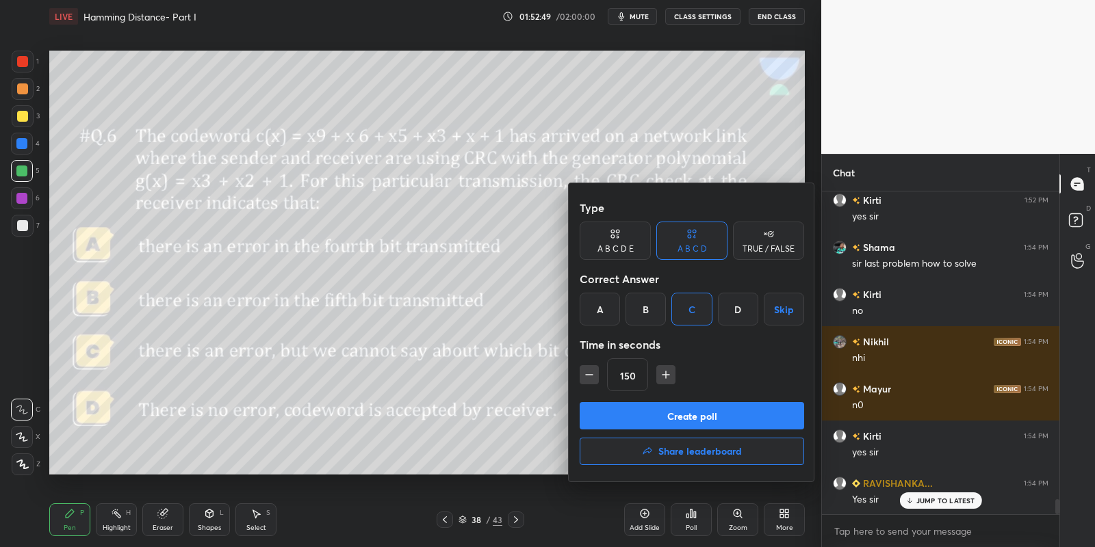
click at [591, 375] on icon "button" at bounding box center [589, 375] width 7 height 0
click at [666, 376] on icon "button" at bounding box center [666, 375] width 14 height 14
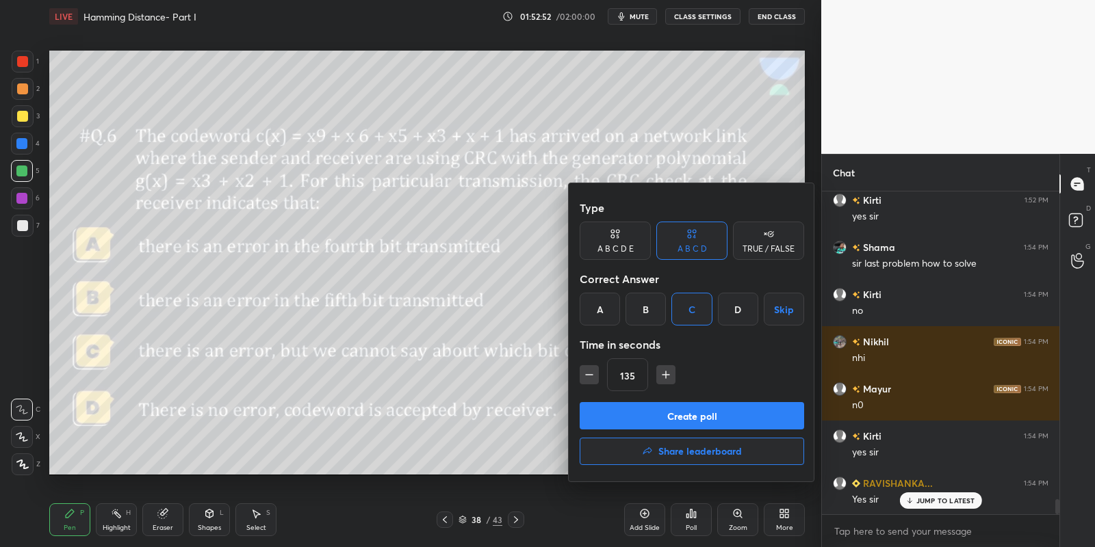
click at [666, 376] on icon "button" at bounding box center [666, 375] width 14 height 14
type input "180"
click at [643, 424] on button "Create poll" at bounding box center [692, 415] width 224 height 27
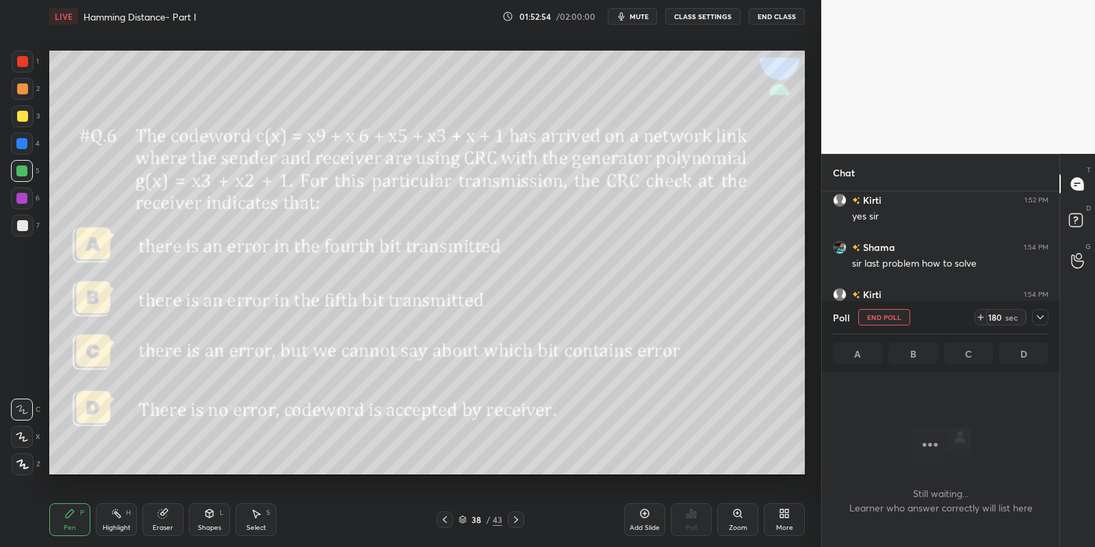
scroll to position [248, 234]
click at [648, 18] on span "mute" at bounding box center [639, 17] width 19 height 10
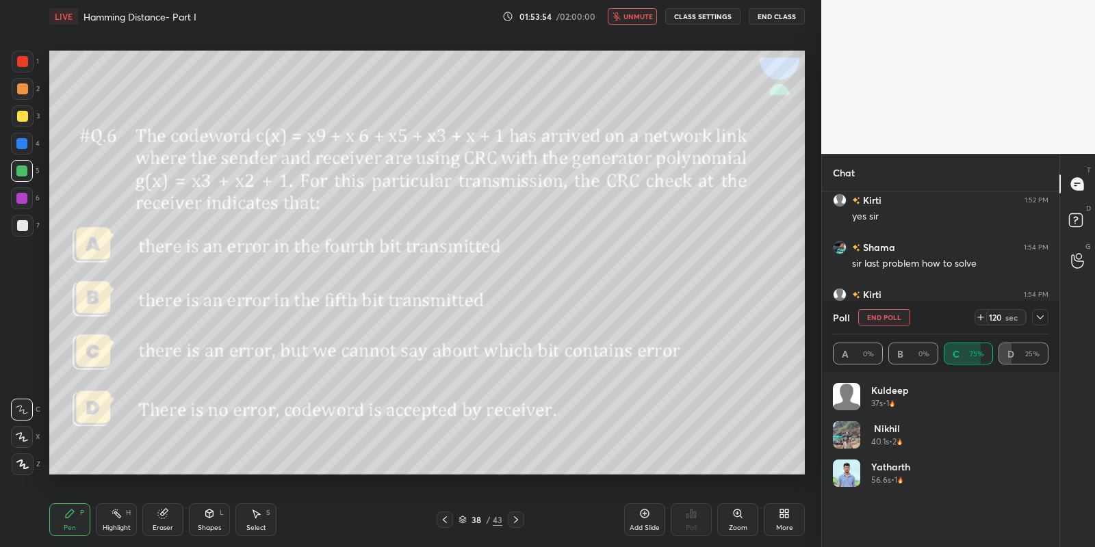
scroll to position [4, 4]
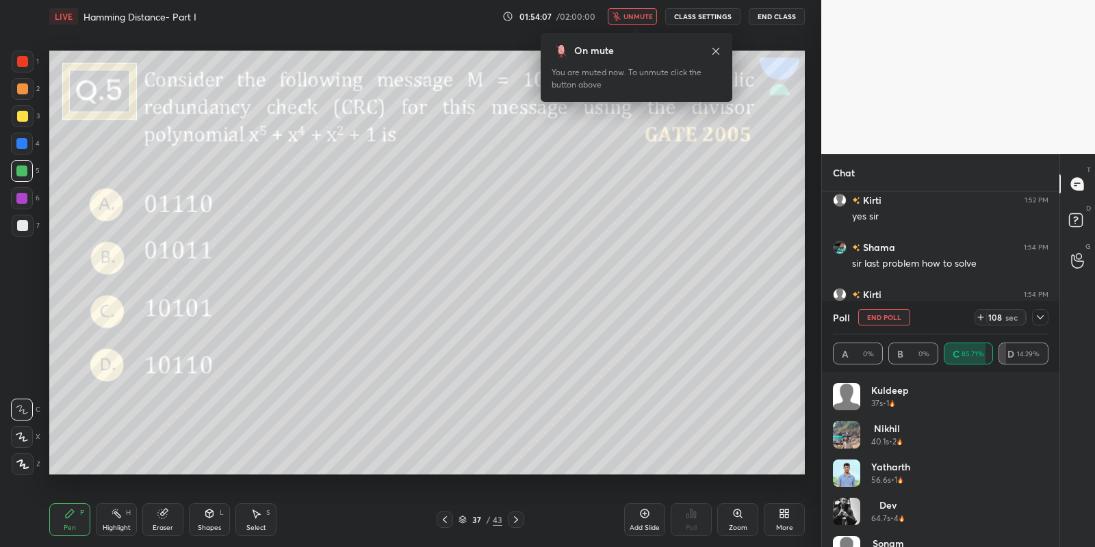
click at [640, 14] on span "unmute" at bounding box center [637, 17] width 29 height 10
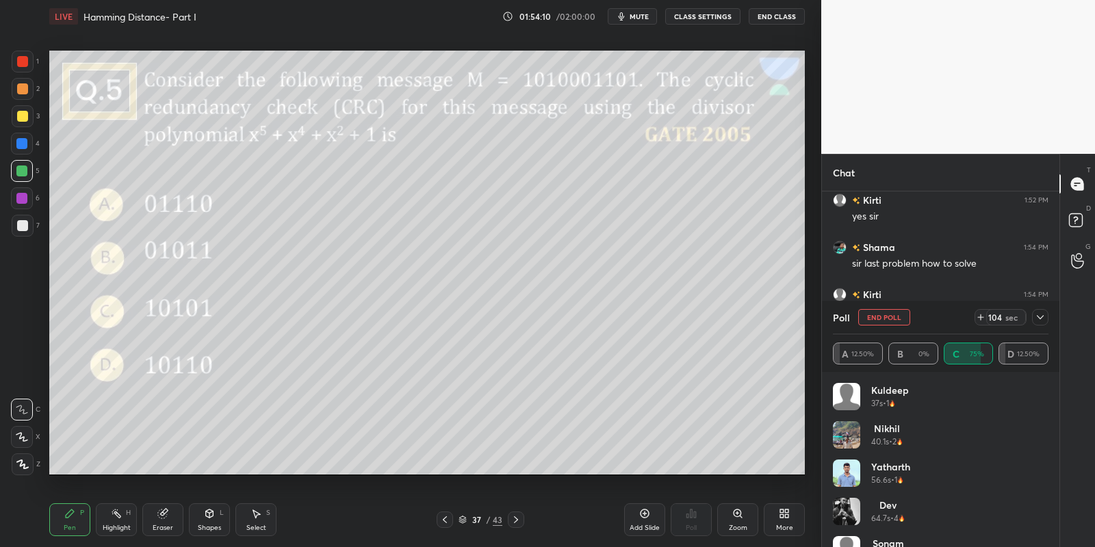
drag, startPoint x: 118, startPoint y: 526, endPoint x: 131, endPoint y: 495, distance: 33.2
click at [118, 525] on div "Highlight" at bounding box center [117, 528] width 28 height 7
drag, startPoint x: 75, startPoint y: 525, endPoint x: 81, endPoint y: 508, distance: 18.2
click at [75, 523] on div "Pen P" at bounding box center [69, 520] width 41 height 33
drag, startPoint x: 116, startPoint y: 525, endPoint x: 122, endPoint y: 491, distance: 34.7
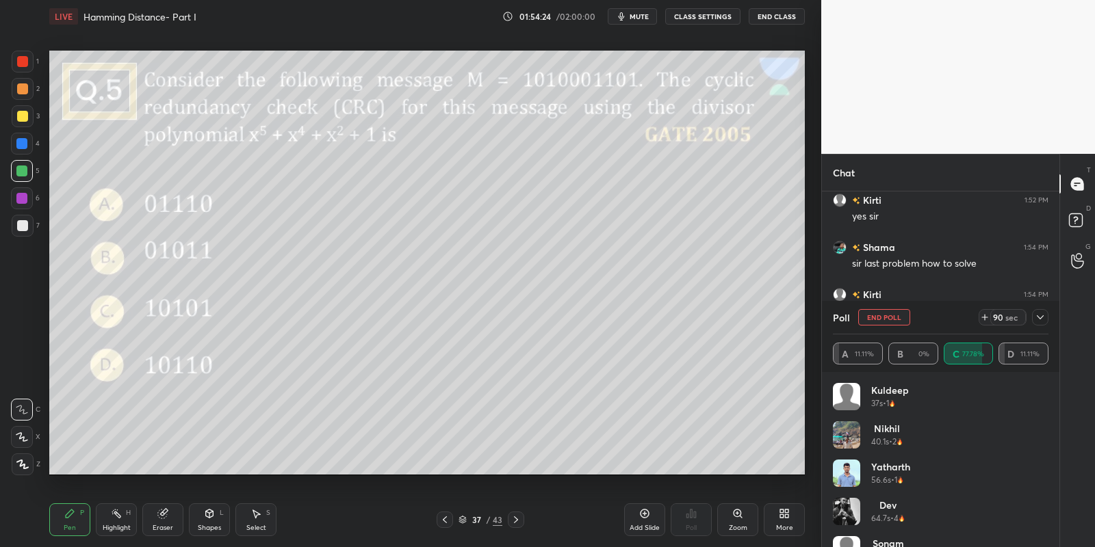
click at [115, 523] on div "Highlight H" at bounding box center [116, 520] width 41 height 33
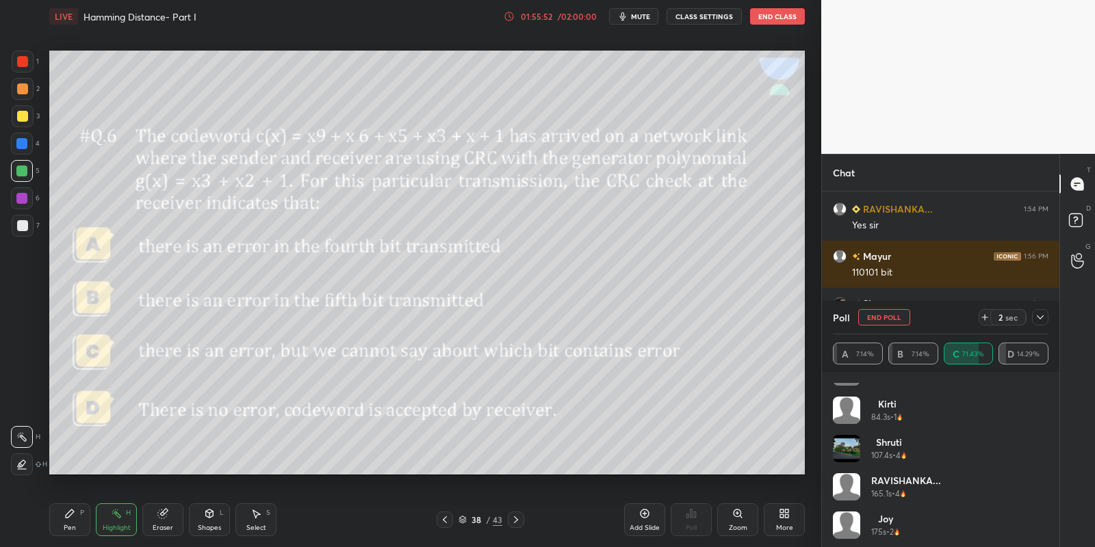
scroll to position [219, 0]
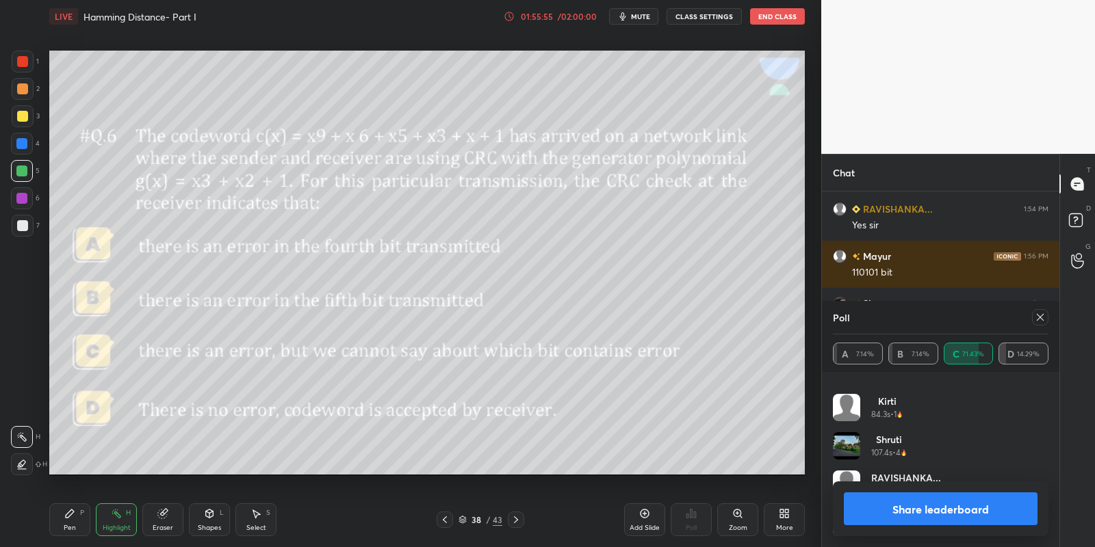
click at [927, 510] on button "Share leaderboard" at bounding box center [941, 509] width 194 height 33
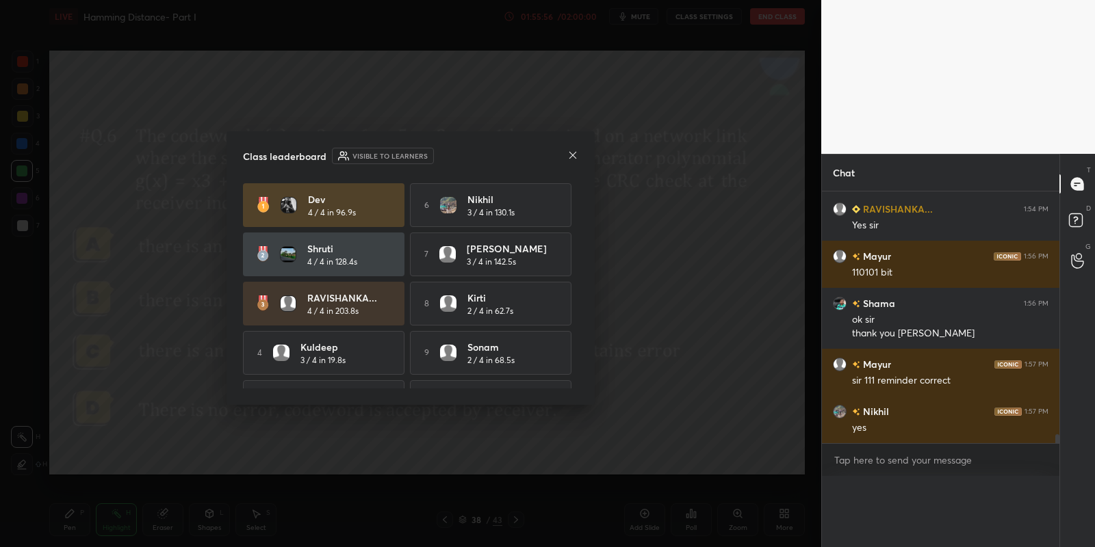
scroll to position [6971, 0]
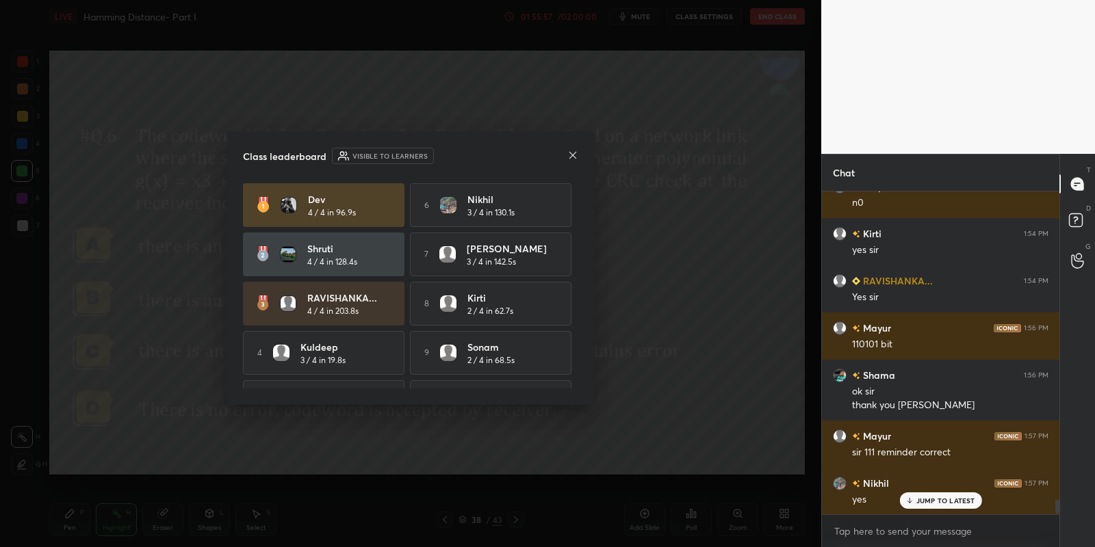
click at [568, 155] on icon at bounding box center [572, 155] width 11 height 11
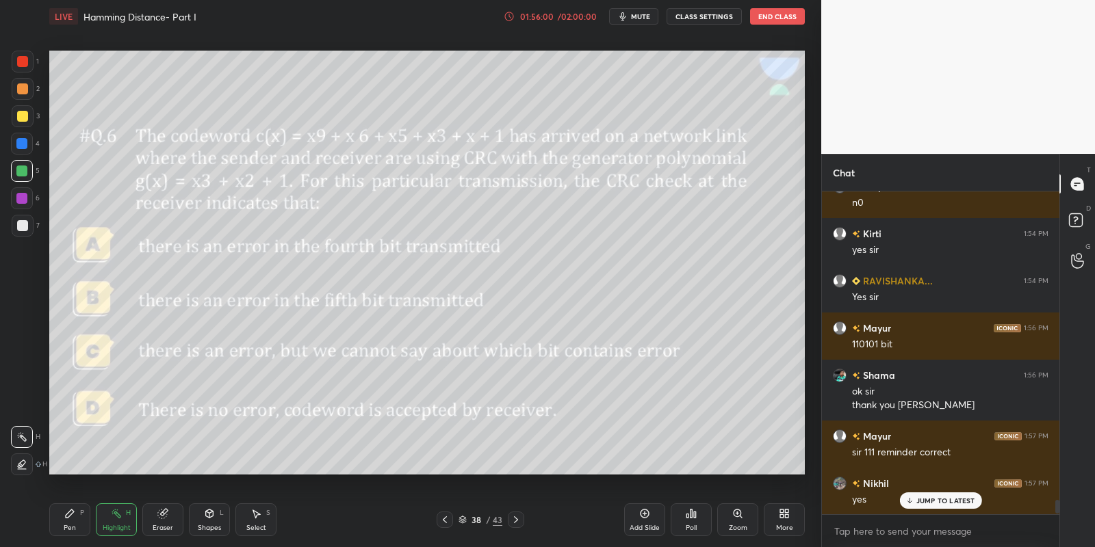
click at [790, 517] on div "More" at bounding box center [784, 520] width 41 height 33
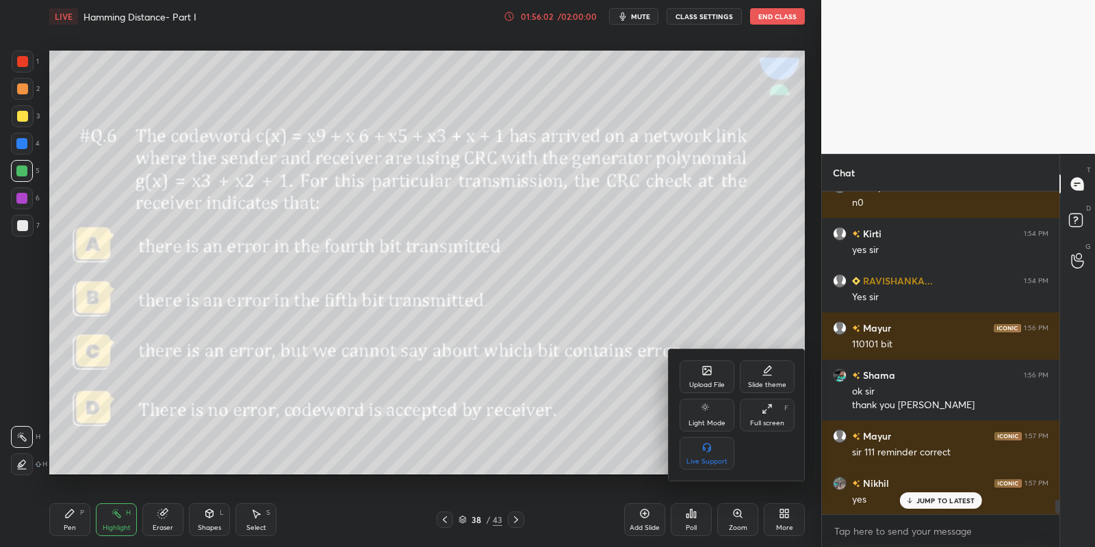
click at [711, 376] on icon at bounding box center [706, 370] width 11 height 11
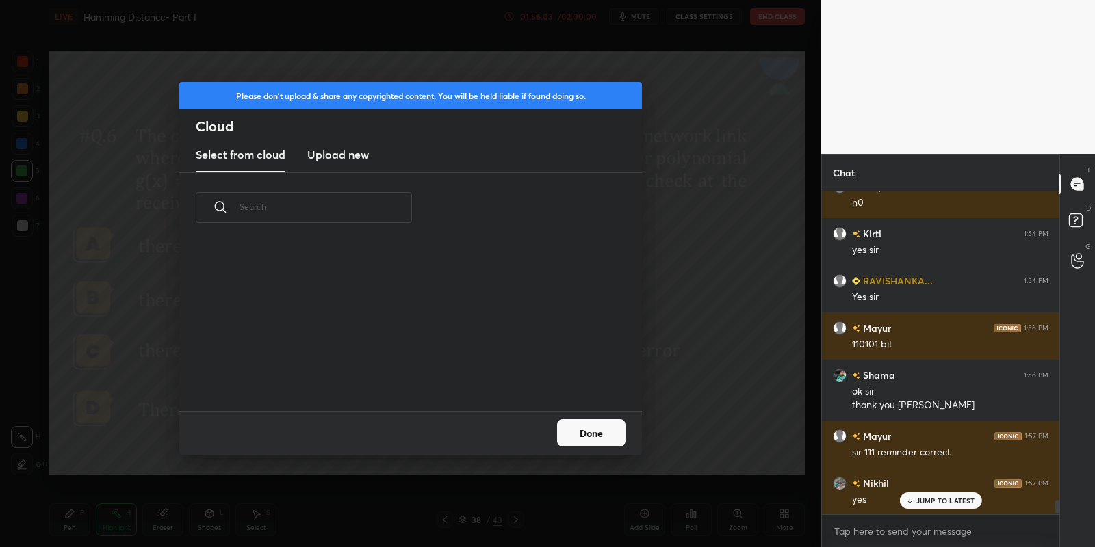
click at [347, 147] on h3 "Upload new" at bounding box center [338, 154] width 62 height 16
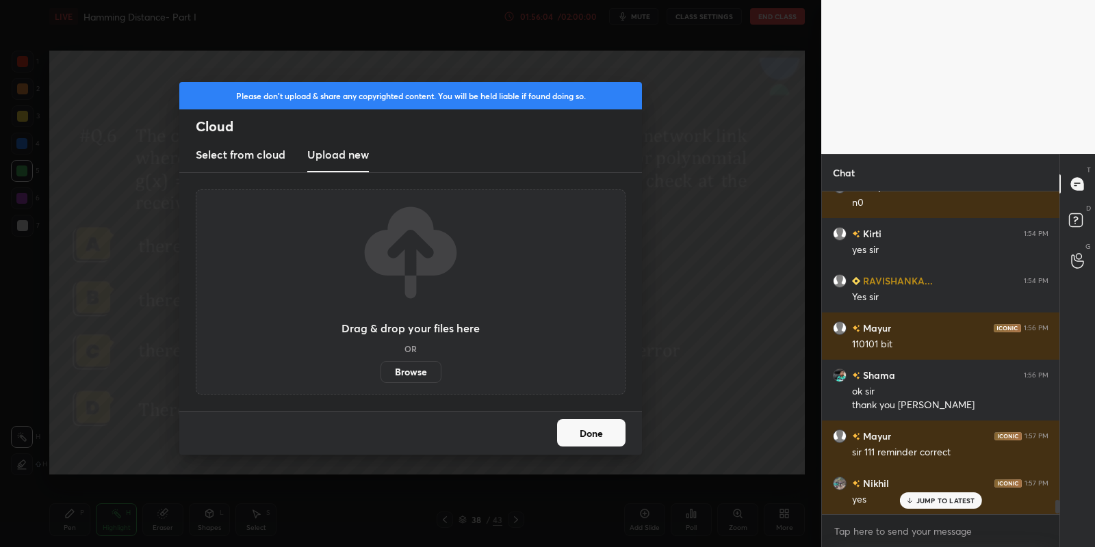
click at [407, 366] on label "Browse" at bounding box center [410, 372] width 61 height 22
click at [380, 366] on input "Browse" at bounding box center [380, 372] width 0 height 22
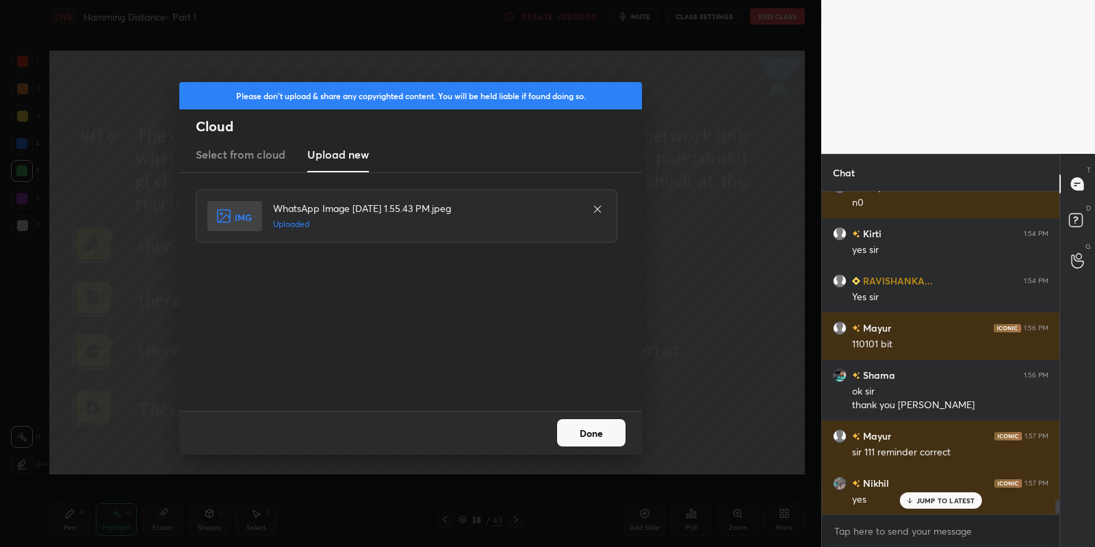
click at [595, 426] on button "Done" at bounding box center [591, 433] width 68 height 27
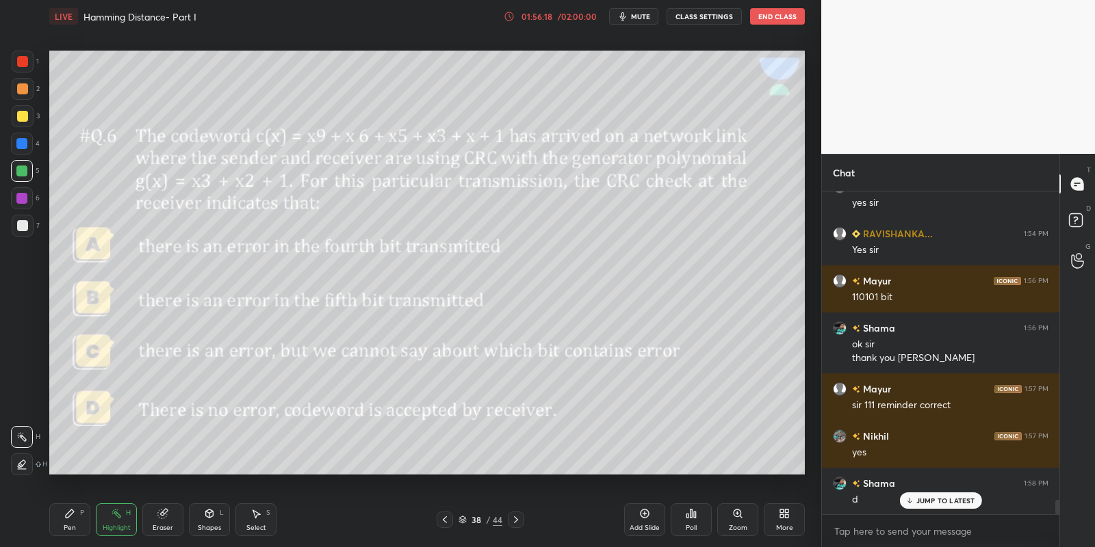
click at [118, 535] on div "Highlight H" at bounding box center [116, 520] width 41 height 33
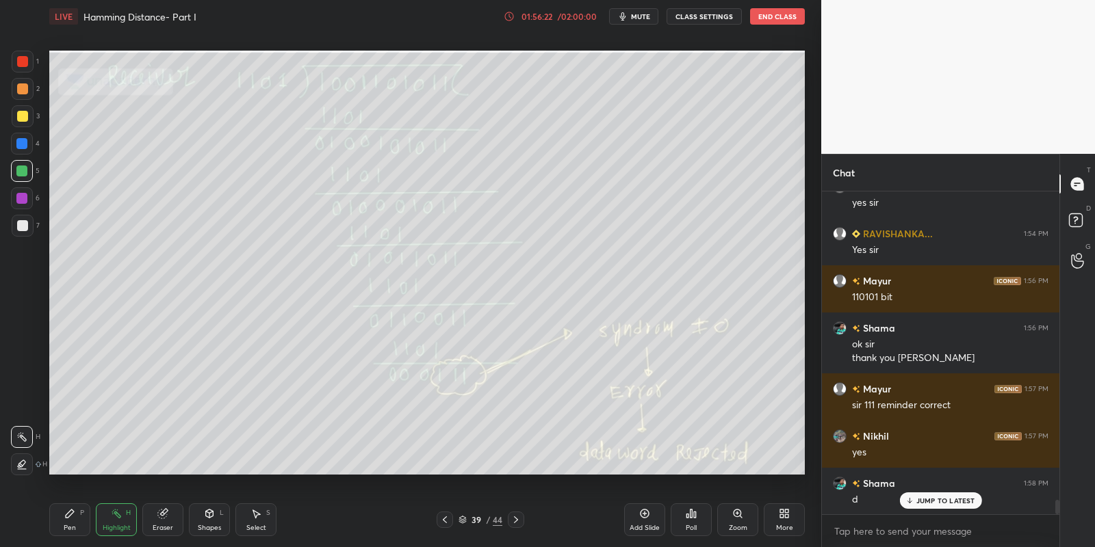
click at [75, 525] on div "Pen" at bounding box center [70, 528] width 12 height 7
drag, startPoint x: 122, startPoint y: 528, endPoint x: 126, endPoint y: 508, distance: 20.1
click at [122, 528] on div "Highlight" at bounding box center [117, 528] width 28 height 7
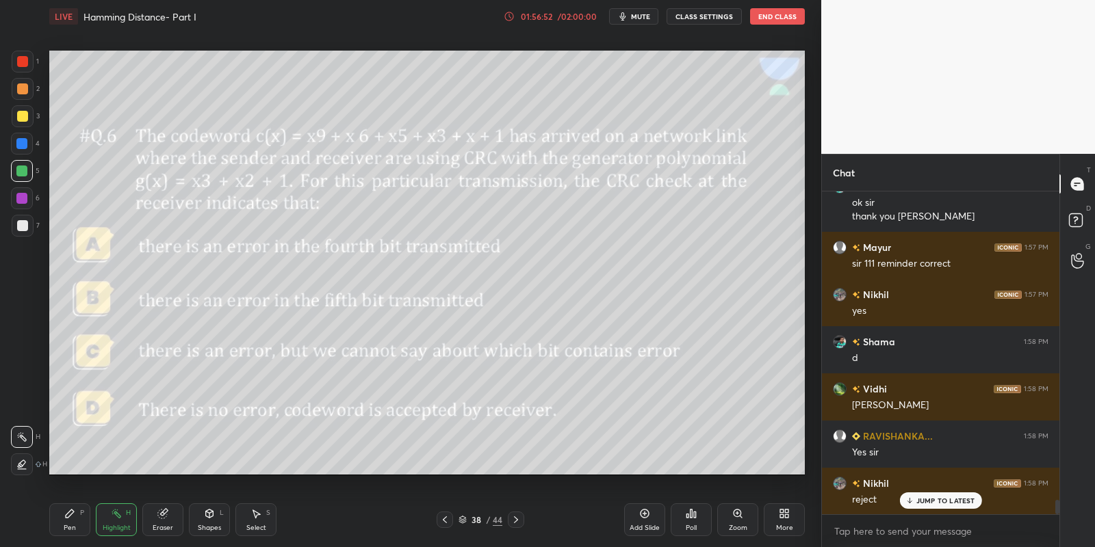
drag, startPoint x: 75, startPoint y: 522, endPoint x: 103, endPoint y: 518, distance: 28.4
click at [83, 524] on div "Pen P" at bounding box center [69, 520] width 41 height 33
click at [212, 521] on div "Shapes L" at bounding box center [209, 520] width 41 height 33
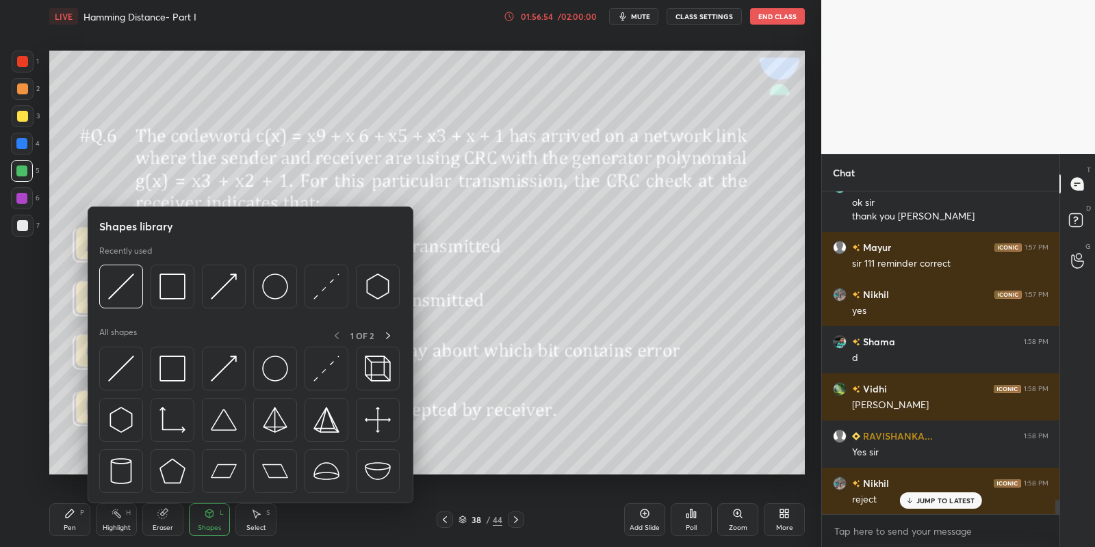
click at [28, 176] on div at bounding box center [22, 171] width 22 height 22
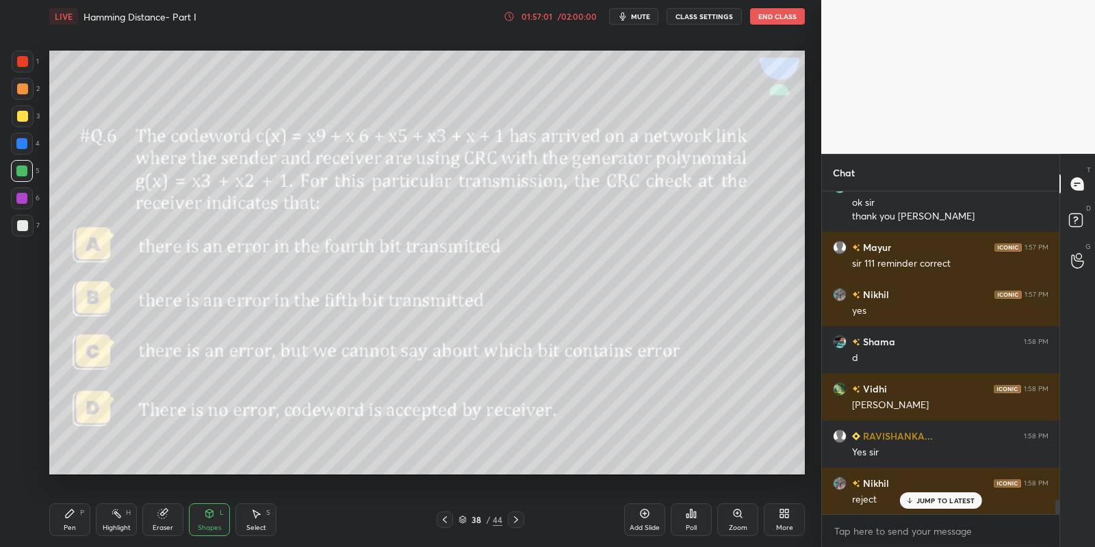
click at [80, 523] on div "Pen P" at bounding box center [69, 520] width 41 height 33
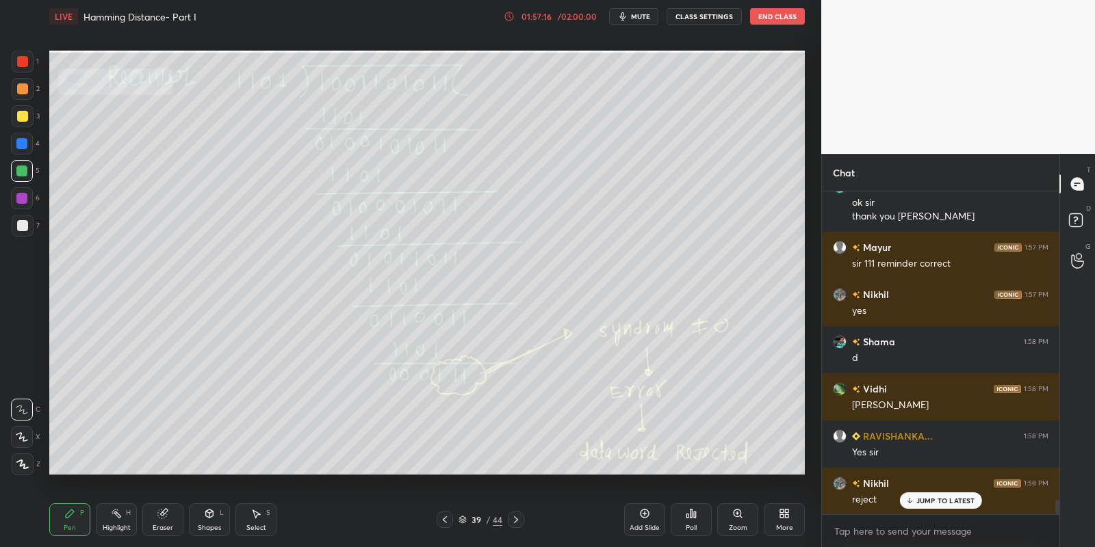
click at [101, 526] on div "Highlight H" at bounding box center [116, 520] width 41 height 33
click at [126, 530] on div "Highlight H" at bounding box center [116, 520] width 41 height 33
click at [925, 492] on div "reject" at bounding box center [950, 499] width 196 height 16
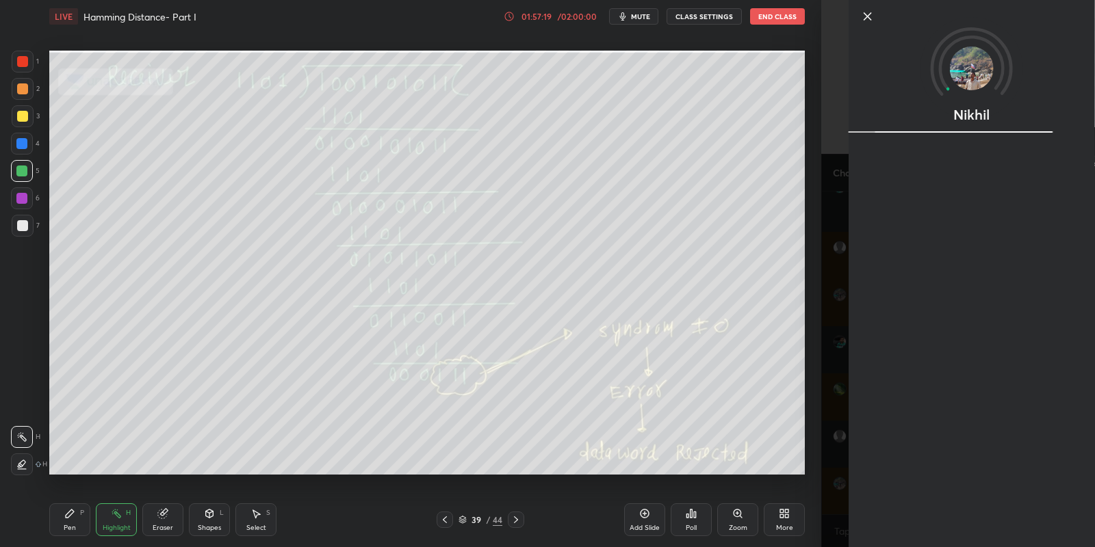
click at [916, 506] on div "Nikhil" at bounding box center [972, 273] width 246 height 547
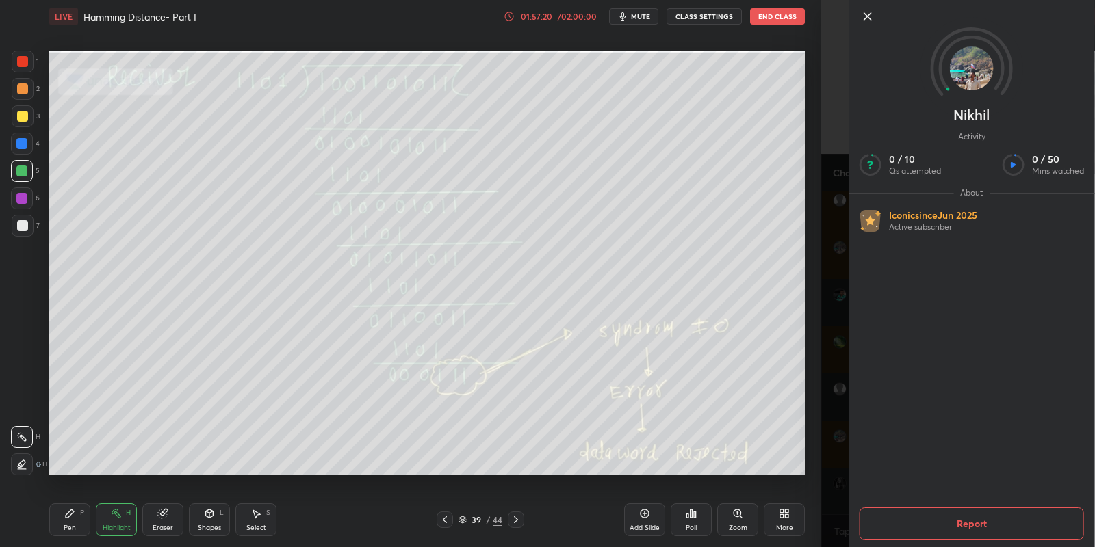
click at [869, 8] on icon at bounding box center [868, 16] width 16 height 16
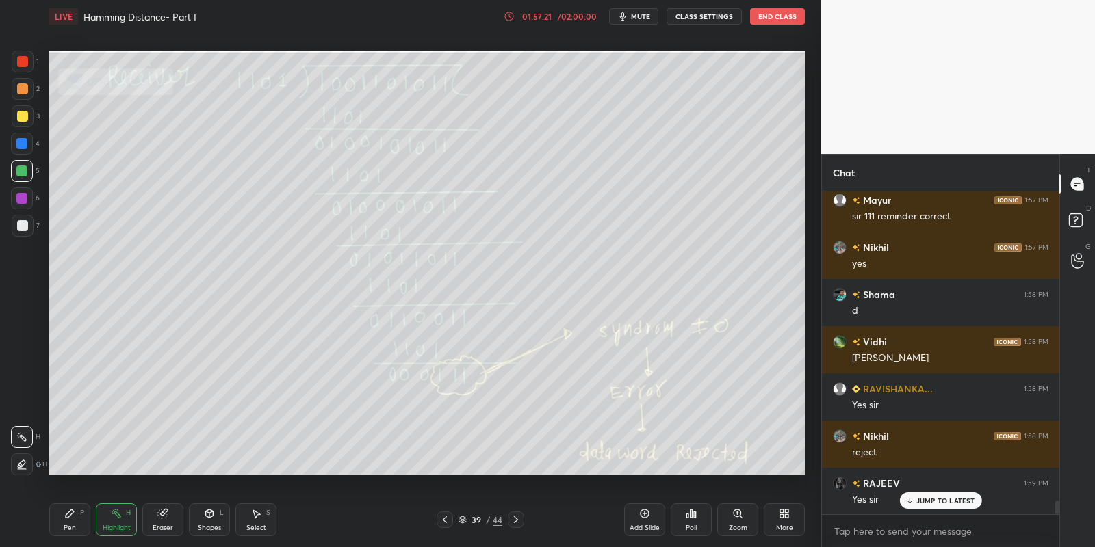
scroll to position [7206, 0]
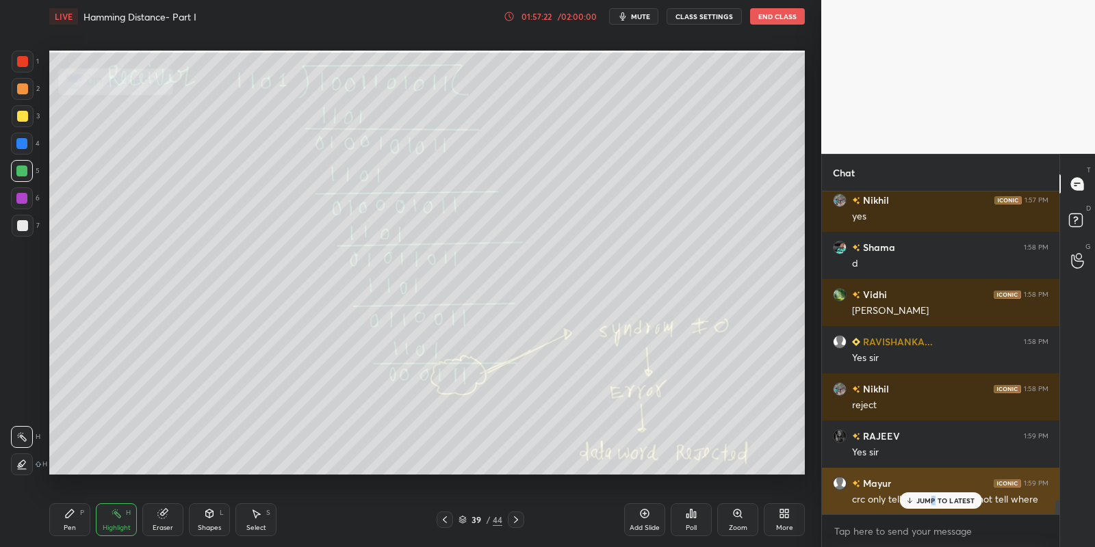
click at [932, 500] on p "JUMP TO LATEST" at bounding box center [945, 501] width 59 height 8
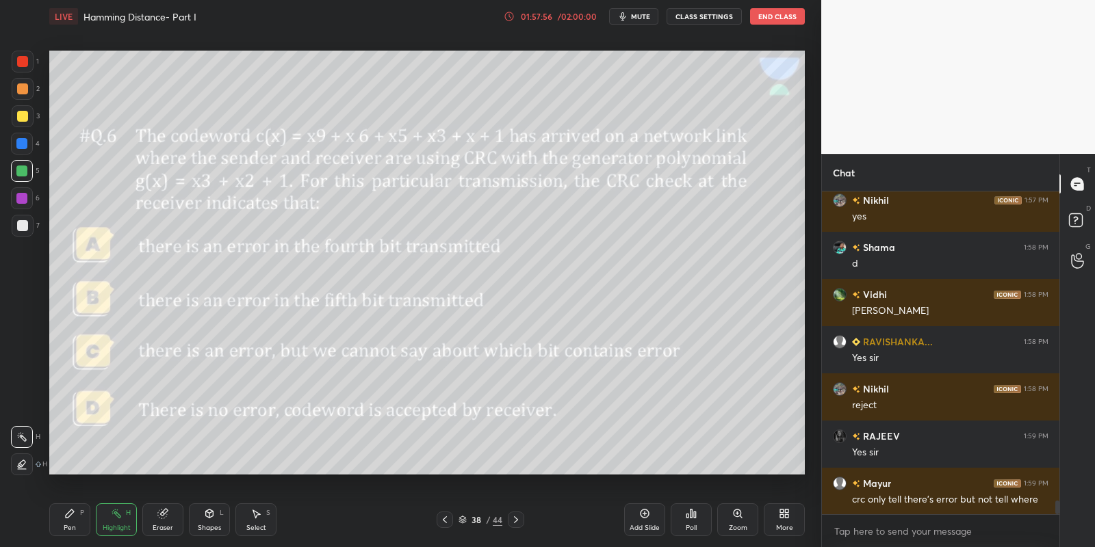
click at [77, 521] on div "Pen P" at bounding box center [69, 520] width 41 height 33
drag, startPoint x: 126, startPoint y: 520, endPoint x: 151, endPoint y: 482, distance: 45.6
click at [125, 515] on div "Highlight H" at bounding box center [116, 520] width 41 height 33
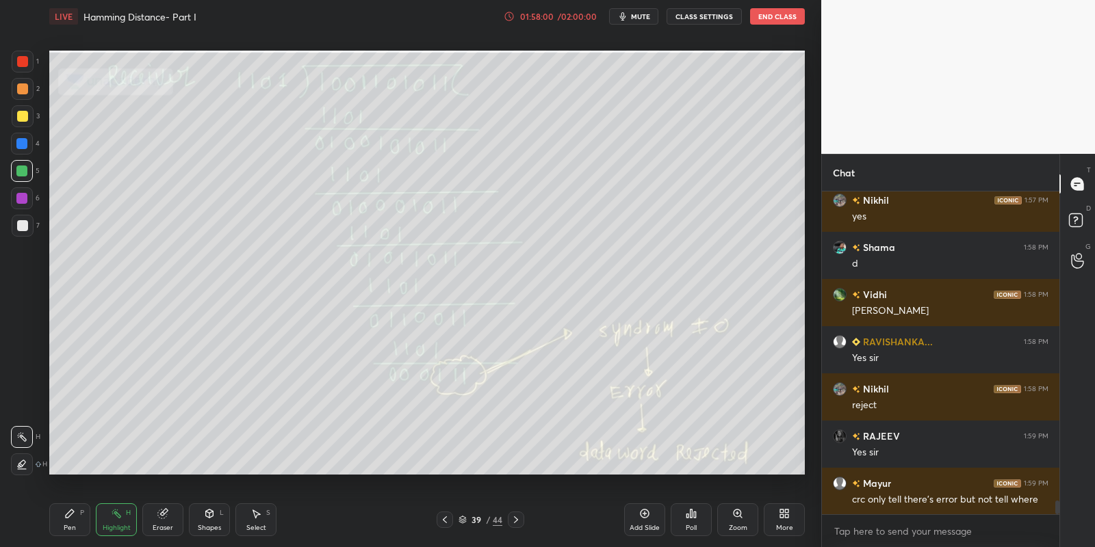
drag, startPoint x: 79, startPoint y: 523, endPoint x: 109, endPoint y: 517, distance: 30.7
click at [85, 521] on div "Pen P" at bounding box center [69, 520] width 41 height 33
drag, startPoint x: 127, startPoint y: 530, endPoint x: 195, endPoint y: 493, distance: 78.1
click at [127, 528] on div "Highlight" at bounding box center [117, 528] width 28 height 7
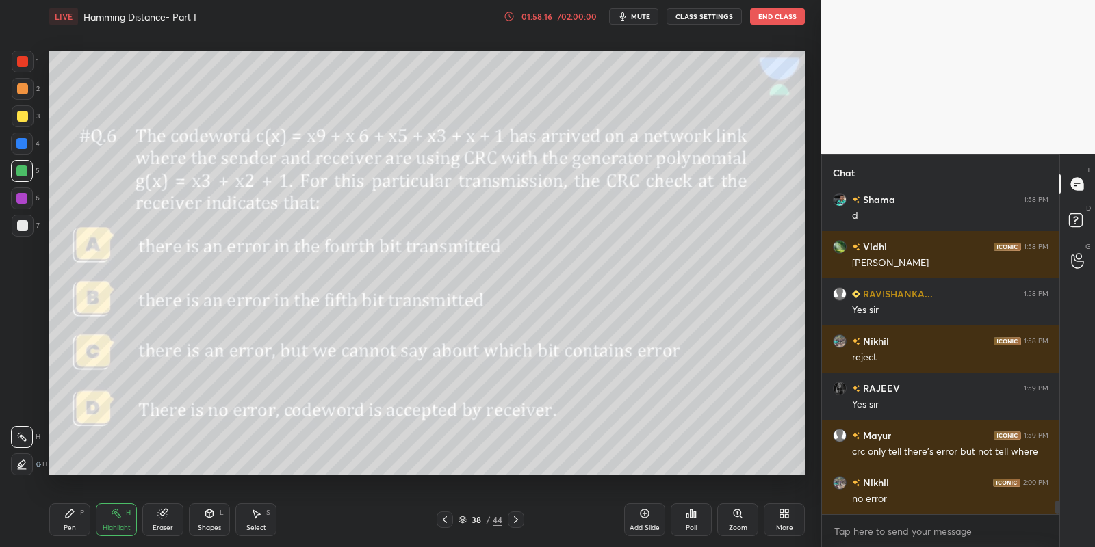
scroll to position [7301, 0]
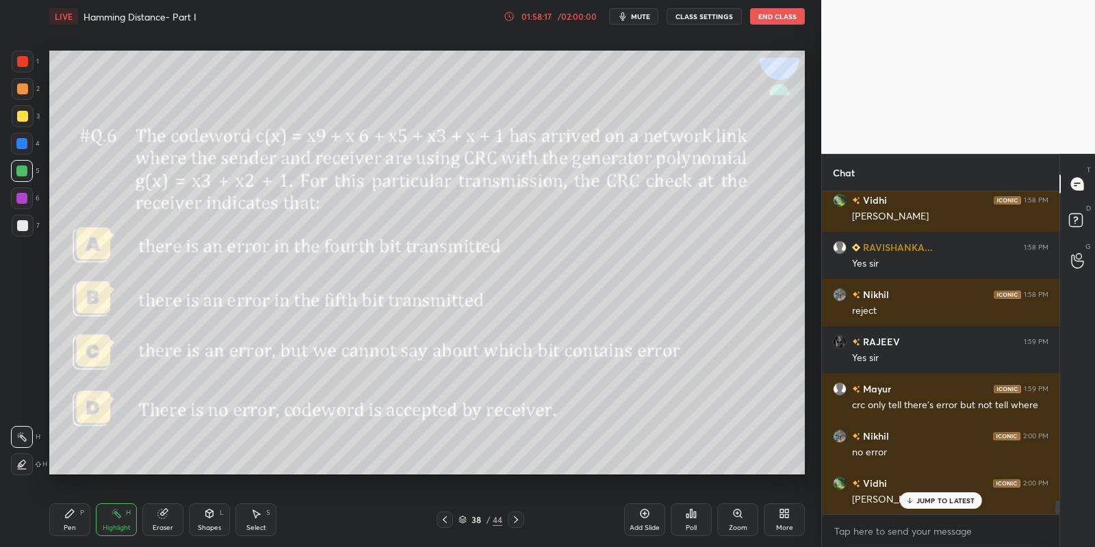
drag, startPoint x: 66, startPoint y: 536, endPoint x: 74, endPoint y: 532, distance: 8.9
click at [70, 535] on div "Pen P" at bounding box center [69, 520] width 41 height 33
click at [114, 532] on div "Highlight H" at bounding box center [116, 520] width 41 height 33
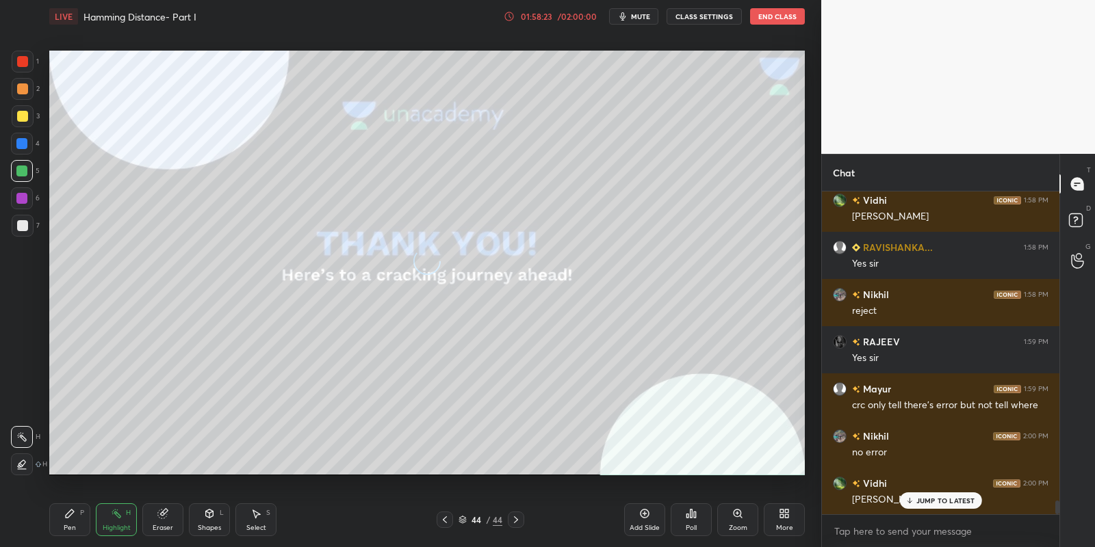
scroll to position [7348, 0]
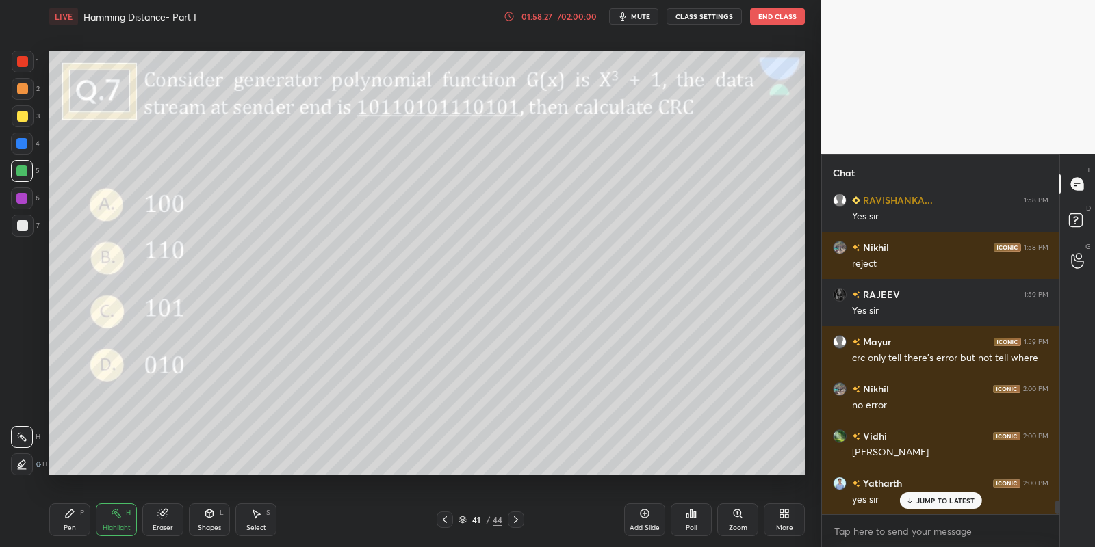
drag, startPoint x: 68, startPoint y: 532, endPoint x: 75, endPoint y: 489, distance: 43.0
click at [67, 532] on div "Pen P" at bounding box center [69, 520] width 41 height 33
drag, startPoint x: 20, startPoint y: 179, endPoint x: 23, endPoint y: 172, distance: 7.4
click at [21, 177] on div at bounding box center [22, 171] width 22 height 22
drag, startPoint x: 212, startPoint y: 526, endPoint x: 211, endPoint y: 504, distance: 21.9
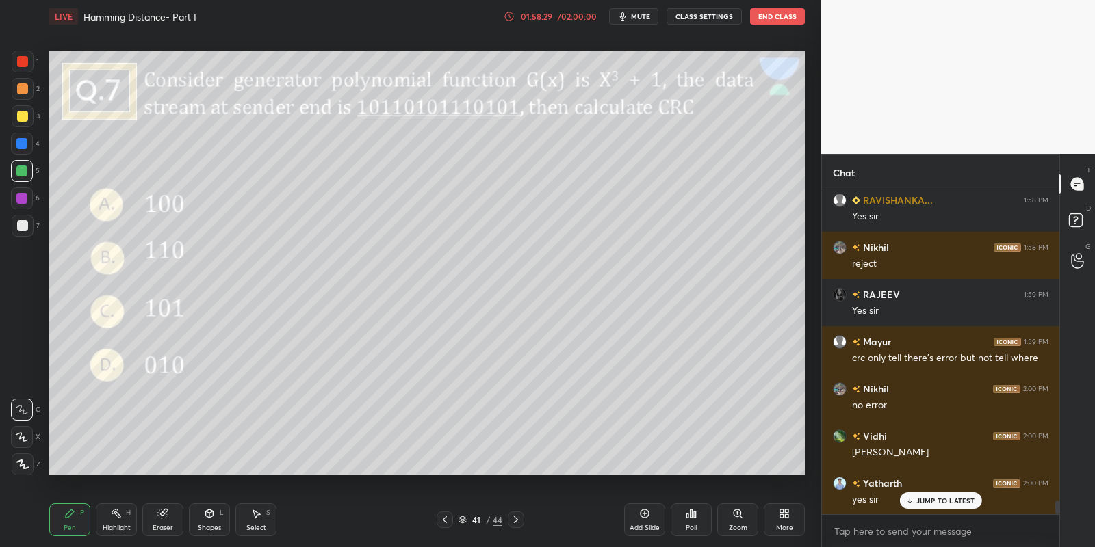
click at [212, 521] on div "Shapes L" at bounding box center [209, 520] width 41 height 33
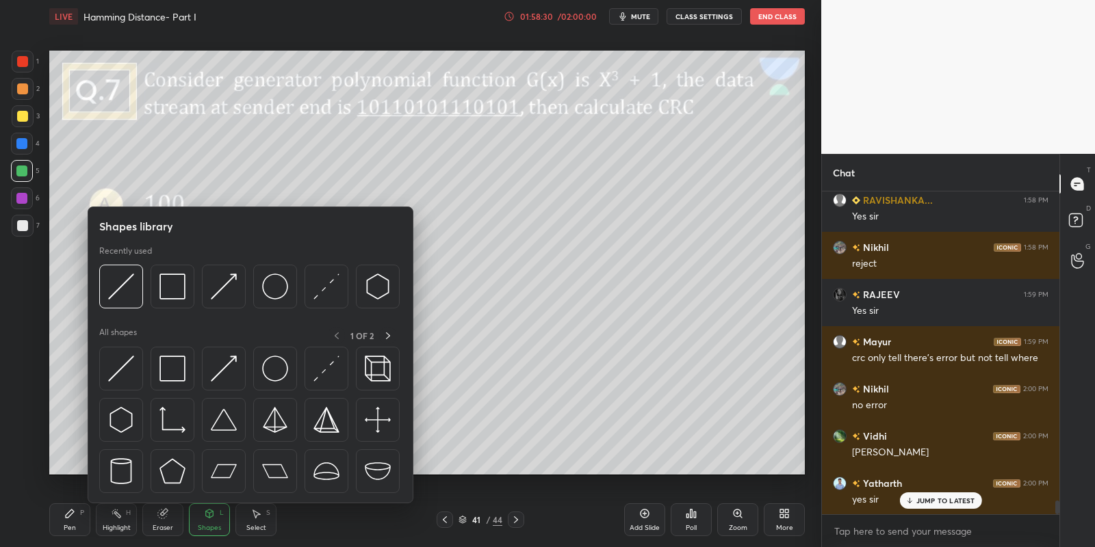
click at [131, 370] on div at bounding box center [121, 369] width 44 height 44
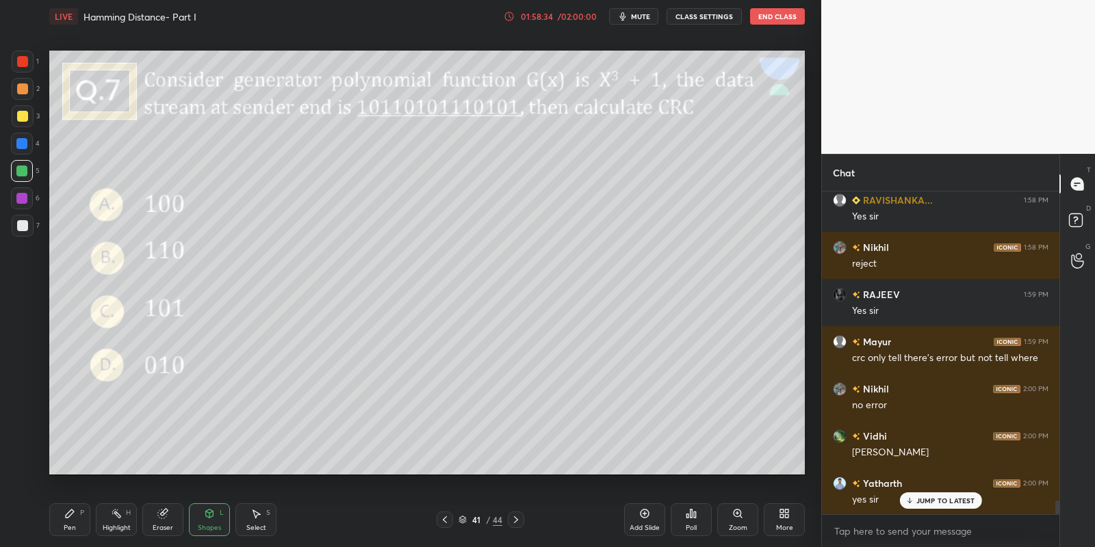
click at [79, 531] on div "Pen P" at bounding box center [69, 520] width 41 height 33
click at [217, 525] on div "Shapes" at bounding box center [209, 528] width 23 height 7
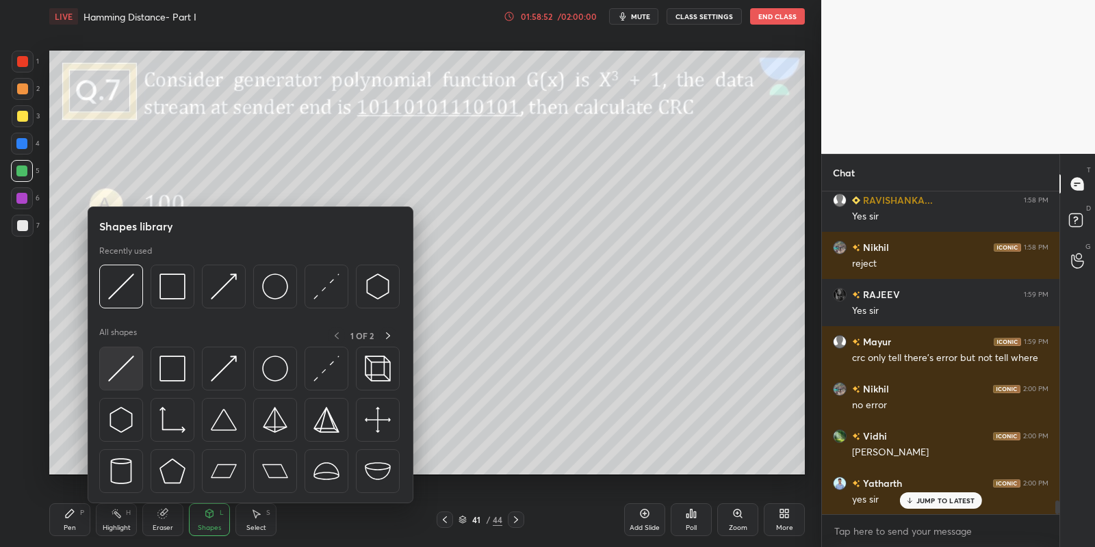
click at [133, 385] on div at bounding box center [121, 369] width 44 height 44
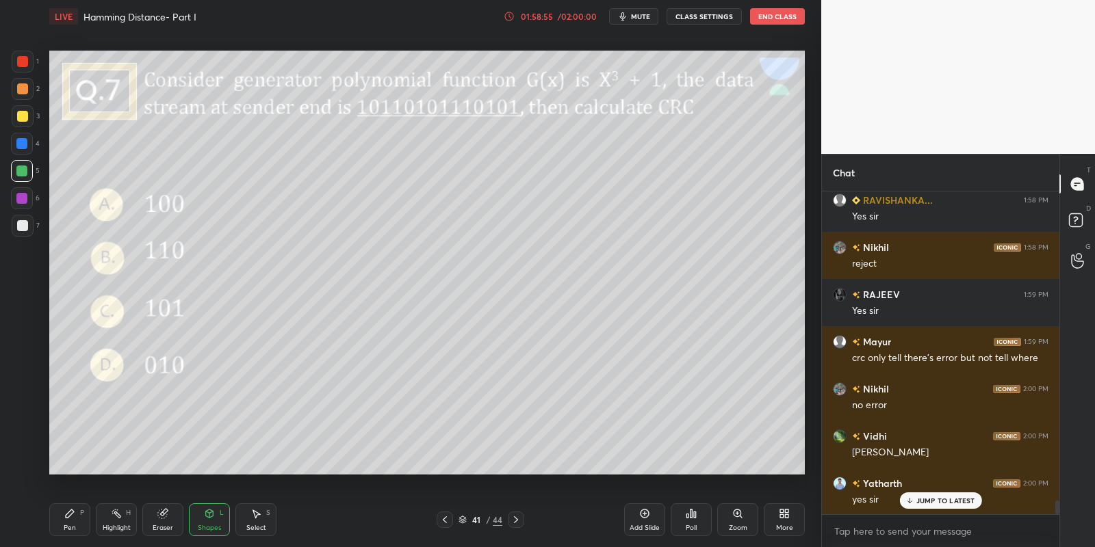
click at [68, 528] on div "Pen" at bounding box center [70, 528] width 12 height 7
click at [205, 526] on div "Shapes" at bounding box center [209, 528] width 23 height 7
click at [79, 524] on div "Pen P" at bounding box center [69, 520] width 41 height 33
click at [27, 115] on div at bounding box center [22, 116] width 11 height 11
click at [25, 170] on div at bounding box center [21, 171] width 11 height 11
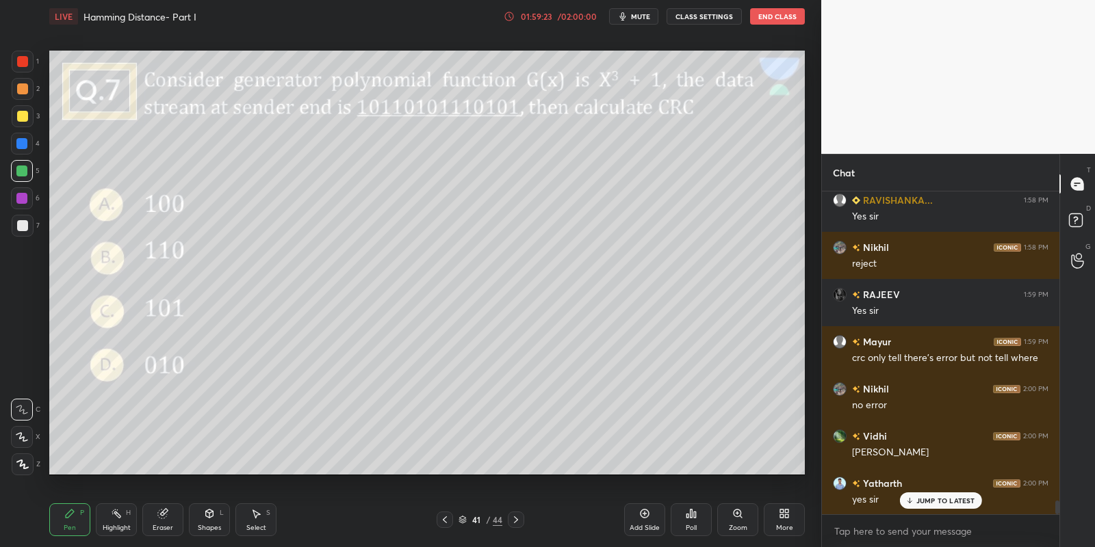
click at [125, 525] on div "Highlight" at bounding box center [117, 528] width 28 height 7
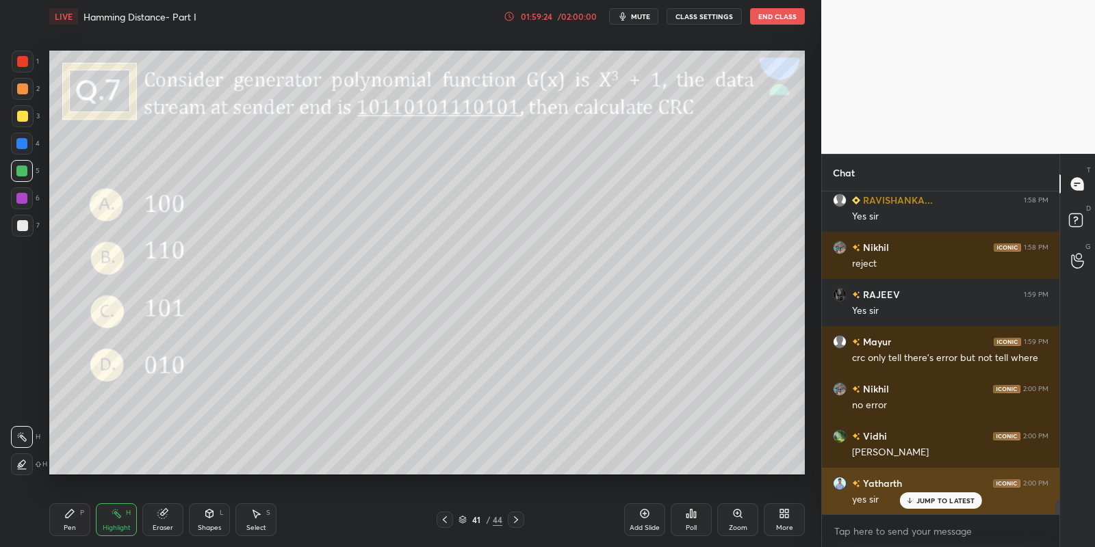
drag, startPoint x: 922, startPoint y: 500, endPoint x: 914, endPoint y: 491, distance: 11.7
click at [922, 497] on p "JUMP TO LATEST" at bounding box center [945, 501] width 59 height 8
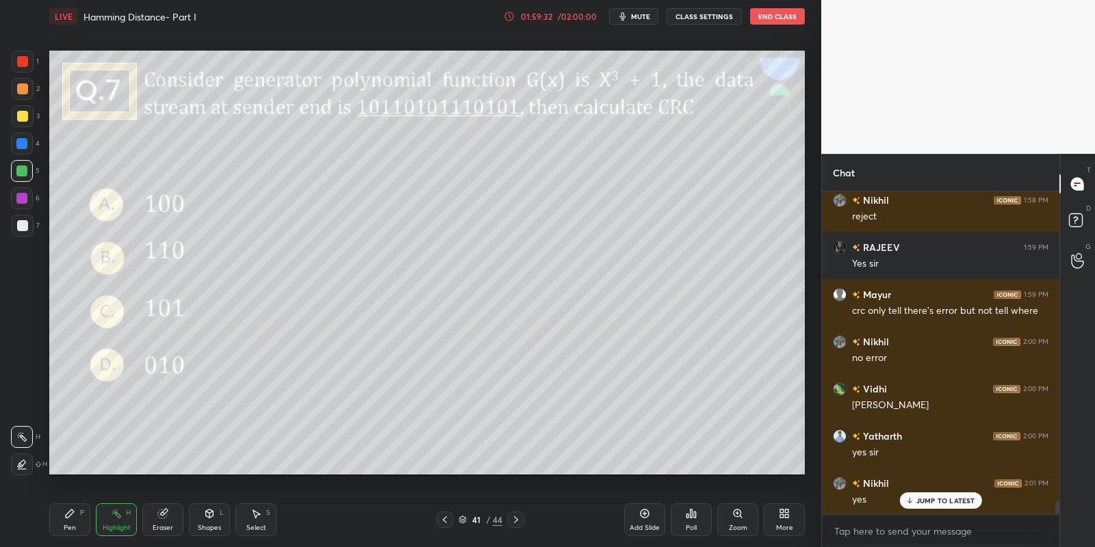
scroll to position [7442, 0]
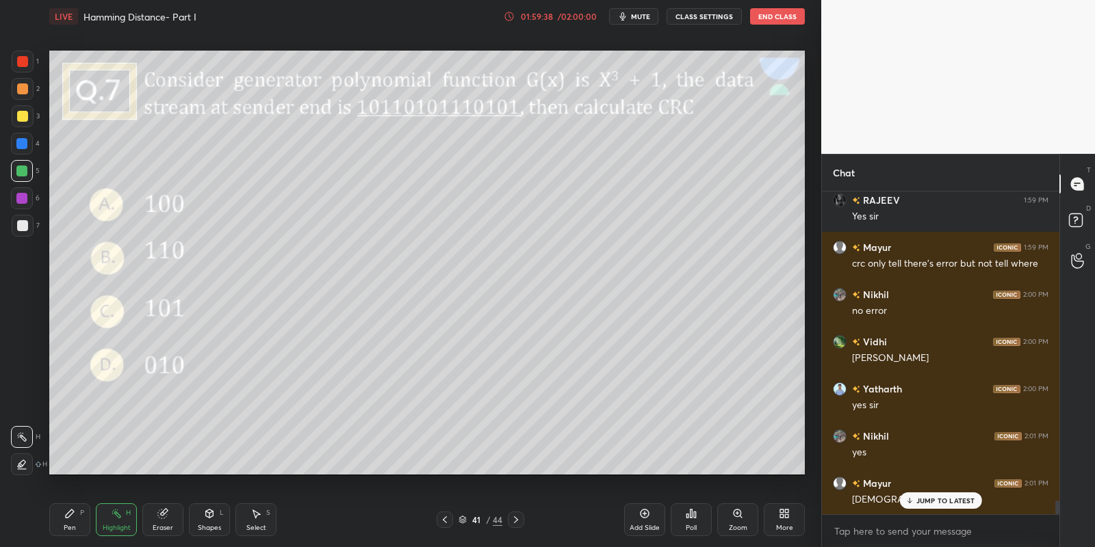
click at [76, 526] on div "Pen P" at bounding box center [69, 520] width 41 height 33
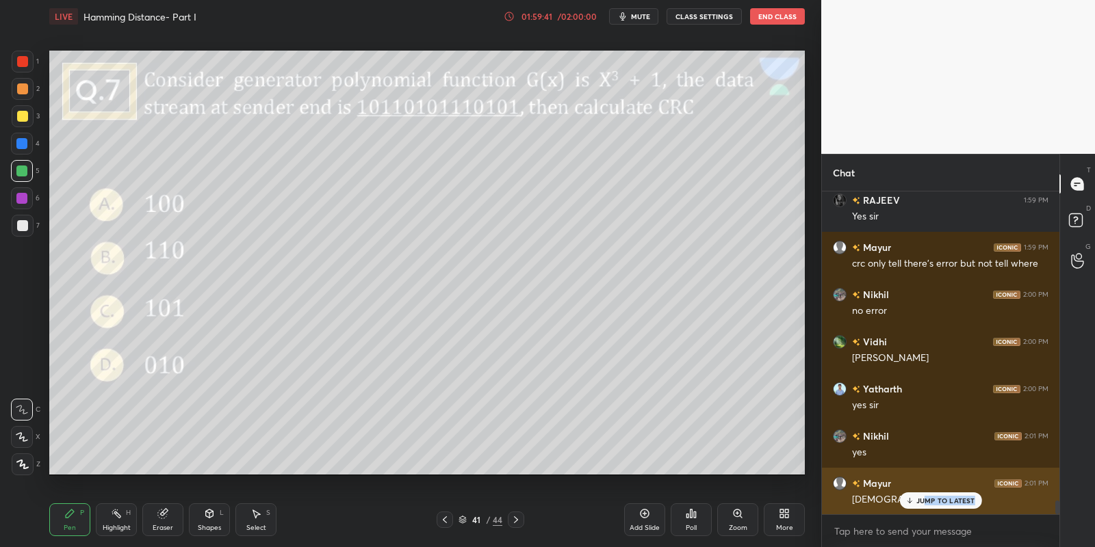
click at [922, 504] on p "JUMP TO LATEST" at bounding box center [945, 501] width 59 height 8
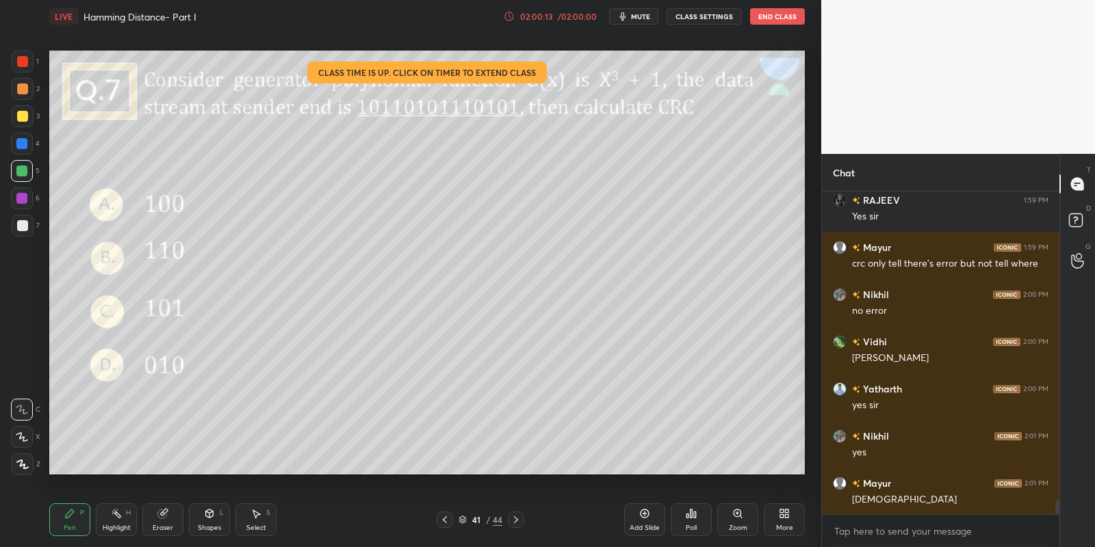
click at [66, 522] on div "Pen P" at bounding box center [69, 520] width 41 height 33
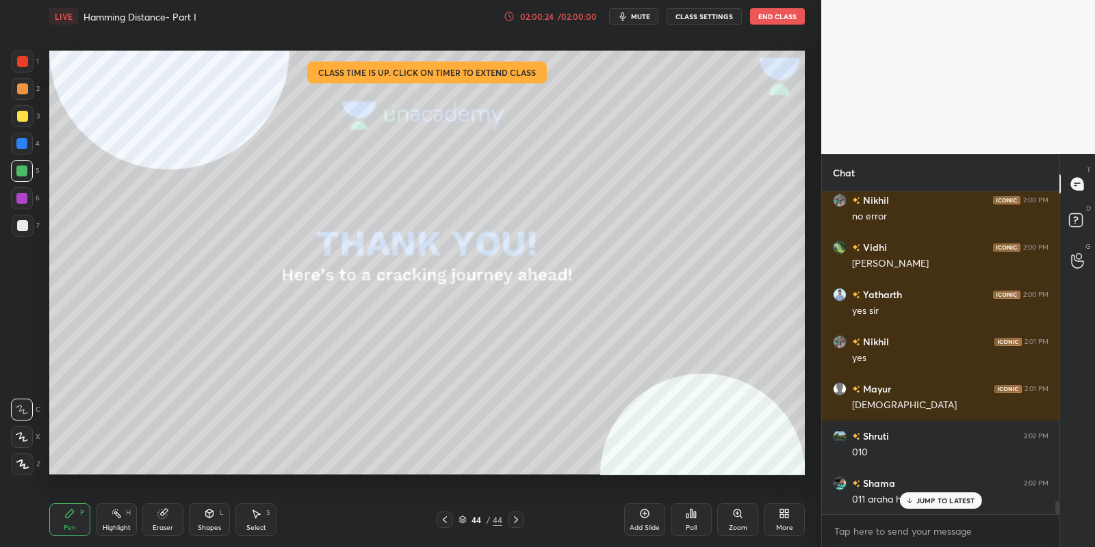
scroll to position [7584, 0]
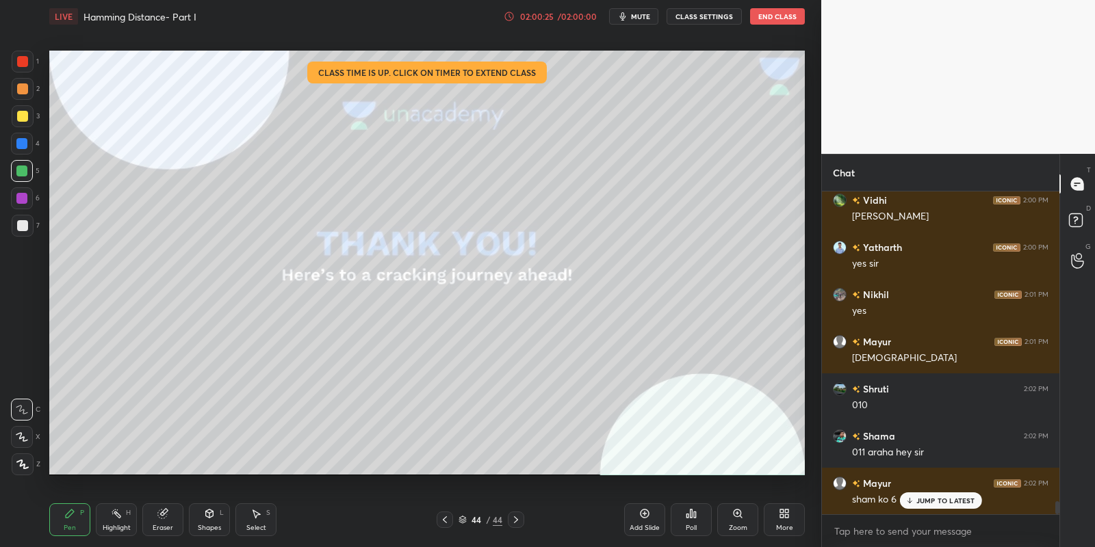
click at [917, 498] on p "JUMP TO LATEST" at bounding box center [945, 501] width 59 height 8
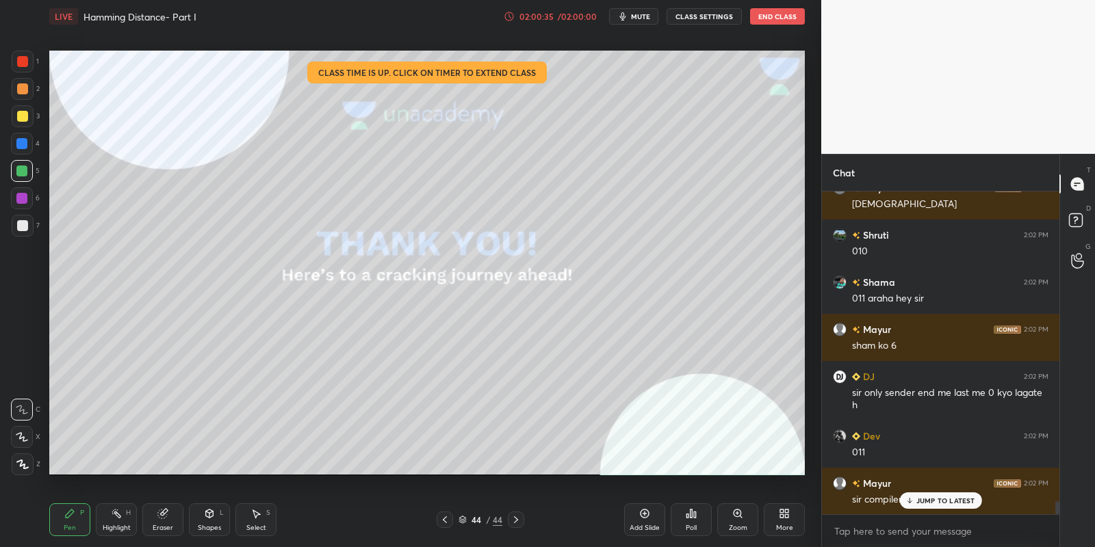
scroll to position [7752, 0]
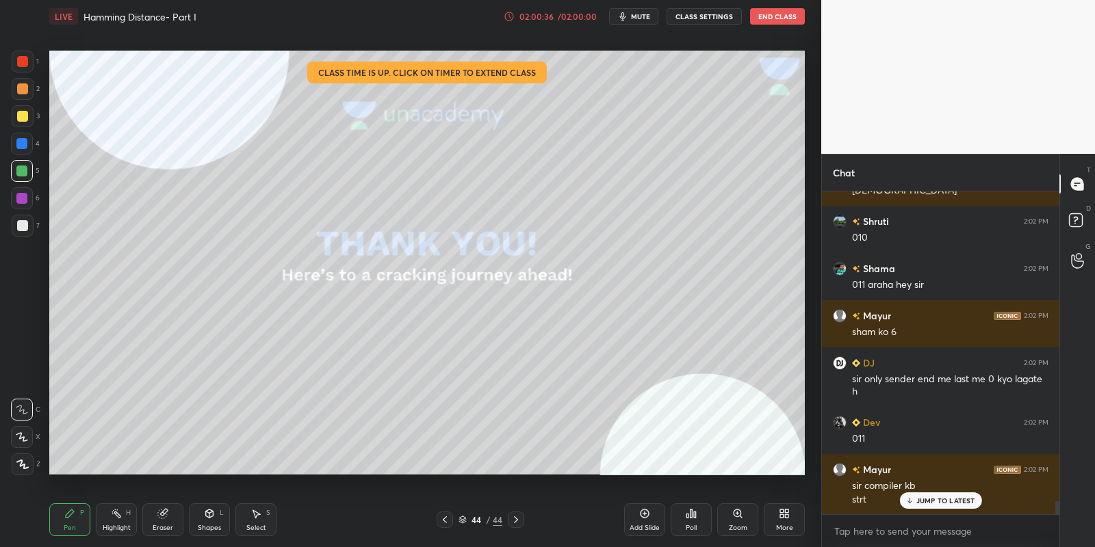
click at [923, 498] on p "JUMP TO LATEST" at bounding box center [945, 501] width 59 height 8
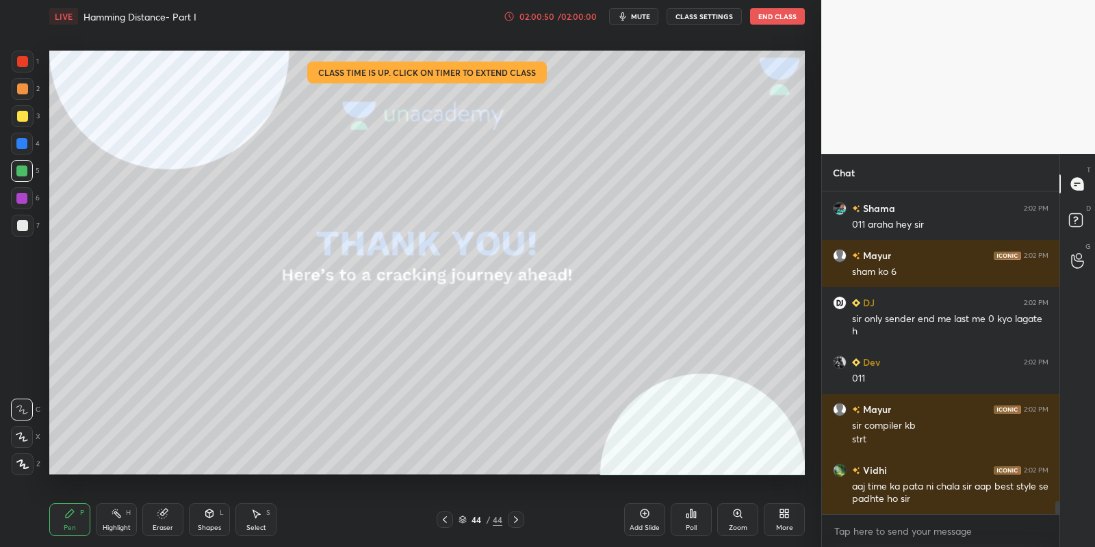
scroll to position [4, 4]
click at [776, 18] on button "End Class" at bounding box center [777, 16] width 55 height 16
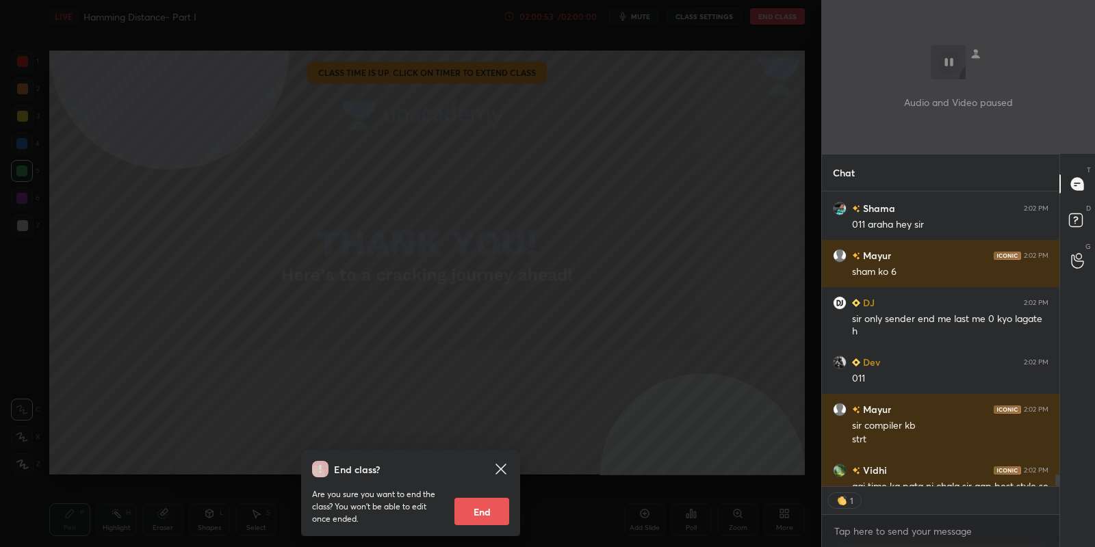
click at [478, 513] on button "End" at bounding box center [481, 511] width 55 height 27
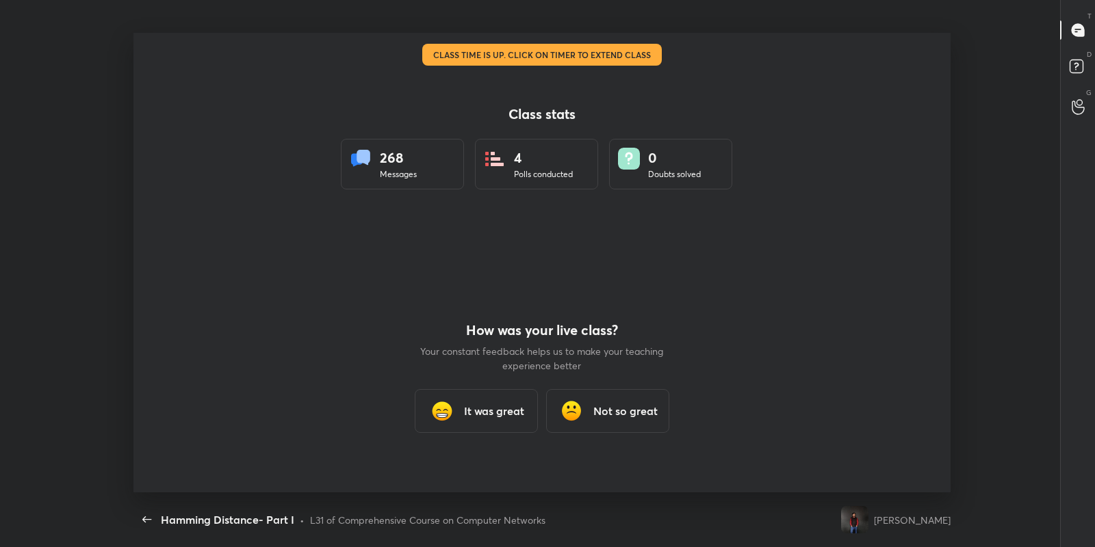
scroll to position [4, 1]
